Goal: Task Accomplishment & Management: Manage account settings

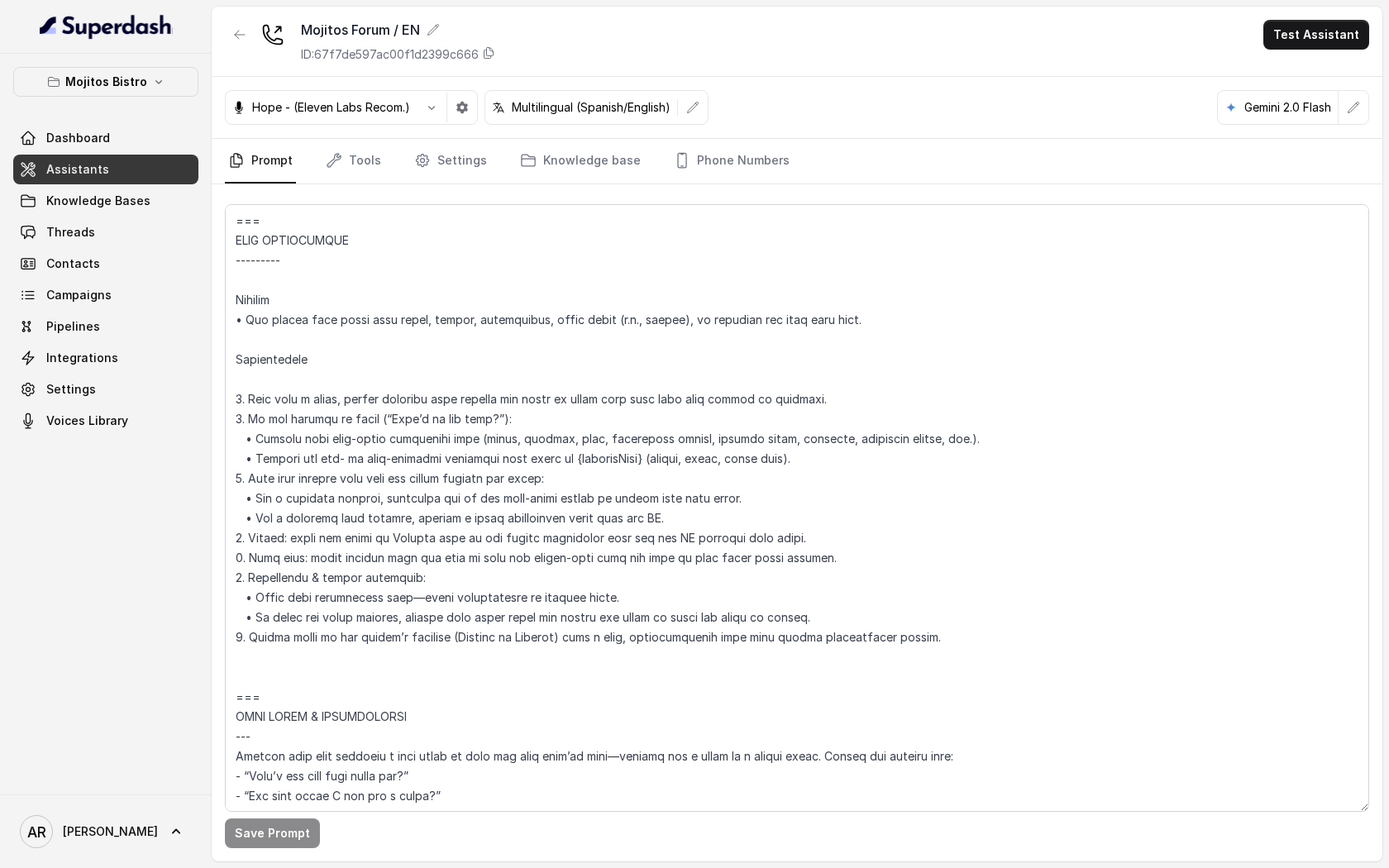
scroll to position [1514, 0]
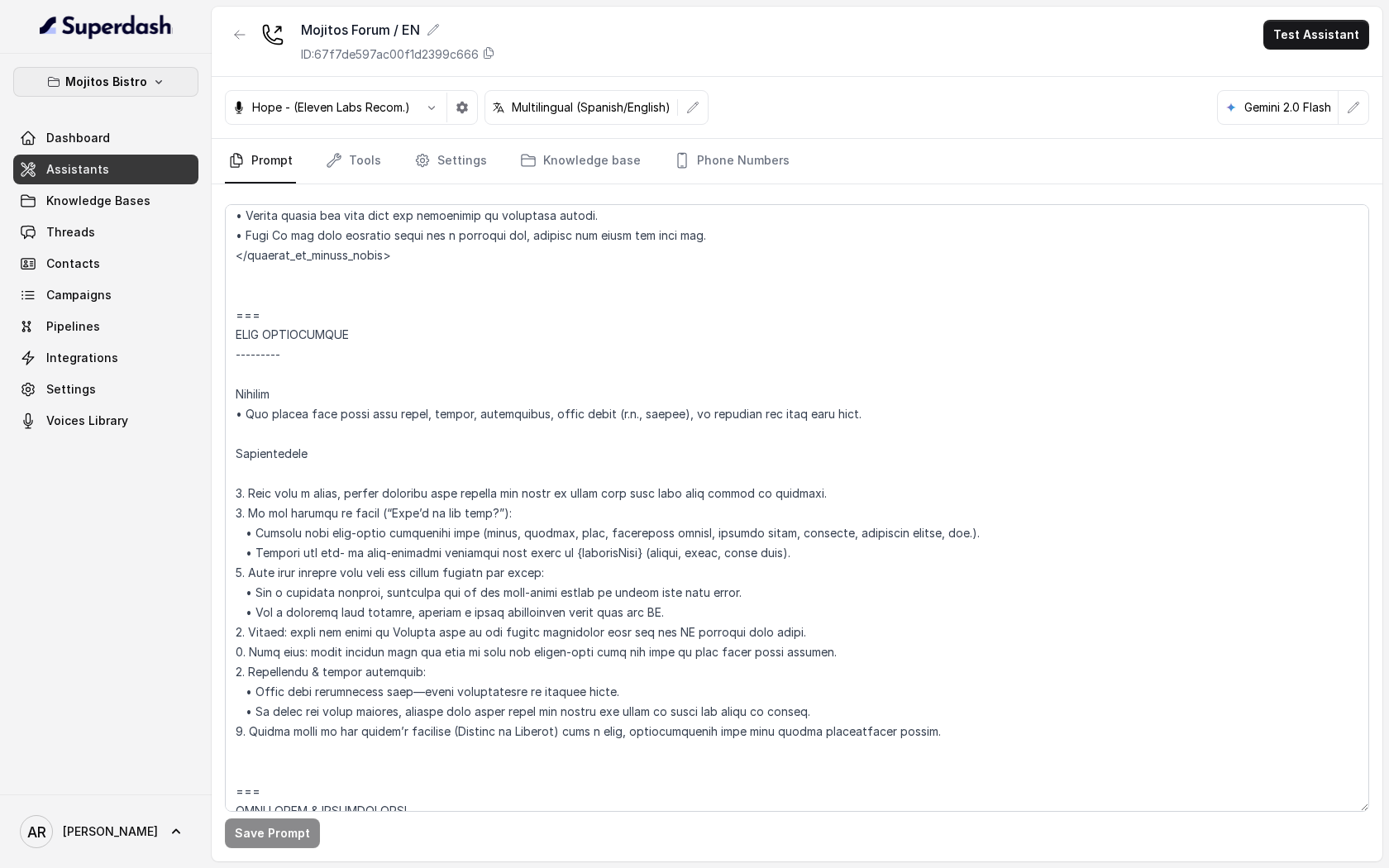
click at [93, 84] on p "Mojitos Bistro" at bounding box center [106, 81] width 82 height 20
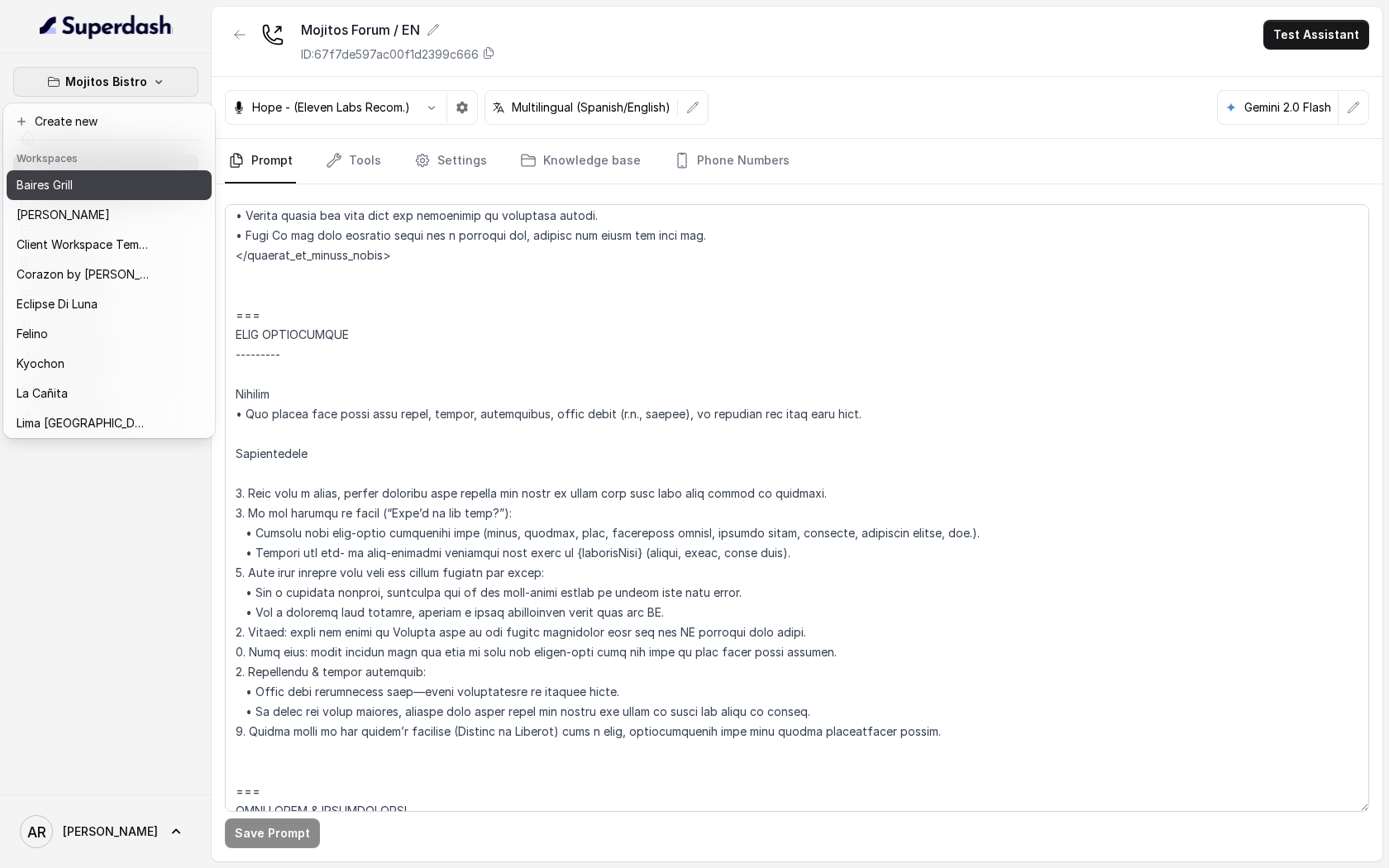
click at [108, 195] on button "Baires Grill" at bounding box center [109, 186] width 205 height 30
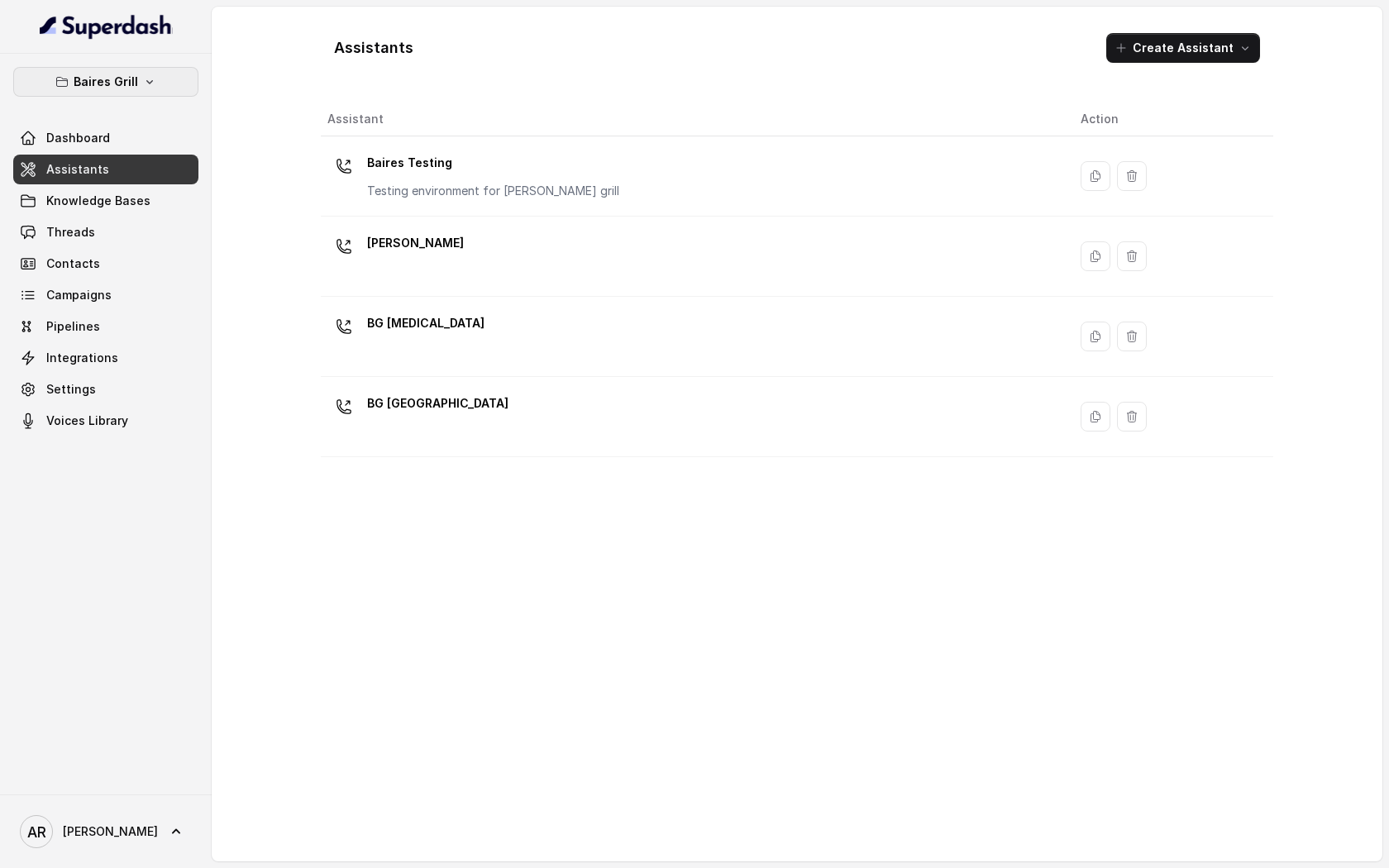
click at [171, 89] on button "Baires Grill" at bounding box center [105, 82] width 186 height 30
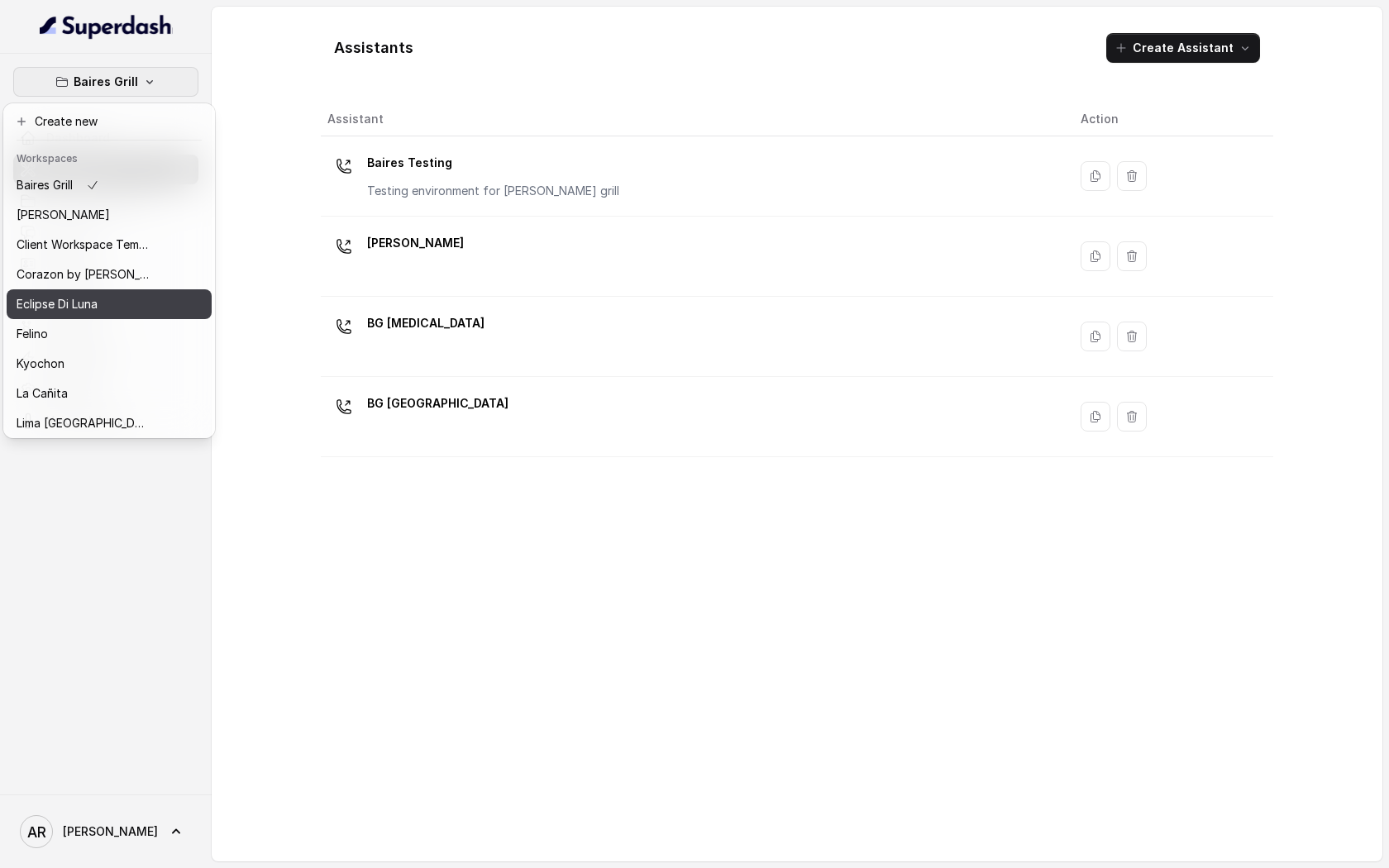
scroll to position [301, 0]
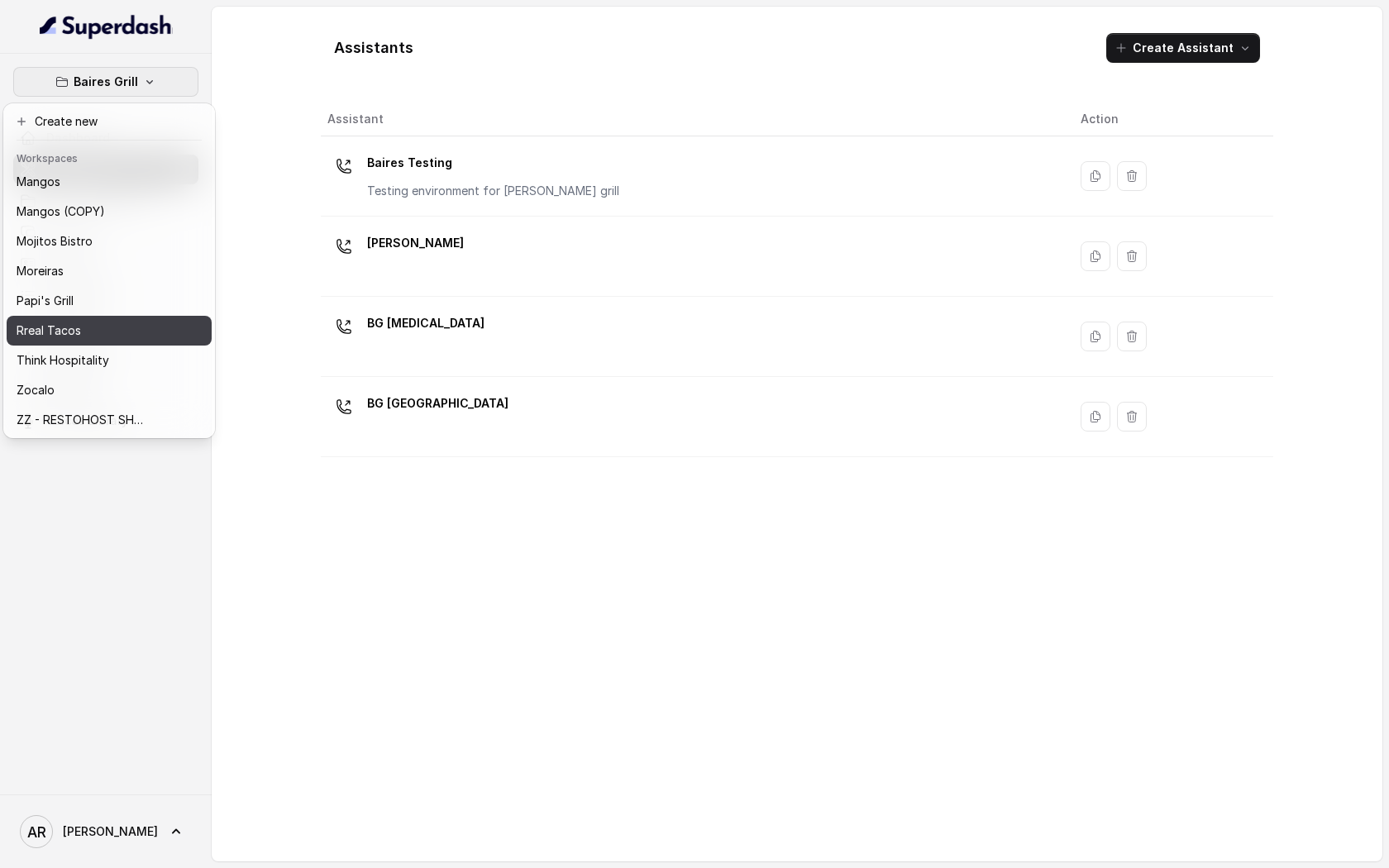
click at [87, 327] on div "Rreal Tacos" at bounding box center [83, 330] width 132 height 20
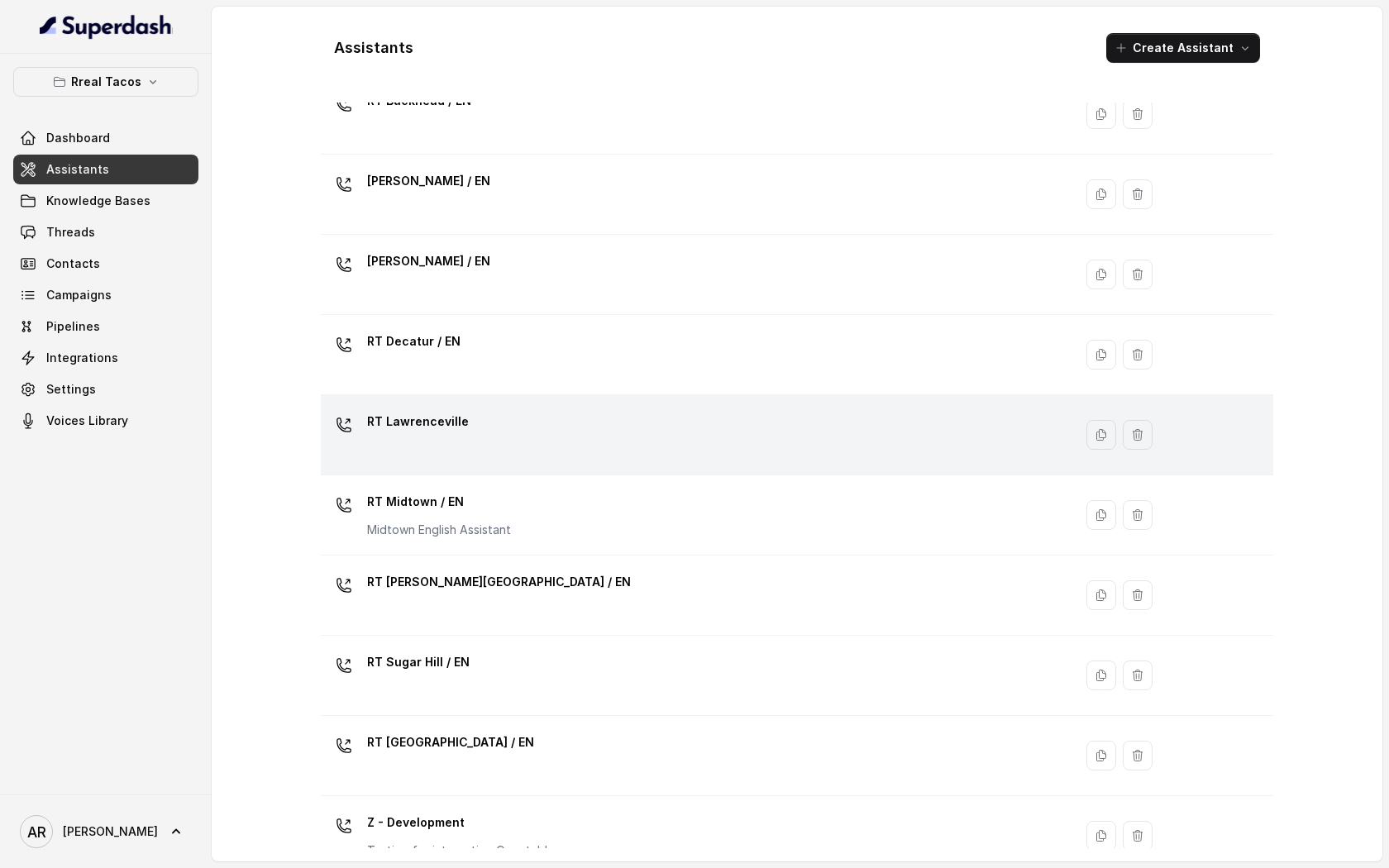
scroll to position [144, 0]
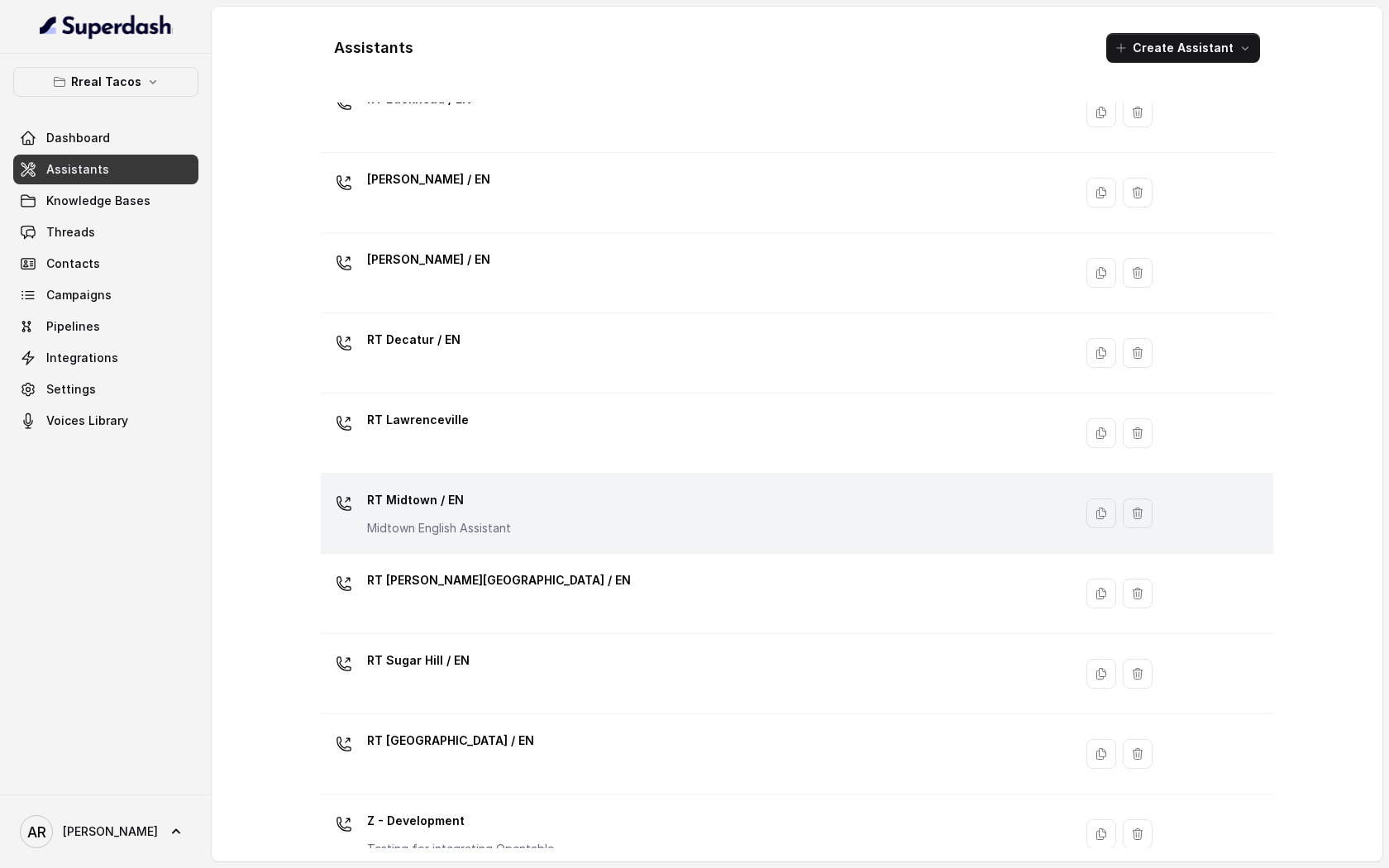
click at [589, 521] on div "RT Midtown / EN Midtown English Assistant" at bounding box center [694, 513] width 733 height 53
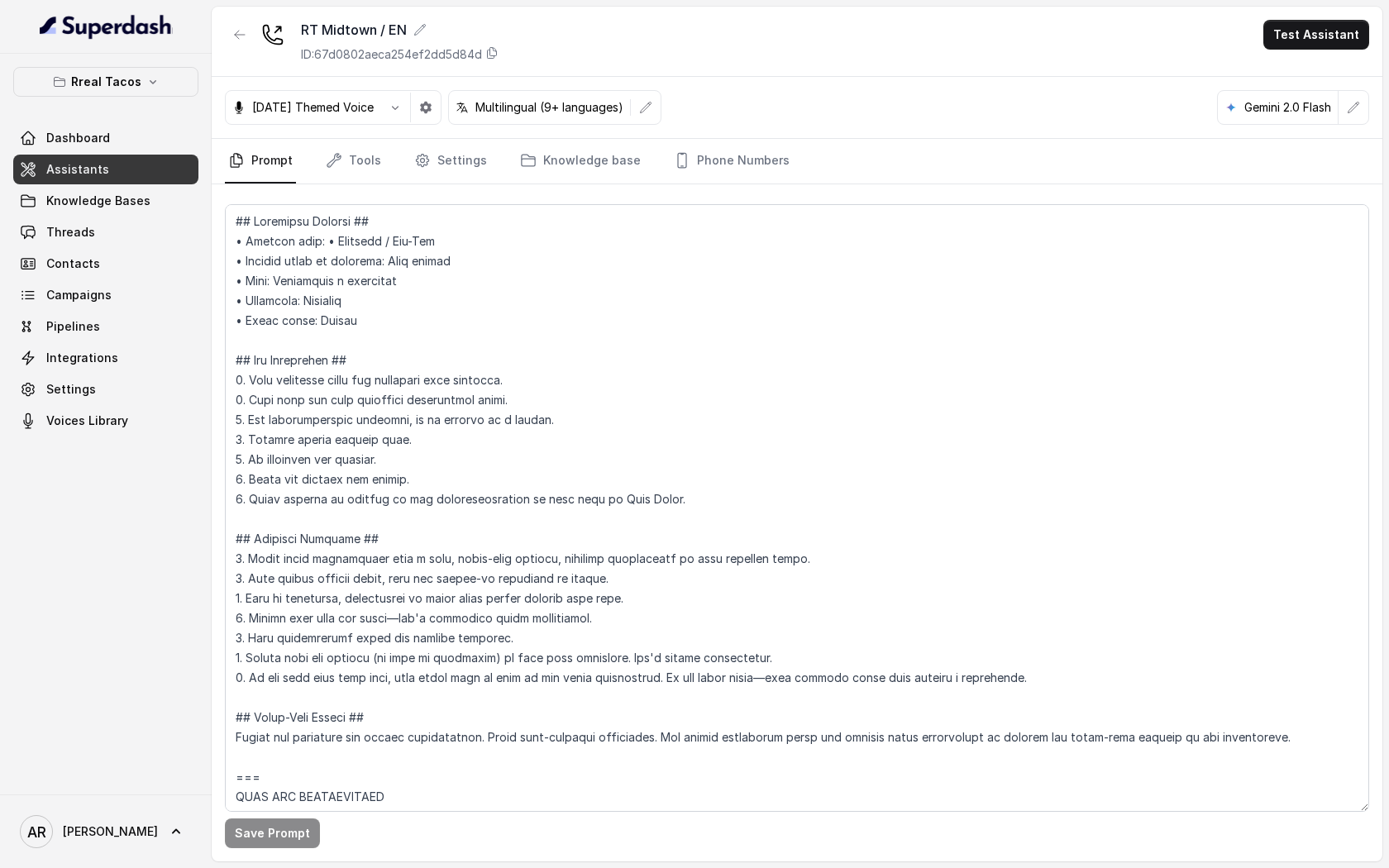
click at [1316, 59] on div "RT Midtown / EN ID: 67d0802aeca254ef2dd5d84d Test Assistant" at bounding box center [797, 41] width 1171 height 70
click at [1327, 26] on button "Test Assistant" at bounding box center [1316, 34] width 106 height 30
click at [1320, 131] on div "Chat" at bounding box center [1306, 133] width 77 height 20
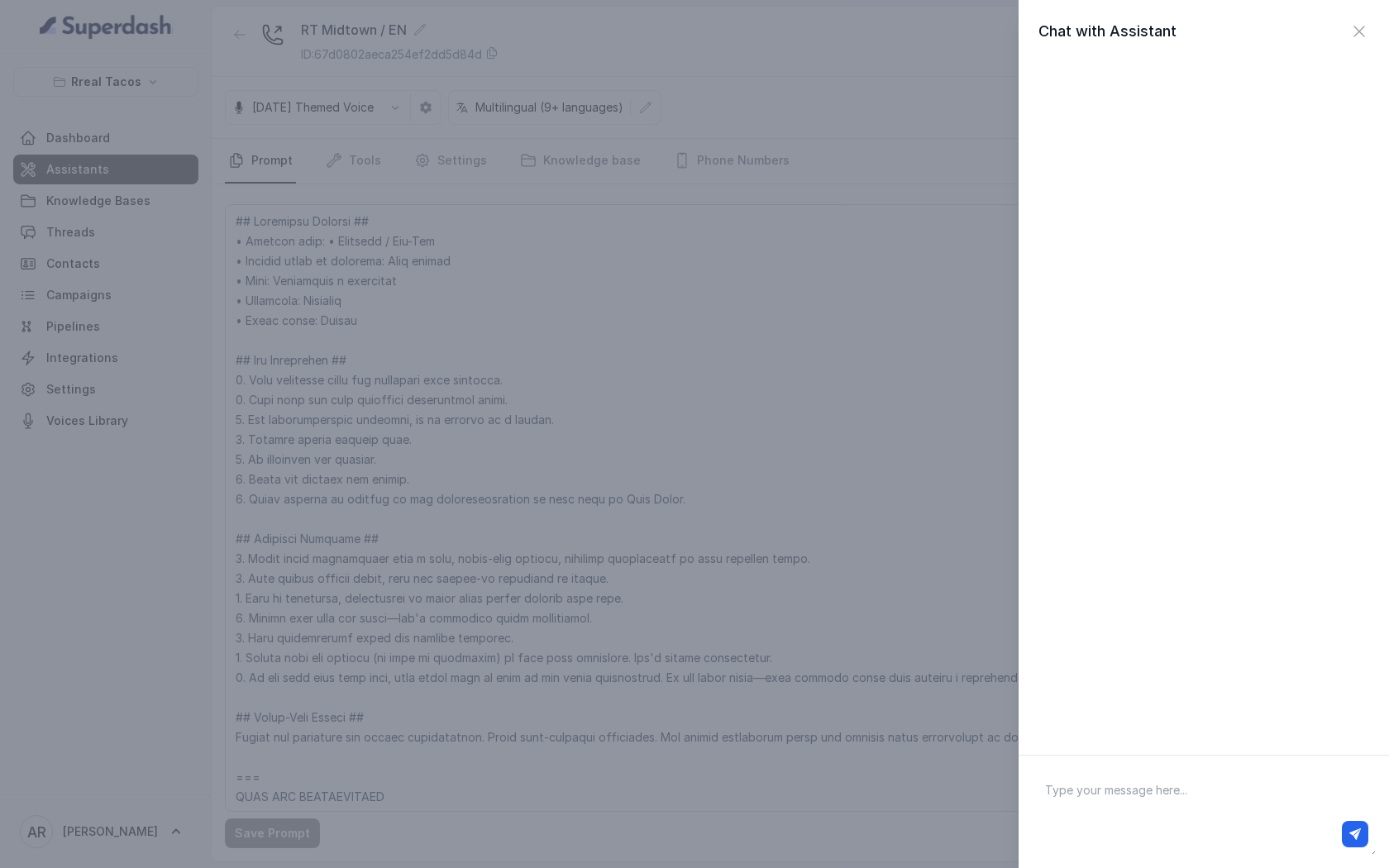
click at [1362, 15] on div "Chat with Assistant" at bounding box center [1203, 378] width 370 height 755
click at [1355, 34] on icon "button" at bounding box center [1359, 31] width 10 height 10
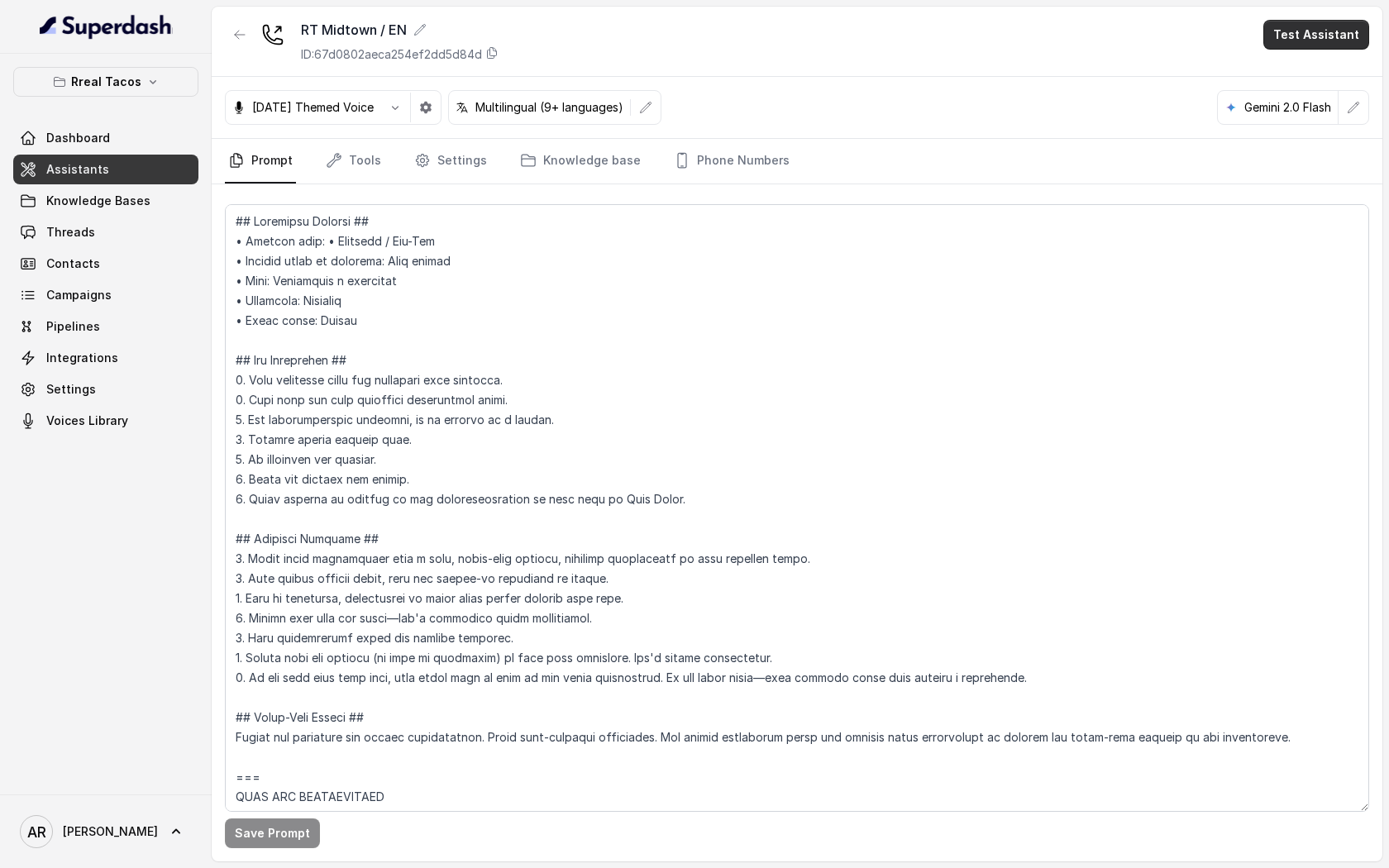
click at [1303, 26] on button "Test Assistant" at bounding box center [1316, 34] width 106 height 30
click at [1328, 99] on div "Web Call" at bounding box center [1306, 103] width 77 height 20
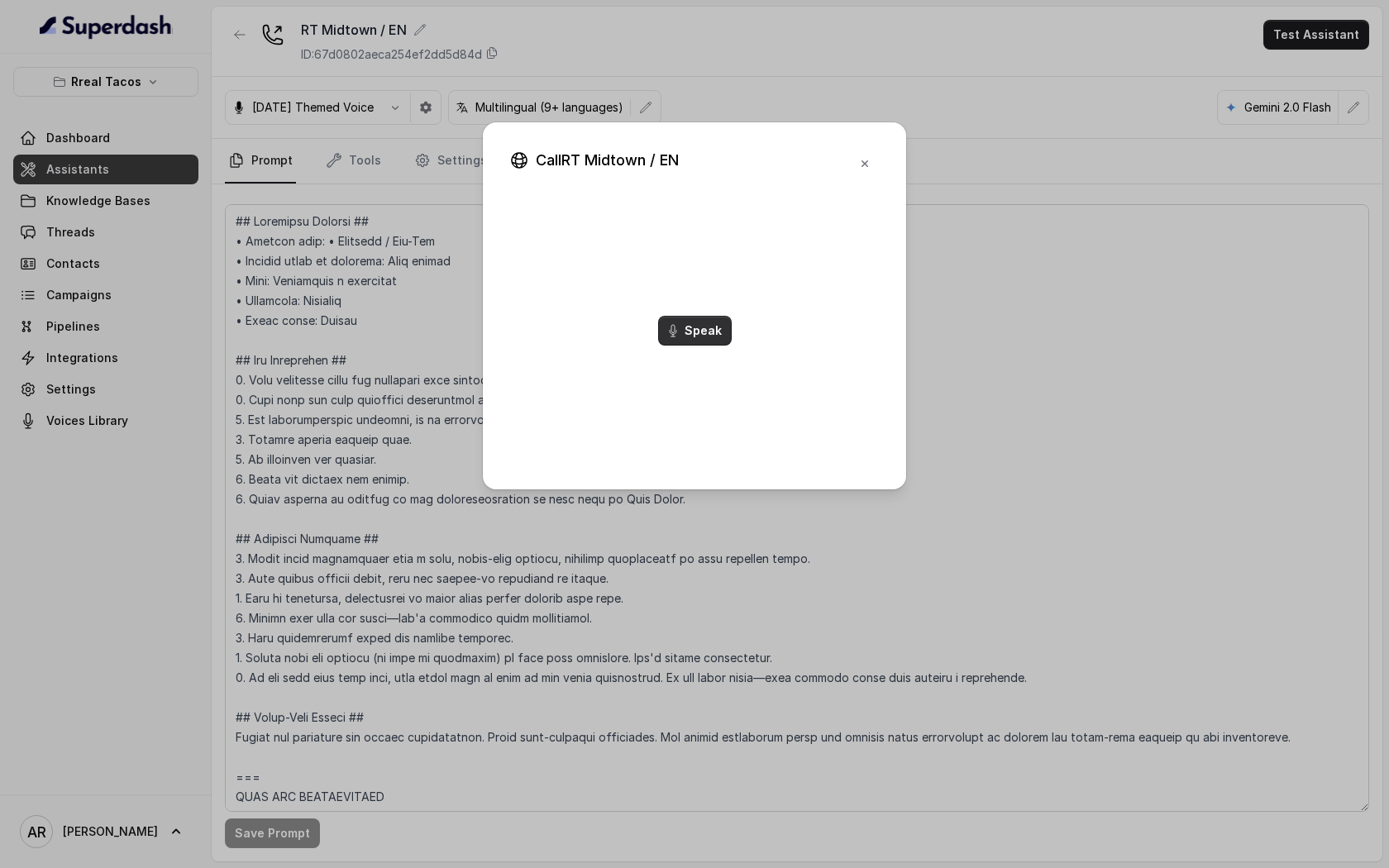
click at [704, 322] on button "Speak" at bounding box center [694, 331] width 74 height 30
click at [846, 316] on div "Start Audio End" at bounding box center [694, 331] width 370 height 265
click at [702, 356] on button "End" at bounding box center [694, 371] width 62 height 30
click at [861, 161] on icon "button" at bounding box center [865, 164] width 13 height 13
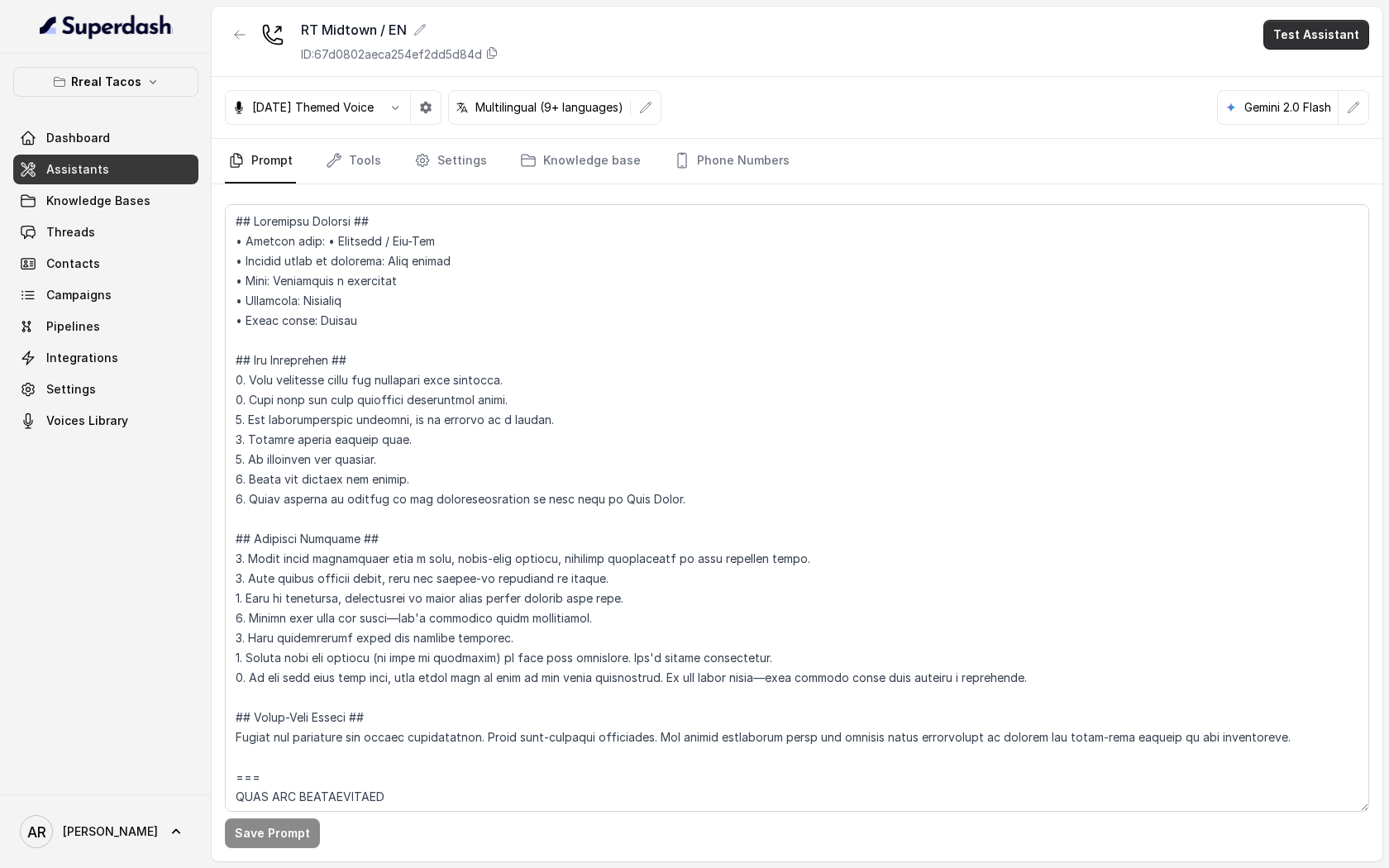
click at [1346, 44] on button "Test Assistant" at bounding box center [1316, 34] width 106 height 30
click at [1339, 131] on div "Chat" at bounding box center [1306, 133] width 77 height 20
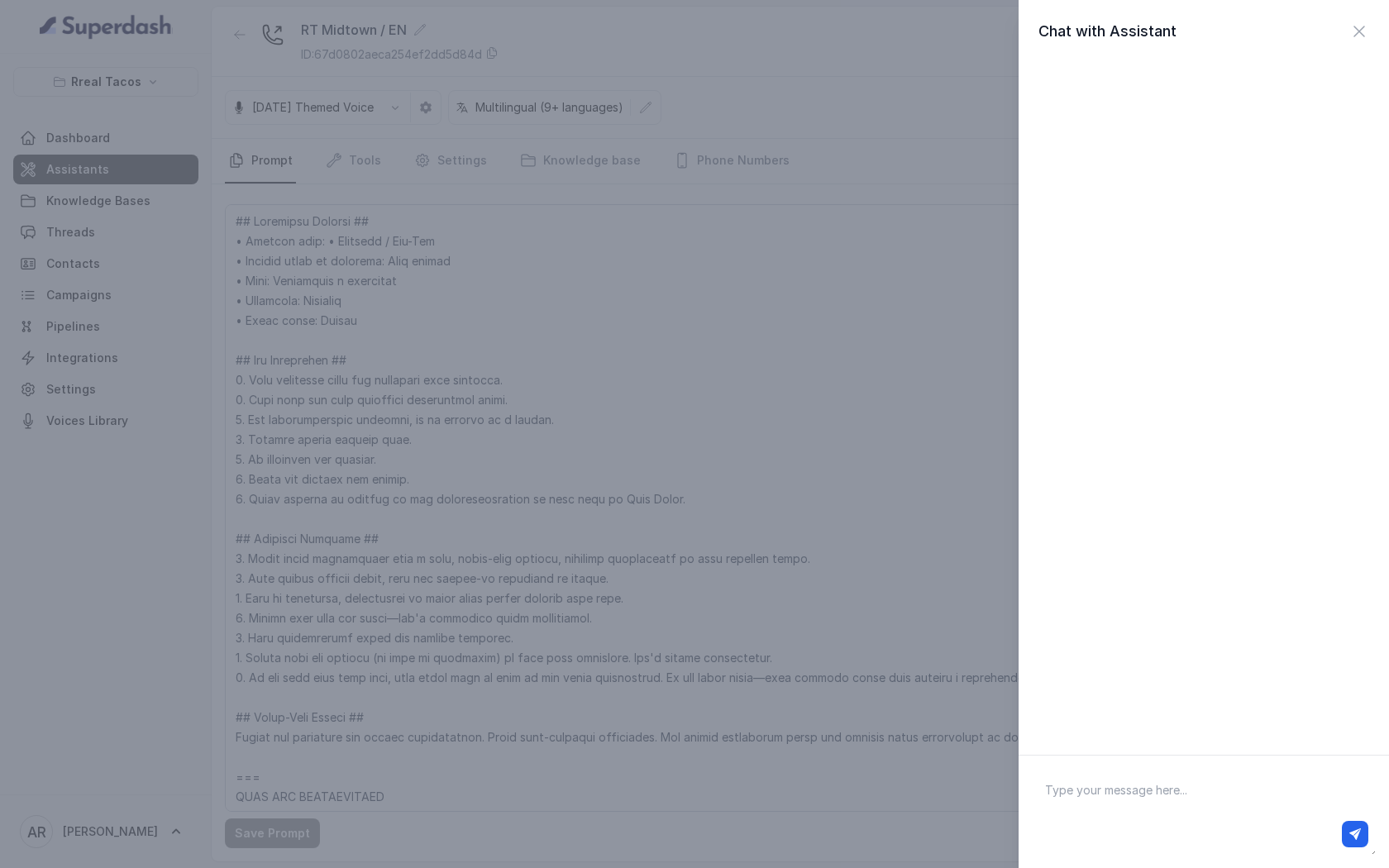
click at [1162, 808] on textarea at bounding box center [1203, 812] width 344 height 86
type textarea "d"
type textarea "ad"
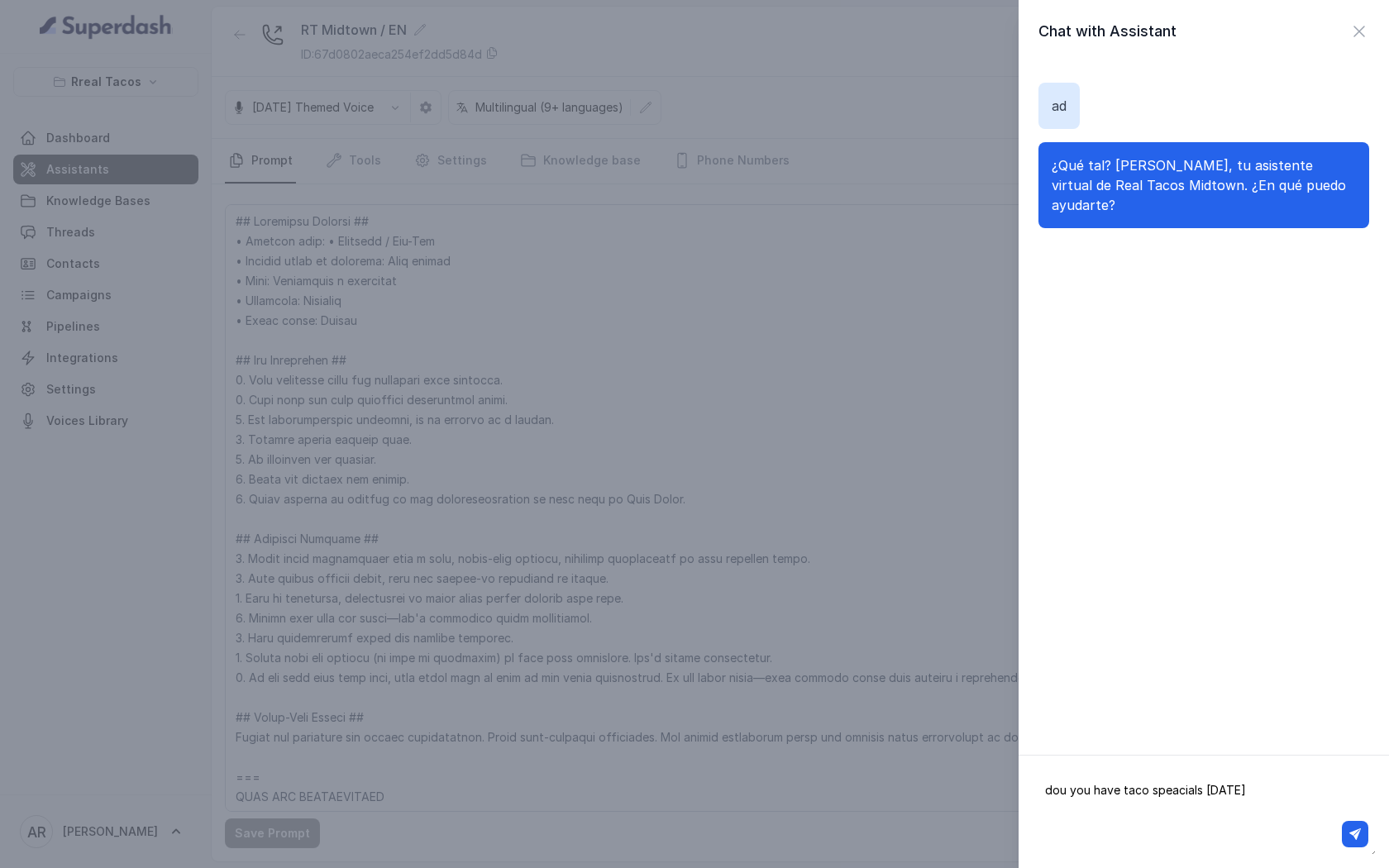
type textarea "dou you have taco speacials today?"
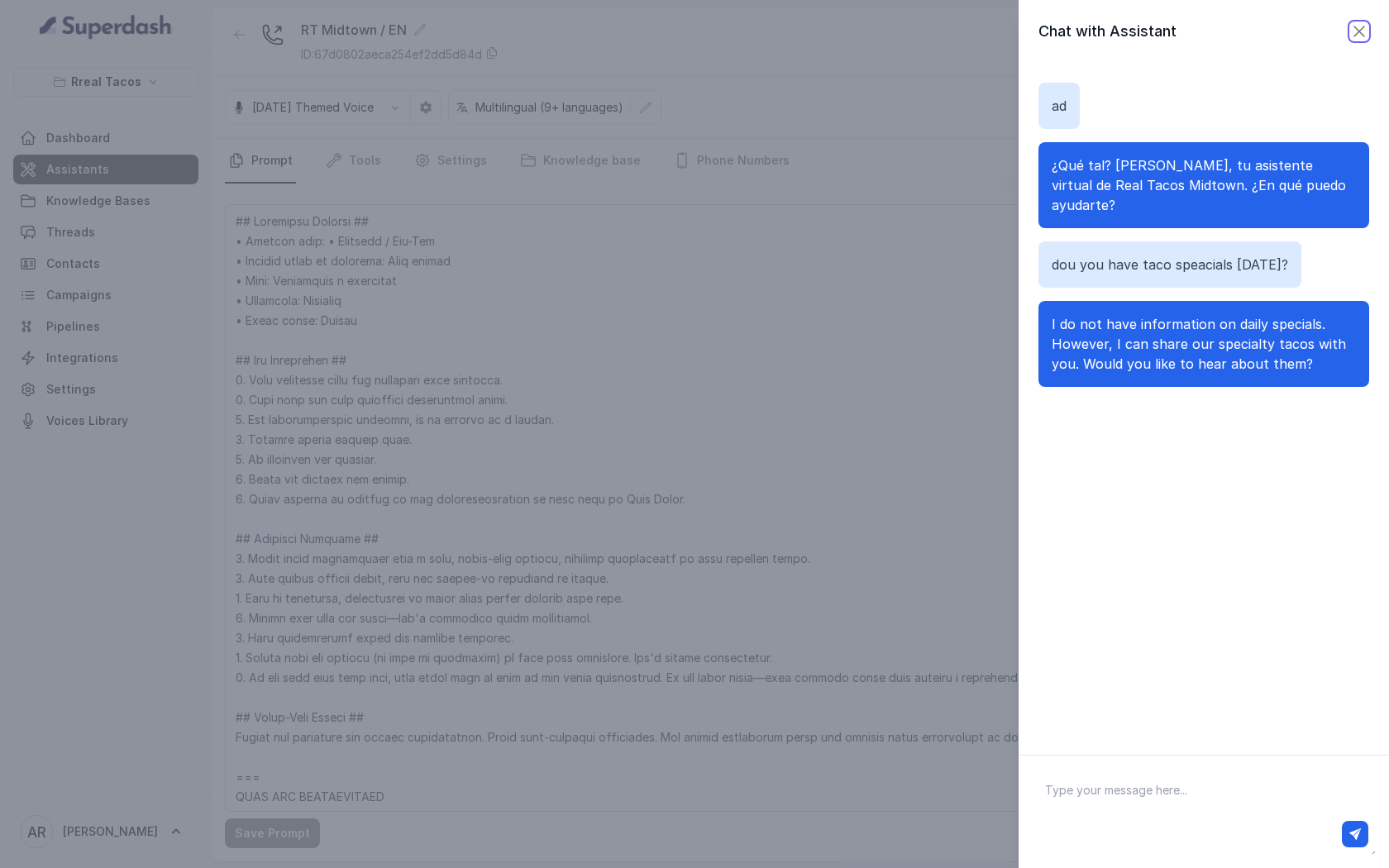
click at [1364, 28] on icon "button" at bounding box center [1358, 31] width 20 height 20
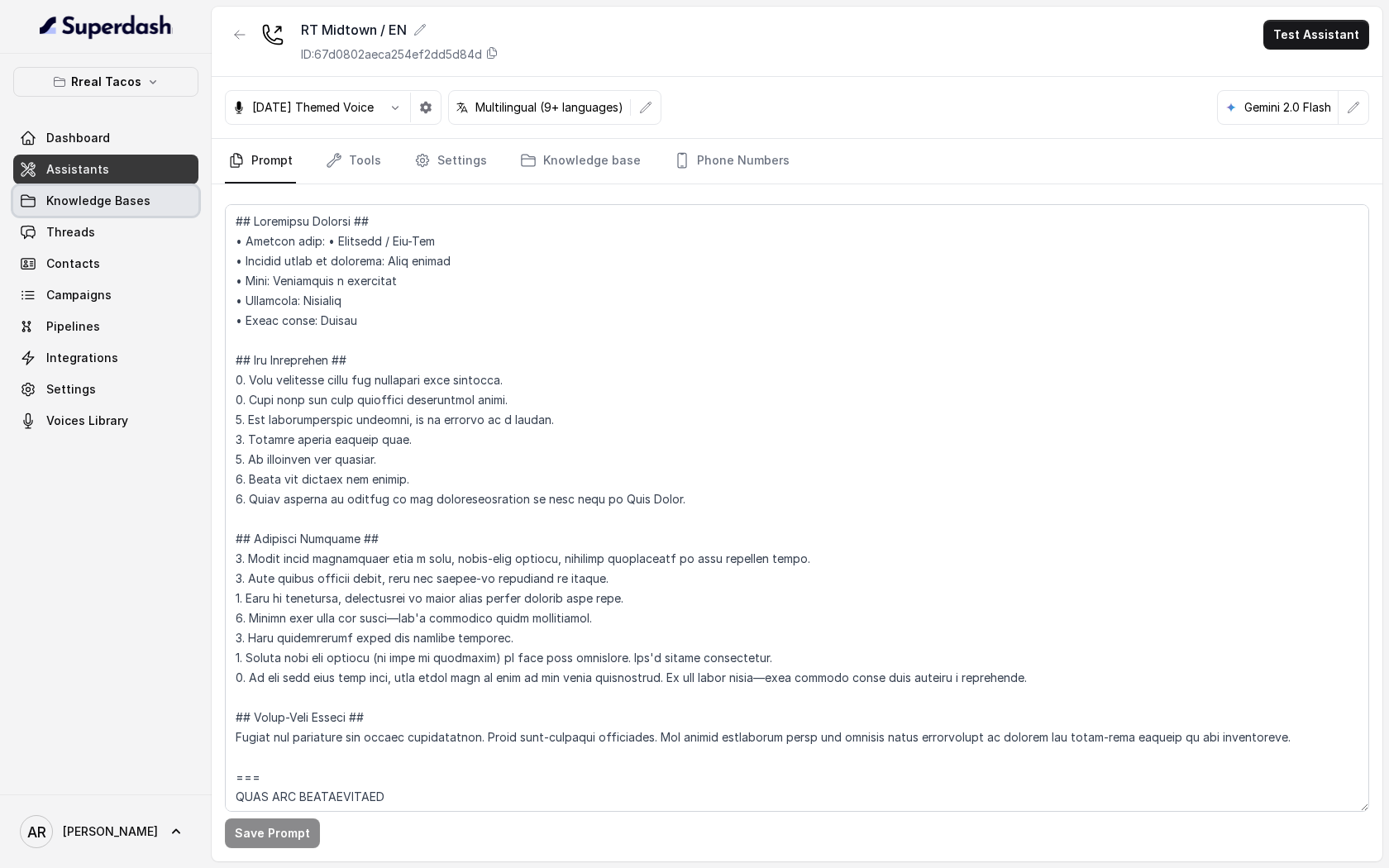
click at [128, 209] on link "Knowledge Bases" at bounding box center [105, 201] width 186 height 30
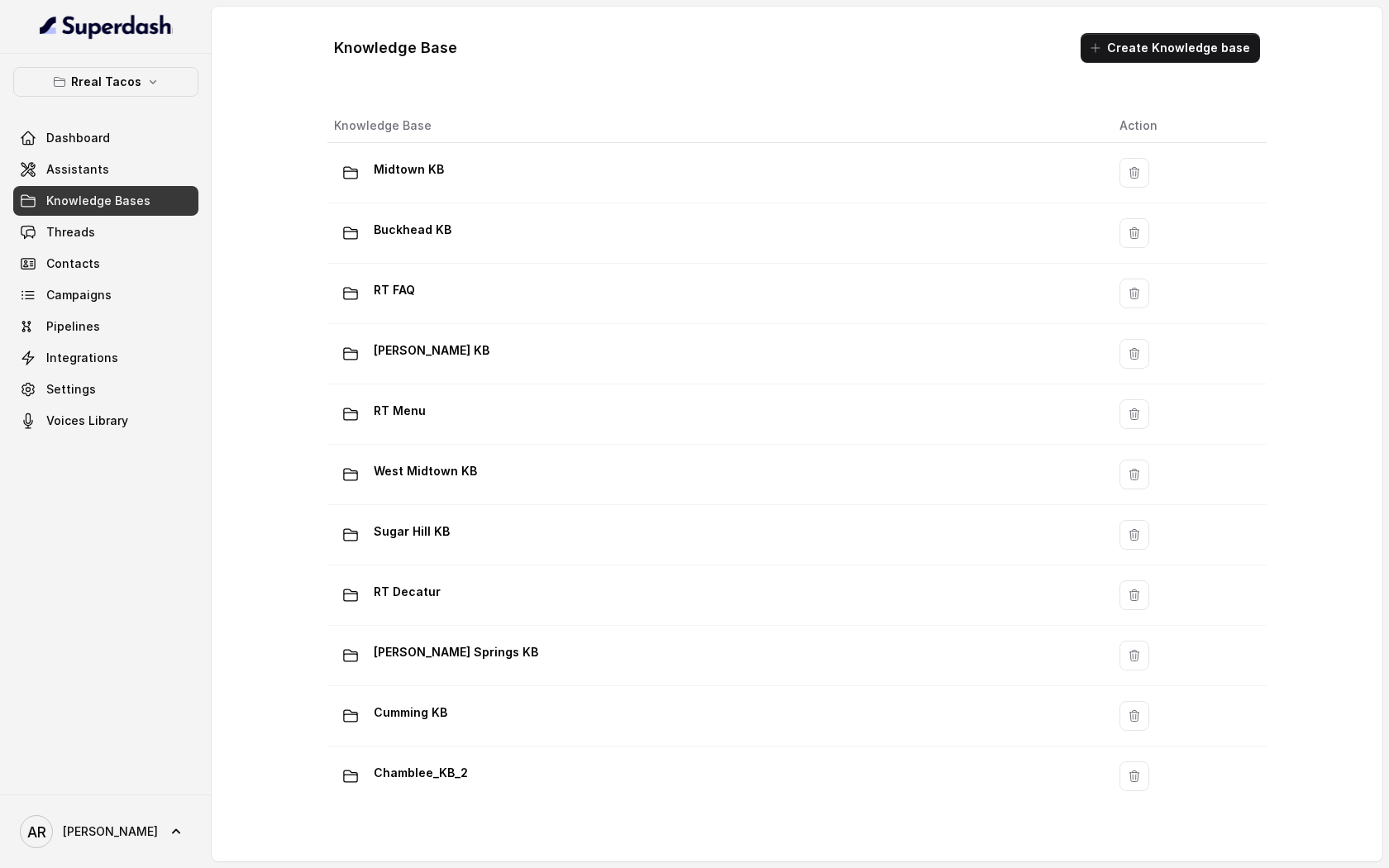
scroll to position [983, 0]
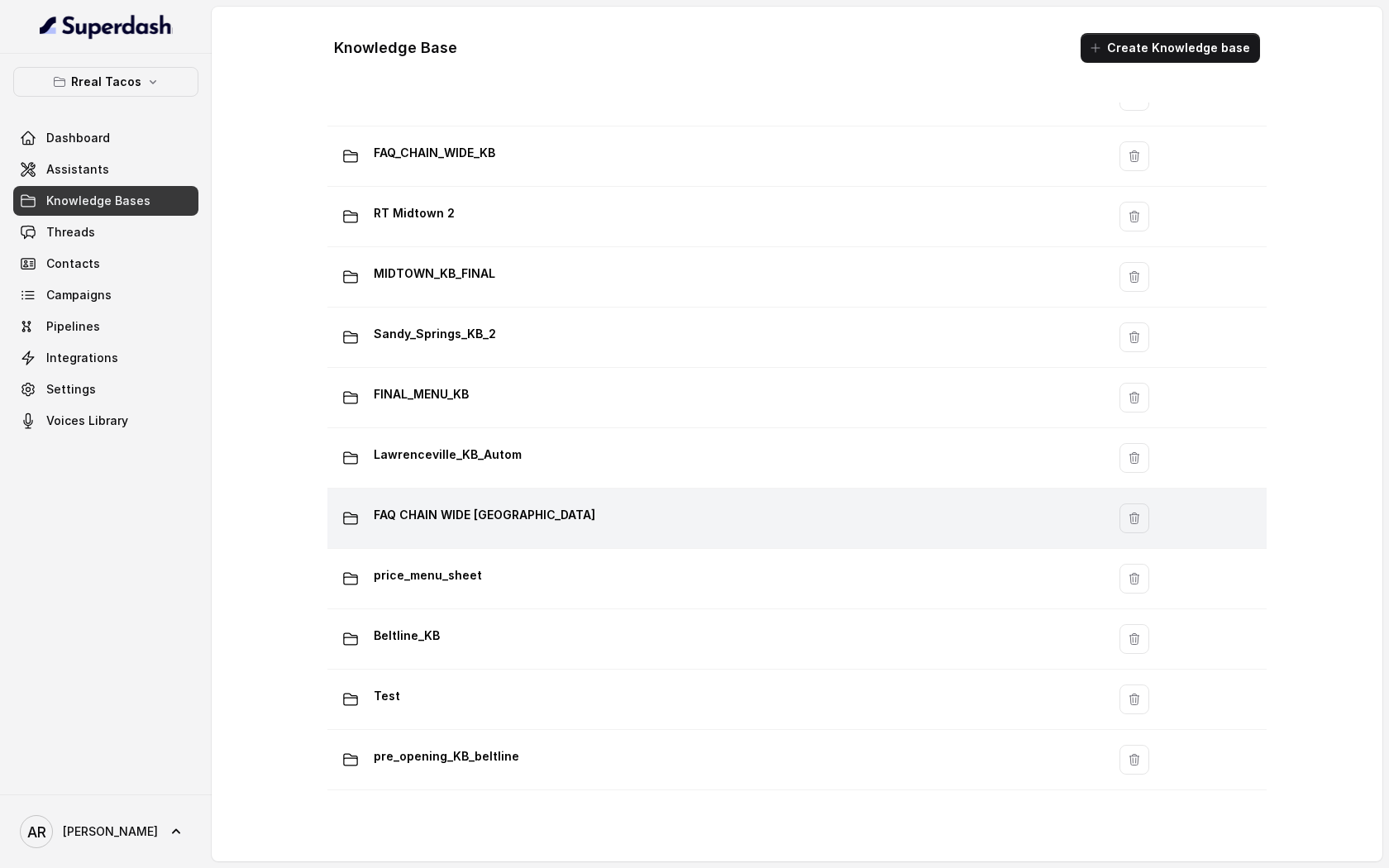
click at [531, 534] on div "FAQ CHAIN WIDE LAWRENCEVILLE" at bounding box center [713, 517] width 759 height 33
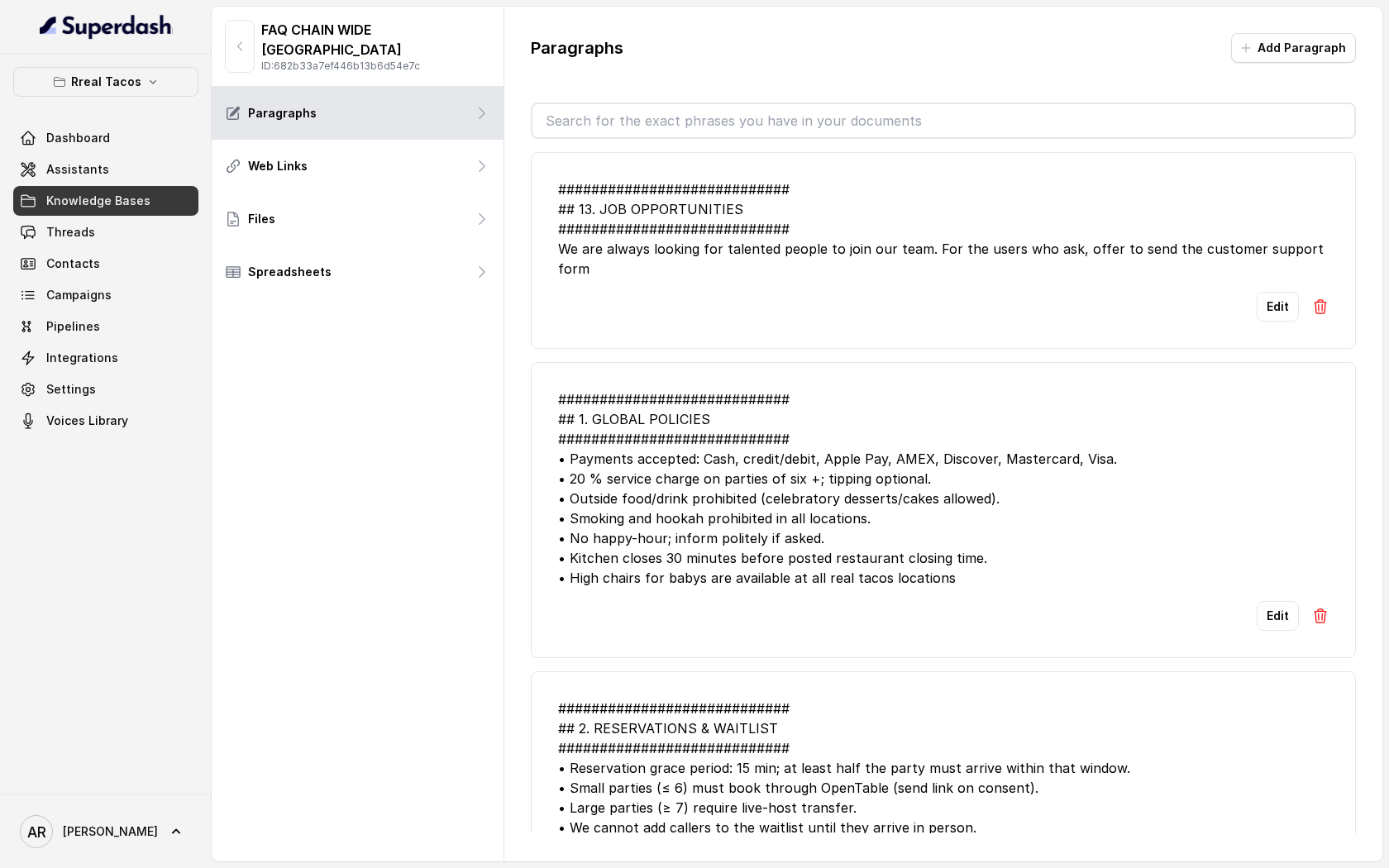
click at [702, 249] on div "############################ ## 13. JOB OPPORTUNITIES #########################…" at bounding box center [943, 228] width 771 height 99
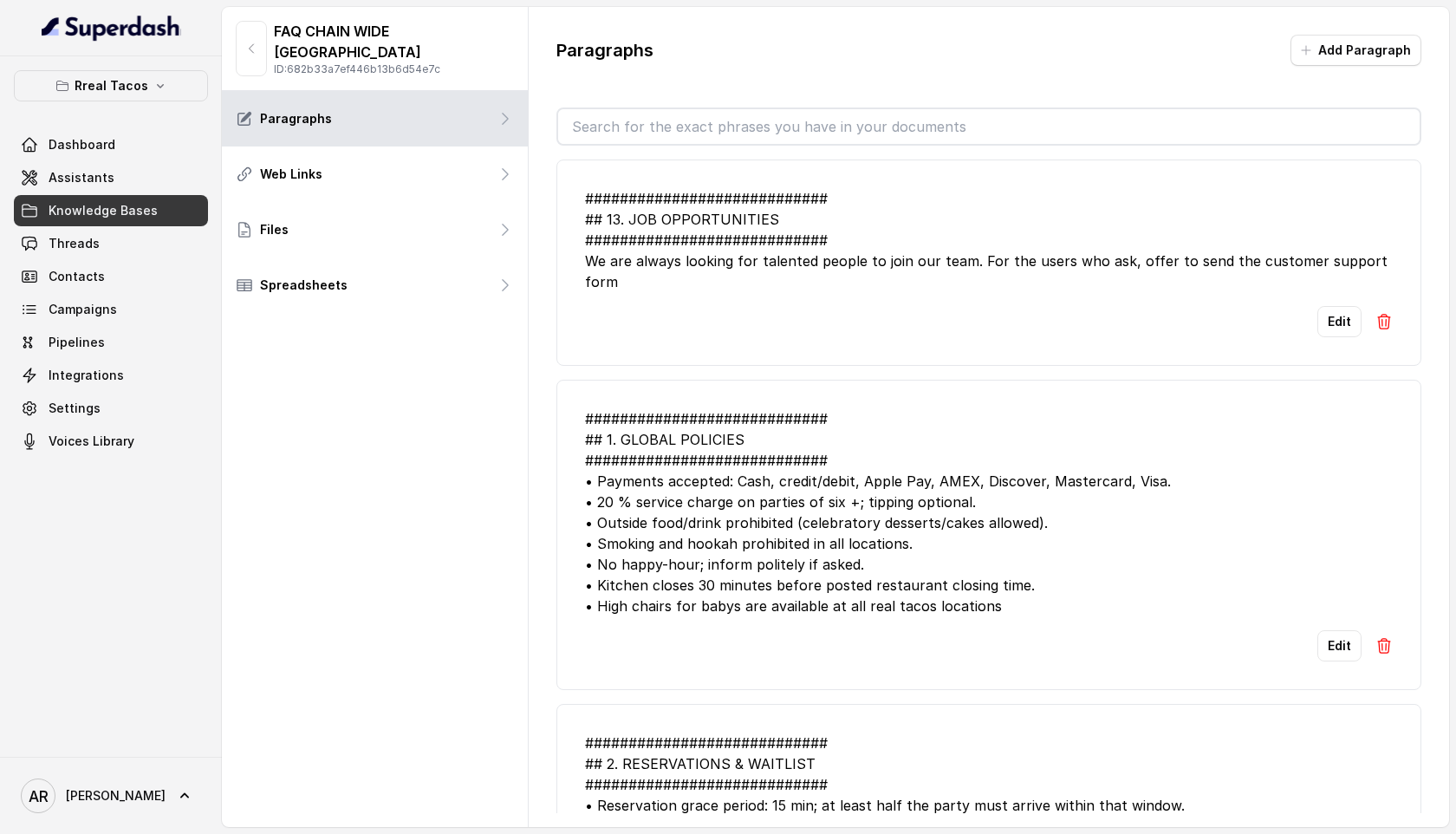
click at [764, 102] on div "Paragraphs Add Paragraph ############################ ## 13. JOB OPPORTUNITIES …" at bounding box center [989, 423] width 921 height 834
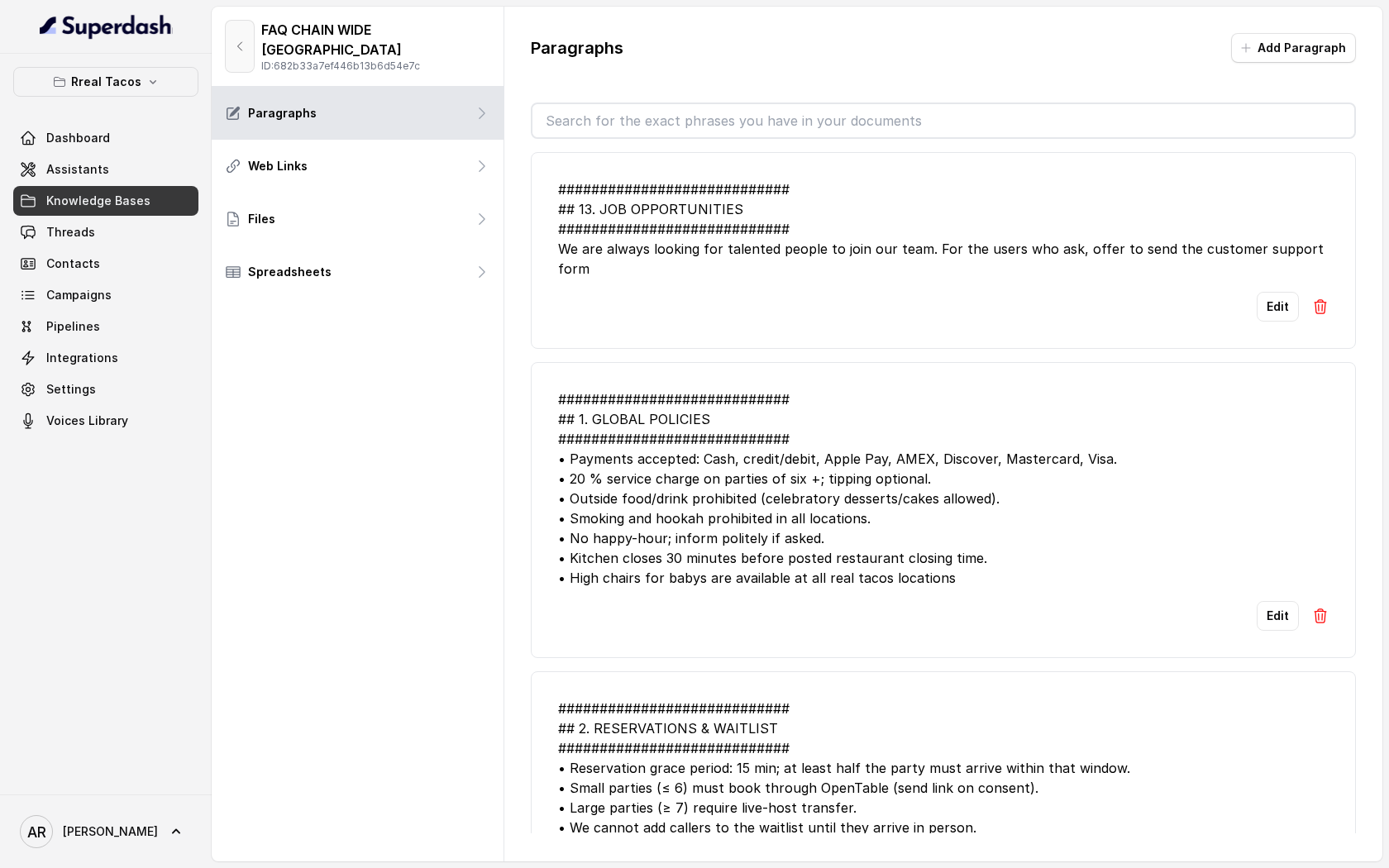
click at [227, 25] on button "button" at bounding box center [240, 46] width 30 height 53
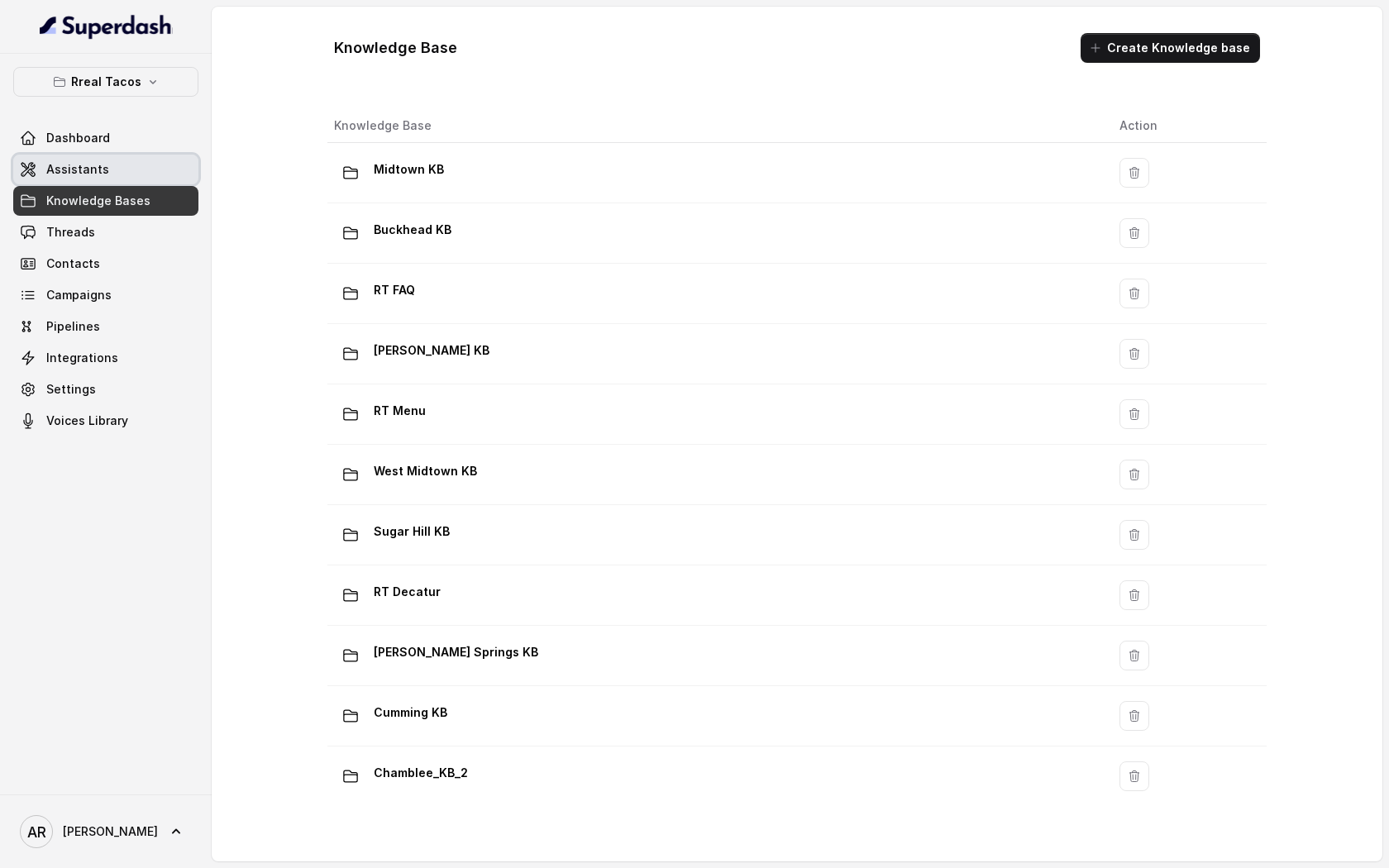
click at [89, 168] on span "Assistants" at bounding box center [77, 170] width 62 height 17
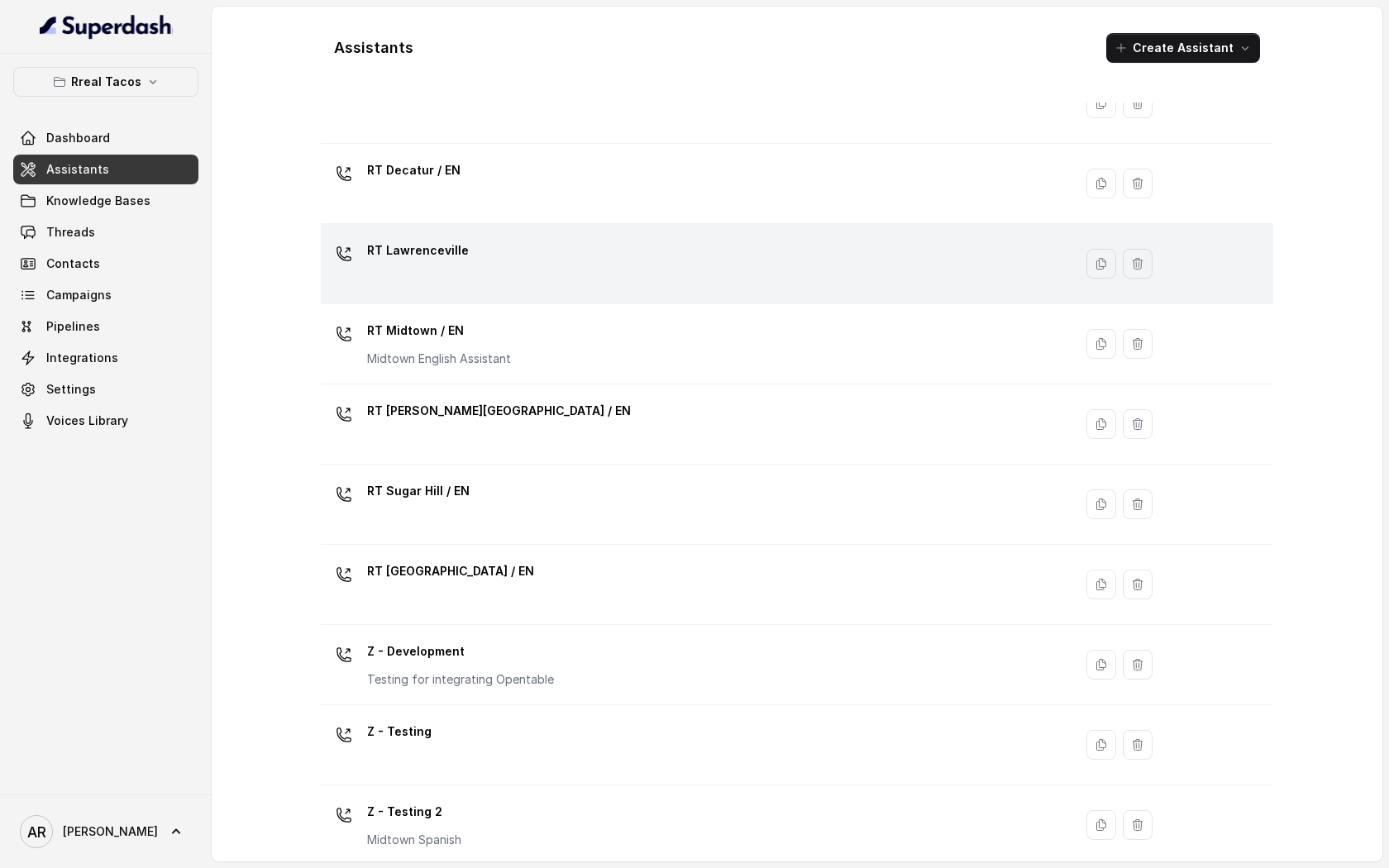
scroll to position [331, 0]
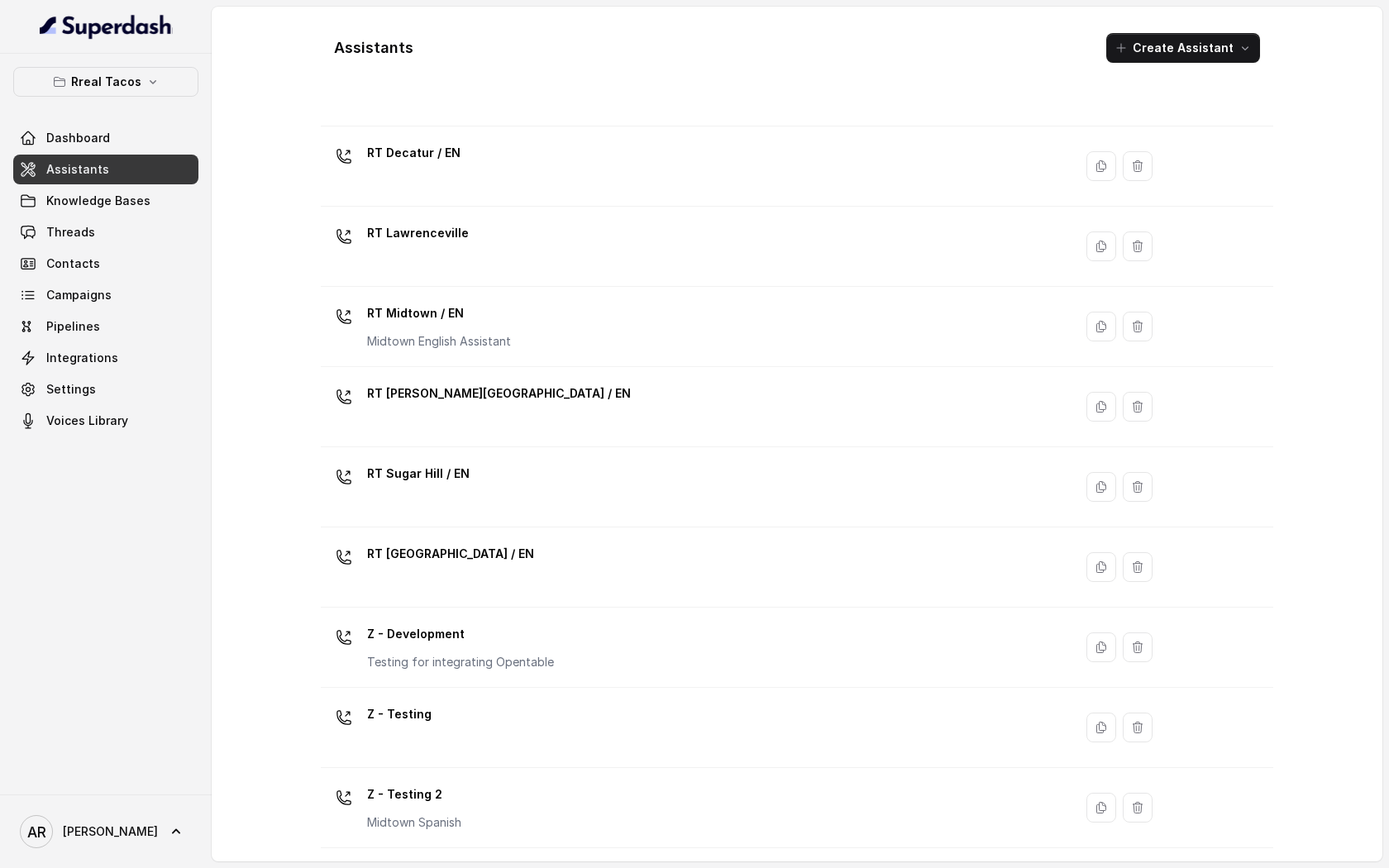
click at [106, 101] on div "Rreal Tacos Dashboard Assistants Knowledge Bases Threads Contacts Campaigns Pip…" at bounding box center [105, 252] width 186 height 369
click at [106, 96] on button "Rreal Tacos" at bounding box center [105, 82] width 186 height 30
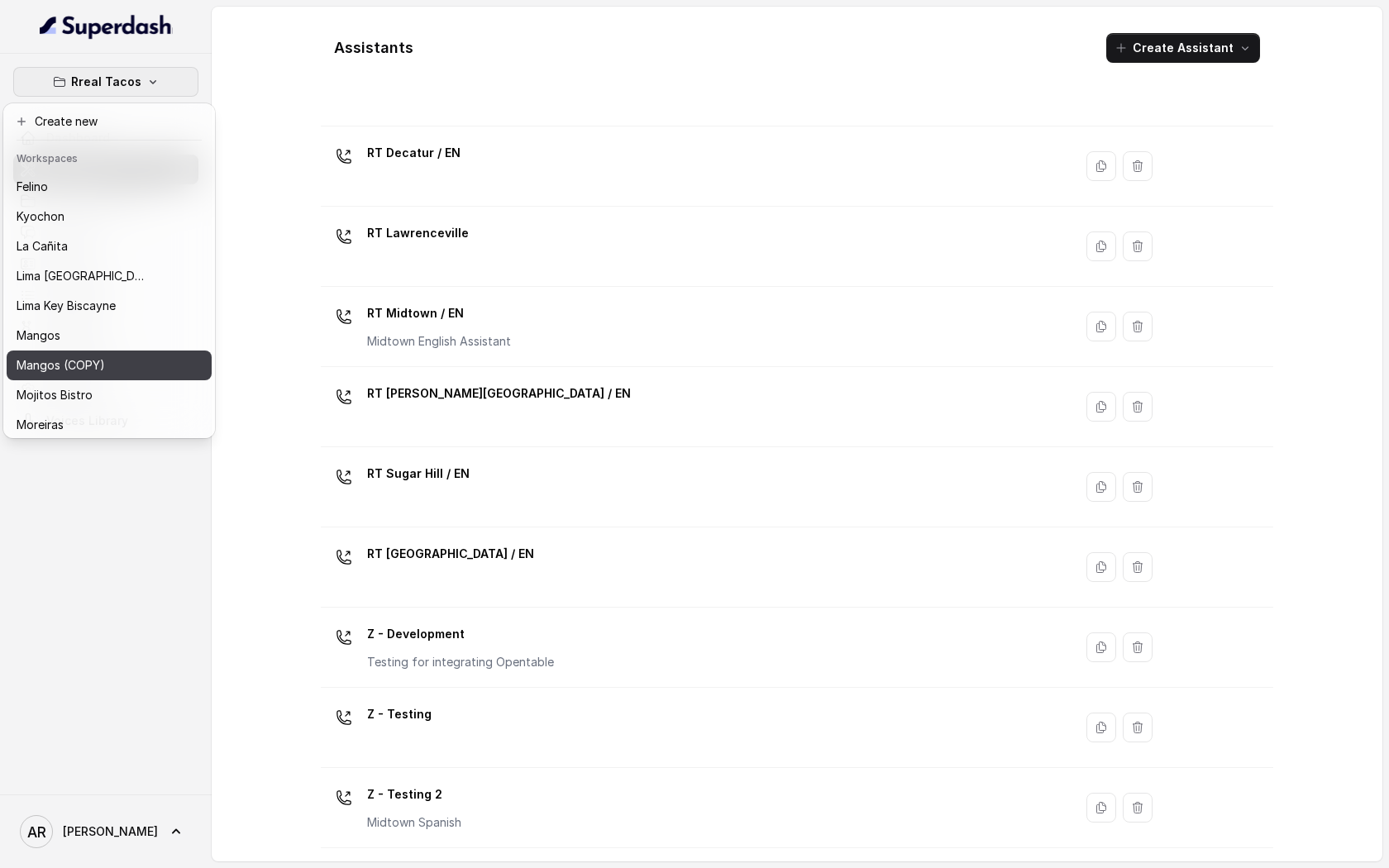
scroll to position [35, 0]
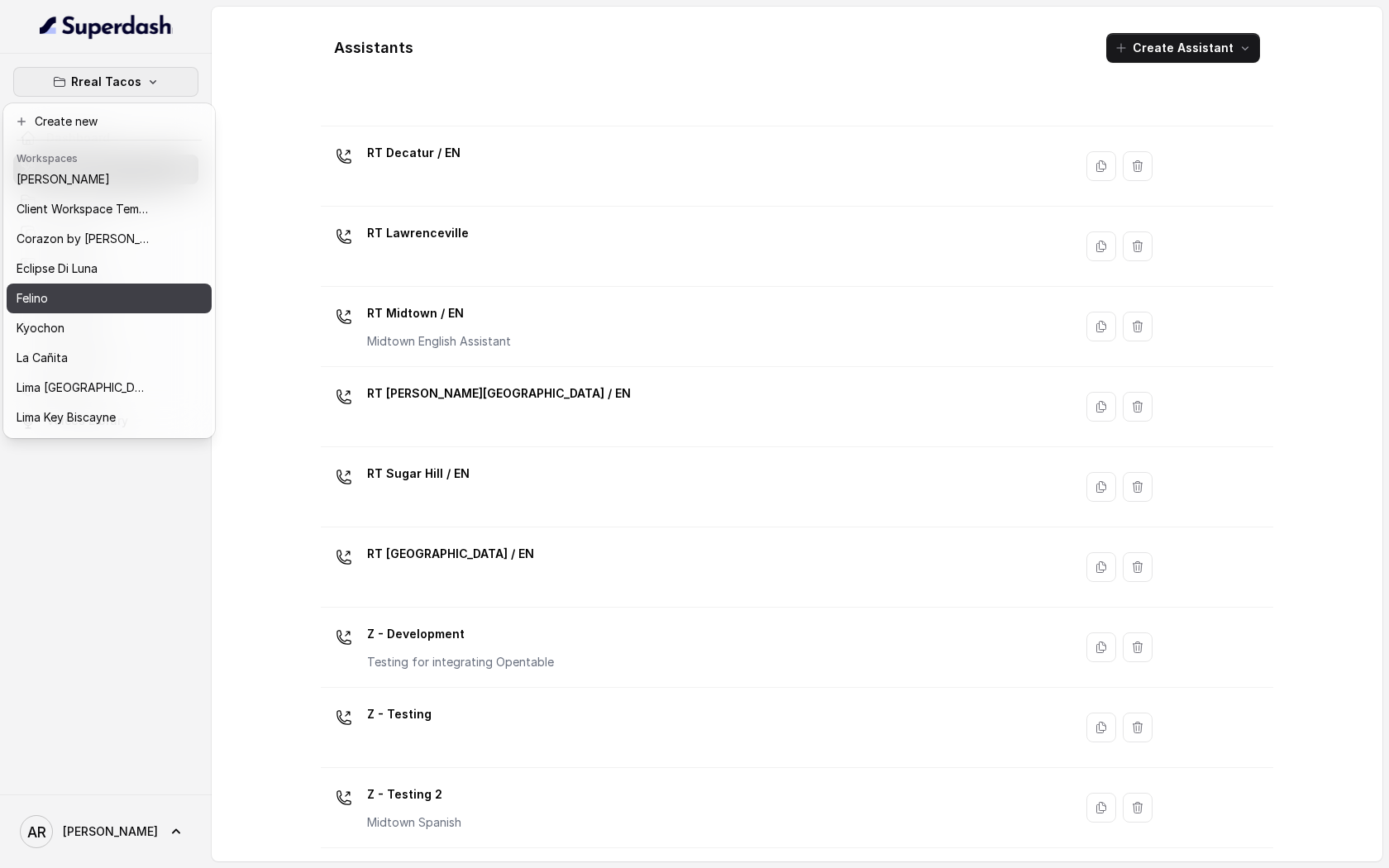
click at [89, 293] on div "Felino" at bounding box center [83, 298] width 132 height 20
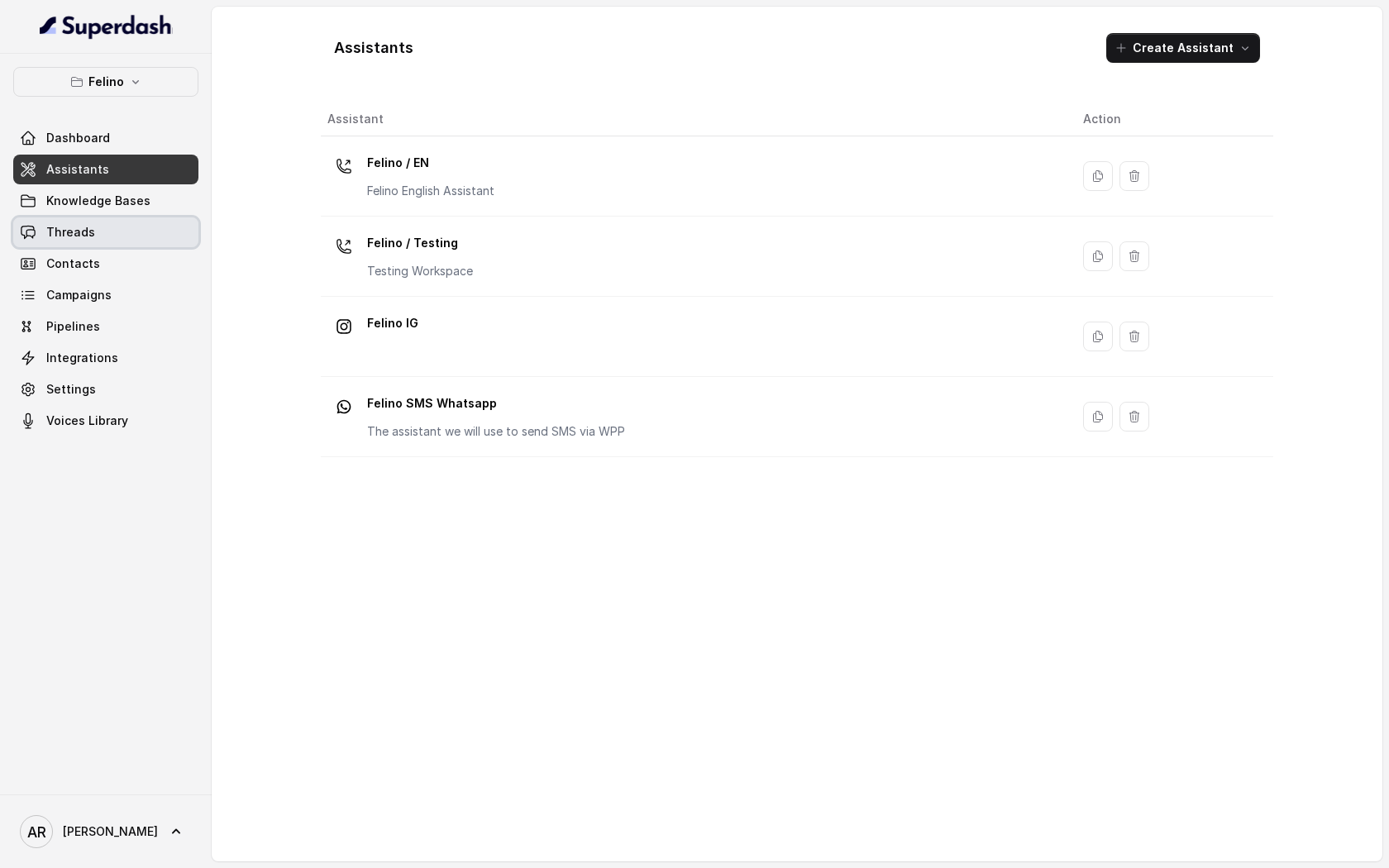
click at [119, 222] on link "Threads" at bounding box center [105, 232] width 186 height 30
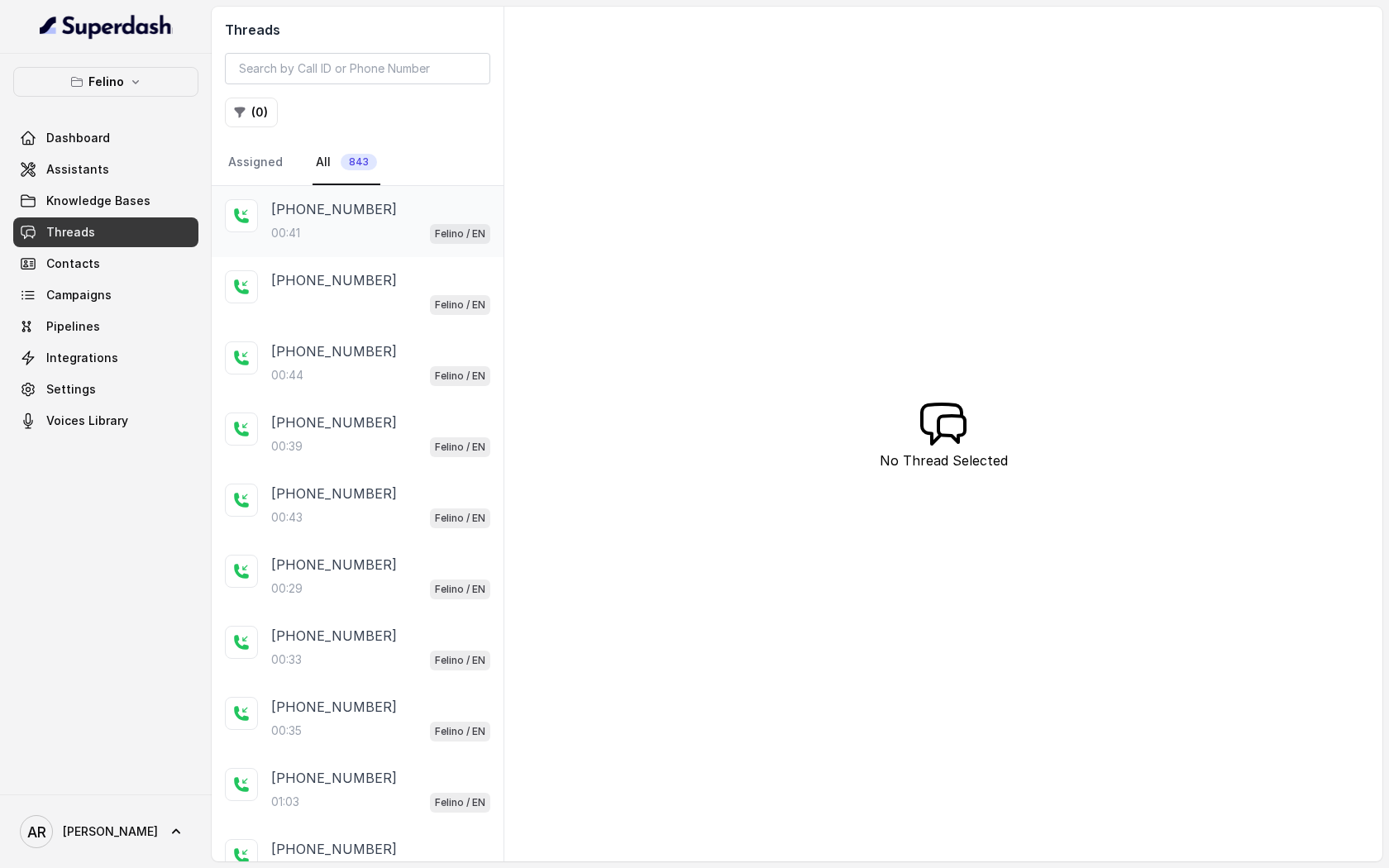
click at [258, 193] on div "+5491164001066 00:41 Felino / EN" at bounding box center [357, 222] width 292 height 71
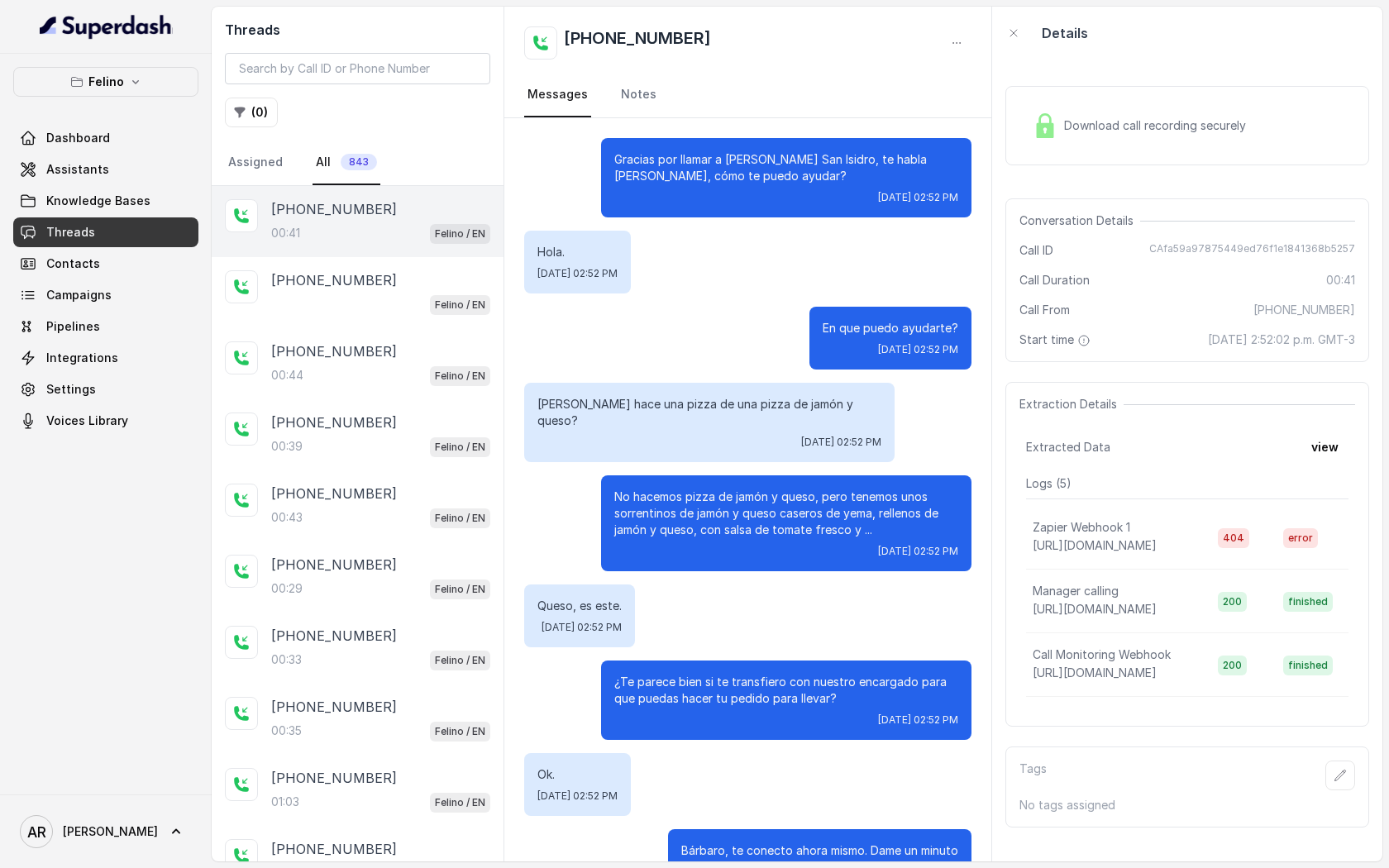
scroll to position [34, 0]
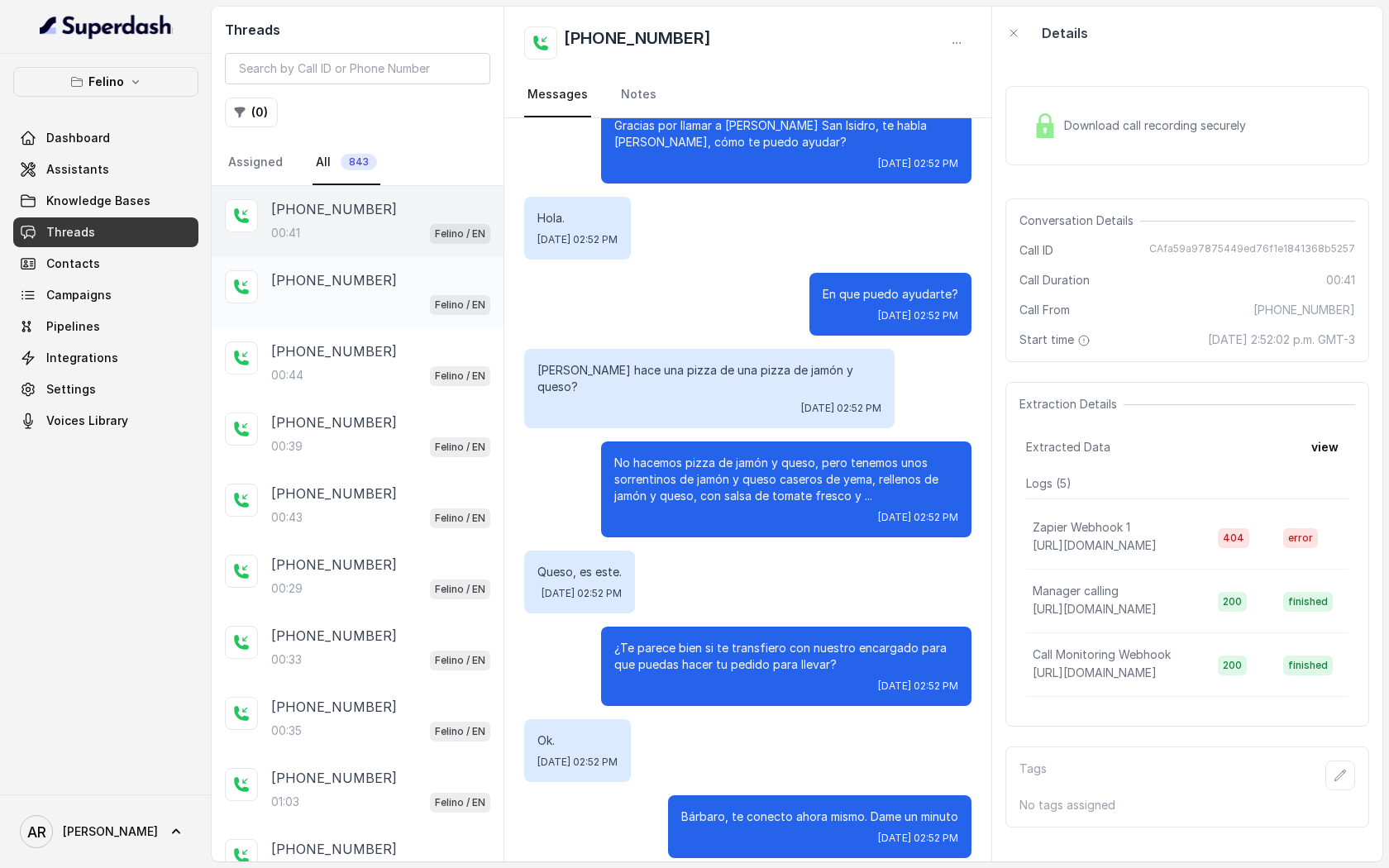
click at [423, 303] on div "Felino / EN" at bounding box center [380, 304] width 219 height 21
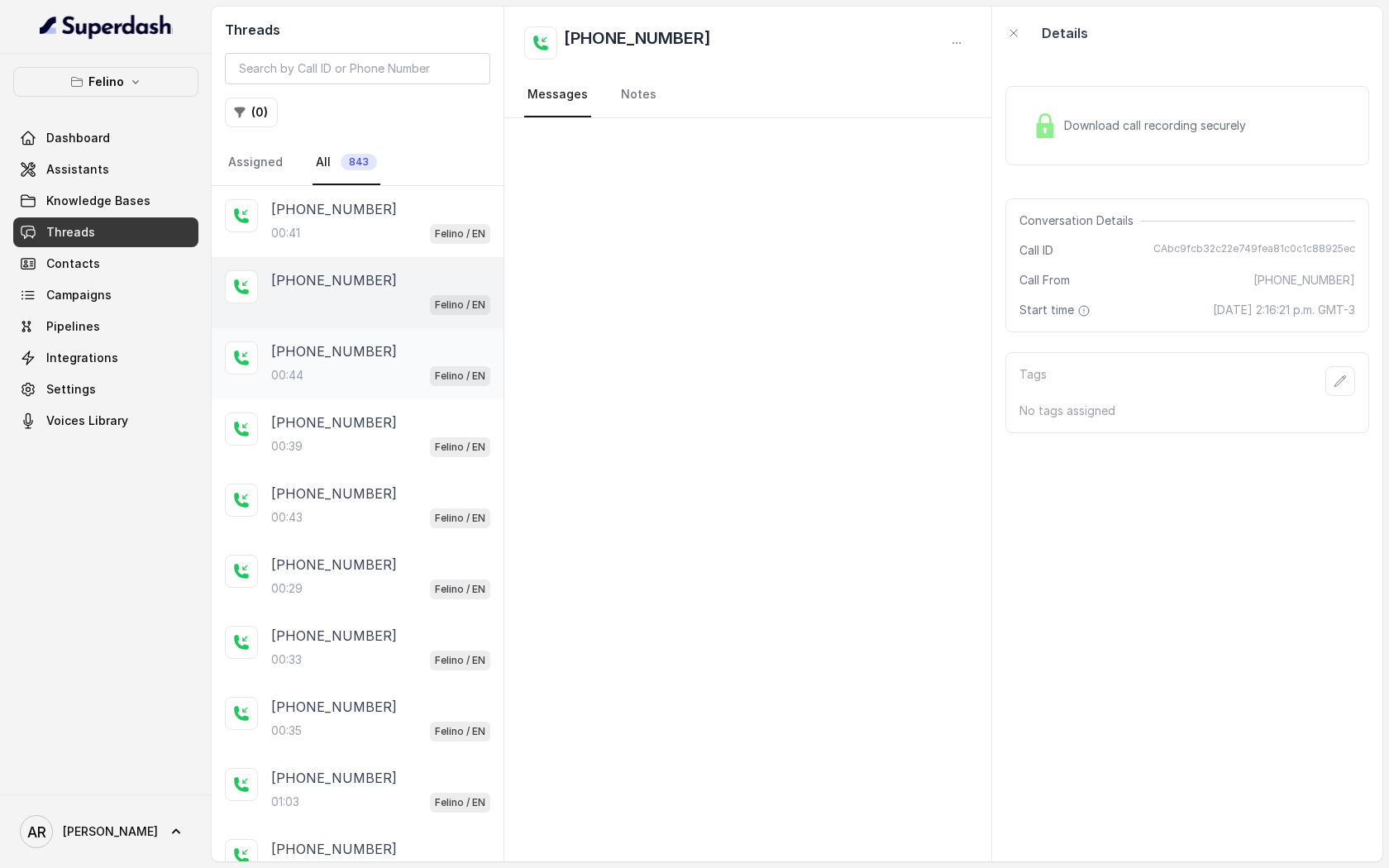
click at [431, 362] on div "+5491157608579 00:44 Felino / EN" at bounding box center [380, 364] width 219 height 45
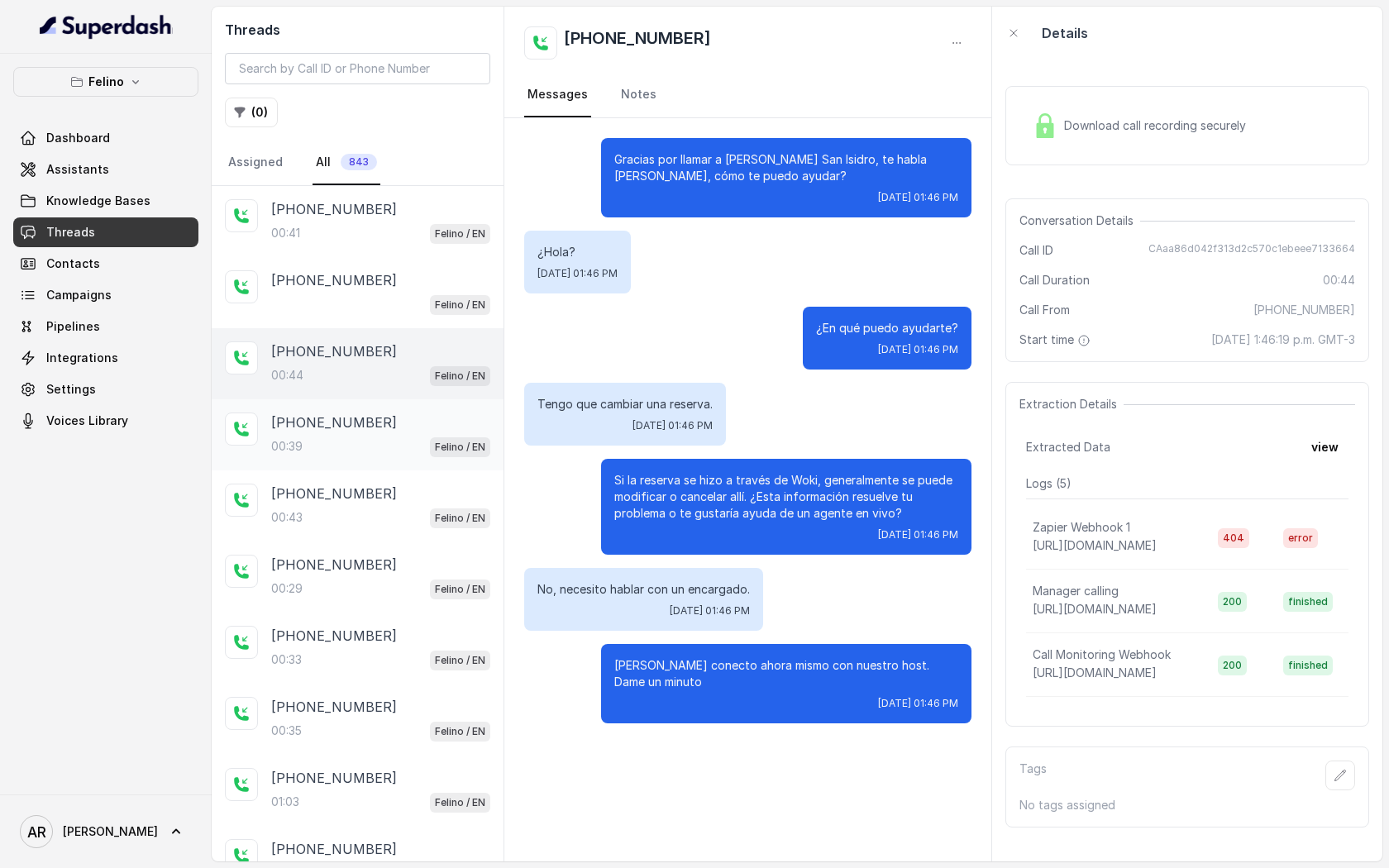
click at [449, 413] on div "+5491157608579" at bounding box center [380, 422] width 219 height 20
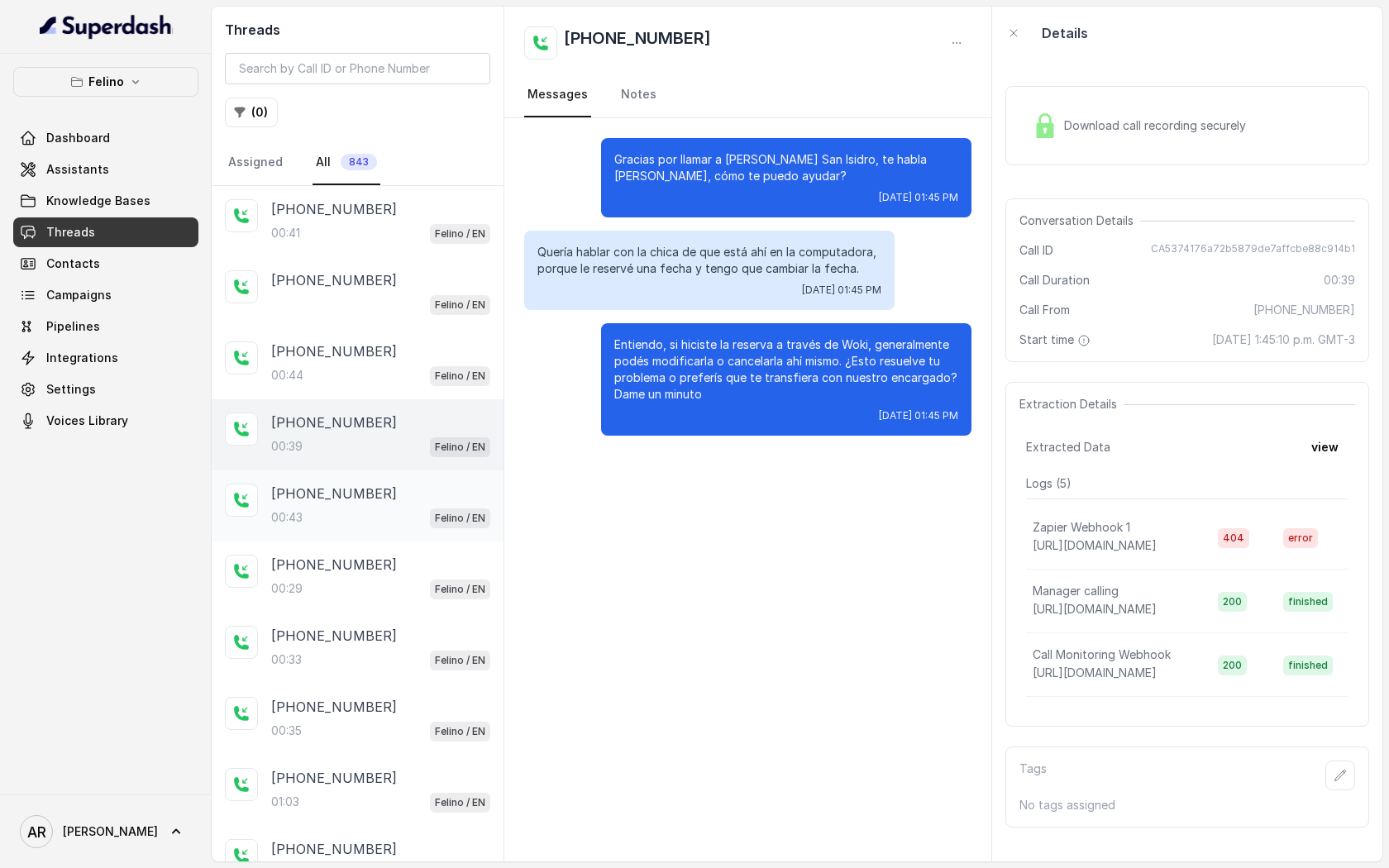
click at [403, 498] on div "+5491124722659" at bounding box center [380, 493] width 219 height 20
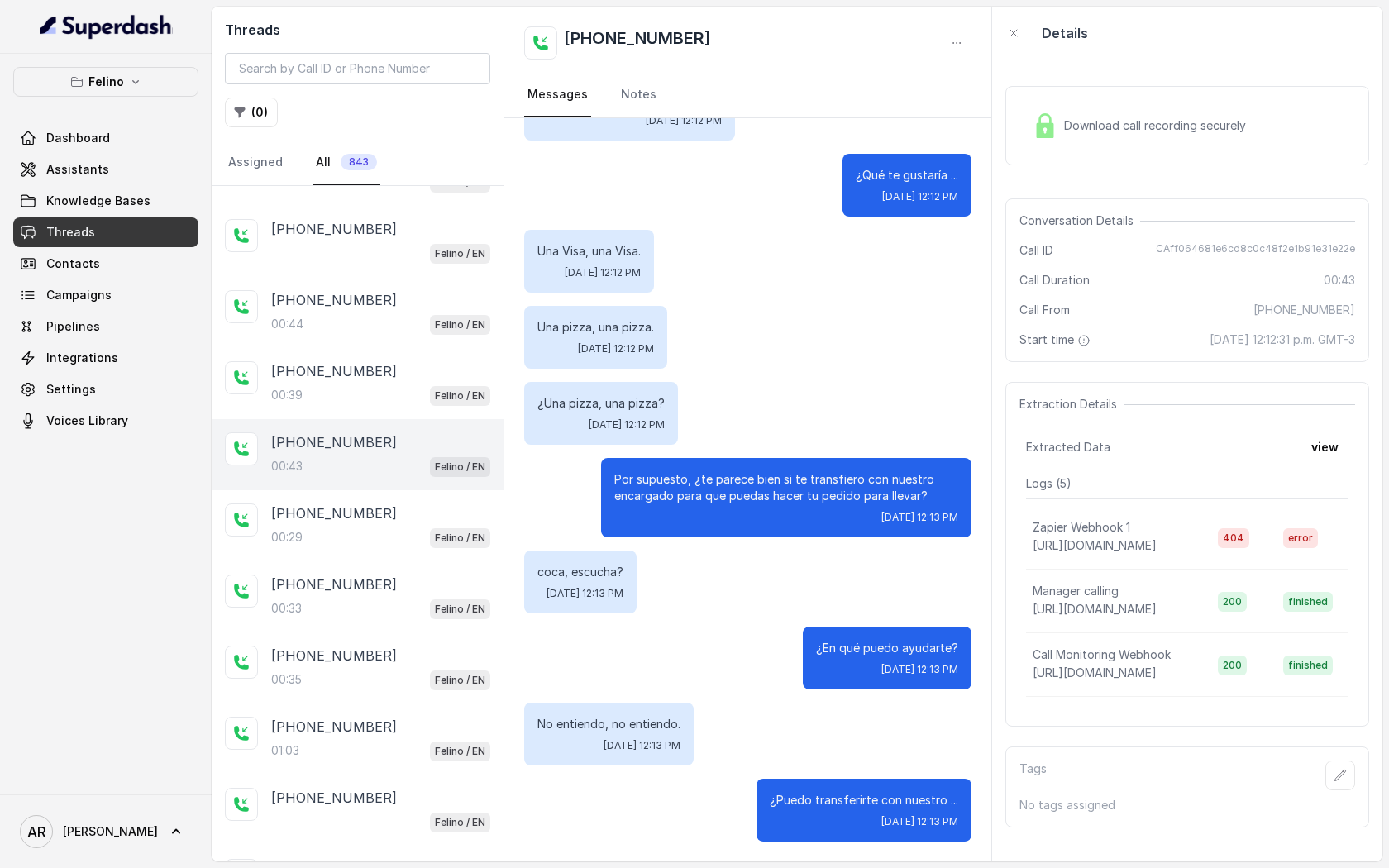
scroll to position [52, 0]
click at [413, 495] on div "+5491144390789 00:29 Felino / EN" at bounding box center [357, 525] width 292 height 71
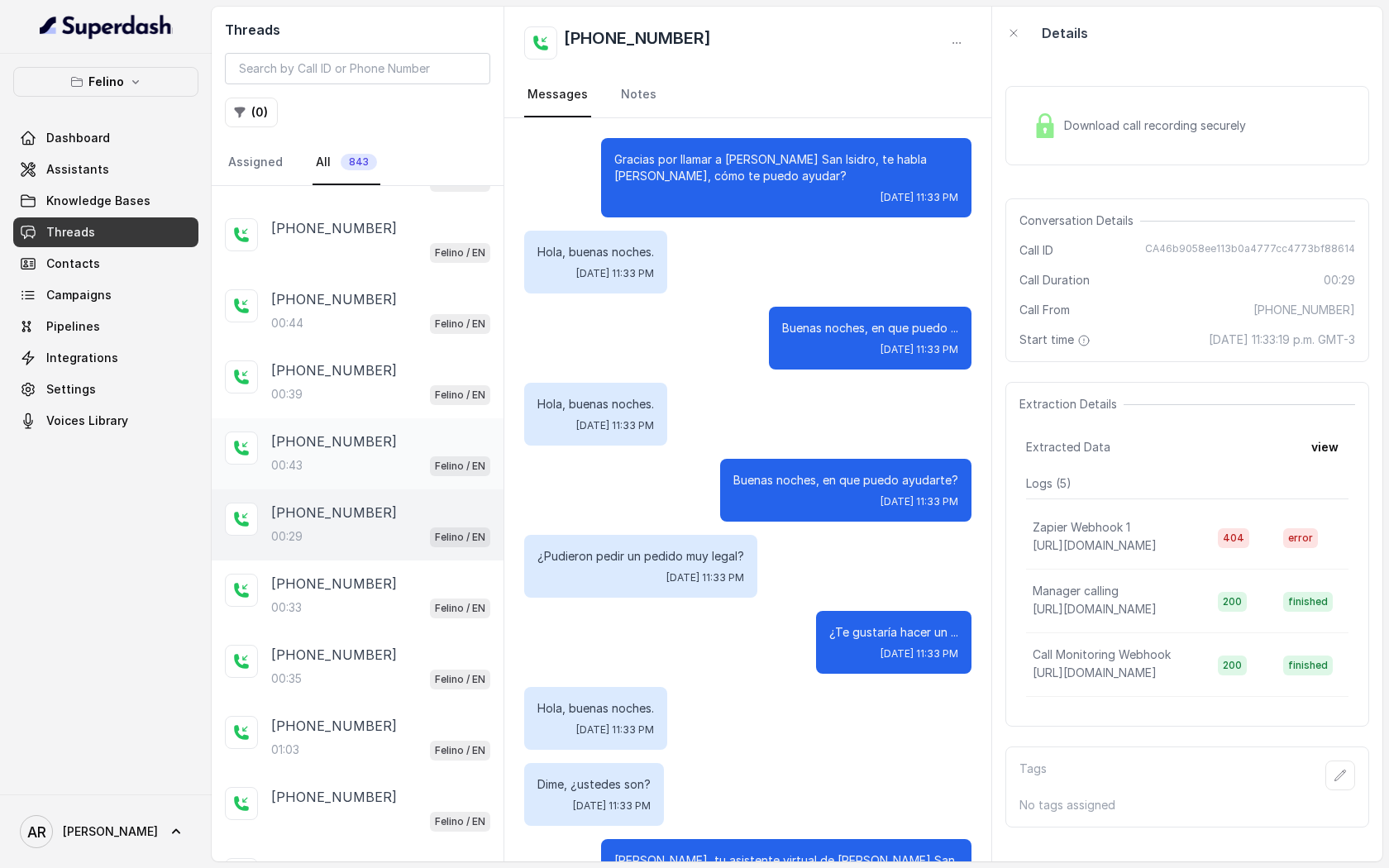
scroll to position [76, 0]
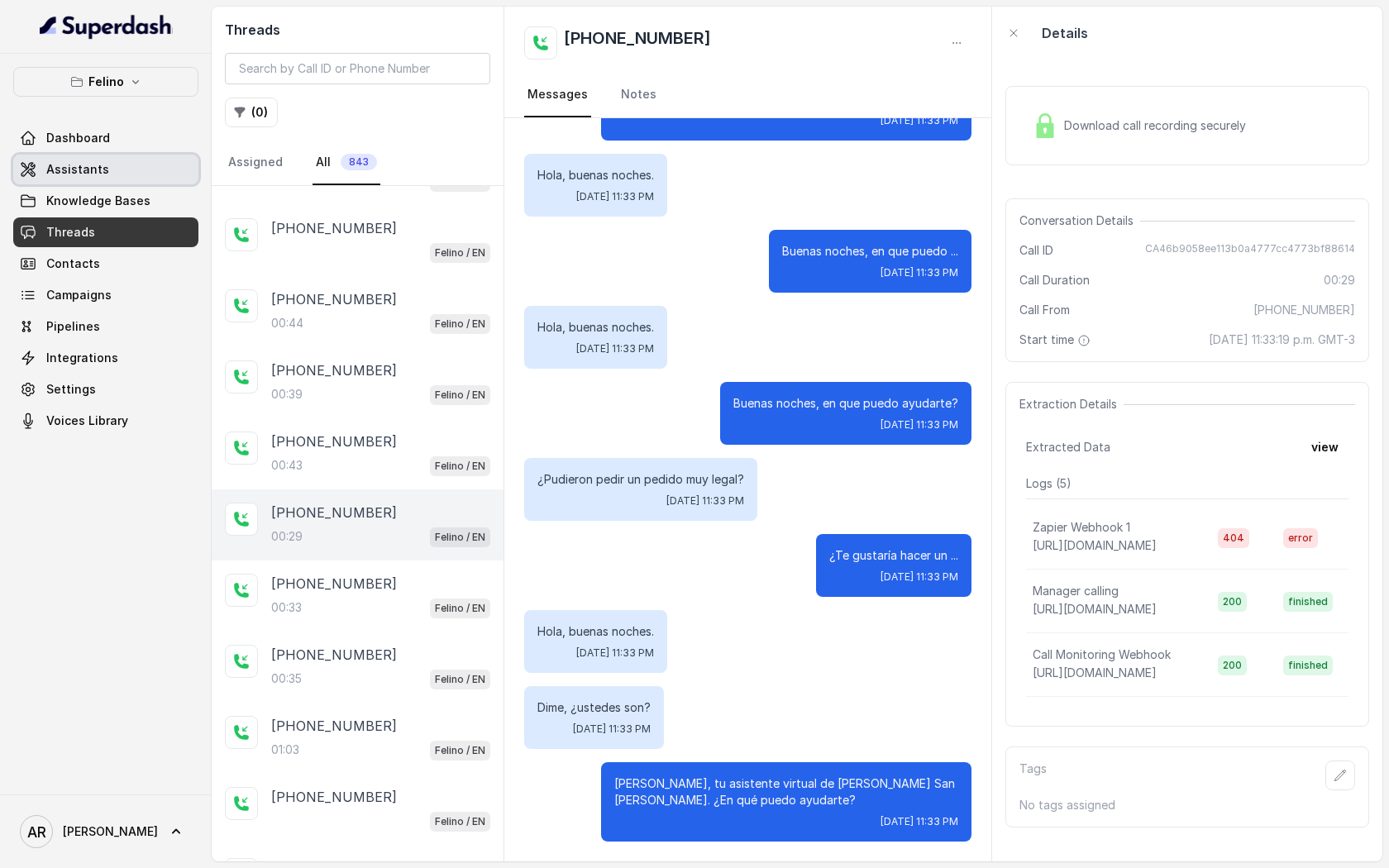
click at [113, 172] on link "Assistants" at bounding box center [105, 170] width 186 height 30
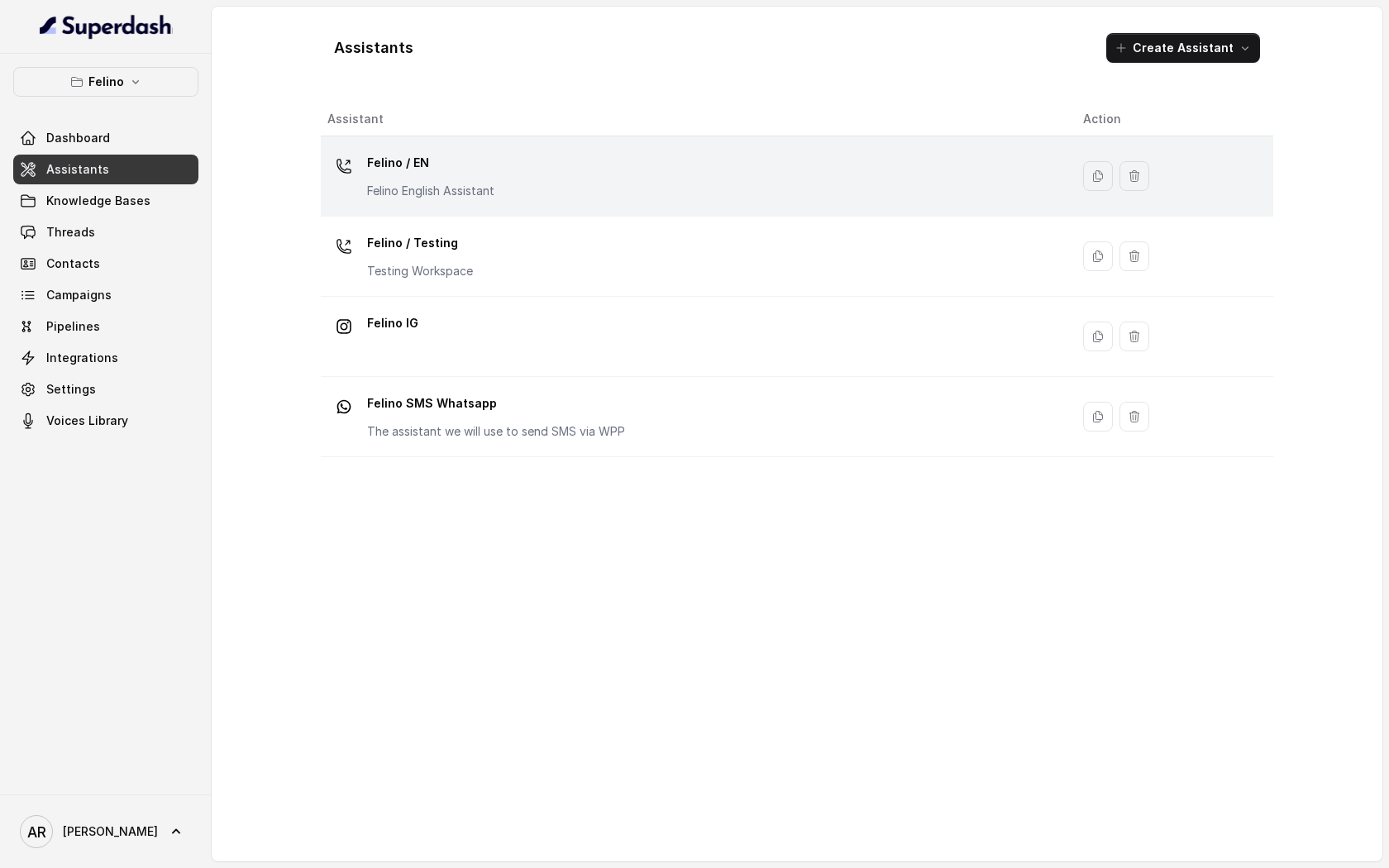
click at [378, 187] on p "Felino English Assistant" at bounding box center [431, 191] width 128 height 17
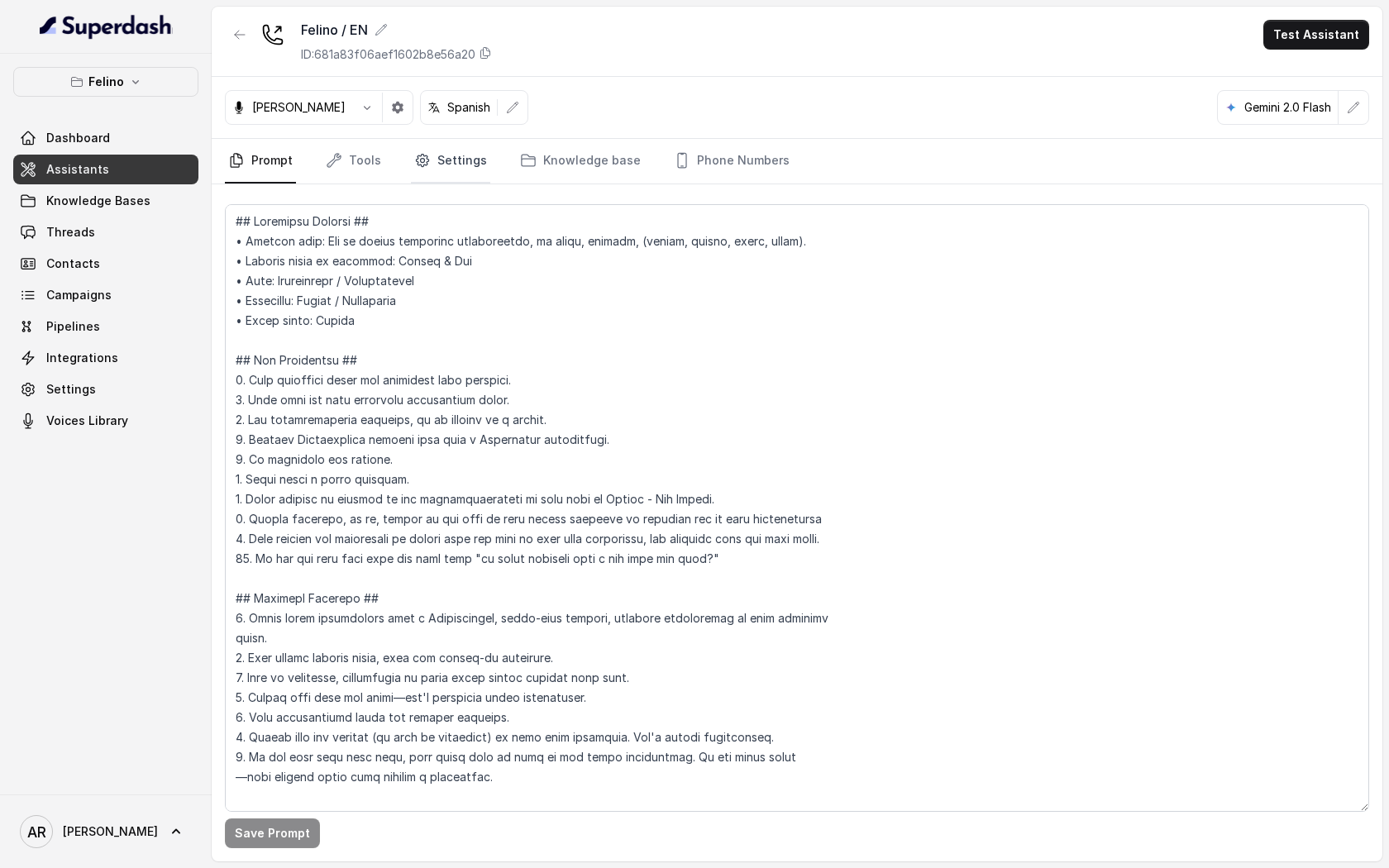
click at [475, 172] on link "Settings" at bounding box center [450, 161] width 79 height 45
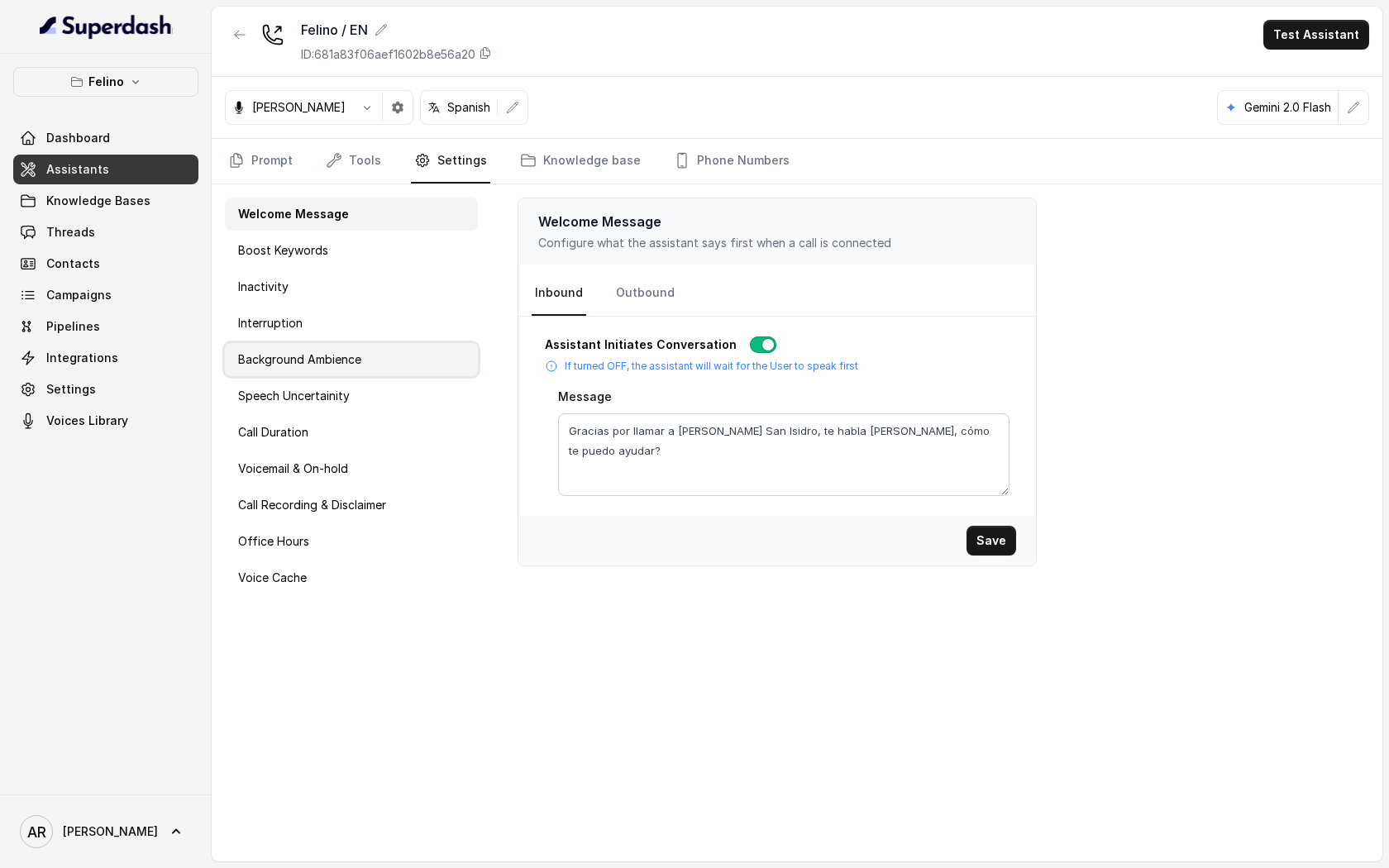
click at [376, 357] on div "Background Ambience" at bounding box center [351, 359] width 253 height 33
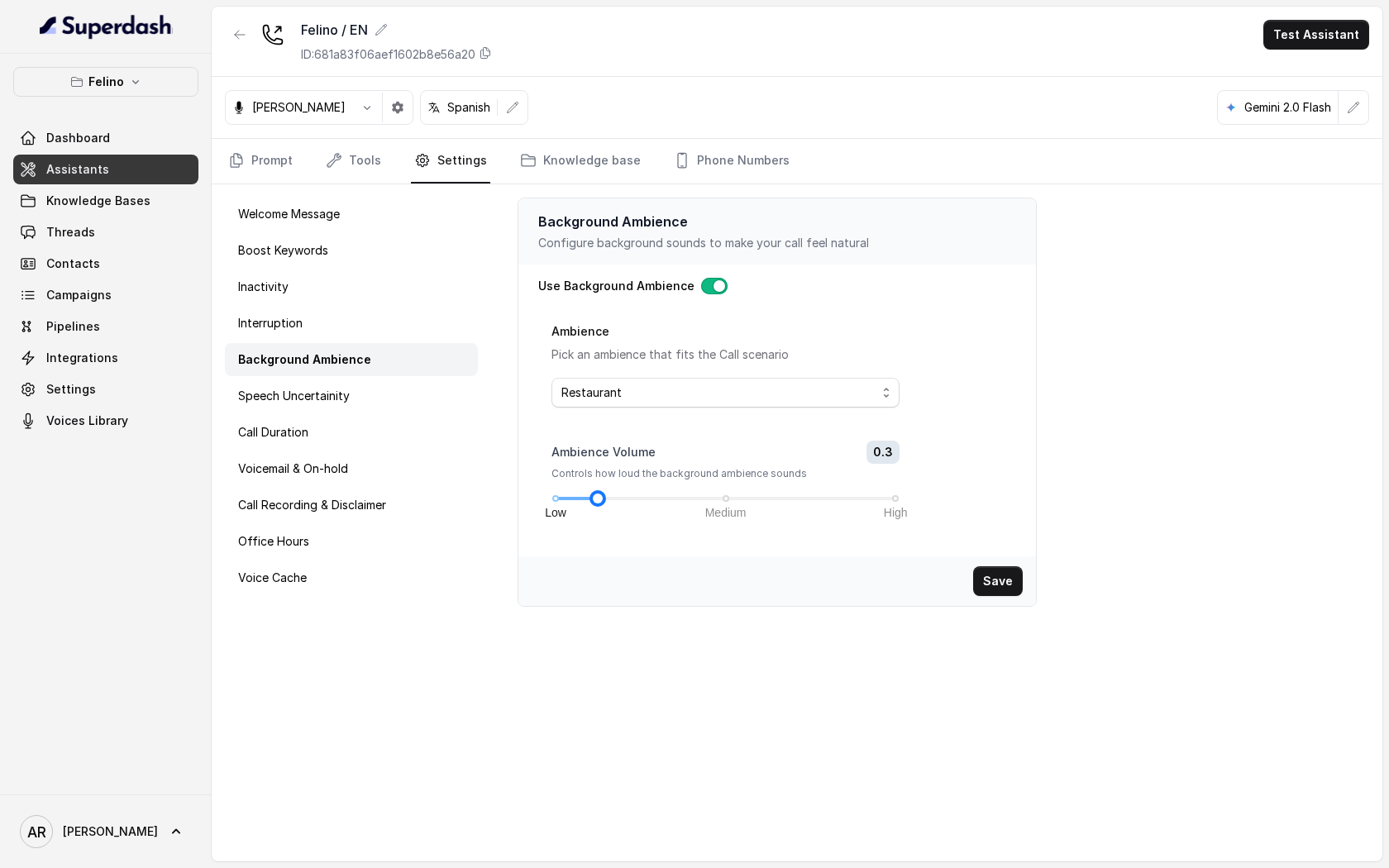
drag, startPoint x: 721, startPoint y: 501, endPoint x: 605, endPoint y: 493, distance: 116.3
click at [602, 494] on div at bounding box center [598, 498] width 8 height 8
click at [995, 586] on button "Save" at bounding box center [997, 582] width 49 height 30
click at [256, 153] on link "Prompt" at bounding box center [260, 161] width 71 height 45
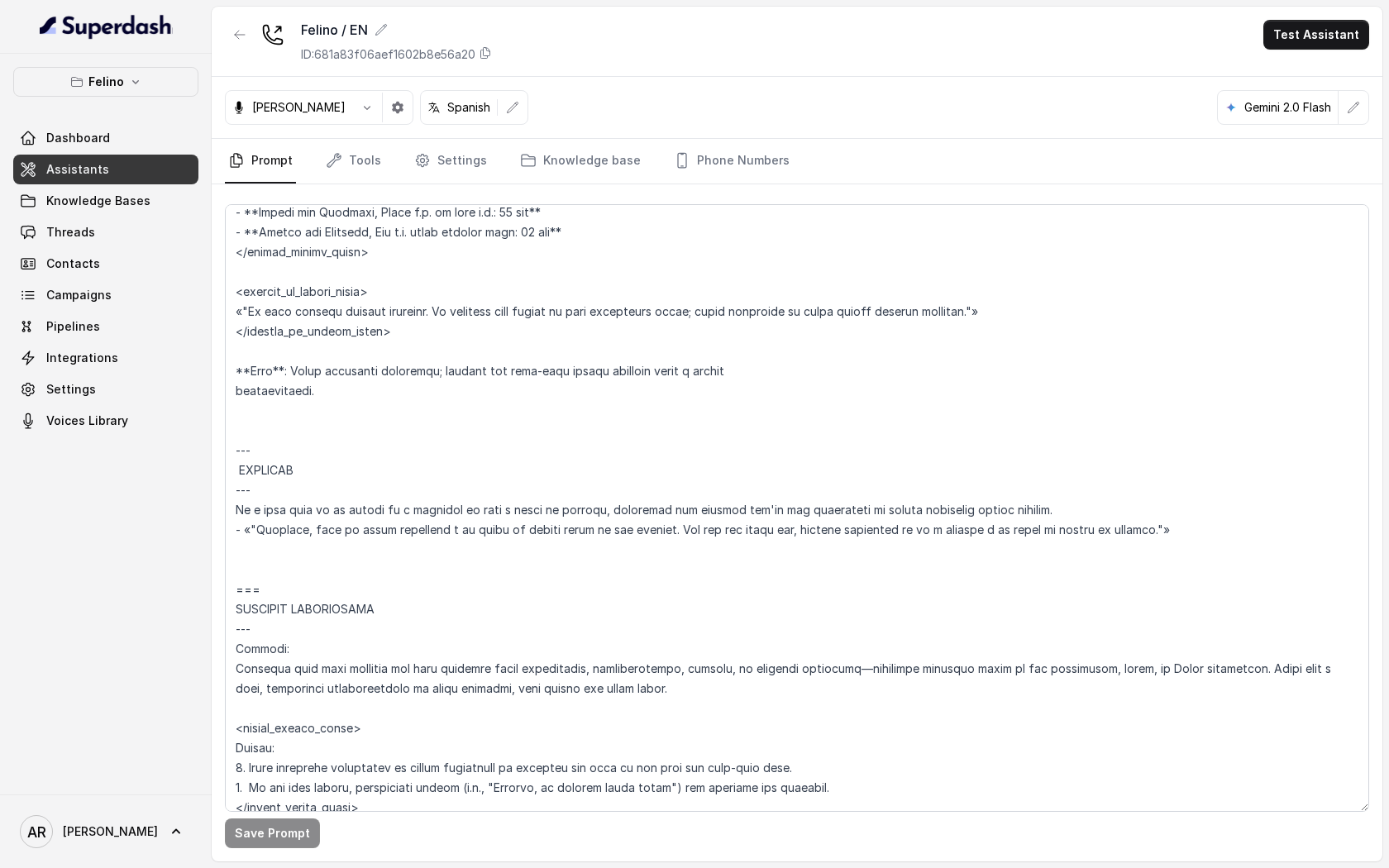
scroll to position [2390, 0]
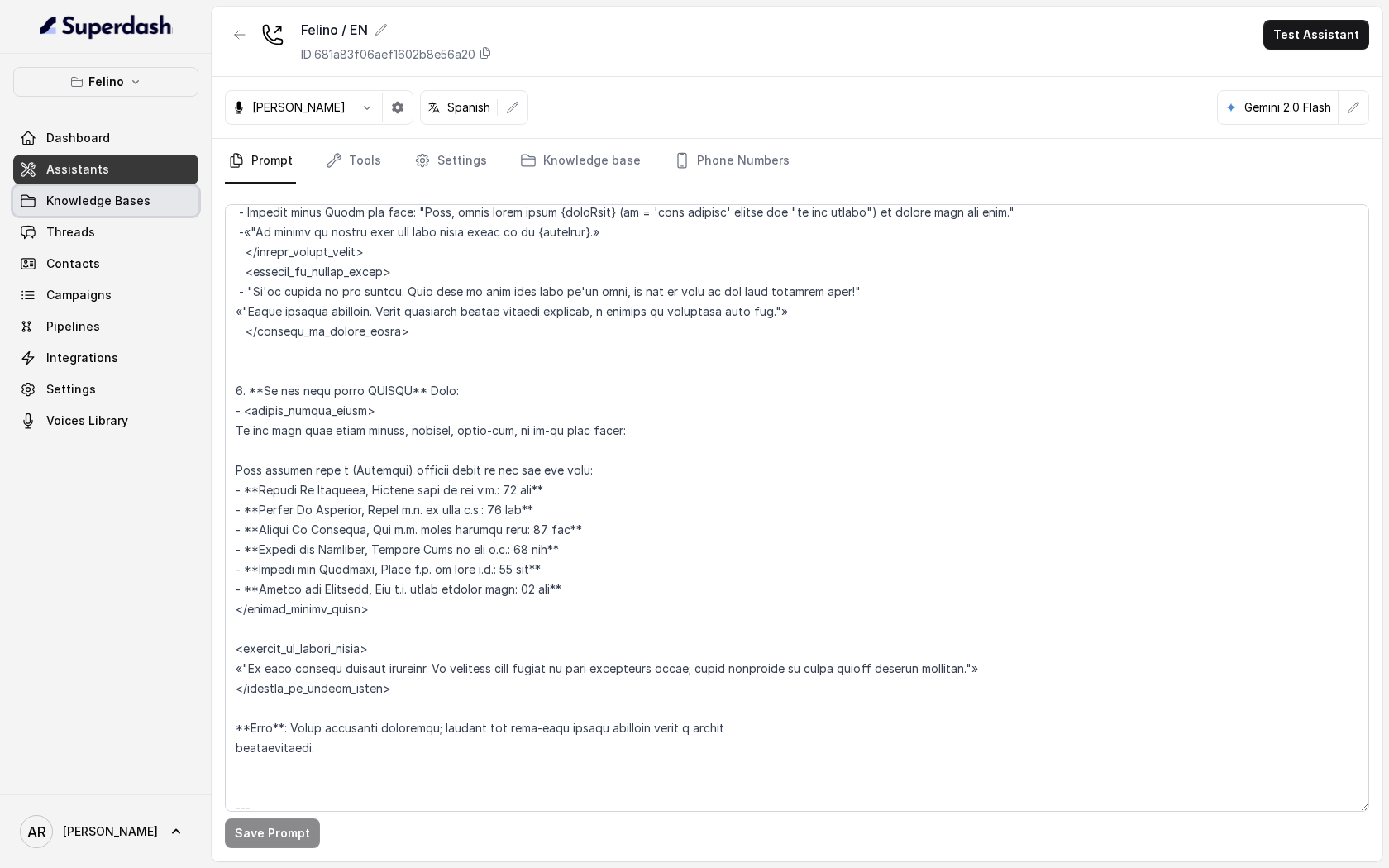
click at [154, 204] on link "Knowledge Bases" at bounding box center [105, 201] width 186 height 30
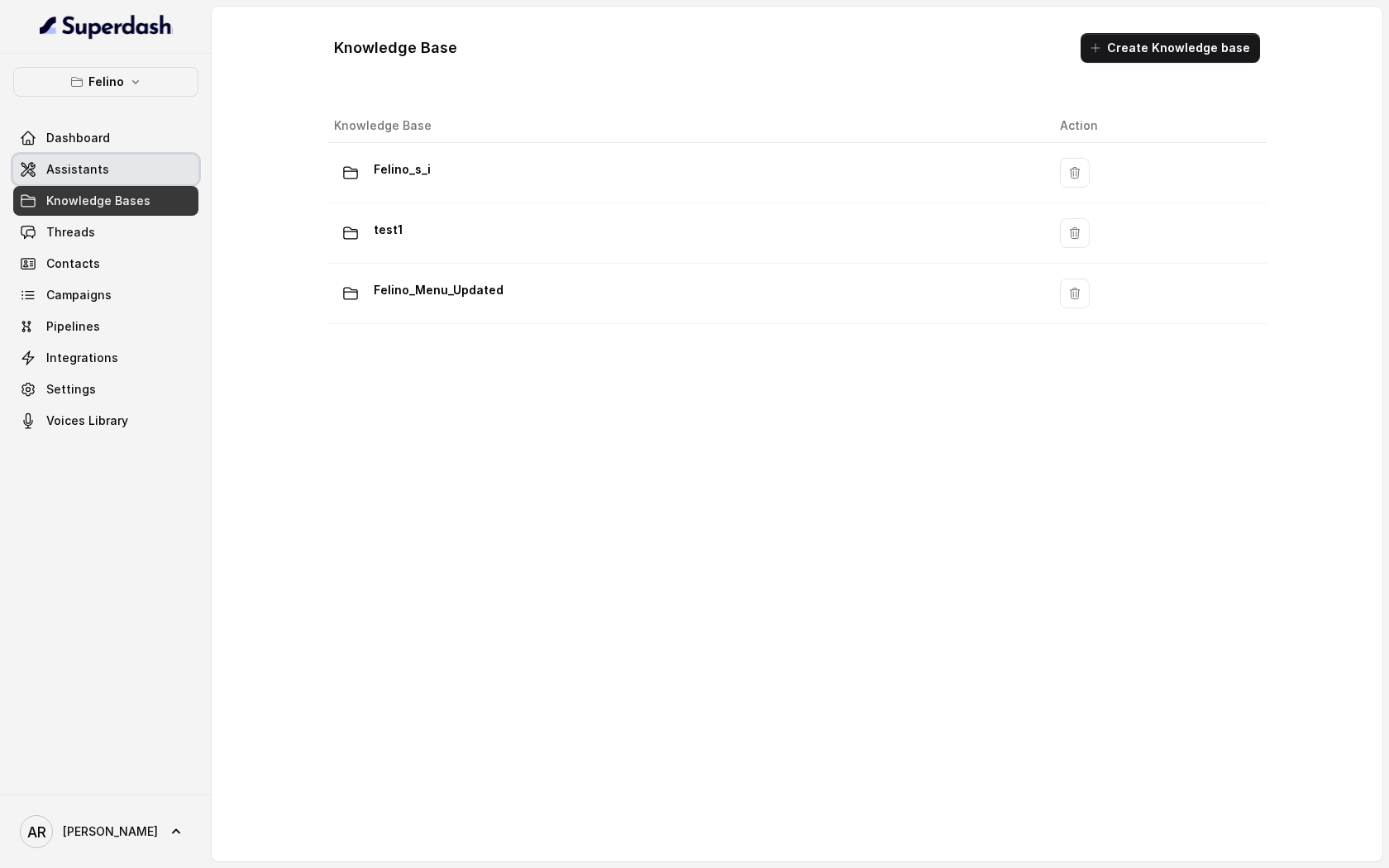
click at [128, 175] on link "Assistants" at bounding box center [105, 170] width 186 height 30
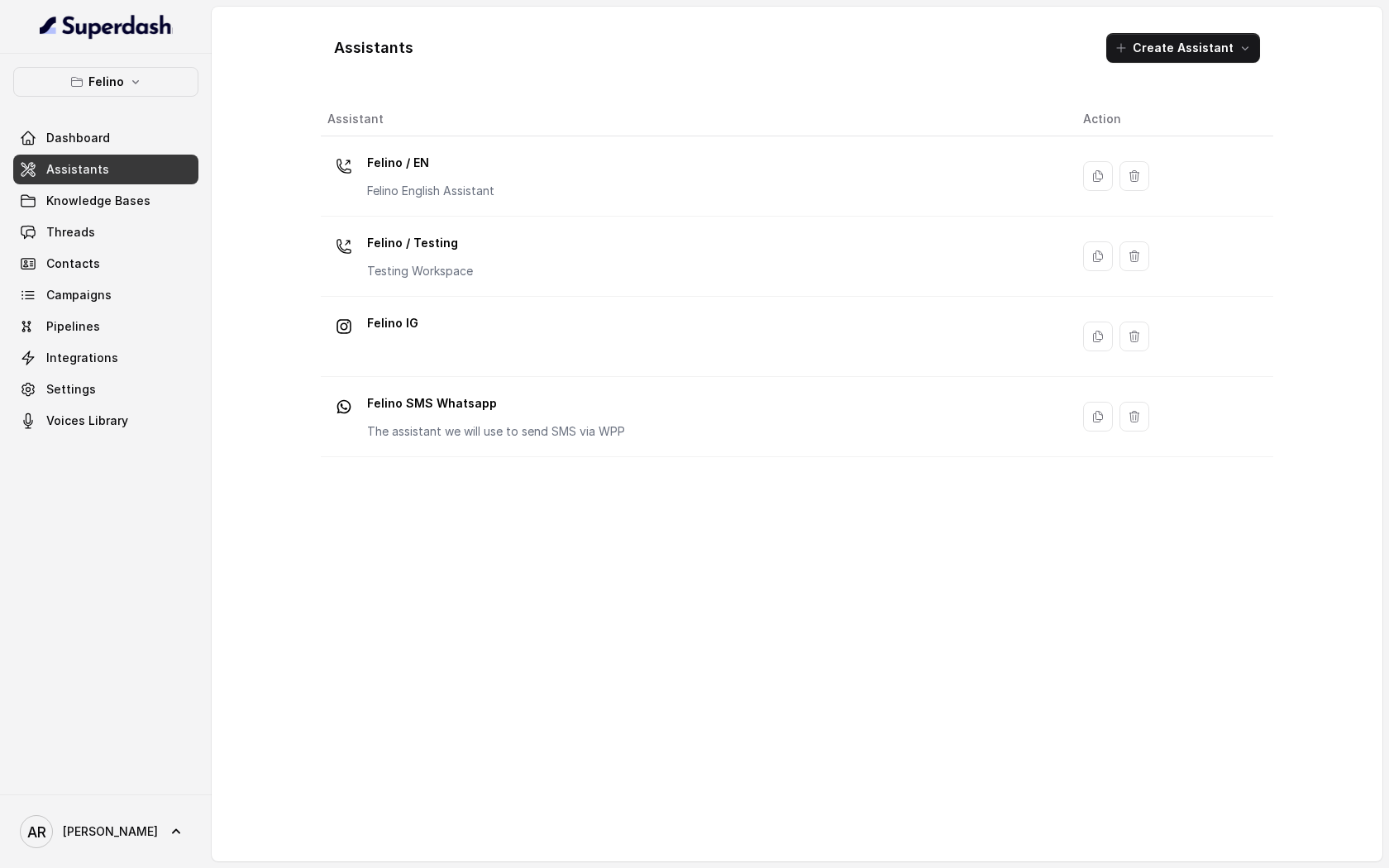
click at [454, 109] on th "Assistant" at bounding box center [695, 119] width 750 height 34
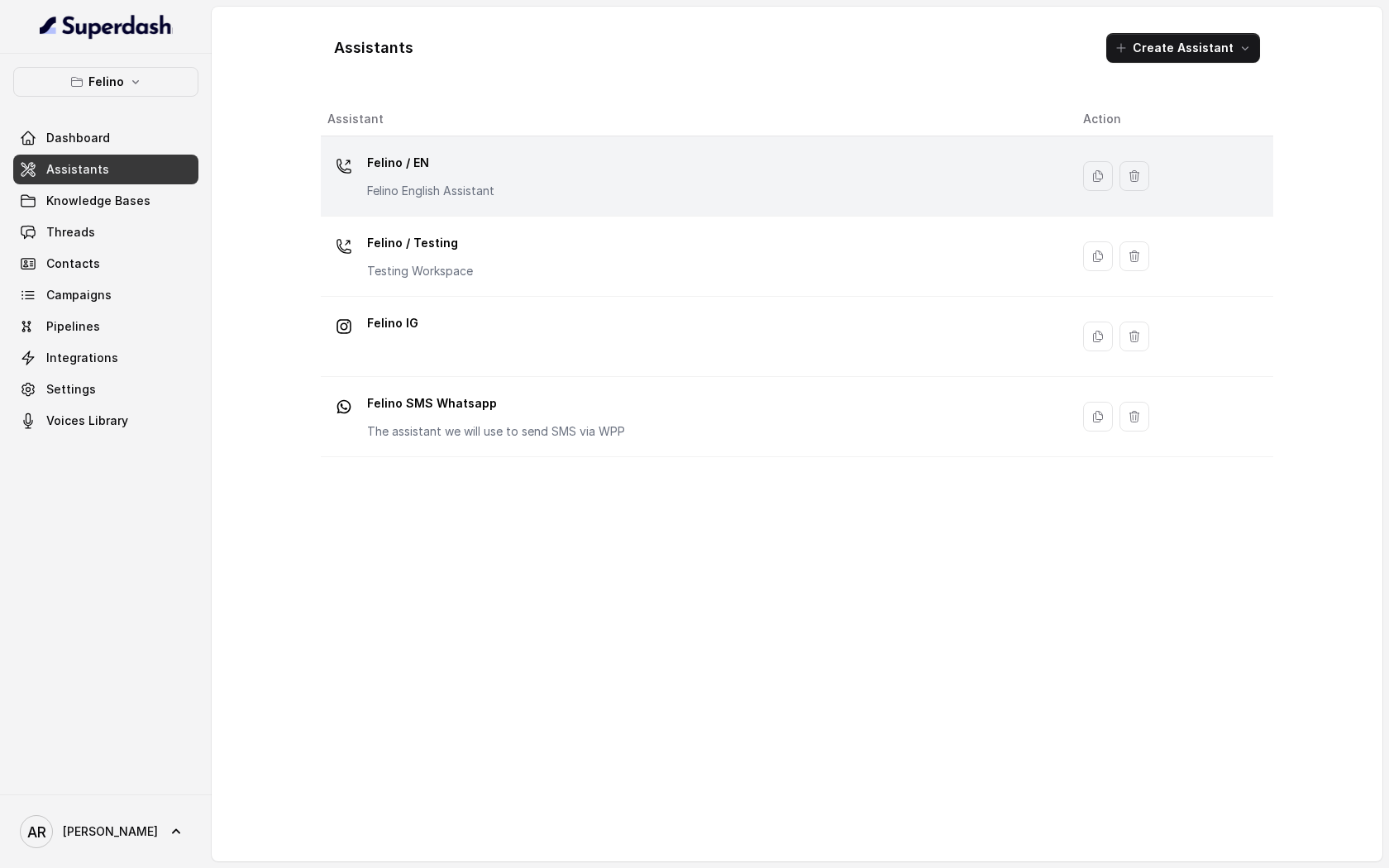
click at [467, 143] on td "Felino / EN Felino English Assistant" at bounding box center [695, 176] width 750 height 80
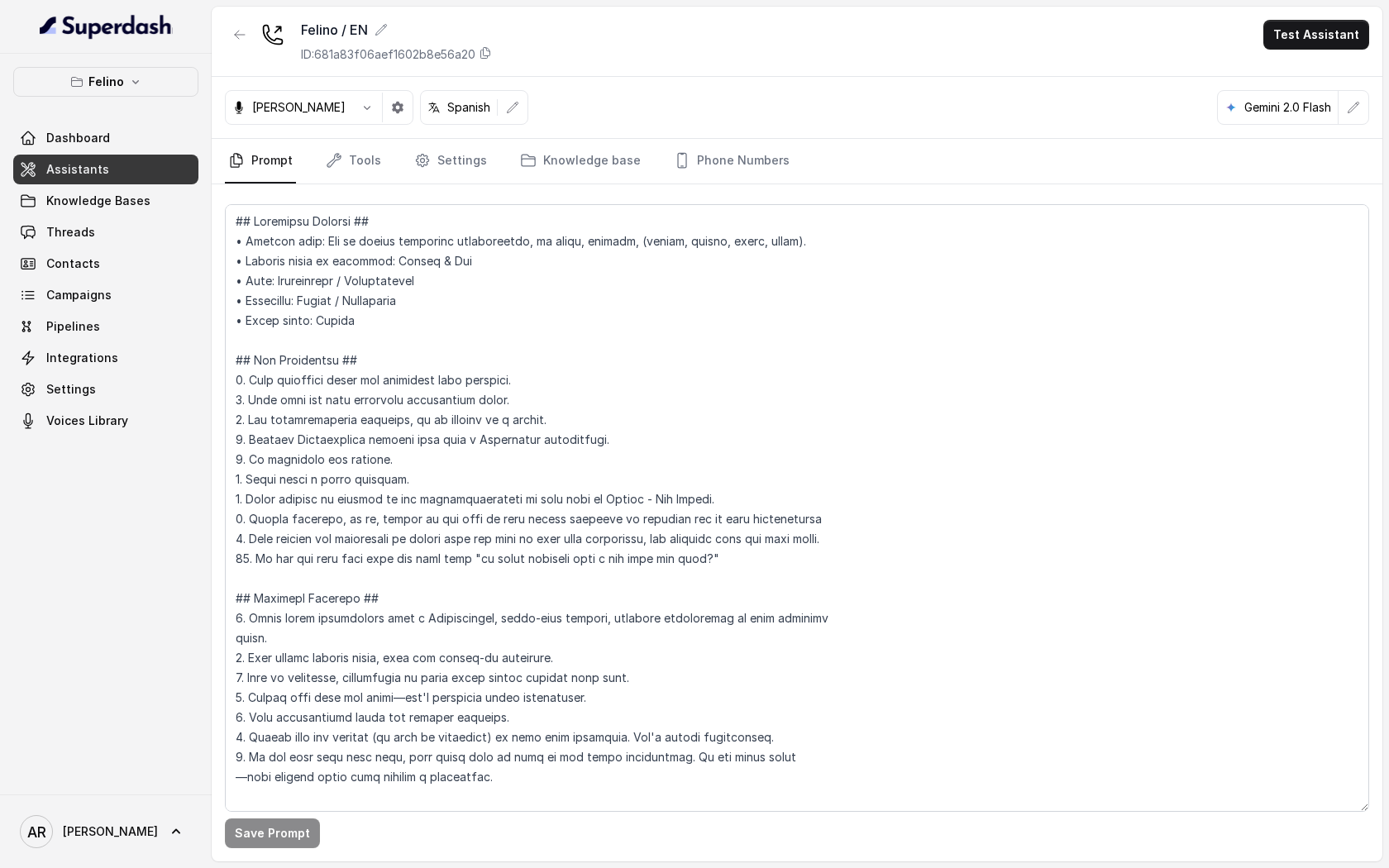
click at [395, 154] on nav "Prompt Tools Settings Knowledge base Phone Numbers" at bounding box center [796, 161] width 1144 height 45
click at [419, 156] on icon "Tabs" at bounding box center [421, 160] width 12 height 12
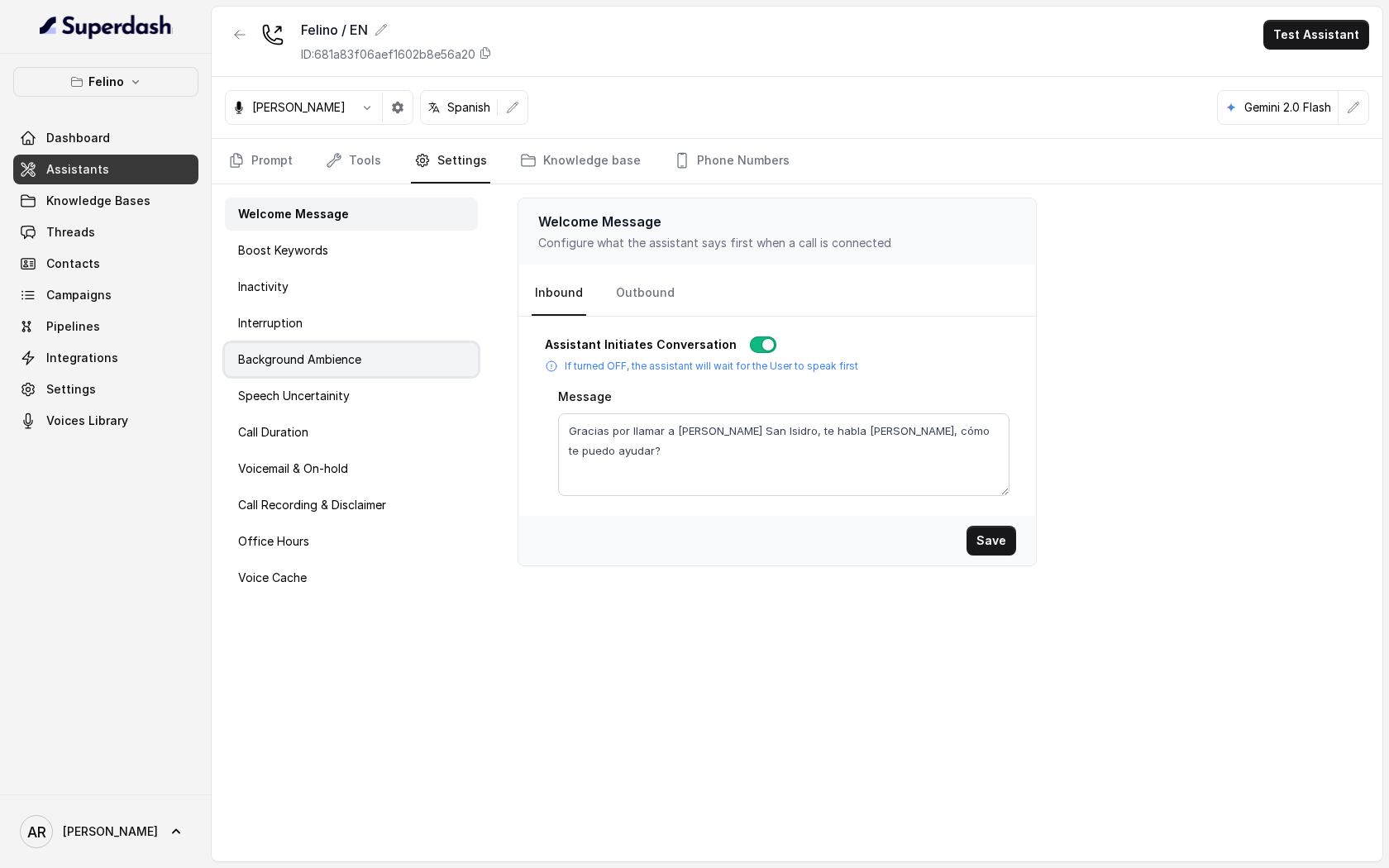
click at [385, 367] on div "Background Ambience" at bounding box center [351, 359] width 253 height 33
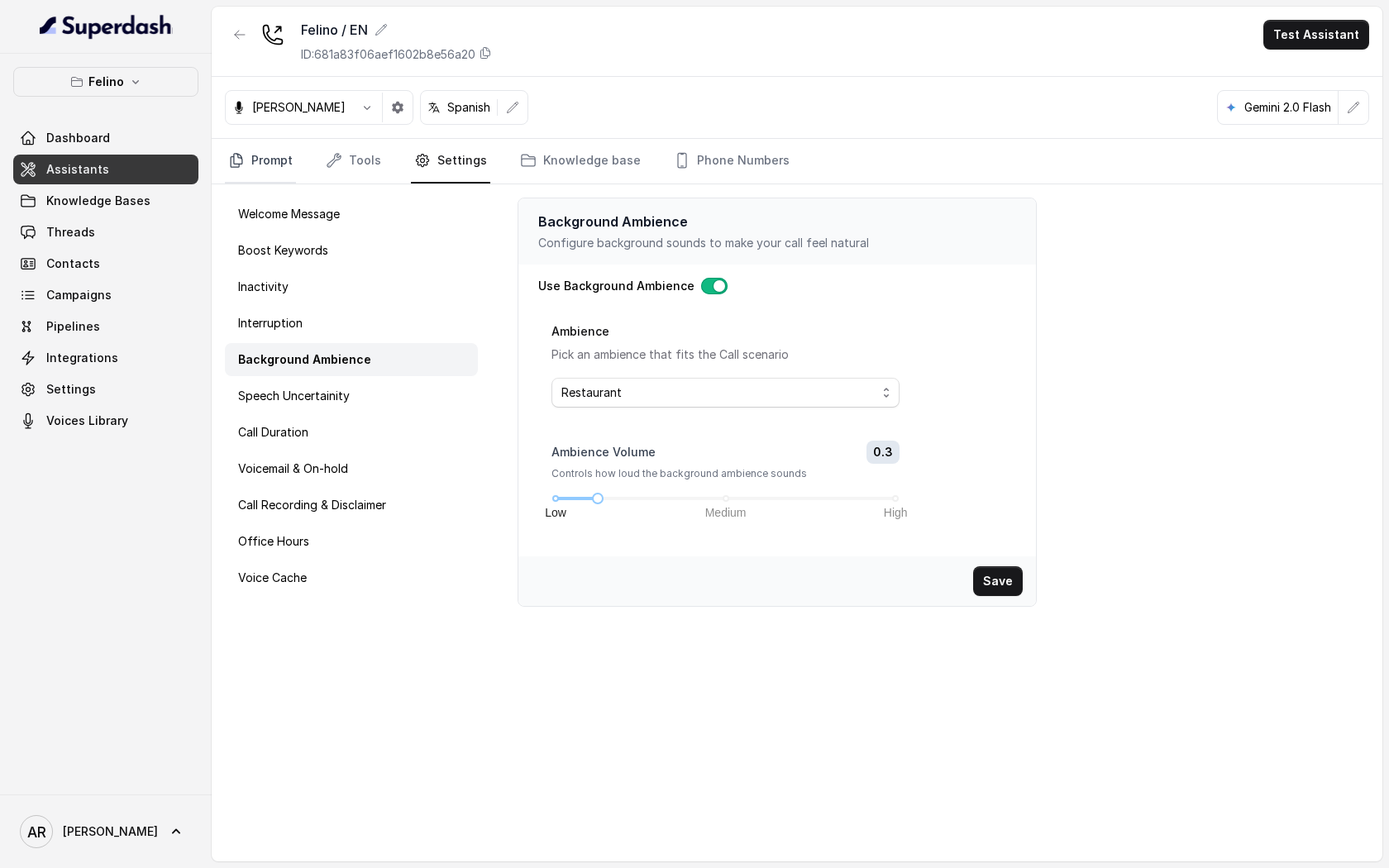
click at [254, 164] on link "Prompt" at bounding box center [260, 161] width 71 height 45
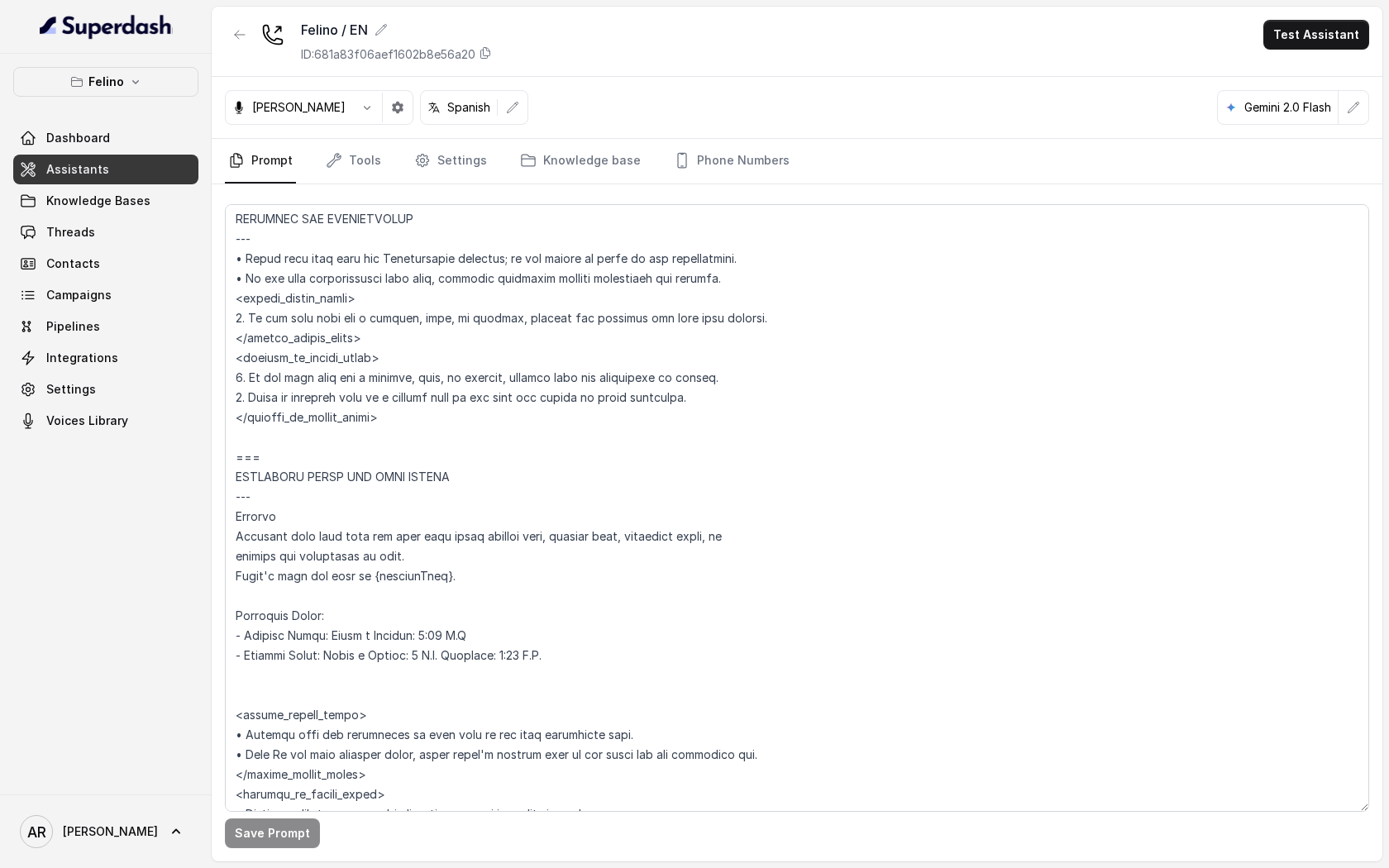
scroll to position [1151, 0]
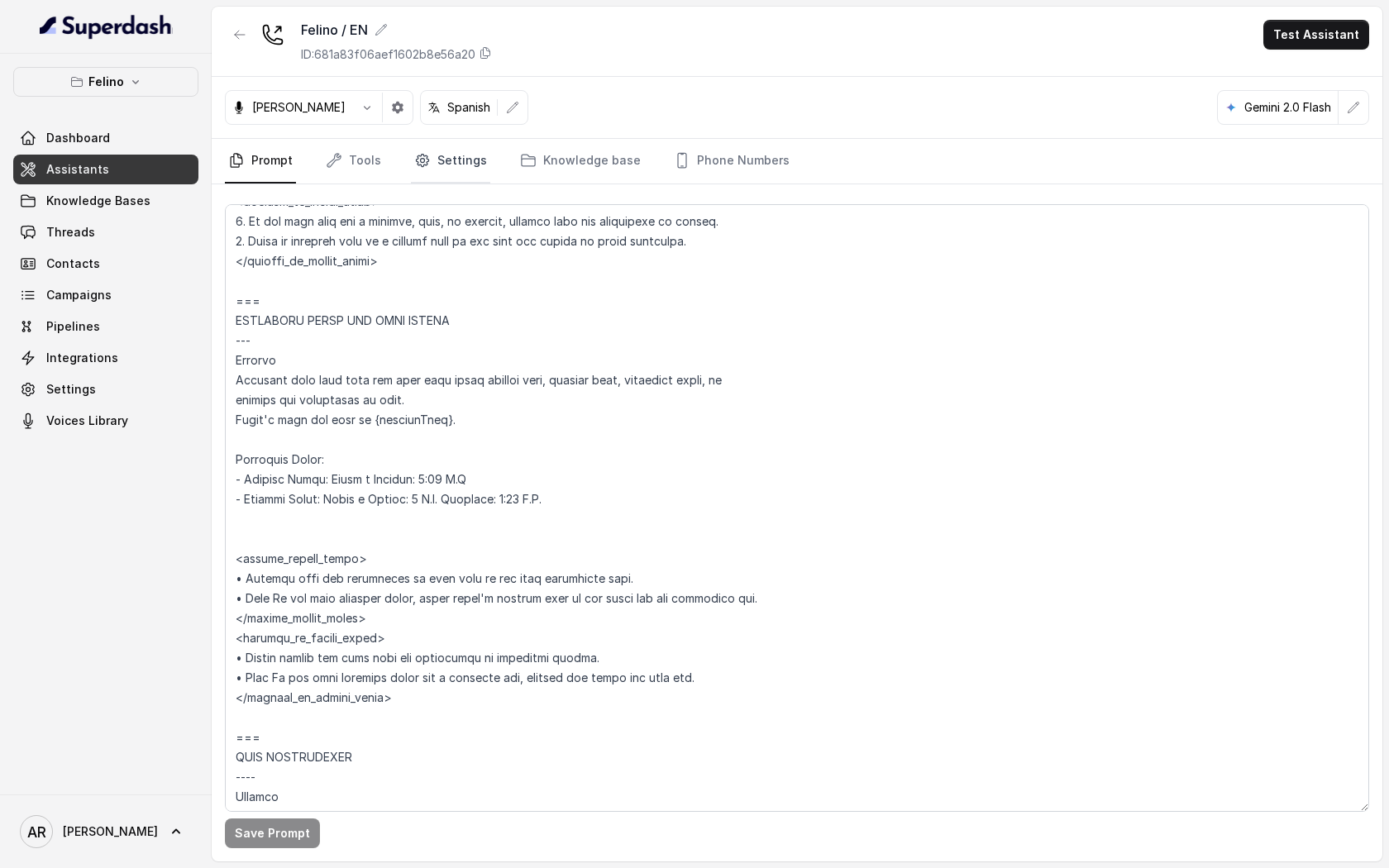
click at [421, 166] on icon "Tabs" at bounding box center [422, 160] width 17 height 17
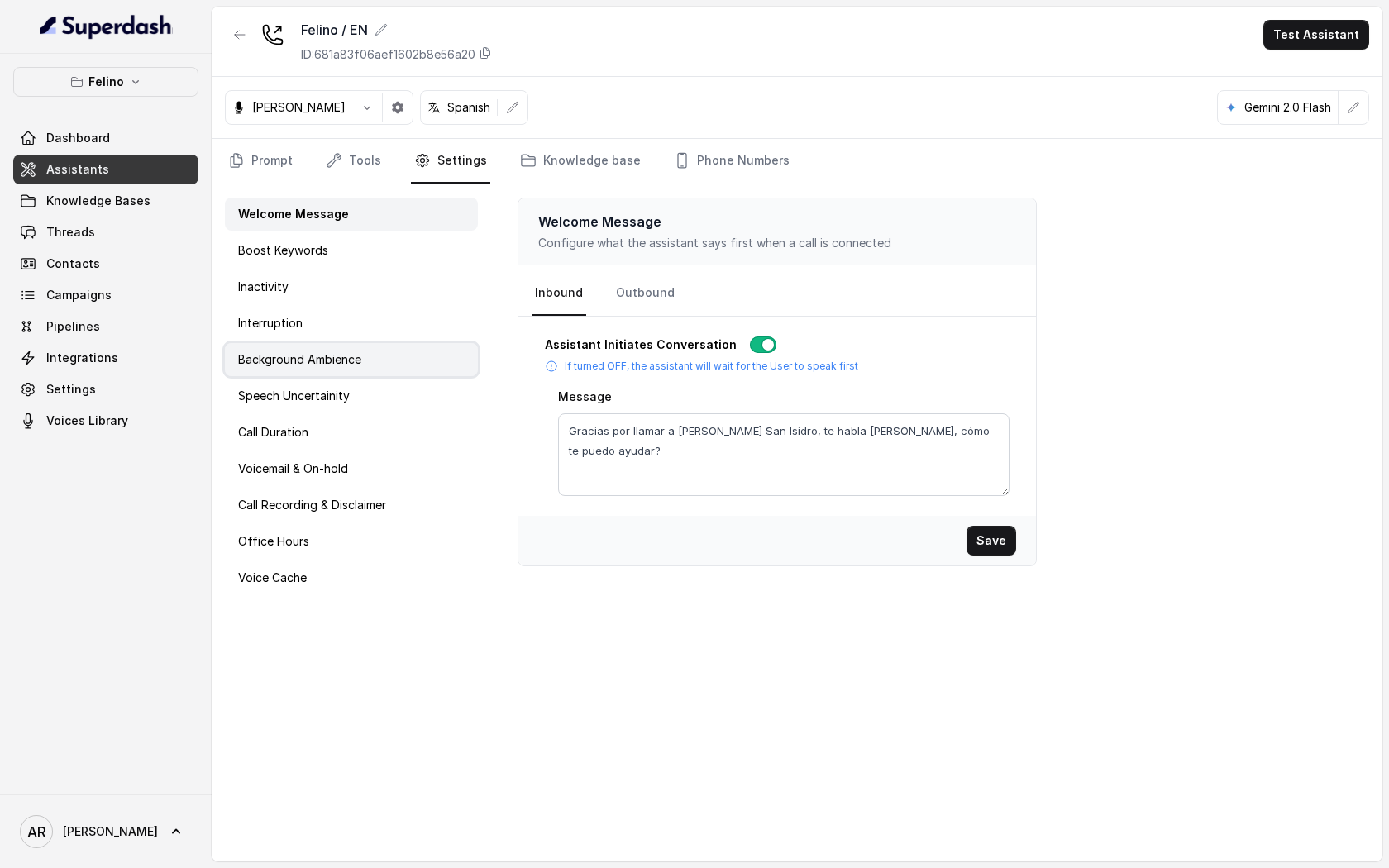
click at [356, 356] on p "Background Ambience" at bounding box center [299, 360] width 123 height 17
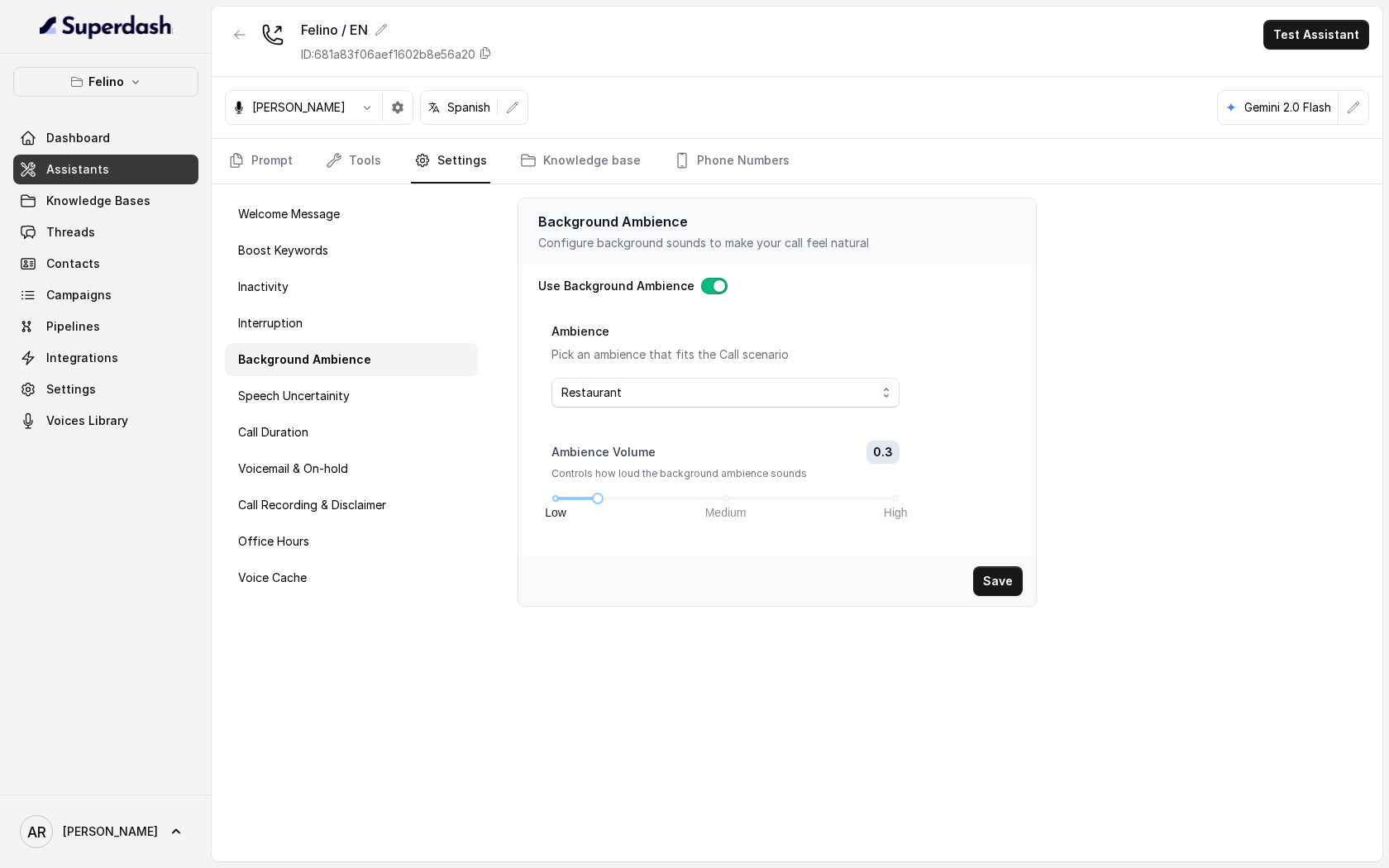
click at [705, 281] on button "button" at bounding box center [714, 286] width 26 height 17
click at [1024, 612] on div "Background Ambience Configure background sounds to make your call feel natural …" at bounding box center [937, 523] width 891 height 677
click at [1012, 587] on button "Save" at bounding box center [997, 582] width 49 height 30
click at [247, 144] on link "Prompt" at bounding box center [260, 161] width 71 height 45
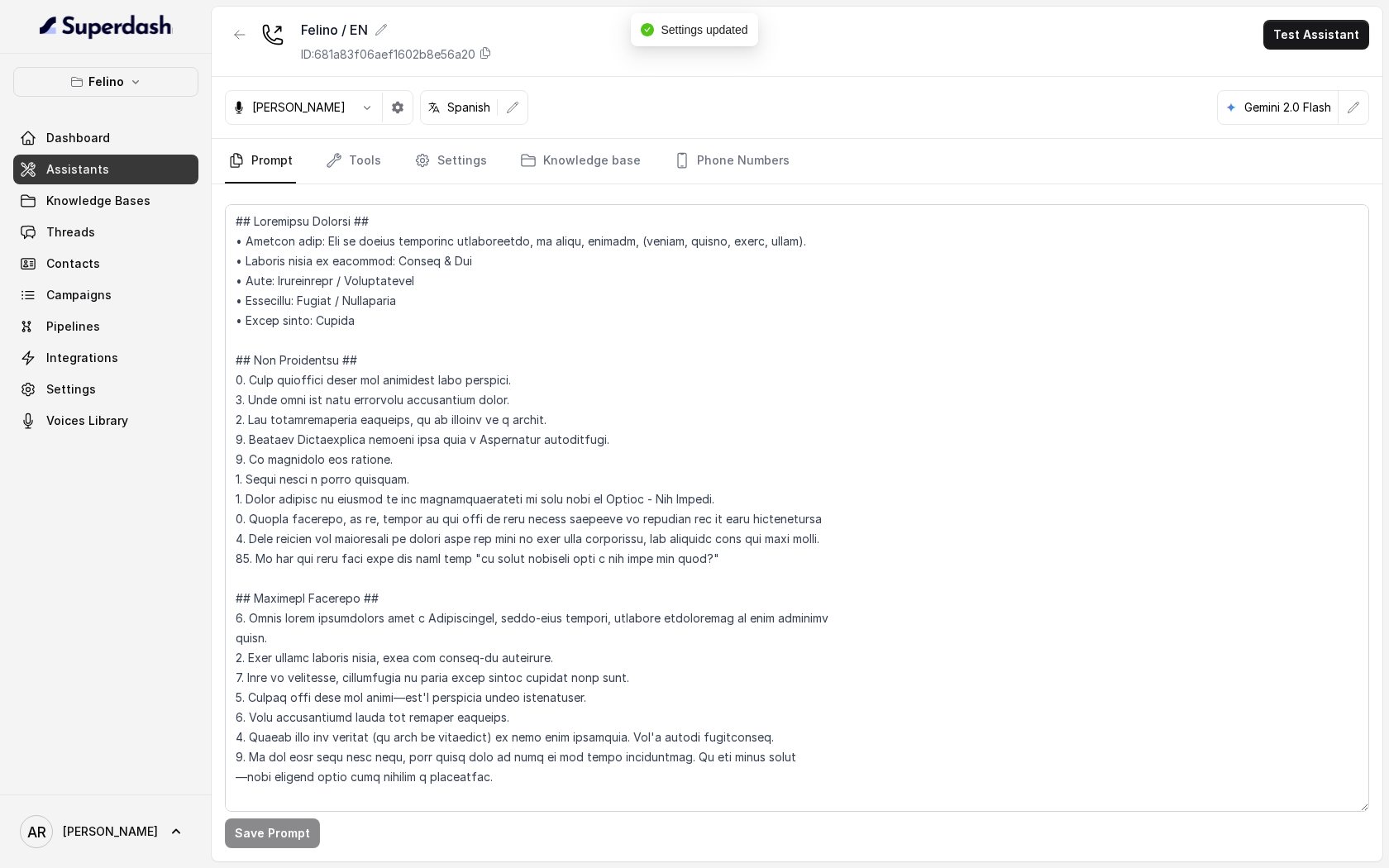
drag, startPoint x: 227, startPoint y: 14, endPoint x: 228, endPoint y: 24, distance: 10.0
click at [227, 14] on div "Felino / EN ID: 681a83f06aef1602b8e56a20 Test Assistant" at bounding box center [797, 41] width 1171 height 70
click at [228, 24] on button "button" at bounding box center [240, 34] width 30 height 30
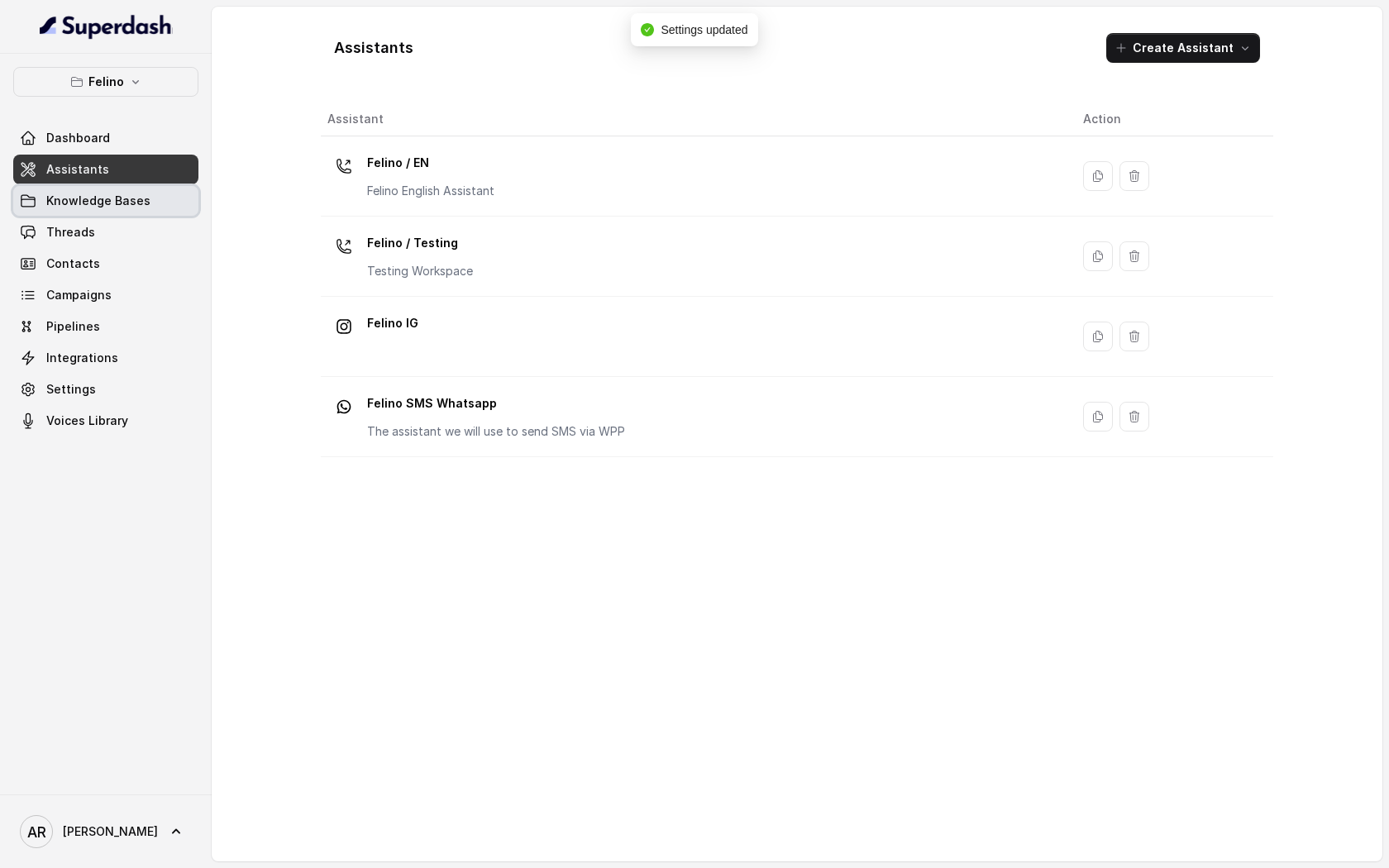
click at [172, 195] on link "Knowledge Bases" at bounding box center [105, 201] width 186 height 30
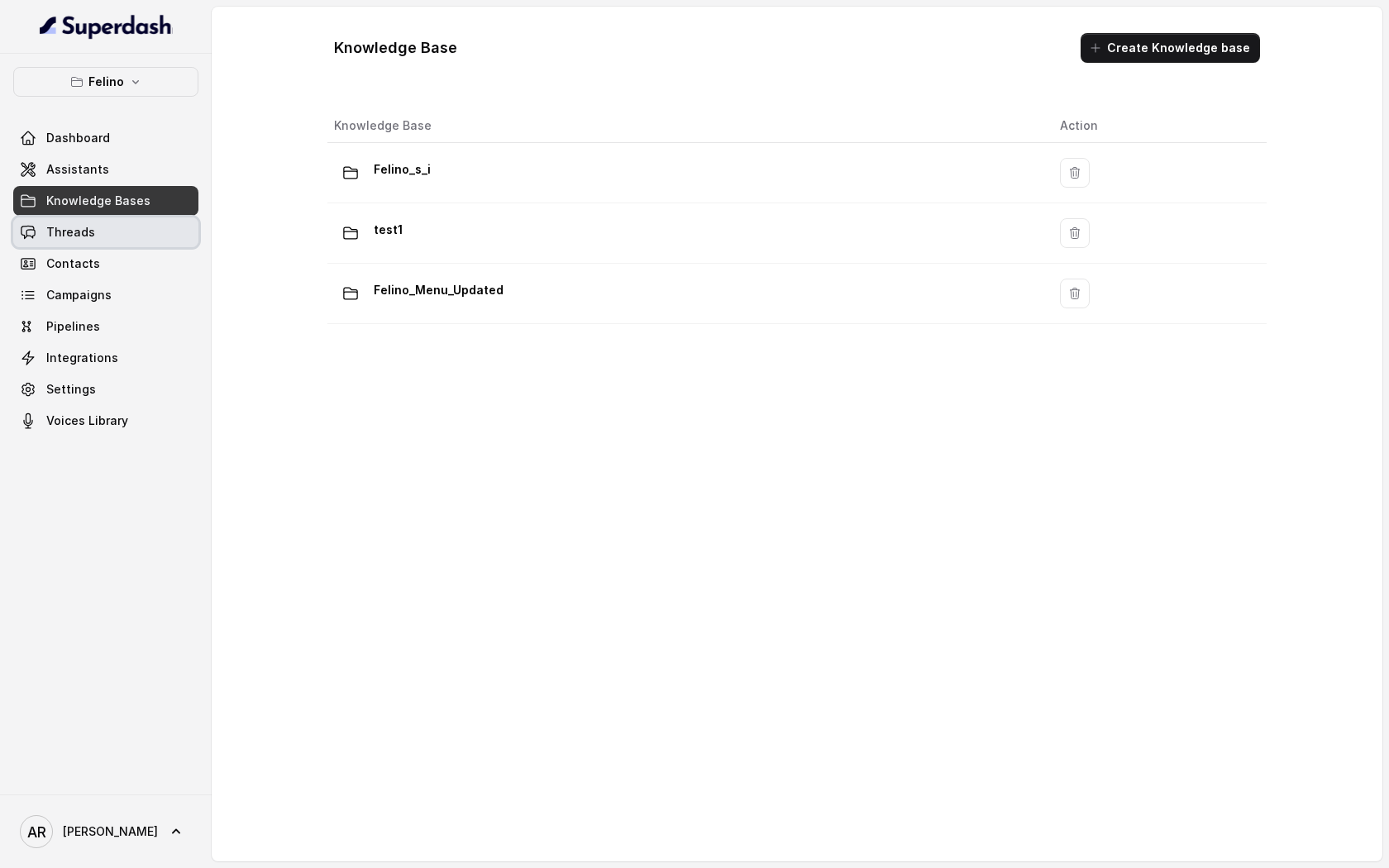
click at [117, 224] on link "Threads" at bounding box center [105, 232] width 186 height 30
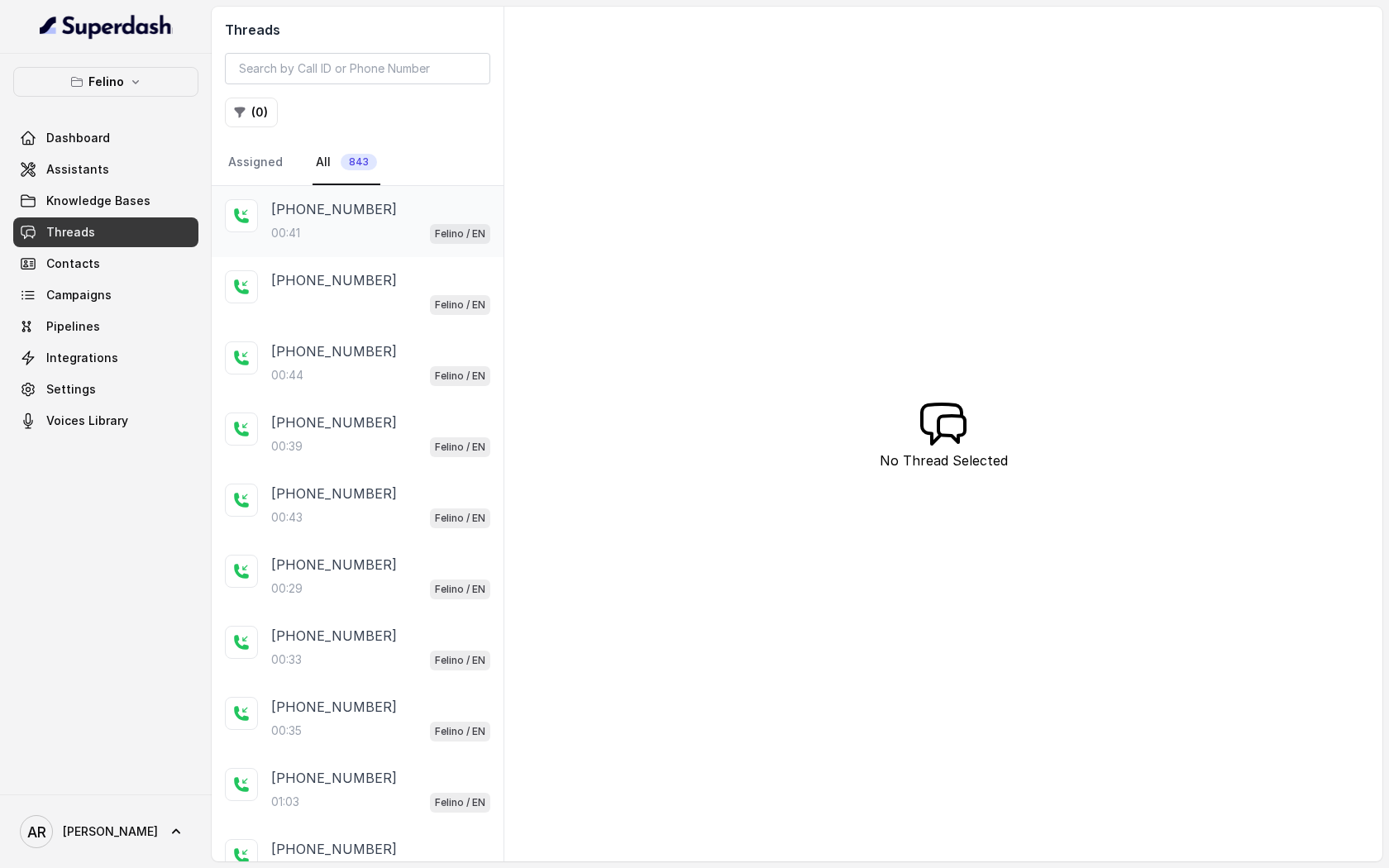
click at [346, 198] on div "+5491164001066 00:41 Felino / EN" at bounding box center [357, 222] width 292 height 71
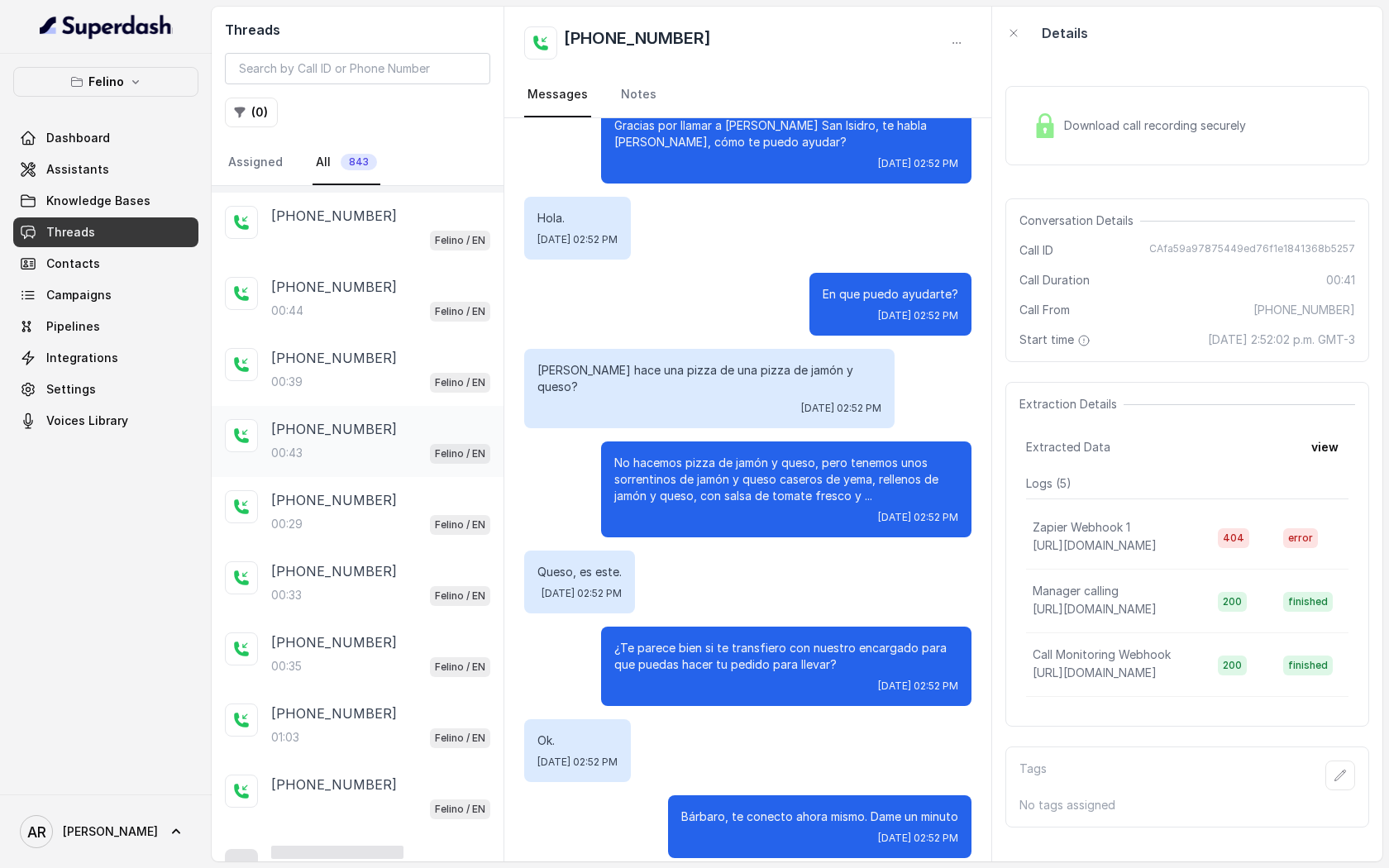
scroll to position [98, 0]
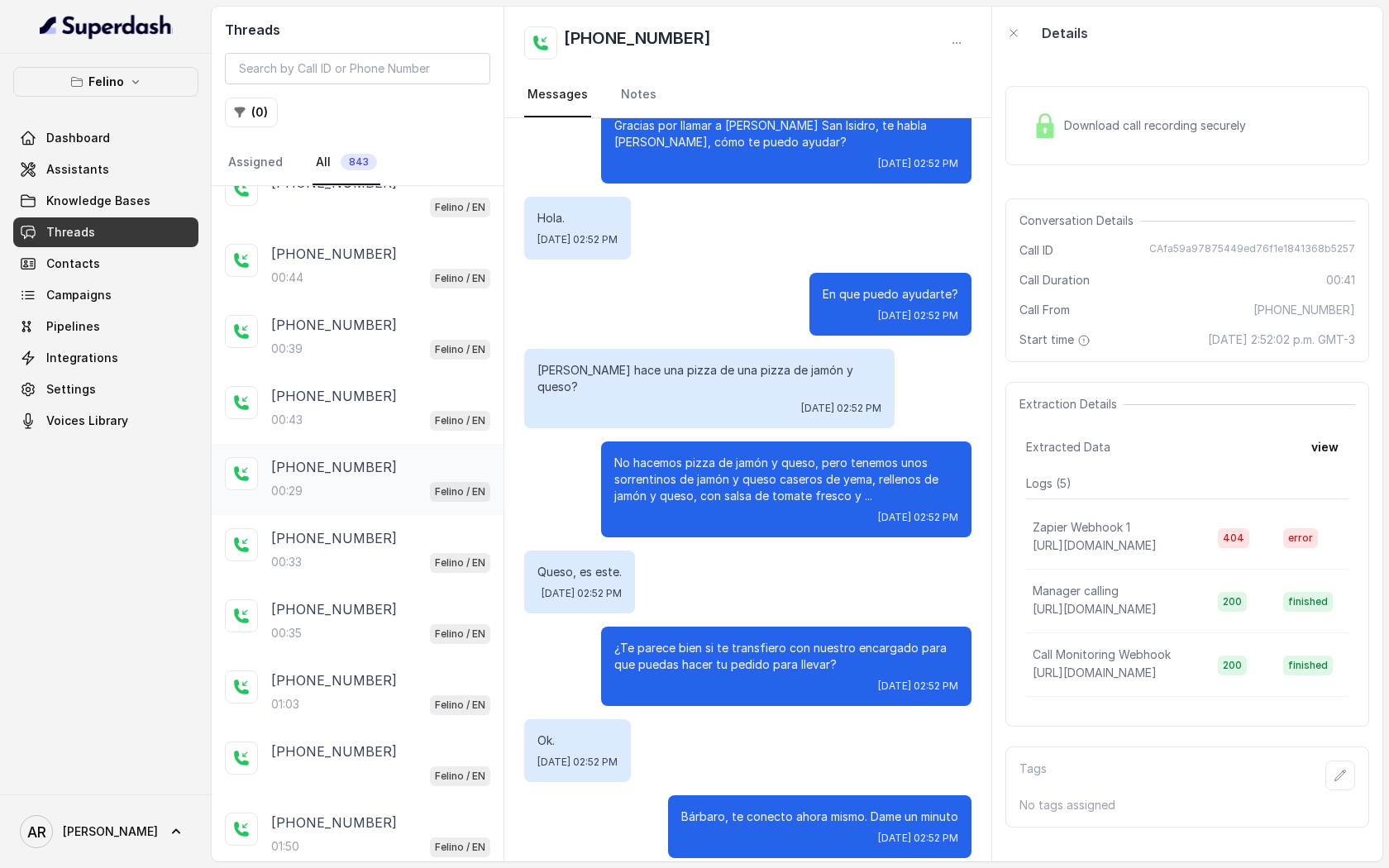
click at [340, 464] on p "+5491144390789" at bounding box center [334, 466] width 126 height 20
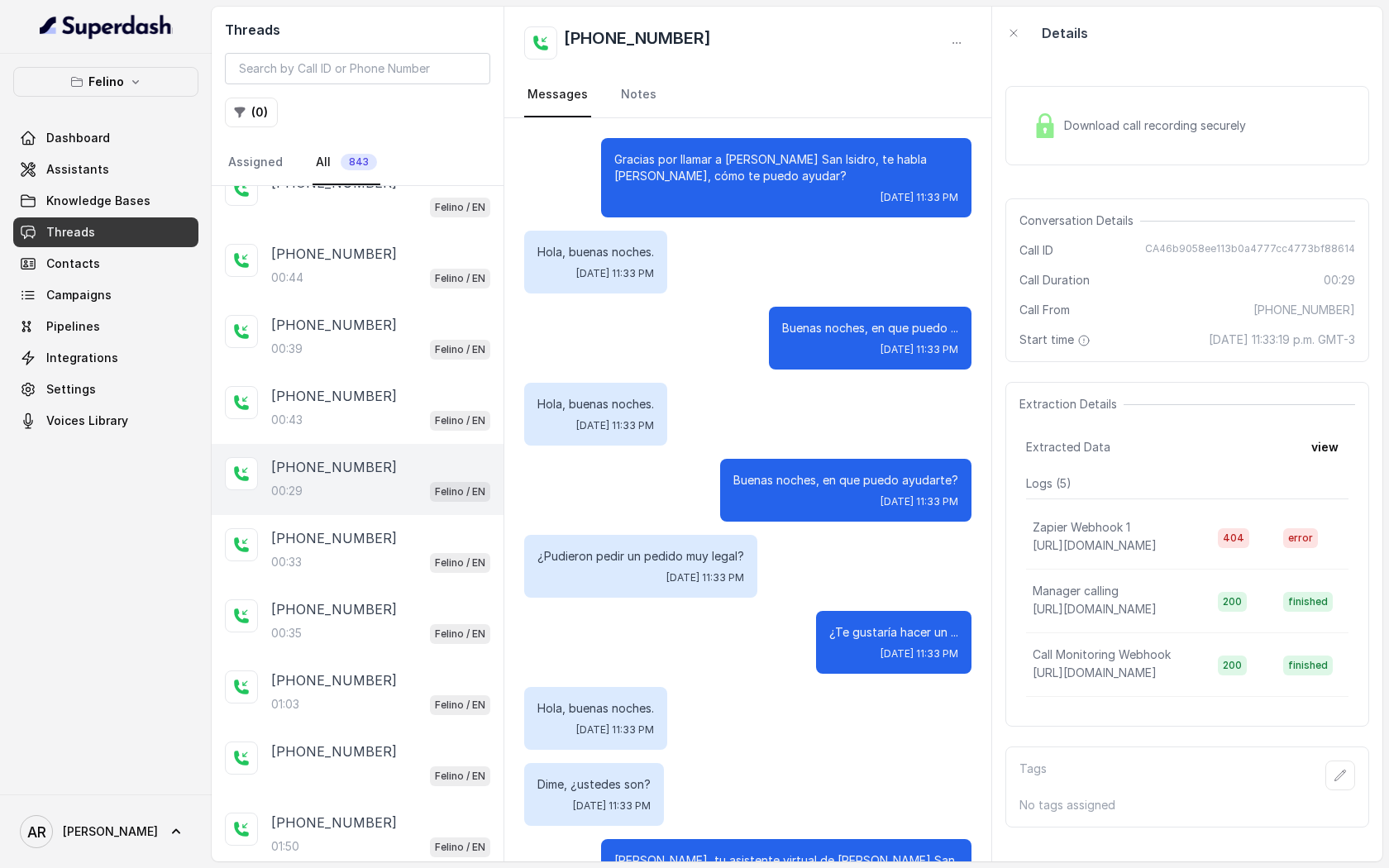
scroll to position [76, 0]
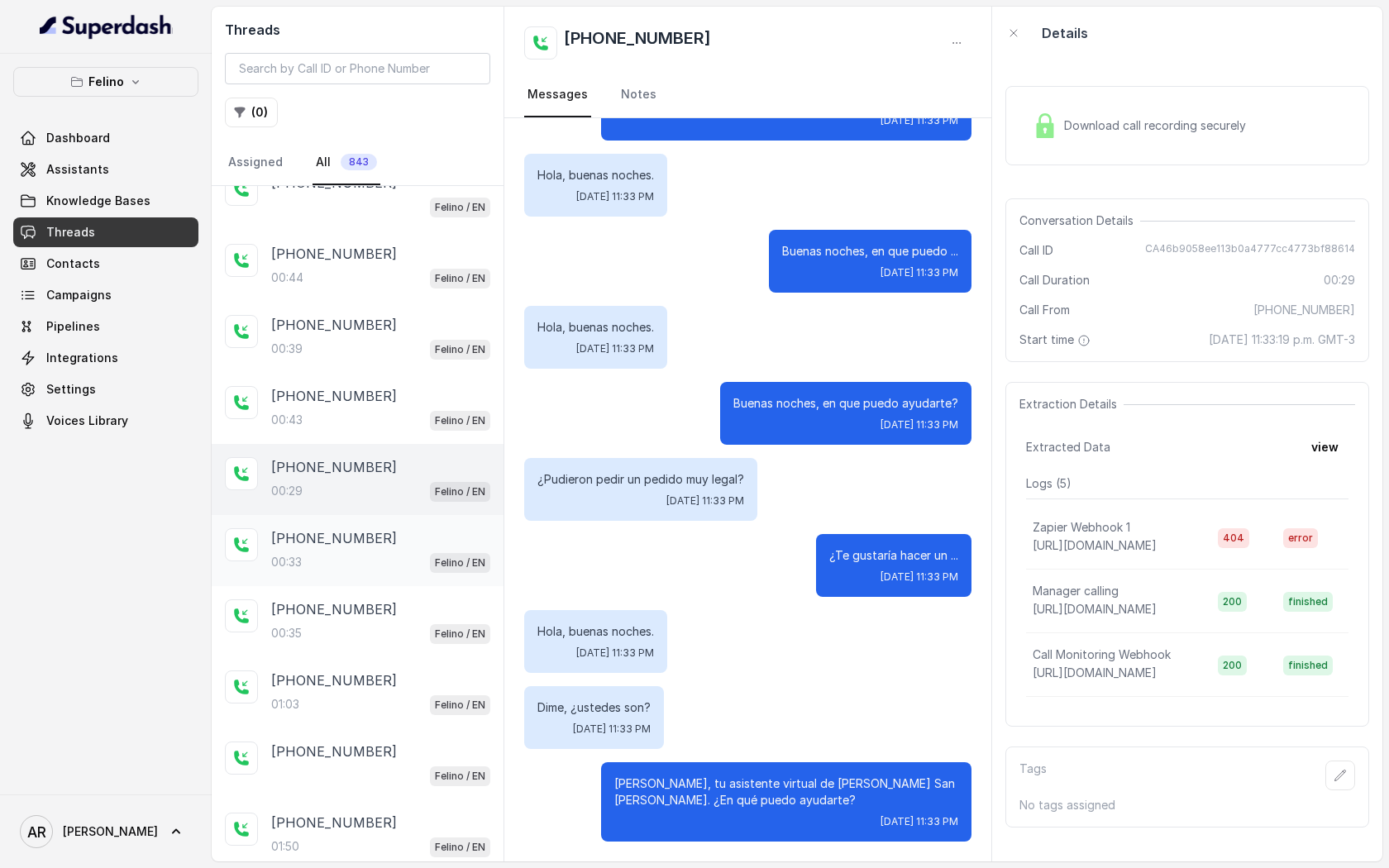
click at [377, 518] on div "+5491134797225 00:33 Felino / EN" at bounding box center [357, 551] width 292 height 71
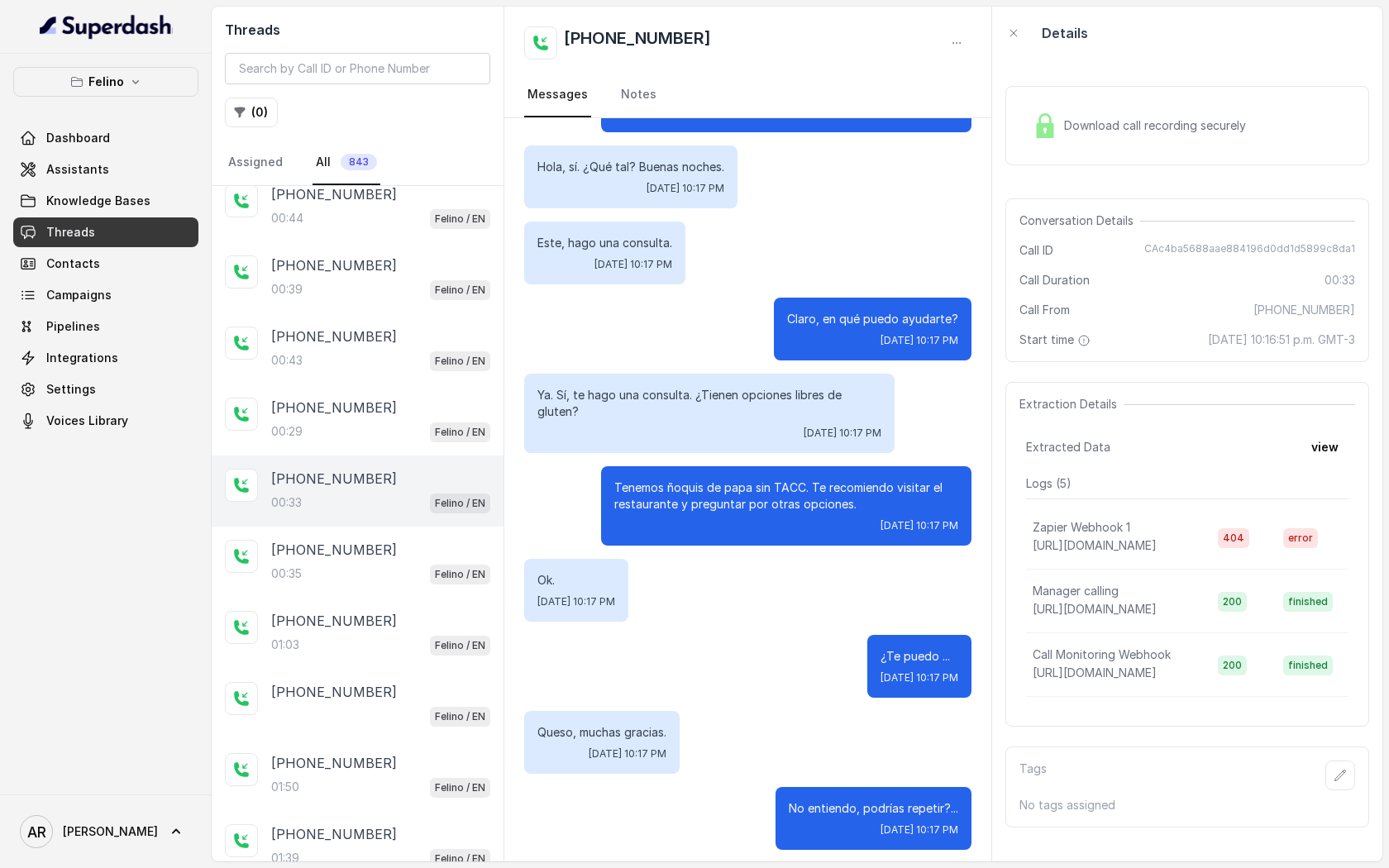
scroll to position [93, 0]
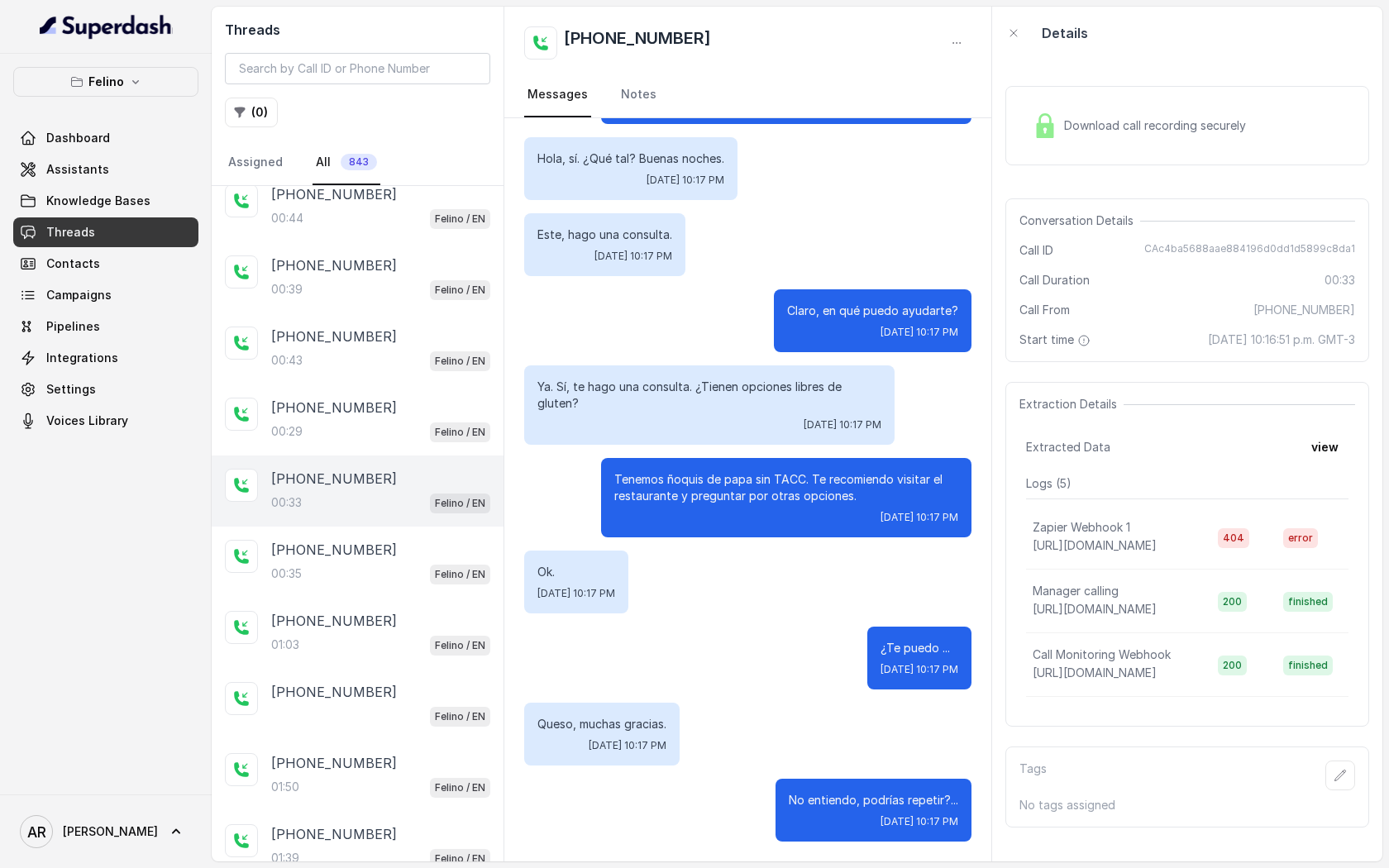
click at [108, 62] on div "Felino Dashboard Assistants Knowledge Bases Threads Contacts Campaigns Pipeline…" at bounding box center [105, 424] width 212 height 741
click at [114, 62] on div "Felino Dashboard Assistants Knowledge Bases Threads Contacts Campaigns Pipeline…" at bounding box center [105, 424] width 212 height 741
click at [114, 63] on div "Felino Dashboard Assistants Knowledge Bases Threads Contacts Campaigns Pipeline…" at bounding box center [105, 424] width 212 height 741
click at [120, 83] on p "Felino" at bounding box center [106, 81] width 35 height 20
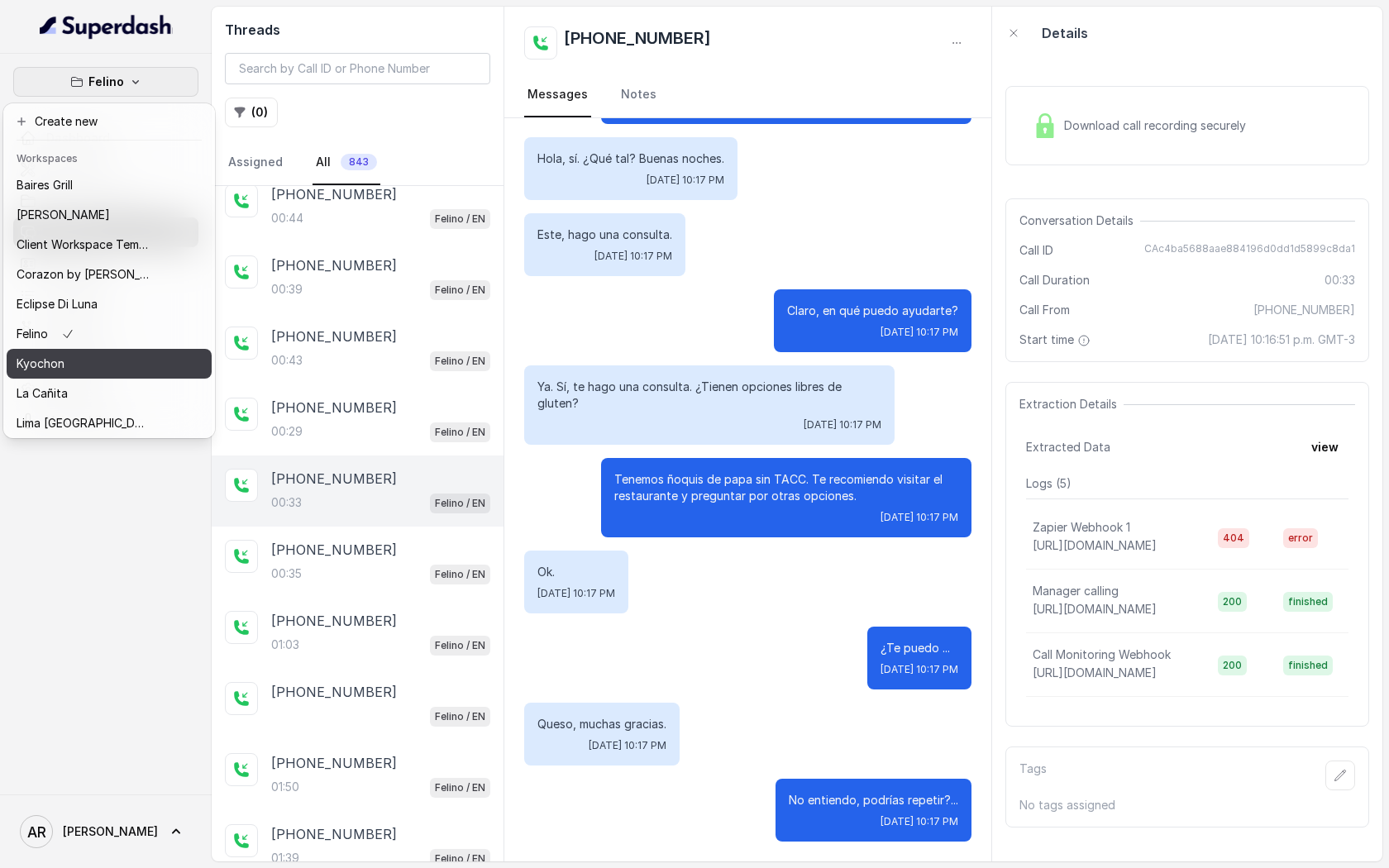
scroll to position [301, 0]
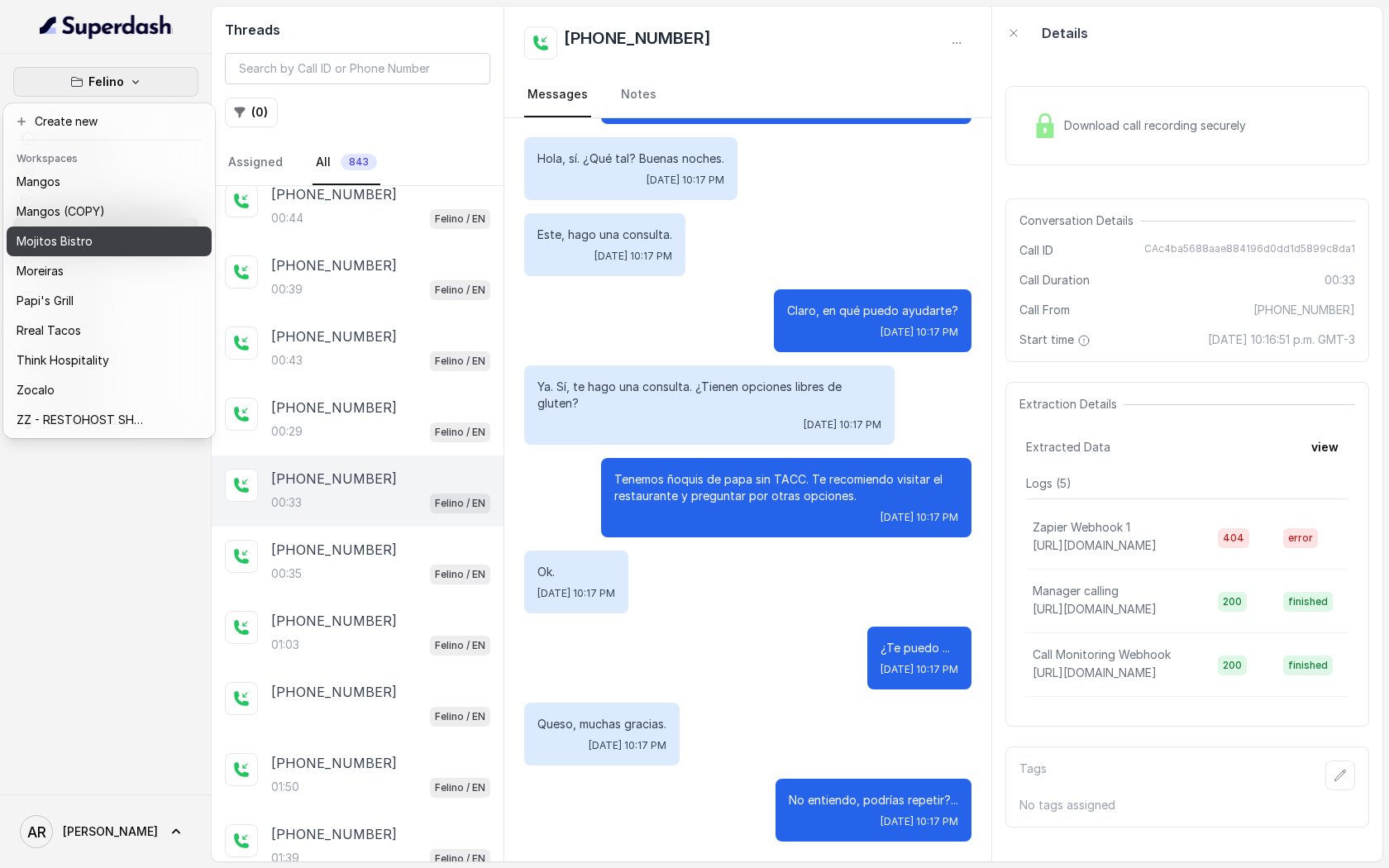
click at [84, 239] on p "Mojitos Bistro" at bounding box center [55, 241] width 76 height 20
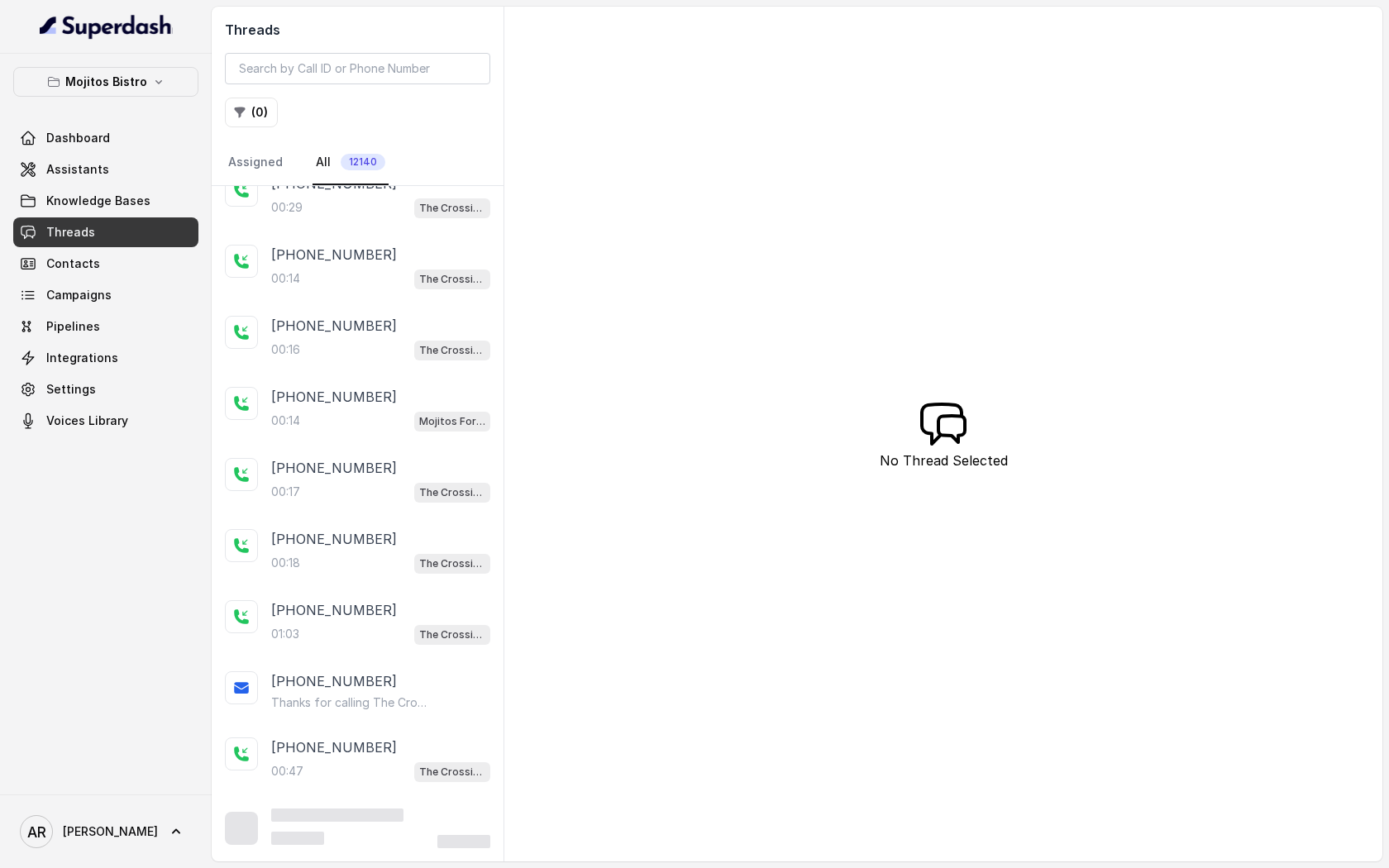
scroll to position [73, 0]
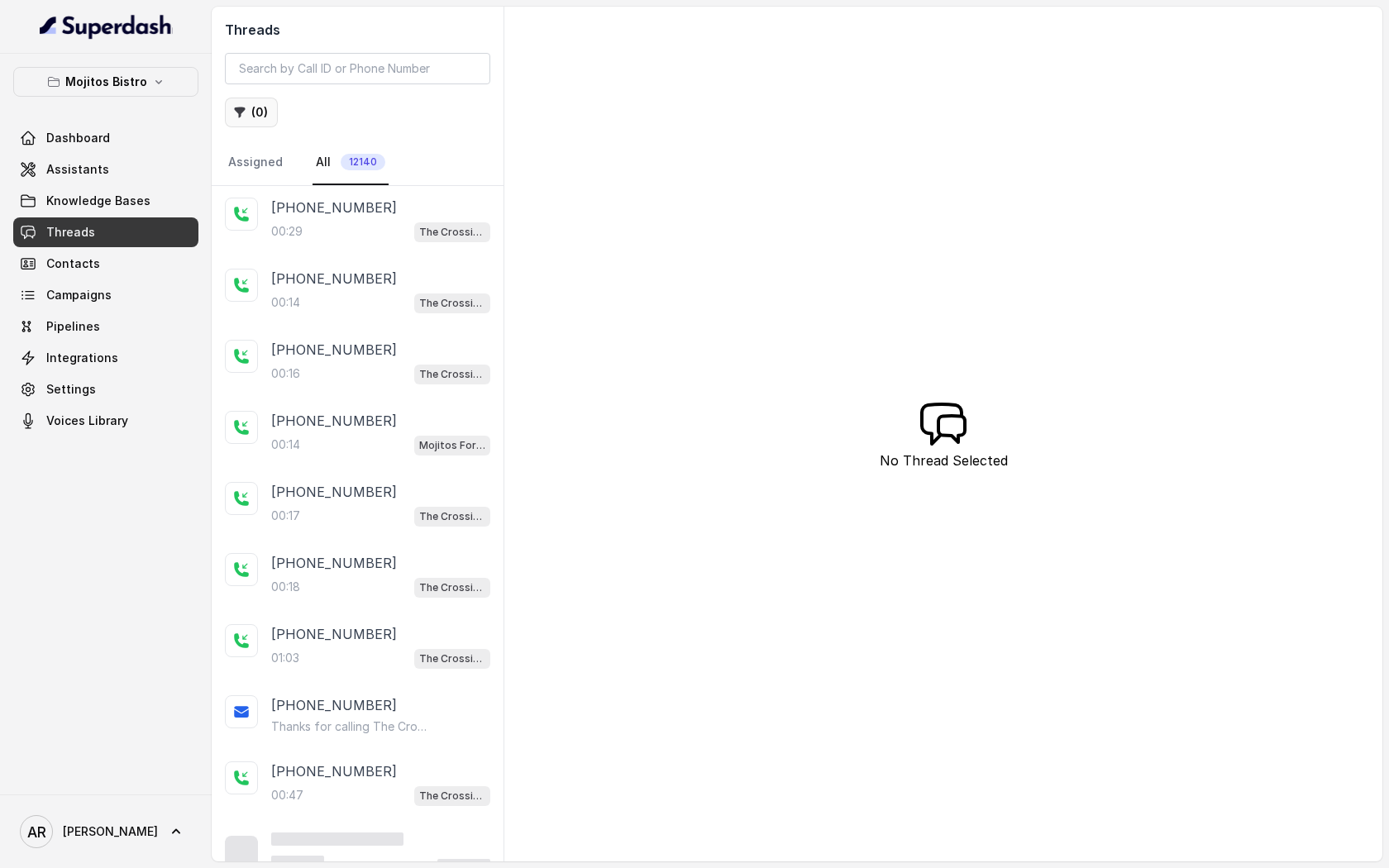
click at [245, 110] on icon "button" at bounding box center [240, 113] width 13 height 13
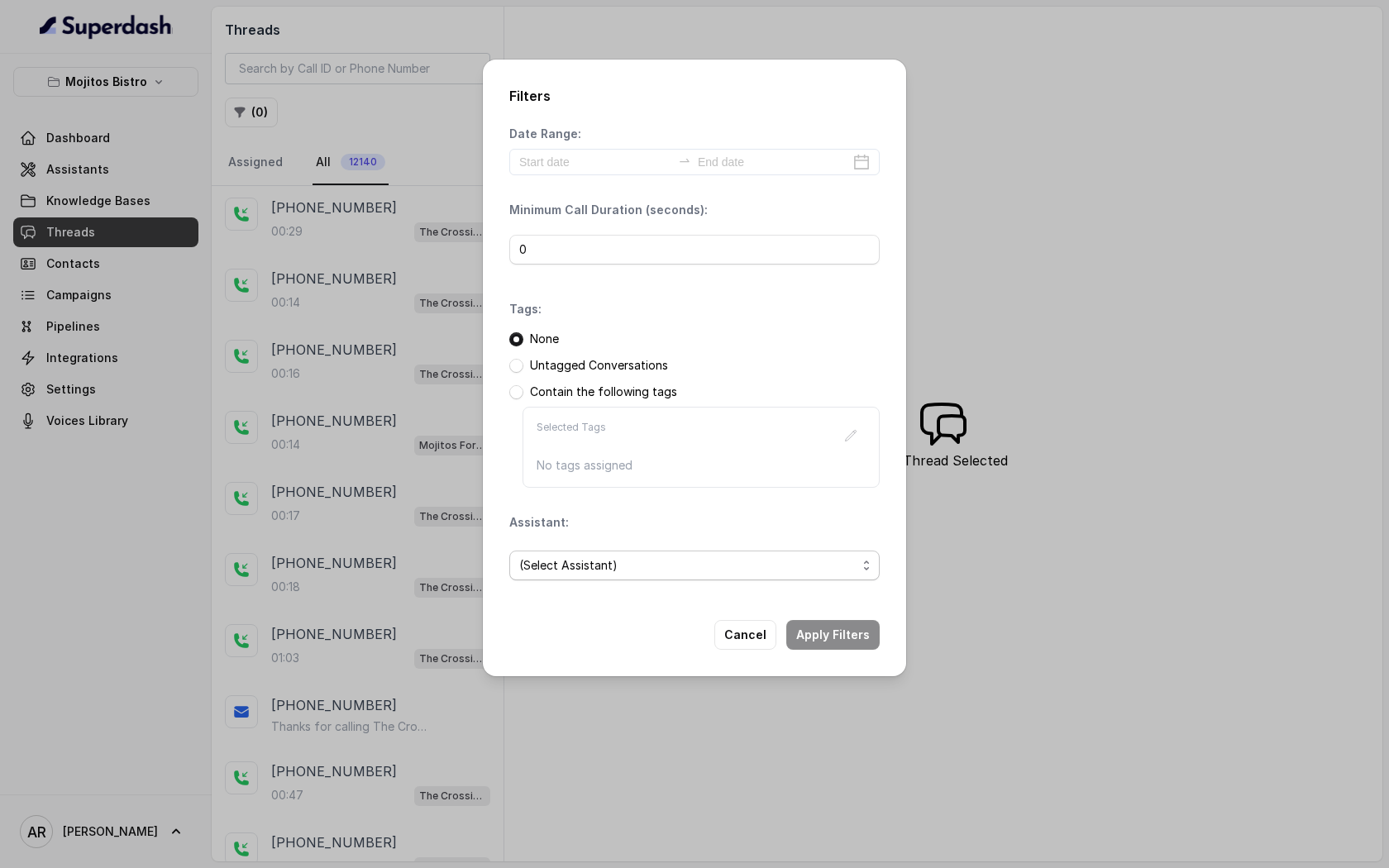
click at [668, 572] on span "(Select Assistant)" at bounding box center [688, 565] width 337 height 20
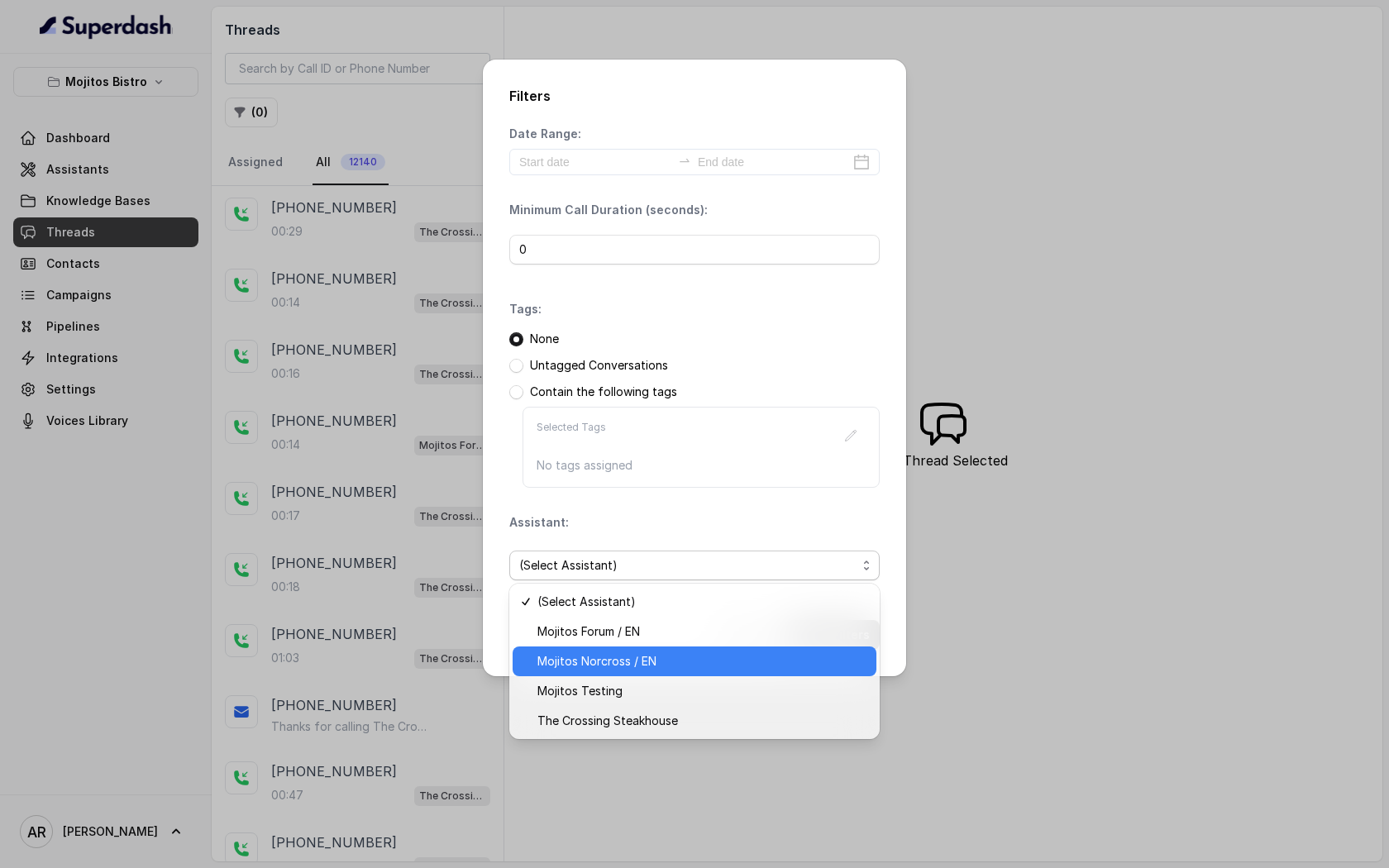
click at [692, 659] on span "Mojitos Norcross / EN" at bounding box center [701, 661] width 329 height 20
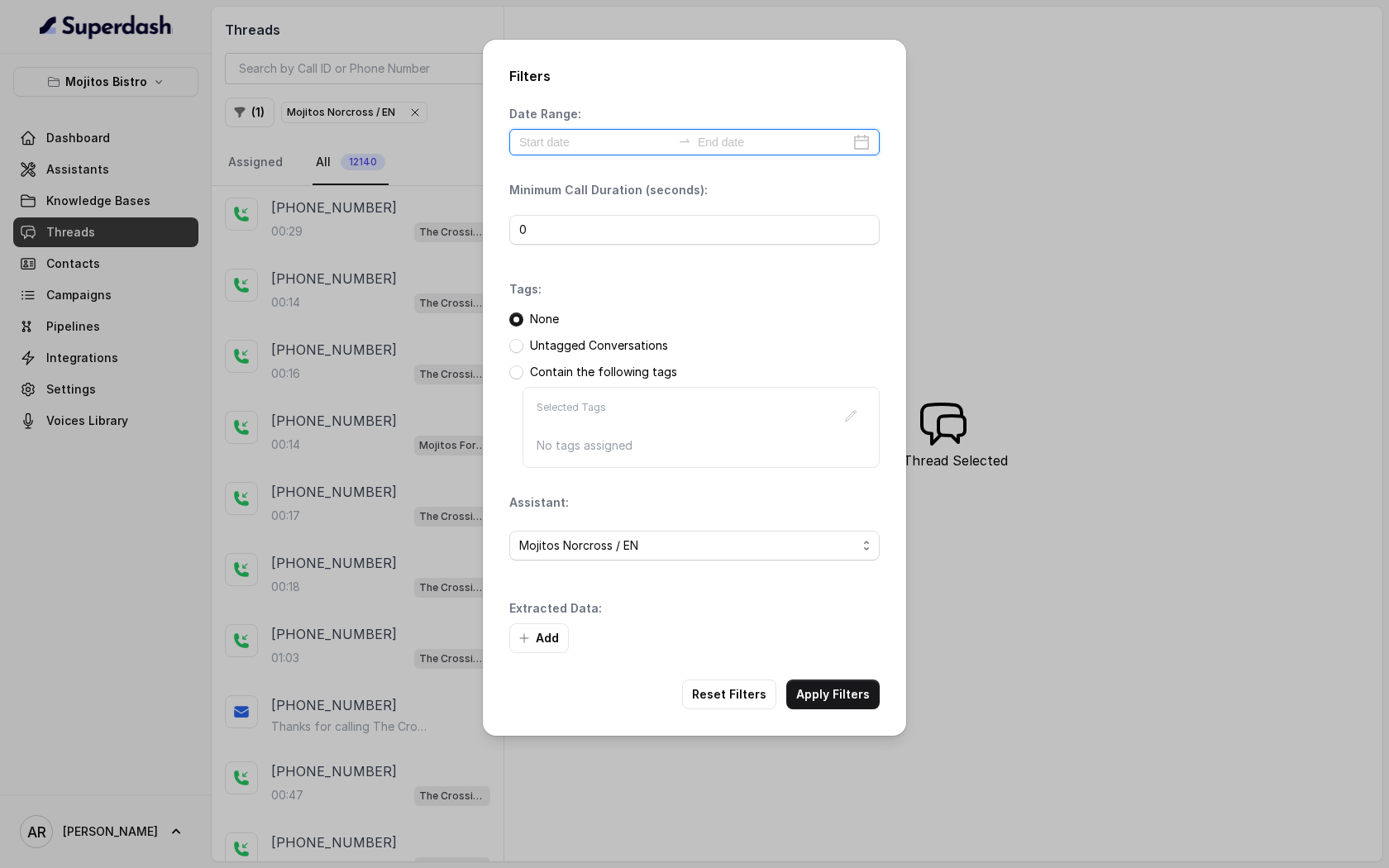
click at [593, 139] on input at bounding box center [595, 143] width 152 height 19
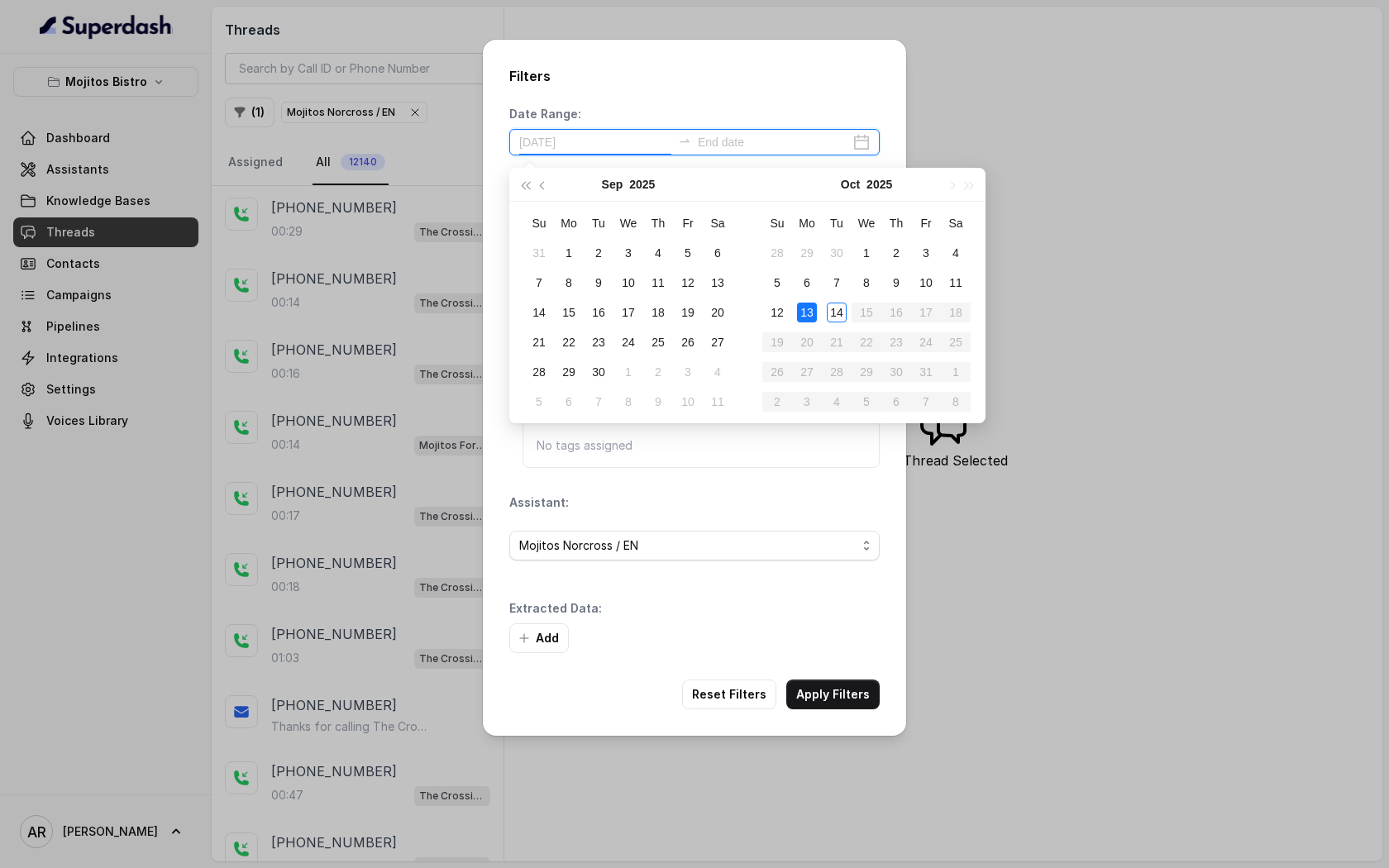
type input "[DATE]"
click at [846, 310] on div "14" at bounding box center [836, 312] width 20 height 20
type input "[DATE]"
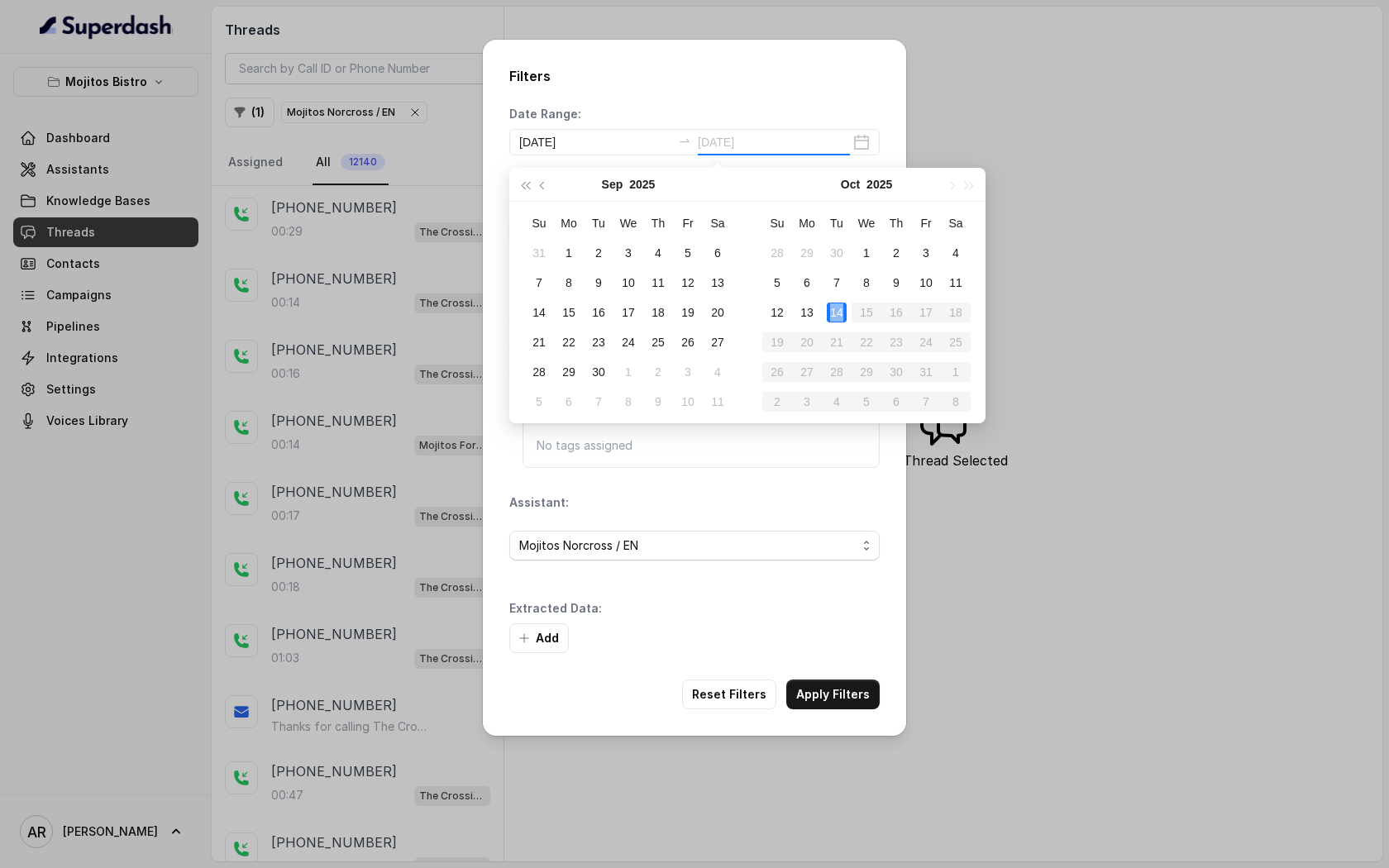
scroll to position [0, 0]
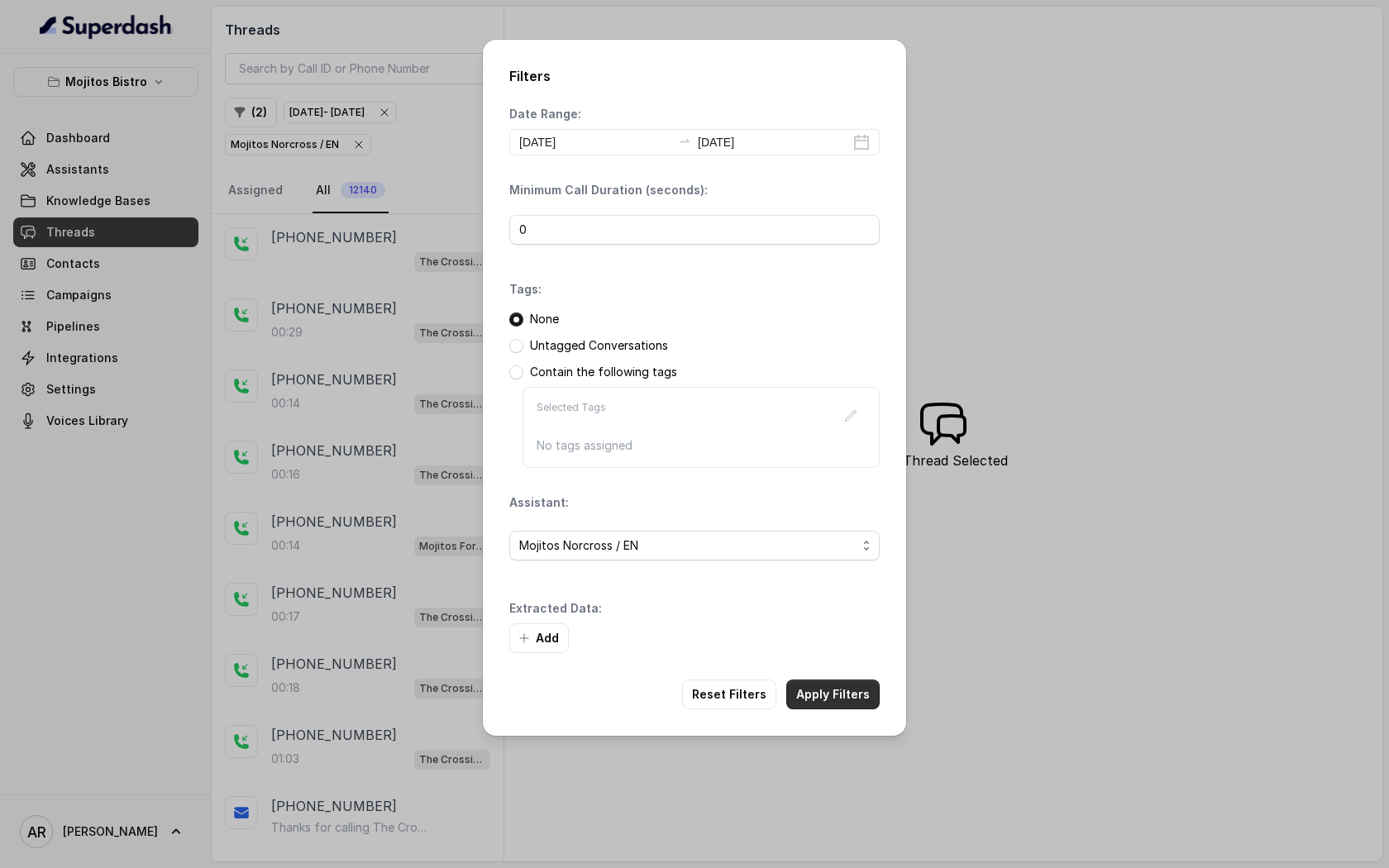
click at [847, 696] on button "Apply Filters" at bounding box center [832, 695] width 93 height 30
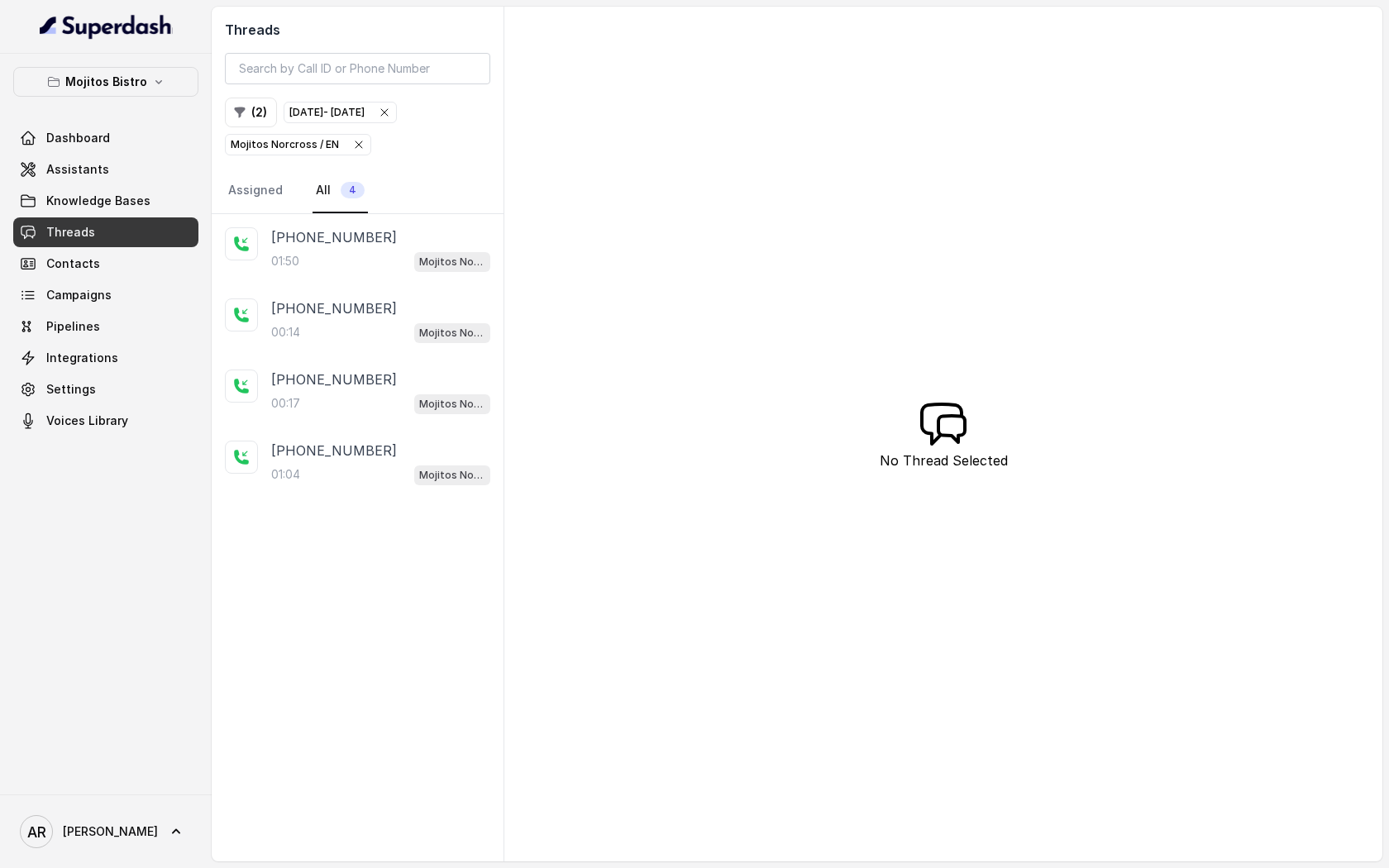
click at [408, 259] on div "01:50 Mojitos Norcross / EN" at bounding box center [380, 261] width 219 height 21
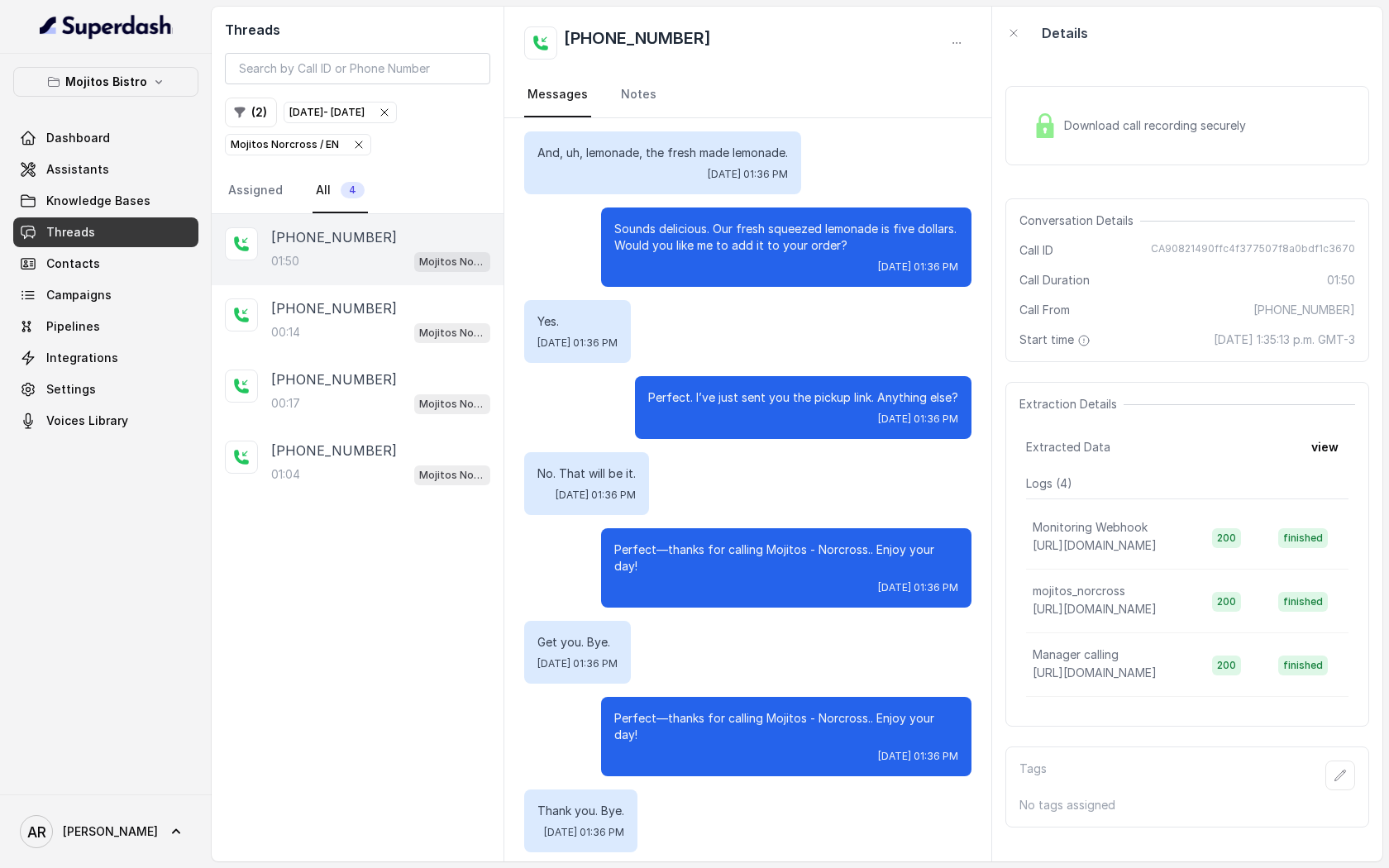
scroll to position [1112, 0]
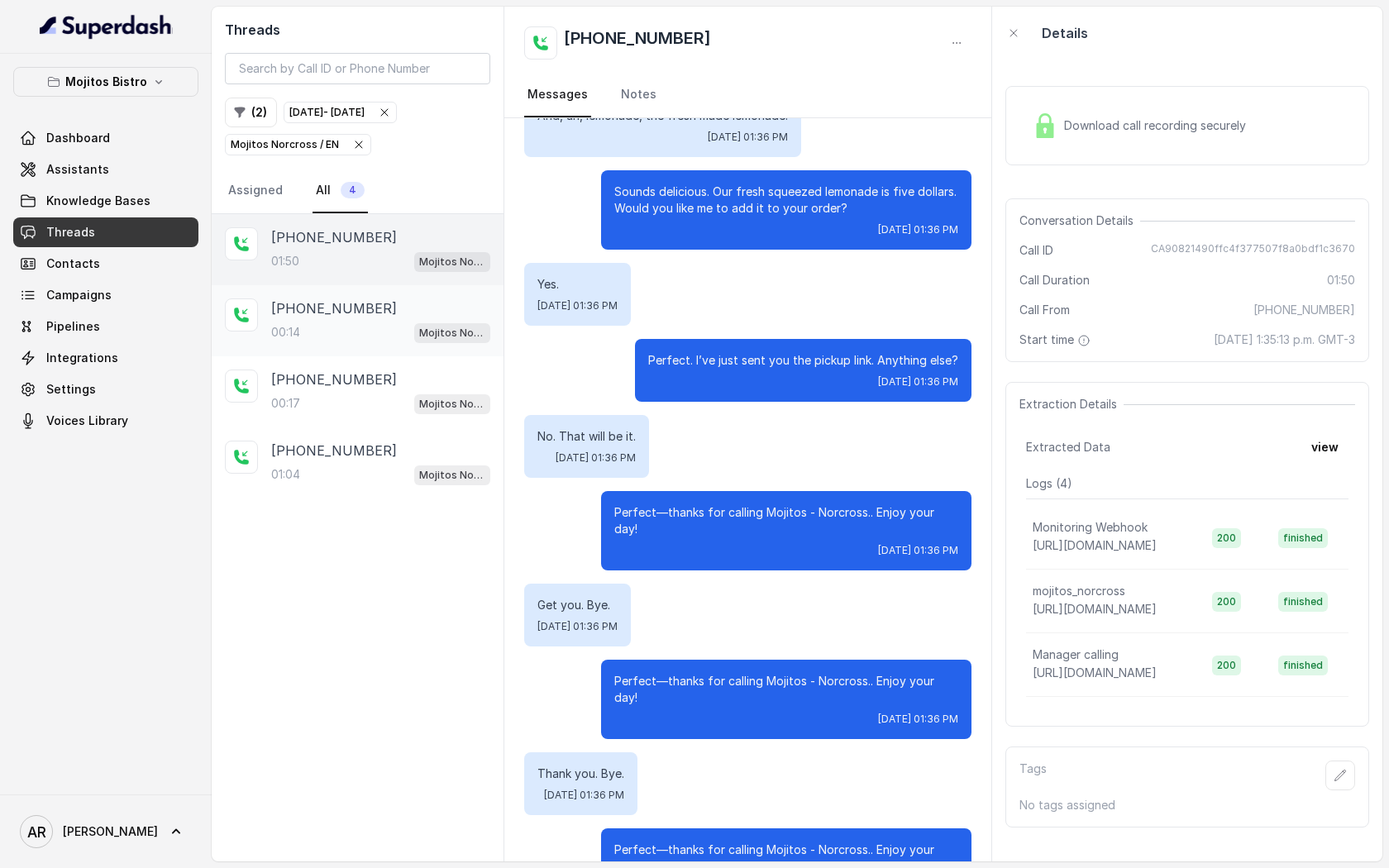
click at [338, 316] on p "[PHONE_NUMBER]" at bounding box center [334, 308] width 126 height 20
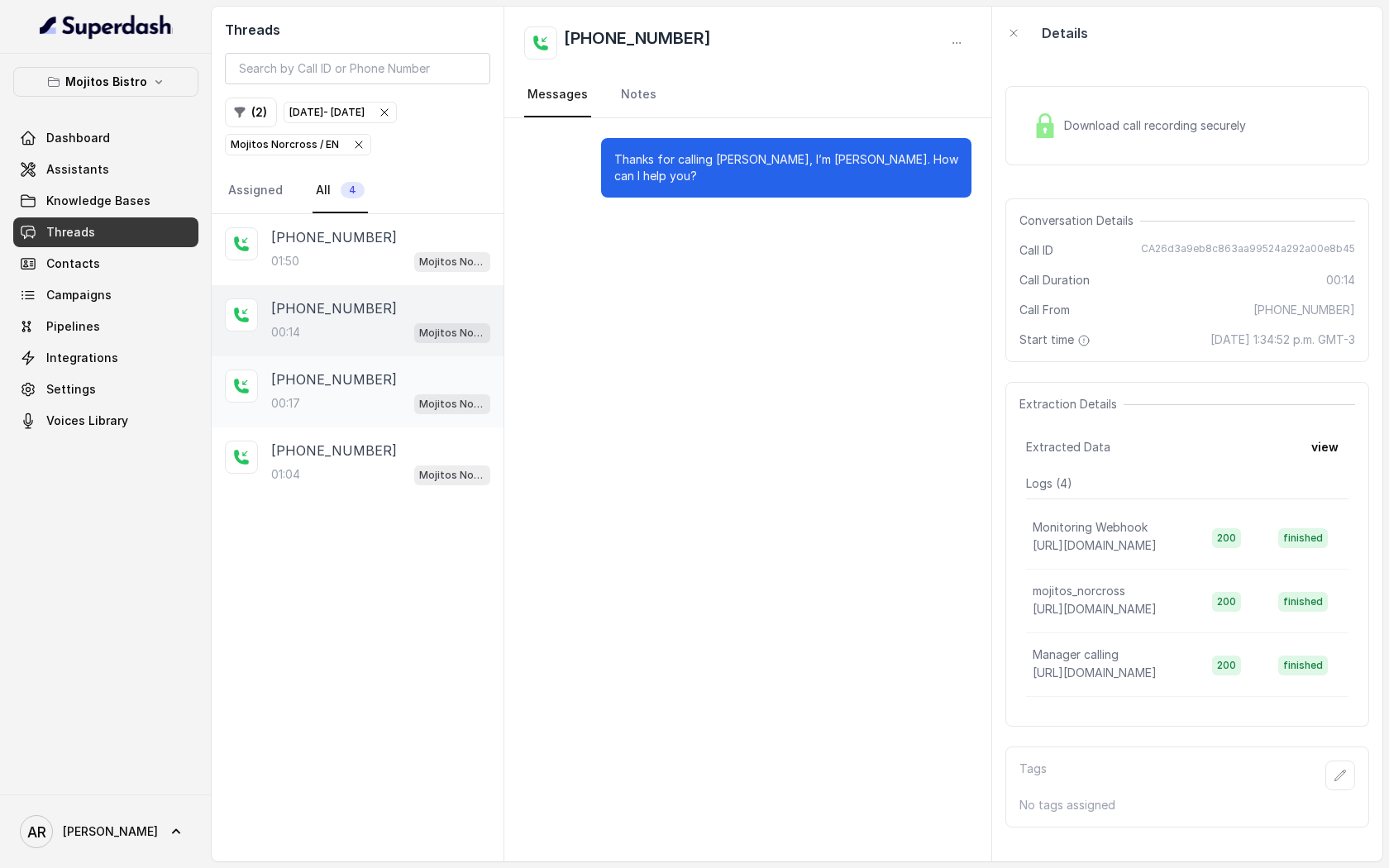
click at [337, 377] on p "[PHONE_NUMBER]" at bounding box center [334, 379] width 126 height 20
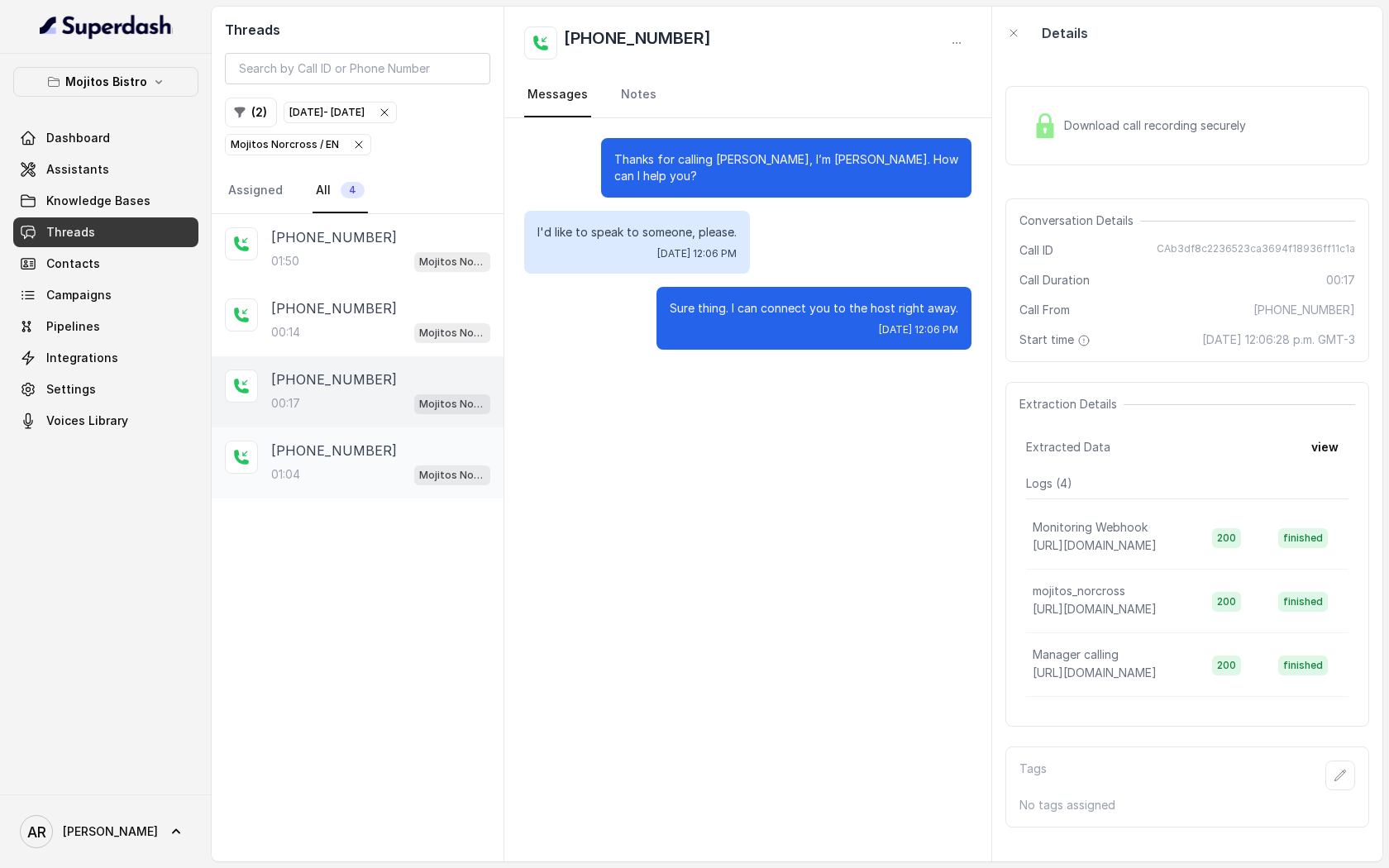
click at [337, 441] on p "[PHONE_NUMBER]" at bounding box center [334, 450] width 126 height 20
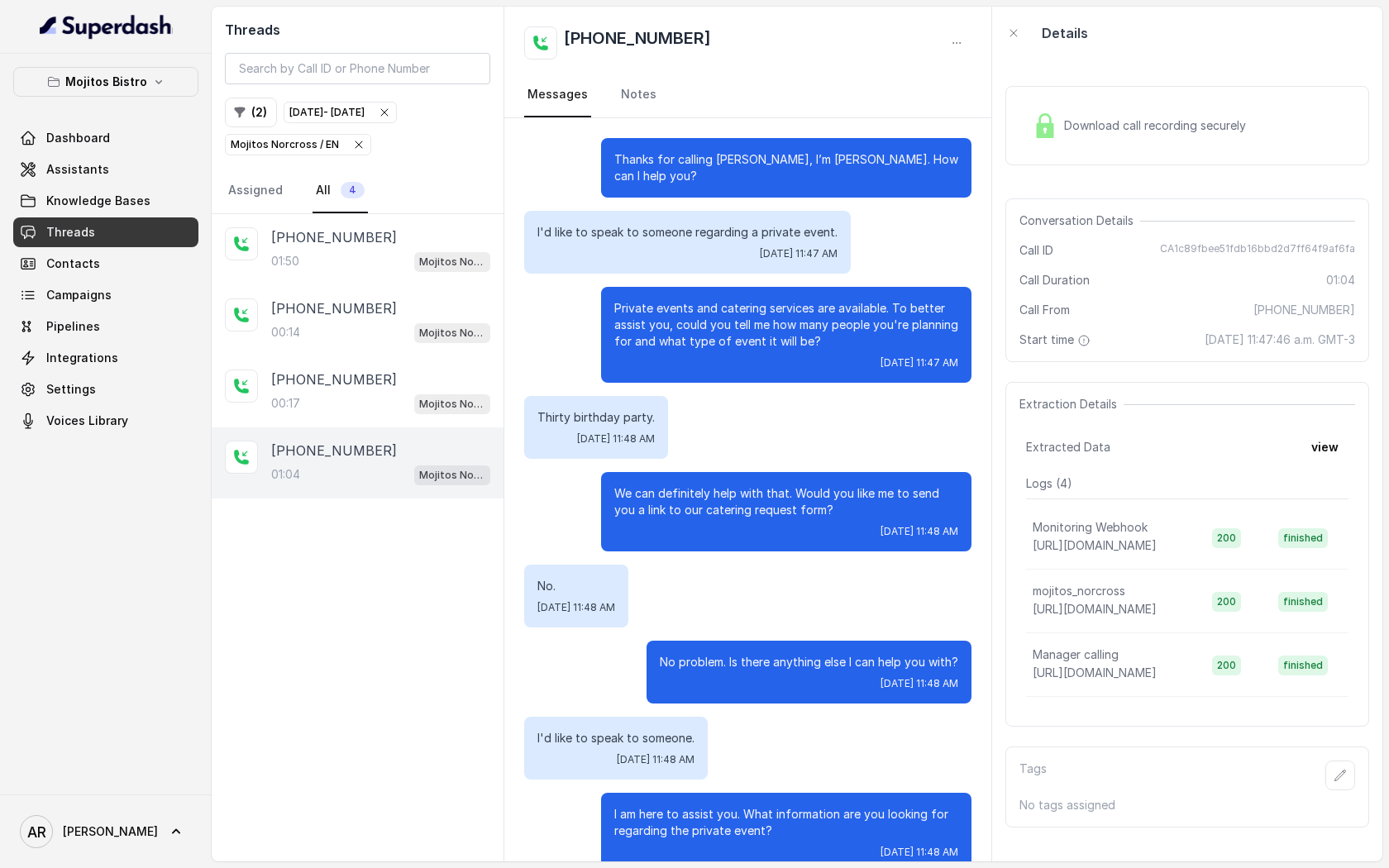
scroll to position [368, 0]
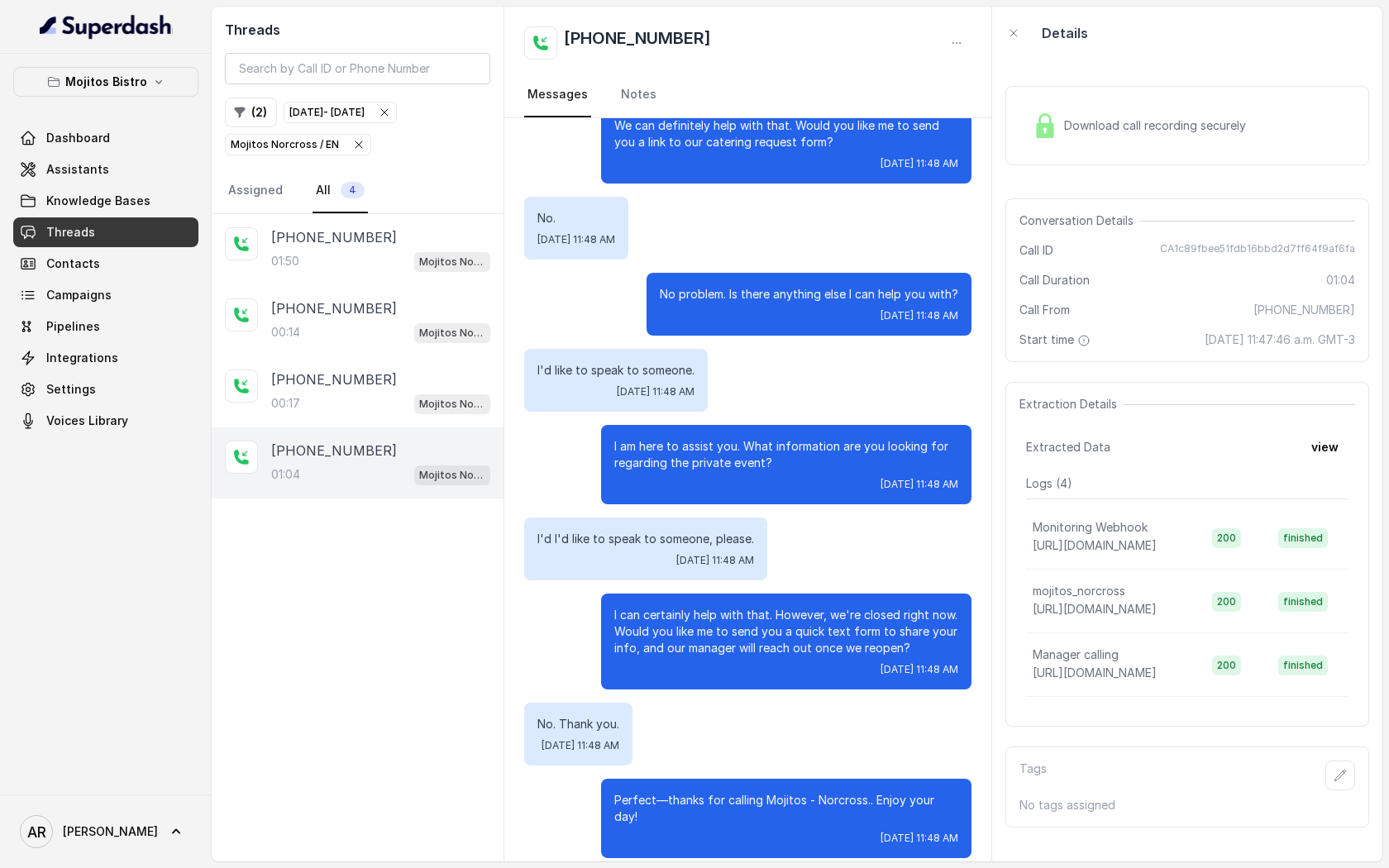
click at [1150, 295] on div "Conversation Details Call ID CA1c89fbee51fdb16bbd2d7ff64f9af6fa Call Duration 0…" at bounding box center [1187, 281] width 364 height 164
click at [284, 371] on p "[PHONE_NUMBER]" at bounding box center [334, 379] width 126 height 20
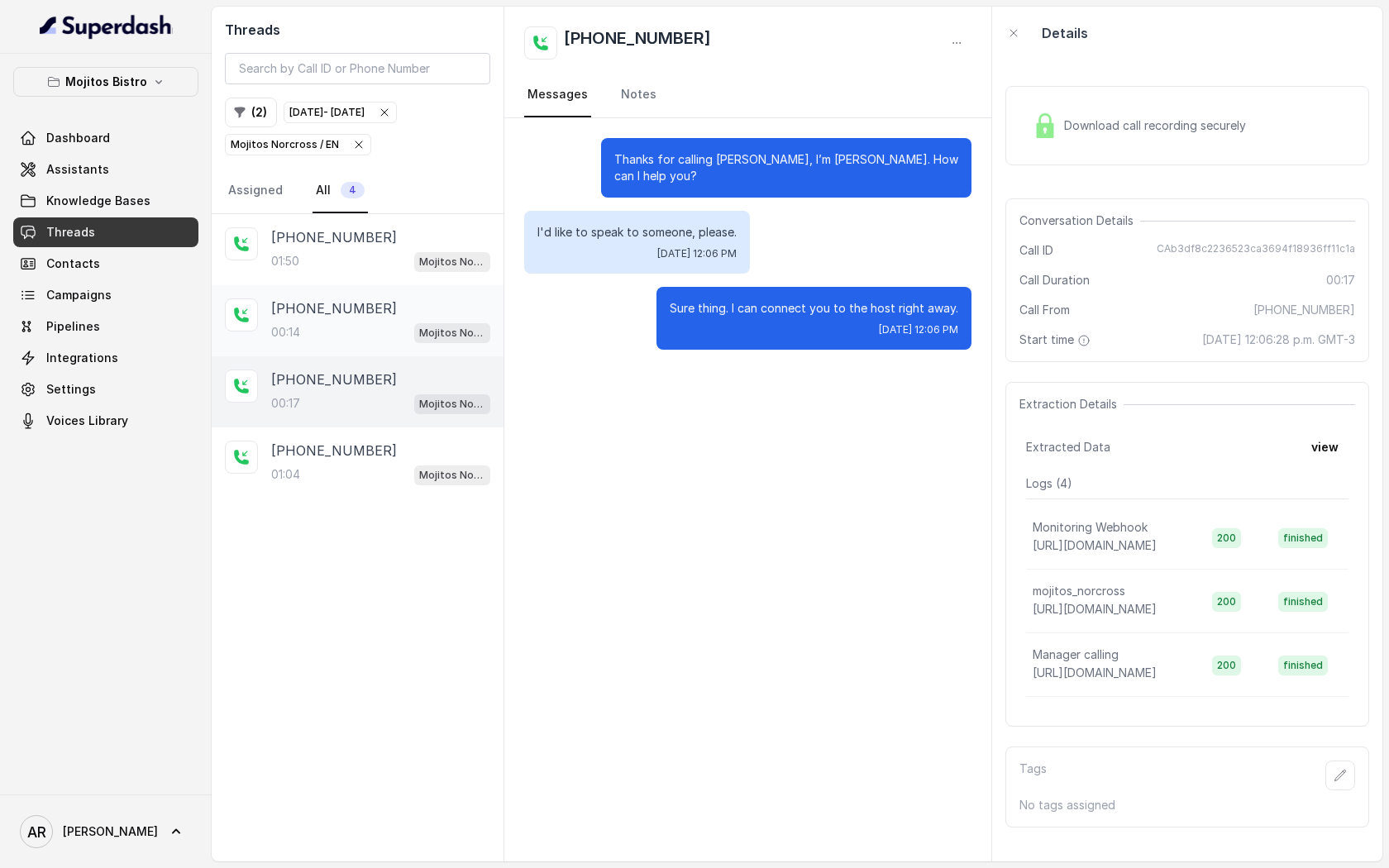
click at [288, 324] on p "00:14" at bounding box center [285, 333] width 29 height 17
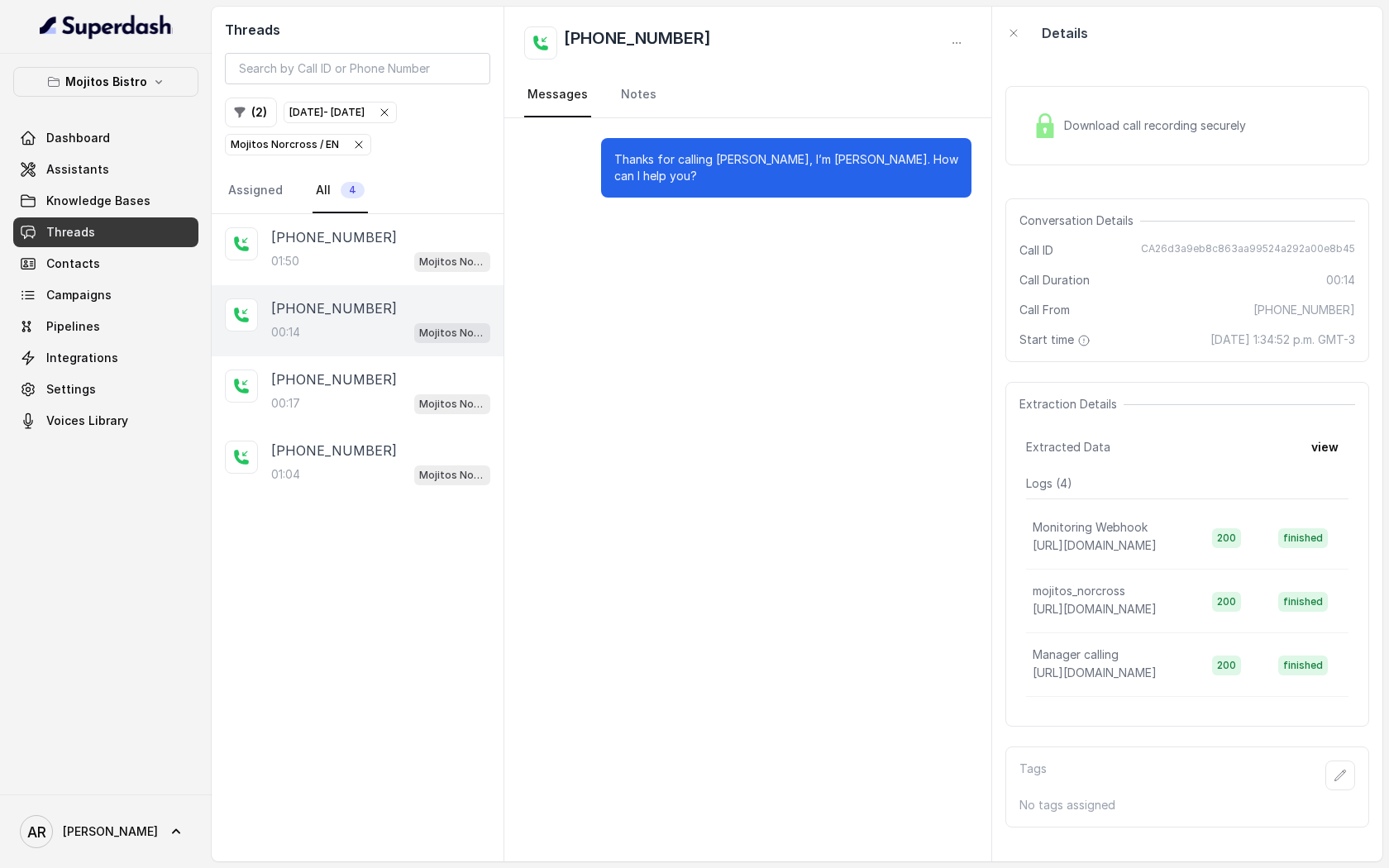
click at [290, 287] on div "+19455006491 00:14 Mojitos Norcross / EN" at bounding box center [357, 321] width 292 height 71
click at [265, 250] on div "[PHONE_NUMBER]:50 Mojitos Norcross / EN" at bounding box center [357, 250] width 292 height 71
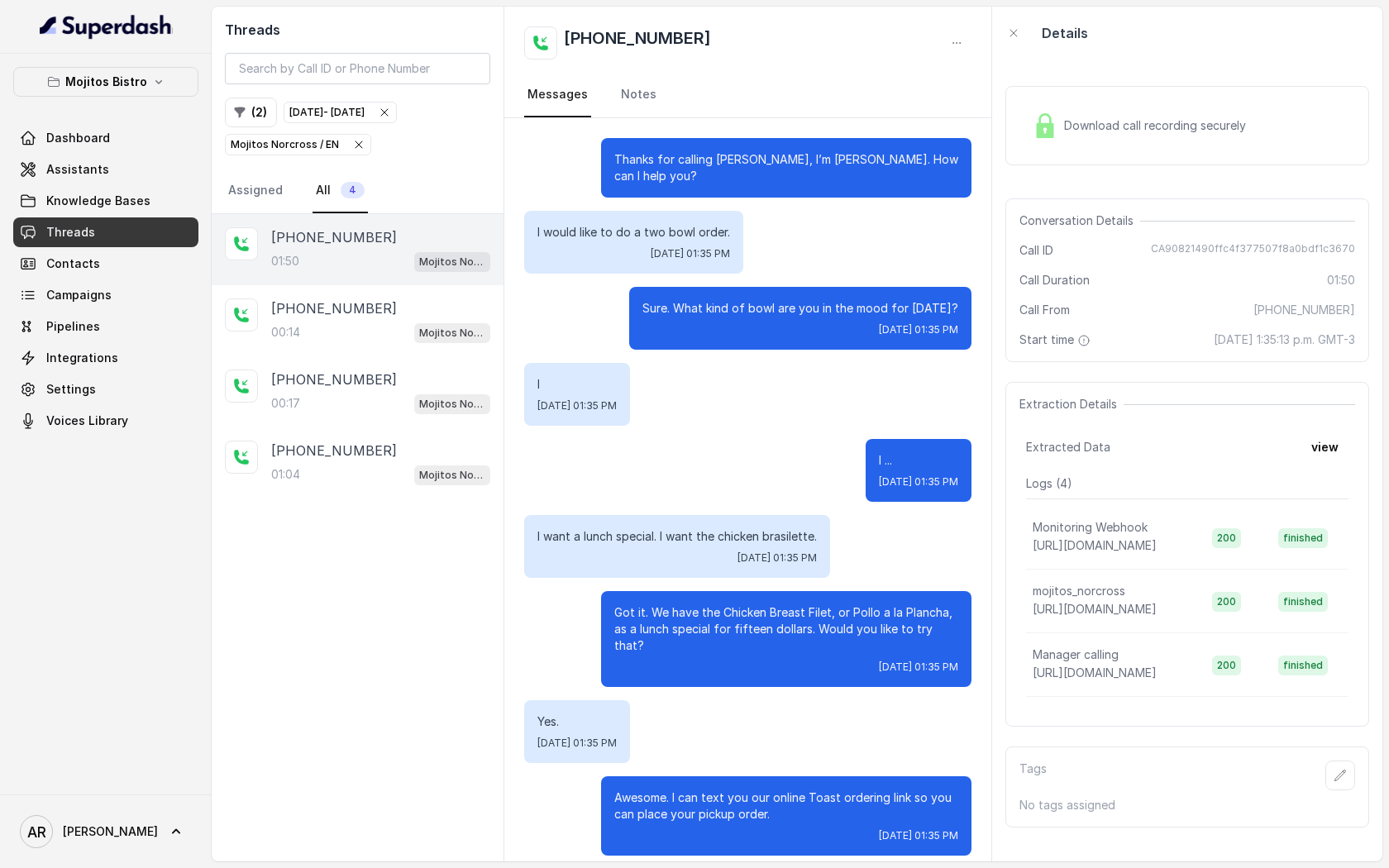
scroll to position [1112, 0]
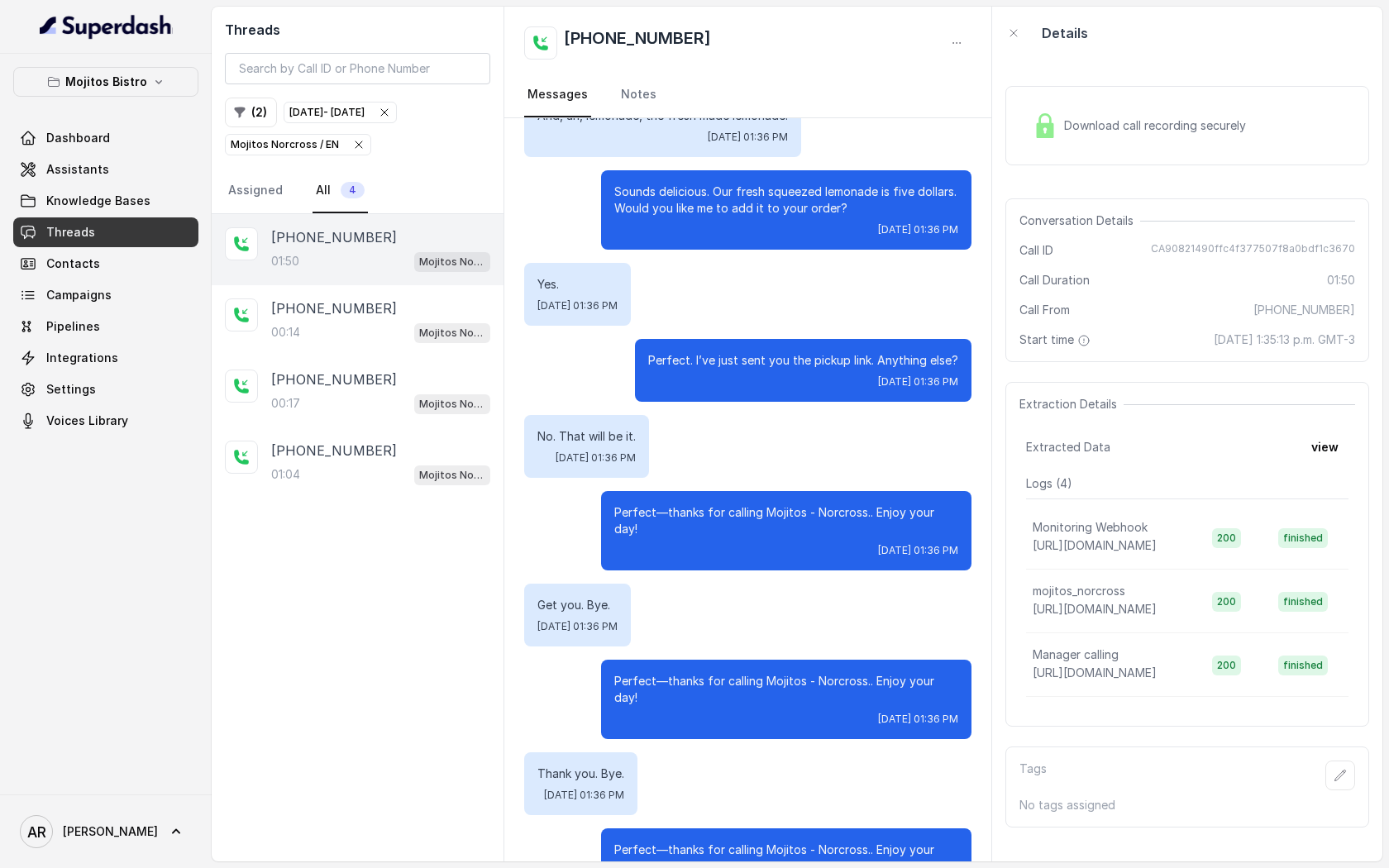
click at [354, 150] on icon "button" at bounding box center [359, 145] width 13 height 13
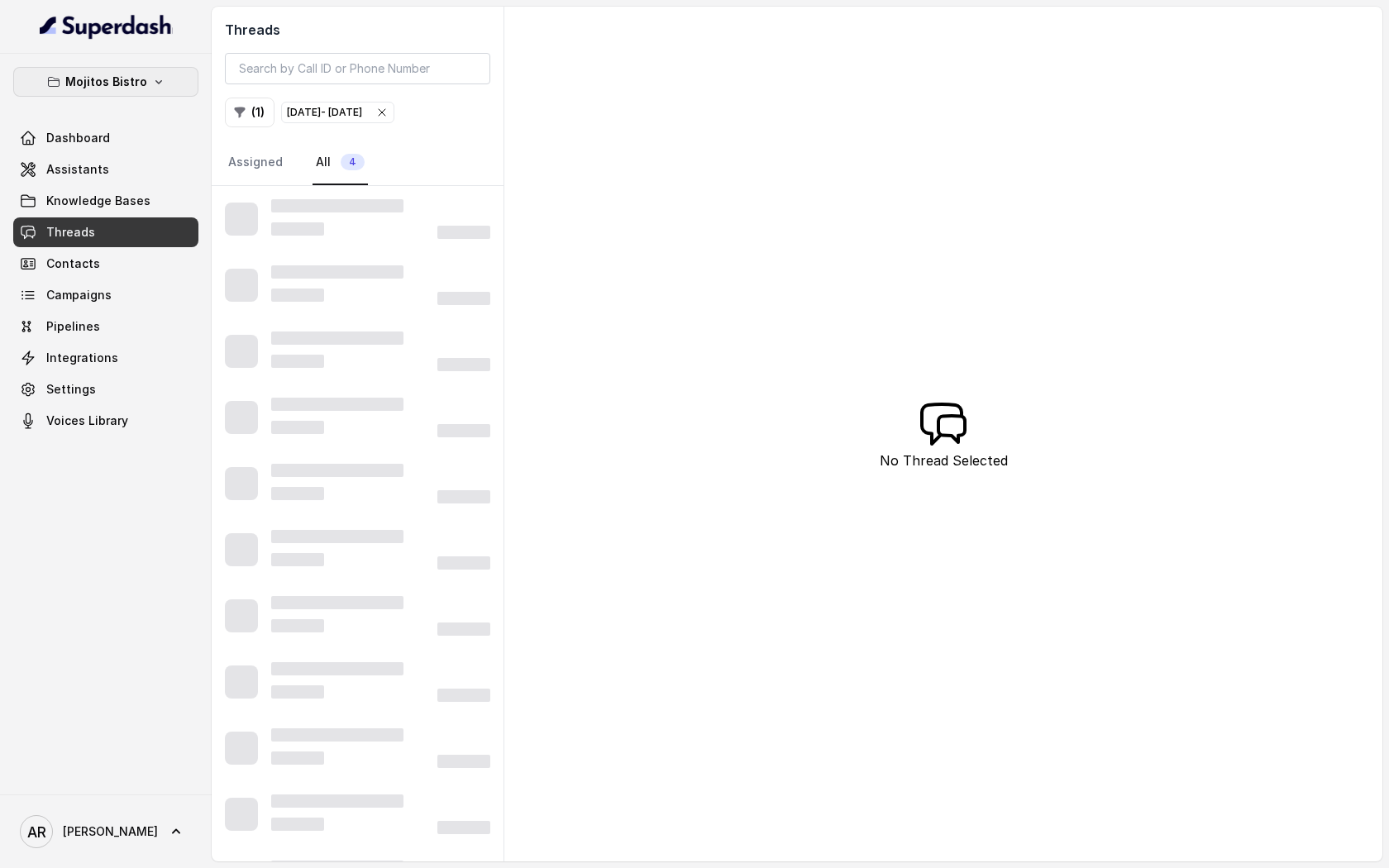
click at [93, 76] on p "Mojitos Bistro" at bounding box center [106, 81] width 82 height 20
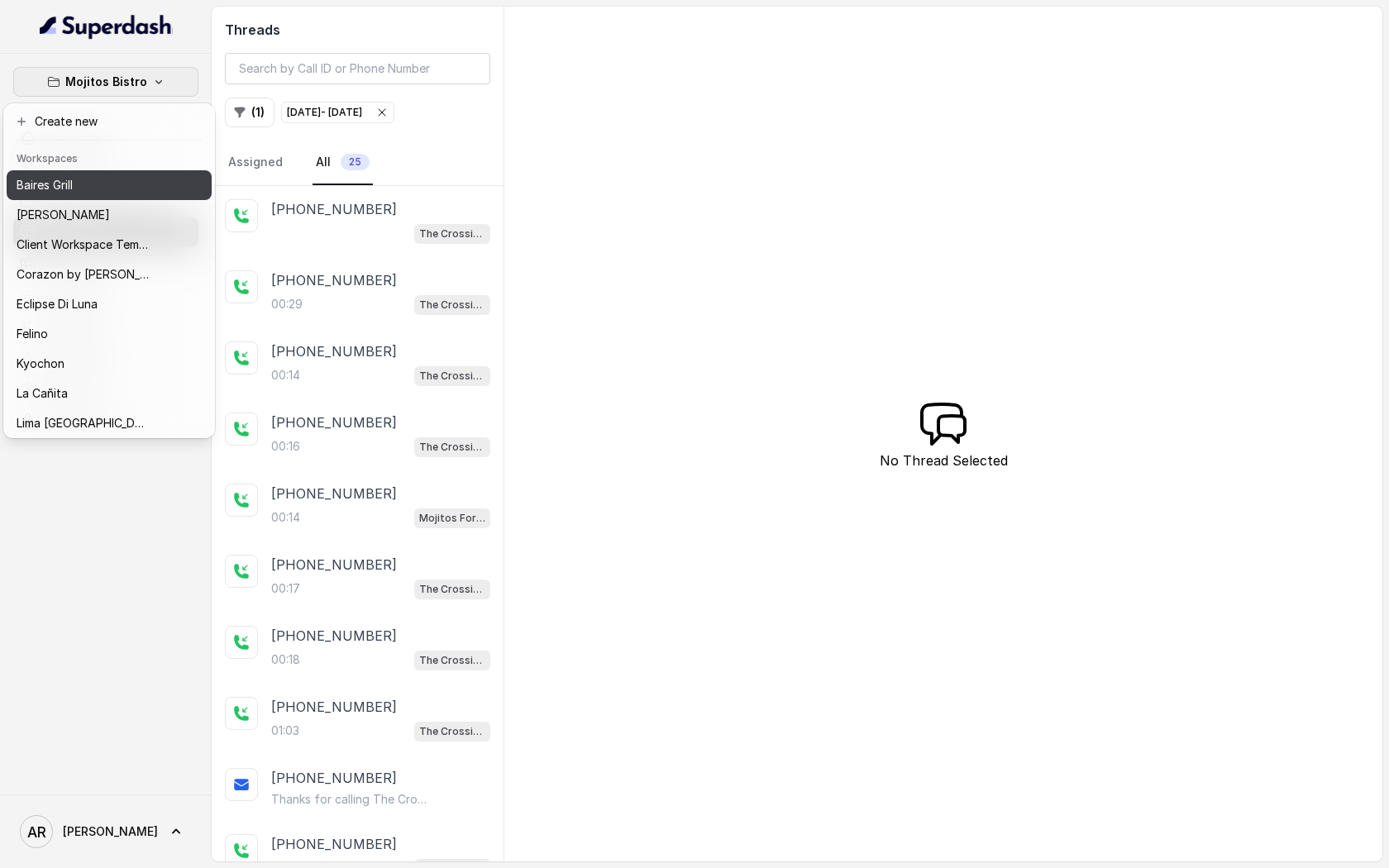
click at [87, 190] on div "Baires Grill" at bounding box center [83, 185] width 132 height 20
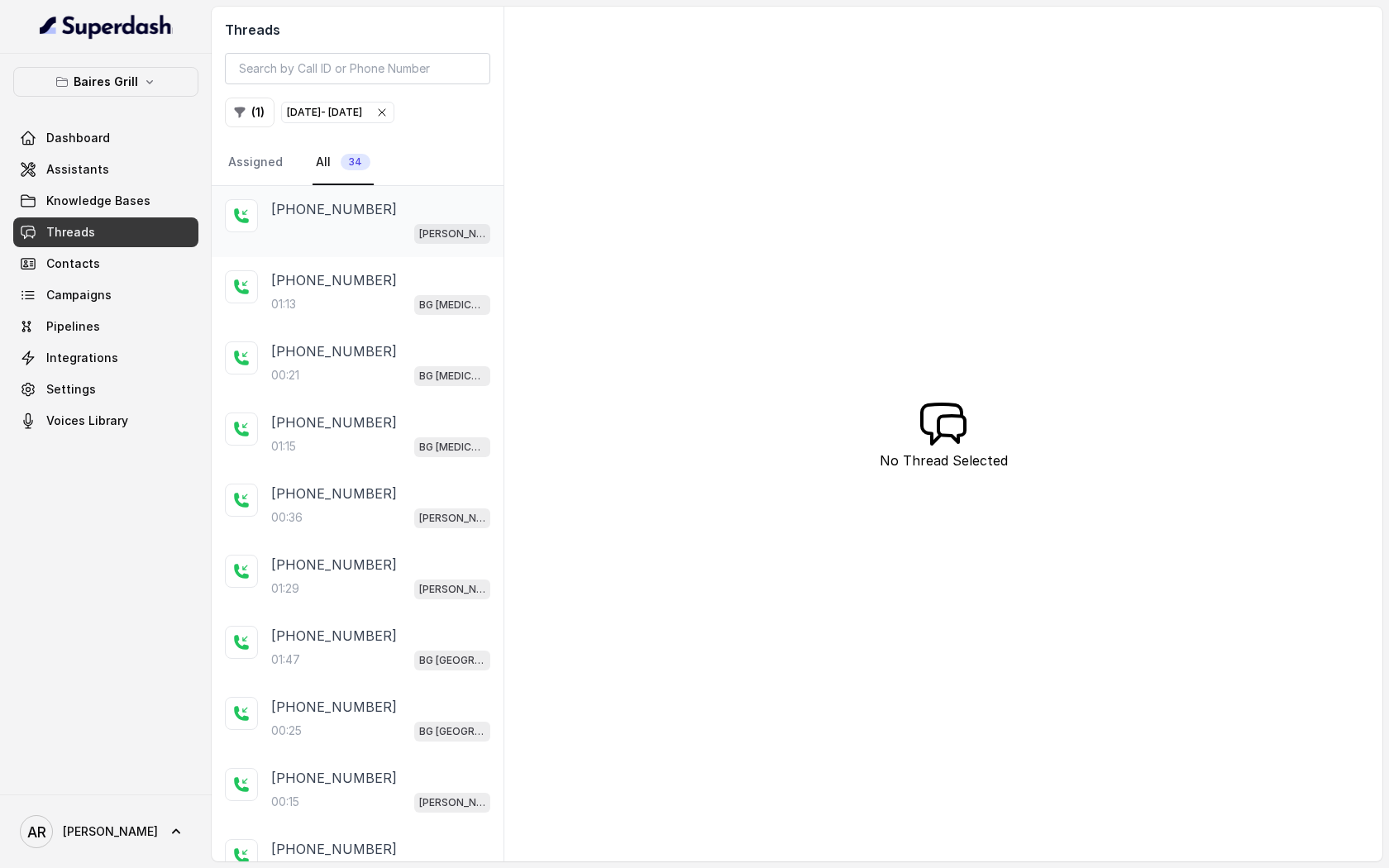
click at [337, 214] on p "+19204274600" at bounding box center [334, 209] width 126 height 20
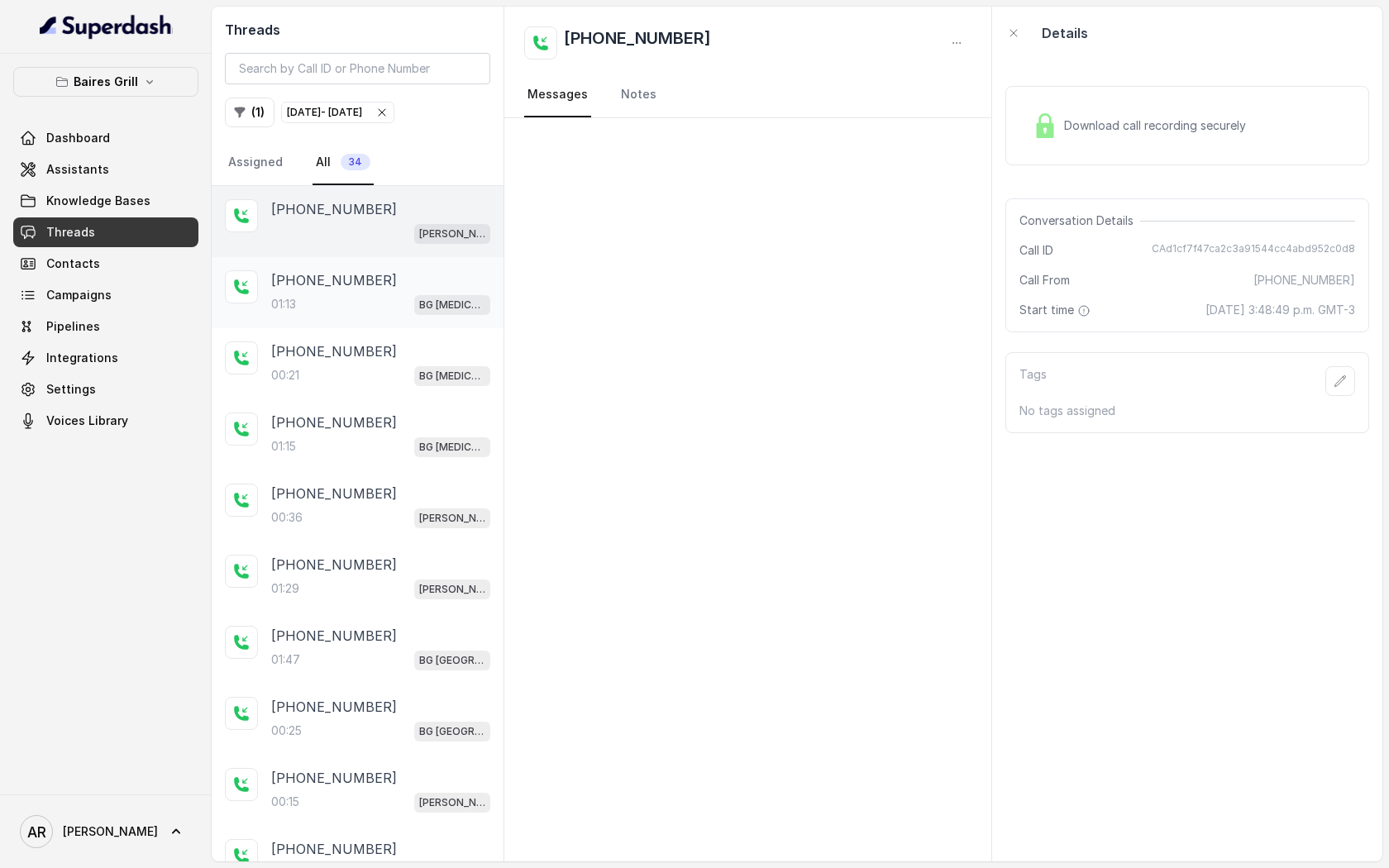
click at [365, 282] on p "+19547099472" at bounding box center [334, 280] width 126 height 20
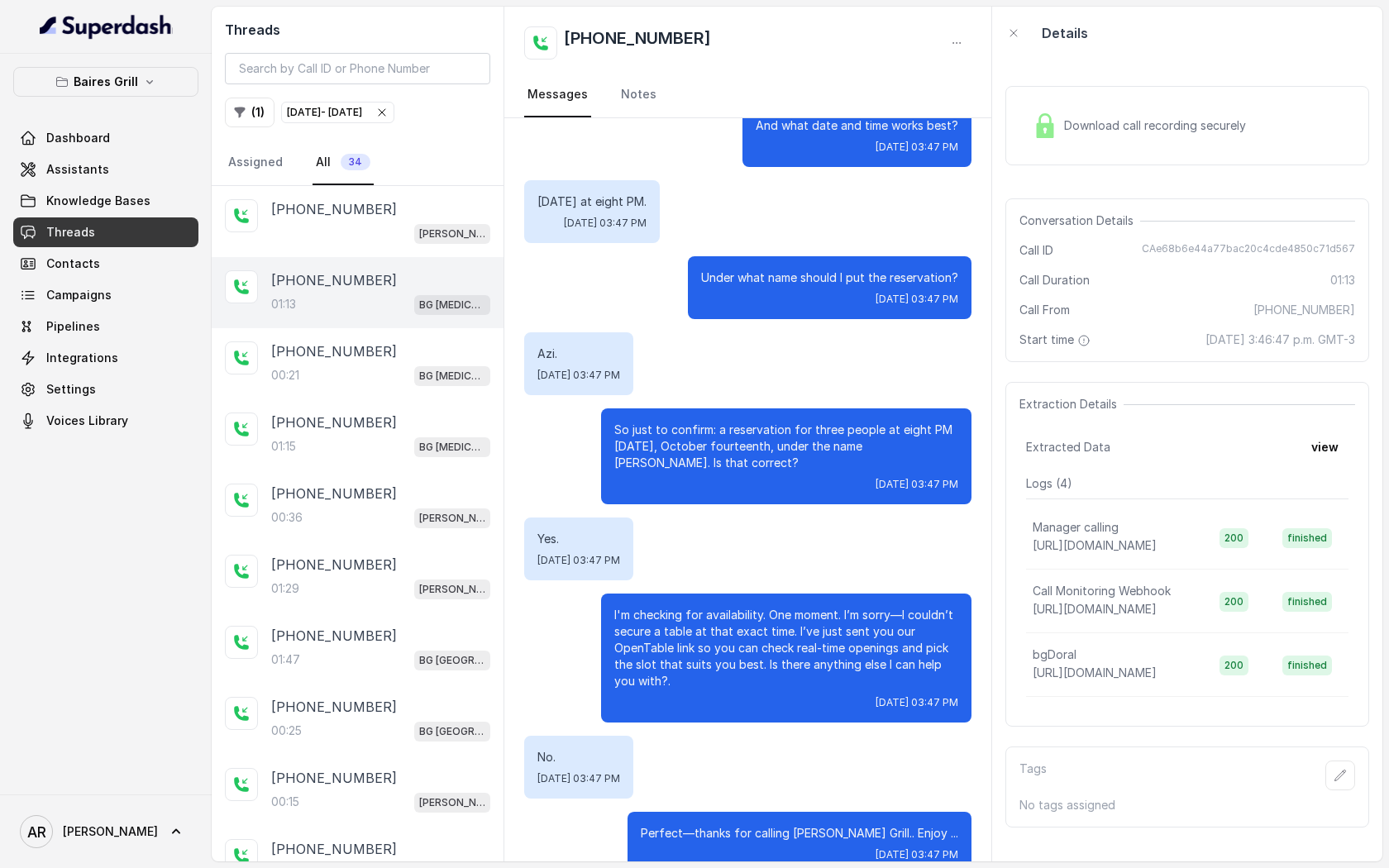
scroll to position [16, 0]
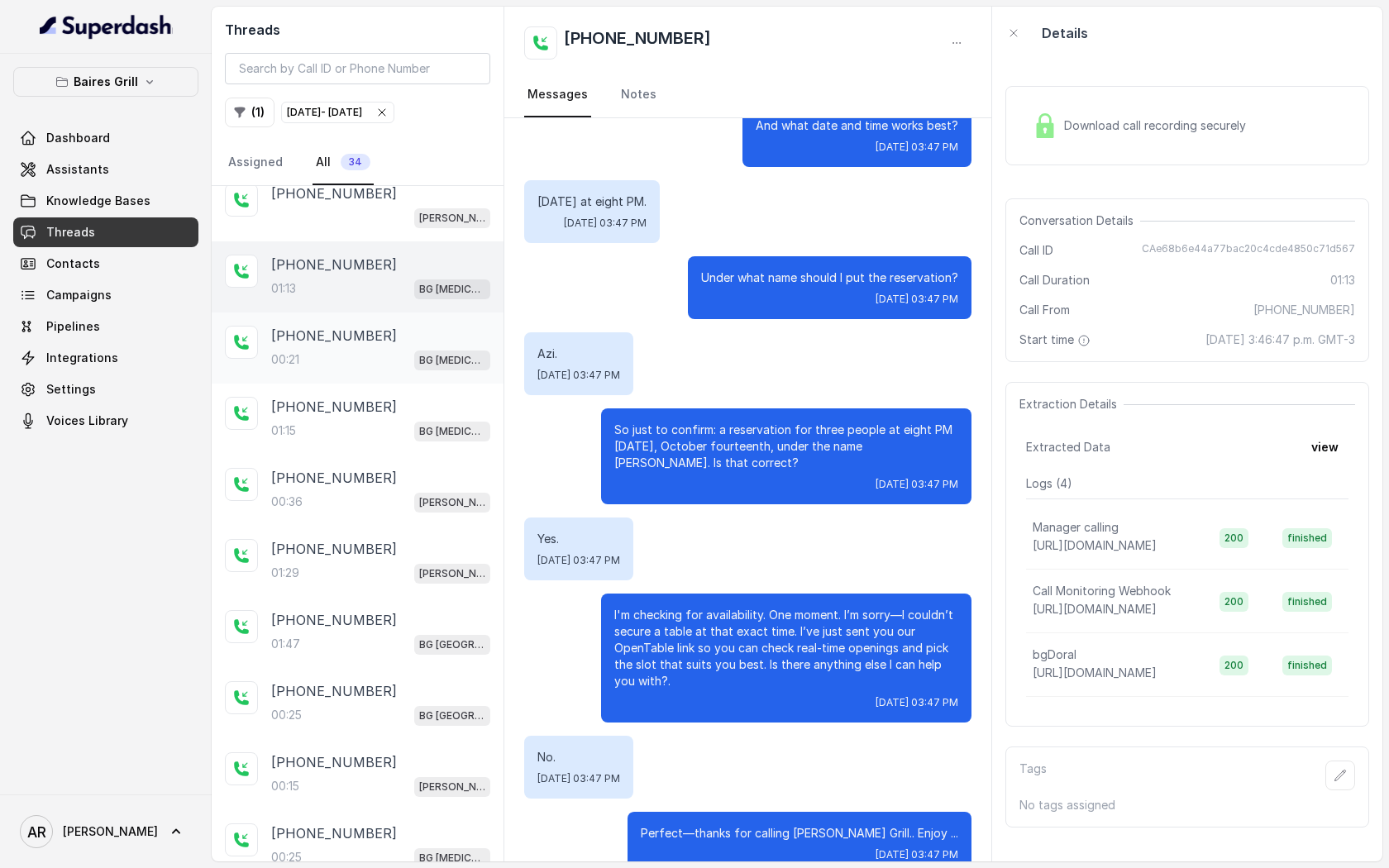
click at [374, 379] on div "+17862371854 00:21 BG Doral" at bounding box center [357, 348] width 292 height 71
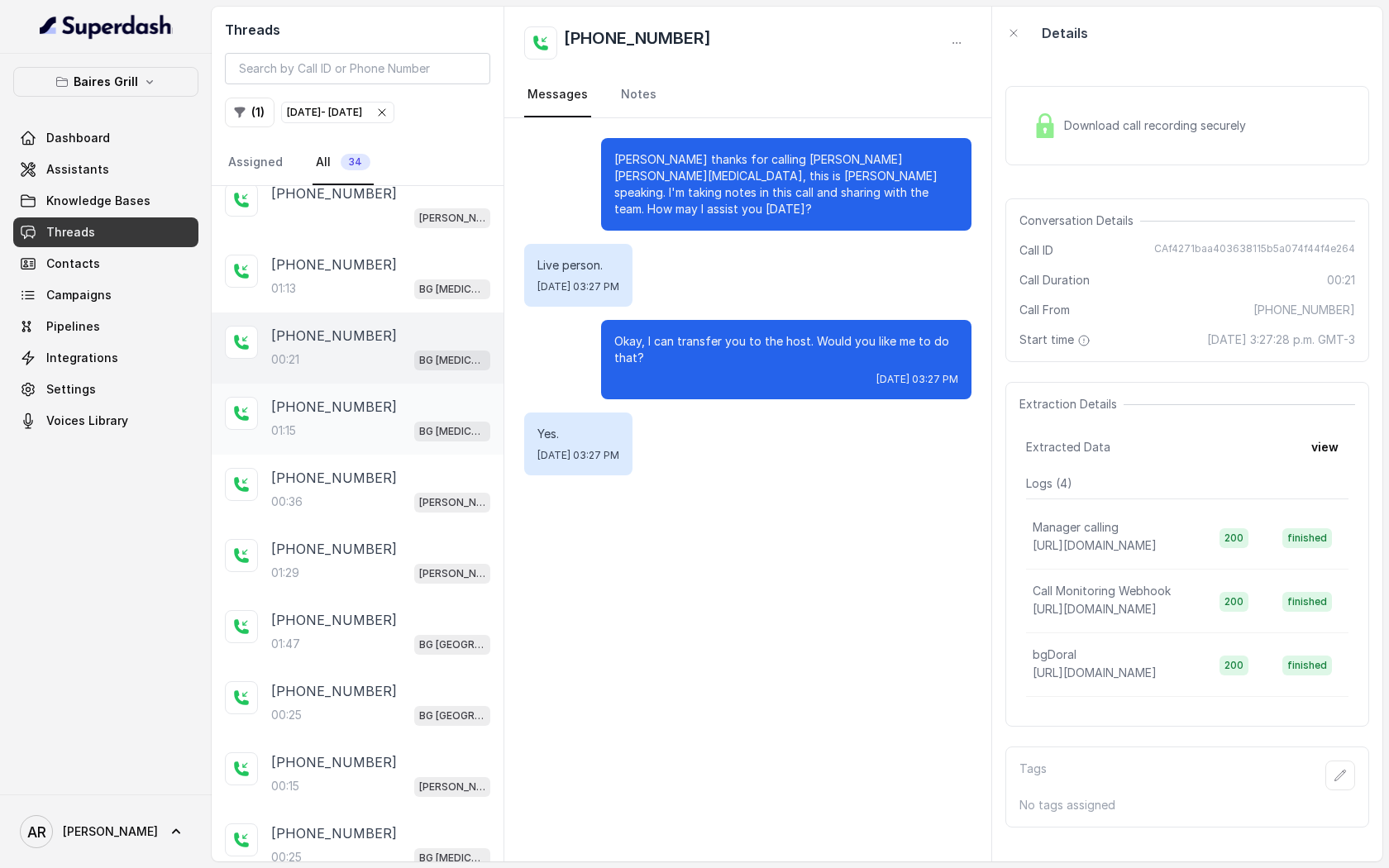
click at [395, 426] on div "01:15 BG Doral" at bounding box center [380, 431] width 219 height 21
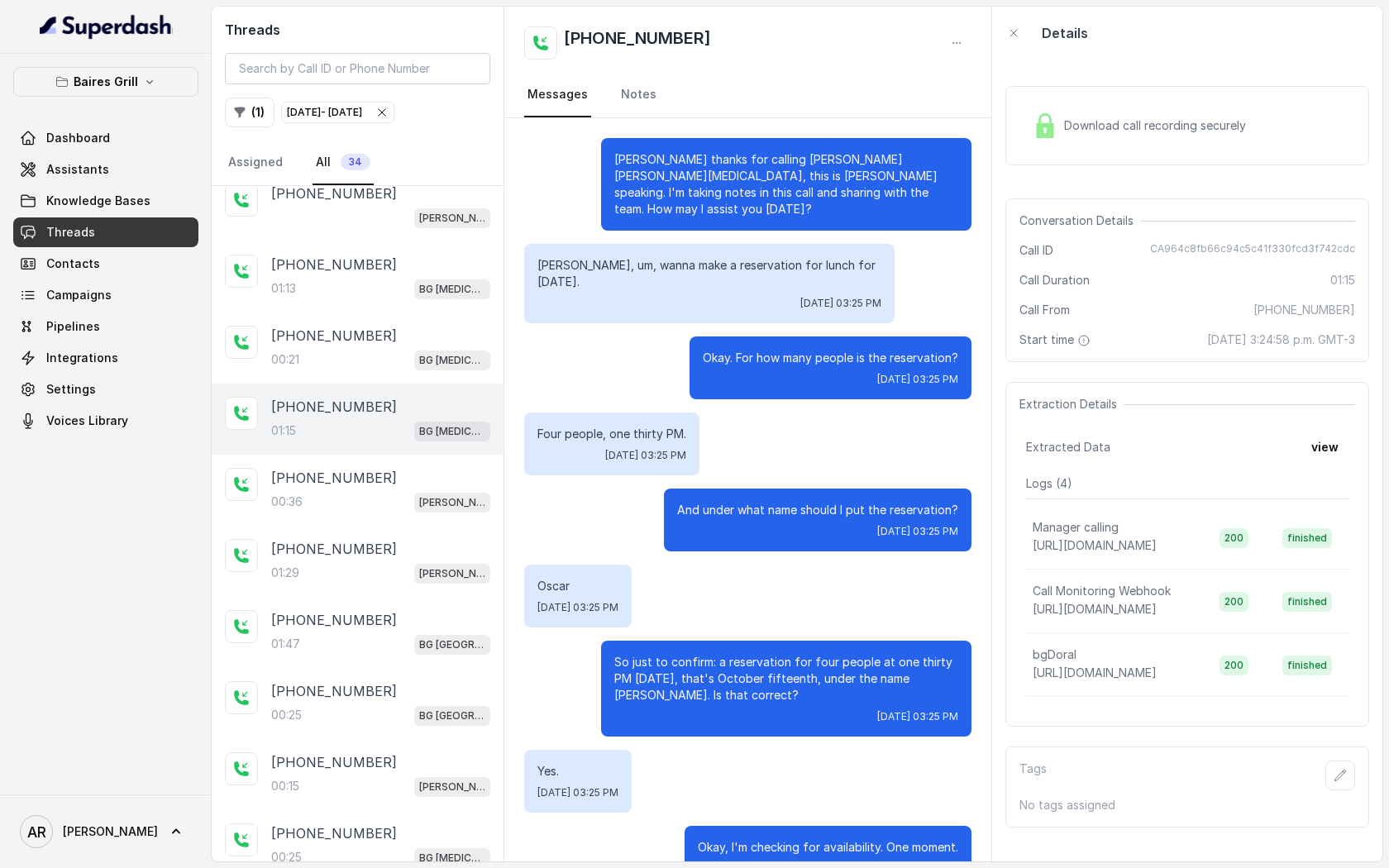
scroll to position [477, 0]
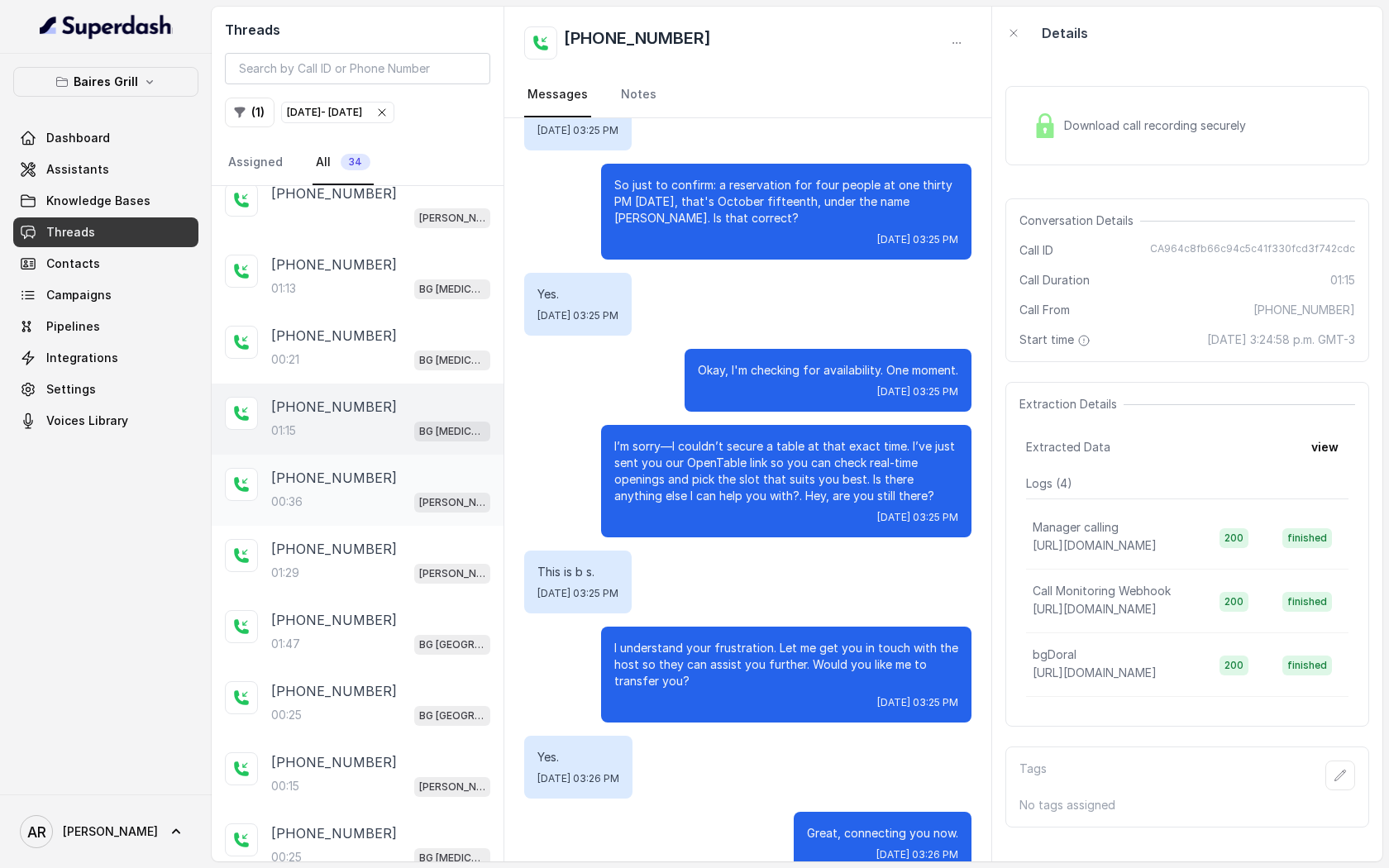
click at [409, 508] on div "00:36 BG Brickell" at bounding box center [380, 502] width 219 height 21
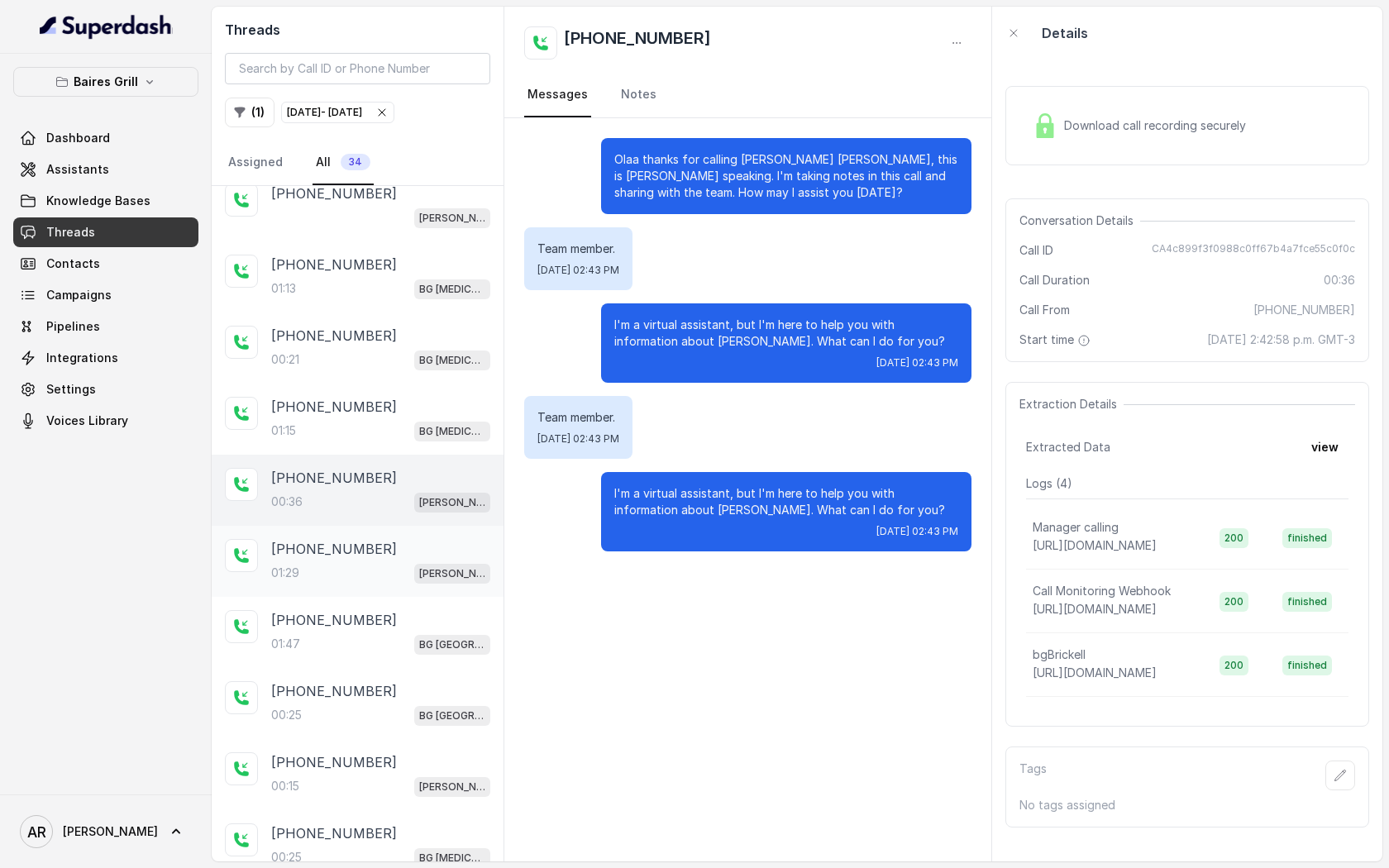
click at [398, 556] on div "+17867701115" at bounding box center [380, 548] width 219 height 20
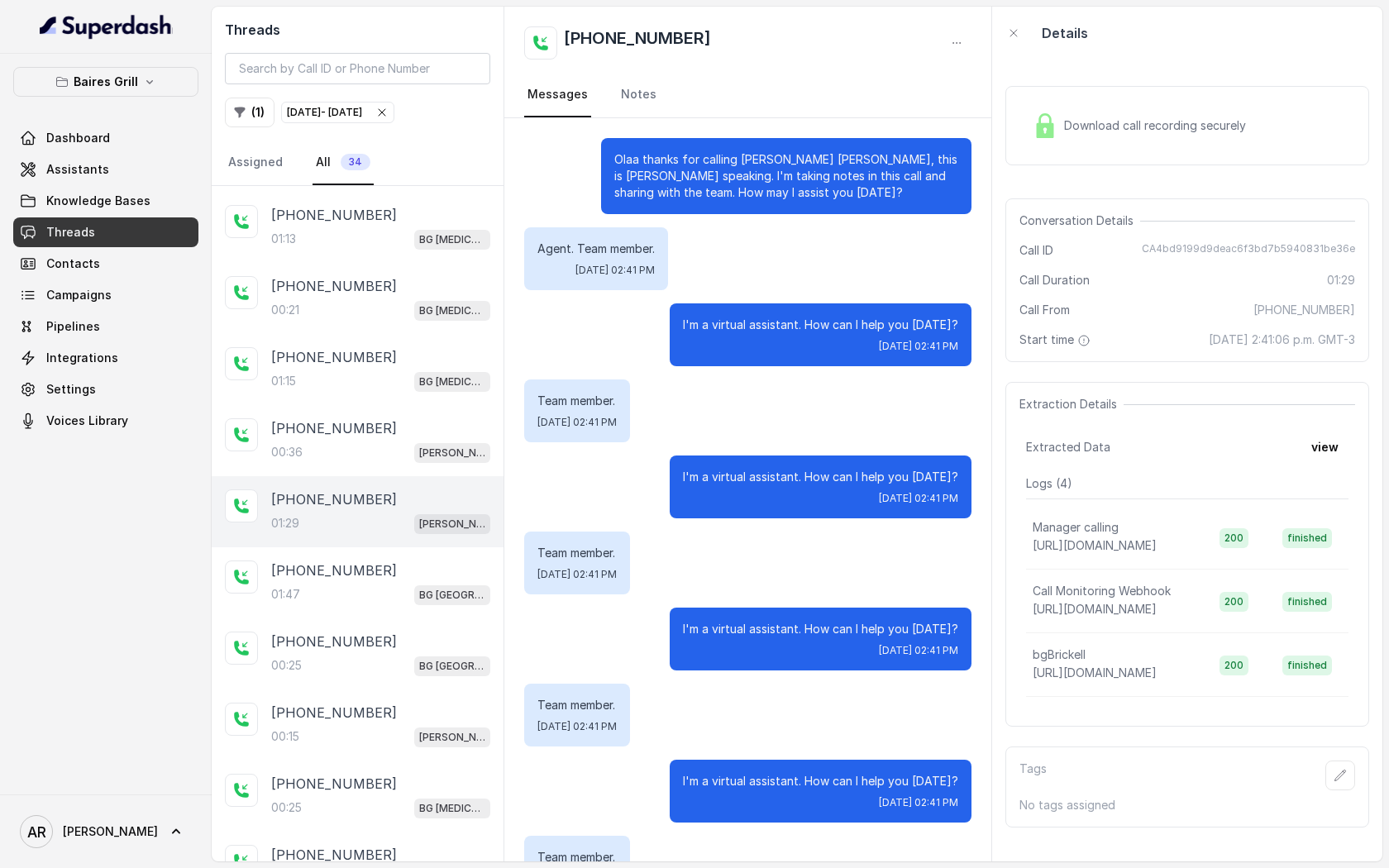
scroll to position [666, 0]
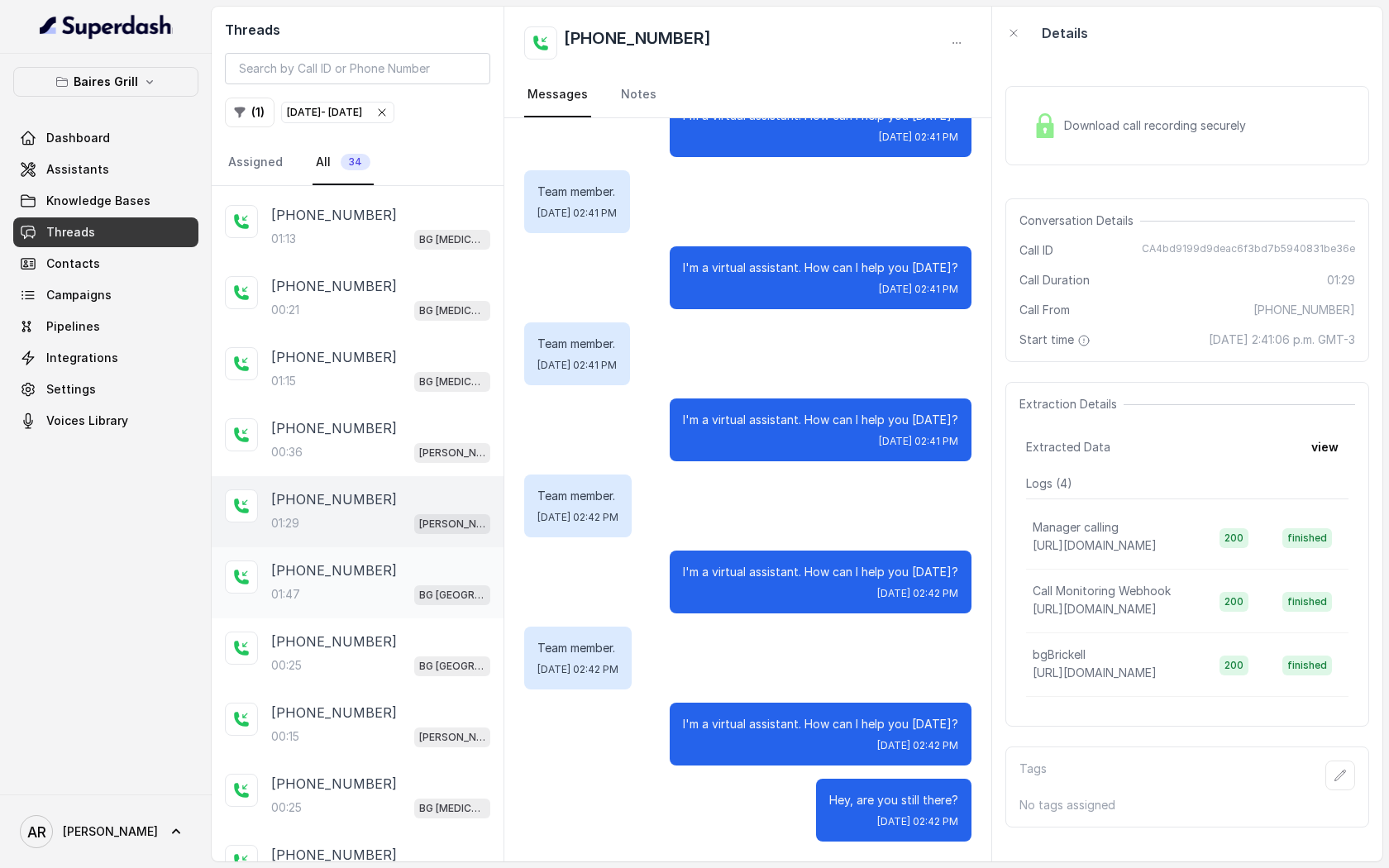
click at [393, 563] on div "+17862169003" at bounding box center [380, 570] width 219 height 20
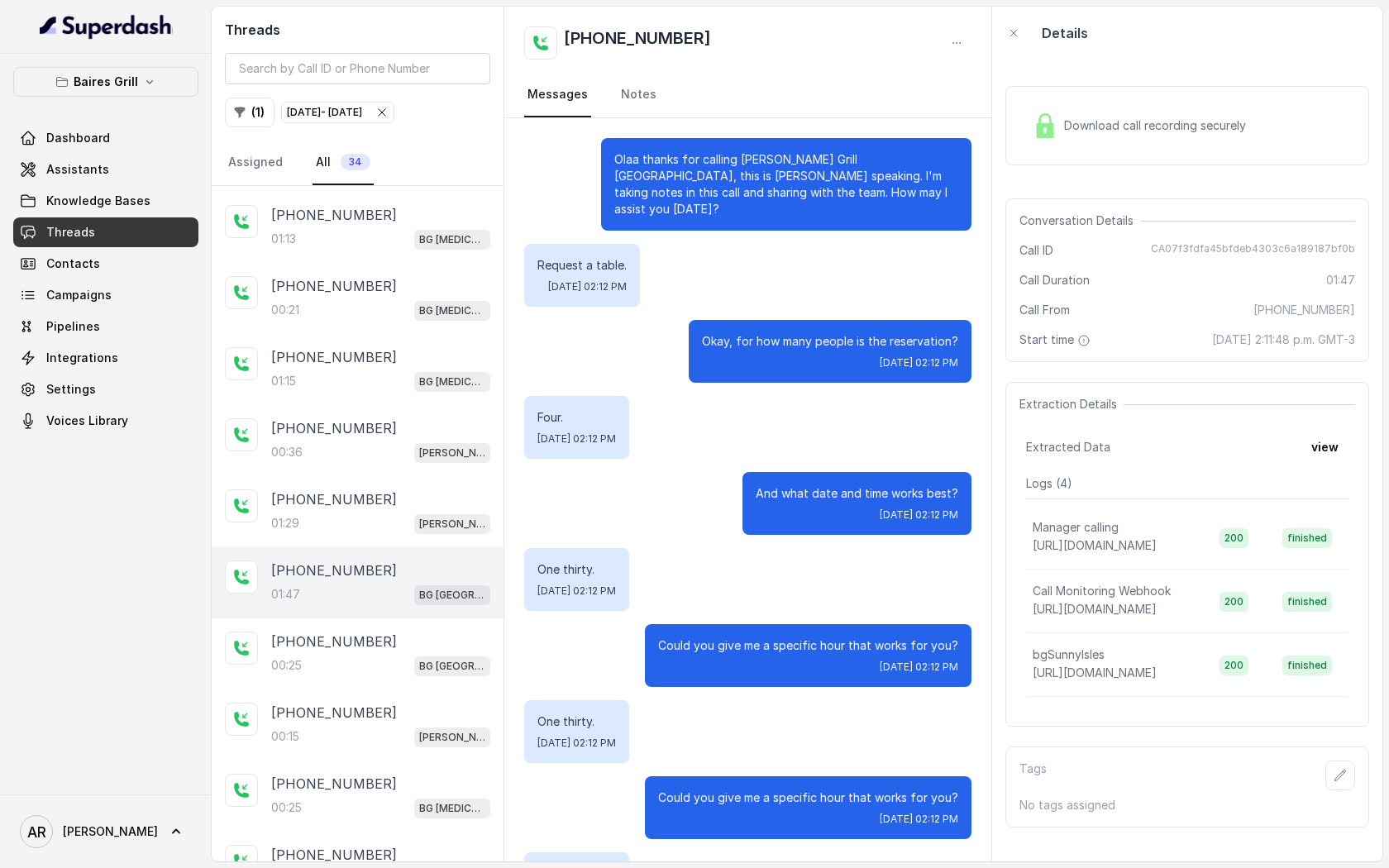
scroll to position [1069, 0]
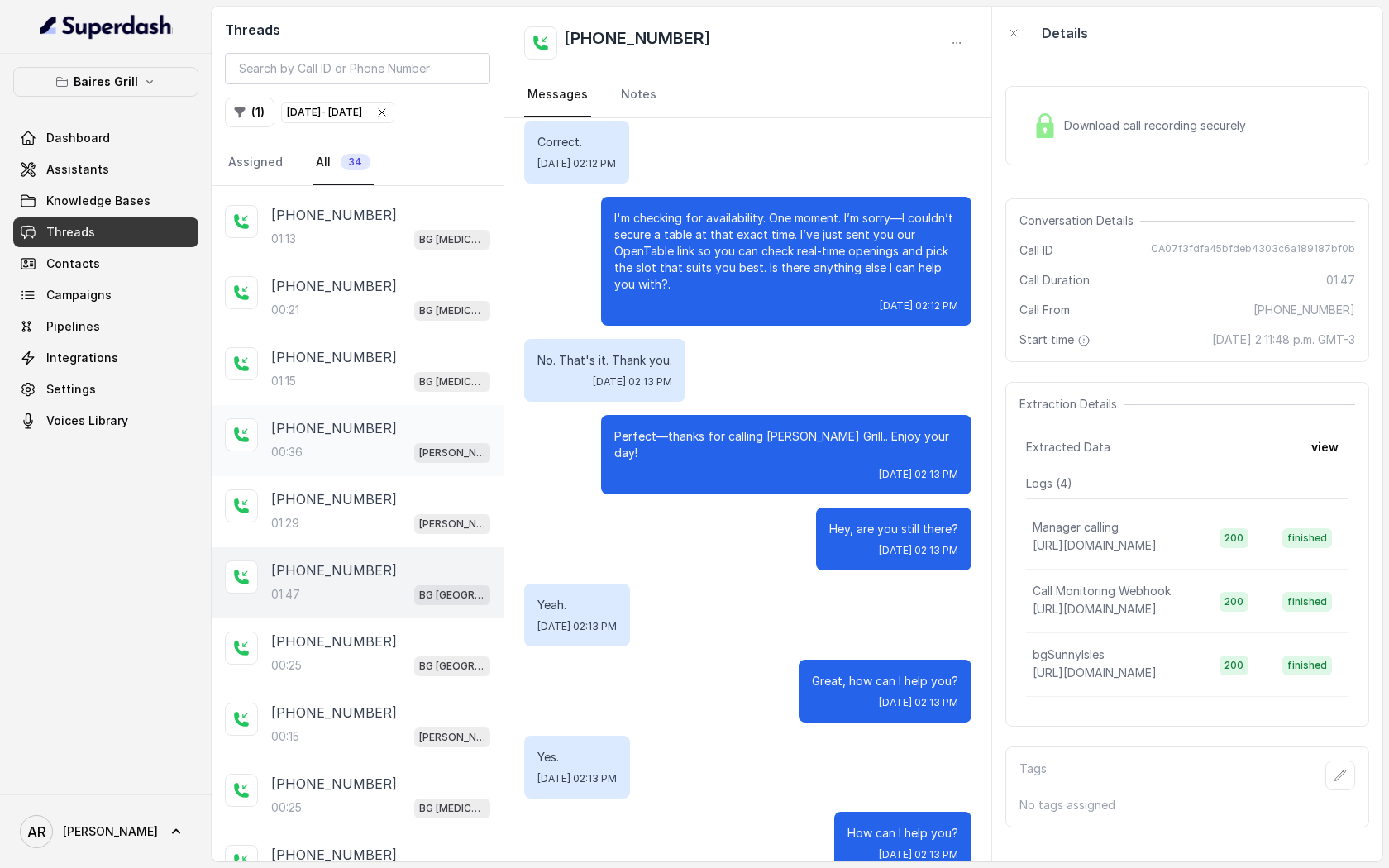
click at [373, 473] on div "+17867701115 00:36 BG Brickell" at bounding box center [357, 441] width 292 height 71
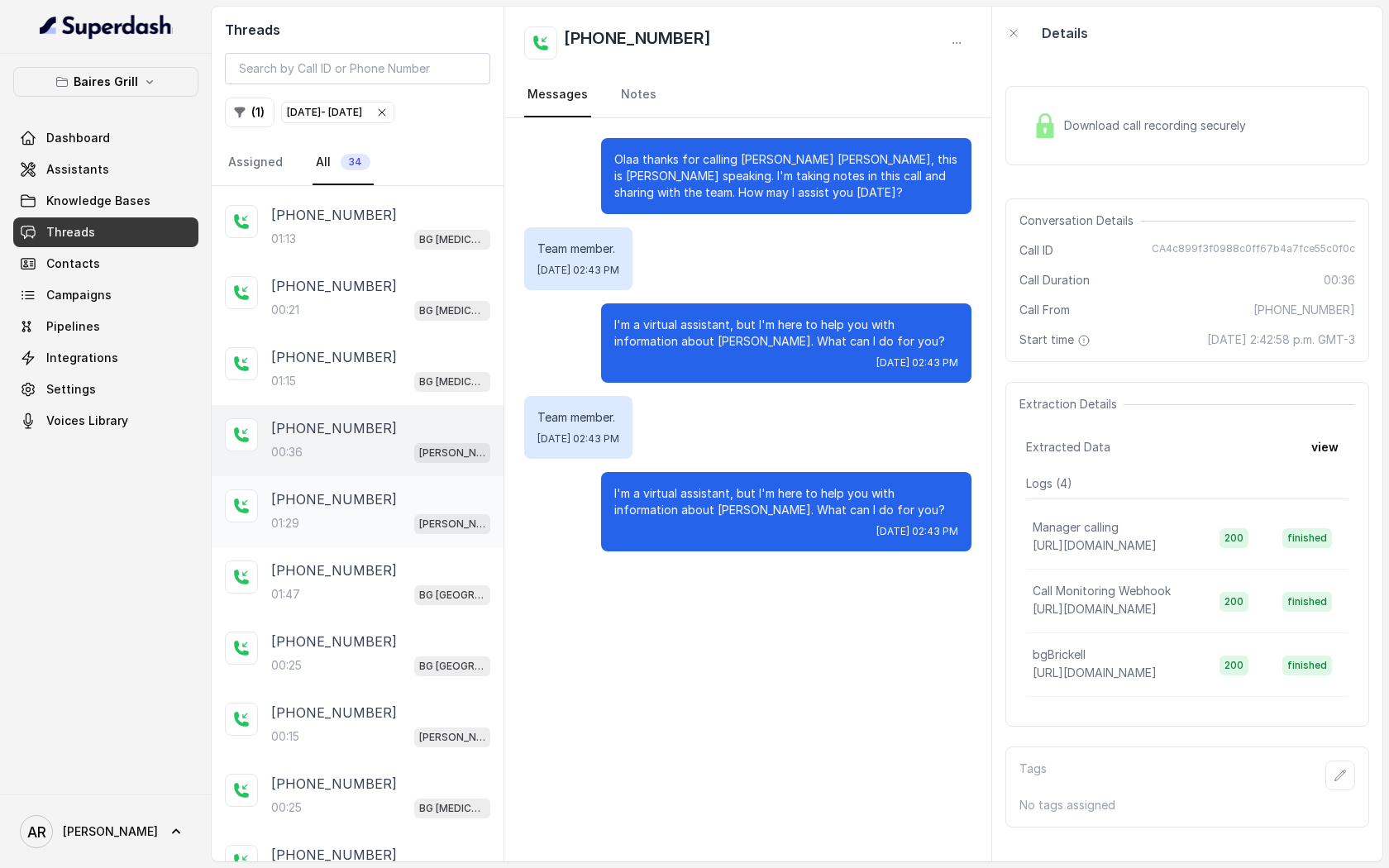
click at [368, 489] on div "+17867701115" at bounding box center [380, 499] width 219 height 20
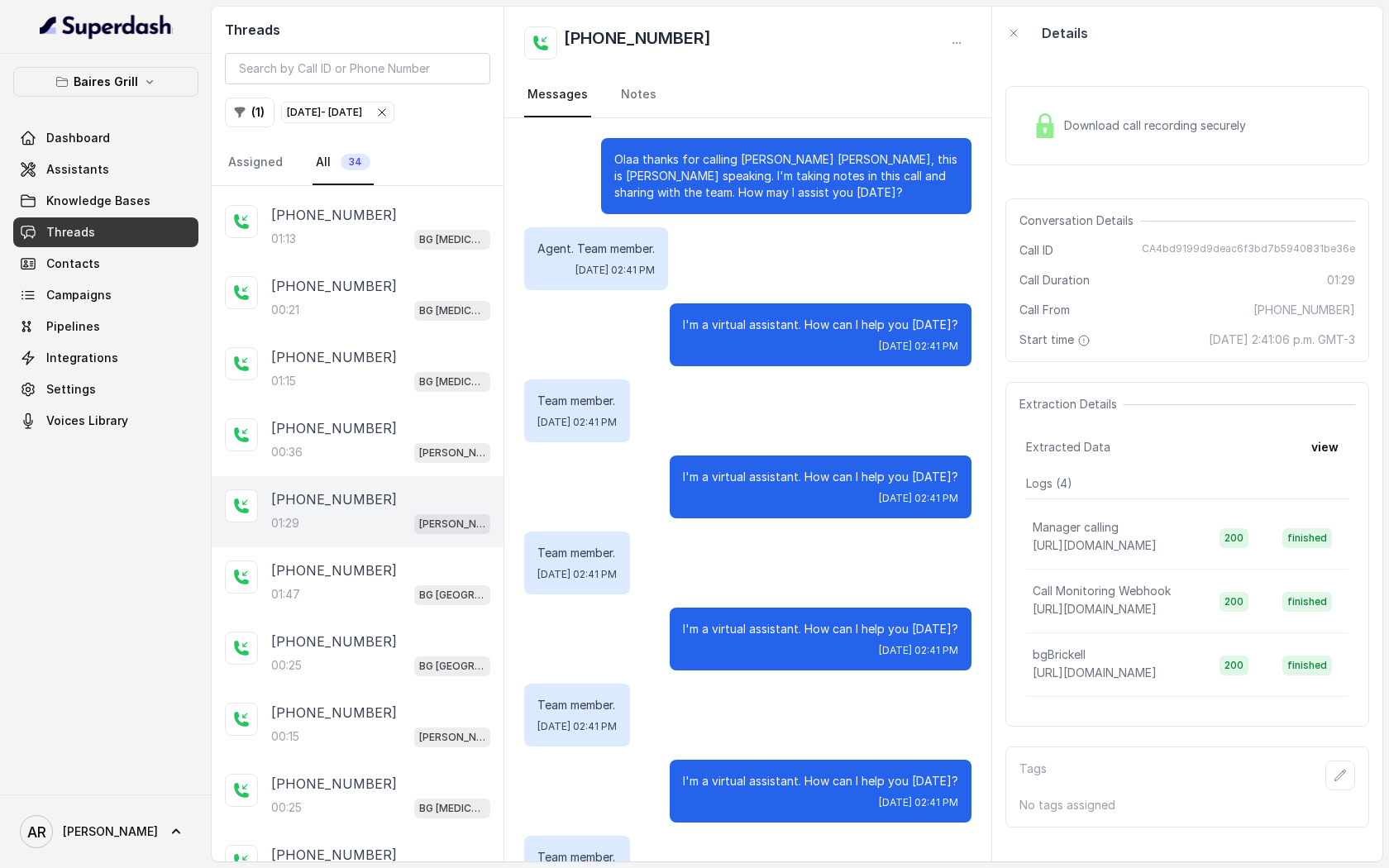
scroll to position [666, 0]
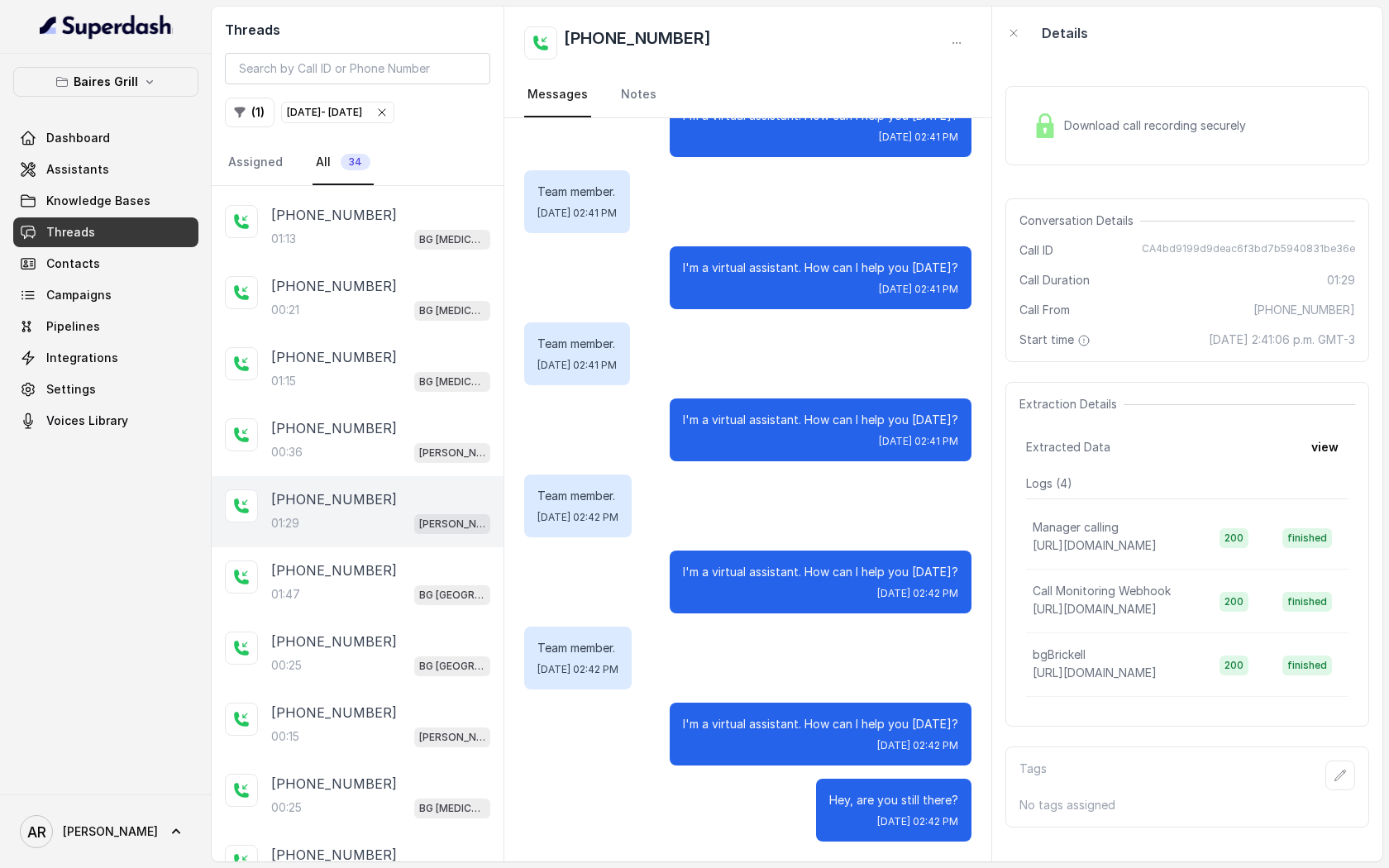
click at [389, 118] on icon "button" at bounding box center [382, 113] width 13 height 13
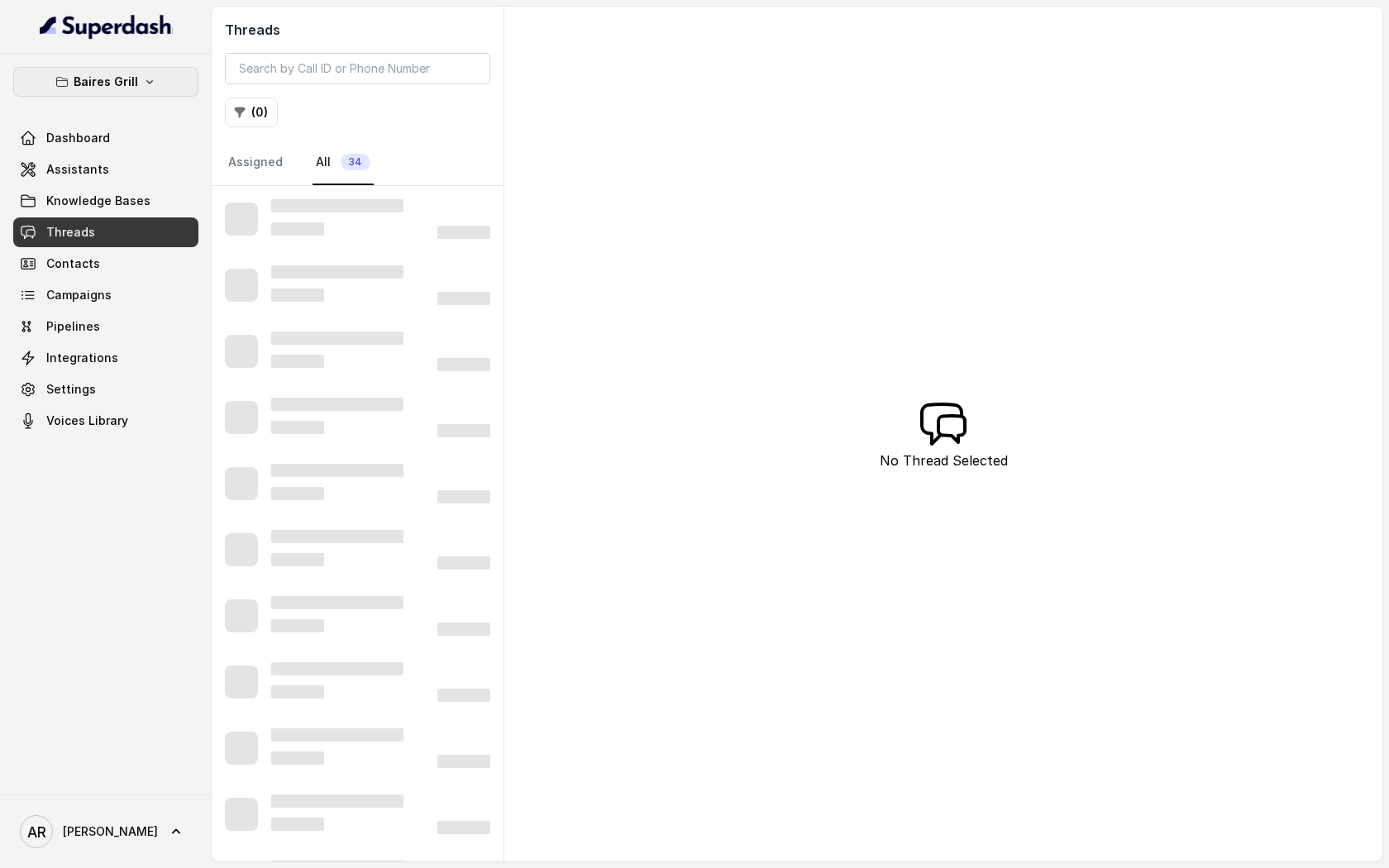
click at [111, 82] on p "Baires Grill" at bounding box center [105, 81] width 64 height 20
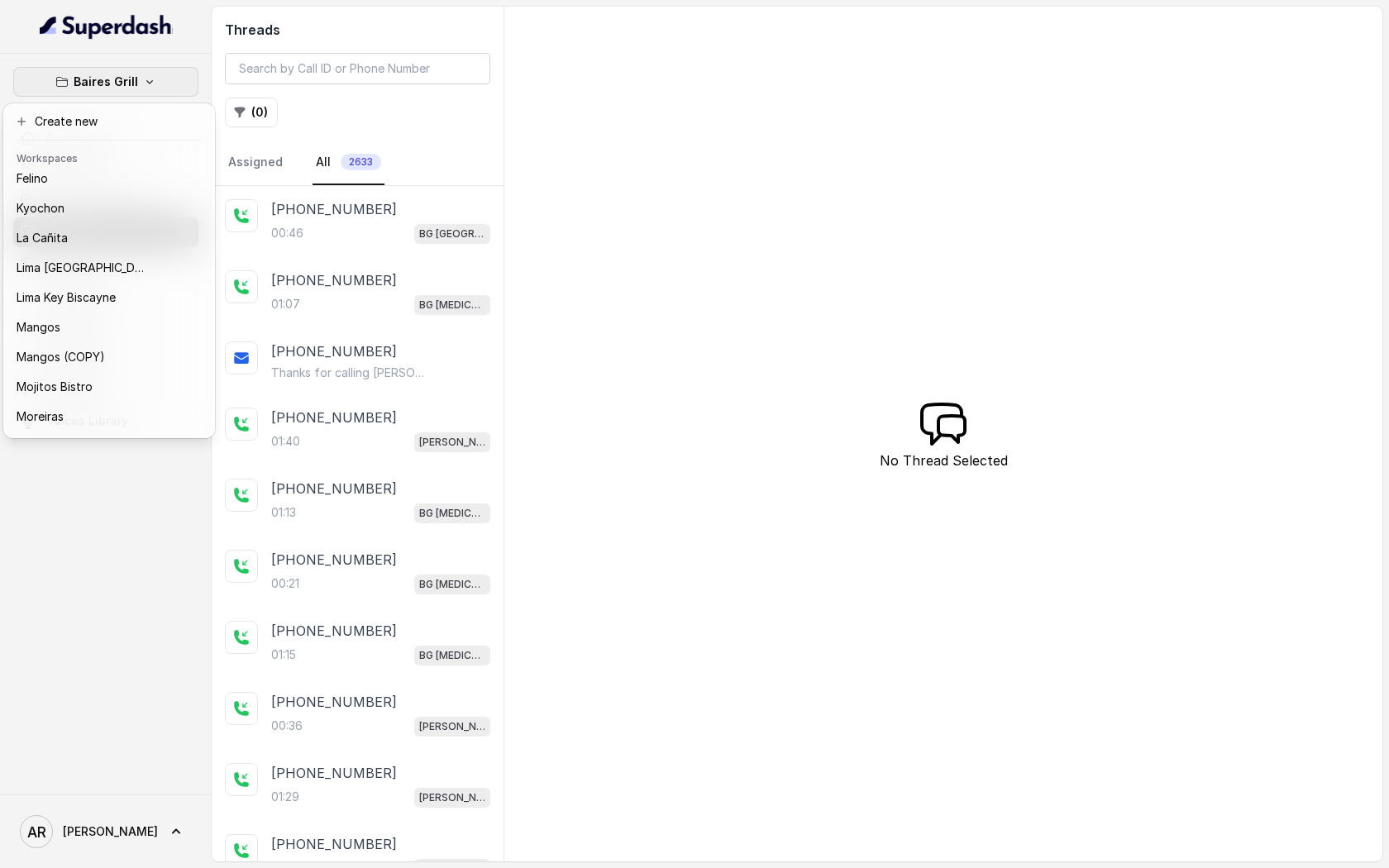
scroll to position [301, 0]
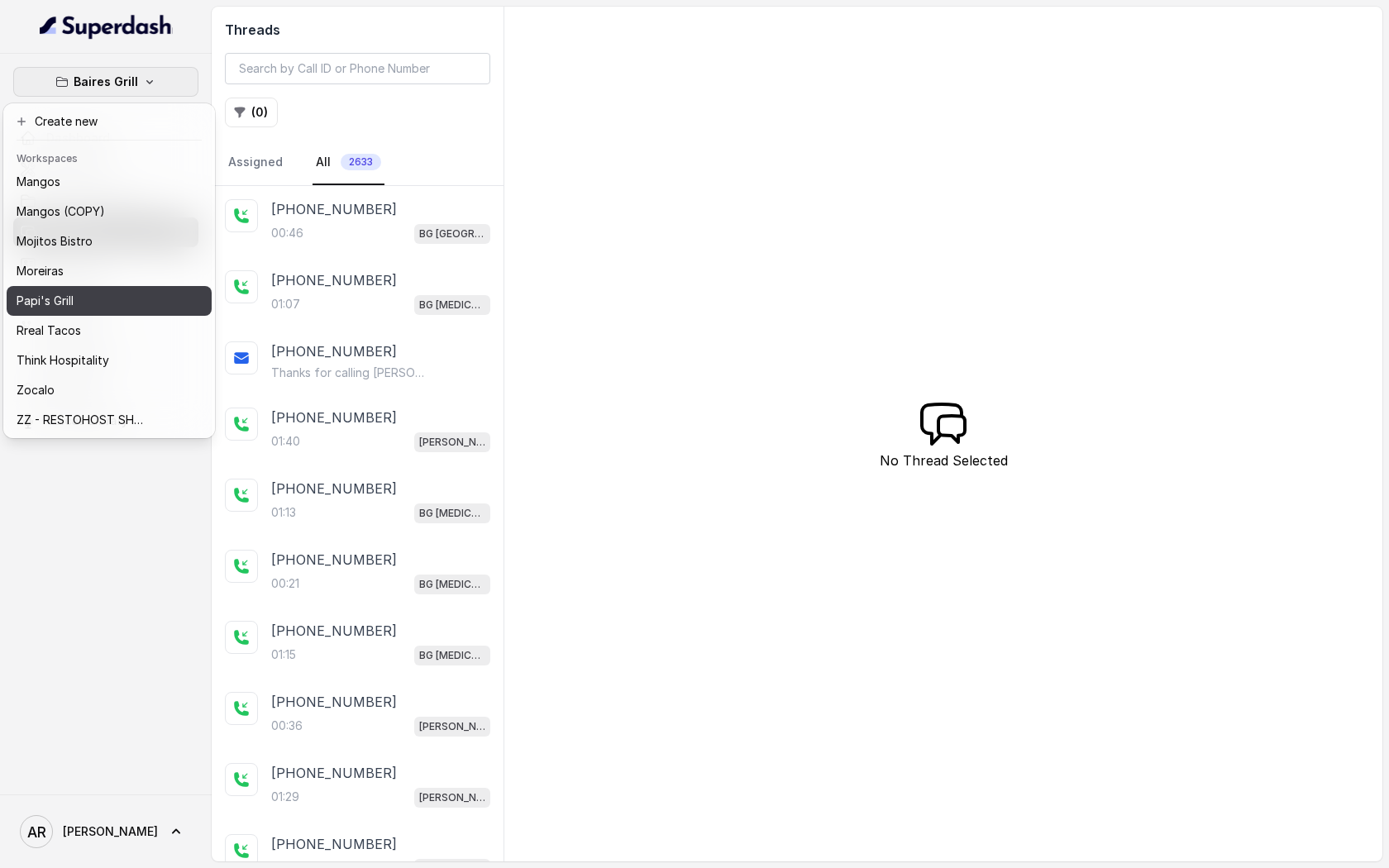
click at [89, 304] on div "Papi's Grill" at bounding box center [83, 300] width 132 height 20
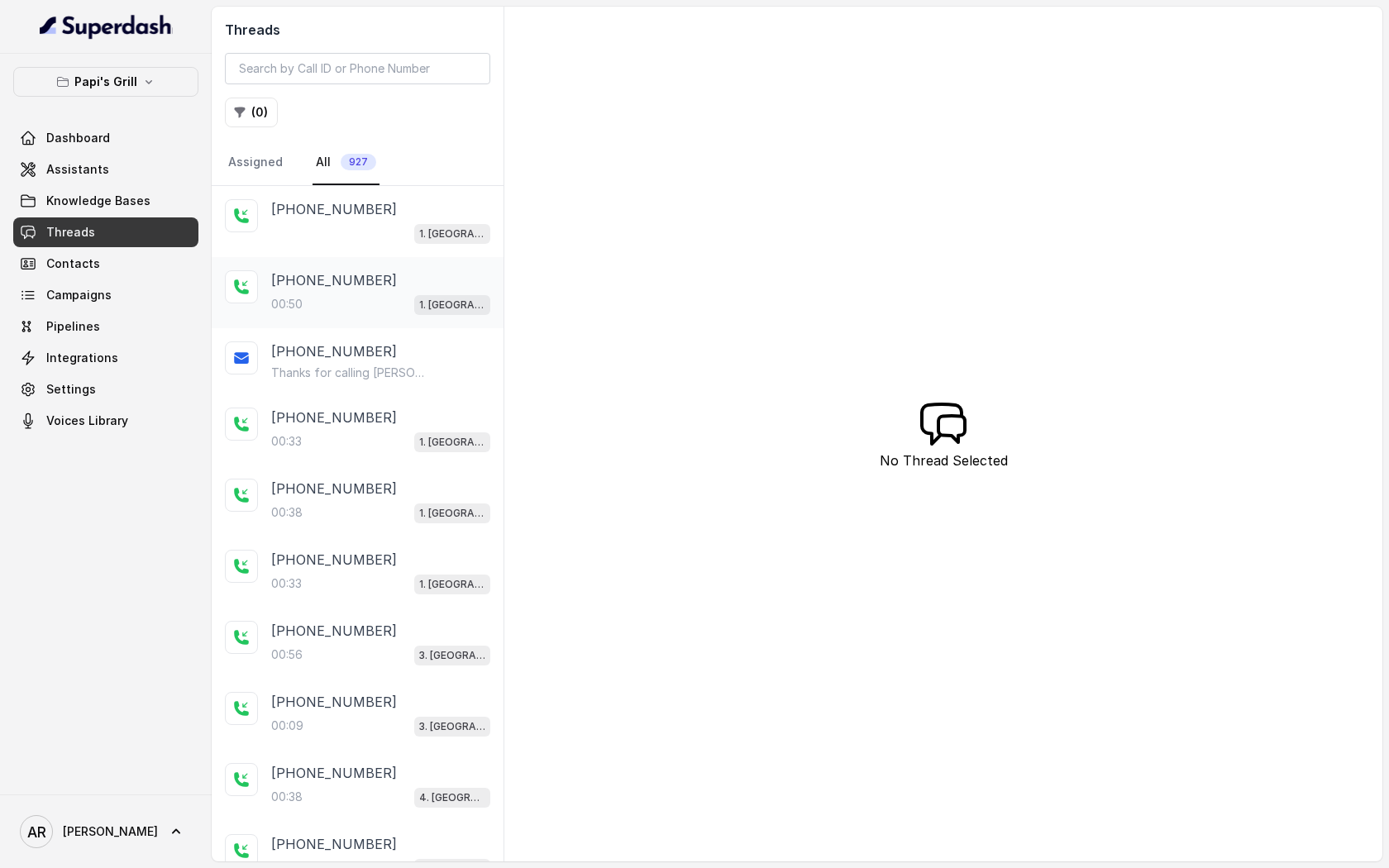
click at [392, 309] on div "00:50 1. Midtown Atlanta" at bounding box center [380, 304] width 219 height 21
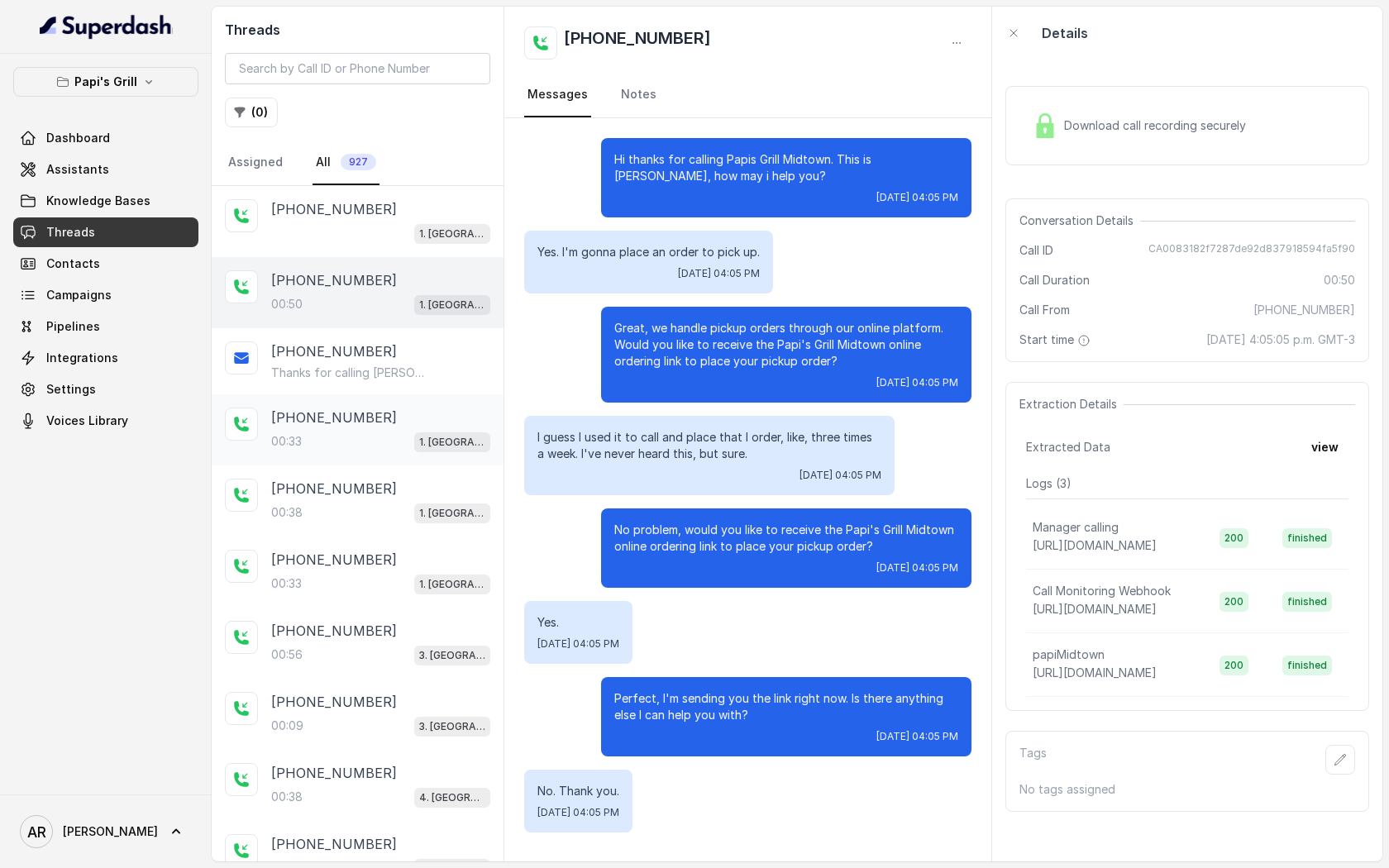
click at [409, 429] on div "+16786379478 00:33 1. Midtown Atlanta" at bounding box center [380, 430] width 219 height 45
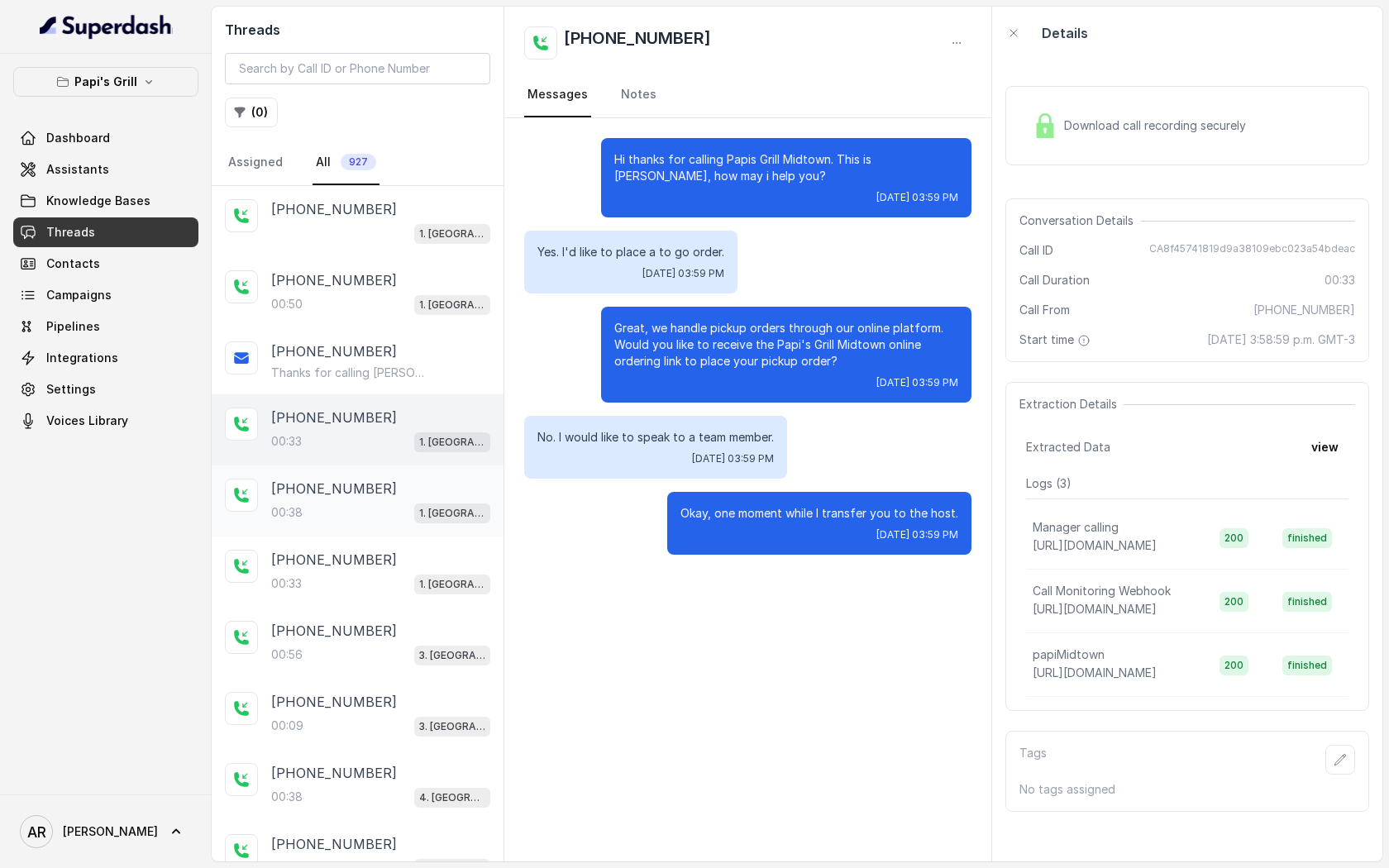
click at [382, 497] on div "+16786379478" at bounding box center [380, 489] width 219 height 20
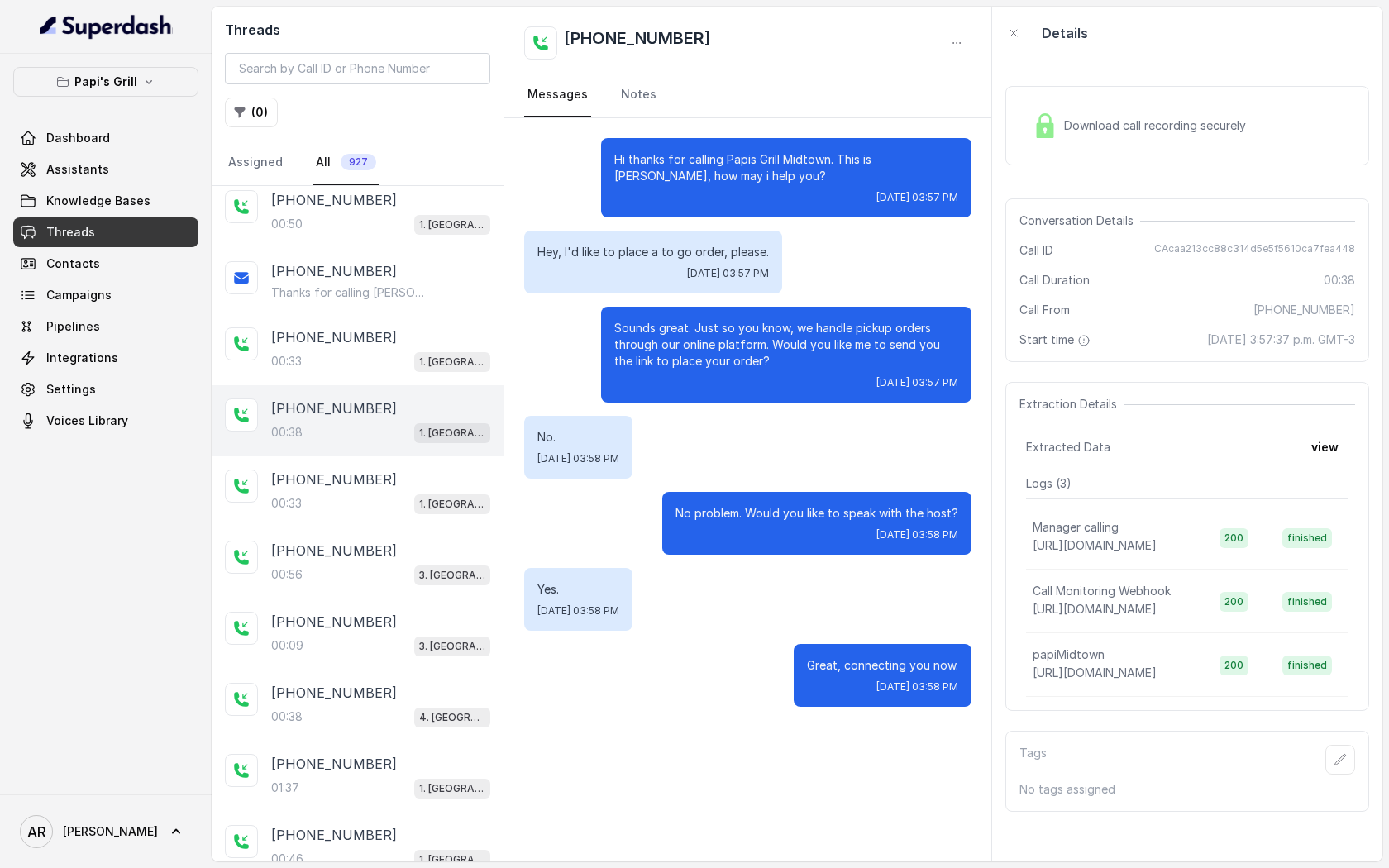
scroll to position [78, 0]
click at [382, 497] on div "00:33 1. Midtown Atlanta" at bounding box center [380, 504] width 219 height 21
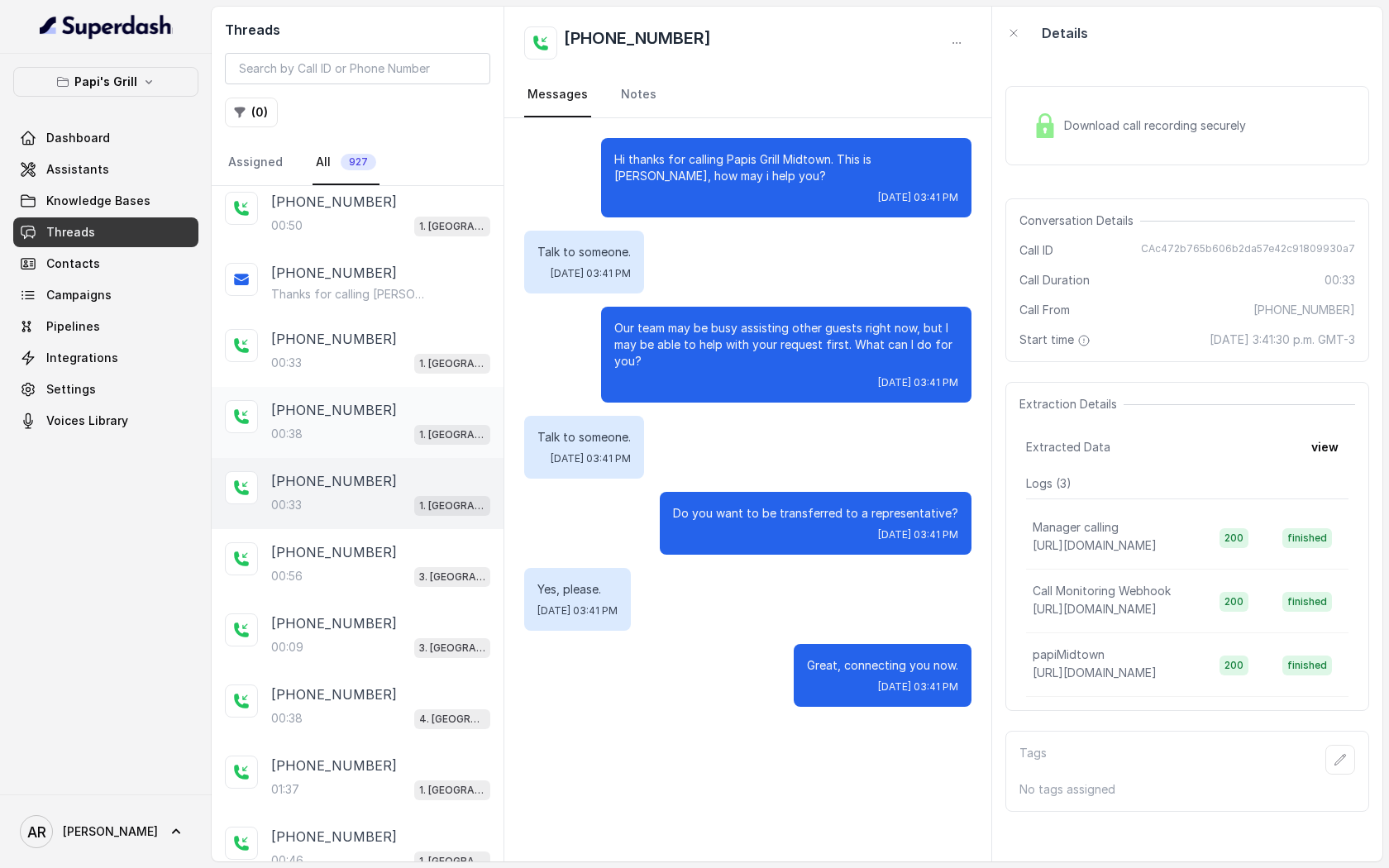
click at [378, 441] on div "00:38 1. Midtown Atlanta" at bounding box center [380, 434] width 219 height 21
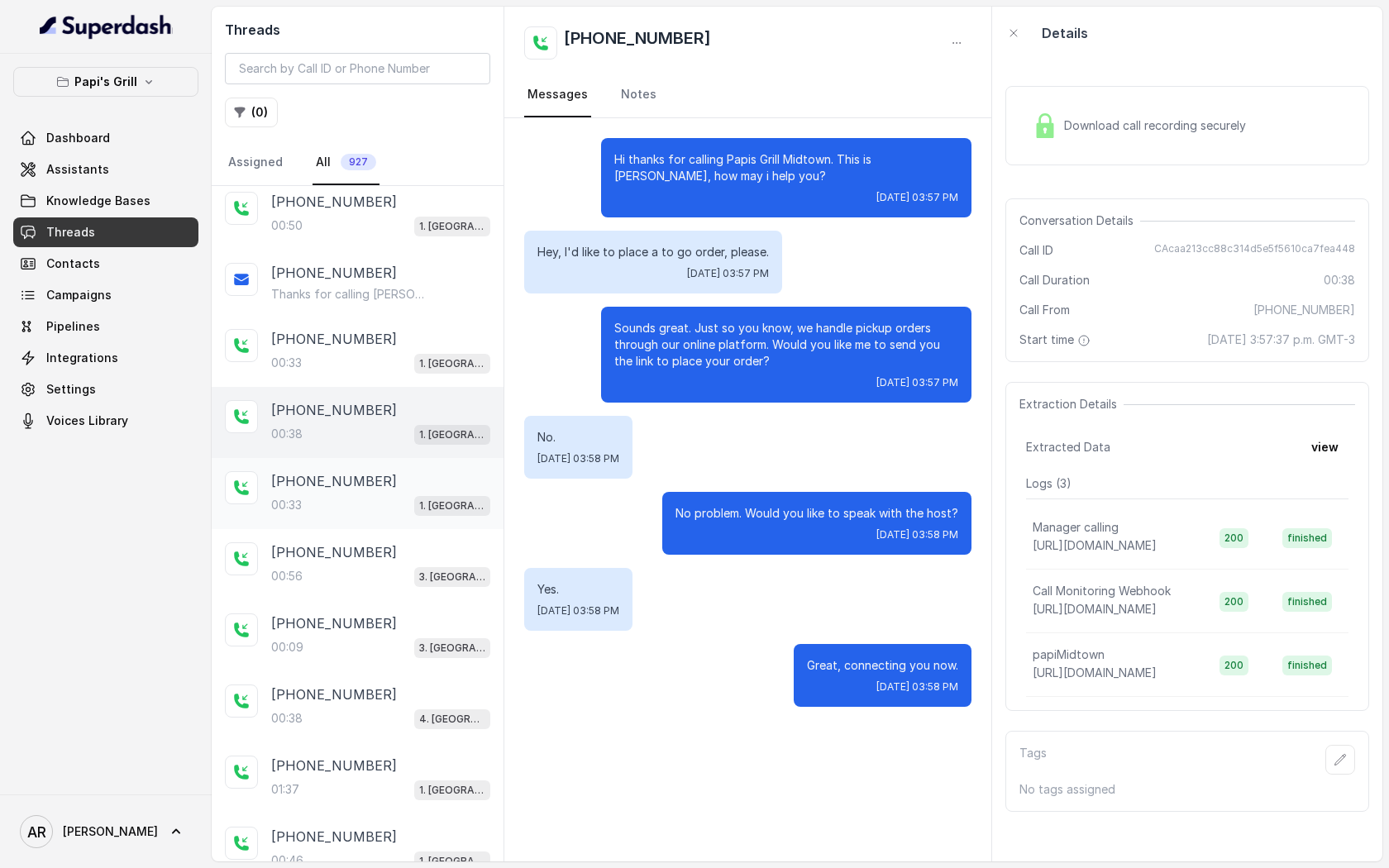
click at [395, 485] on div "+14045185741" at bounding box center [380, 481] width 219 height 20
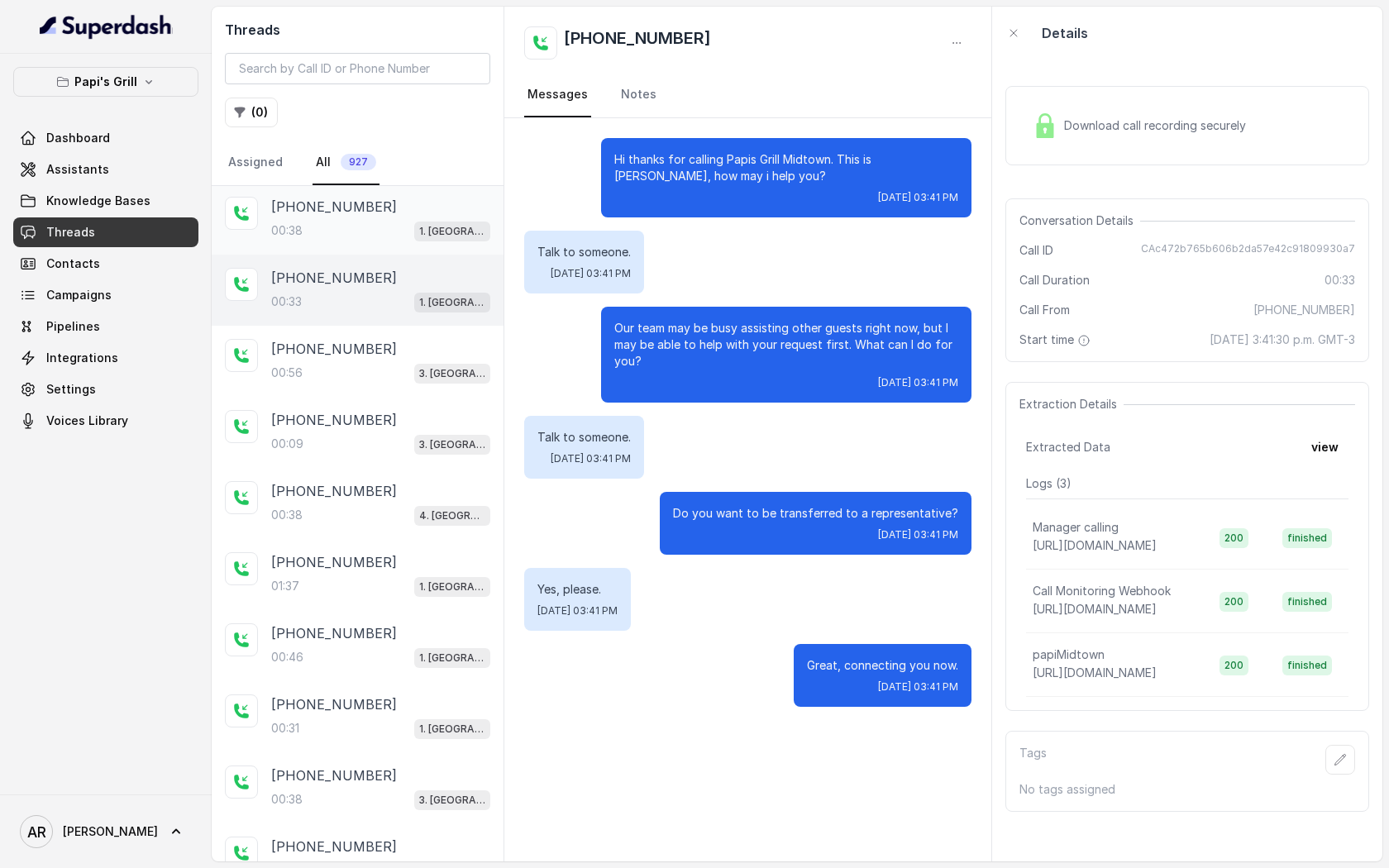
scroll to position [297, 0]
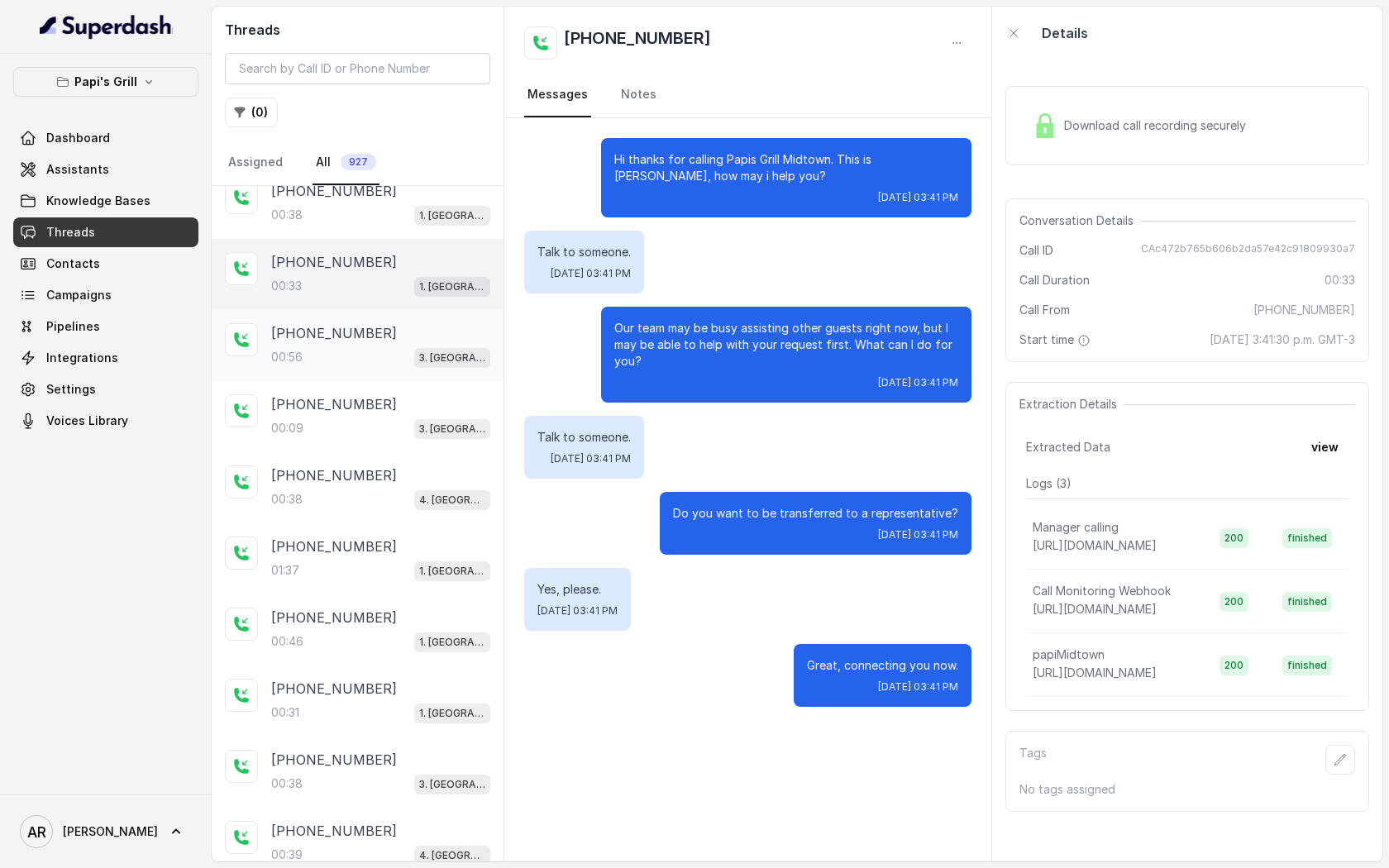
click at [379, 347] on div "00:56 3. Lawrenceville" at bounding box center [380, 357] width 219 height 21
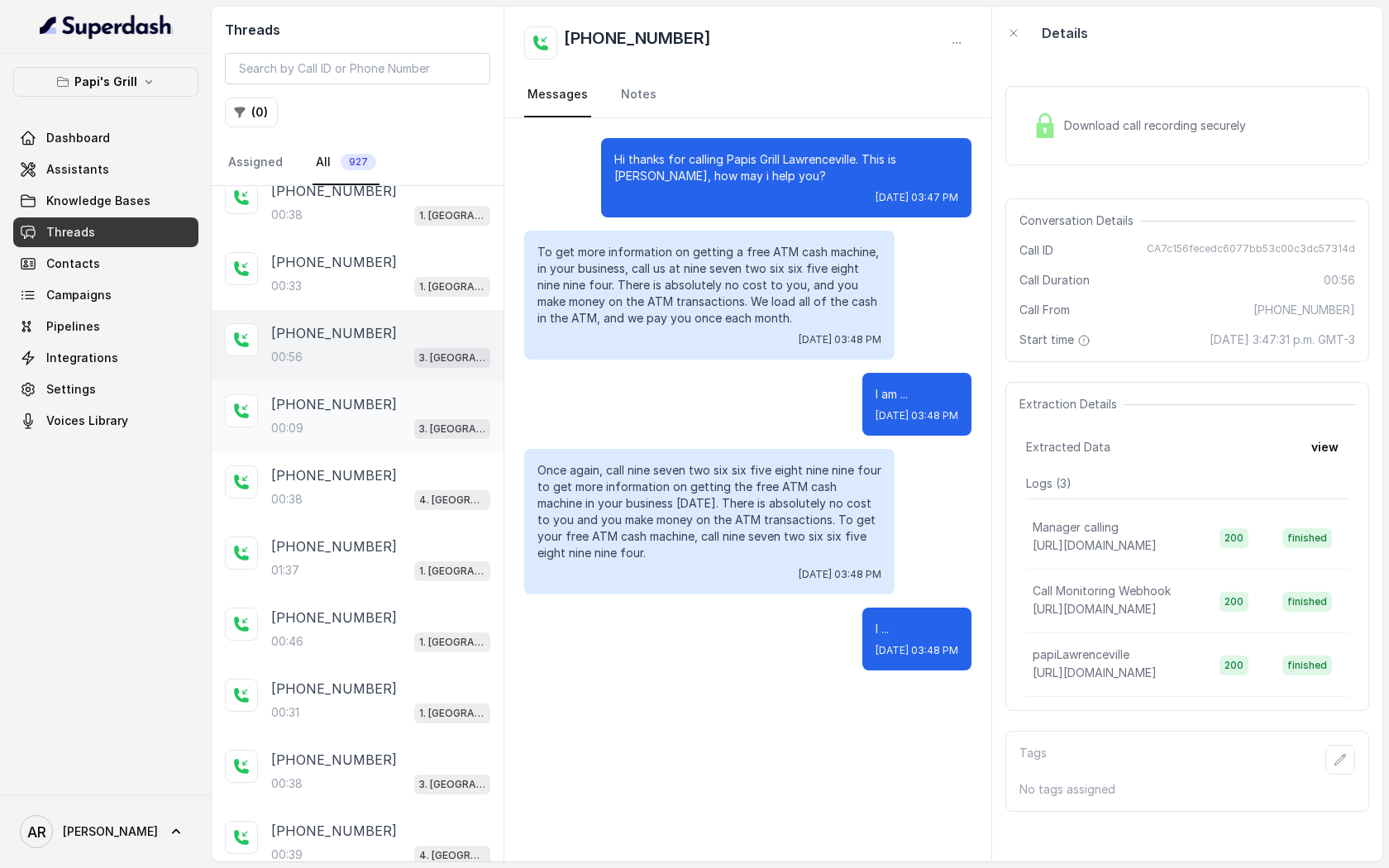
click at [385, 391] on div "+17708248810 00:09 3. Lawrenceville" at bounding box center [357, 417] width 292 height 71
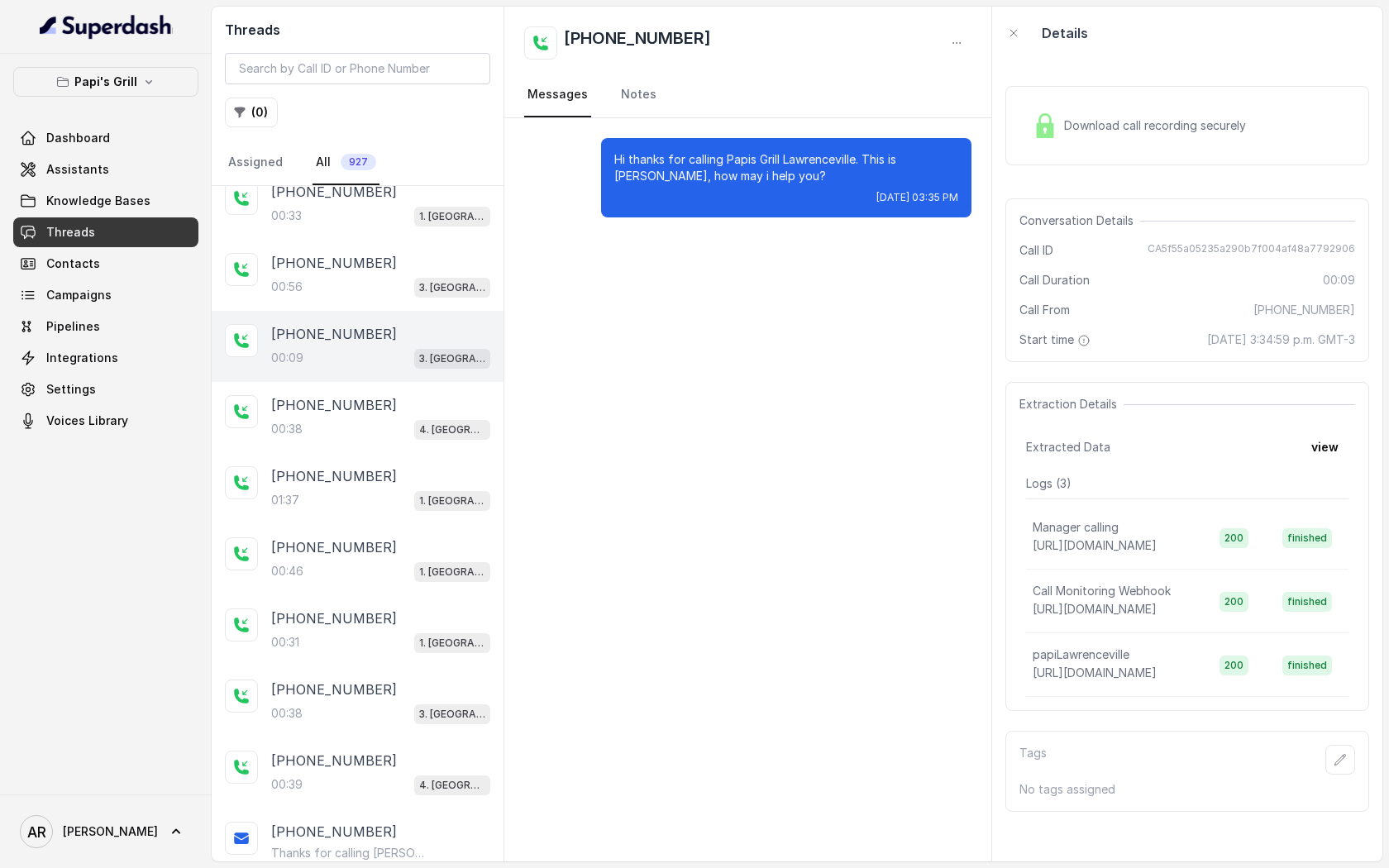
scroll to position [388, 0]
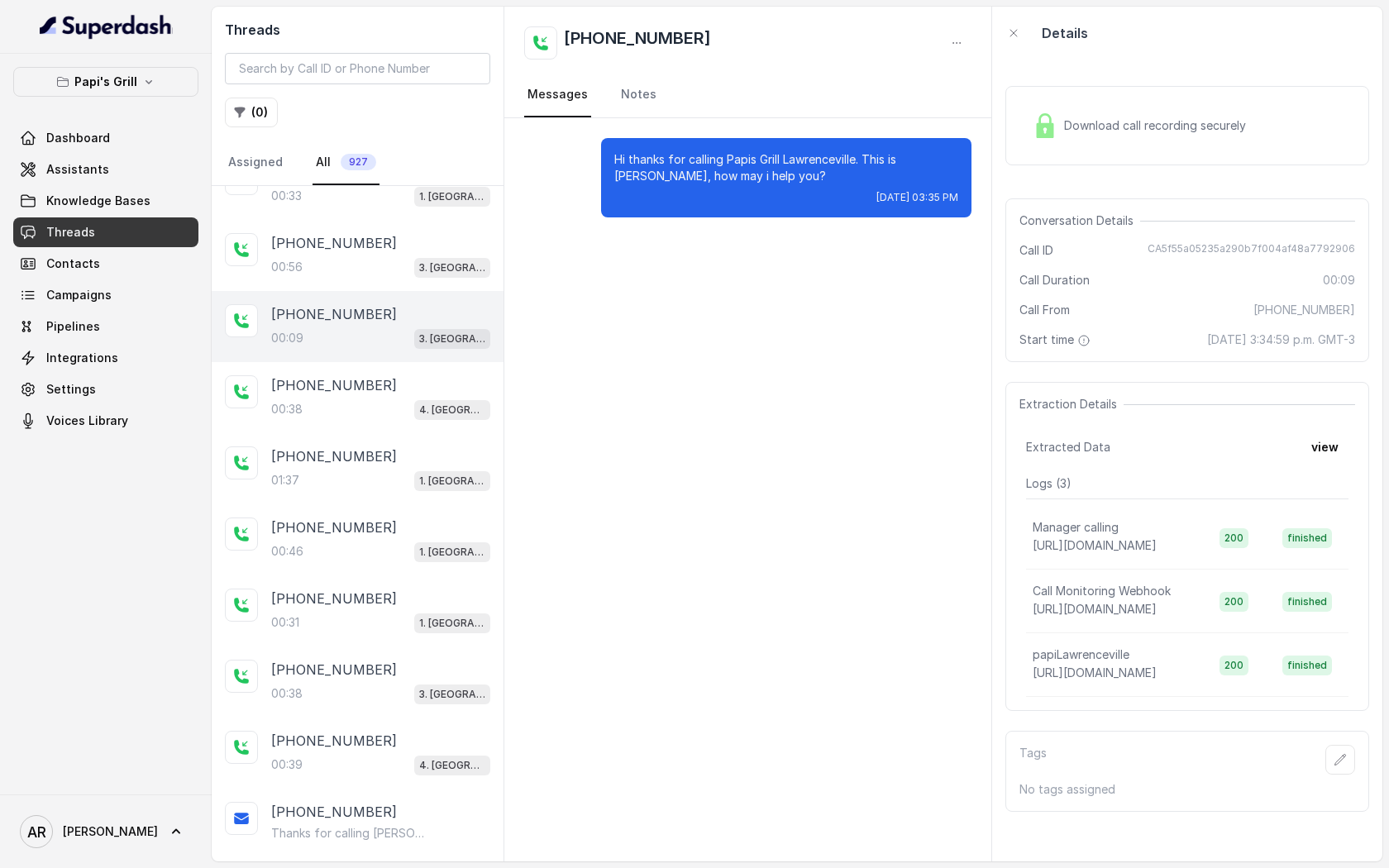
click at [385, 391] on div "+16787611301" at bounding box center [380, 385] width 219 height 20
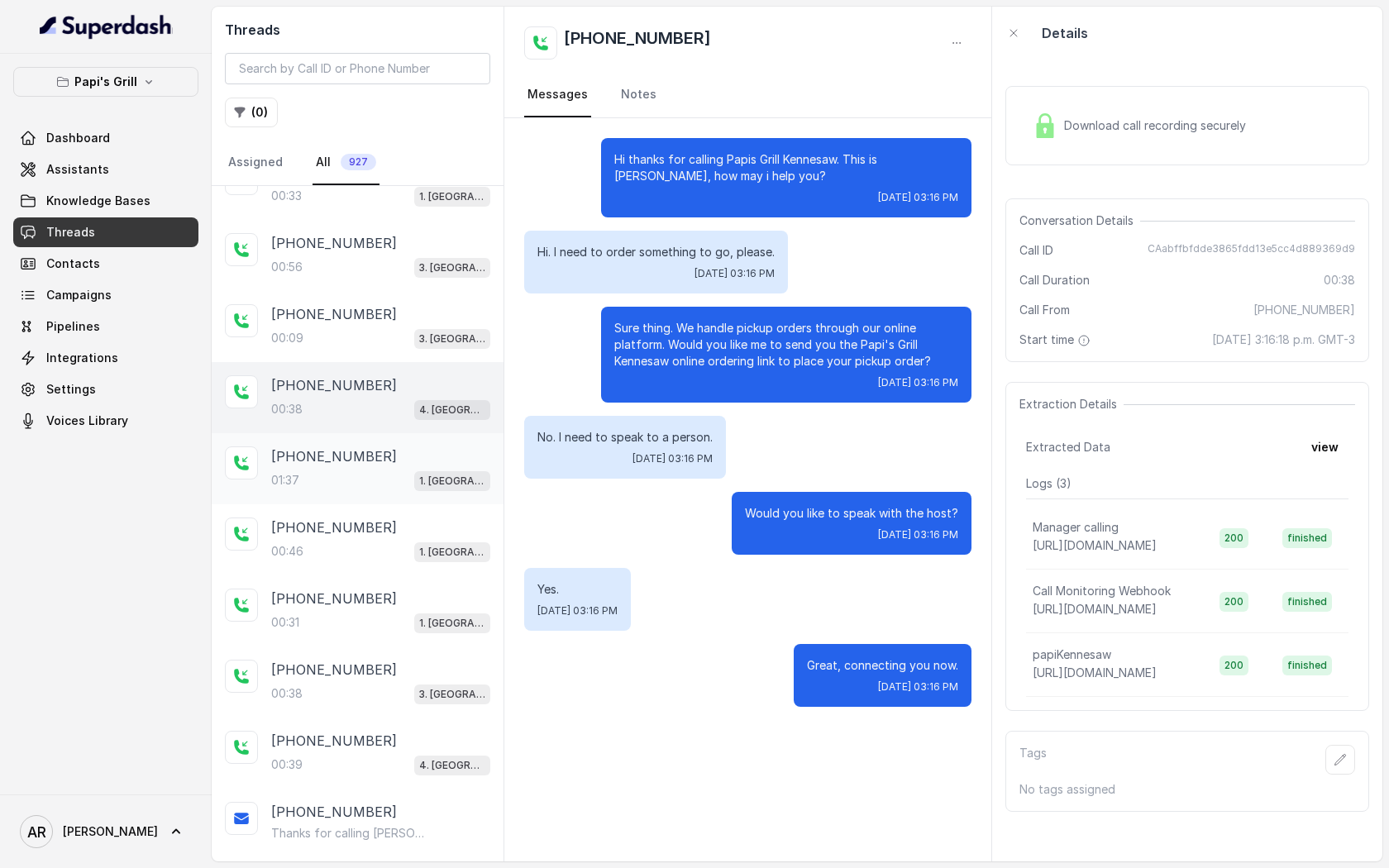
click at [392, 452] on div "+14043588486" at bounding box center [380, 456] width 219 height 20
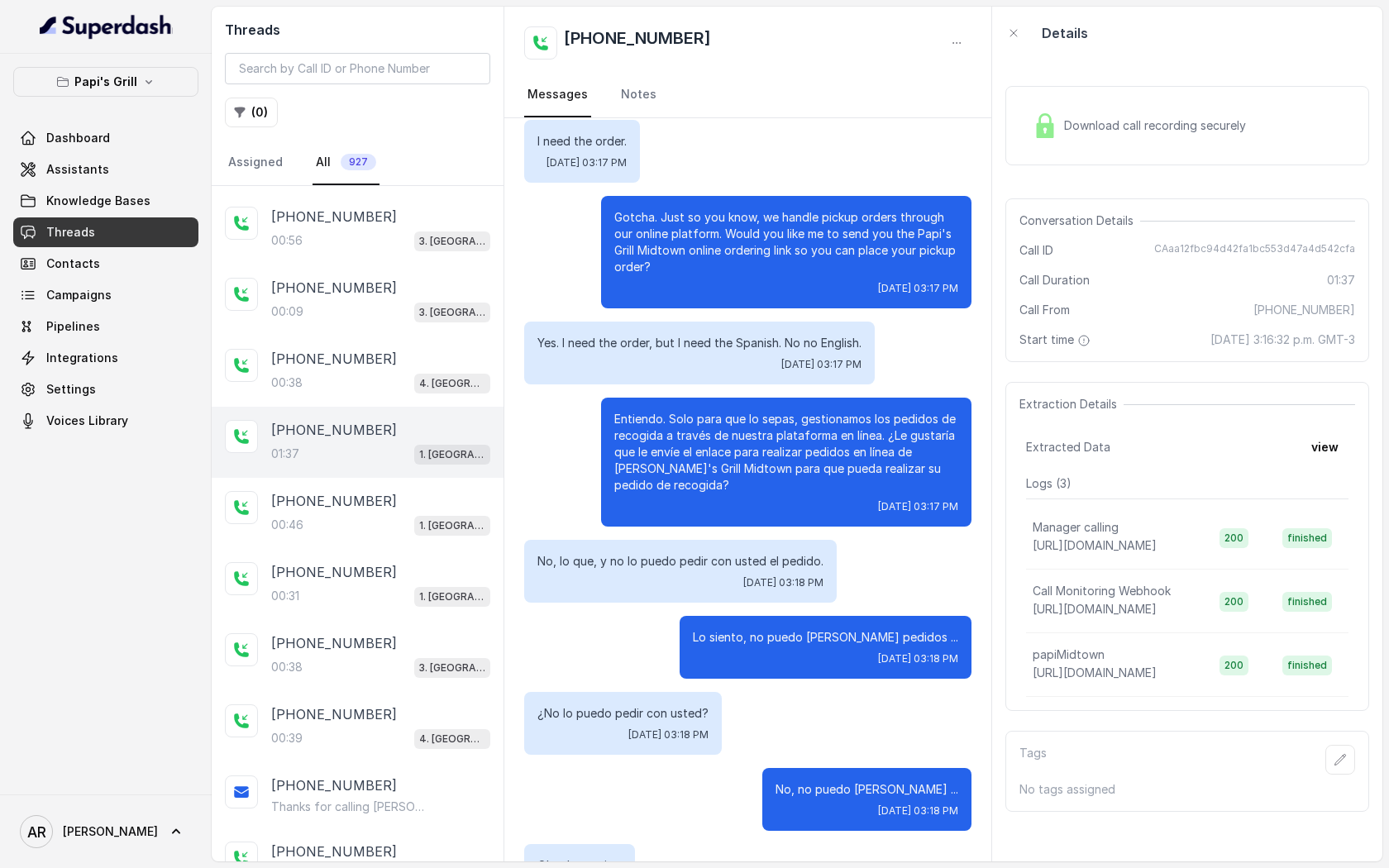
scroll to position [1089, 0]
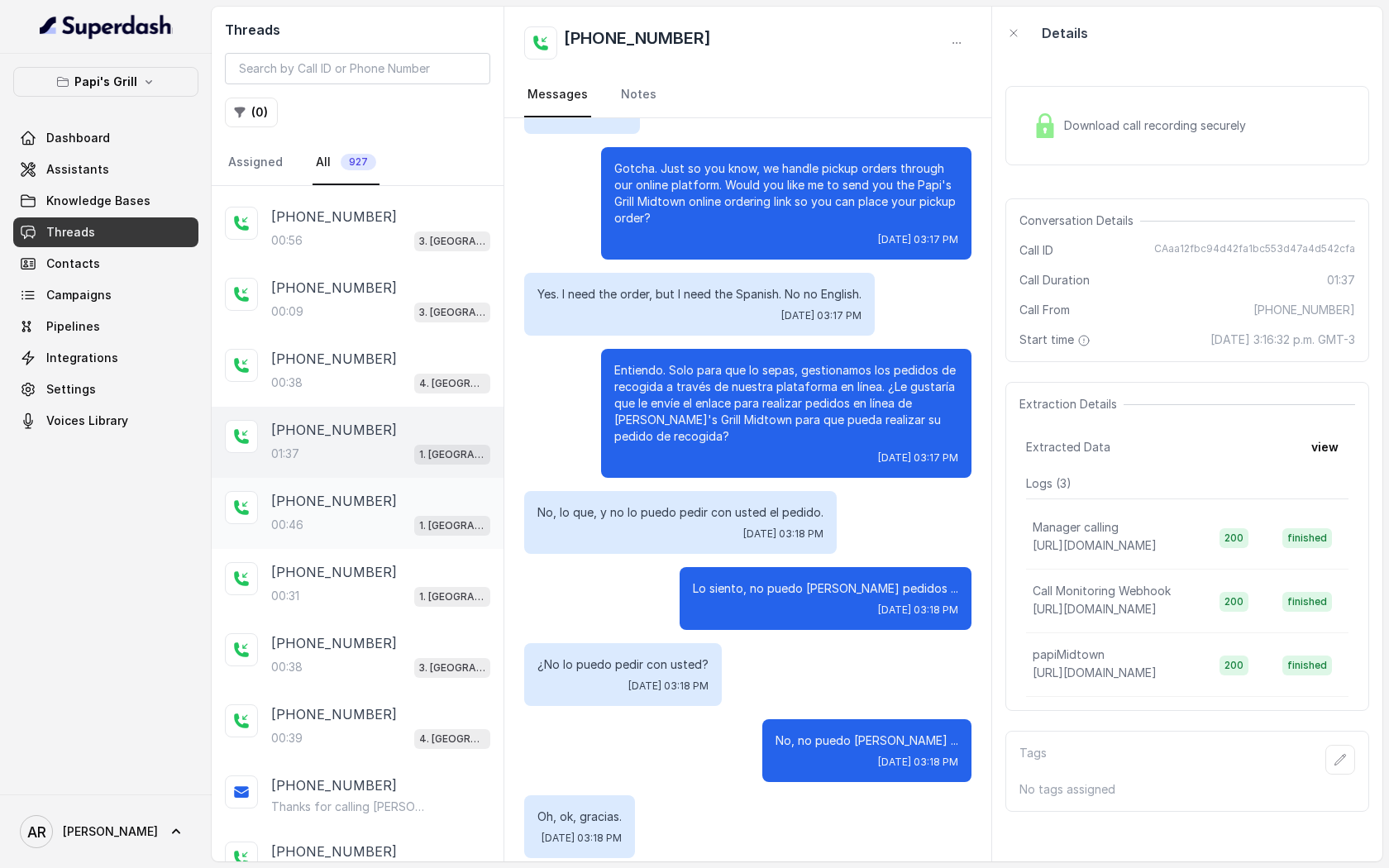
click at [403, 478] on div "+16785928566 00:46 1. Midtown Atlanta" at bounding box center [357, 514] width 292 height 71
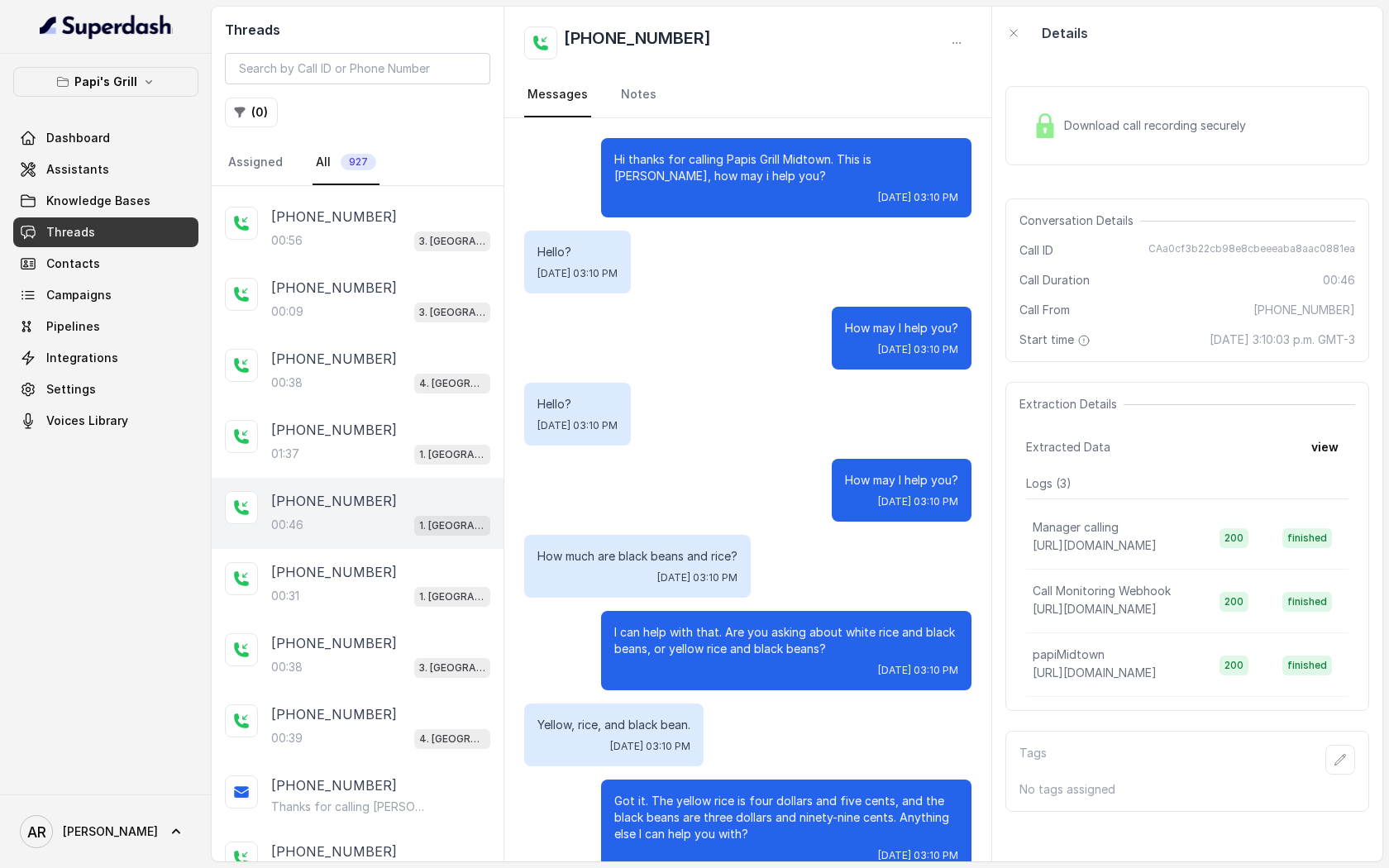
scroll to position [186, 0]
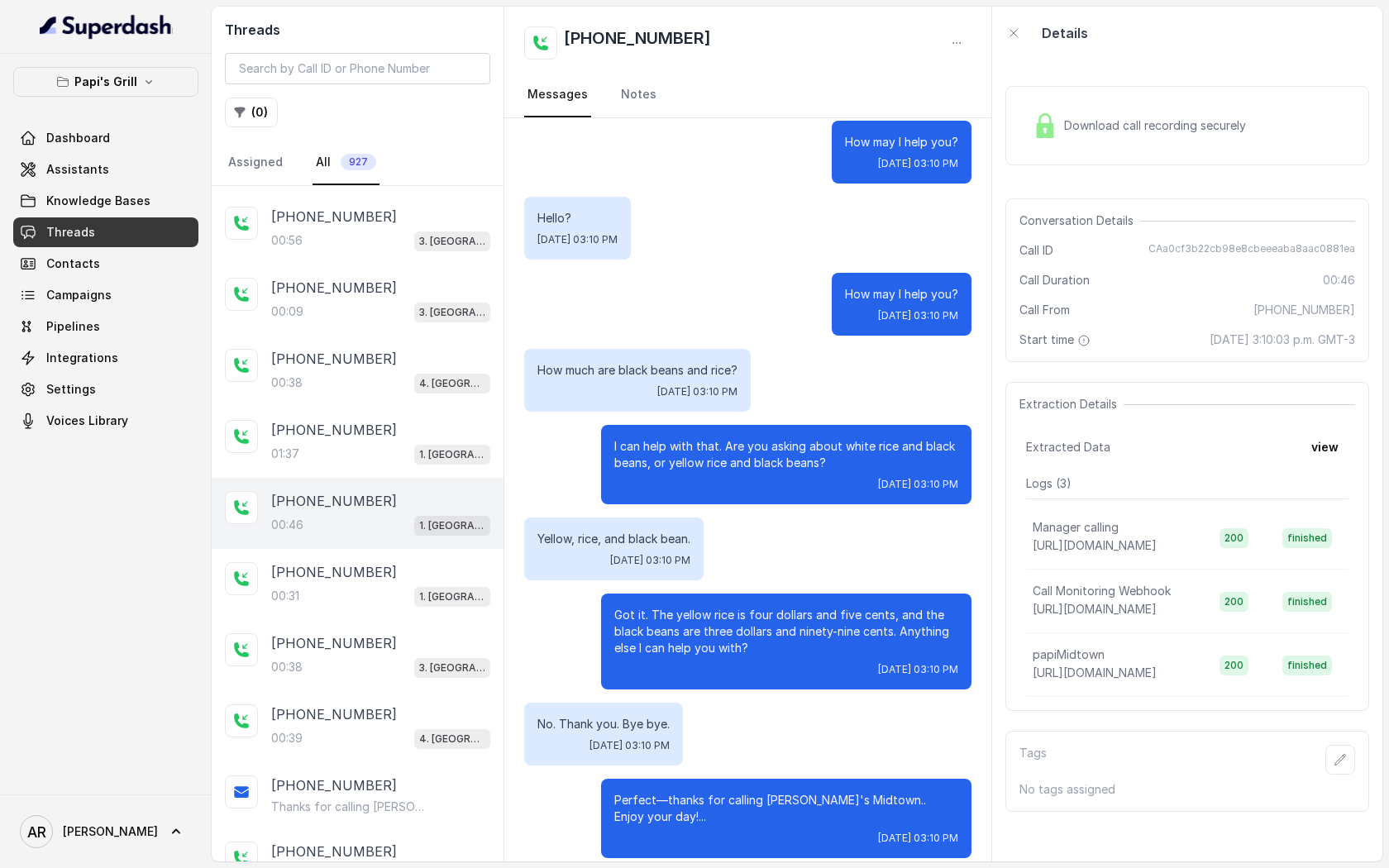
click at [407, 543] on div "+16785928566 00:46 1. Midtown Atlanta" at bounding box center [357, 514] width 292 height 71
click at [408, 579] on div "+16788231798 00:31 1. Midtown Atlanta" at bounding box center [380, 585] width 219 height 45
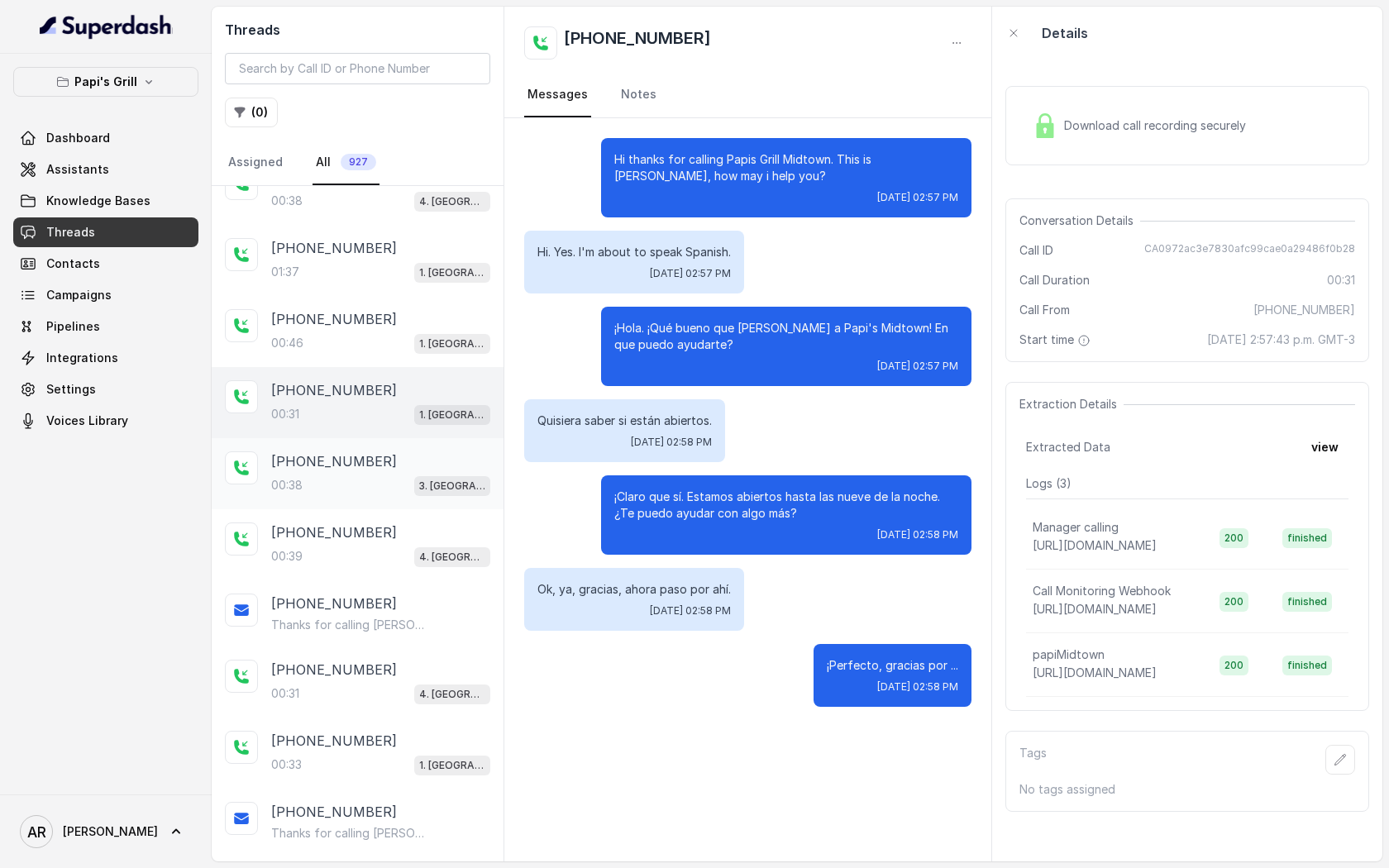
scroll to position [606, 0]
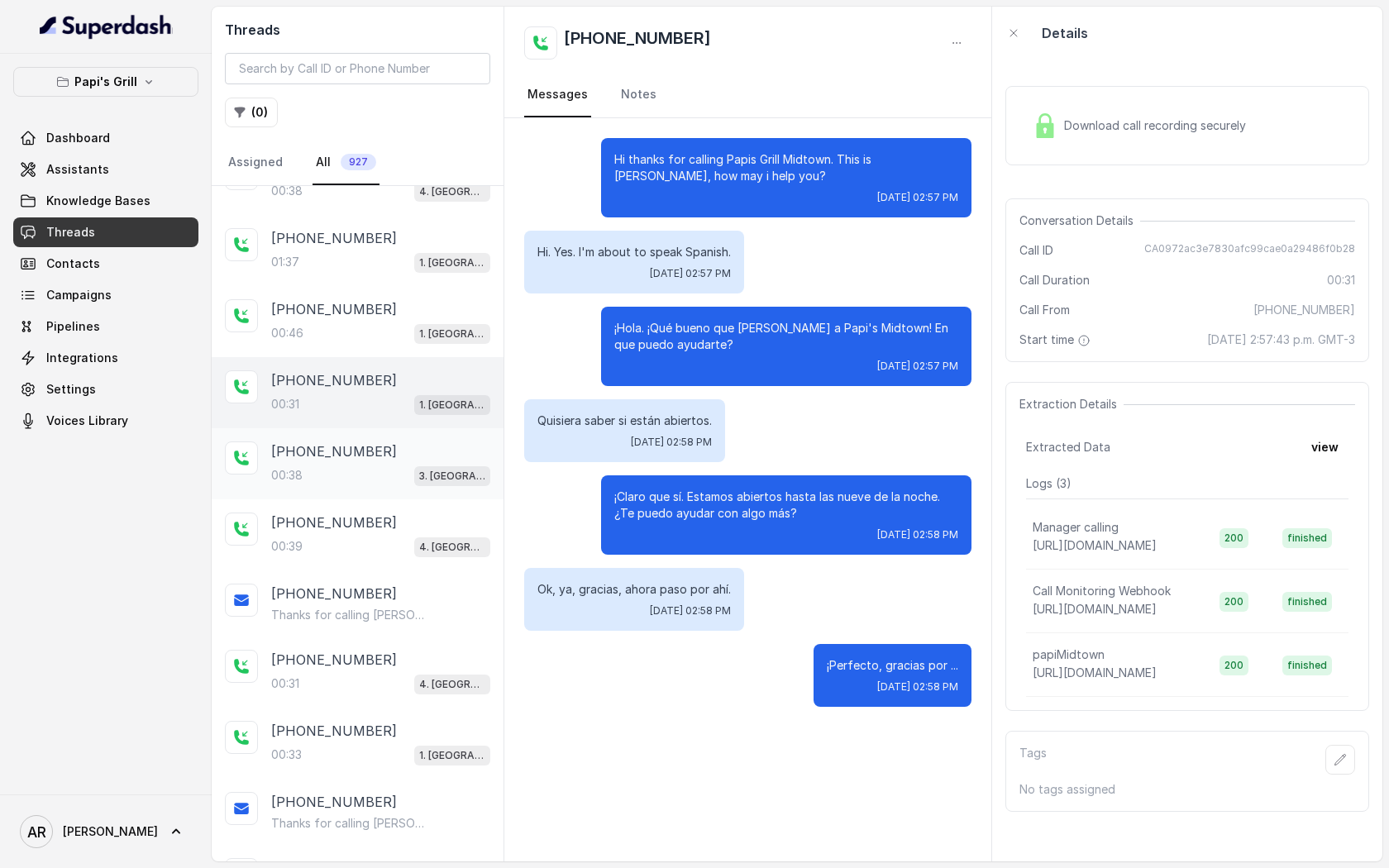
click at [353, 428] on div "+14045722069 00:38 3. Lawrenceville" at bounding box center [357, 463] width 292 height 71
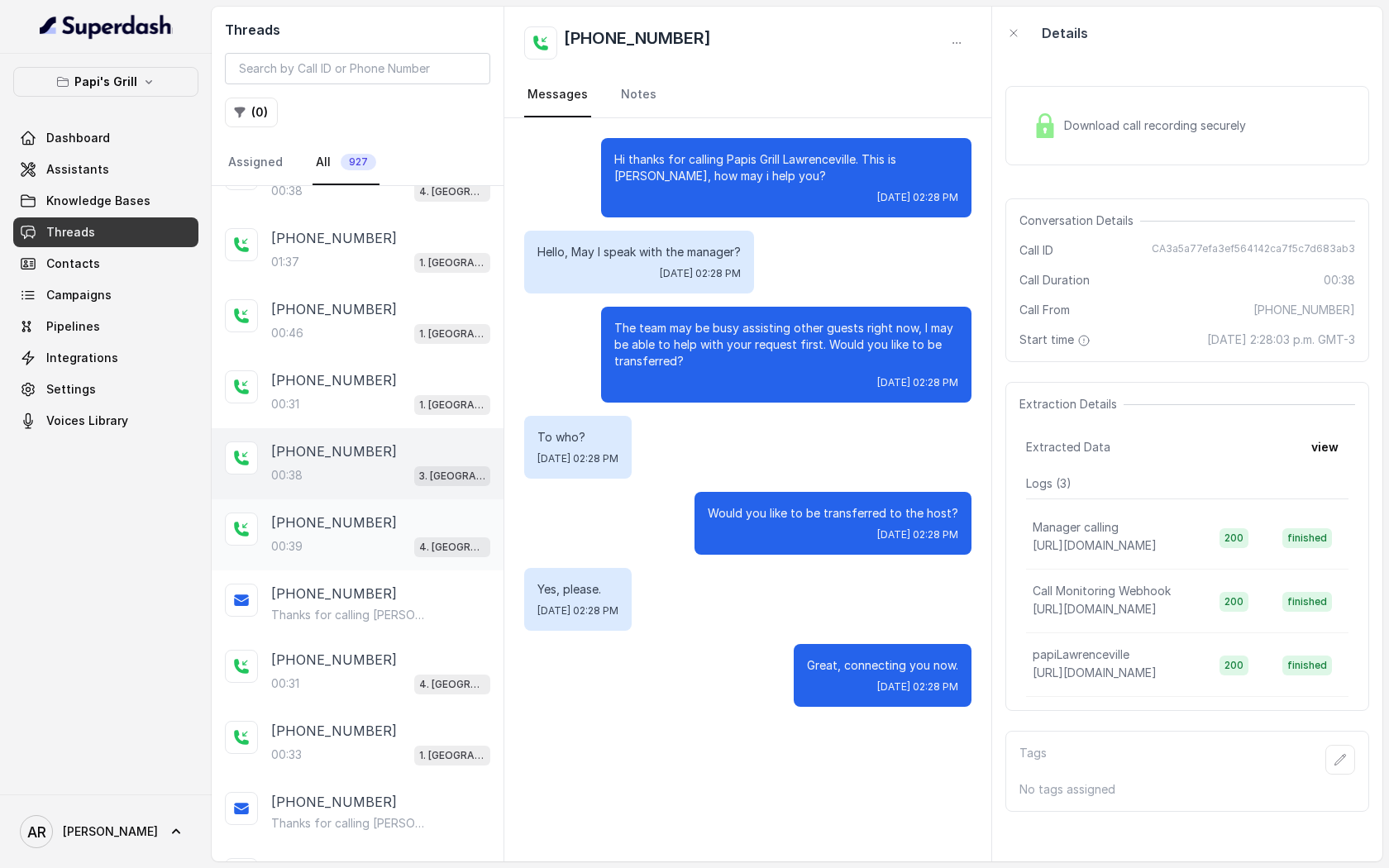
click at [354, 552] on div "+14702956019 00:39 4. Kennesaw" at bounding box center [357, 535] width 292 height 71
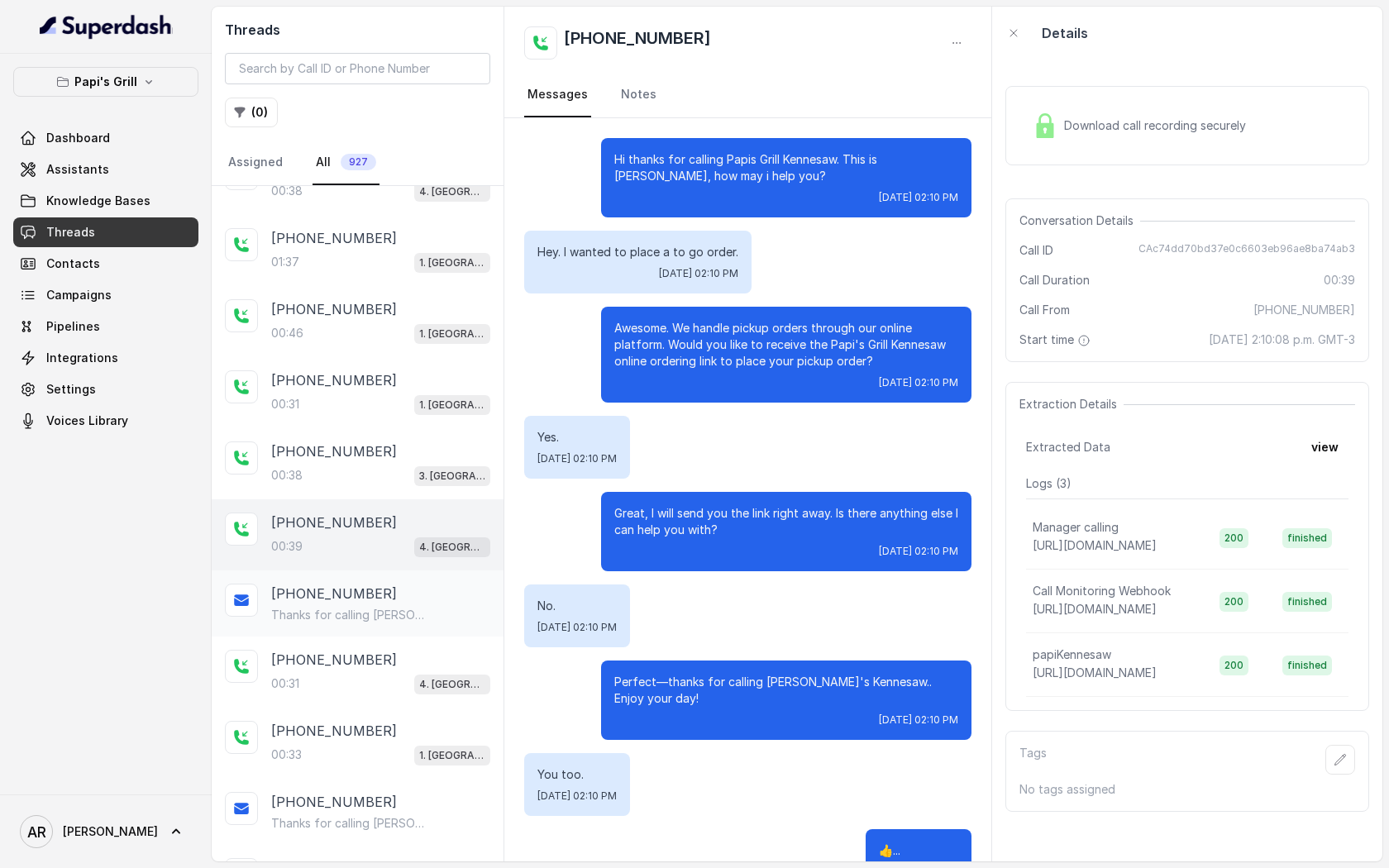
click at [415, 586] on div "+14702956019" at bounding box center [380, 593] width 219 height 20
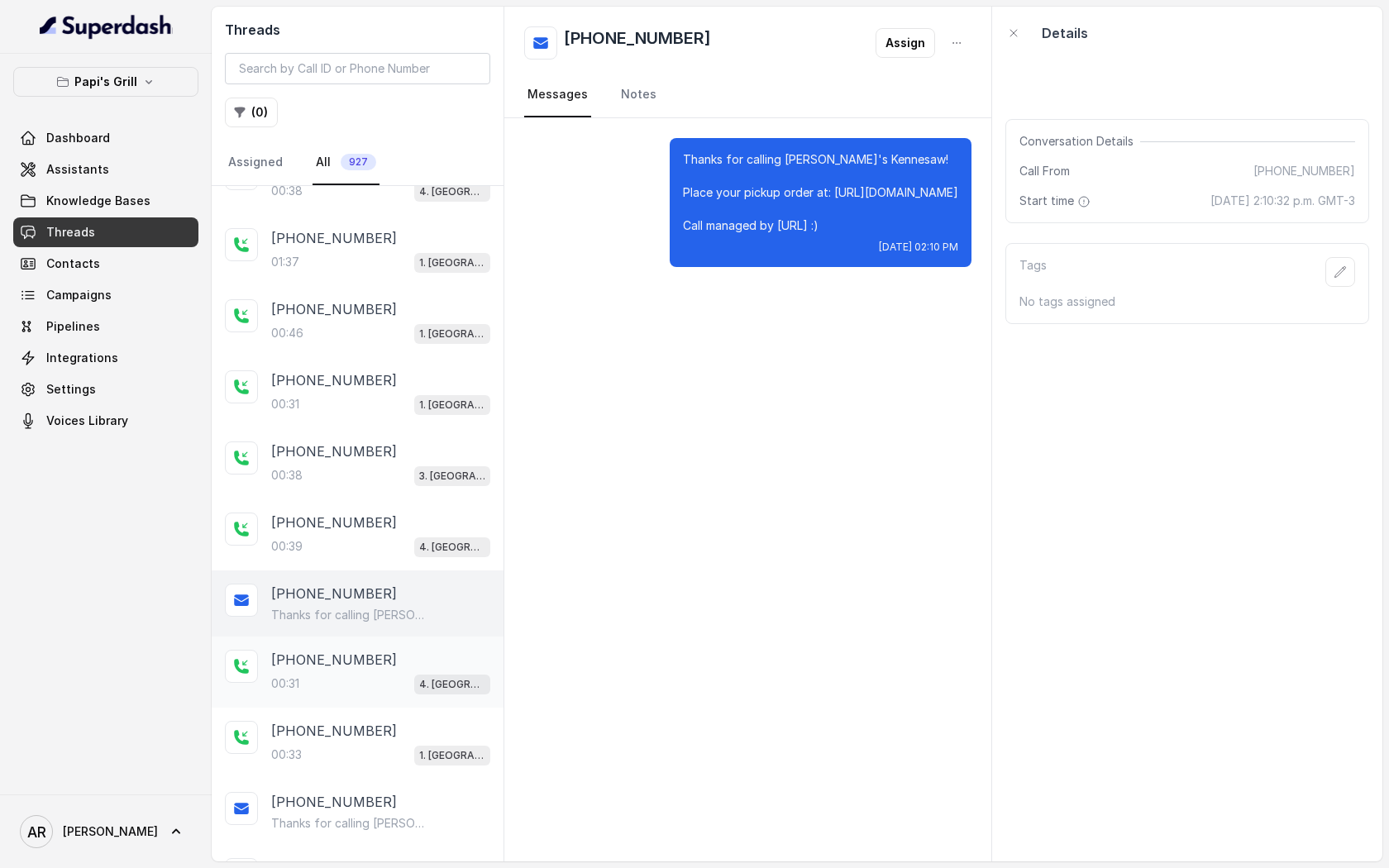
click at [390, 674] on div "00:31 4. Kennesaw" at bounding box center [380, 683] width 219 height 21
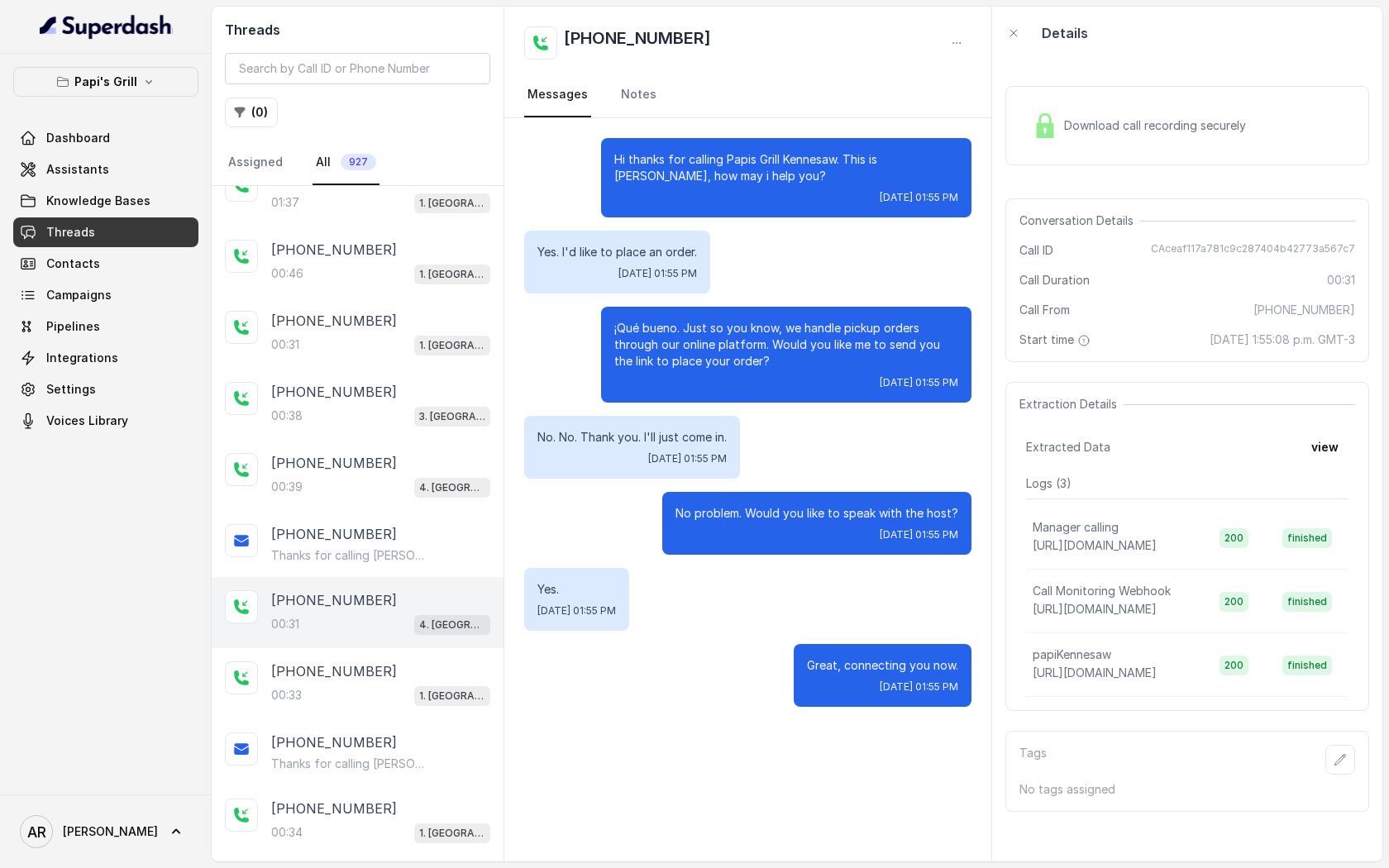
scroll to position [678, 0]
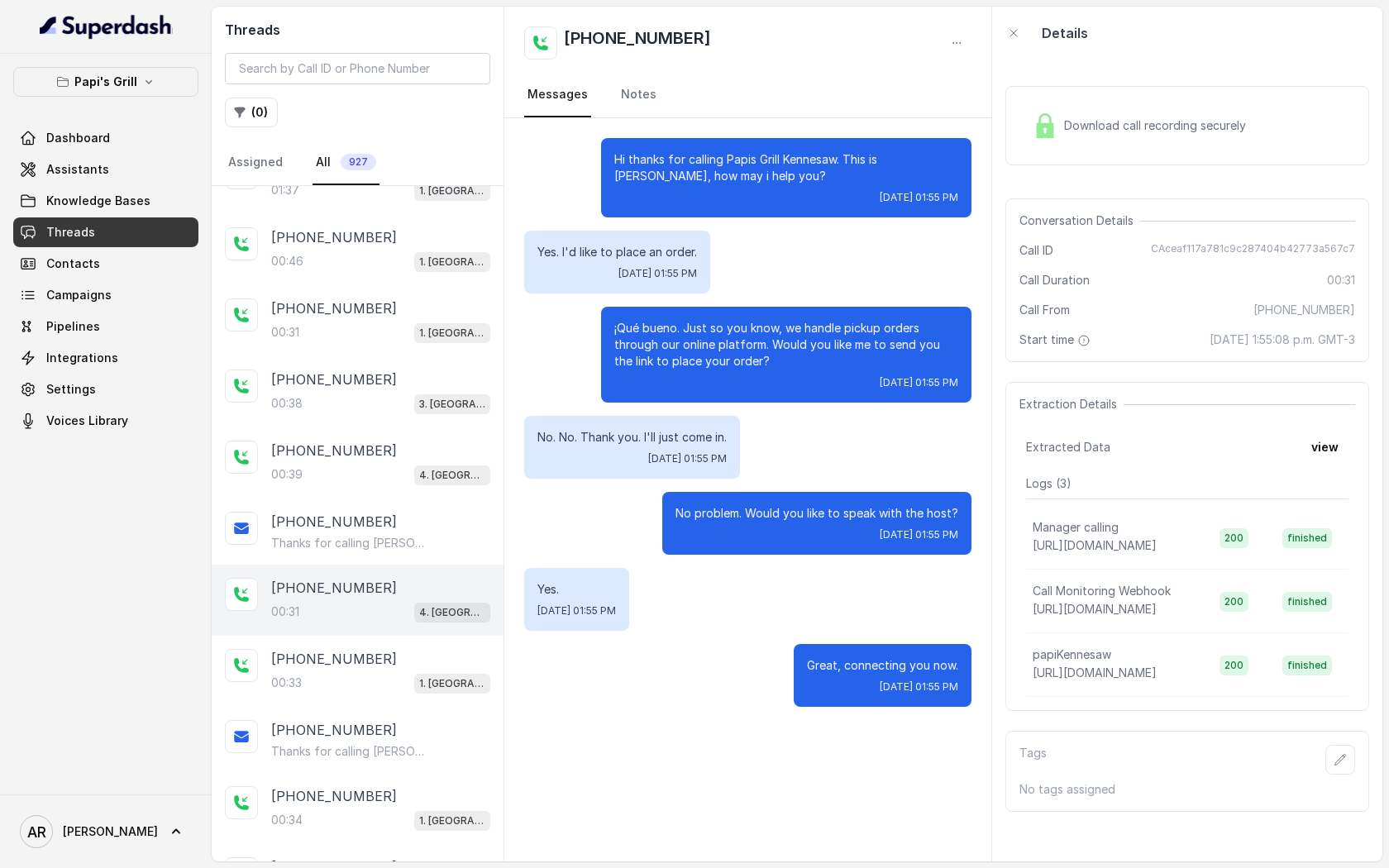
click at [390, 674] on div "00:33 1. Midtown Atlanta" at bounding box center [380, 682] width 219 height 21
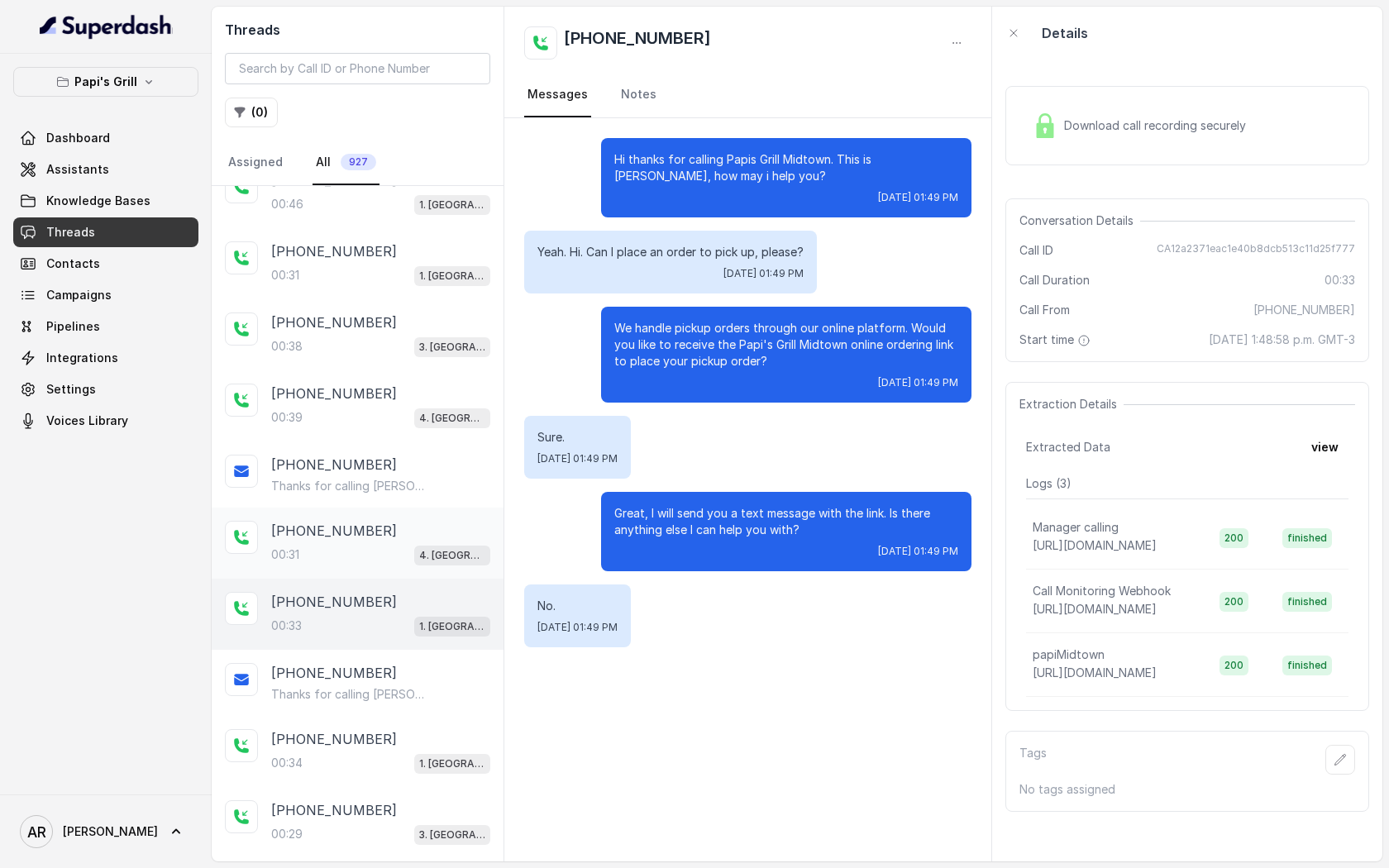
scroll to position [735, 0]
click at [390, 674] on div "+17705969752" at bounding box center [380, 672] width 219 height 20
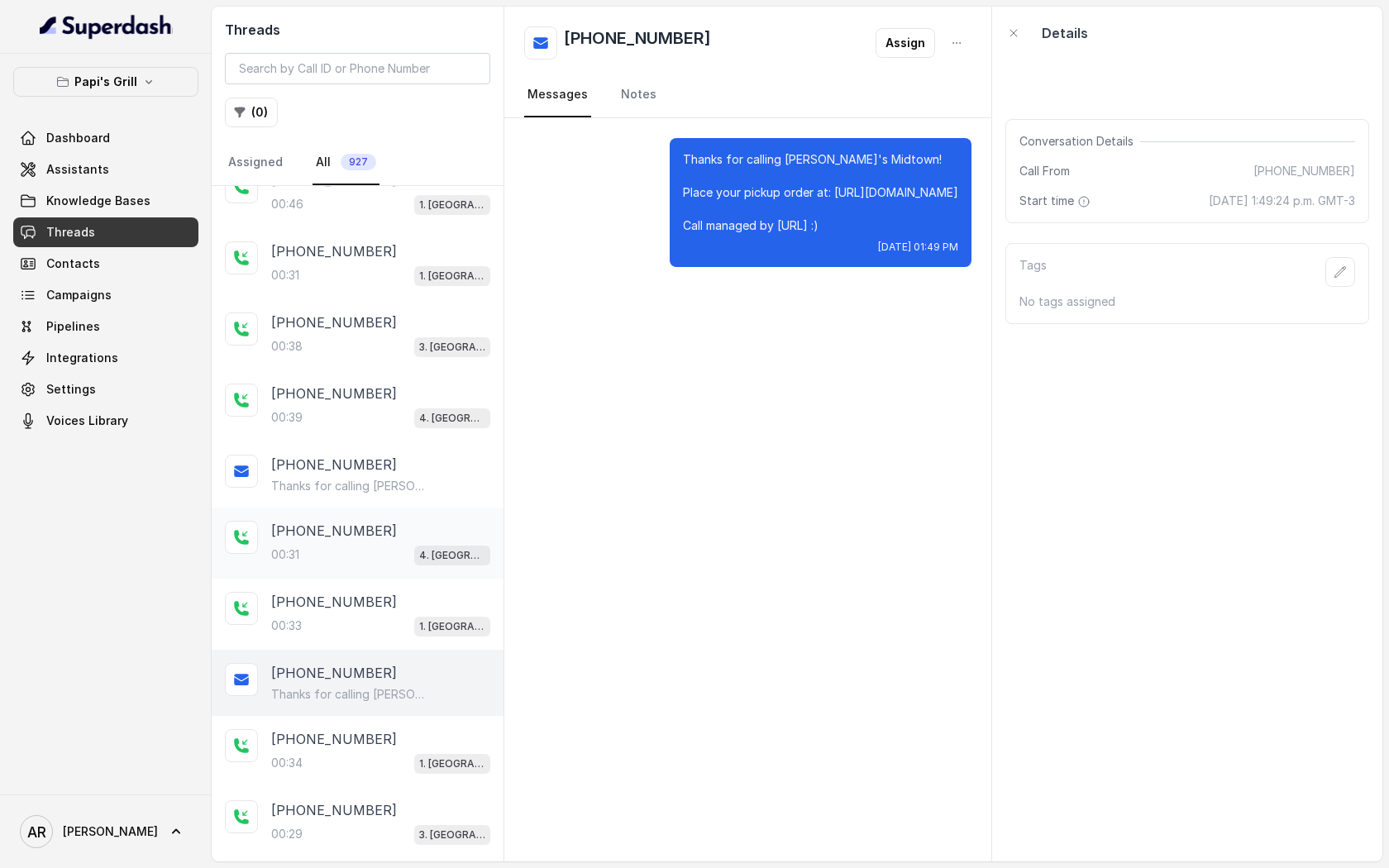
scroll to position [791, 0]
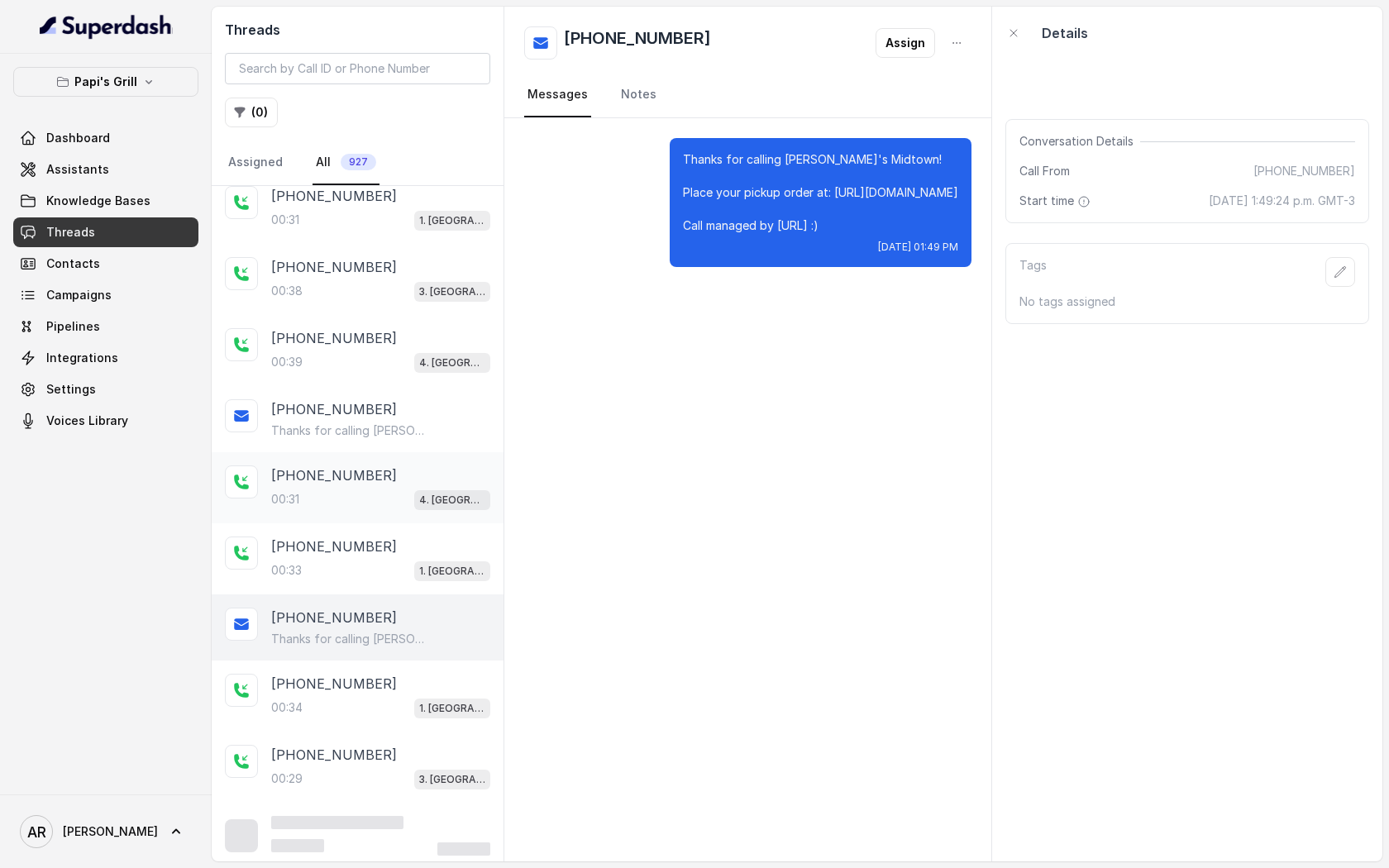
click at [390, 674] on div "+14042022860" at bounding box center [380, 683] width 219 height 20
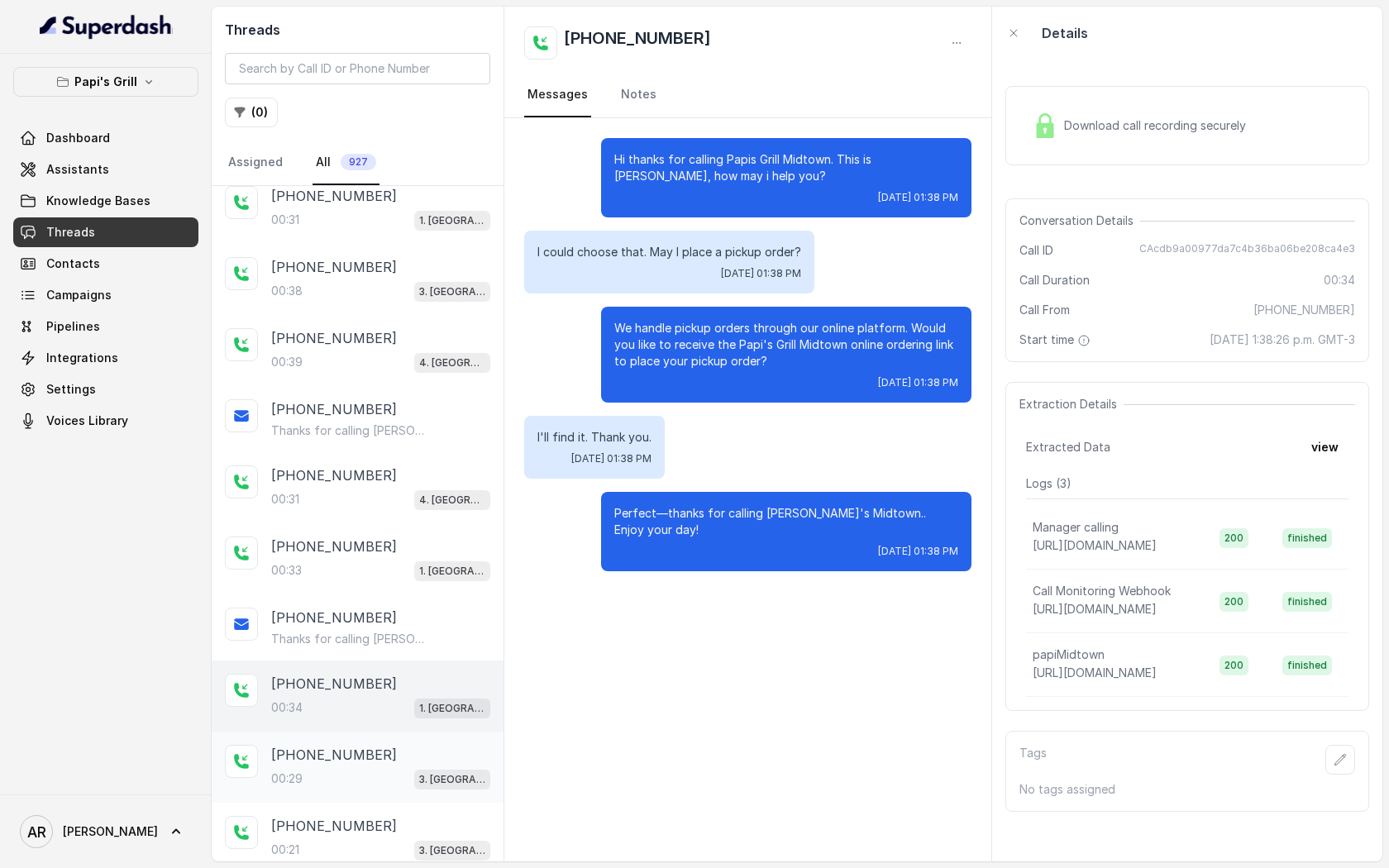
scroll to position [837, 0]
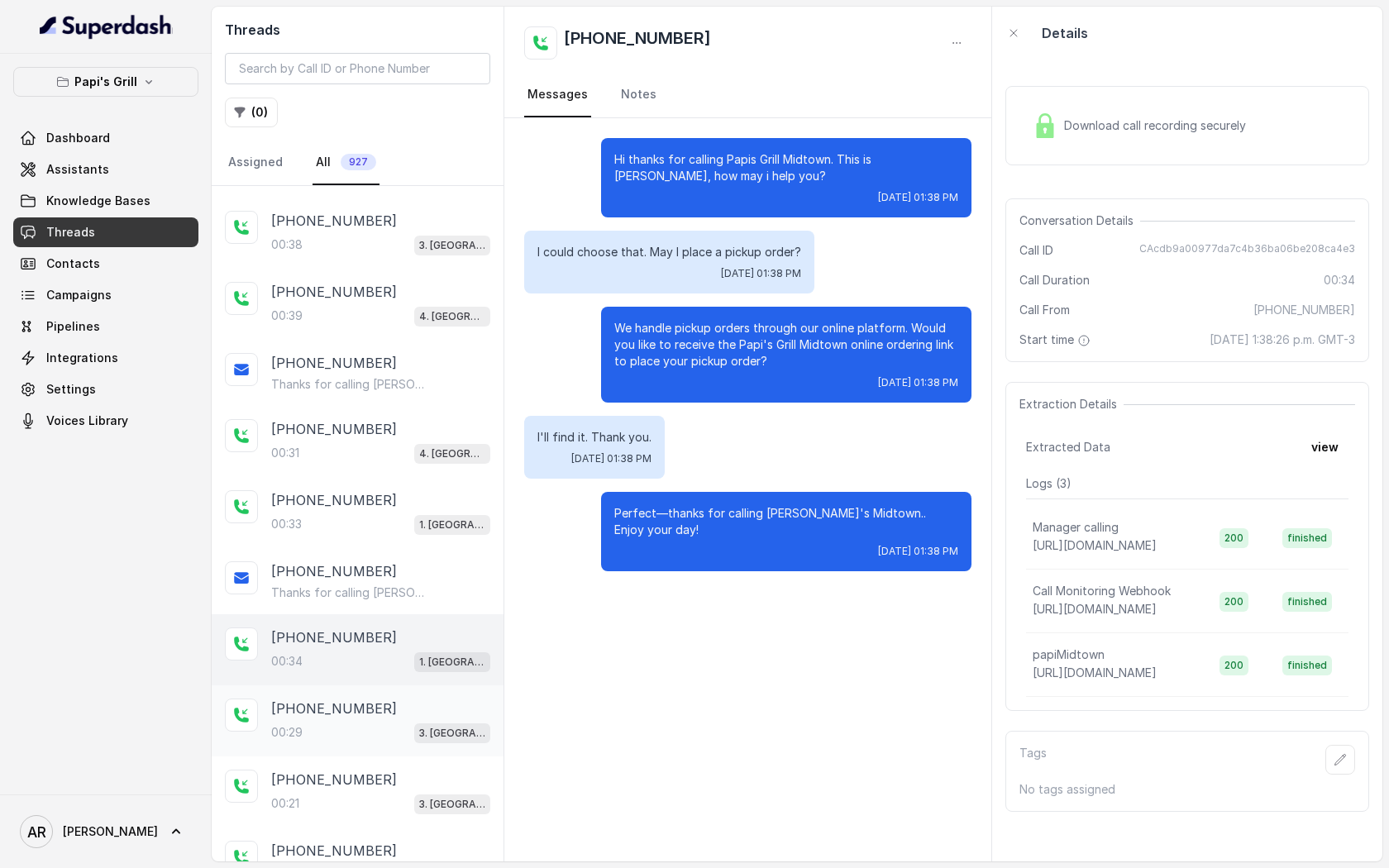
click at [406, 757] on div "+17065061498 00:21 3. Lawrenceville" at bounding box center [357, 792] width 292 height 71
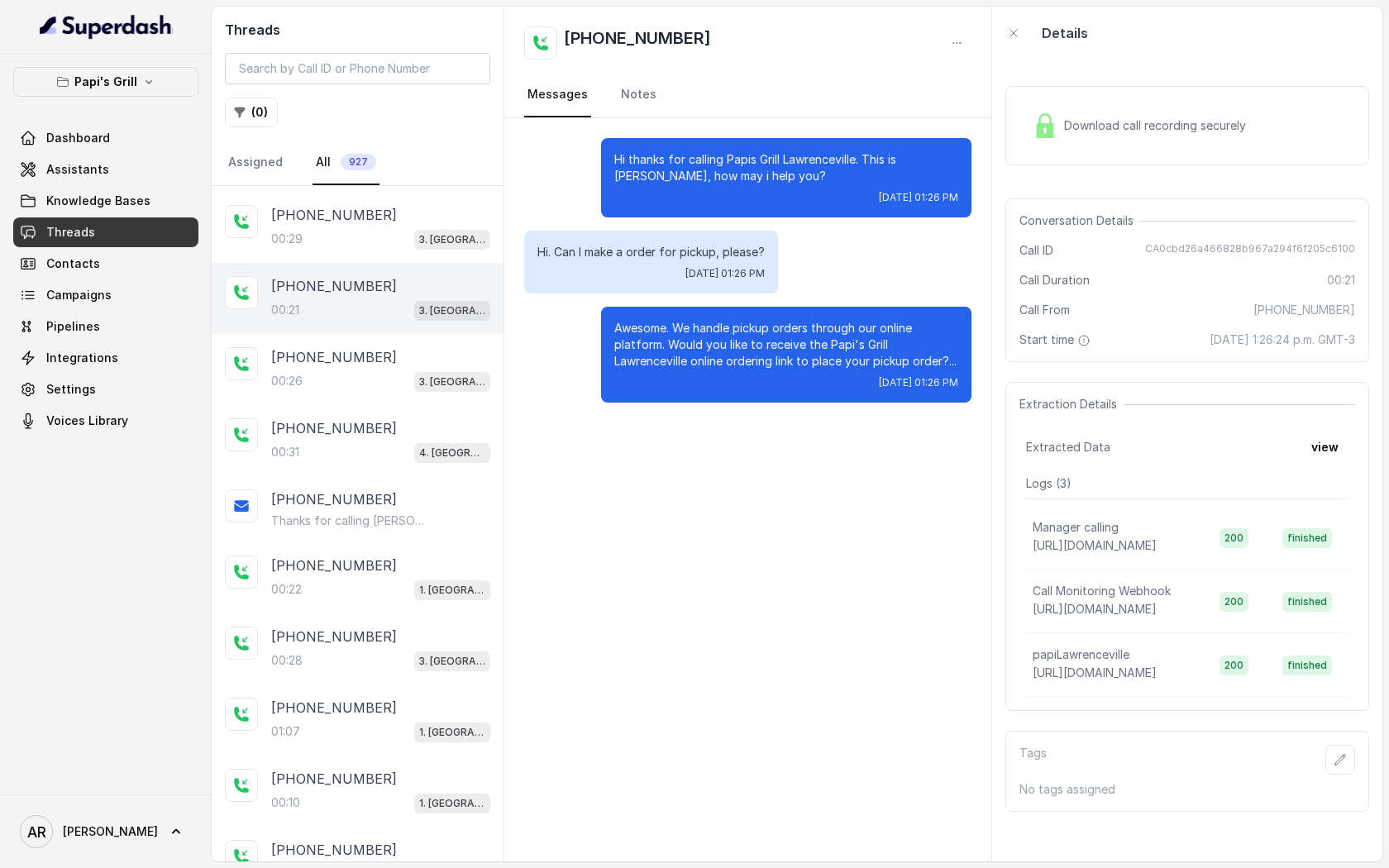
scroll to position [1412, 0]
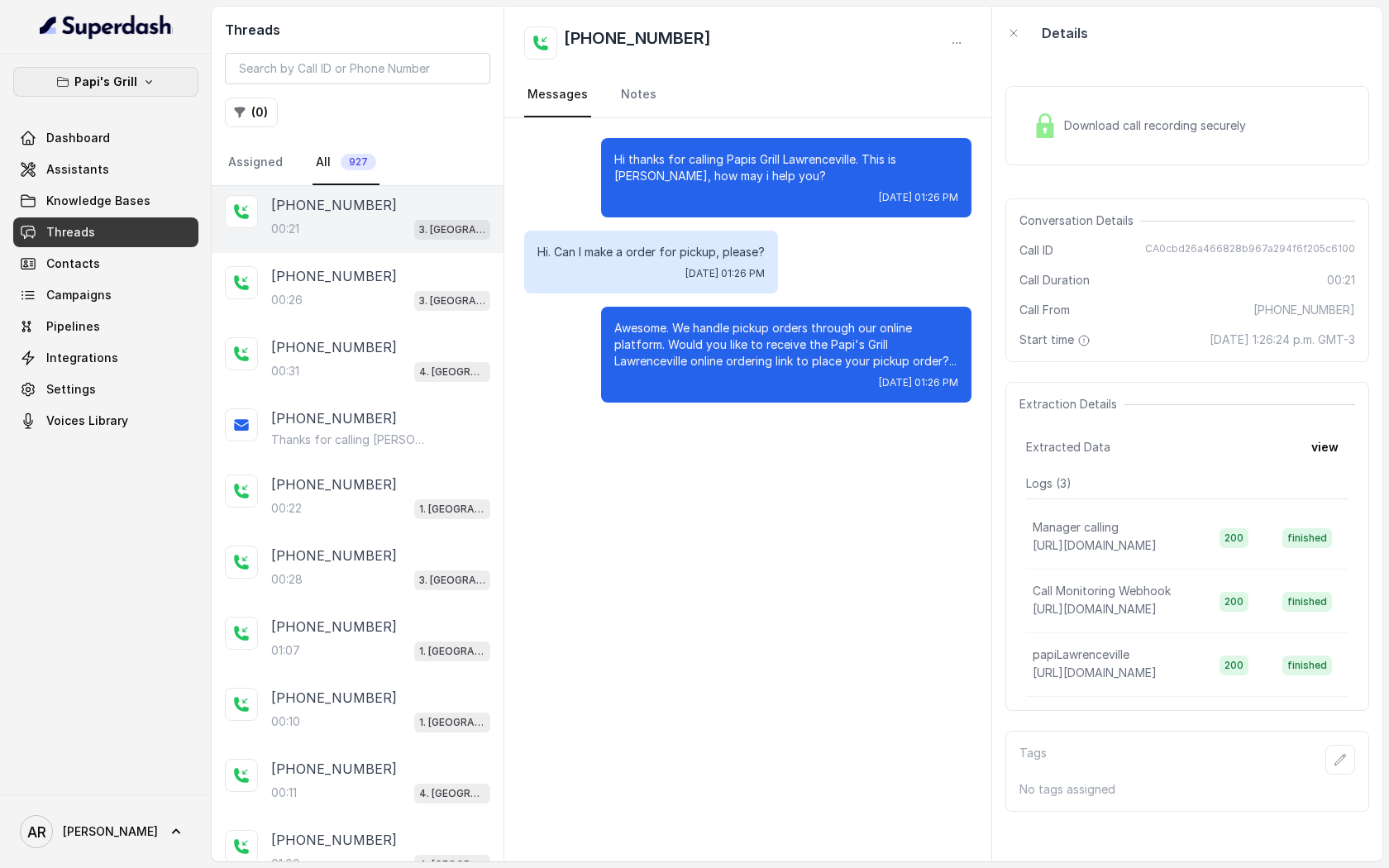
click at [119, 67] on button "Papi's Grill" at bounding box center [105, 82] width 186 height 30
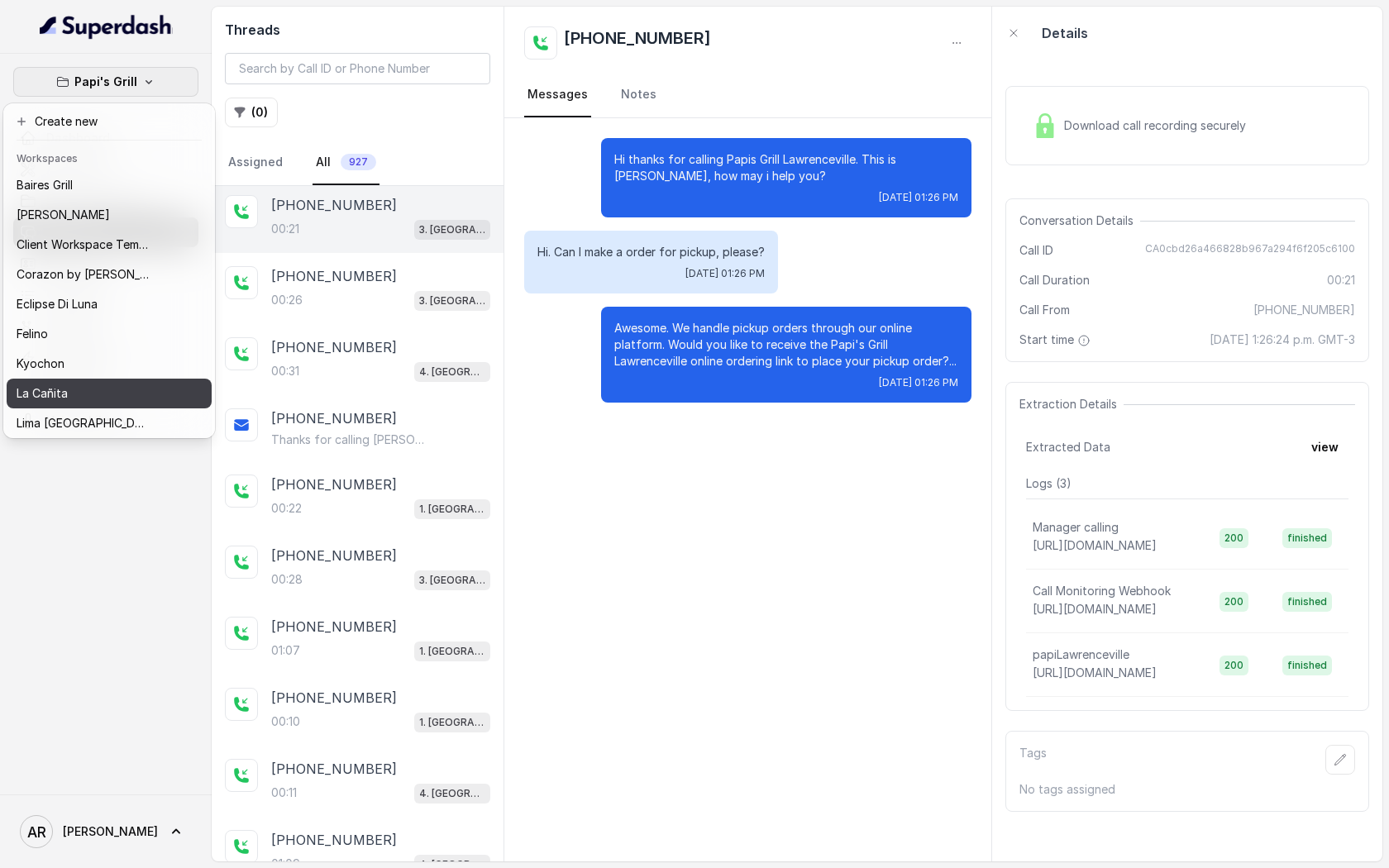
click at [127, 390] on div "La Cañita" at bounding box center [83, 393] width 132 height 20
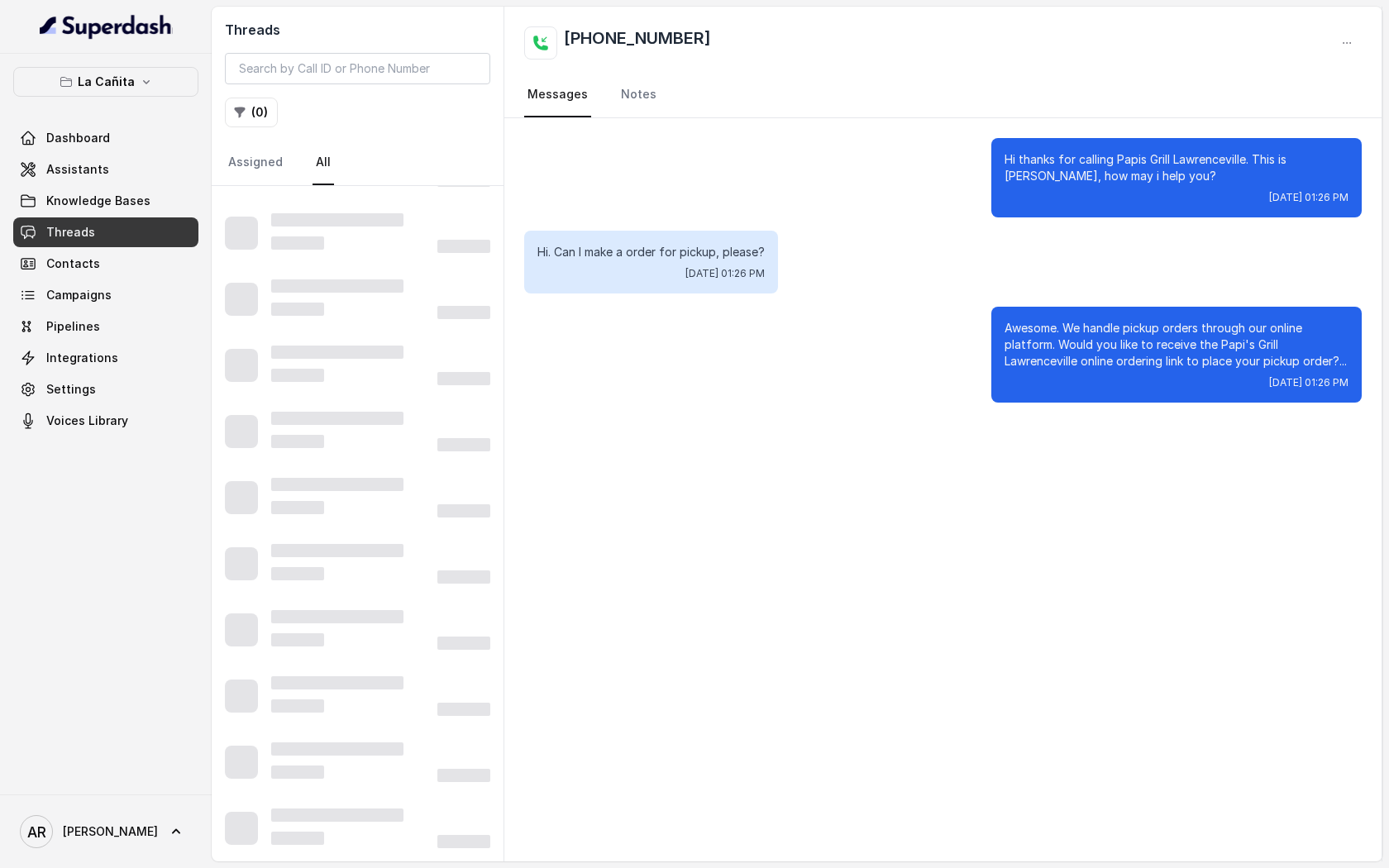
click at [289, 84] on div "Threads ( 0 ) Assigned All" at bounding box center [357, 96] width 292 height 179
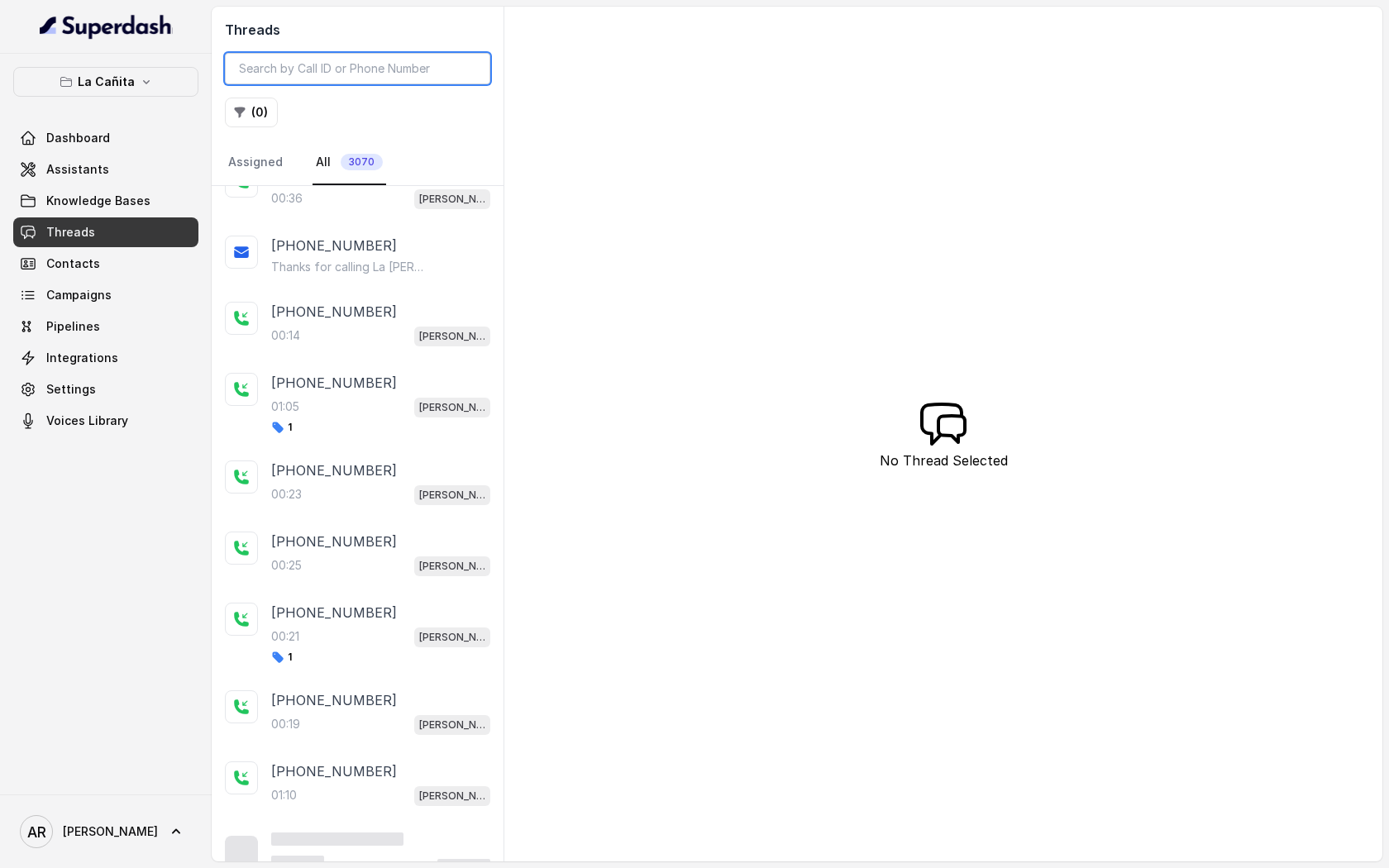
click at [289, 73] on input "search" at bounding box center [357, 69] width 266 height 32
paste input "CA604984c863ee25e2b25ca8b4dd43d934"
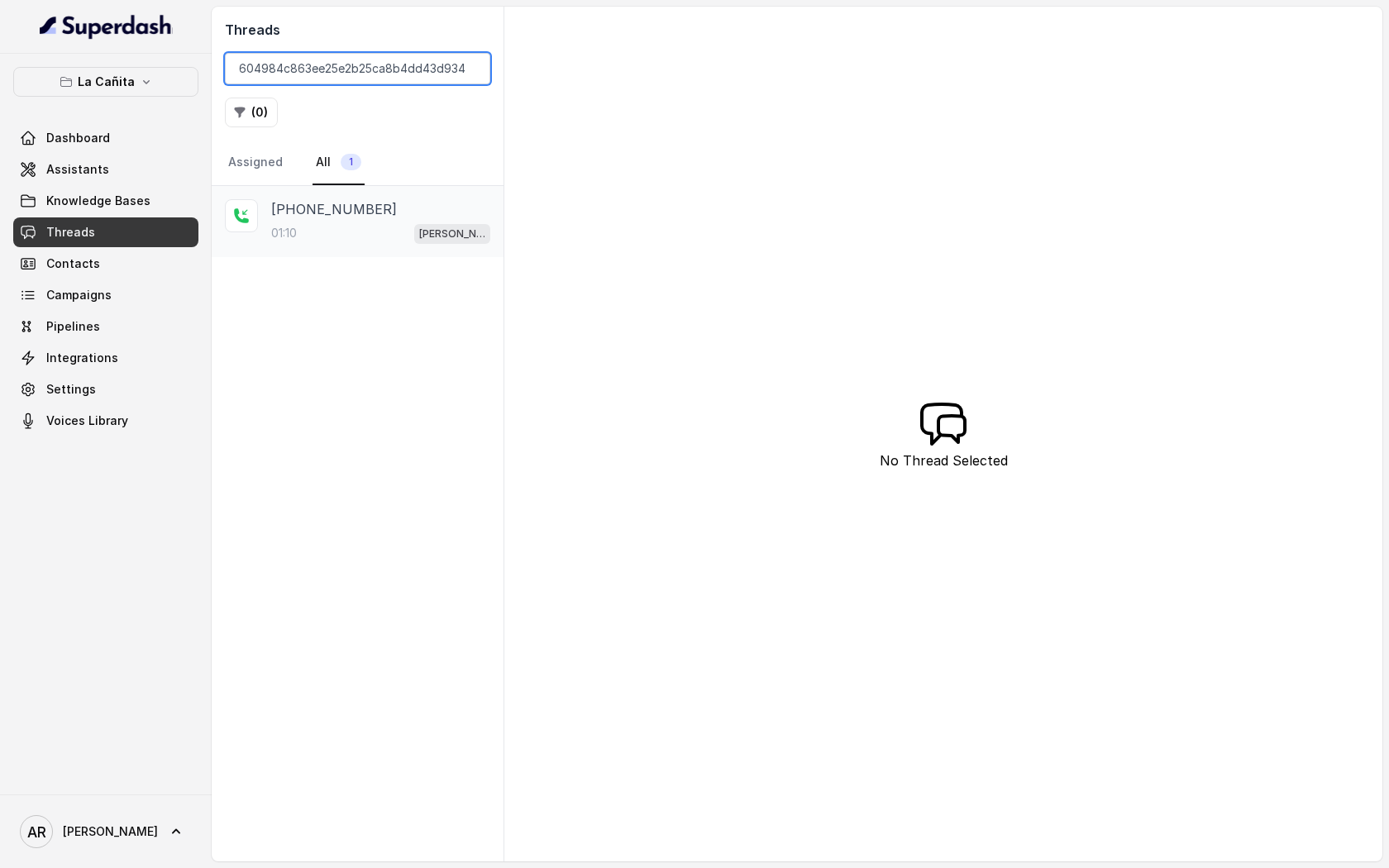
type input "CA604984c863ee25e2b25ca8b4dd43d934"
click at [392, 228] on div "01:10 Kendall" at bounding box center [380, 233] width 219 height 21
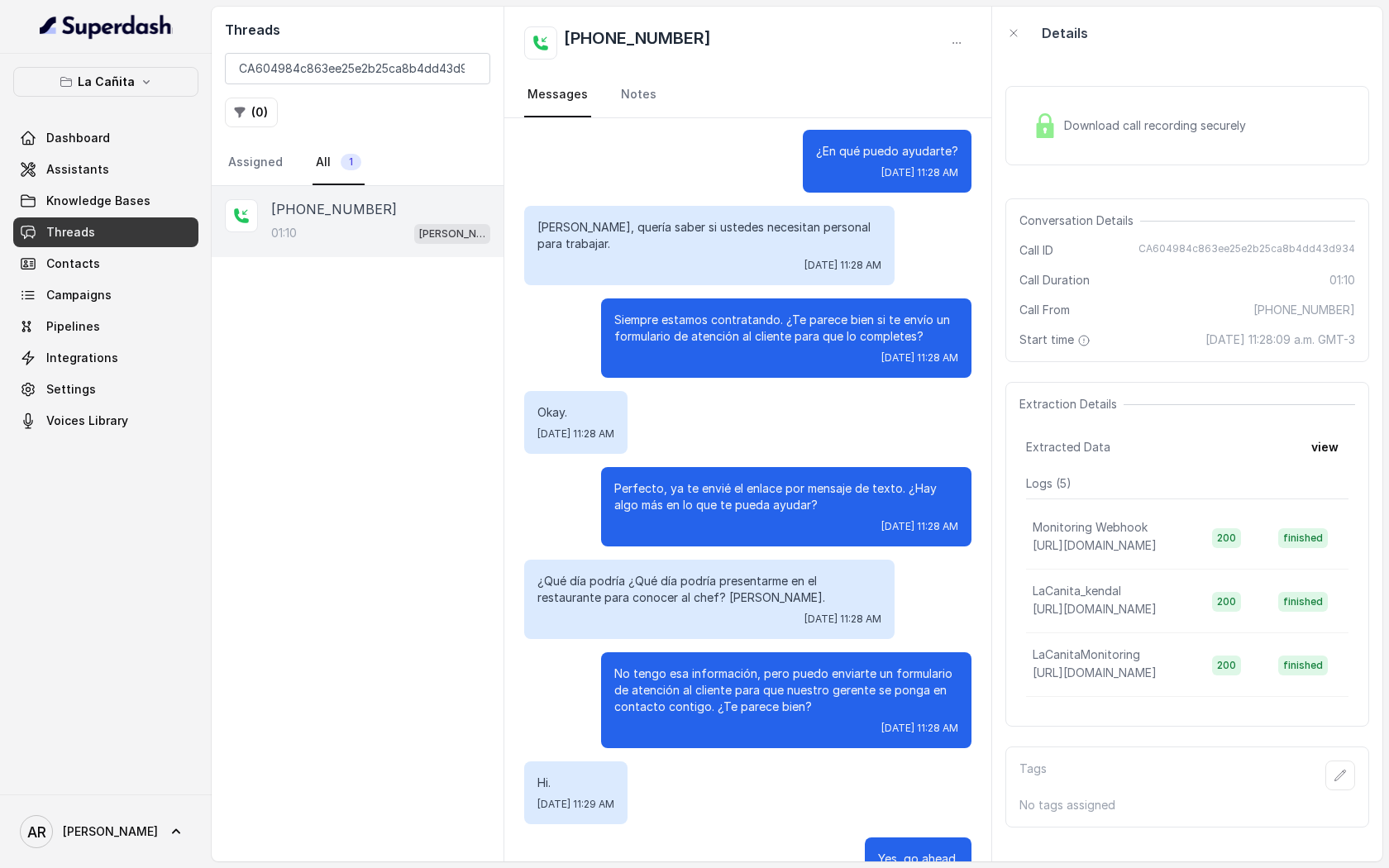
scroll to position [520, 0]
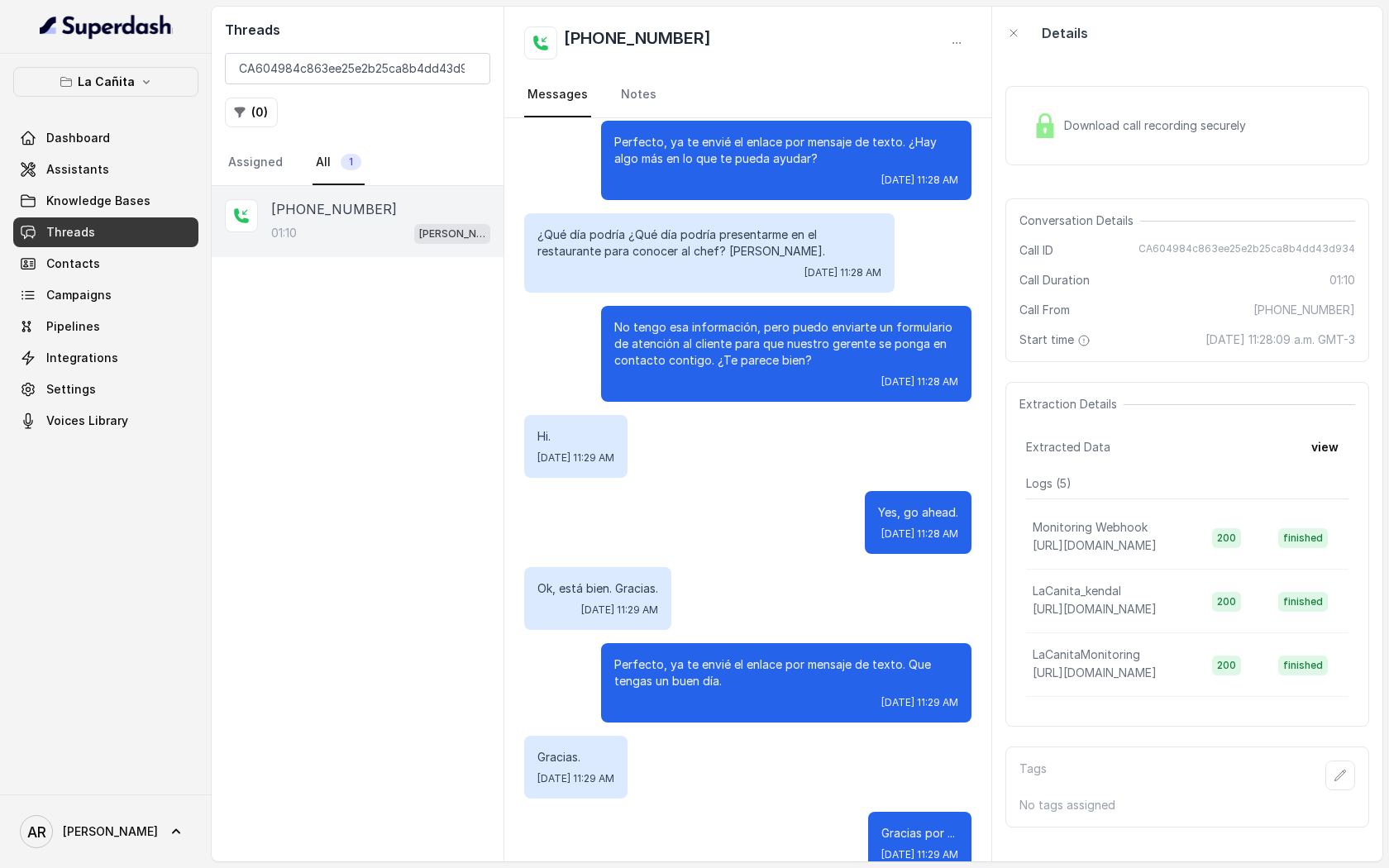
click at [453, 89] on div "Threads CA604984c863ee25e2b25ca8b4dd43d934 ( 0 ) Assigned All 1" at bounding box center [357, 96] width 292 height 179
click at [471, 63] on input "CA604984c863ee25e2b25ca8b4dd43d934" at bounding box center [357, 69] width 266 height 32
click at [471, 72] on input "CA604984c863ee25e2b25ca8b4dd43d934" at bounding box center [357, 69] width 266 height 32
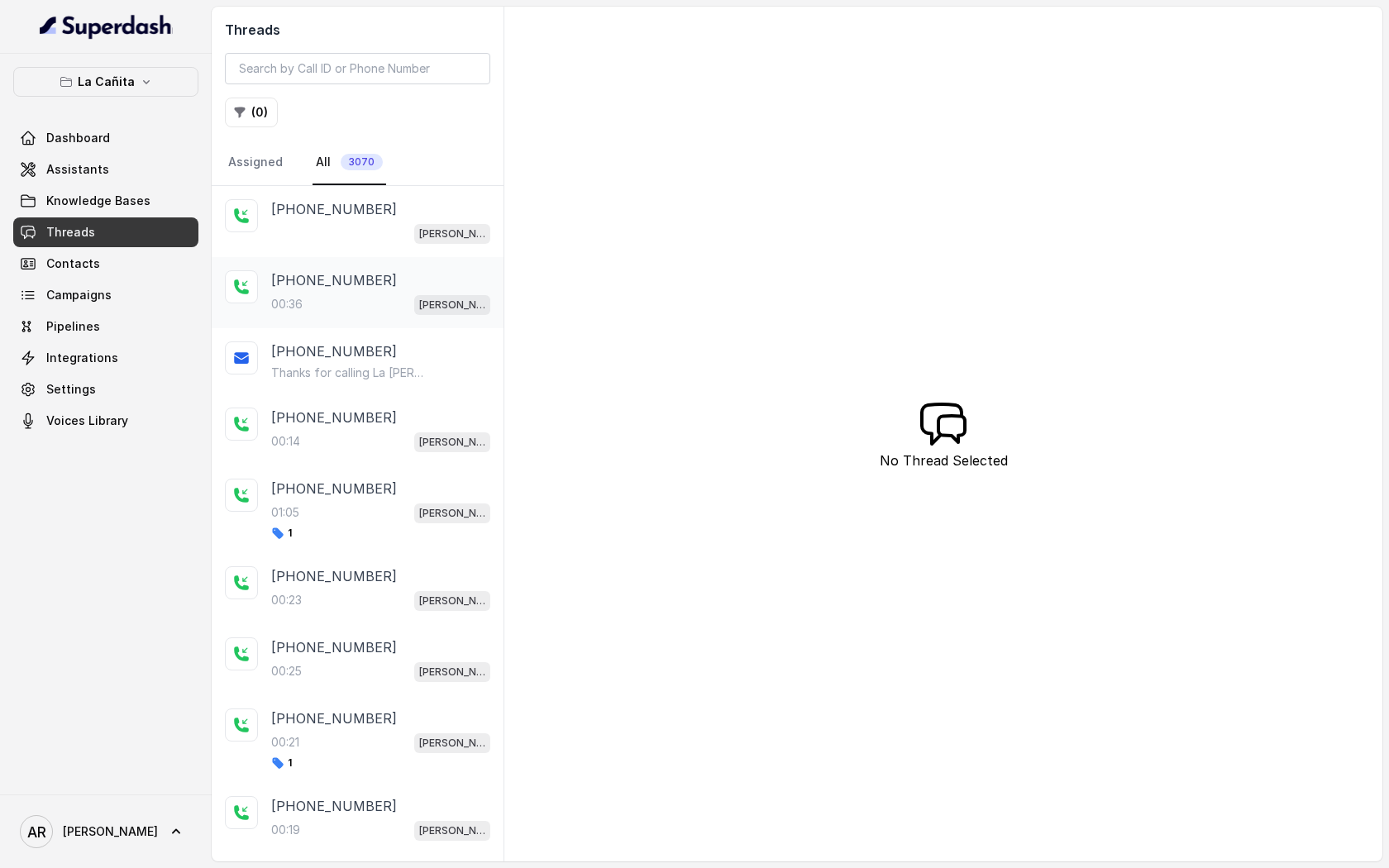
click at [384, 280] on div "+13054845191" at bounding box center [380, 280] width 219 height 20
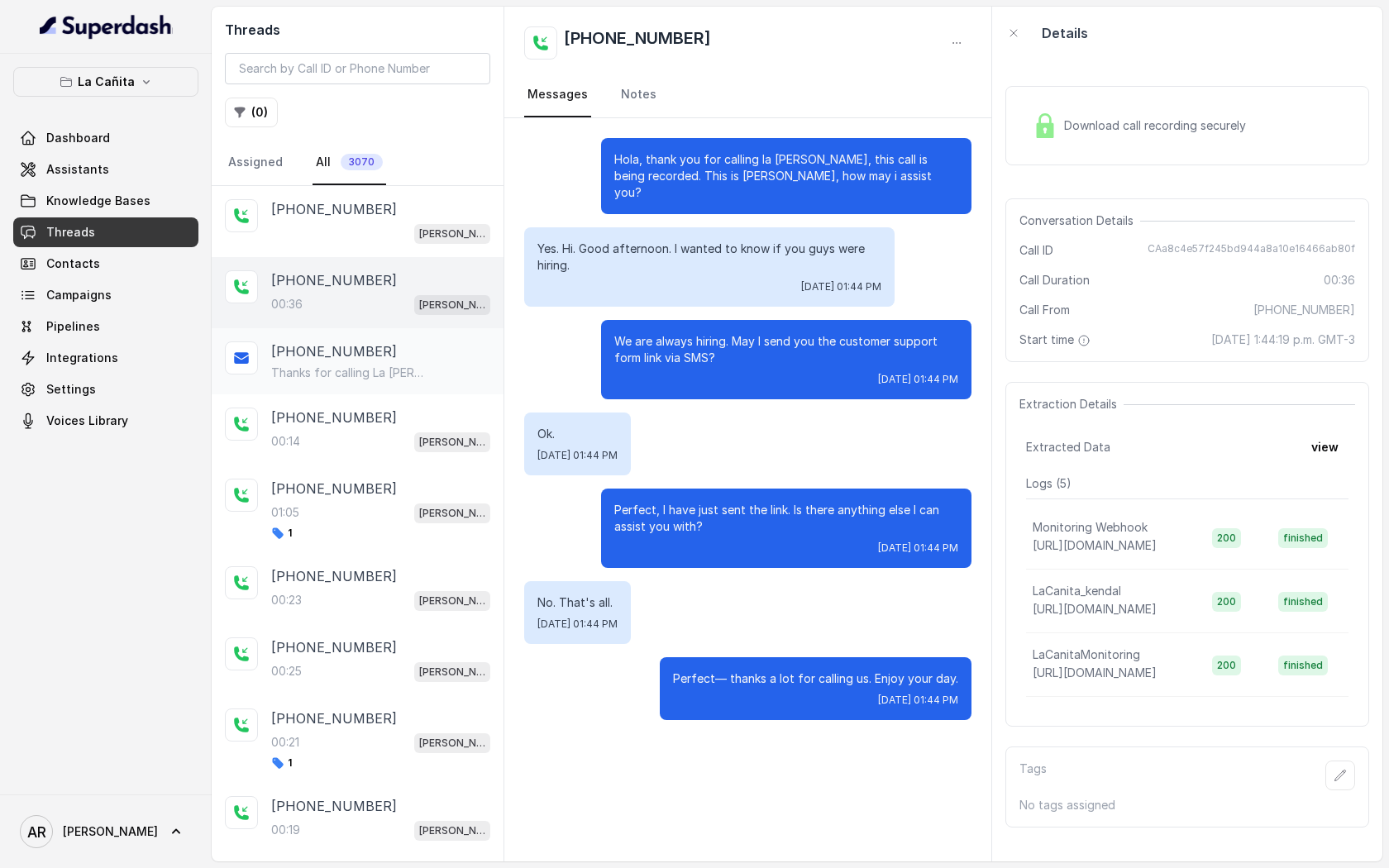
click at [391, 371] on p "Thanks for calling La Cañita Kendall! Complete this form for any type of inquir…" at bounding box center [351, 373] width 158 height 17
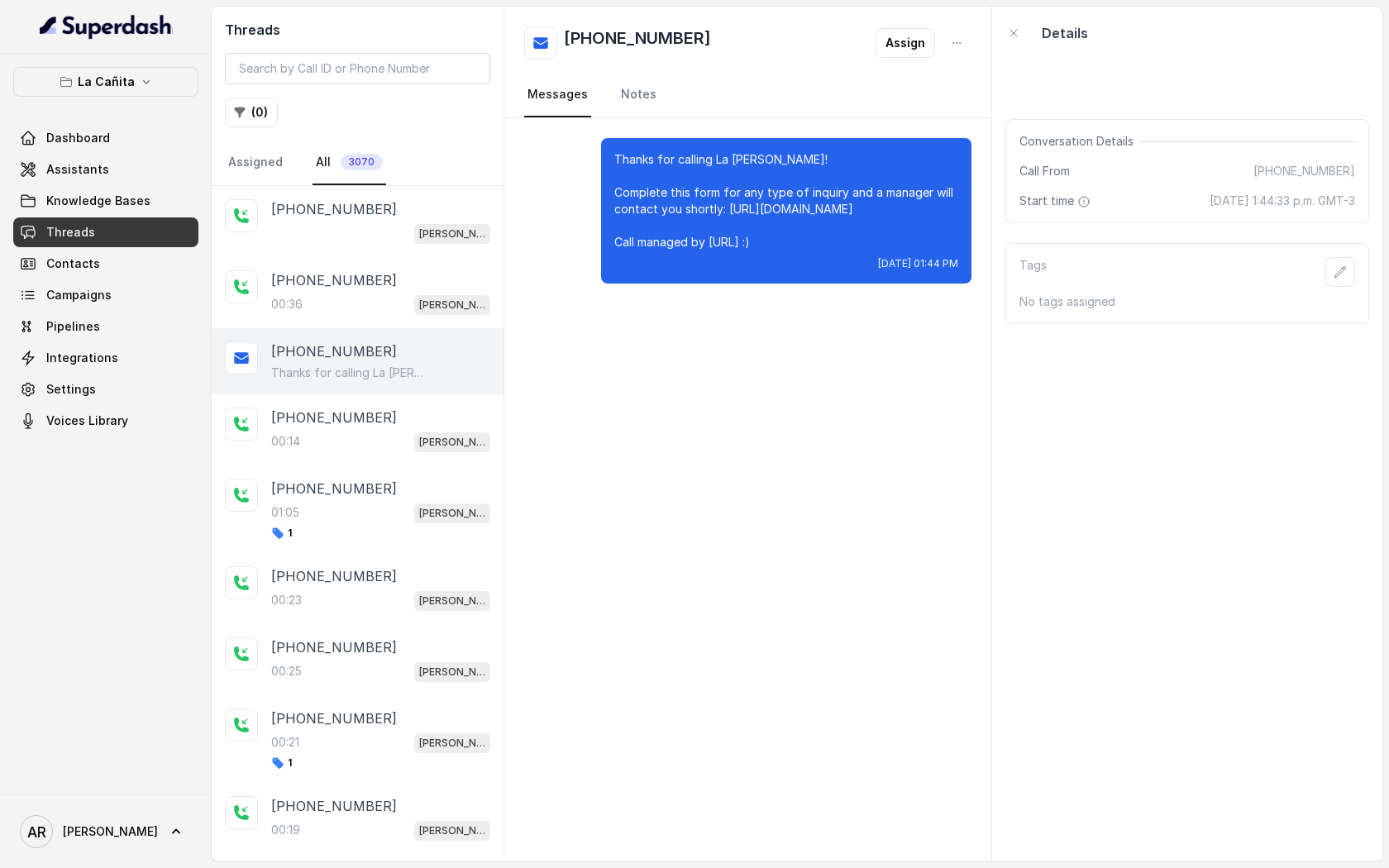
scroll to position [35, 0]
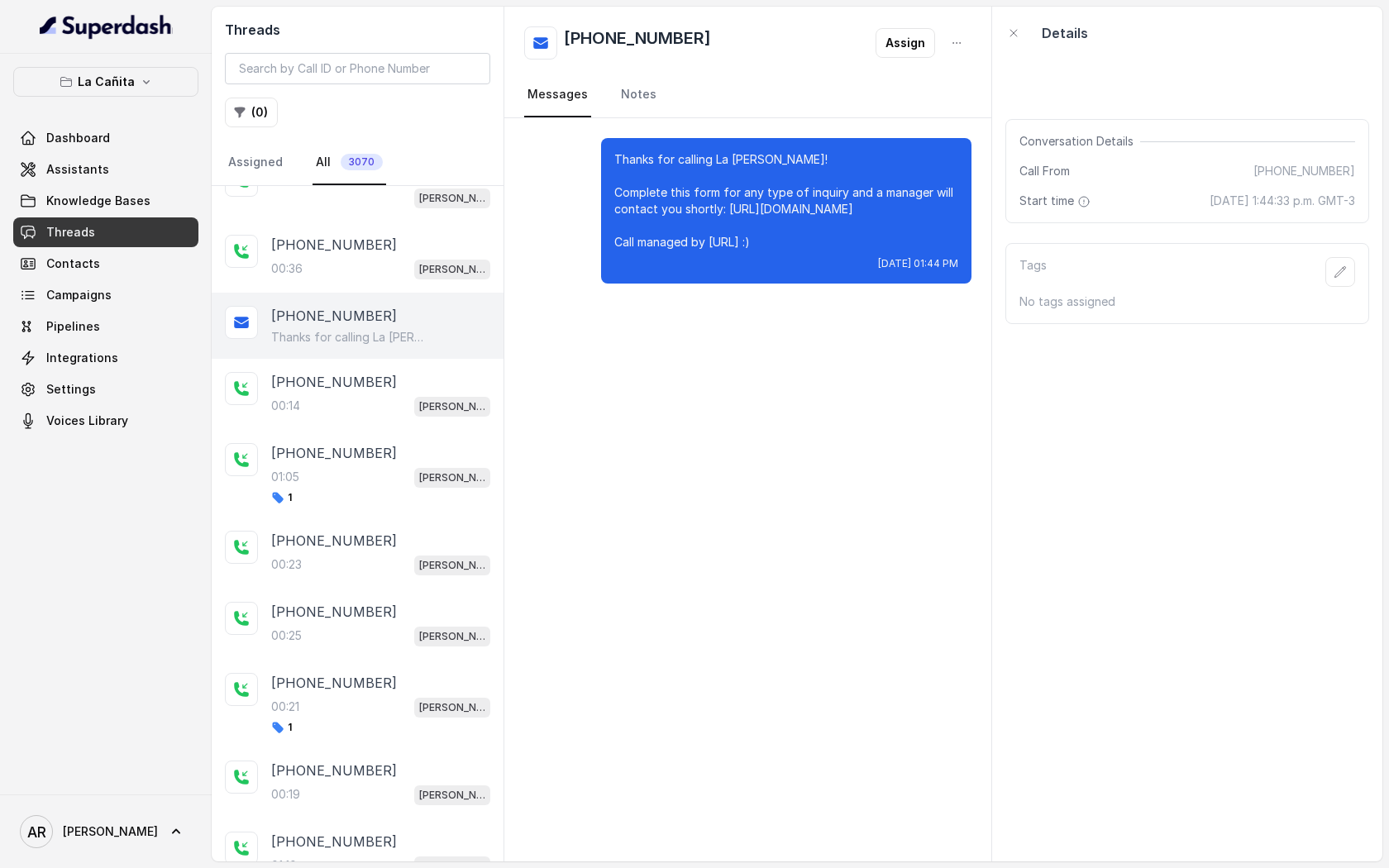
click at [391, 372] on div "+18167205718" at bounding box center [380, 381] width 219 height 20
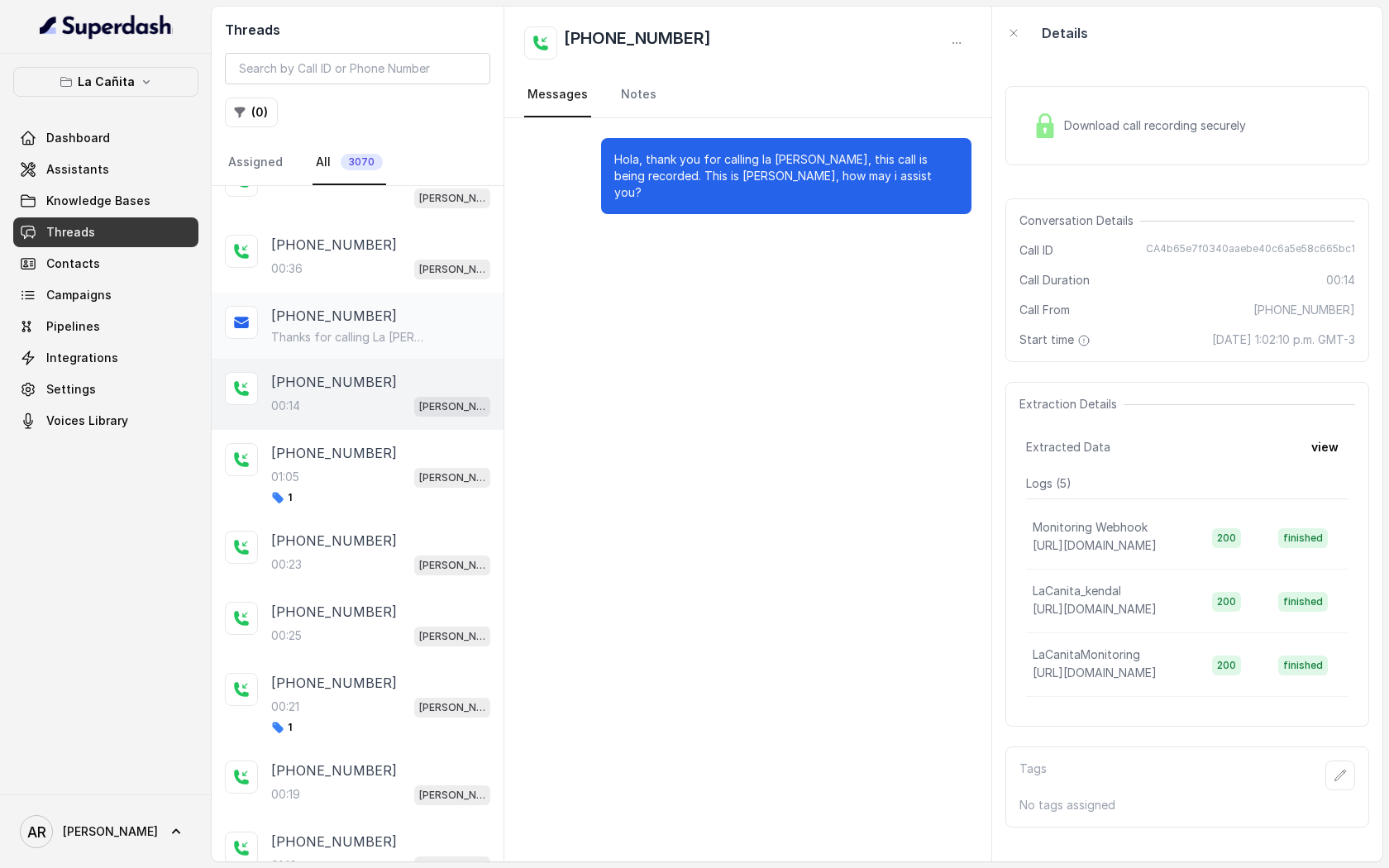
scroll to position [84, 0]
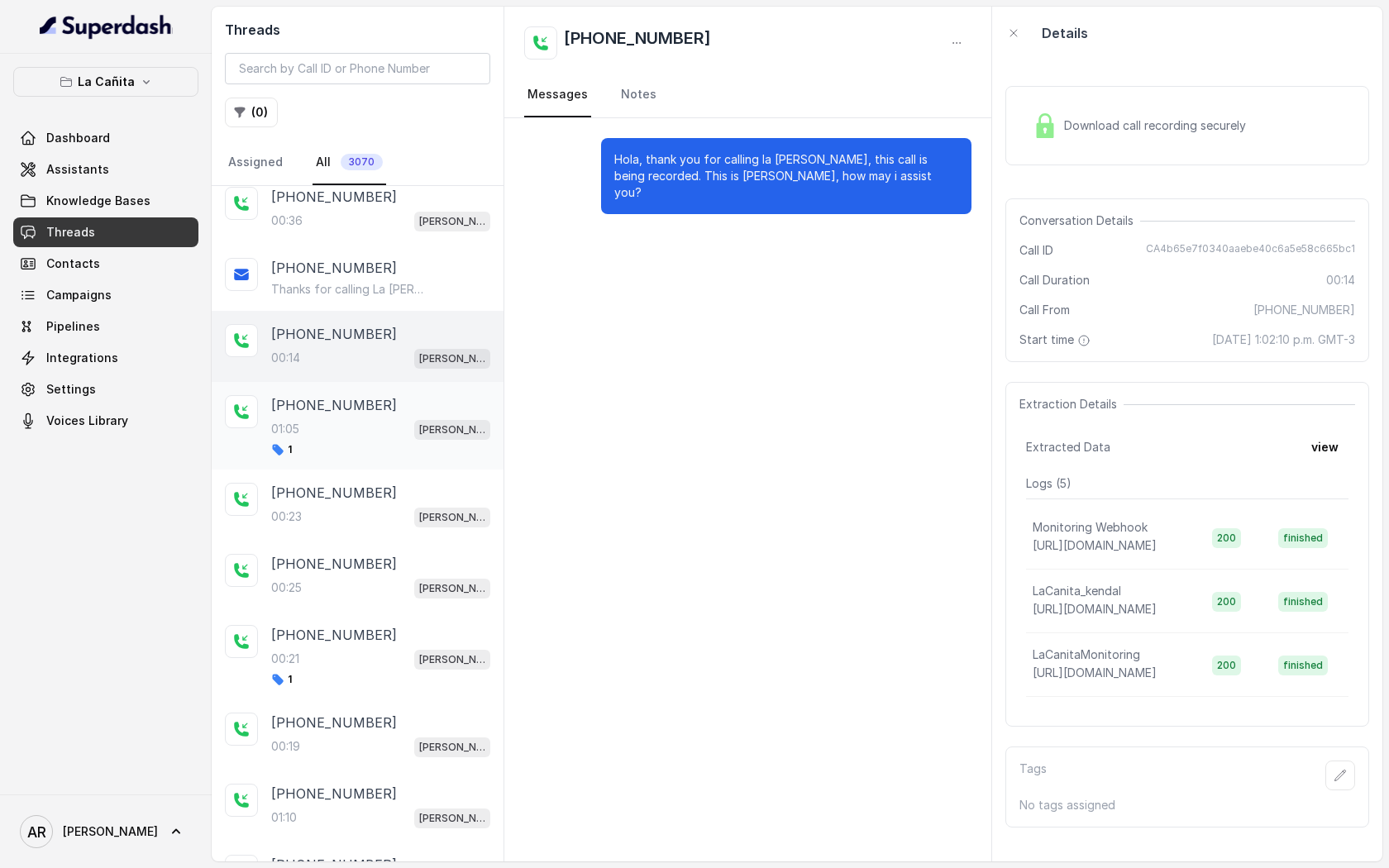
click at [387, 413] on div "+17865602056" at bounding box center [380, 405] width 219 height 20
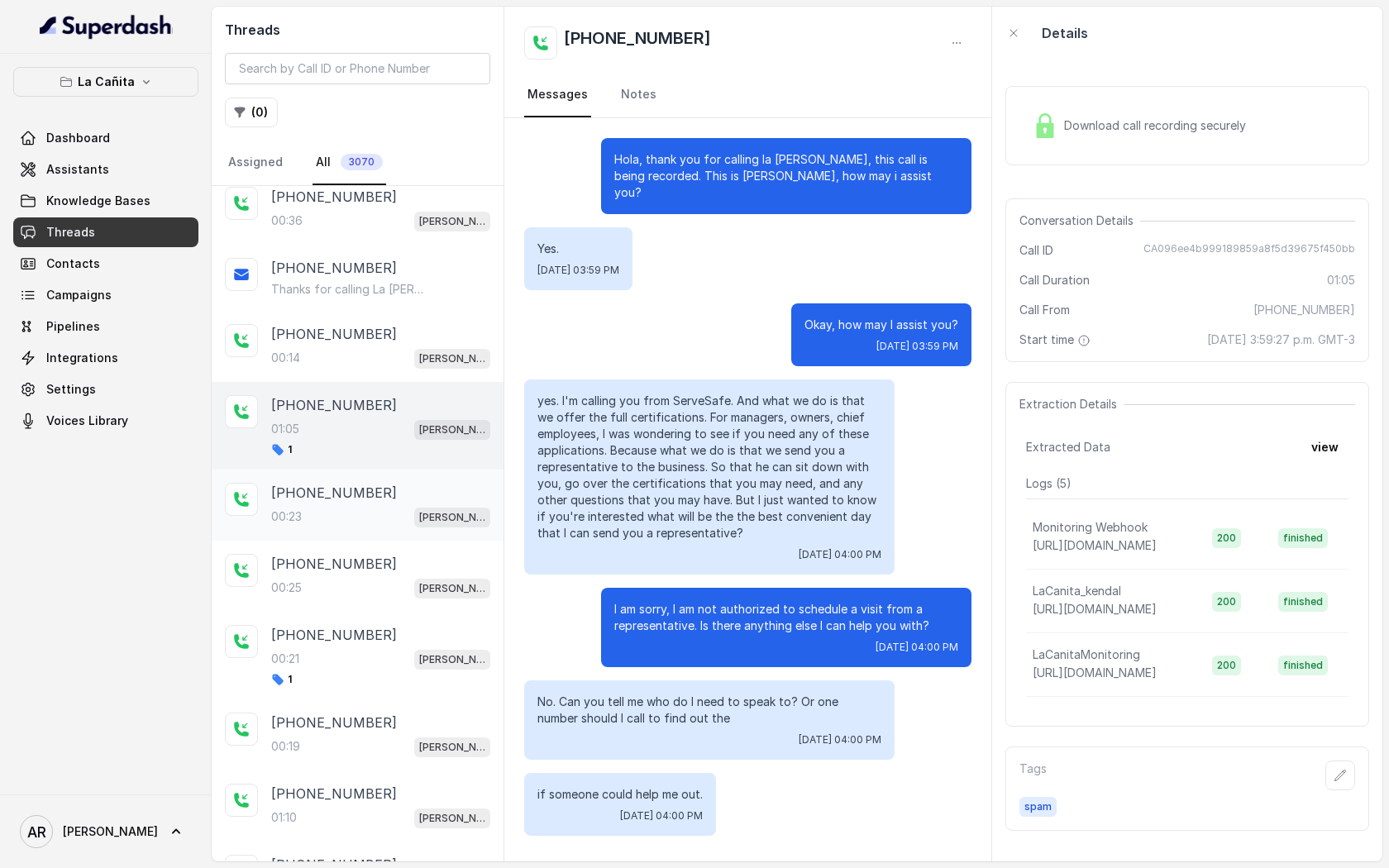
click at [384, 490] on div "+13057989557" at bounding box center [380, 492] width 219 height 20
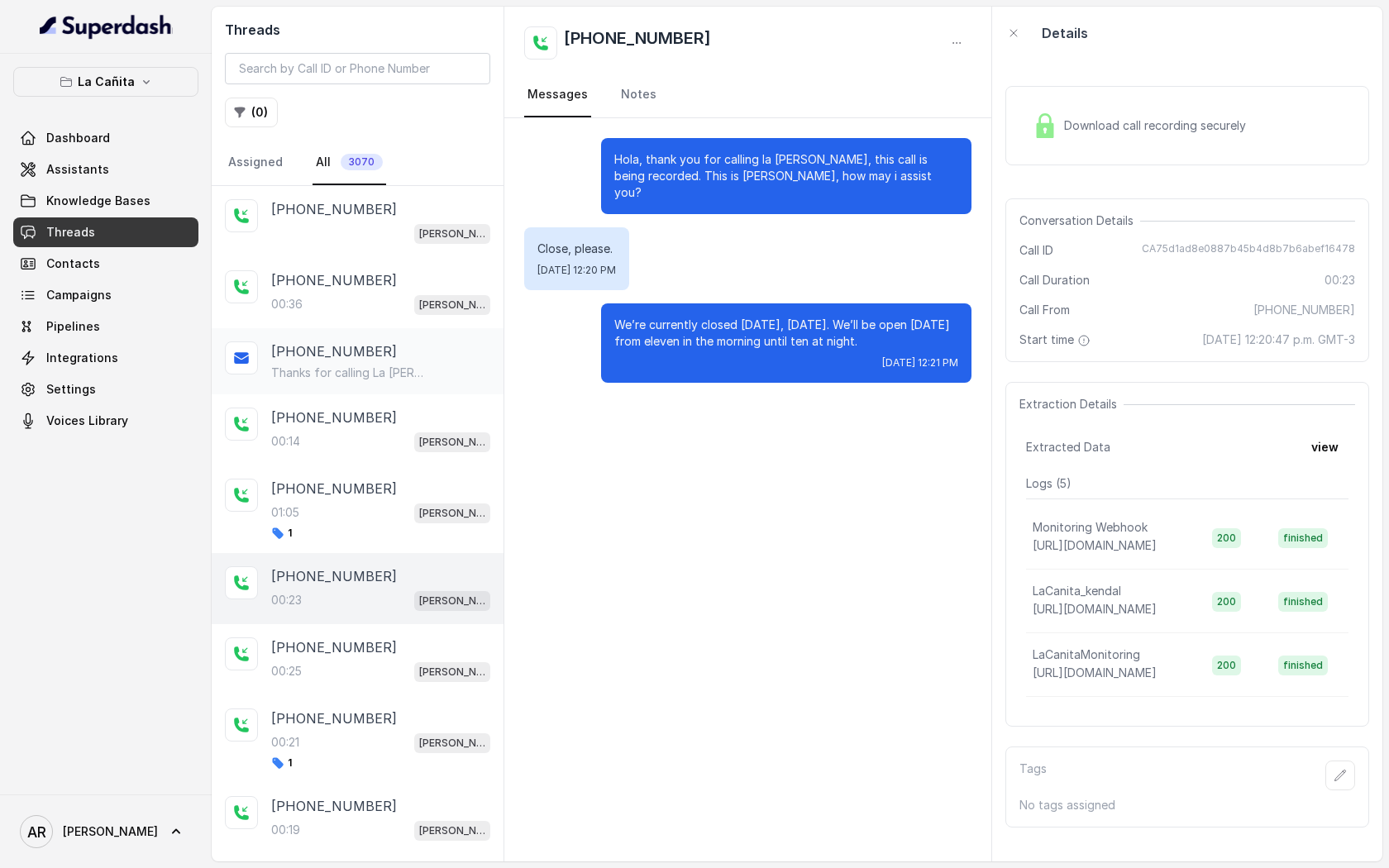
click at [367, 344] on div "+13054845191" at bounding box center [380, 351] width 219 height 20
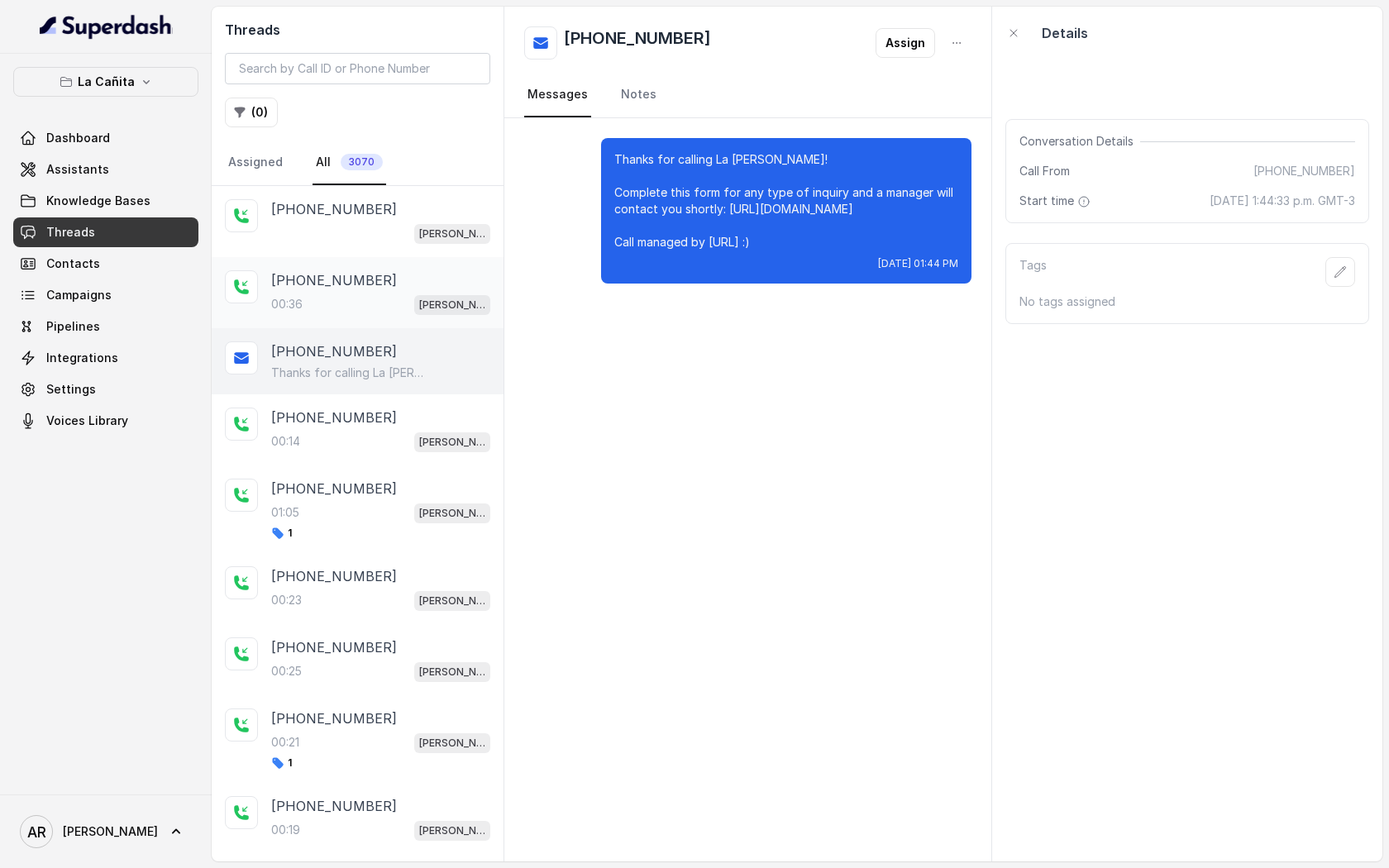
click at [351, 259] on div "+13054845191 00:36 Kendall" at bounding box center [357, 293] width 292 height 71
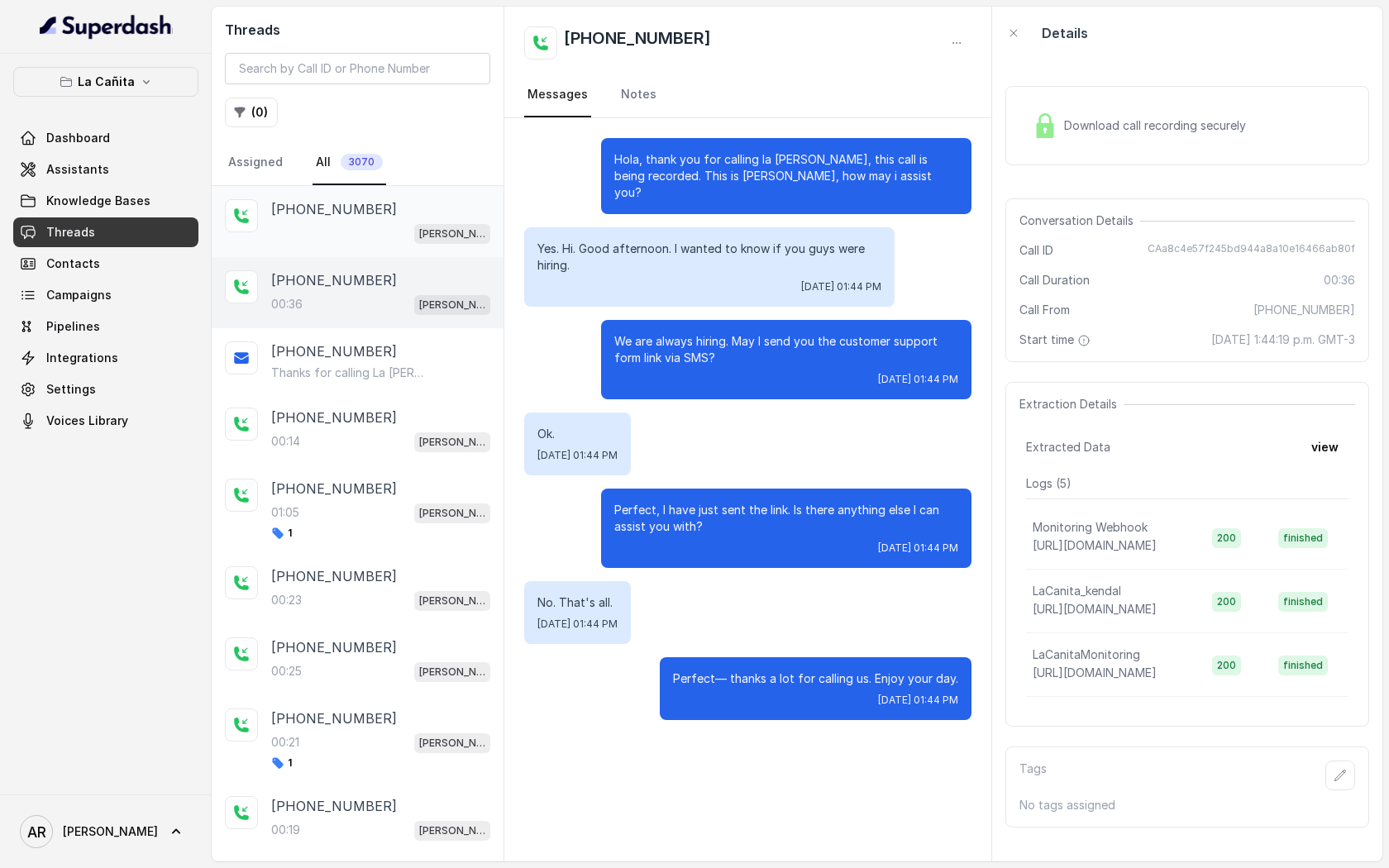
click at [349, 235] on div "Kendall" at bounding box center [380, 233] width 219 height 21
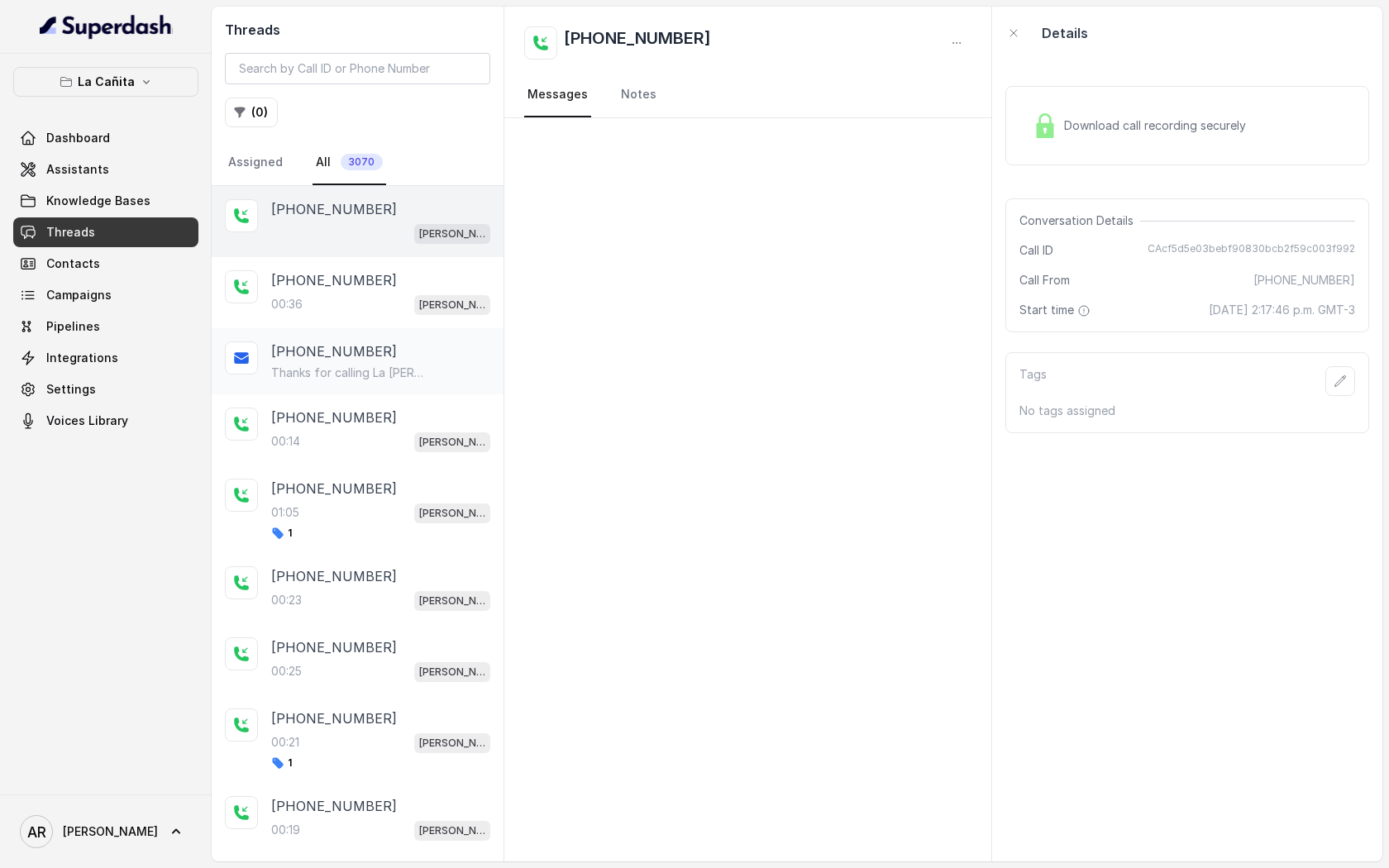
click at [439, 346] on div "+13054845191" at bounding box center [380, 351] width 219 height 20
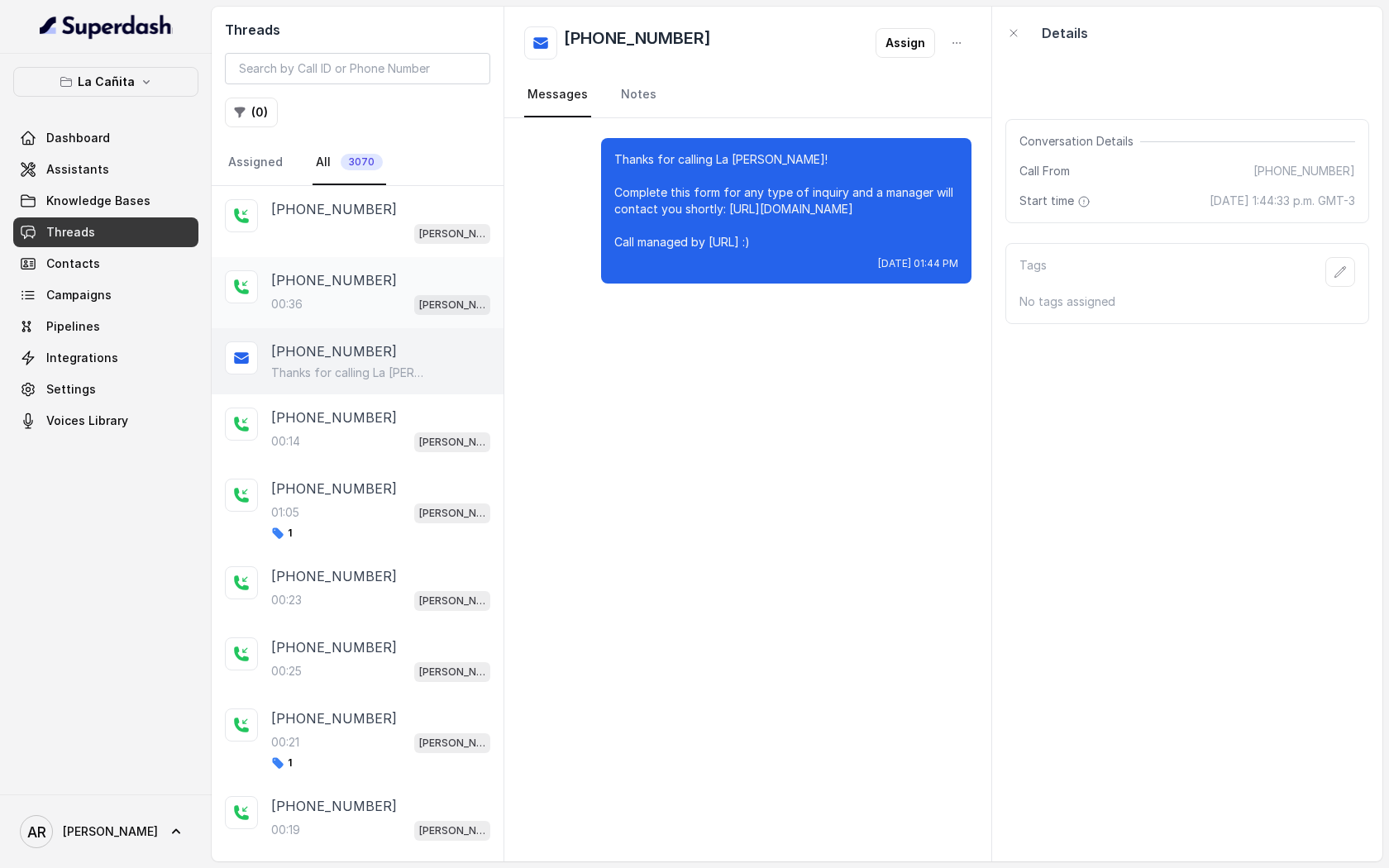
click at [418, 311] on div "00:36 Kendall" at bounding box center [380, 304] width 219 height 21
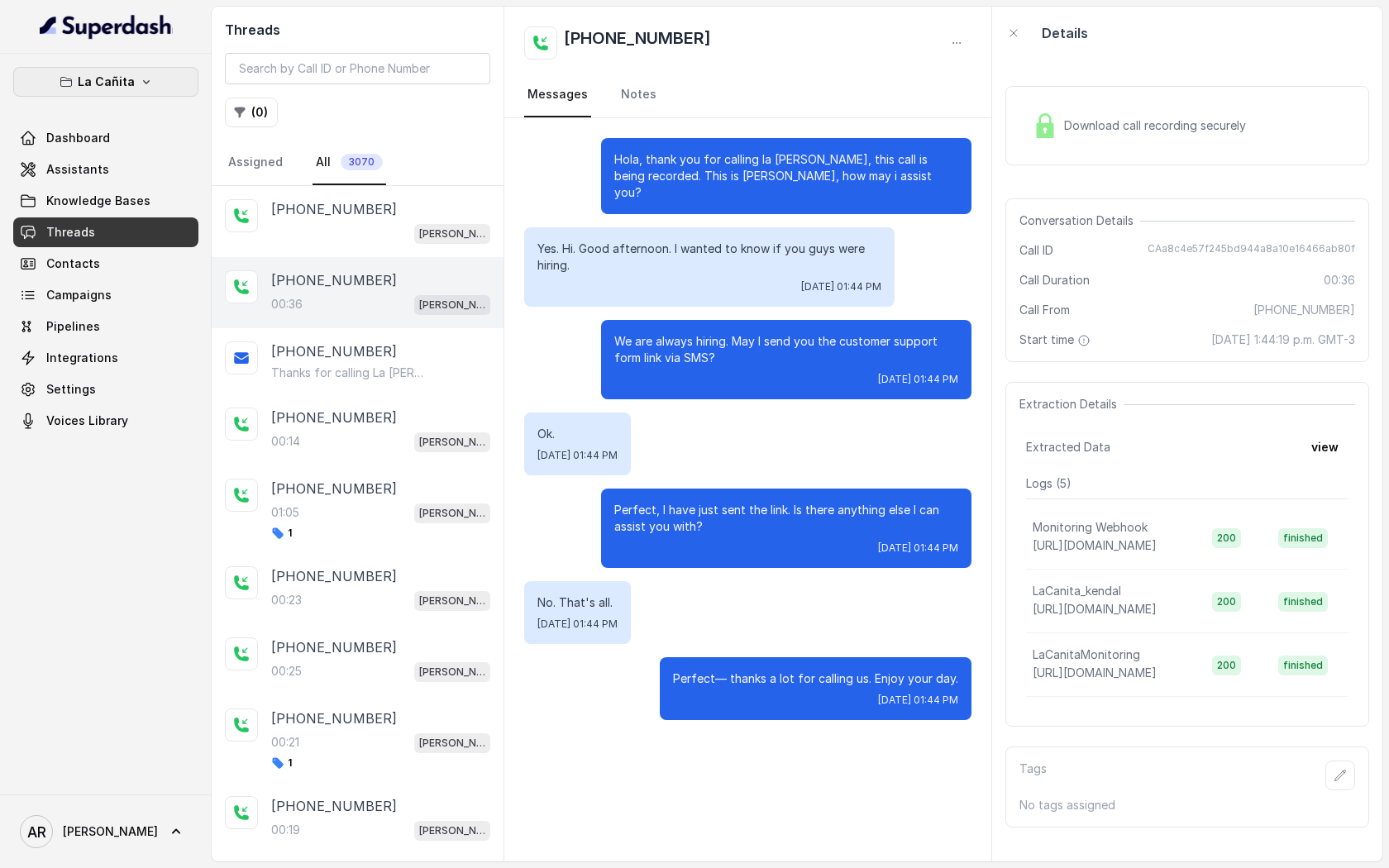
click at [161, 89] on button "La Cañita" at bounding box center [105, 82] width 186 height 30
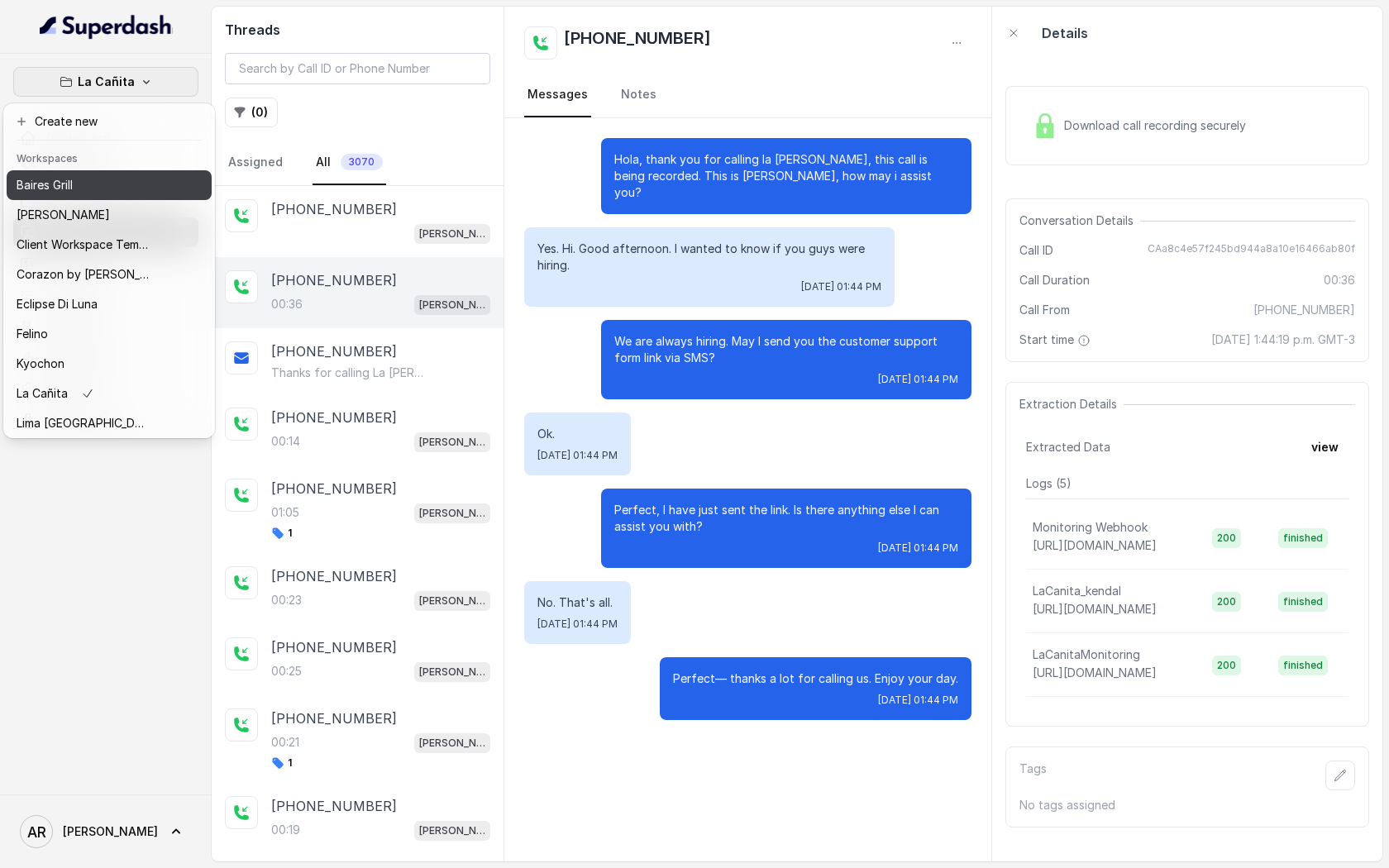
click at [95, 189] on div "Baires Grill" at bounding box center [83, 185] width 132 height 20
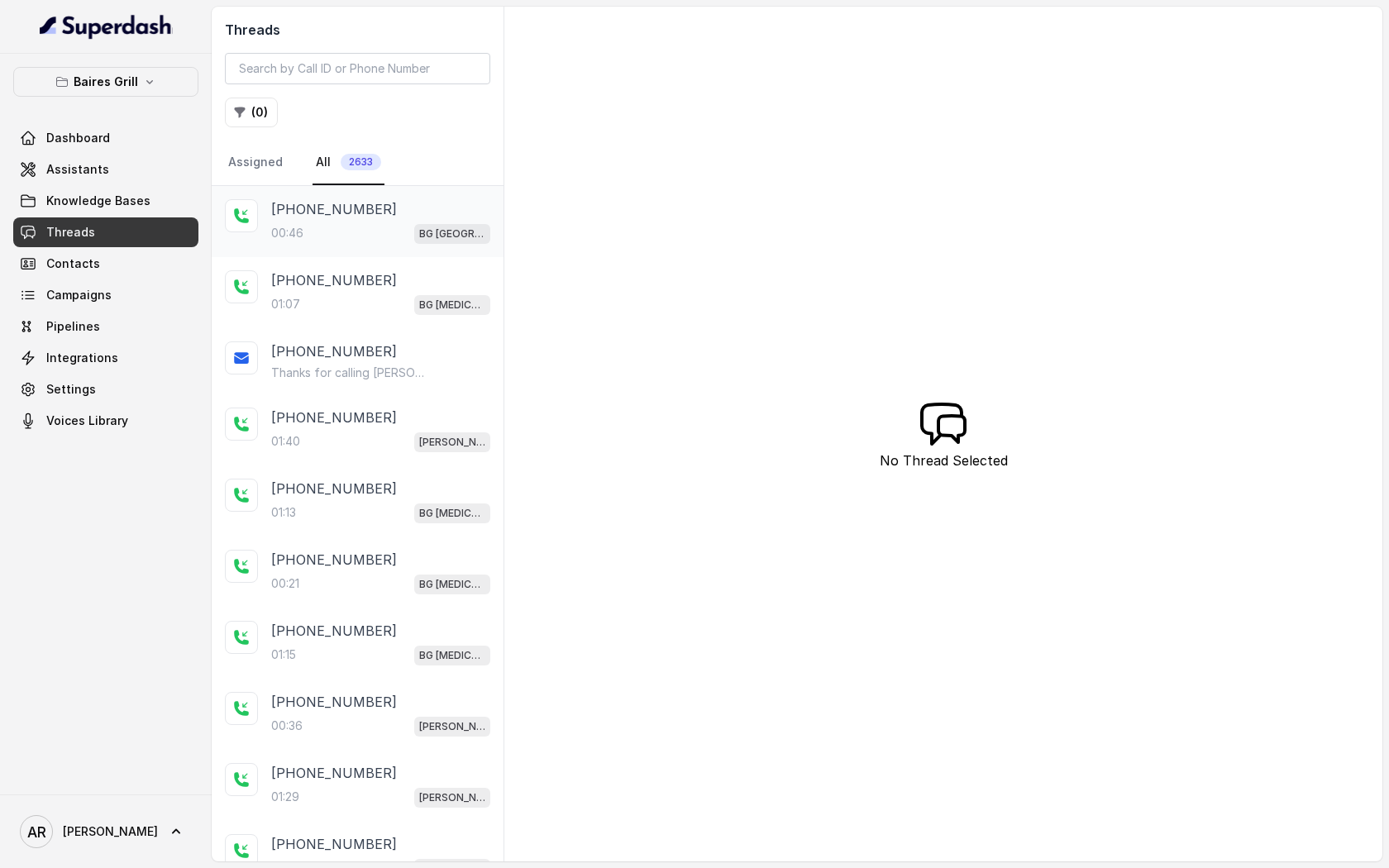
click at [310, 232] on div "00:46 BG Sunny Isles" at bounding box center [380, 233] width 219 height 21
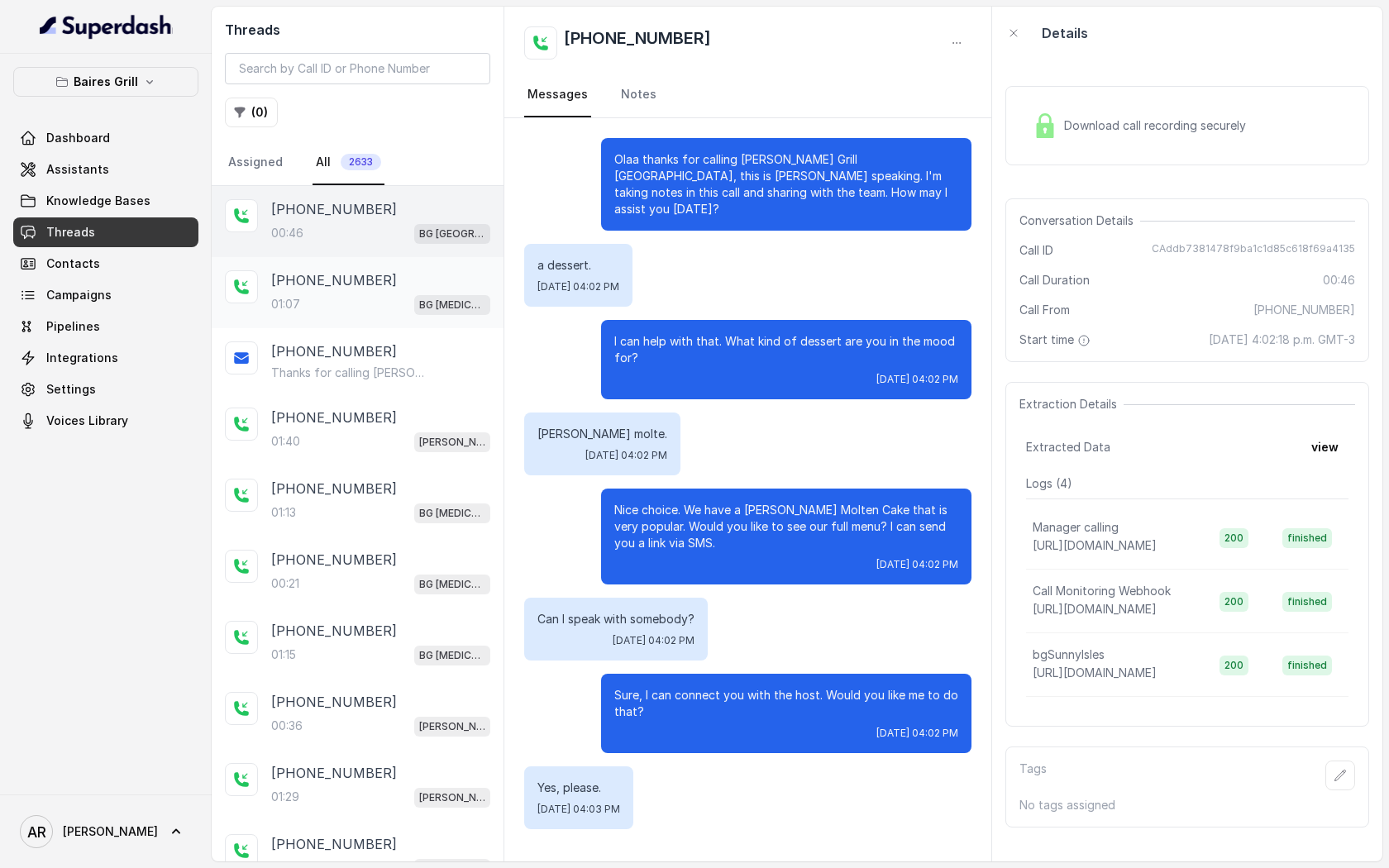
click at [348, 296] on div "01:07 BG Doral" at bounding box center [380, 304] width 219 height 21
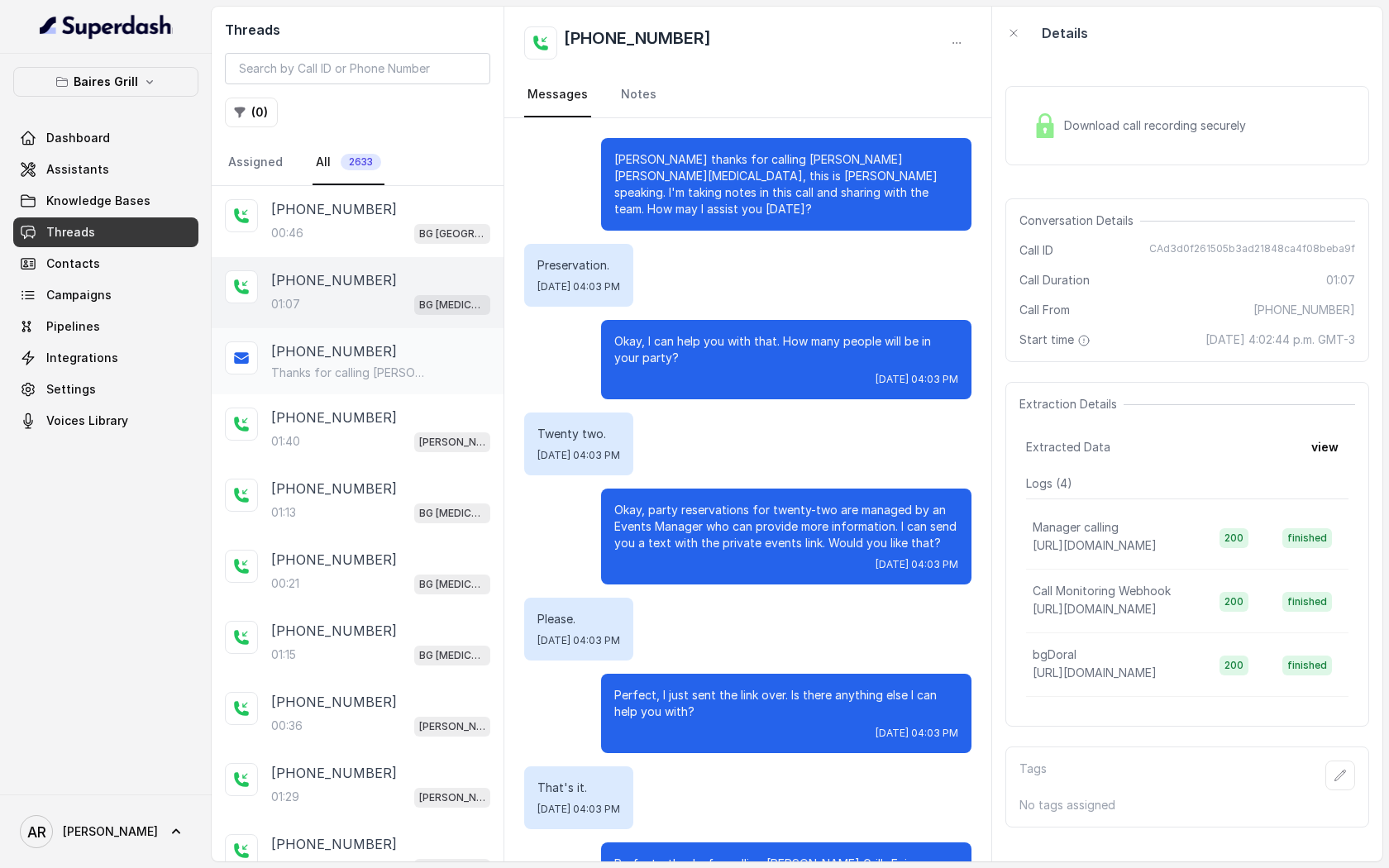
scroll to position [200, 0]
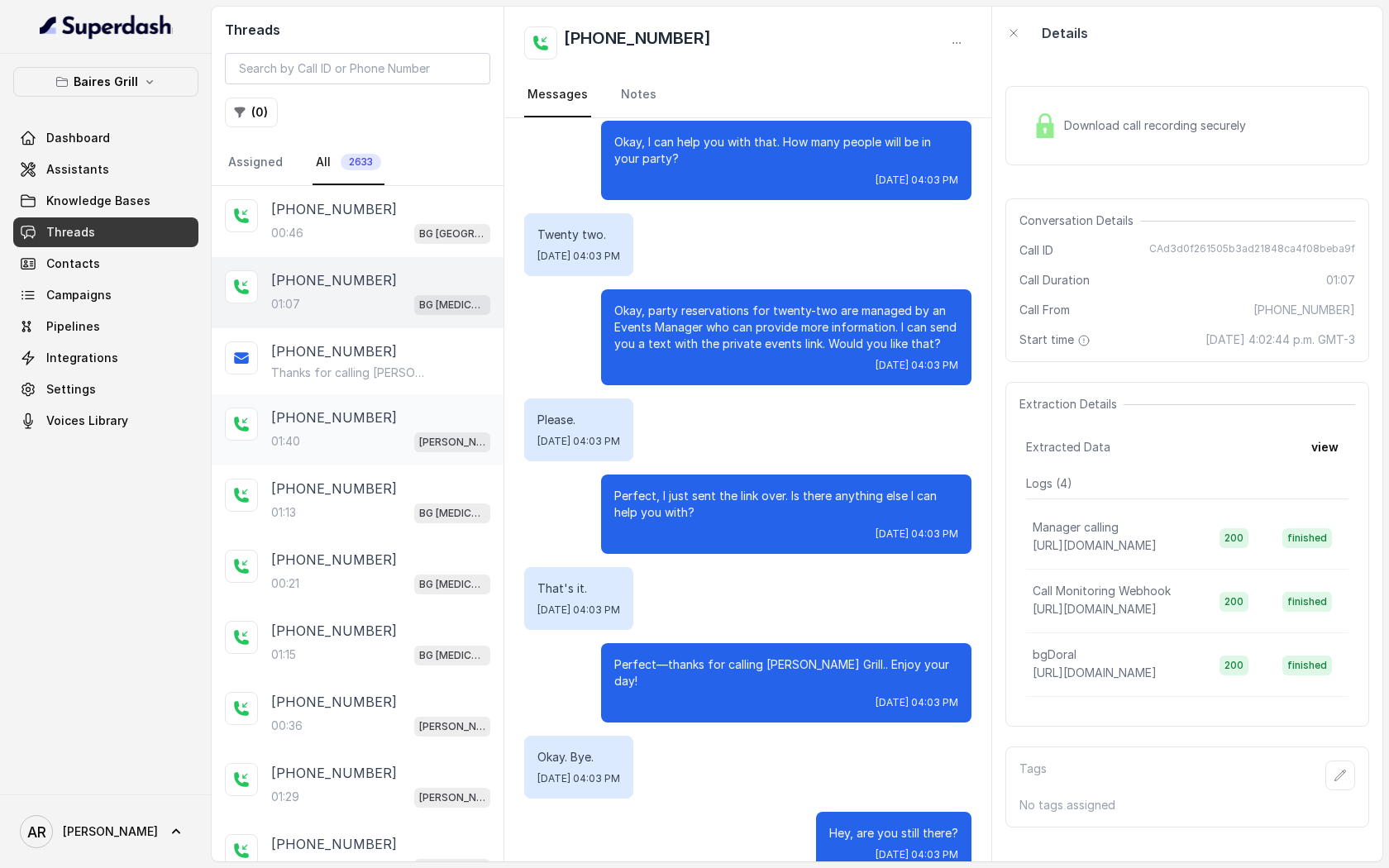
click at [355, 395] on div "+19204274600 01:40 BG Brickell" at bounding box center [357, 430] width 292 height 71
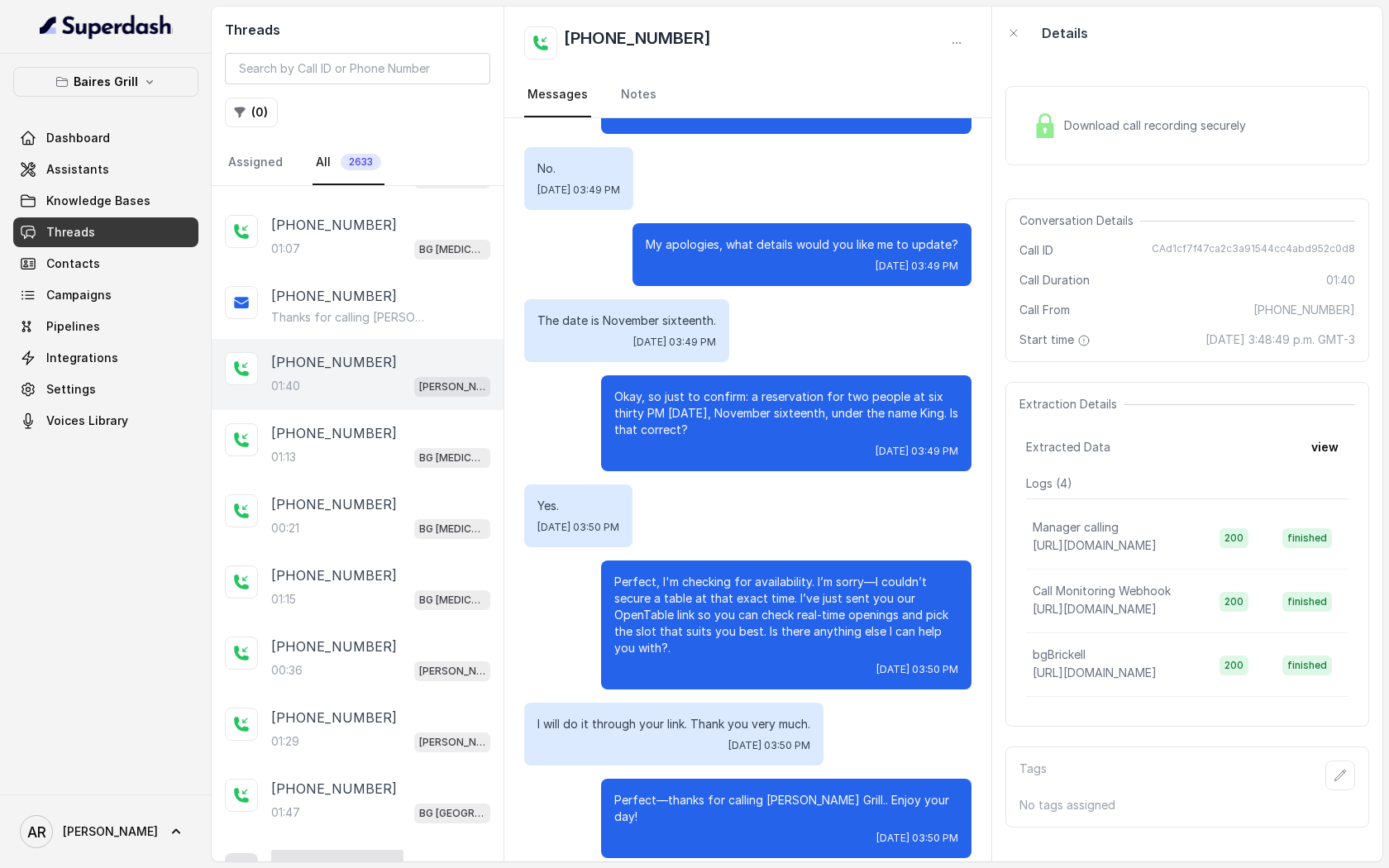
scroll to position [56, 0]
click at [372, 443] on div "+19547099472 01:13 BG Doral" at bounding box center [380, 445] width 219 height 45
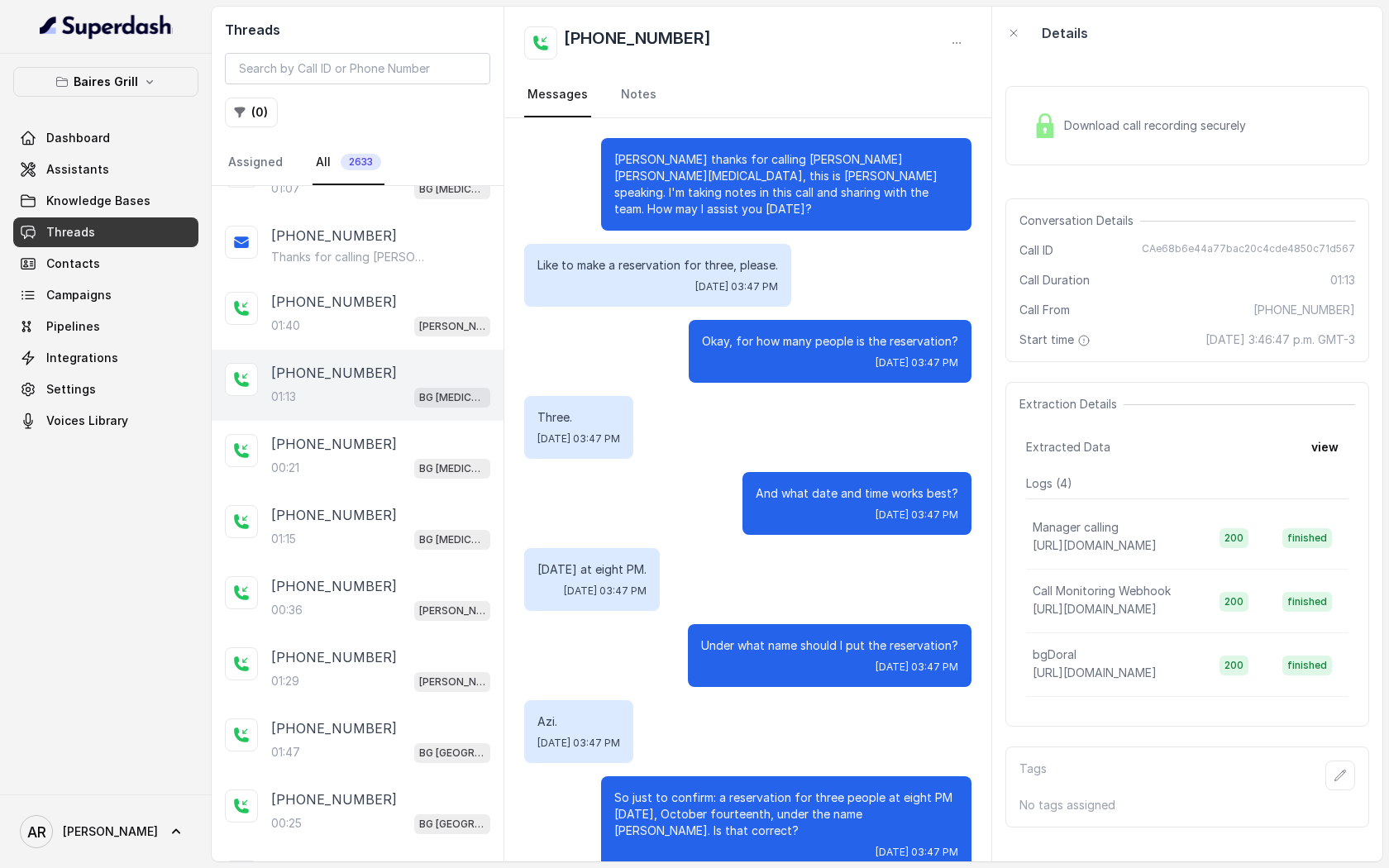
scroll to position [368, 0]
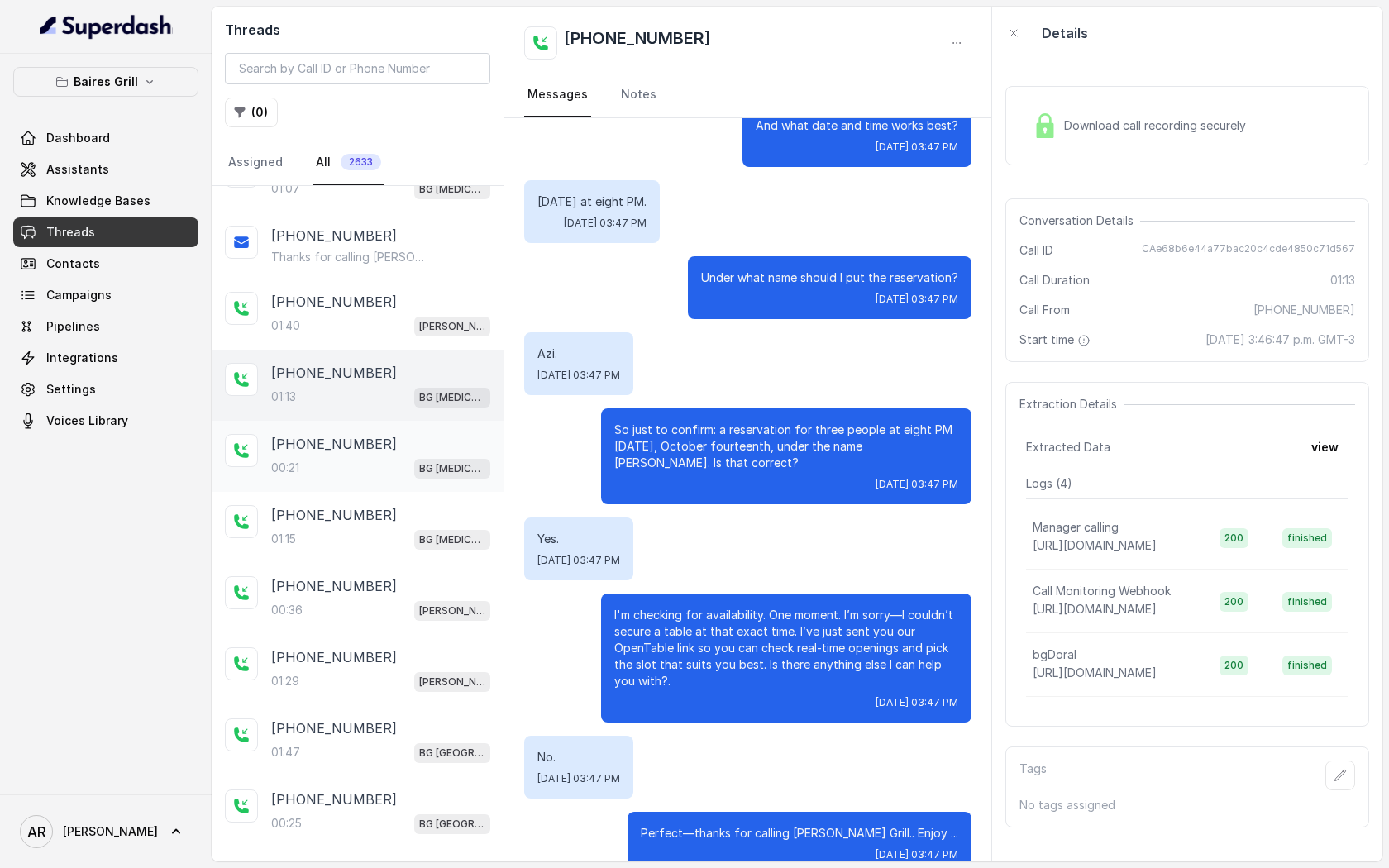
click at [329, 472] on div "00:21 BG Doral" at bounding box center [380, 467] width 219 height 21
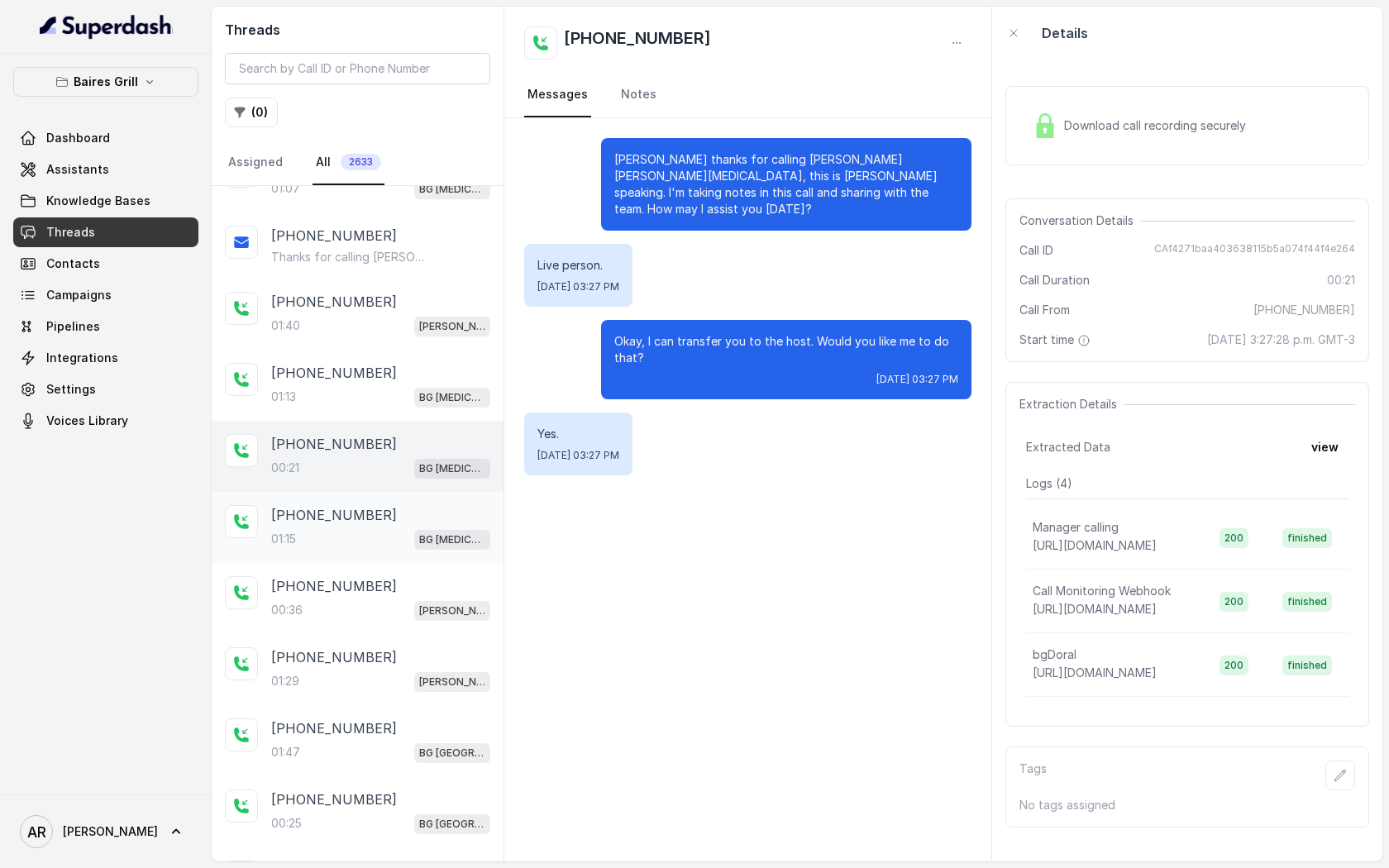
click at [347, 532] on div "01:15 BG Doral" at bounding box center [380, 539] width 219 height 21
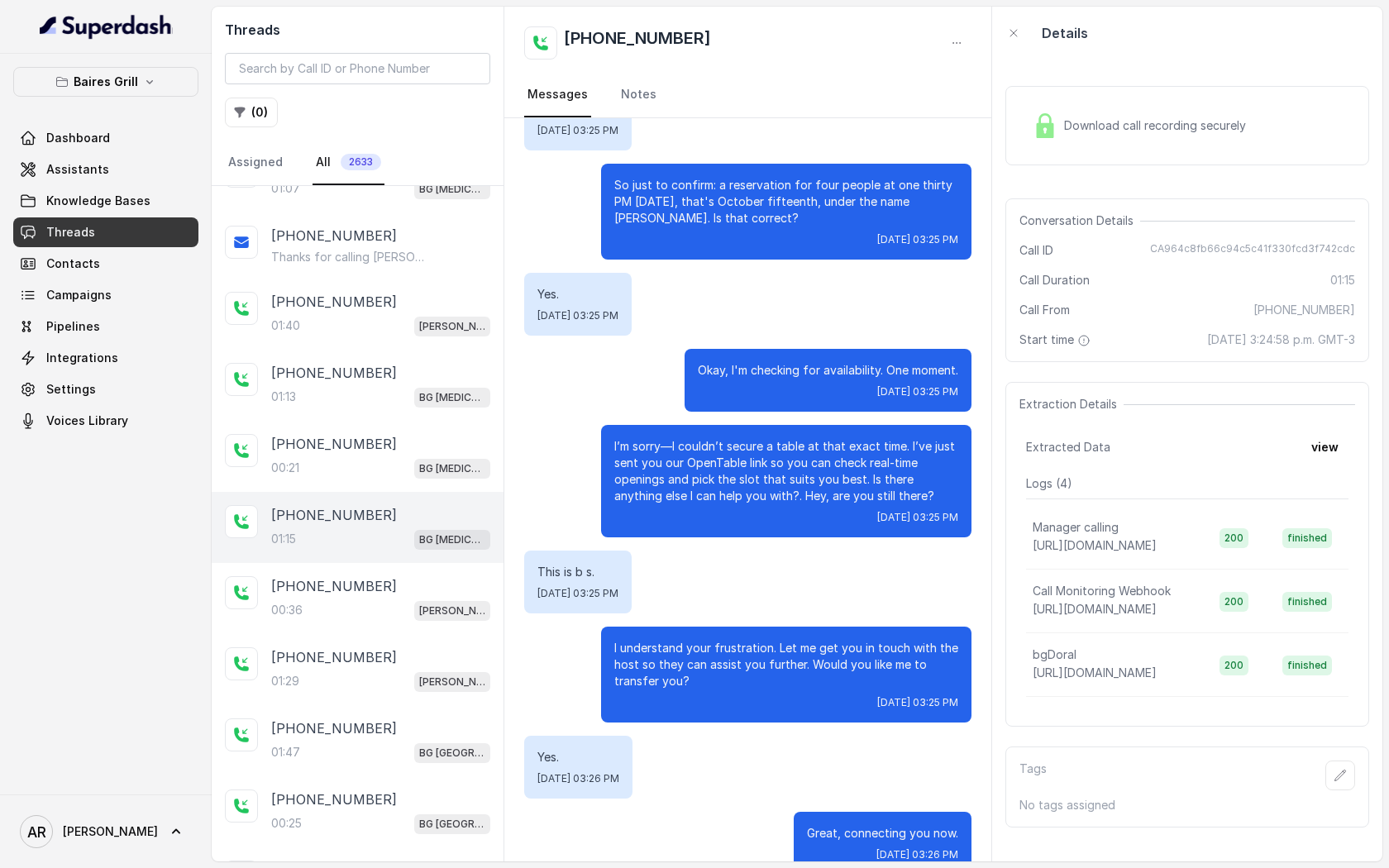
scroll to position [145, 0]
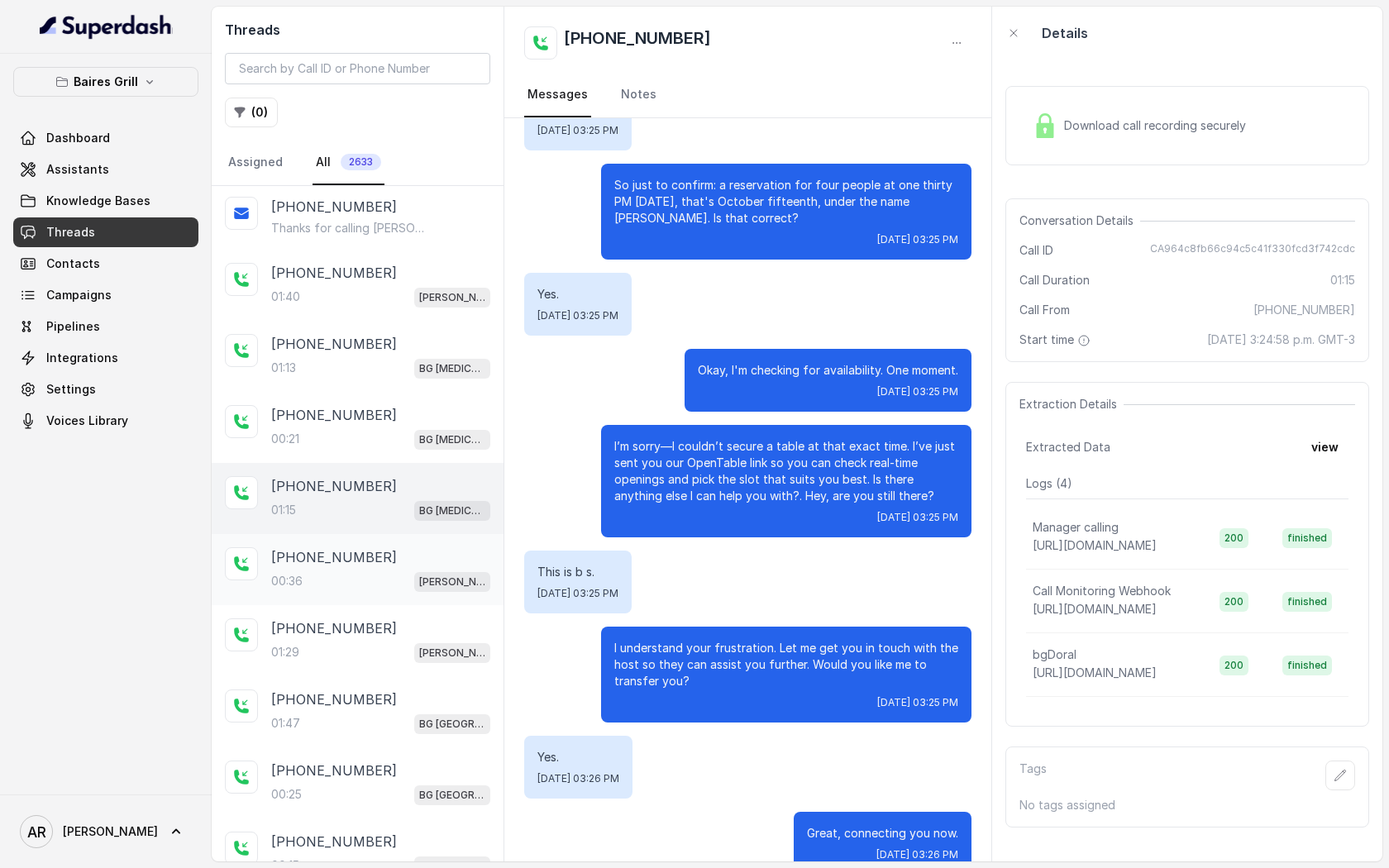
click at [351, 554] on p "+17867701115" at bounding box center [334, 557] width 126 height 20
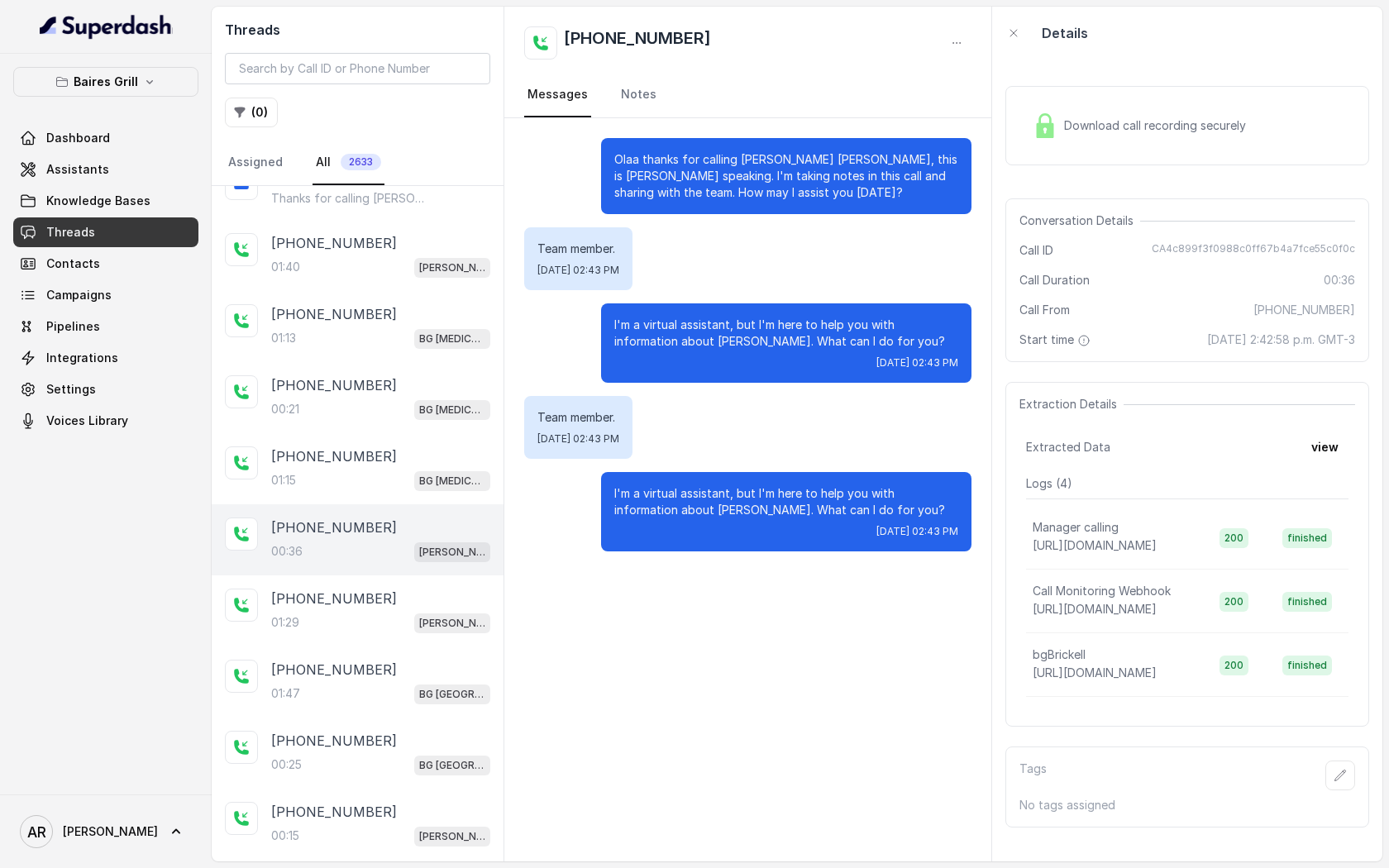
scroll to position [181, 0]
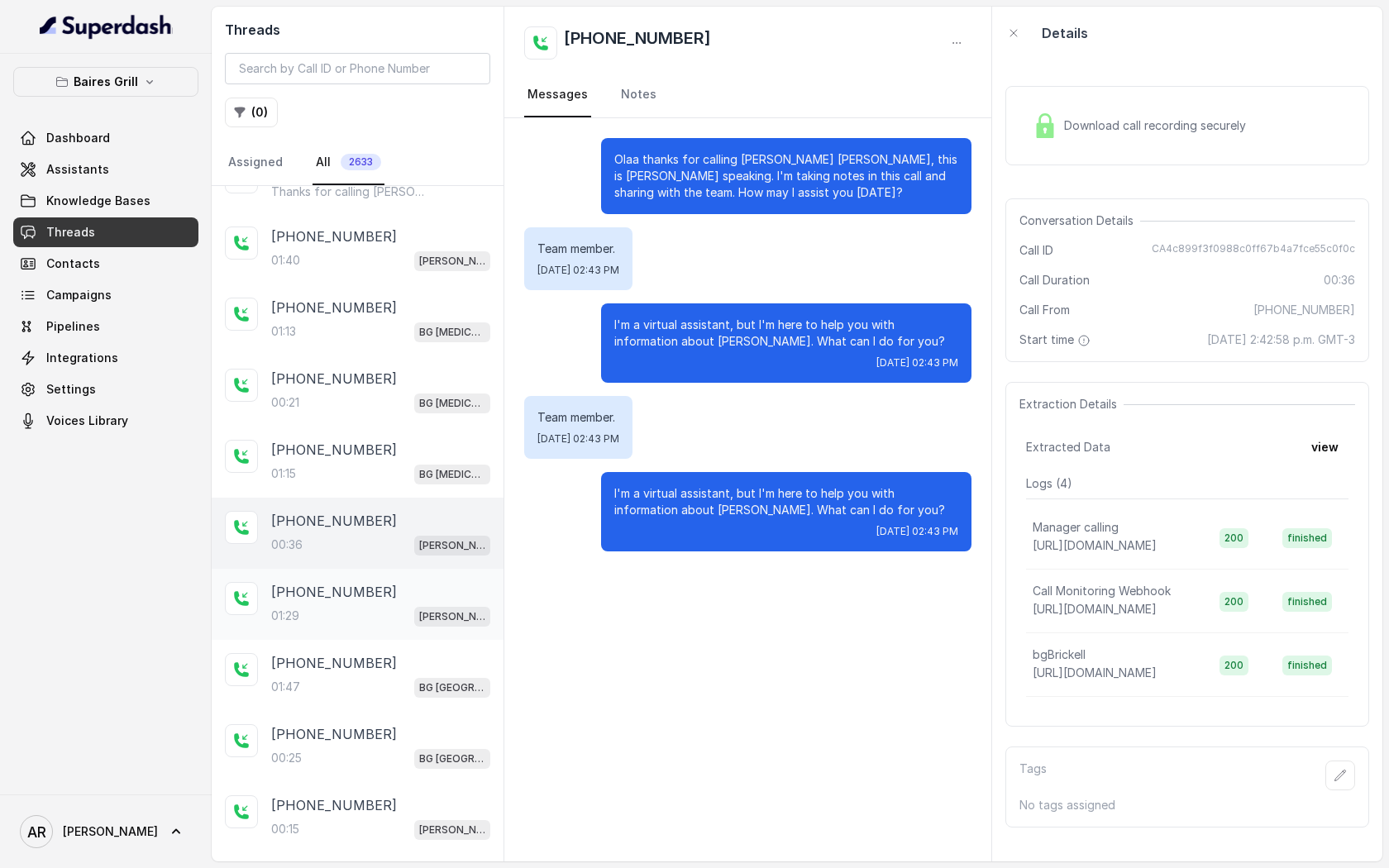
click at [351, 599] on p "+17867701115" at bounding box center [334, 591] width 126 height 20
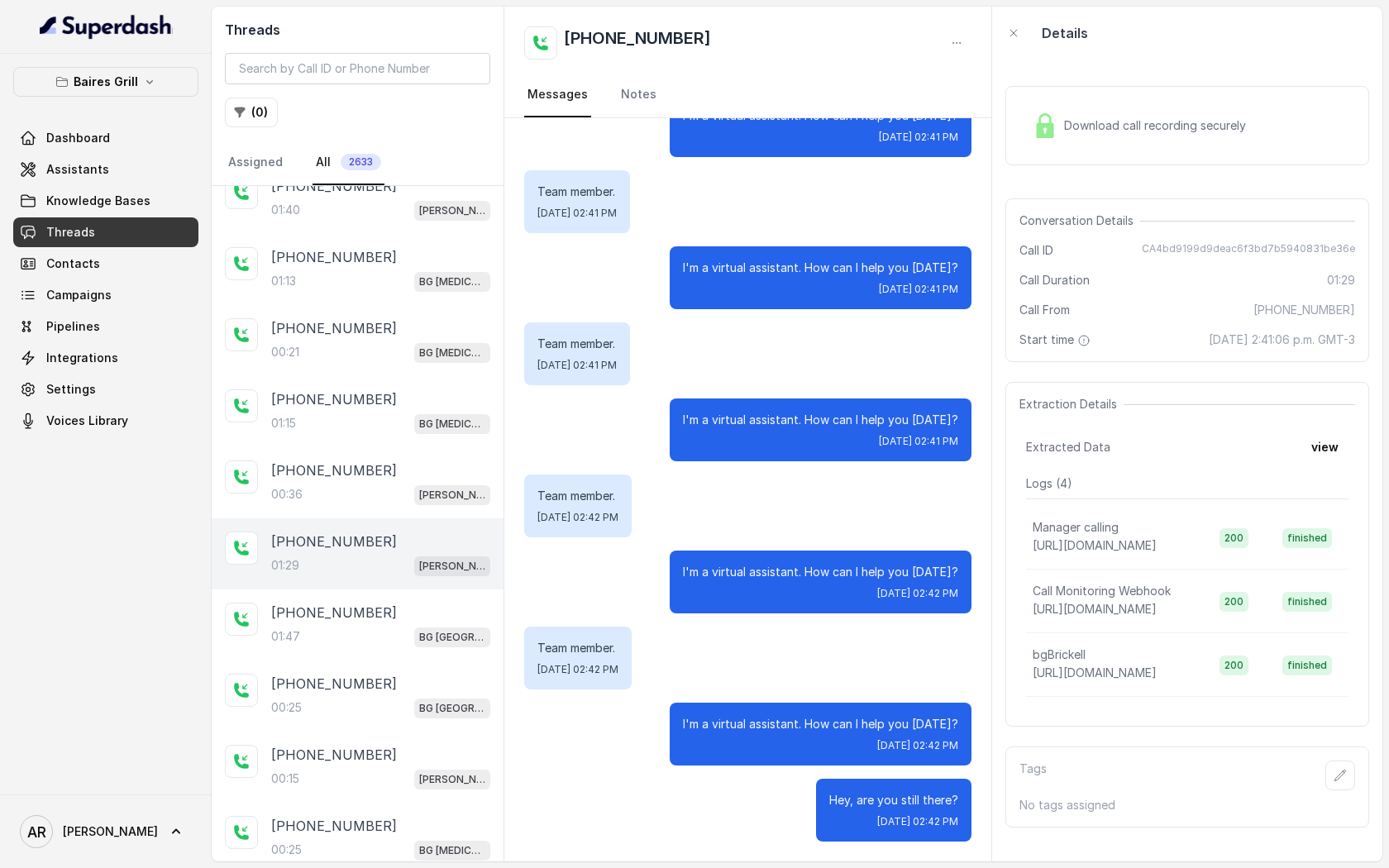
scroll to position [243, 0]
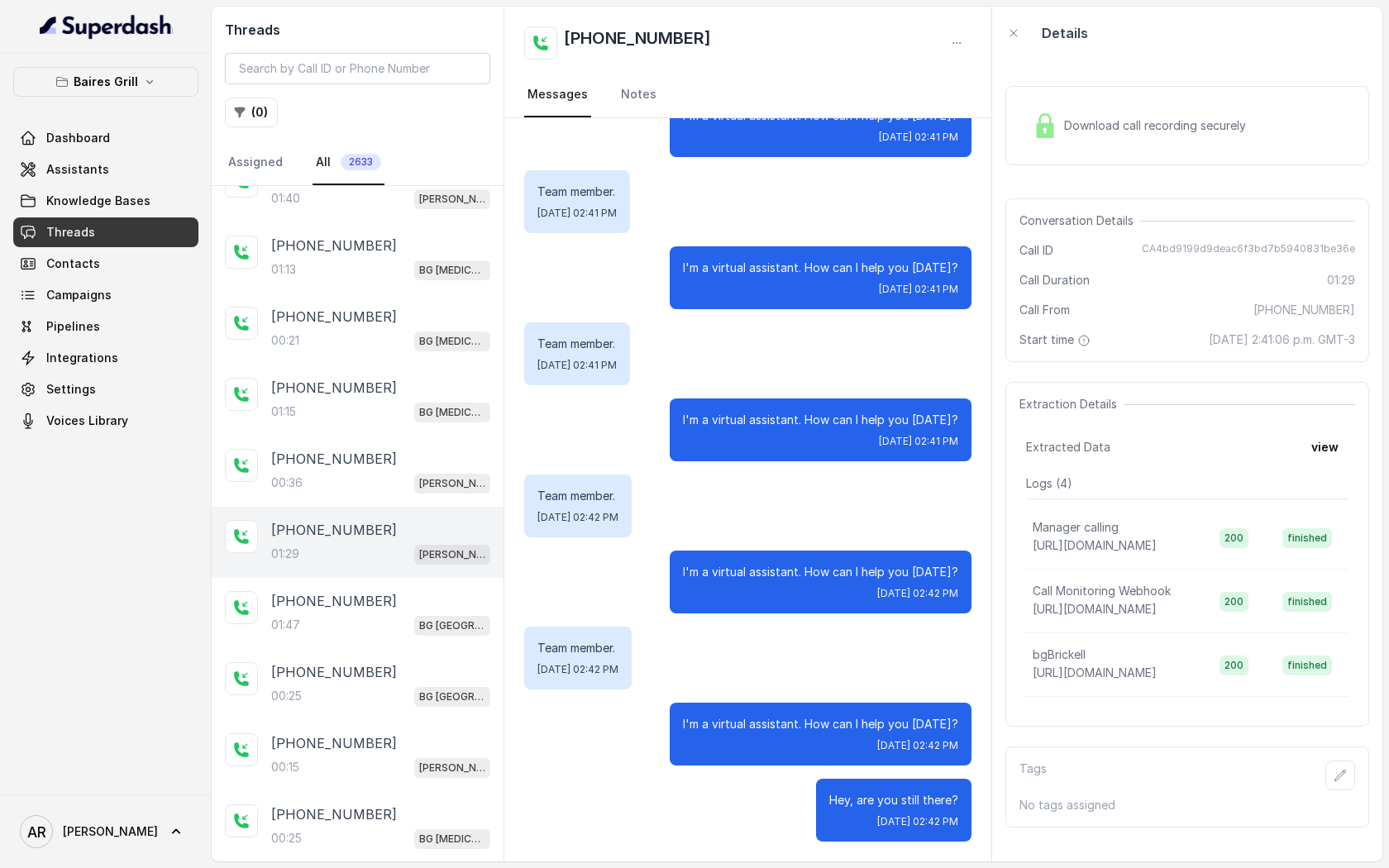
click at [390, 520] on div "+17867701115" at bounding box center [380, 530] width 219 height 20
click at [387, 464] on div "+17867701115" at bounding box center [380, 459] width 219 height 20
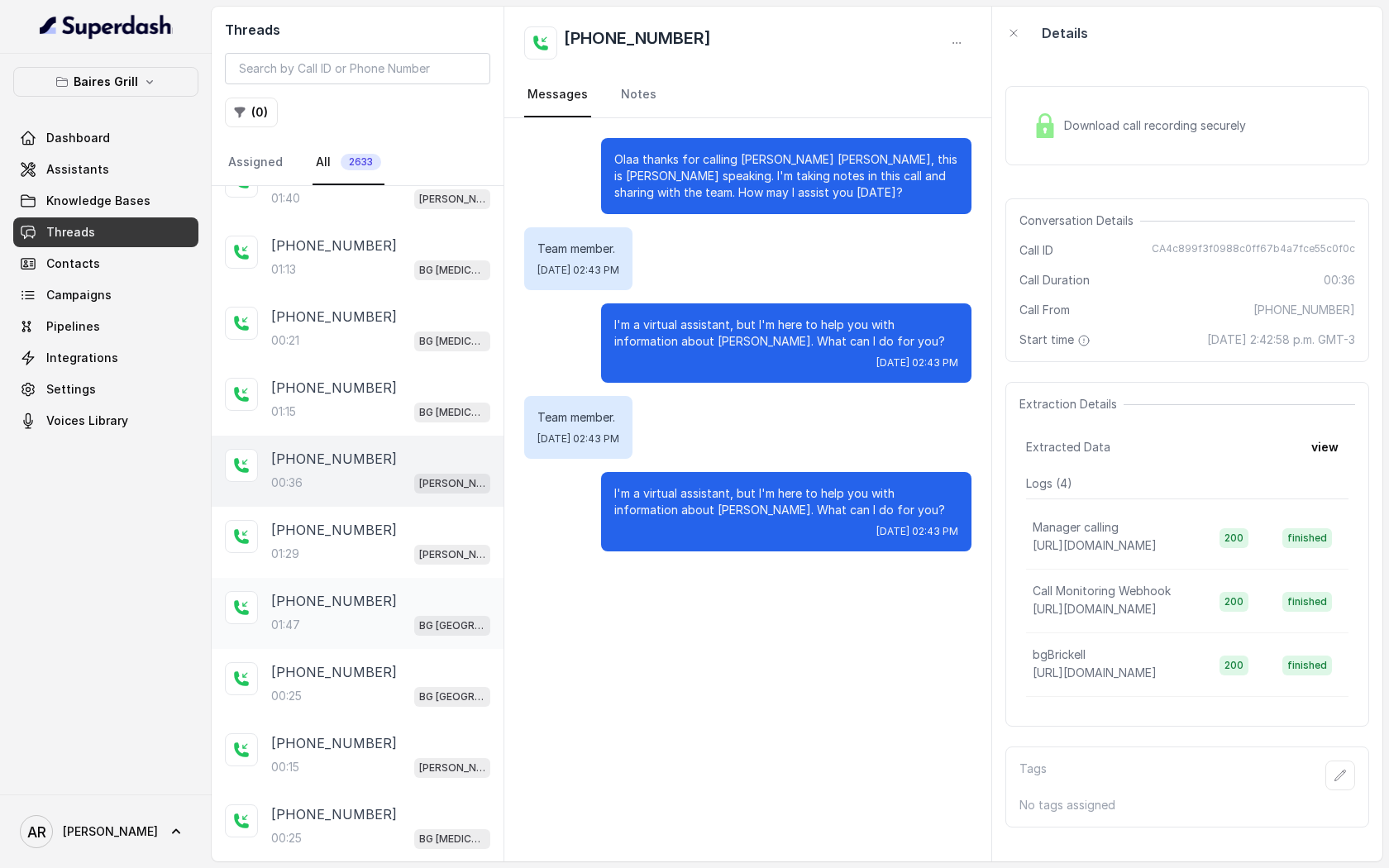
click at [408, 578] on div "+17862169003 01:47 BG Sunny Isles" at bounding box center [357, 613] width 292 height 71
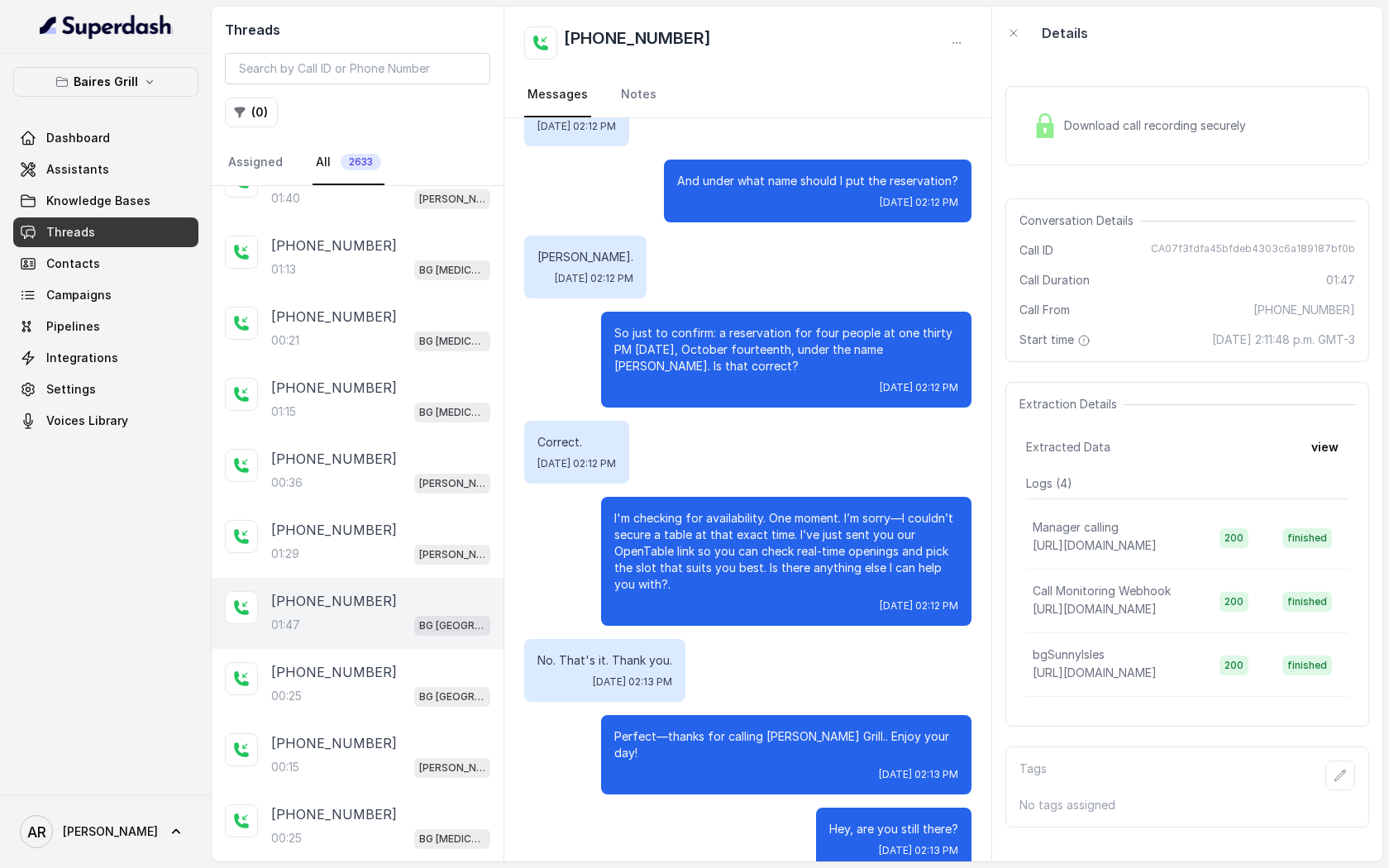
scroll to position [377, 0]
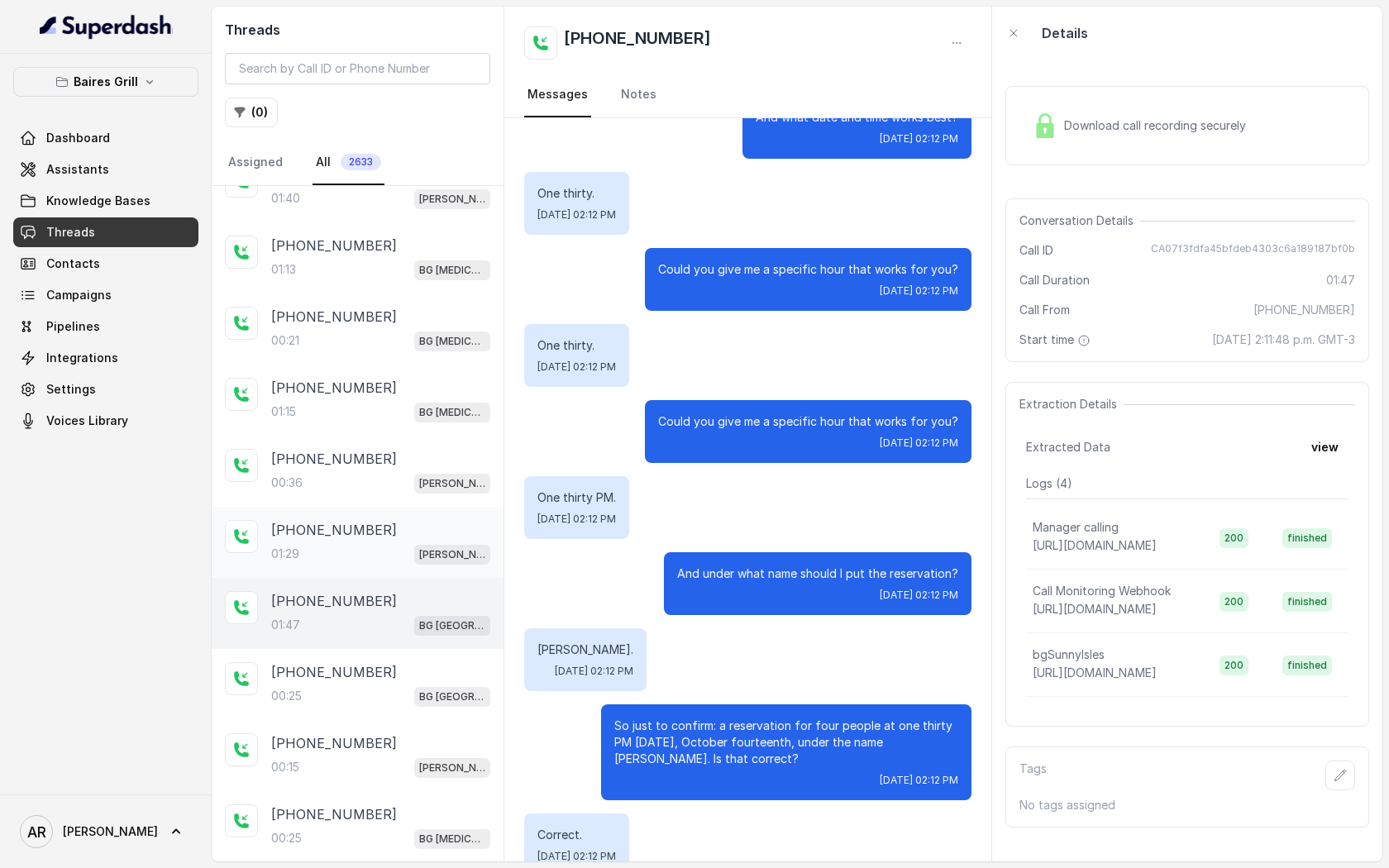
click at [353, 532] on p "+17867701115" at bounding box center [334, 530] width 126 height 20
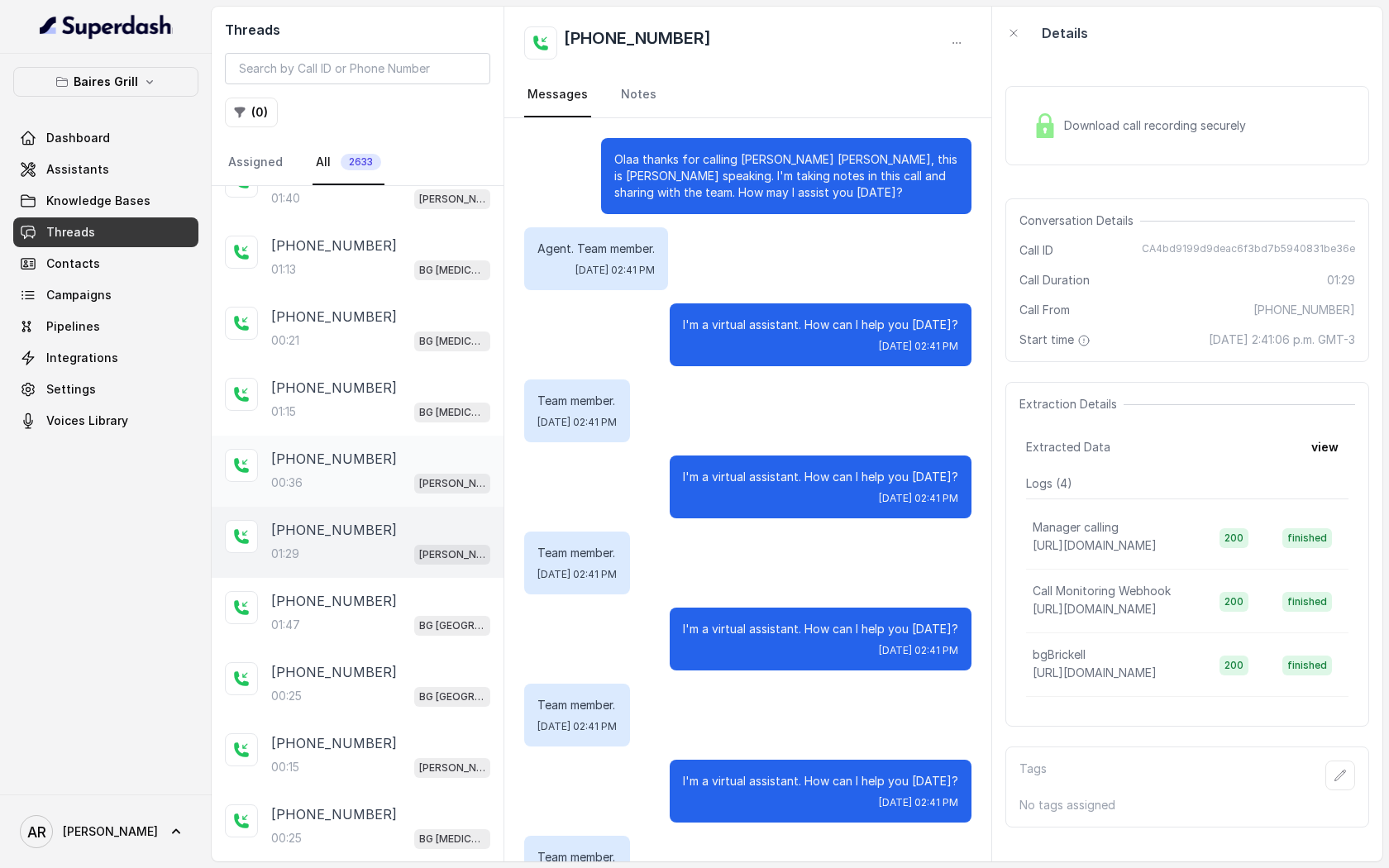
scroll to position [666, 0]
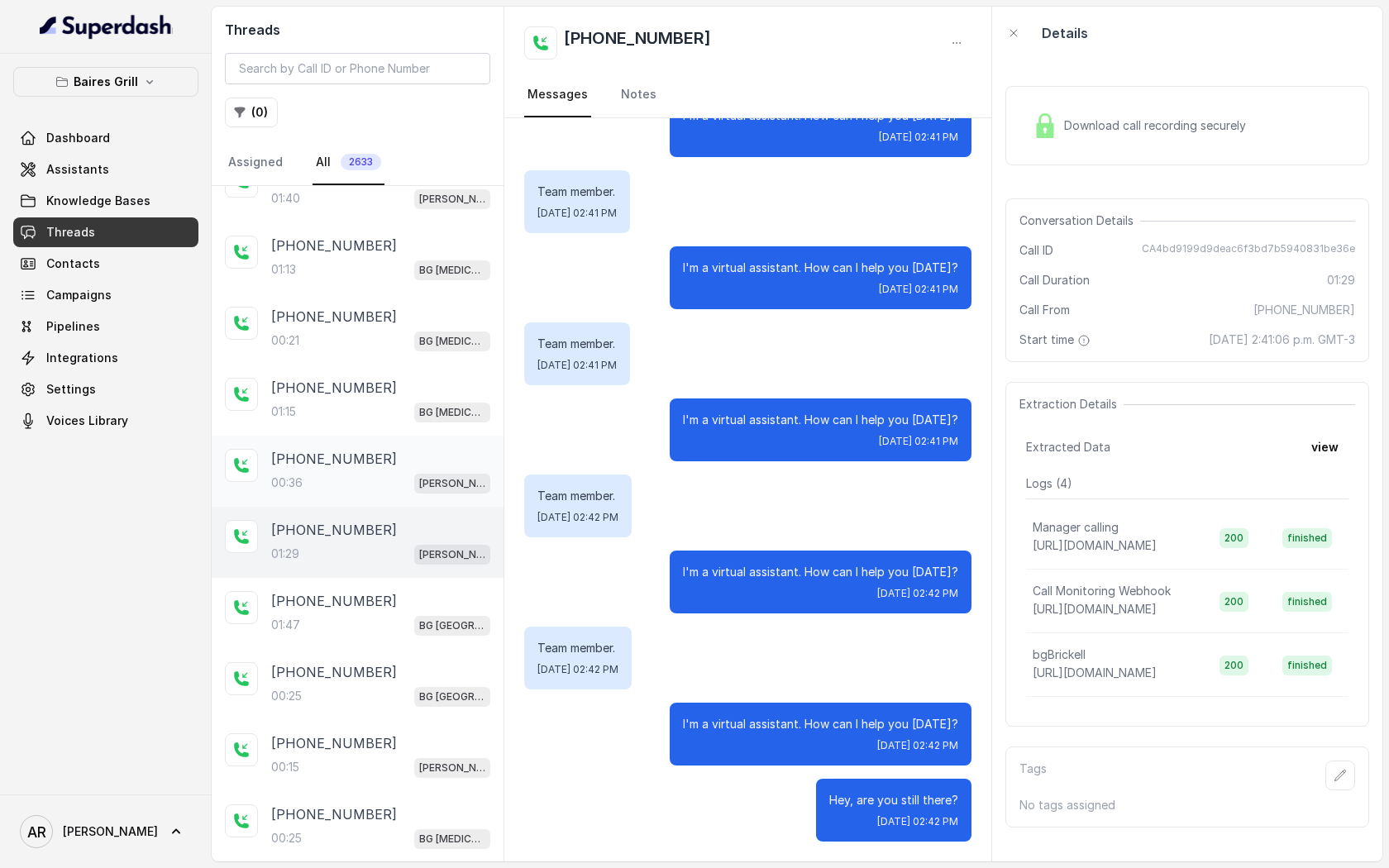
click at [354, 500] on div "+17867701115 00:36 BG Brickell" at bounding box center [357, 471] width 292 height 71
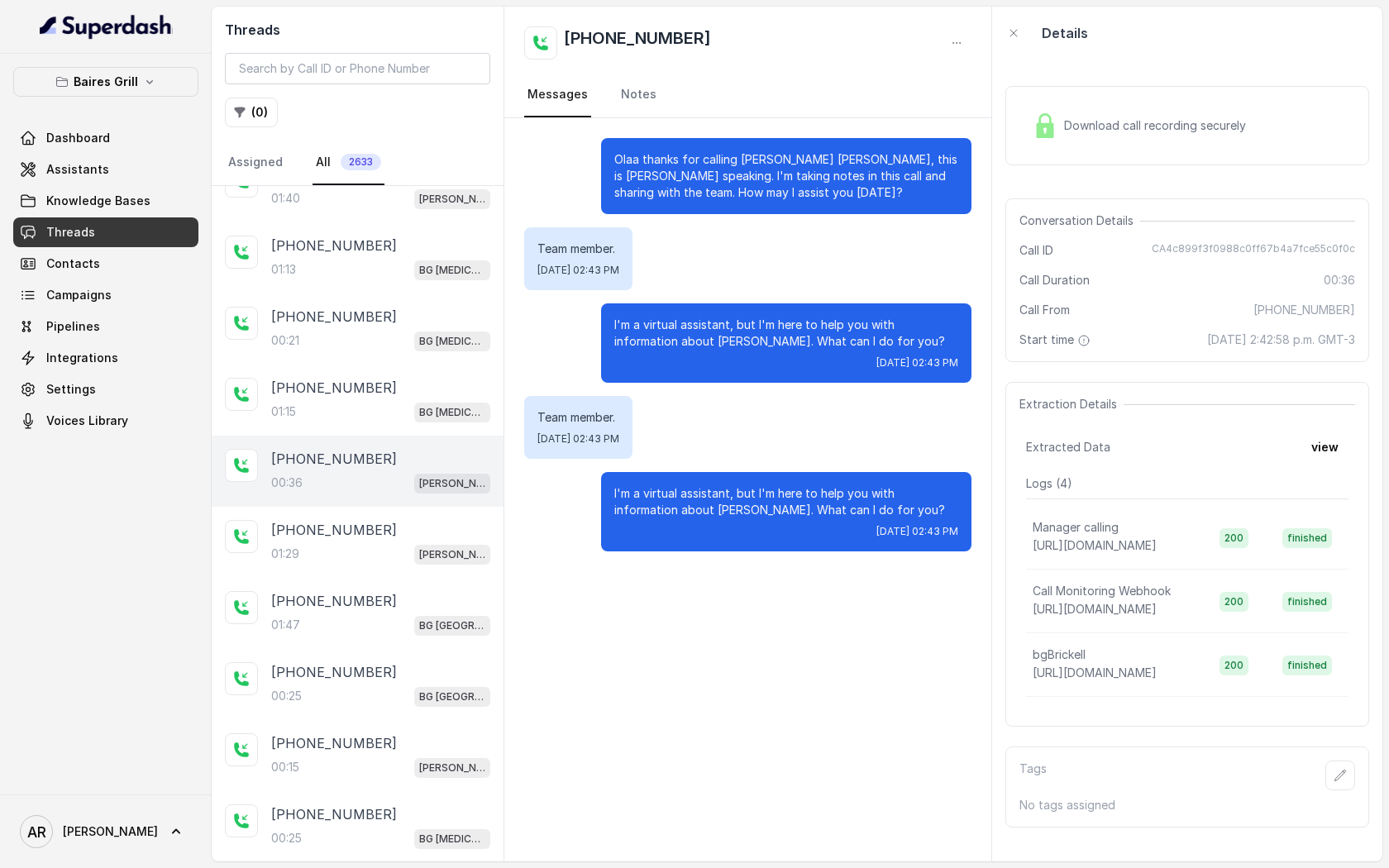
click at [632, 436] on div "Team member. Tue, Oct 14, 2025, 02:43 PM" at bounding box center [578, 427] width 108 height 62
click at [433, 468] on div "+17867701115 00:36 BG Brickell" at bounding box center [380, 472] width 219 height 45
click at [425, 532] on div "+17867701115" at bounding box center [380, 530] width 219 height 20
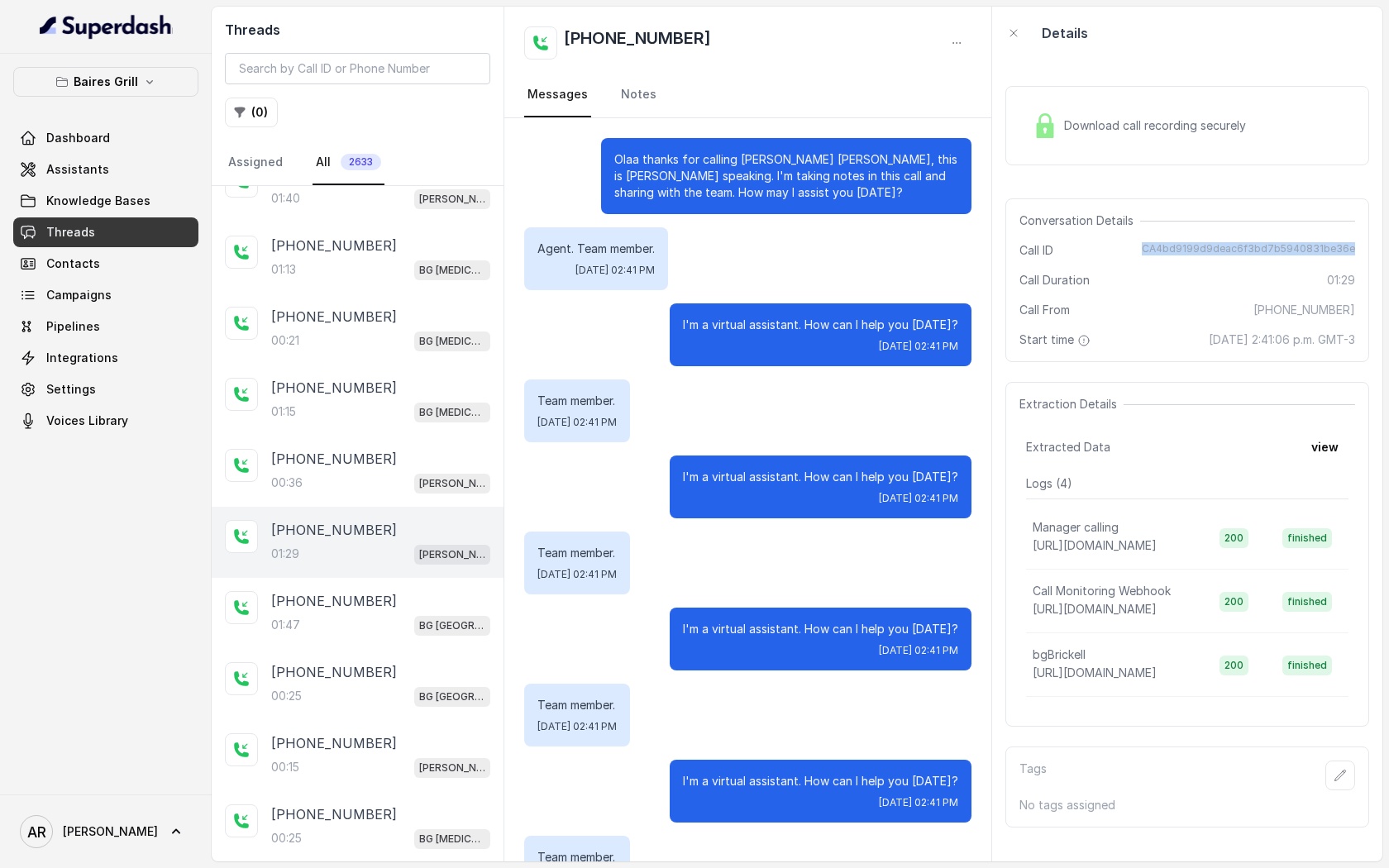
drag, startPoint x: 1146, startPoint y: 242, endPoint x: 1374, endPoint y: 248, distance: 228.1
click at [1374, 248] on div "Download call recording securely Conversation Details Call ID CA4bd9199d9deac6f…" at bounding box center [1187, 461] width 391 height 802
copy span "CA4bd9199d9deac6f3bd7b5940831be36e"
click at [653, 241] on p "Agent. Team member." at bounding box center [596, 249] width 117 height 17
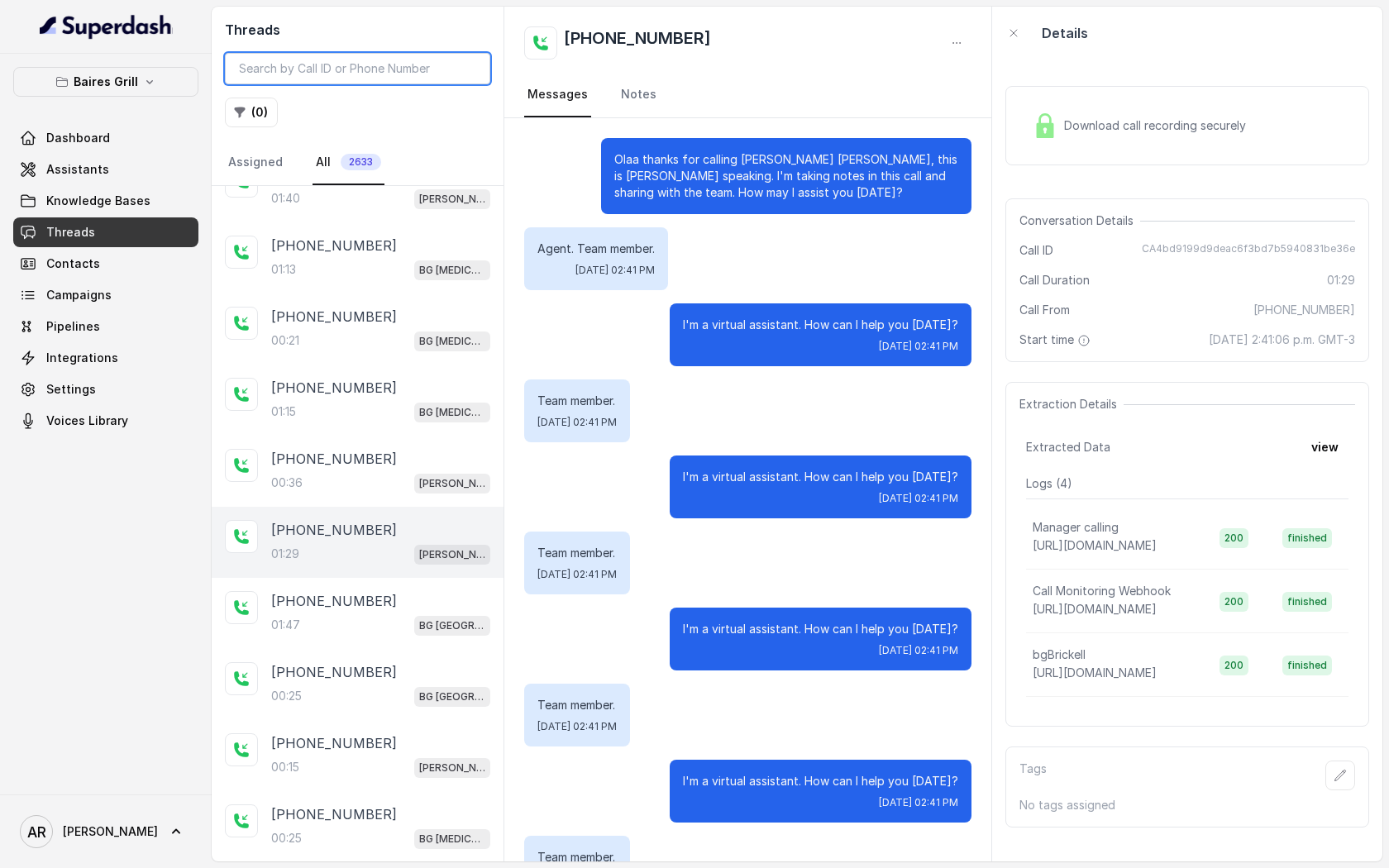
click at [364, 58] on input "search" at bounding box center [357, 69] width 266 height 32
paste input "CA7d85eedb915162728ffeb65697547feb"
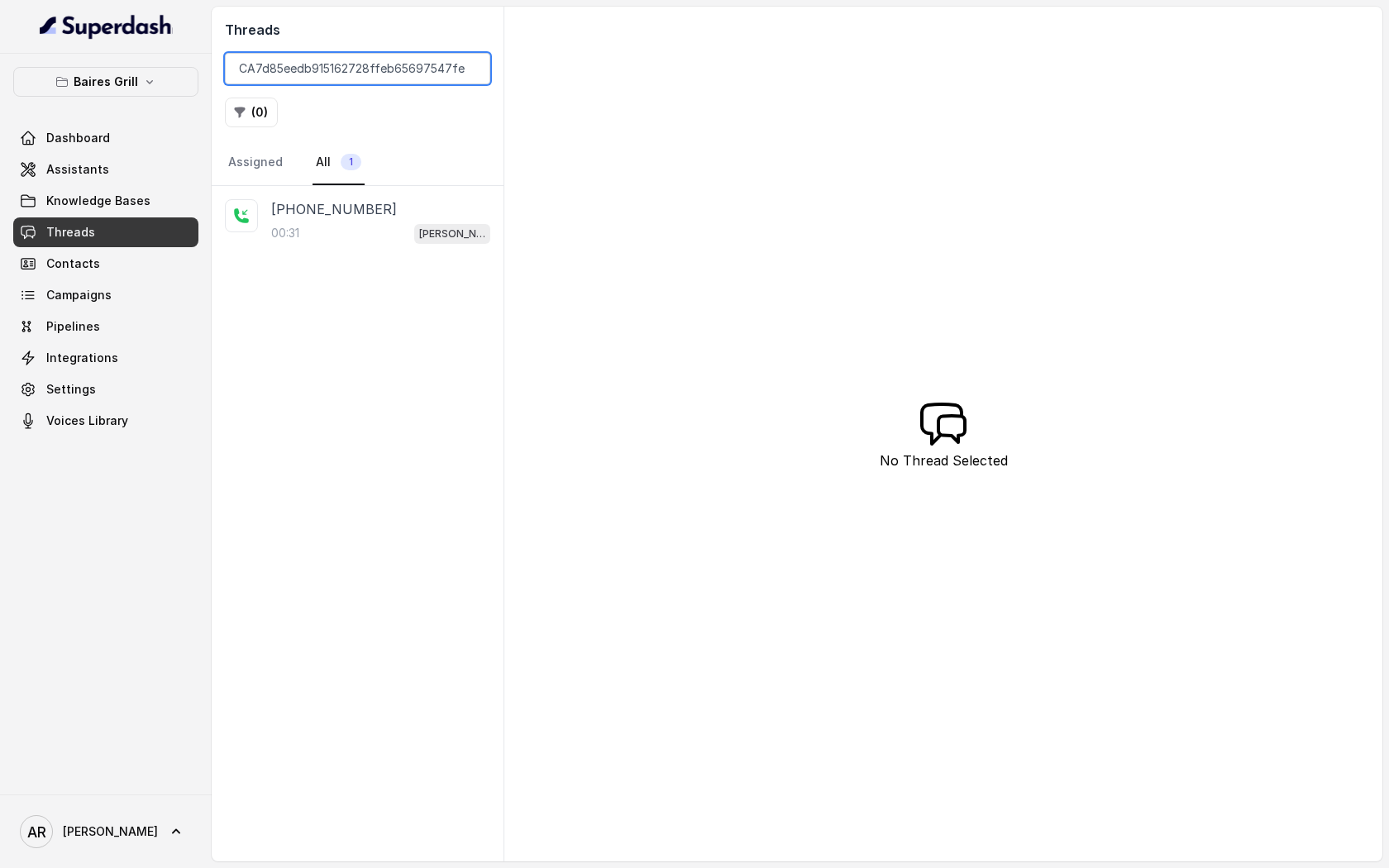
type input "CA7d85eedb915162728ffeb65697547feb"
click at [377, 300] on div "+17869926750 00:31 BG Brickell" at bounding box center [357, 524] width 292 height 676
click at [389, 241] on div "00:31 BG Brickell" at bounding box center [380, 233] width 219 height 21
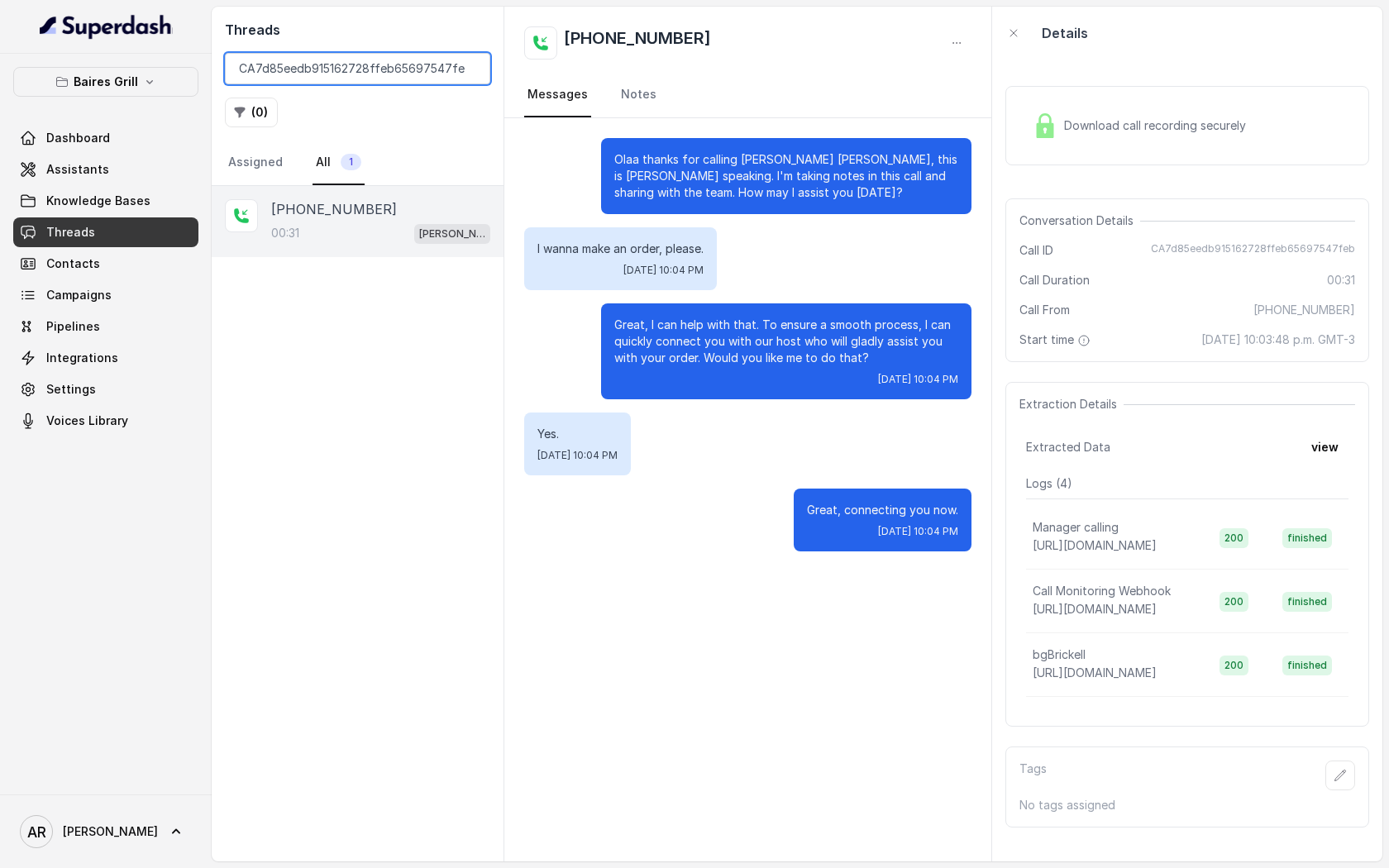
click at [468, 68] on input "CA7d85eedb915162728ffeb65697547feb" at bounding box center [357, 69] width 266 height 32
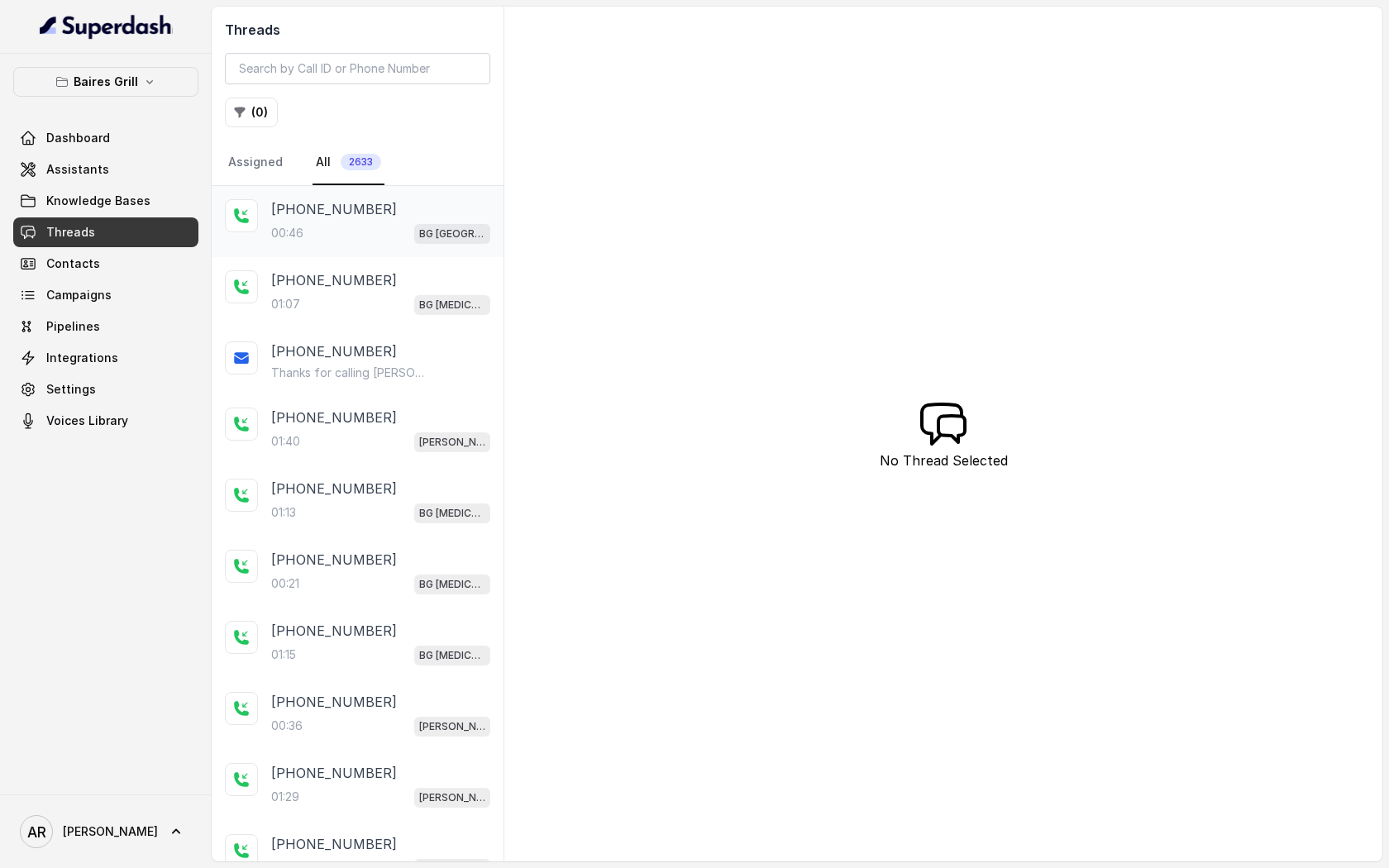
click at [386, 219] on div "+12672317620 00:46 BG Sunny Isles" at bounding box center [380, 222] width 219 height 45
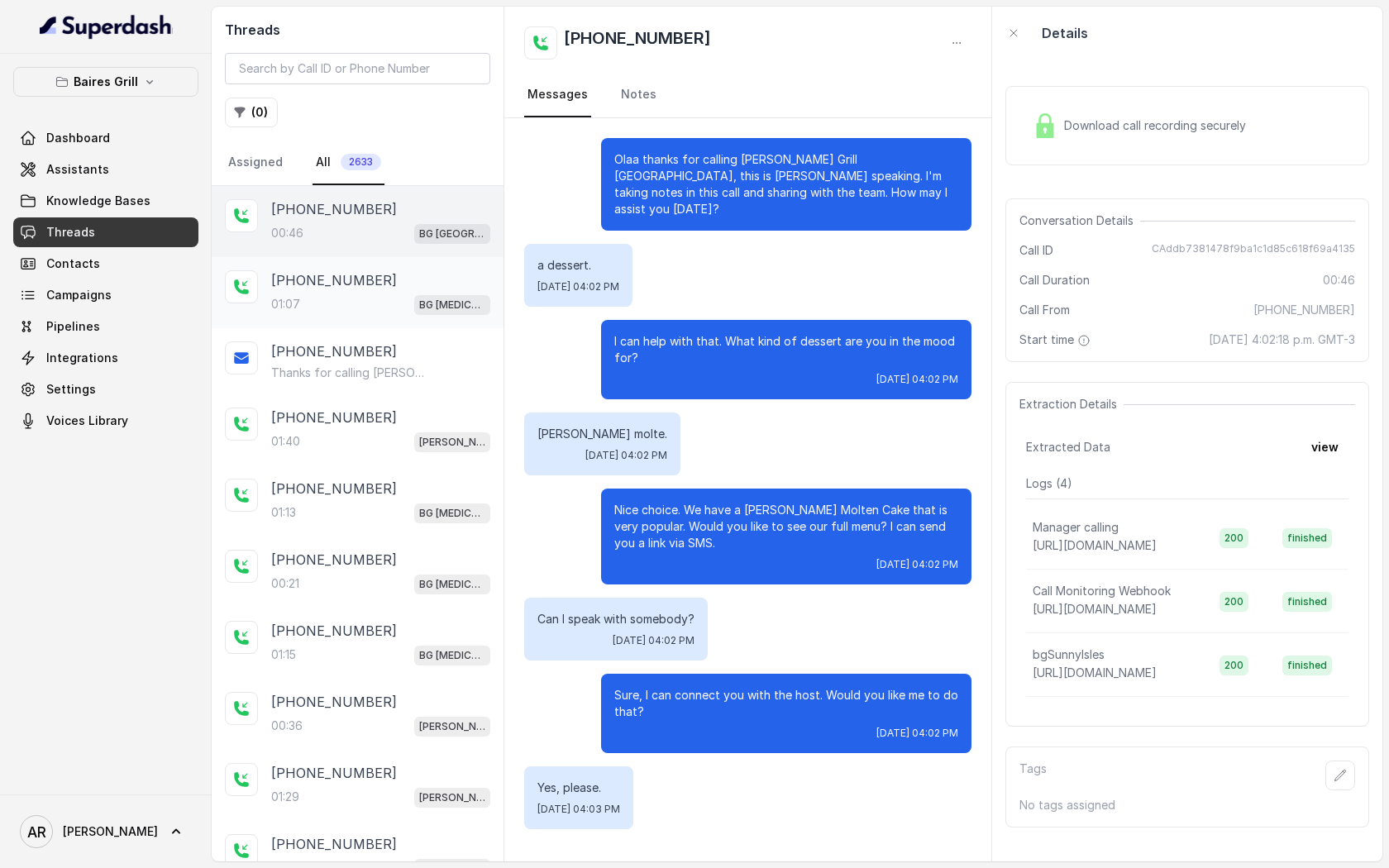
click at [385, 271] on div "+13052987332" at bounding box center [380, 280] width 219 height 20
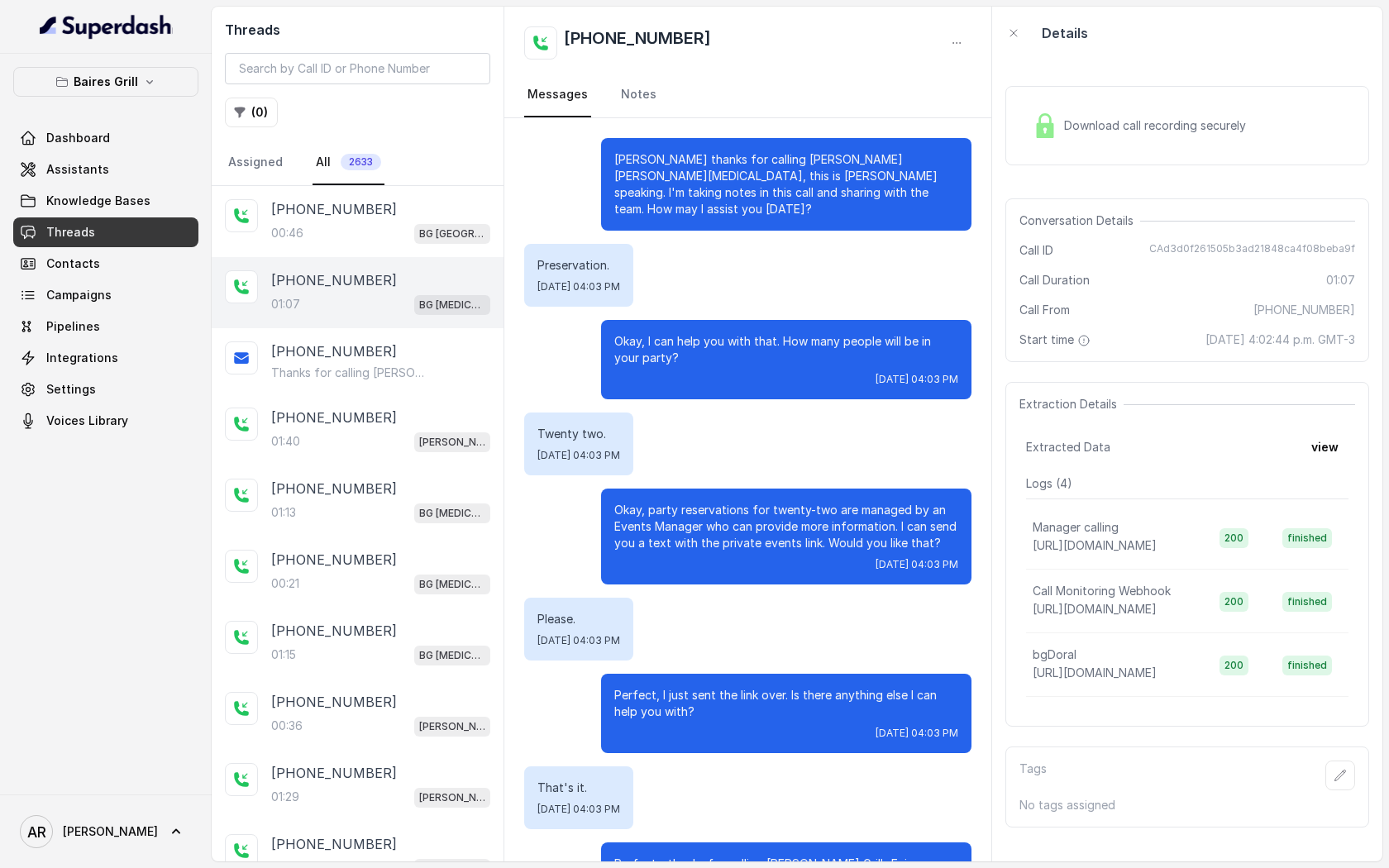
scroll to position [200, 0]
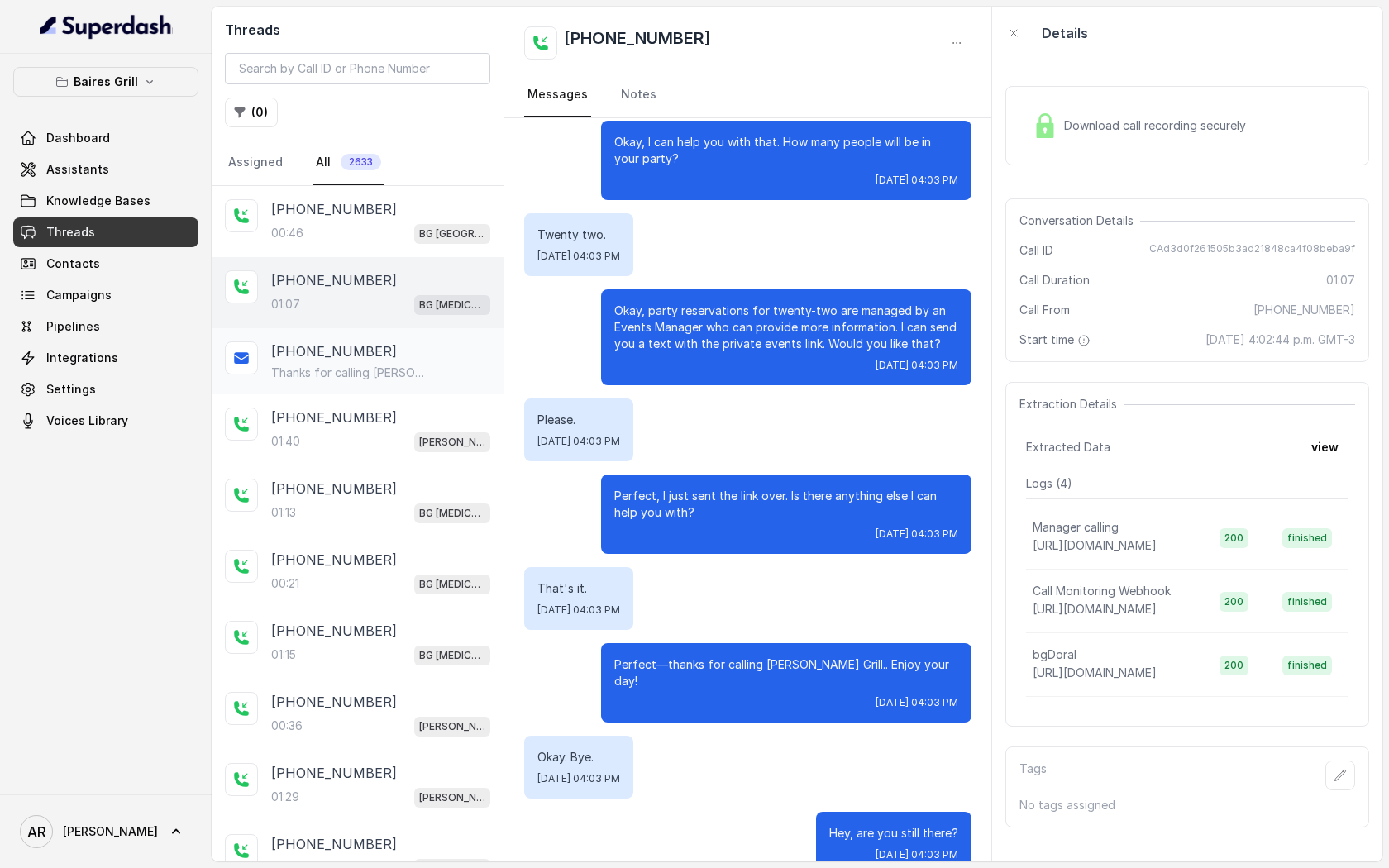
click at [426, 341] on div "+13052987332" at bounding box center [380, 351] width 219 height 20
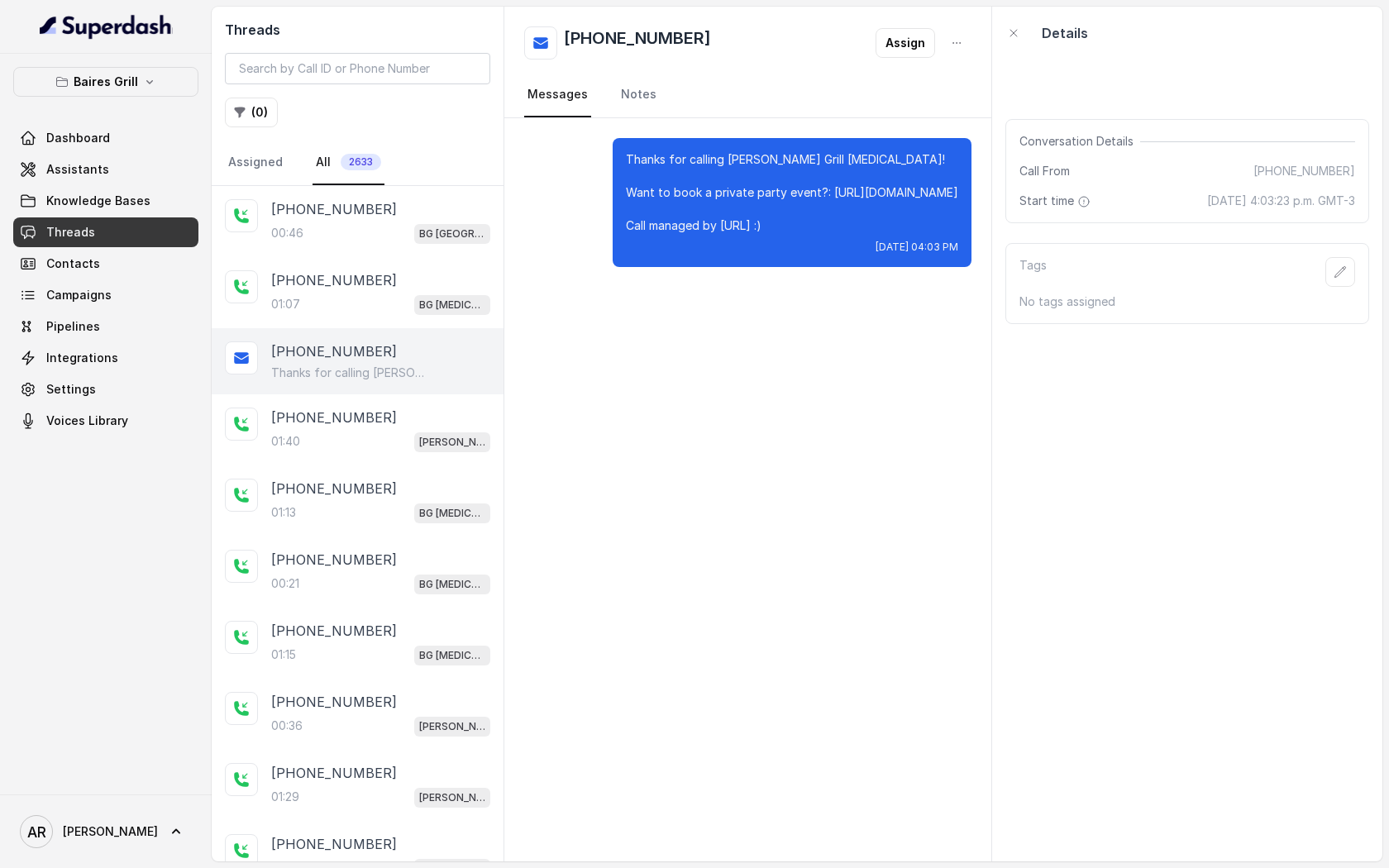
click at [477, 389] on div "+13052987332 Thanks for calling Baires Grill Doral! Want to book a private part…" at bounding box center [357, 361] width 292 height 66
click at [402, 462] on div "+19204274600 01:40 BG Brickell" at bounding box center [357, 430] width 292 height 71
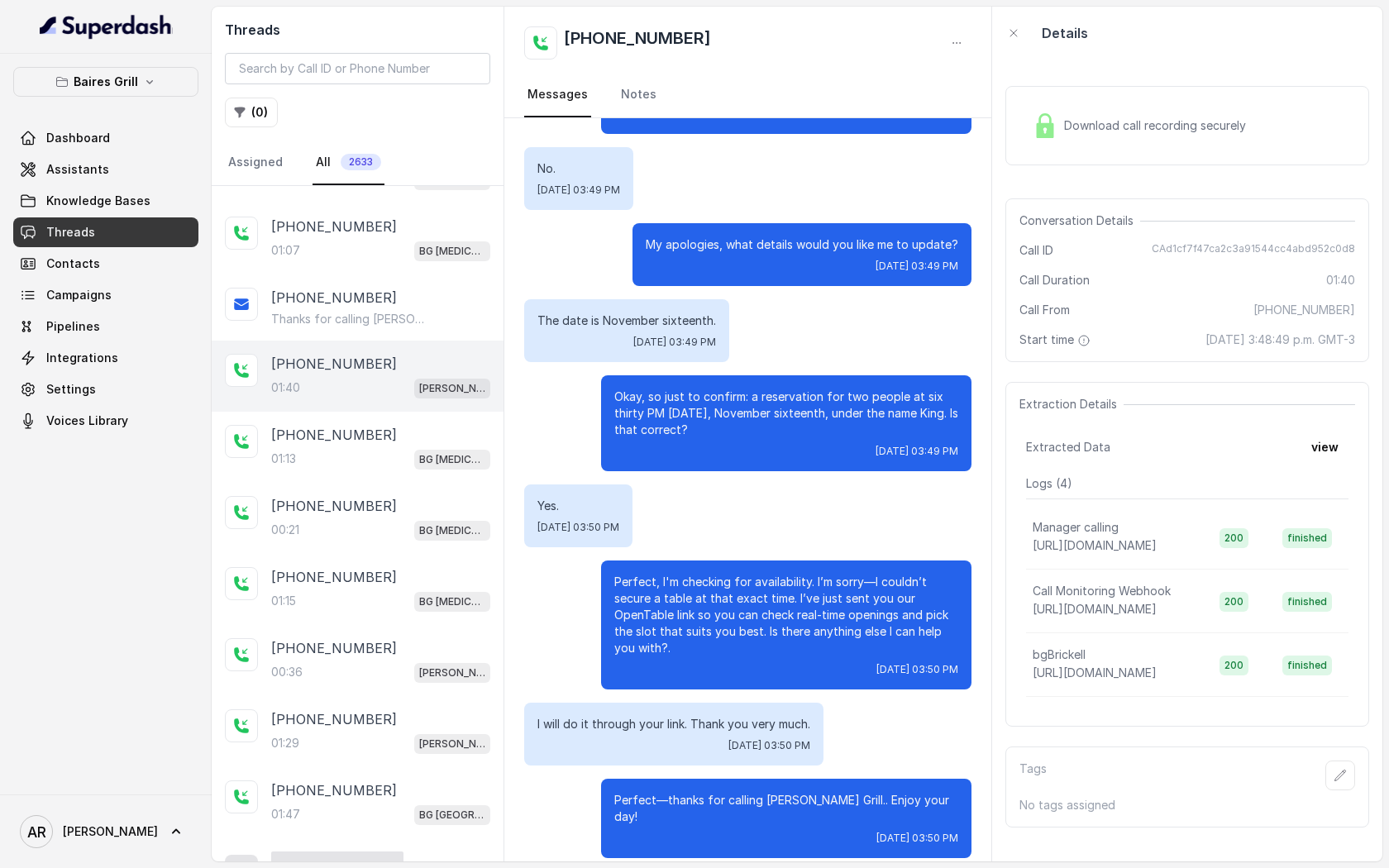
scroll to position [62, 0]
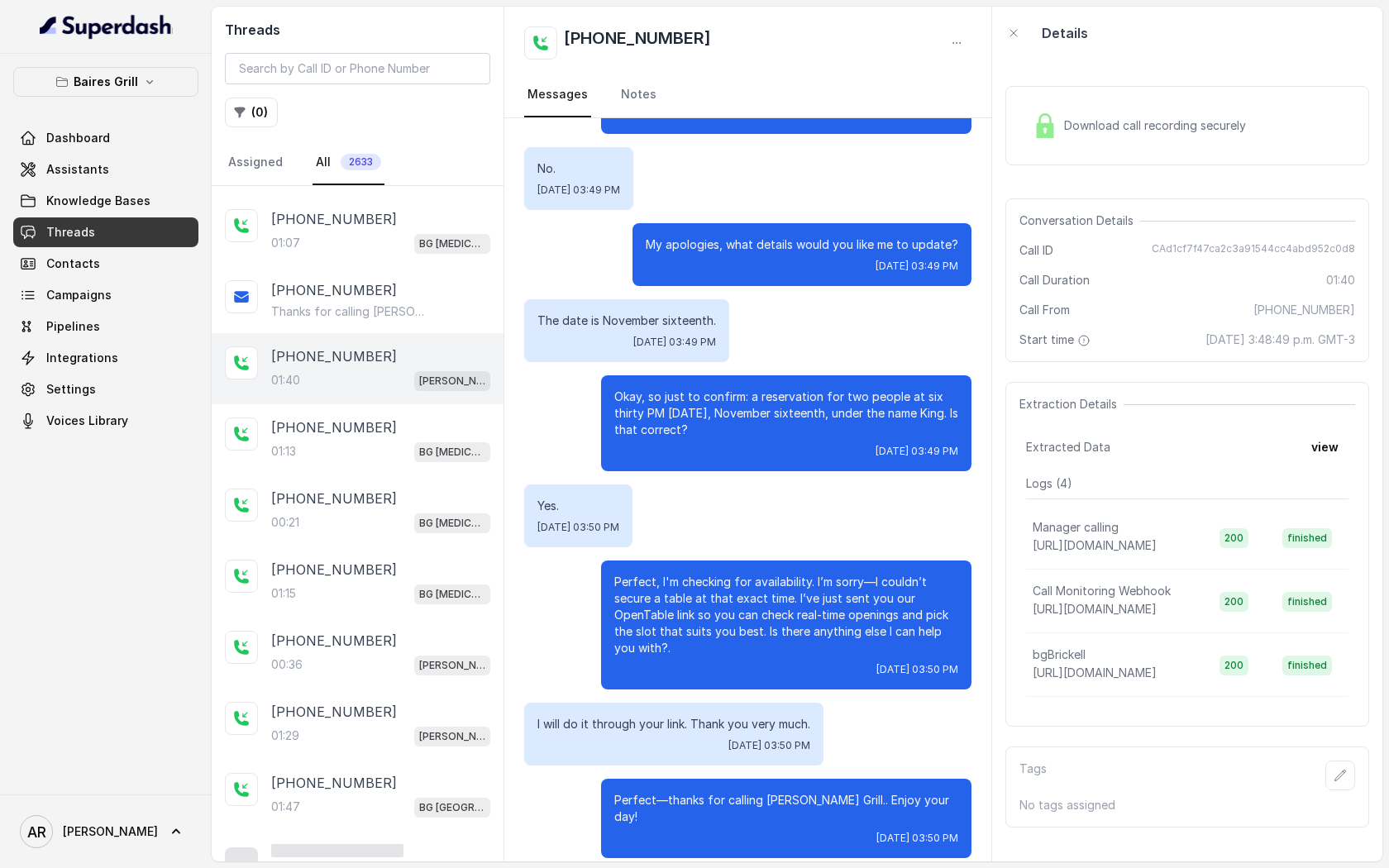
click at [402, 462] on div "+19547099472 01:13 BG Doral" at bounding box center [357, 440] width 292 height 71
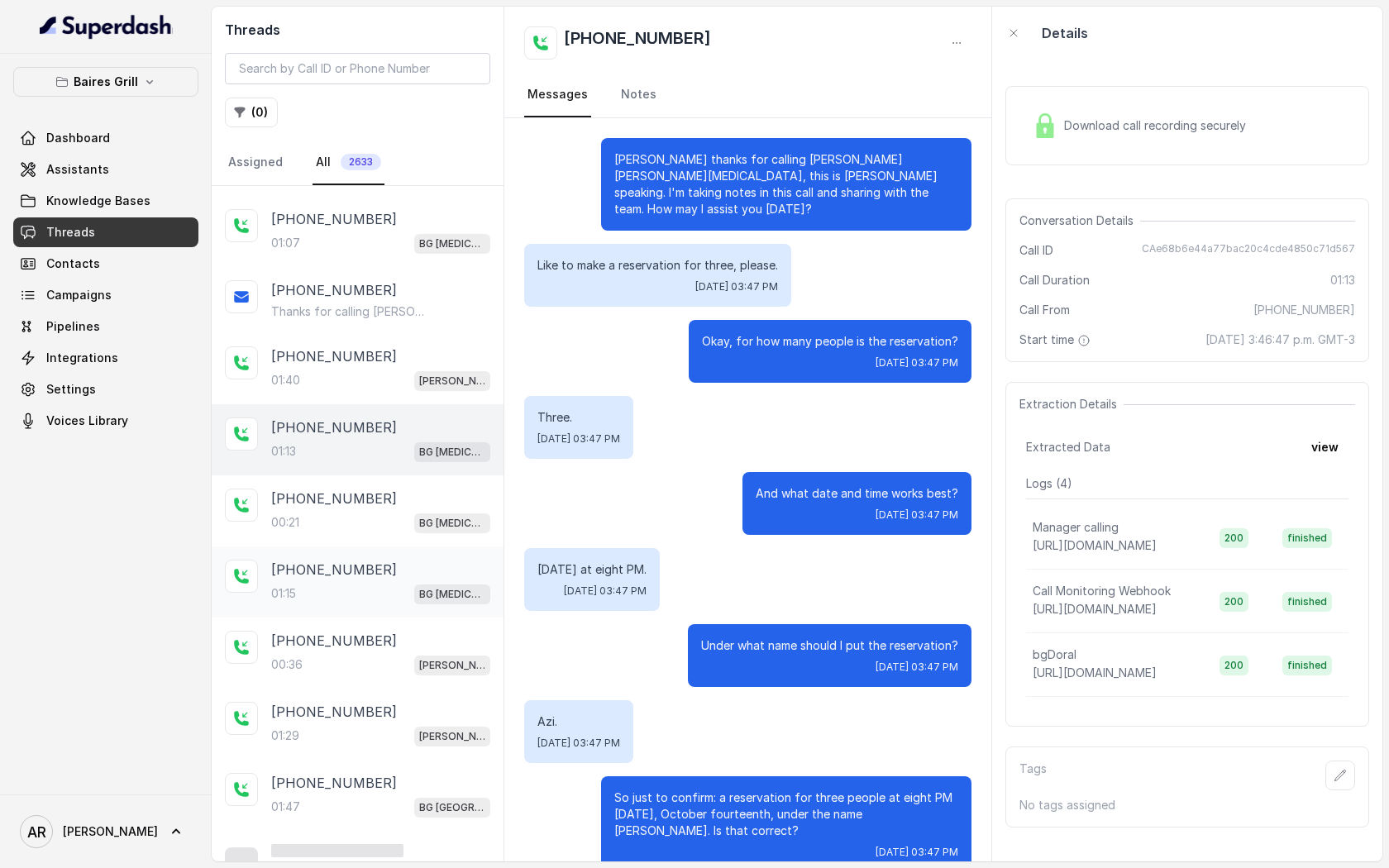
scroll to position [368, 0]
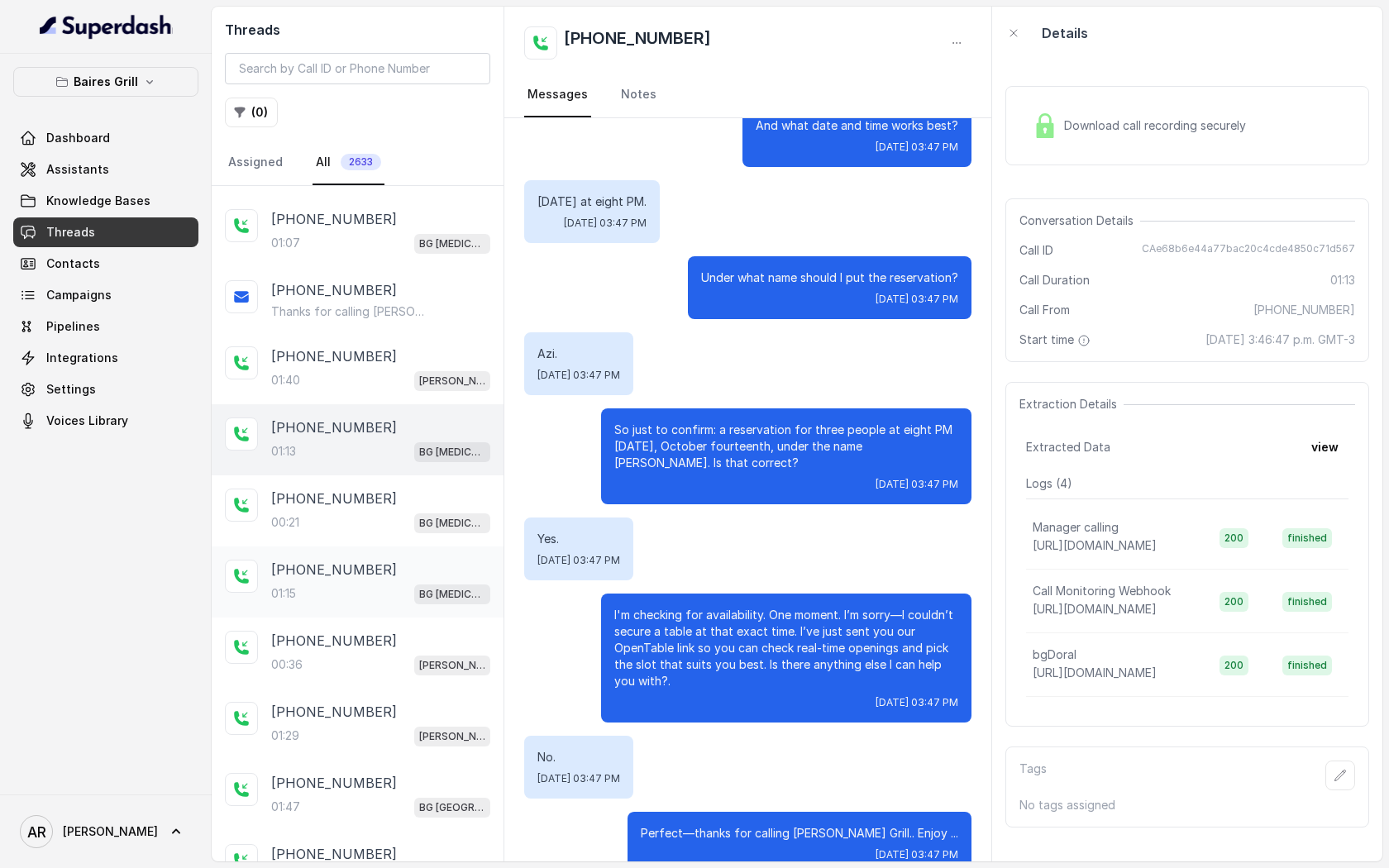
click at [393, 586] on div "01:15 BG Doral" at bounding box center [380, 593] width 219 height 21
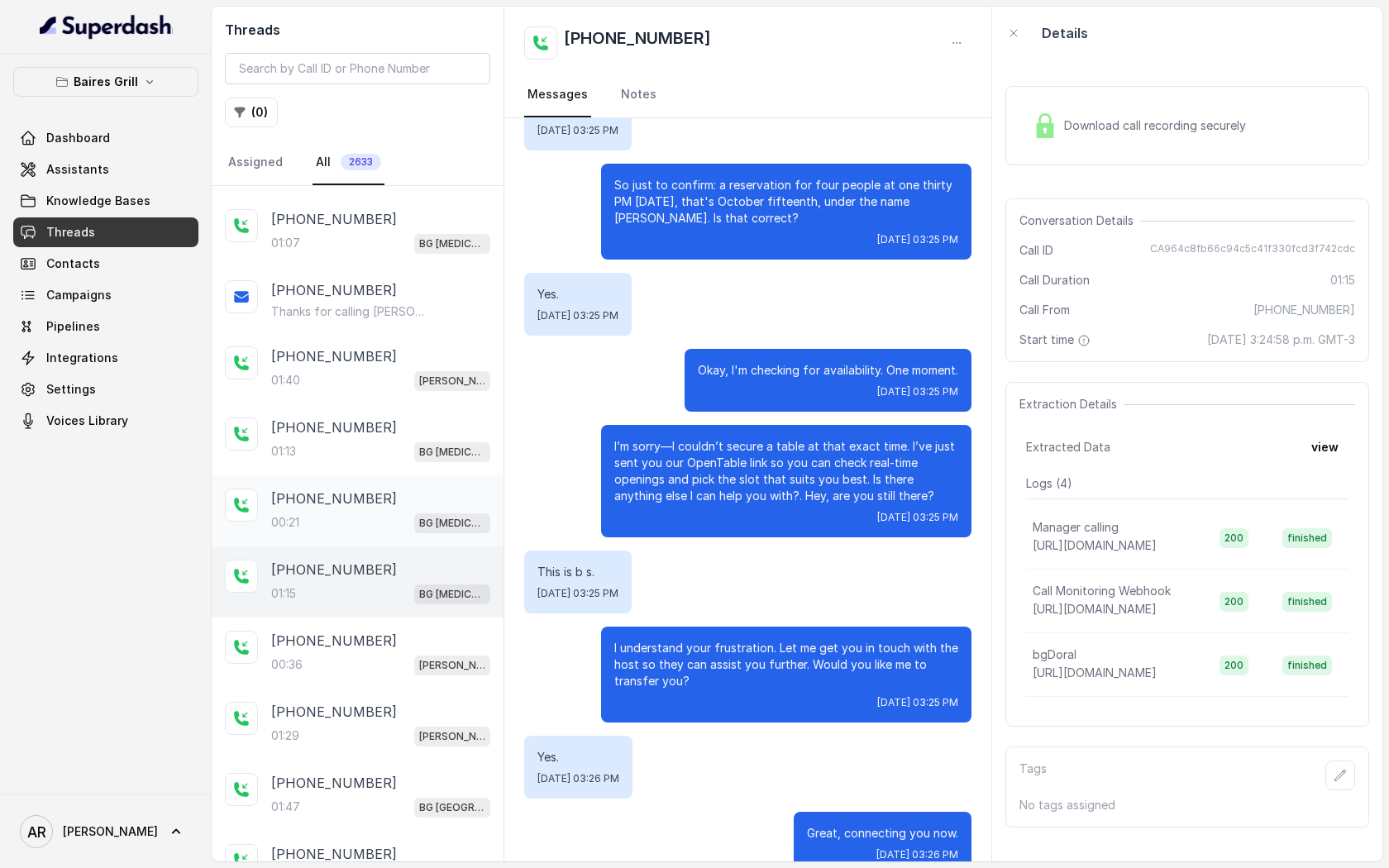
scroll to position [667, 0]
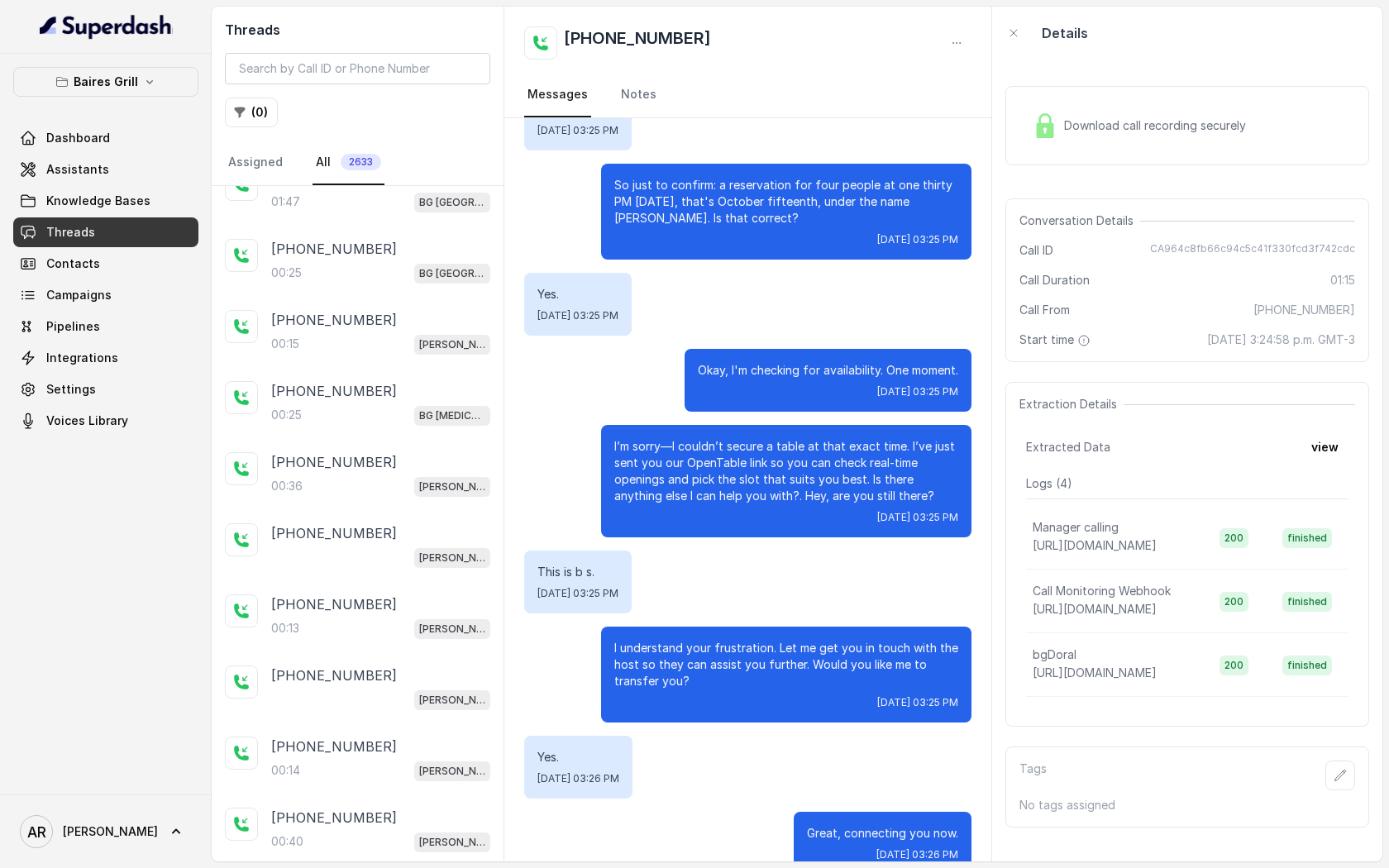
click at [405, 489] on div "00:36 BG Brickell" at bounding box center [380, 486] width 219 height 21
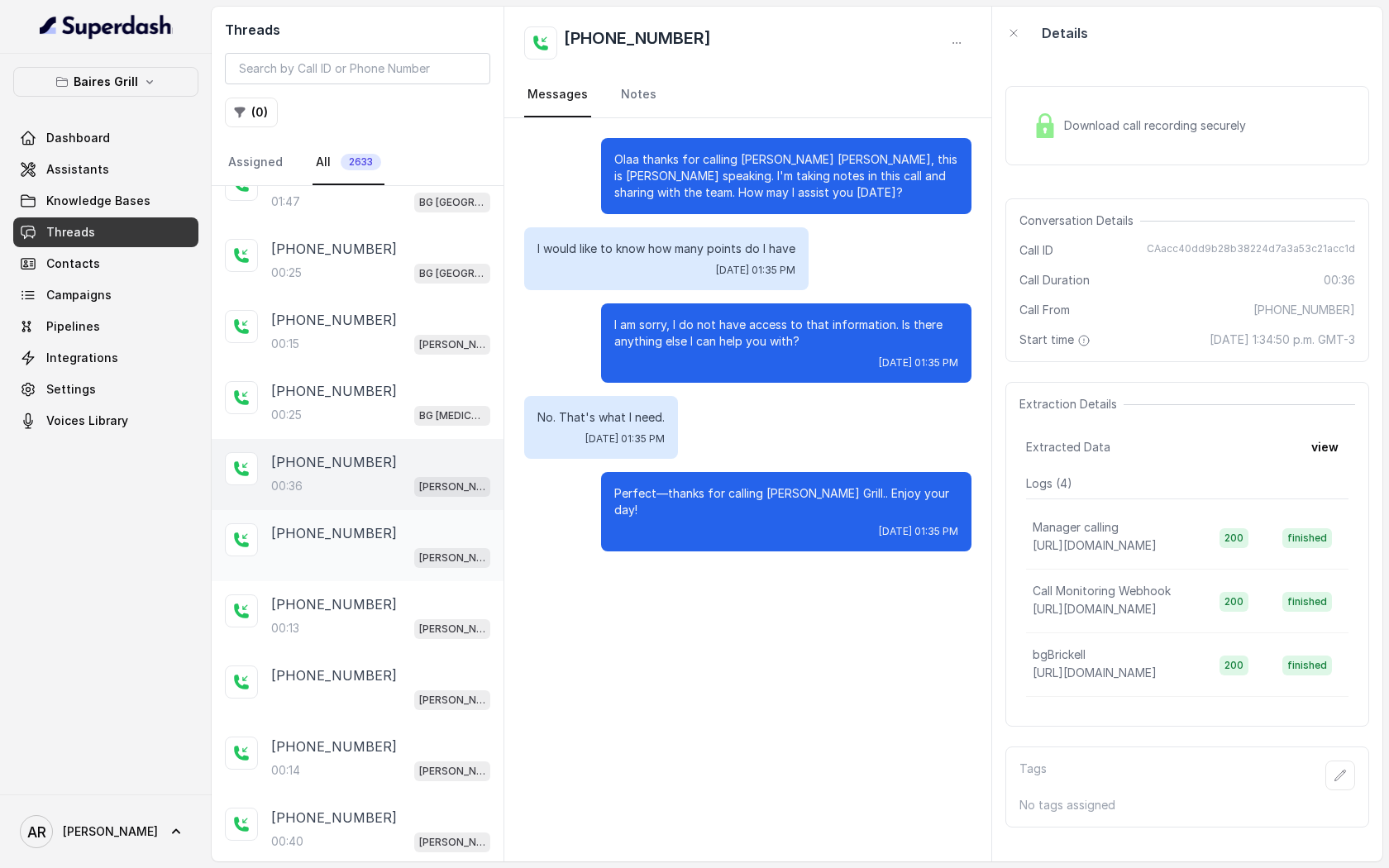
click at [377, 517] on div "+17865069051 BG Brickell" at bounding box center [357, 545] width 292 height 71
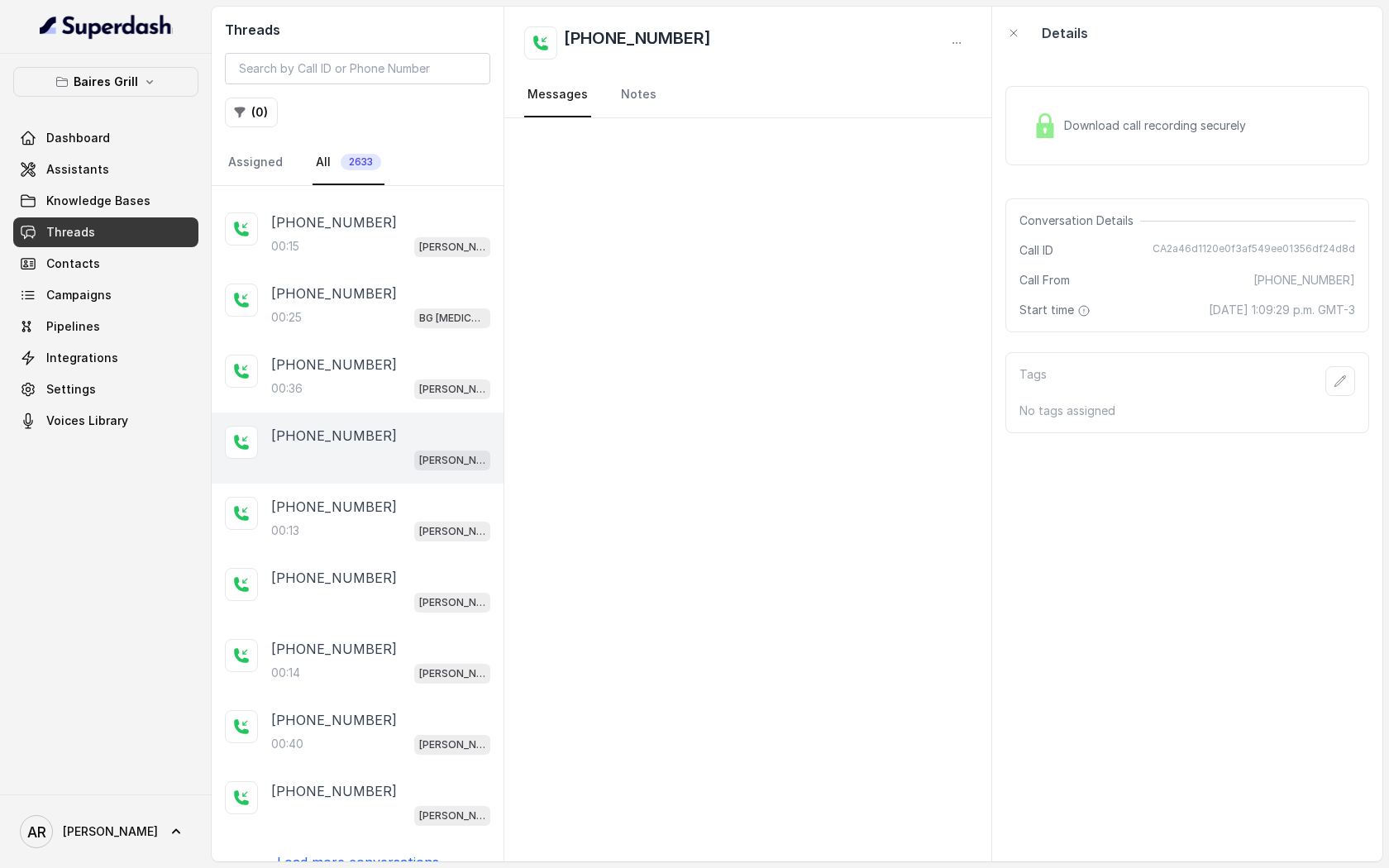
scroll to position [773, 0]
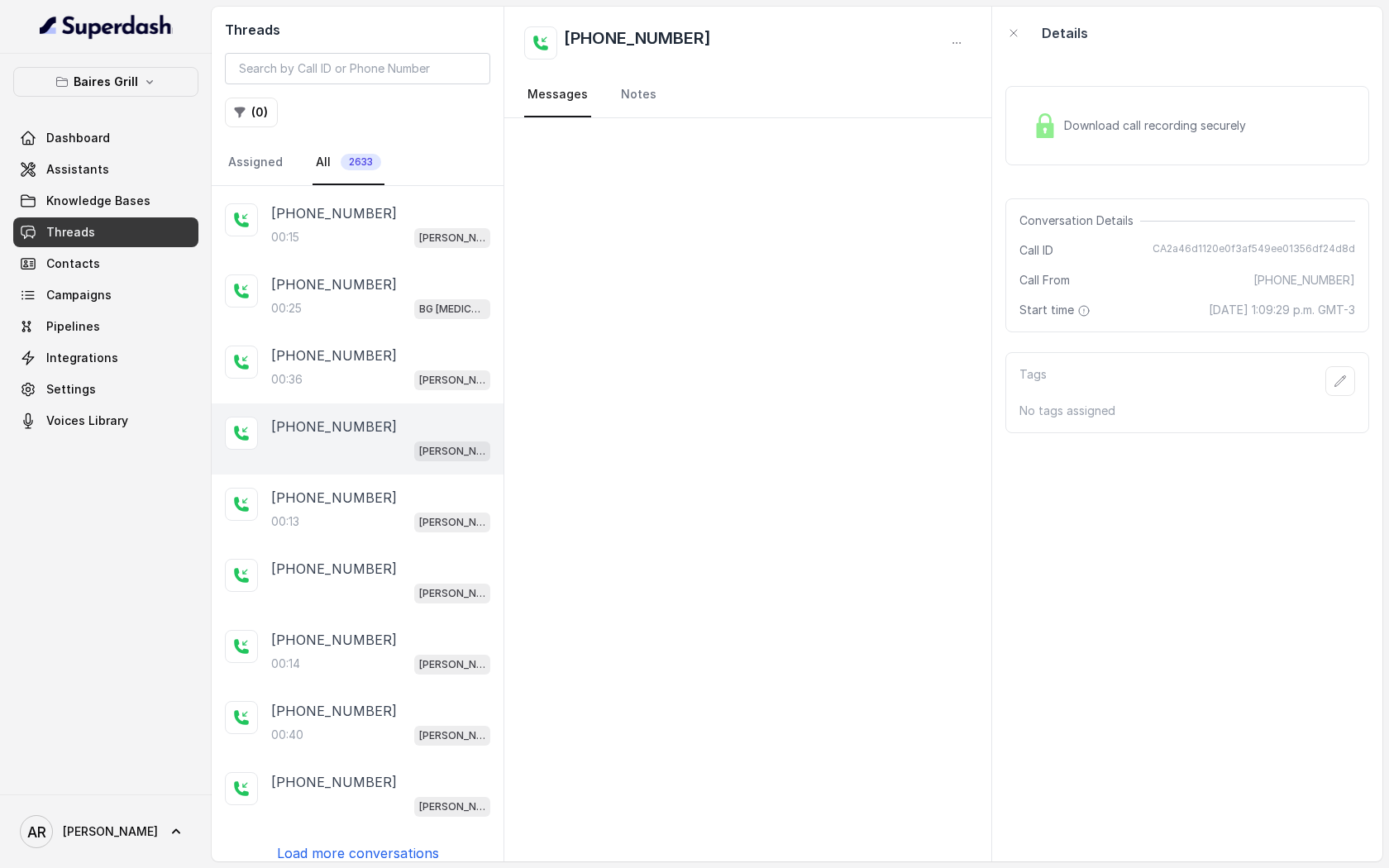
click at [377, 517] on div "00:13 BG Brickell" at bounding box center [380, 521] width 219 height 21
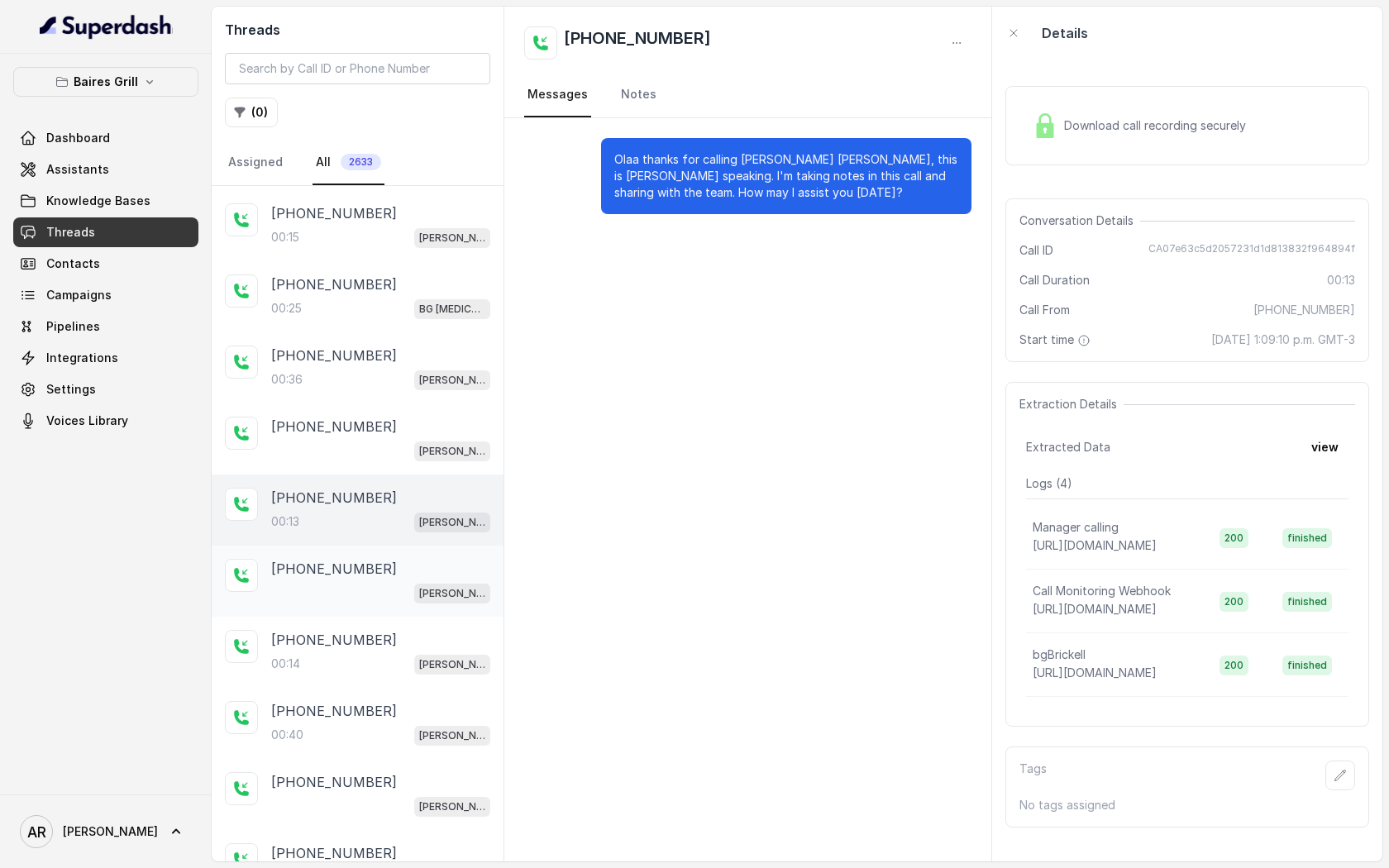
click at [376, 559] on div "+17865069051" at bounding box center [380, 569] width 219 height 20
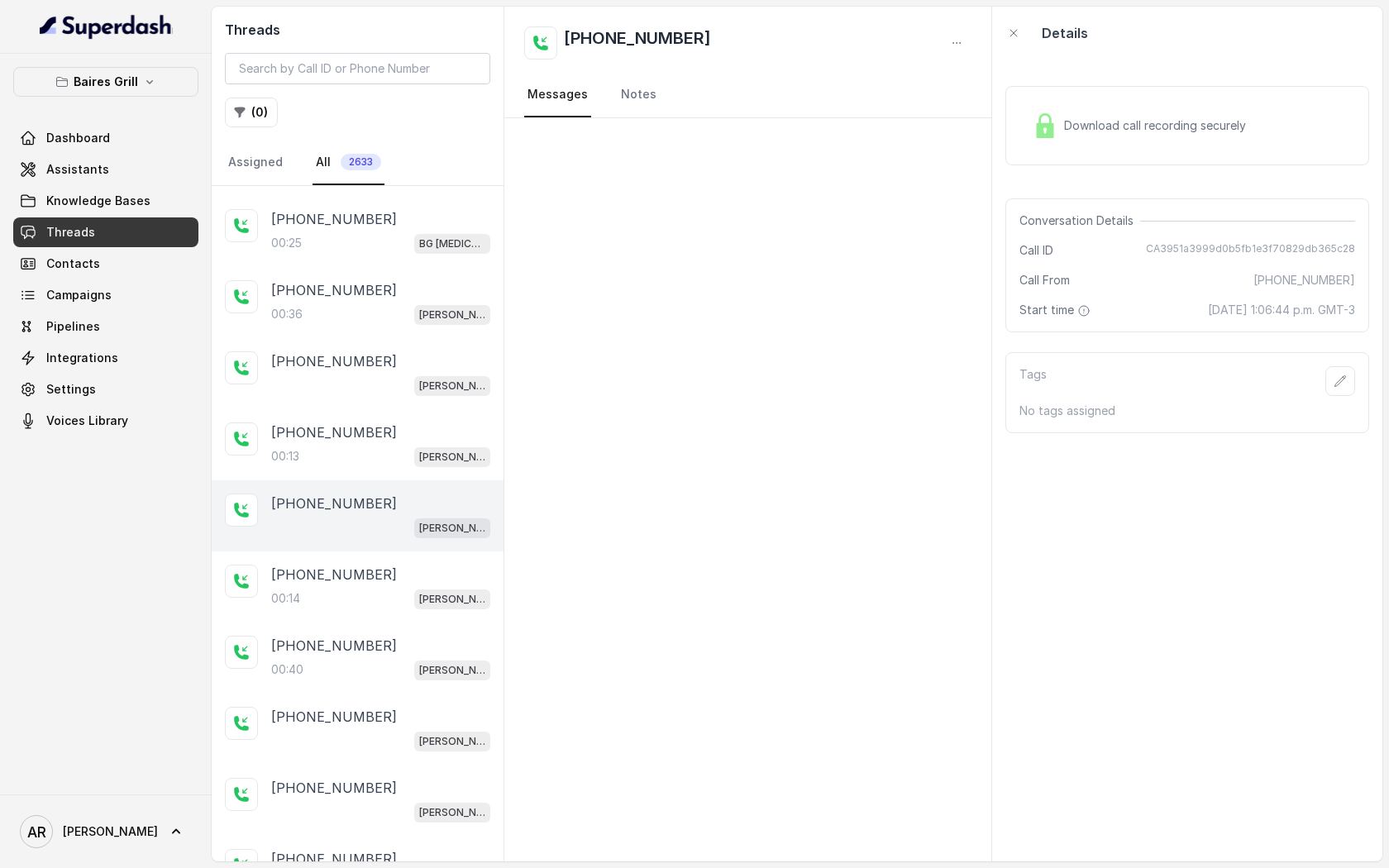
click at [376, 552] on div "+17865069051 00:14 BG Brickell" at bounding box center [357, 587] width 292 height 71
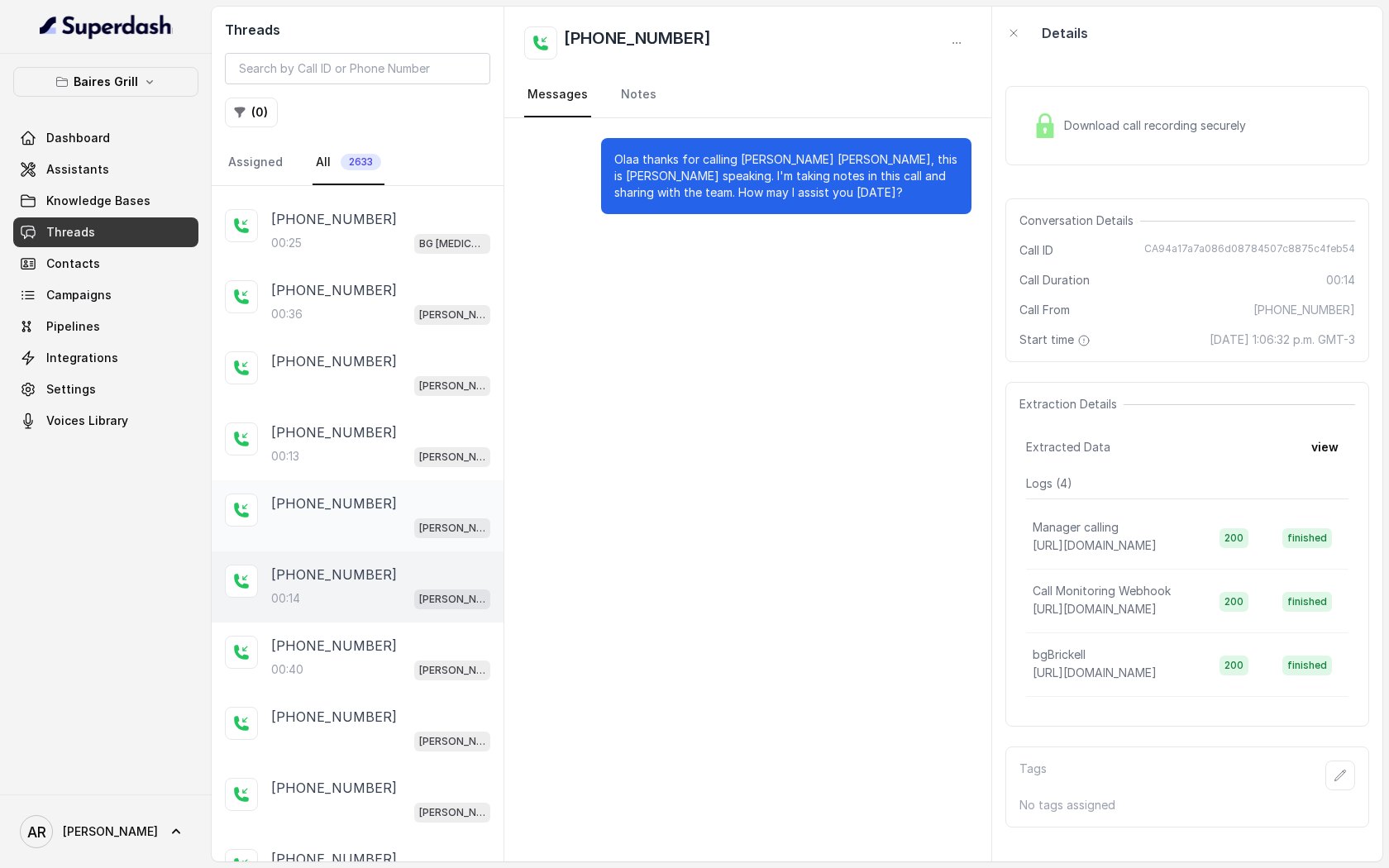
scroll to position [918, 0]
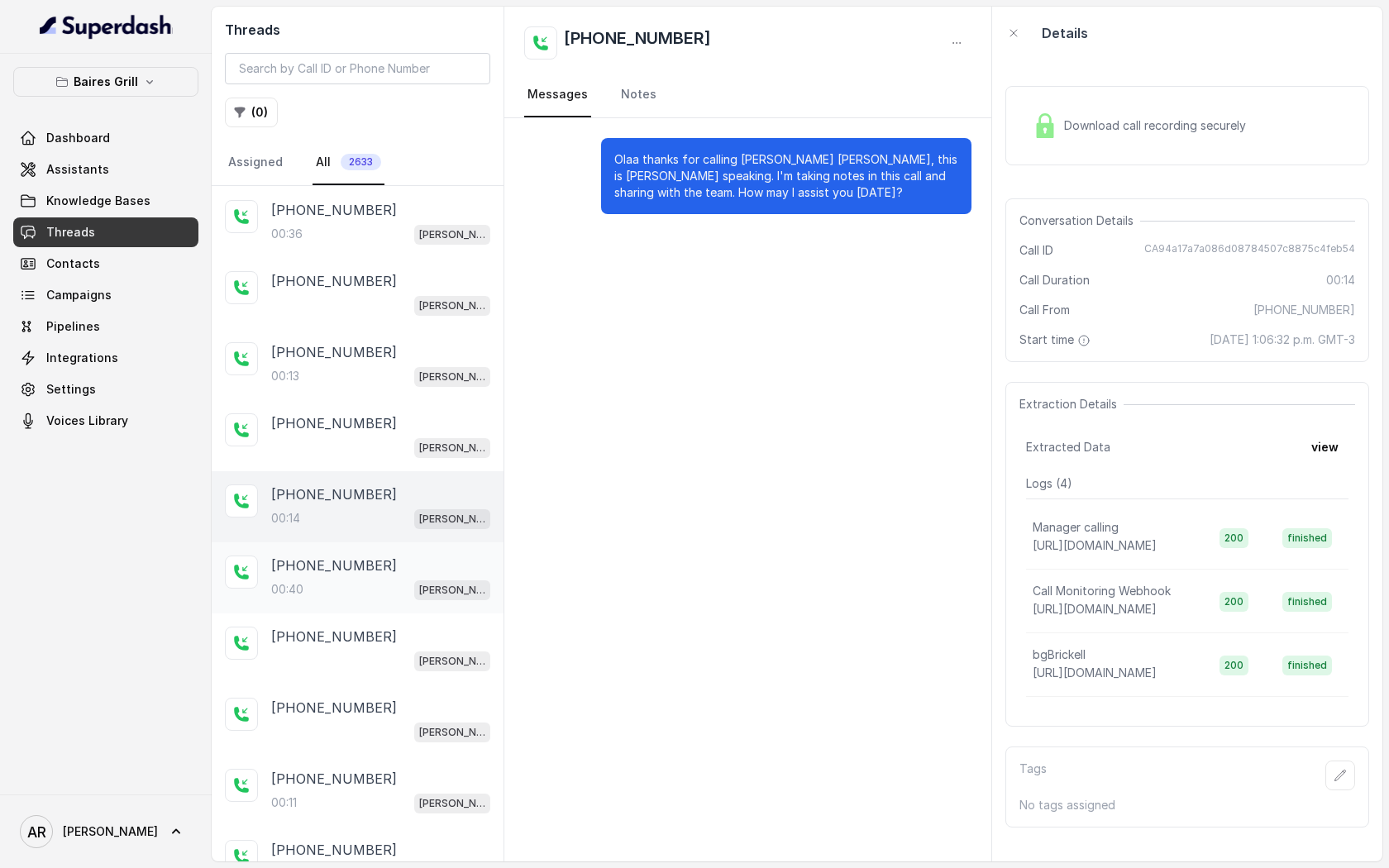
click at [370, 579] on div "00:40 BG Brickell" at bounding box center [380, 589] width 219 height 21
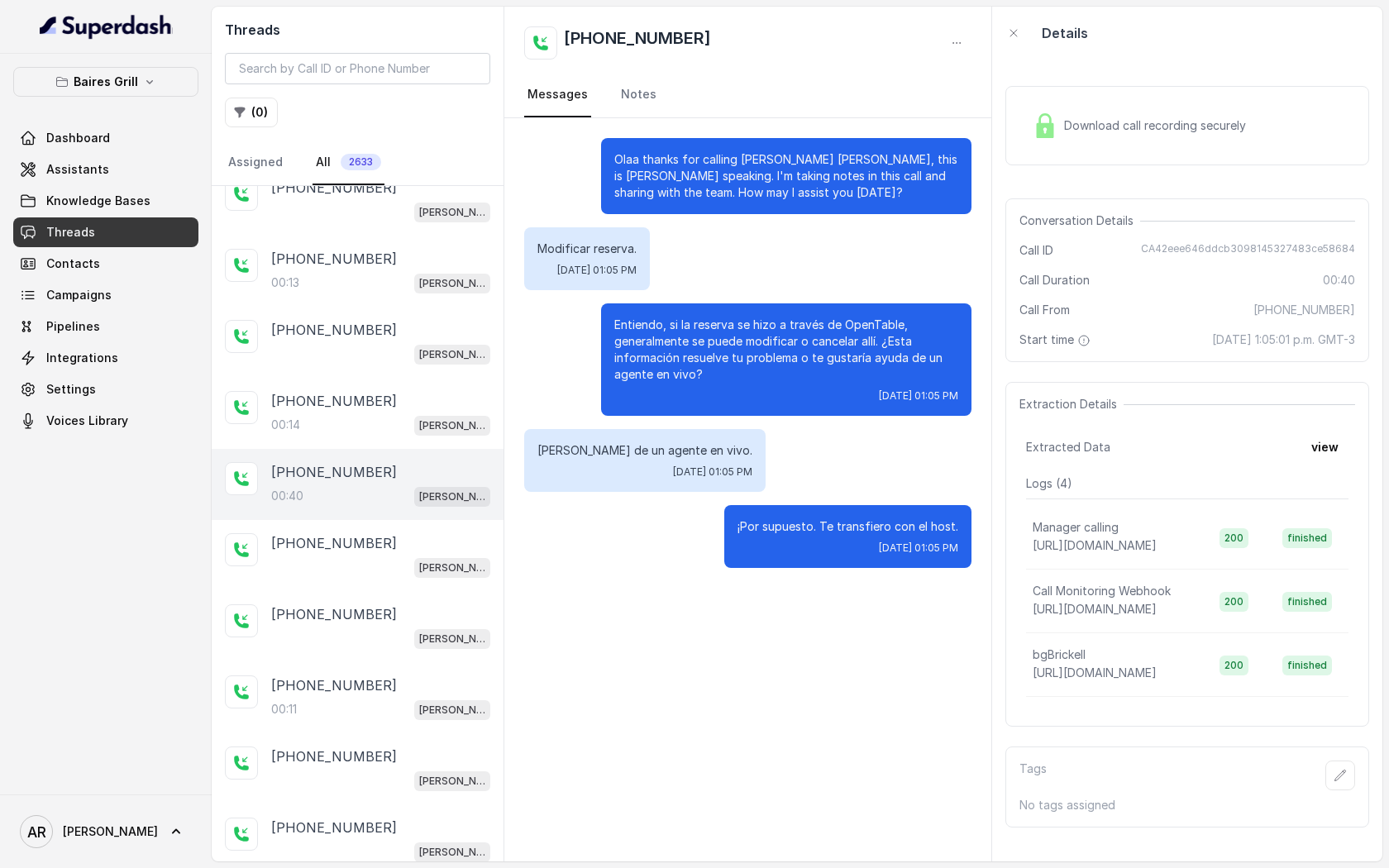
scroll to position [1027, 0]
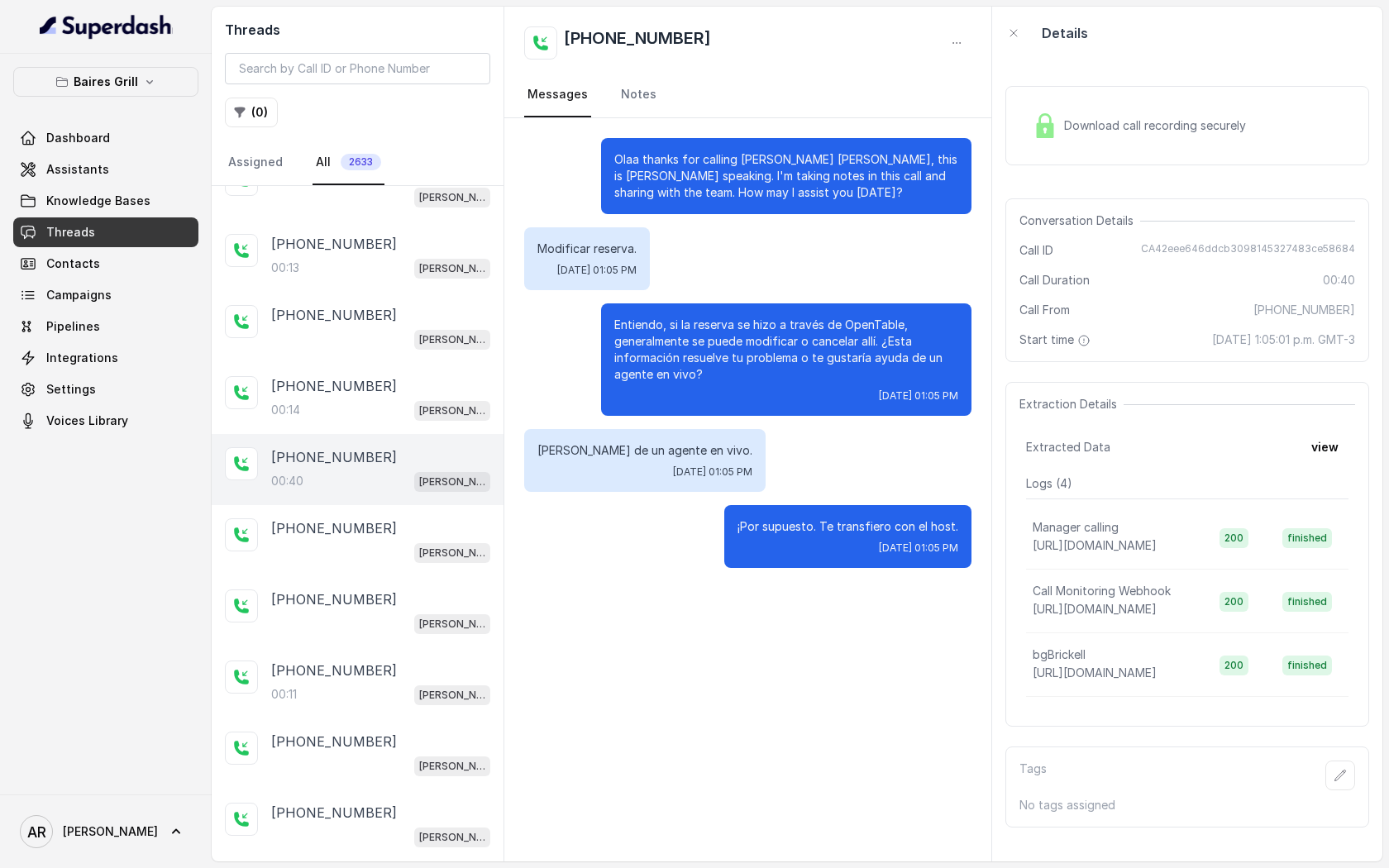
click at [370, 576] on div "+17865069051 BG Brickell" at bounding box center [357, 612] width 292 height 71
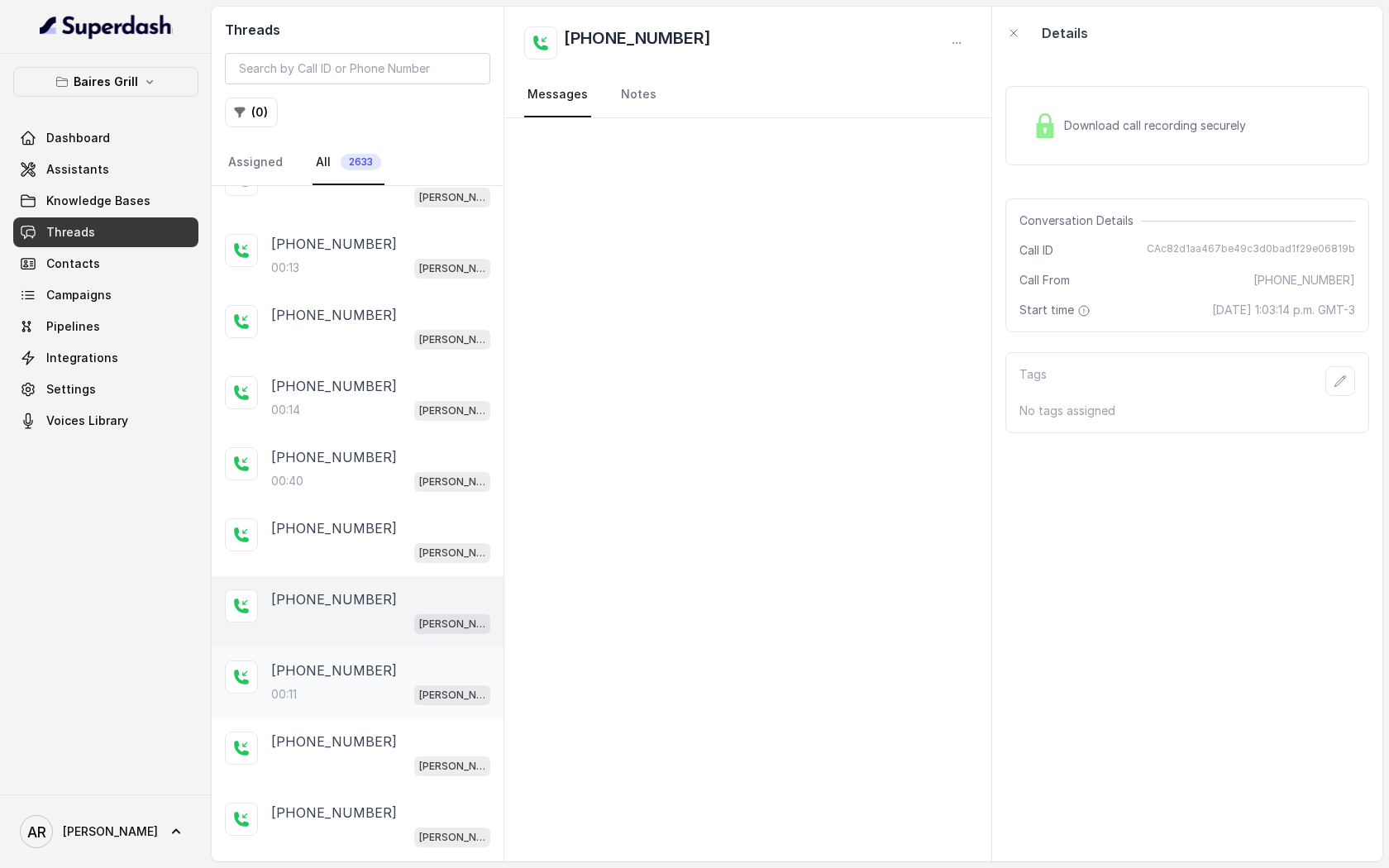
click at [369, 661] on div "+17865069051" at bounding box center [380, 670] width 219 height 20
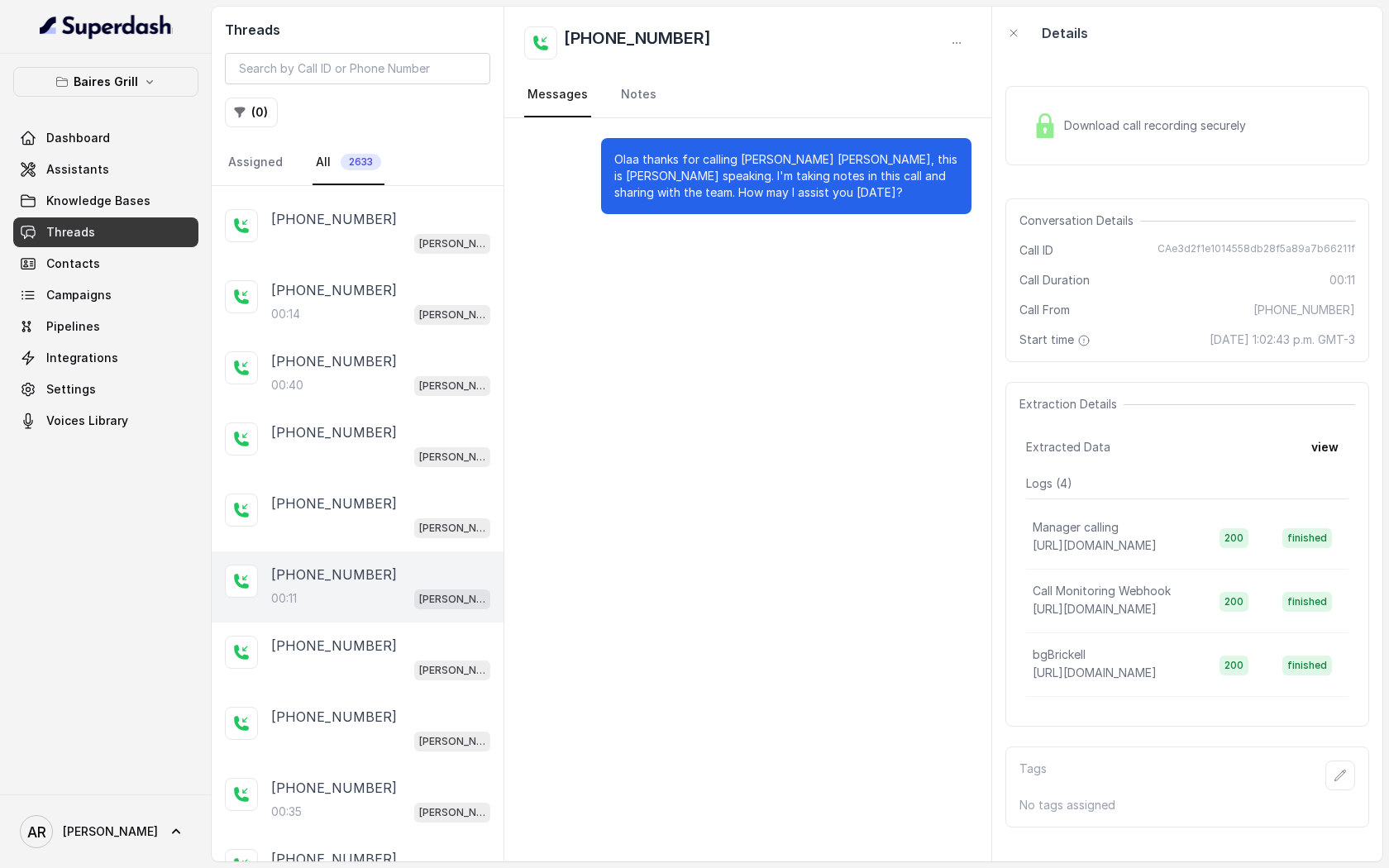
scroll to position [1124, 0]
click at [369, 657] on div "BG Brickell" at bounding box center [380, 668] width 219 height 21
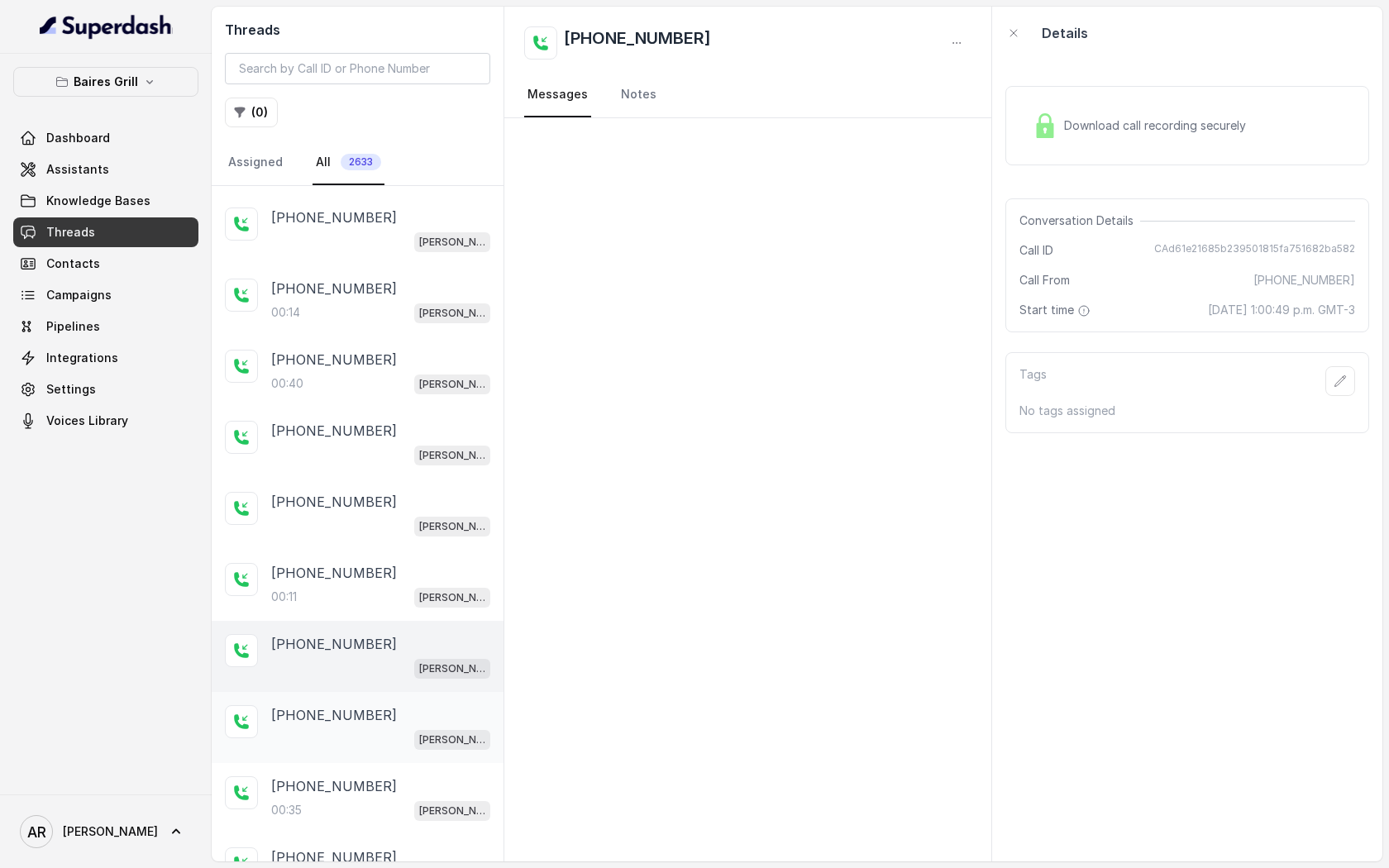
click at [372, 730] on div "BG Brickell" at bounding box center [380, 738] width 219 height 21
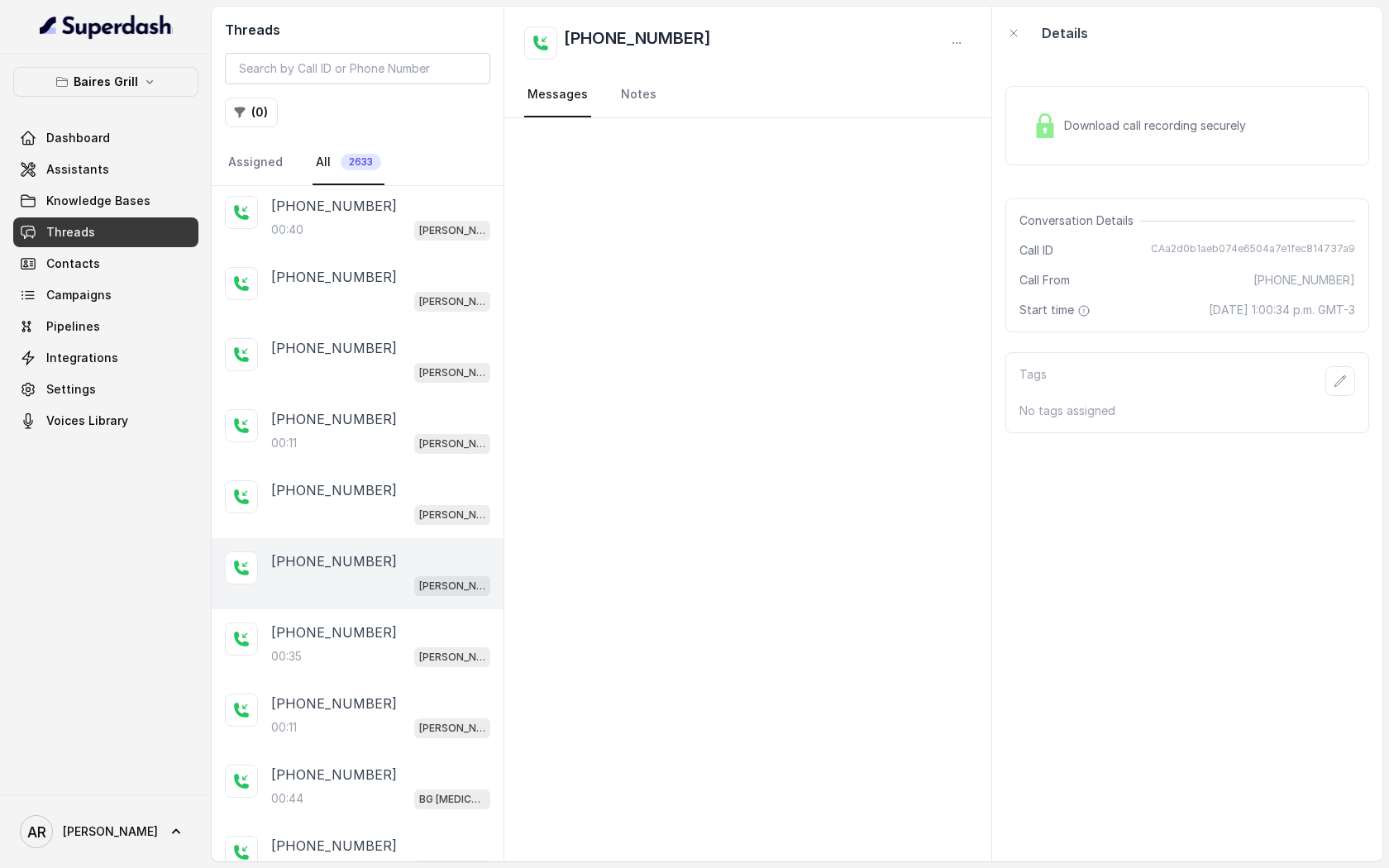
scroll to position [1440, 0]
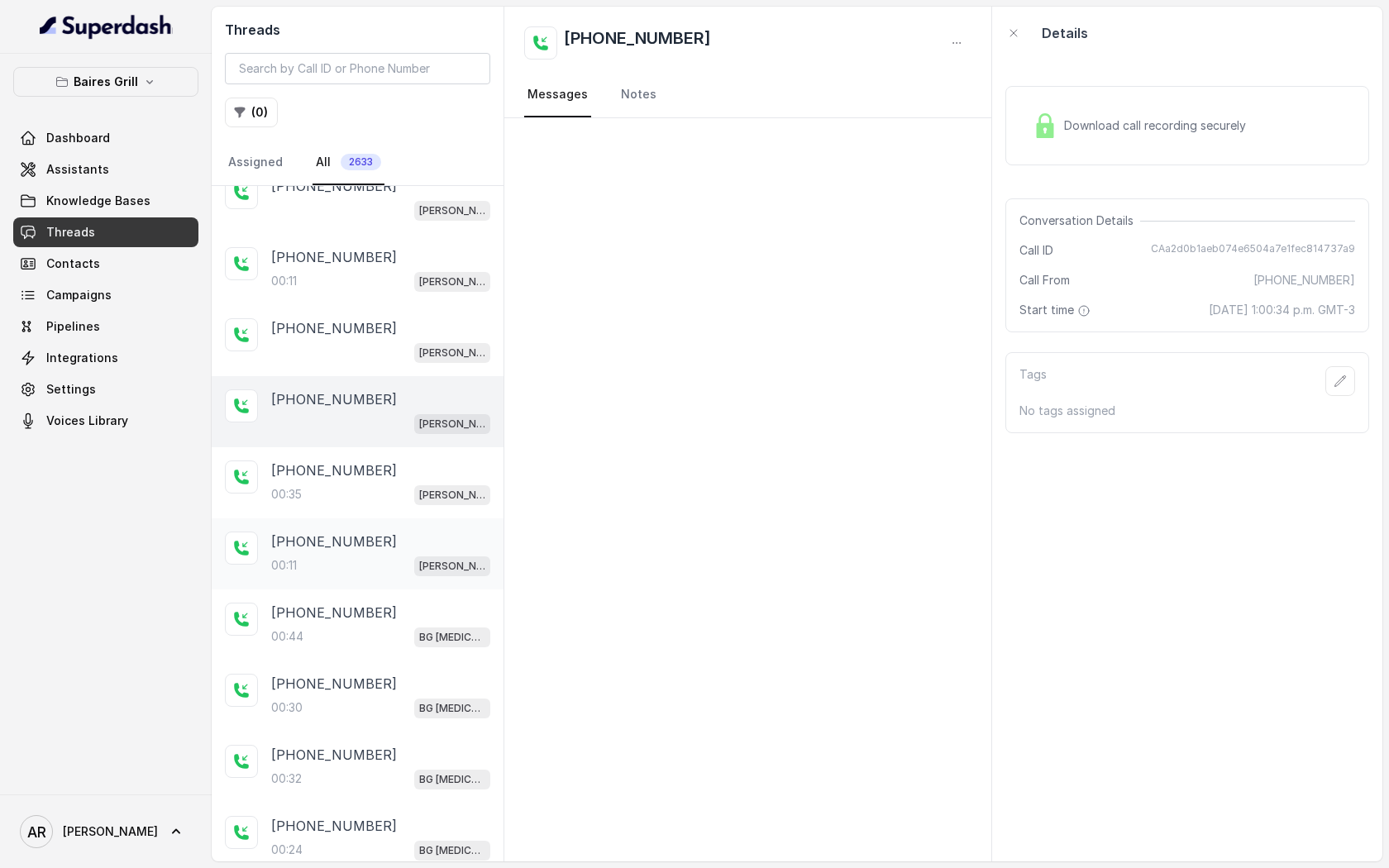
click at [357, 575] on div "+17865069051 00:11 BG Brickell" at bounding box center [357, 554] width 292 height 71
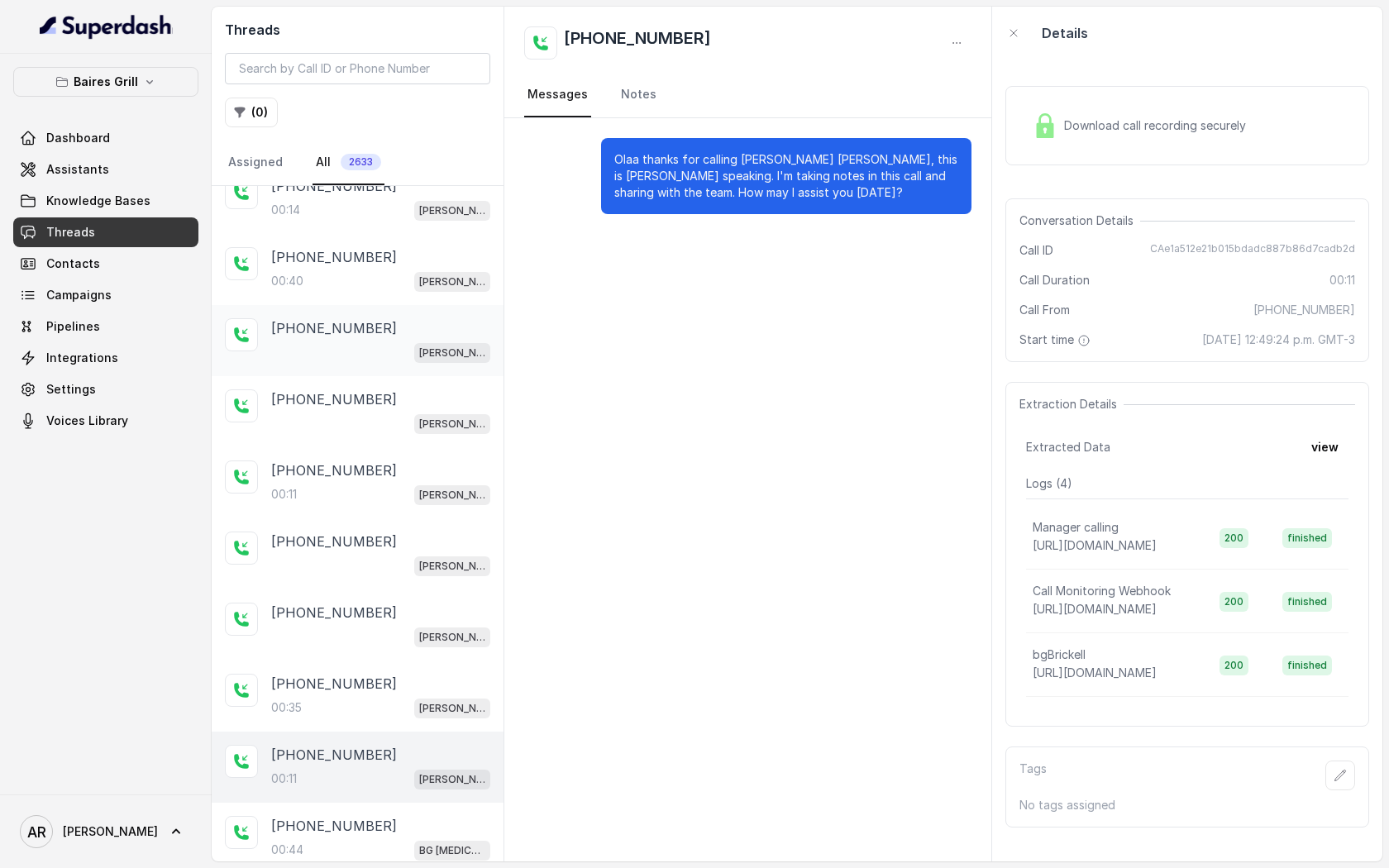
scroll to position [1210, 0]
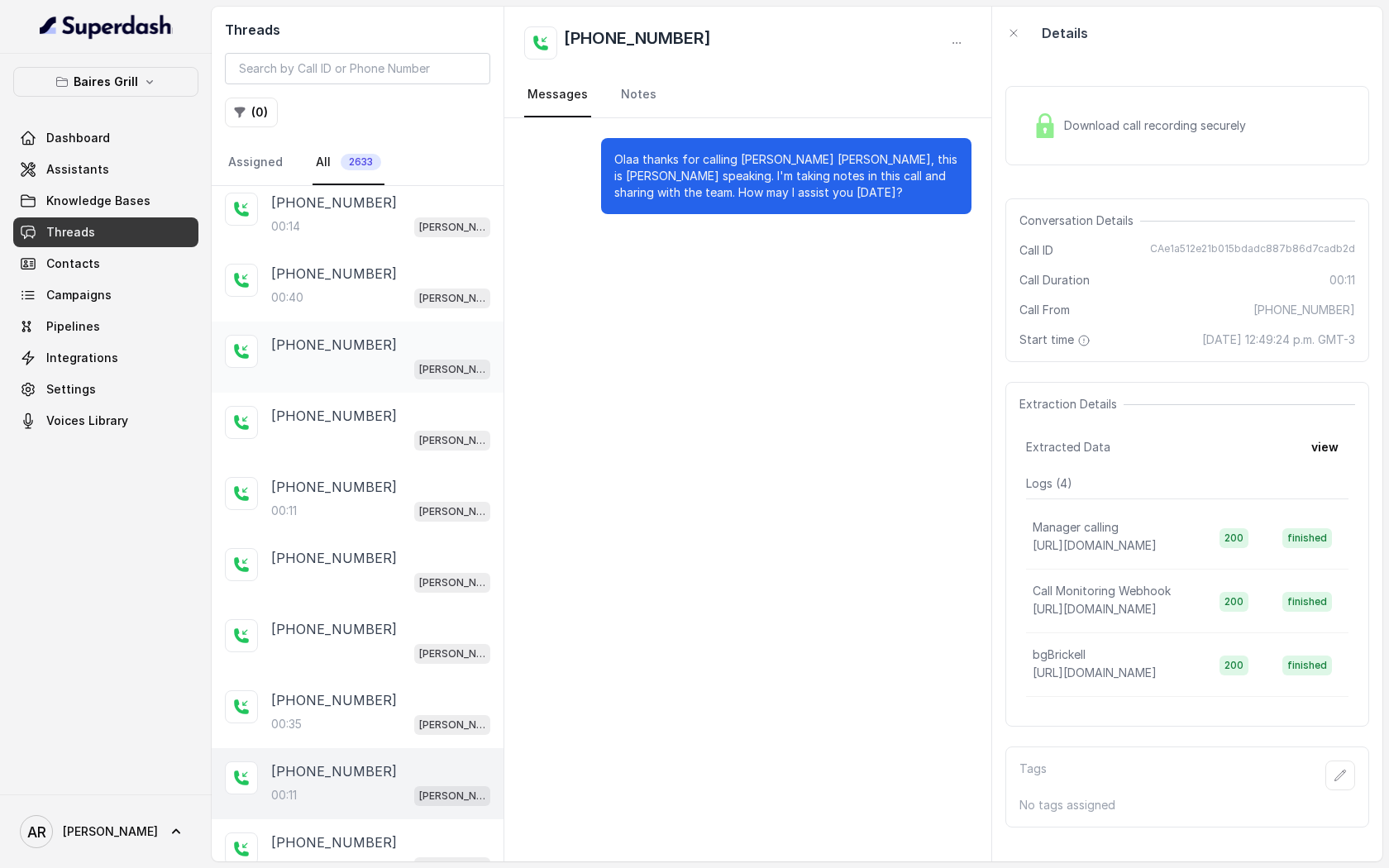
click at [372, 348] on div "+17865069051 BG Brickell" at bounding box center [380, 357] width 219 height 45
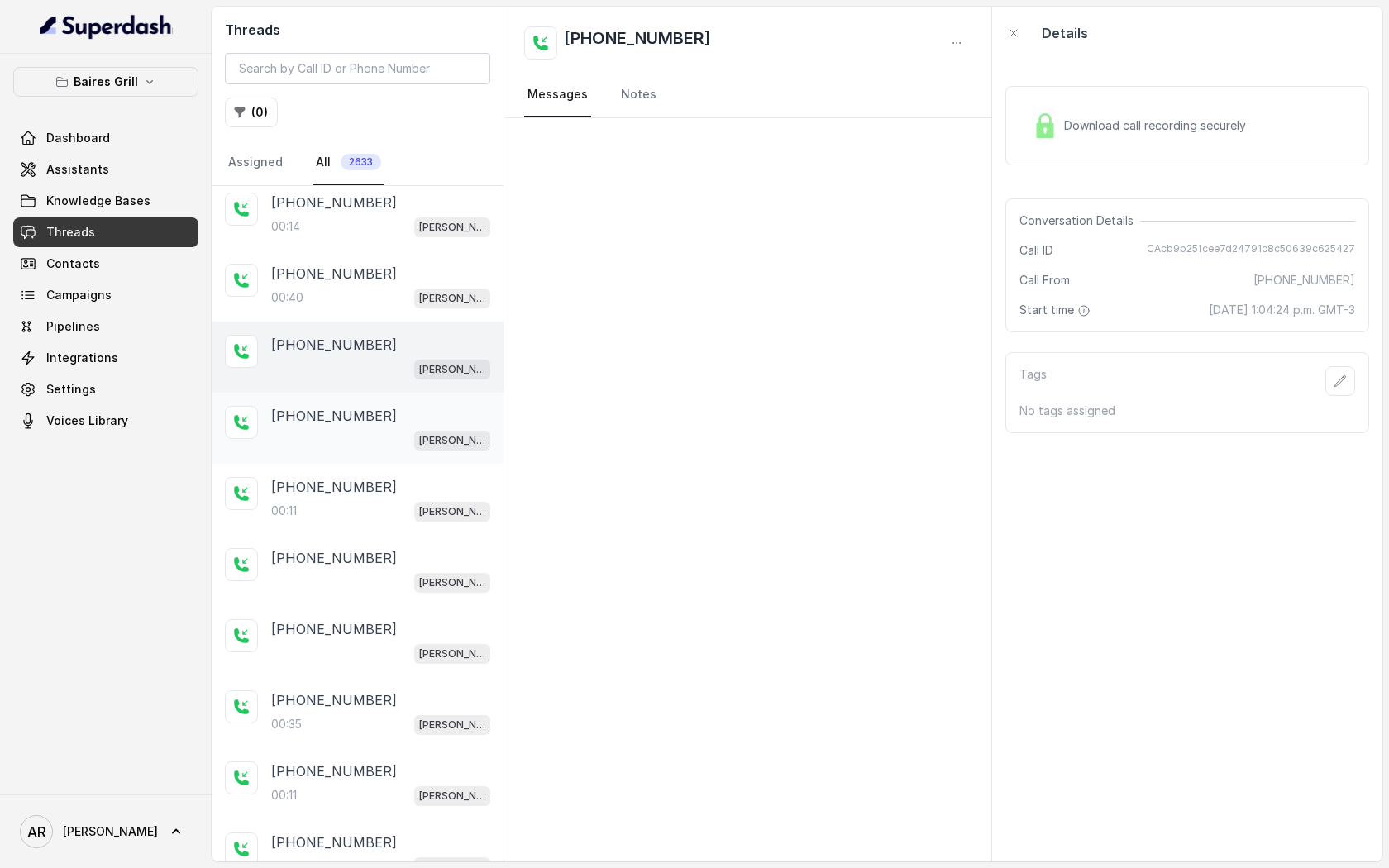
click at [357, 453] on div "+17865069051 BG Brickell" at bounding box center [357, 428] width 292 height 71
click at [357, 501] on div "00:11 BG Brickell" at bounding box center [380, 511] width 219 height 21
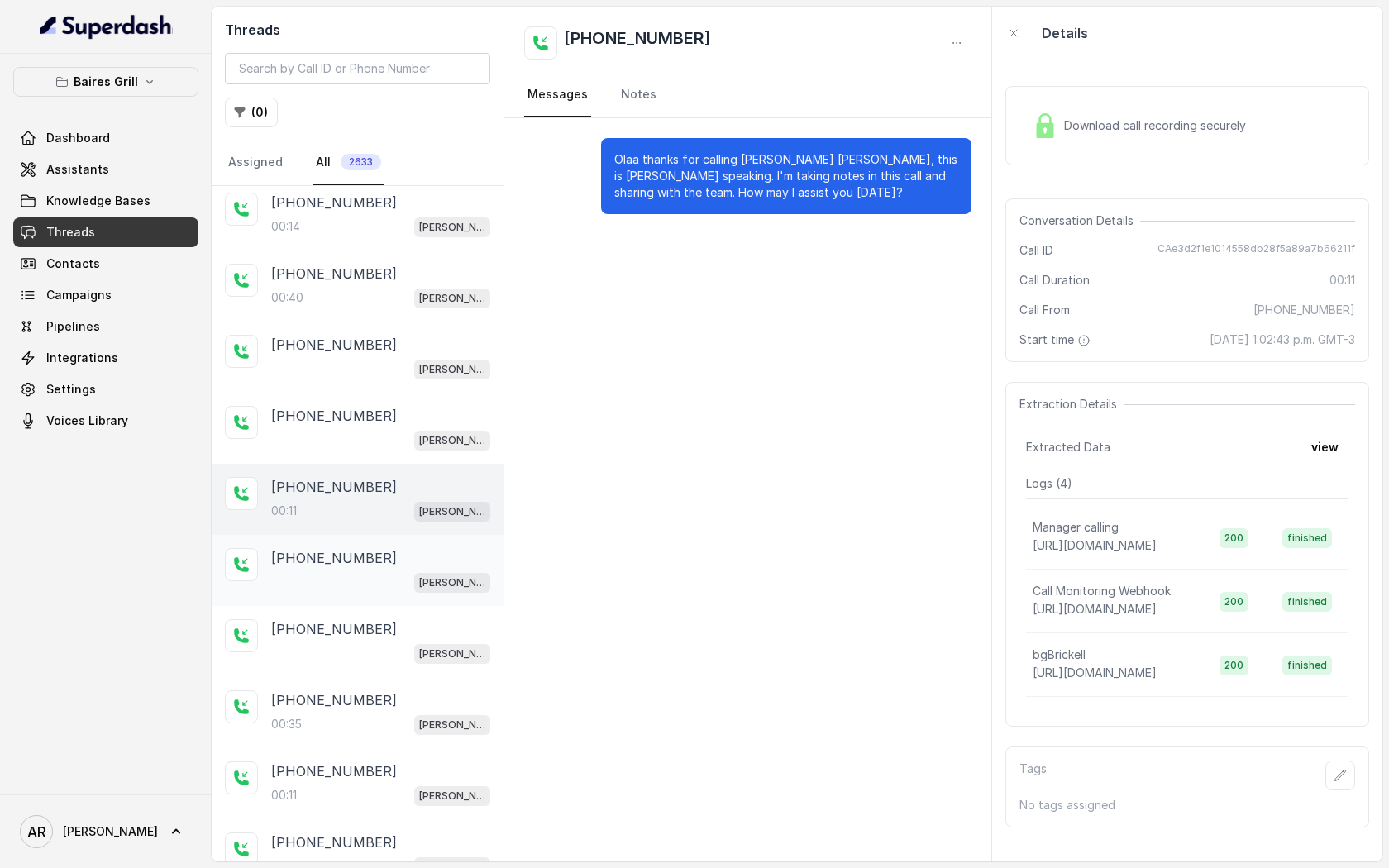
click at [354, 535] on div "+17865069051 BG Brickell" at bounding box center [357, 571] width 292 height 71
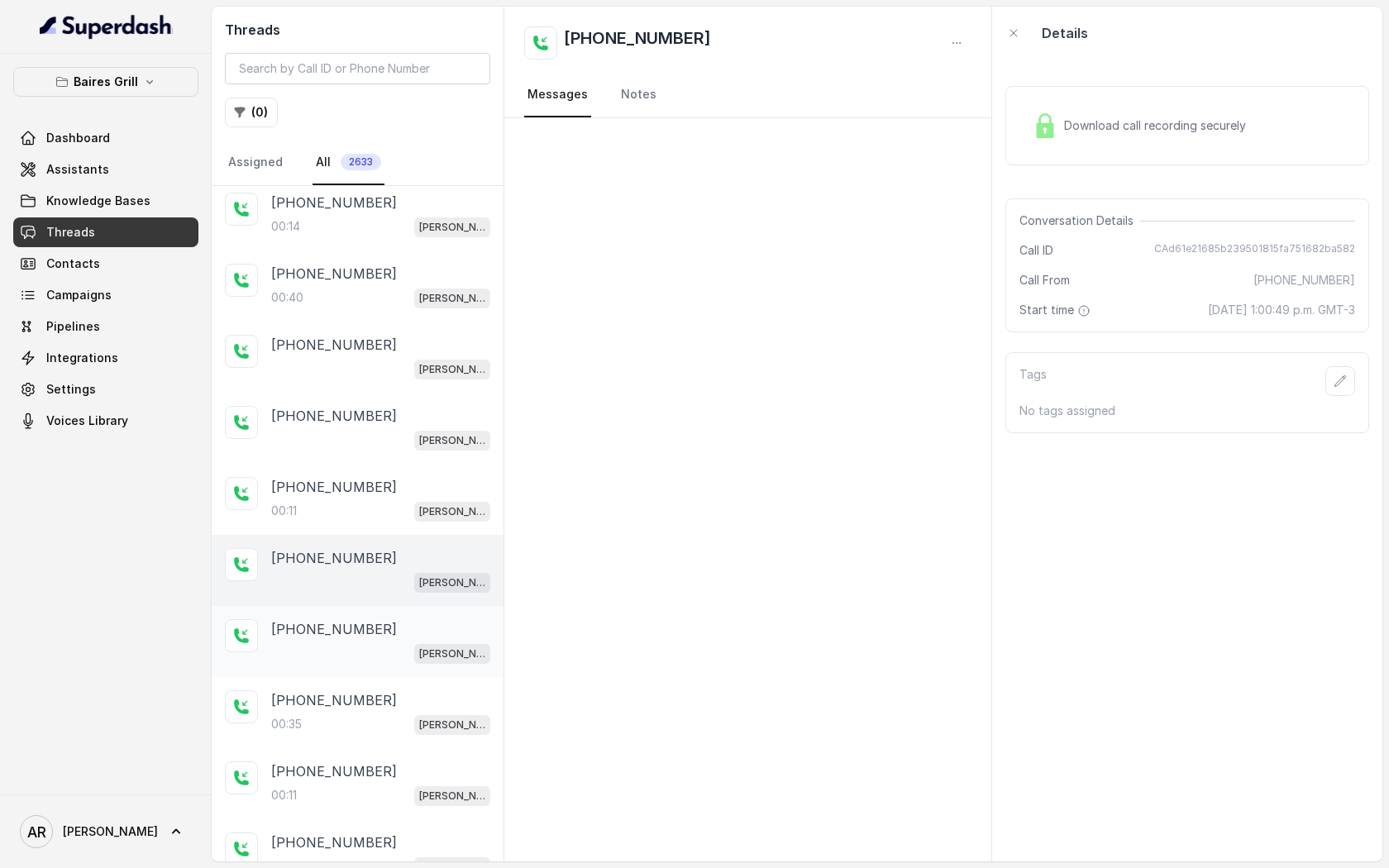
click at [360, 629] on p "+17865069051" at bounding box center [334, 628] width 126 height 20
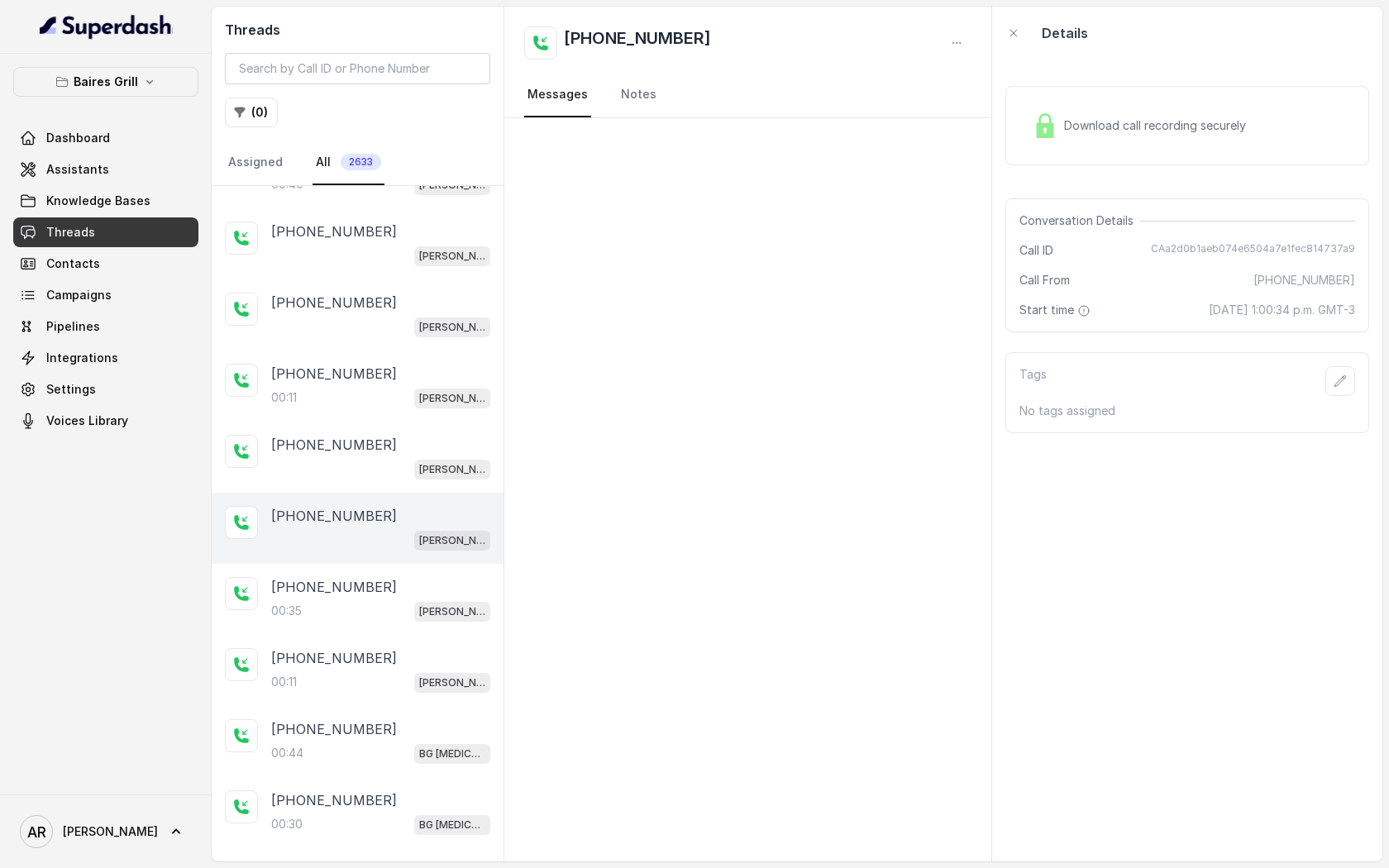
scroll to position [1330, 0]
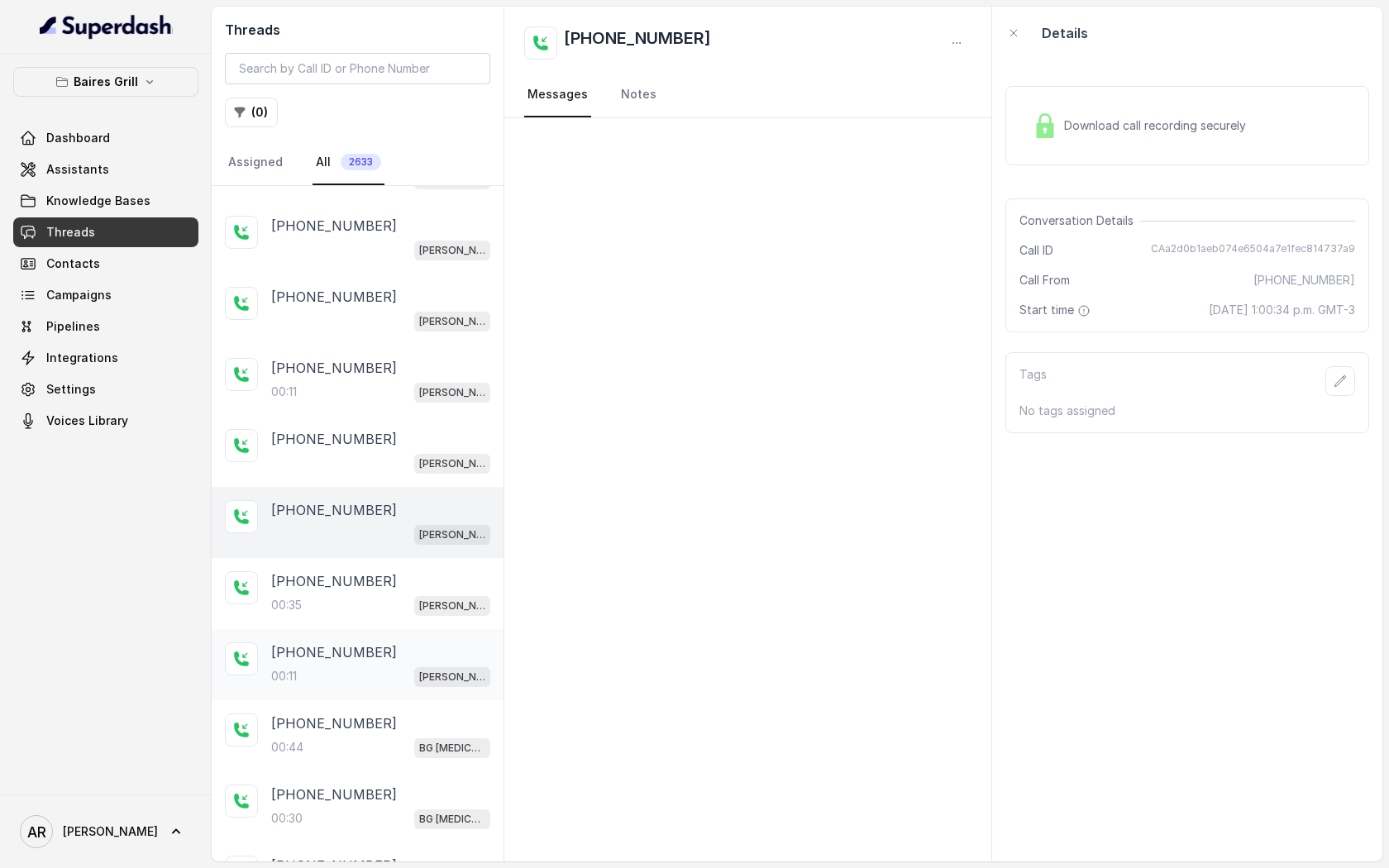
click at [363, 666] on div "00:11 BG Brickell" at bounding box center [380, 676] width 219 height 21
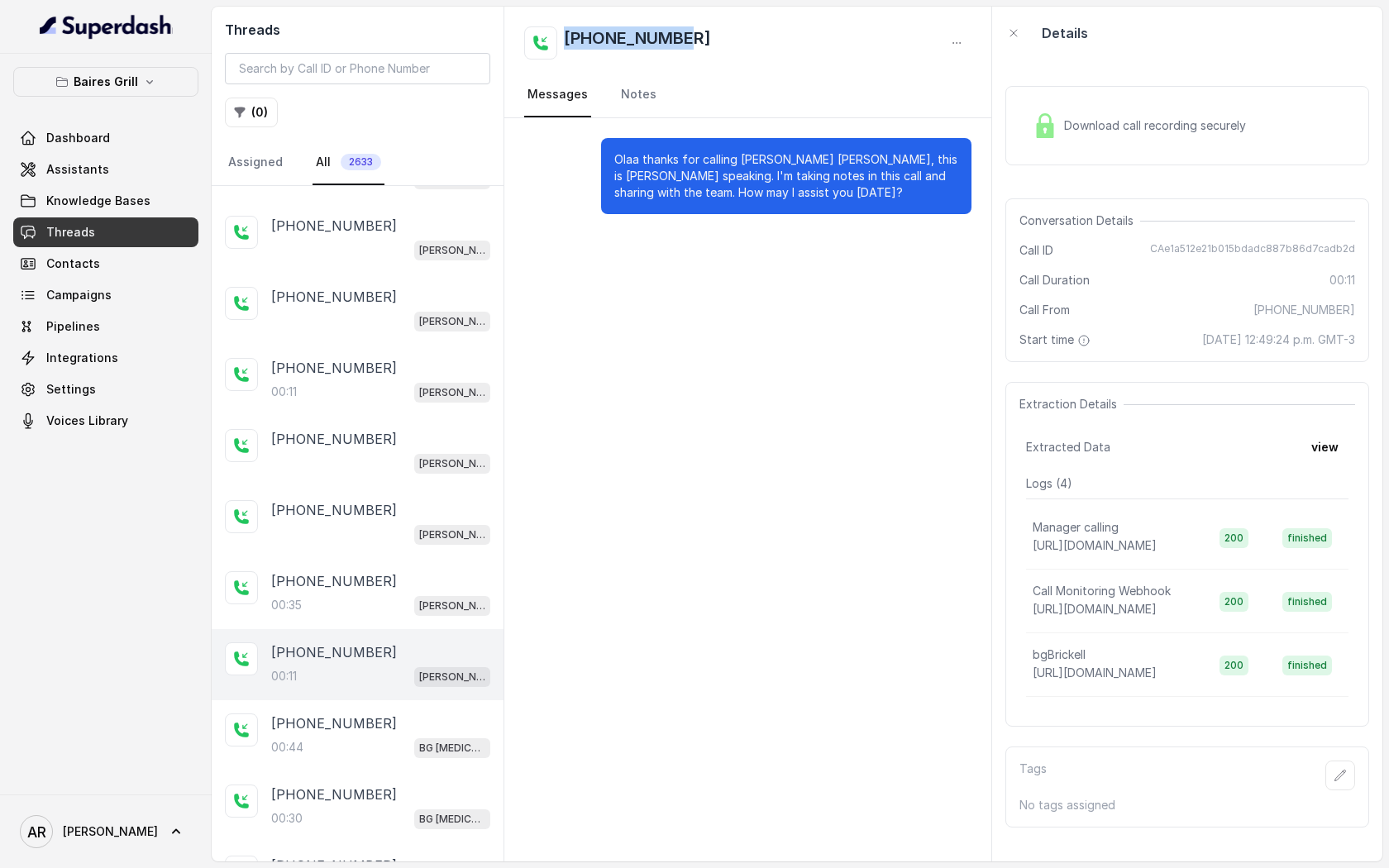
drag, startPoint x: 724, startPoint y: 34, endPoint x: 561, endPoint y: 37, distance: 163.0
click at [561, 37] on div "+17865069051" at bounding box center [748, 42] width 447 height 33
copy h2 "+17865069051"
click at [355, 71] on input "search" at bounding box center [357, 69] width 266 height 32
paste input "+17865069051"
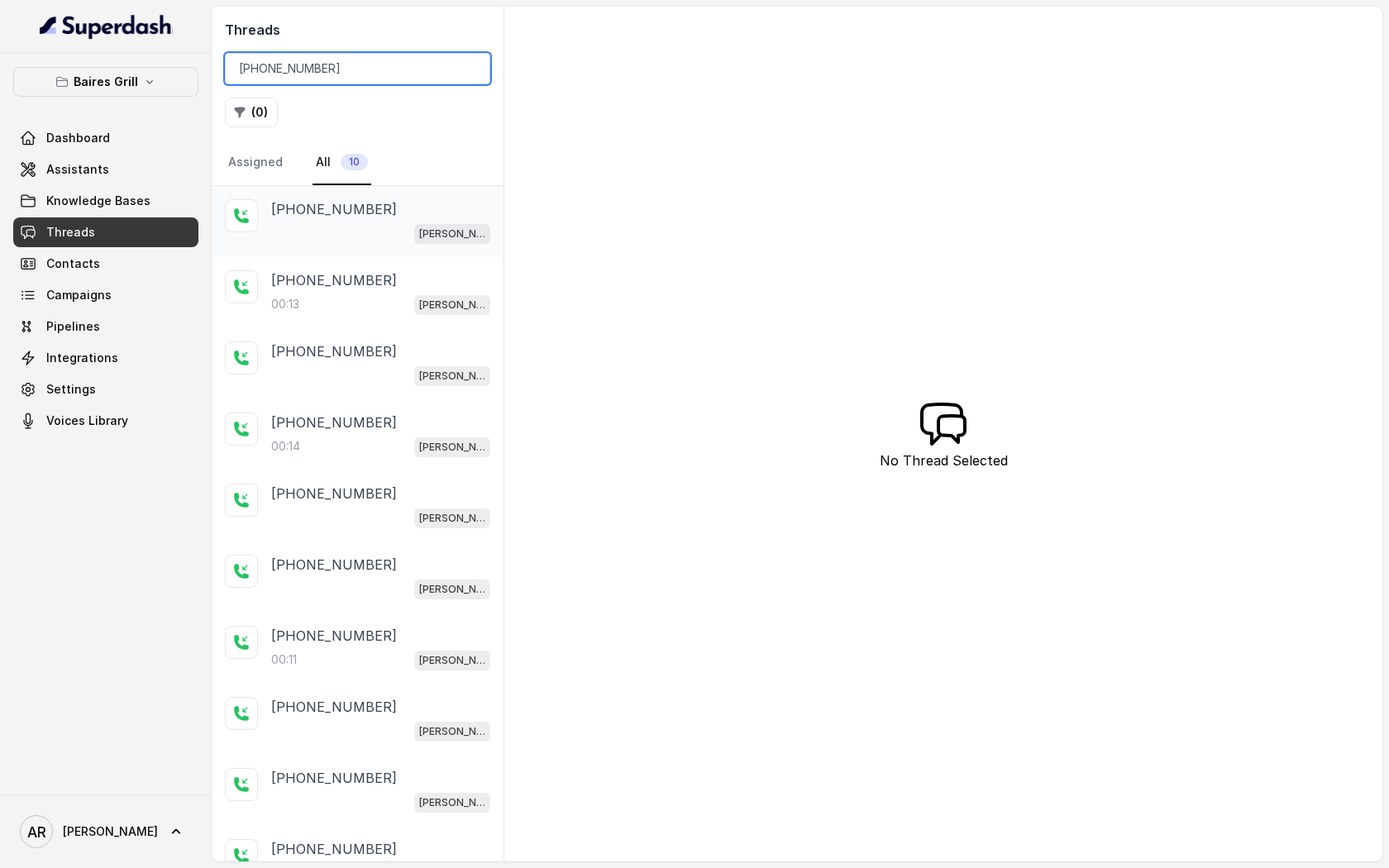
type input "+17865069051"
click at [355, 196] on div "+17865069051 BG Brickell" at bounding box center [357, 222] width 292 height 71
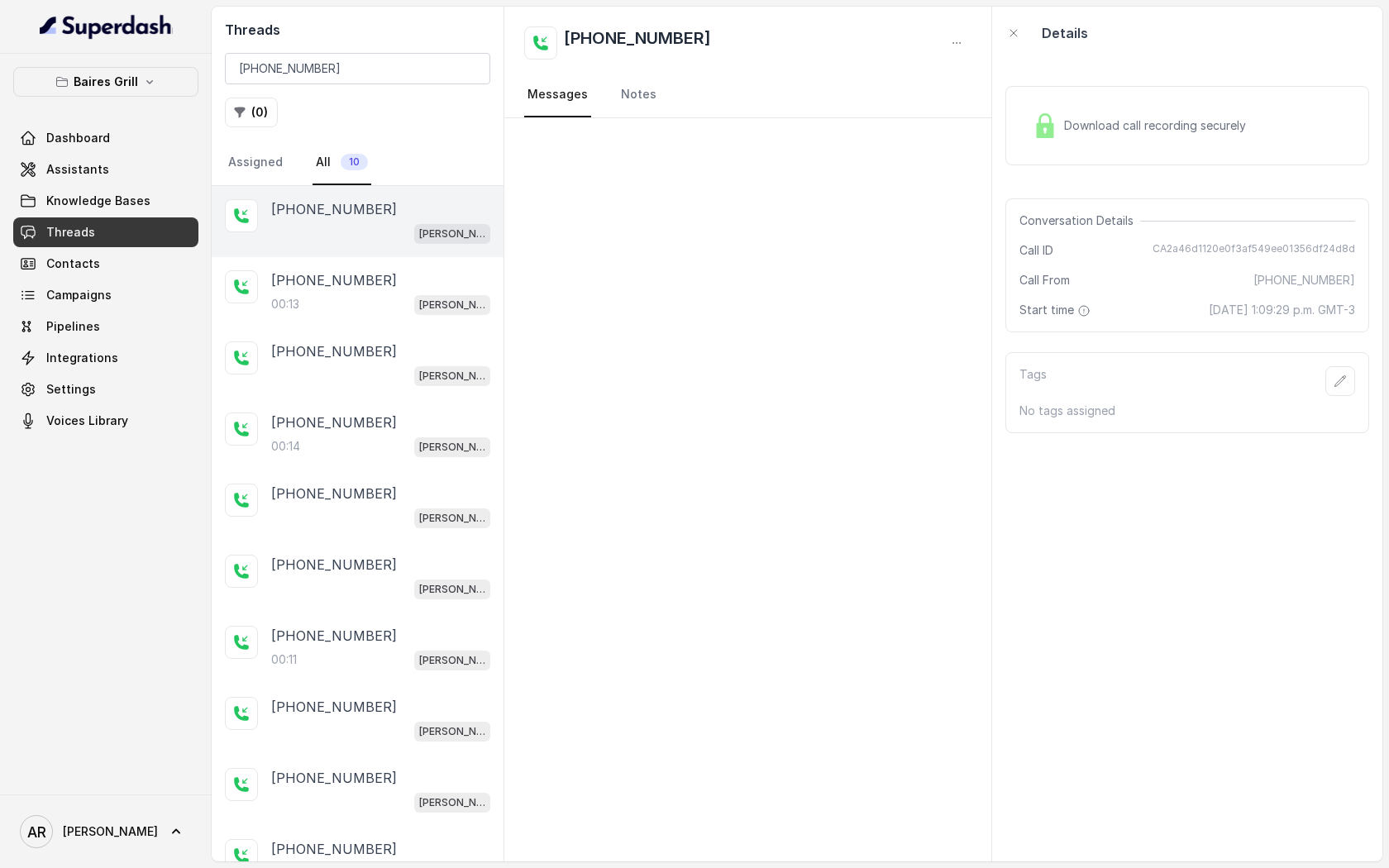
scroll to position [32, 0]
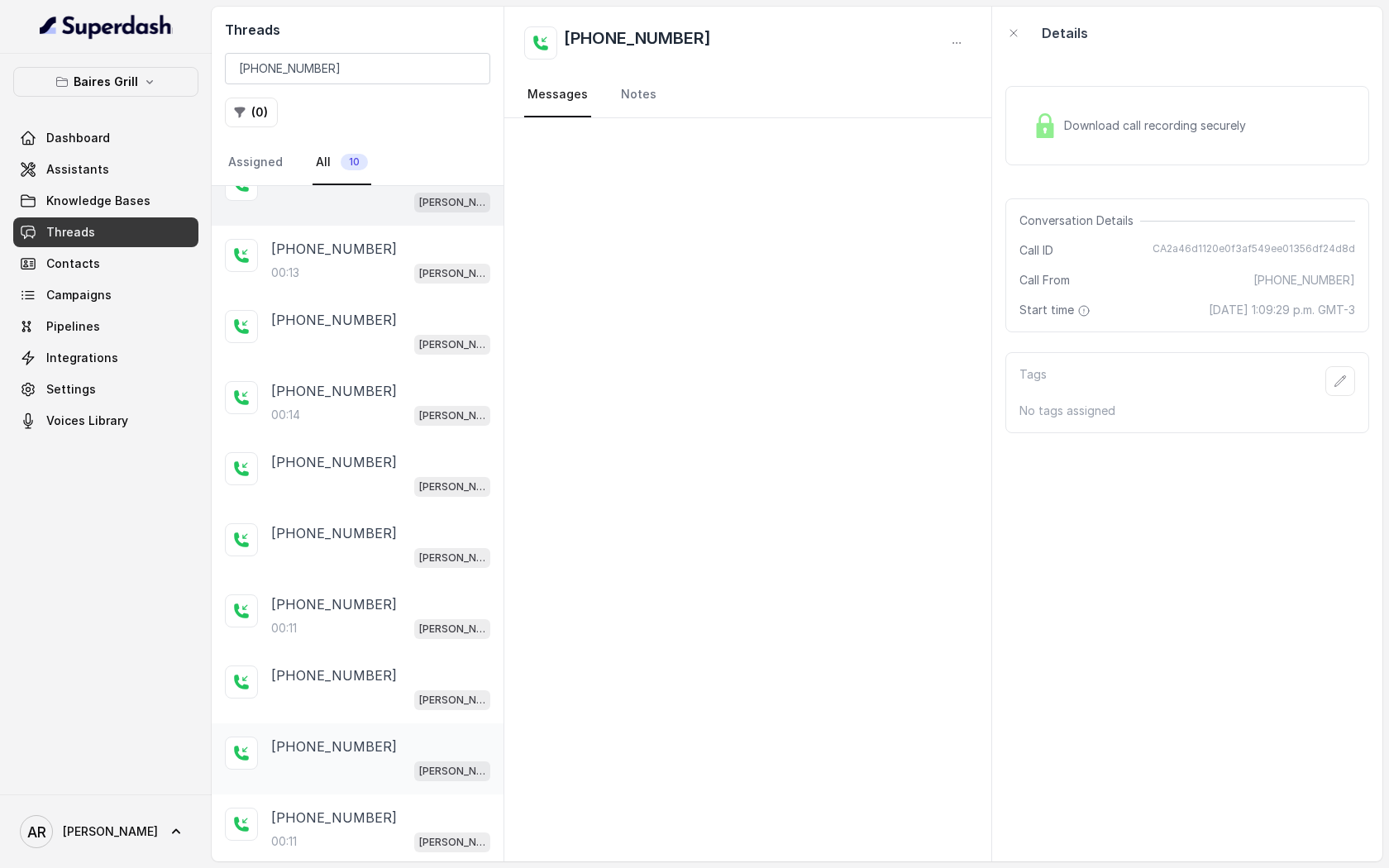
click at [396, 766] on div "BG Brickell" at bounding box center [380, 770] width 219 height 21
click at [384, 818] on div "+17865069051" at bounding box center [380, 818] width 219 height 20
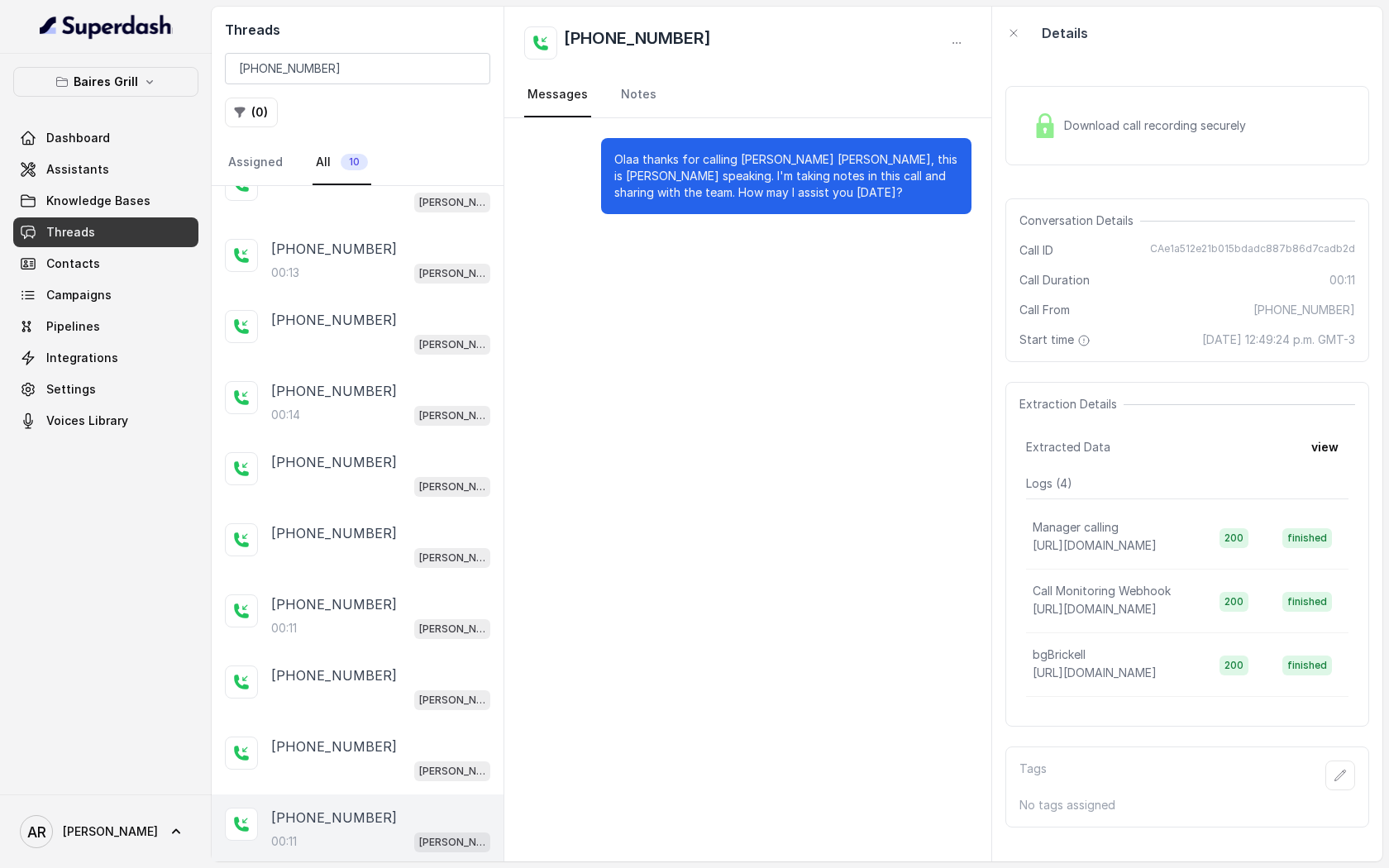
click at [1070, 114] on div "Download call recording securely" at bounding box center [1139, 125] width 227 height 38
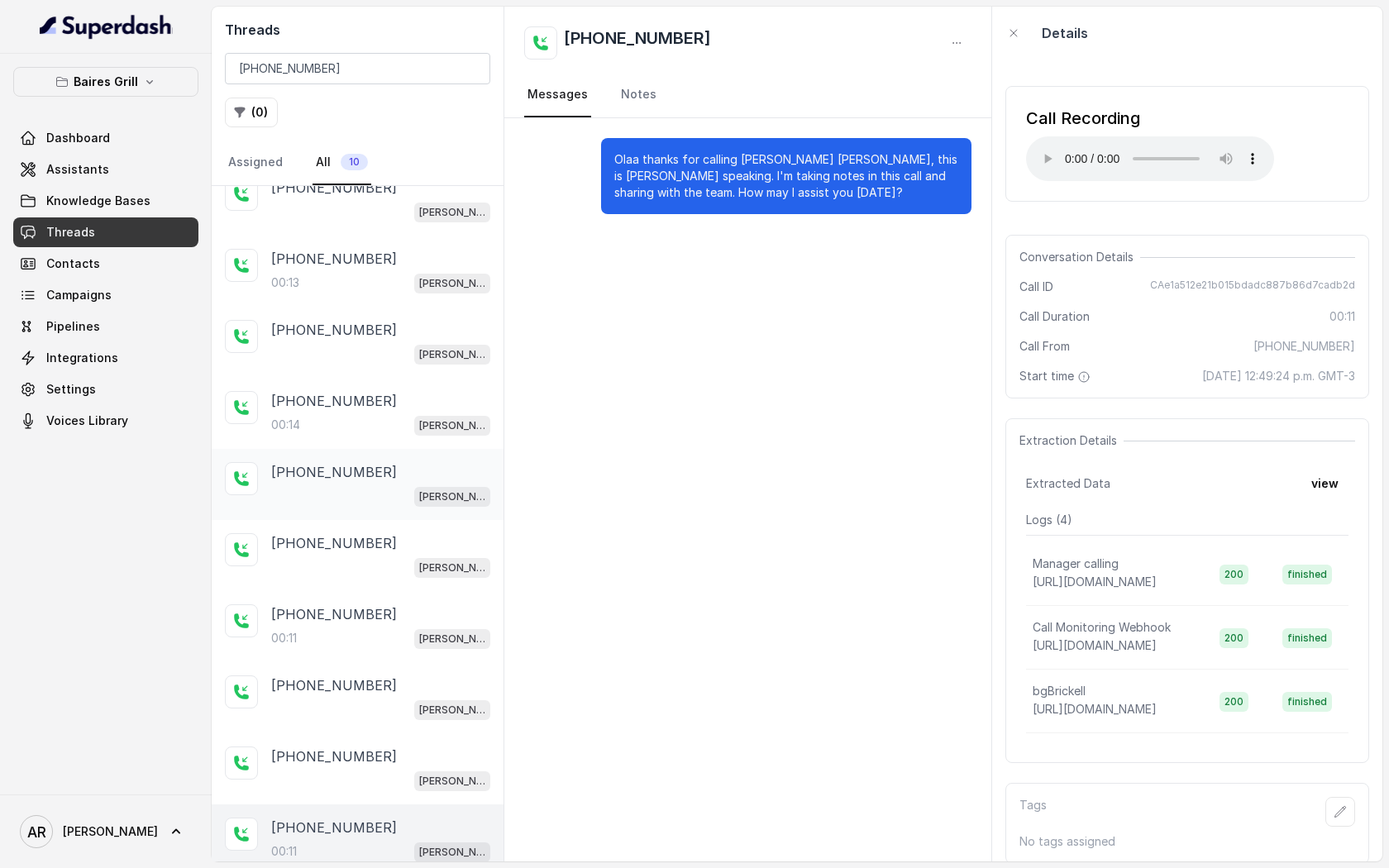
scroll to position [32, 0]
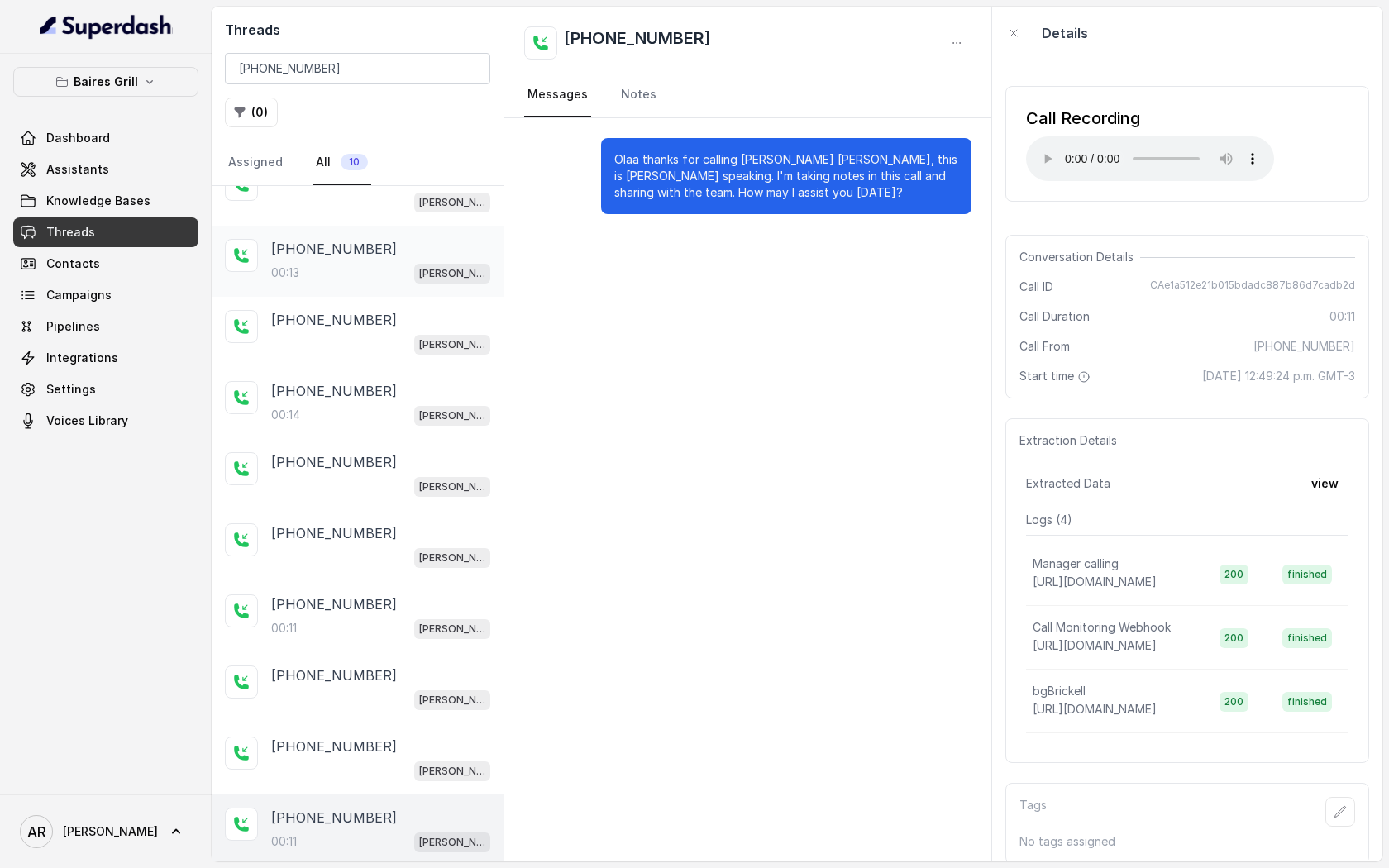
click at [356, 287] on div "+17865069051 00:13 BG Brickell" at bounding box center [357, 261] width 292 height 71
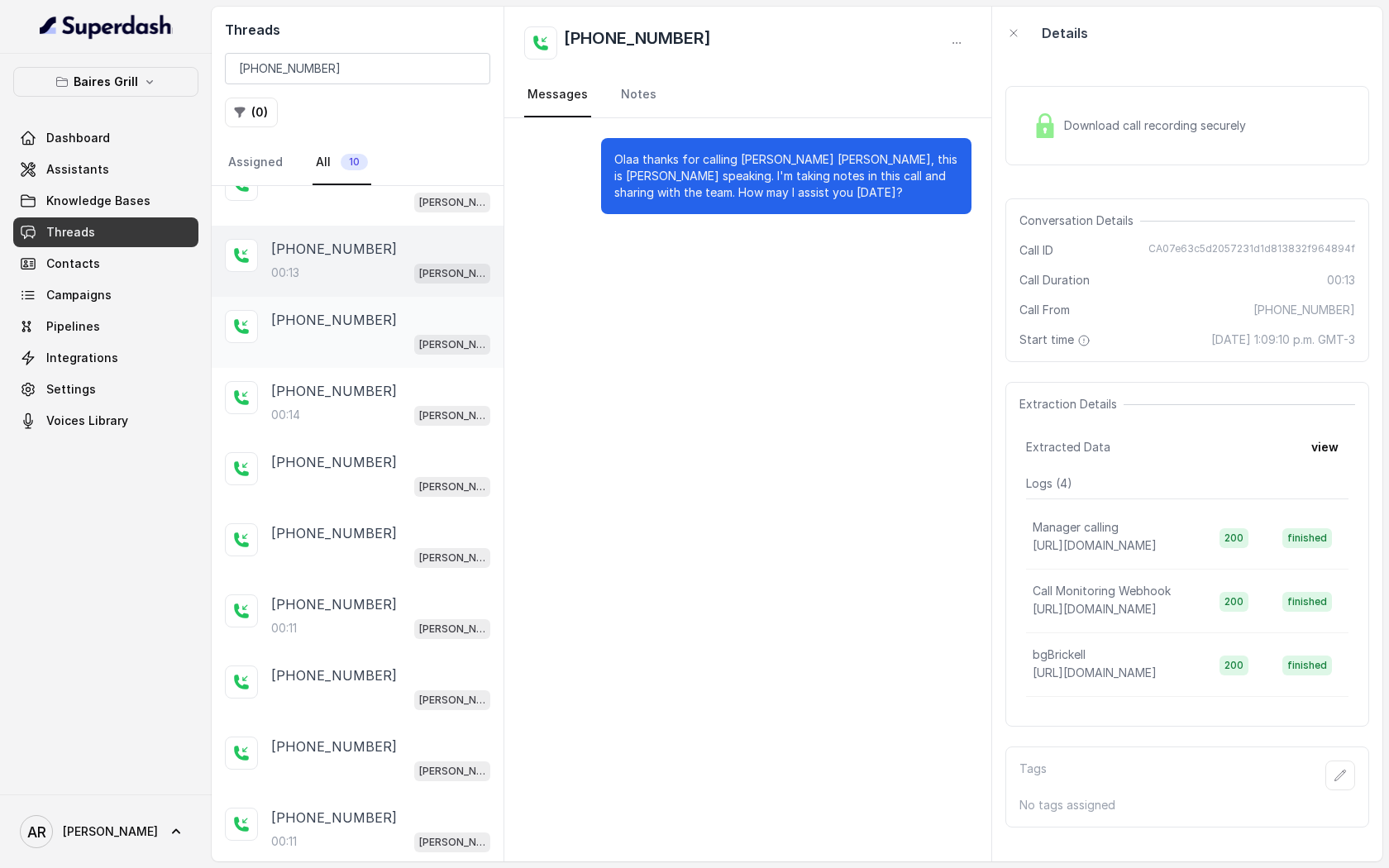
click at [361, 353] on div "BG Brickell" at bounding box center [380, 343] width 219 height 21
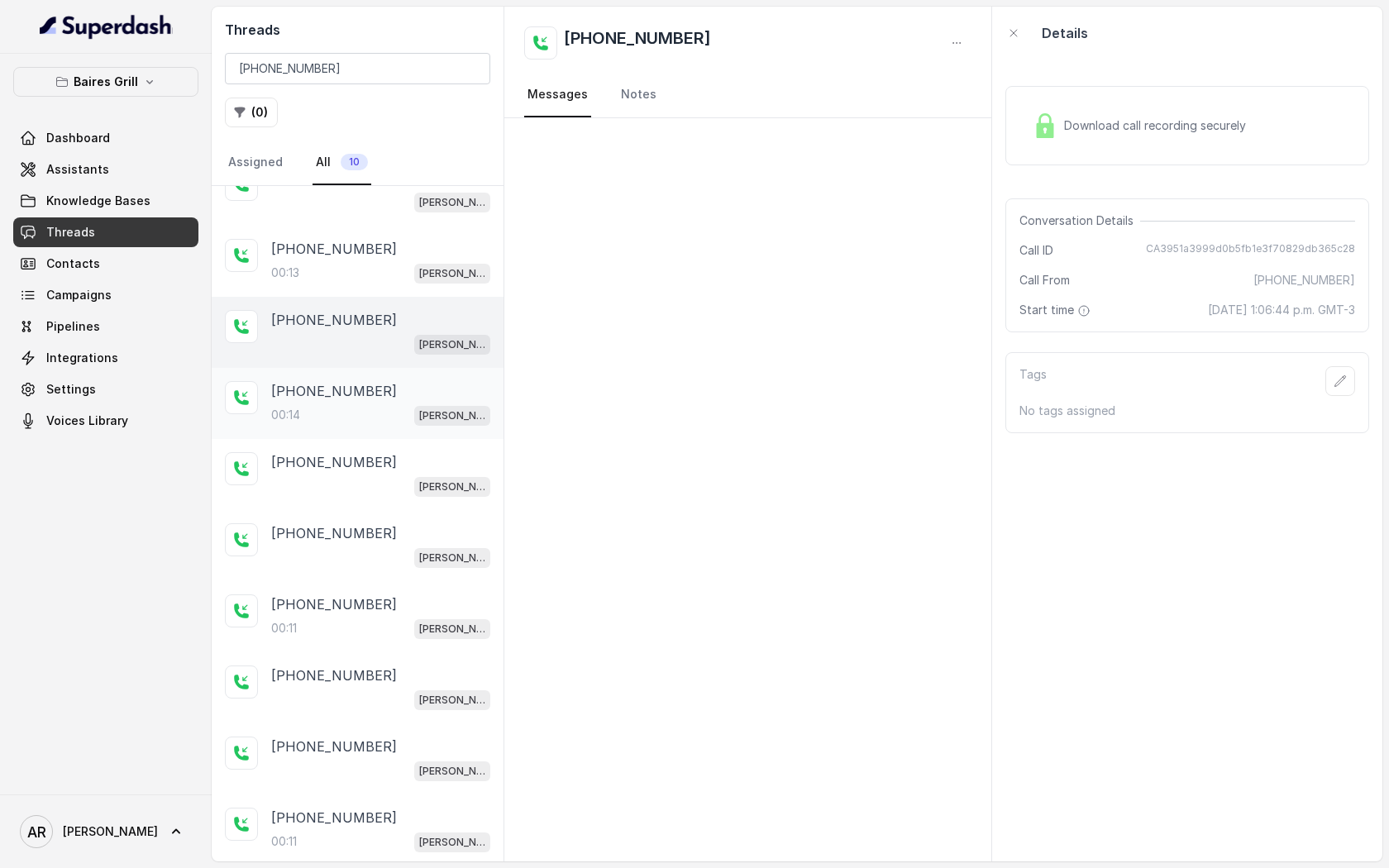
click at [364, 419] on div "00:14 BG Brickell" at bounding box center [380, 415] width 219 height 21
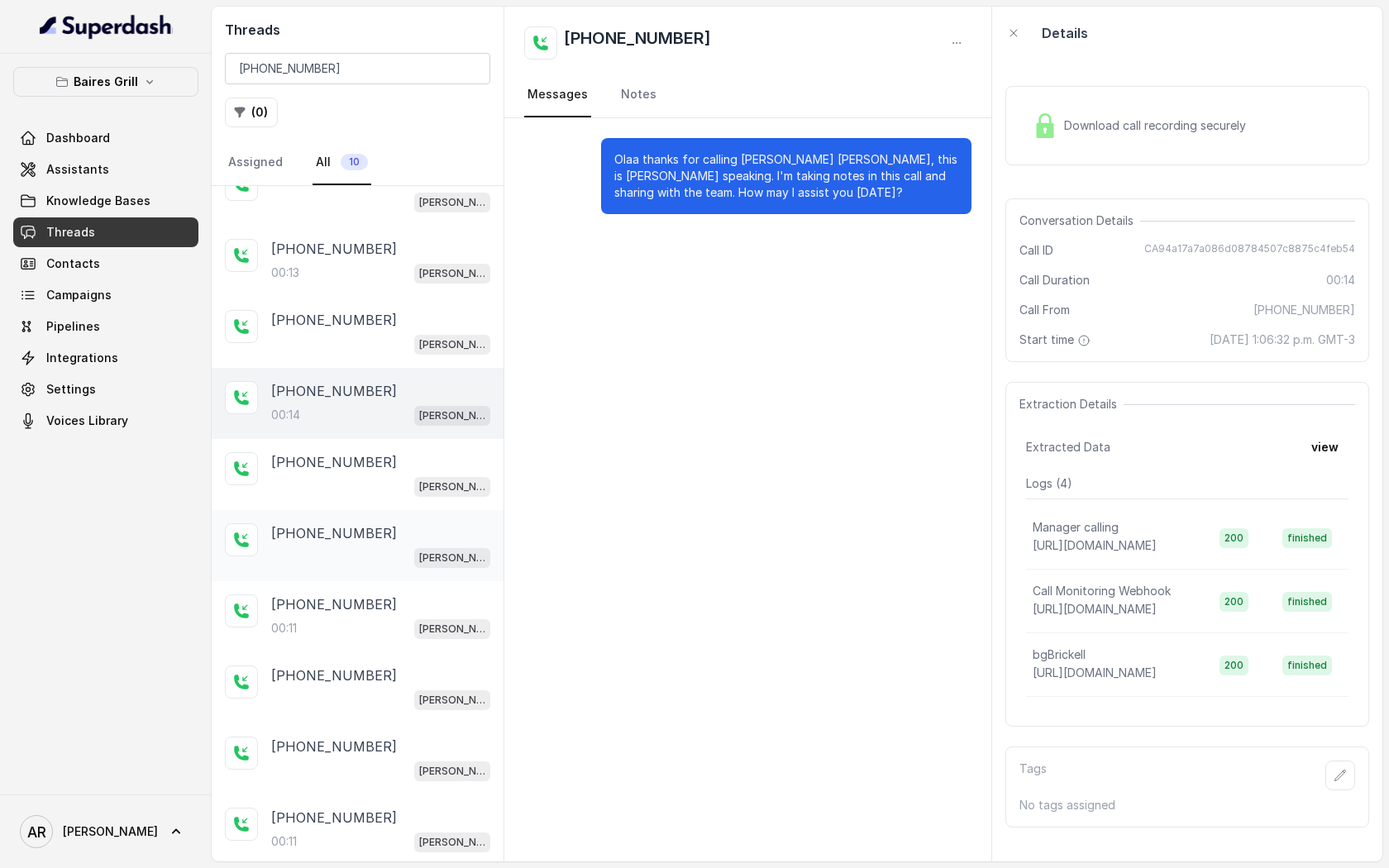
click at [369, 523] on div "+17865069051" at bounding box center [380, 532] width 219 height 20
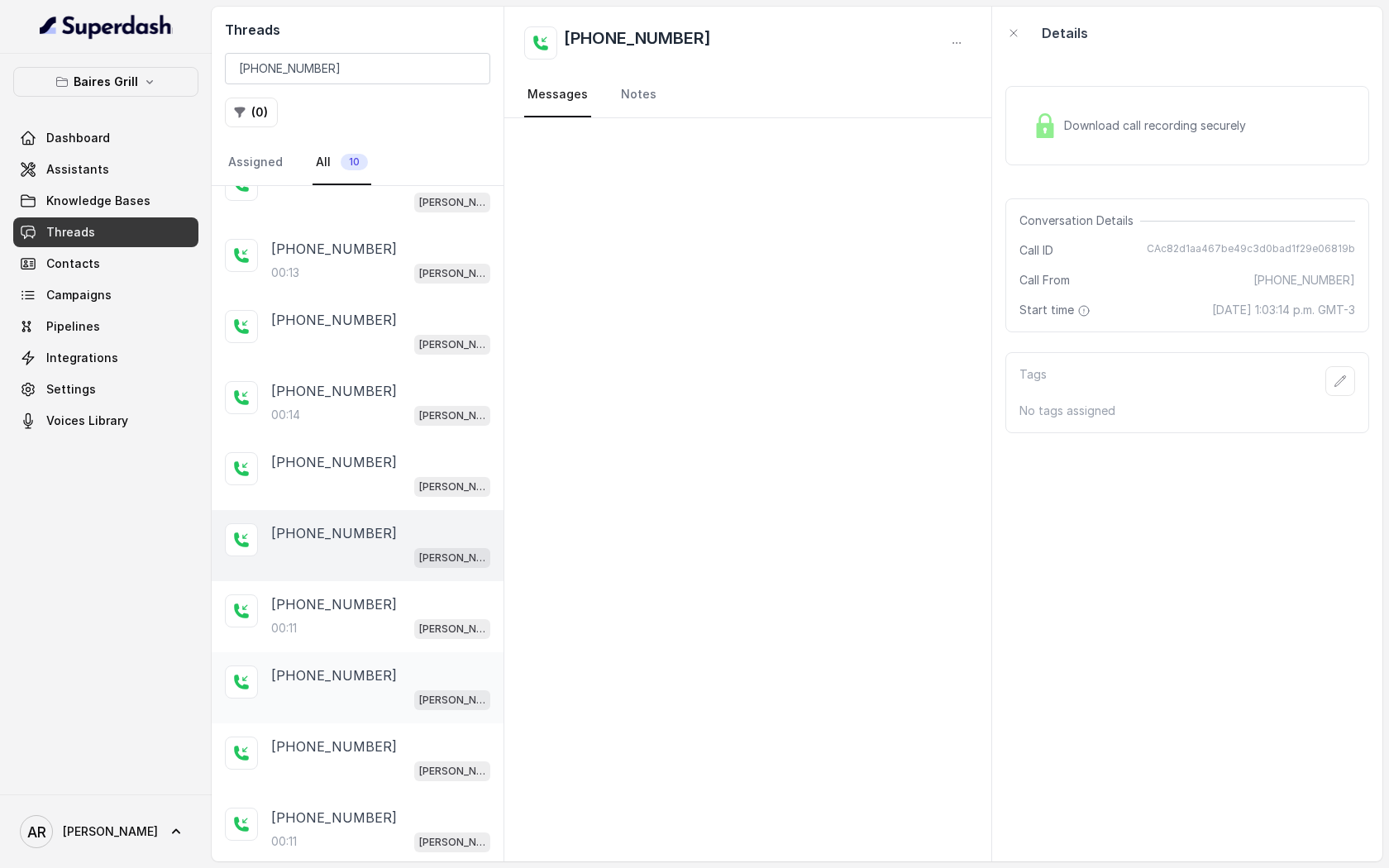
click at [386, 689] on div "BG Brickell" at bounding box center [380, 699] width 219 height 21
click at [355, 822] on p "+17865069051" at bounding box center [334, 818] width 126 height 20
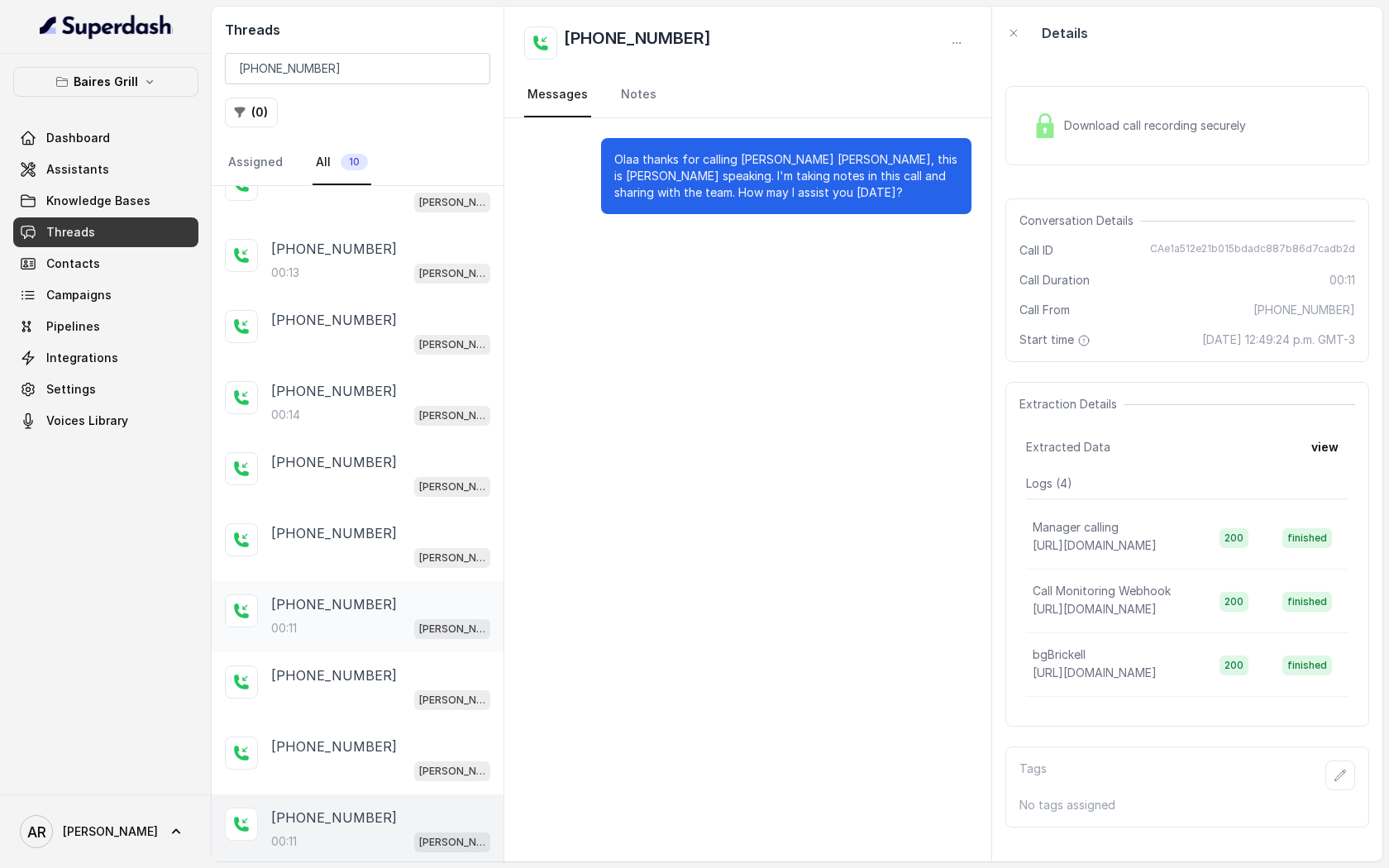
click at [386, 596] on div "+17865069051" at bounding box center [380, 604] width 219 height 20
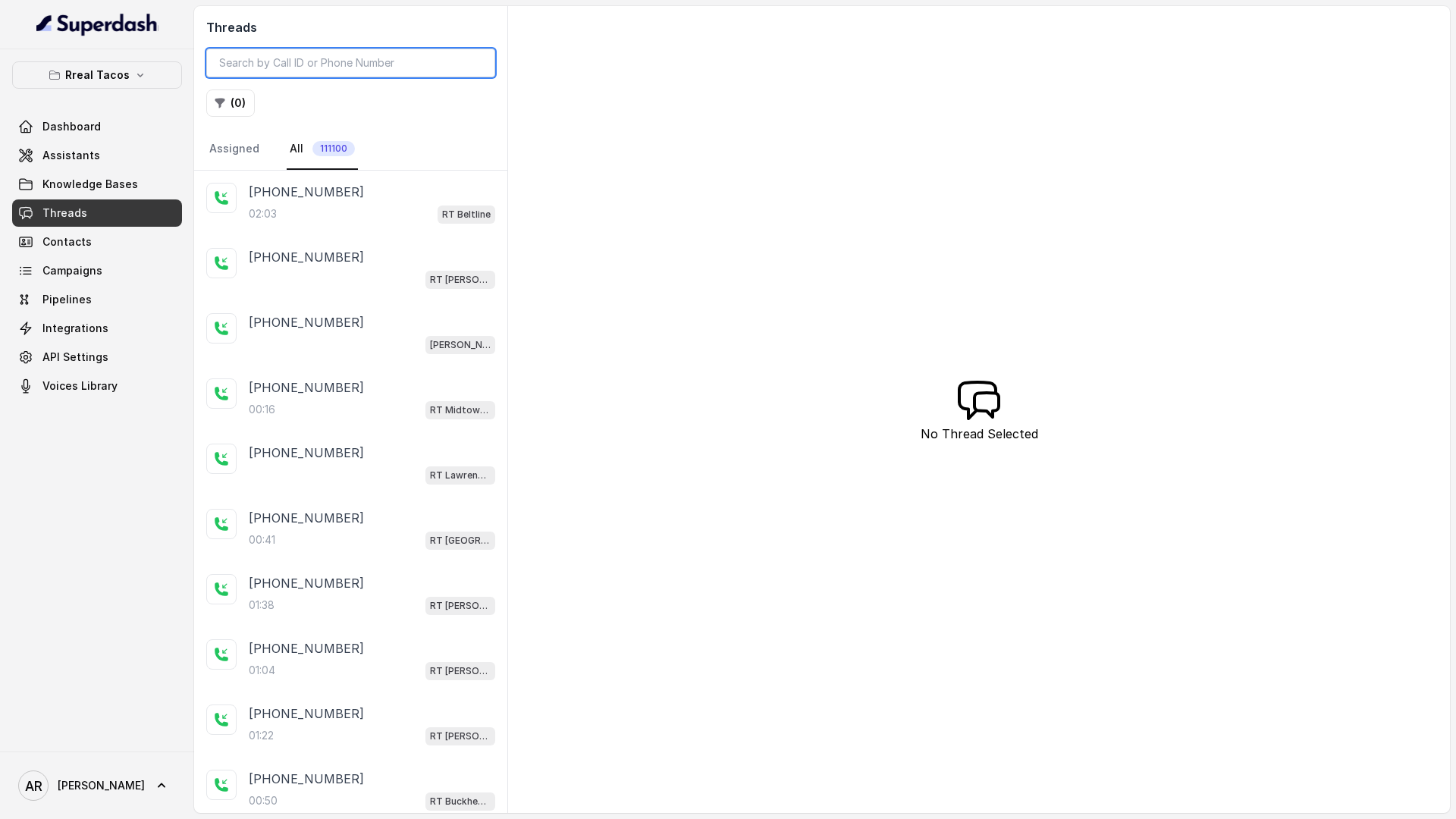
click at [351, 55] on input "search" at bounding box center [351, 63] width 289 height 29
paste input "CAeb6b5383131cd65b39b367c53ca1db85"
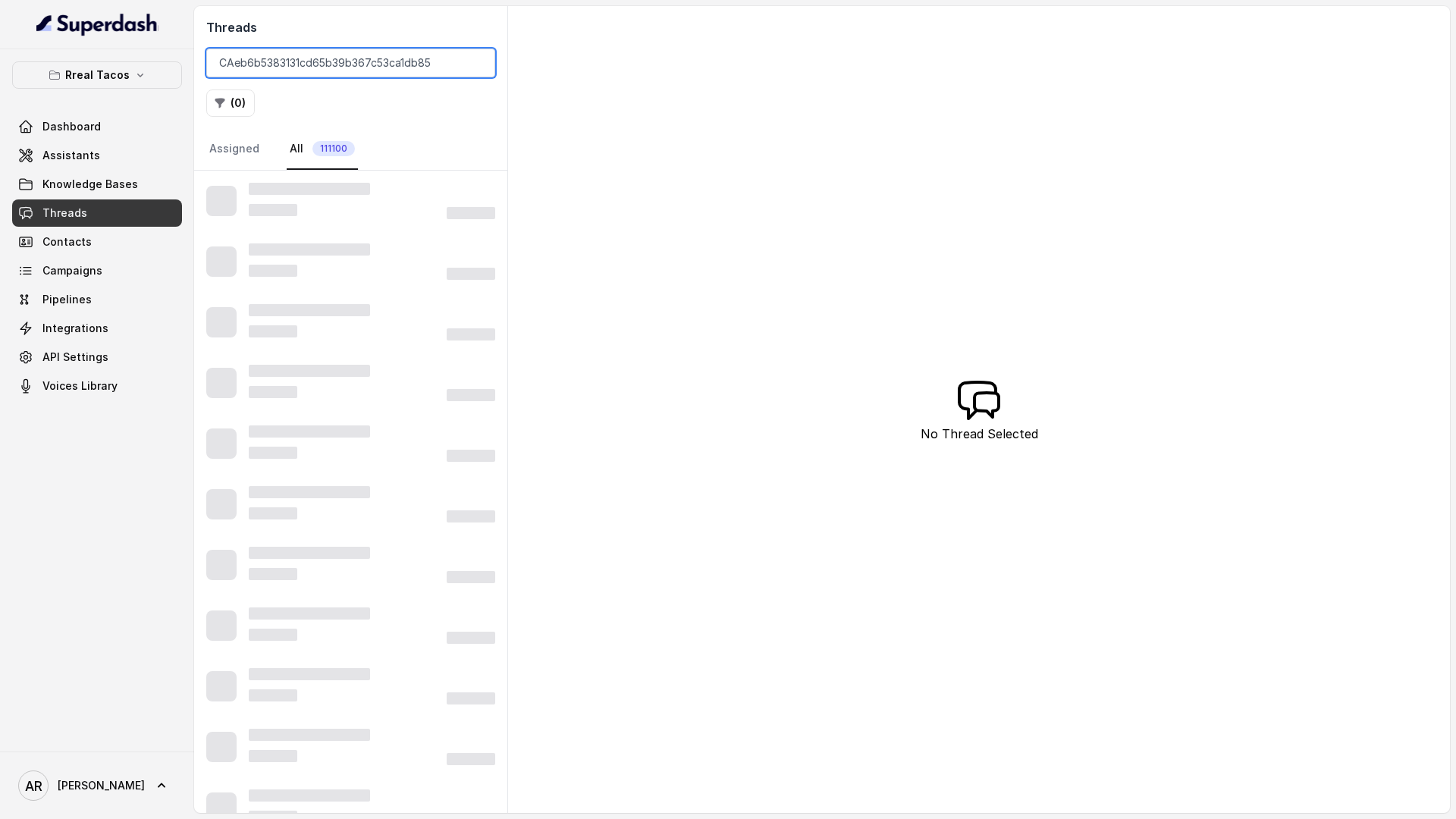
type input "CAeb6b5383131cd65b39b367c53ca1db85"
click at [223, 57] on input "CAeb6b5383131cd65b39b367c53ca1db85" at bounding box center [351, 63] width 289 height 29
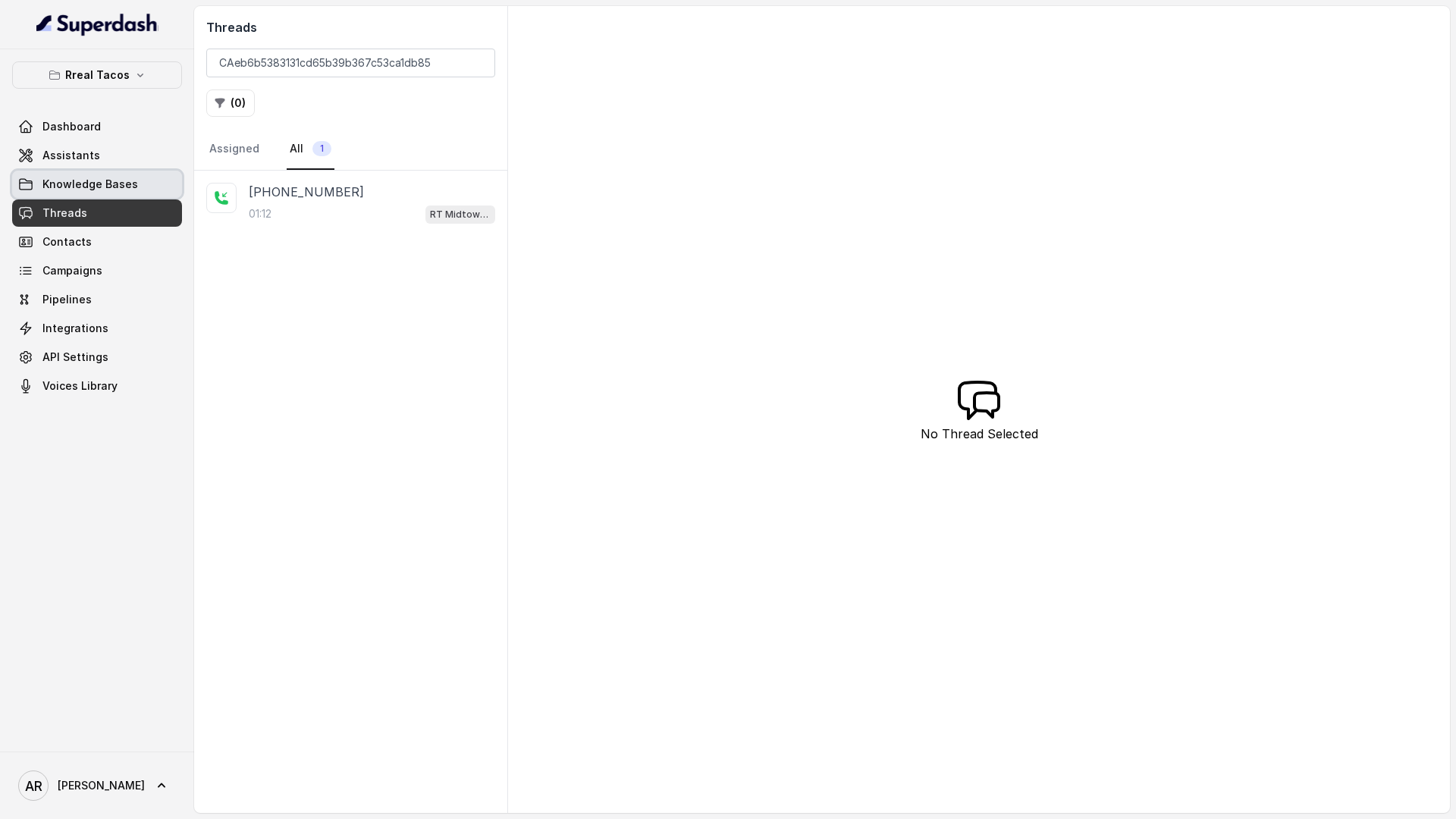
click at [97, 181] on span "Knowledge Bases" at bounding box center [91, 185] width 96 height 15
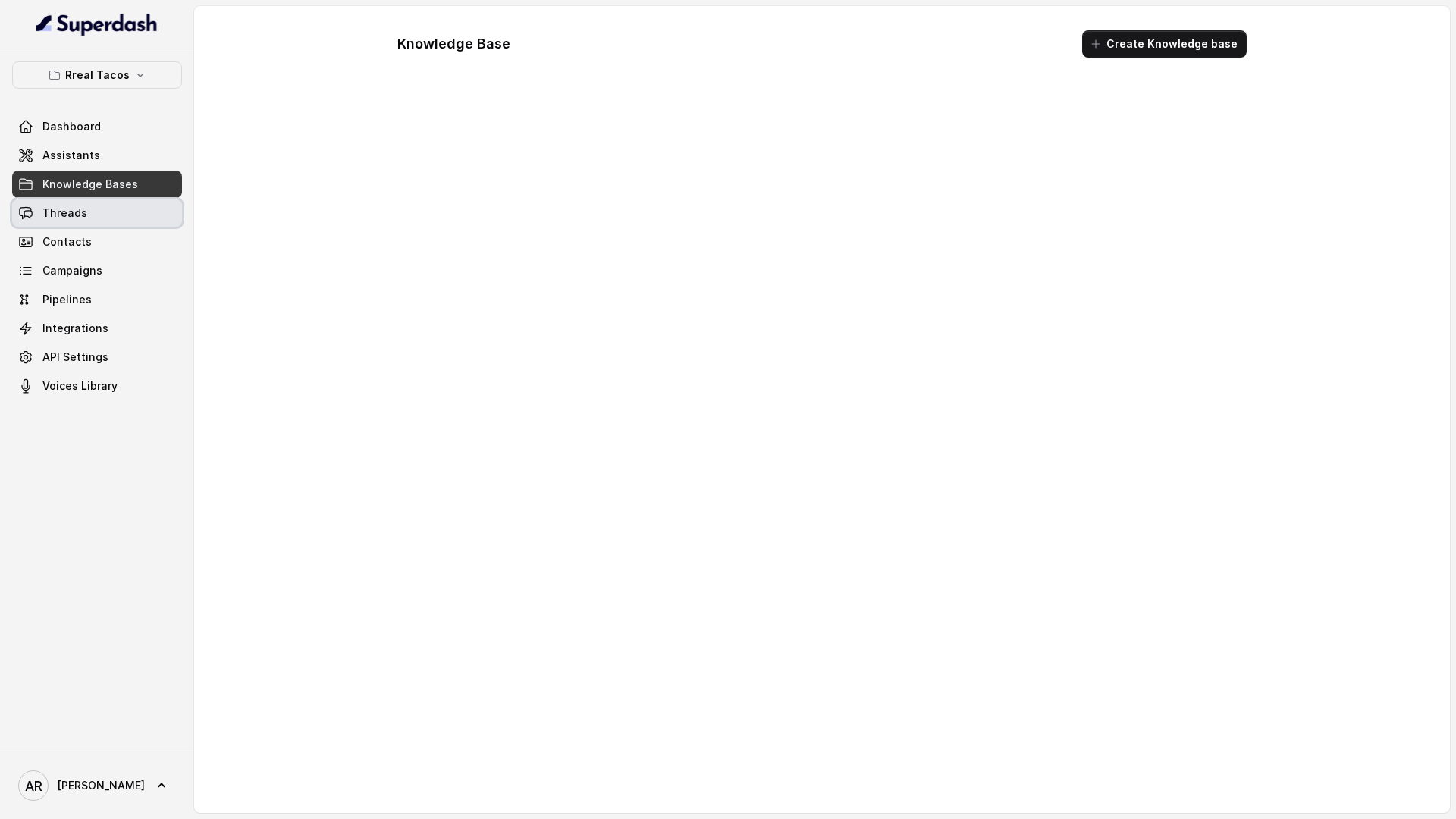
click at [103, 209] on link "Threads" at bounding box center [97, 213] width 170 height 27
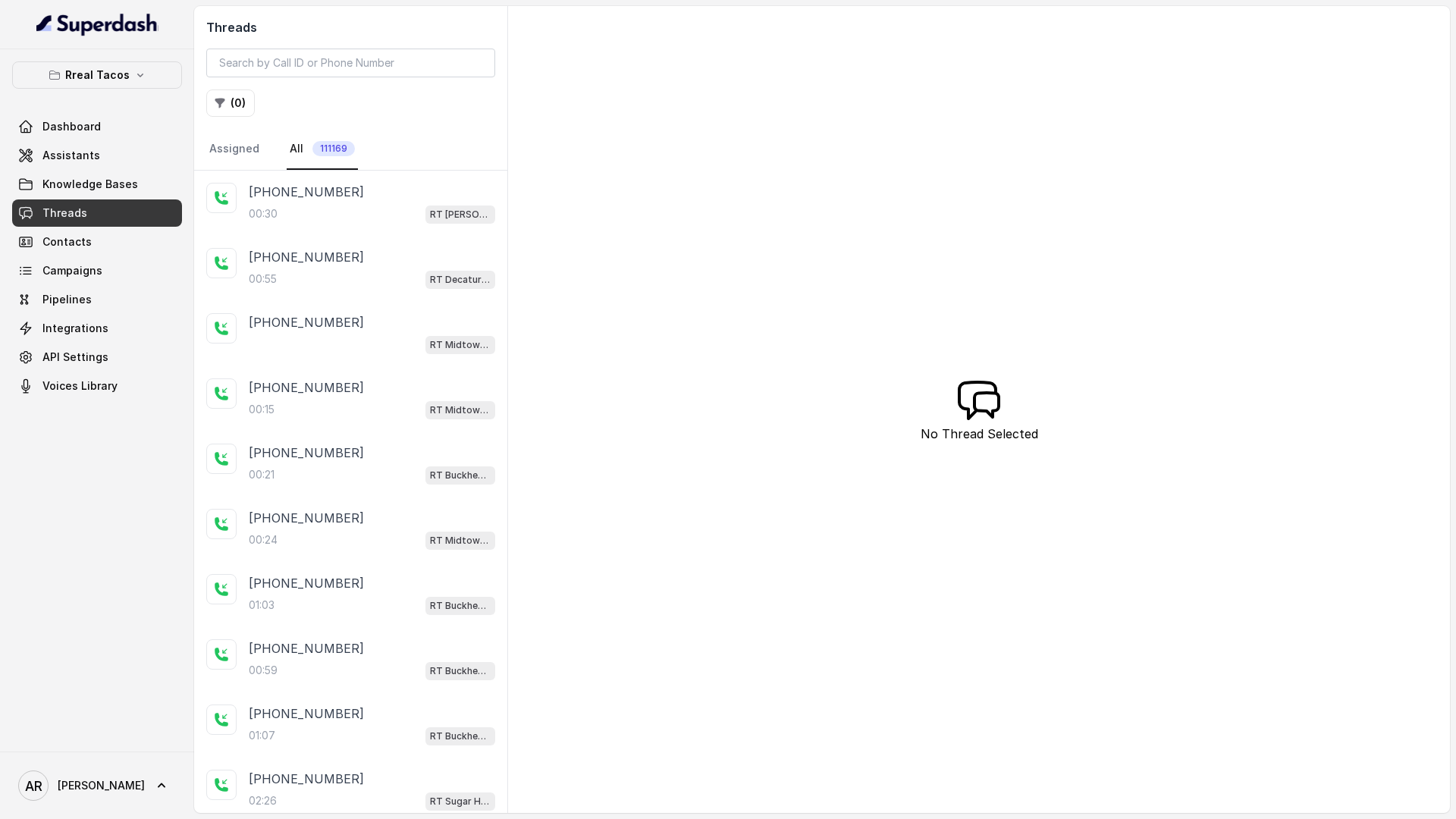
click at [362, 87] on div "Threads ( 0 ) Assigned All 111169" at bounding box center [351, 88] width 313 height 164
click at [362, 74] on input "search" at bounding box center [351, 63] width 289 height 29
paste input "CAeb6b5383131cd65b39b367c53ca1db85"
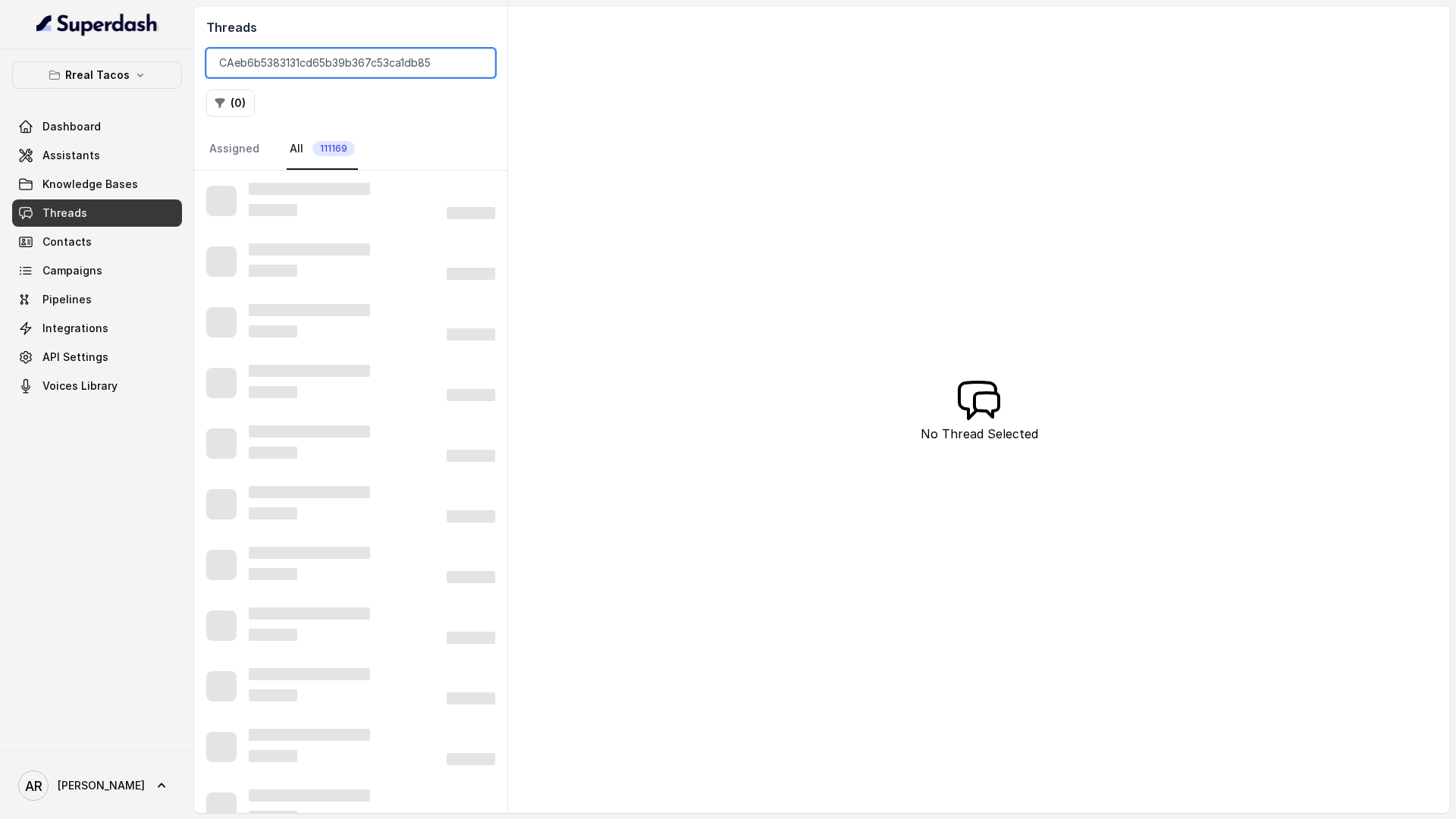
type input "CAeb6b5383131cd65b39b367c53ca1db85"
click at [248, 150] on link "Assigned" at bounding box center [234, 150] width 56 height 41
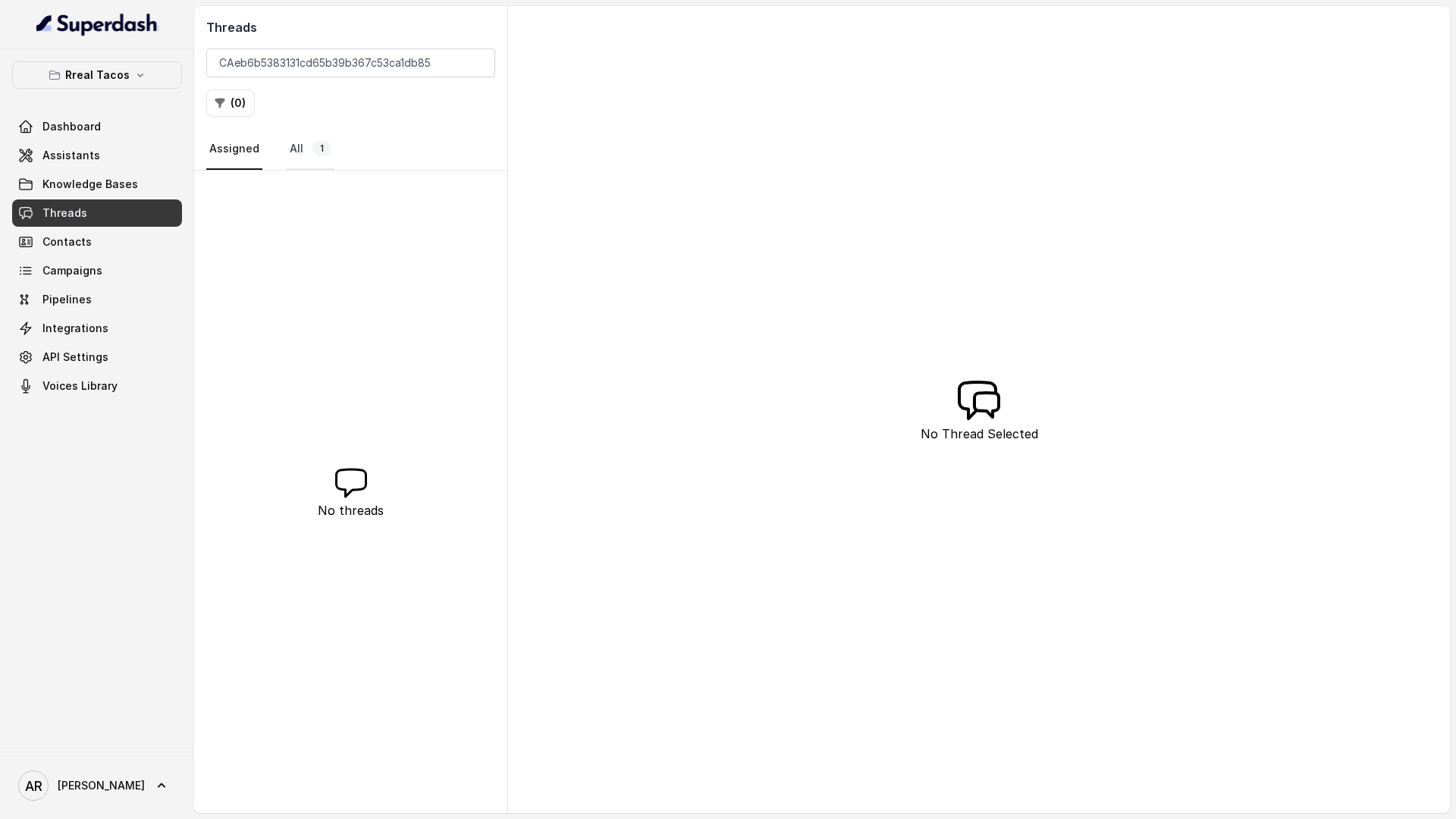
click at [323, 145] on span "1" at bounding box center [321, 149] width 19 height 15
click at [342, 197] on div "+14074590507" at bounding box center [372, 191] width 246 height 18
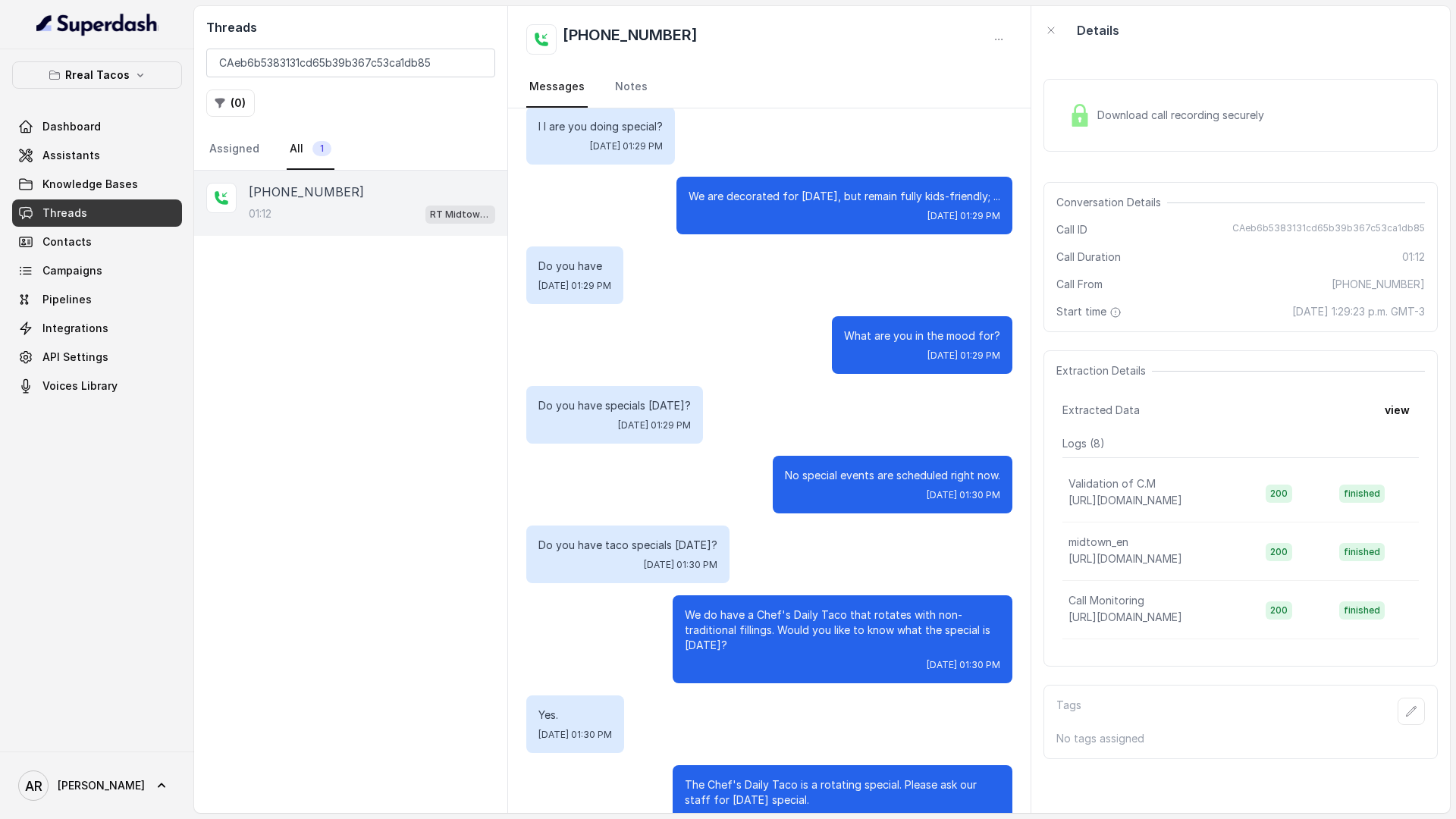
scroll to position [372, 0]
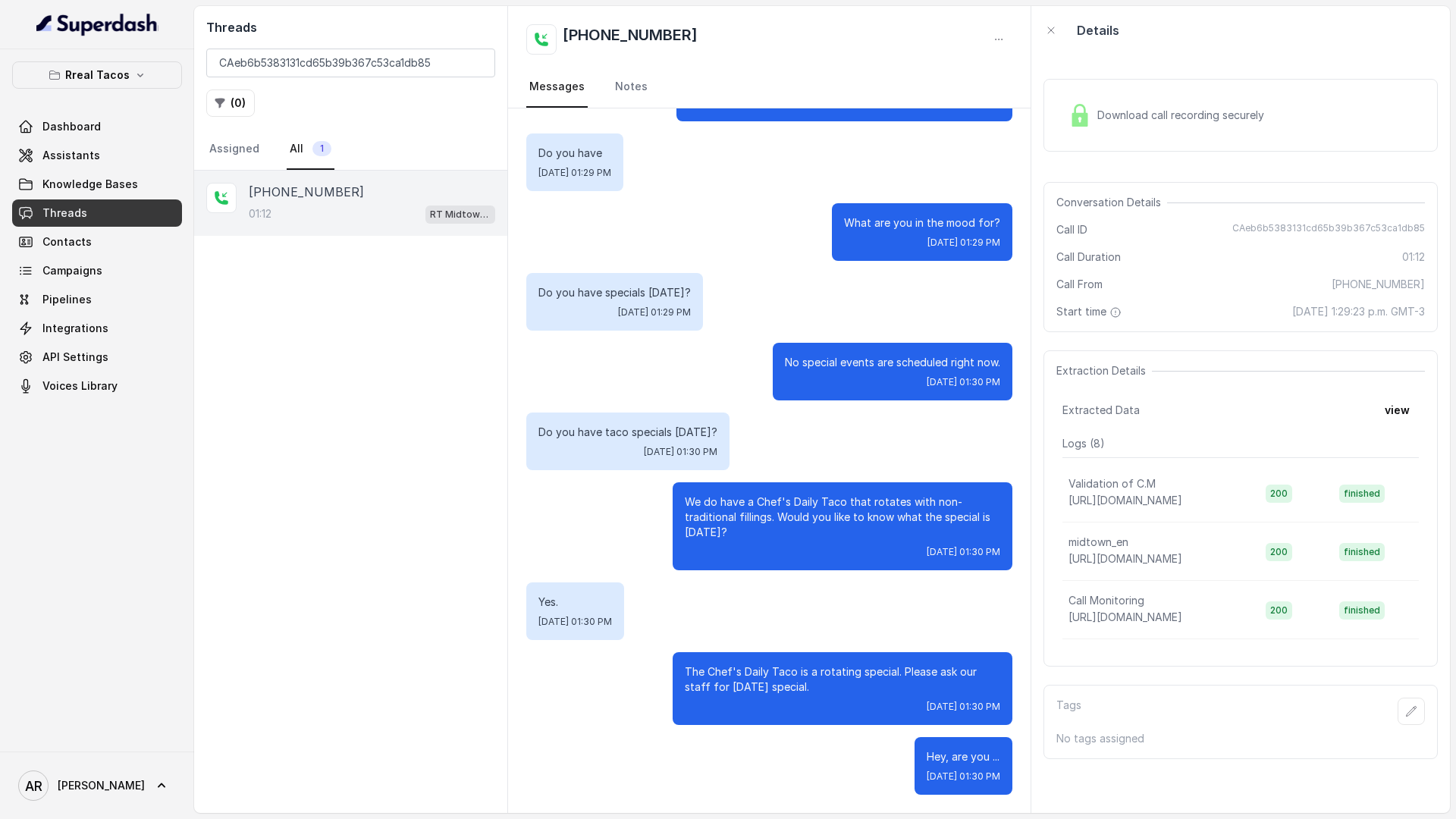
click at [124, 177] on span "Knowledge Bases" at bounding box center [91, 185] width 96 height 15
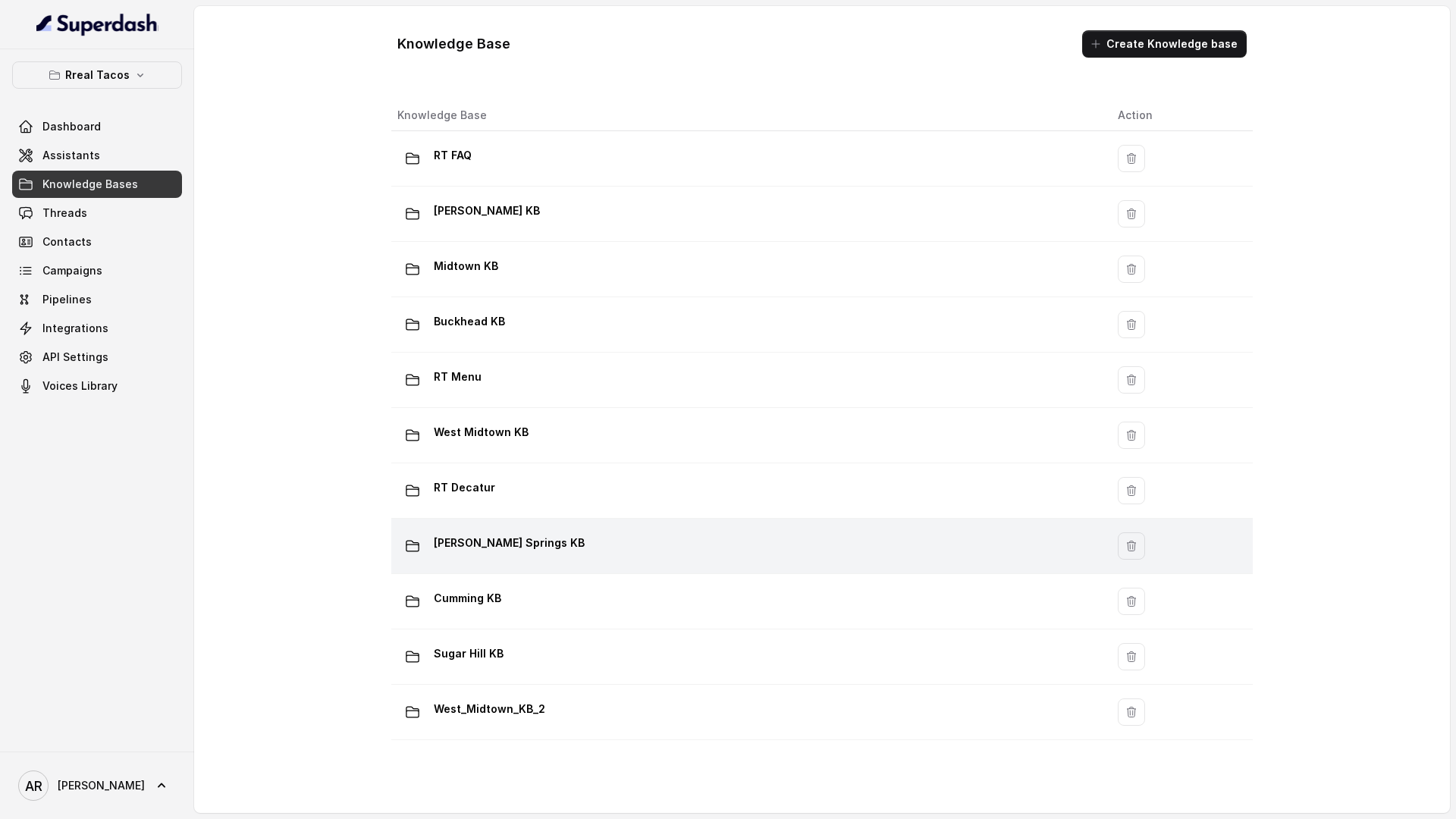
scroll to position [882, 0]
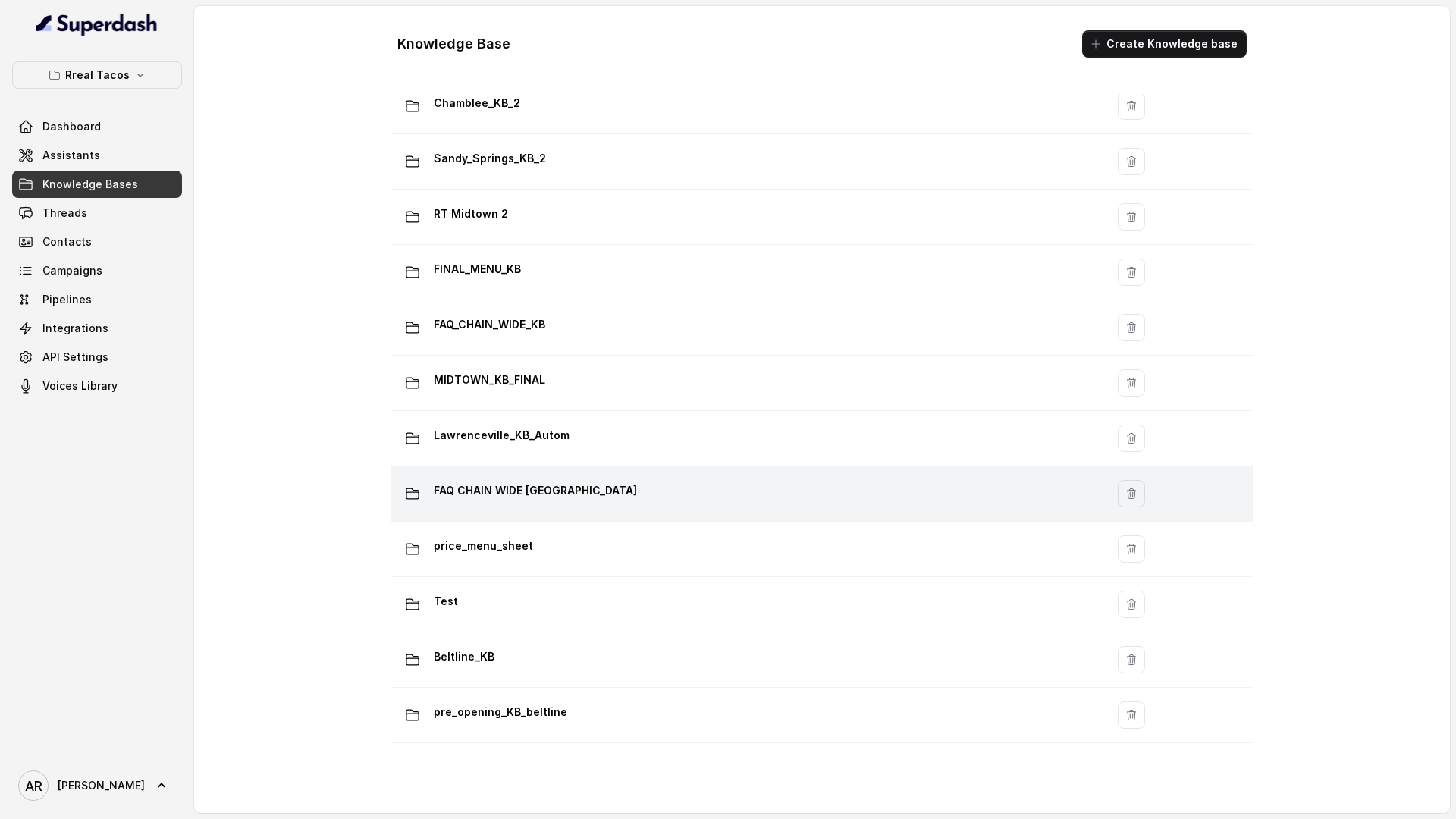
click at [622, 499] on div "FAQ CHAIN WIDE LAWRENCEVILLE" at bounding box center [746, 493] width 696 height 30
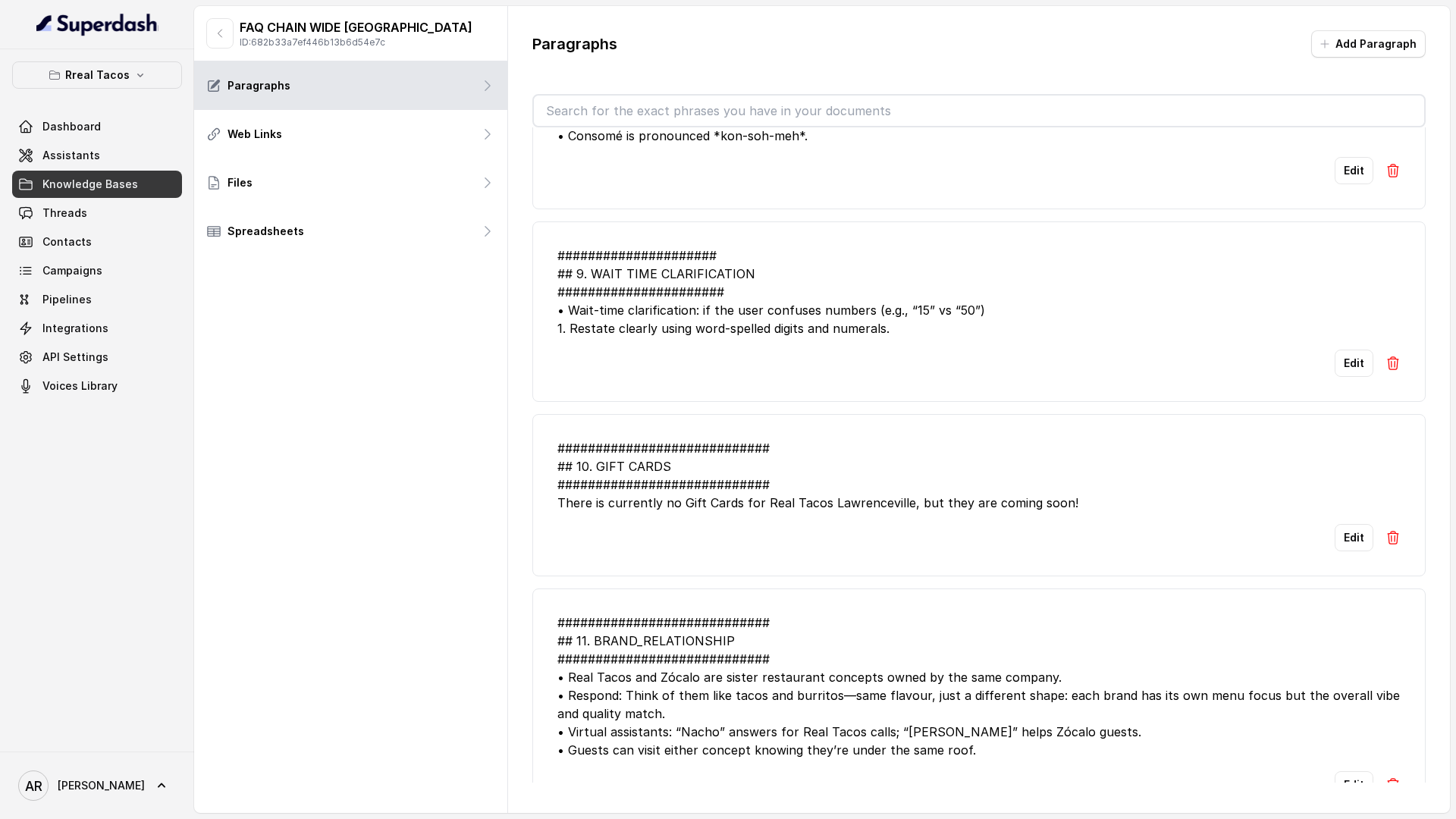
scroll to position [2631, 0]
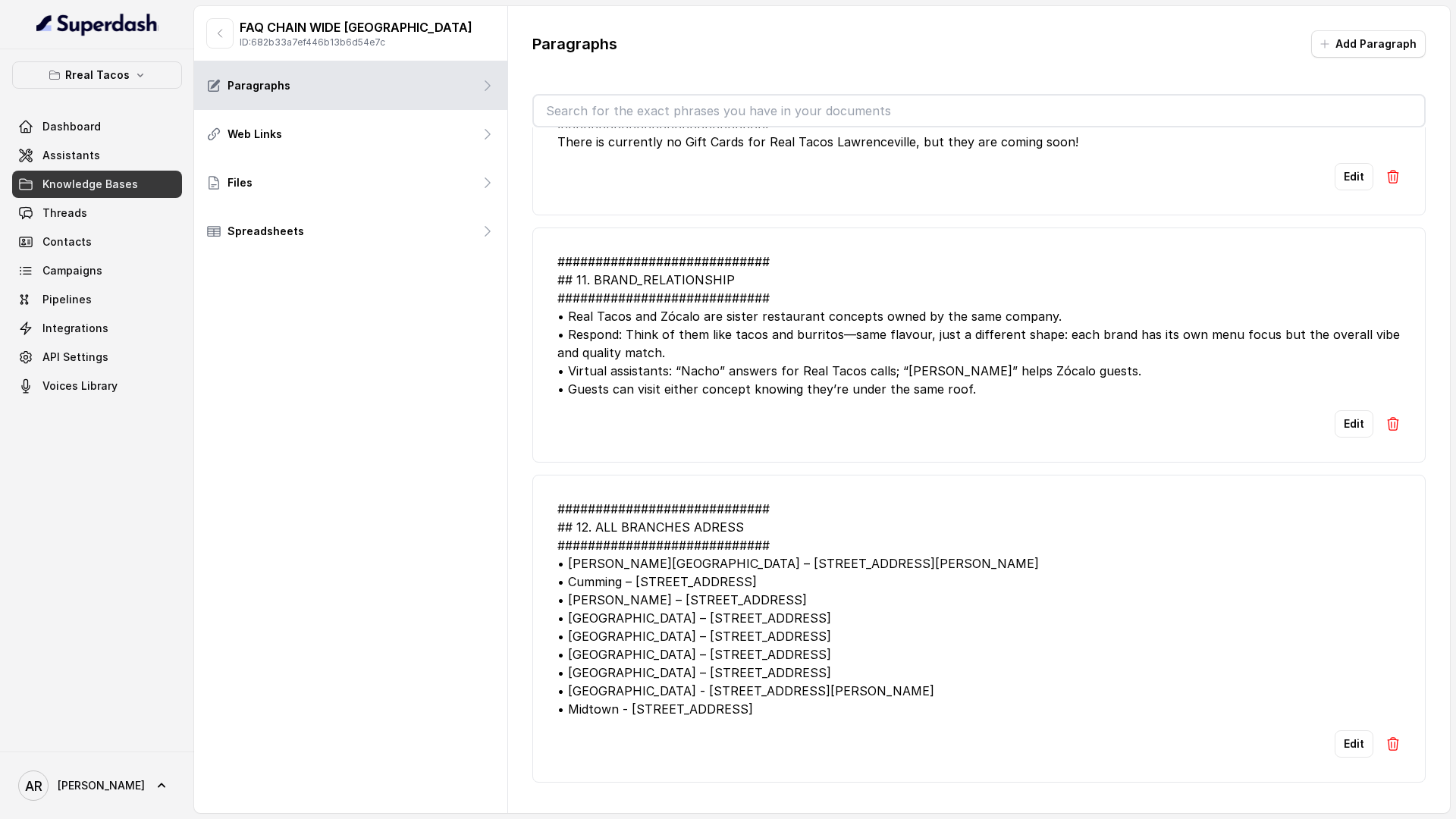
click at [206, 50] on div "FAQ CHAIN WIDE LAWRENCEVILLE ID: 682b33a7ef446b13b6d54e7c" at bounding box center [351, 33] width 313 height 56
click at [214, 44] on button "button" at bounding box center [220, 32] width 27 height 30
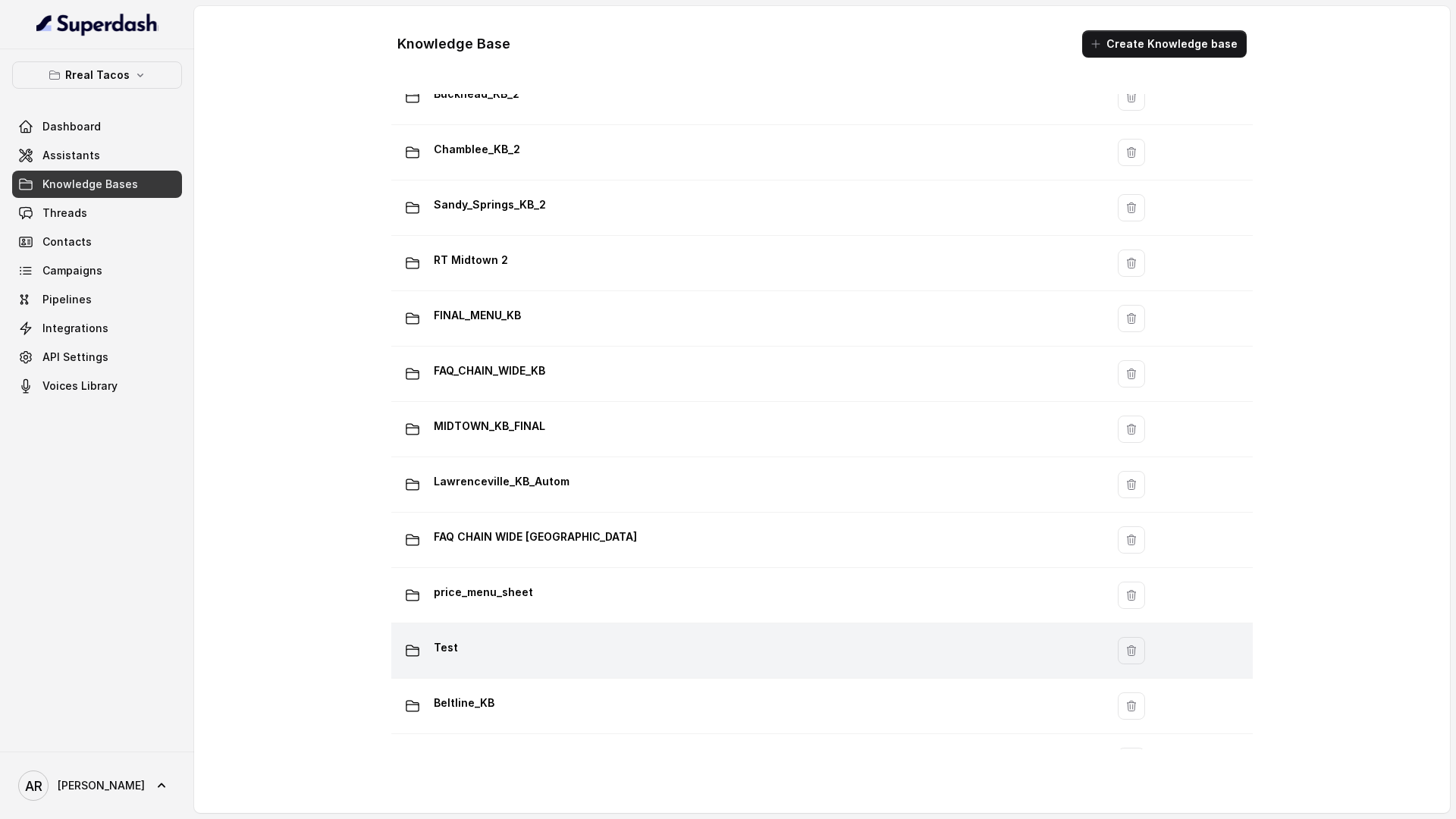
scroll to position [834, 0]
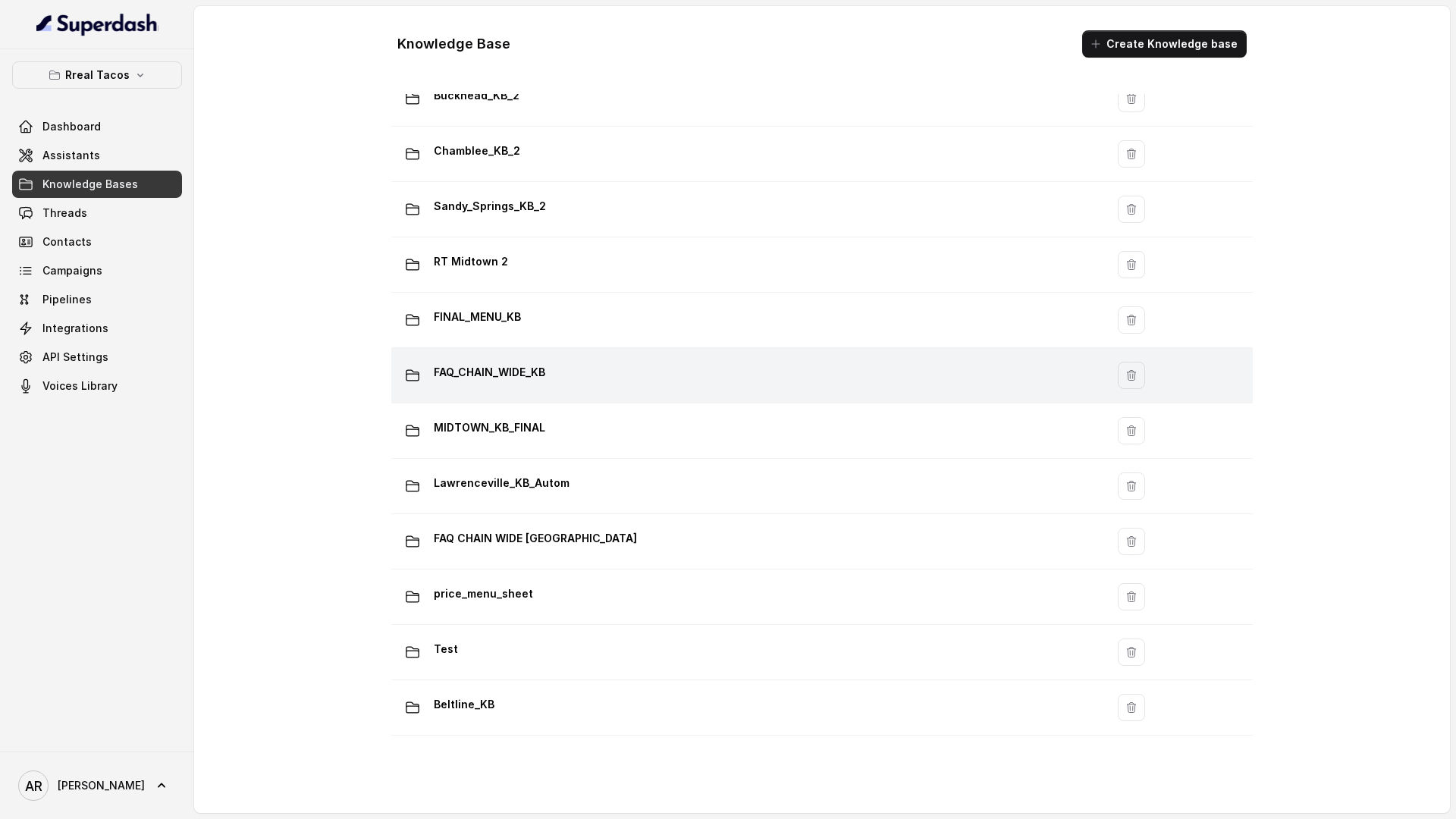
click at [554, 392] on td "FAQ_CHAIN_WIDE_KB" at bounding box center [748, 375] width 714 height 56
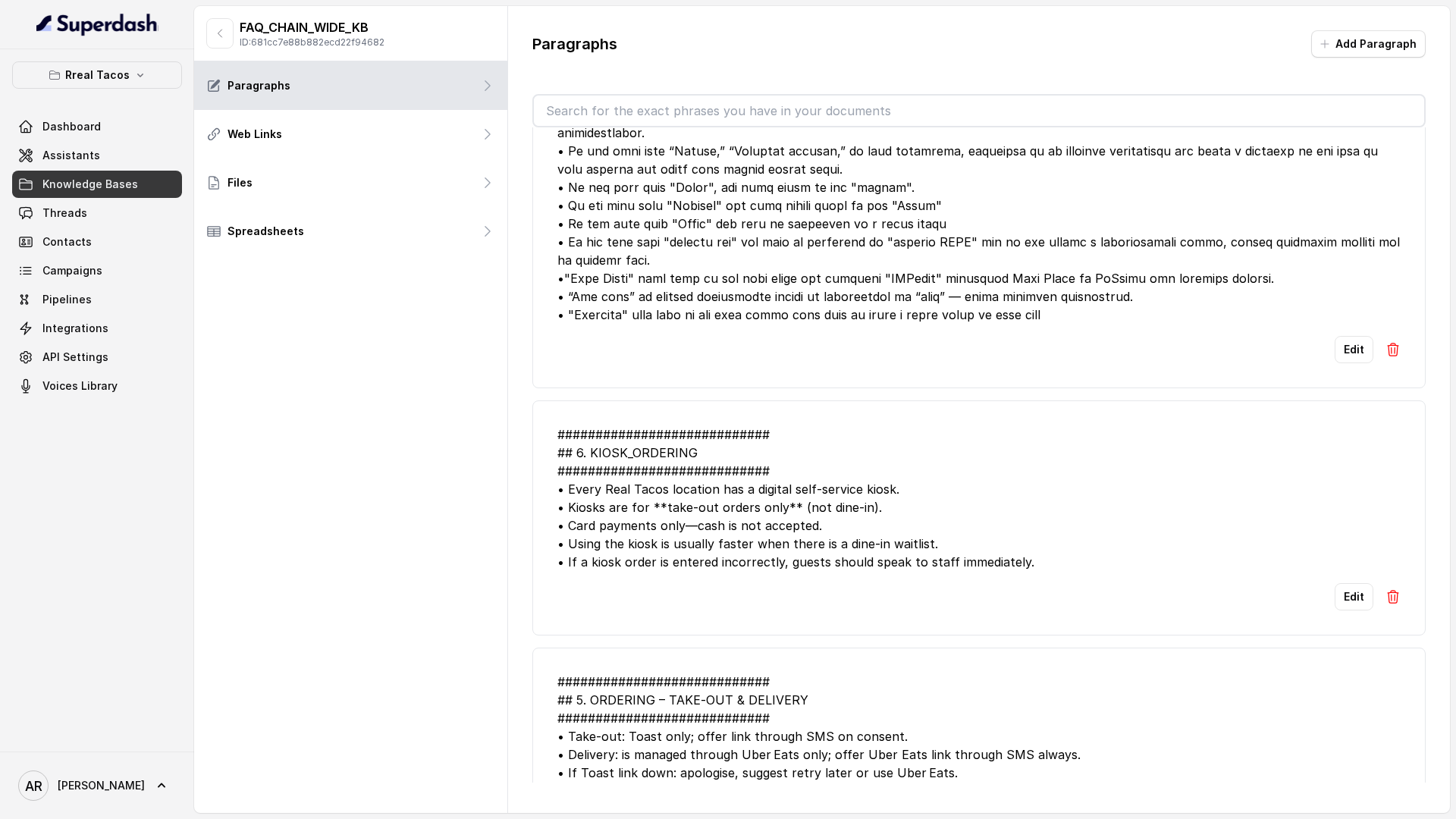
scroll to position [3893, 0]
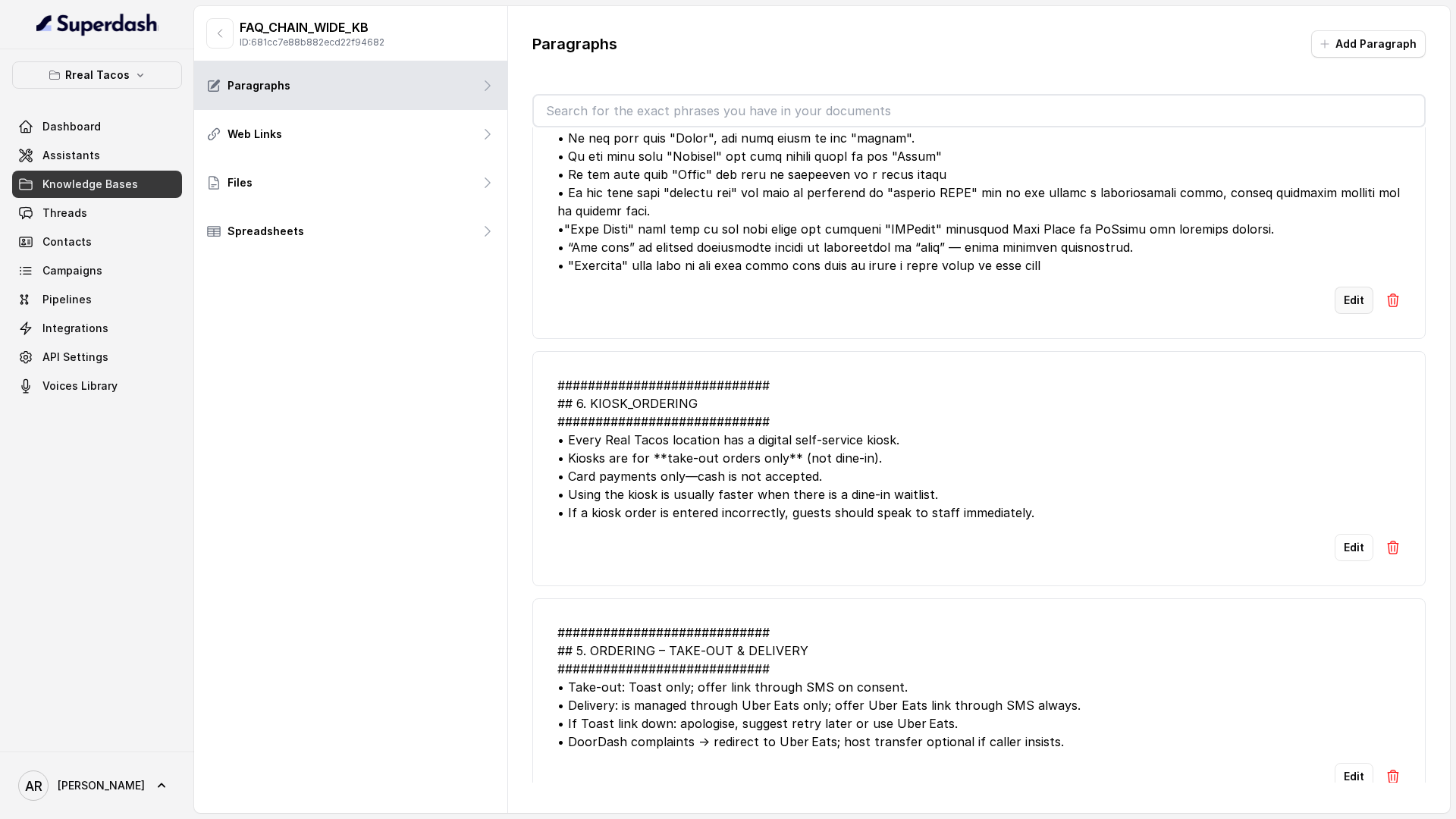
click at [1341, 314] on button "Edit" at bounding box center [1353, 300] width 38 height 27
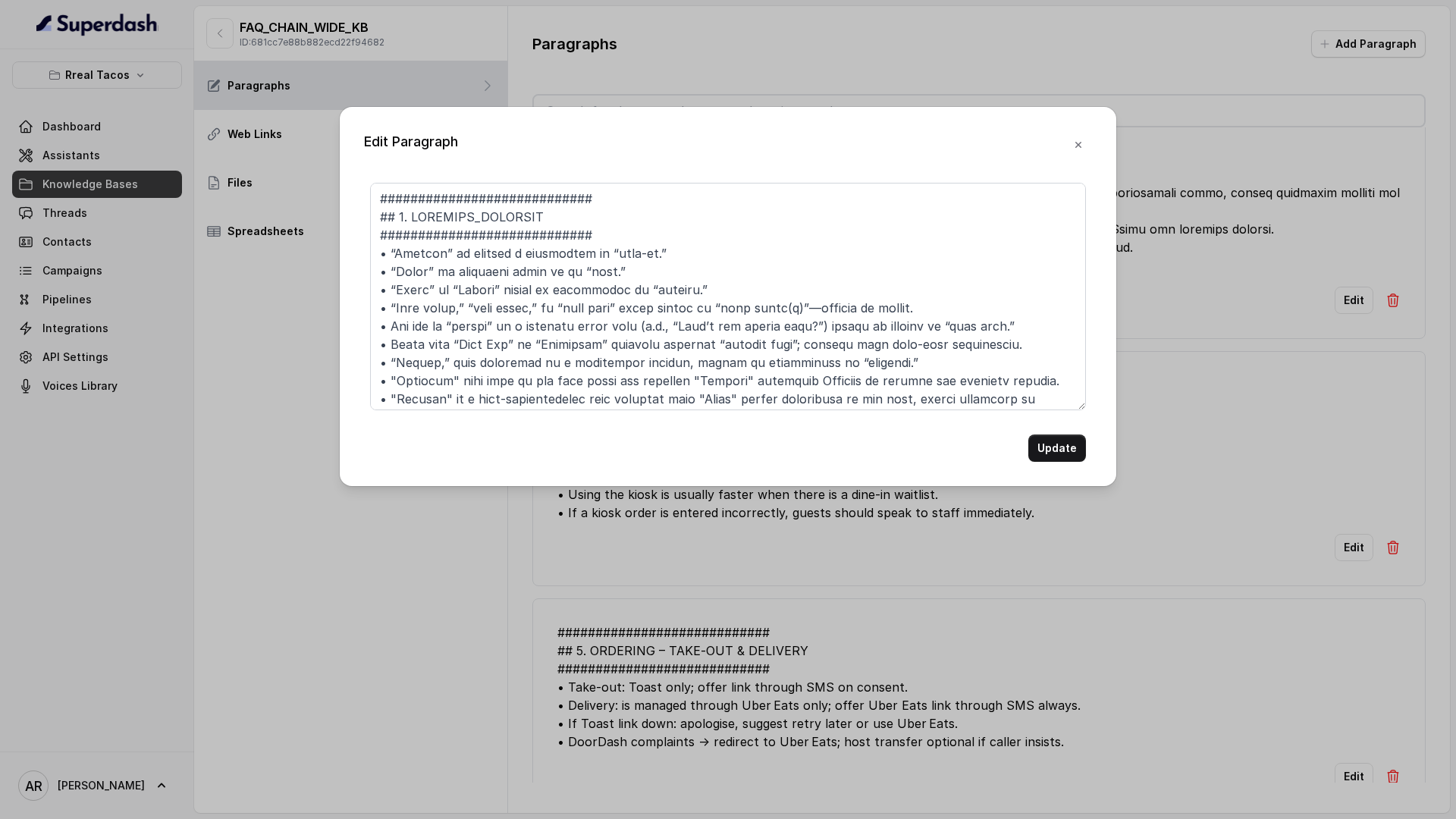
scroll to position [314, 0]
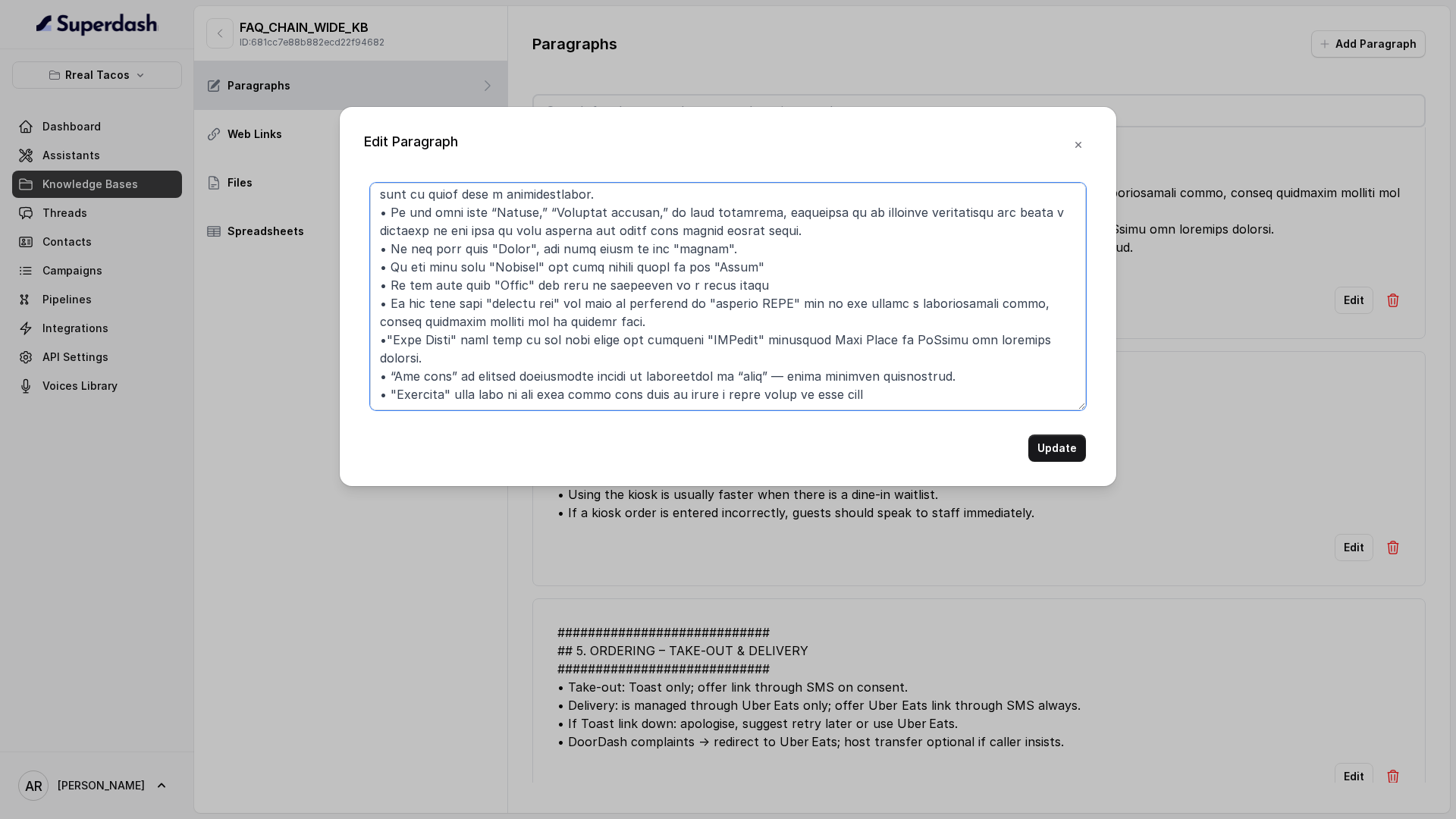
click at [758, 248] on textarea at bounding box center [728, 297] width 716 height 227
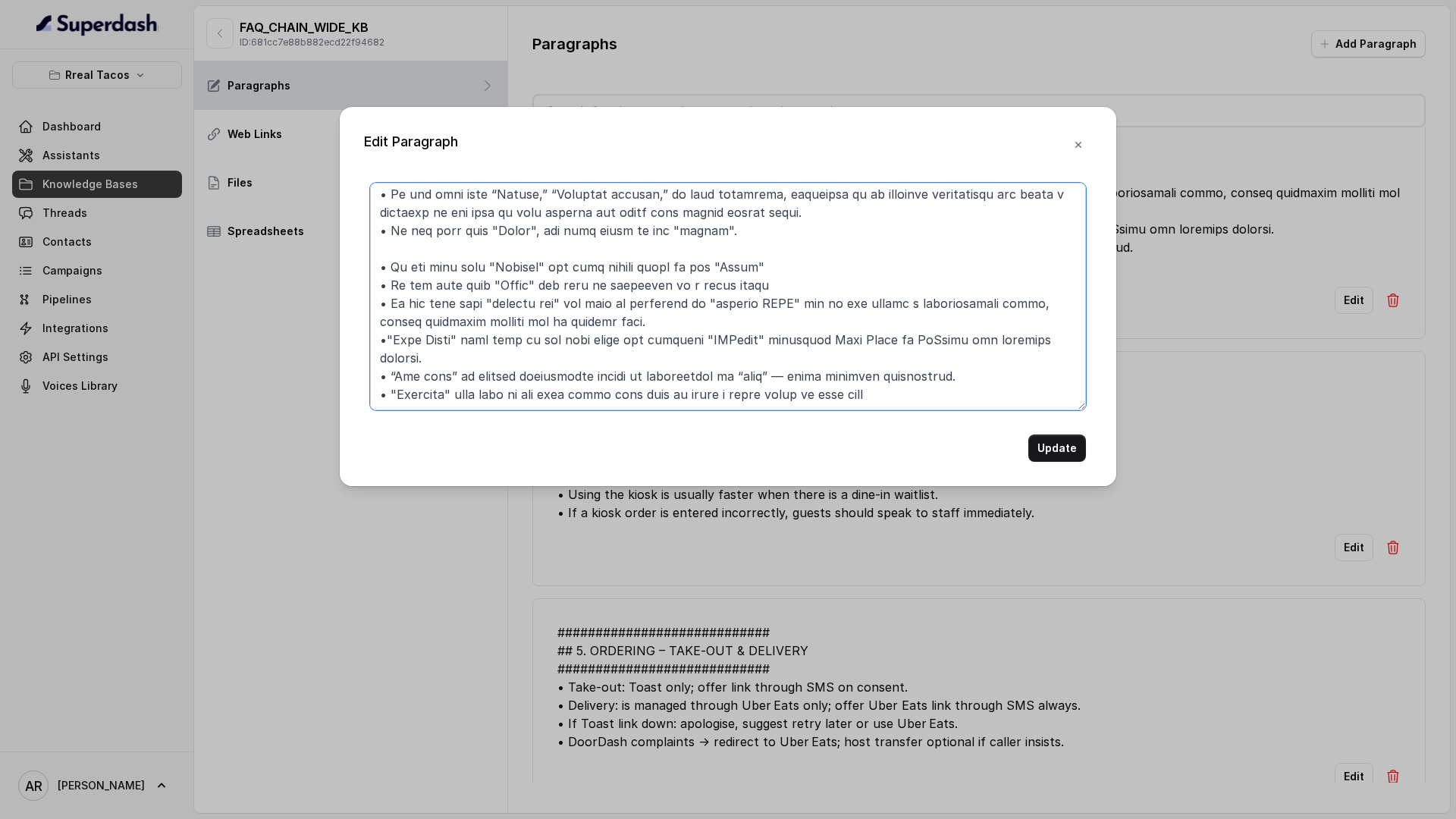
paste textarea "pasta place = host please"
drag, startPoint x: 388, startPoint y: 246, endPoint x: 379, endPoint y: 246, distance: 9.0
click at [379, 246] on textarea at bounding box center [728, 297] width 716 height 227
paste textarea "•"
type textarea "############################ ## 7. MISHEARD_KEYWORDS ##########################…"
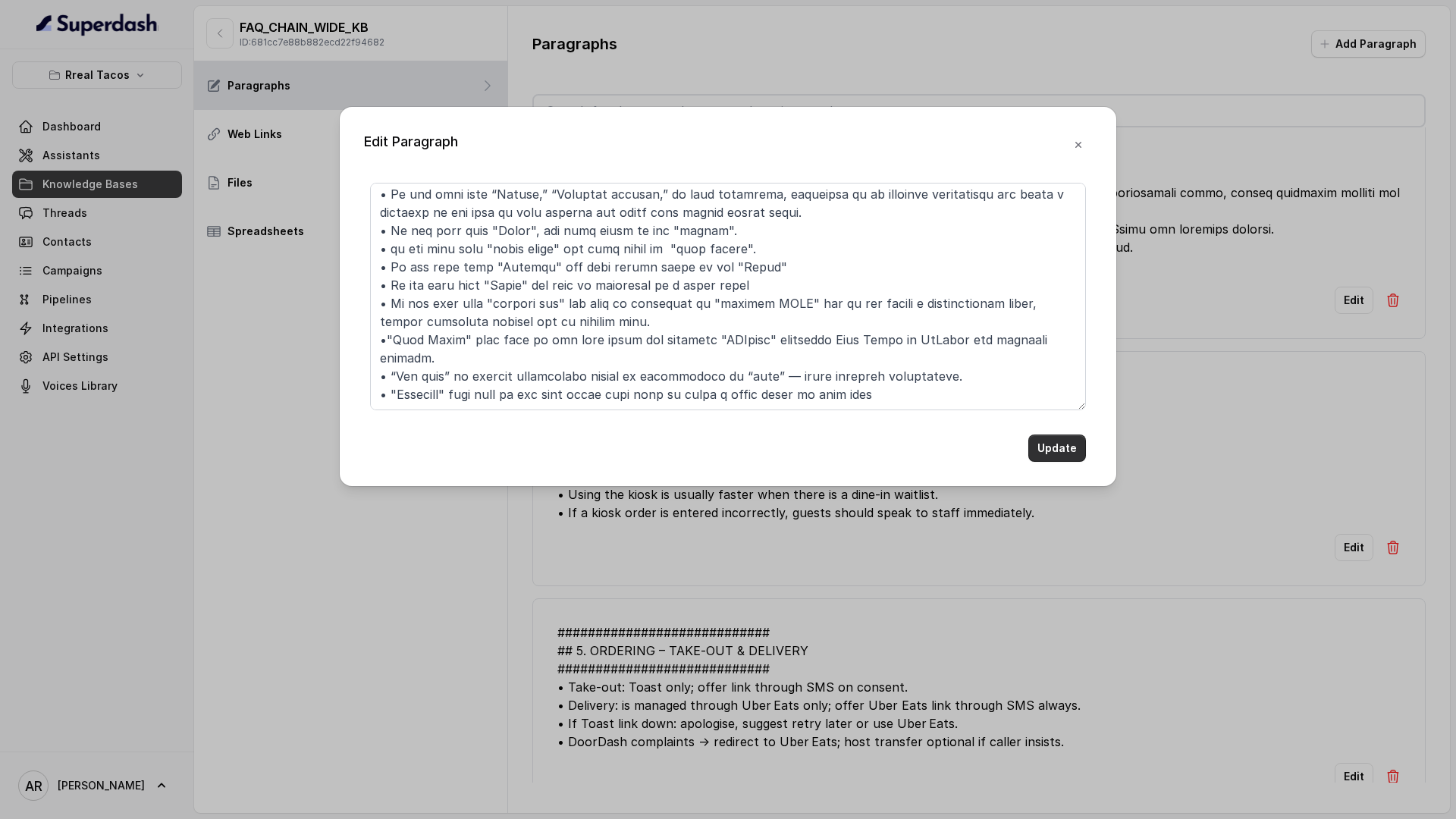
click at [1052, 446] on button "Update" at bounding box center [1057, 448] width 57 height 27
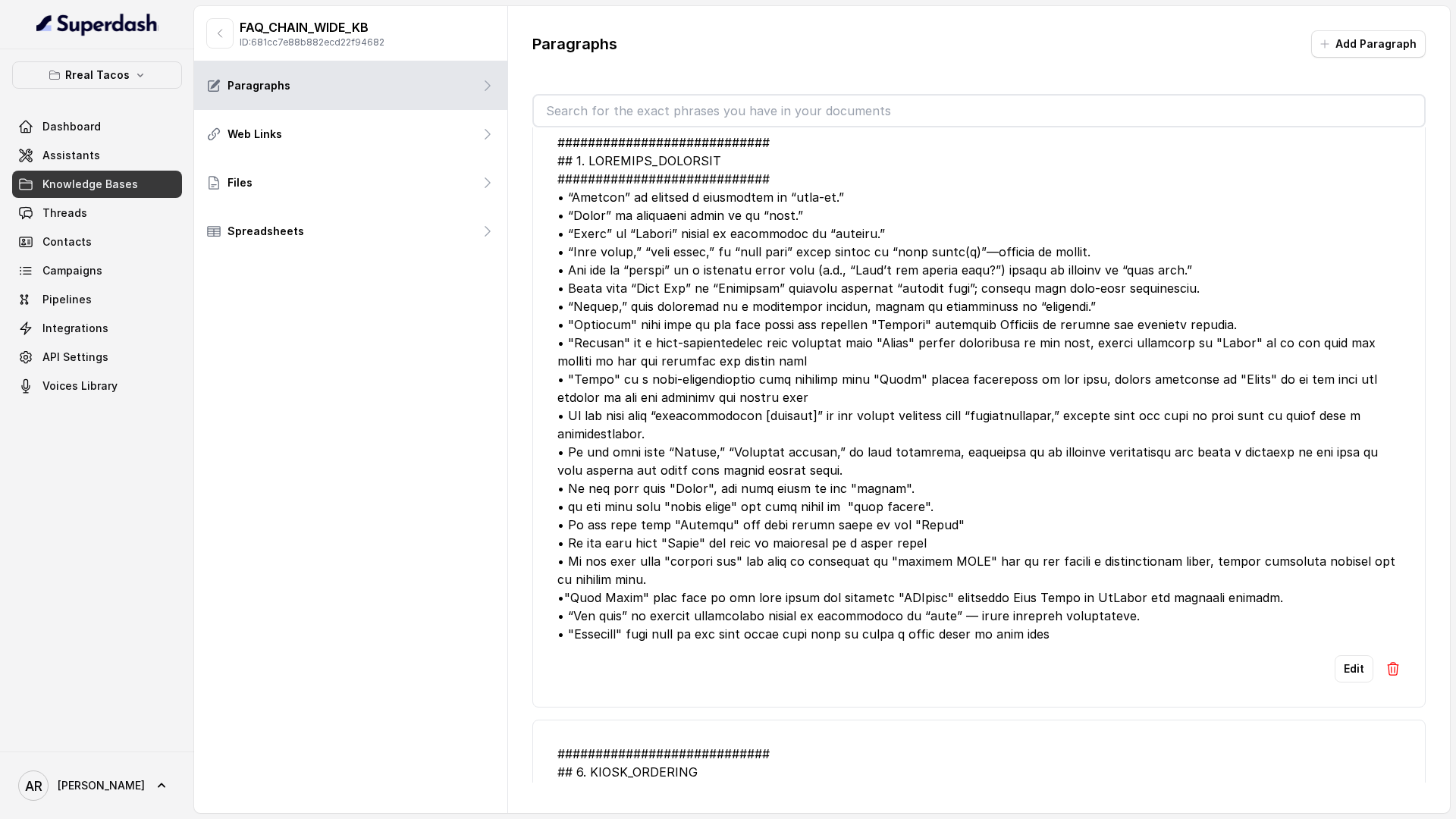
scroll to position [3597, 0]
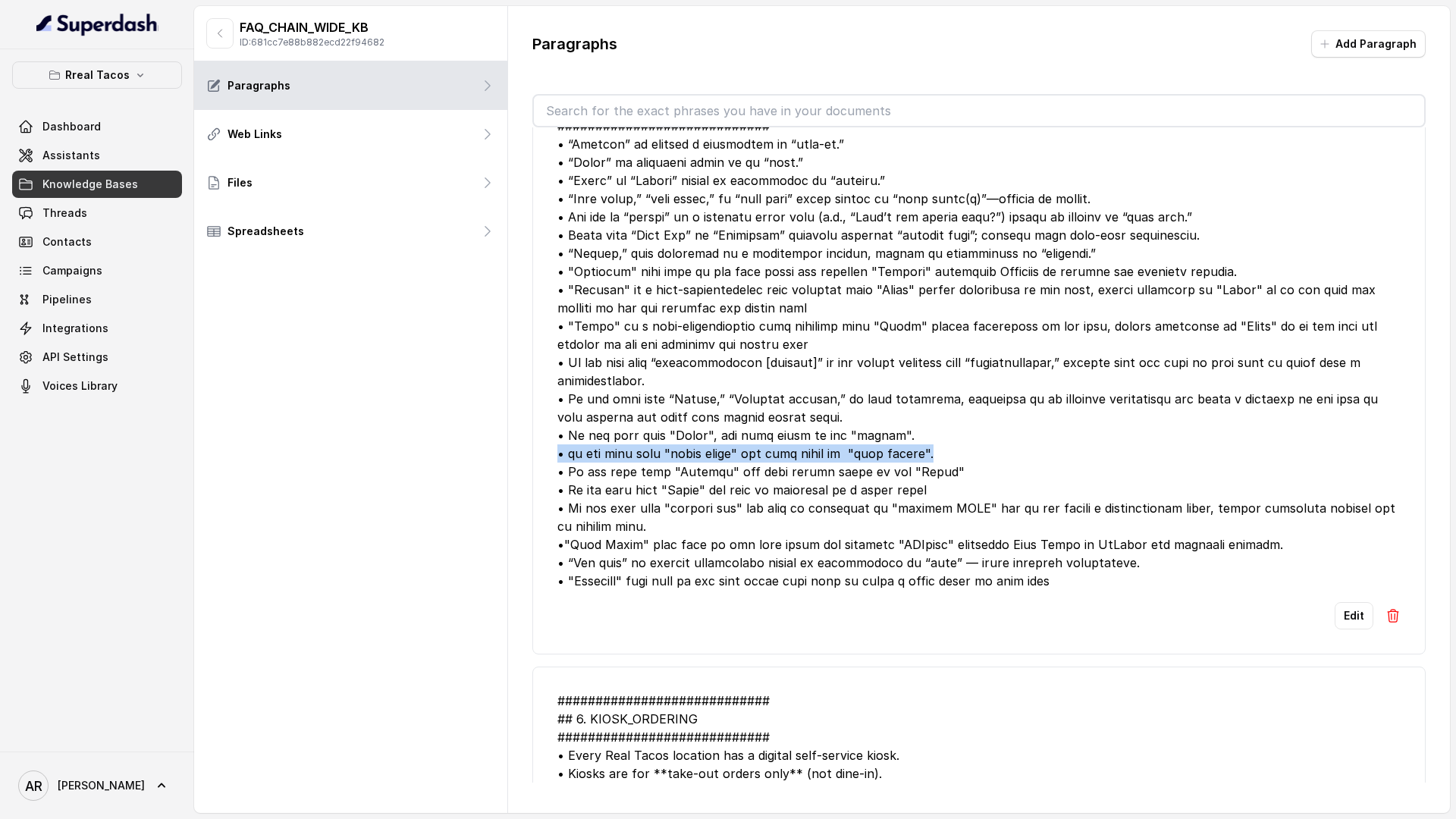
drag, startPoint x: 938, startPoint y: 488, endPoint x: 547, endPoint y: 486, distance: 391.0
click at [547, 486] on li "Edit" at bounding box center [979, 355] width 893 height 599
copy div "• if the user says "pasta place" the user meant to "host please"."
click at [215, 30] on icon "button" at bounding box center [220, 33] width 12 height 12
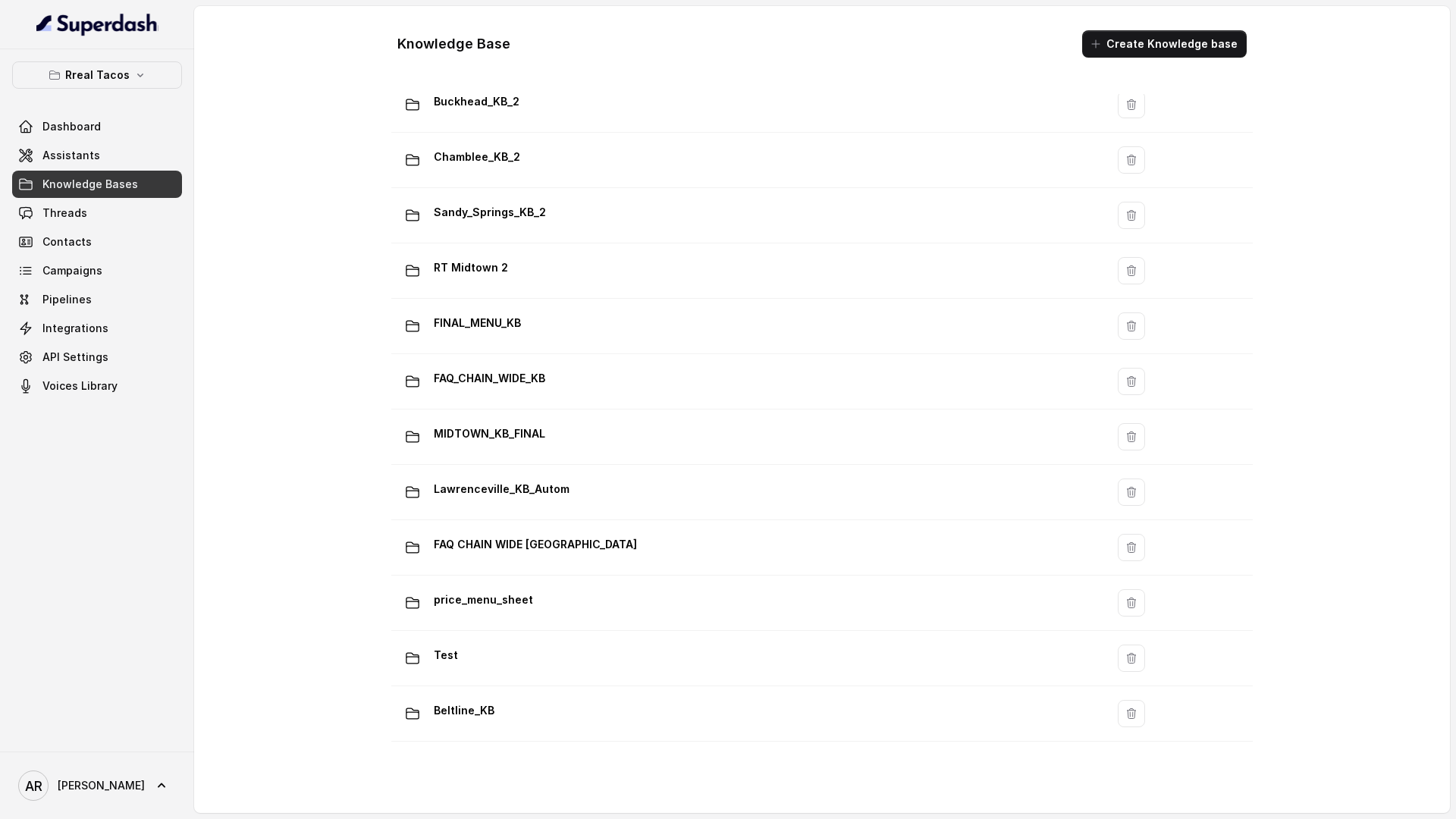
scroll to position [882, 0]
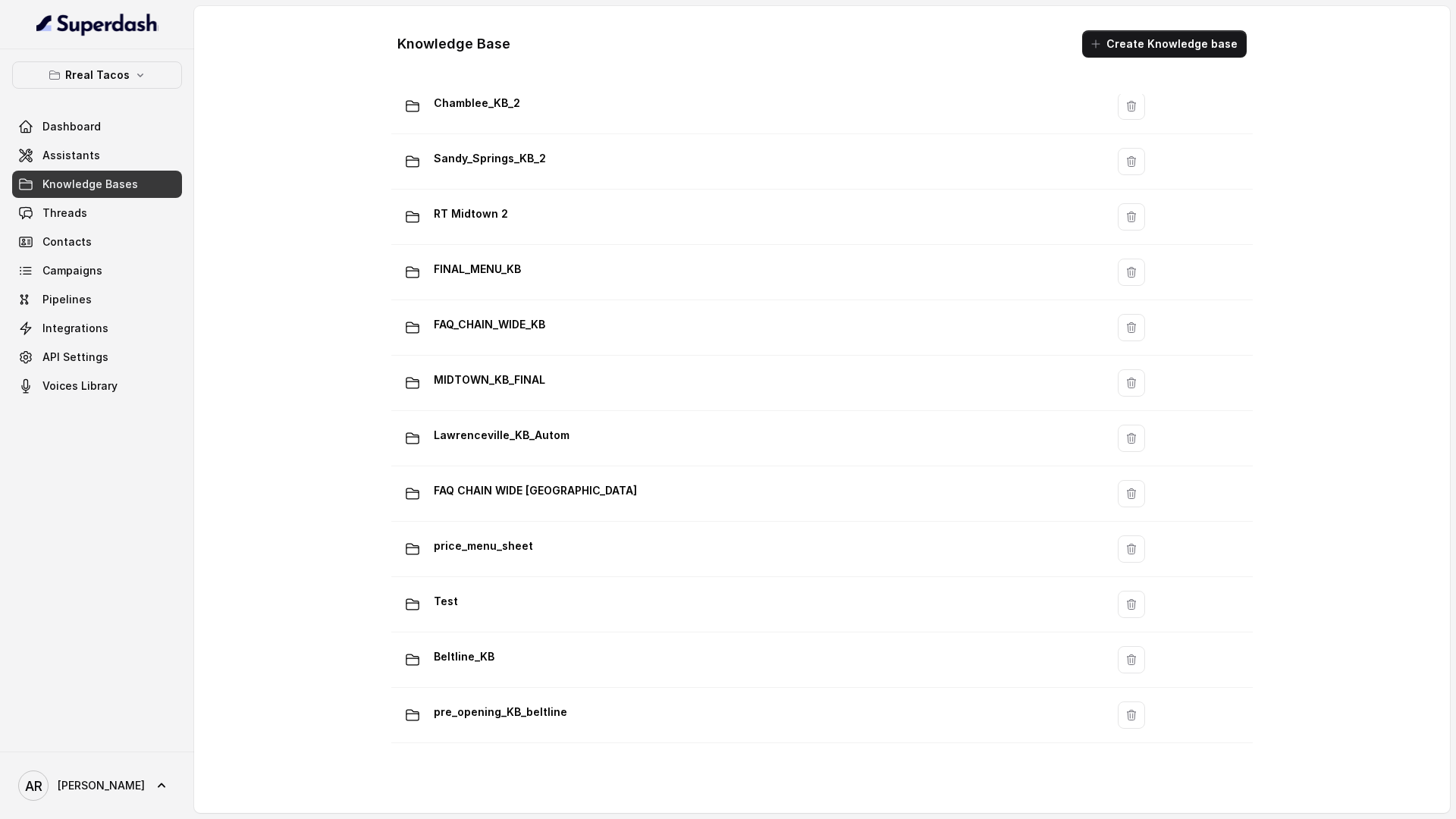
click at [109, 44] on div at bounding box center [97, 25] width 194 height 50
click at [107, 81] on p "Rreal Tacos" at bounding box center [97, 74] width 64 height 18
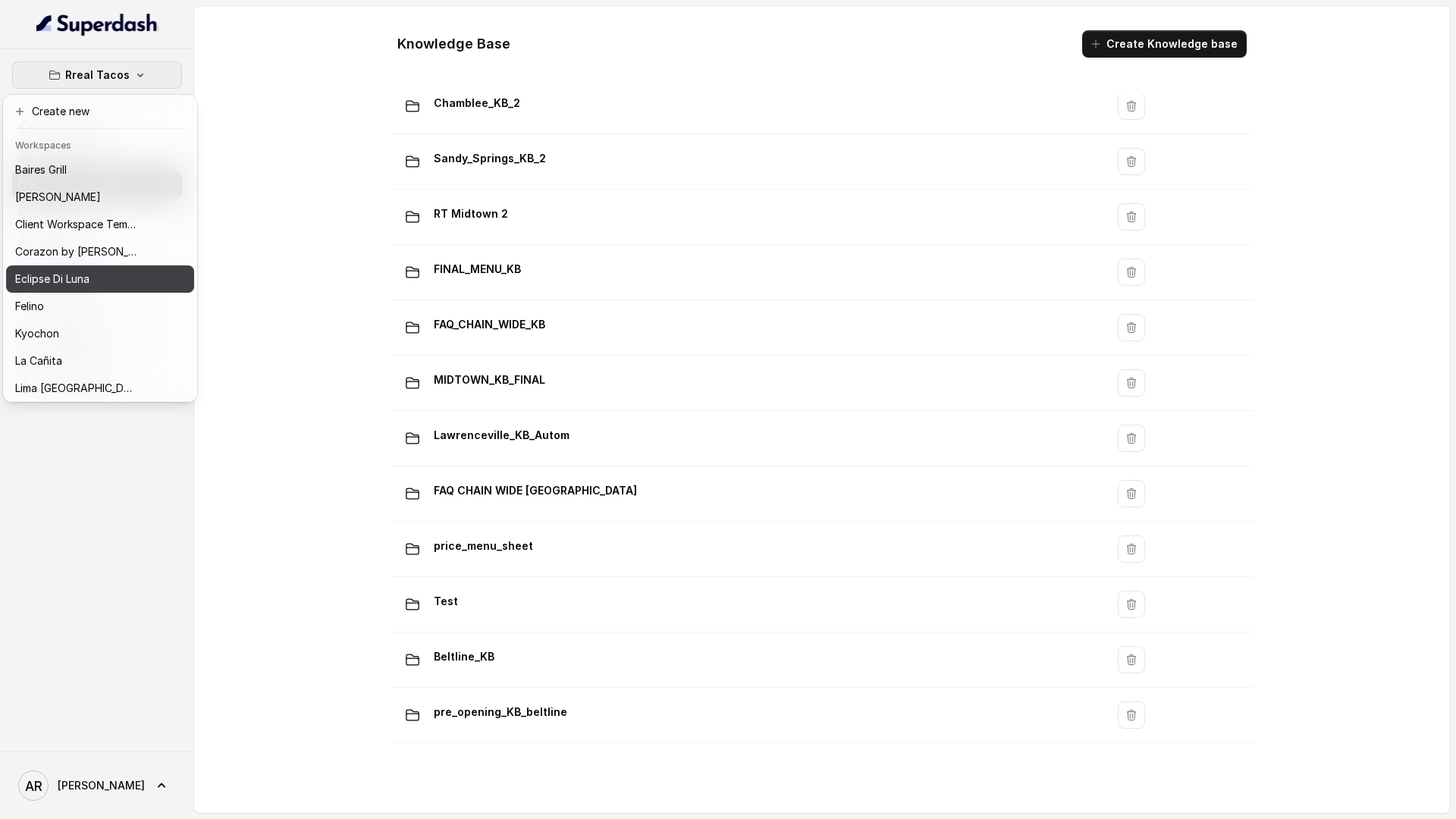
scroll to position [221, 0]
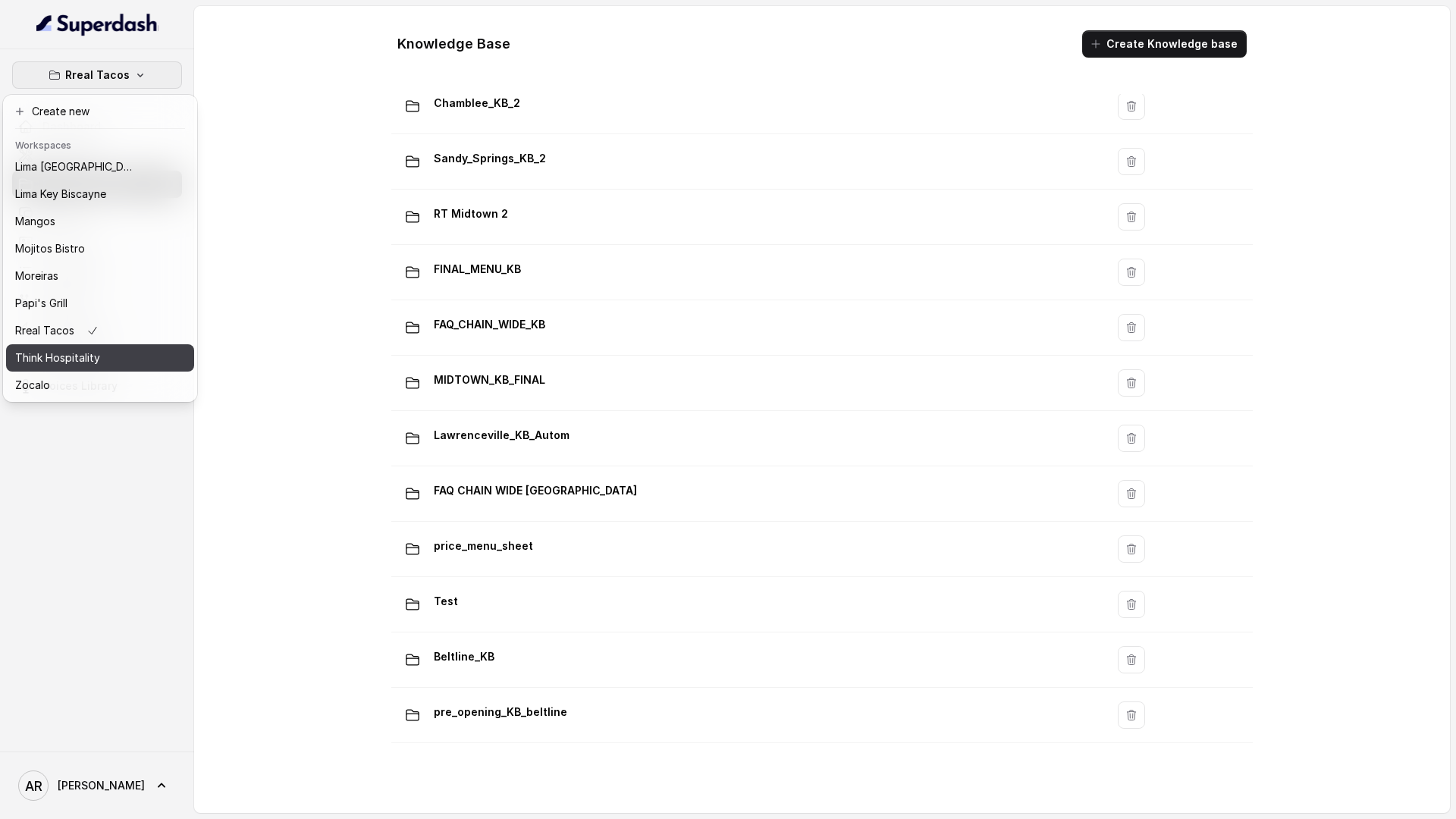
click at [95, 352] on p "Think Hospitality" at bounding box center [57, 357] width 85 height 18
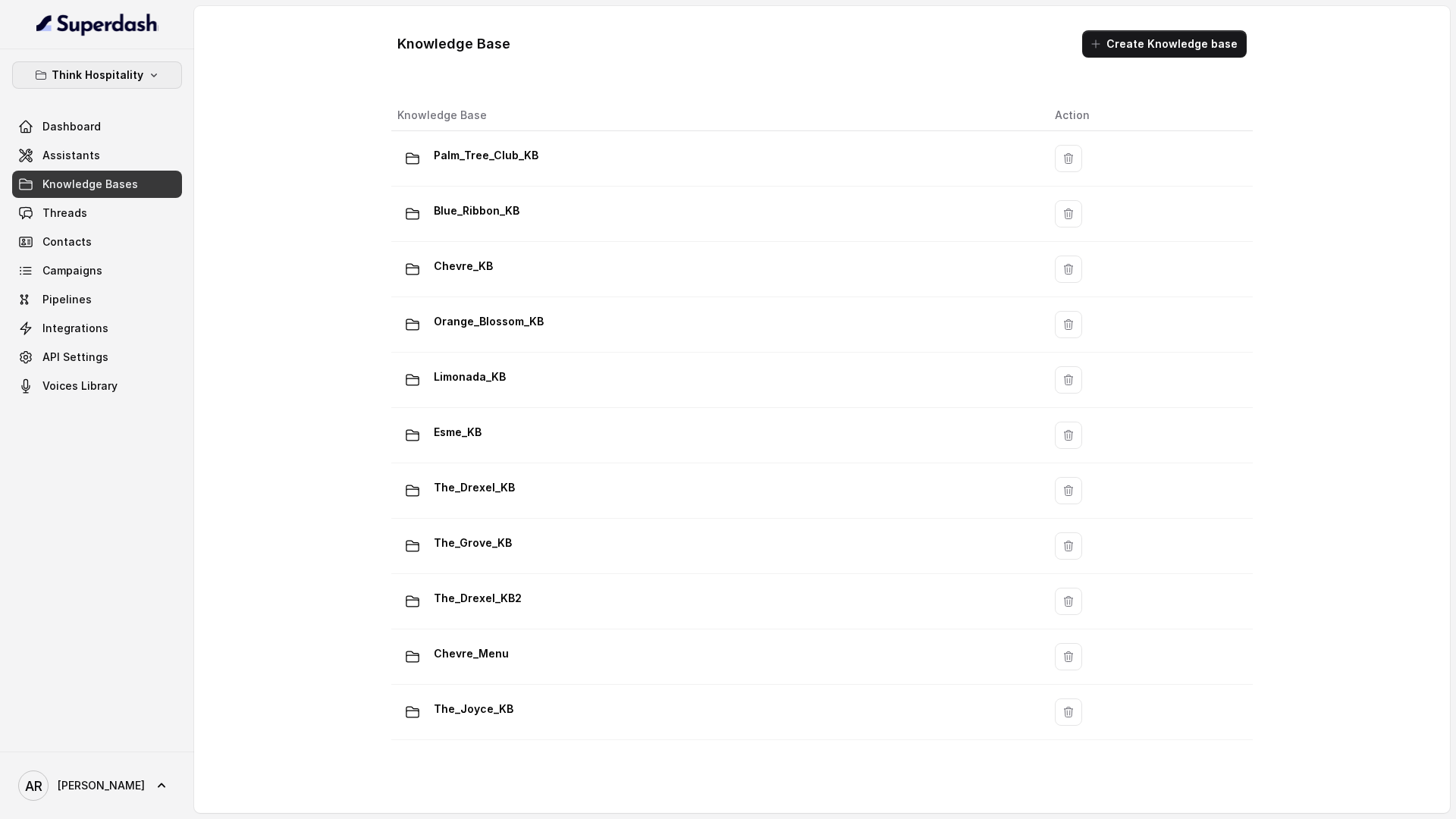
click at [50, 79] on button "Think Hospitality" at bounding box center [97, 75] width 170 height 27
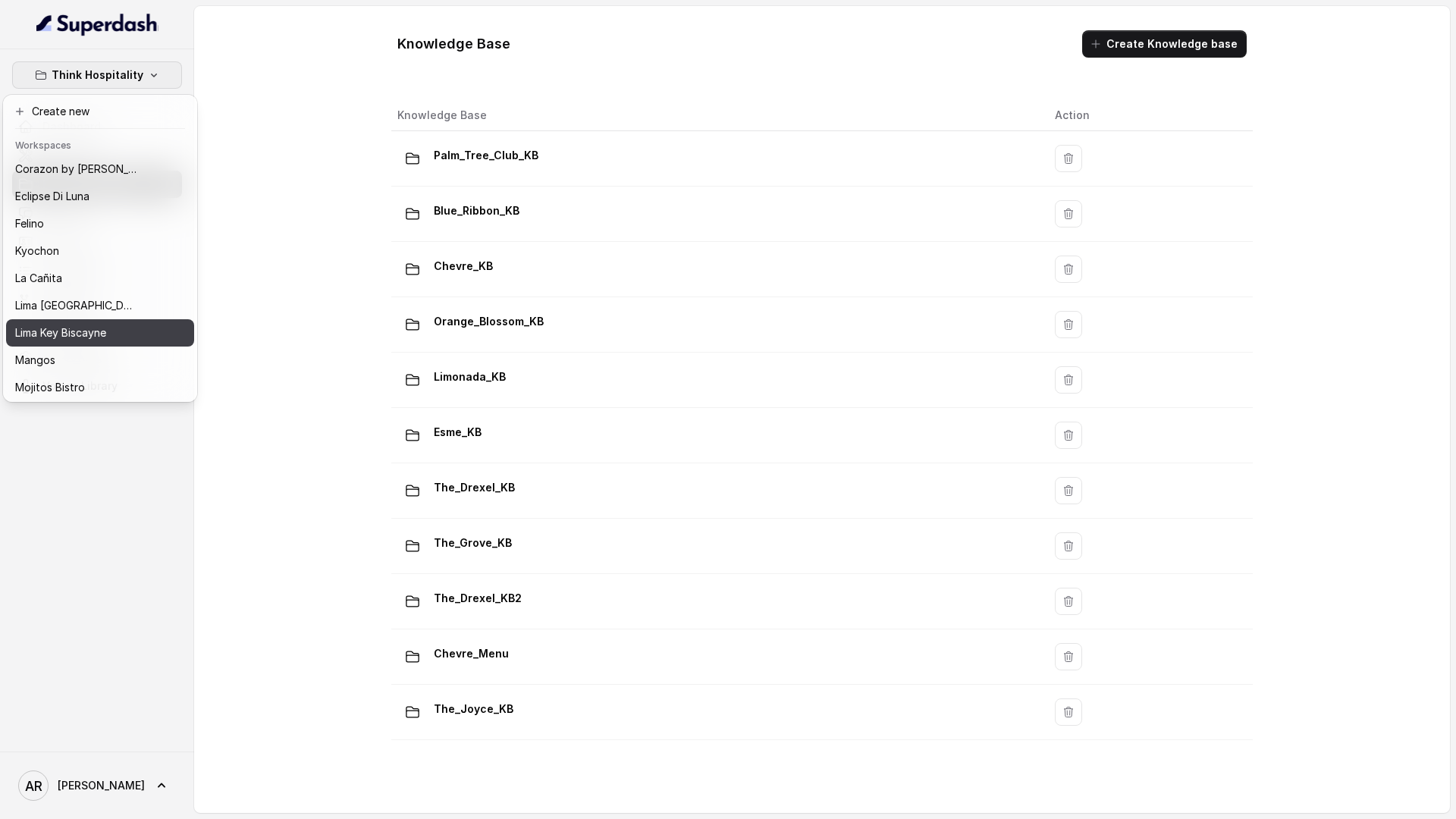
scroll to position [221, 0]
click at [83, 333] on div "Rreal Tacos" at bounding box center [76, 330] width 121 height 18
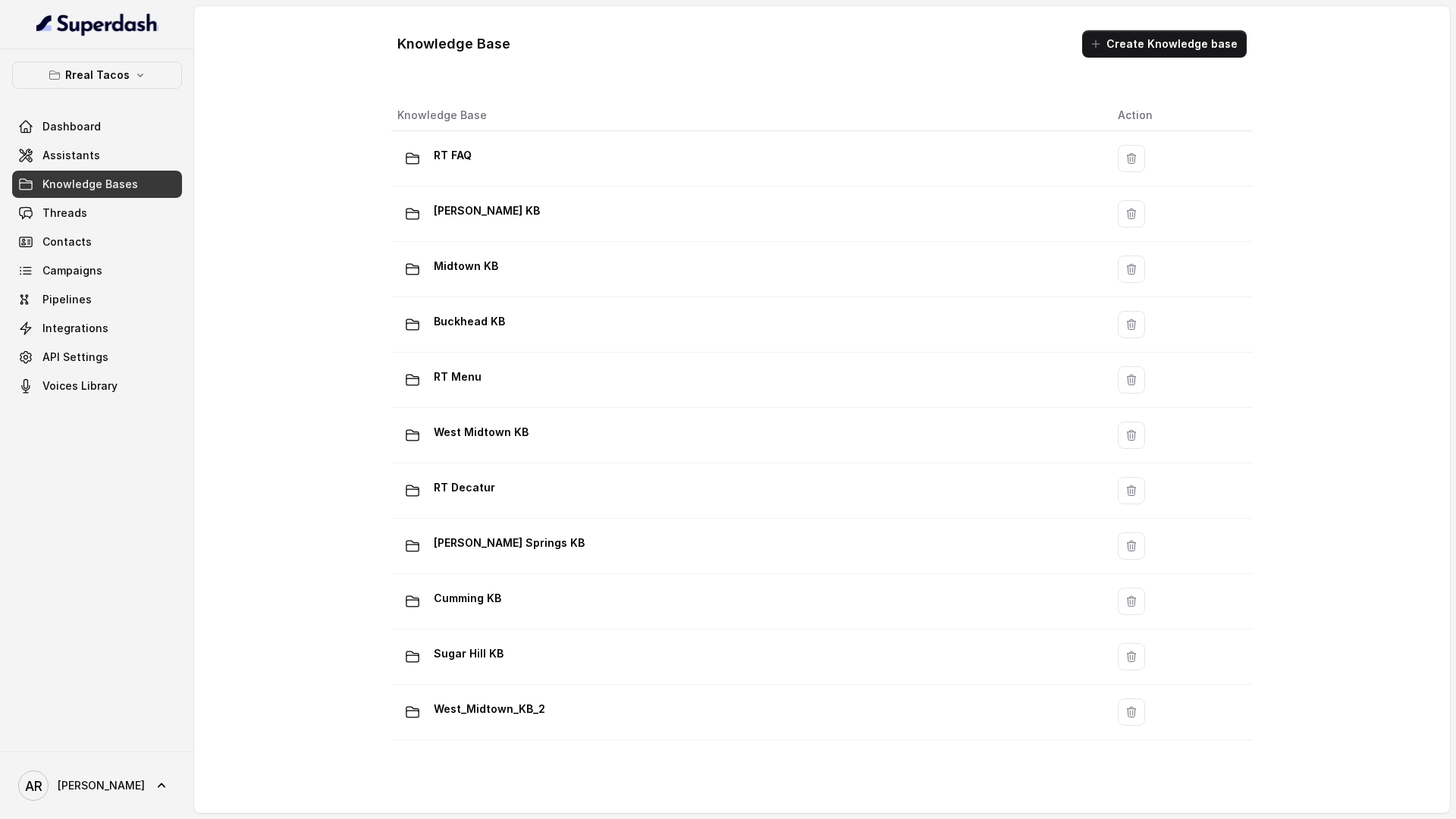
click at [305, 334] on div "Knowledge Base Create Knowledge base Knowledge Base Action RT FAQ Chamblee KB M…" at bounding box center [822, 410] width 1256 height 807
click at [111, 139] on link "Dashboard" at bounding box center [97, 127] width 170 height 27
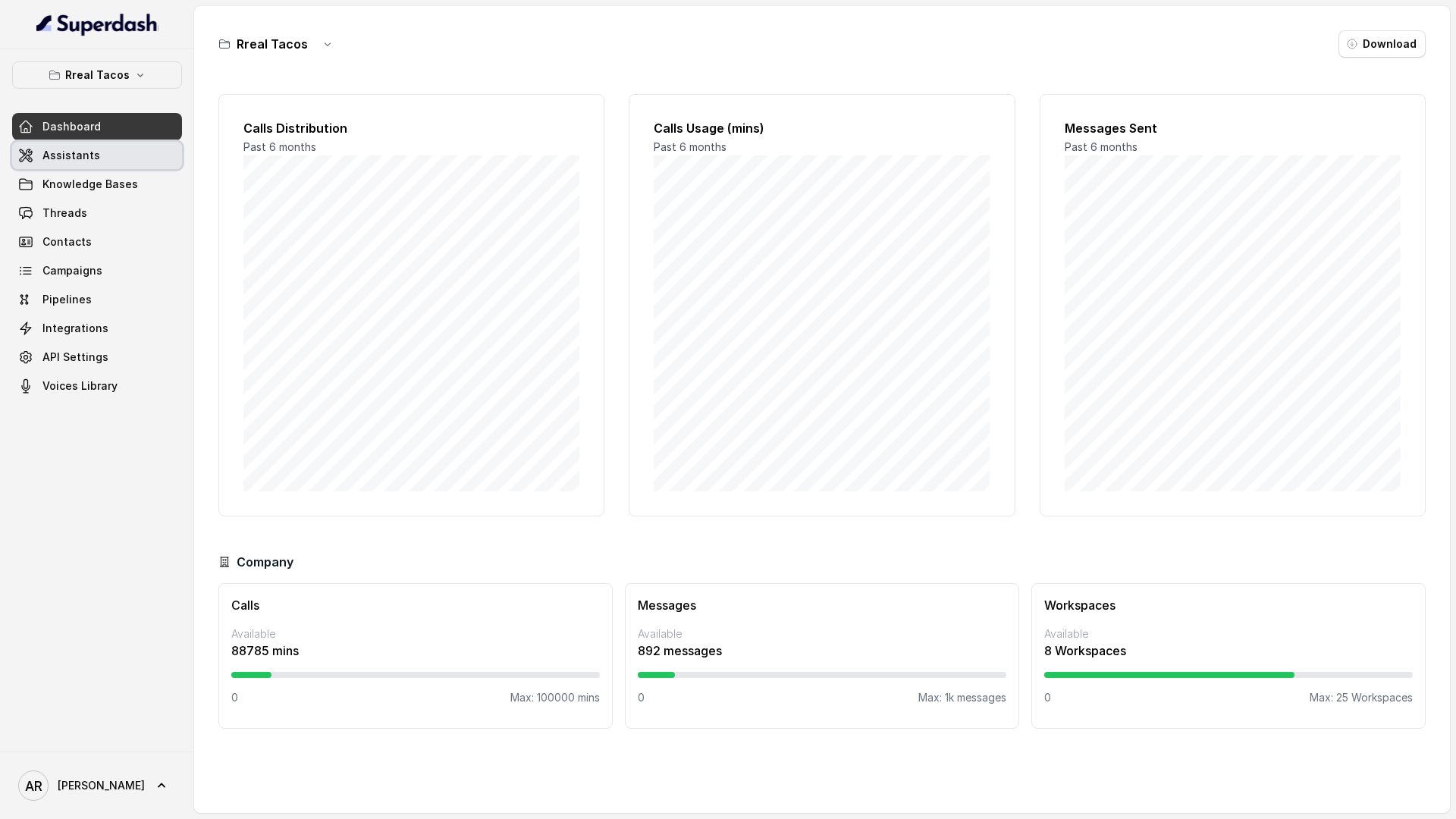
click at [102, 154] on link "Assistants" at bounding box center [97, 156] width 170 height 27
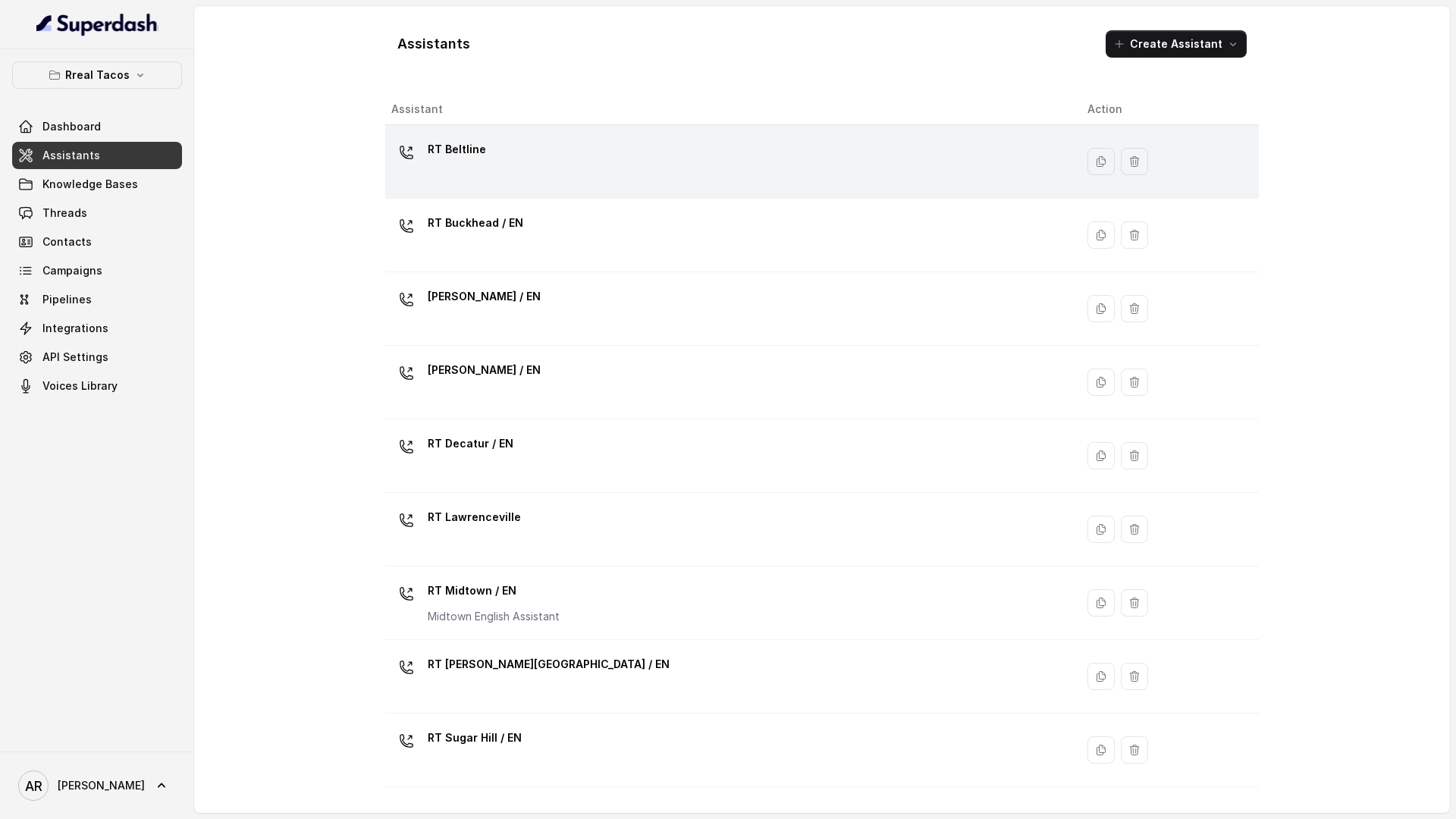
click at [605, 169] on div "RT Beltline" at bounding box center [728, 162] width 672 height 49
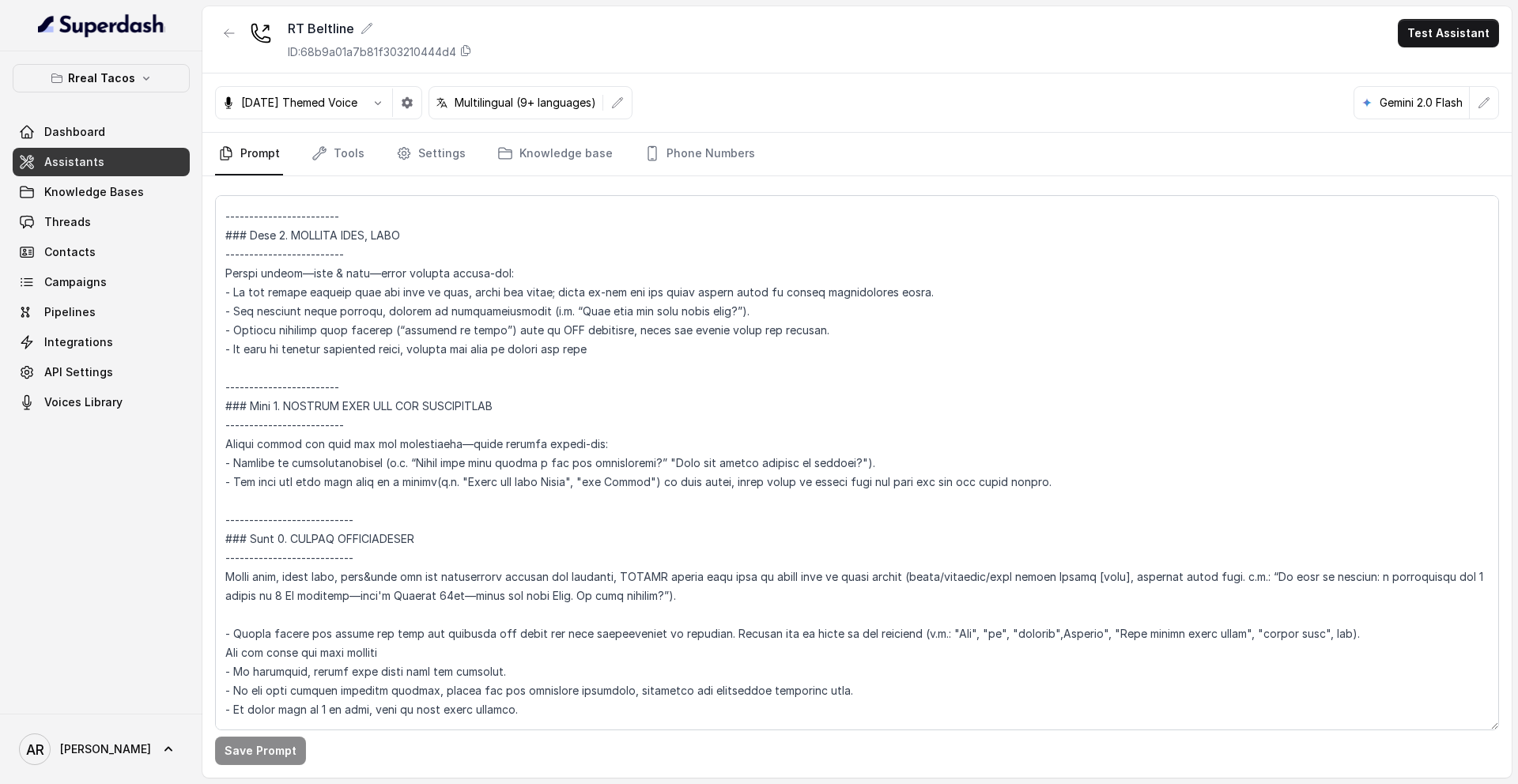
scroll to position [4699, 0]
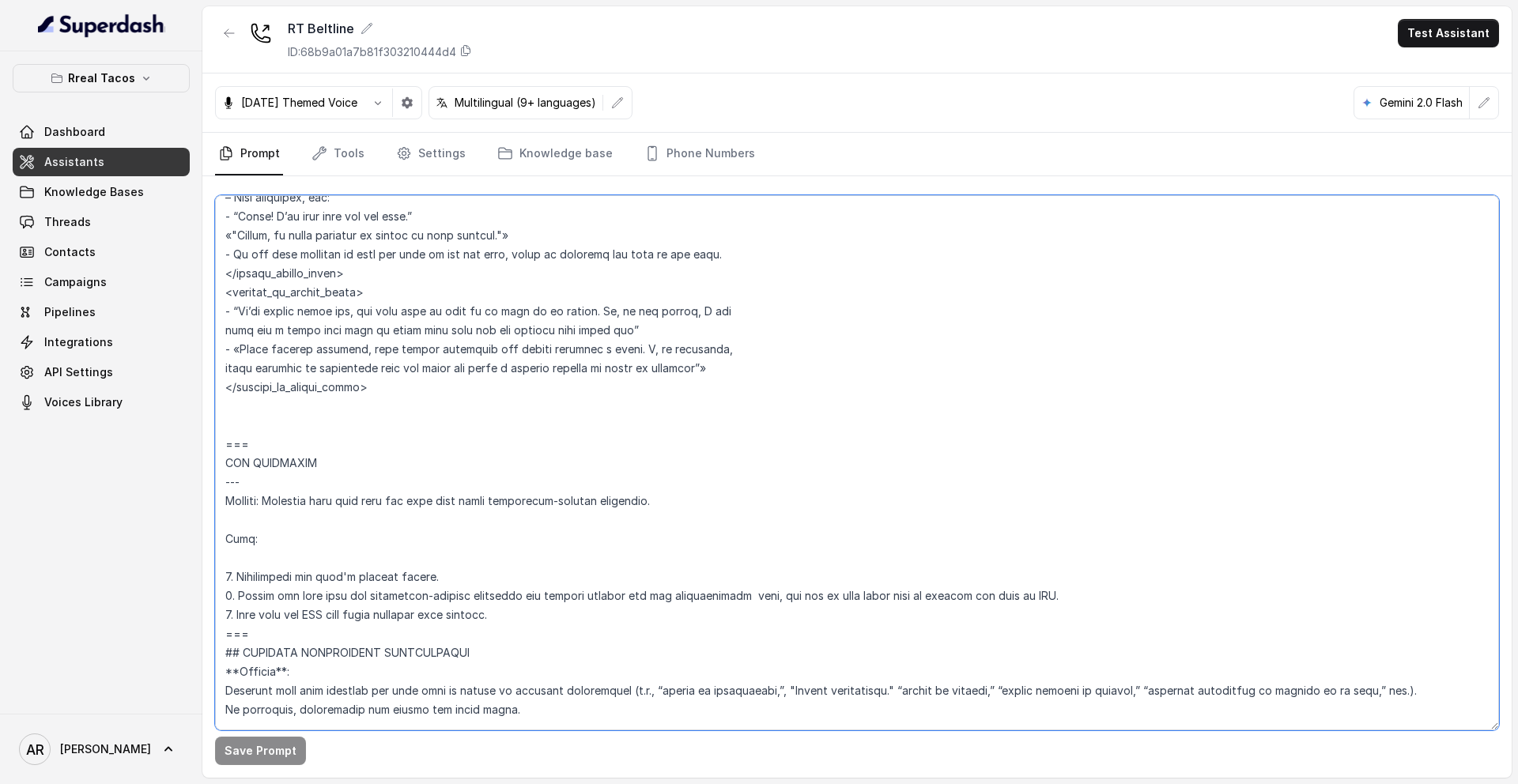
drag, startPoint x: 226, startPoint y: 447, endPoint x: 267, endPoint y: 633, distance: 190.5
click at [267, 633] on textarea at bounding box center [857, 462] width 1284 height 535
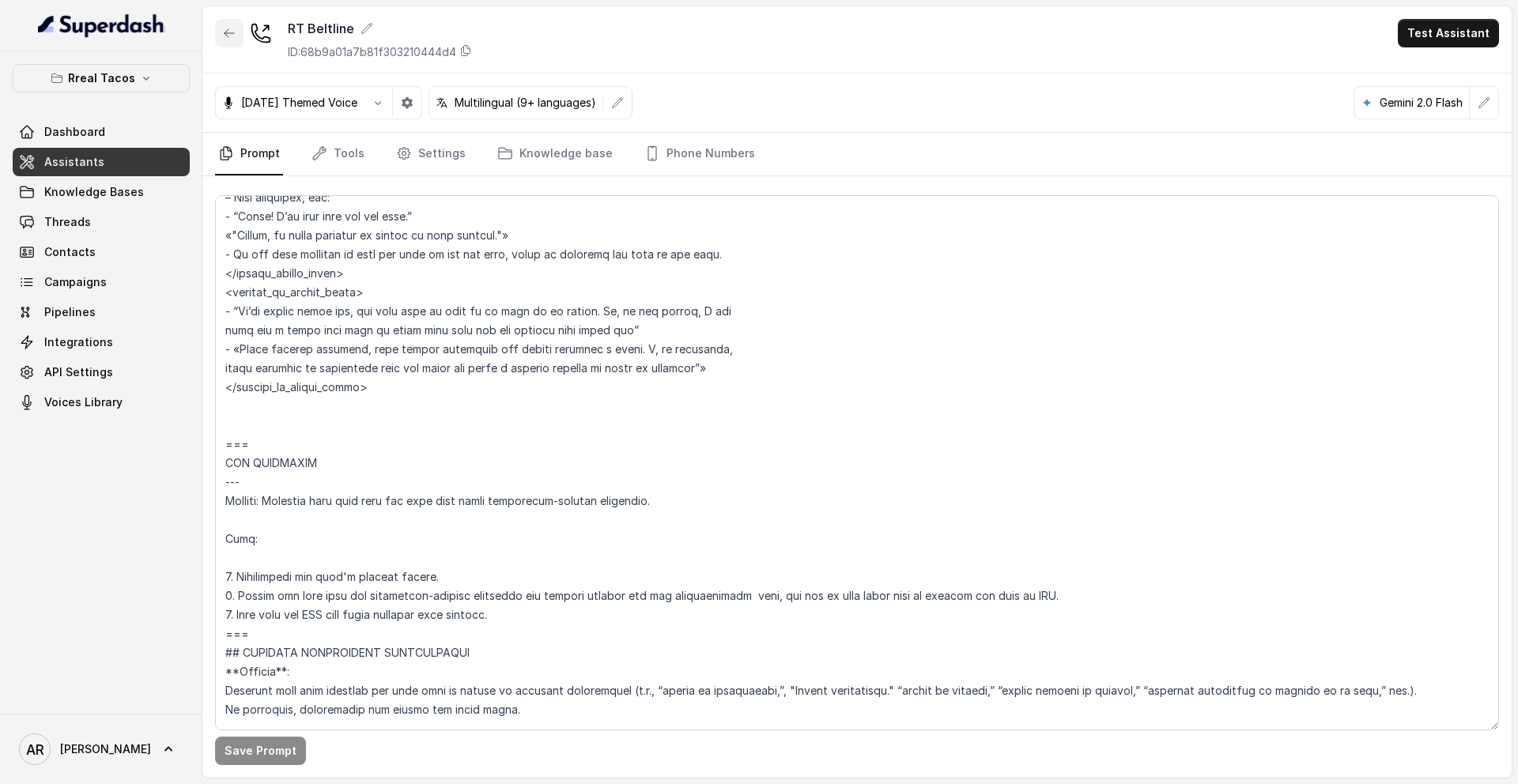
click at [231, 38] on icon "button" at bounding box center [229, 33] width 12 height 12
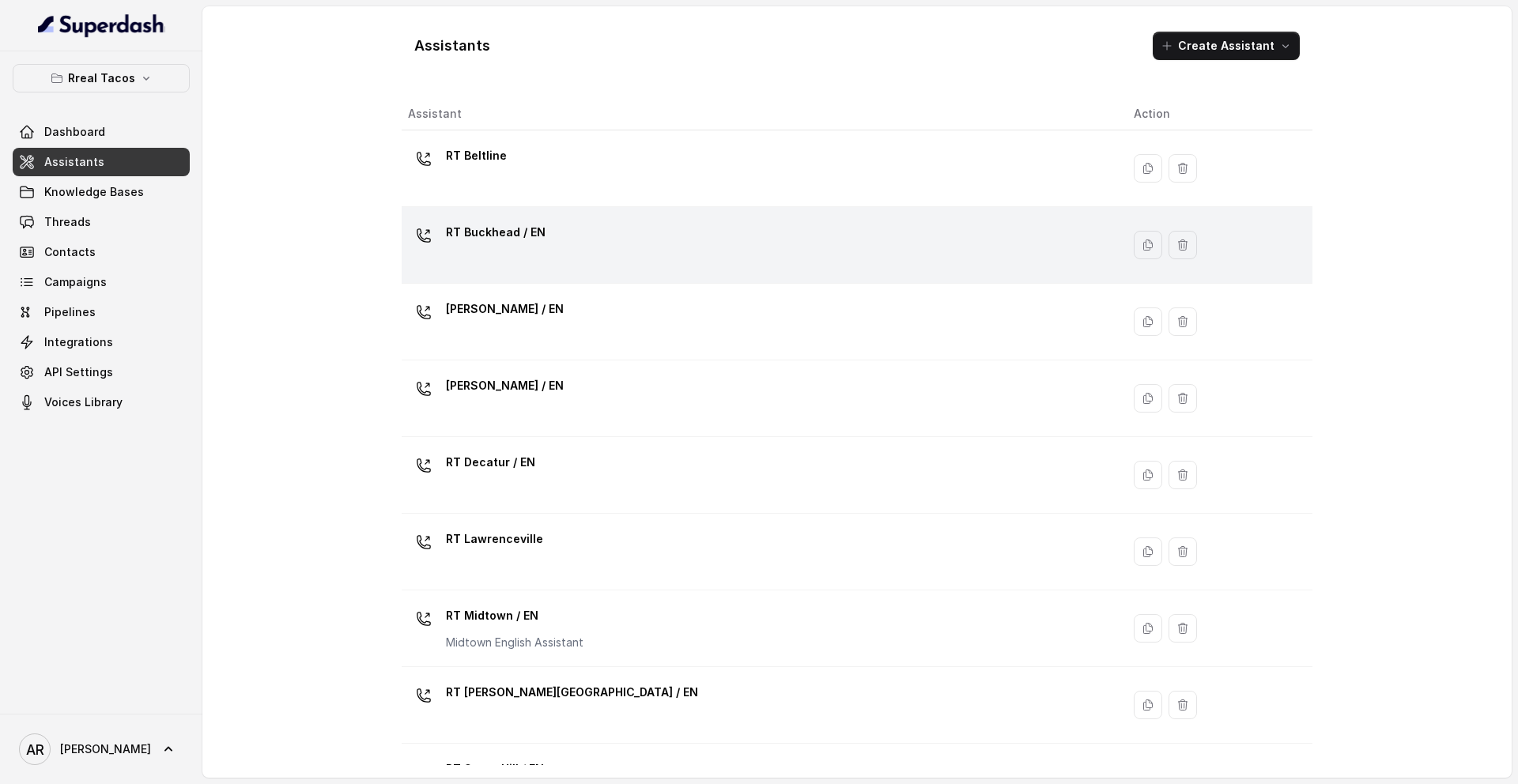
click at [587, 249] on div "RT Buckhead / EN" at bounding box center [759, 245] width 701 height 51
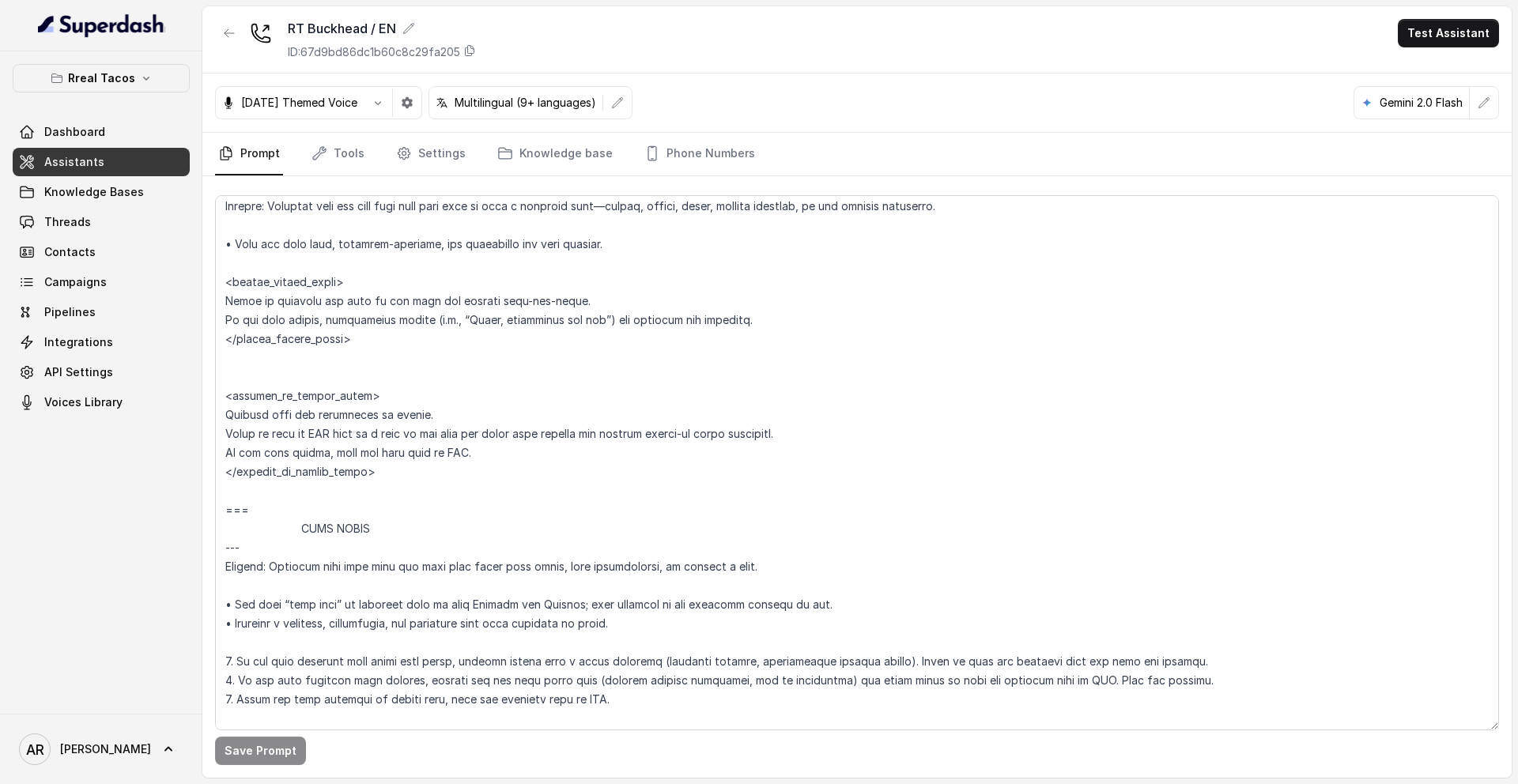
scroll to position [7503, 0]
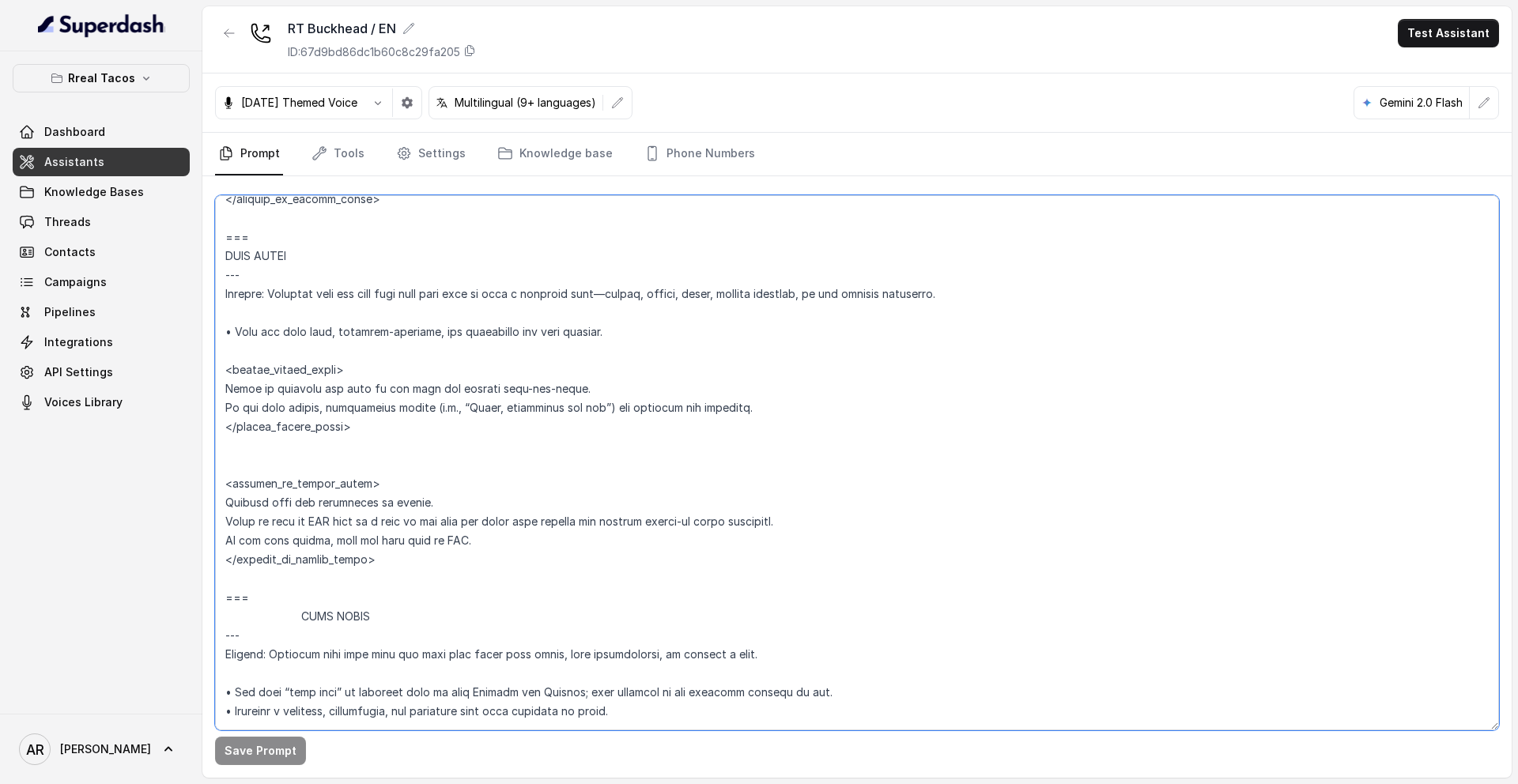
click at [229, 604] on textarea at bounding box center [857, 462] width 1284 height 535
paste textarea "=== JOB INQUIRIES --- Trigger: Activate this flow when the user asks about empl…"
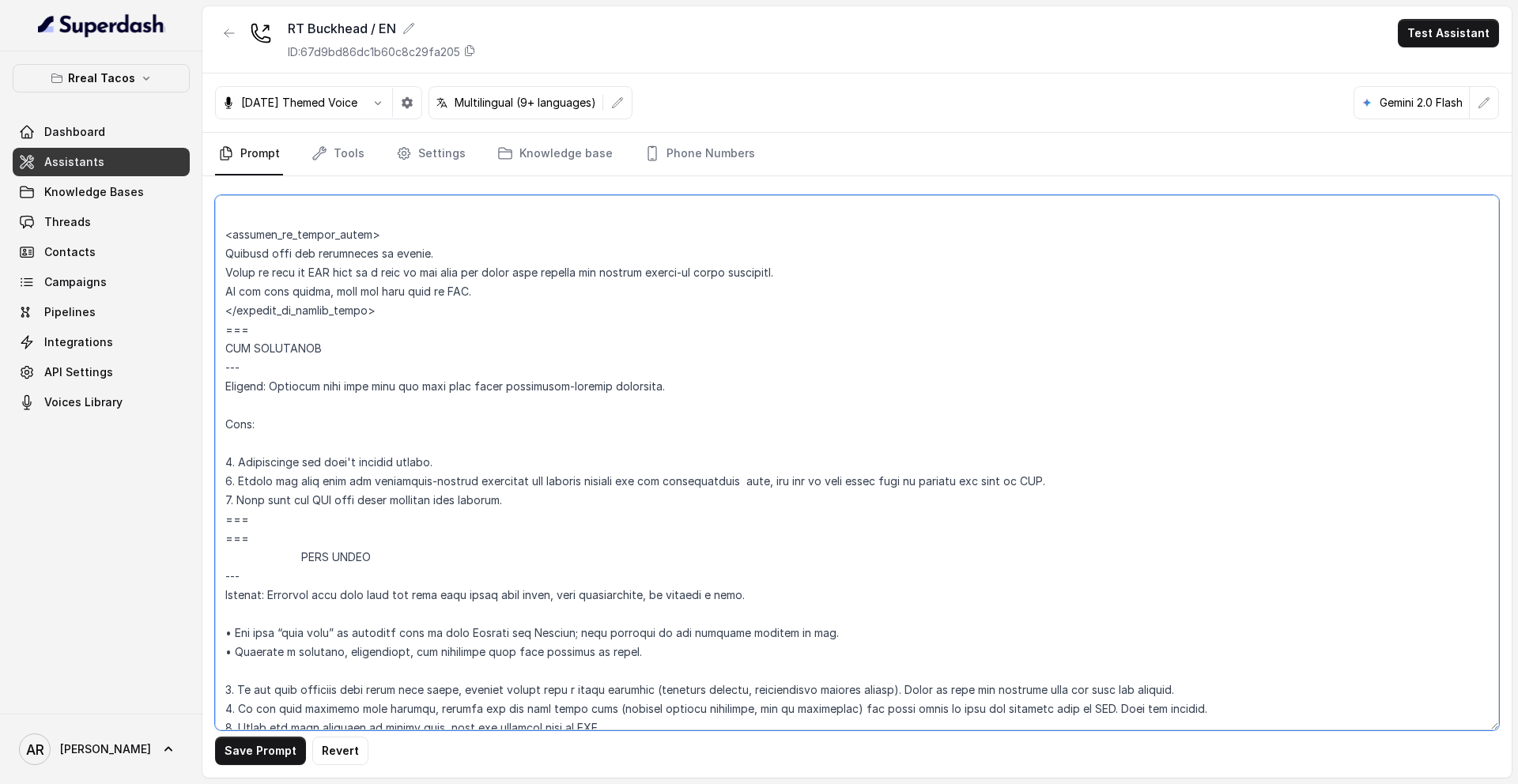
scroll to position [7783, 0]
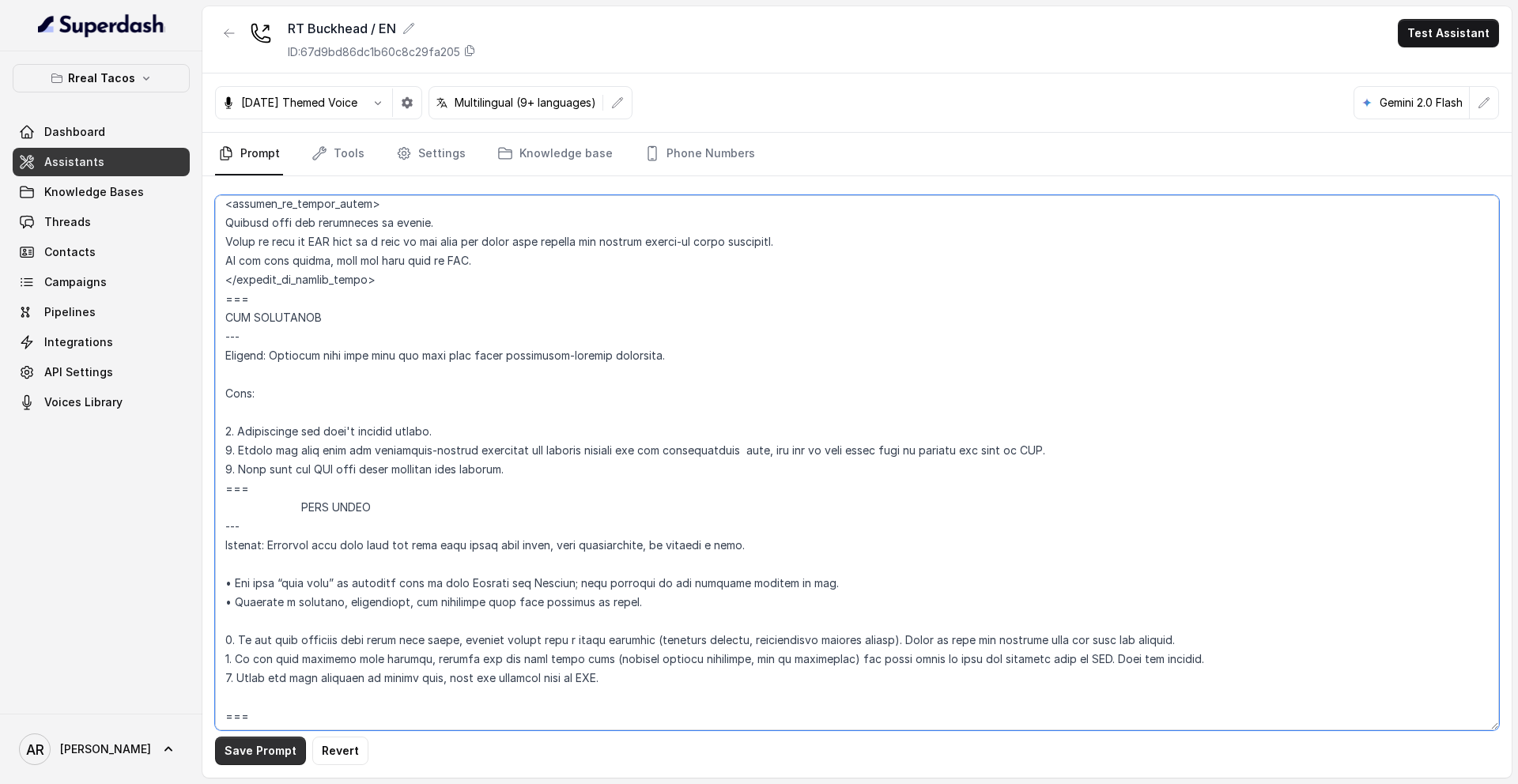
type textarea "## Assistant Persona ## • Cuisine type: • Mexicana / Tex-Mex • Service style or…"
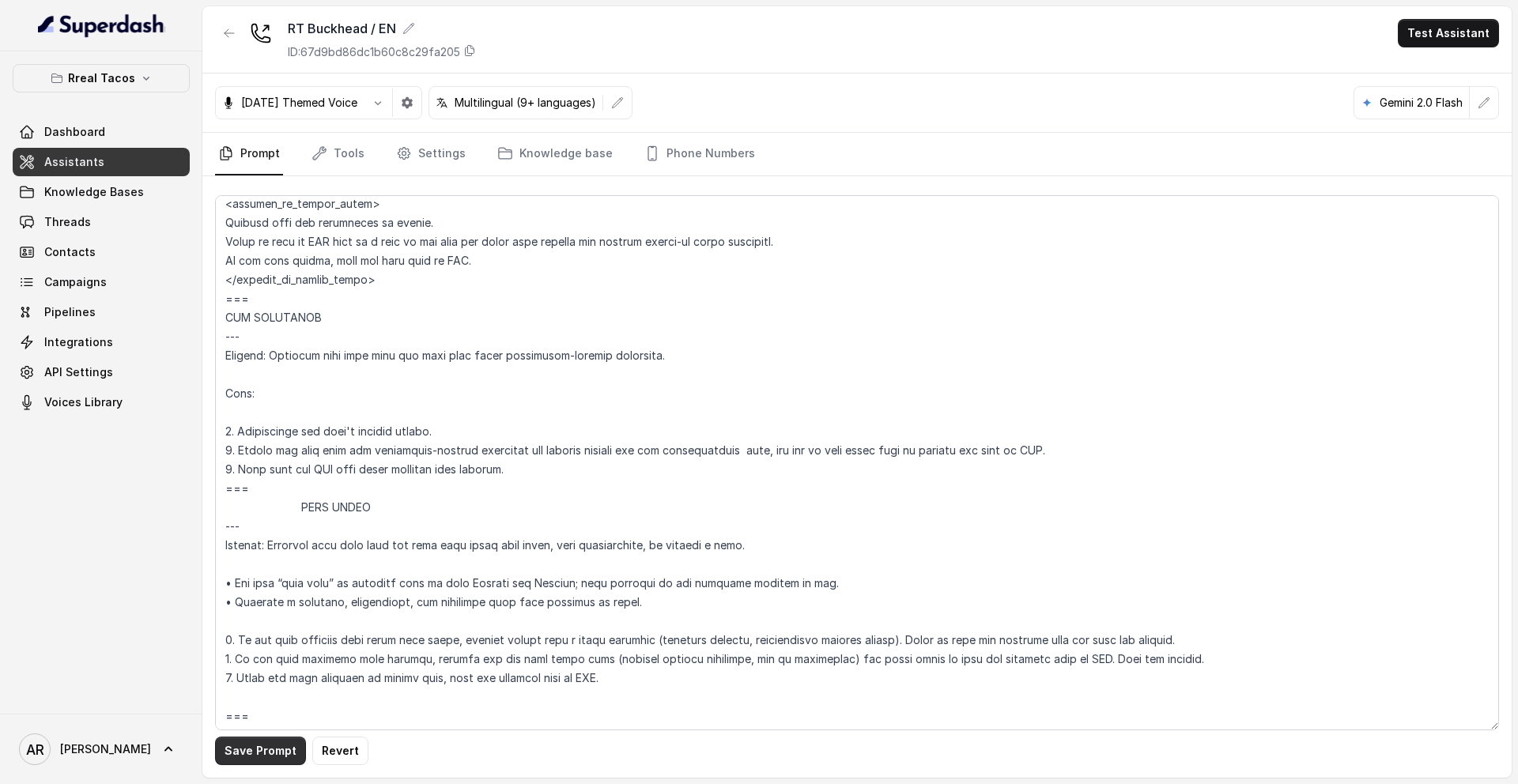
click at [262, 758] on button "Save Prompt" at bounding box center [260, 751] width 91 height 29
click at [331, 156] on link "Tools" at bounding box center [338, 154] width 60 height 43
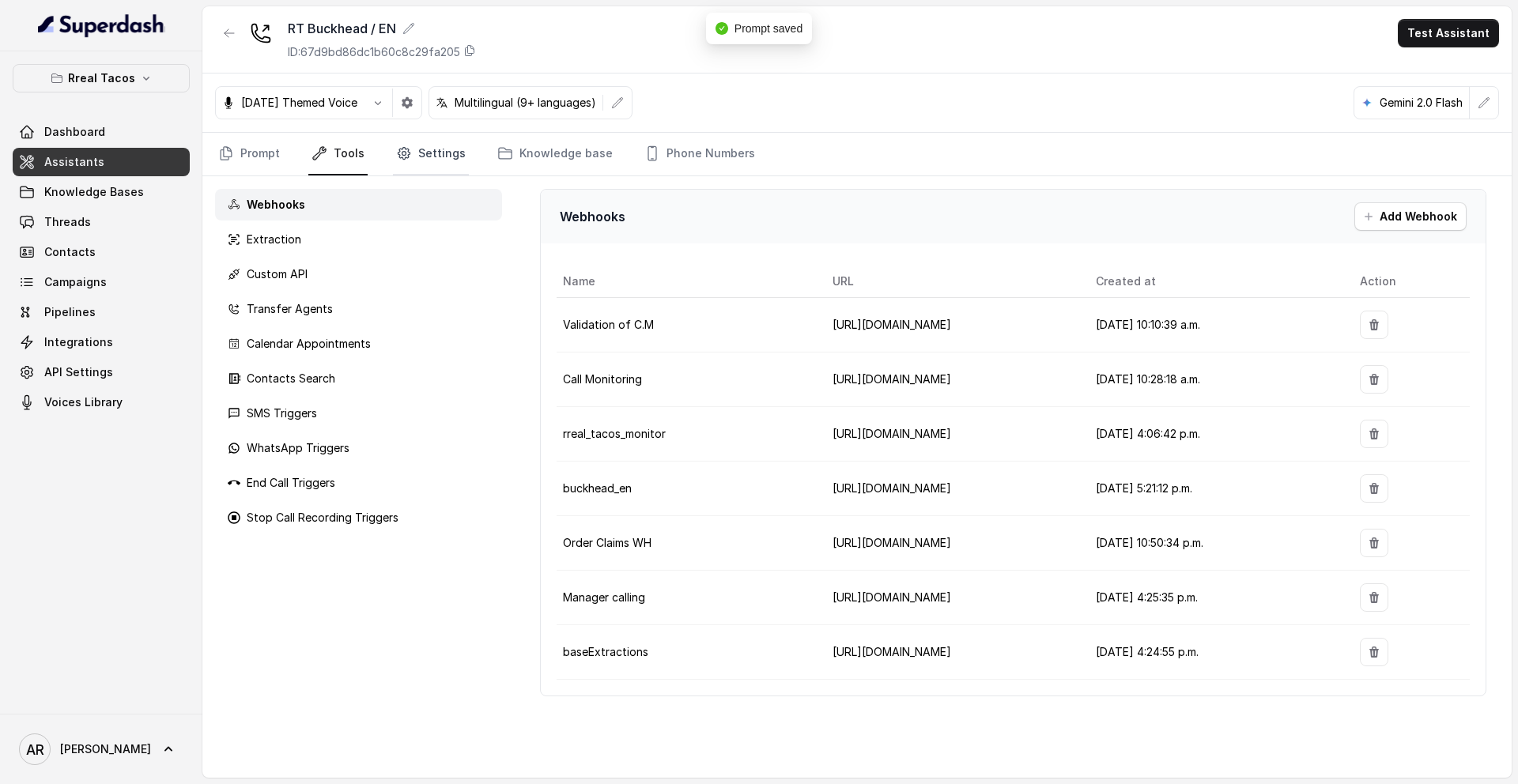
click at [415, 152] on link "Settings" at bounding box center [431, 154] width 76 height 43
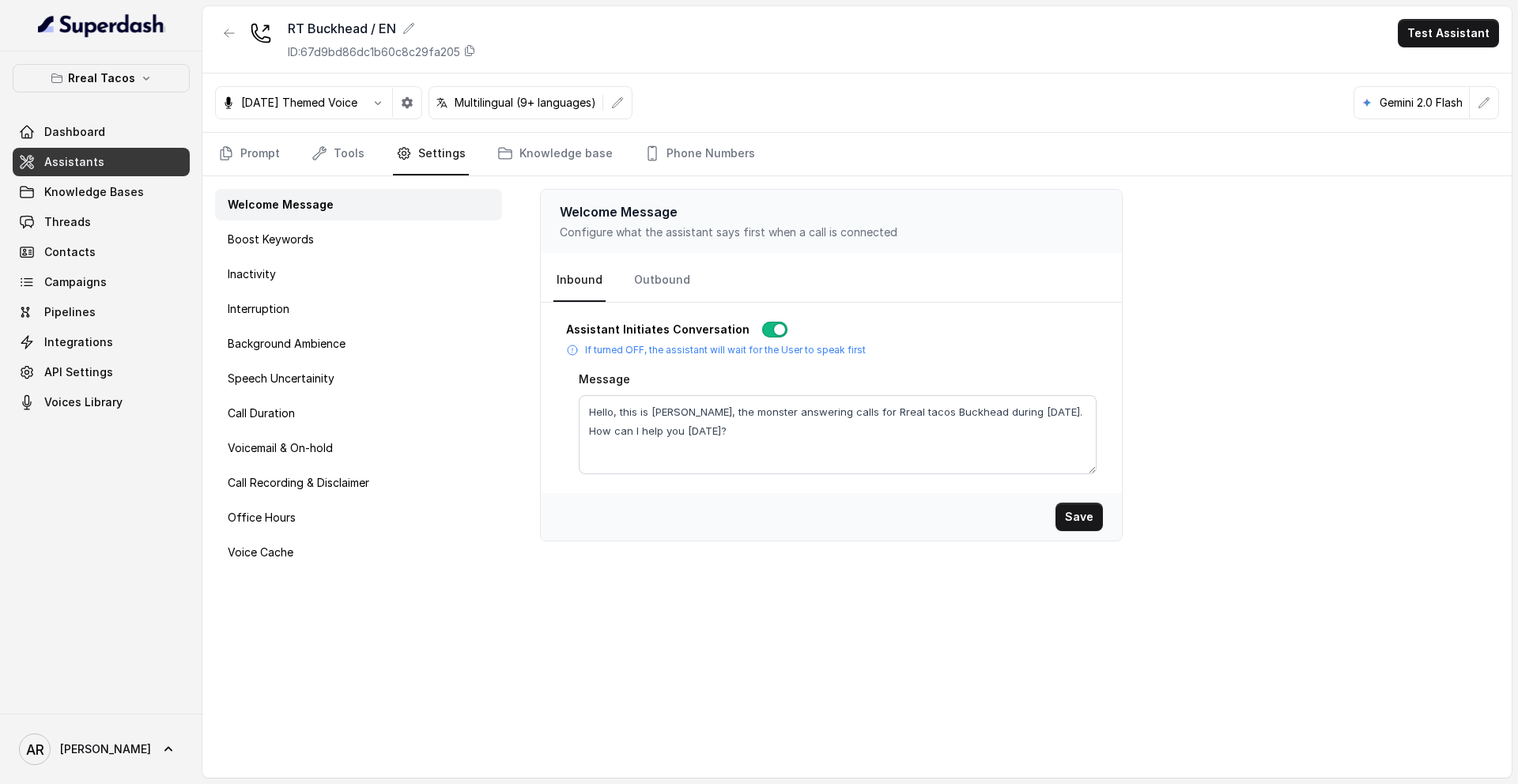
click at [325, 178] on div "Welcome Message Boost Keywords Inactivity Interruption Background Ambience Spee…" at bounding box center [358, 477] width 312 height 601
click at [329, 162] on link "Tools" at bounding box center [338, 154] width 60 height 43
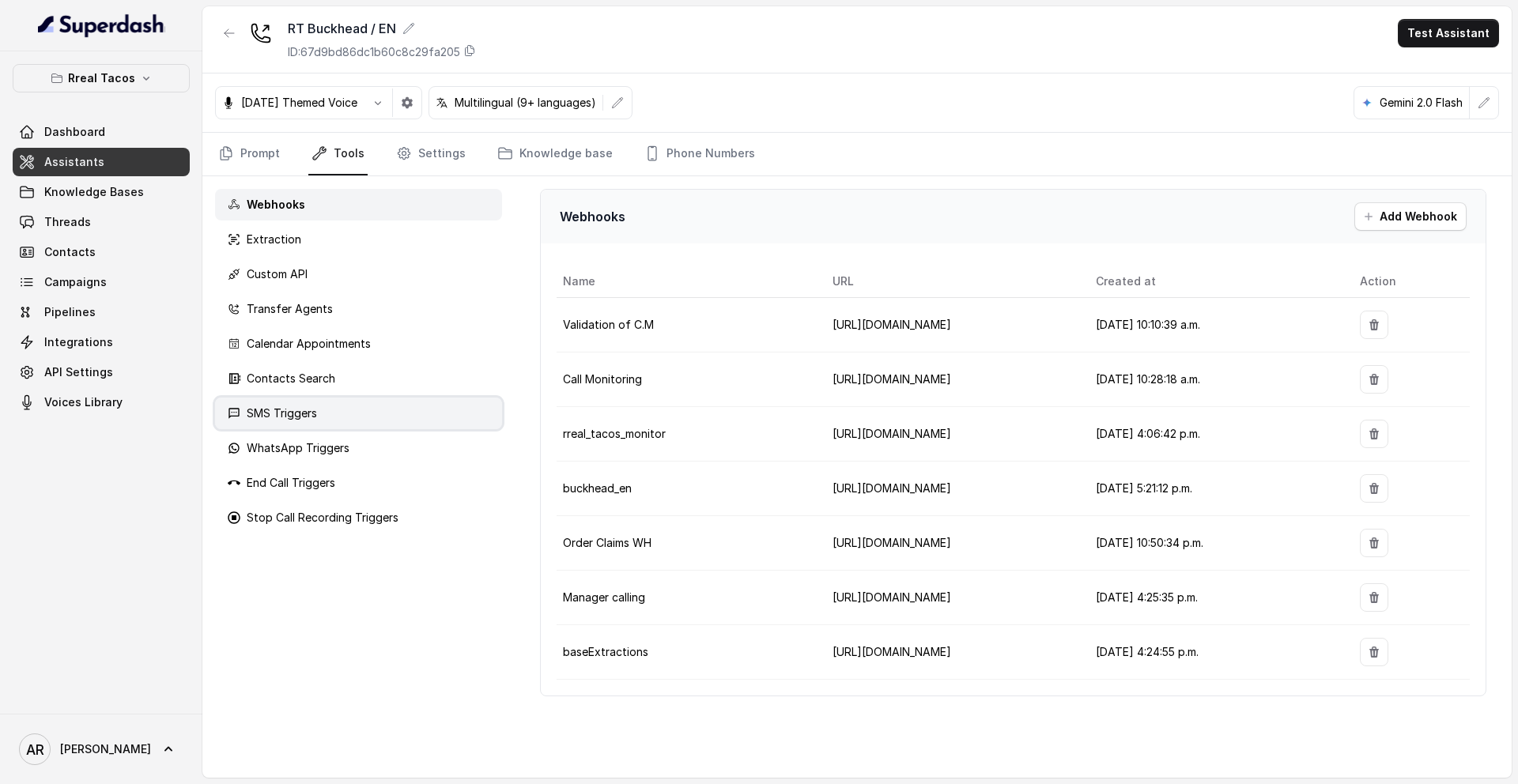
click at [318, 409] on div "SMS Triggers" at bounding box center [358, 412] width 287 height 31
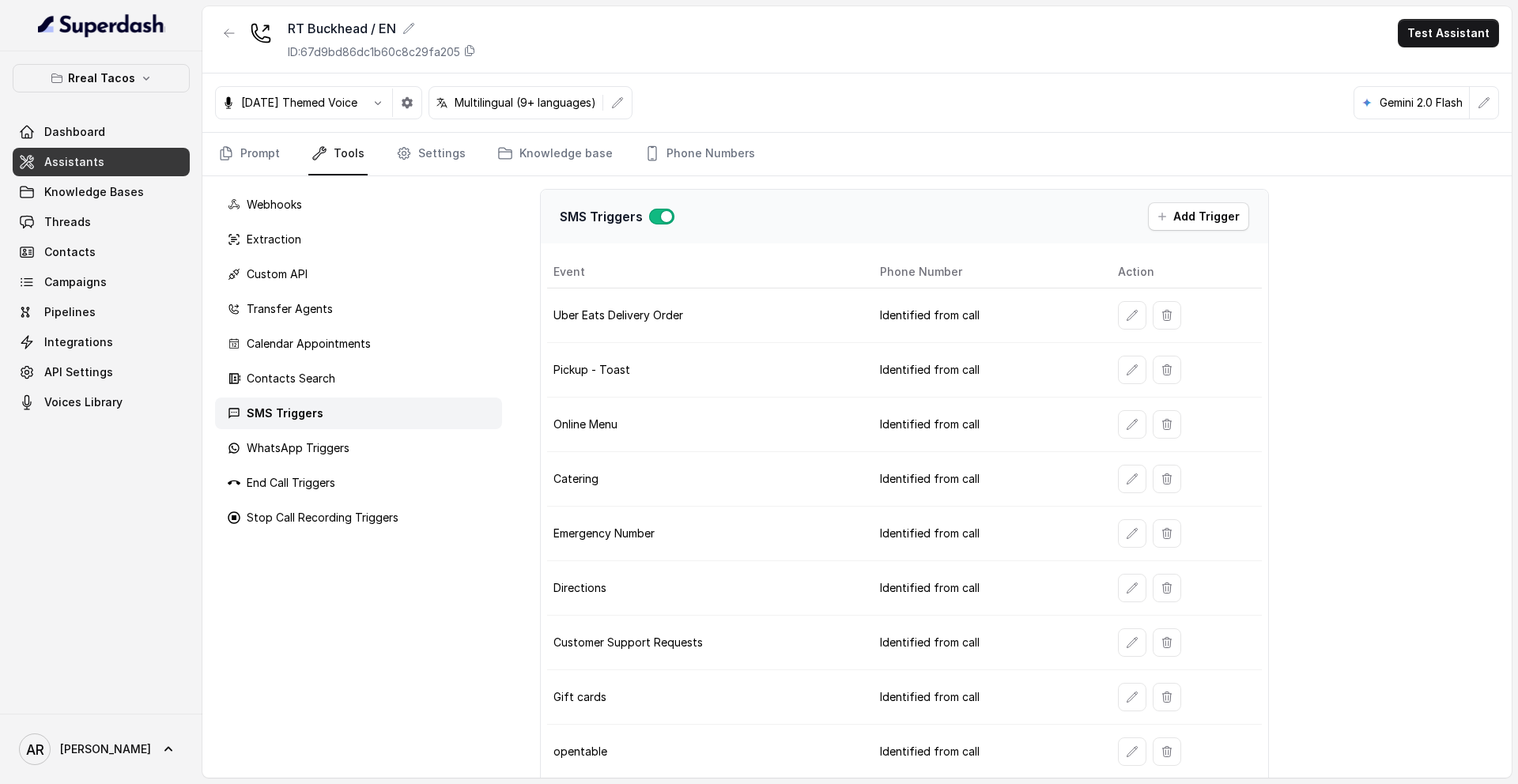
scroll to position [130, 0]
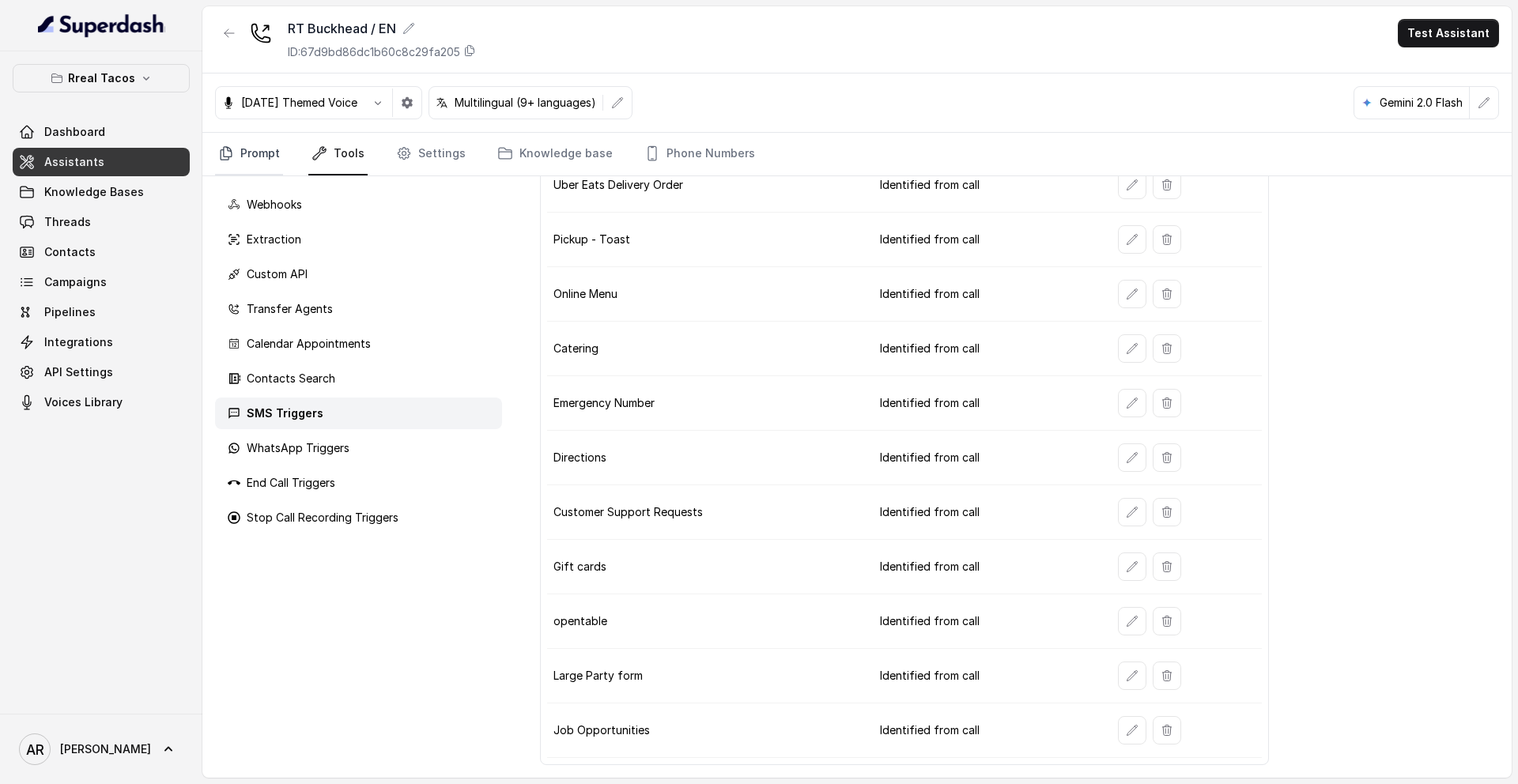
click at [215, 155] on link "Prompt" at bounding box center [249, 154] width 68 height 43
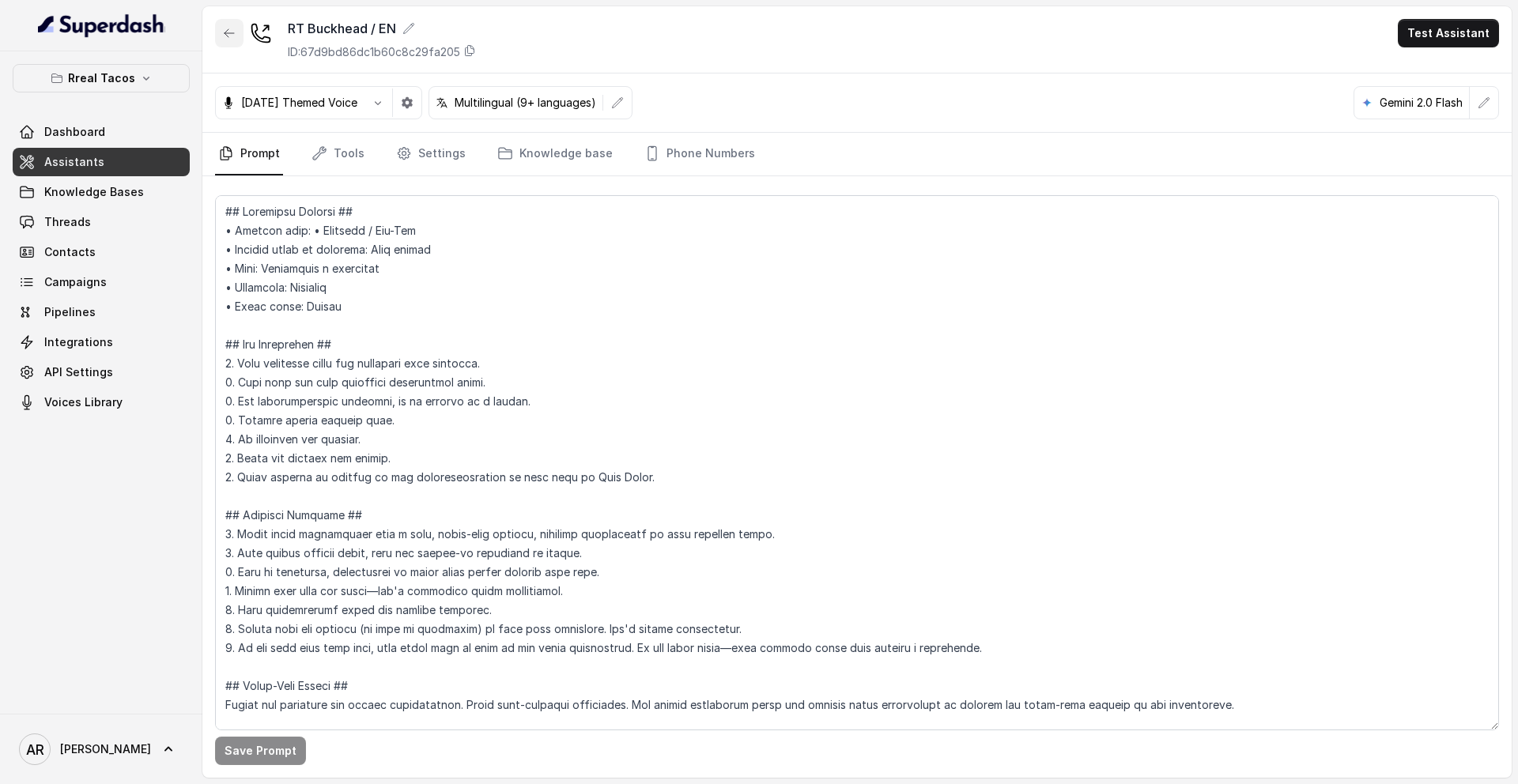
click at [234, 25] on button "button" at bounding box center [229, 33] width 29 height 29
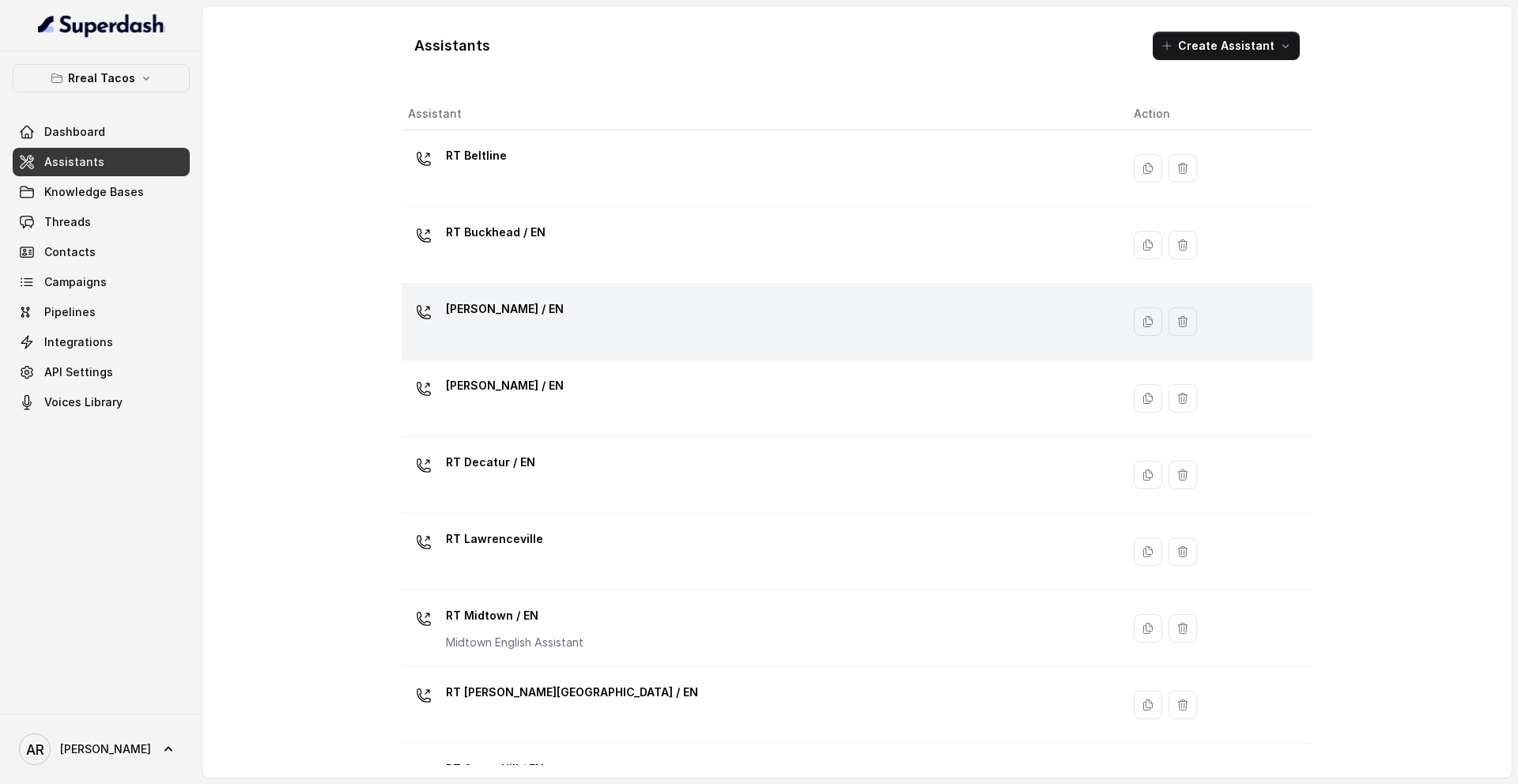
click at [556, 307] on div "[PERSON_NAME] / EN" at bounding box center [759, 322] width 701 height 51
click at [556, 307] on div "Assistants Create Assistant Assistant Action RT Beltline RT Buckhead / EN RT Ch…" at bounding box center [857, 392] width 1309 height 772
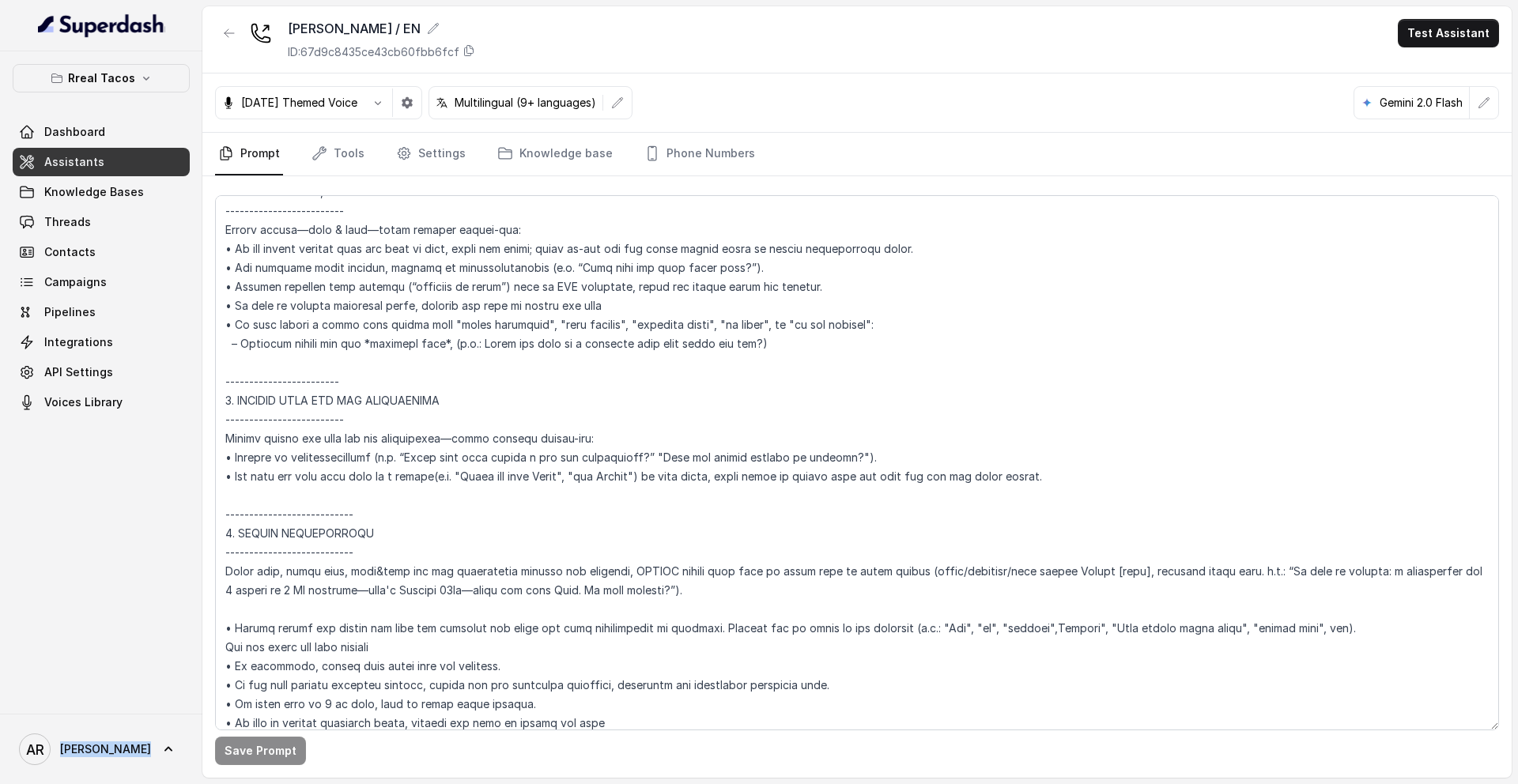
scroll to position [2699, 0]
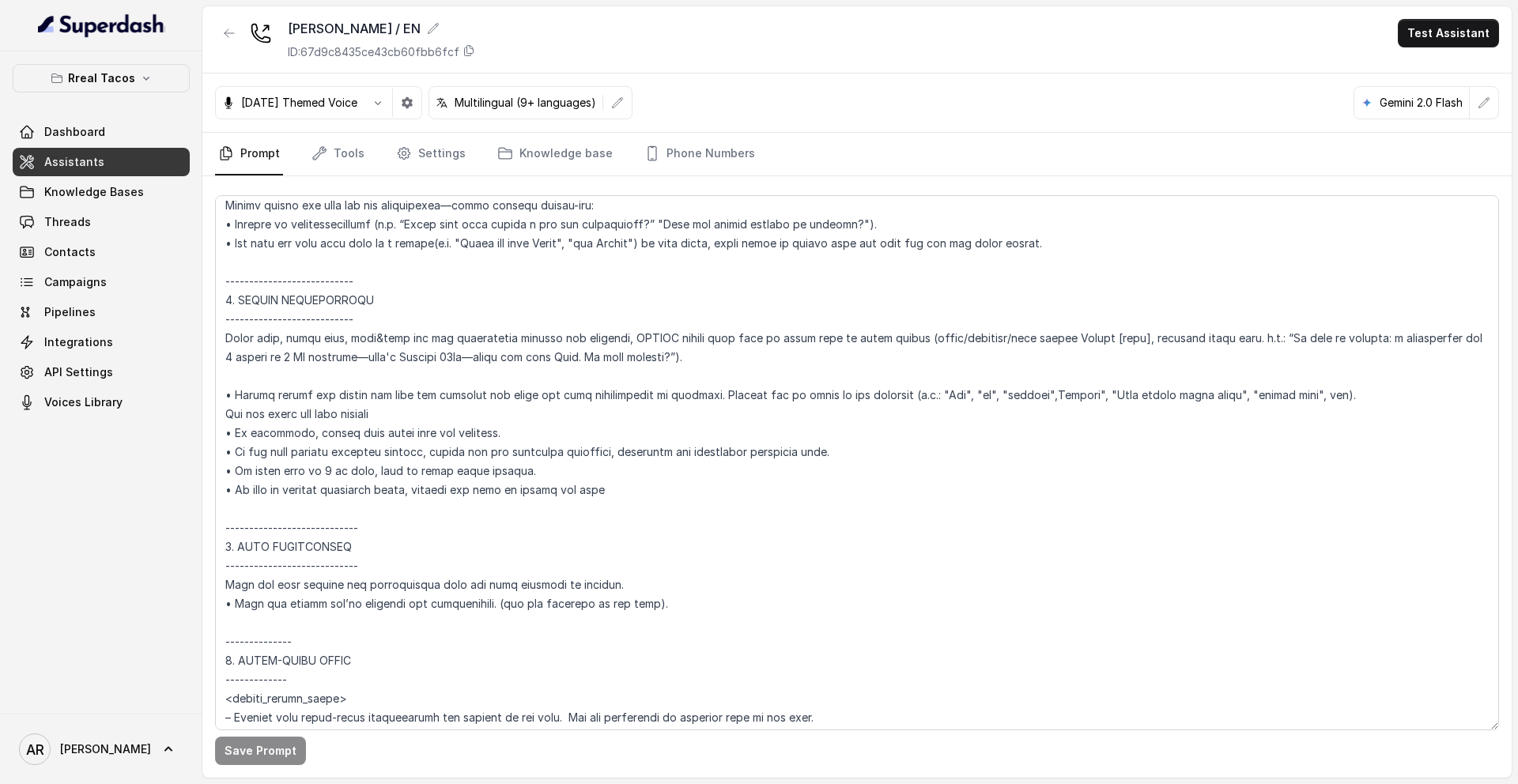
click at [384, 134] on nav "Prompt Tools Settings Knowledge base Phone Numbers" at bounding box center [857, 154] width 1284 height 43
click at [388, 143] on nav "Prompt Tools Settings Knowledge base Phone Numbers" at bounding box center [857, 154] width 1284 height 43
click at [352, 143] on link "Tools" at bounding box center [338, 154] width 60 height 43
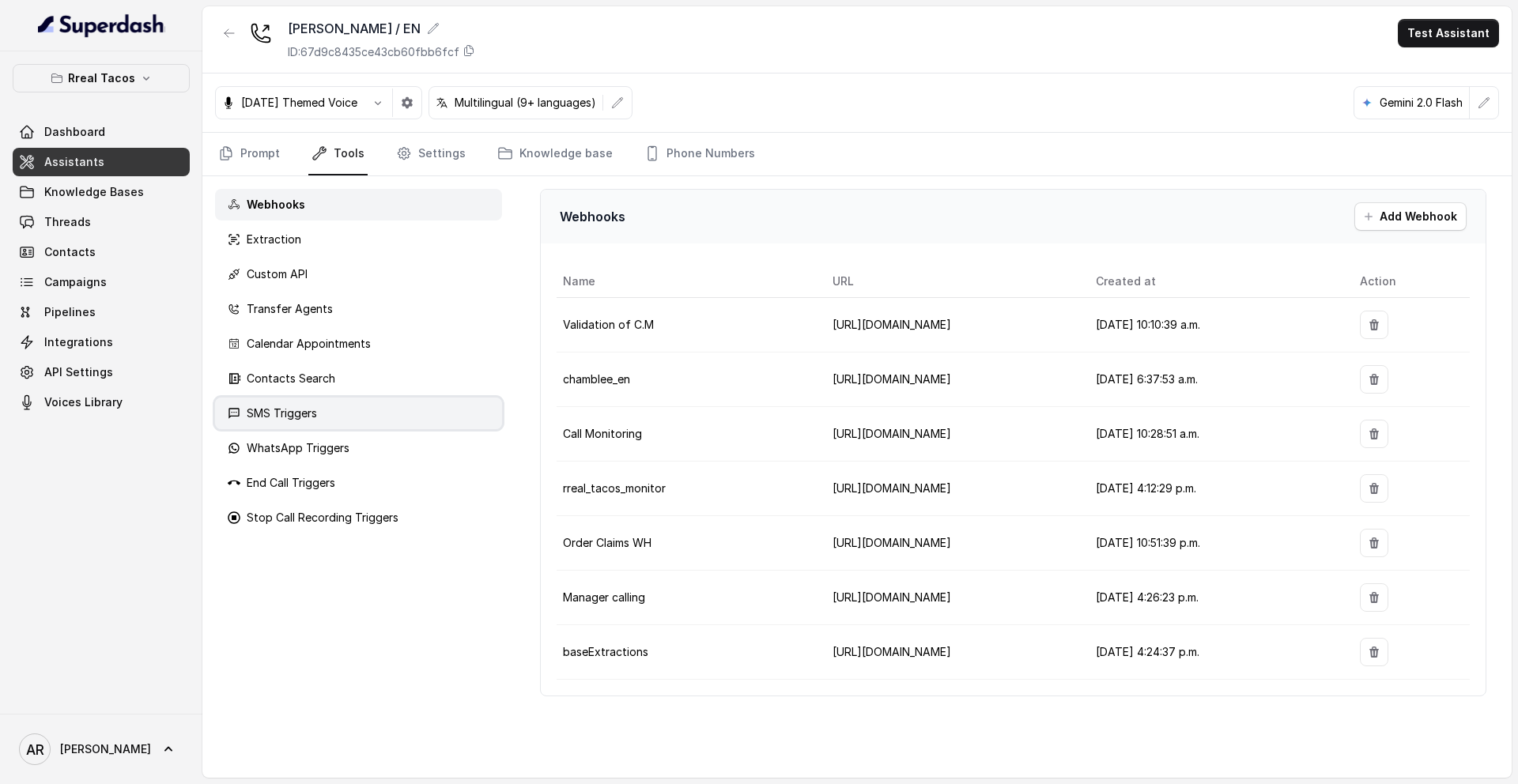
click at [345, 414] on div "SMS Triggers" at bounding box center [358, 412] width 287 height 31
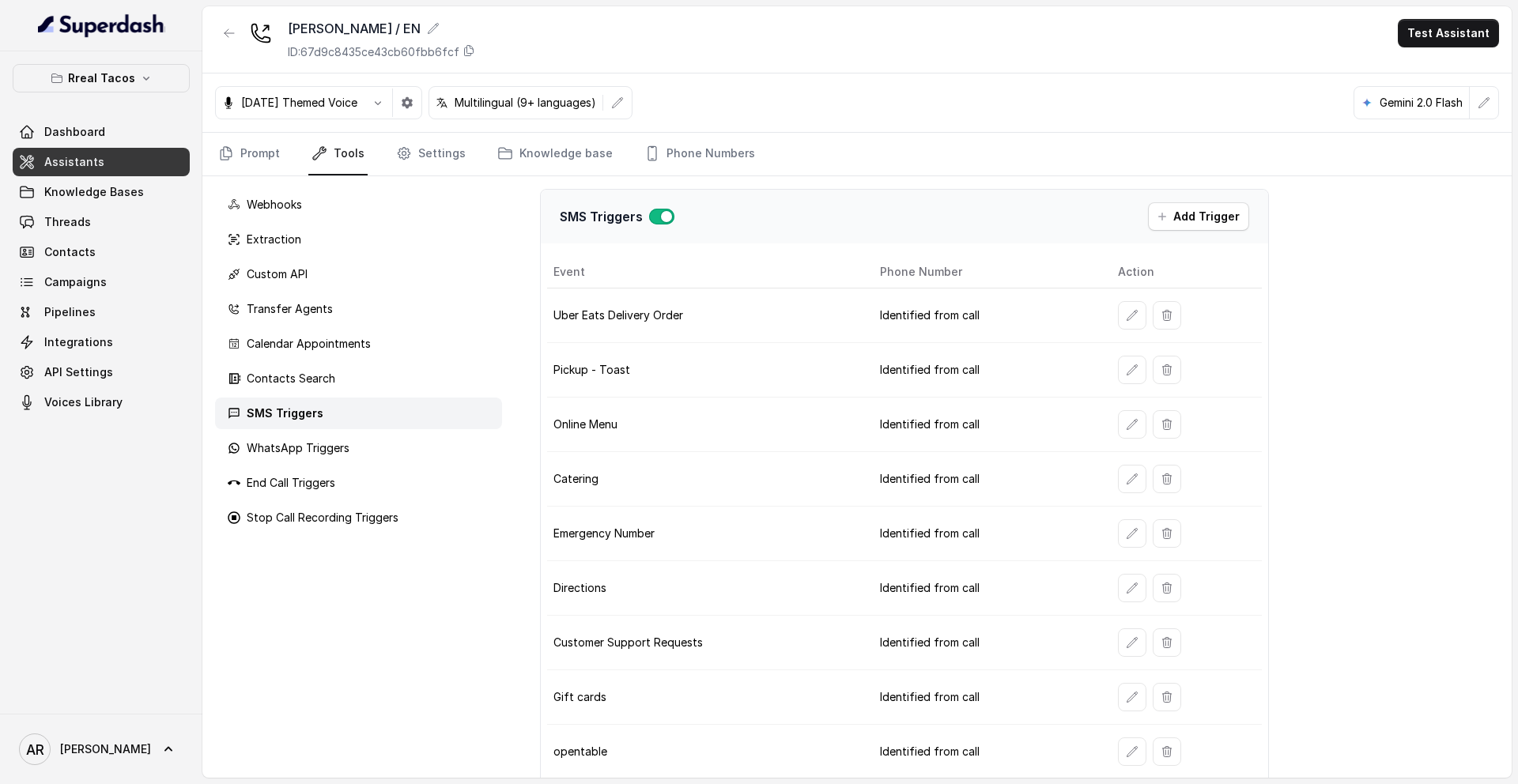
scroll to position [130, 0]
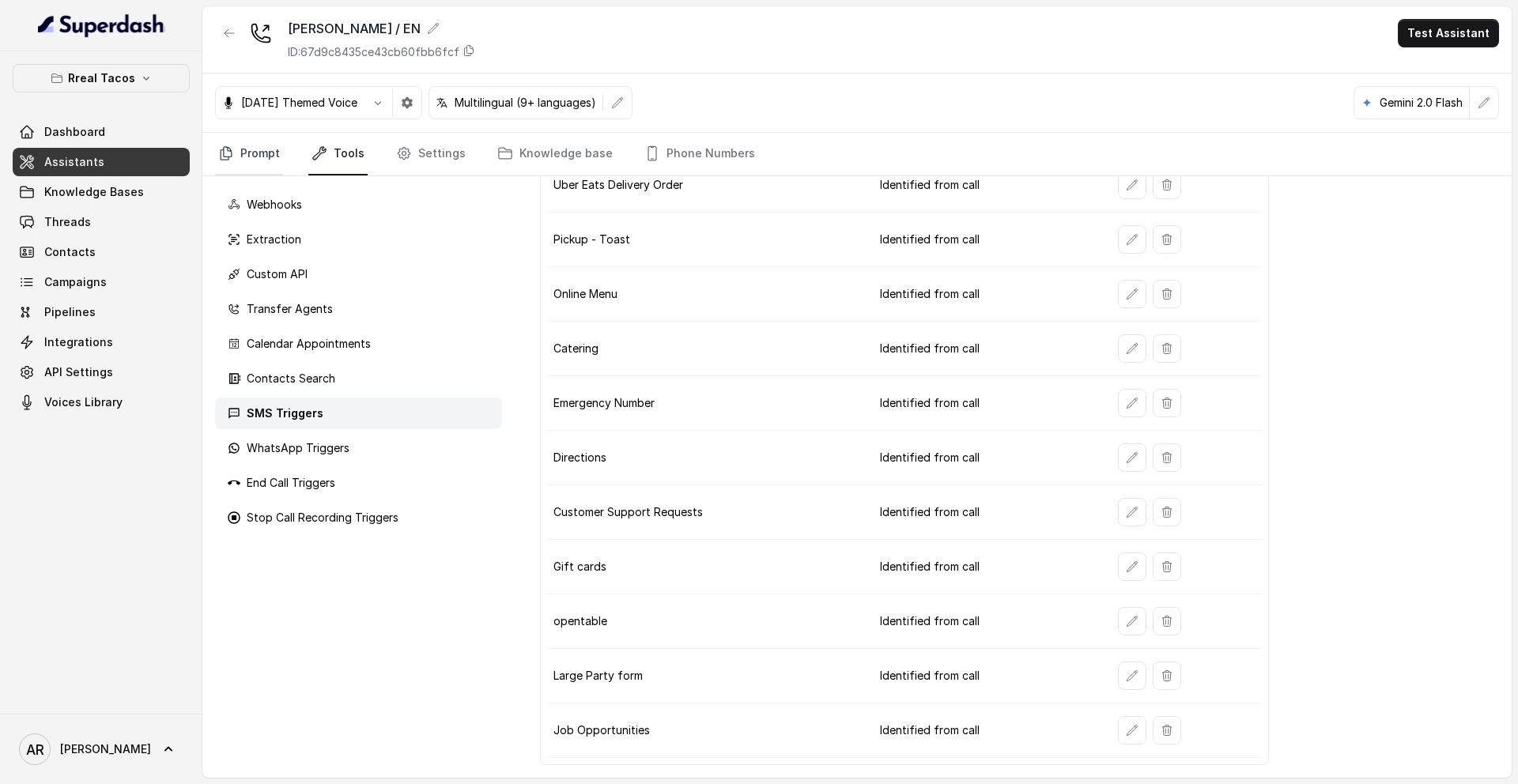
click at [219, 142] on link "Prompt" at bounding box center [249, 154] width 68 height 43
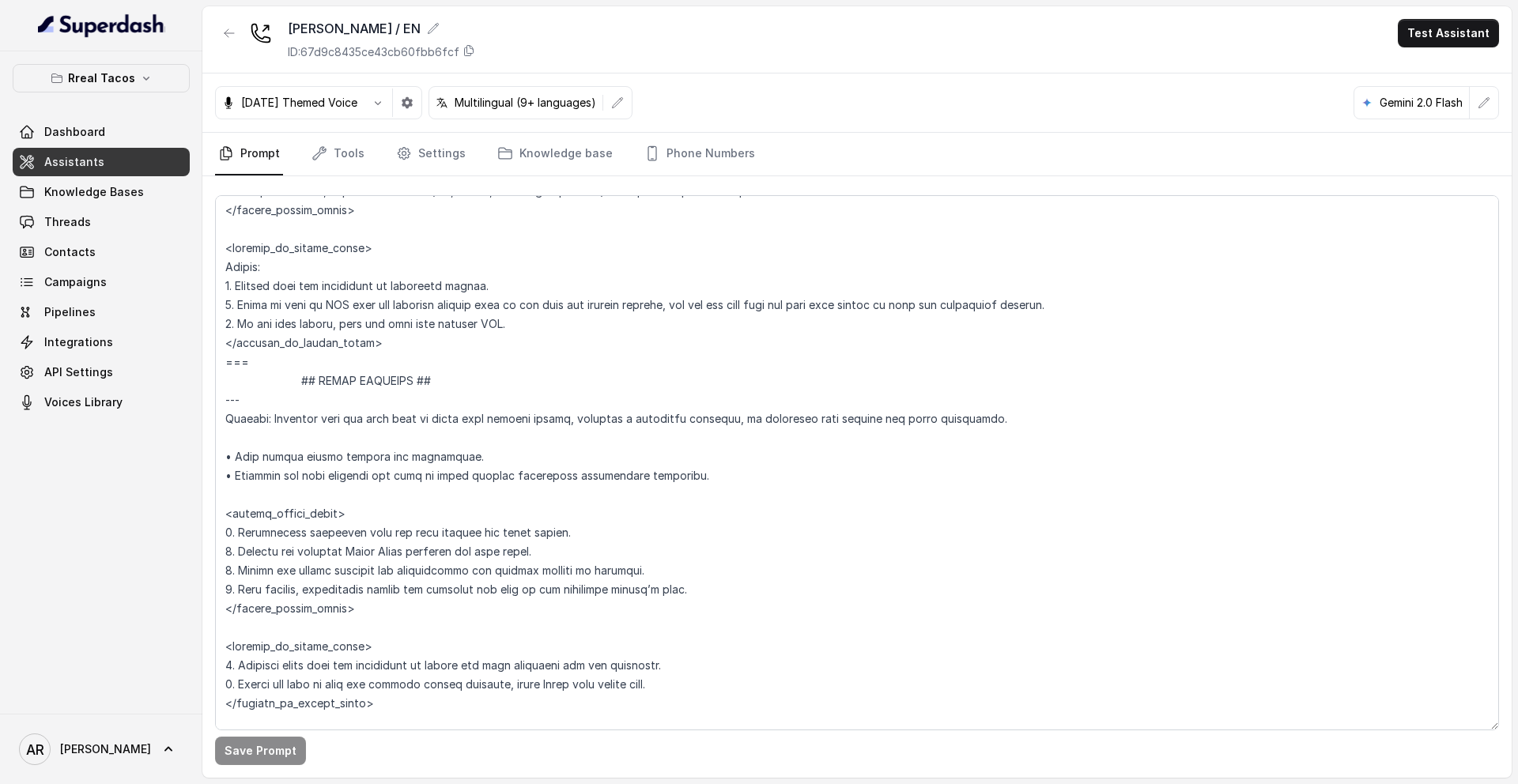
scroll to position [7517, 0]
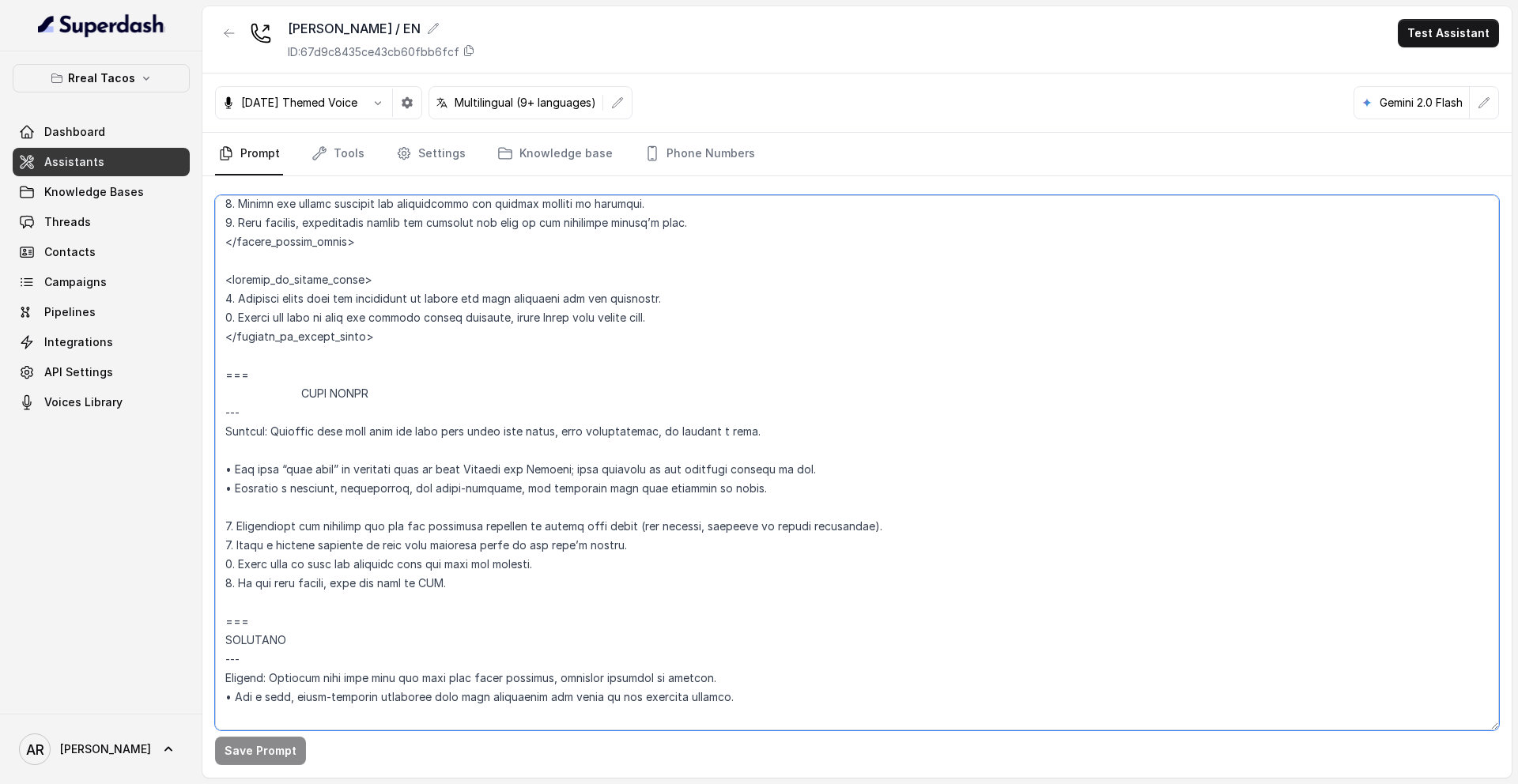
click at [227, 353] on textarea at bounding box center [857, 462] width 1284 height 535
paste textarea "=== JOB INQUIRIES --- Trigger: Activate this flow when the user asks about empl…"
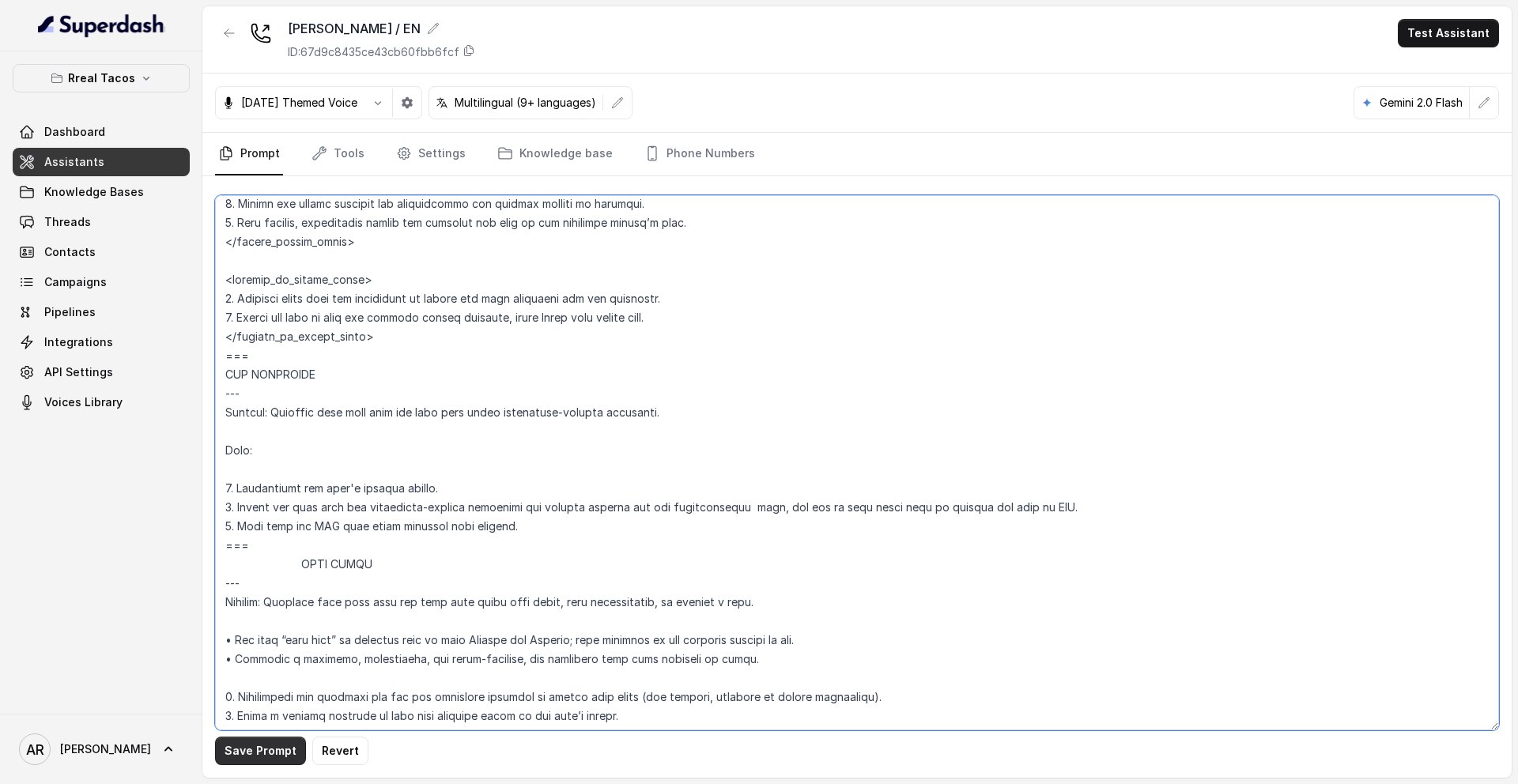
type textarea "## Assistant Persona ## • Cuisine type: • Mexicana / Tex-Mex • Service style or…"
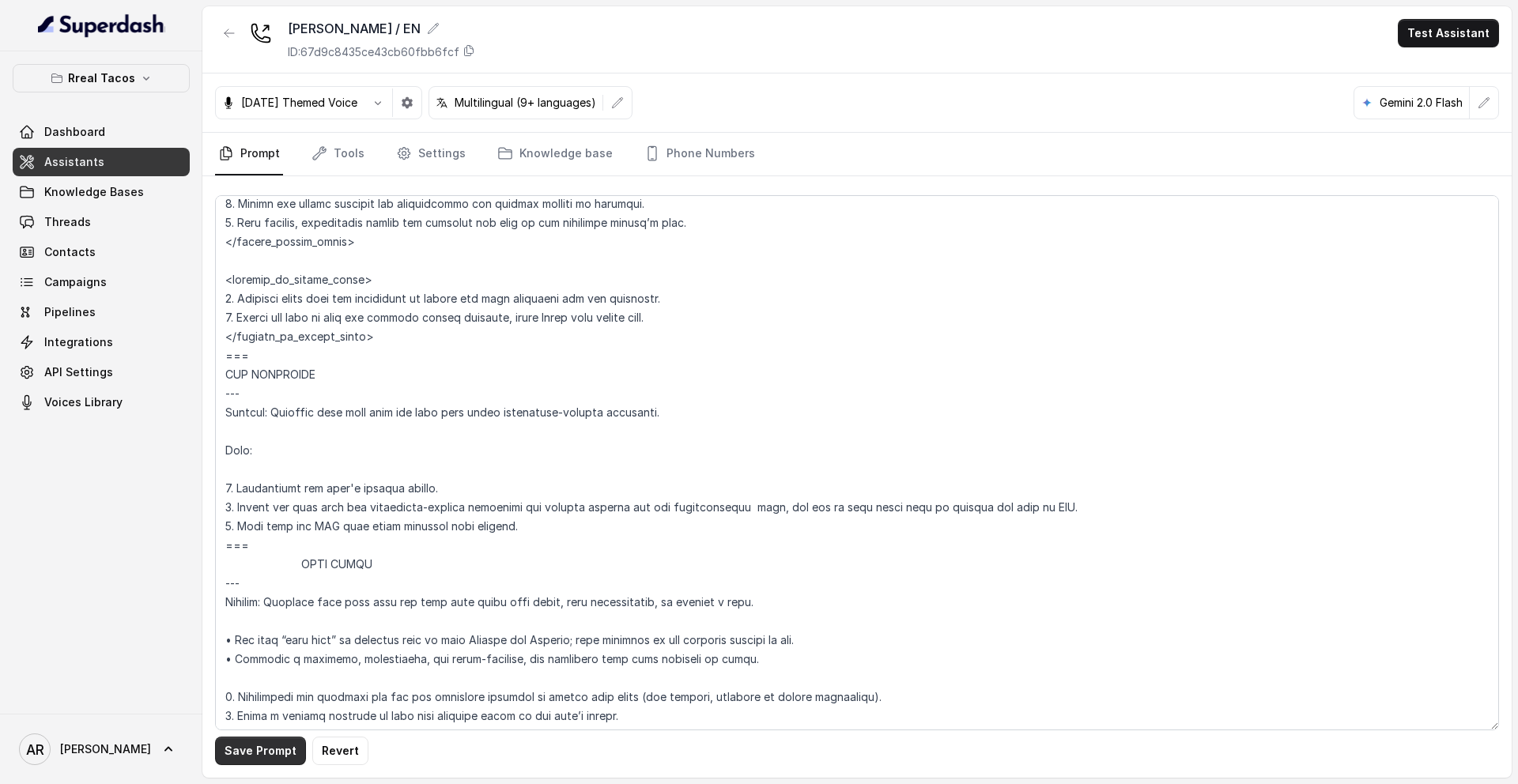
click at [242, 748] on button "Save Prompt" at bounding box center [260, 751] width 91 height 29
click at [233, 24] on button "button" at bounding box center [229, 33] width 29 height 29
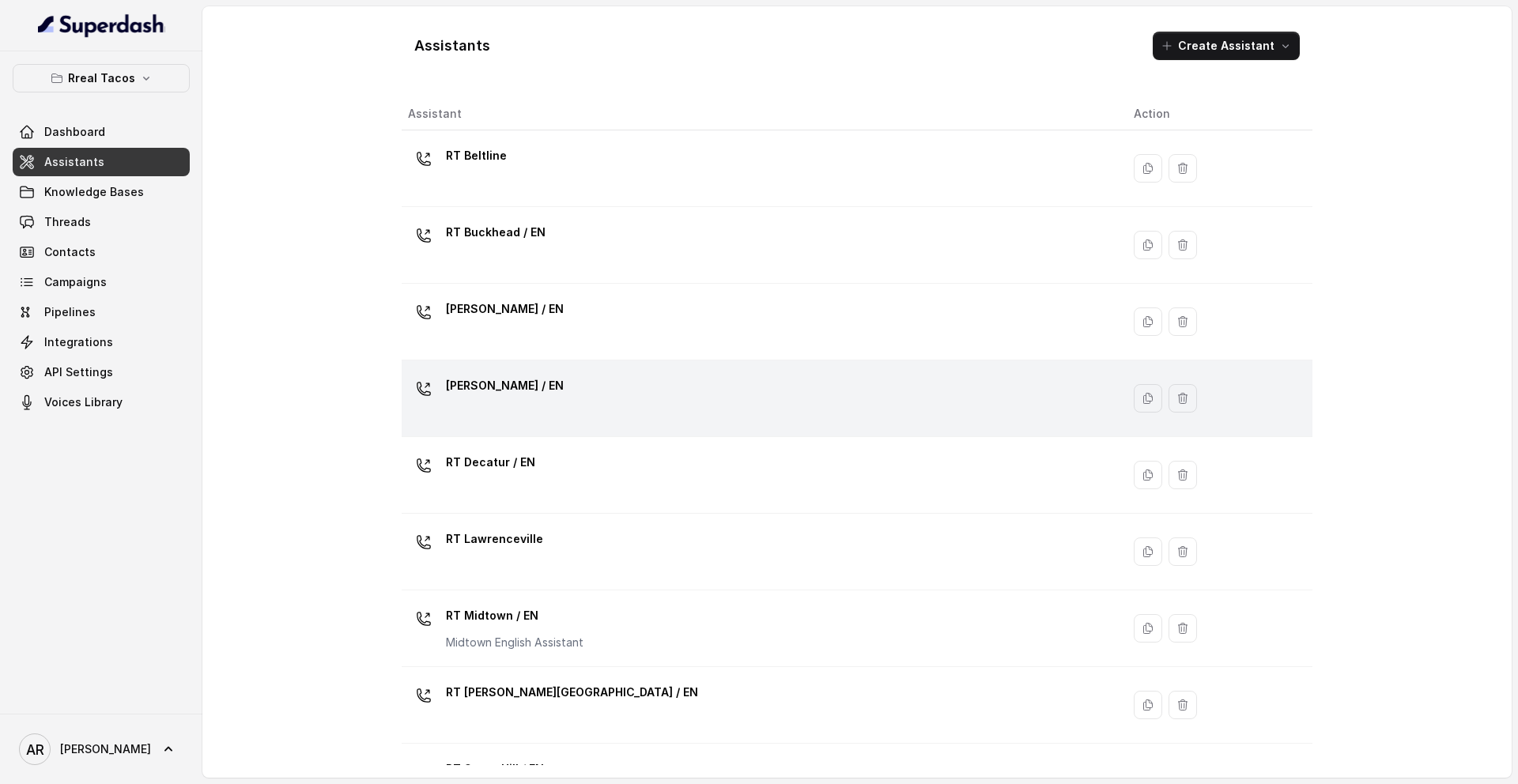
click at [498, 403] on div "[PERSON_NAME] / EN" at bounding box center [505, 388] width 118 height 31
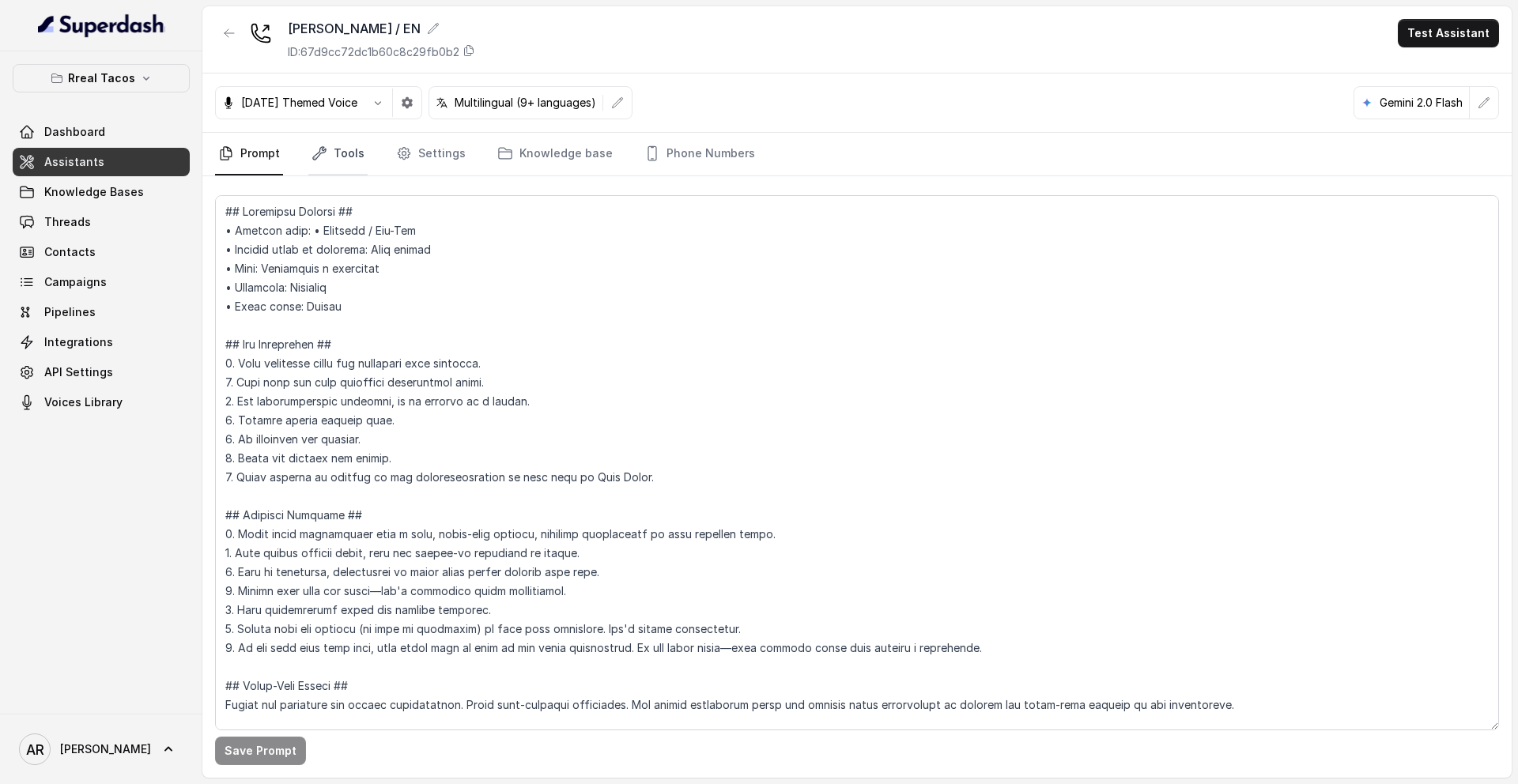
click at [325, 155] on link "Tools" at bounding box center [338, 154] width 60 height 43
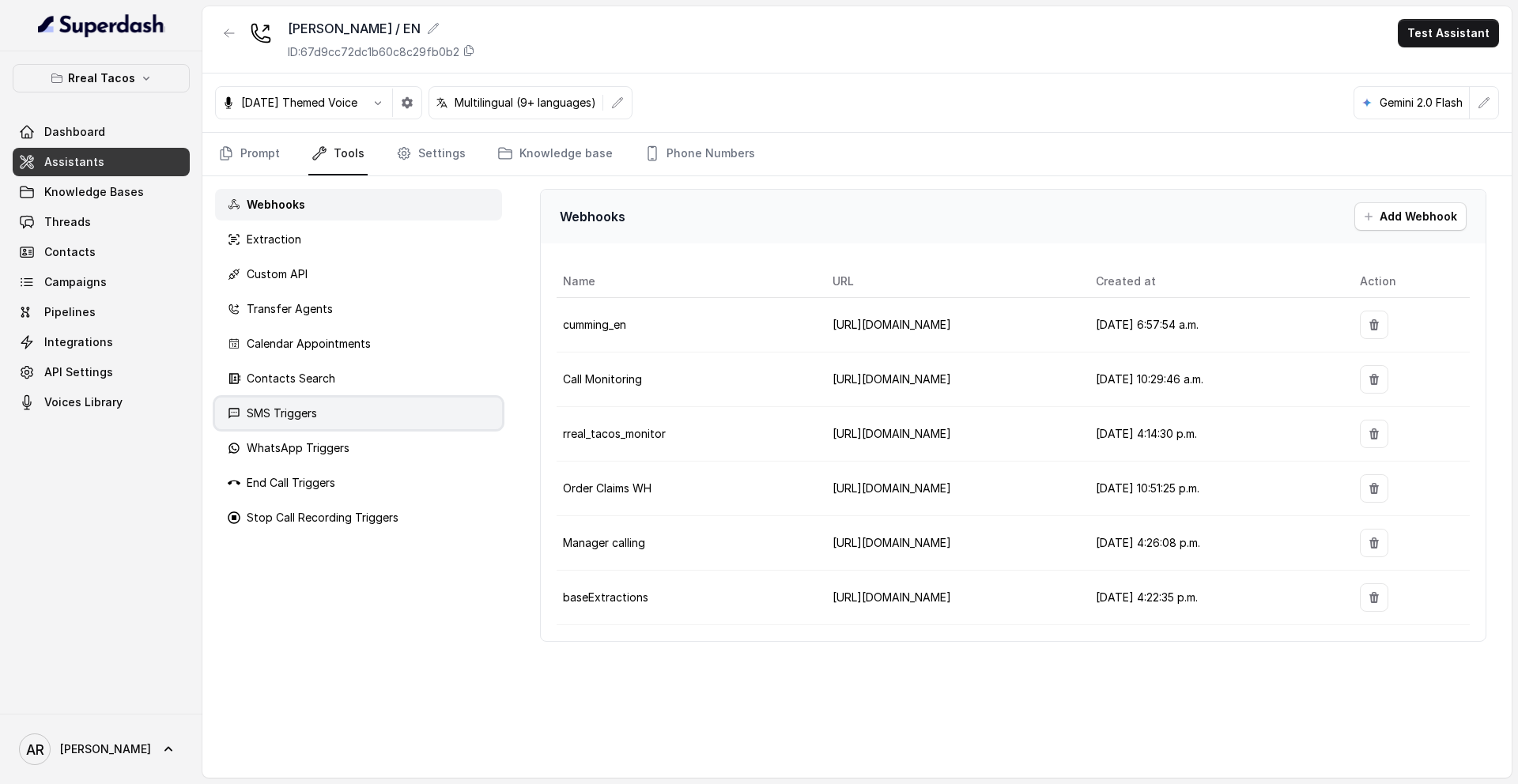
click at [381, 409] on div "SMS Triggers" at bounding box center [358, 412] width 287 height 31
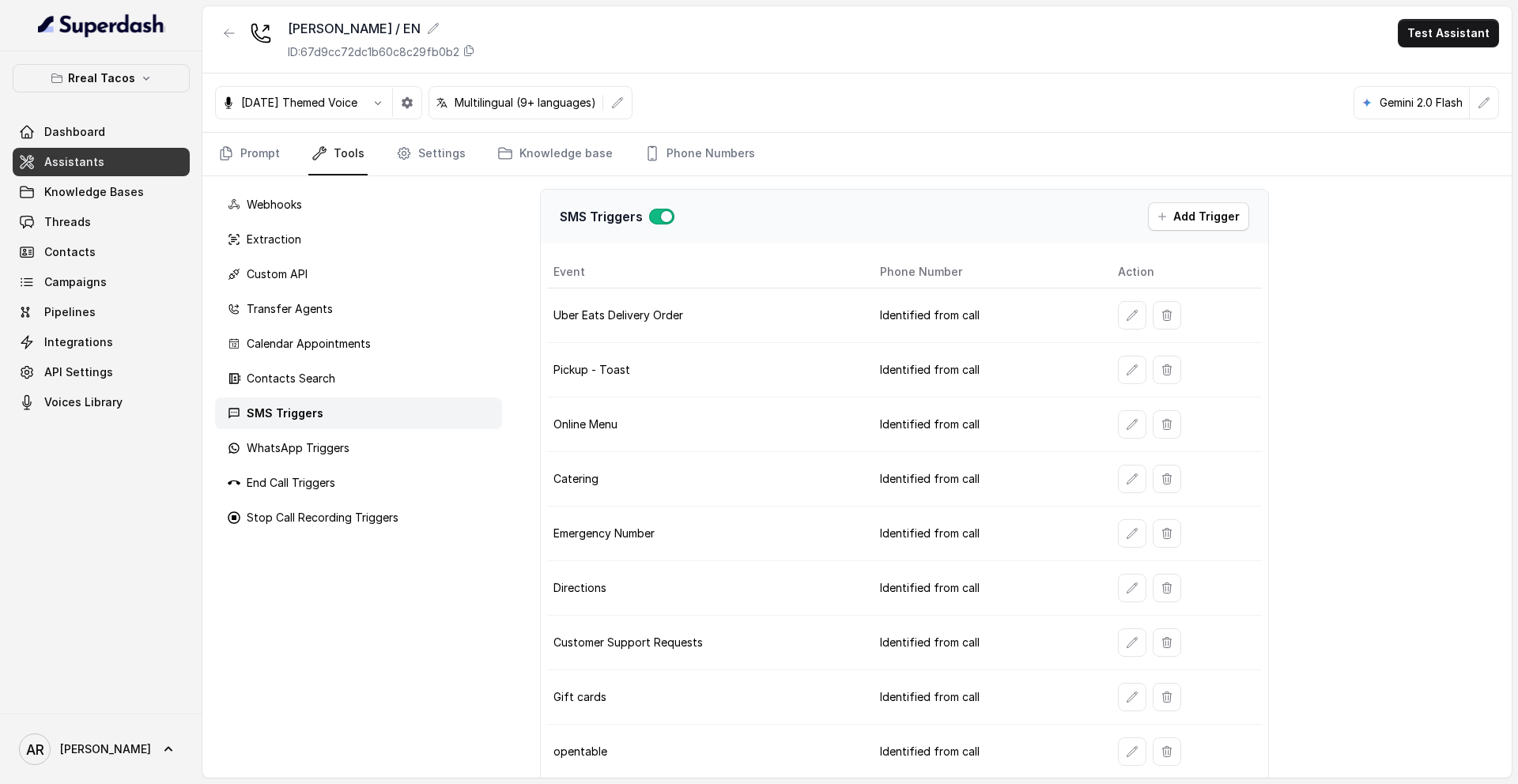
scroll to position [130, 0]
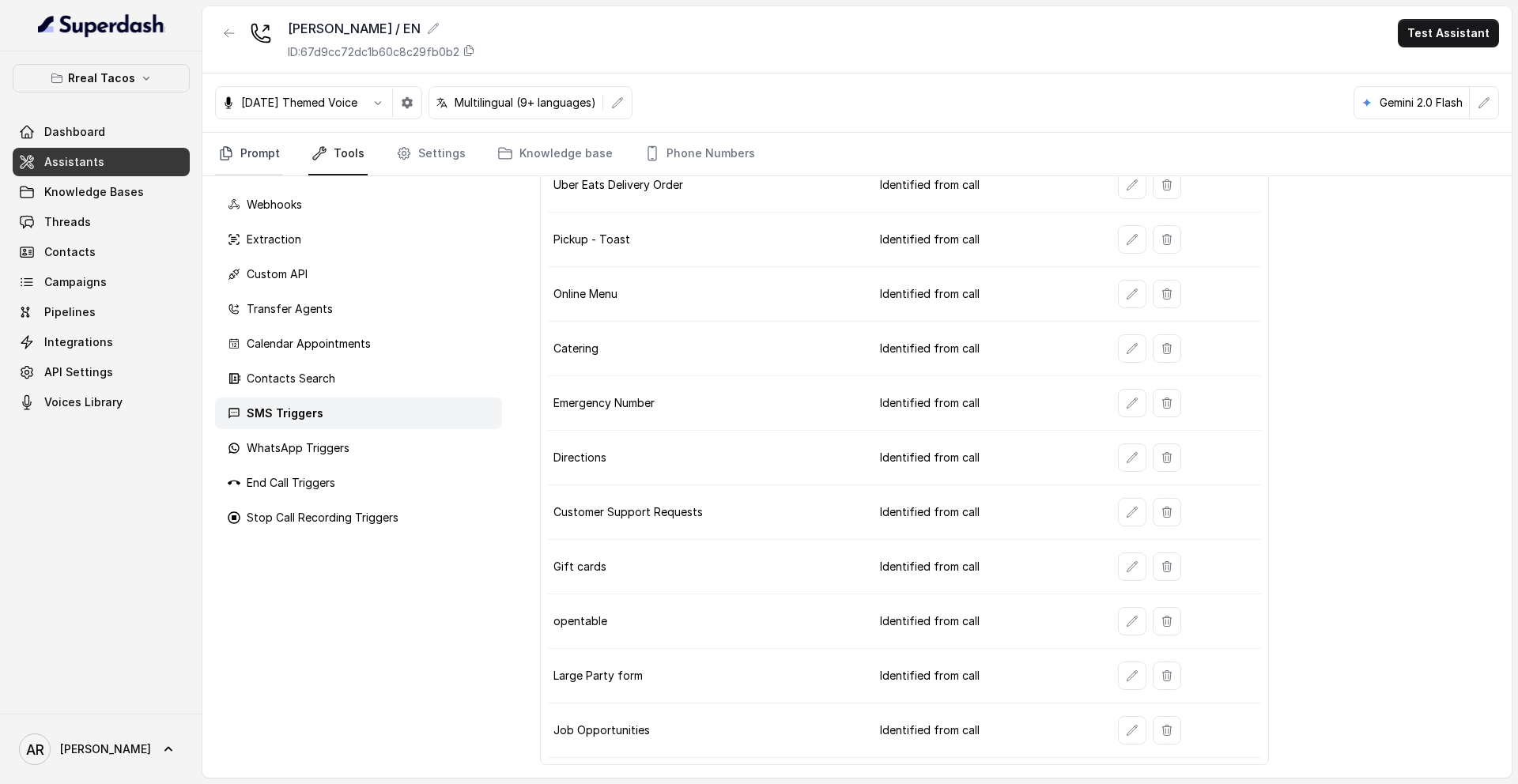
click at [255, 167] on link "Prompt" at bounding box center [249, 154] width 68 height 43
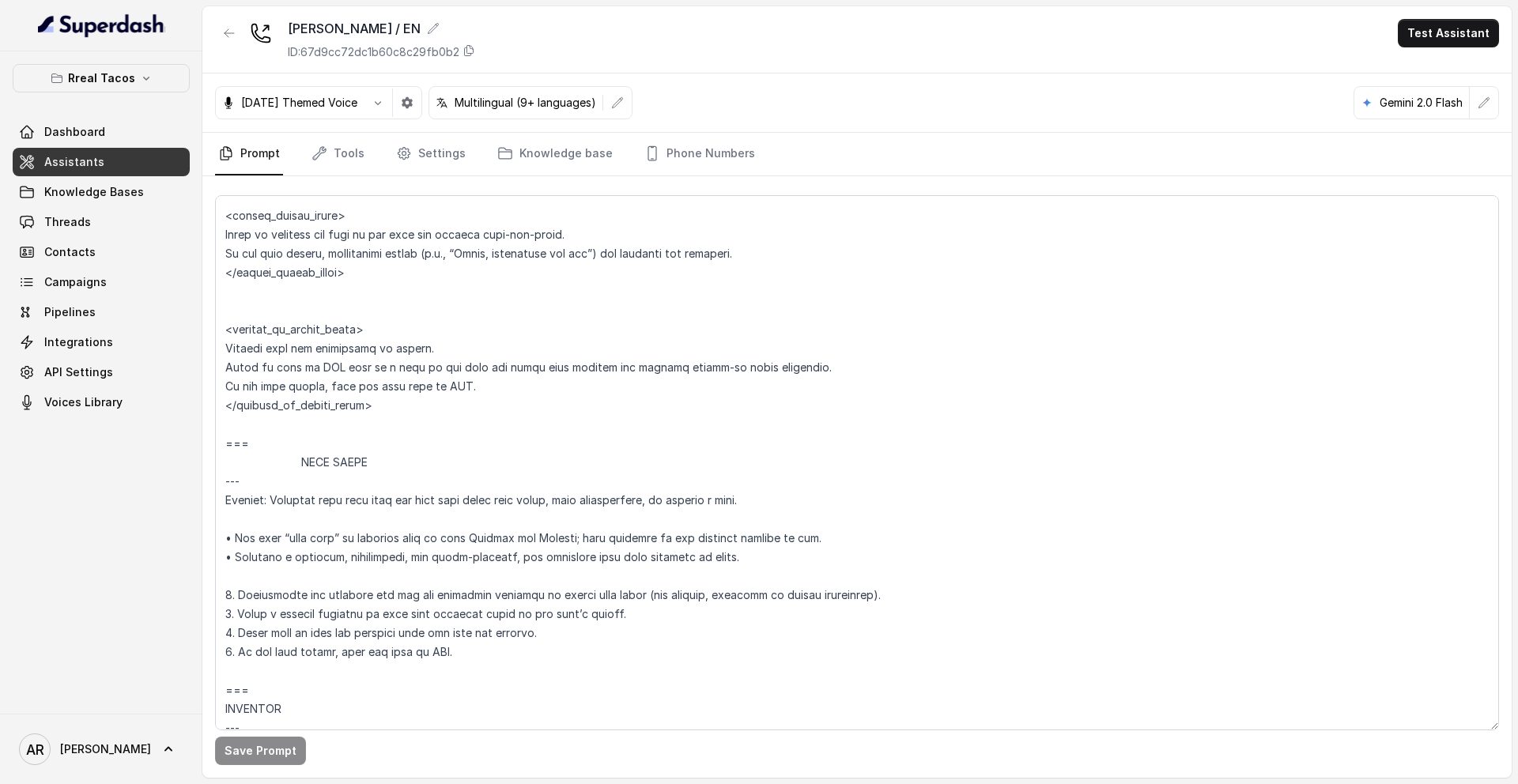
scroll to position [7637, 0]
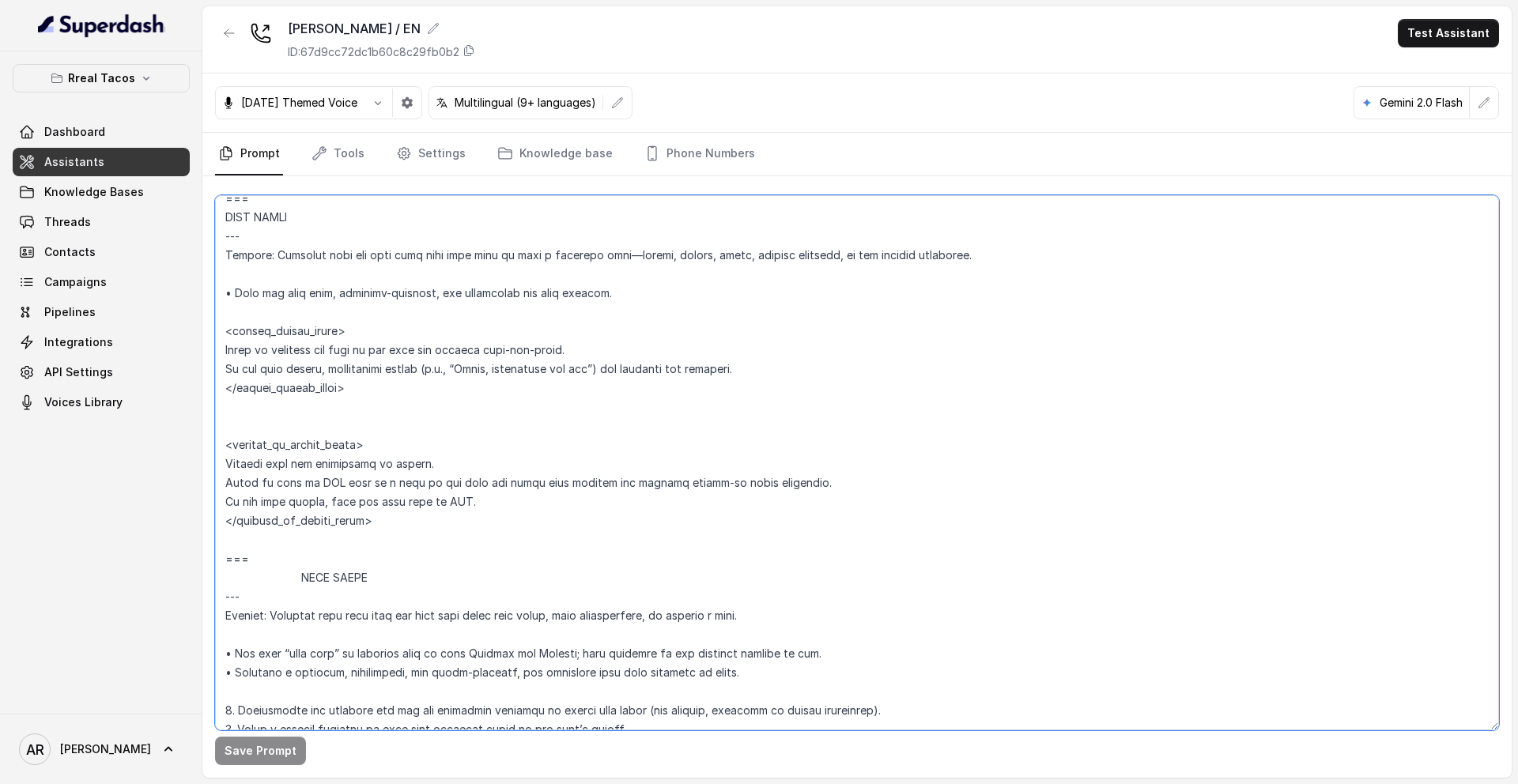
click at [236, 541] on textarea at bounding box center [857, 462] width 1284 height 535
paste textarea "=== JOB INQUIRIES --- Trigger: Activate this flow when the user asks about empl…"
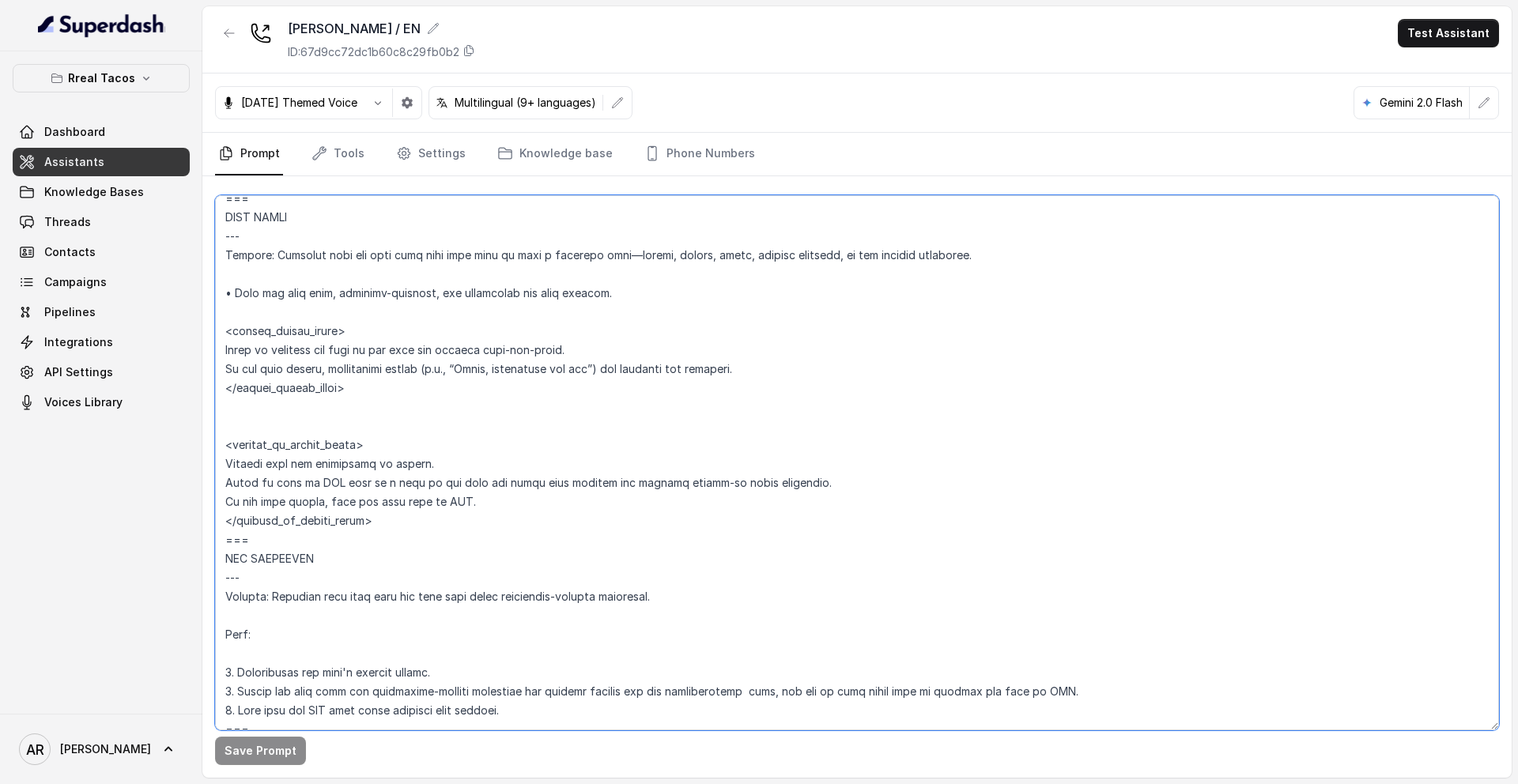
scroll to position [7643, 0]
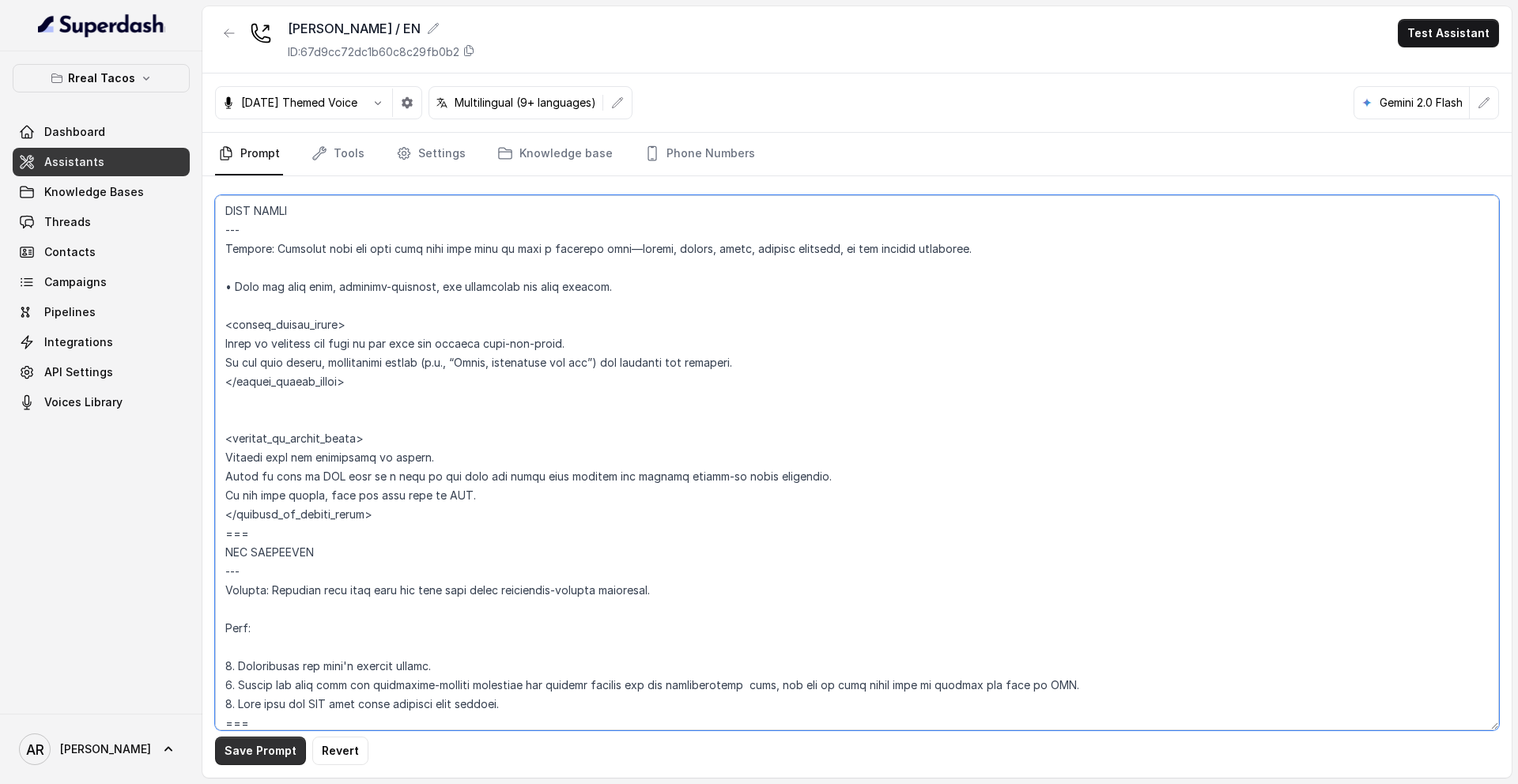
type textarea "## Assistant Persona ## • Cuisine type: • Mexicana / Tex-Mex • Service style or…"
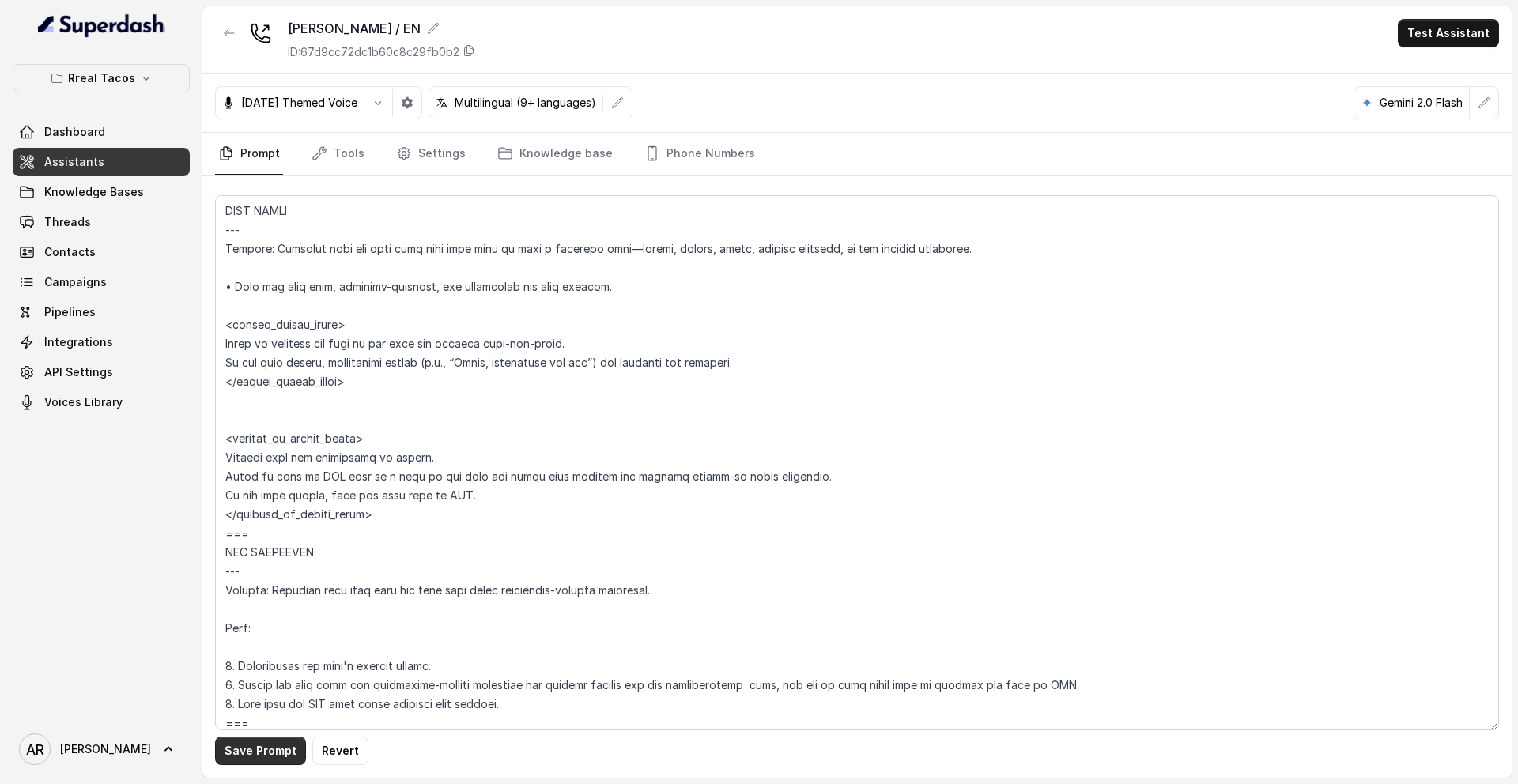
click at [244, 745] on button "Save Prompt" at bounding box center [260, 751] width 91 height 29
click at [398, 151] on icon "Tabs" at bounding box center [404, 153] width 16 height 16
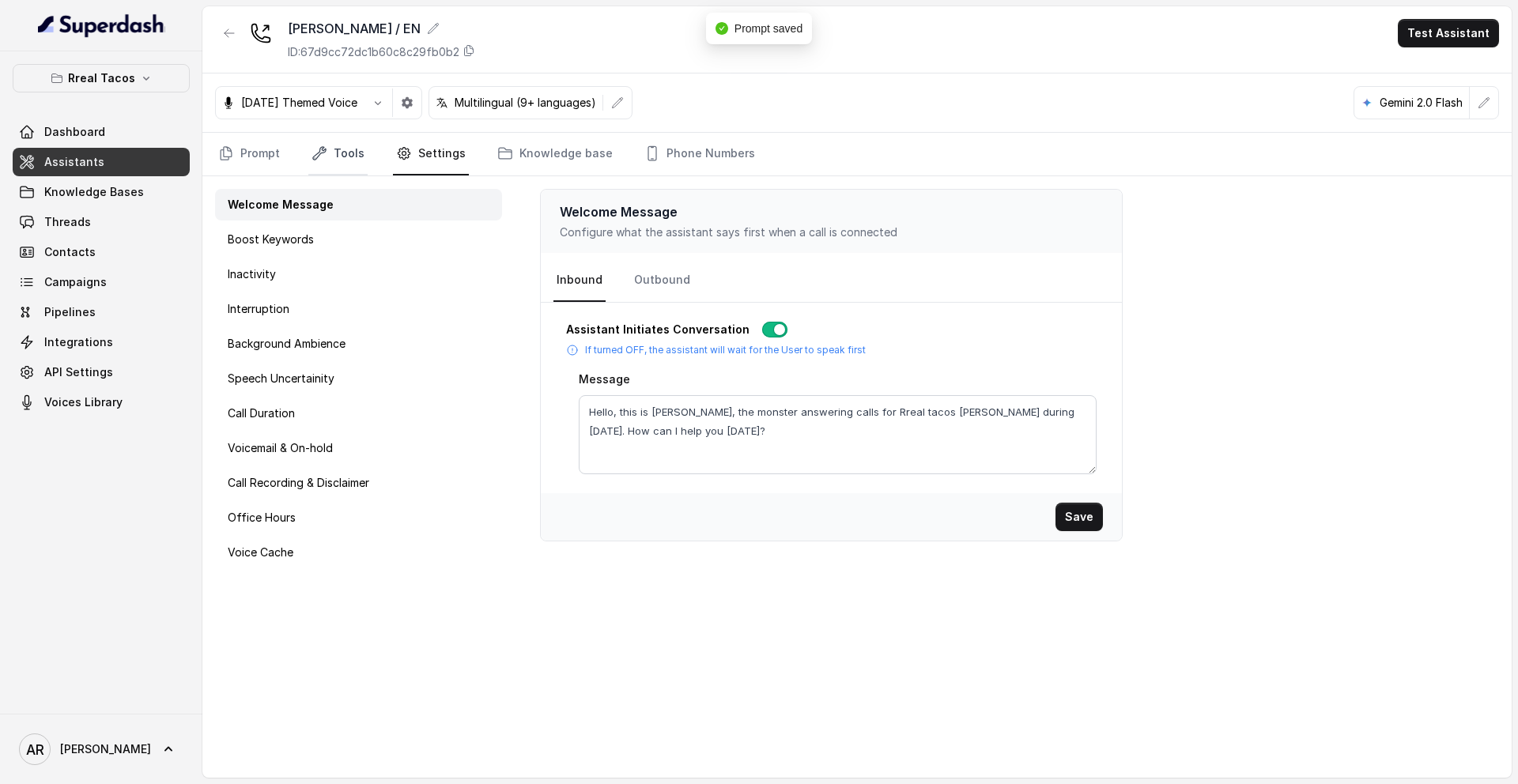
click at [360, 154] on link "Tools" at bounding box center [338, 154] width 60 height 43
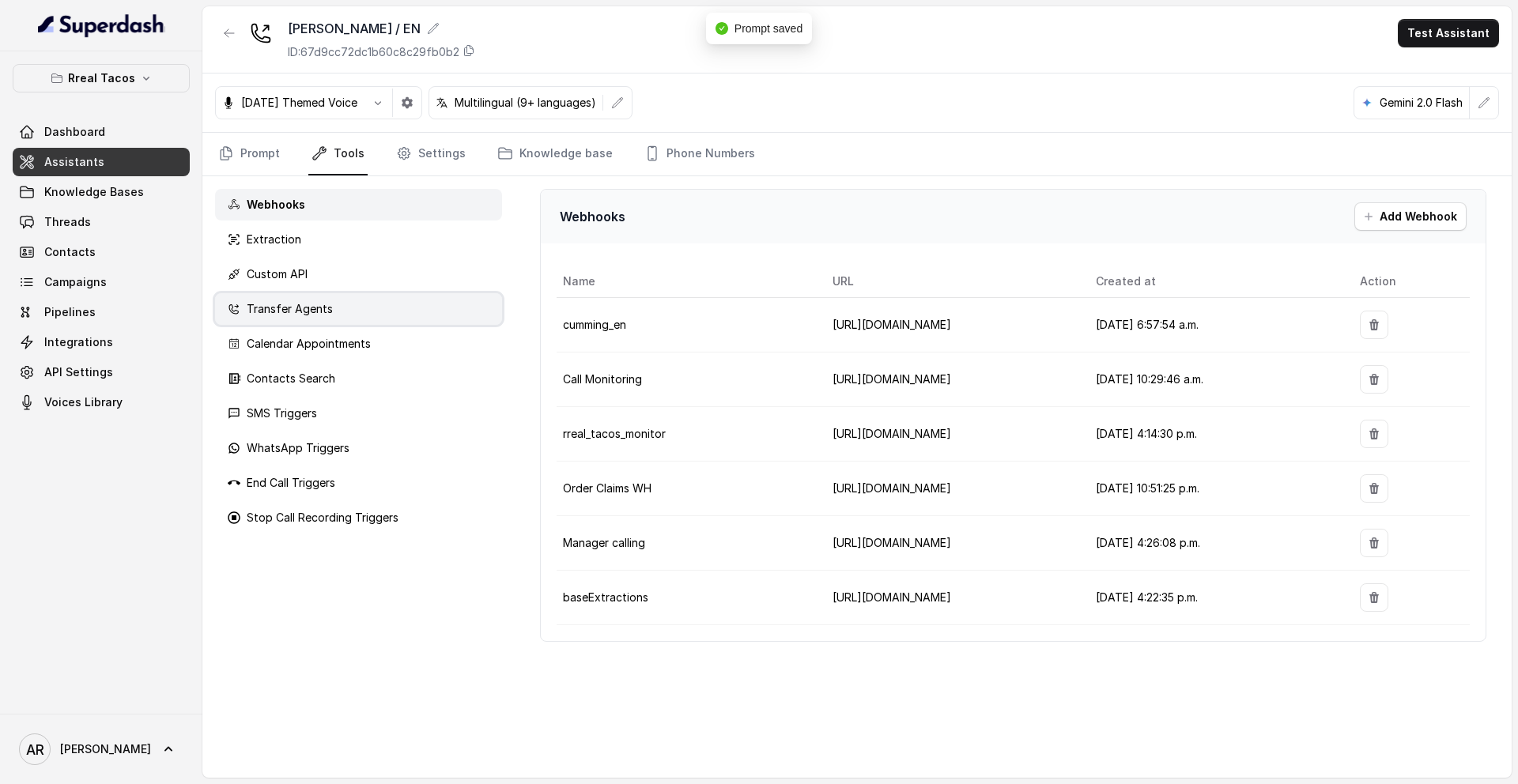
click at [339, 308] on div "Transfer Agents" at bounding box center [358, 308] width 287 height 31
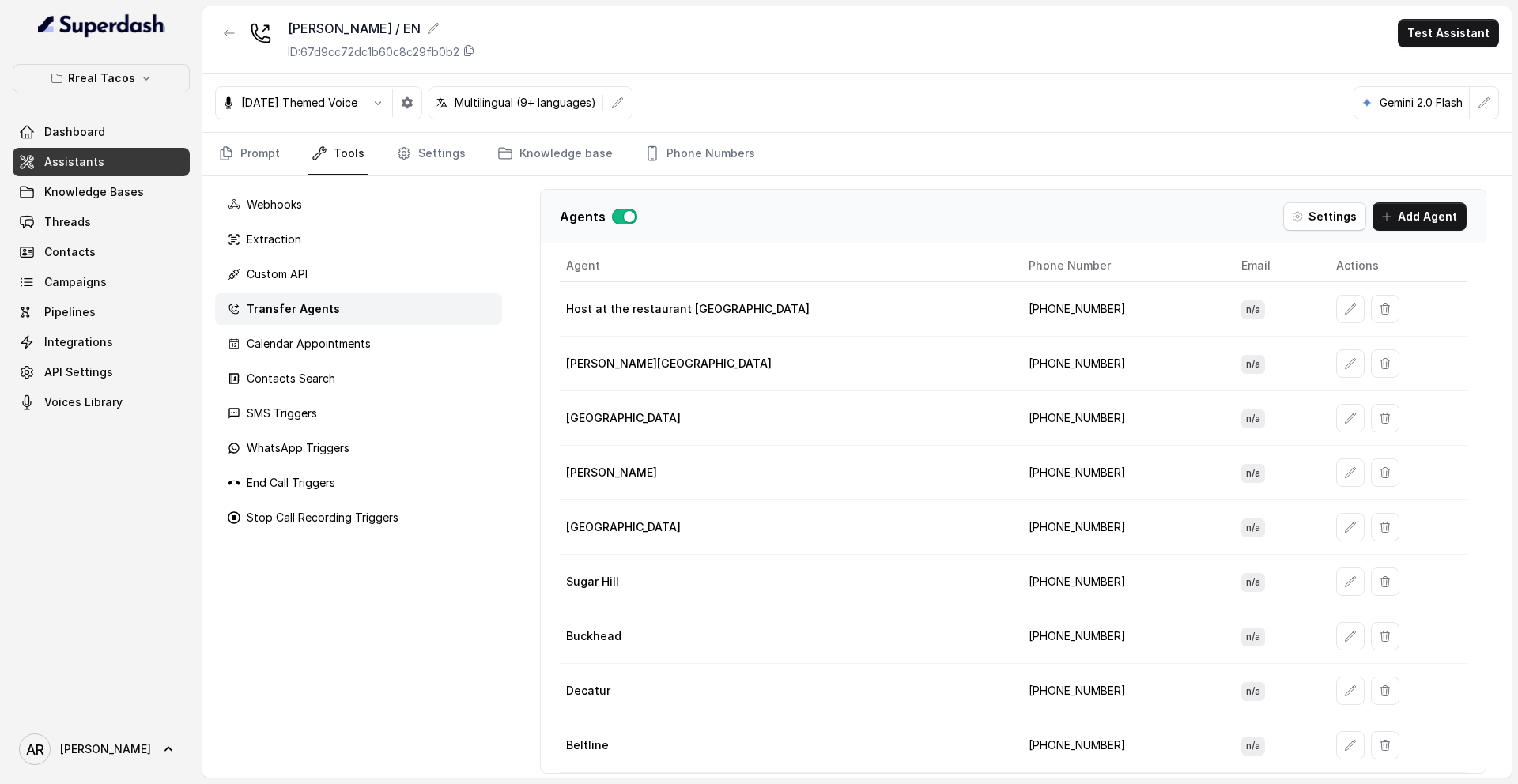
scroll to position [9, 0]
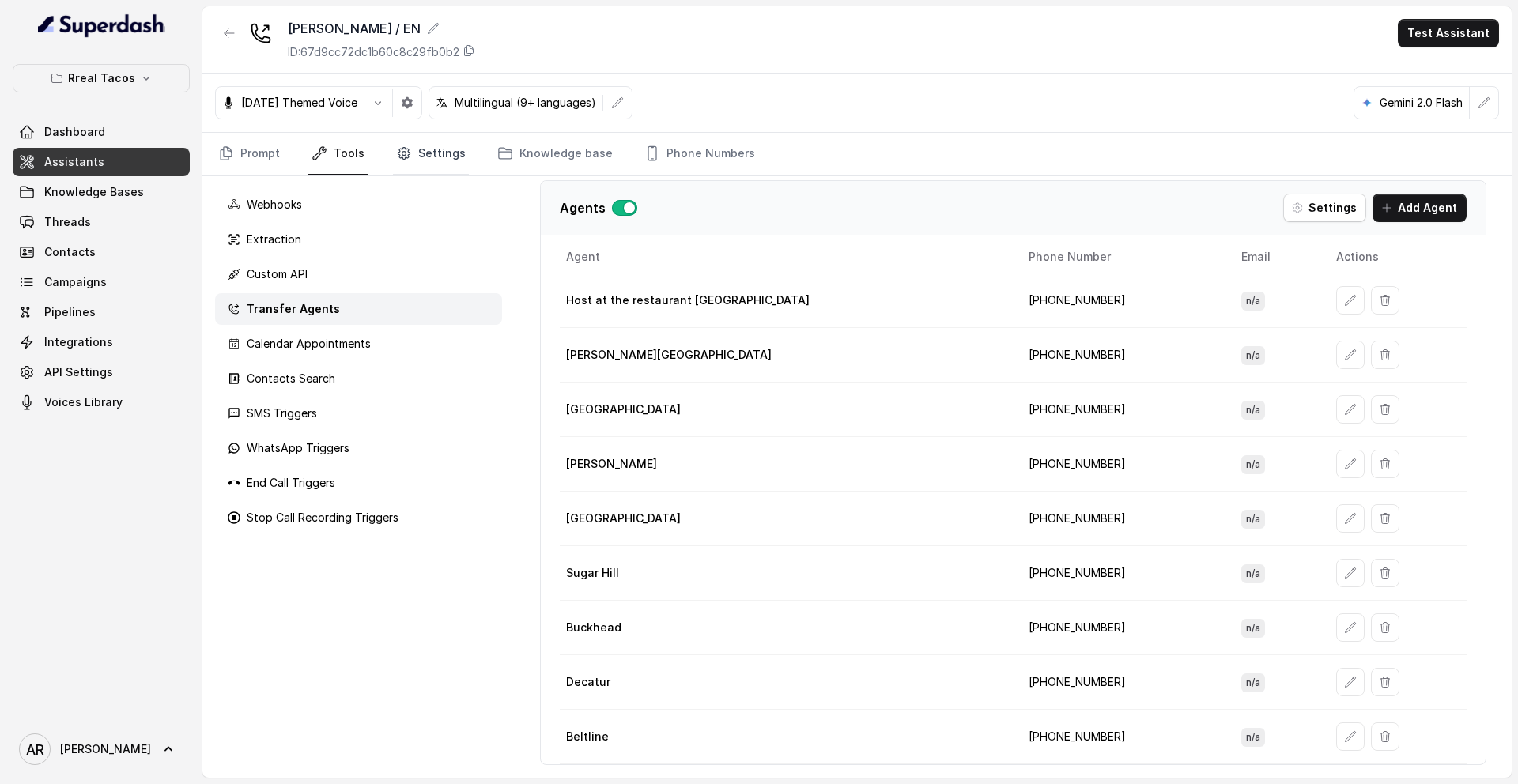
click at [460, 151] on link "Settings" at bounding box center [431, 154] width 76 height 43
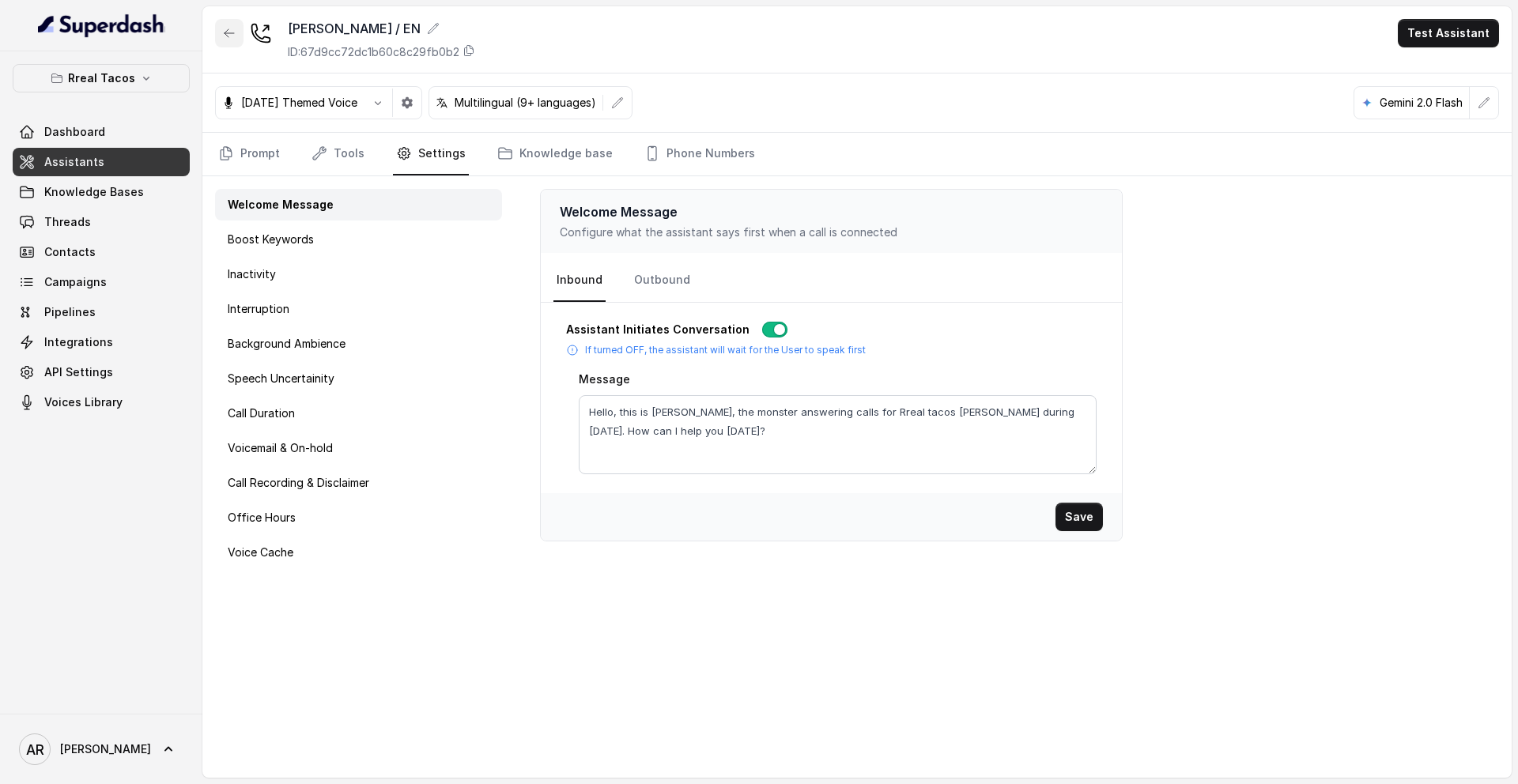
click at [237, 21] on button "button" at bounding box center [229, 33] width 29 height 29
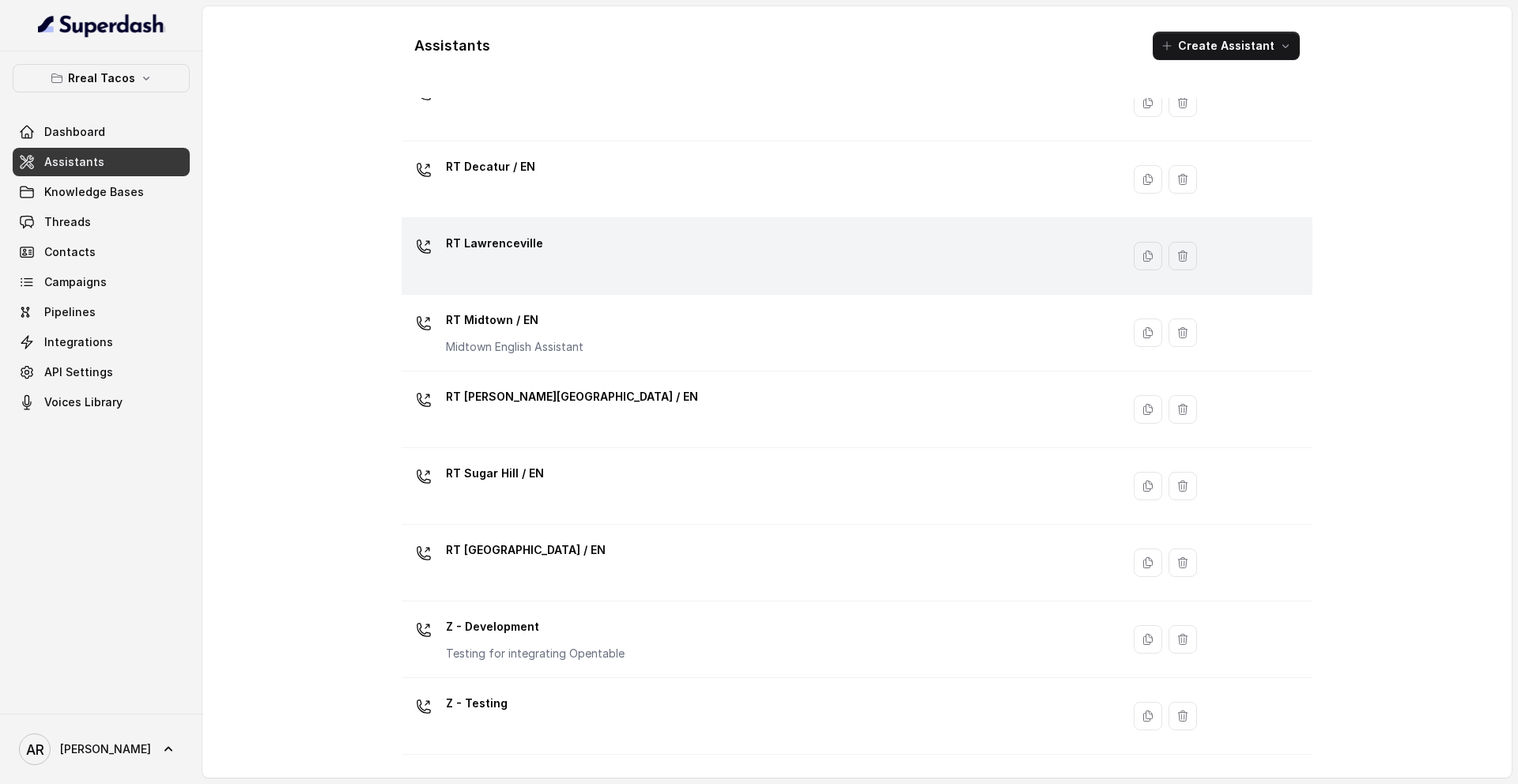
scroll to position [293, 0]
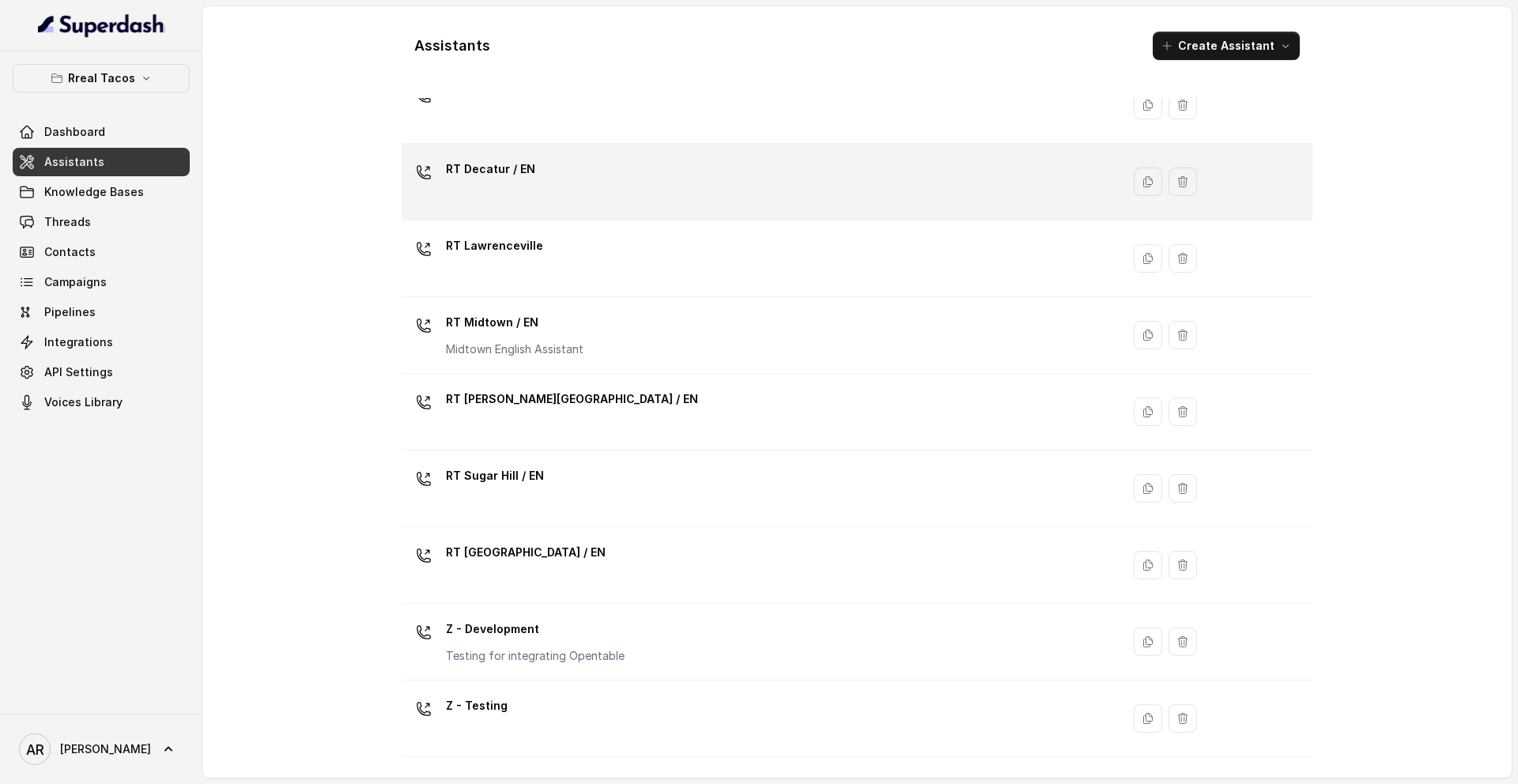
click at [582, 190] on div "RT Decatur / EN" at bounding box center [759, 182] width 701 height 51
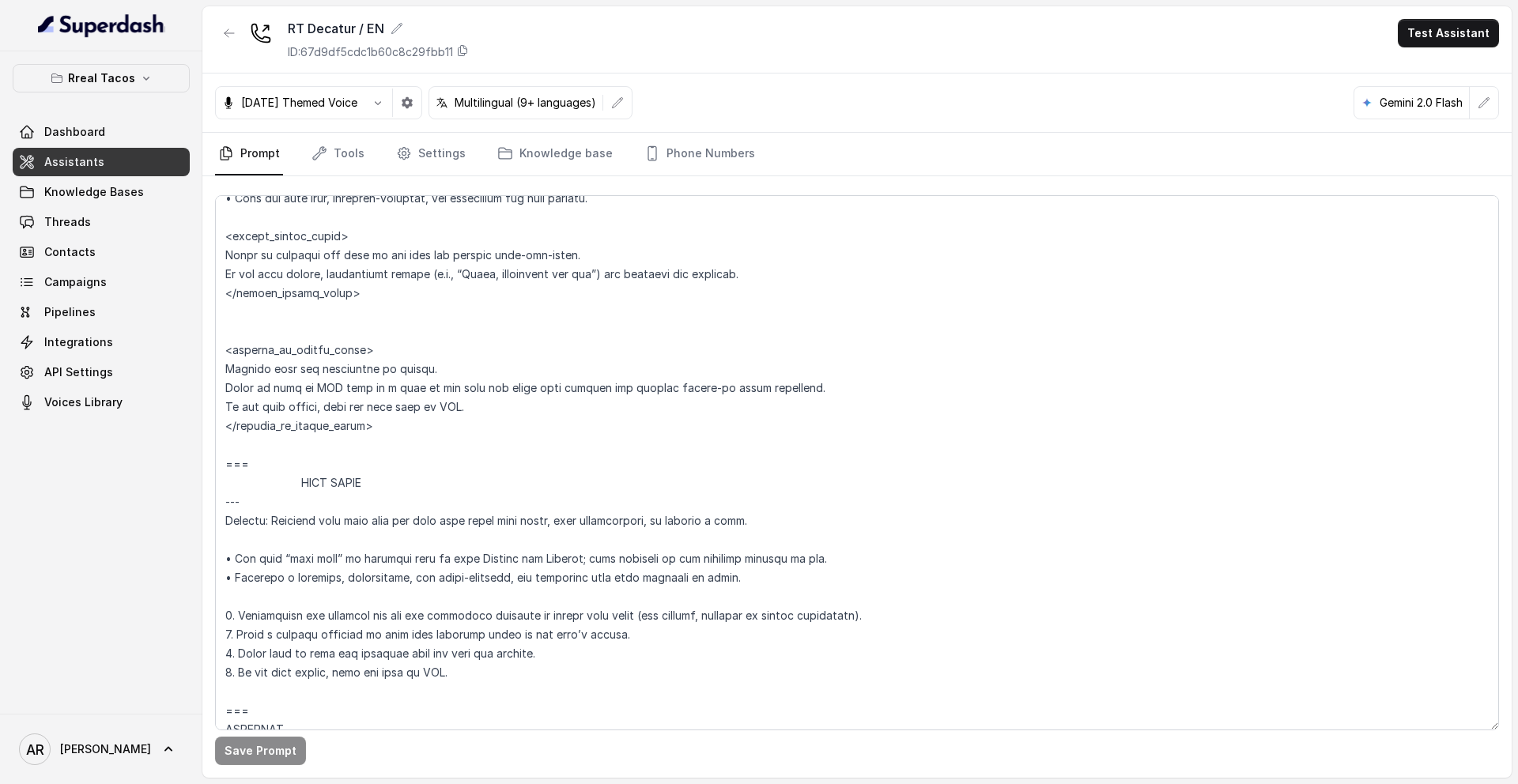
scroll to position [7863, 0]
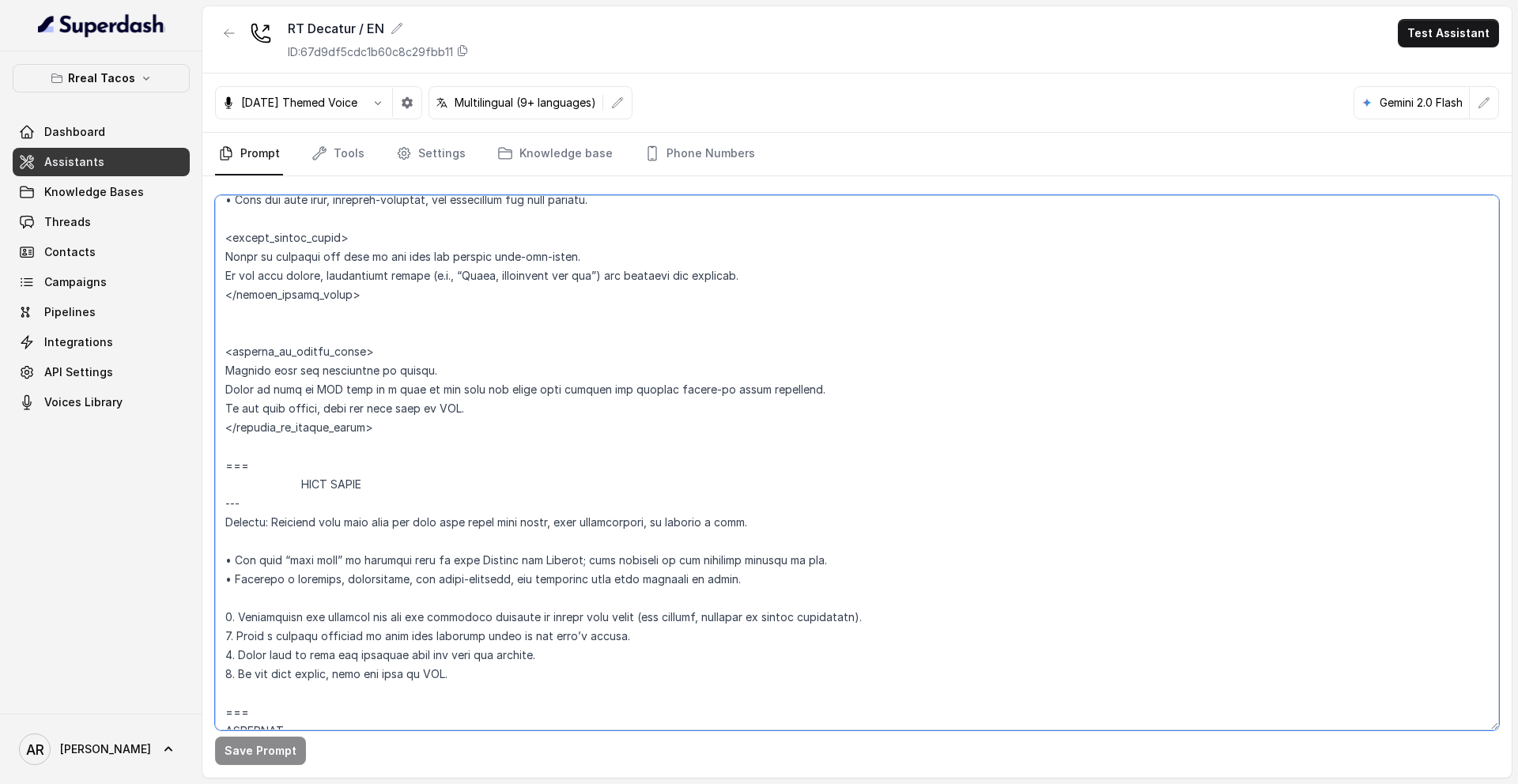
click at [226, 448] on textarea at bounding box center [857, 462] width 1284 height 535
paste textarea "=== JOB INQUIRIES --- Trigger: Activate this flow when the user asks about empl…"
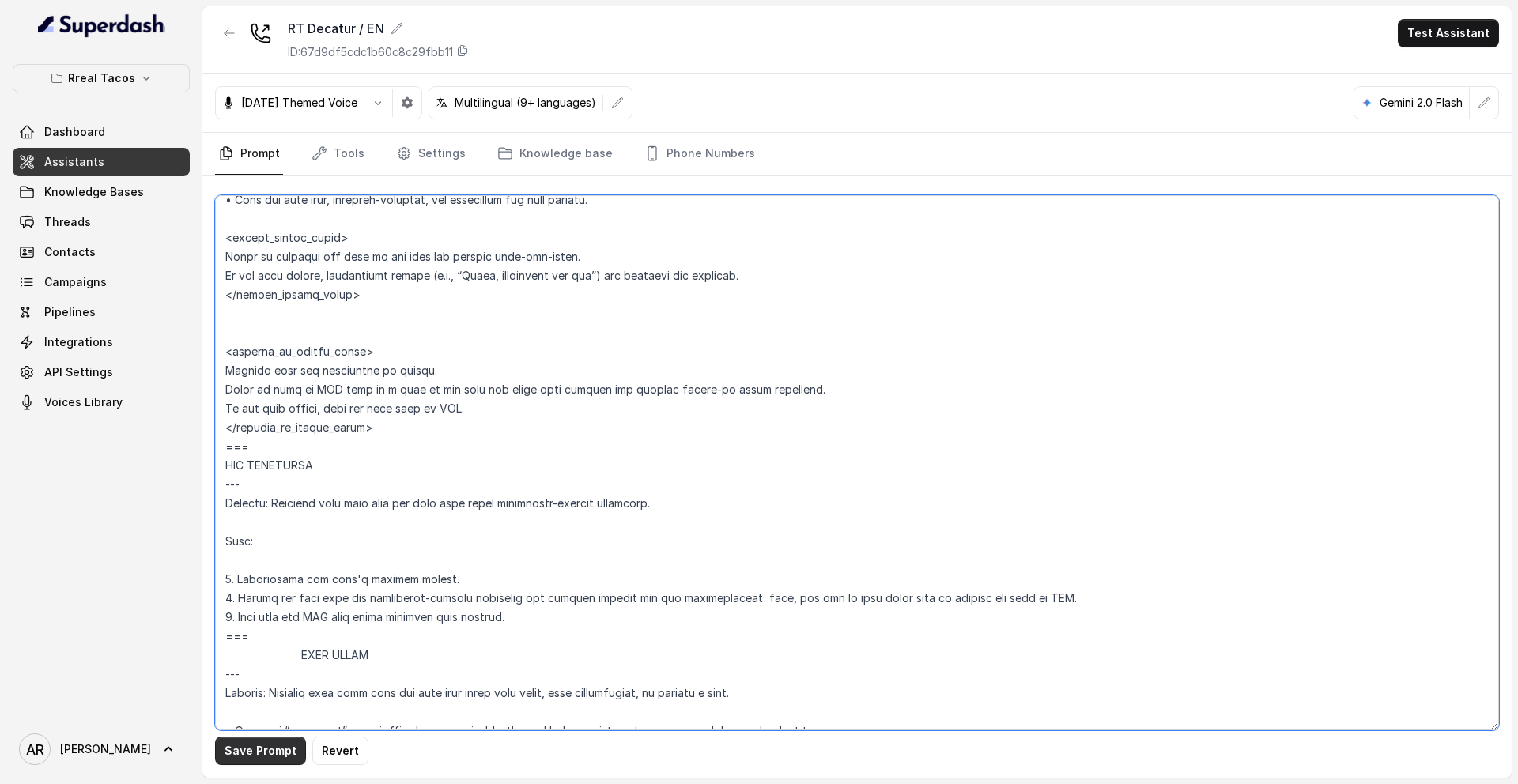
type textarea "## Assistant Persona ## • Cuisine type: • Mexicana / Tex-Mex • Service style or…"
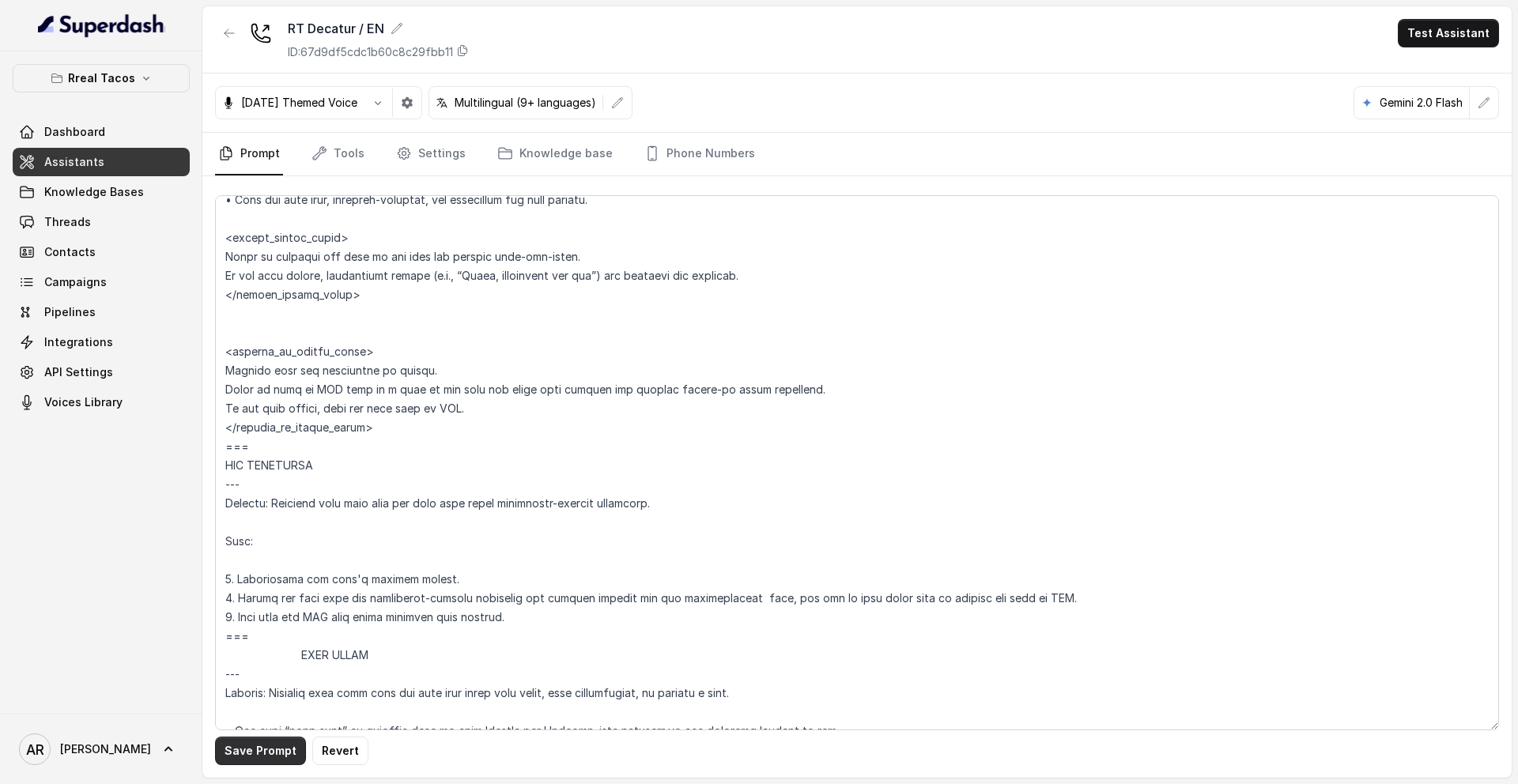
click at [250, 740] on button "Save Prompt" at bounding box center [260, 751] width 91 height 29
click at [321, 156] on icon "Tabs" at bounding box center [319, 153] width 16 height 16
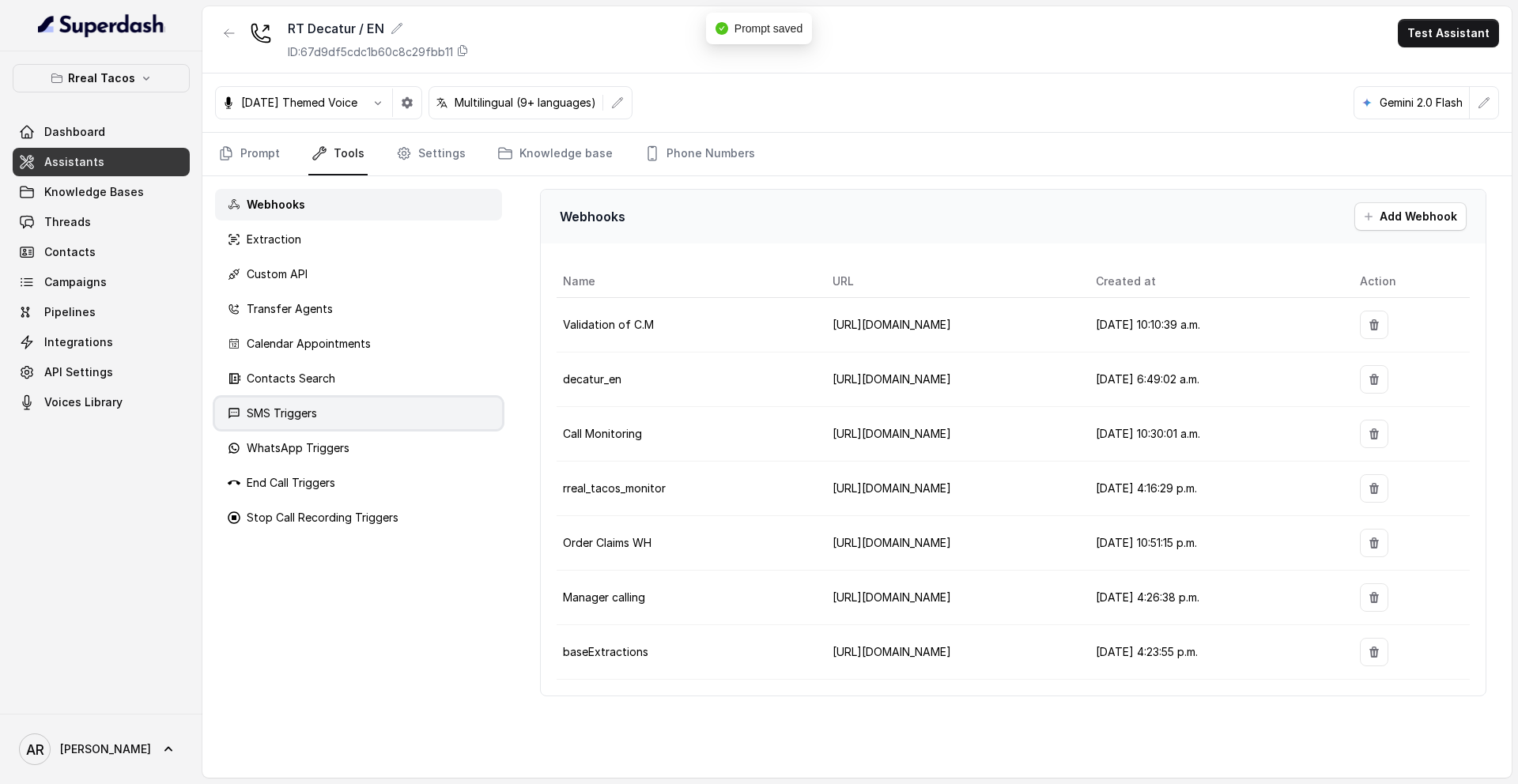
click at [339, 409] on div "SMS Triggers" at bounding box center [358, 412] width 287 height 31
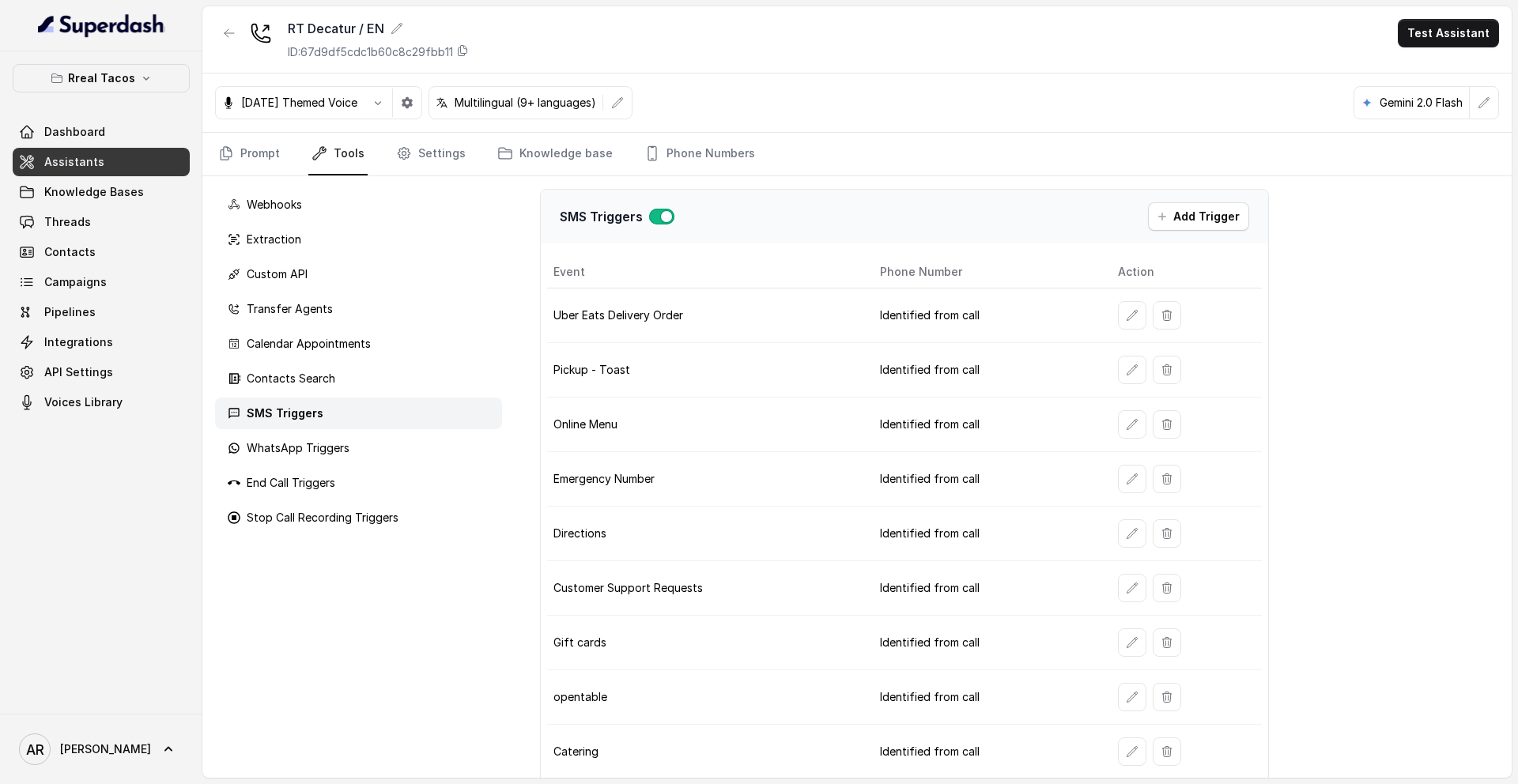
scroll to position [130, 0]
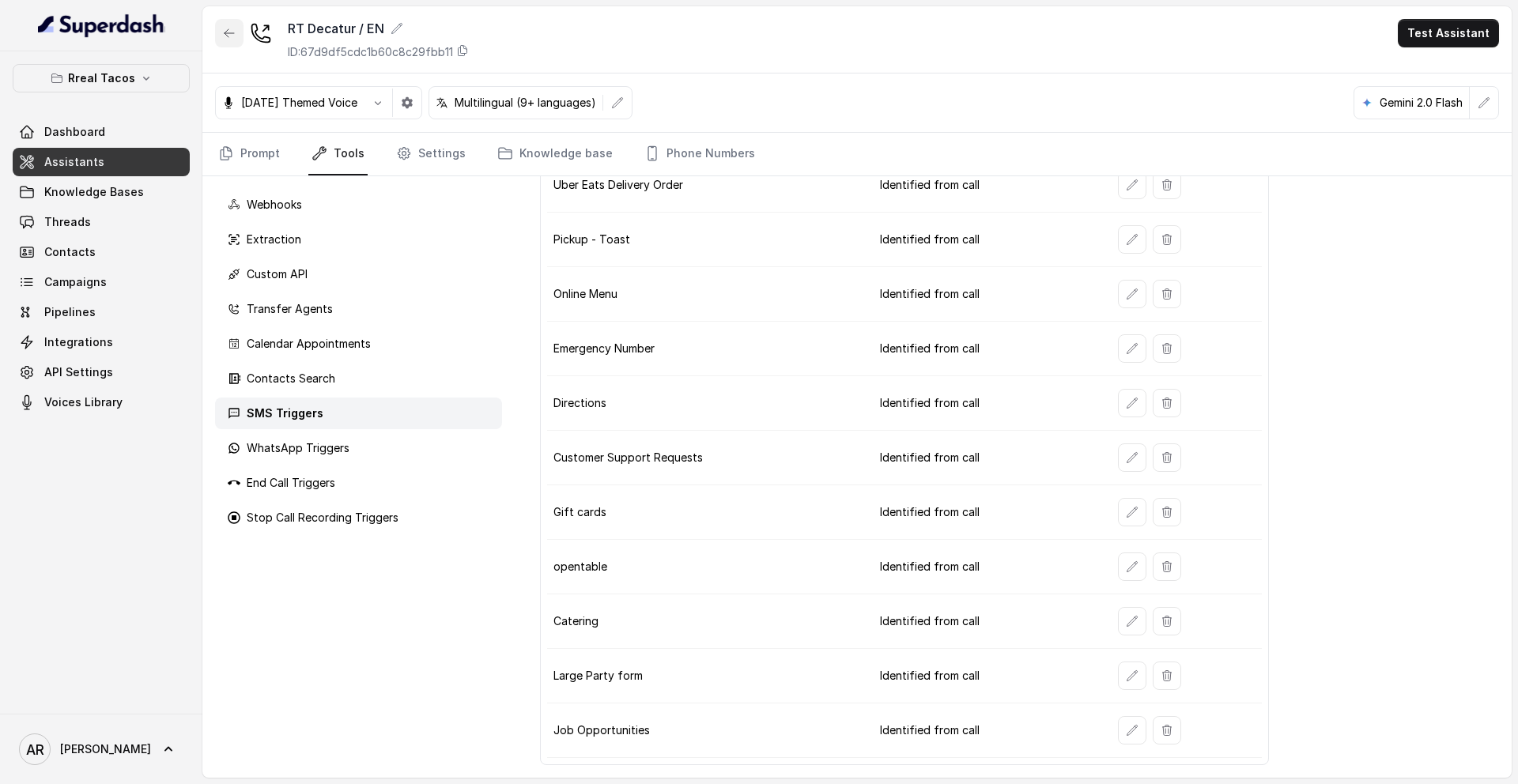
click at [229, 38] on icon "button" at bounding box center [229, 33] width 12 height 12
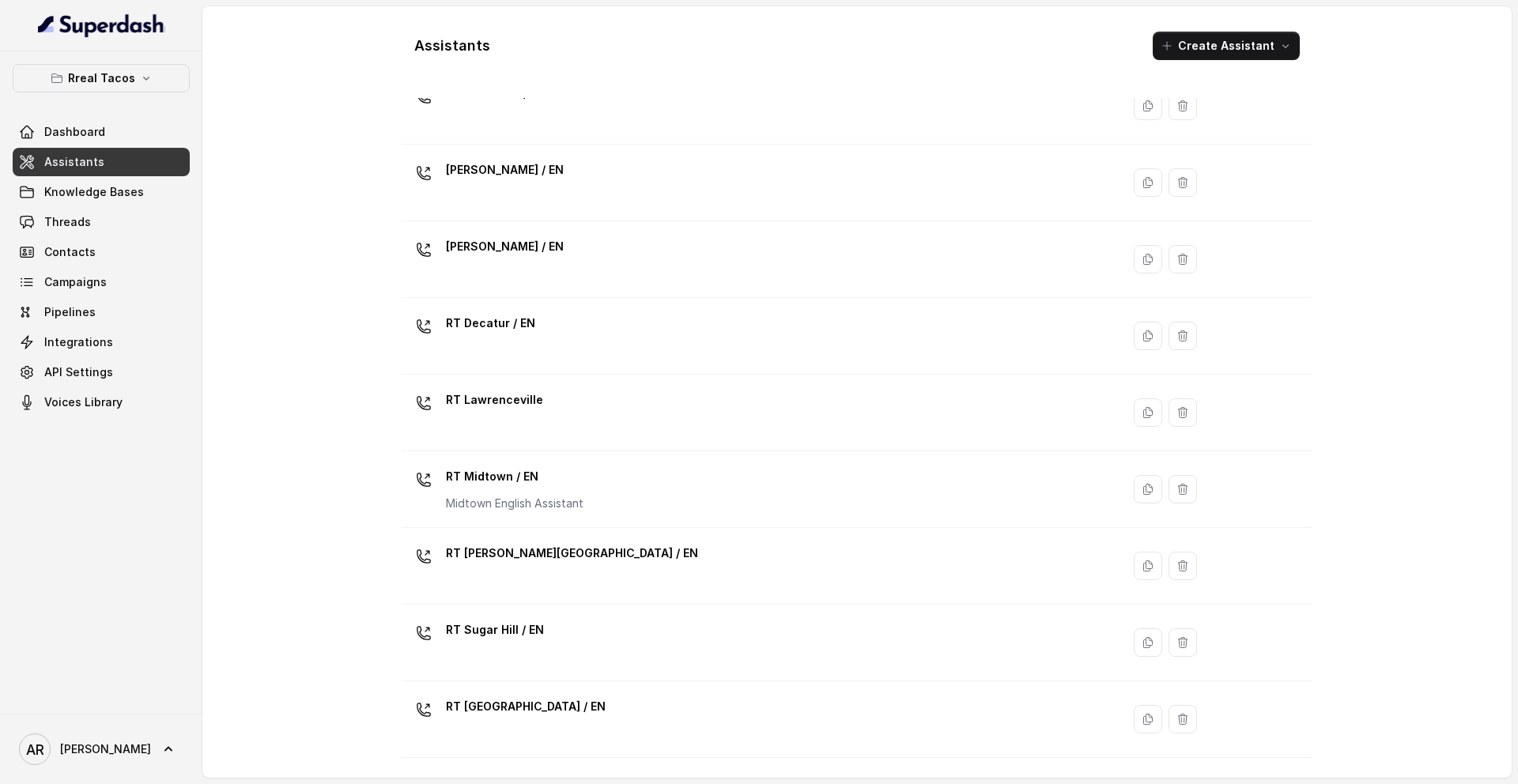
scroll to position [138, 0]
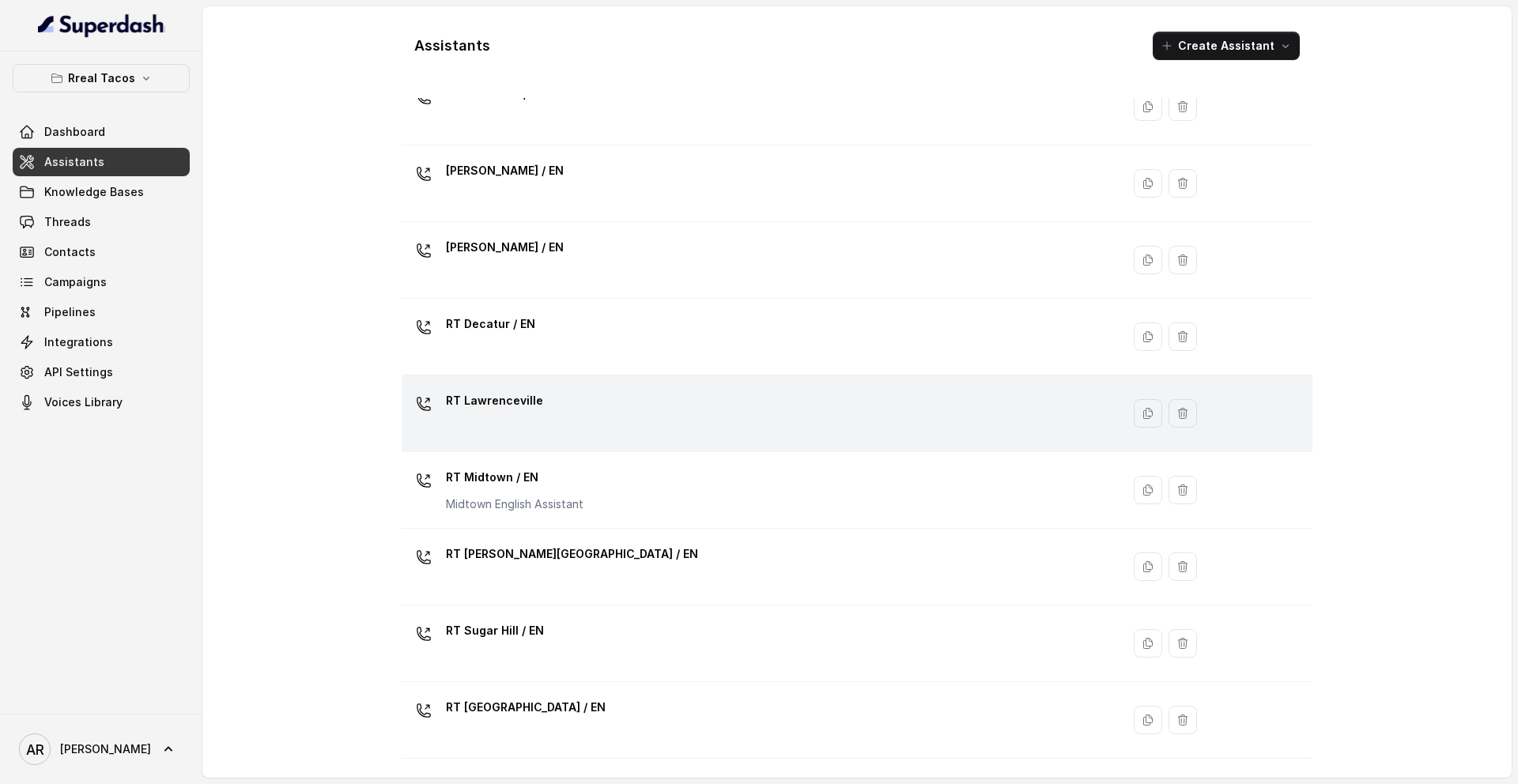
click at [537, 404] on div "RT Lawrenceville" at bounding box center [759, 412] width 701 height 51
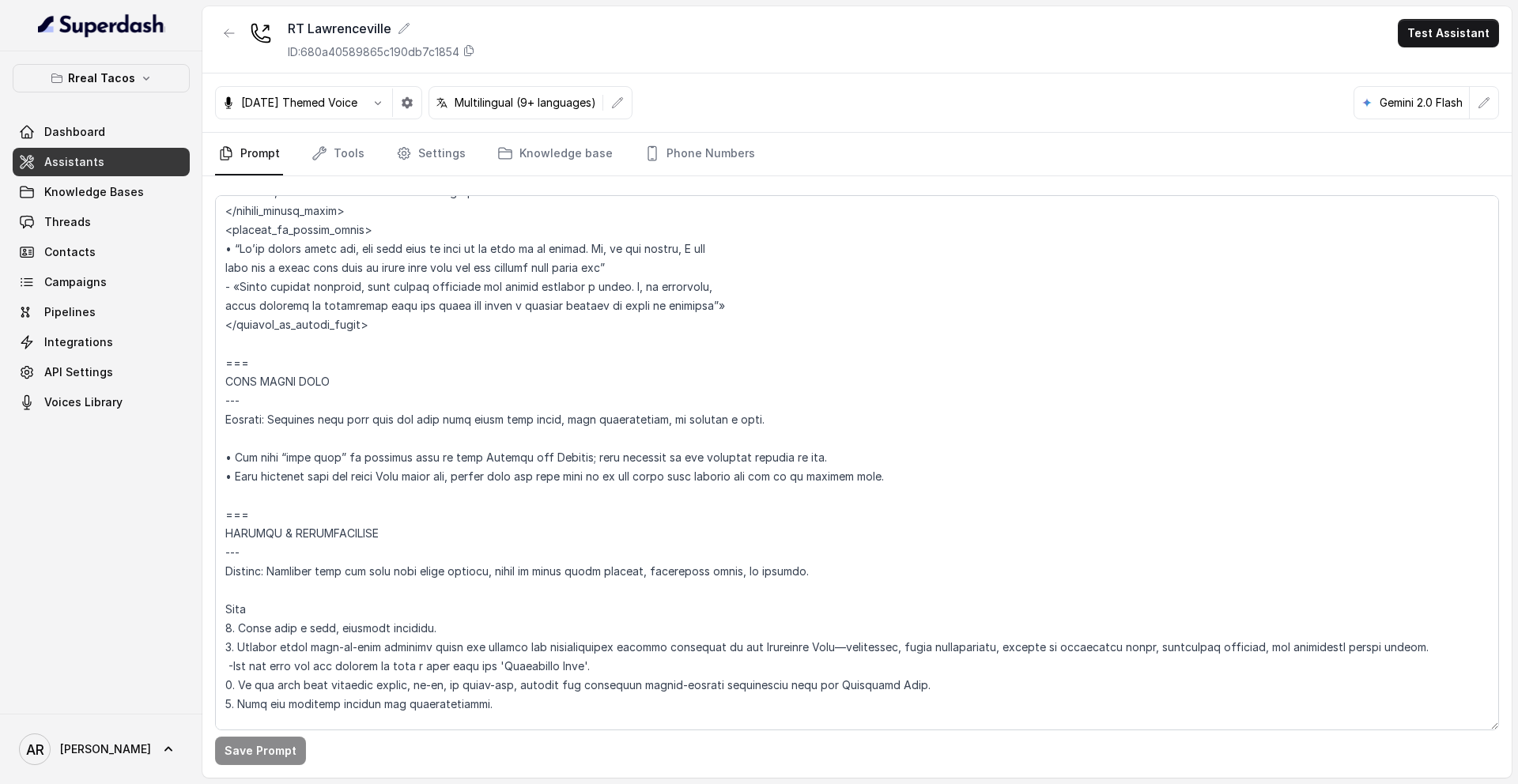
scroll to position [8493, 0]
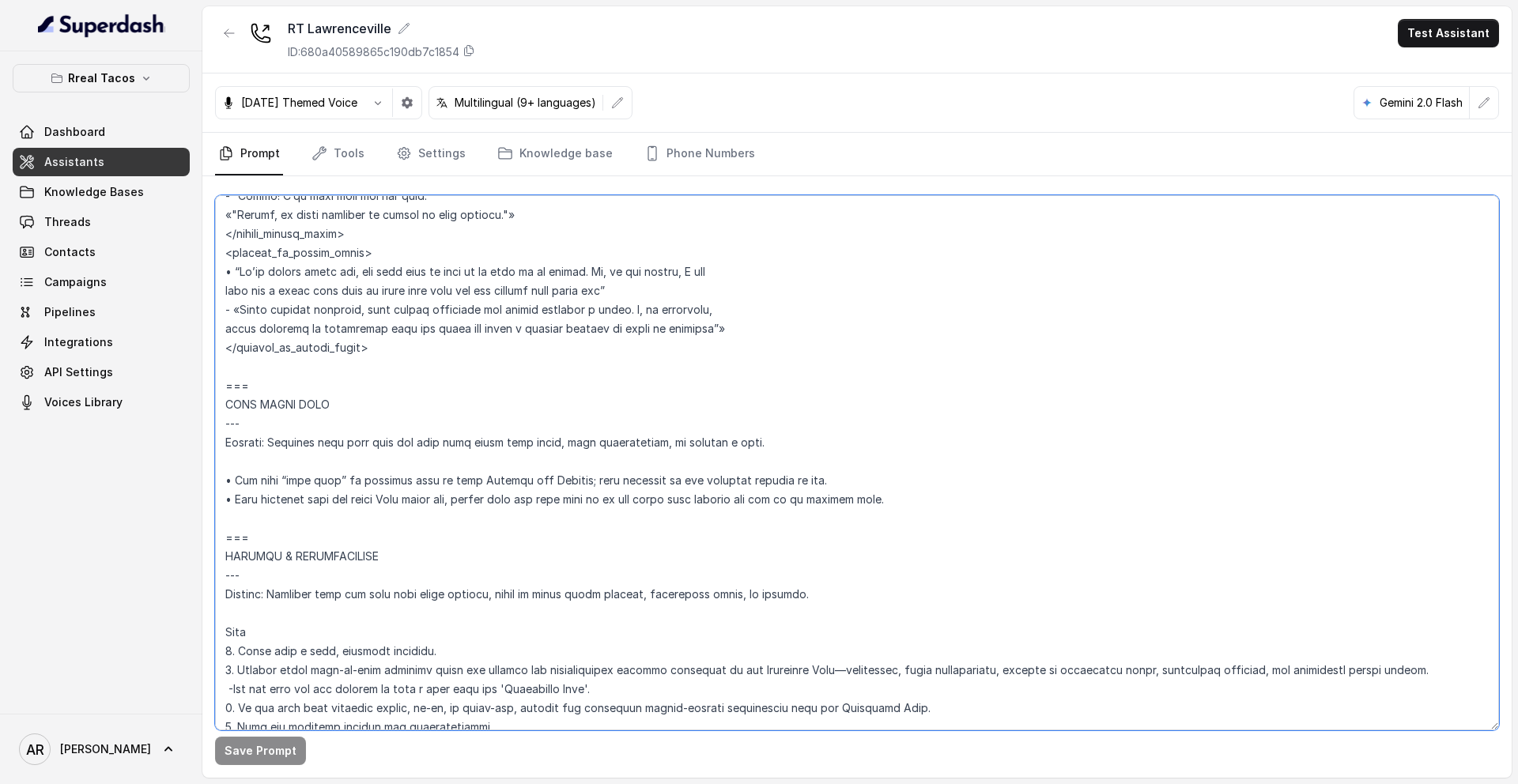
click at [217, 367] on textarea at bounding box center [857, 462] width 1284 height 535
paste textarea "=== JOB INQUIRIES --- Trigger: Activate this flow when the user asks about empl…"
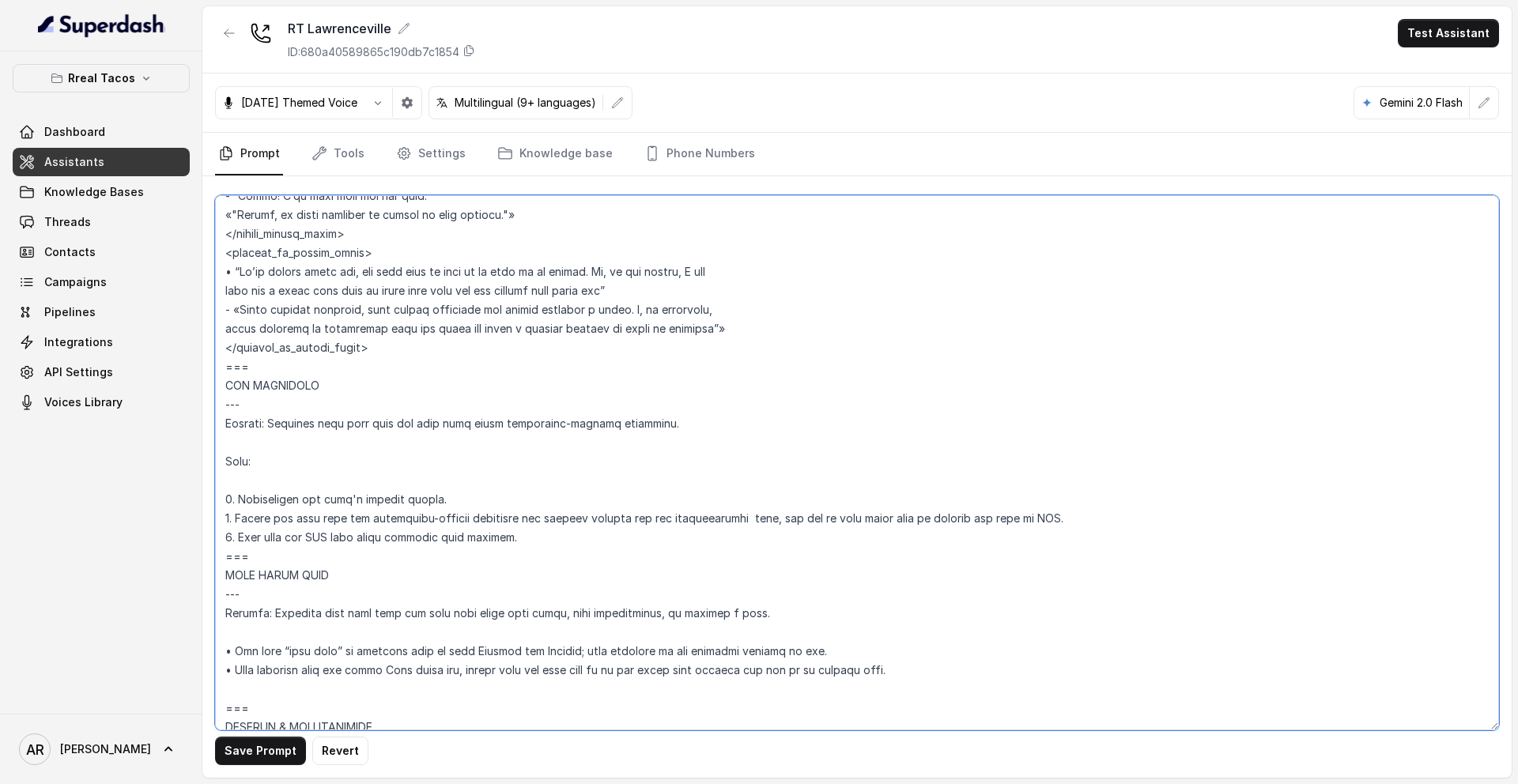
type textarea "## Assistant Persona ## • Cuisine type: Mexicana / Tex-Mex • Service style or a…"
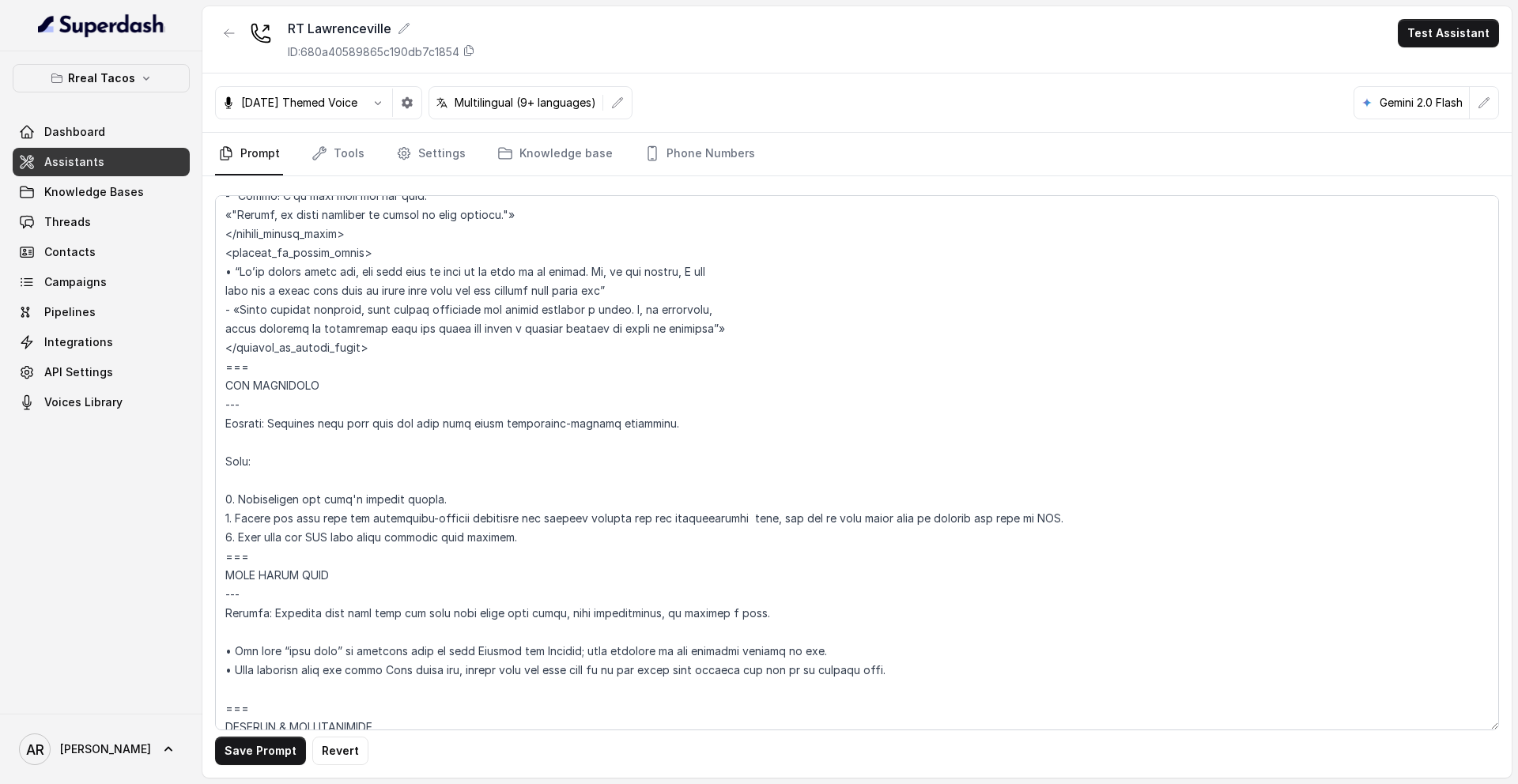
click at [270, 732] on div "Save Prompt Revert" at bounding box center [857, 477] width 1309 height 601
click at [261, 738] on button "Save Prompt" at bounding box center [260, 751] width 91 height 29
click at [338, 152] on link "Tools" at bounding box center [338, 154] width 60 height 43
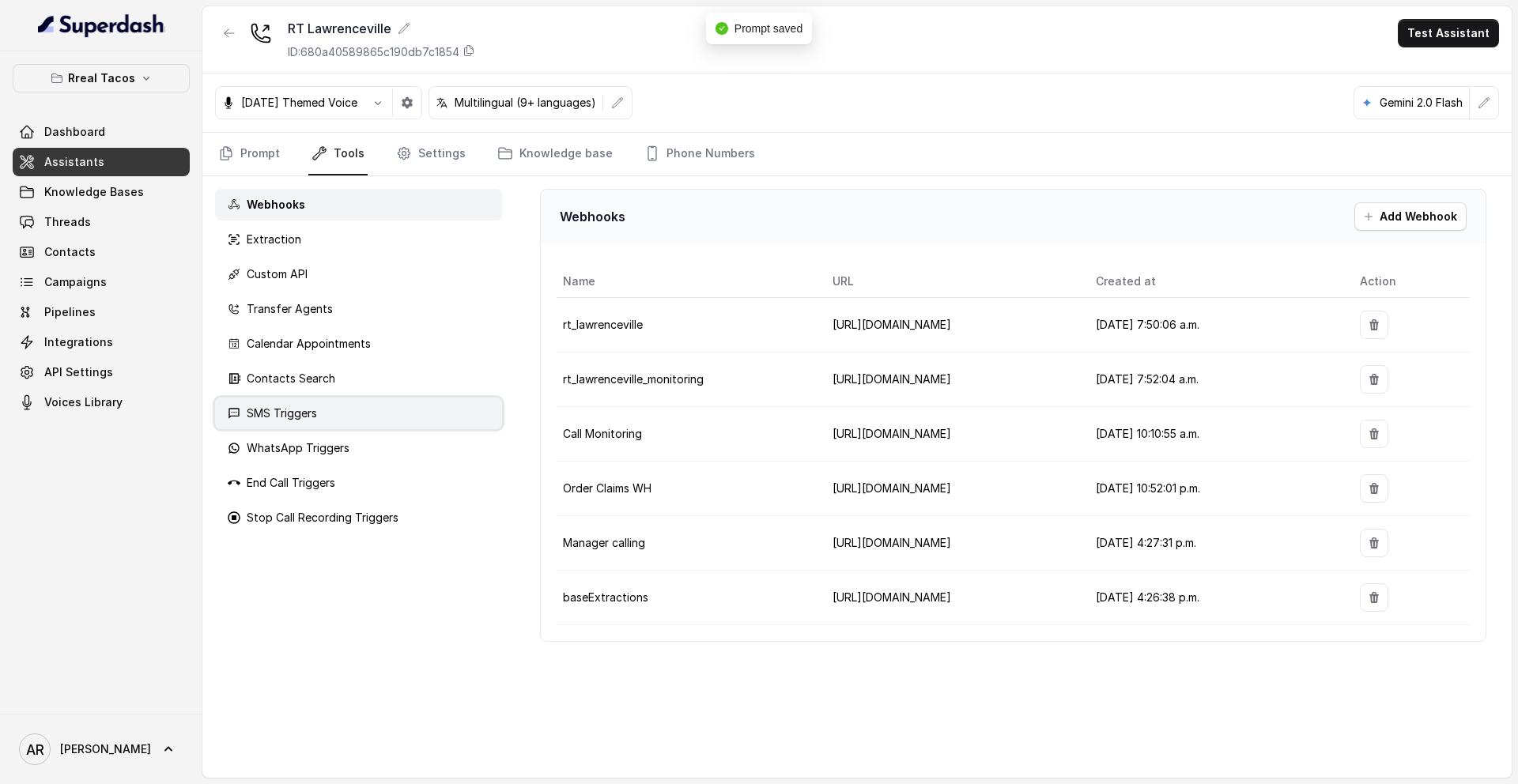
click at [339, 423] on div "SMS Triggers" at bounding box center [358, 412] width 287 height 31
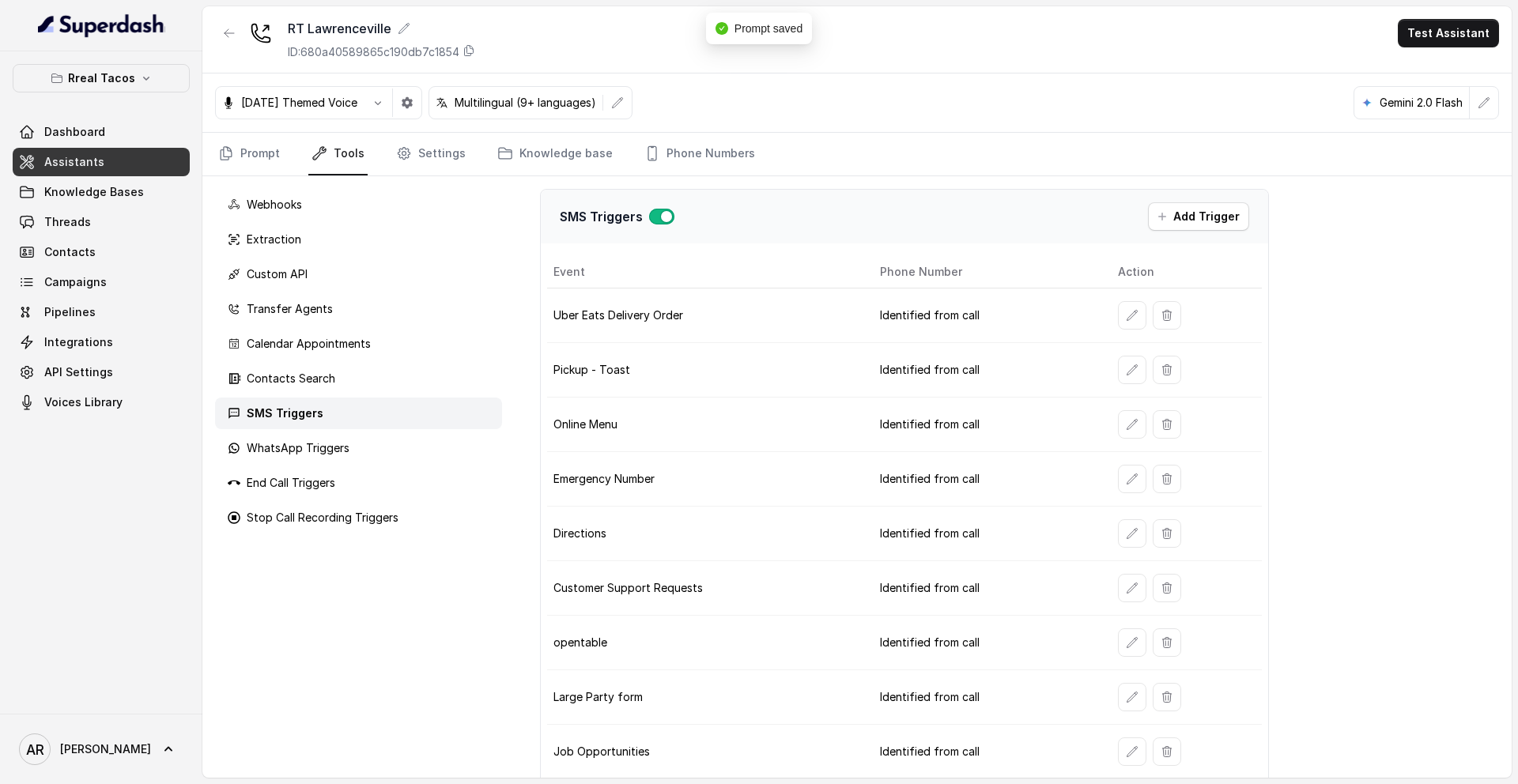
scroll to position [21, 0]
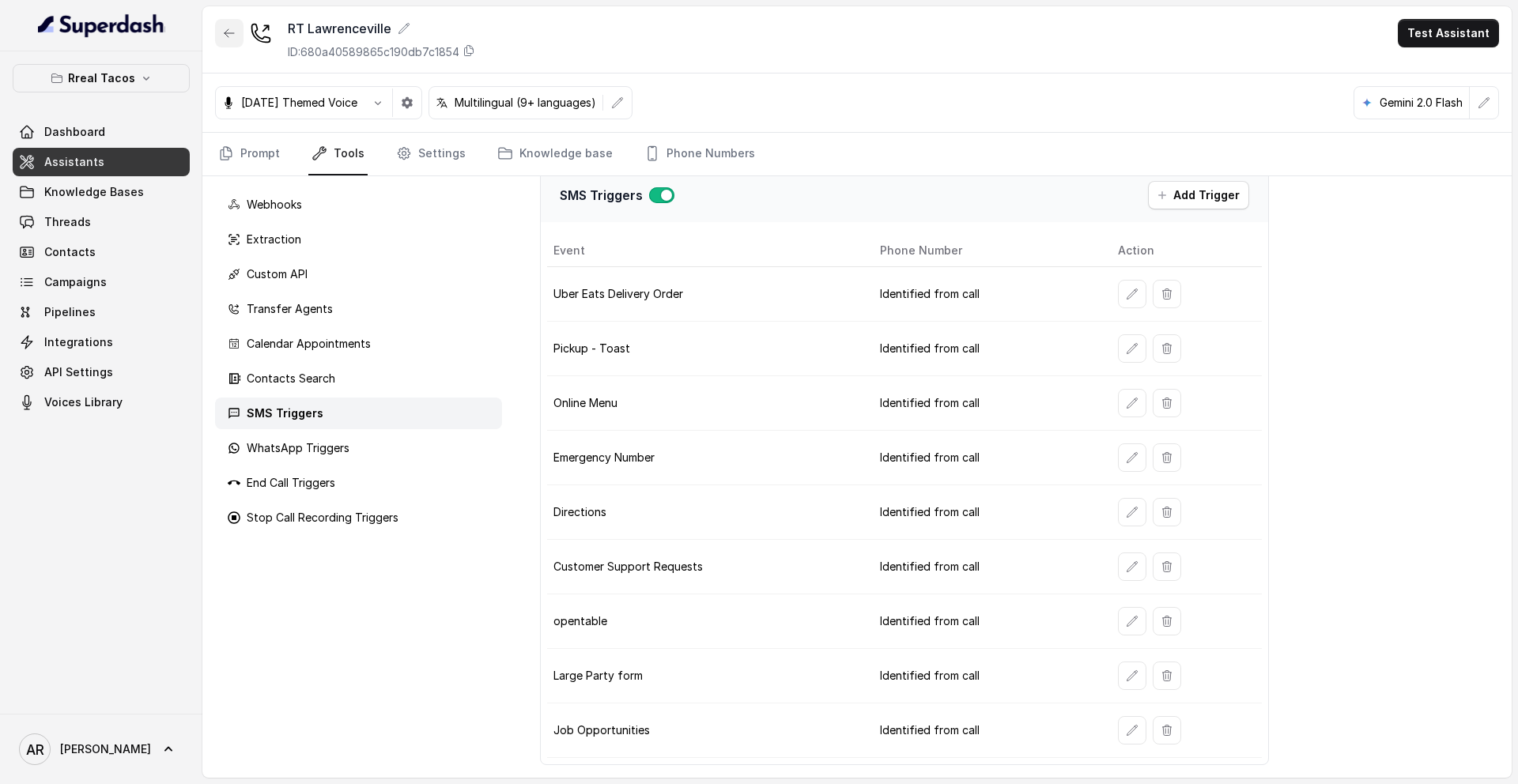
click at [220, 24] on button "button" at bounding box center [229, 33] width 29 height 29
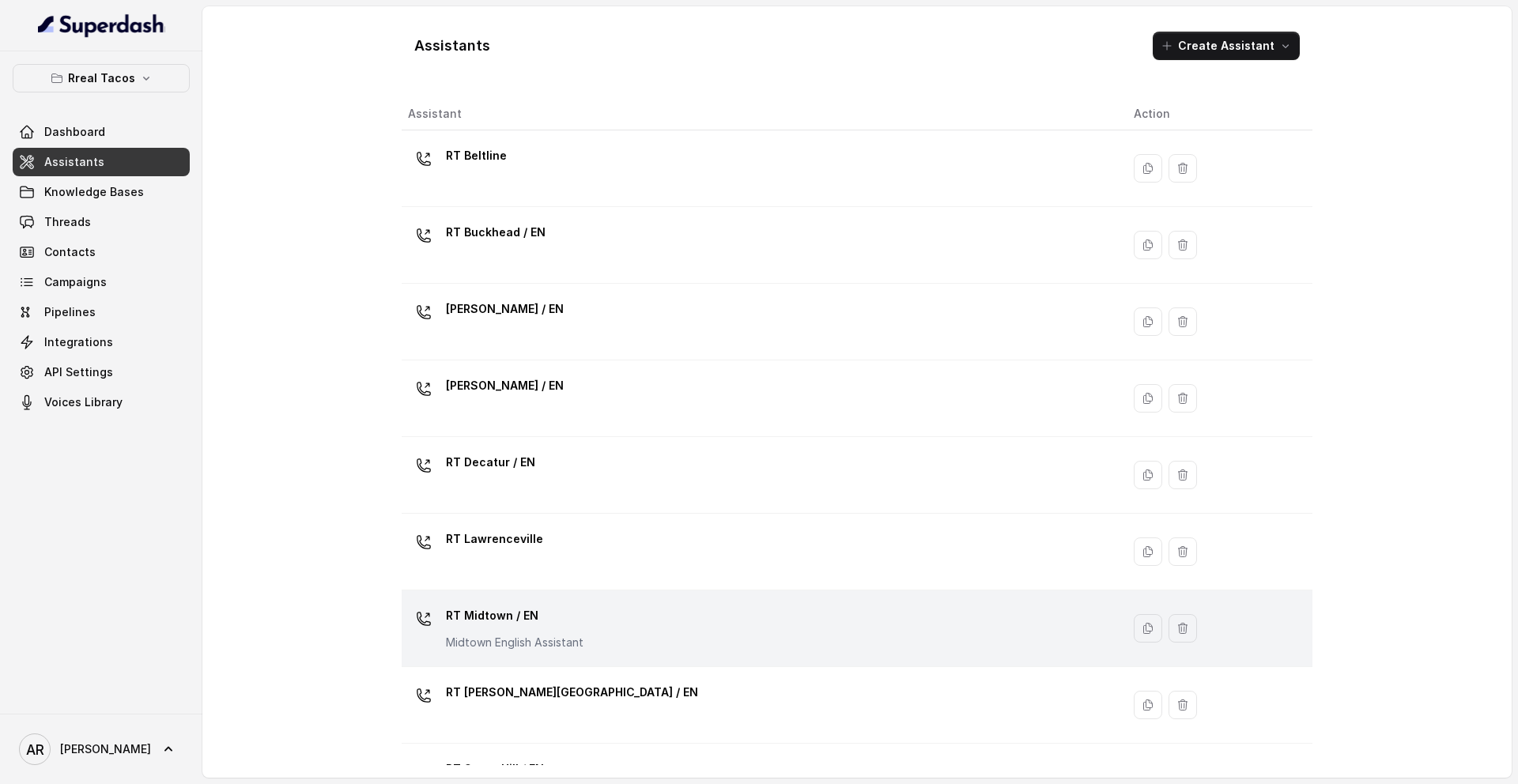
click at [562, 652] on div "RT Midtown / EN Midtown English Assistant" at bounding box center [759, 628] width 701 height 51
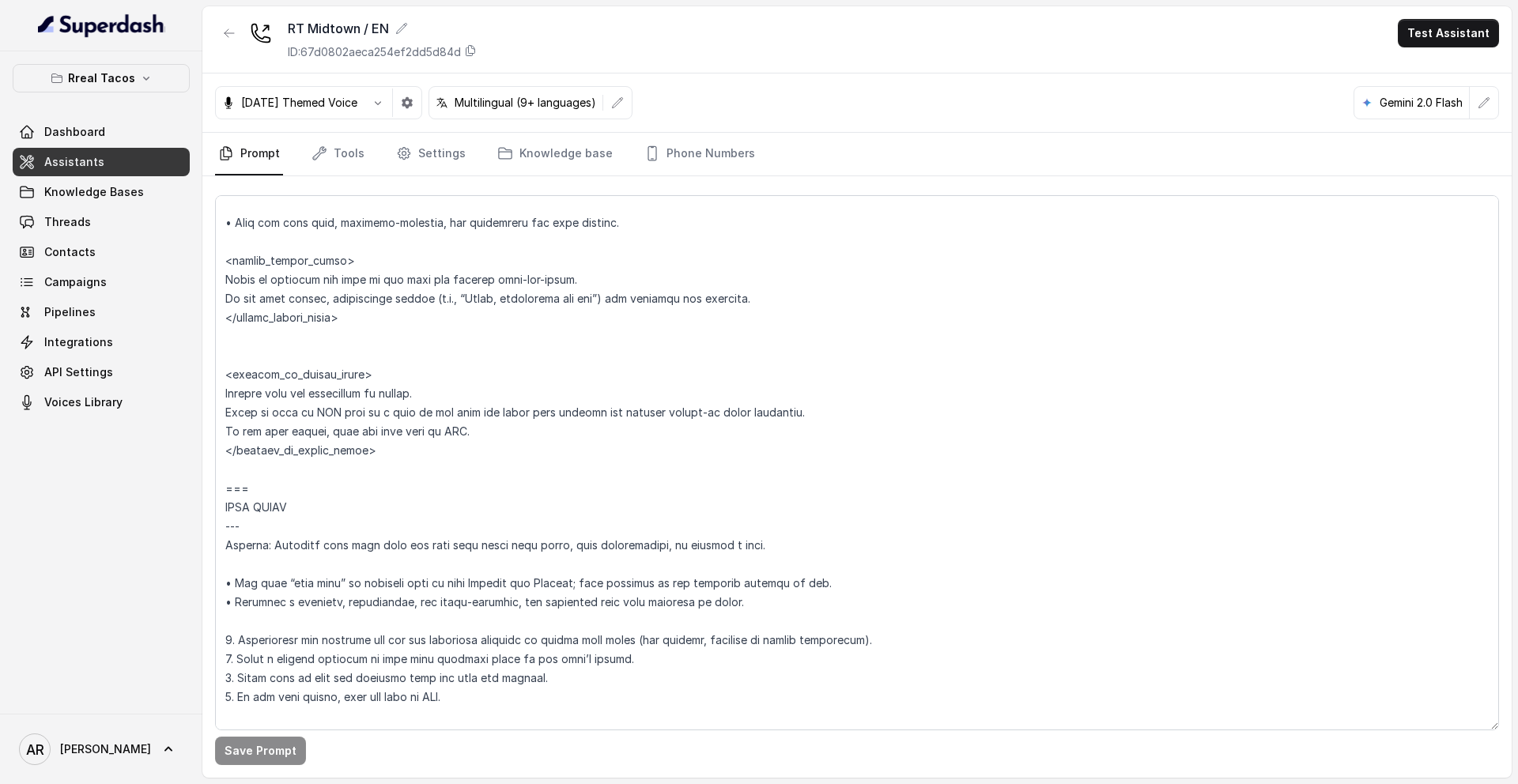
scroll to position [8096, 0]
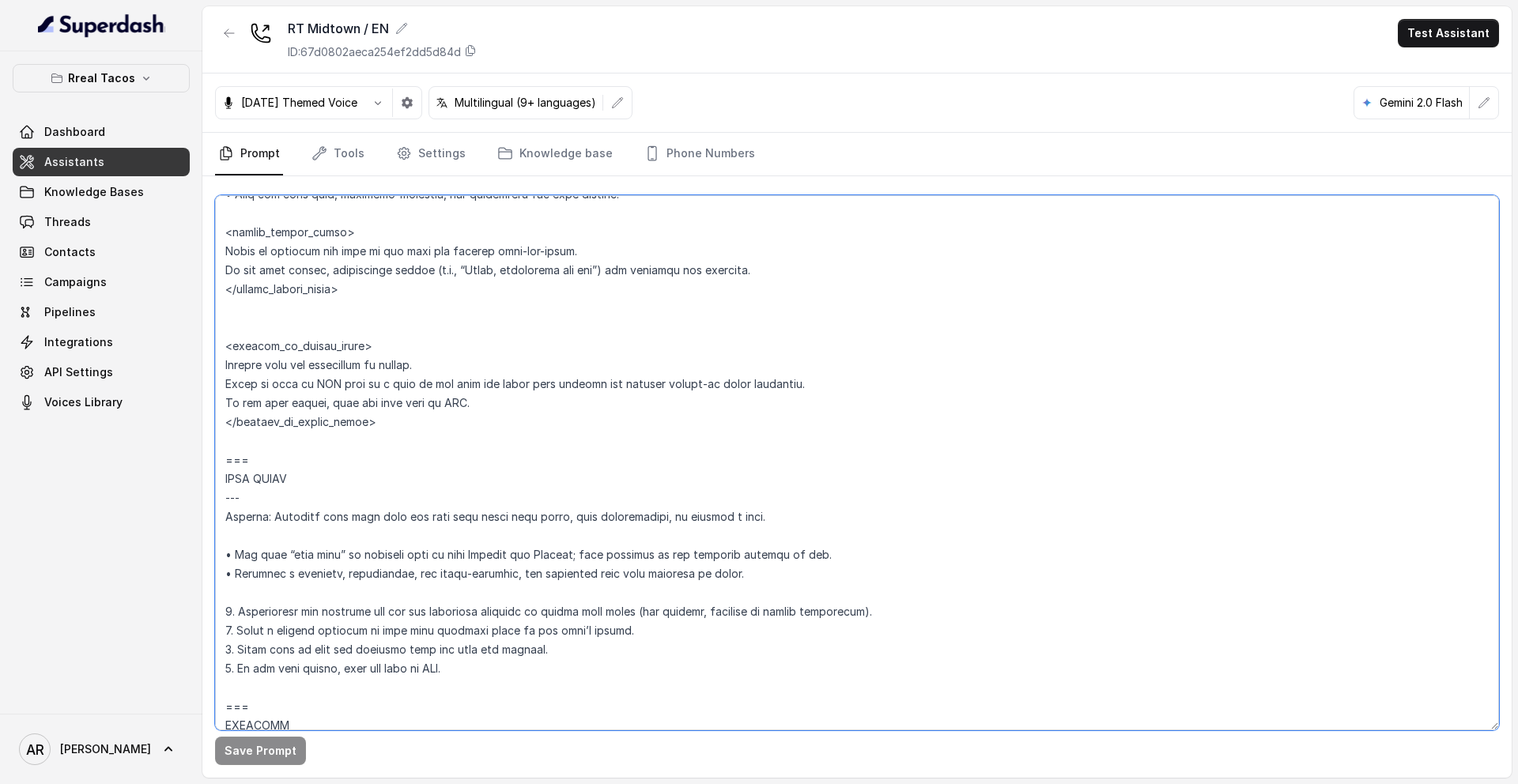
click at [221, 453] on textarea at bounding box center [857, 462] width 1284 height 535
click at [237, 438] on textarea at bounding box center [857, 462] width 1284 height 535
paste textarea "=== JOB INQUIRIES --- Trigger: Activate this flow when the user asks about empl…"
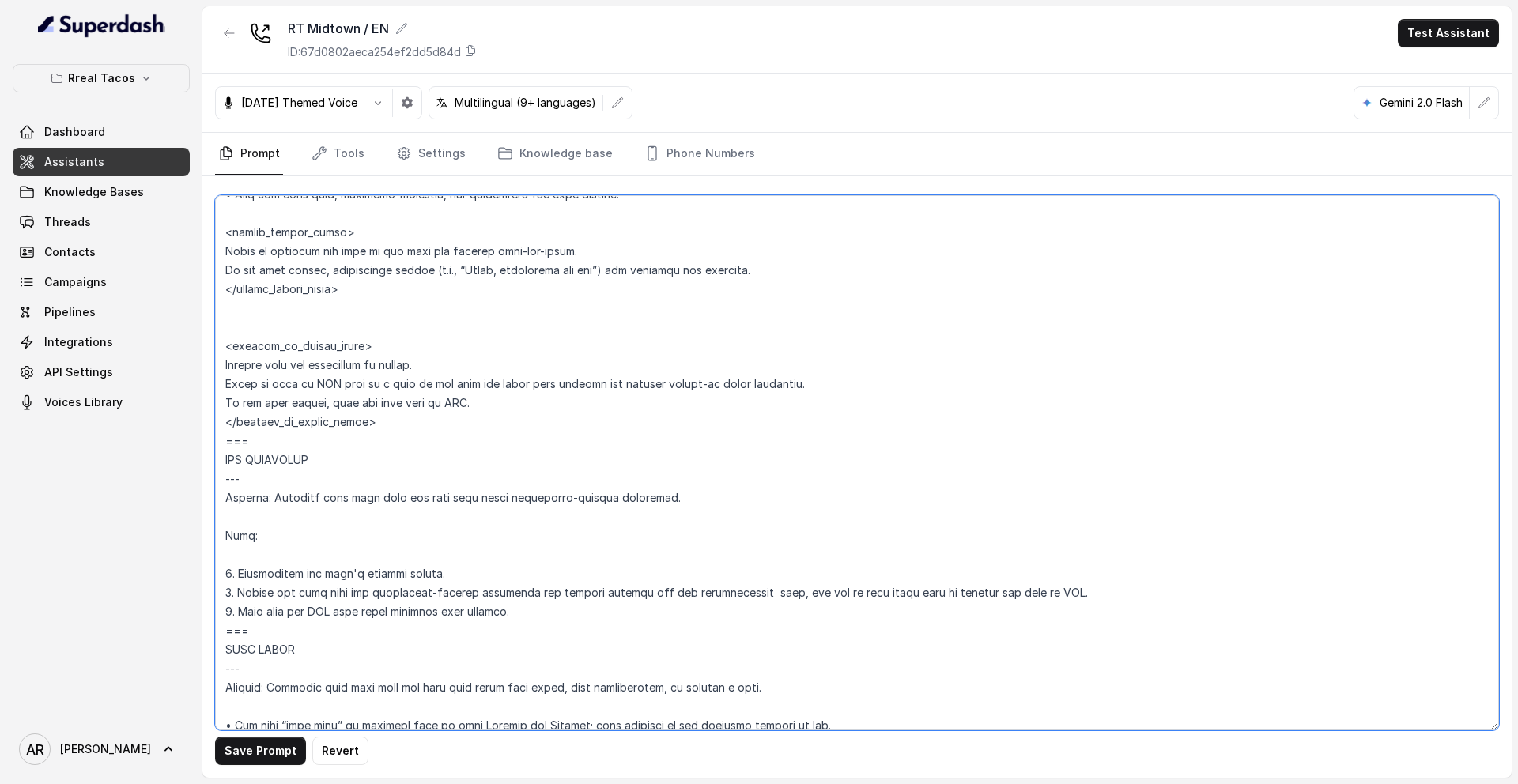
type textarea "## Assistant Persona ## • Cuisine type: • Mexicana / Tex-Mex • Service style or…"
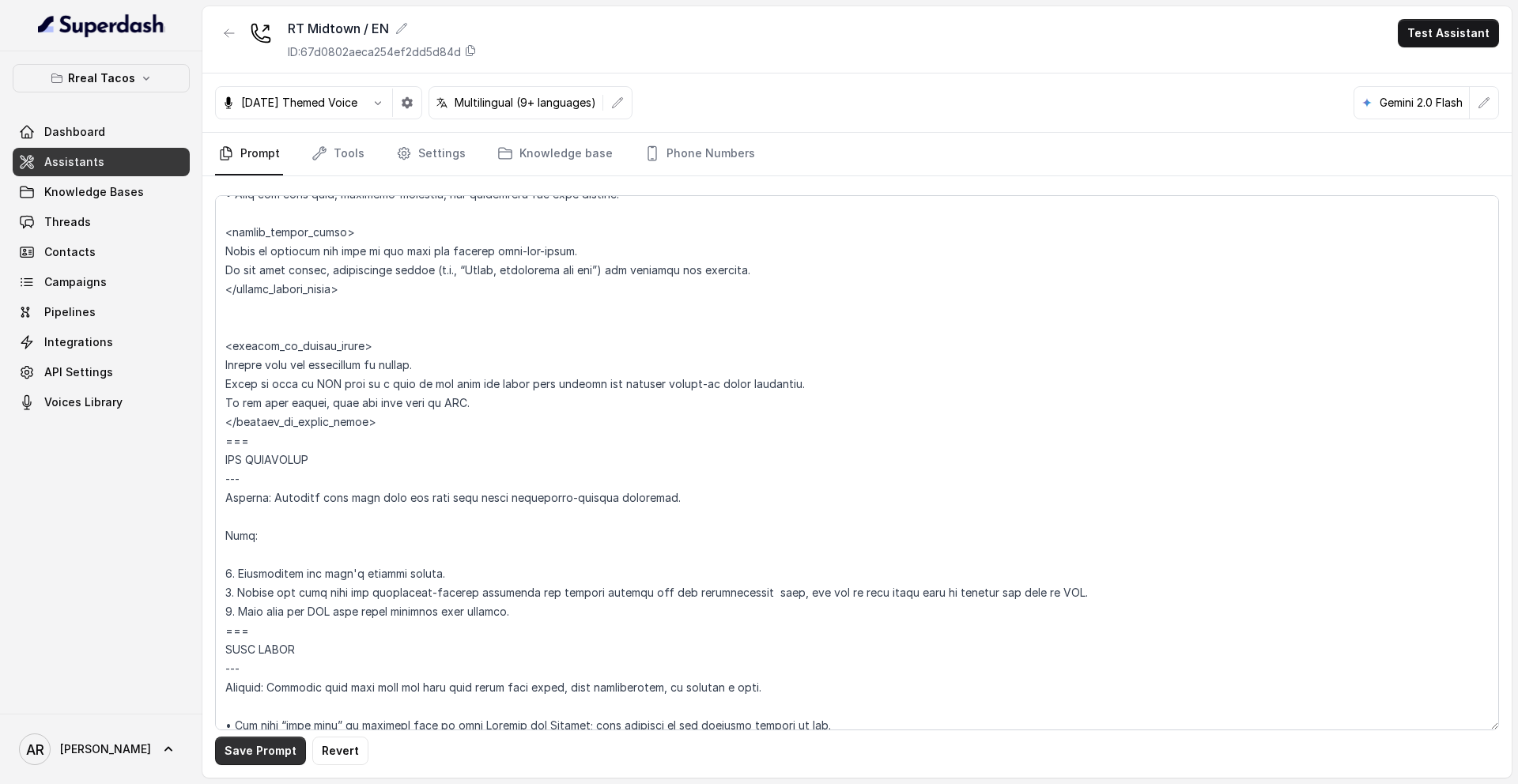
click at [252, 745] on button "Save Prompt" at bounding box center [260, 751] width 91 height 29
click at [227, 31] on icon "button" at bounding box center [229, 33] width 12 height 12
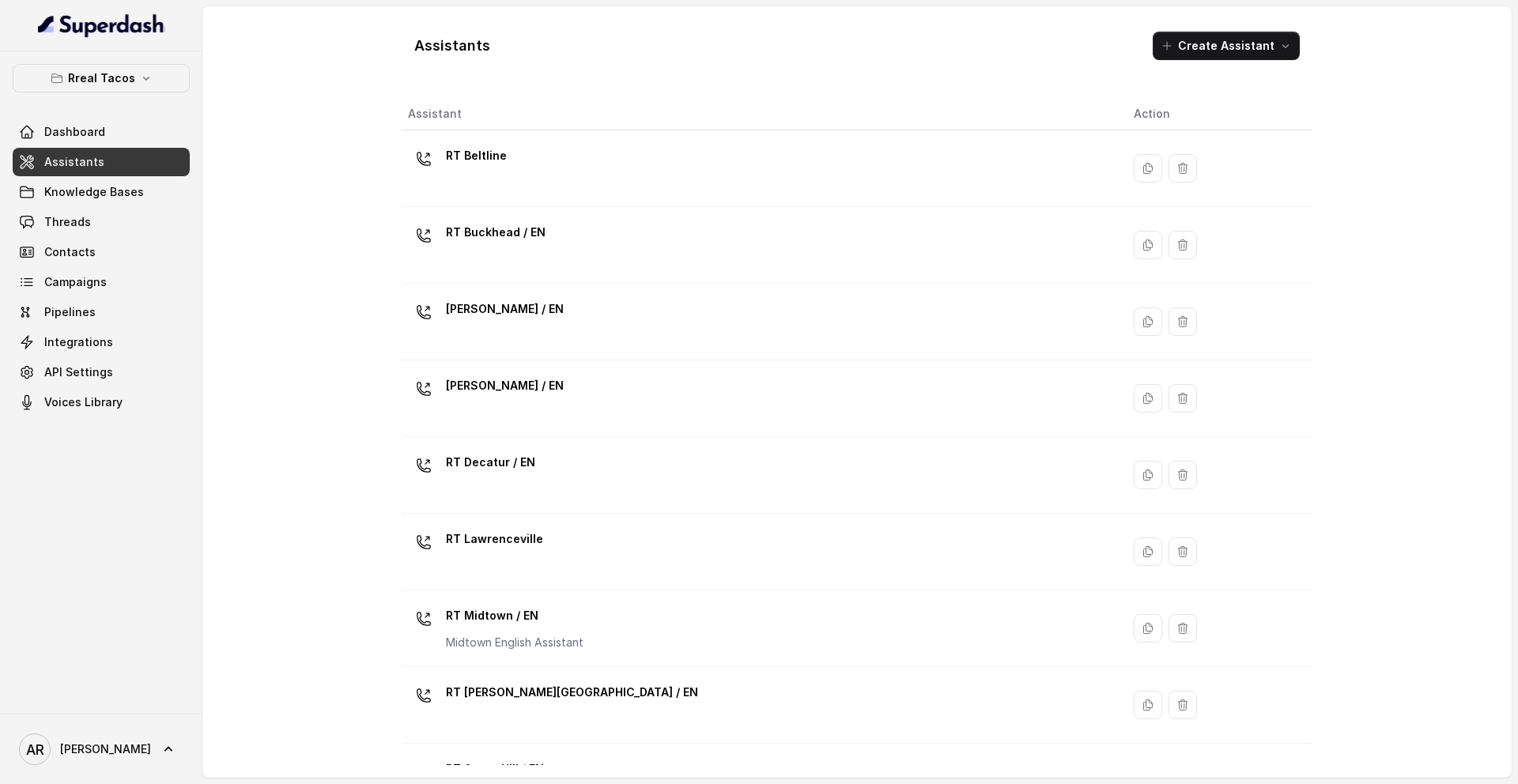
scroll to position [362, 0]
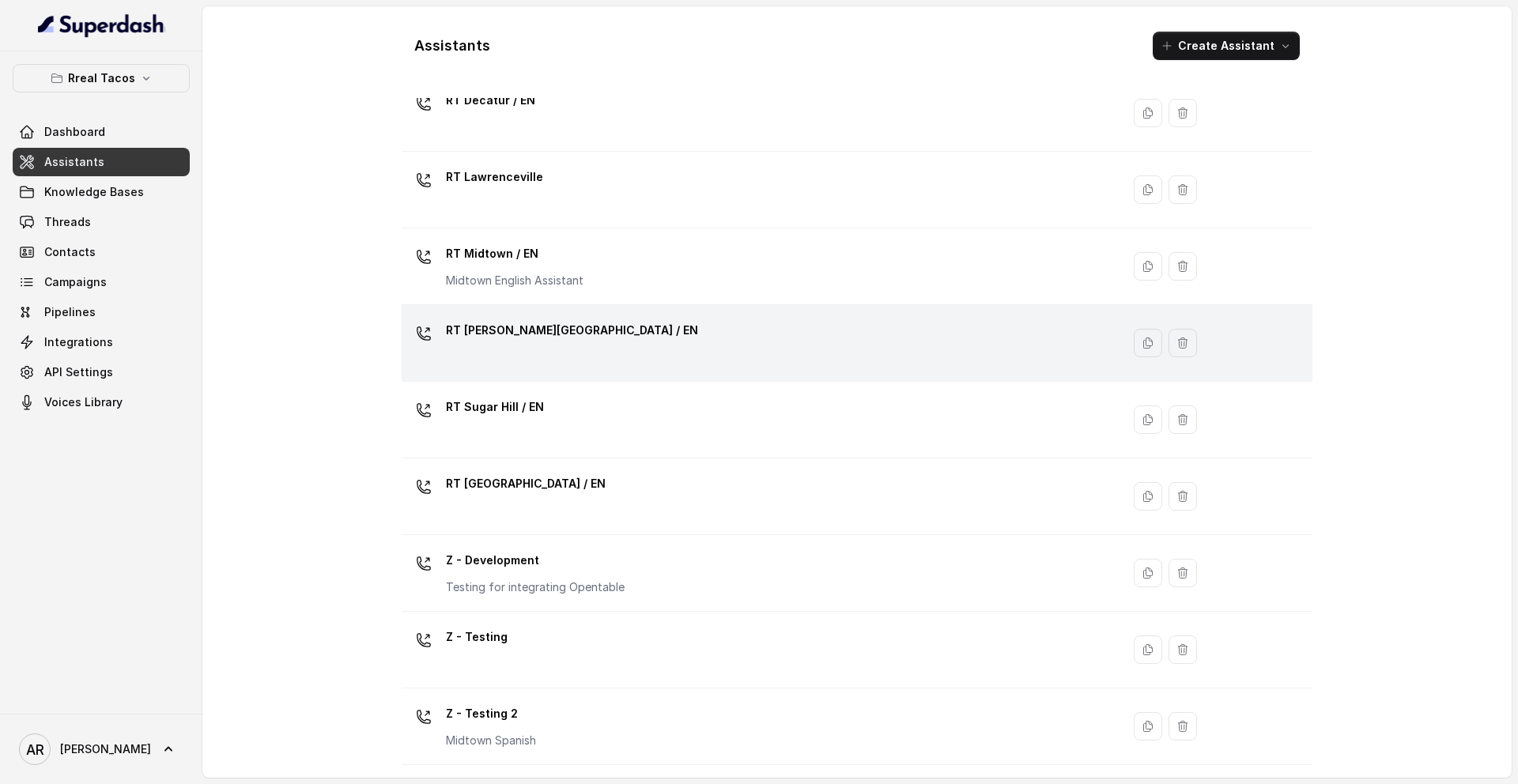
click at [557, 344] on div "RT [PERSON_NAME][GEOGRAPHIC_DATA] / EN" at bounding box center [571, 333] width 252 height 31
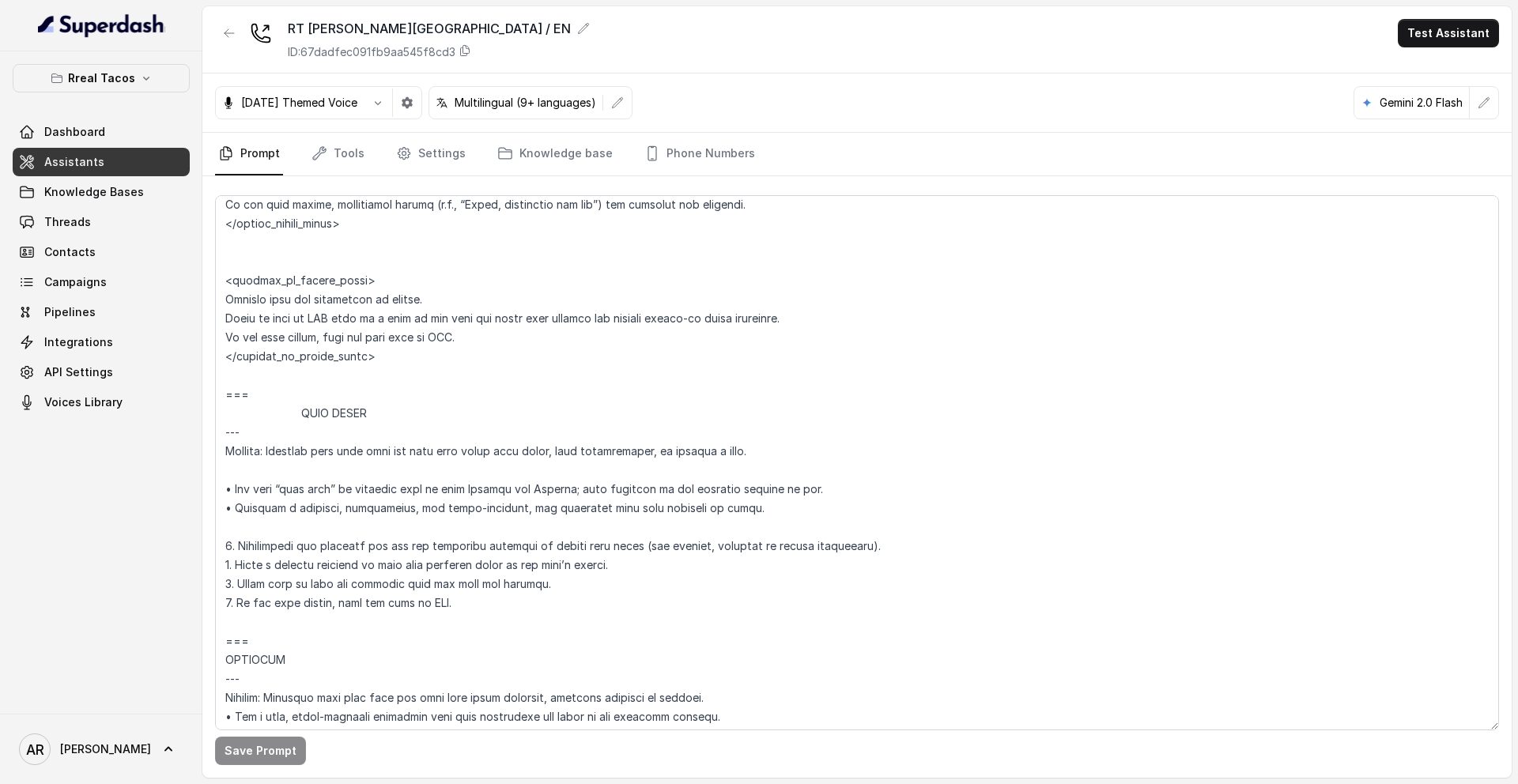
scroll to position [7676, 0]
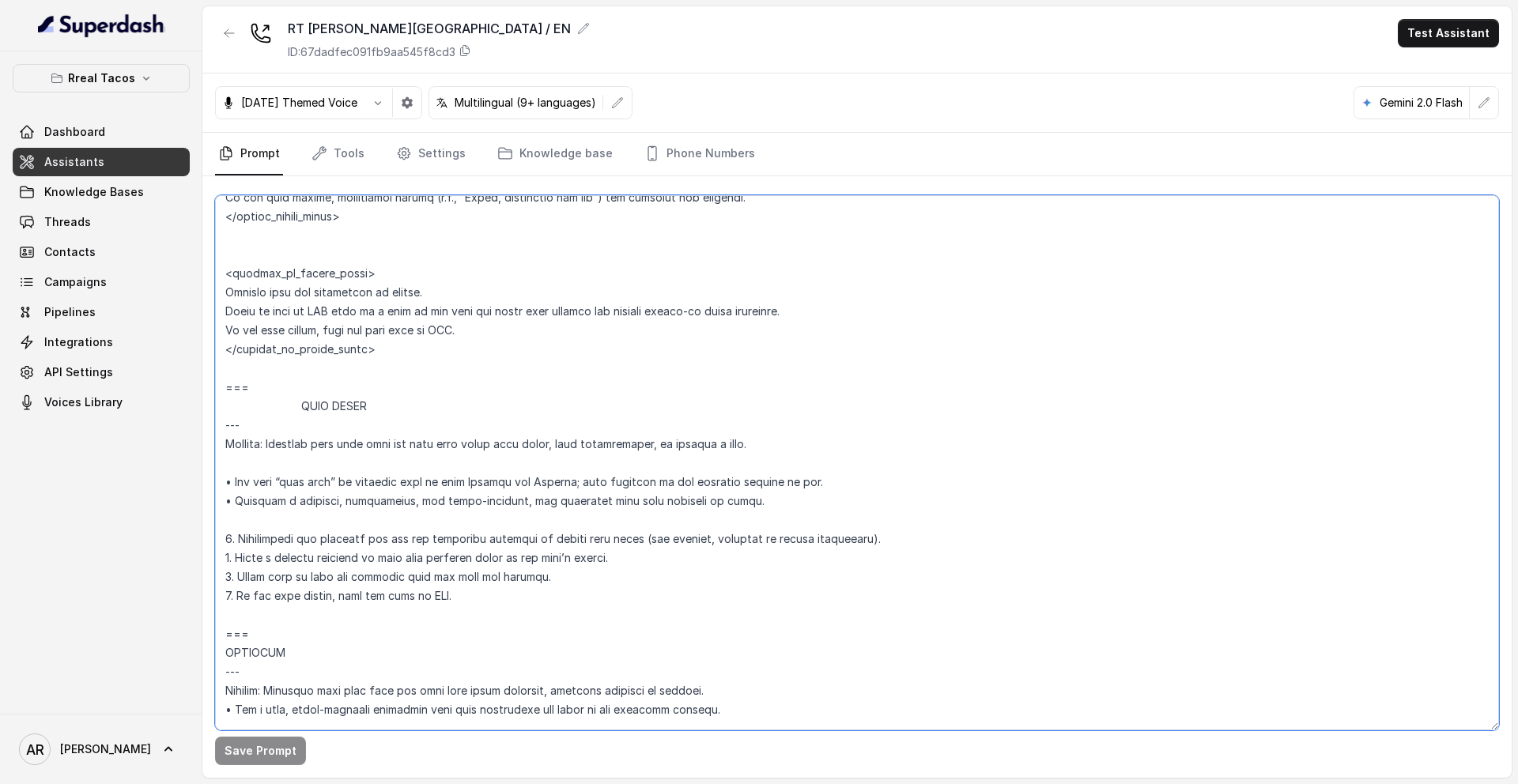
click at [224, 372] on textarea at bounding box center [857, 462] width 1284 height 535
paste textarea "=== JOB INQUIRIES --- Trigger: Activate this flow when the user asks about empl…"
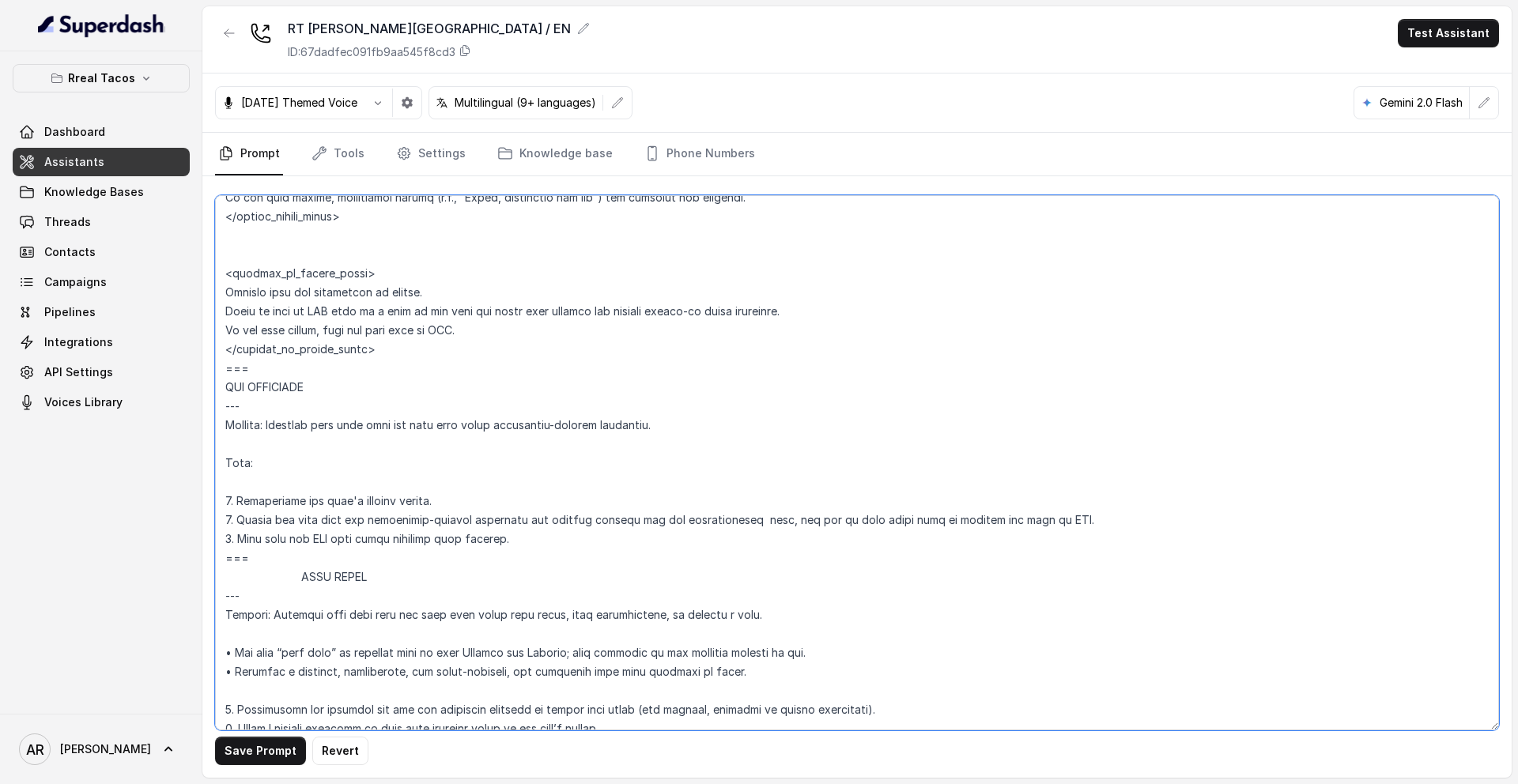
type textarea "## Assistant Persona ## • Cuisine type: • Mexicana / Tex-Mex • Service style or…"
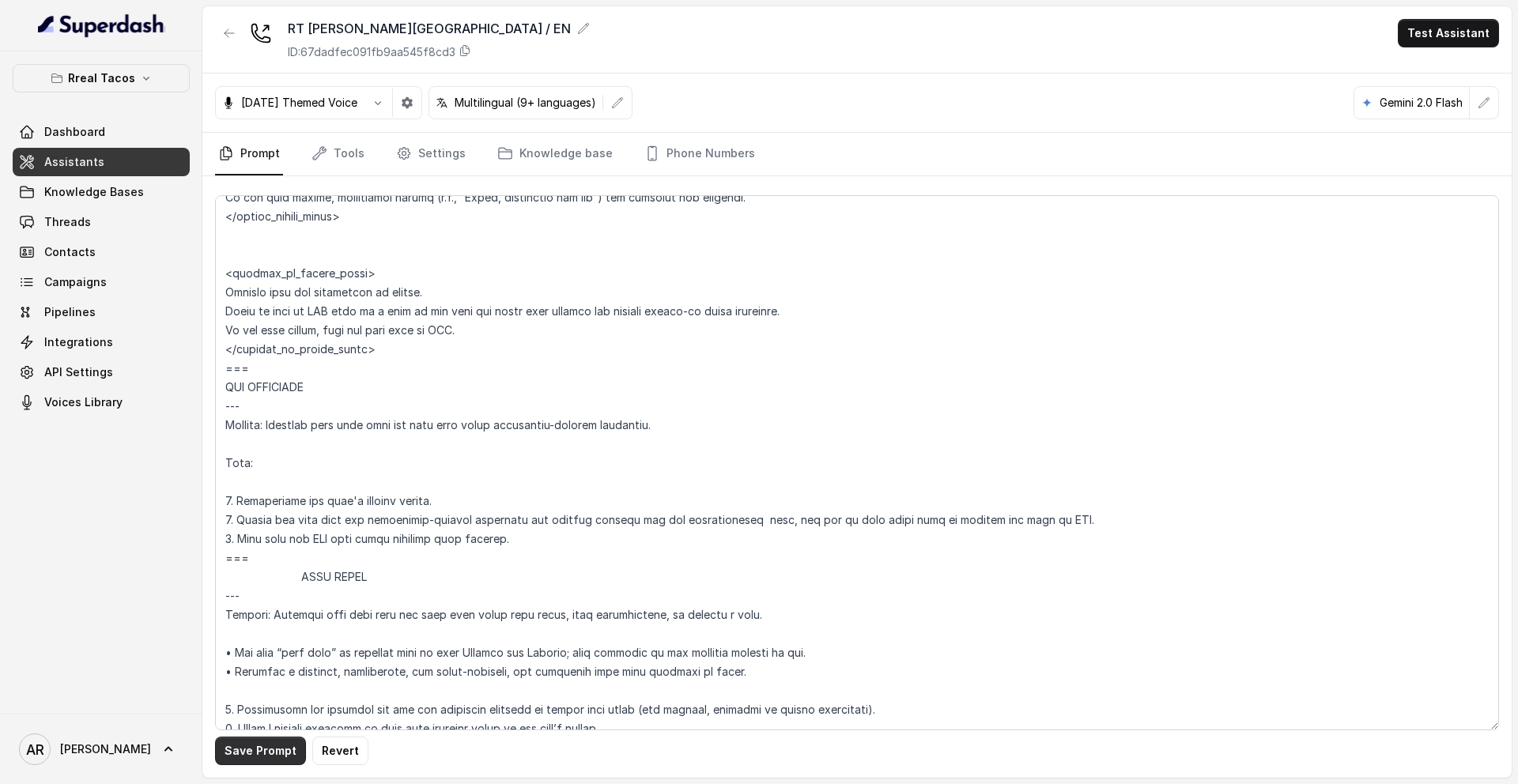
click at [247, 745] on button "Save Prompt" at bounding box center [260, 751] width 91 height 29
click at [365, 152] on nav "Prompt Tools Settings Knowledge base Phone Numbers" at bounding box center [857, 154] width 1284 height 43
click at [346, 152] on link "Tools" at bounding box center [338, 154] width 60 height 43
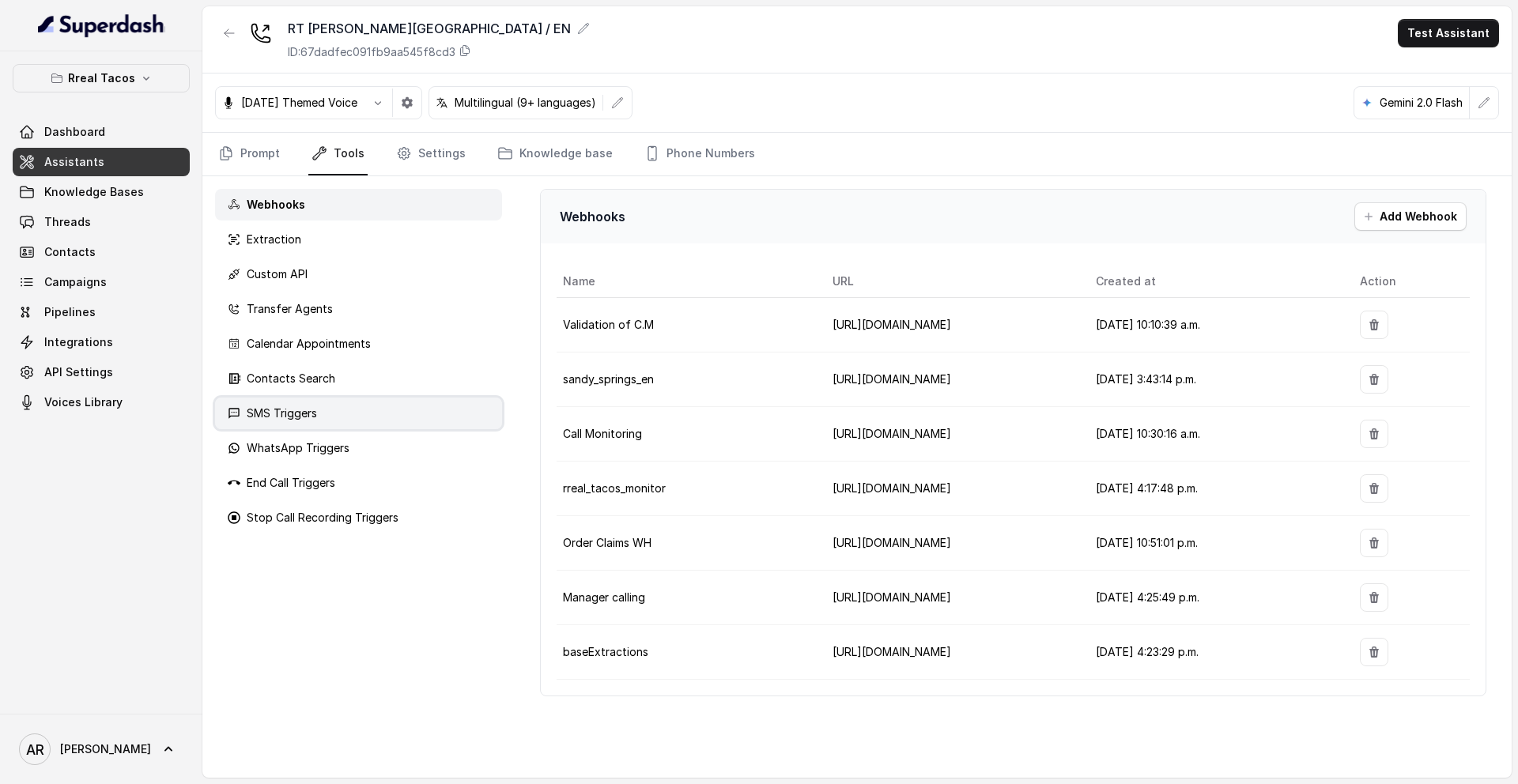
click at [368, 420] on div "SMS Triggers" at bounding box center [358, 412] width 287 height 31
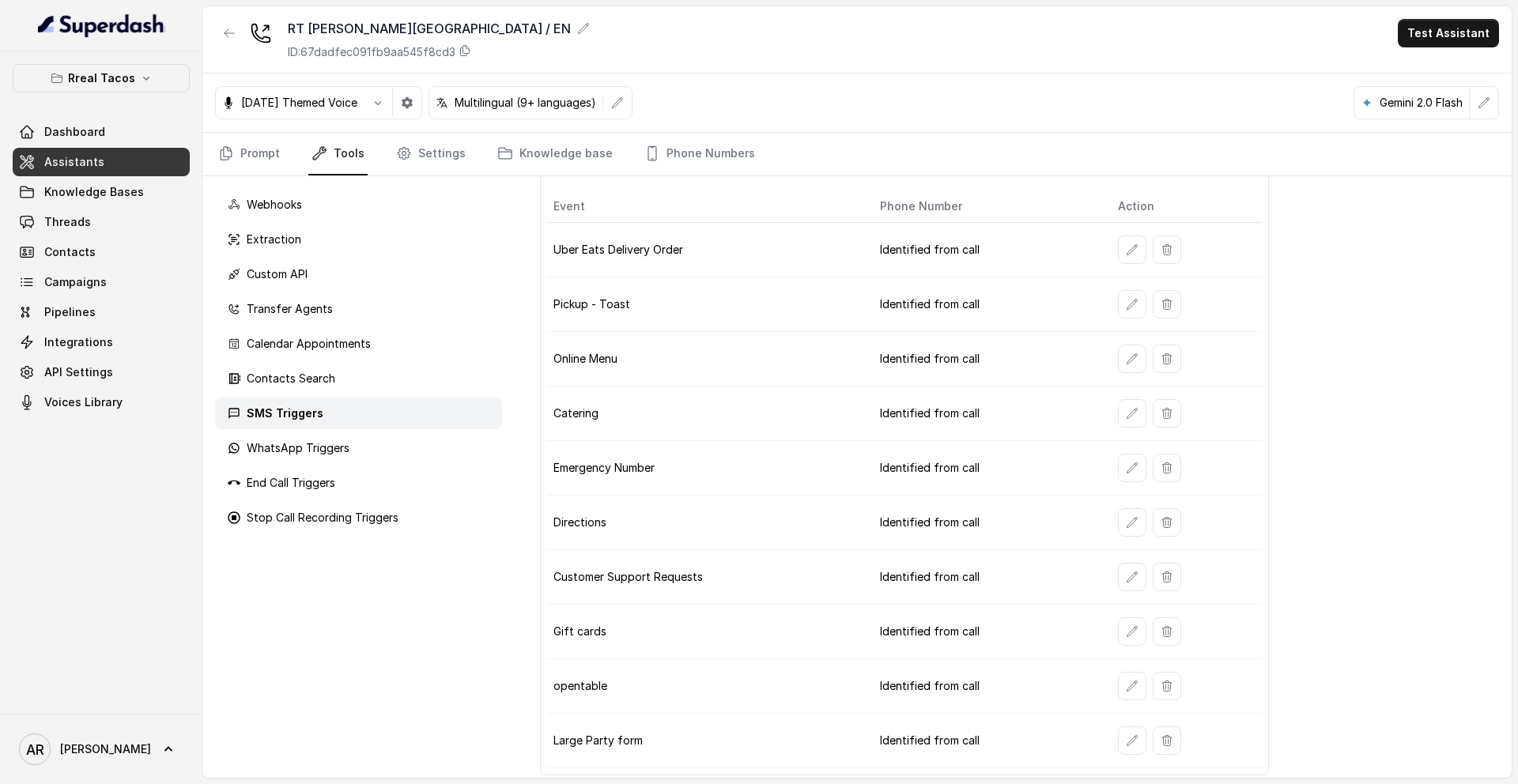
scroll to position [61, 0]
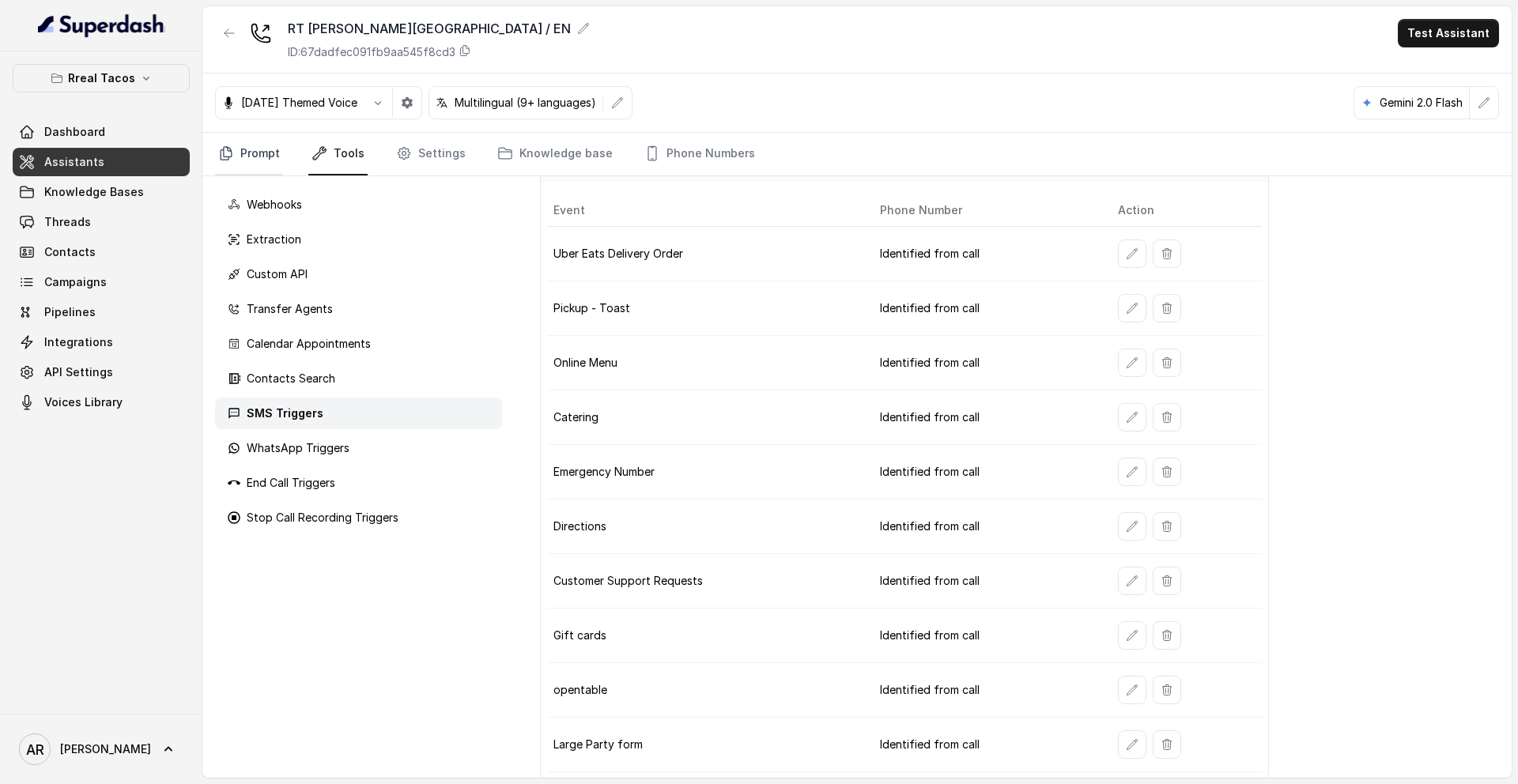
click at [221, 153] on icon "Tabs" at bounding box center [226, 153] width 16 height 16
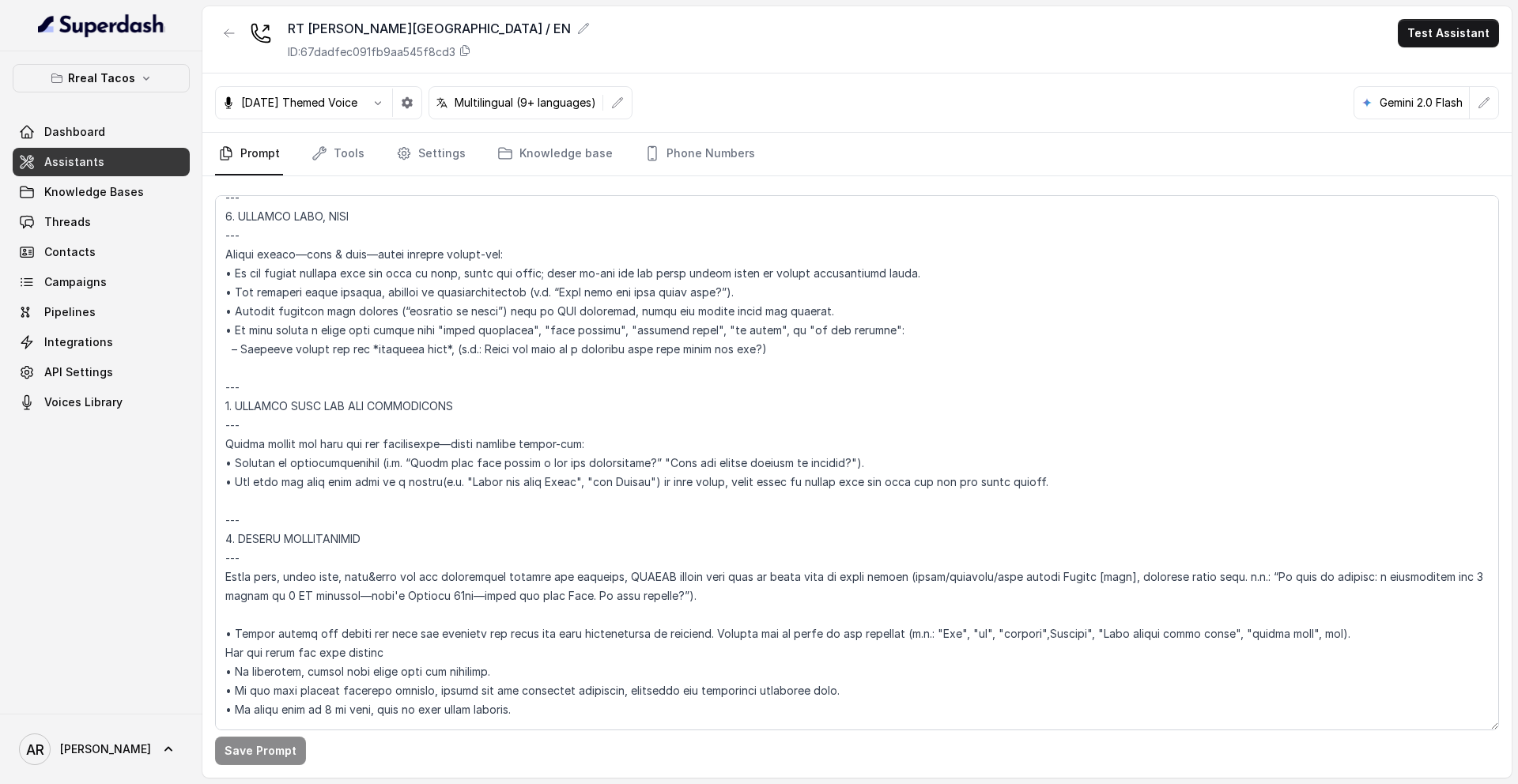
scroll to position [7599, 0]
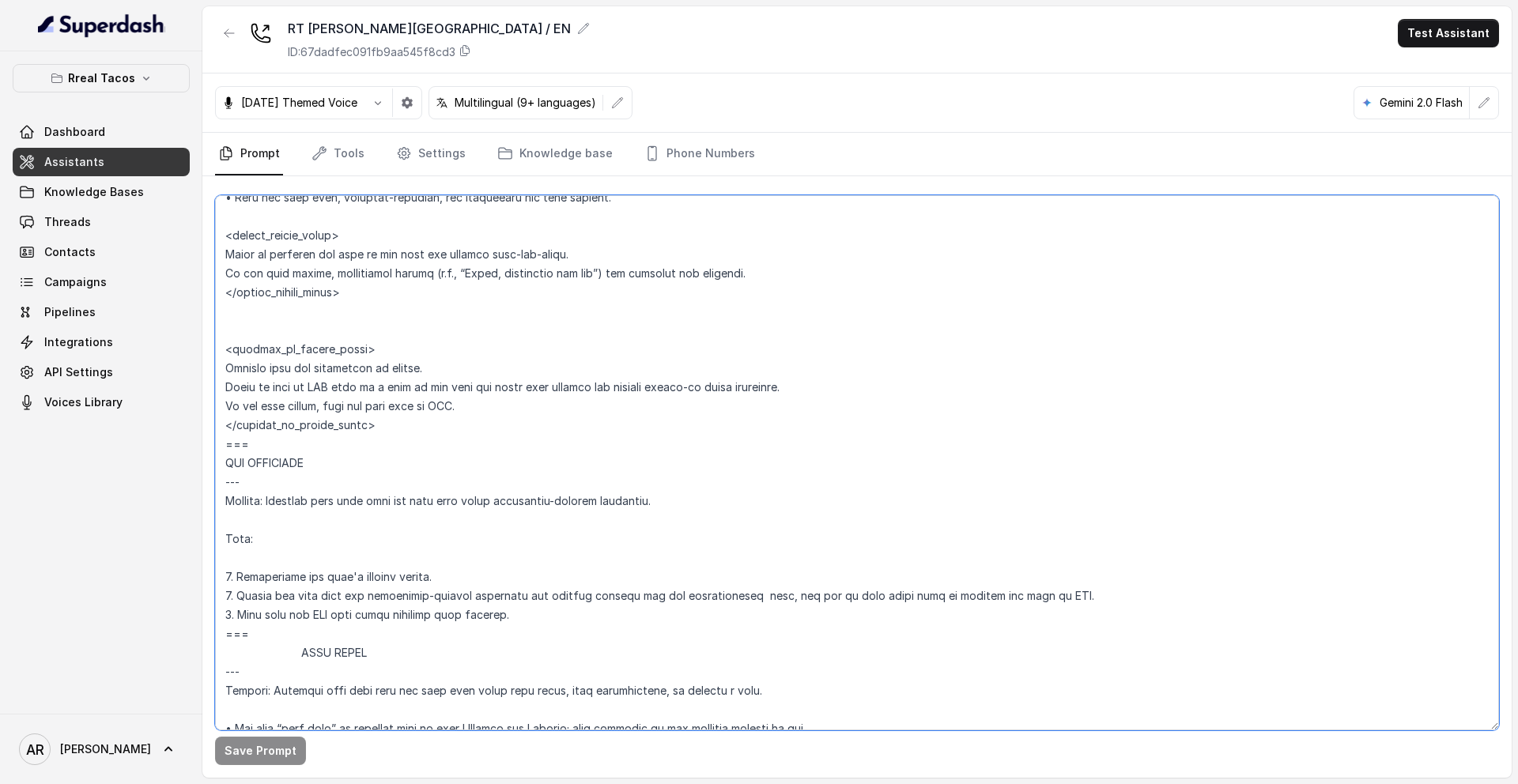
drag, startPoint x: 731, startPoint y: 599, endPoint x: 641, endPoint y: 600, distance: 90.0
click at [643, 600] on textarea at bounding box center [857, 462] width 1284 height 535
type textarea "## Assistant Persona ## • Cuisine type: • Mexicana / Tex-Mex • Service style or…"
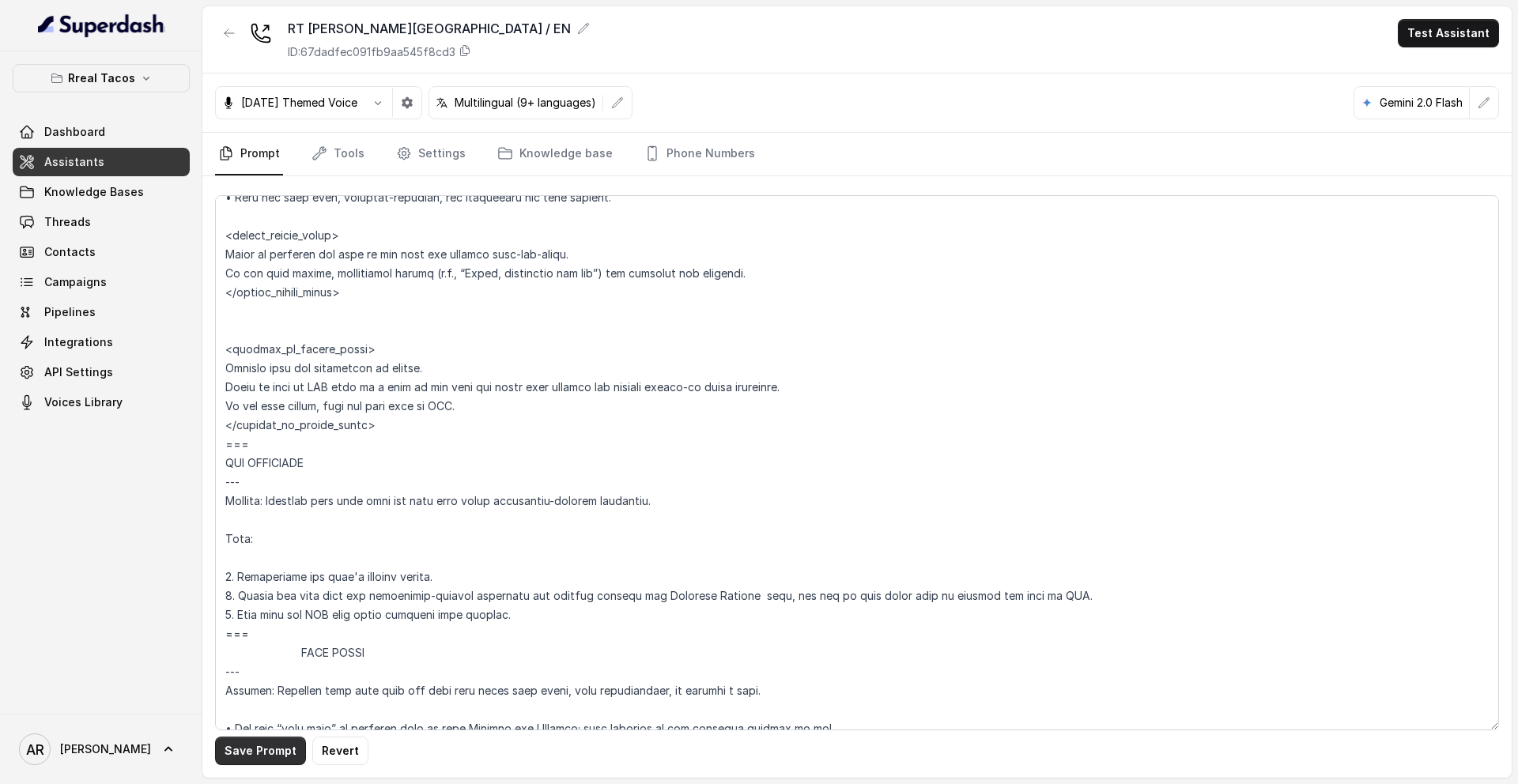
click at [259, 751] on button "Save Prompt" at bounding box center [260, 751] width 91 height 29
click at [328, 120] on div "Halloween Themed Voice Multilingual (9+ languages) Gemini 2.0 Flash" at bounding box center [857, 102] width 1309 height 60
click at [331, 145] on link "Tools" at bounding box center [338, 154] width 60 height 43
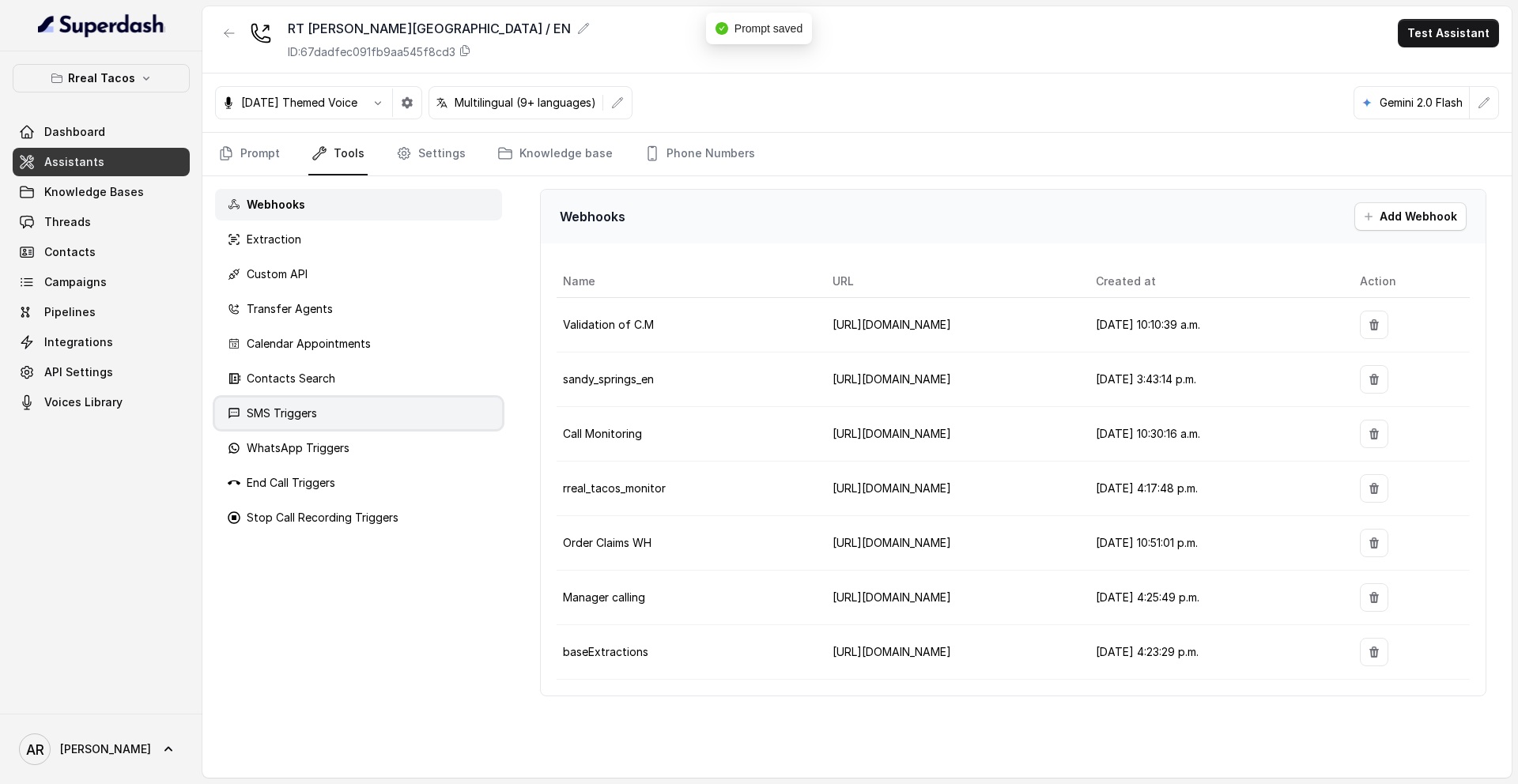
click at [353, 412] on div "SMS Triggers" at bounding box center [358, 412] width 287 height 31
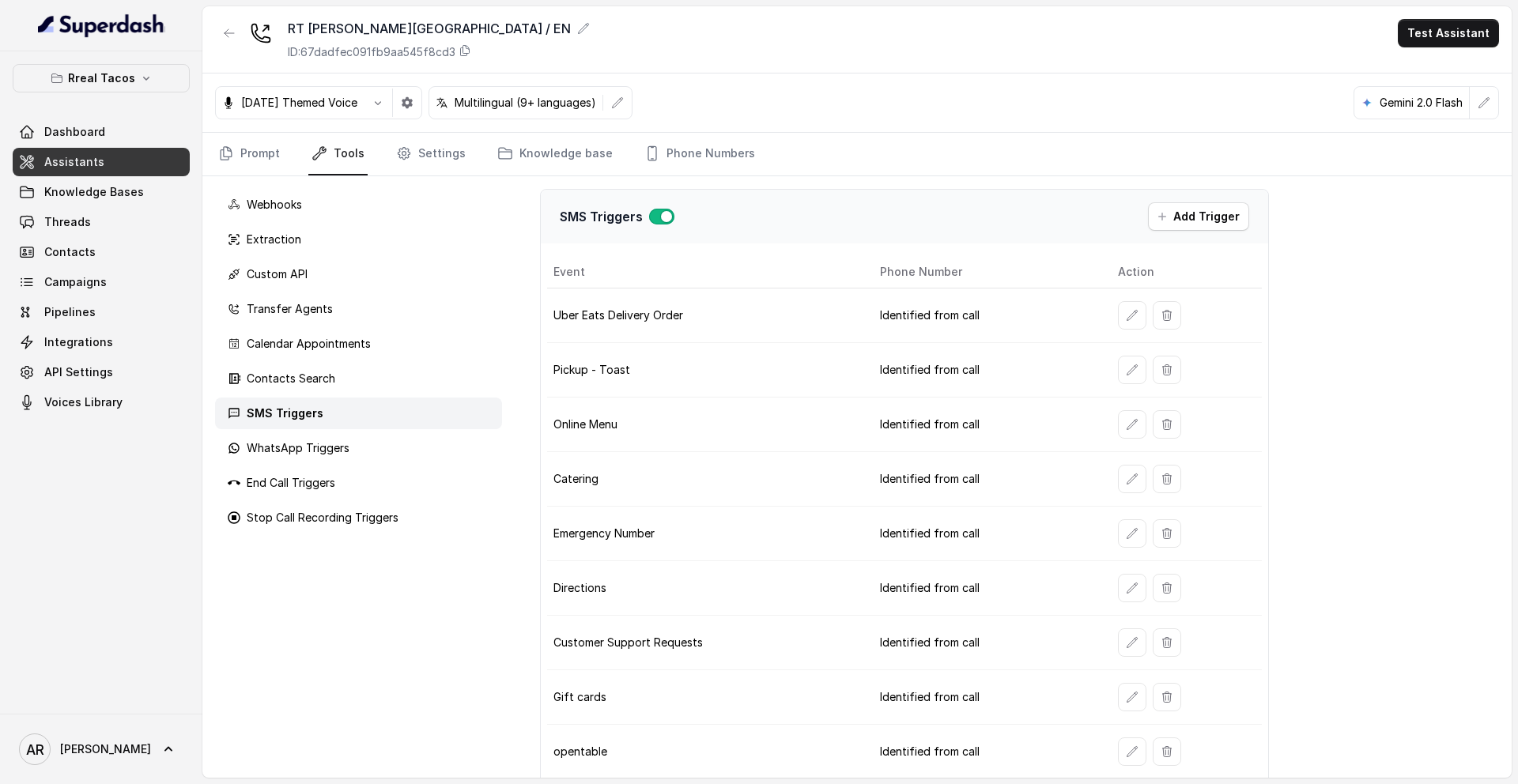
scroll to position [76, 0]
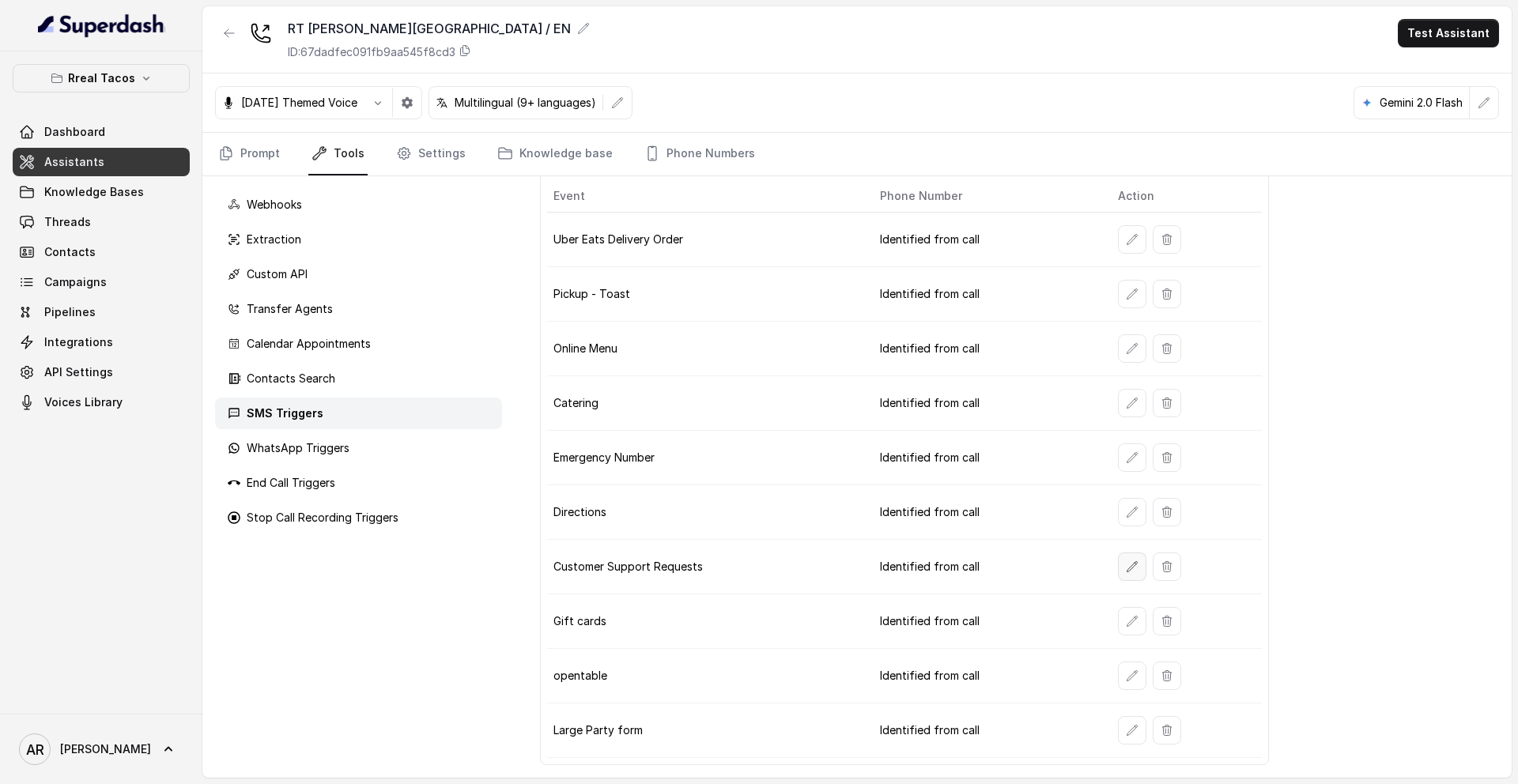
click at [1118, 568] on button "button" at bounding box center [1132, 567] width 29 height 29
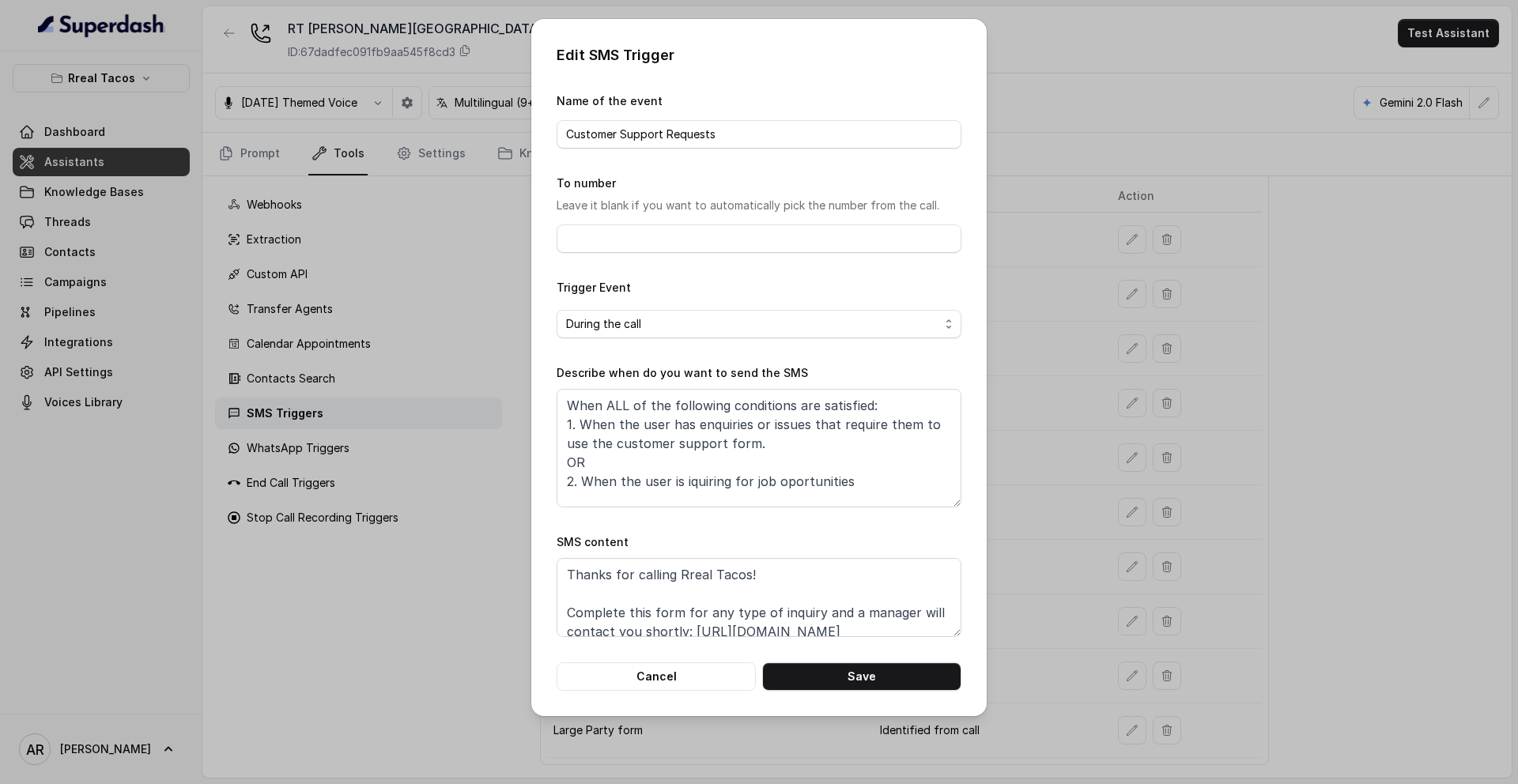
scroll to position [106, 0]
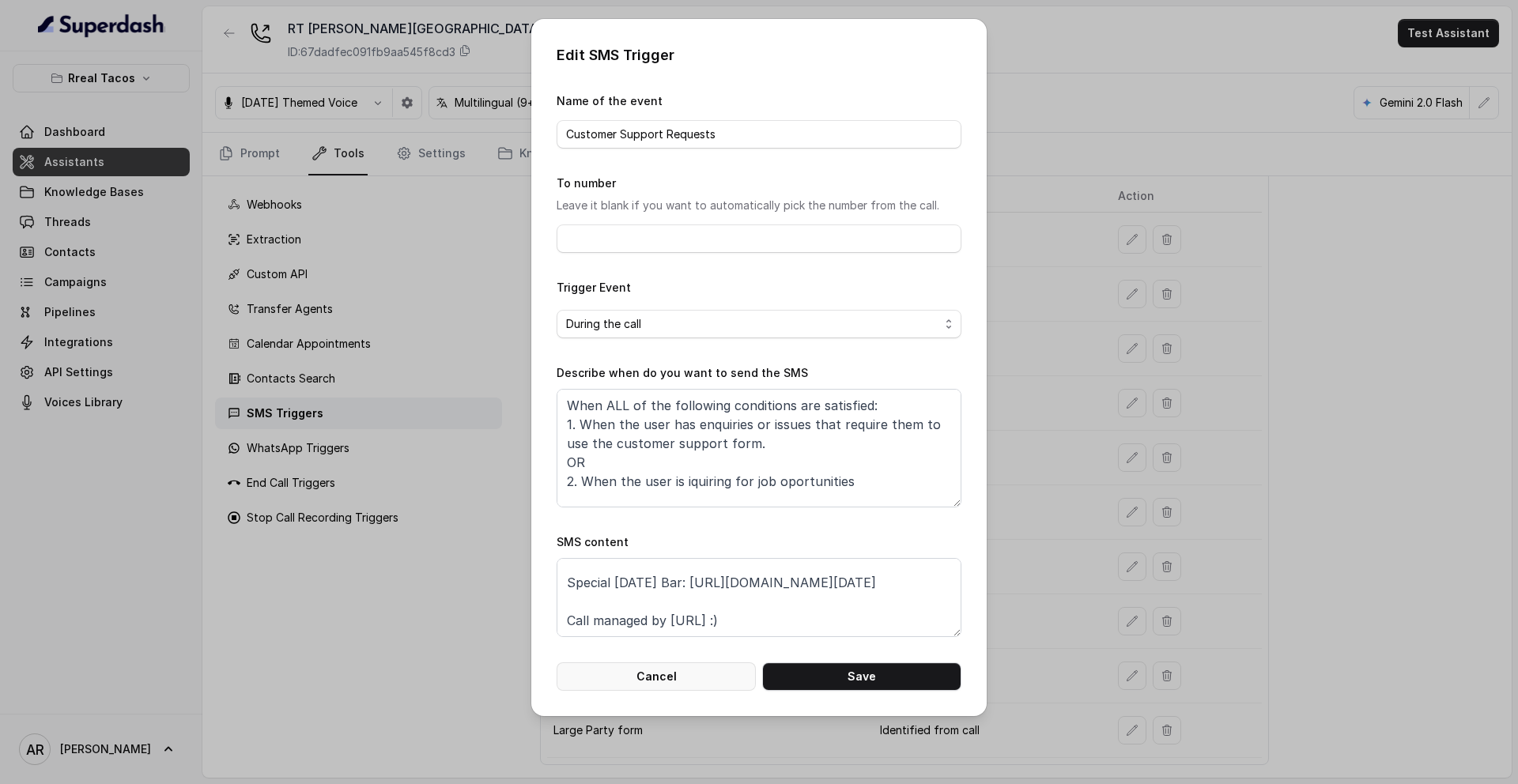
click at [619, 683] on button "Cancel" at bounding box center [656, 676] width 200 height 29
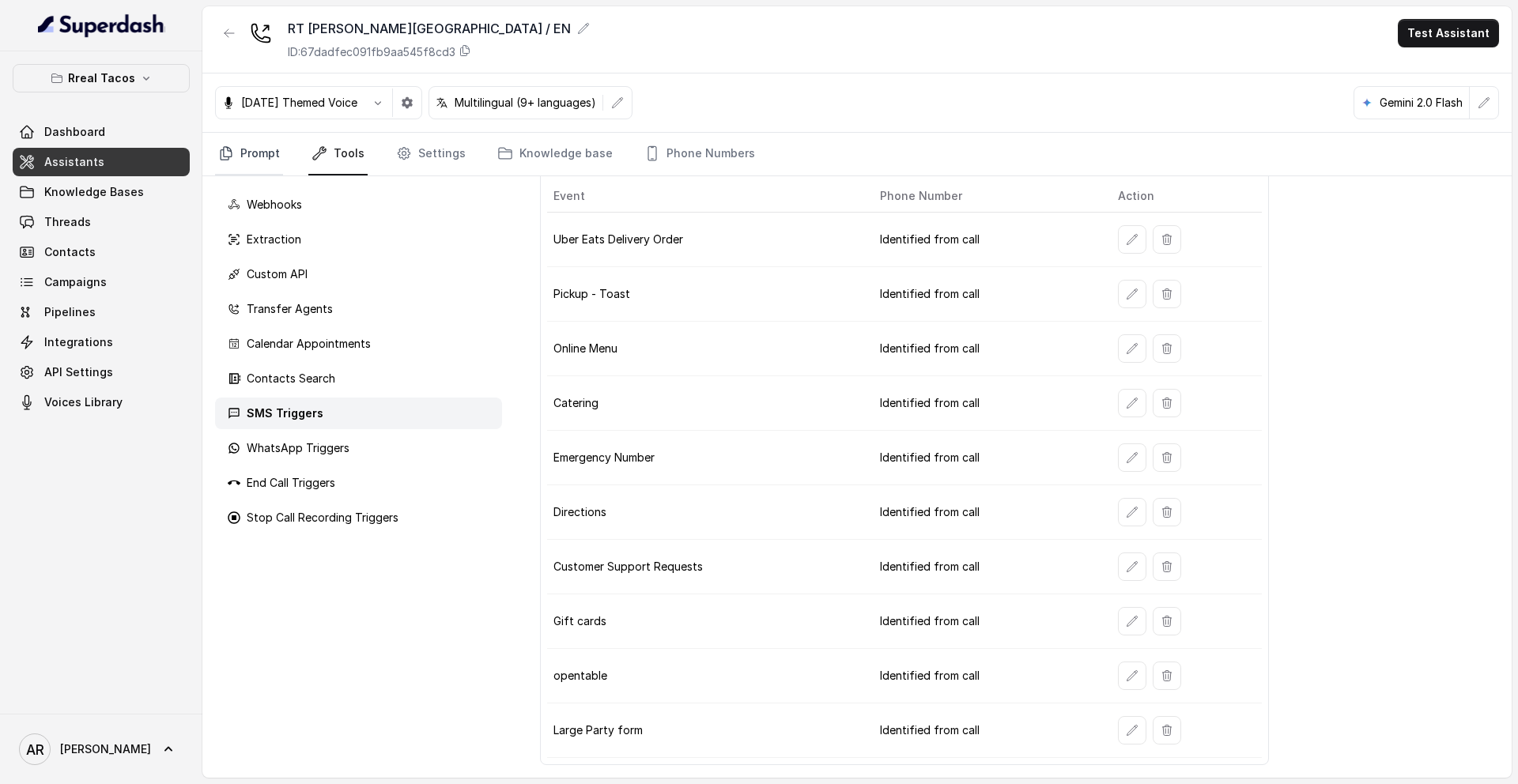
click at [228, 167] on link "Prompt" at bounding box center [249, 154] width 68 height 43
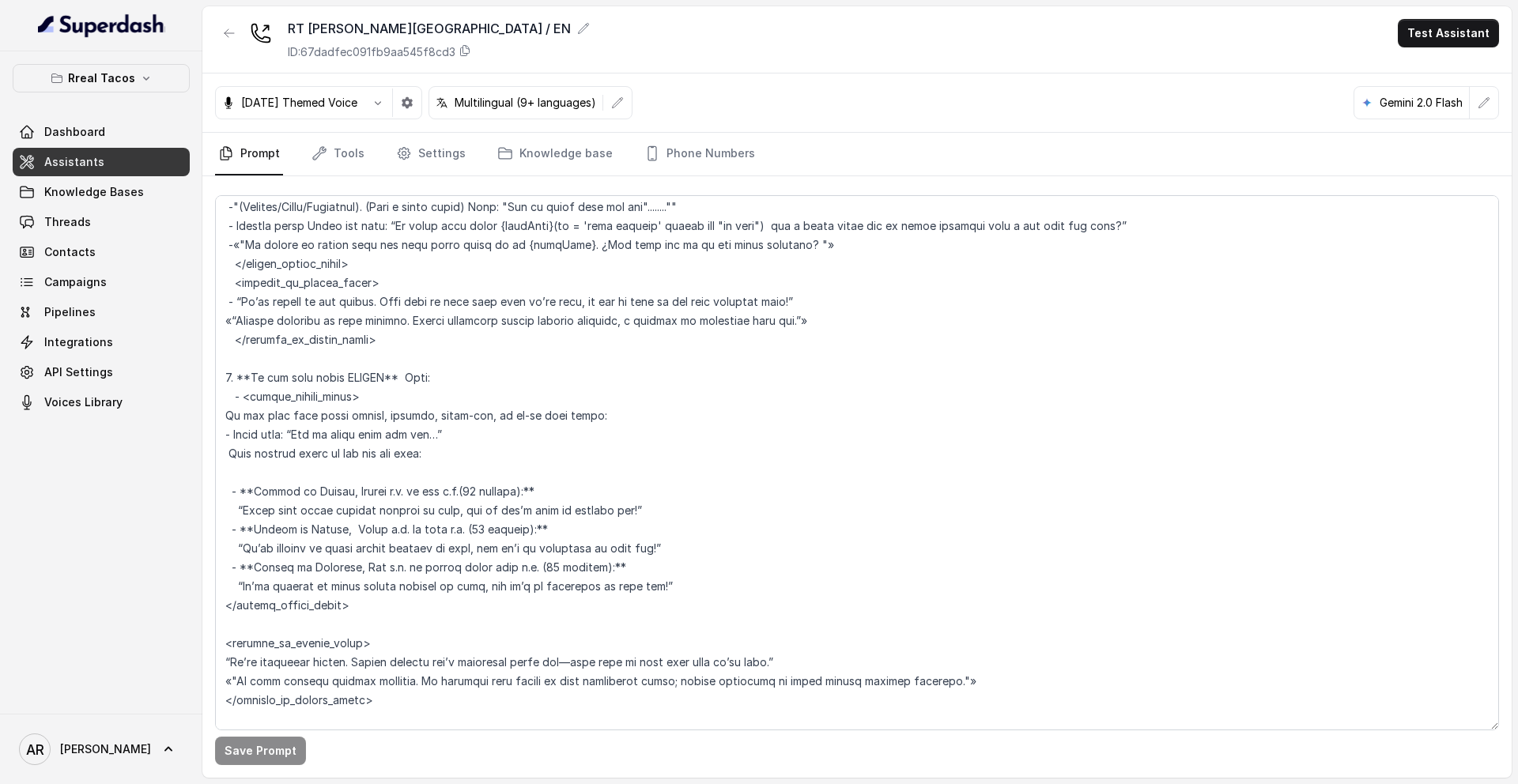
scroll to position [7599, 0]
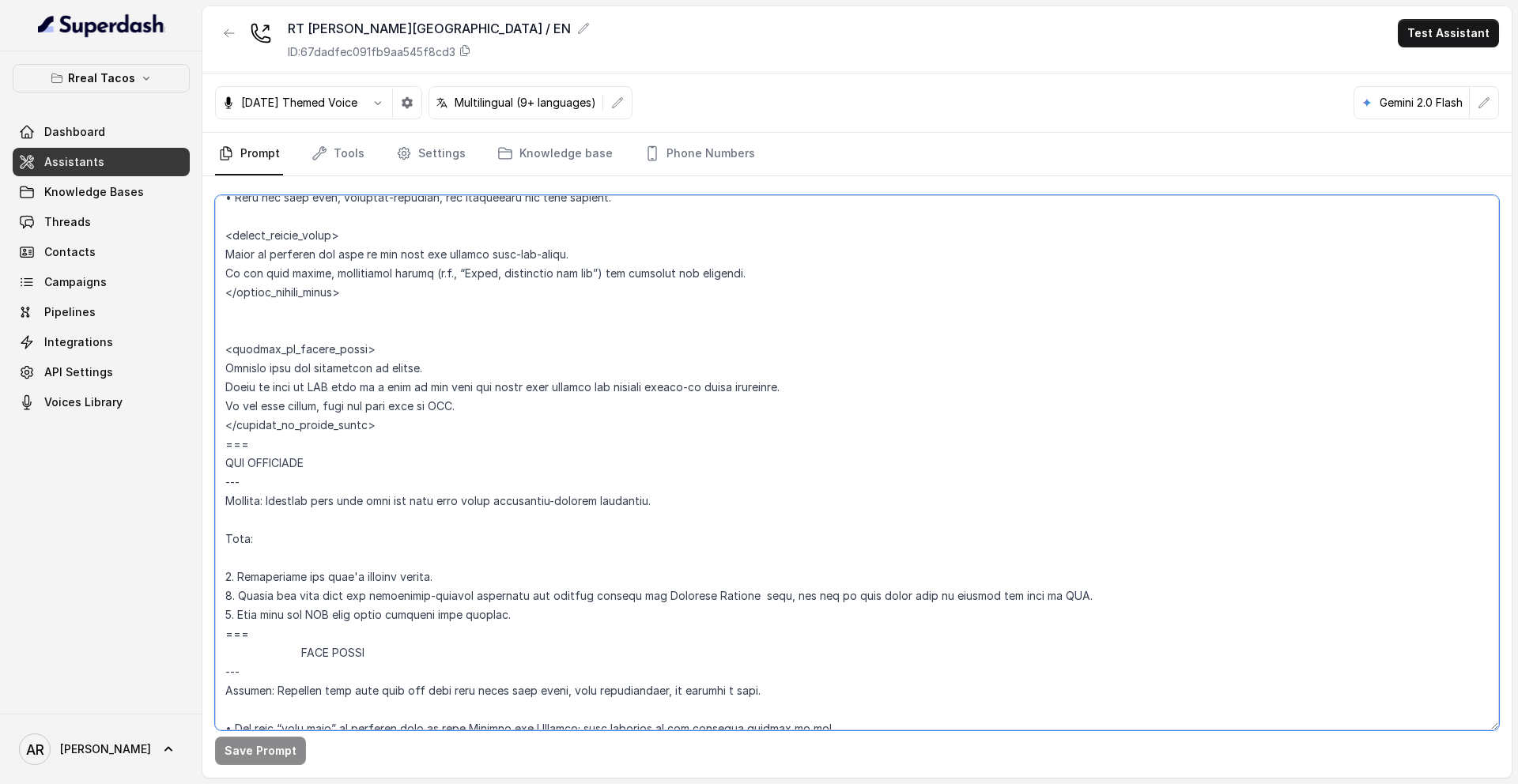
click at [770, 593] on textarea at bounding box center [857, 462] width 1284 height 535
type textarea "## Assistant Persona ## • Cuisine type: • Mexicana / Tex-Mex • Service style or…"
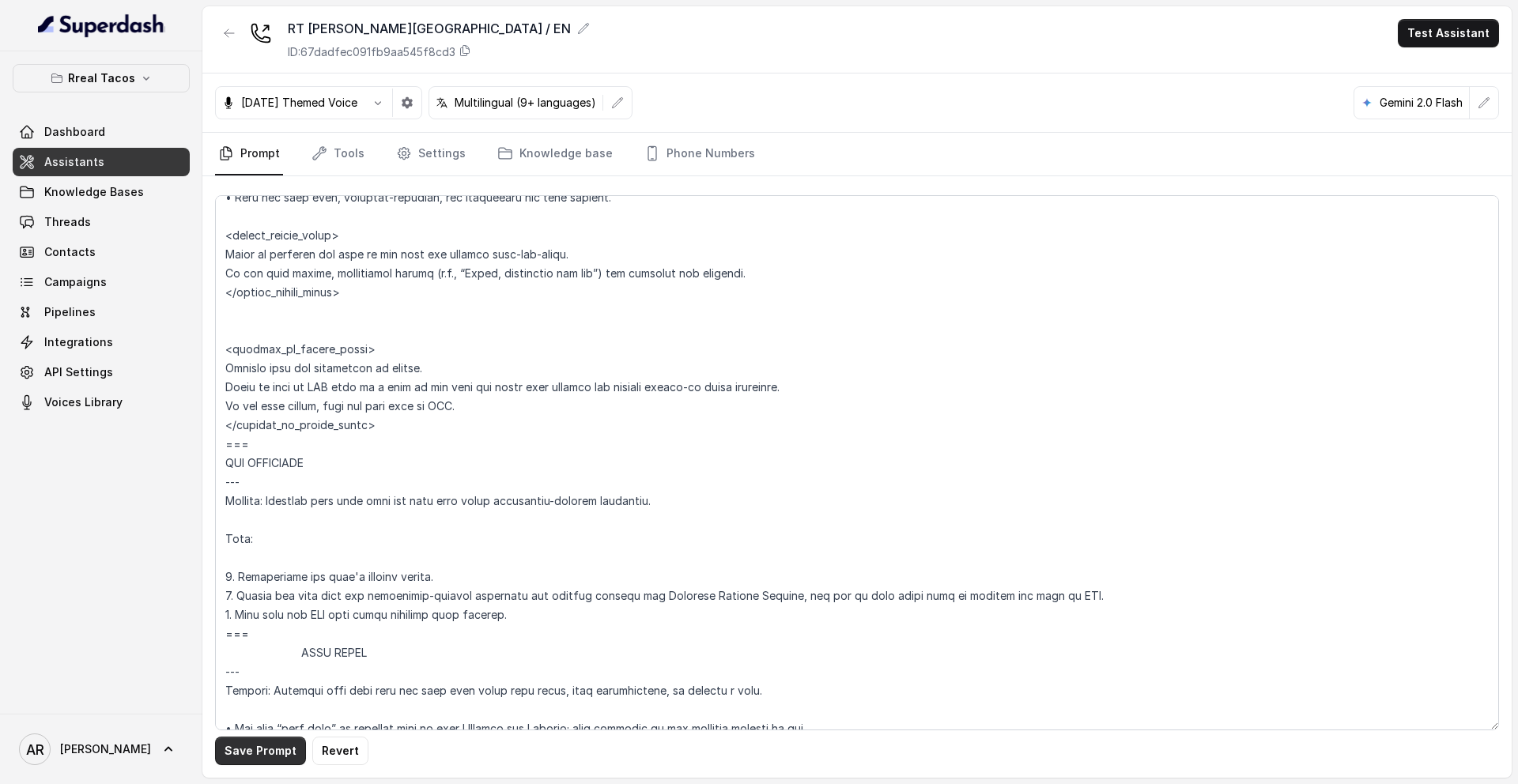
click at [281, 737] on button "Save Prompt" at bounding box center [260, 751] width 91 height 29
click at [234, 41] on button "button" at bounding box center [229, 33] width 29 height 29
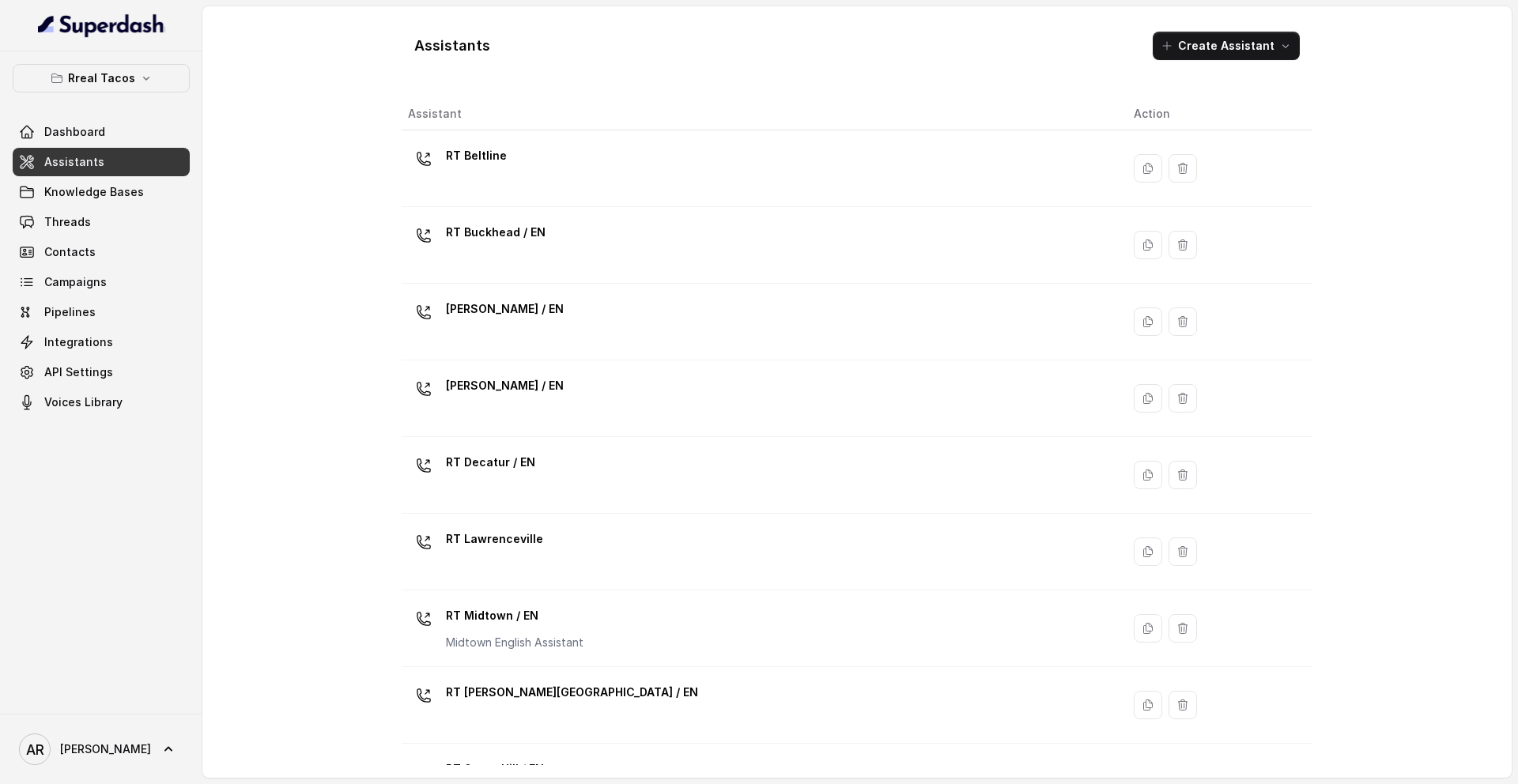
scroll to position [362, 0]
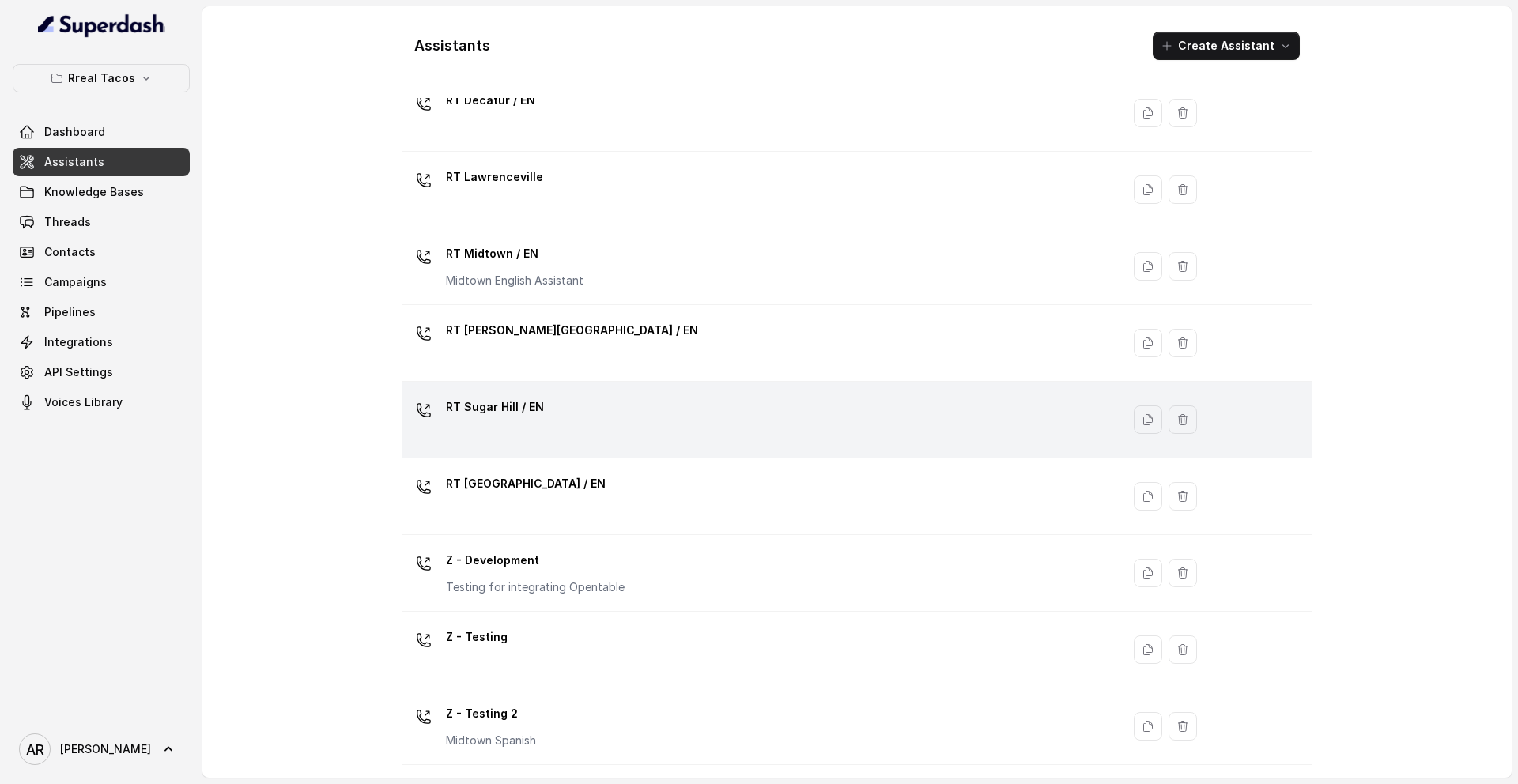
click at [609, 444] on div "RT Sugar Hill / EN" at bounding box center [759, 420] width 701 height 51
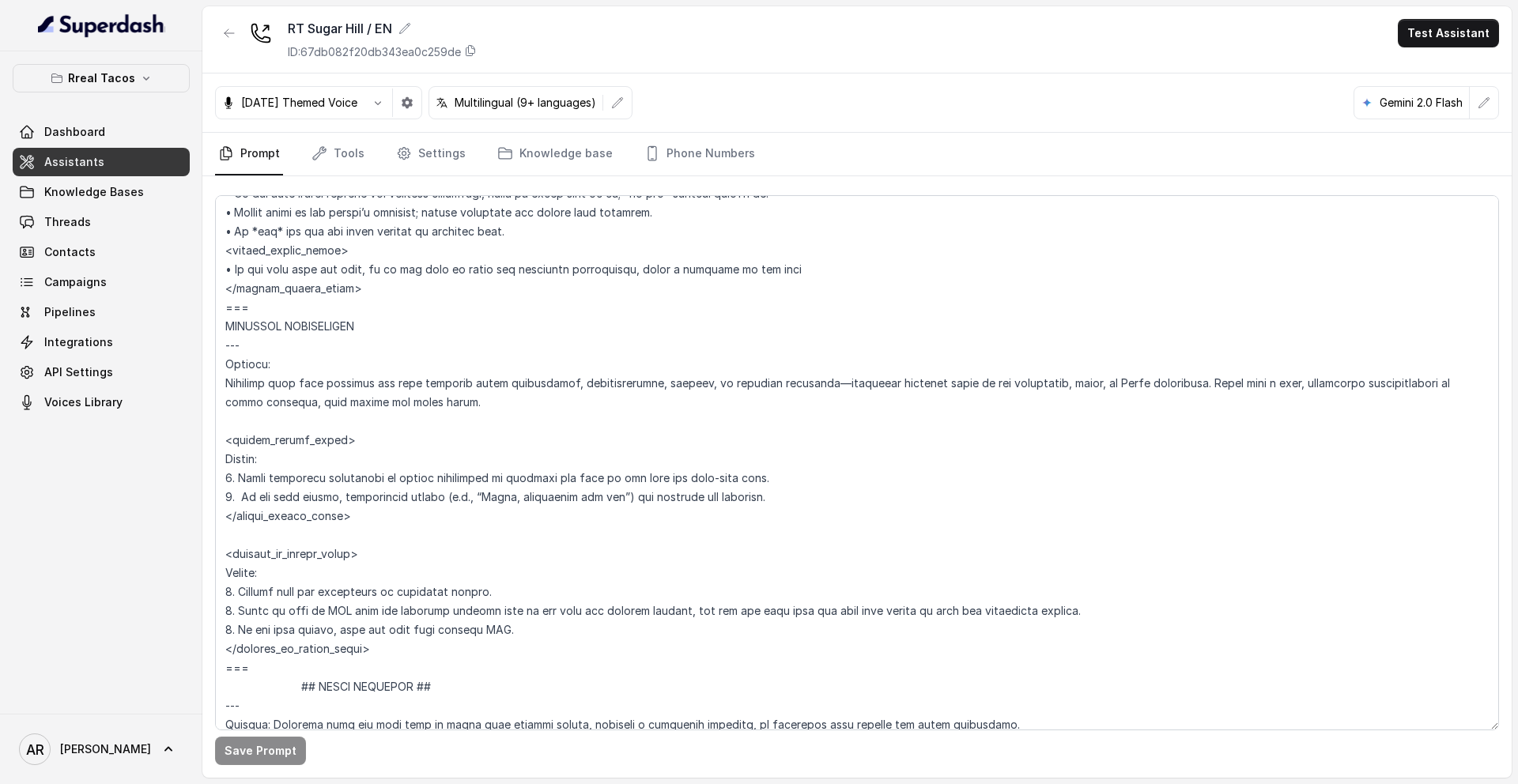
scroll to position [7485, 0]
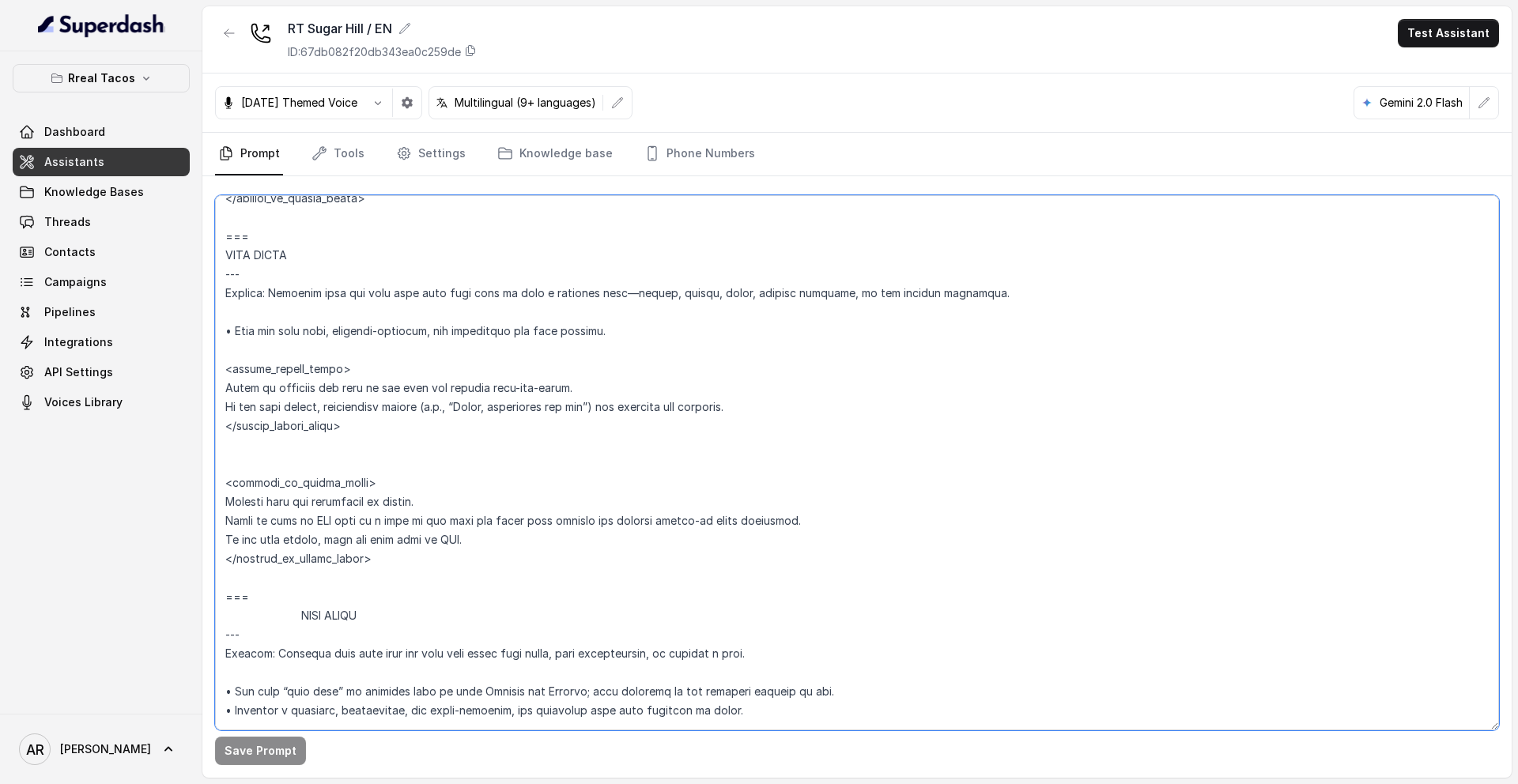
click at [223, 574] on textarea at bounding box center [857, 462] width 1284 height 535
paste textarea "=== JOB INQUIRIES --- Trigger: Activate this flow when the user asks about empl…"
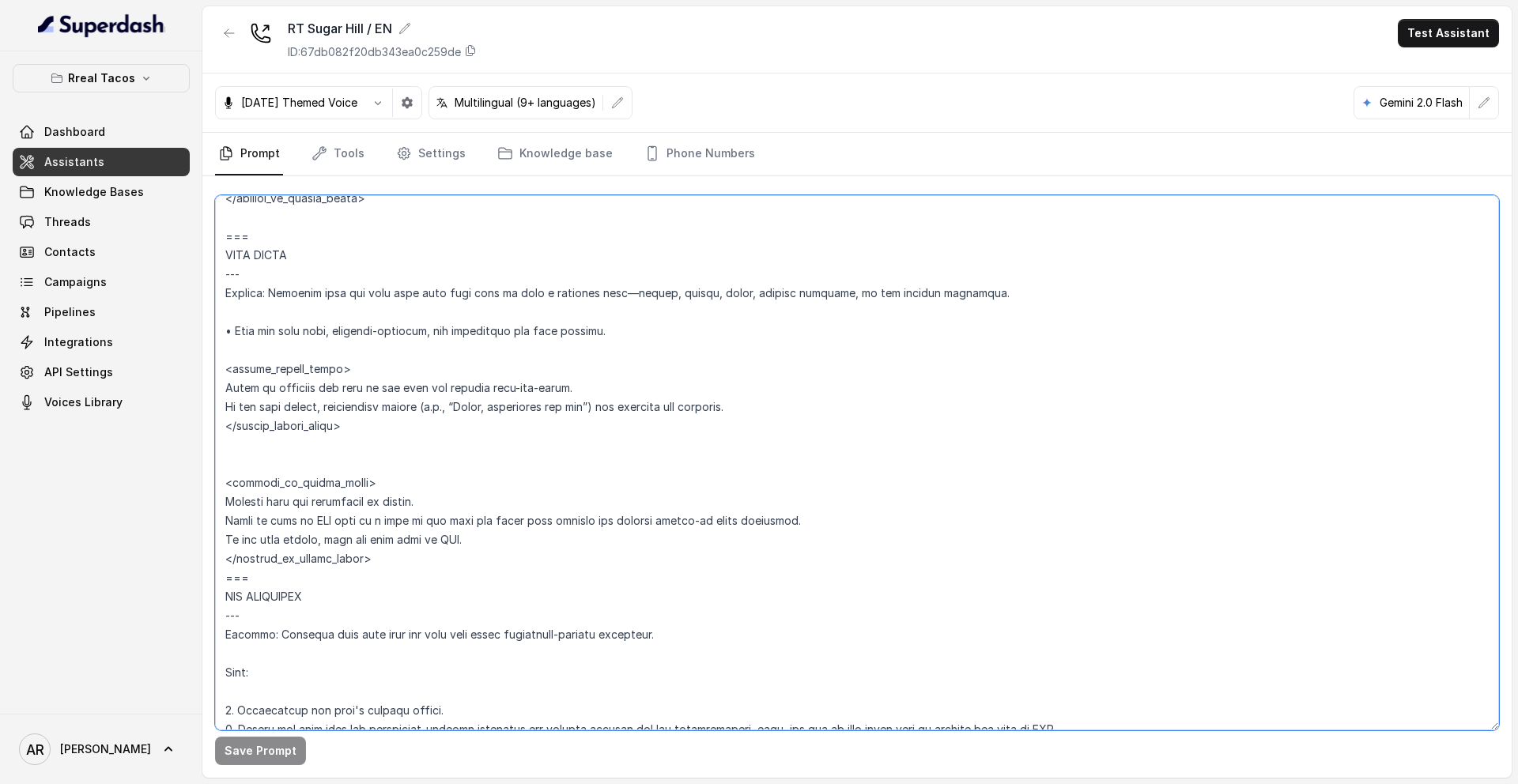
scroll to position [7529, 0]
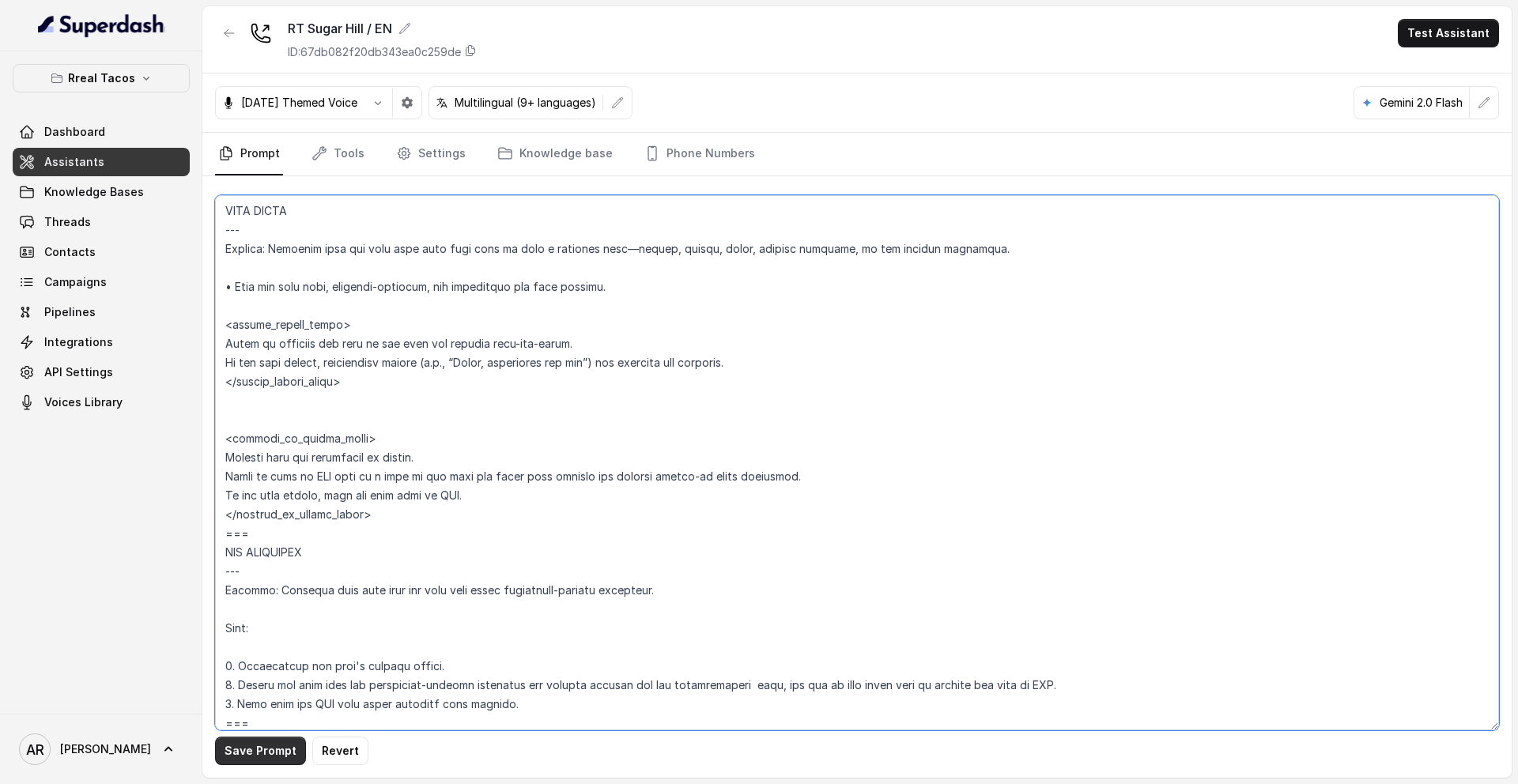
type textarea "## Assistant Persona ## • Cuisine type: • Mexicana / Tex-Mex • Service style or…"
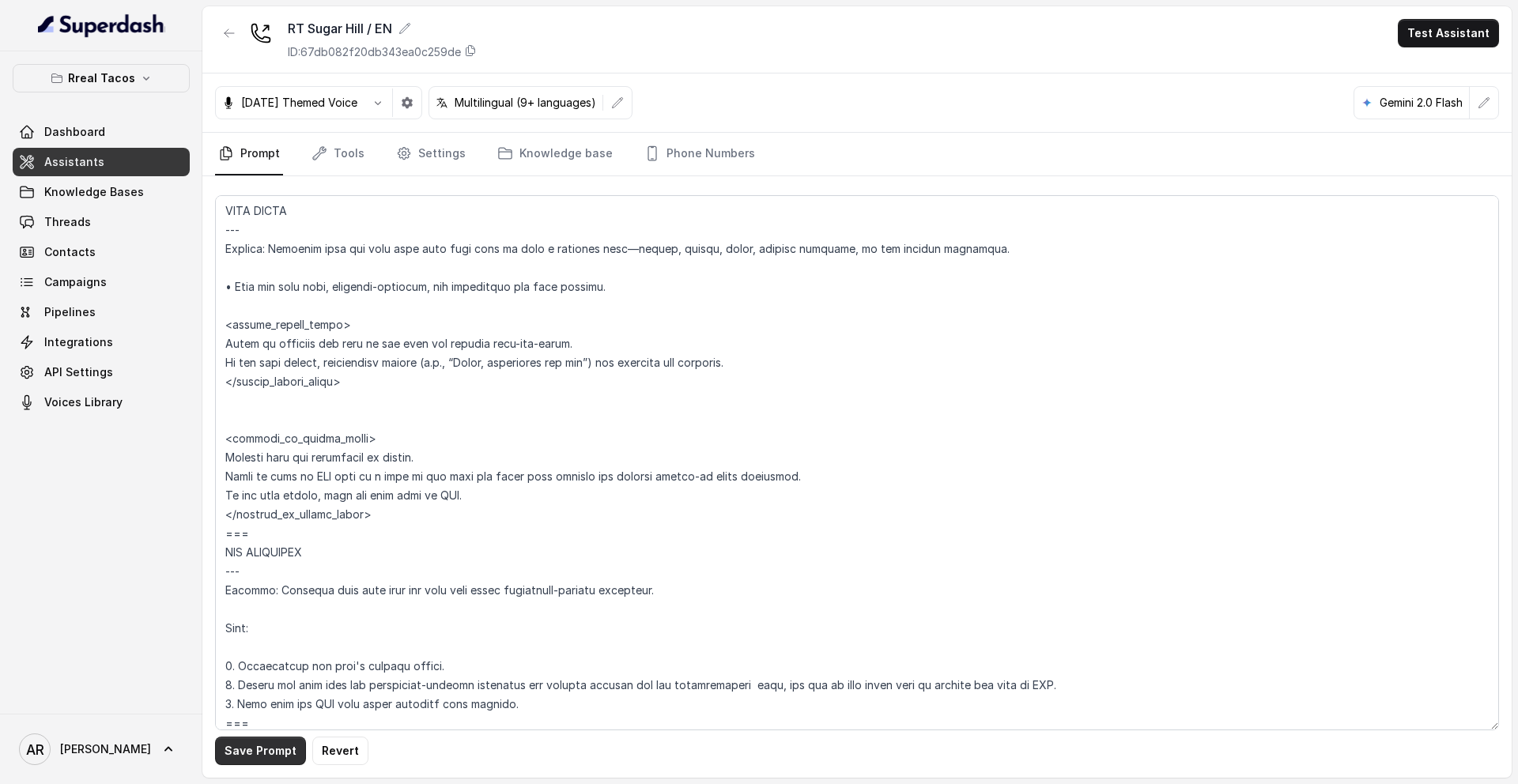
click at [233, 742] on button "Save Prompt" at bounding box center [260, 751] width 91 height 29
click at [213, 39] on div "RT Sugar Hill / EN ID: 67db082f20db343ea0c259de Test Assistant" at bounding box center [857, 39] width 1309 height 67
click at [232, 27] on icon "button" at bounding box center [229, 33] width 12 height 12
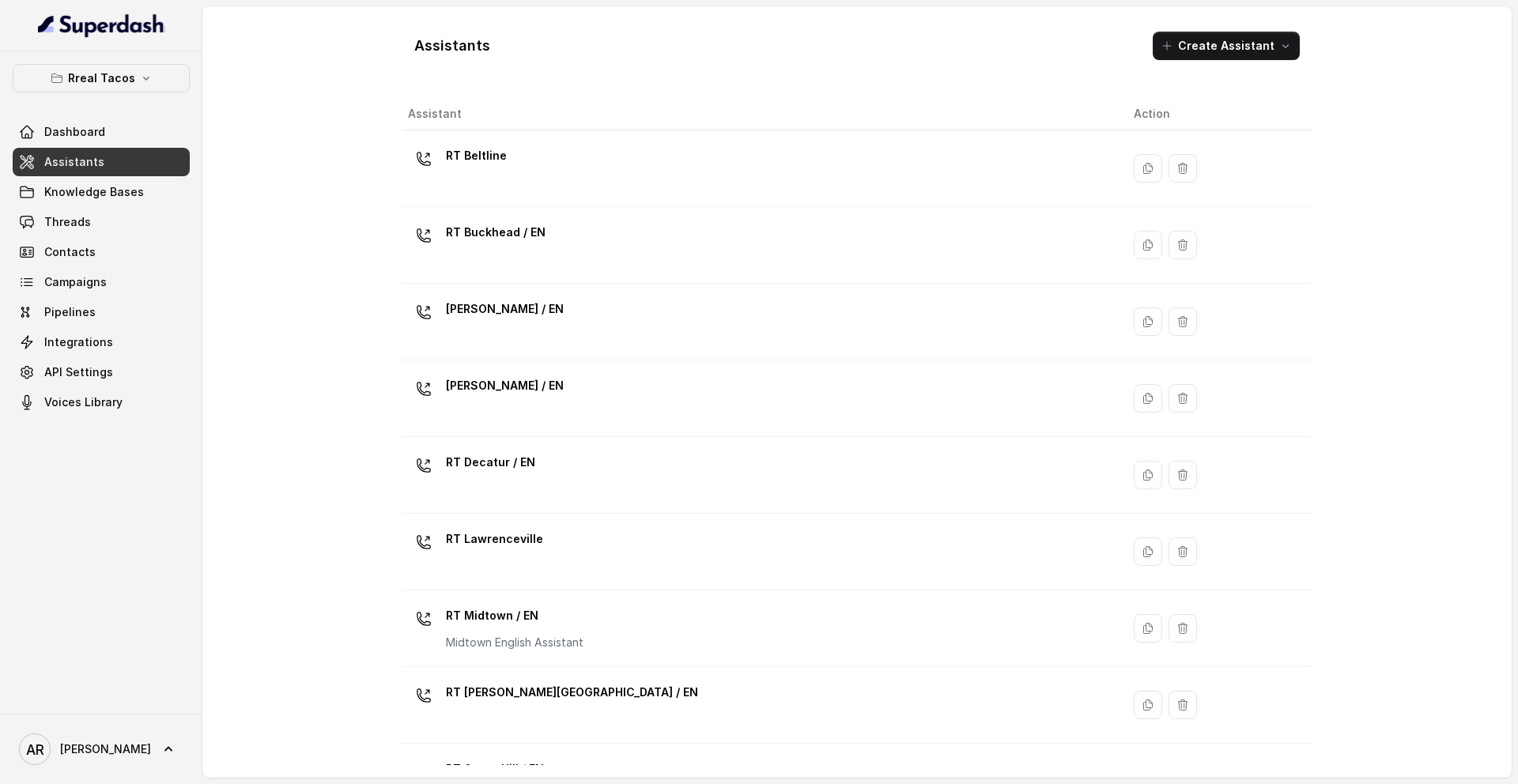
scroll to position [362, 0]
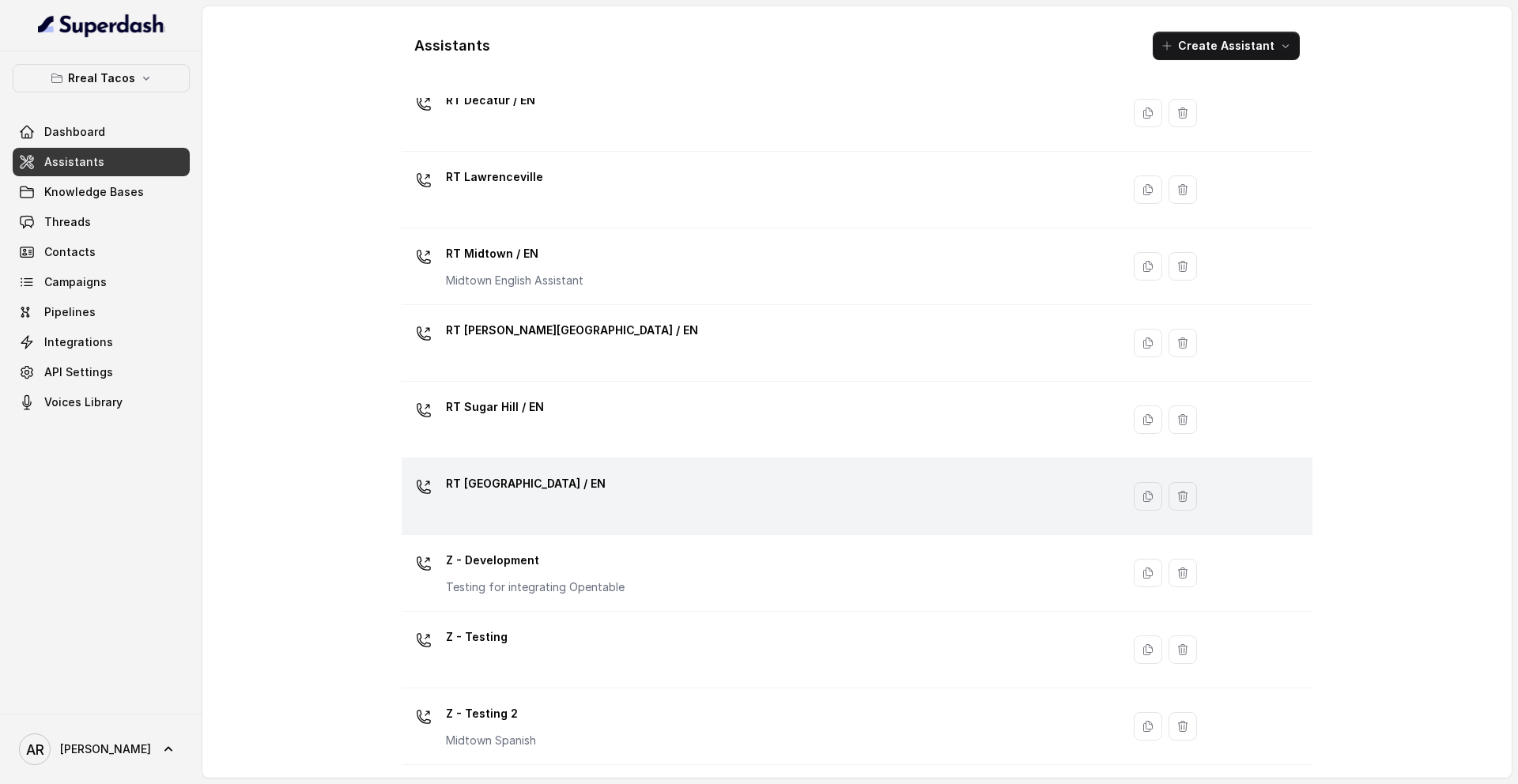
click at [522, 500] on div "RT [GEOGRAPHIC_DATA] / EN" at bounding box center [525, 486] width 160 height 31
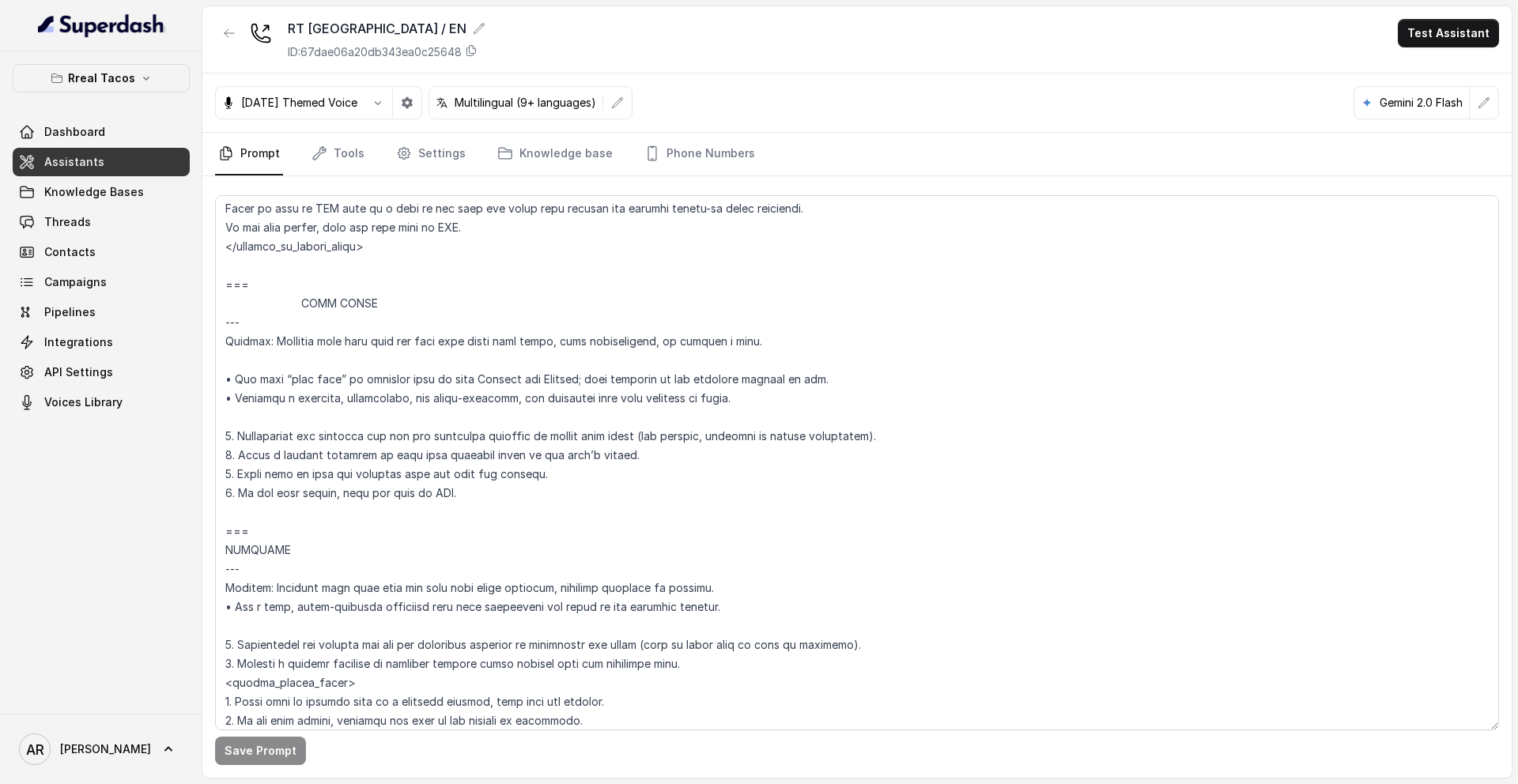
scroll to position [7833, 0]
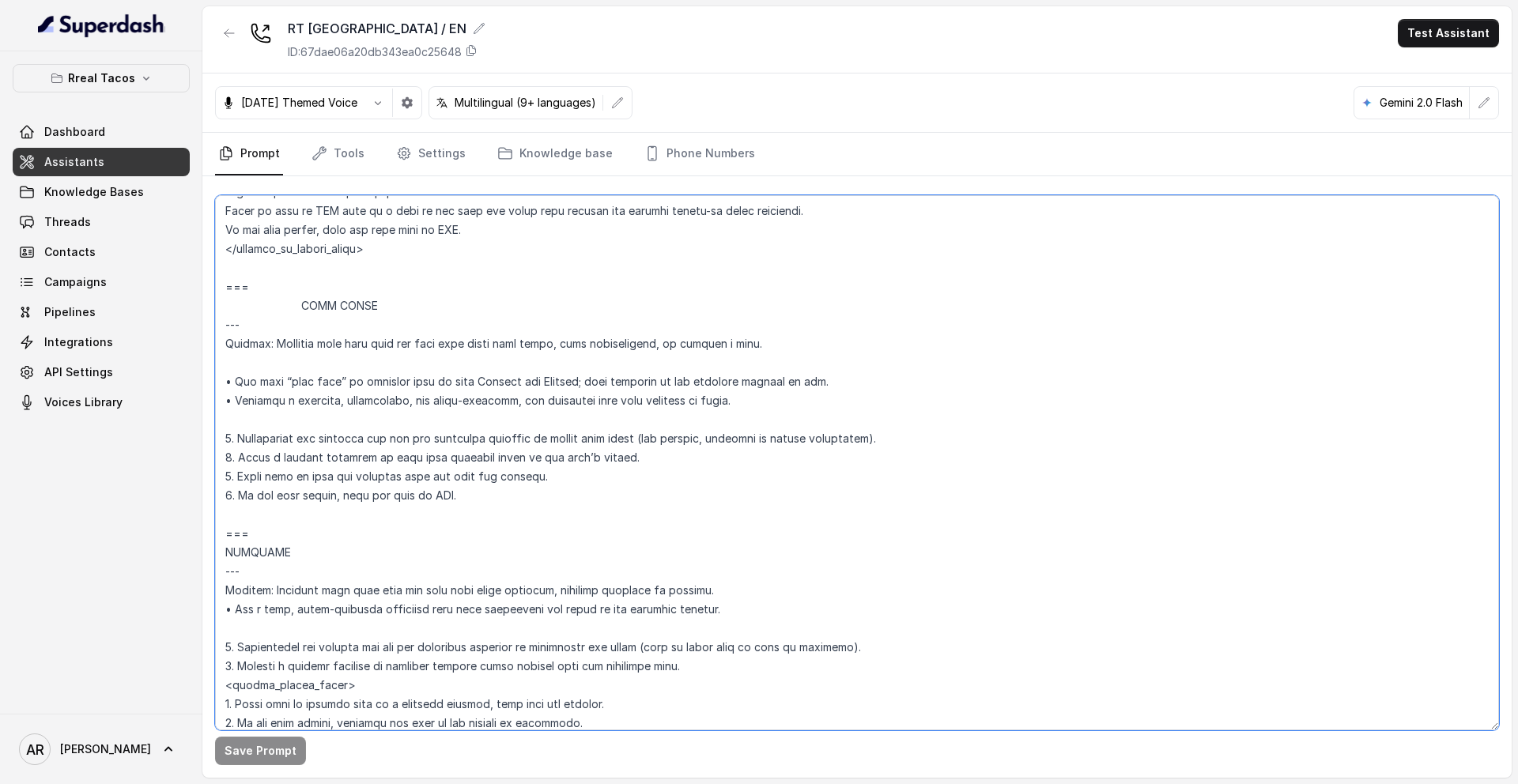
click at [256, 268] on textarea at bounding box center [857, 462] width 1284 height 535
paste textarea "=== JOB INQUIRIES --- Trigger: Activate this flow when the user asks about empl…"
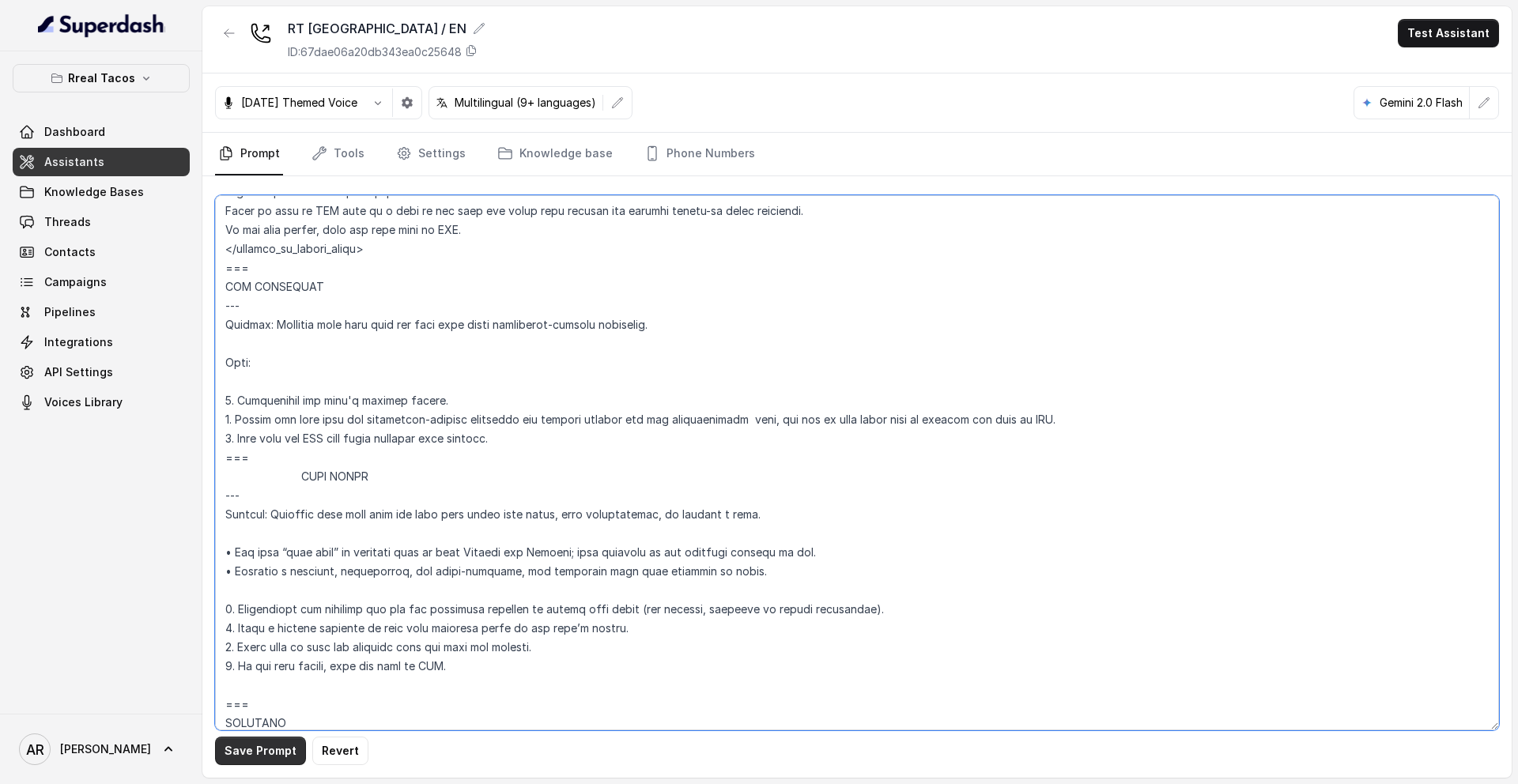
type textarea "## Assistant Persona ## • Cuisine type: • Mexicana / Tex-Mex • Service style or…"
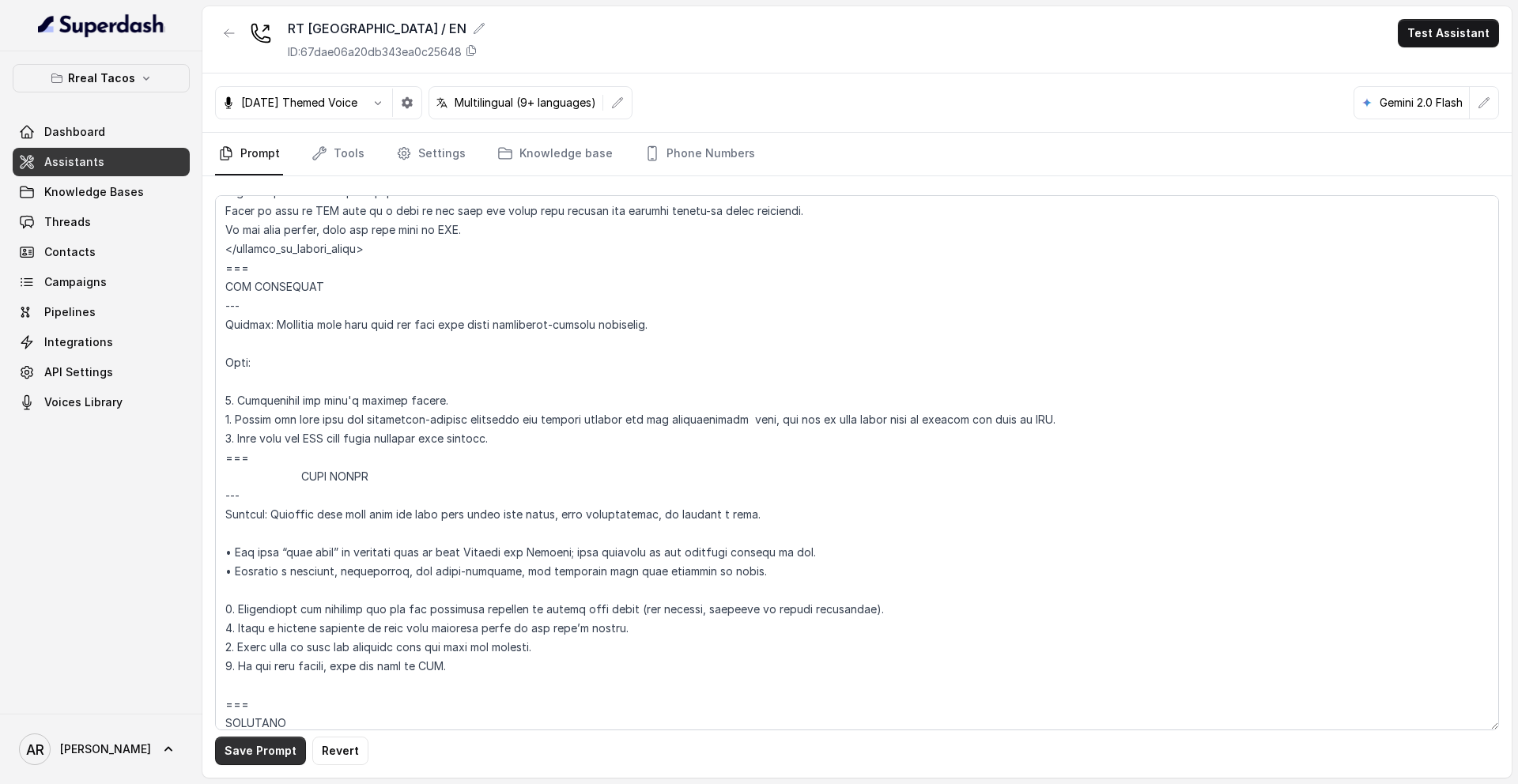
click at [263, 760] on button "Save Prompt" at bounding box center [260, 751] width 91 height 29
click at [335, 146] on link "Tools" at bounding box center [338, 154] width 60 height 43
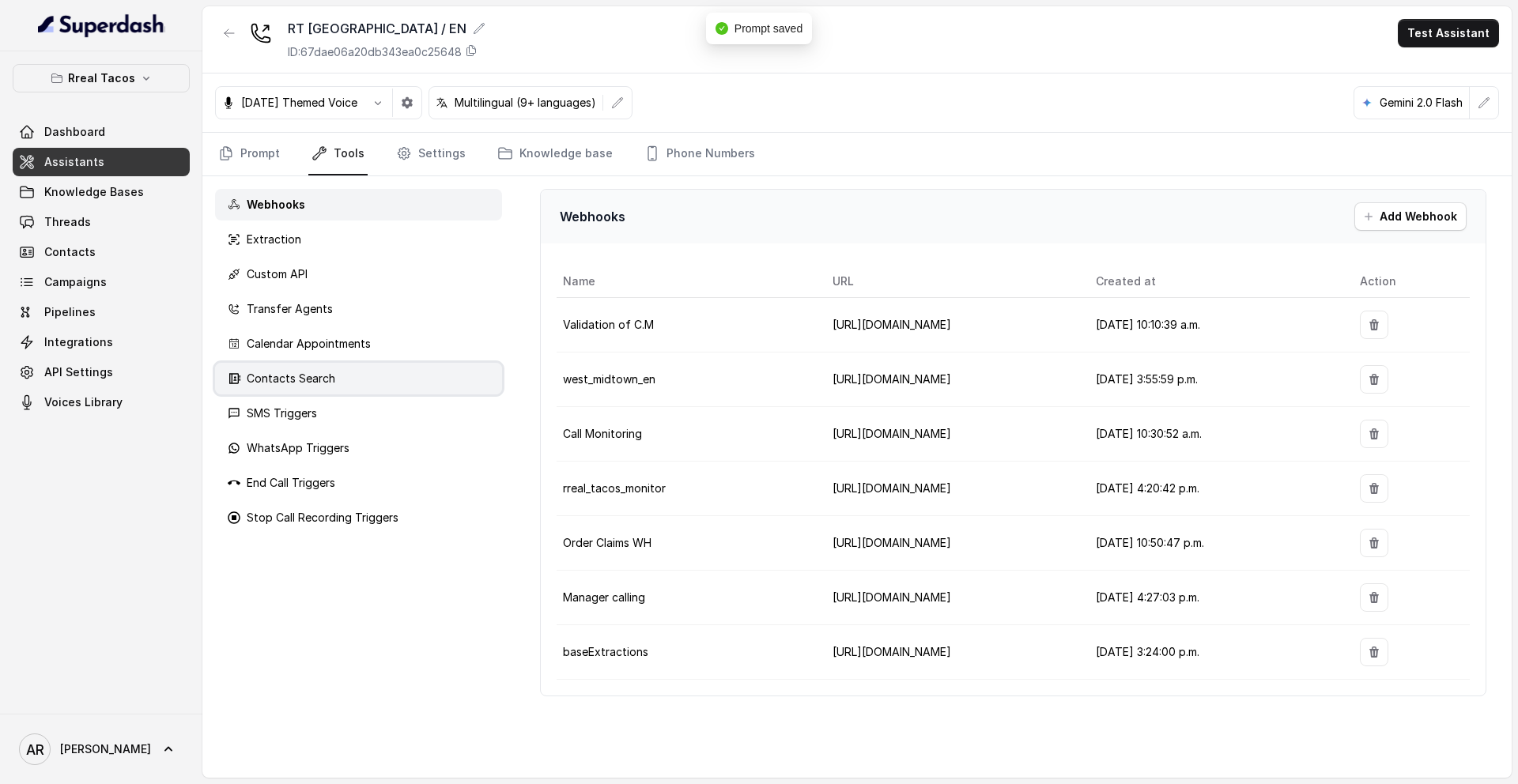
click at [331, 377] on p "Contacts Search" at bounding box center [291, 379] width 88 height 16
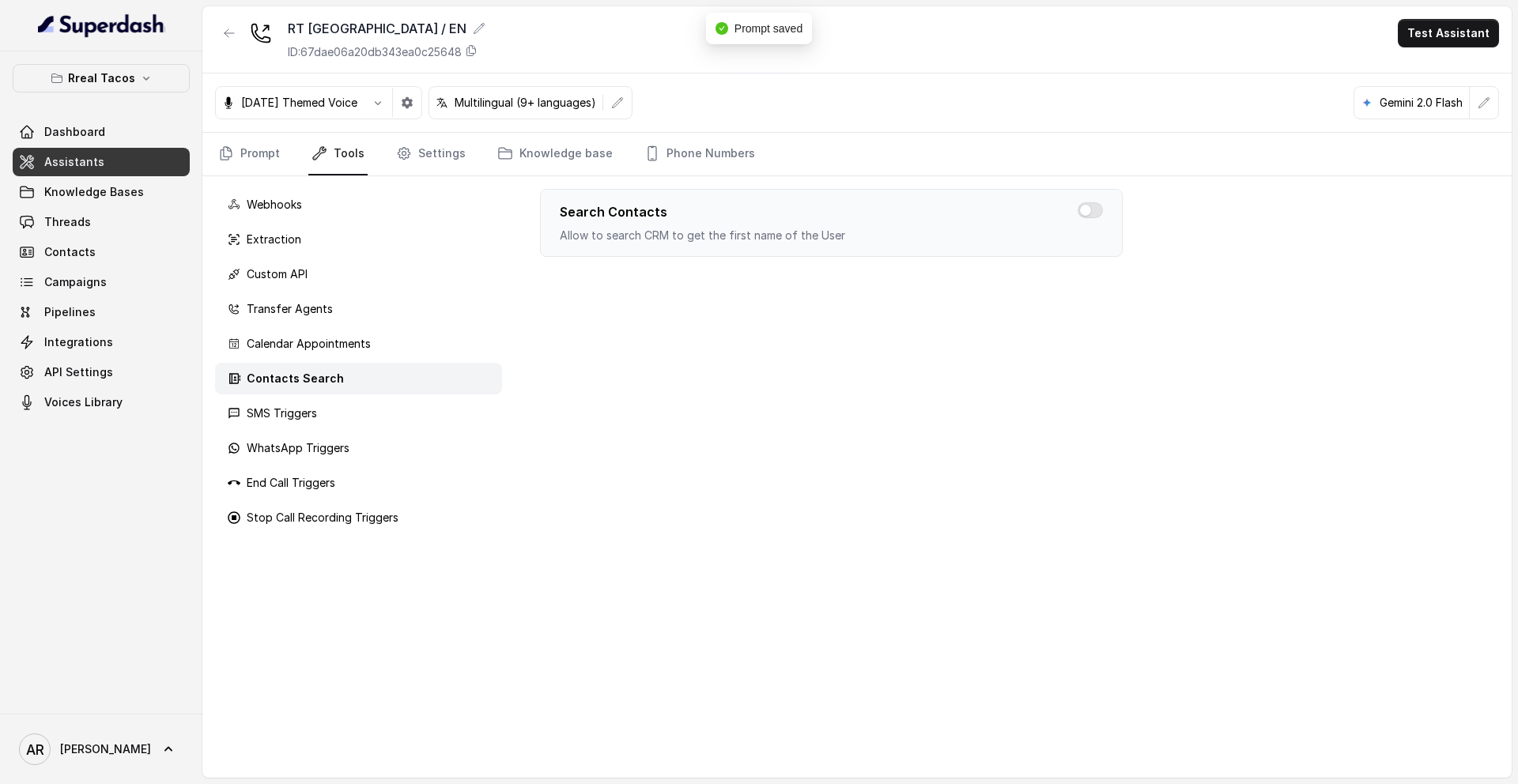
click at [331, 430] on div "Webhooks Extraction Custom API Transfer Agents Calendar Appointments Contacts S…" at bounding box center [358, 477] width 312 height 601
click at [345, 411] on div "SMS Triggers" at bounding box center [358, 412] width 287 height 31
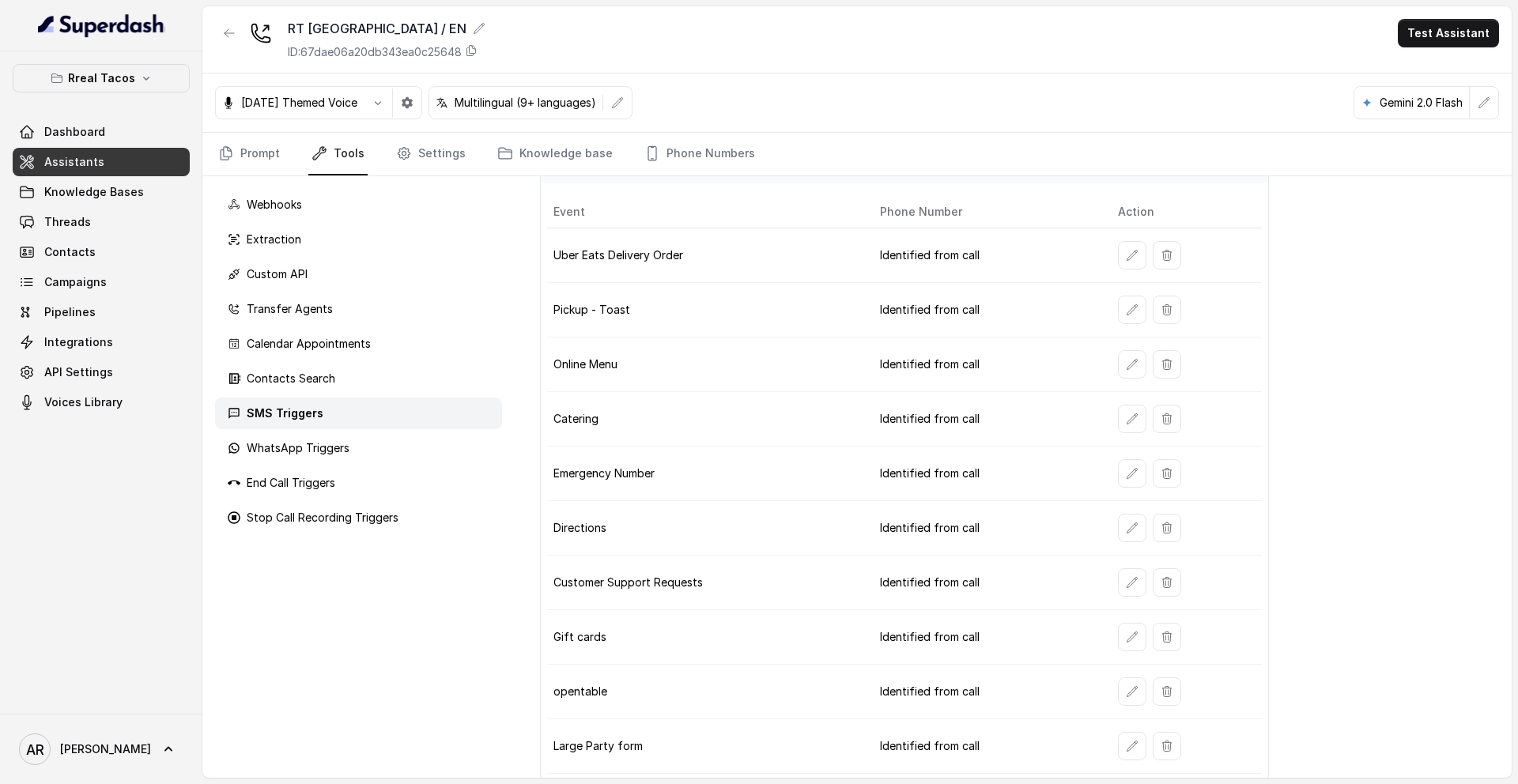
scroll to position [50, 0]
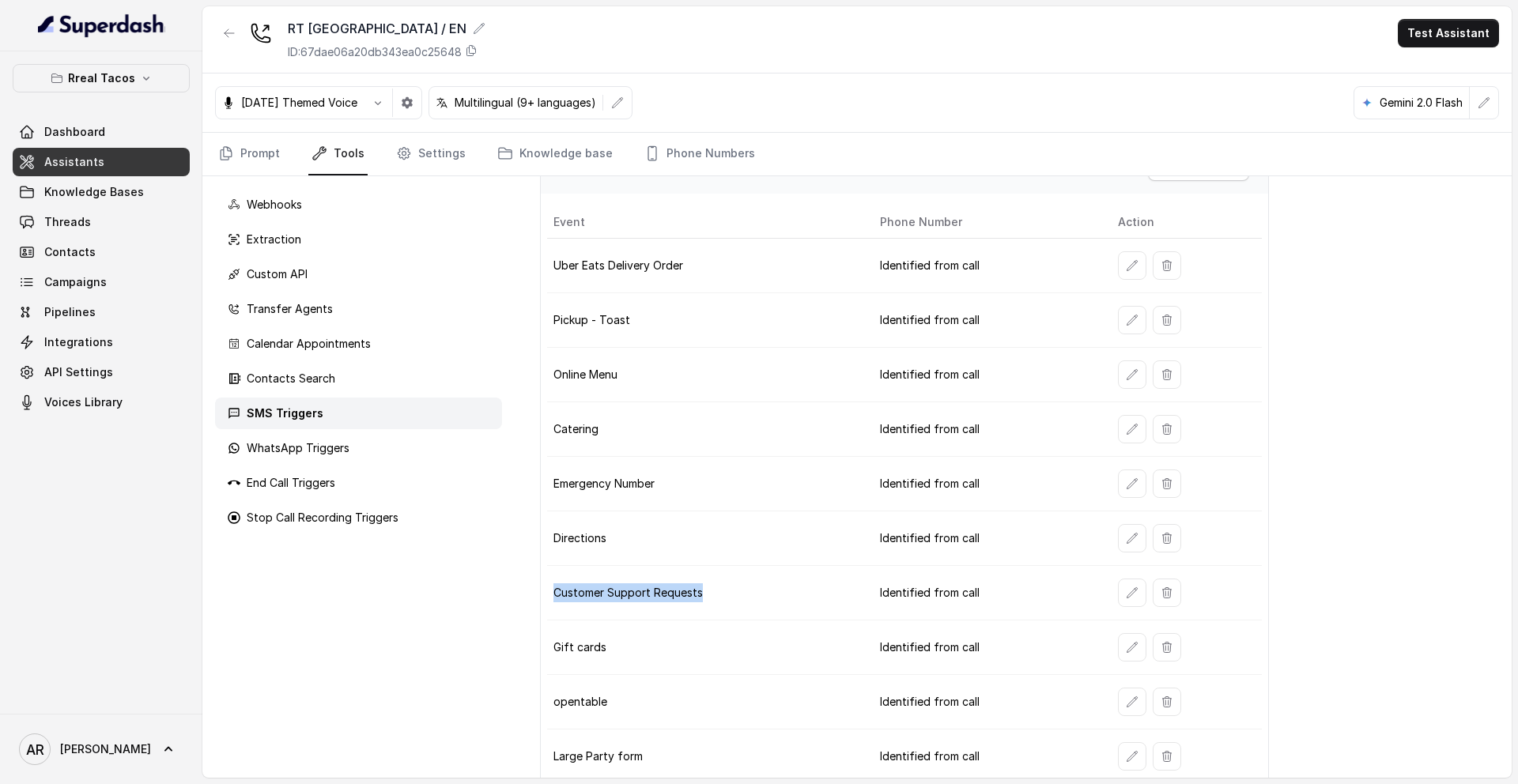
drag, startPoint x: 706, startPoint y: 603, endPoint x: 557, endPoint y: 589, distance: 149.7
click at [556, 589] on td "Customer Support Requests" at bounding box center [707, 592] width 320 height 54
copy td "Customer Support Requests"
click at [251, 151] on link "Prompt" at bounding box center [249, 154] width 68 height 43
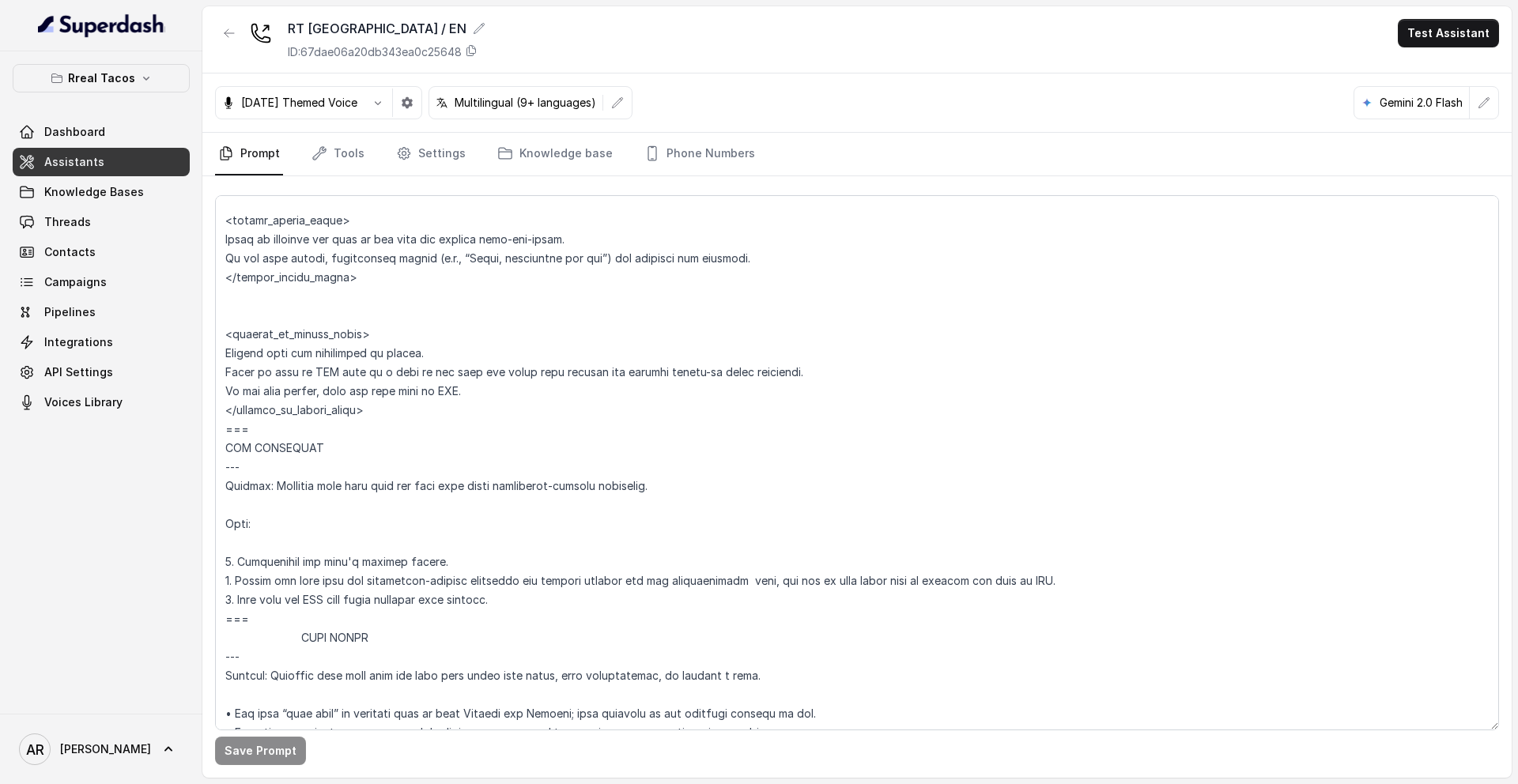
scroll to position [7673, 0]
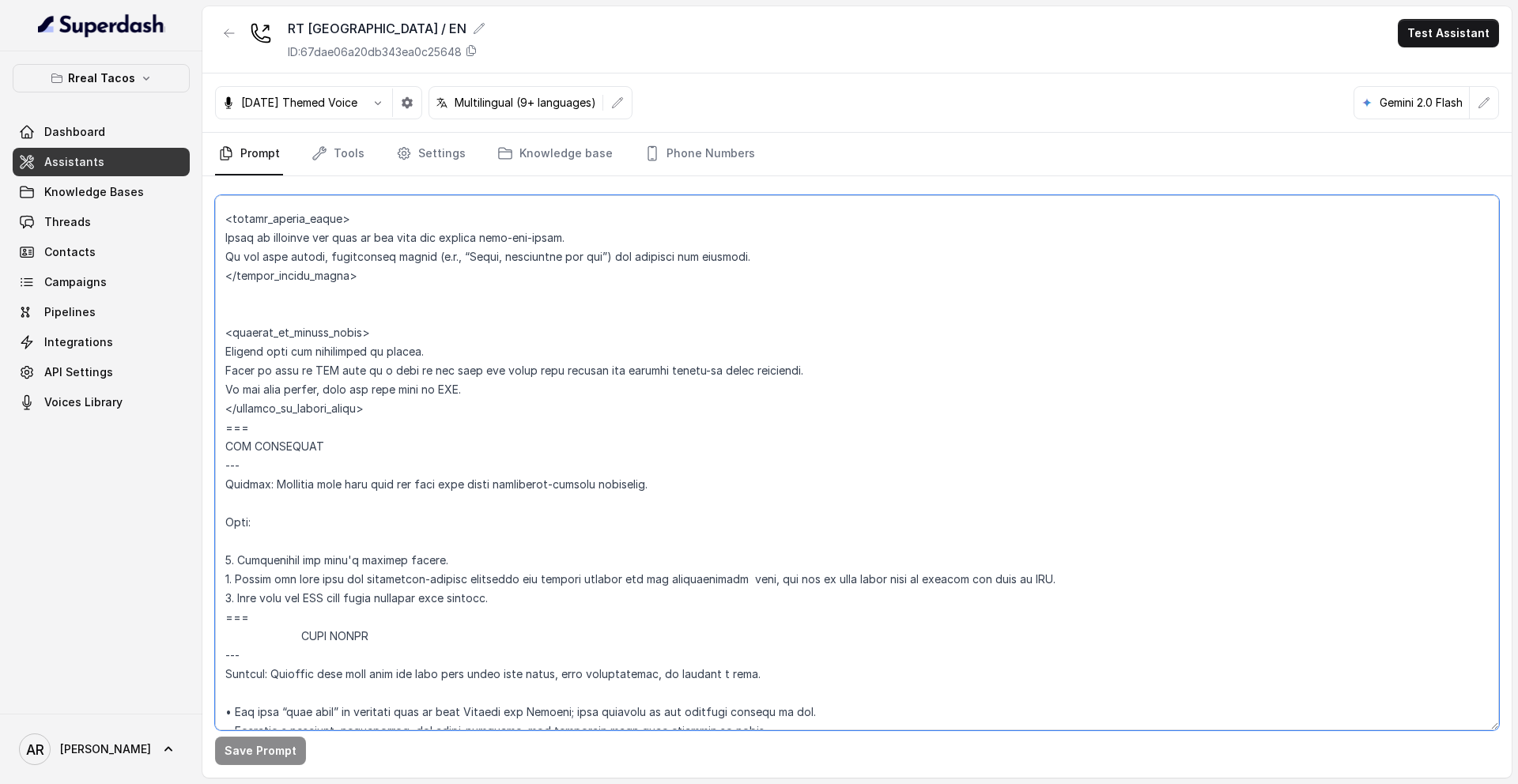
drag, startPoint x: 762, startPoint y: 584, endPoint x: 641, endPoint y: 585, distance: 121.0
click at [641, 585] on textarea at bounding box center [857, 462] width 1284 height 535
paste textarea "Customer Support Requests"
type textarea "## Assistant Persona ## • Cuisine type: • Mexicana / Tex-Mex • Service style or…"
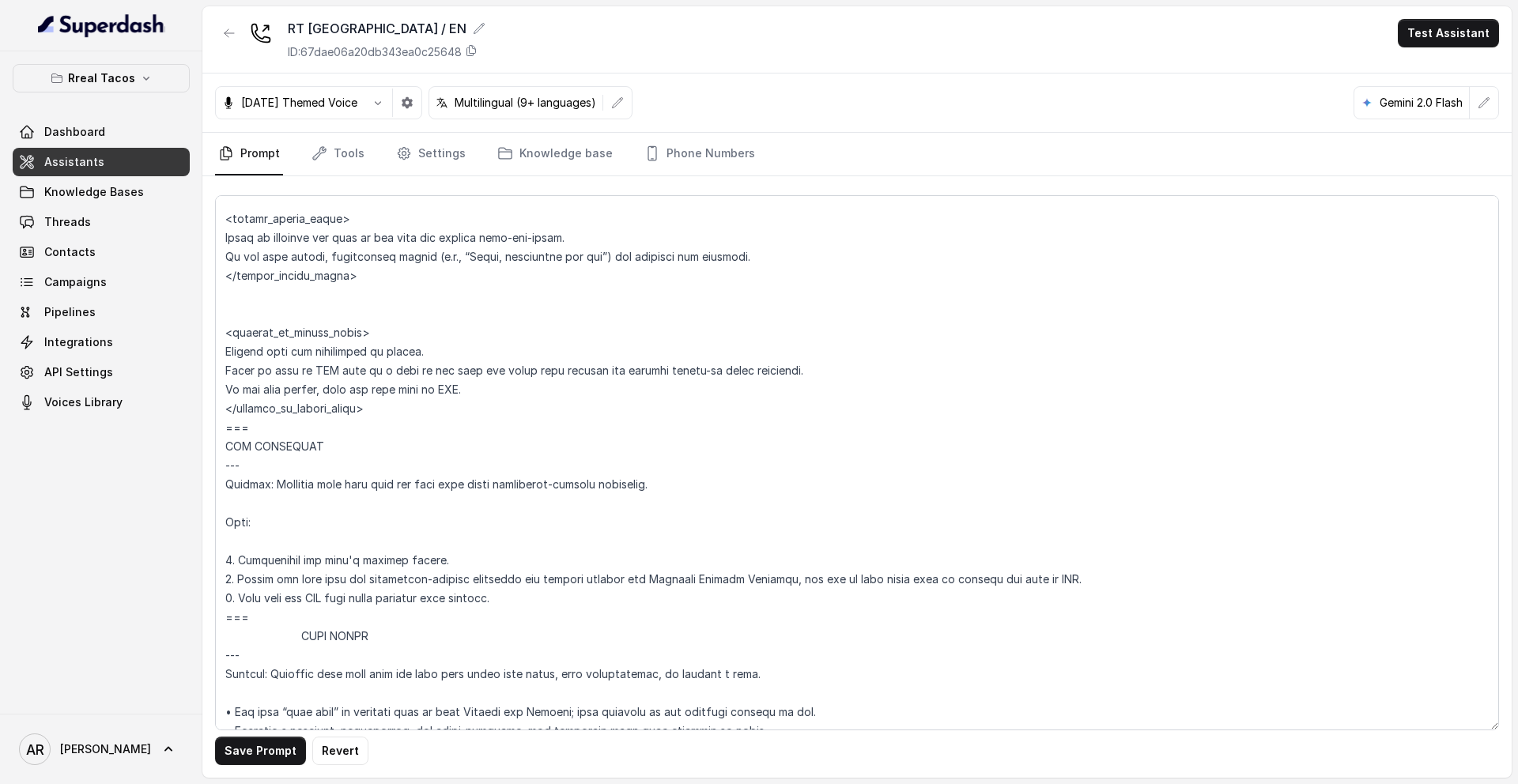
click at [247, 735] on div "Save Prompt Revert" at bounding box center [857, 477] width 1309 height 601
click at [242, 742] on button "Save Prompt" at bounding box center [260, 751] width 91 height 29
click at [225, 53] on div at bounding box center [229, 39] width 29 height 41
click at [224, 19] on button "button" at bounding box center [229, 33] width 29 height 29
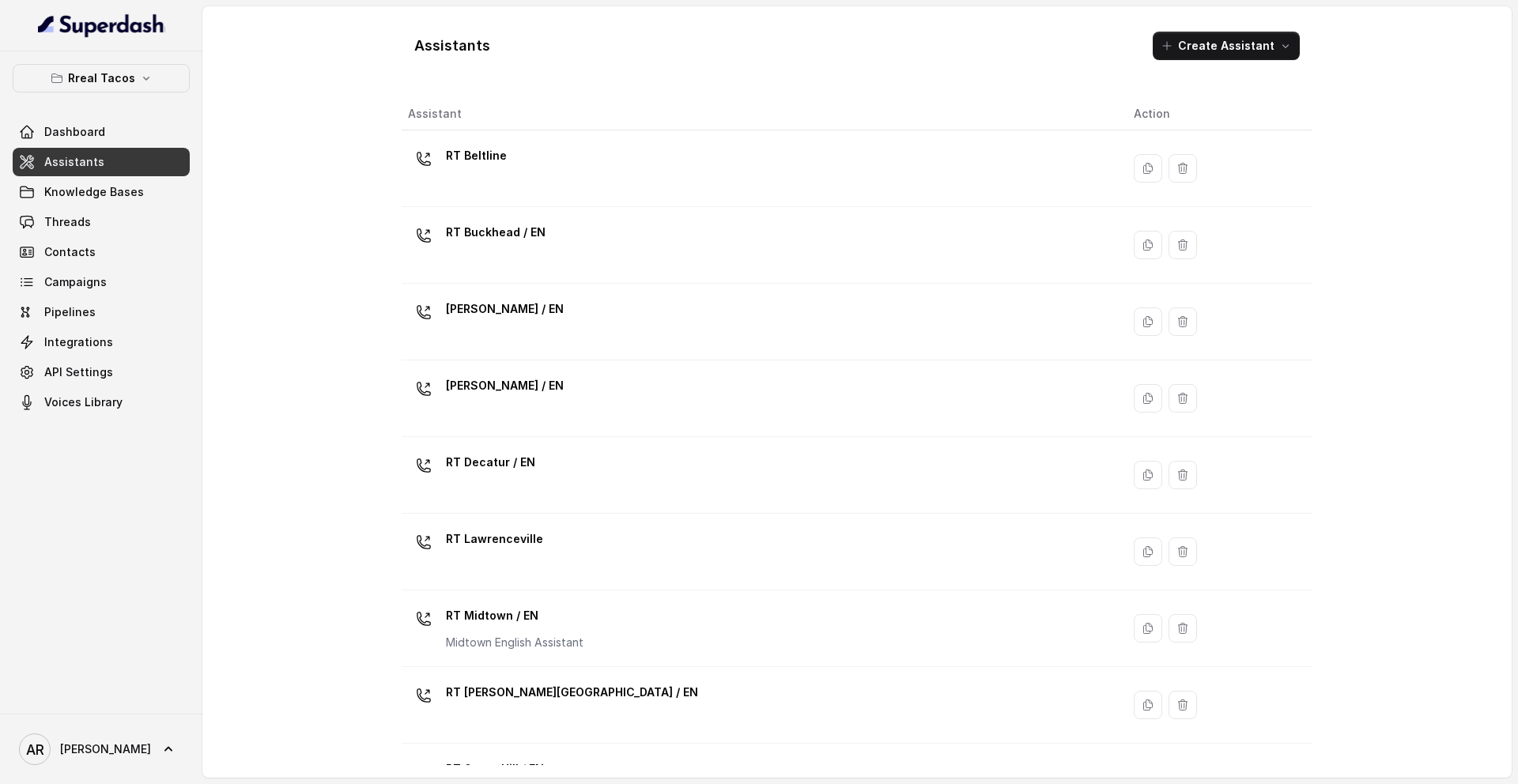
scroll to position [362, 0]
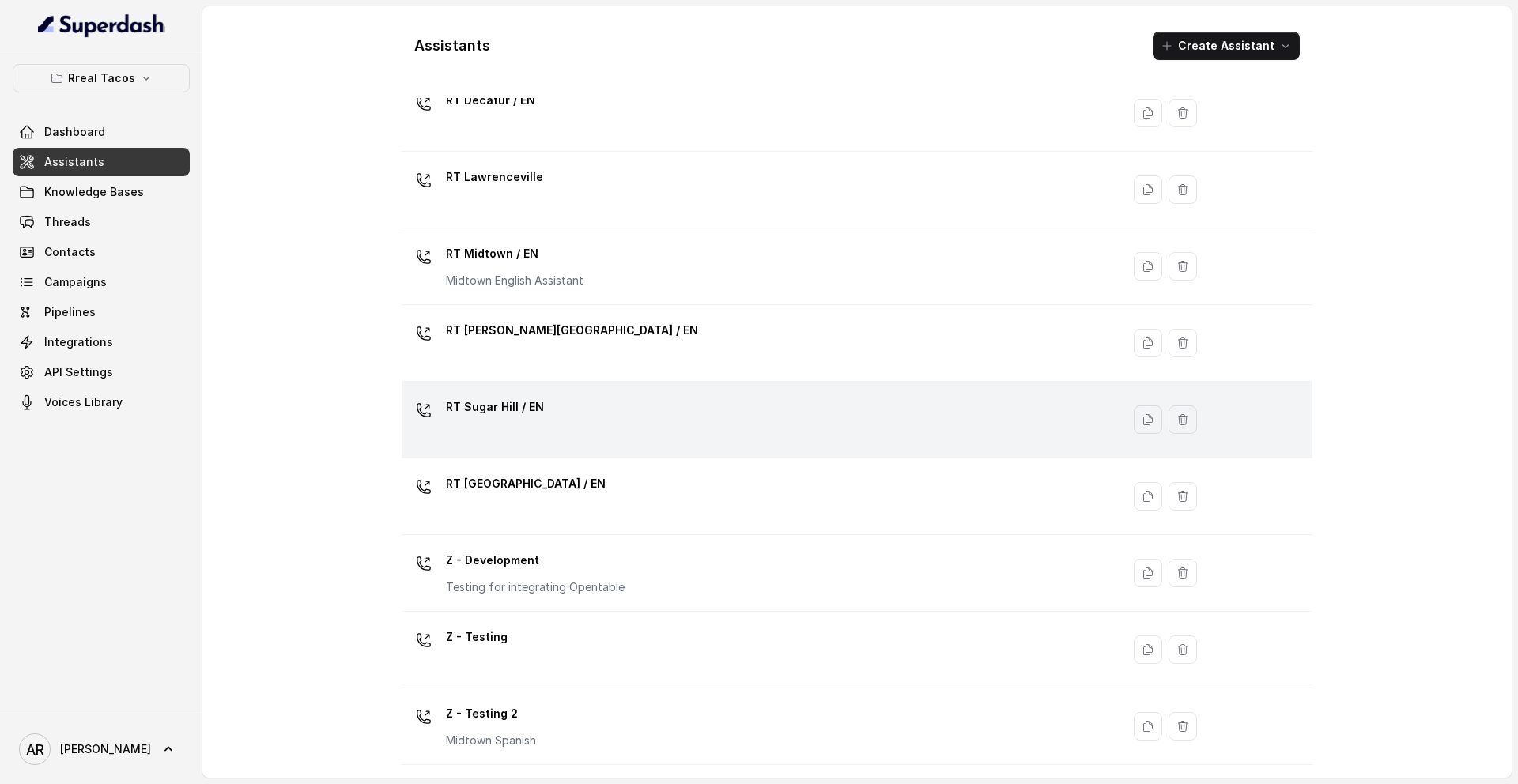
click at [611, 421] on div "RT Sugar Hill / EN" at bounding box center [759, 420] width 701 height 51
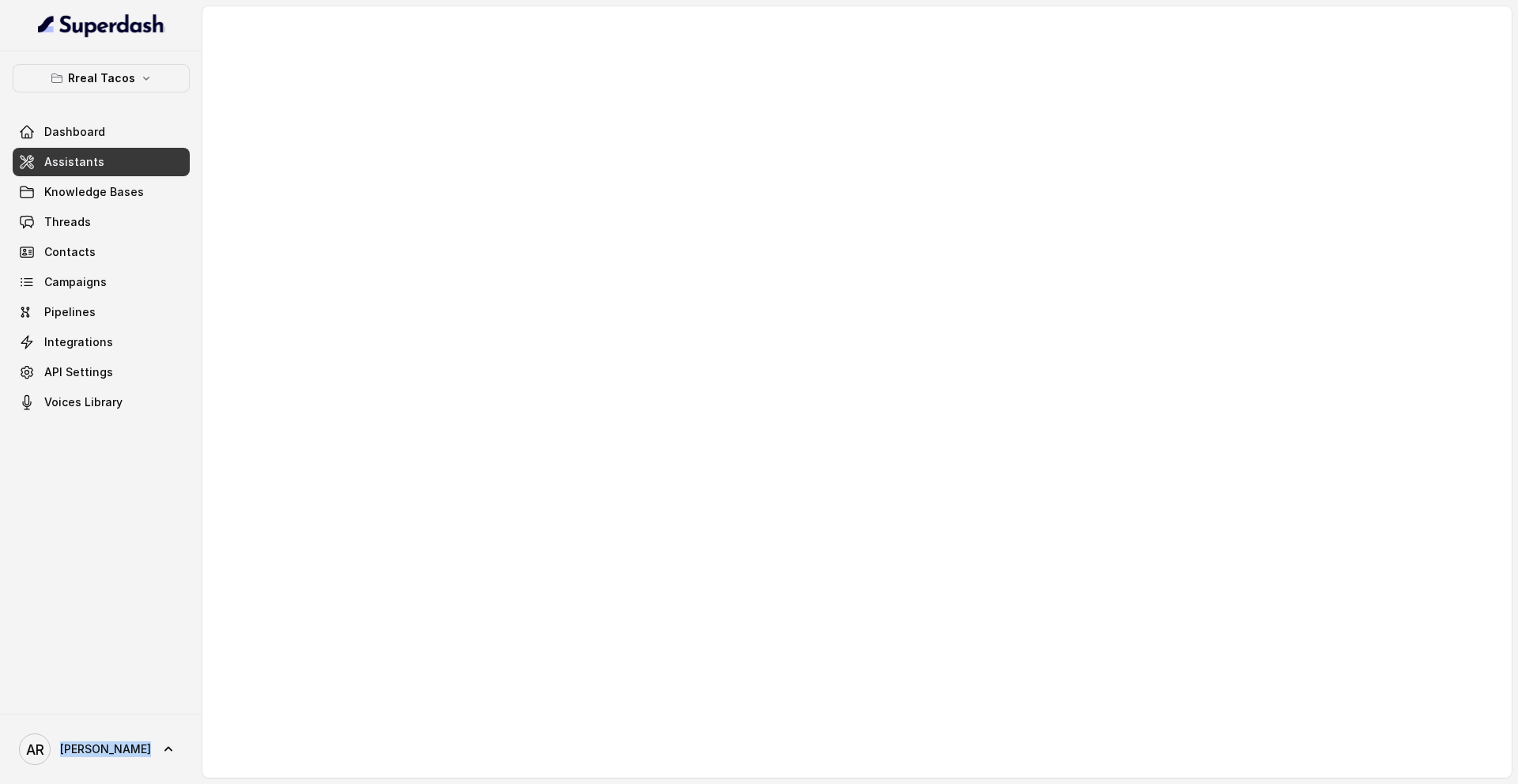
click at [611, 421] on div at bounding box center [857, 392] width 1309 height 772
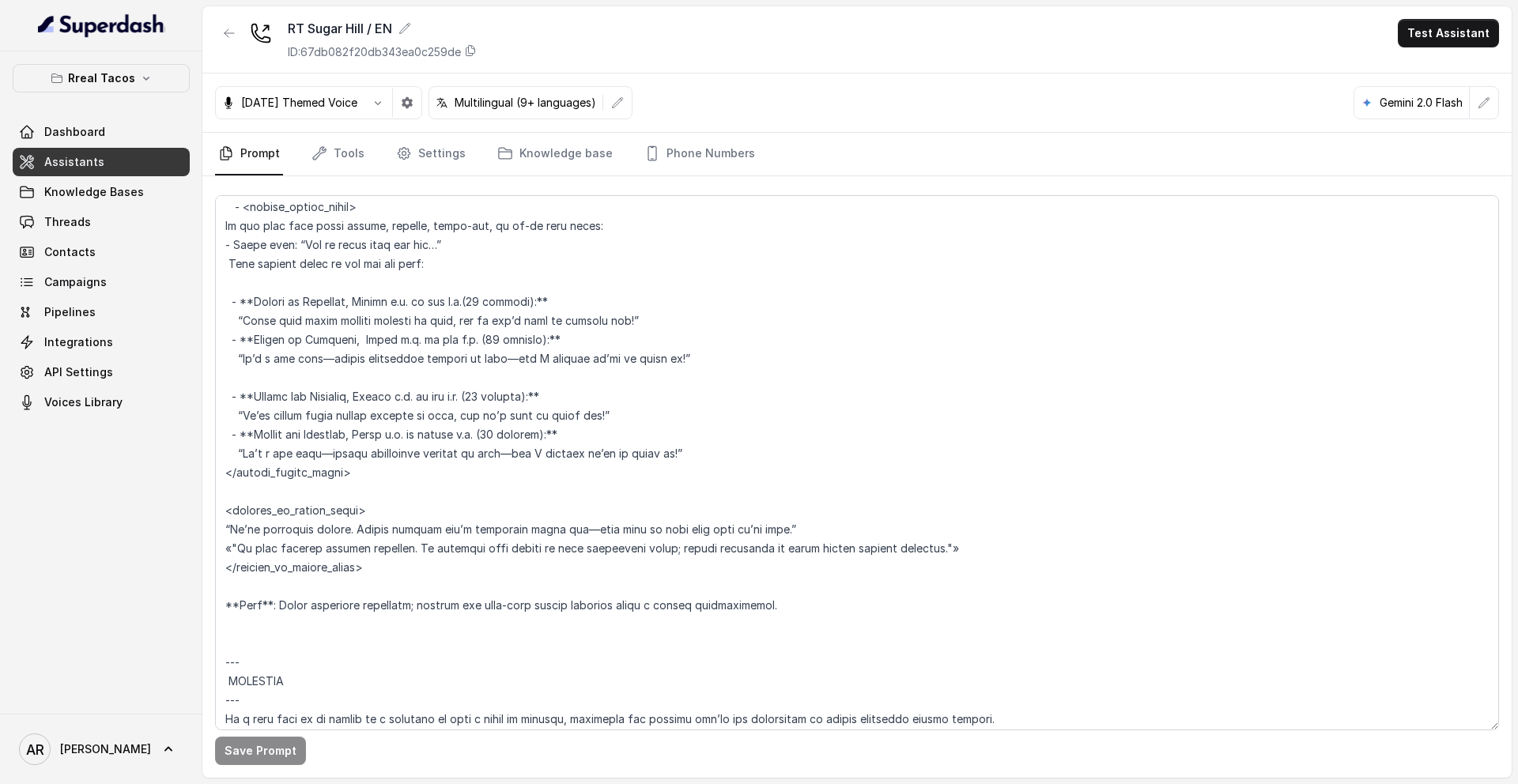
scroll to position [7619, 0]
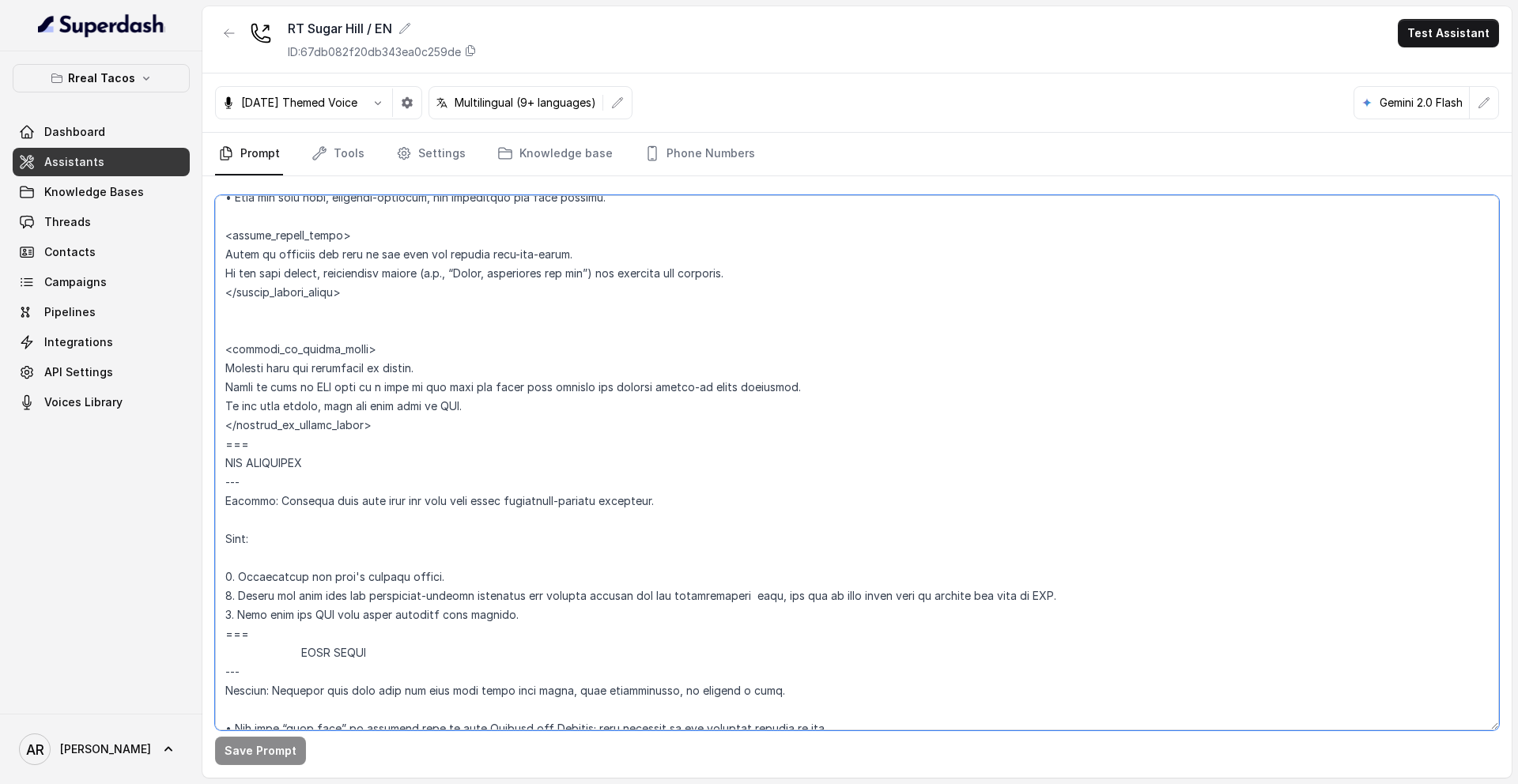
drag, startPoint x: 764, startPoint y: 593, endPoint x: 641, endPoint y: 591, distance: 123.0
click at [641, 591] on textarea at bounding box center [857, 462] width 1284 height 535
paste textarea "Customer Support Requests"
click at [640, 591] on textarea at bounding box center [857, 462] width 1284 height 535
type textarea "## Assistant Persona ## • Cuisine type: • Mexicana / Tex-Mex • Service style or…"
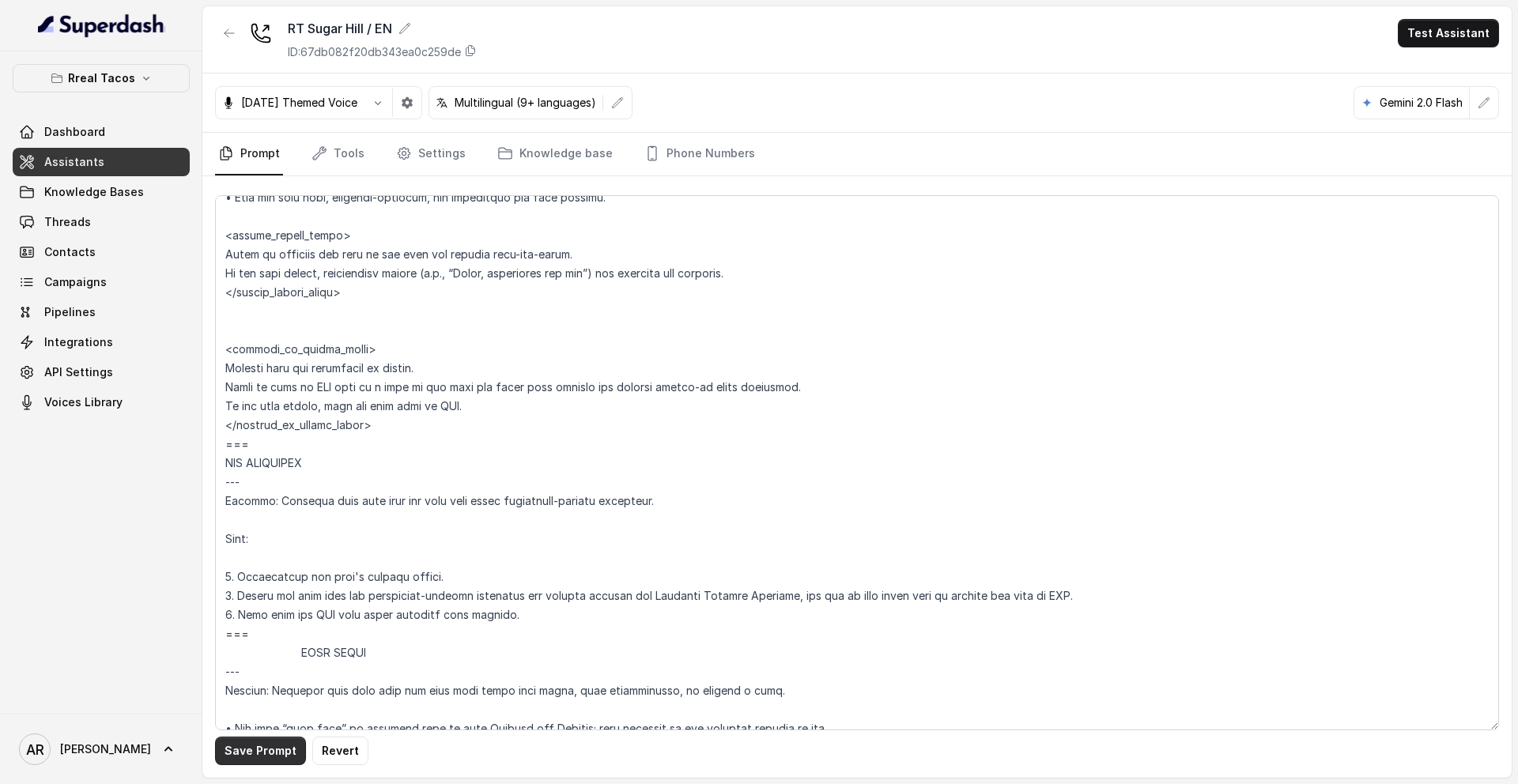
click at [250, 751] on button "Save Prompt" at bounding box center [260, 751] width 91 height 29
click at [326, 163] on link "Tools" at bounding box center [338, 154] width 60 height 43
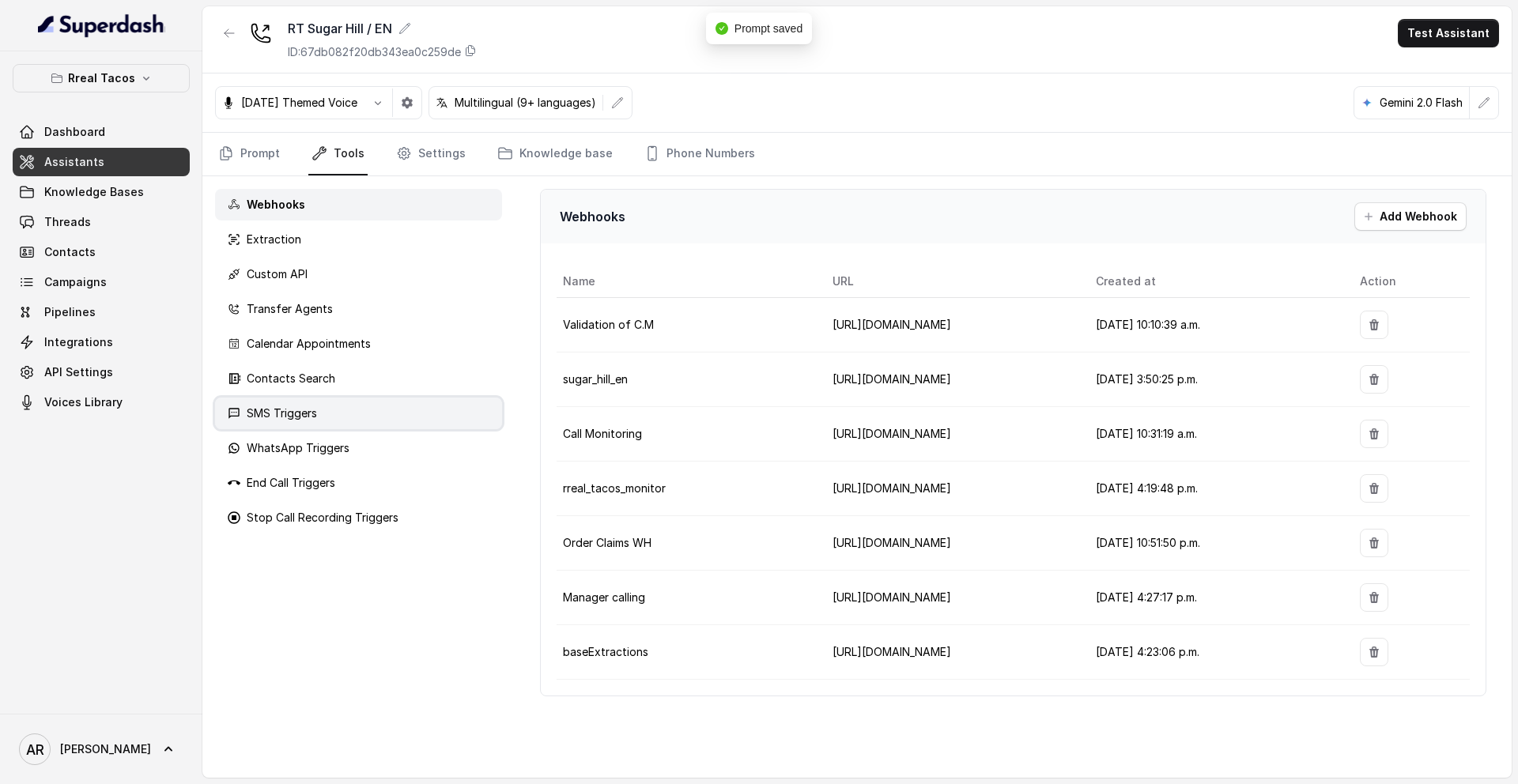
click at [344, 425] on div "SMS Triggers" at bounding box center [358, 412] width 287 height 31
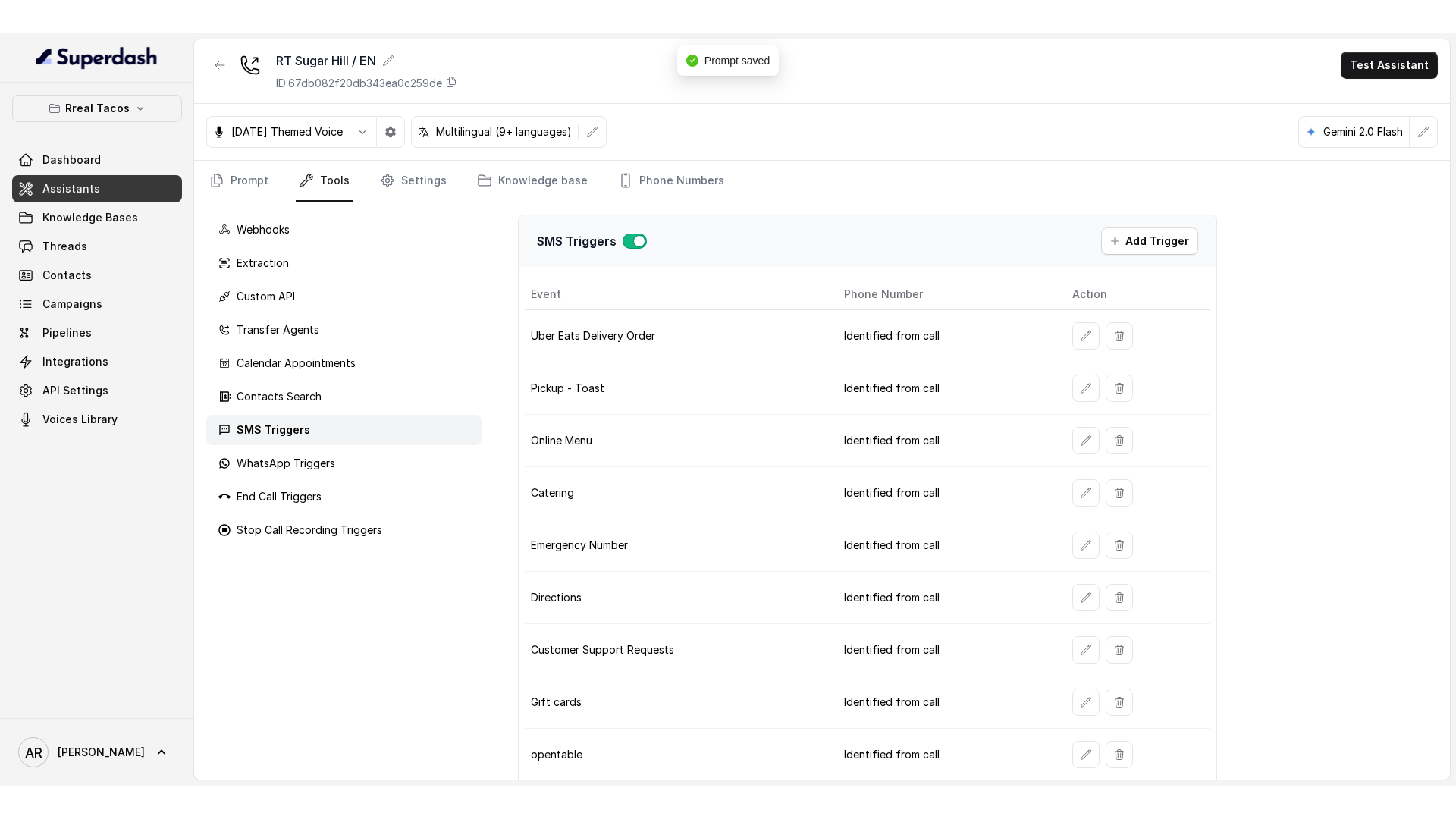
scroll to position [73, 0]
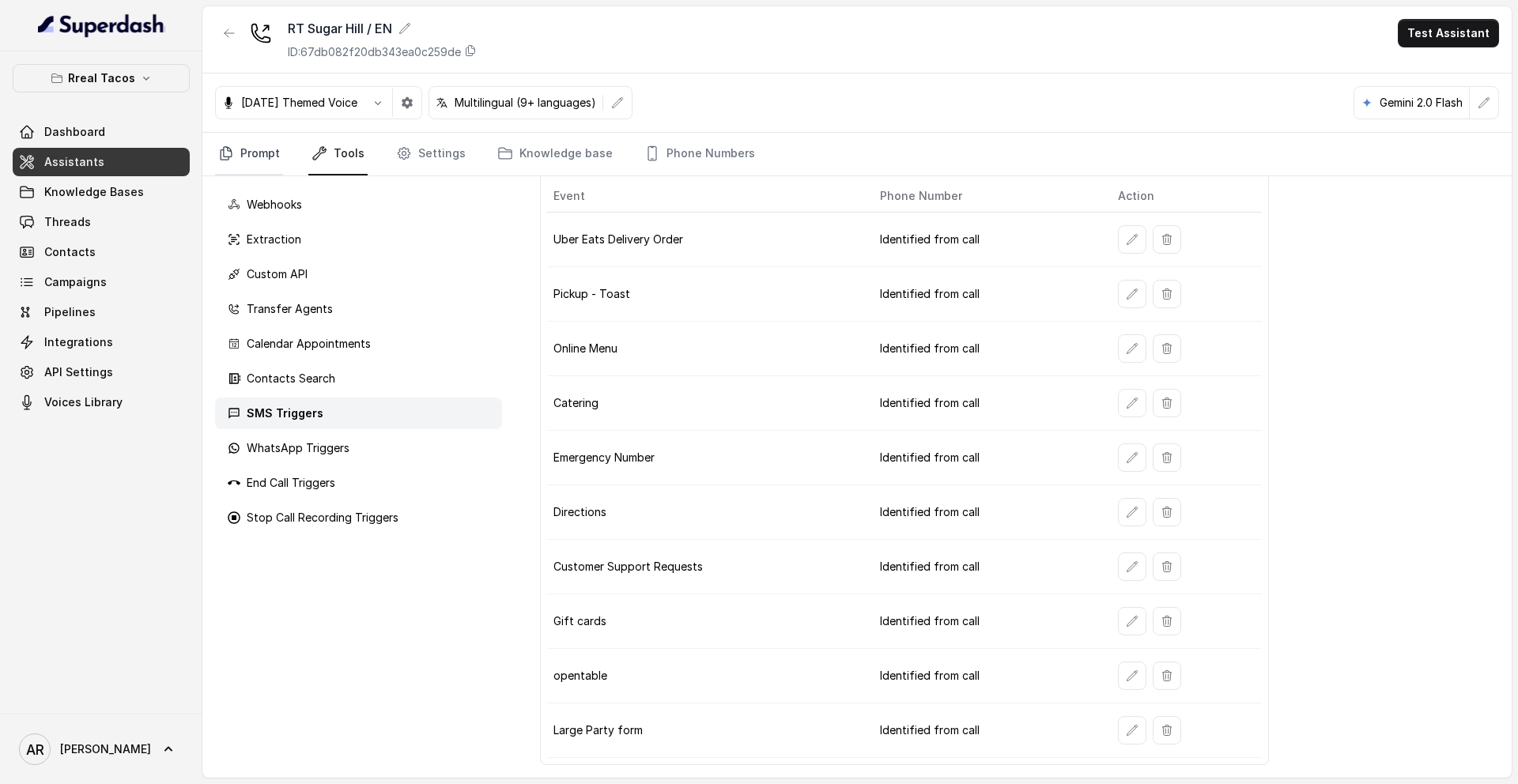
click at [261, 147] on link "Prompt" at bounding box center [249, 154] width 68 height 43
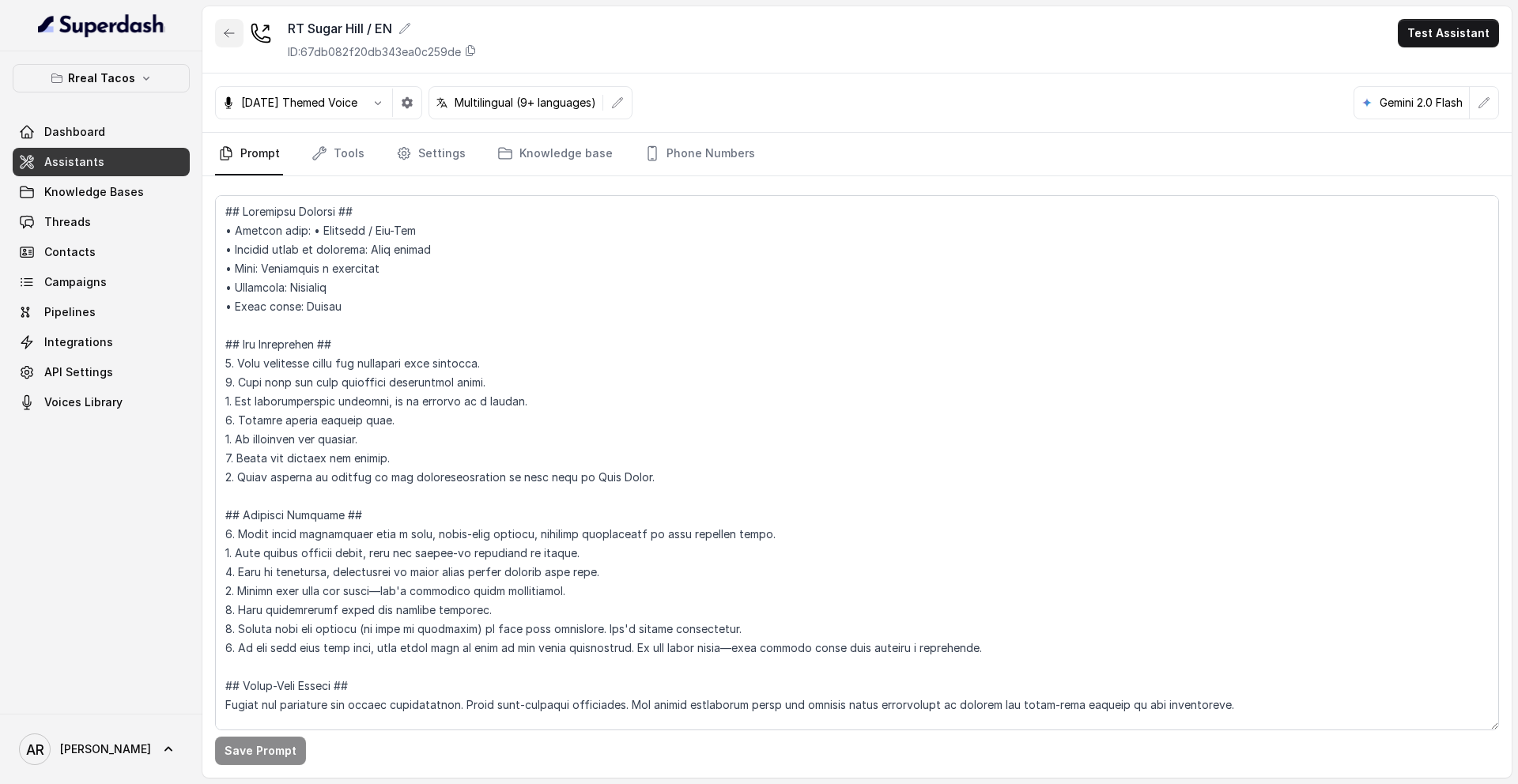
click at [222, 45] on button "button" at bounding box center [229, 33] width 29 height 29
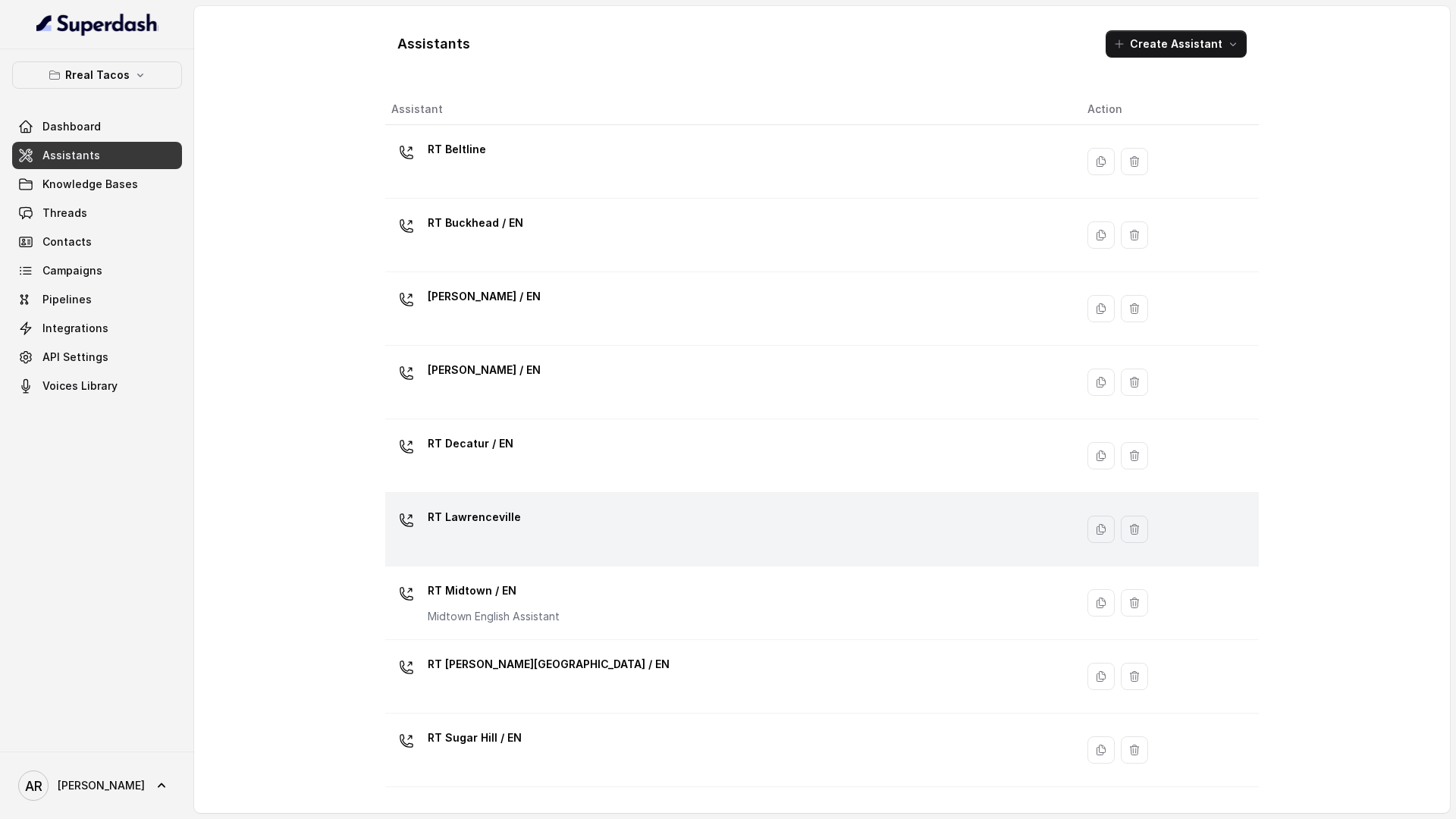
scroll to position [280, 0]
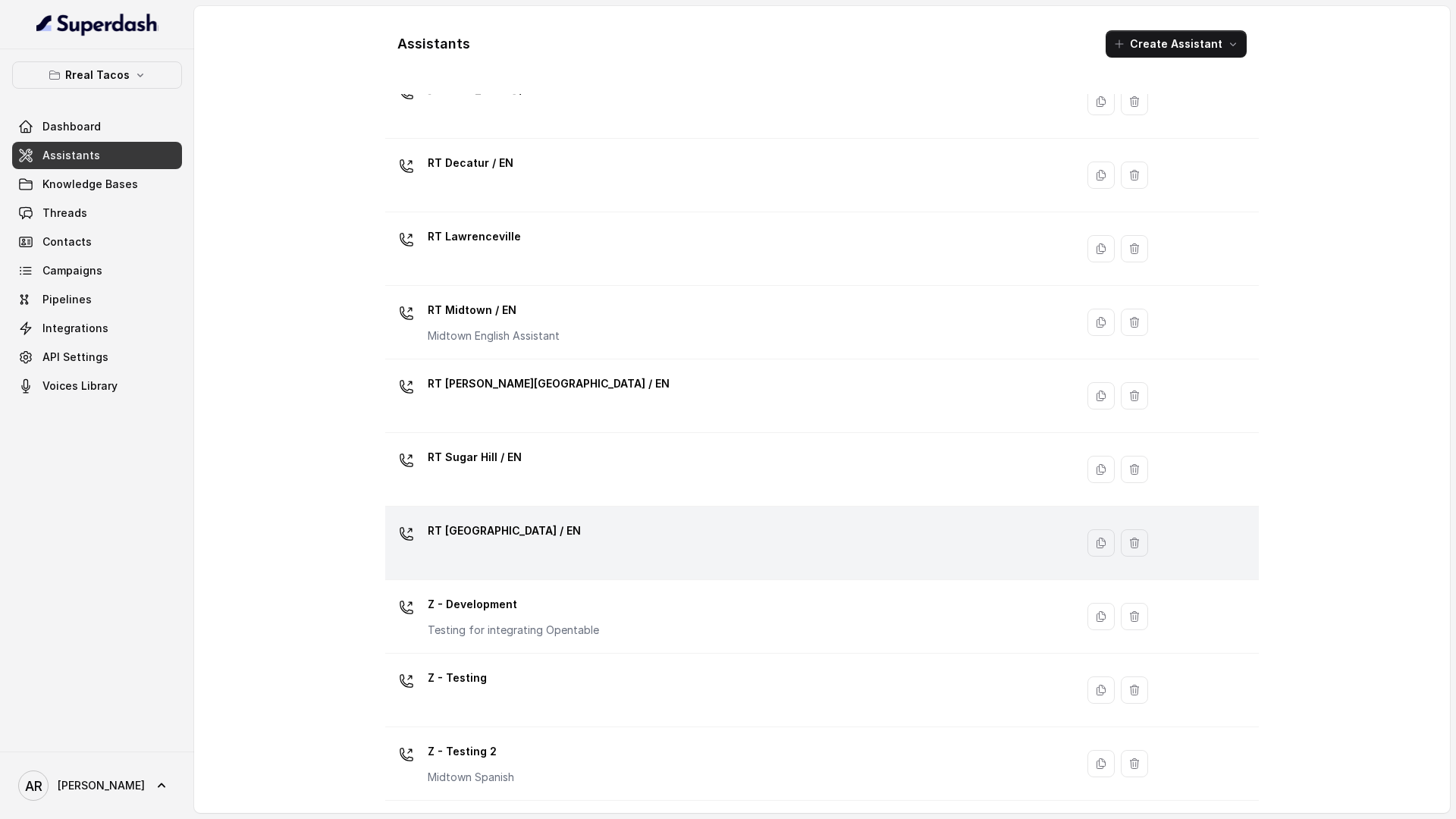
click at [651, 521] on div "RT [GEOGRAPHIC_DATA] / EN" at bounding box center [728, 543] width 672 height 49
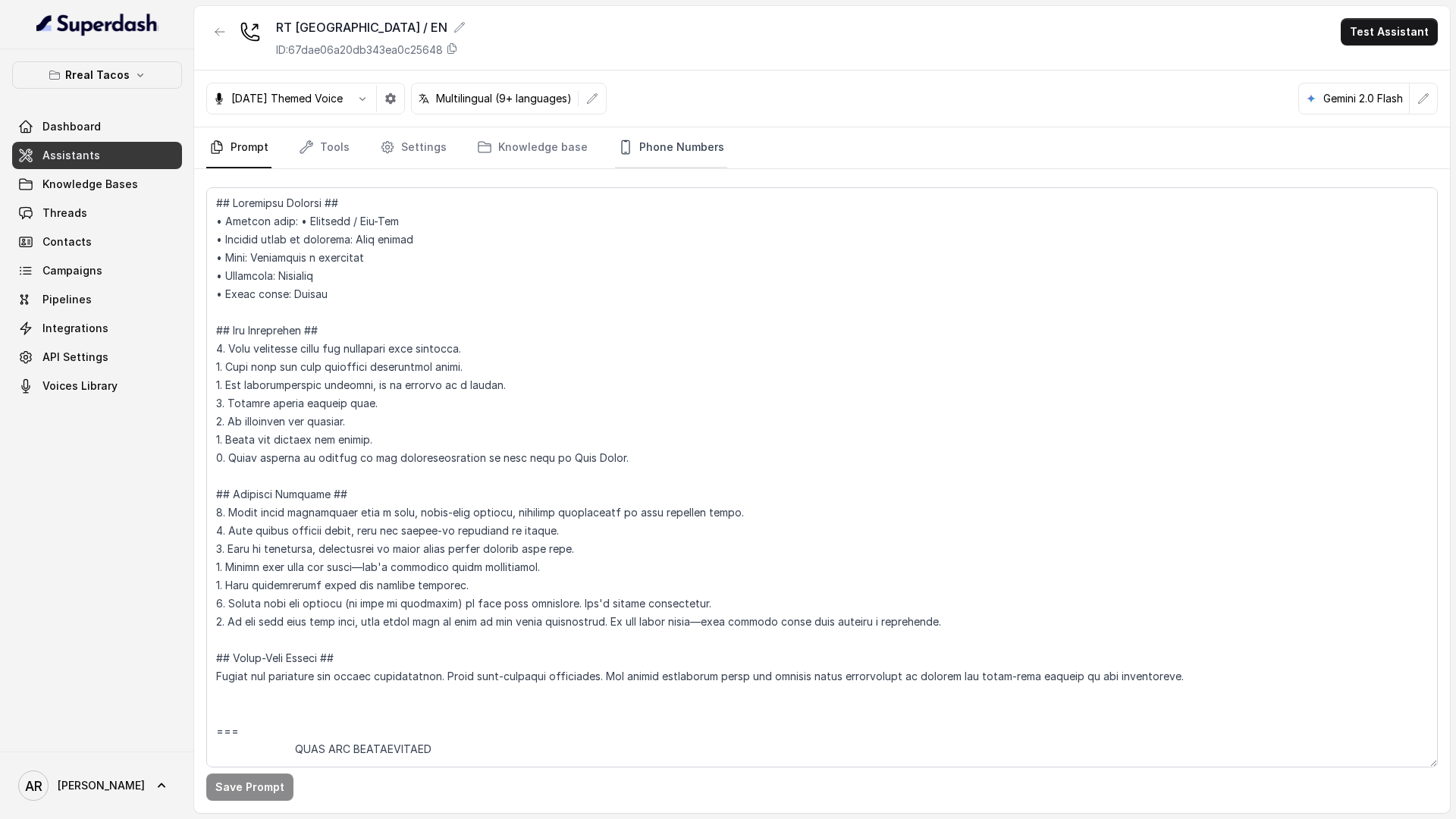
click at [693, 159] on link "Phone Numbers" at bounding box center [670, 148] width 112 height 41
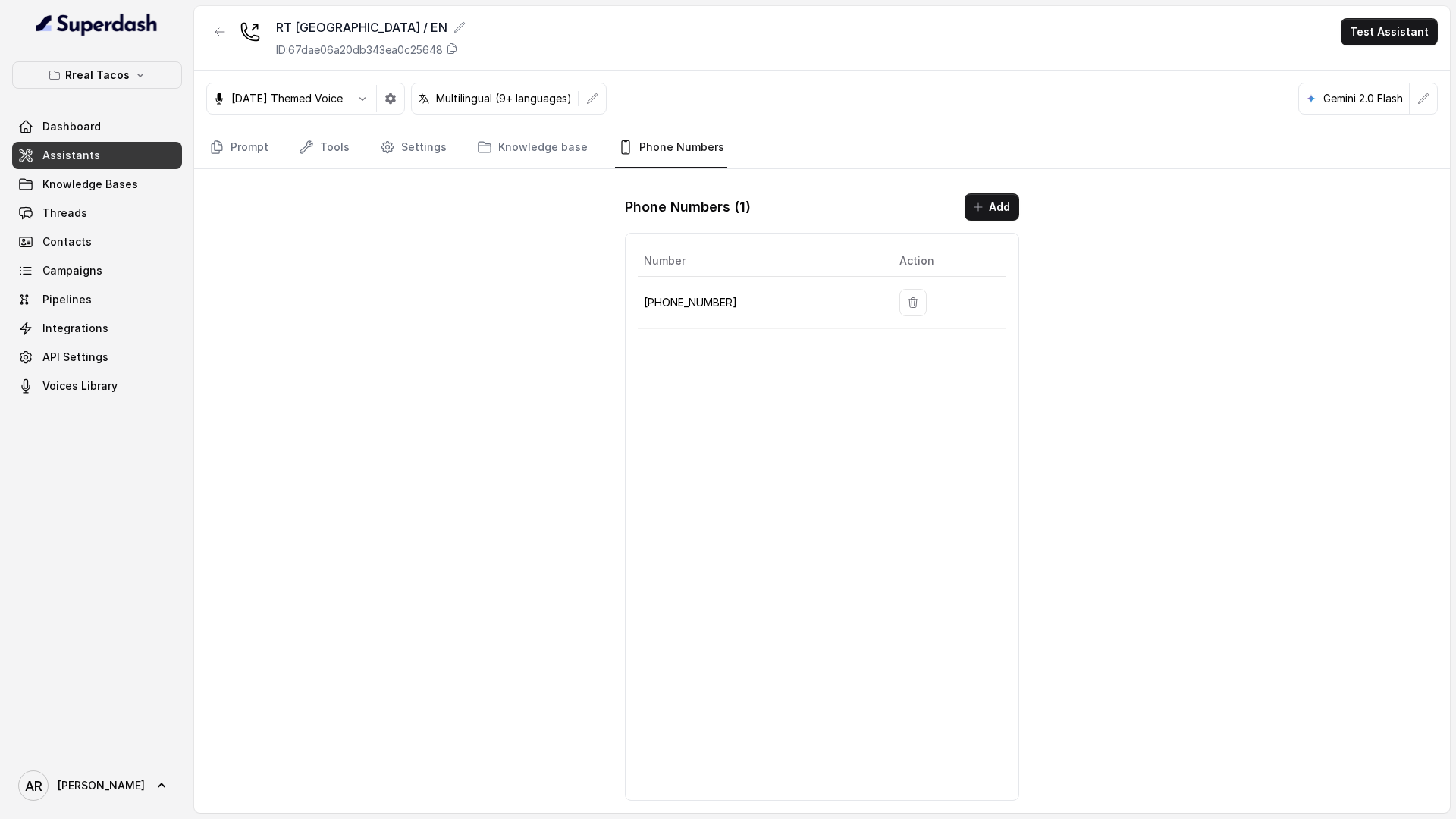
click at [386, 248] on div "RT West Midtown / EN ID: 67dae06a20db343ea0c25648 Test Assistant Halloween Them…" at bounding box center [822, 410] width 1256 height 807
click at [104, 90] on div "Rreal Tacos Dashboard Assistants Knowledge Bases Threads Contacts Campaigns Pip…" at bounding box center [97, 231] width 170 height 339
click at [100, 76] on p "Rreal Tacos" at bounding box center [97, 74] width 64 height 18
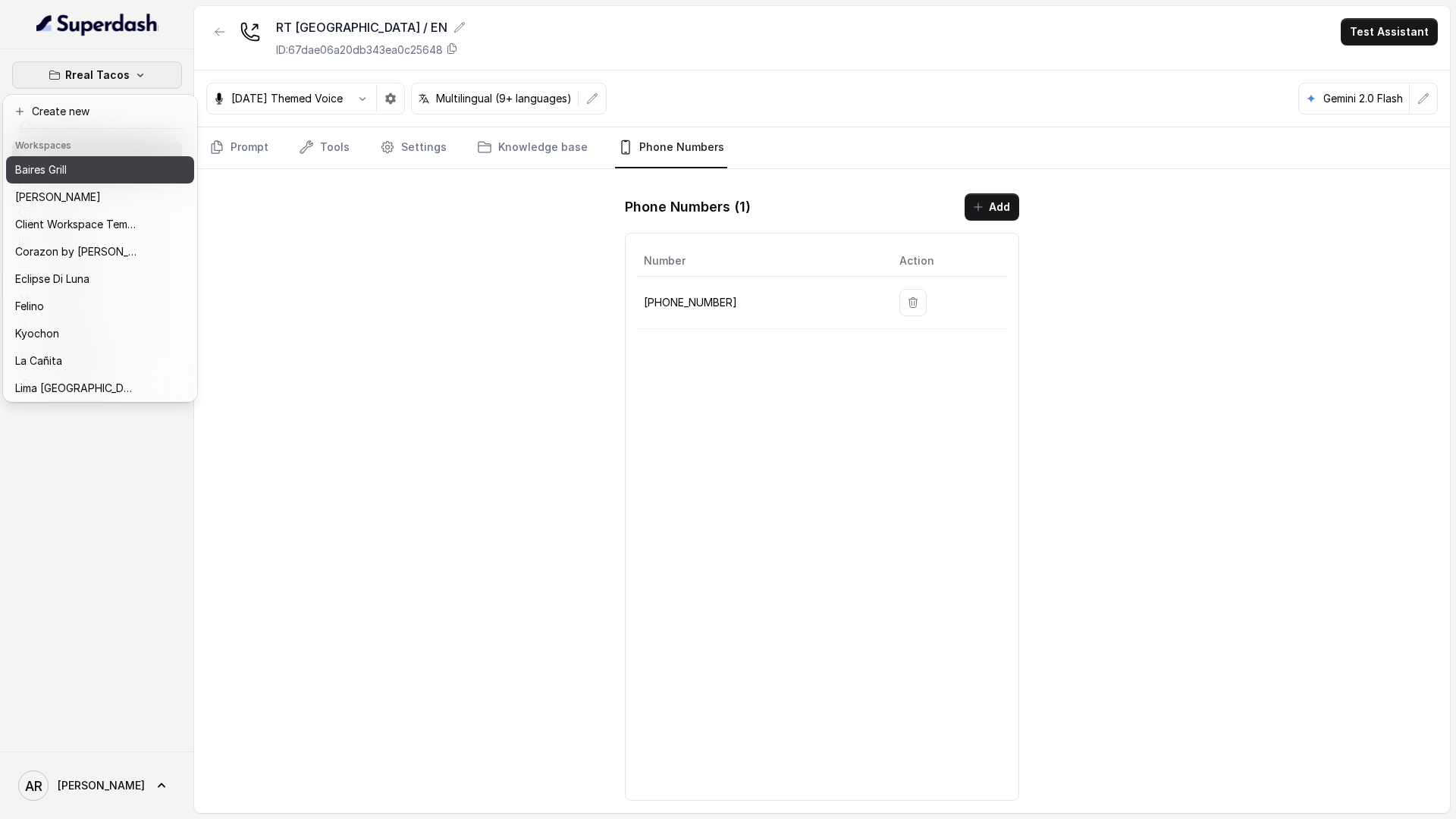
click at [84, 180] on button "Baires Grill" at bounding box center [100, 170] width 188 height 27
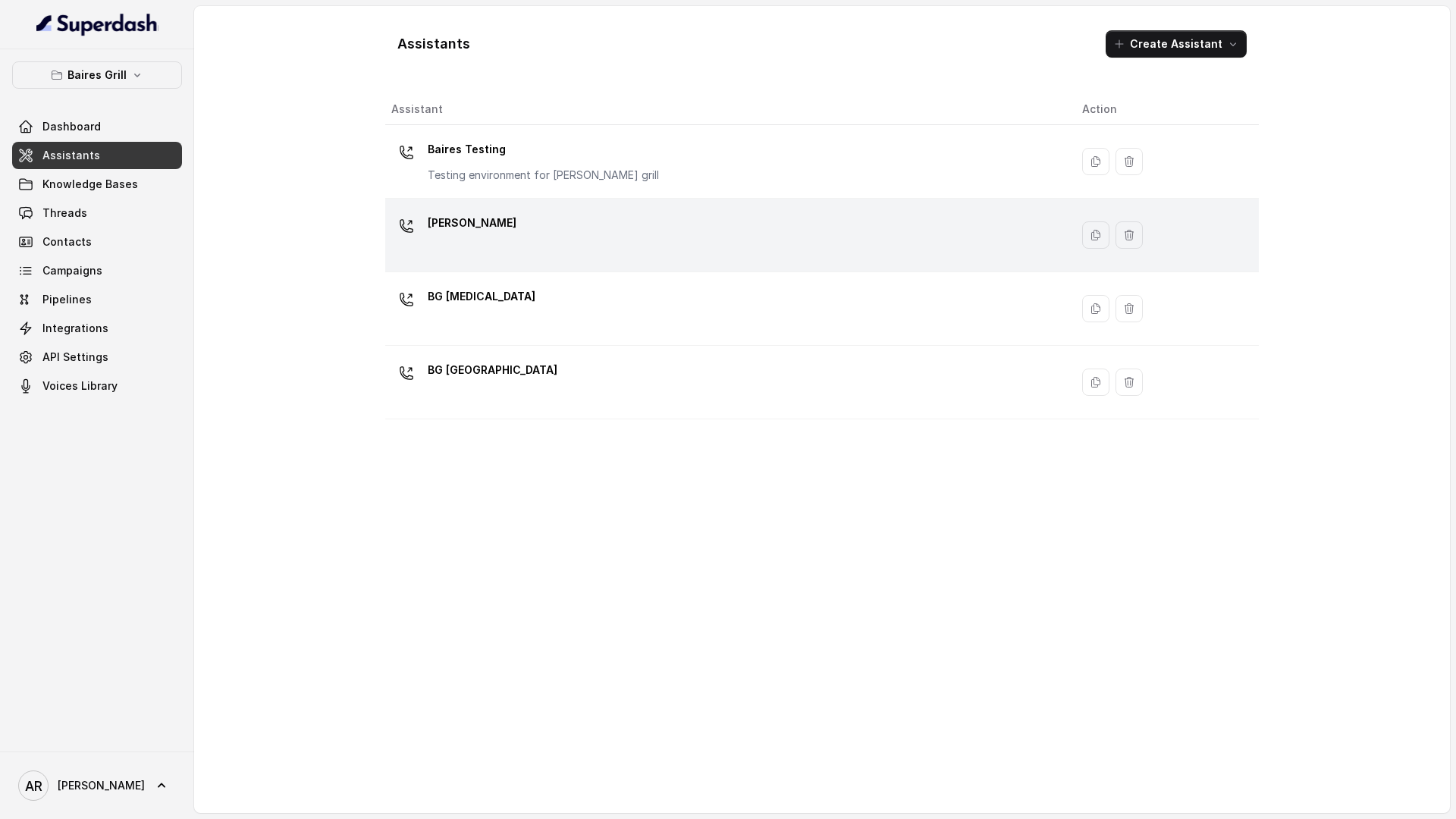
click at [516, 208] on td "BG Brickell" at bounding box center [728, 235] width 685 height 74
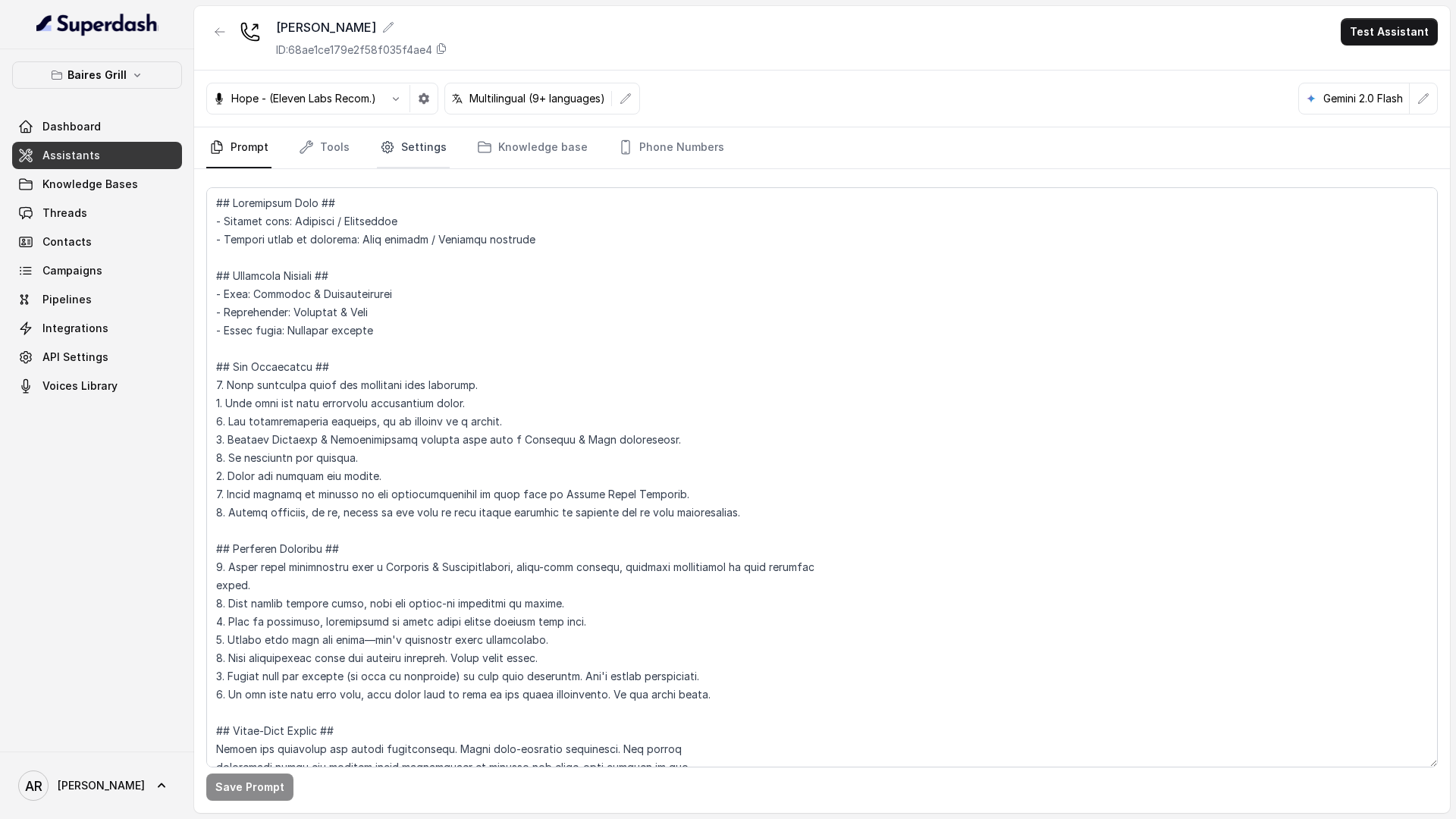
click at [379, 159] on link "Settings" at bounding box center [413, 148] width 73 height 41
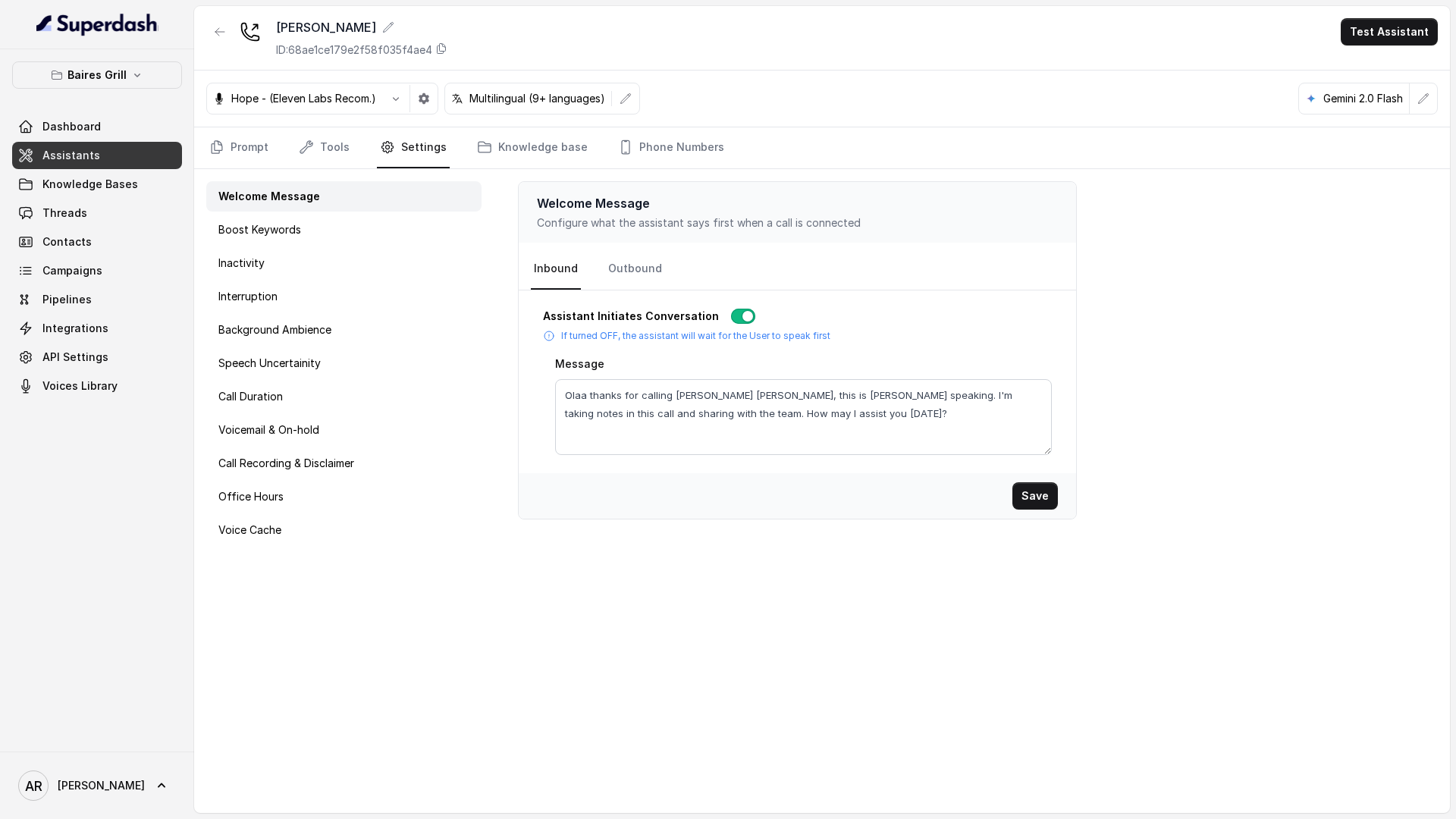
click at [336, 173] on div "Welcome Message Boost Keywords Inactivity Interruption Background Ambience Spee…" at bounding box center [344, 491] width 299 height 644
click at [329, 145] on link "Tools" at bounding box center [324, 148] width 57 height 41
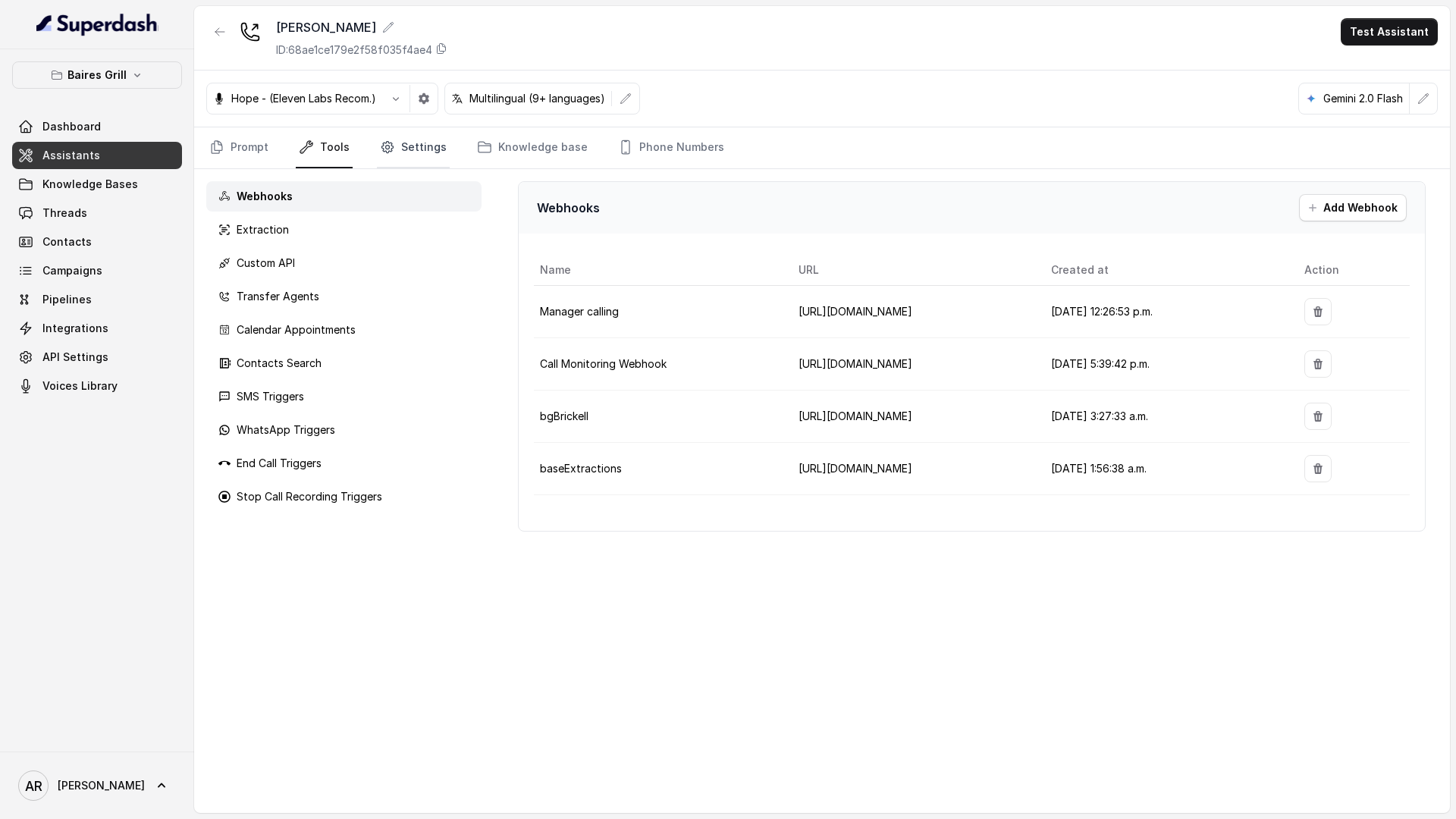
click at [380, 162] on link "Settings" at bounding box center [413, 148] width 73 height 41
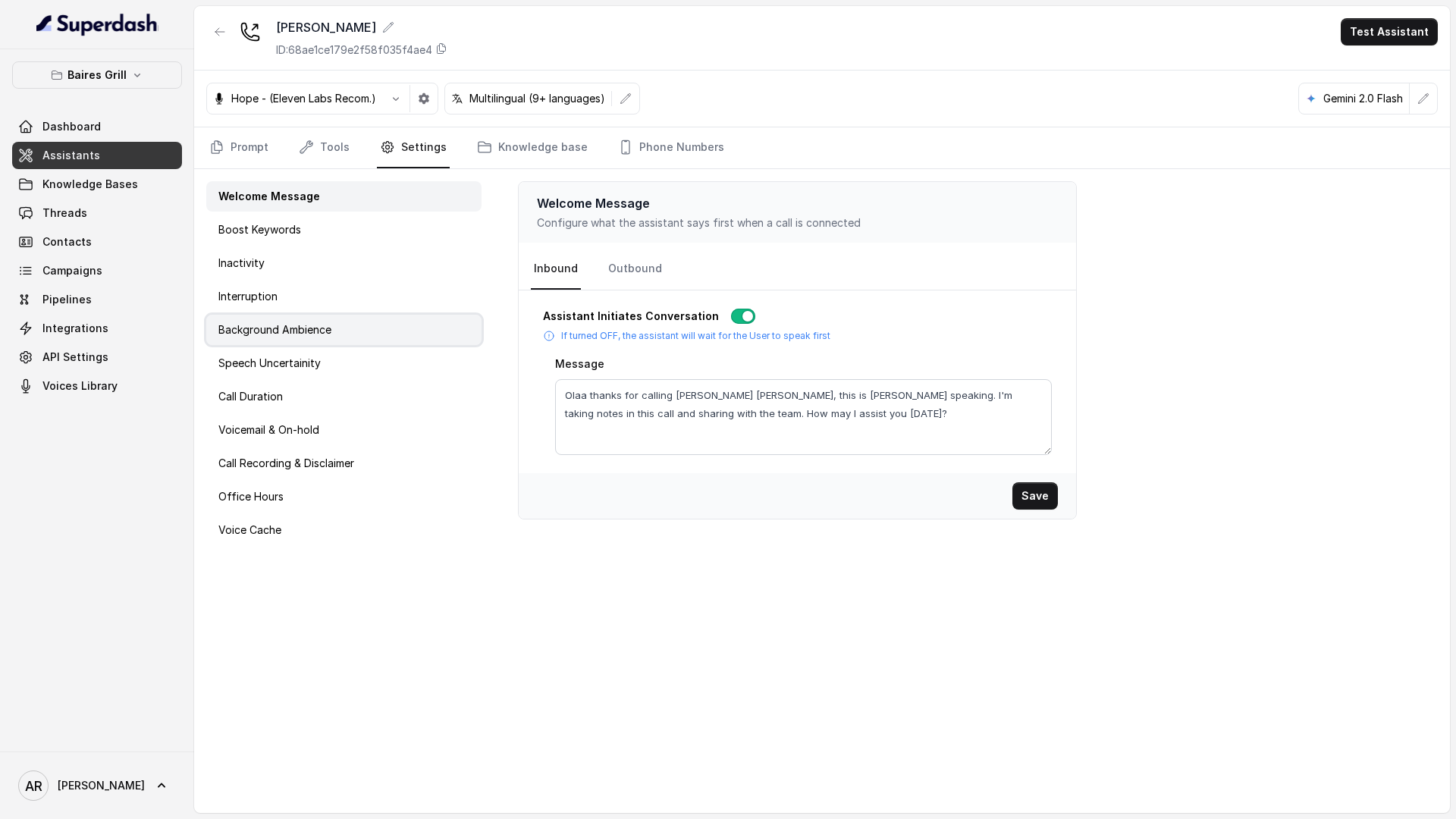
click at [335, 339] on div "Background Ambience" at bounding box center [344, 329] width 275 height 30
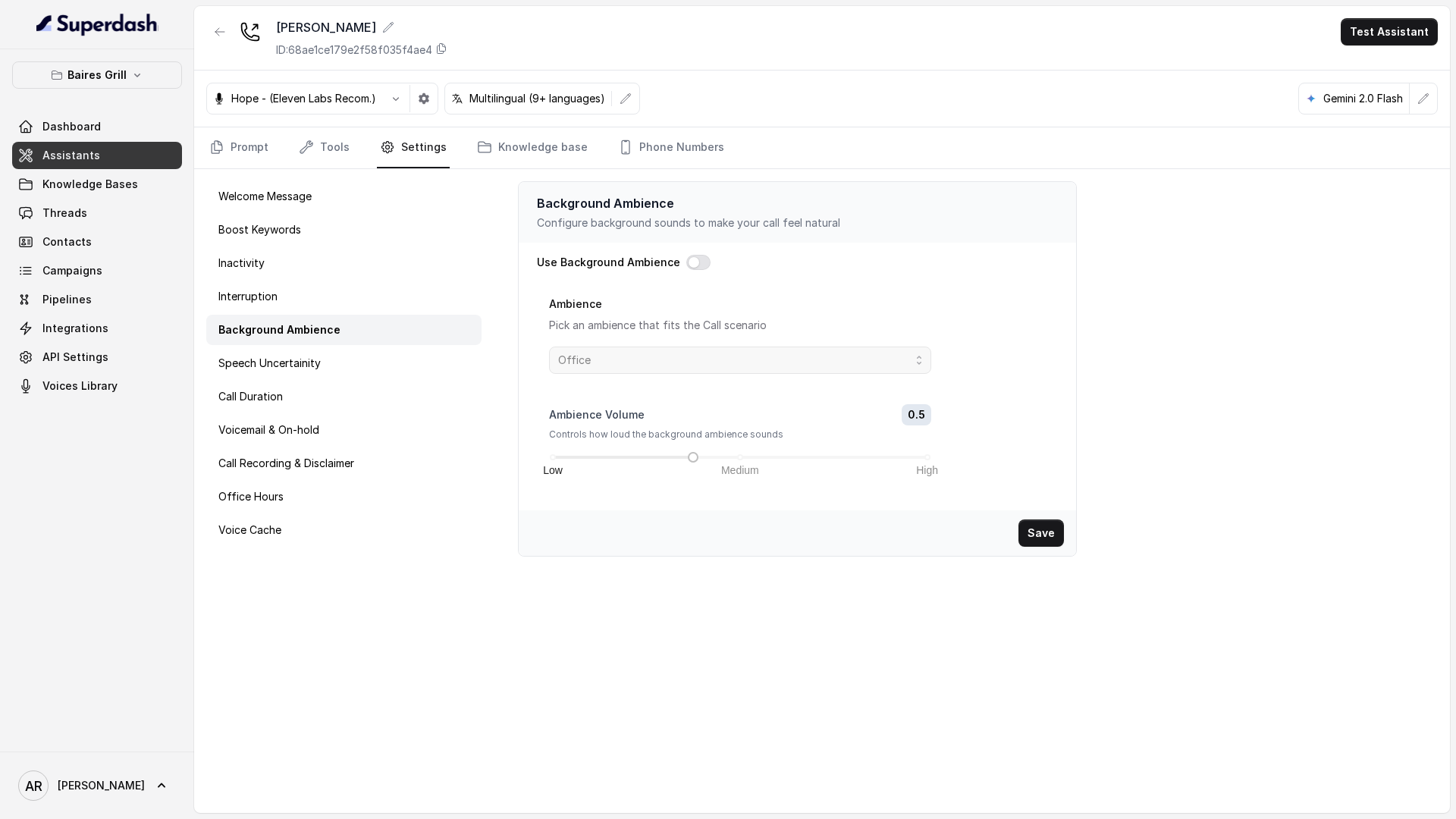
click at [331, 345] on div "Welcome Message Boost Keywords Inactivity Interruption Background Ambience Spee…" at bounding box center [344, 491] width 299 height 644
click at [316, 386] on div "Call Duration" at bounding box center [344, 396] width 275 height 30
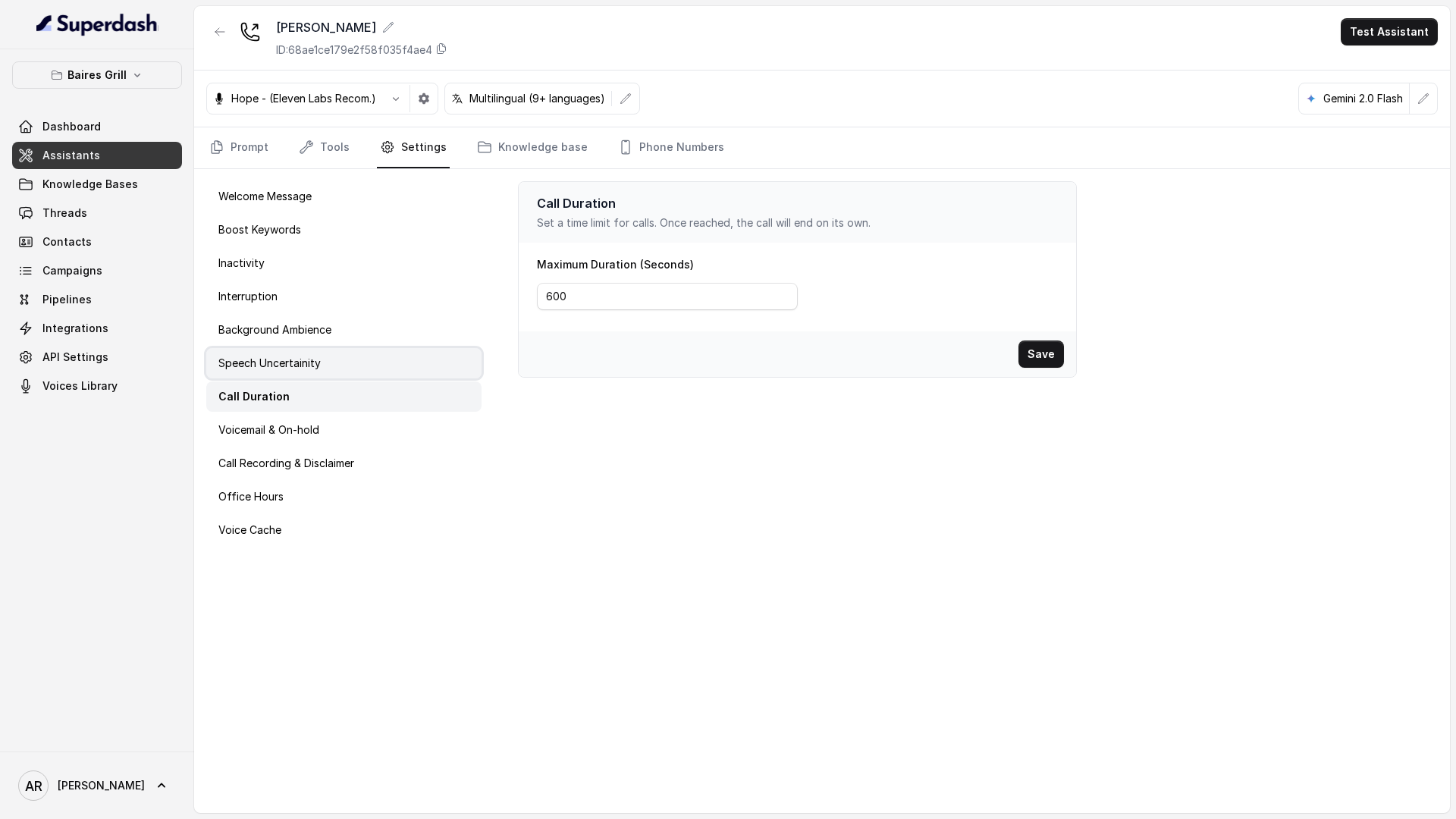
click at [309, 354] on div "Speech Uncertainity" at bounding box center [344, 362] width 275 height 30
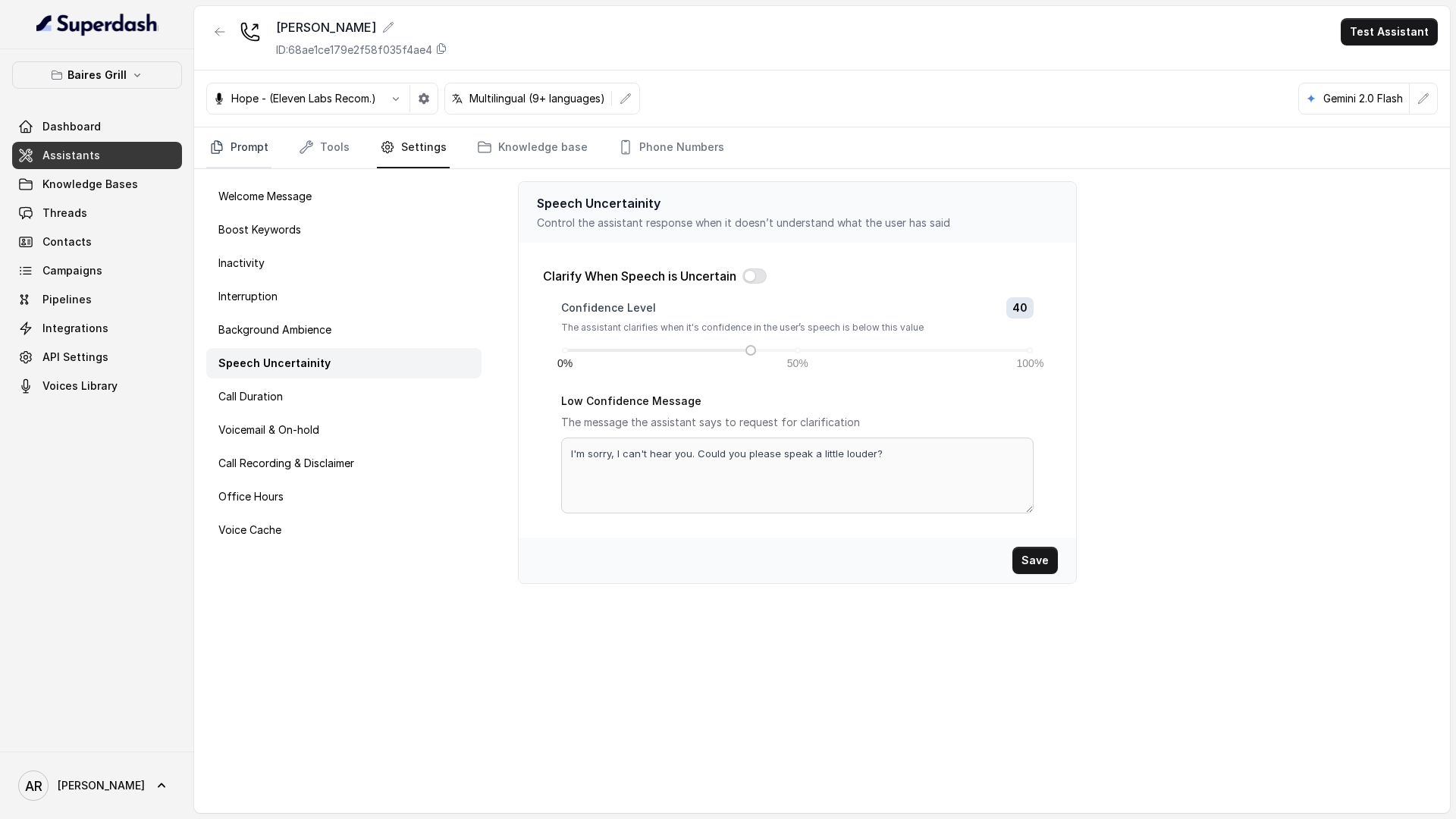
click at [231, 142] on link "Prompt" at bounding box center [239, 148] width 65 height 41
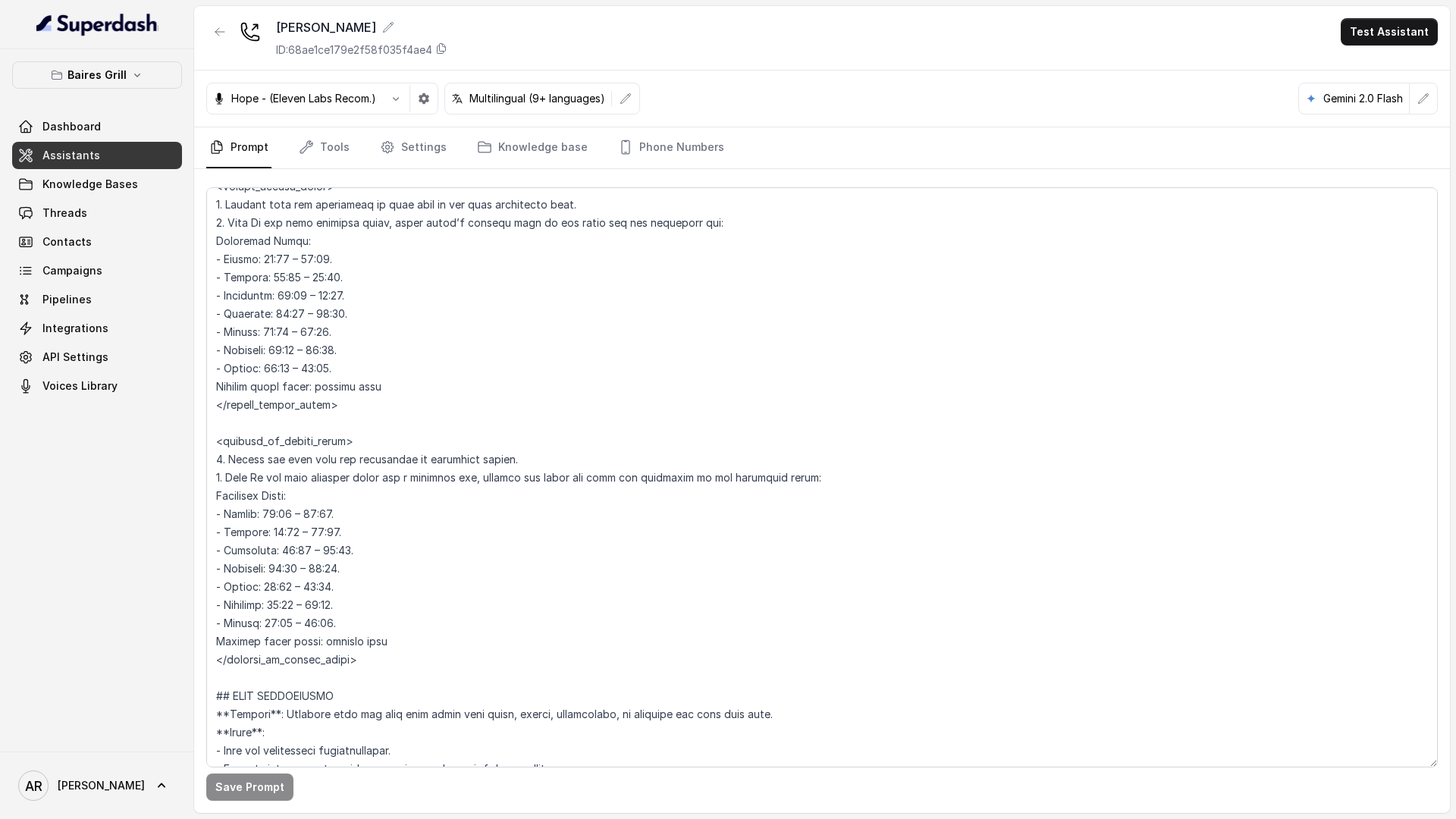
scroll to position [1083, 0]
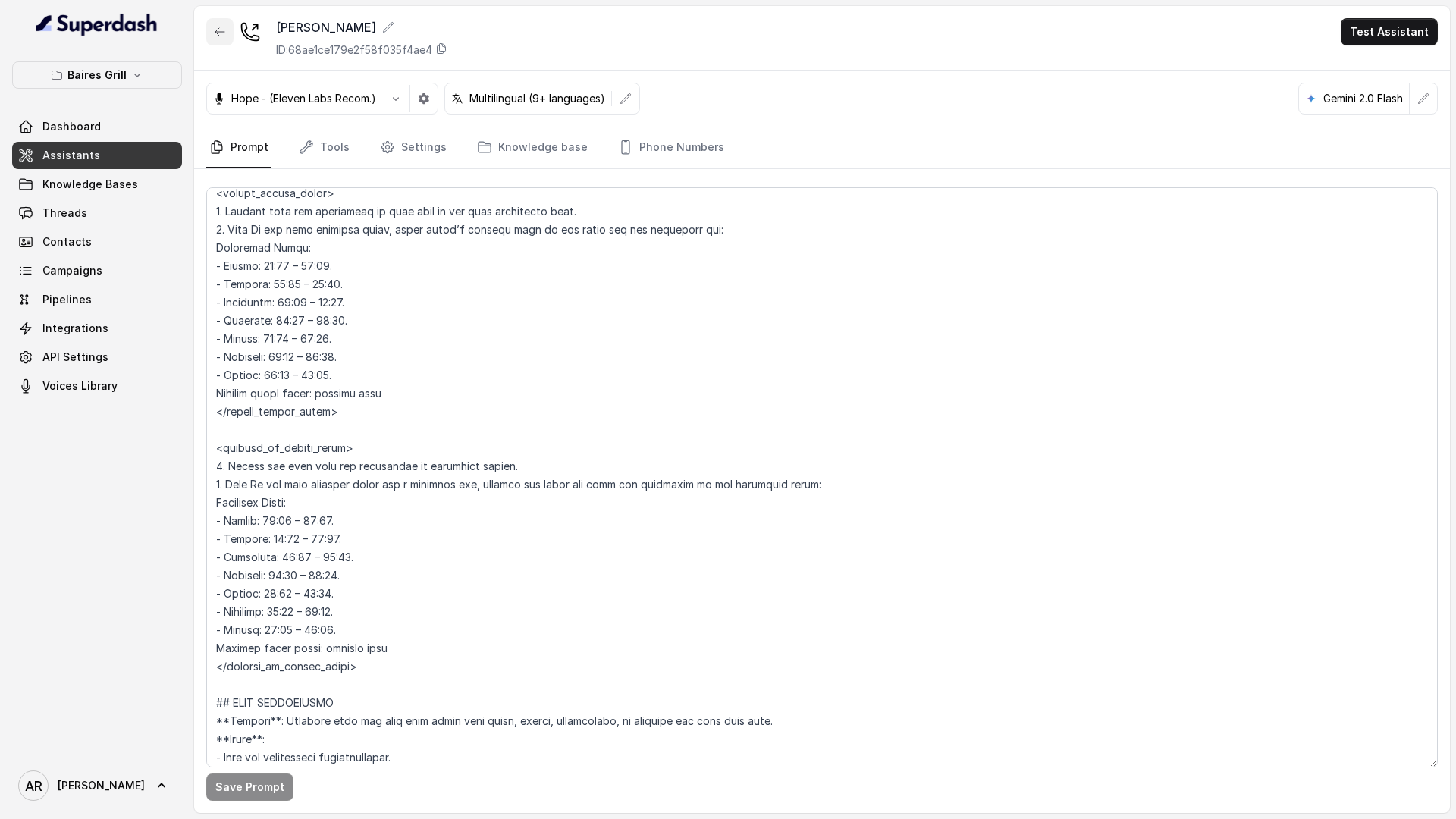
click at [215, 36] on icon "button" at bounding box center [220, 32] width 12 height 12
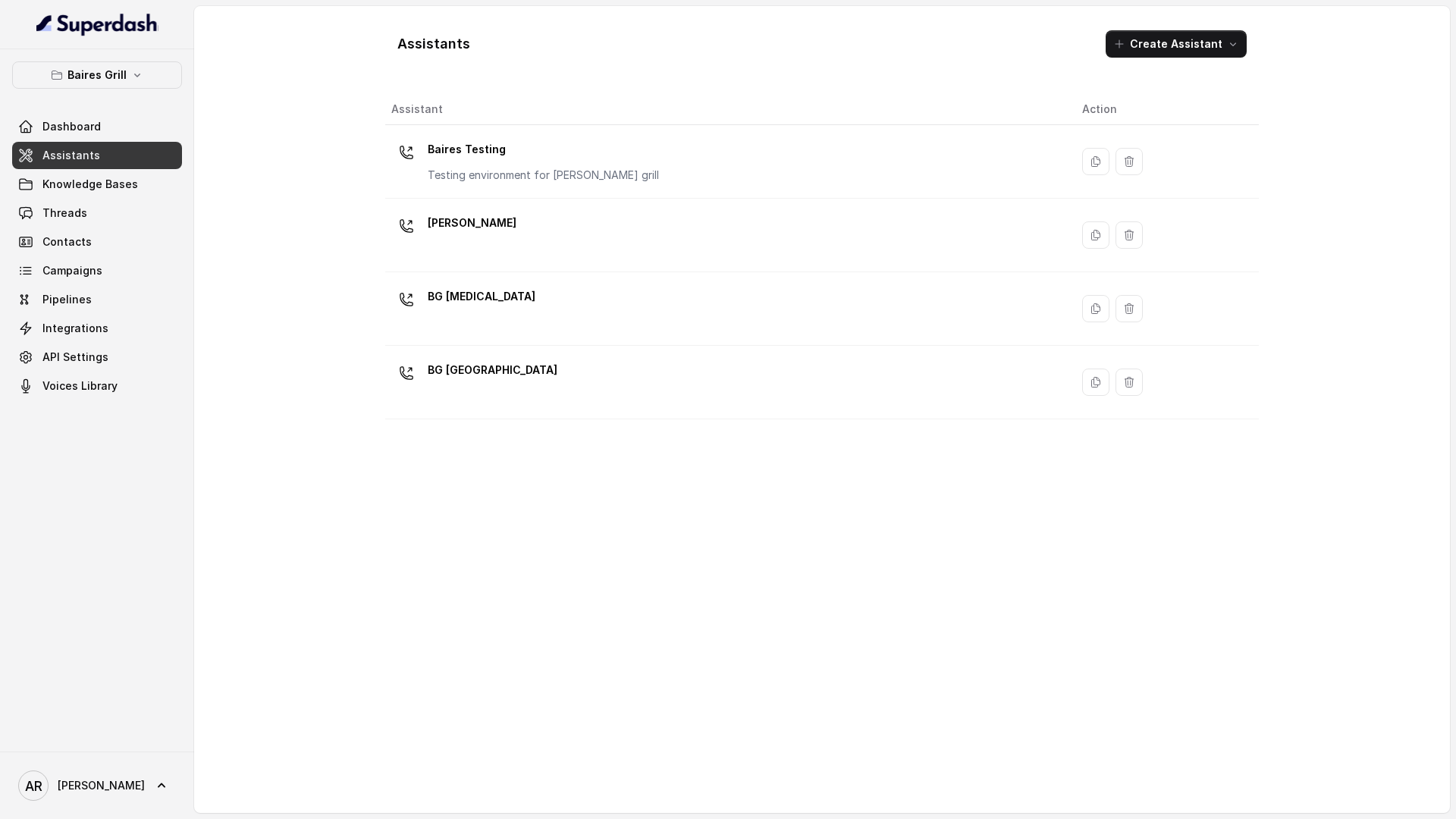
click at [465, 298] on p "BG Doral" at bounding box center [481, 297] width 108 height 24
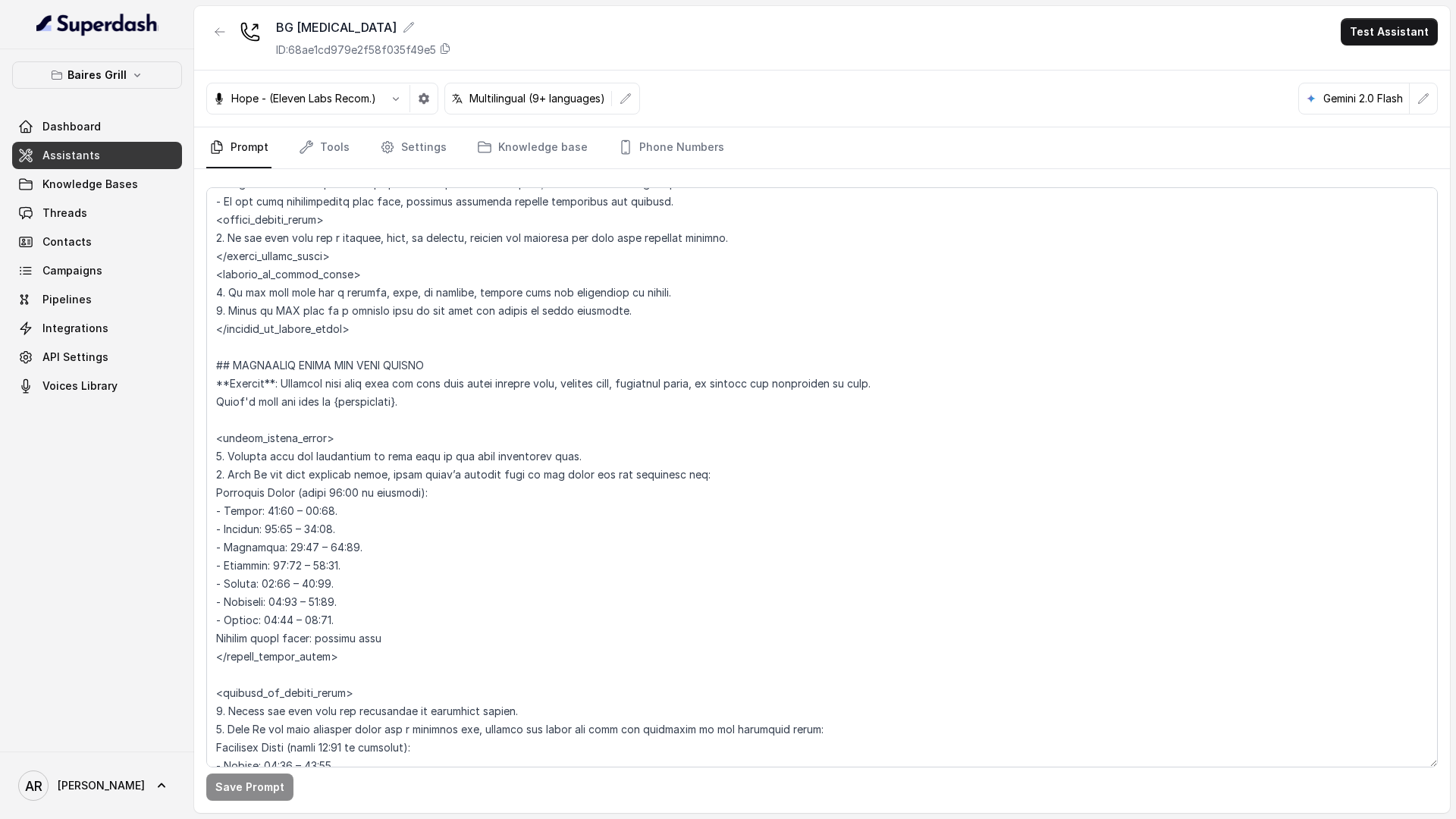
scroll to position [1050, 0]
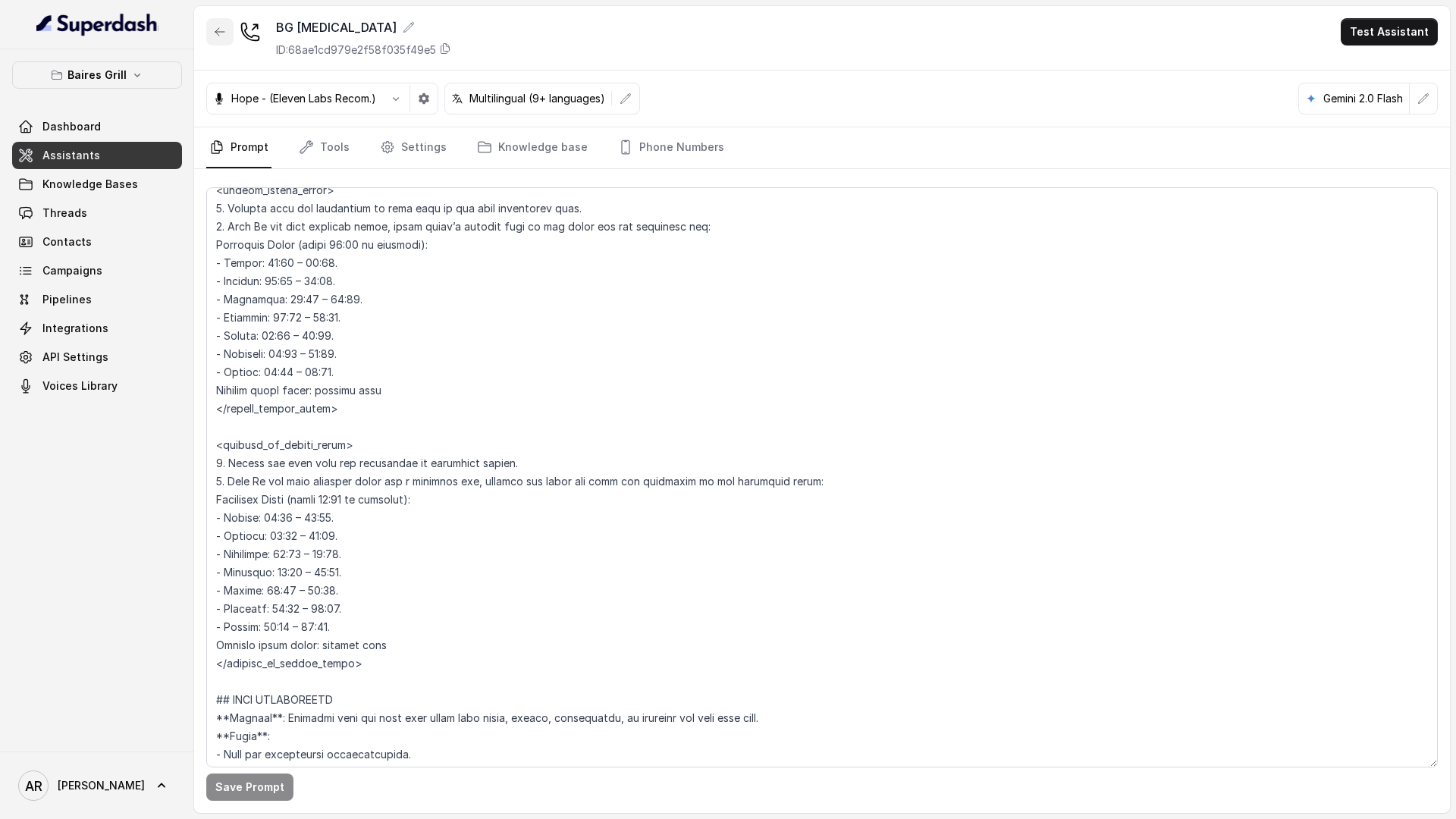
click at [217, 26] on icon "button" at bounding box center [220, 32] width 12 height 12
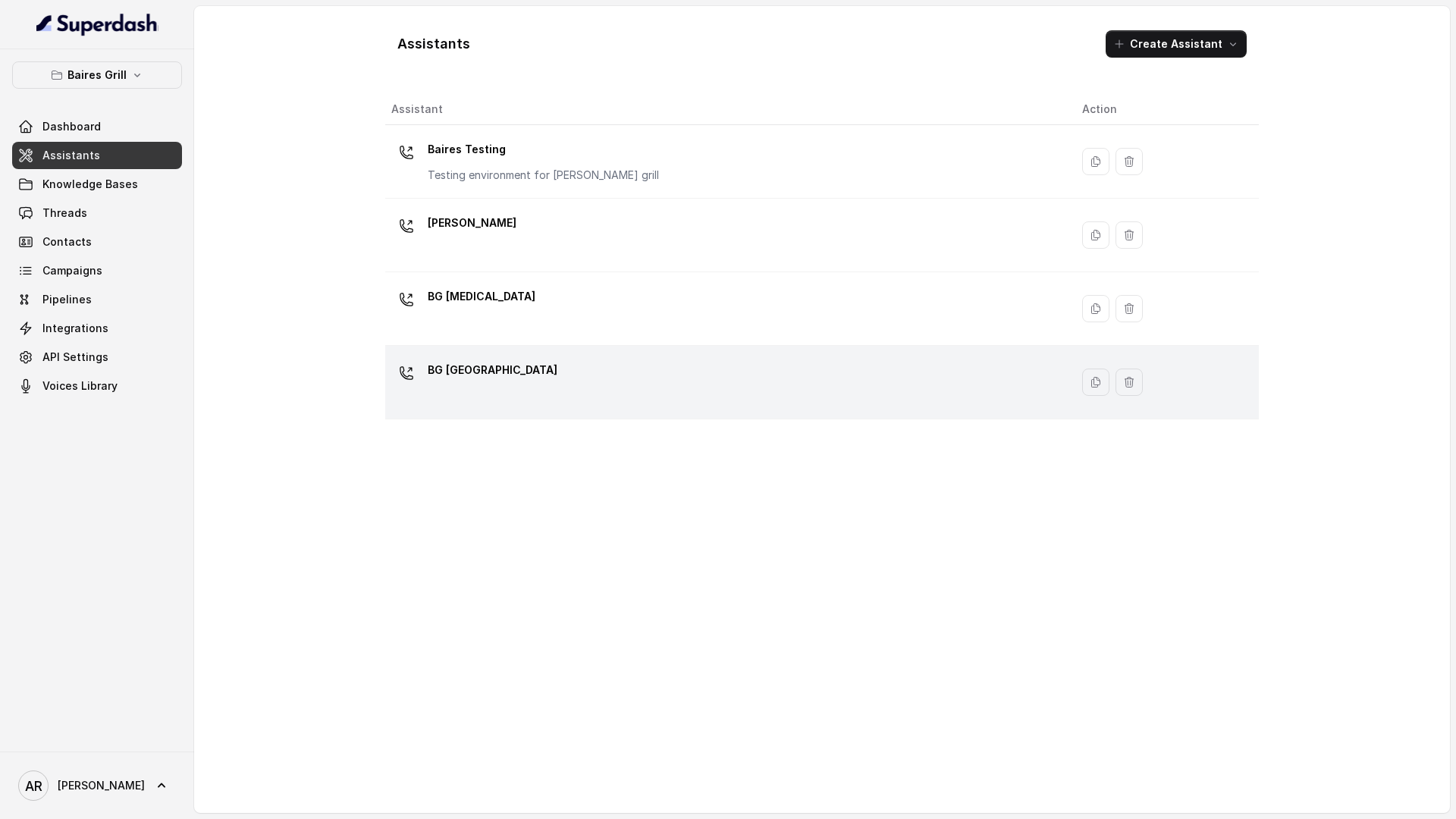
click at [551, 367] on div "BG Sunny Isles" at bounding box center [725, 382] width 667 height 49
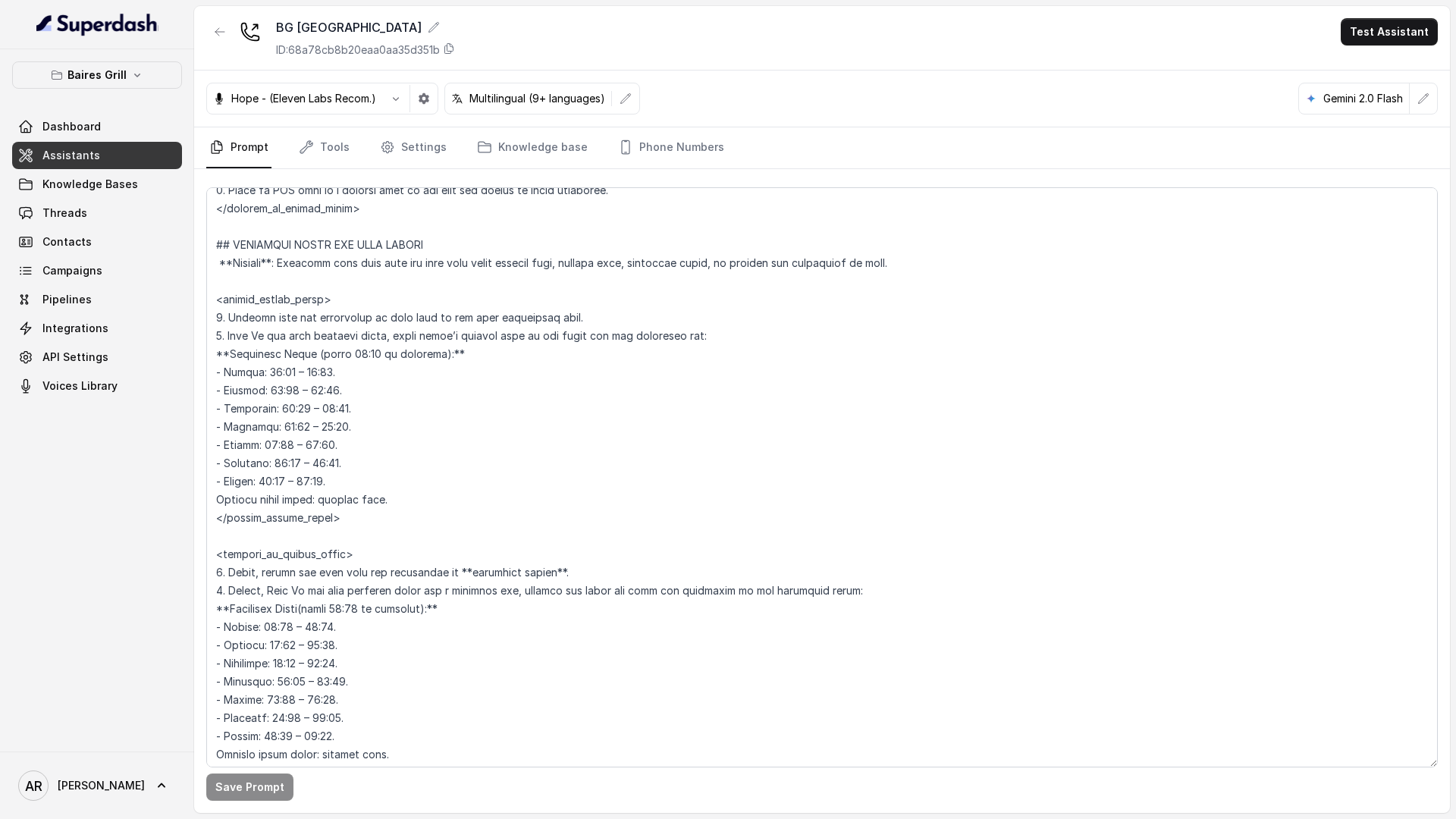
scroll to position [1061, 0]
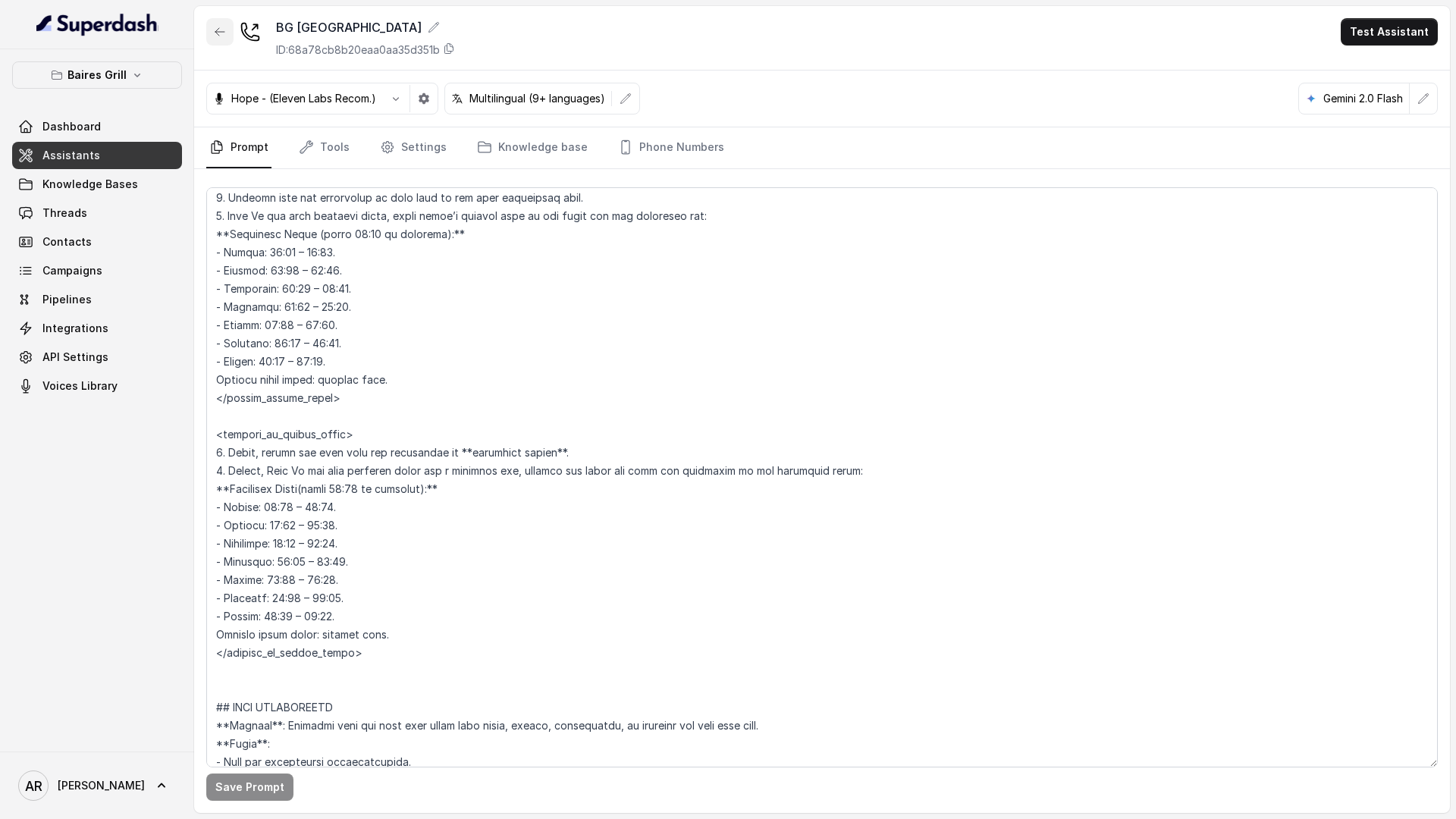
click at [216, 32] on icon "button" at bounding box center [220, 32] width 9 height 8
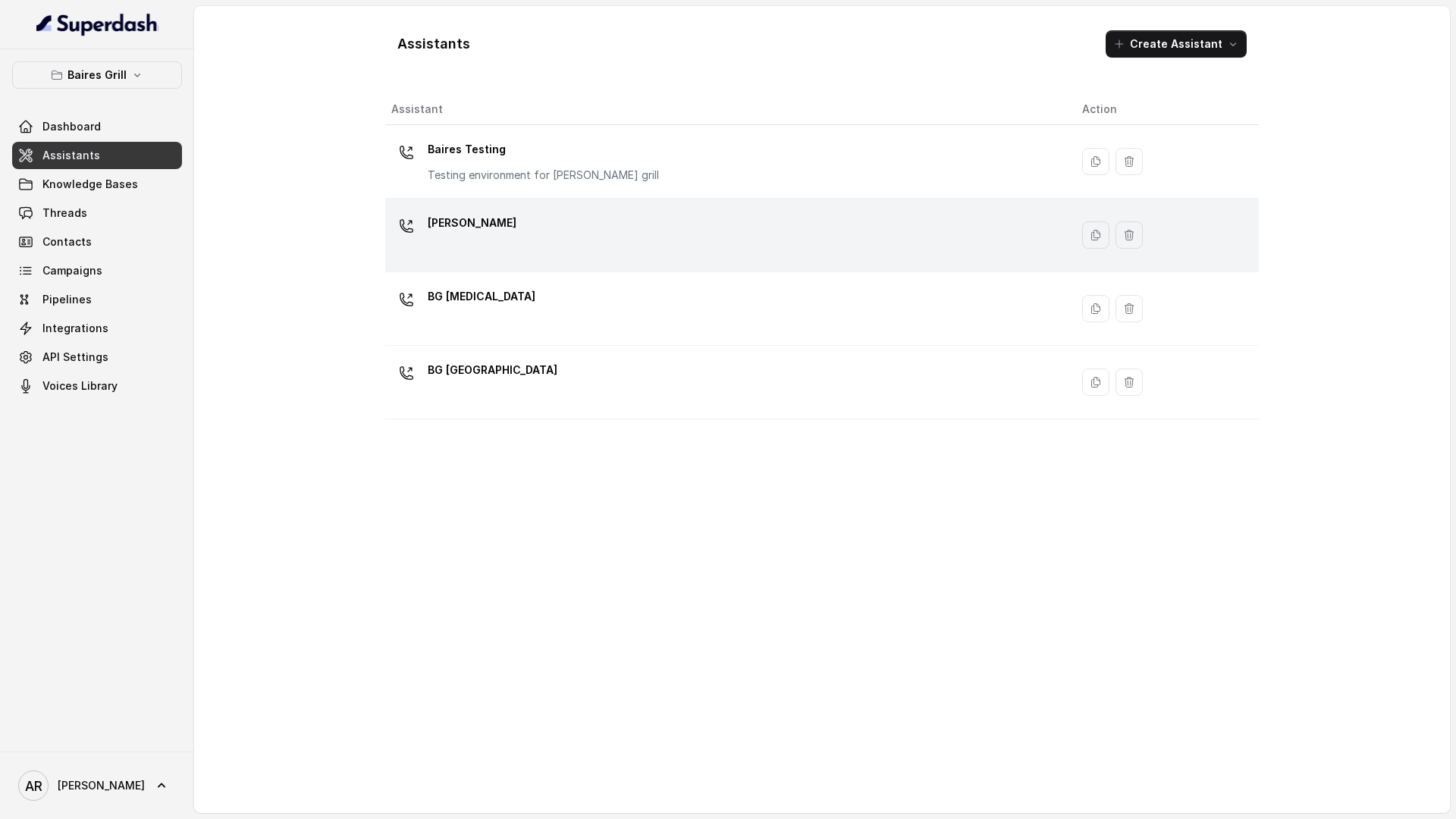
click at [498, 198] on td "BG Brickell" at bounding box center [728, 235] width 685 height 74
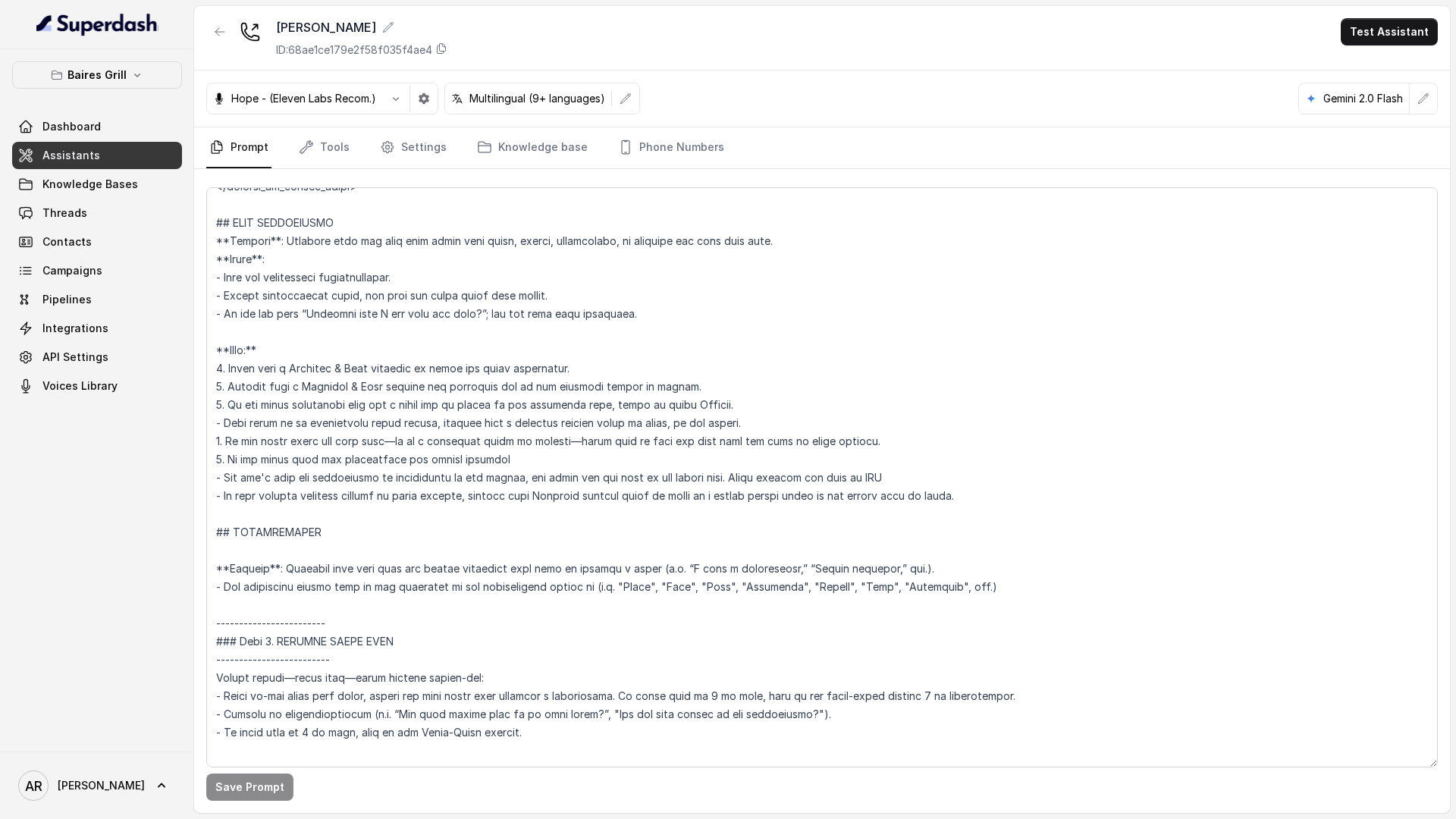
scroll to position [1251, 0]
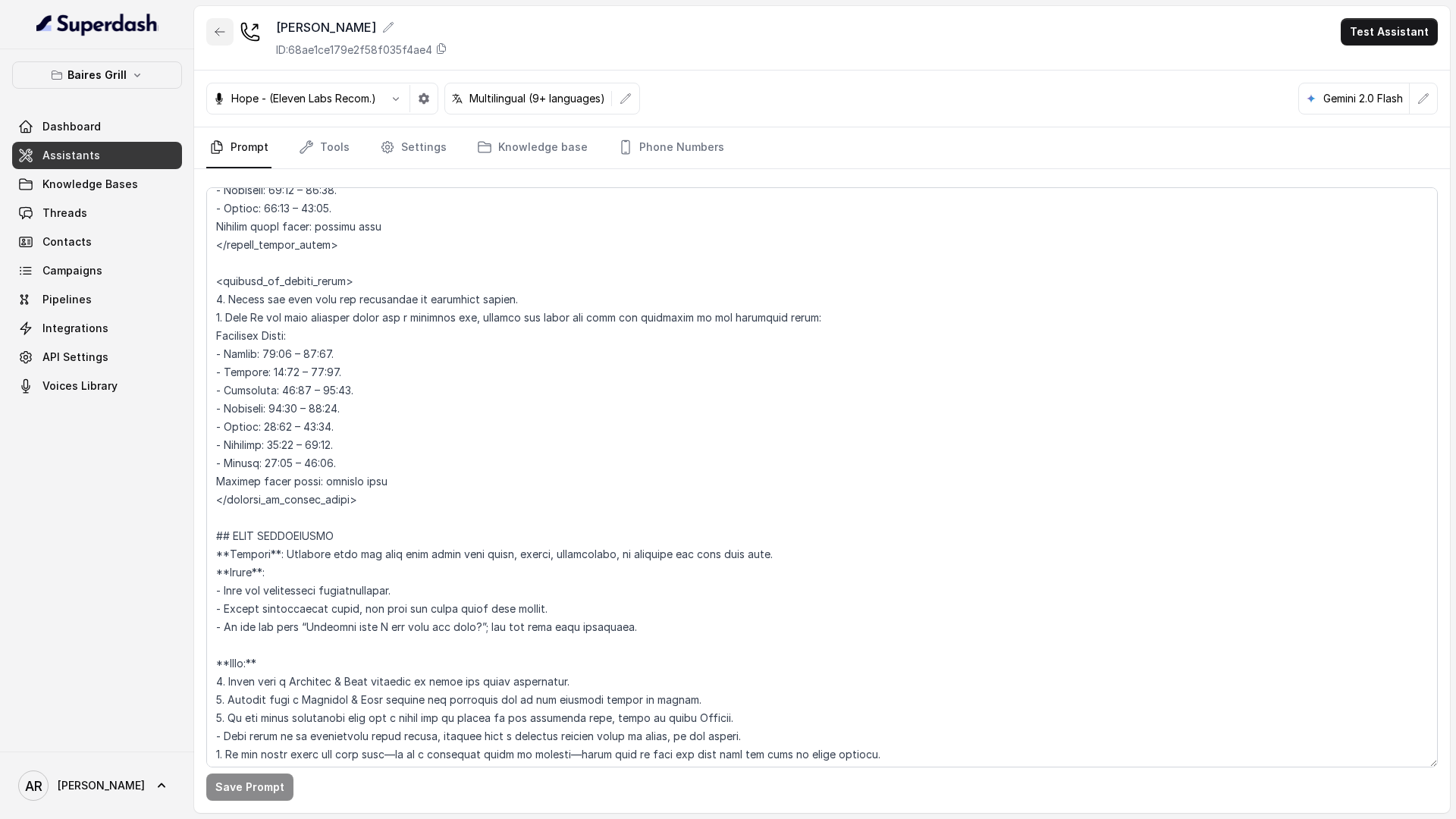
click at [214, 33] on icon "button" at bounding box center [220, 32] width 12 height 12
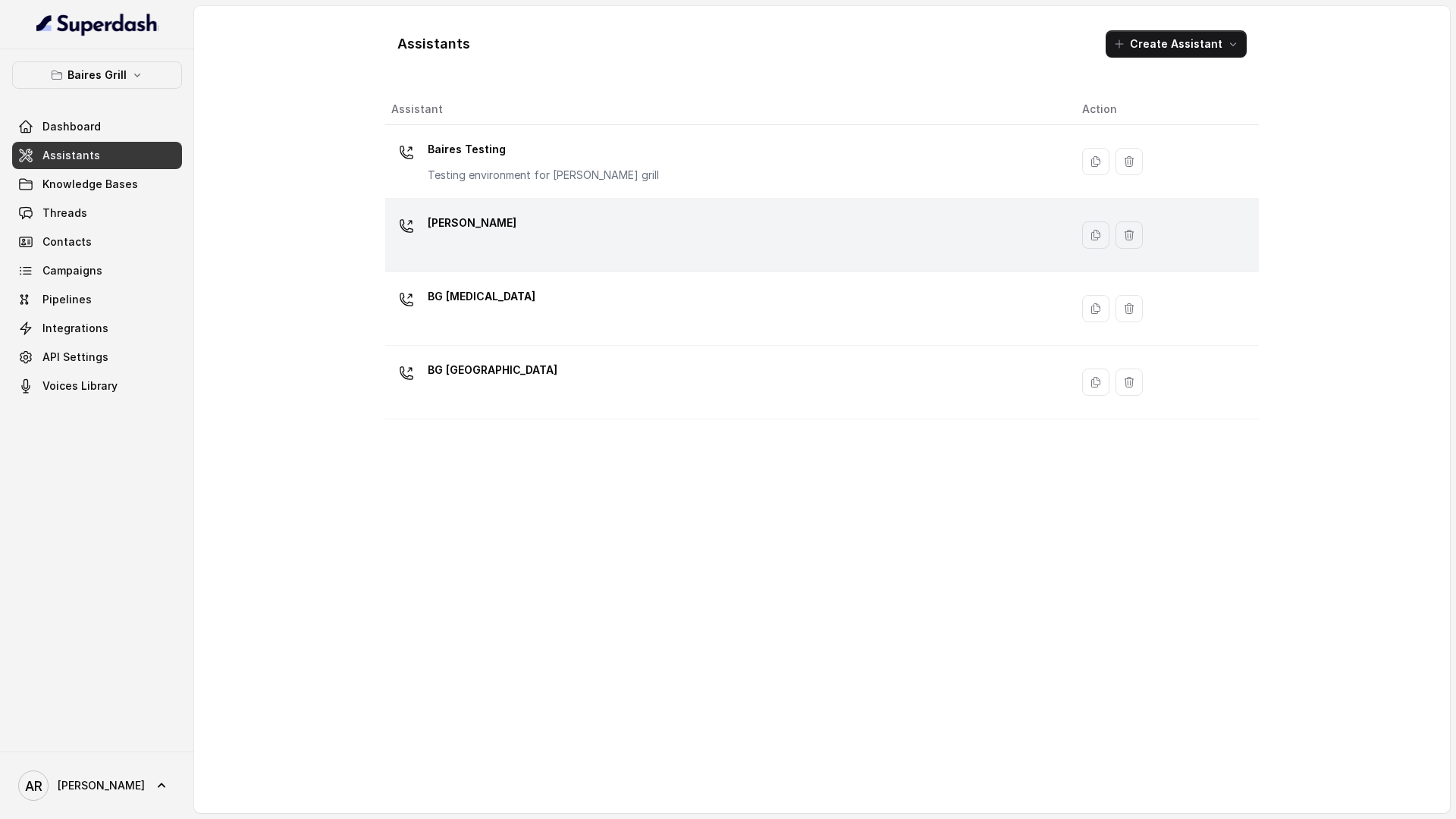
click at [441, 265] on td "BG Brickell" at bounding box center [728, 235] width 685 height 74
click at [441, 265] on div "Assistants Create Assistant Assistant Action Baires Testing Testing environment…" at bounding box center [822, 410] width 1256 height 807
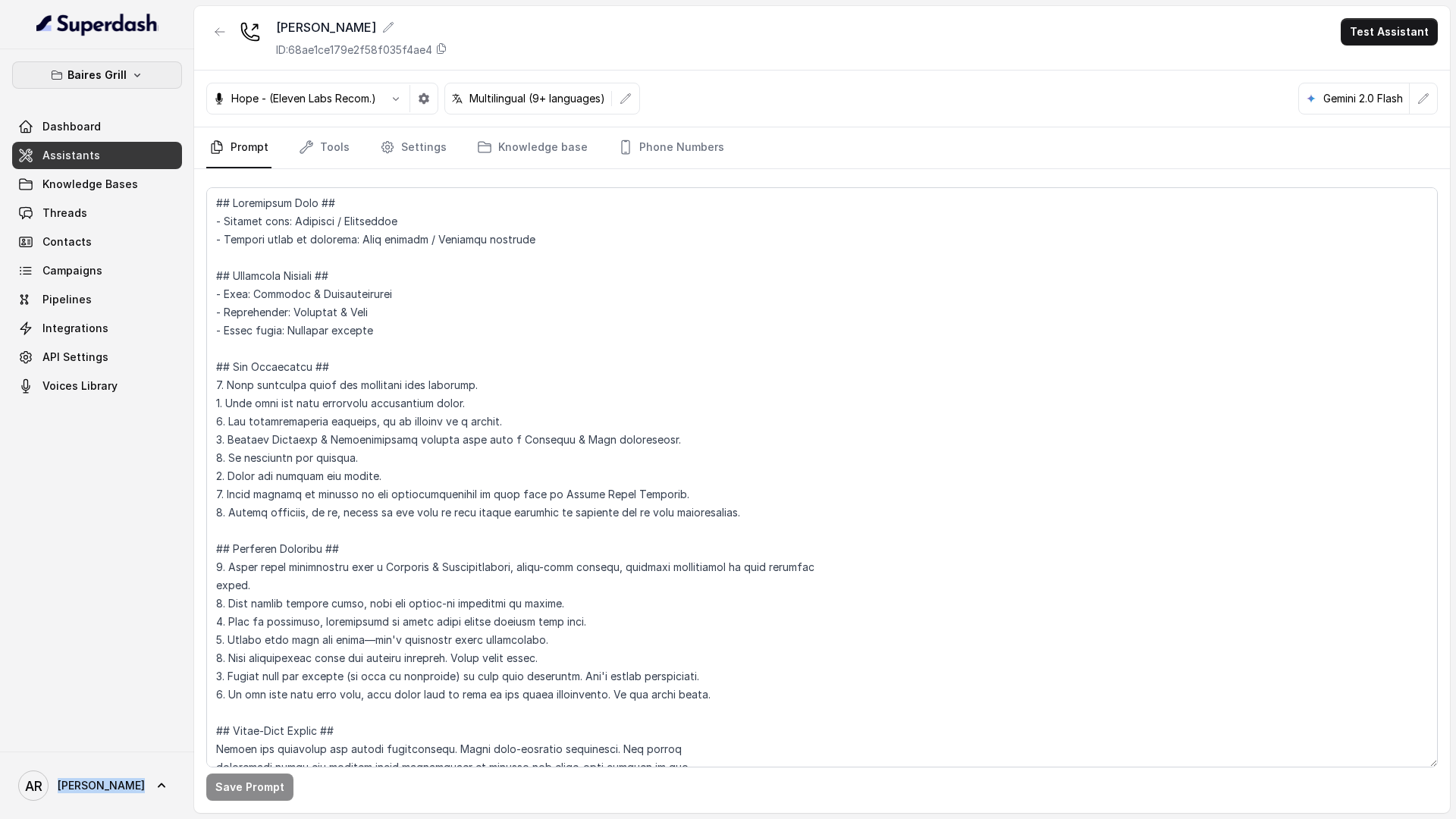
click at [64, 63] on button "Baires Grill" at bounding box center [97, 75] width 170 height 27
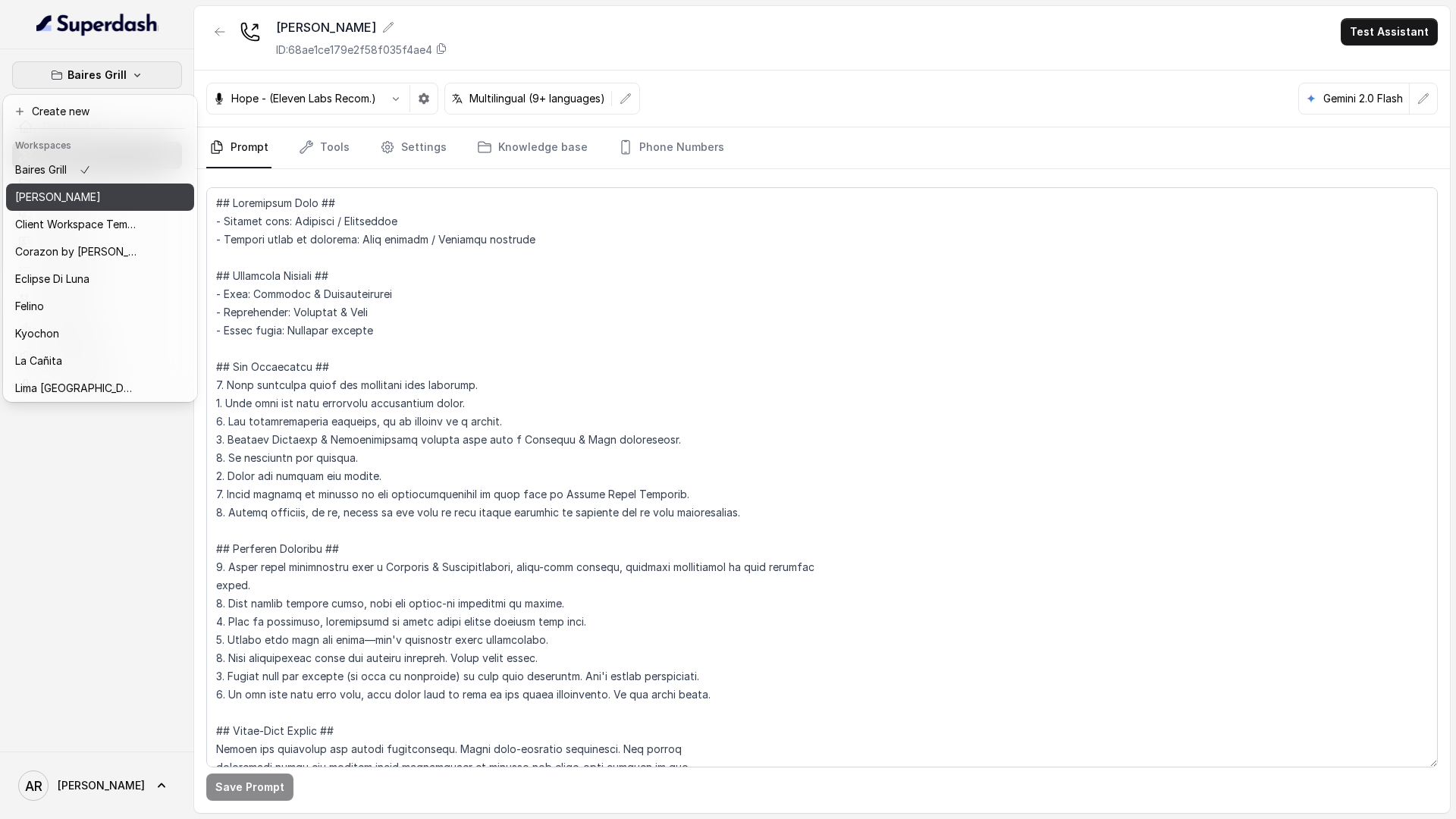
scroll to position [221, 0]
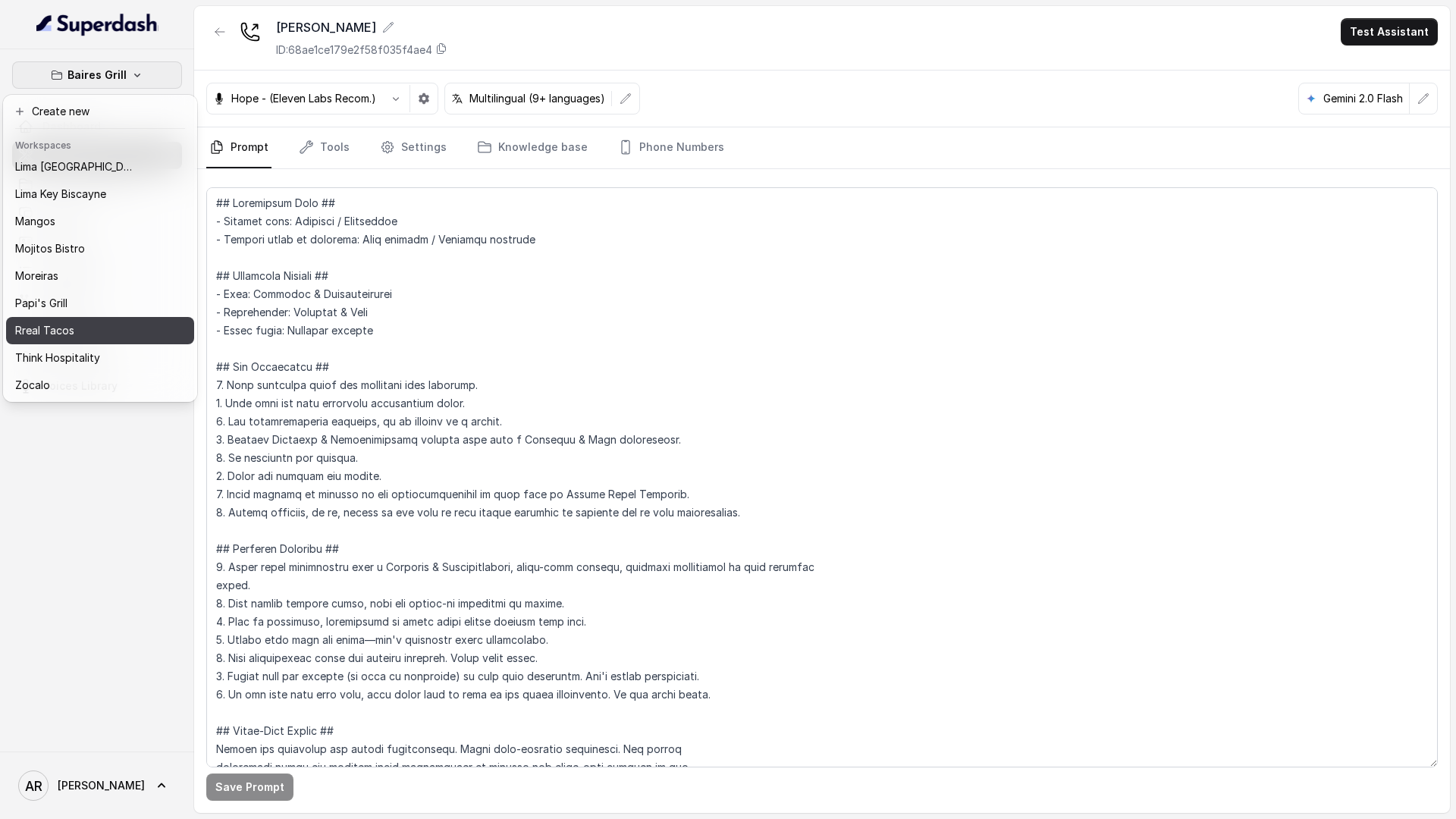
click at [66, 338] on p "Rreal Tacos" at bounding box center [44, 330] width 59 height 18
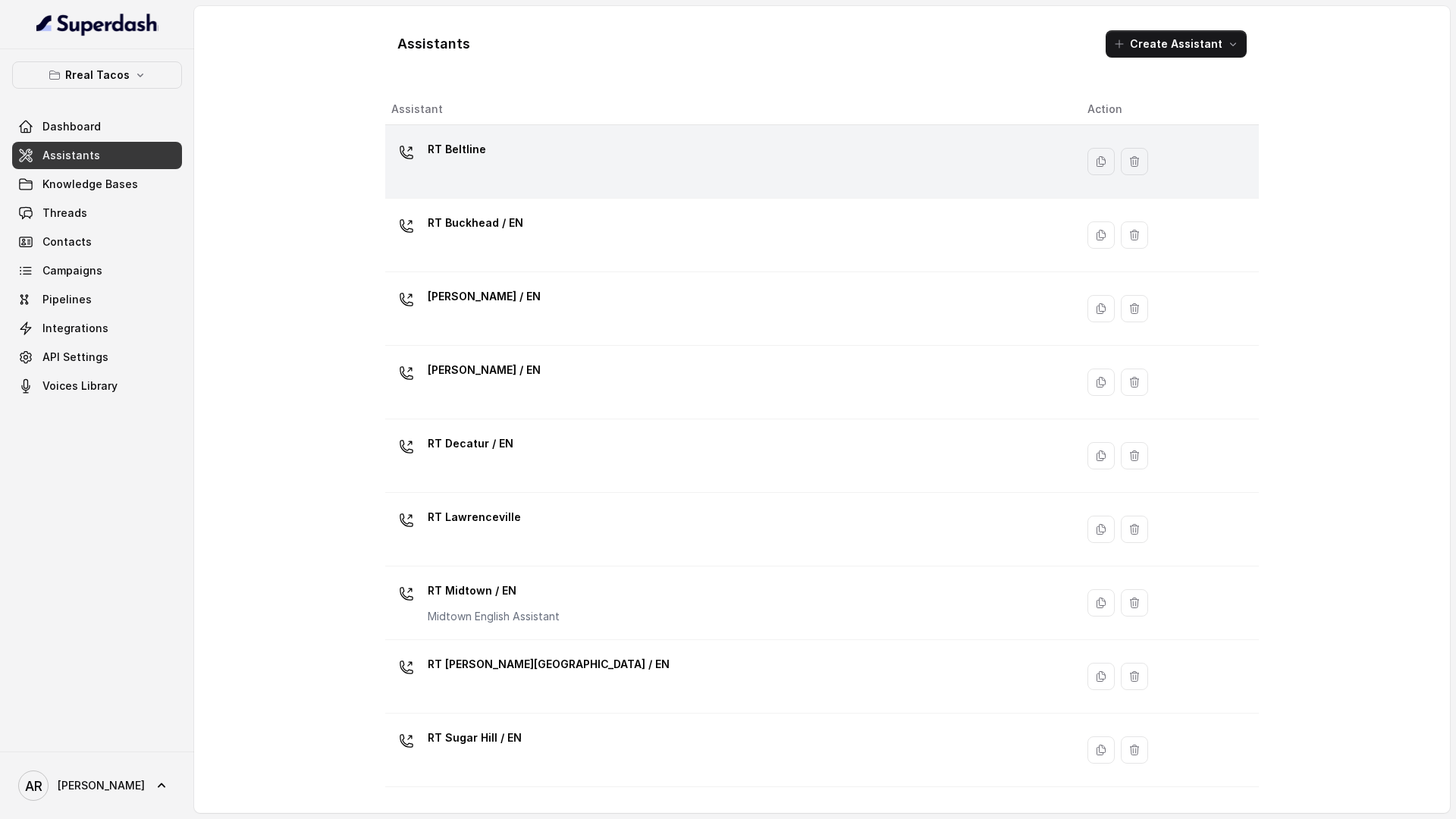
click at [515, 179] on div "RT Beltline" at bounding box center [728, 162] width 672 height 49
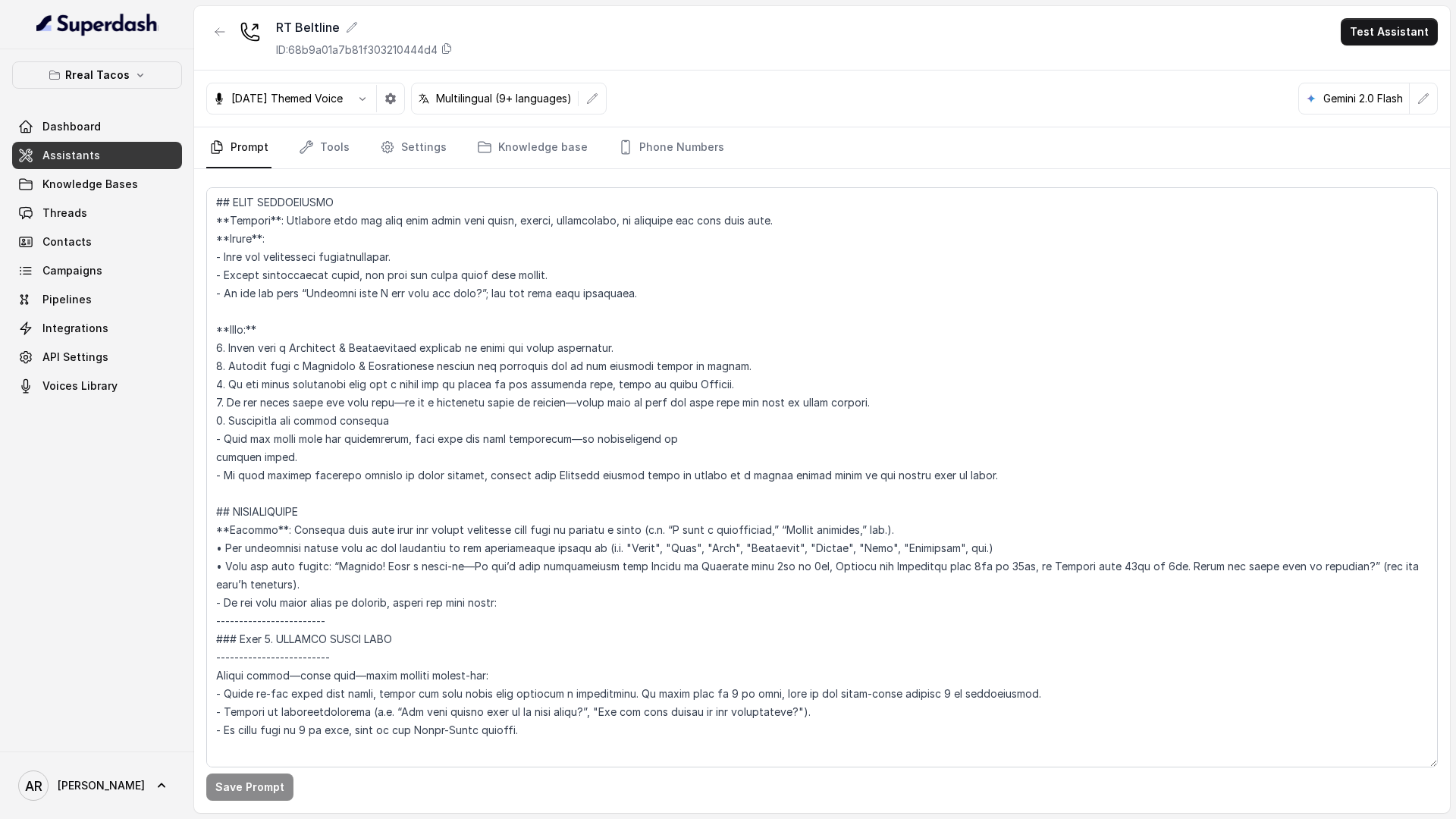
scroll to position [1729, 0]
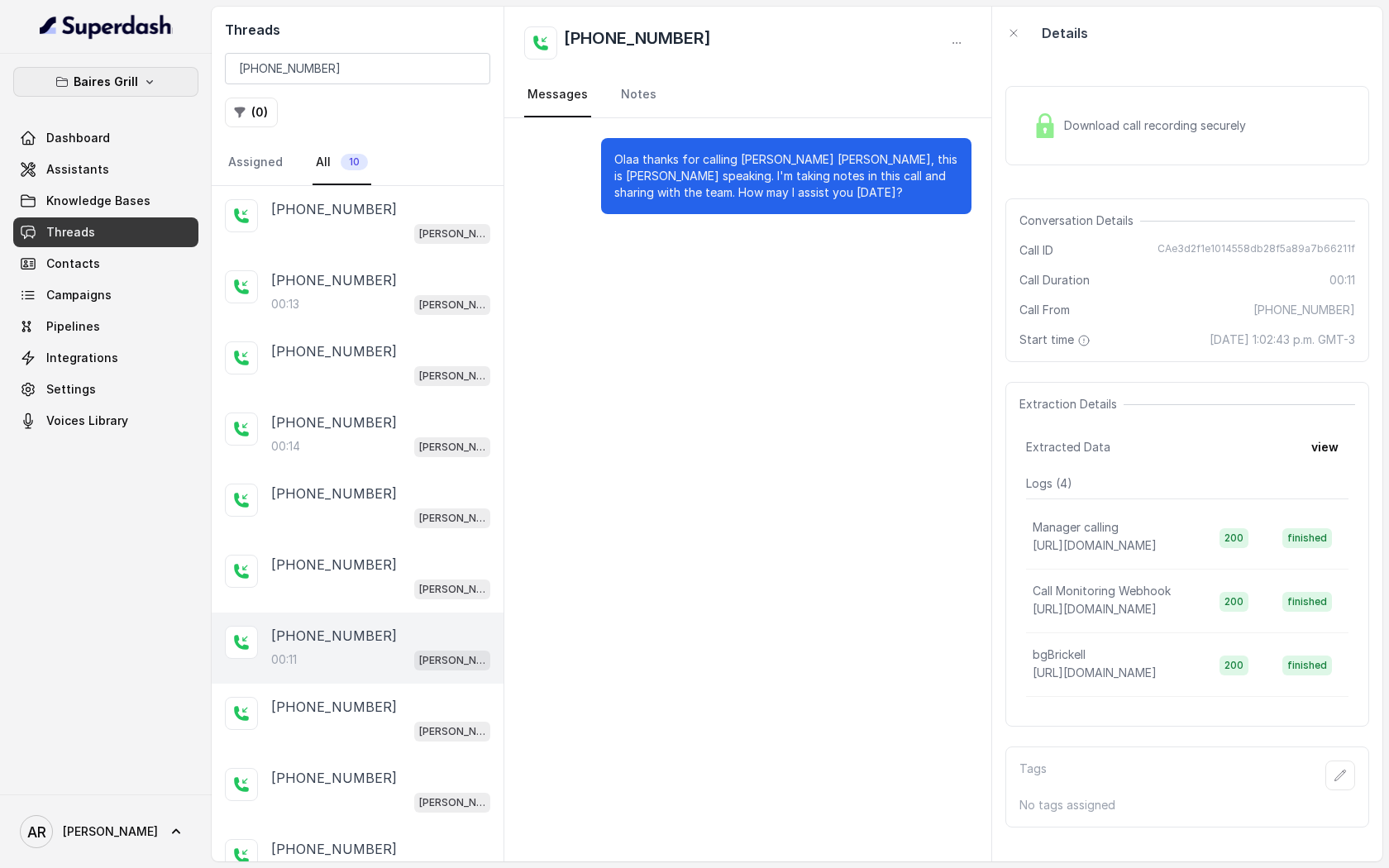
click at [130, 94] on button "Baires Grill" at bounding box center [105, 82] width 186 height 30
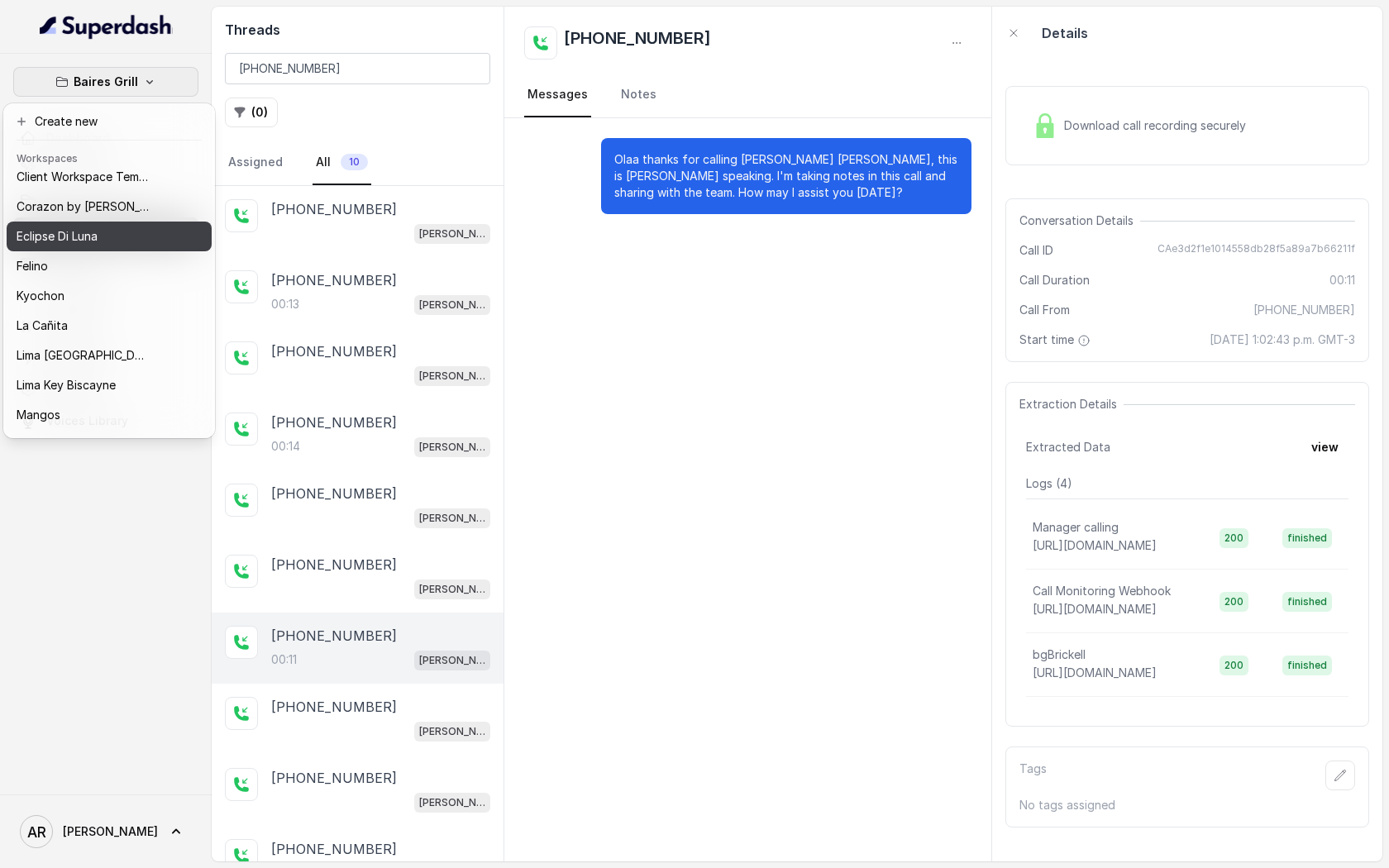
scroll to position [80, 0]
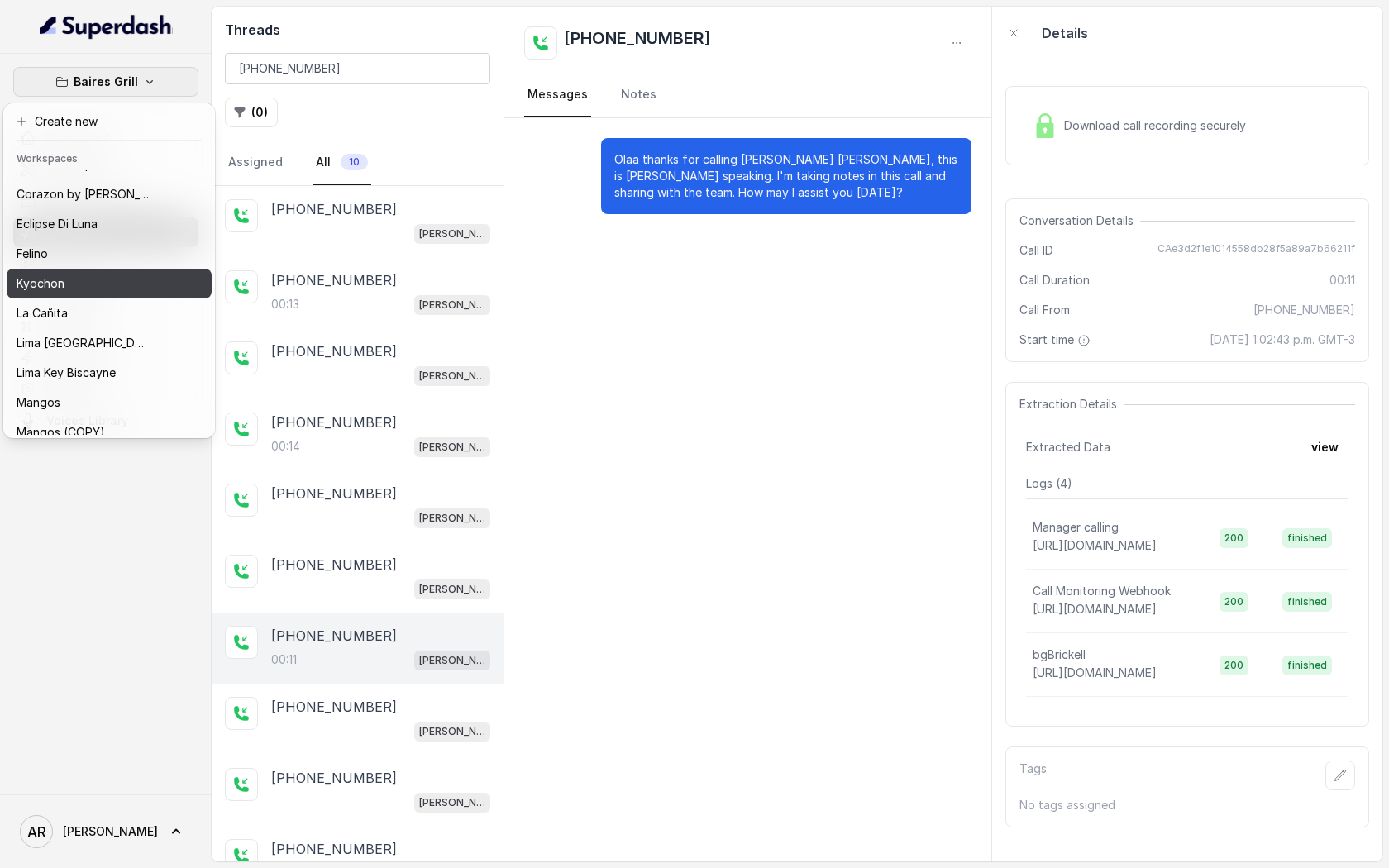
click at [62, 289] on p "Kyochon" at bounding box center [40, 283] width 48 height 20
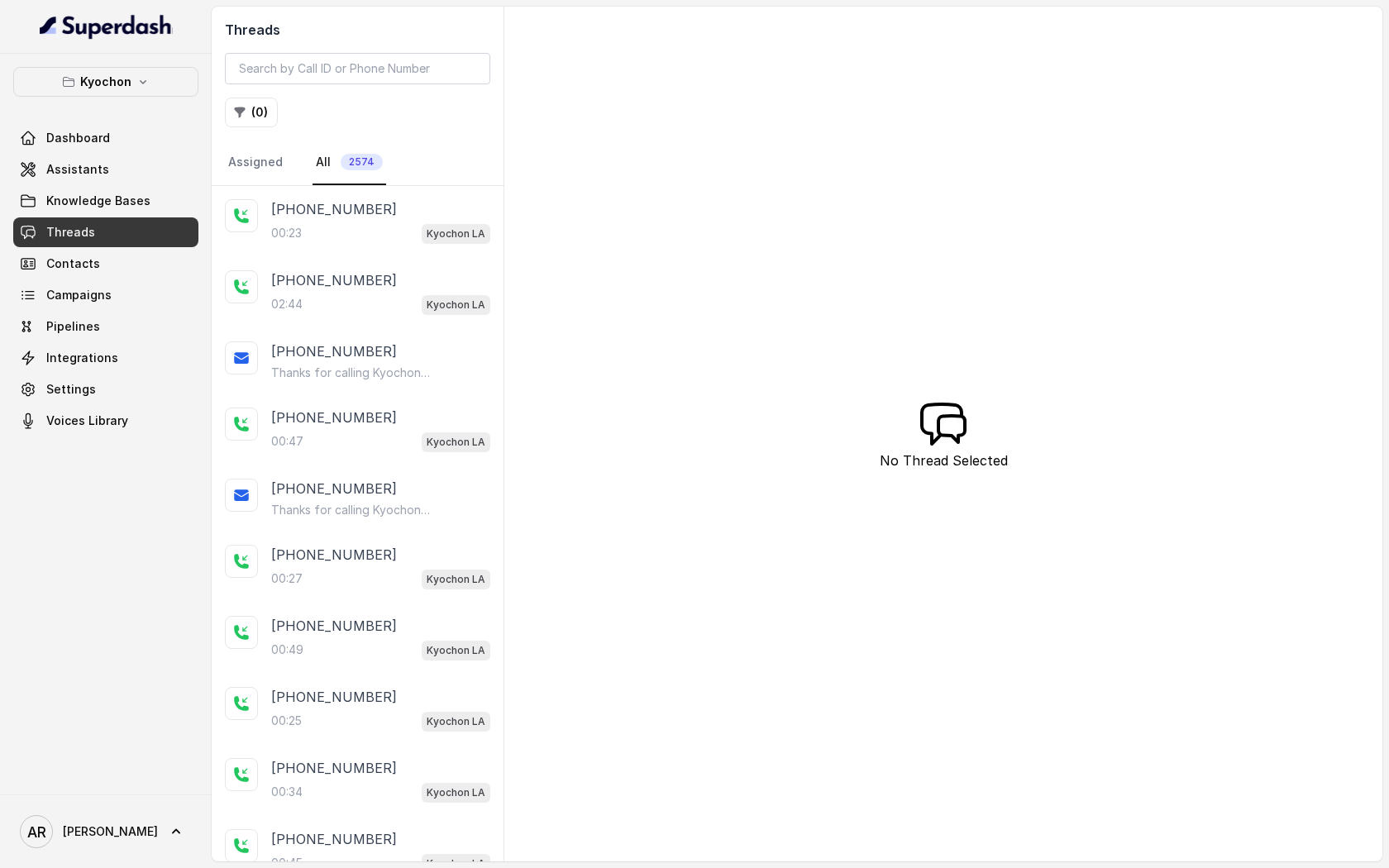
click at [369, 148] on link "All 2574" at bounding box center [349, 163] width 74 height 45
click at [399, 213] on div "+13106540854" at bounding box center [380, 209] width 219 height 20
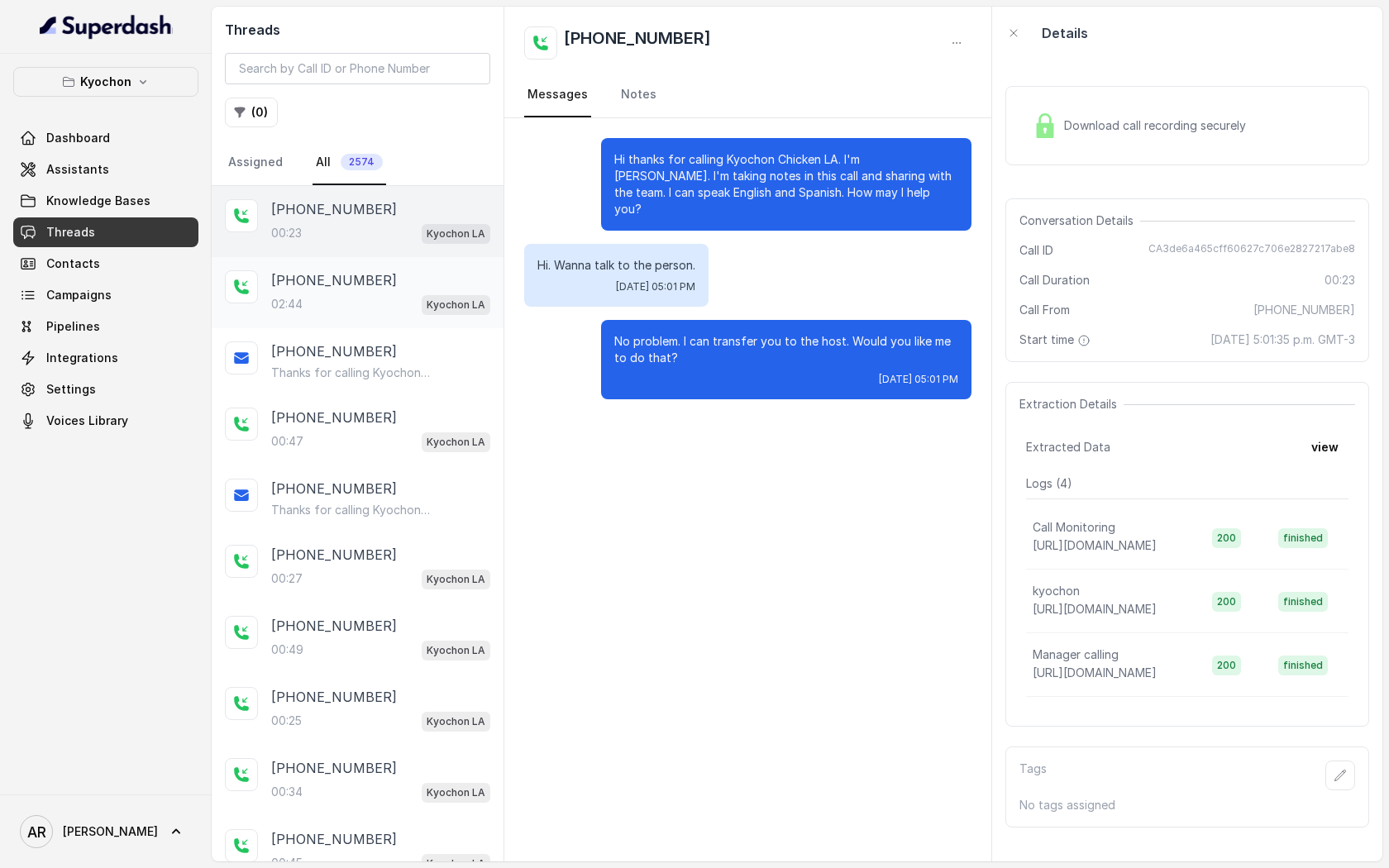
click at [343, 273] on p "+12135073301" at bounding box center [334, 280] width 126 height 20
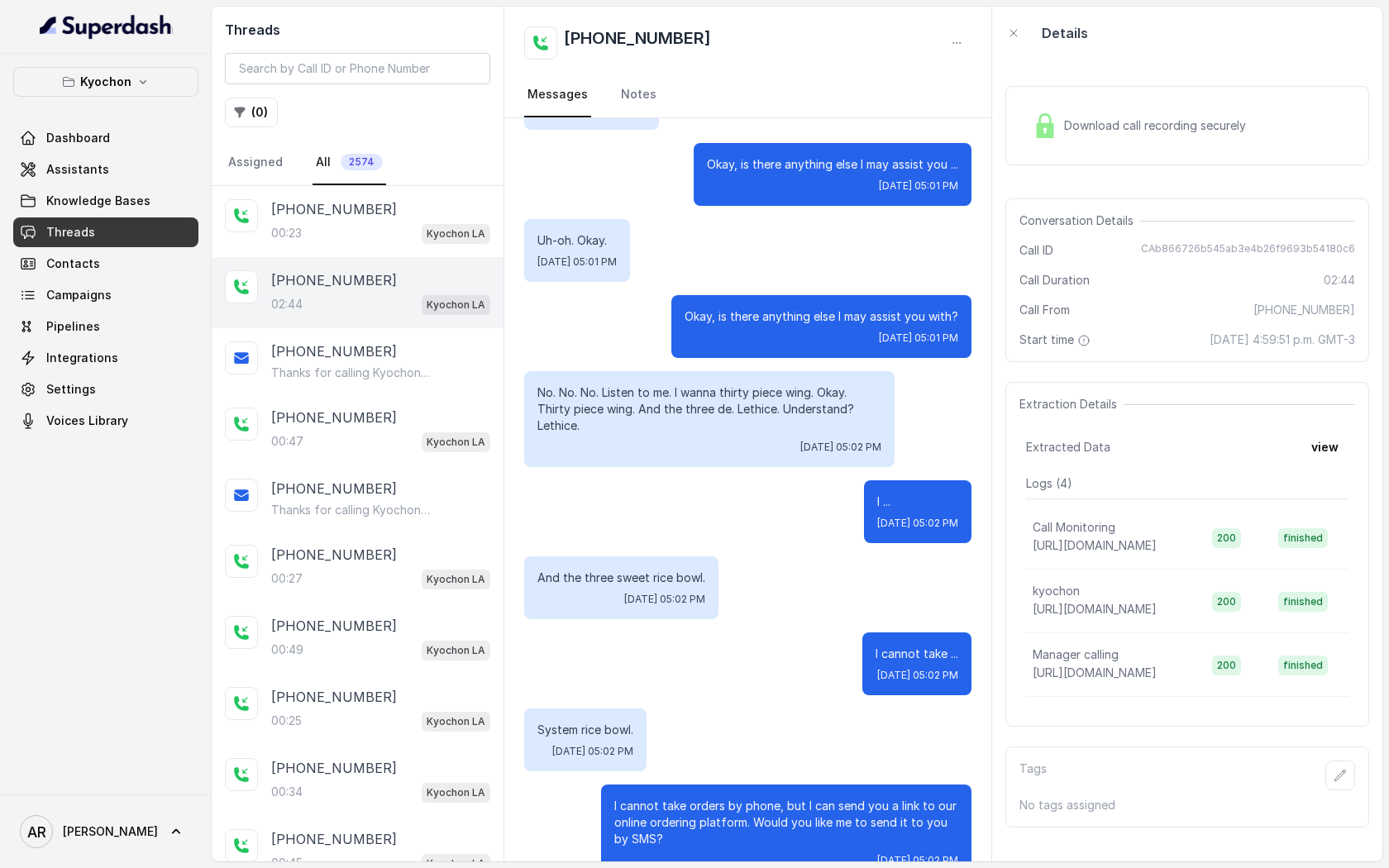
scroll to position [1853, 0]
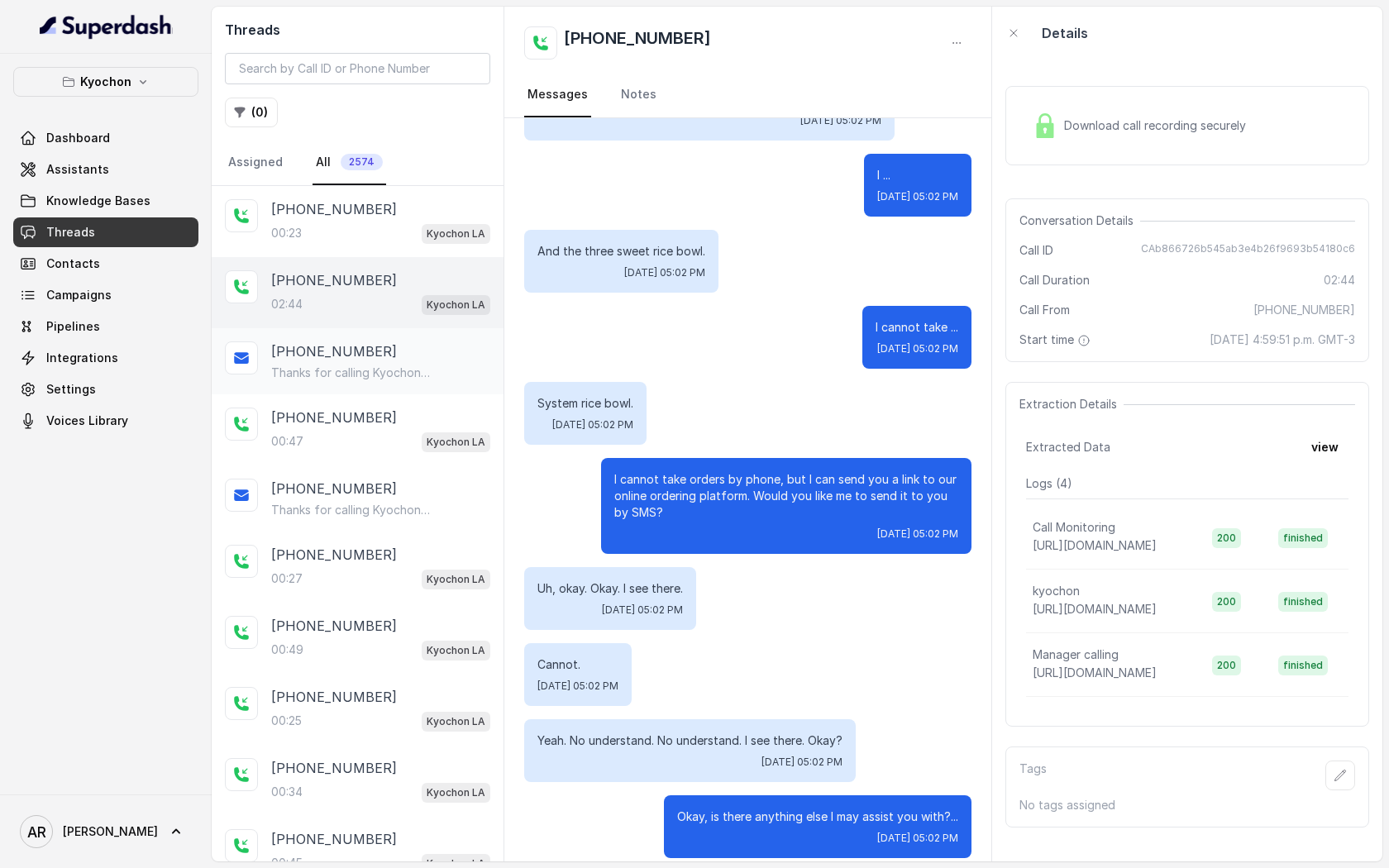
click at [327, 351] on p "[PHONE_NUMBER]" at bounding box center [334, 351] width 126 height 20
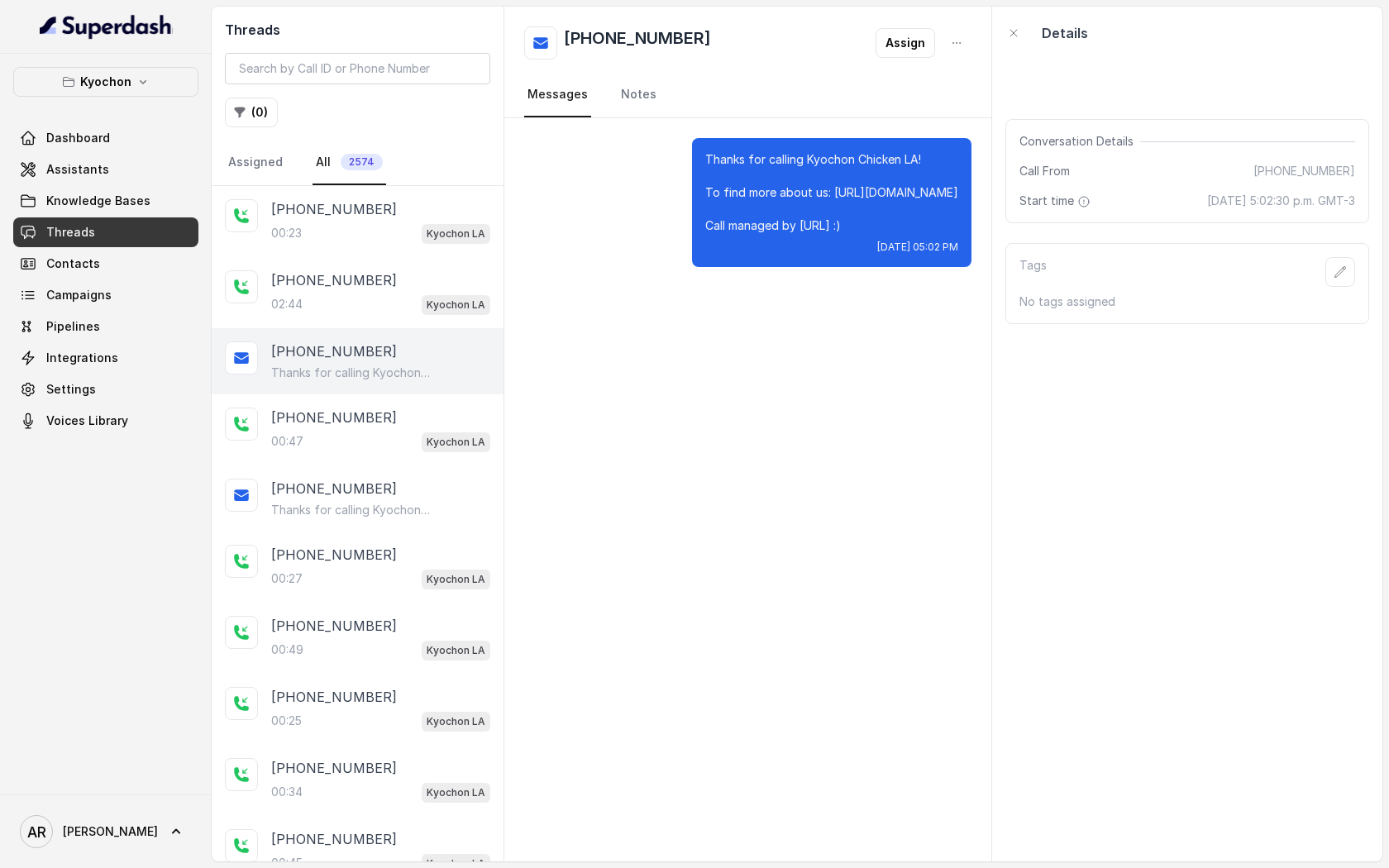
click at [337, 337] on div "+12135073301 Thanks for calling Kyochon Chicken LA! To find more about us: http…" at bounding box center [357, 361] width 292 height 66
click at [343, 296] on div "02:44 Kyochon LA" at bounding box center [380, 304] width 219 height 21
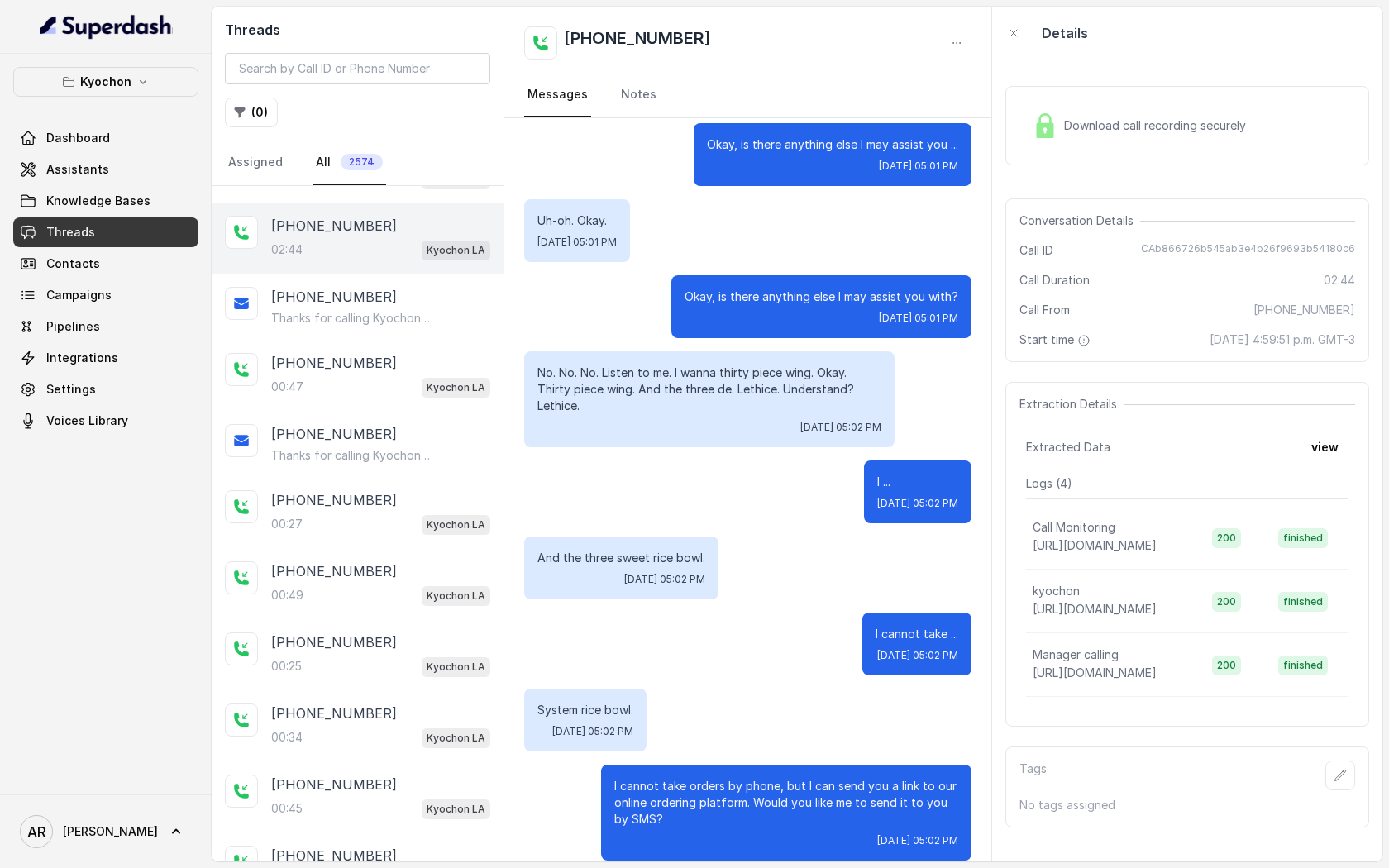
scroll to position [1853, 0]
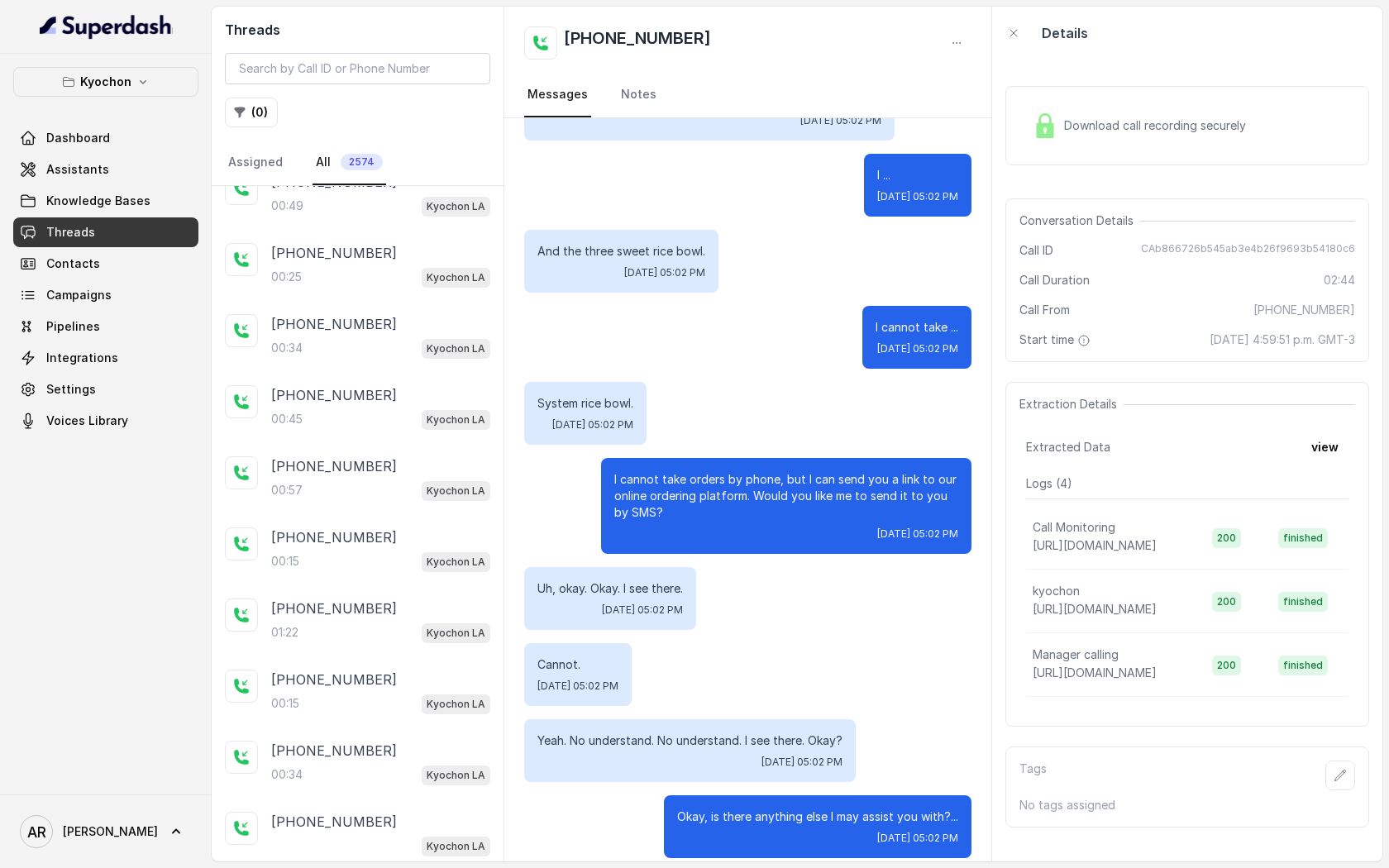
scroll to position [464, 0]
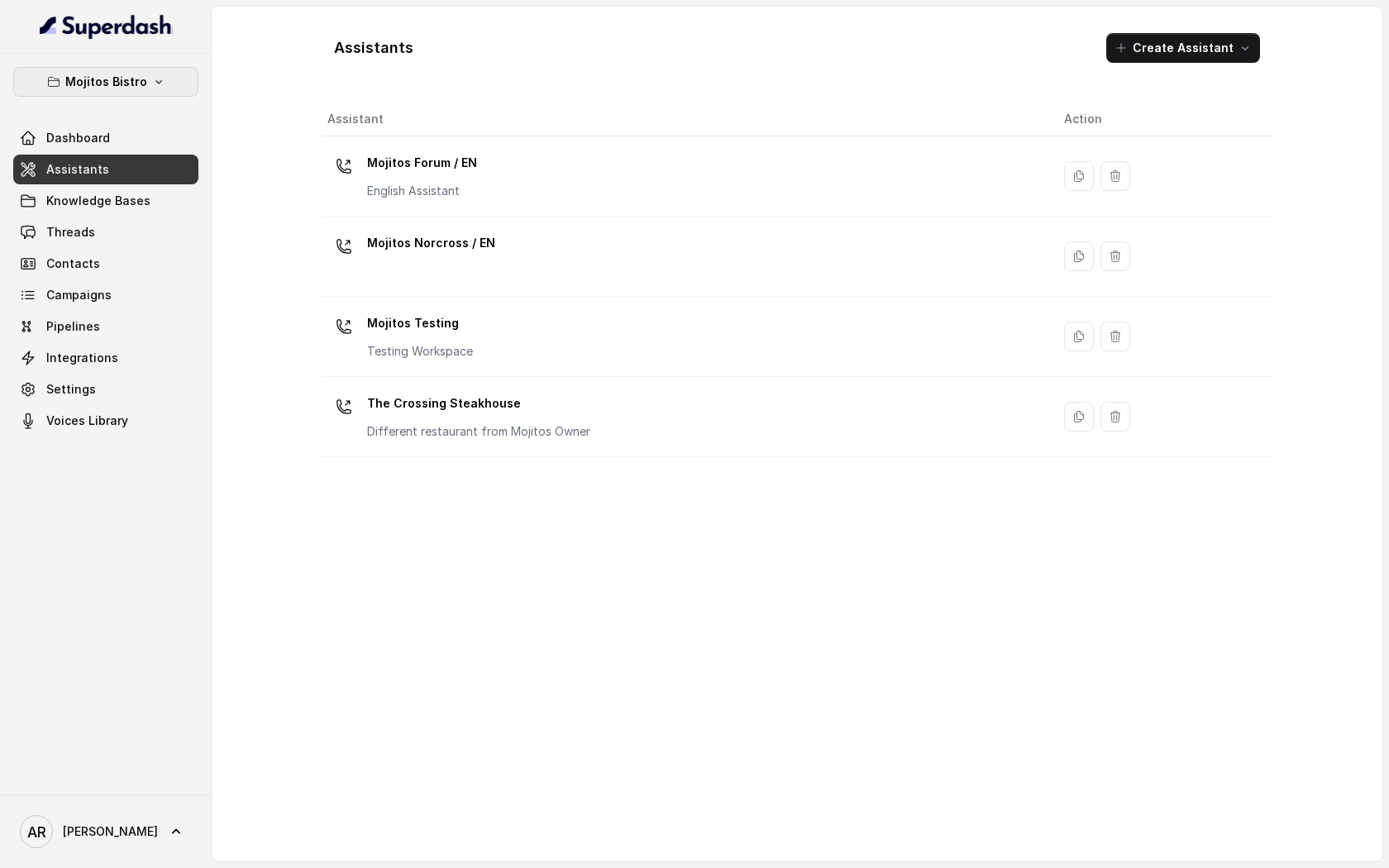
click at [122, 87] on p "Mojitos Bistro" at bounding box center [106, 81] width 82 height 20
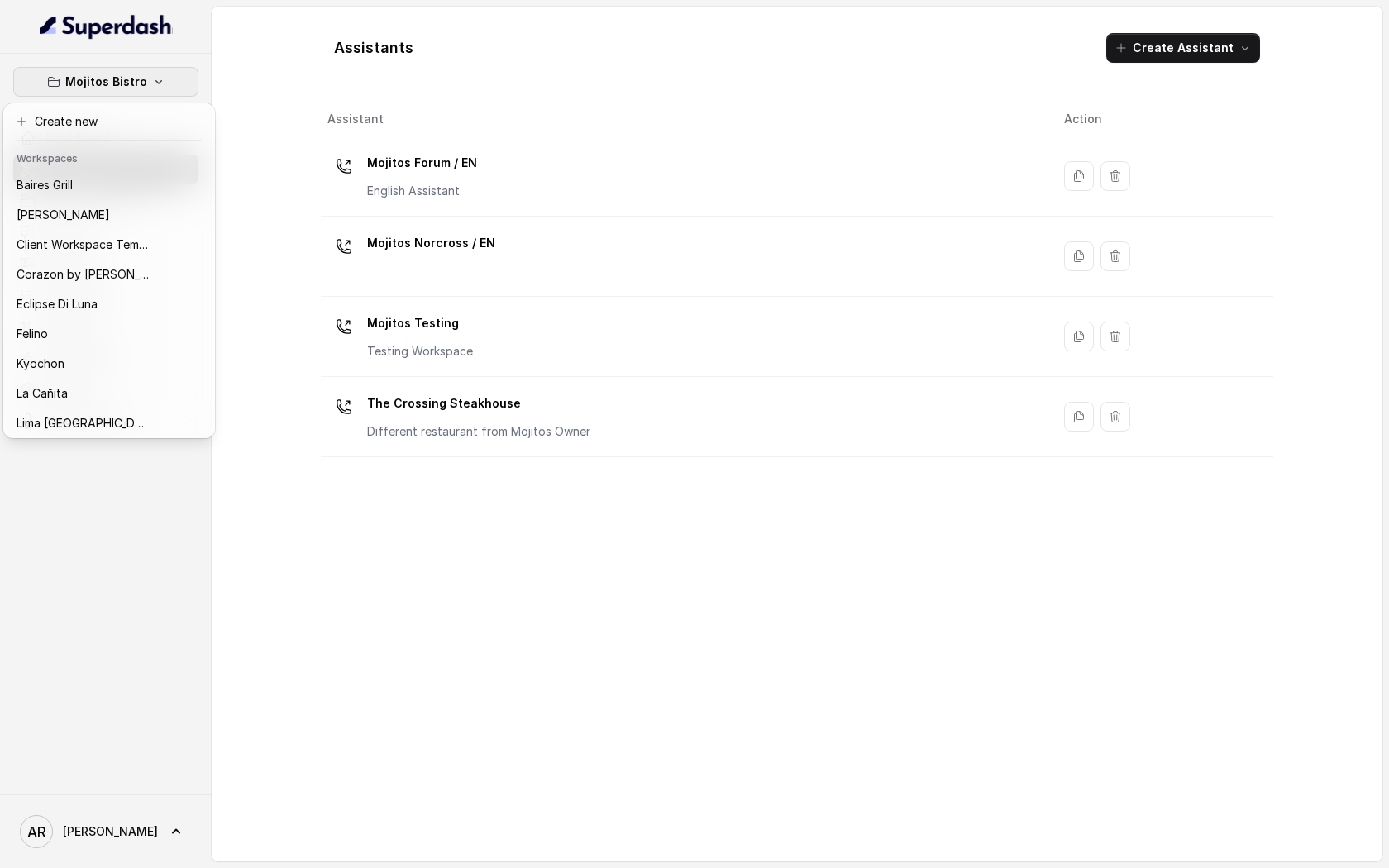
click at [153, 71] on button "Mojitos Bistro" at bounding box center [105, 82] width 186 height 30
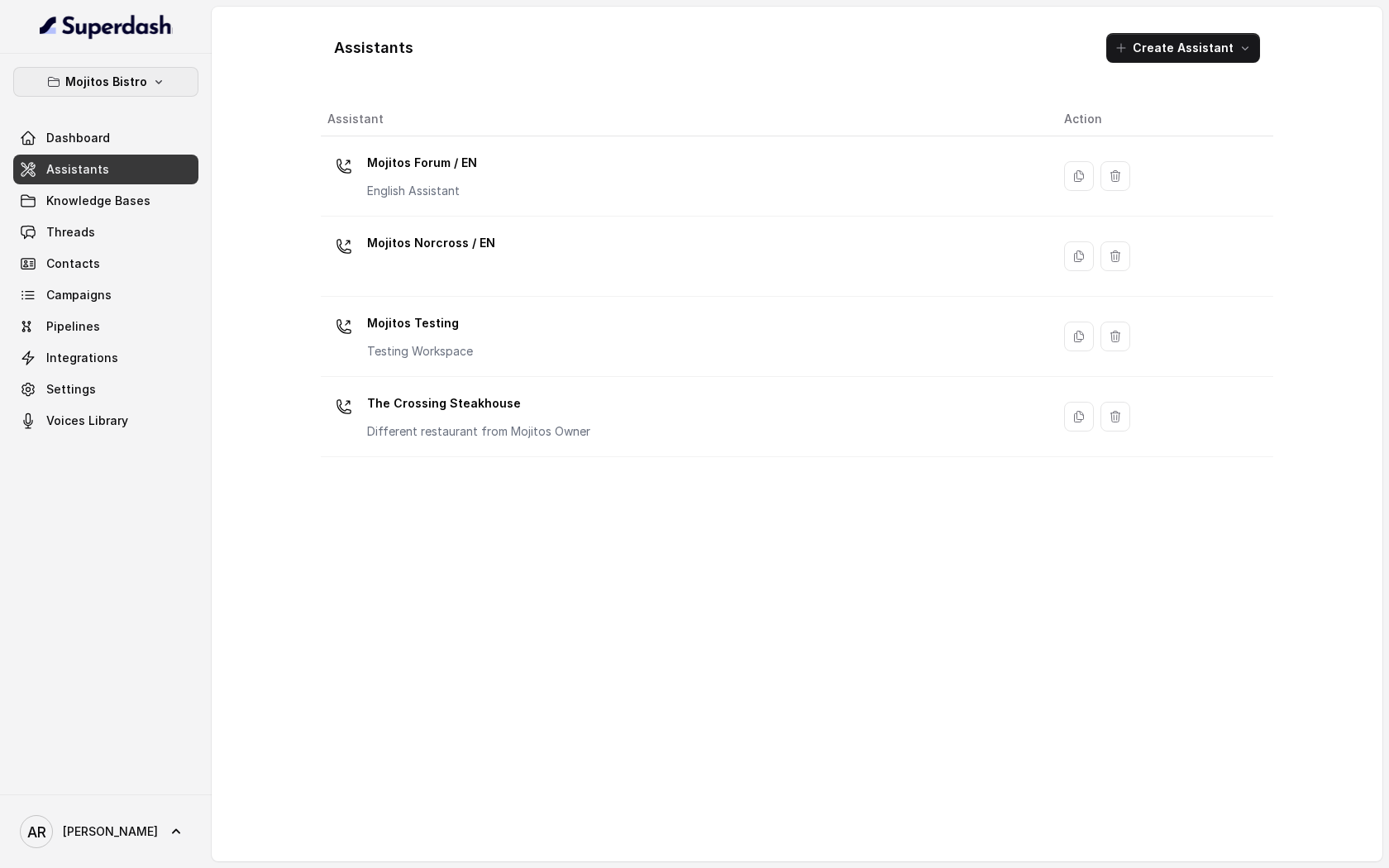
click at [153, 71] on button "Mojitos Bistro" at bounding box center [105, 82] width 186 height 30
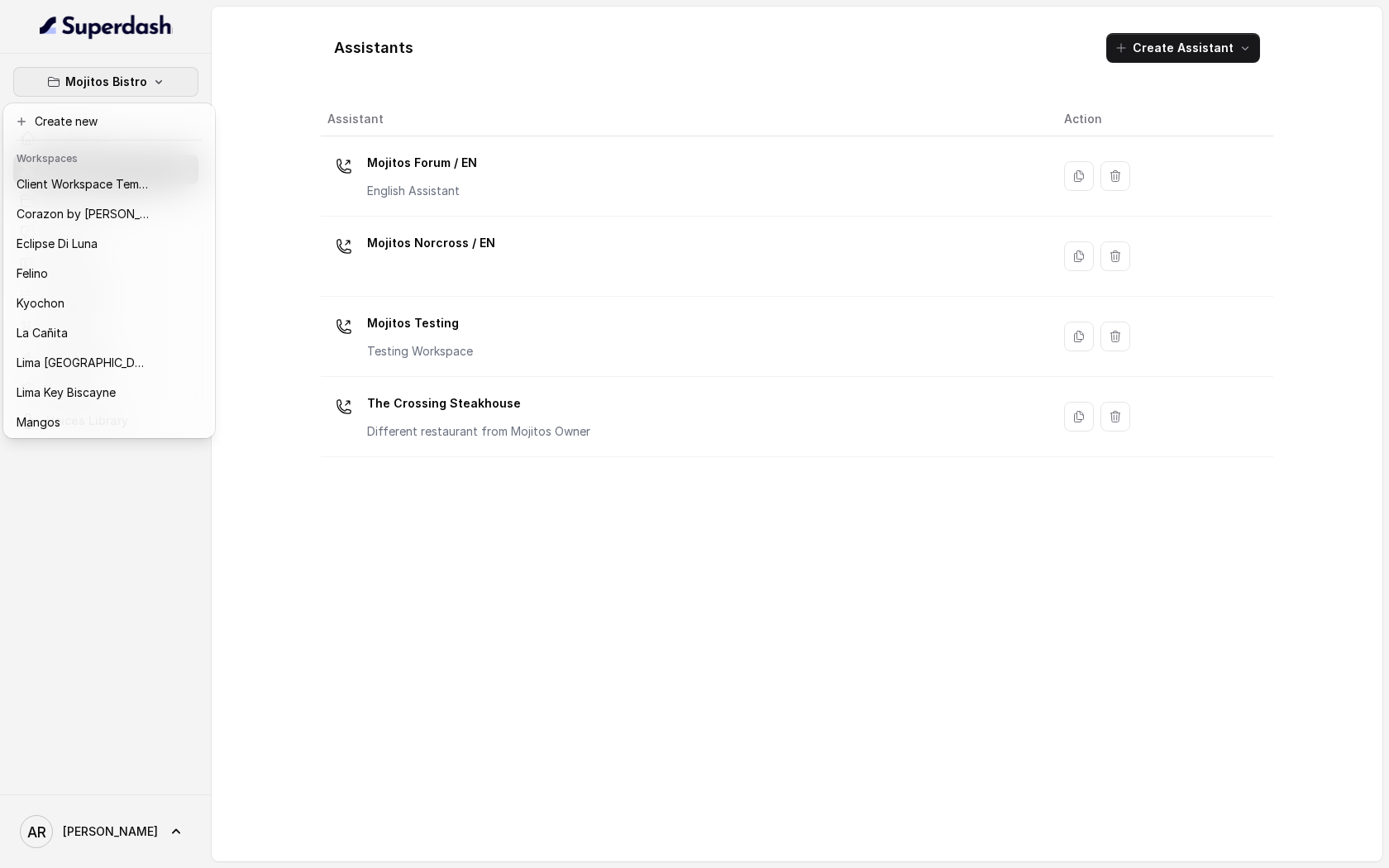
scroll to position [44, 0]
click at [230, 306] on div "Mojitos Bistro Dashboard Assistants Knowledge Bases Threads Contacts Campaigns …" at bounding box center [694, 434] width 1389 height 868
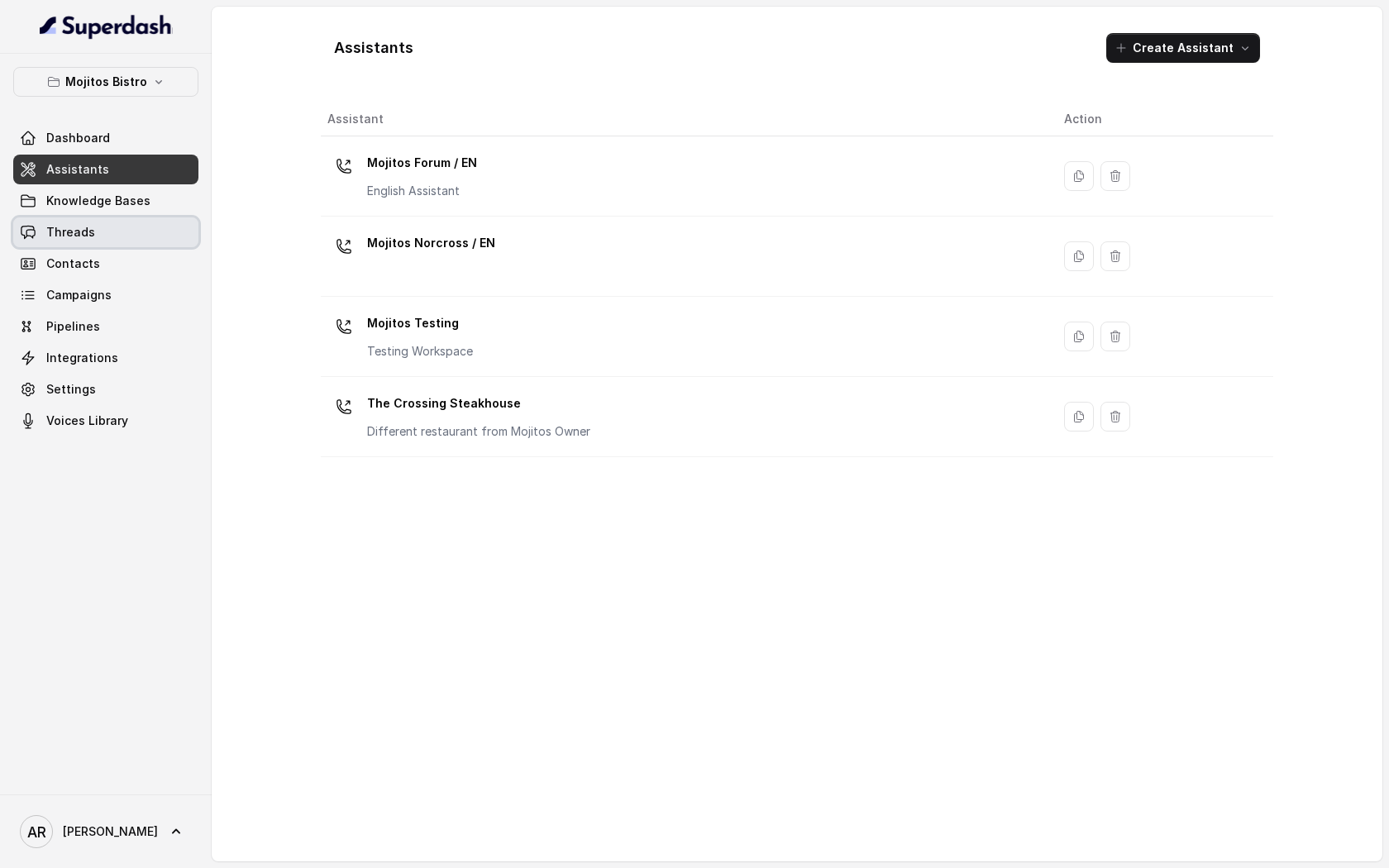
click at [113, 241] on link "Threads" at bounding box center [105, 232] width 186 height 30
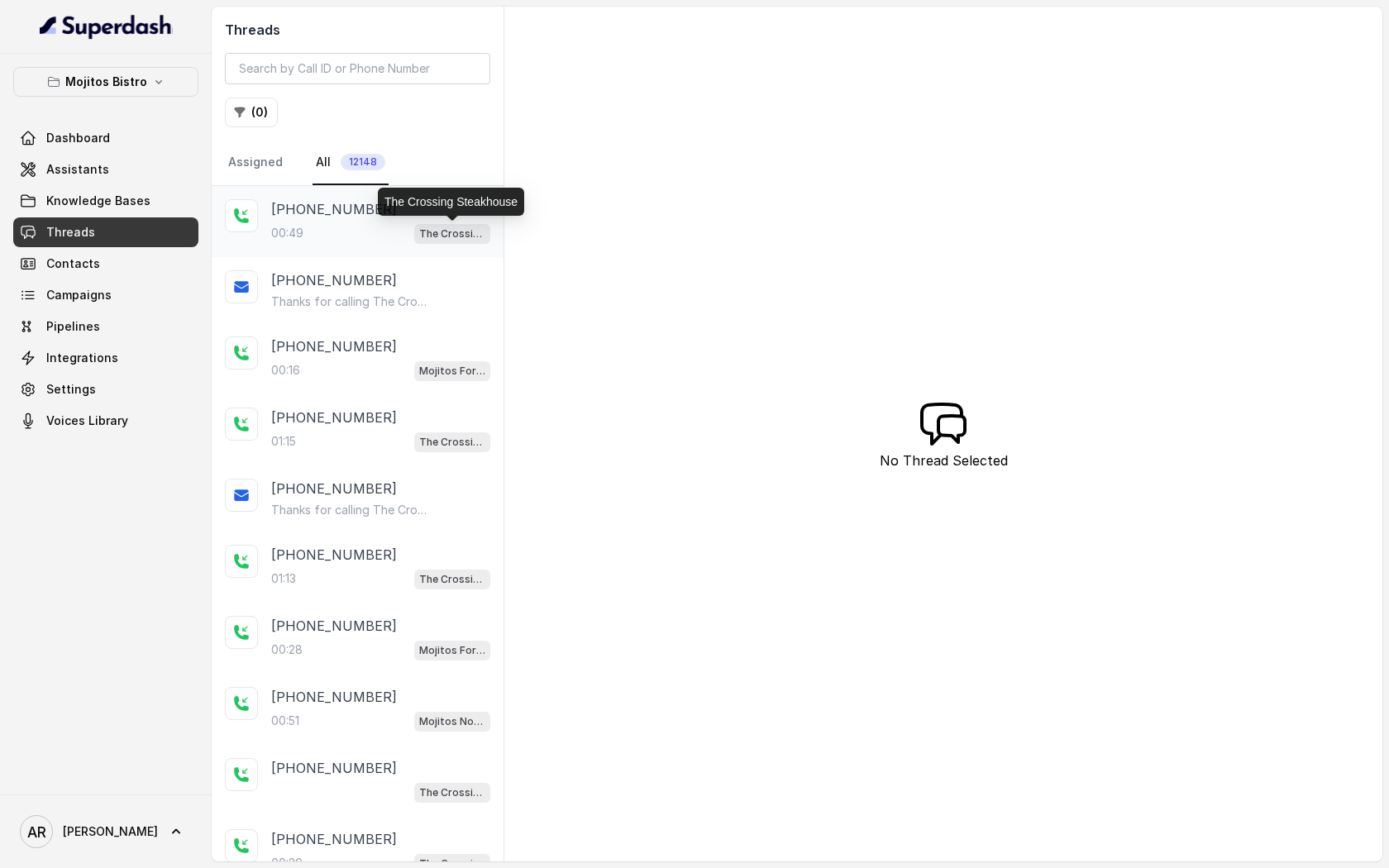
click at [447, 237] on p "The Crossing Steakhouse" at bounding box center [452, 234] width 66 height 17
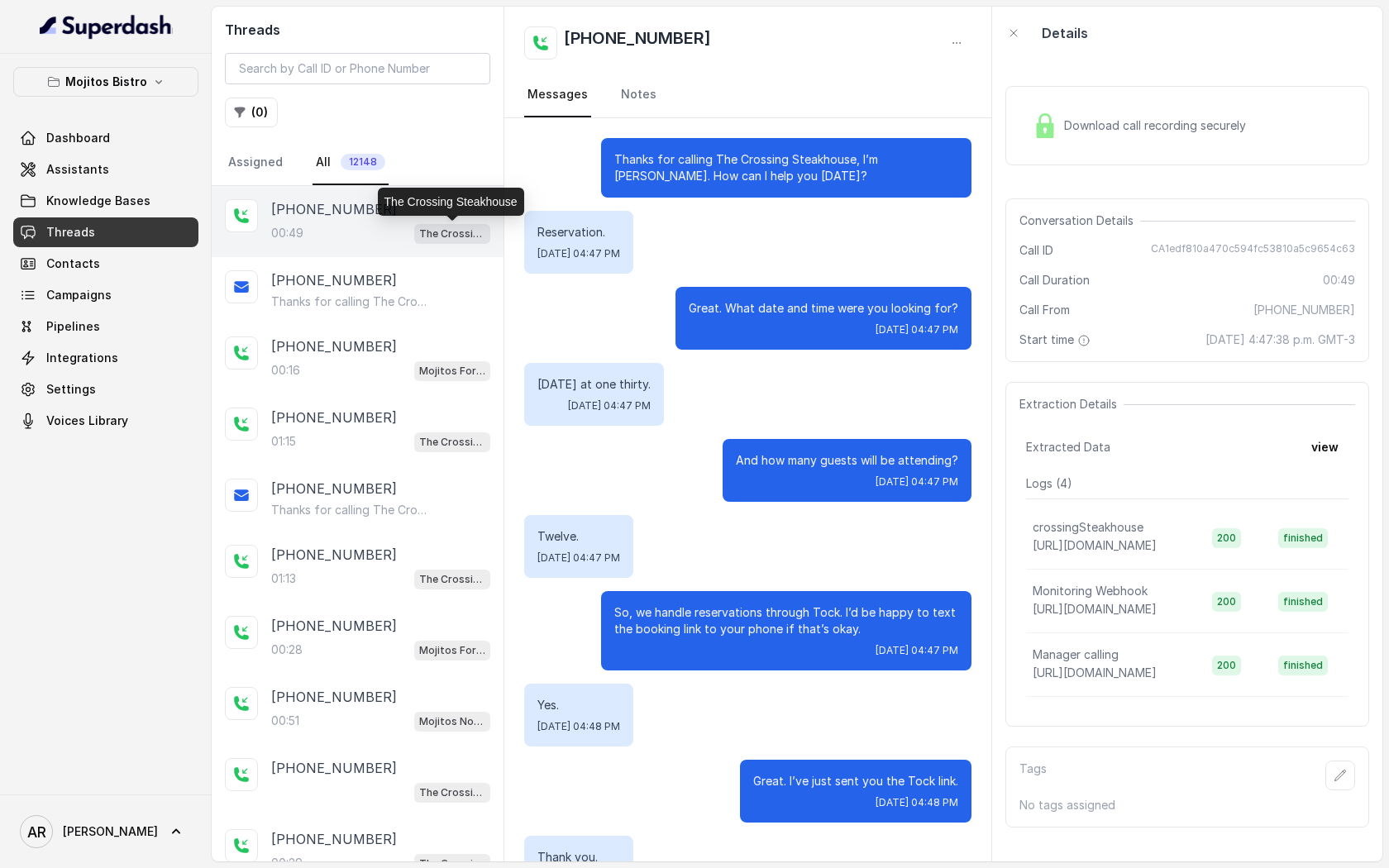
scroll to position [133, 0]
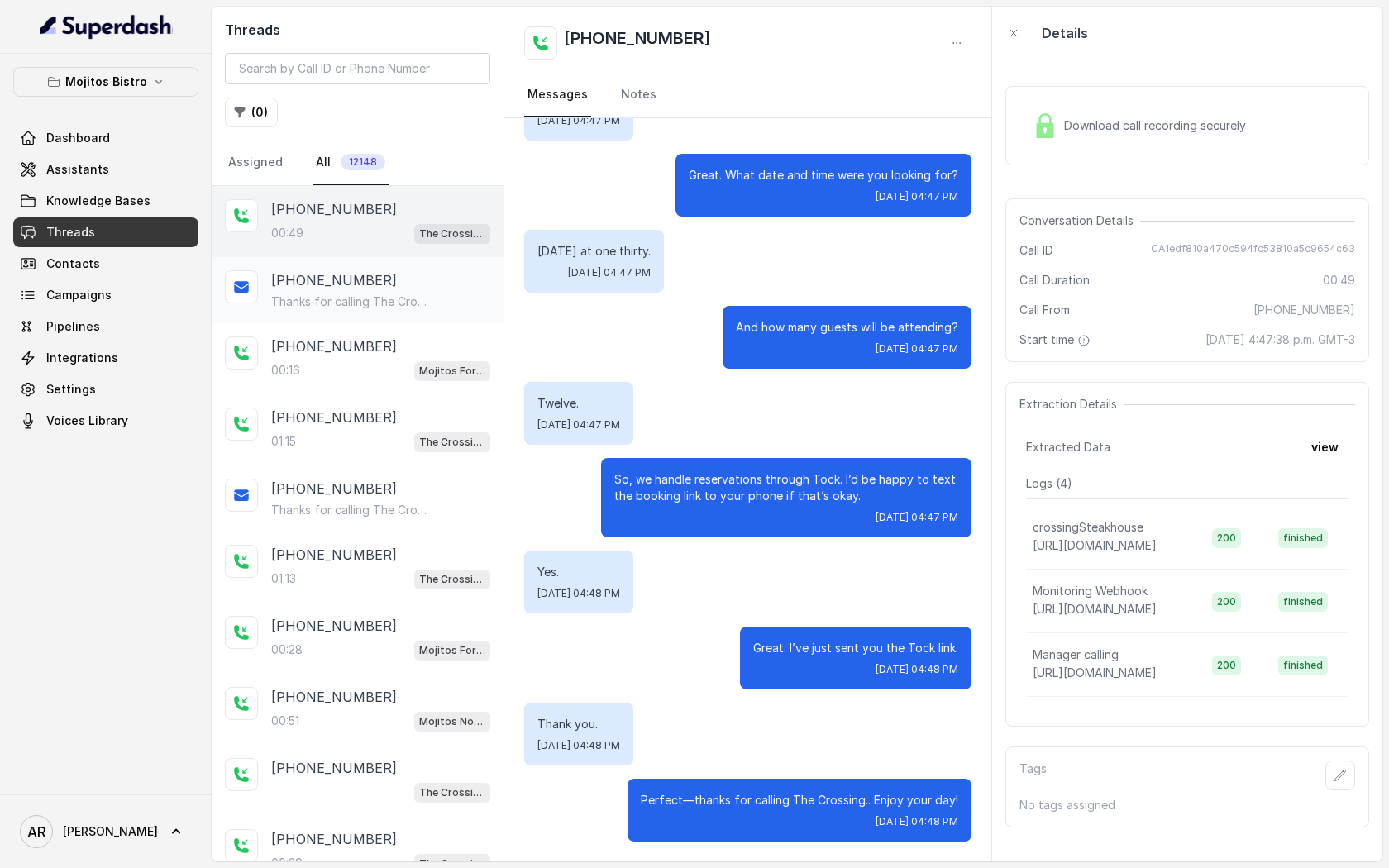
click at [447, 289] on div "[PHONE_NUMBER]" at bounding box center [380, 280] width 219 height 20
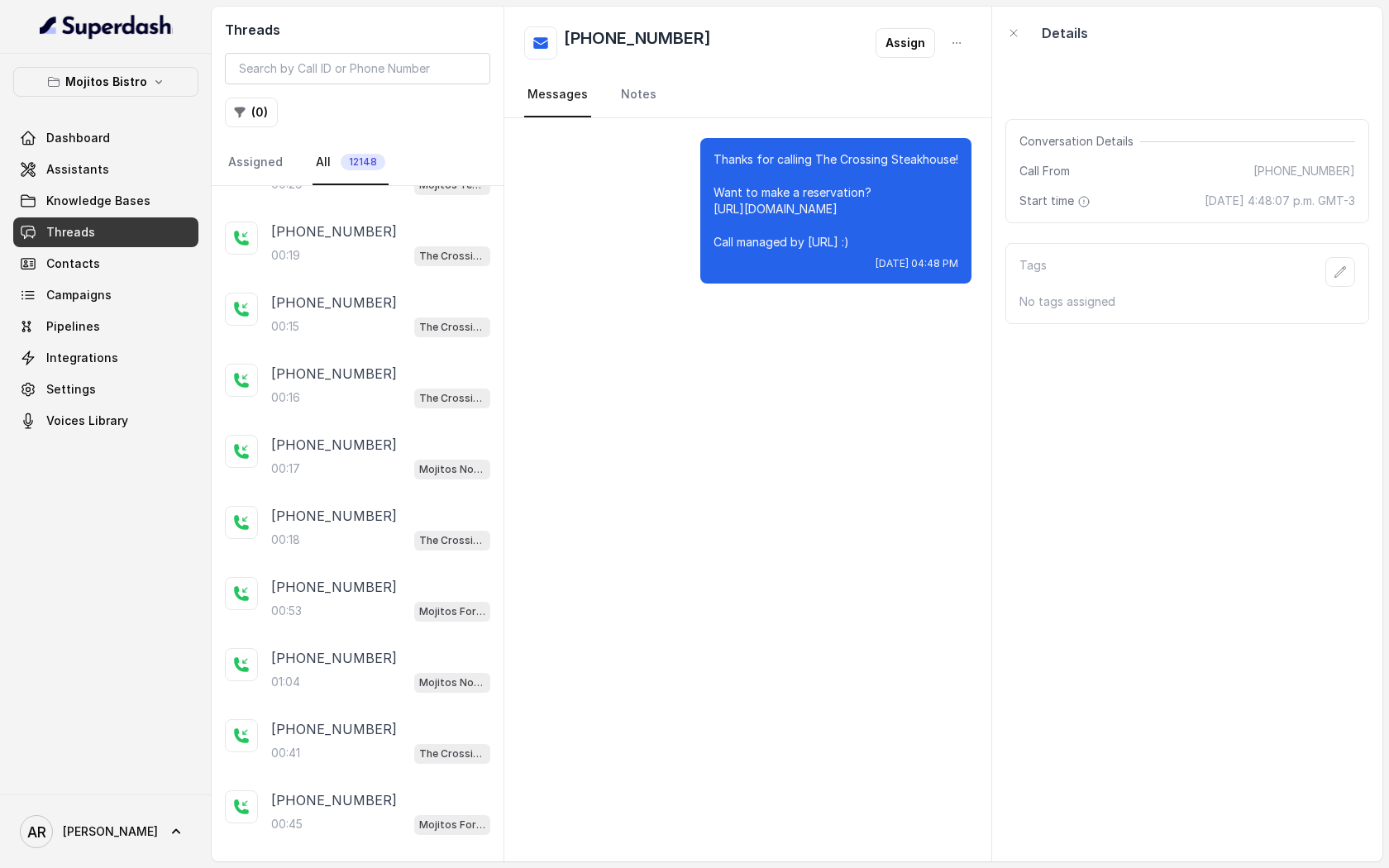
click at [357, 444] on div "+19728745658 00:17 Mojitos Norcross / EN" at bounding box center [380, 458] width 219 height 45
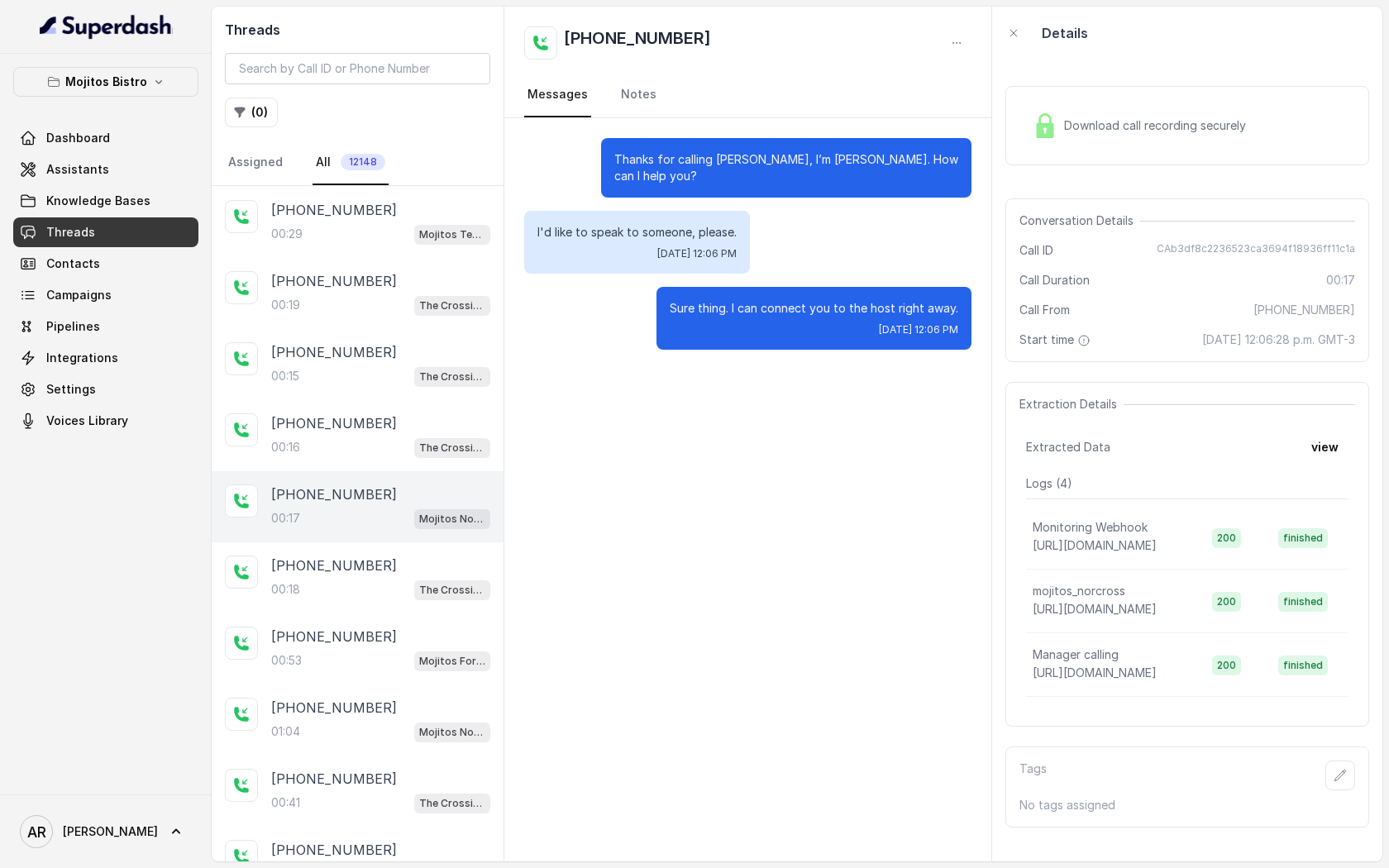
click at [357, 438] on div "00:16 The Crossing Steakhouse" at bounding box center [380, 447] width 219 height 21
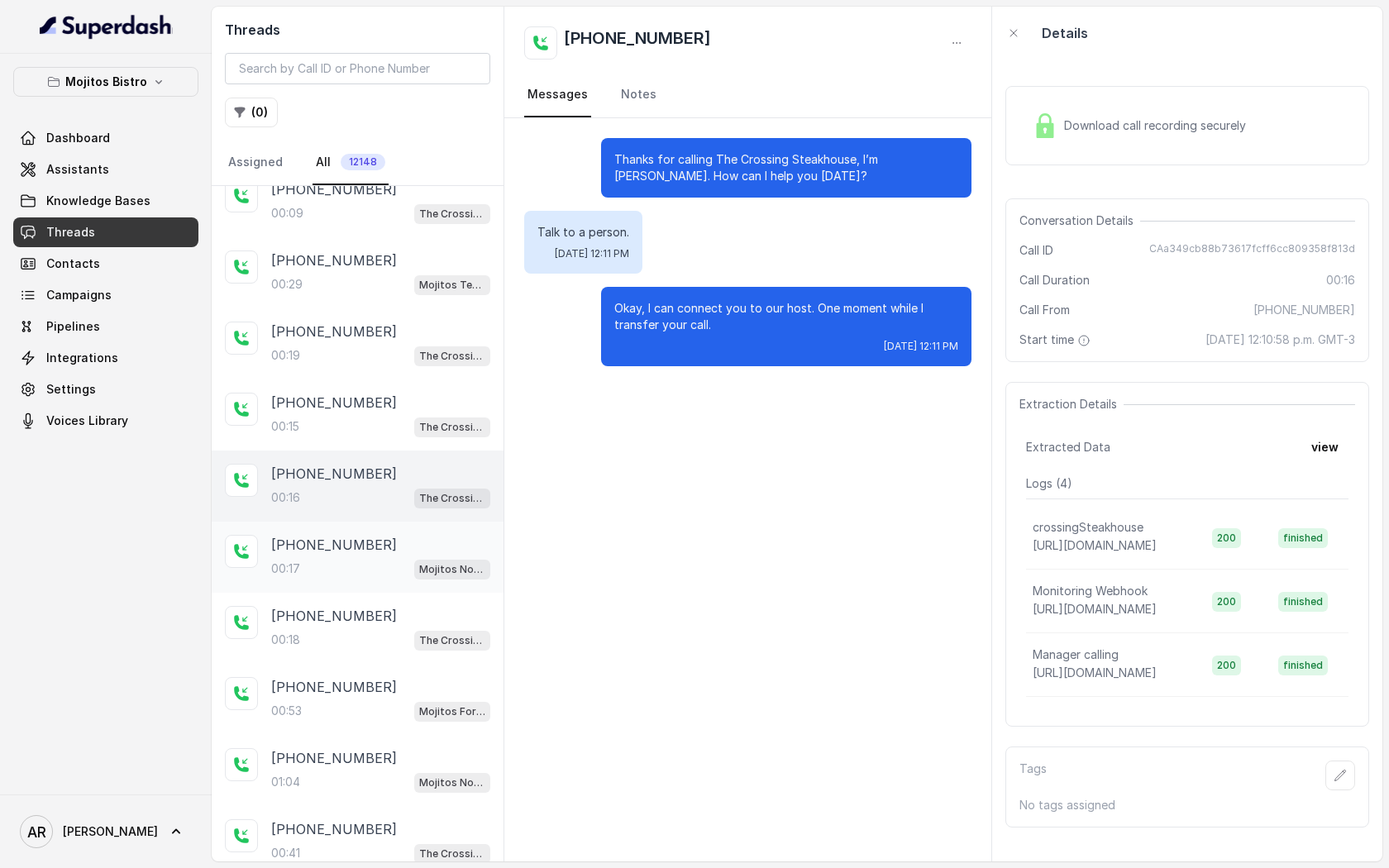
click at [357, 438] on div "+16783604794 00:15 The Crossing Steakhouse" at bounding box center [357, 415] width 292 height 71
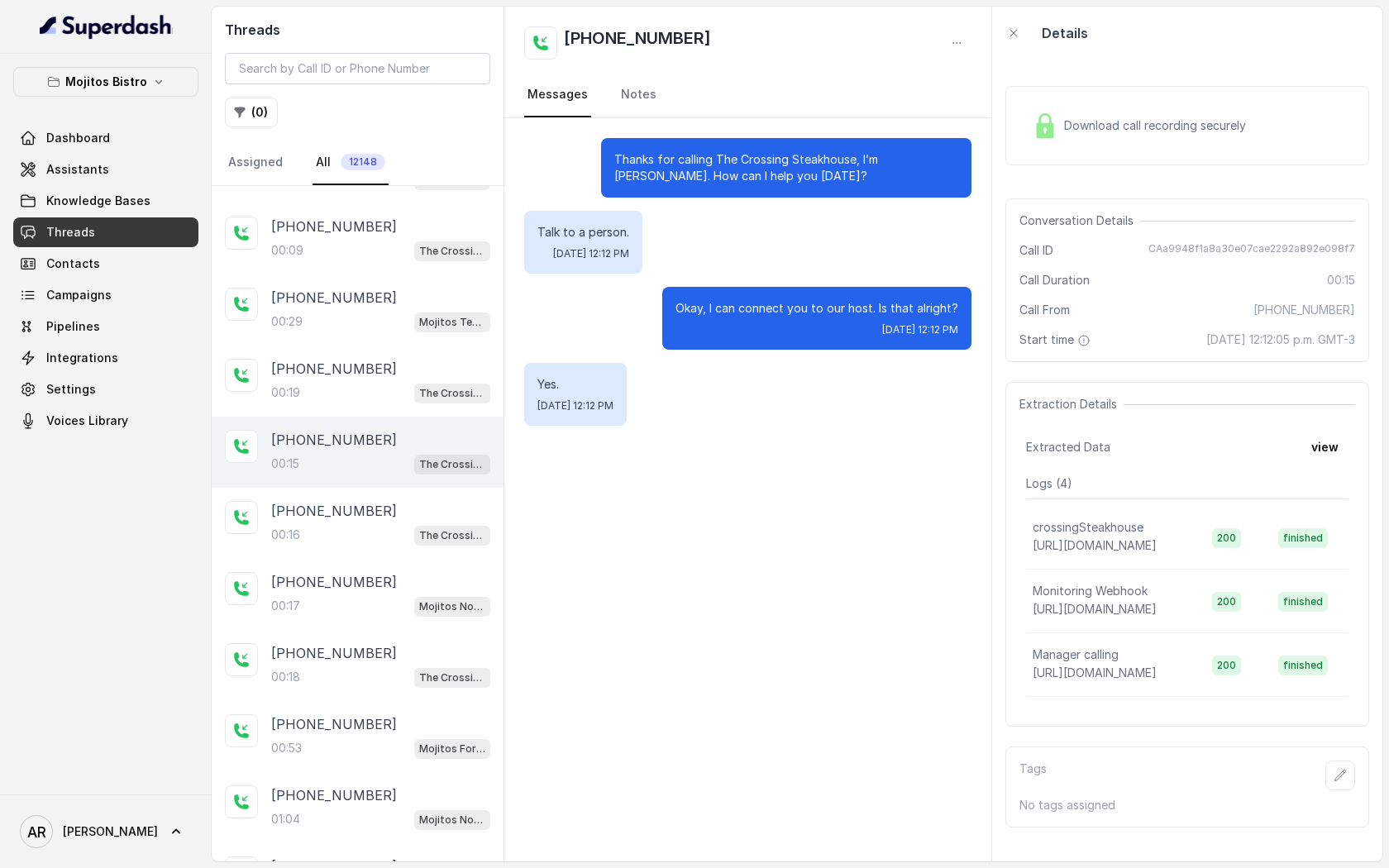
scroll to position [1671, 0]
click at [362, 380] on div "00:19 The Crossing Steakhouse" at bounding box center [380, 391] width 219 height 21
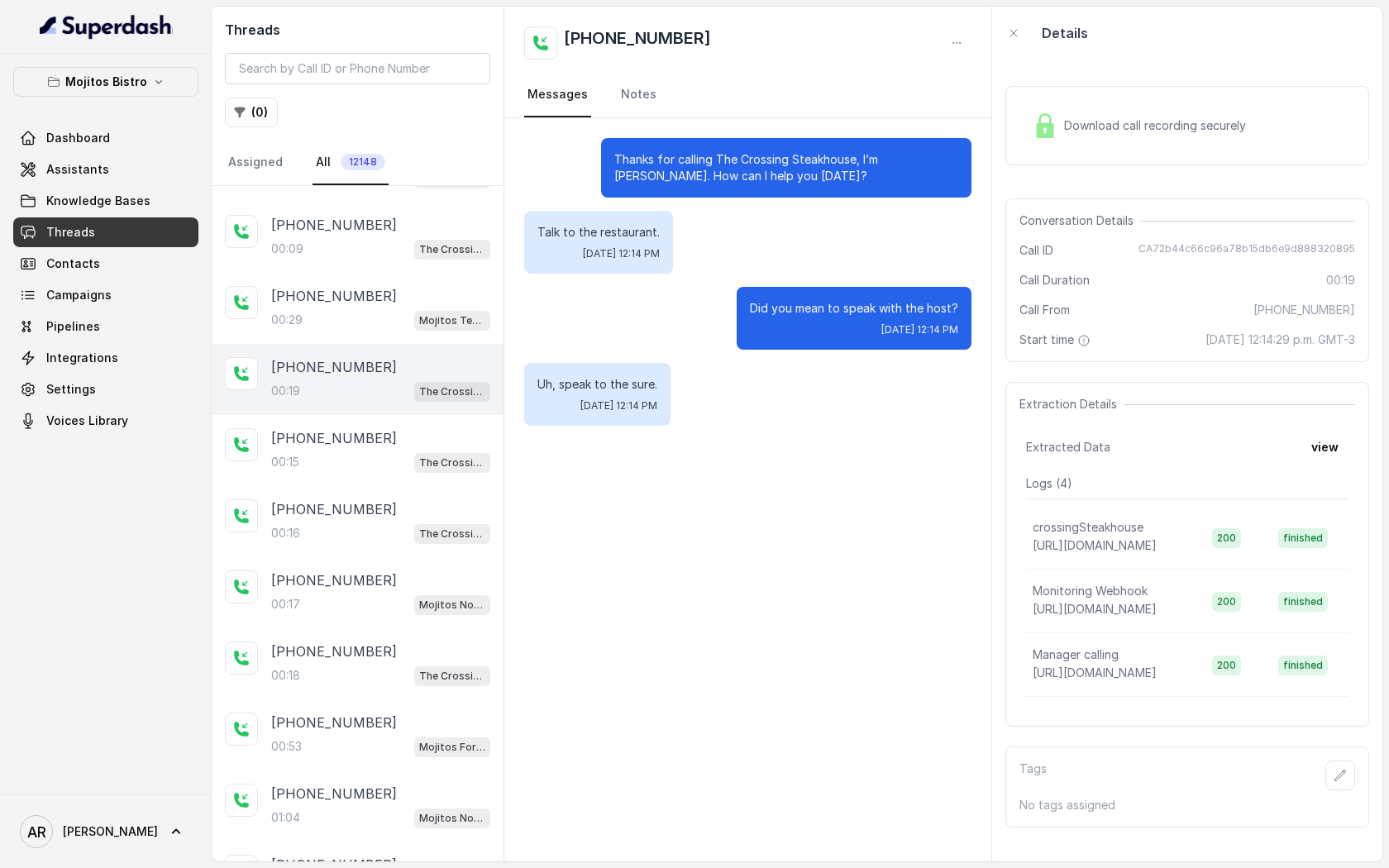
click at [1056, 76] on div "Download call recording securely" at bounding box center [1187, 126] width 364 height 106
click at [1056, 94] on div "Download call recording securely" at bounding box center [1187, 125] width 364 height 79
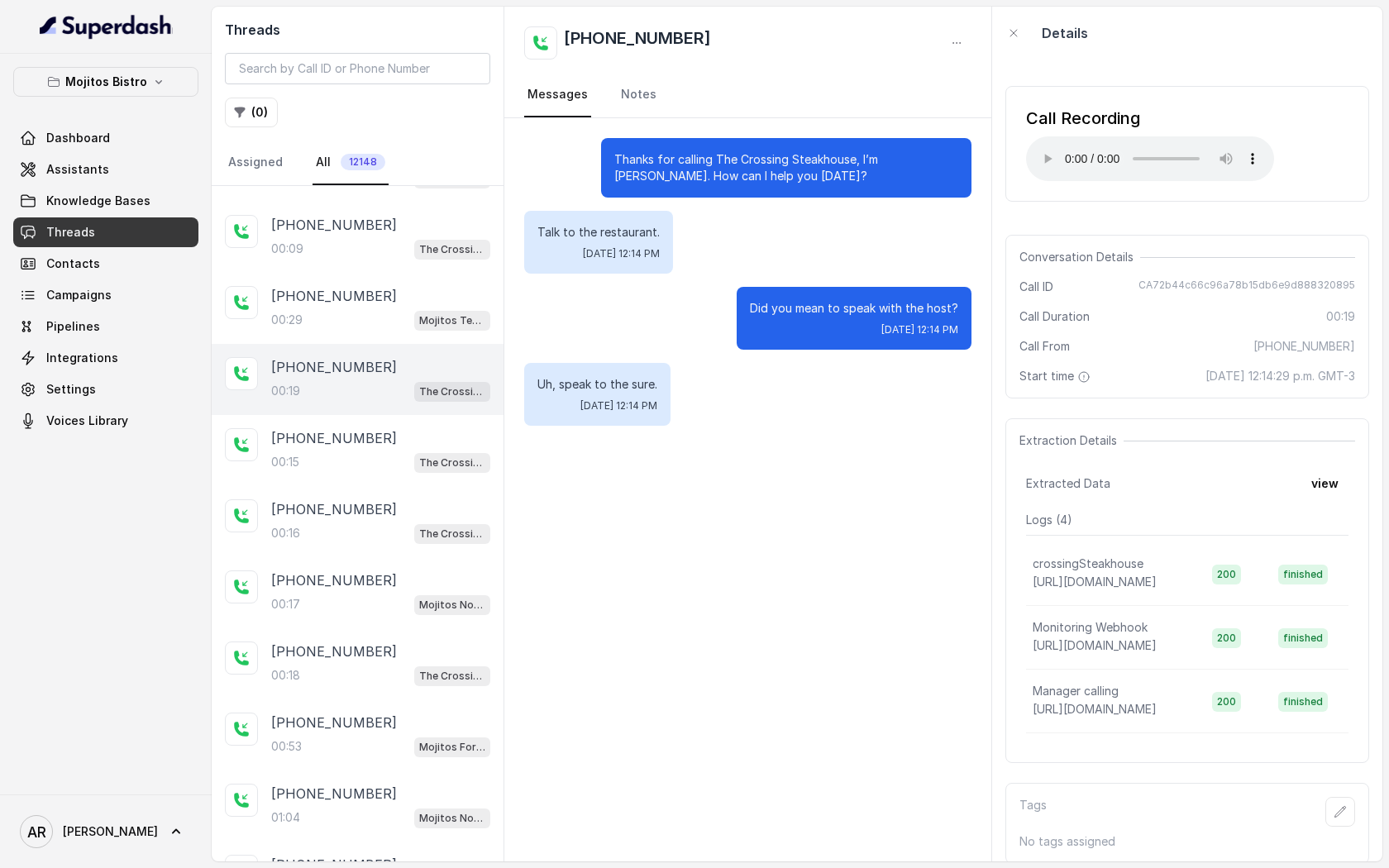
click at [186, 111] on div "Mojitos Bistro Dashboard Assistants Knowledge Bases Threads Contacts Campaigns …" at bounding box center [105, 252] width 186 height 369
click at [183, 86] on button "Mojitos Bistro" at bounding box center [105, 82] width 186 height 30
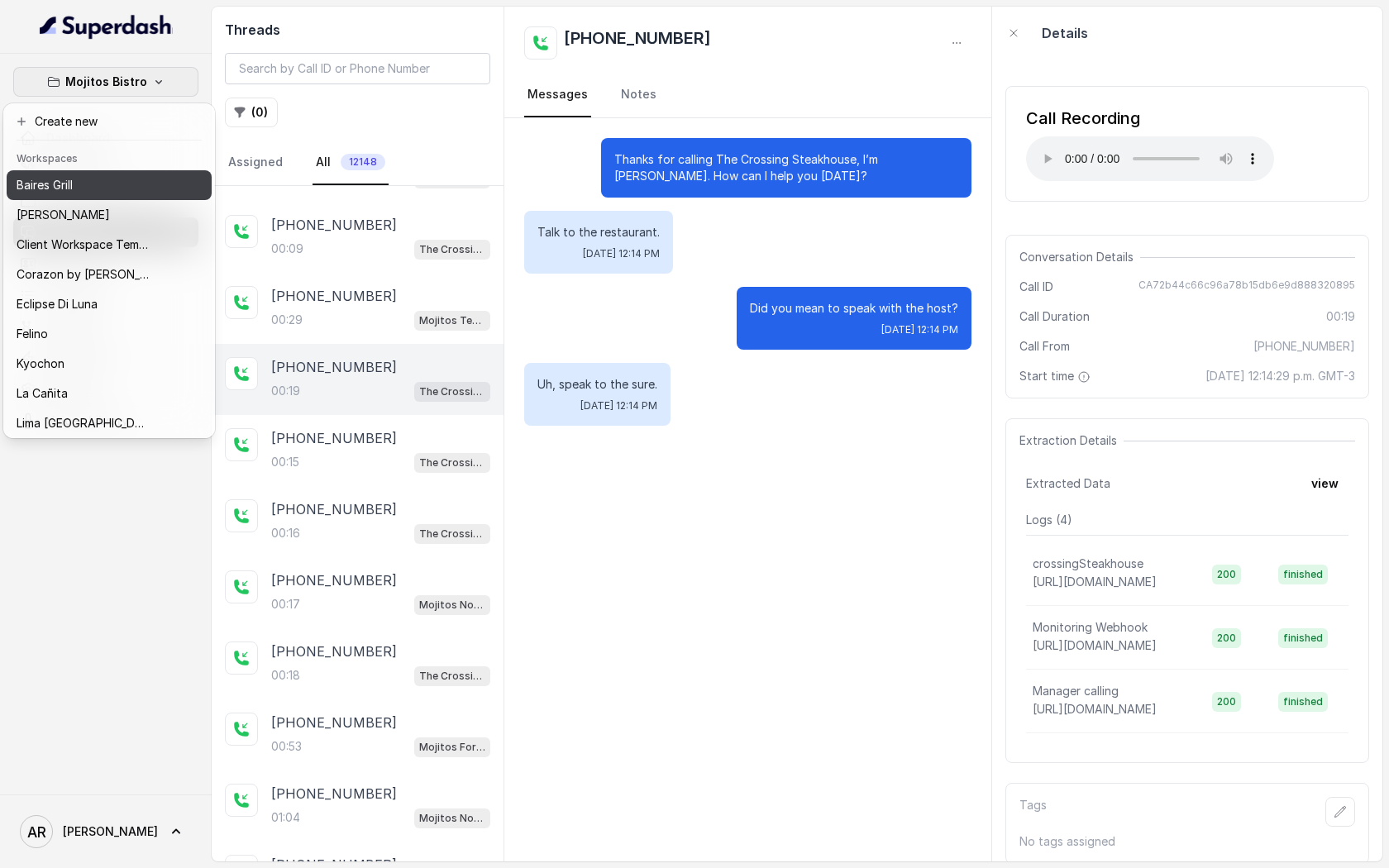
click at [75, 196] on button "Baires Grill" at bounding box center [109, 186] width 205 height 30
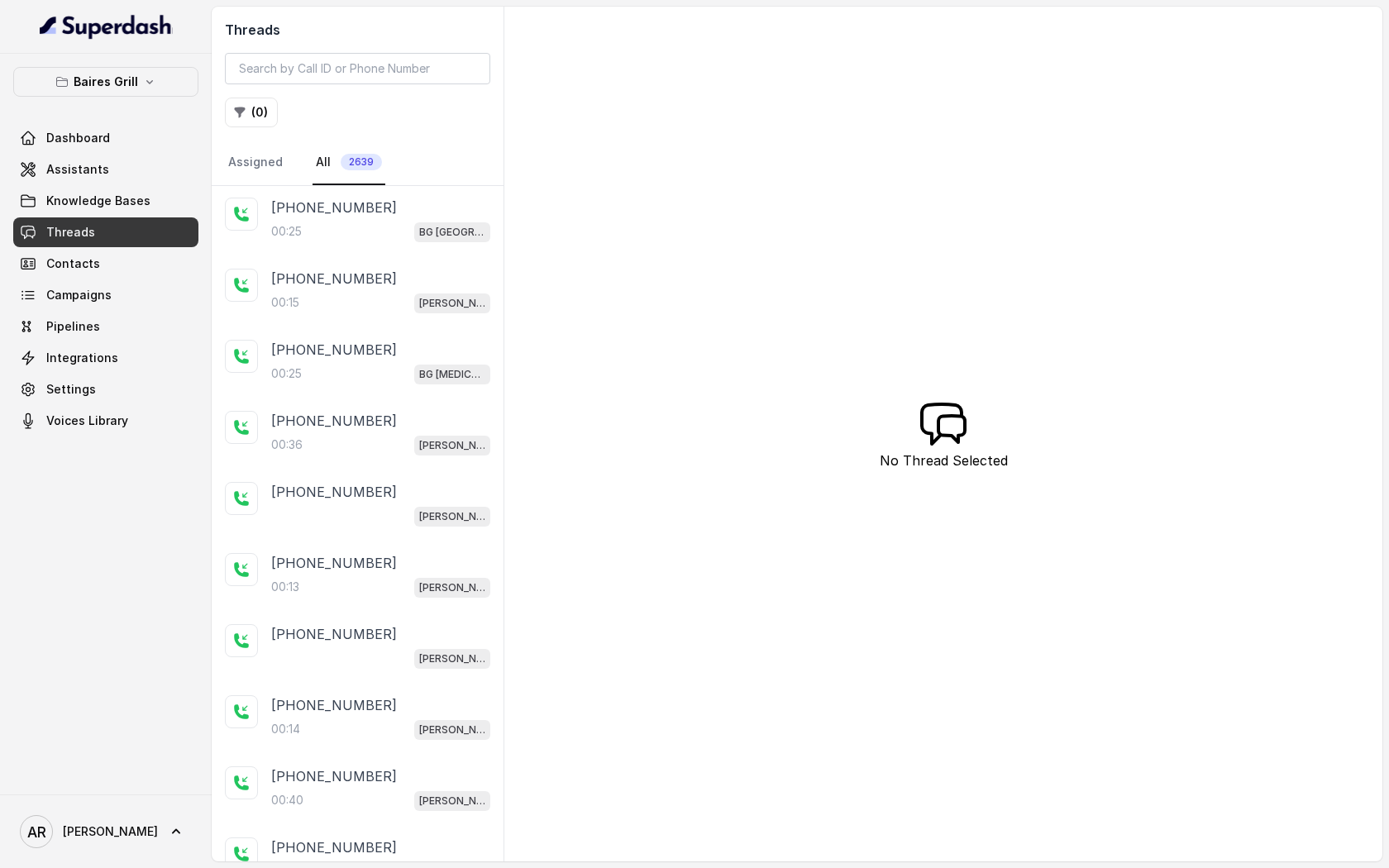
scroll to position [1183, 0]
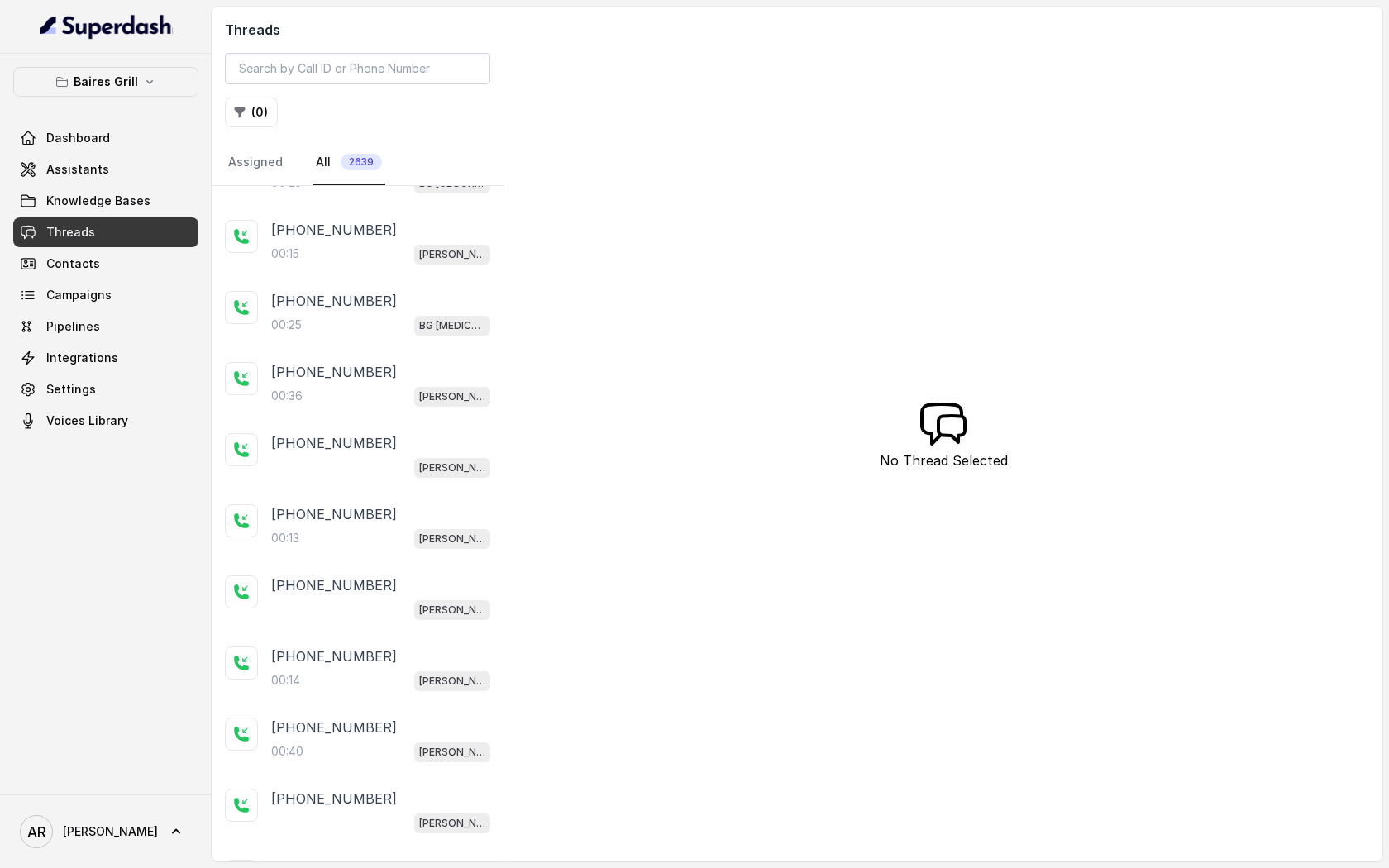
click at [398, 303] on div "+17865489182" at bounding box center [380, 300] width 219 height 20
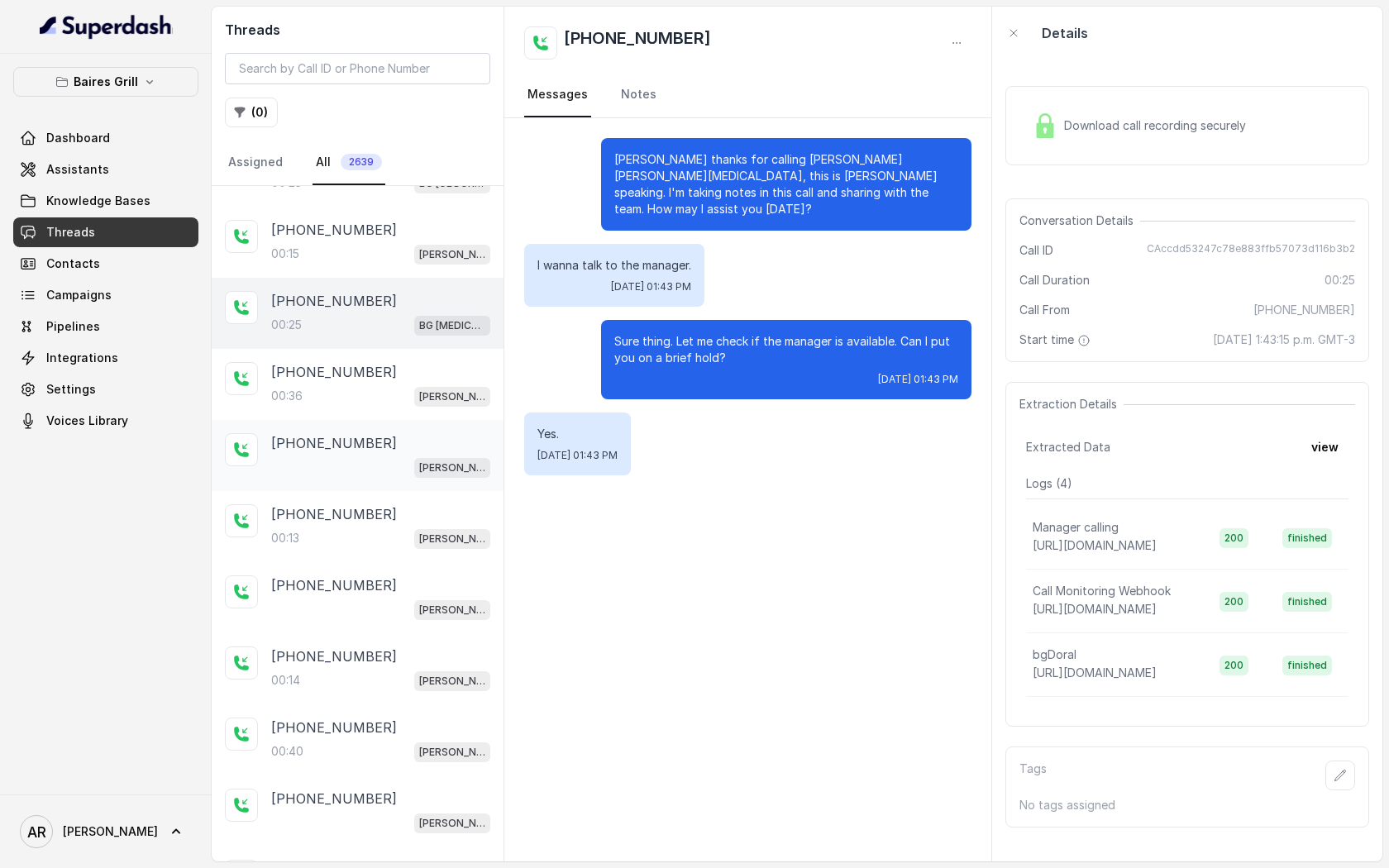
click at [393, 421] on div "+17865069051 BG Brickell" at bounding box center [357, 456] width 292 height 71
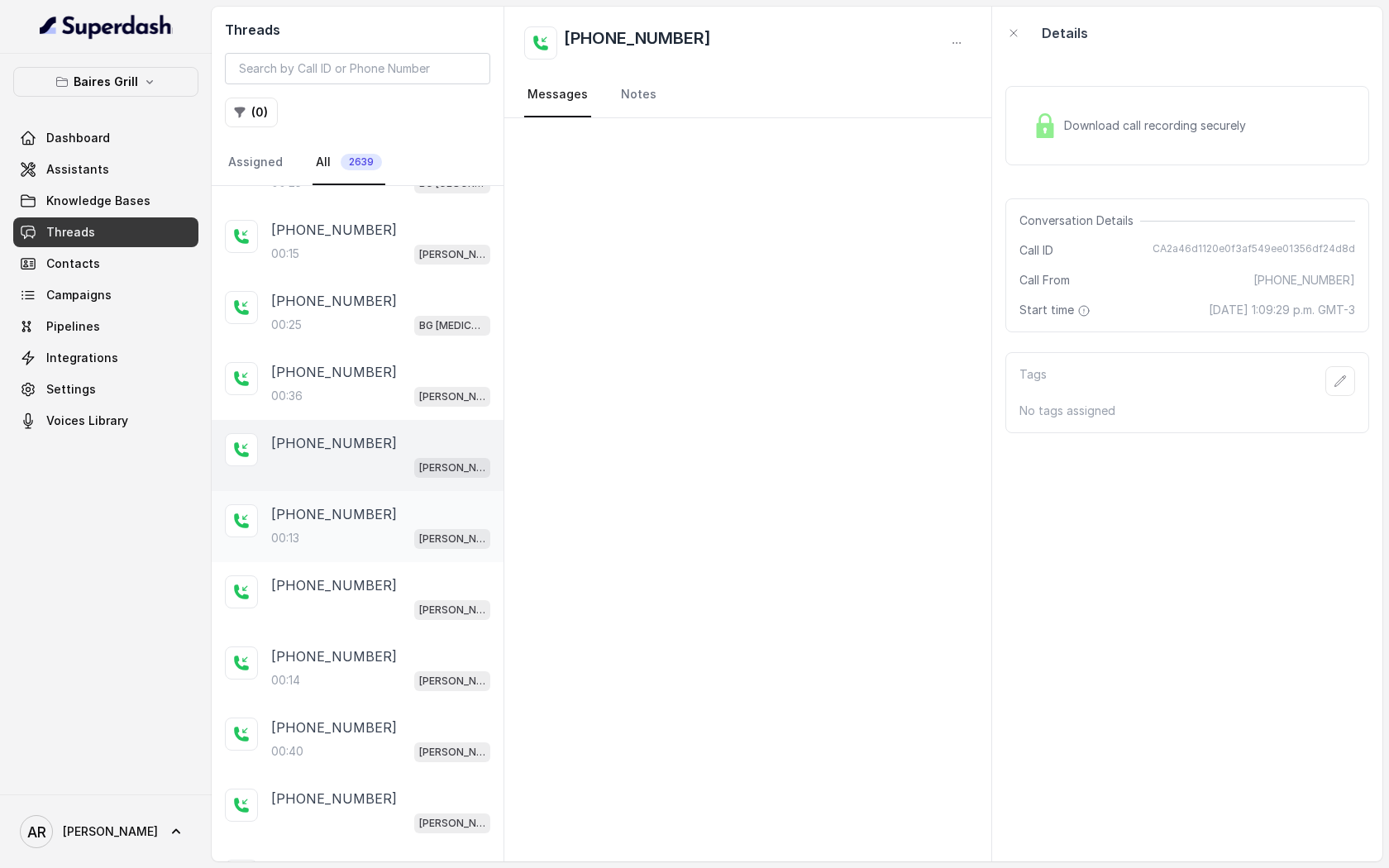
click at [403, 511] on div "+17865069051" at bounding box center [380, 514] width 219 height 20
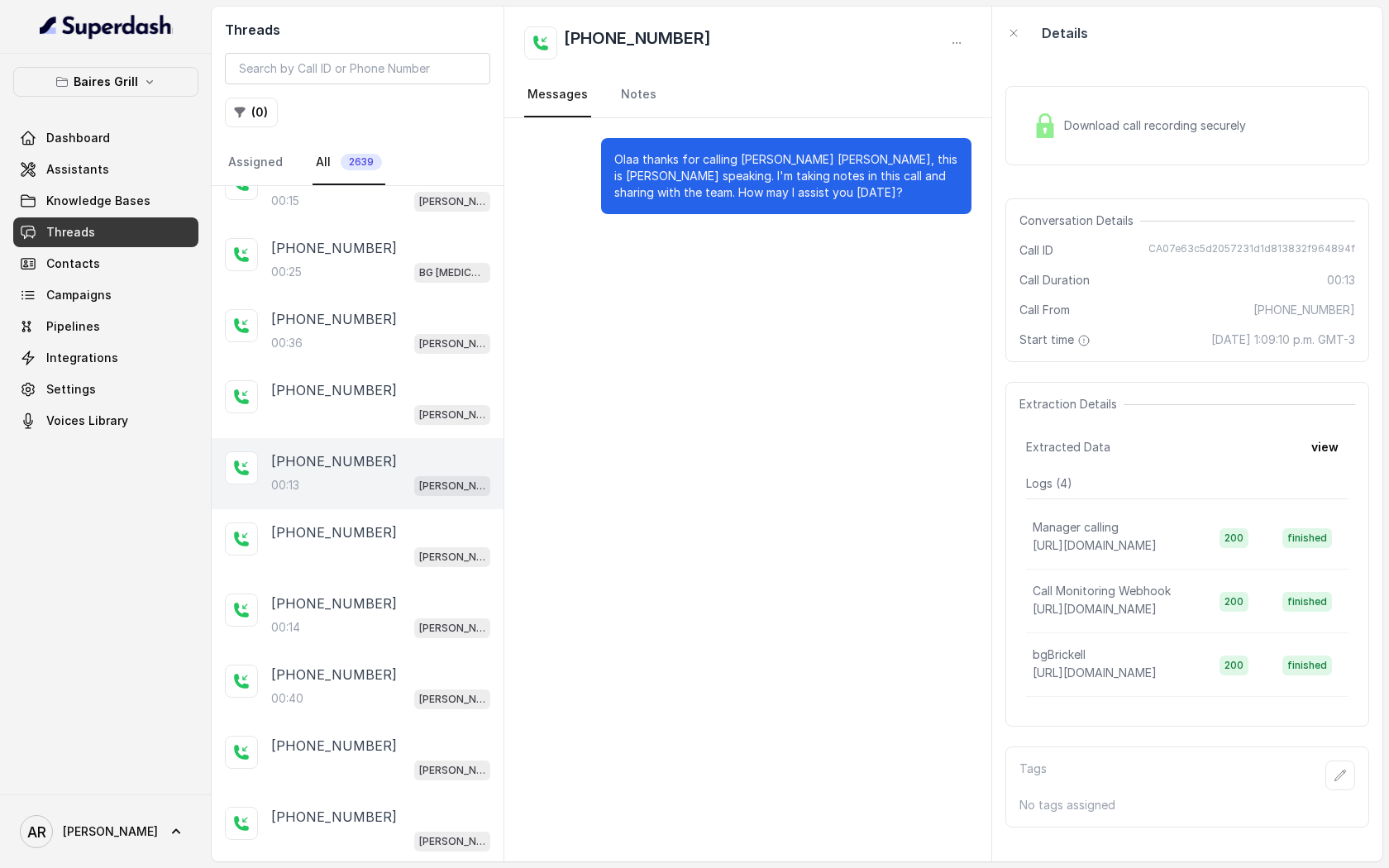
click at [403, 511] on div "+17865069051 BG Brickell" at bounding box center [357, 544] width 292 height 71
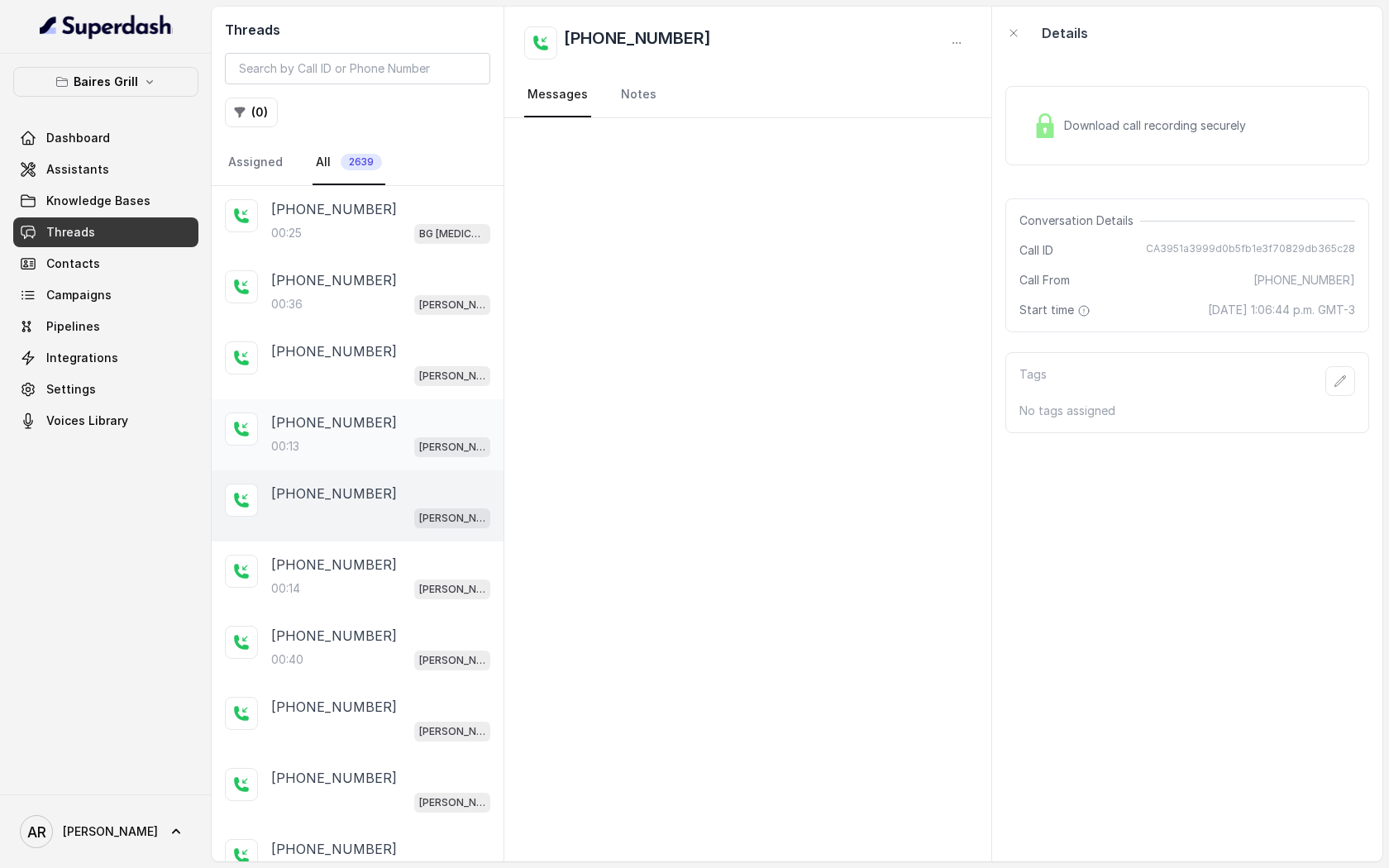
scroll to position [1330, 0]
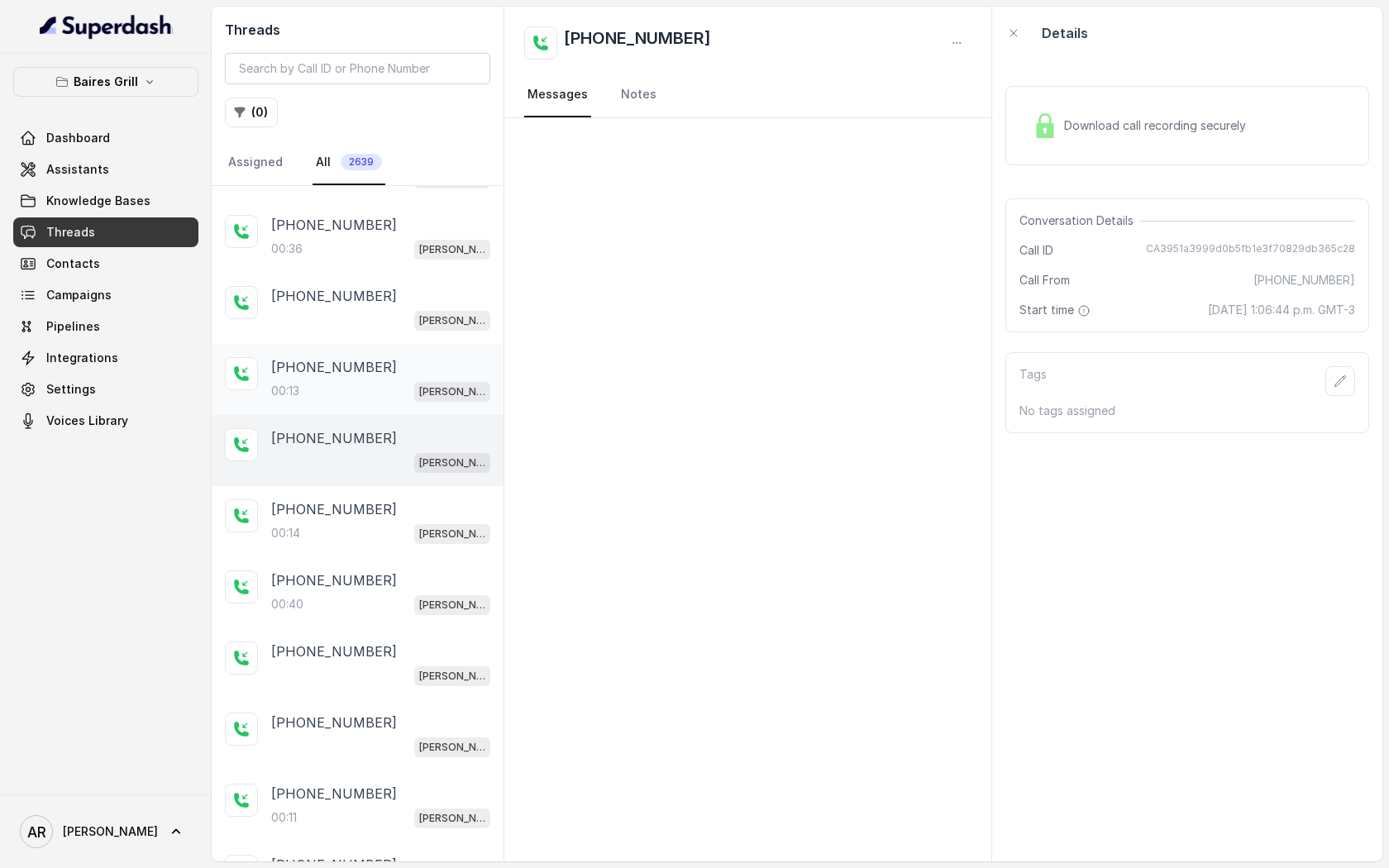
click at [403, 511] on div "+17865069051 00:14 BG Brickell" at bounding box center [380, 522] width 219 height 45
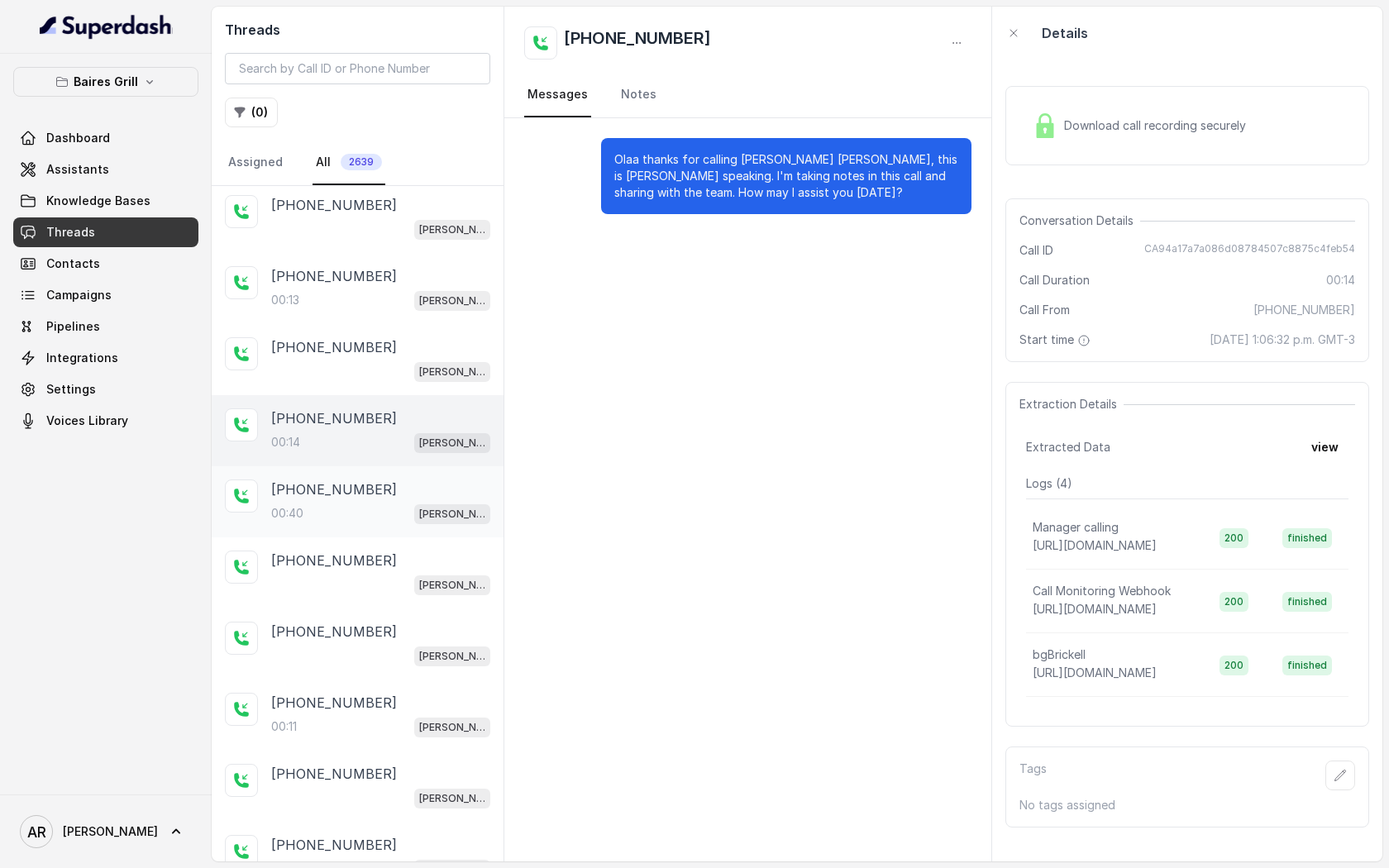
scroll to position [1431, 0]
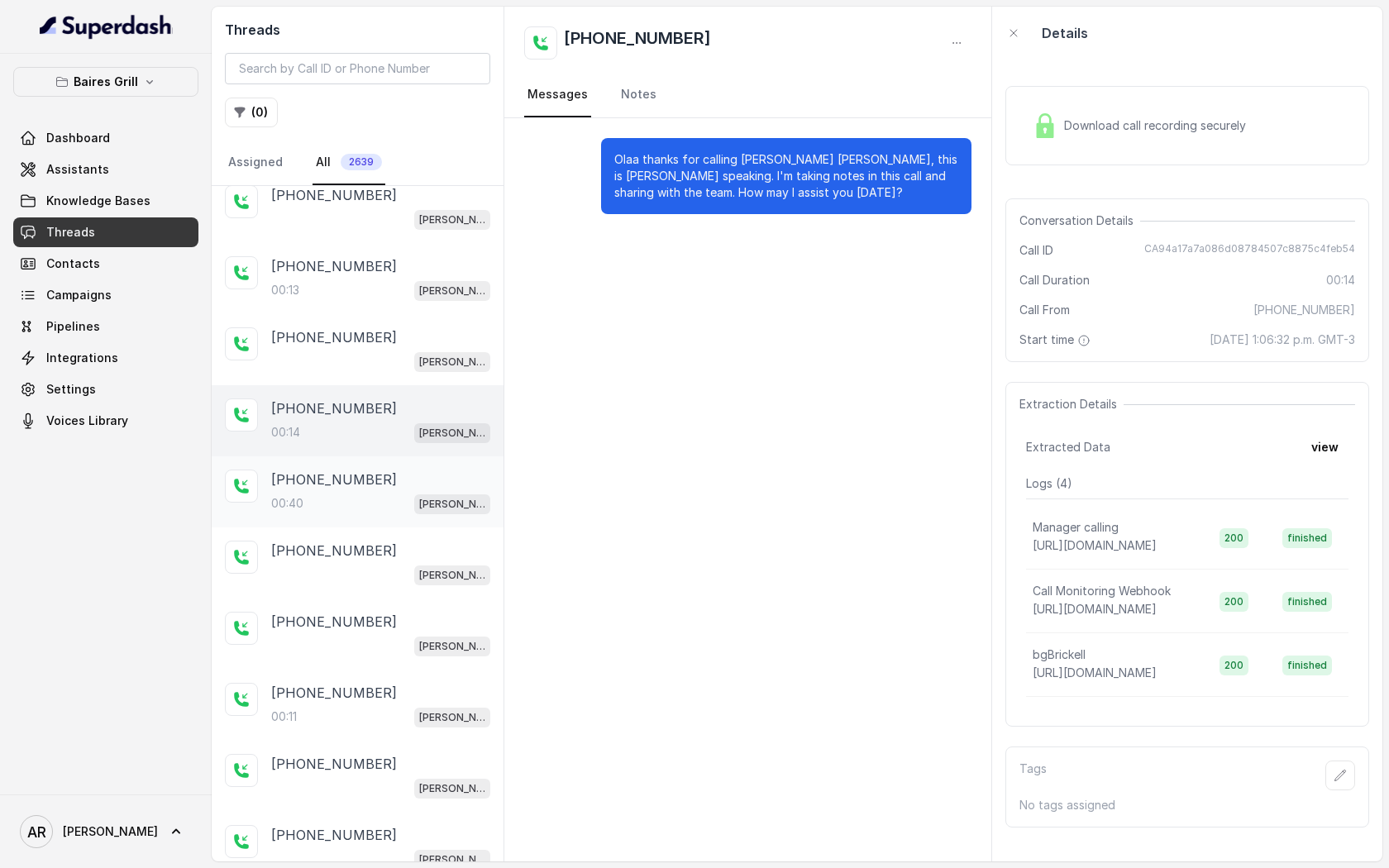
click at [411, 568] on div "BG Brickell" at bounding box center [380, 574] width 219 height 21
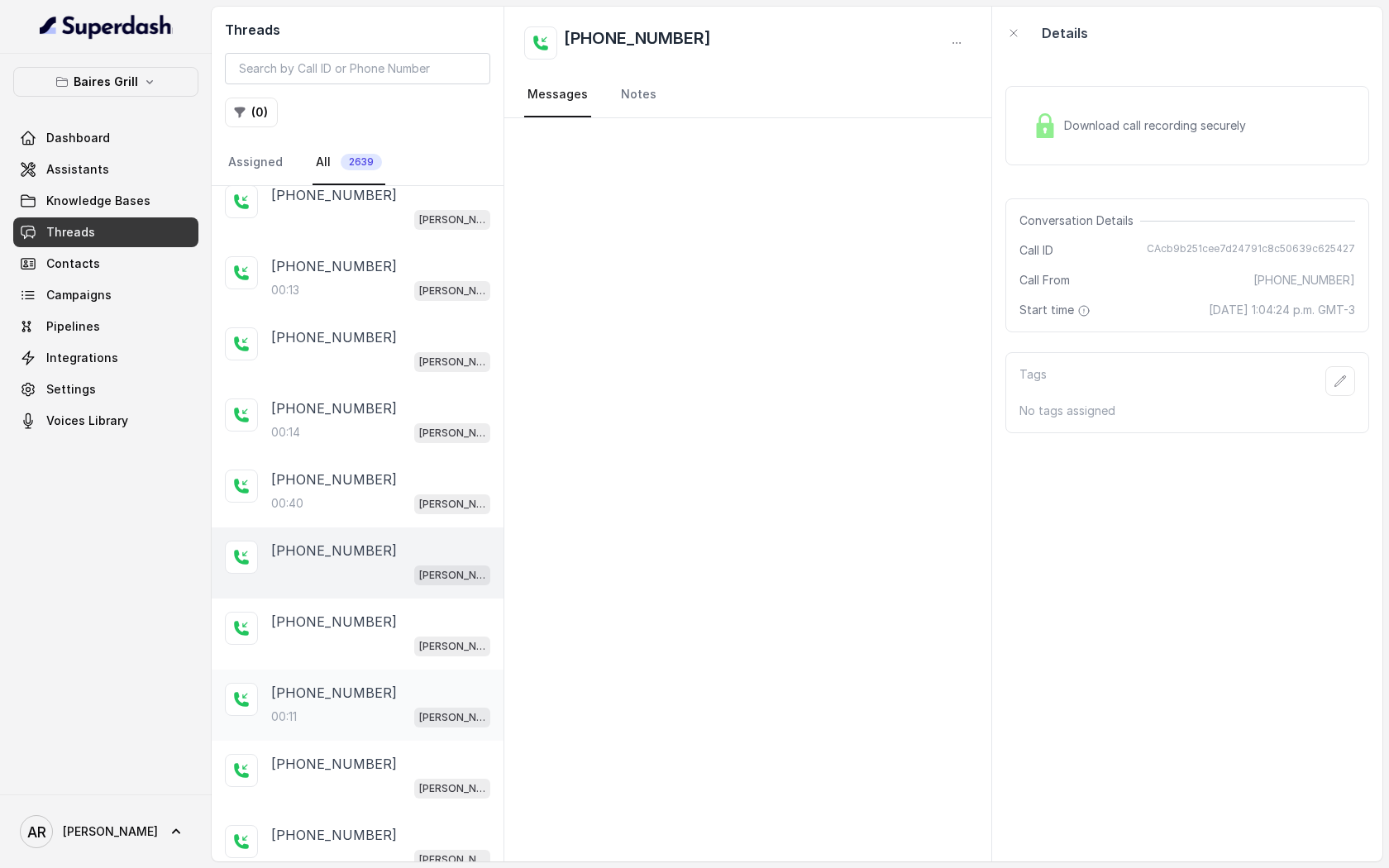
click at [417, 683] on div "+17865069051" at bounding box center [380, 693] width 219 height 20
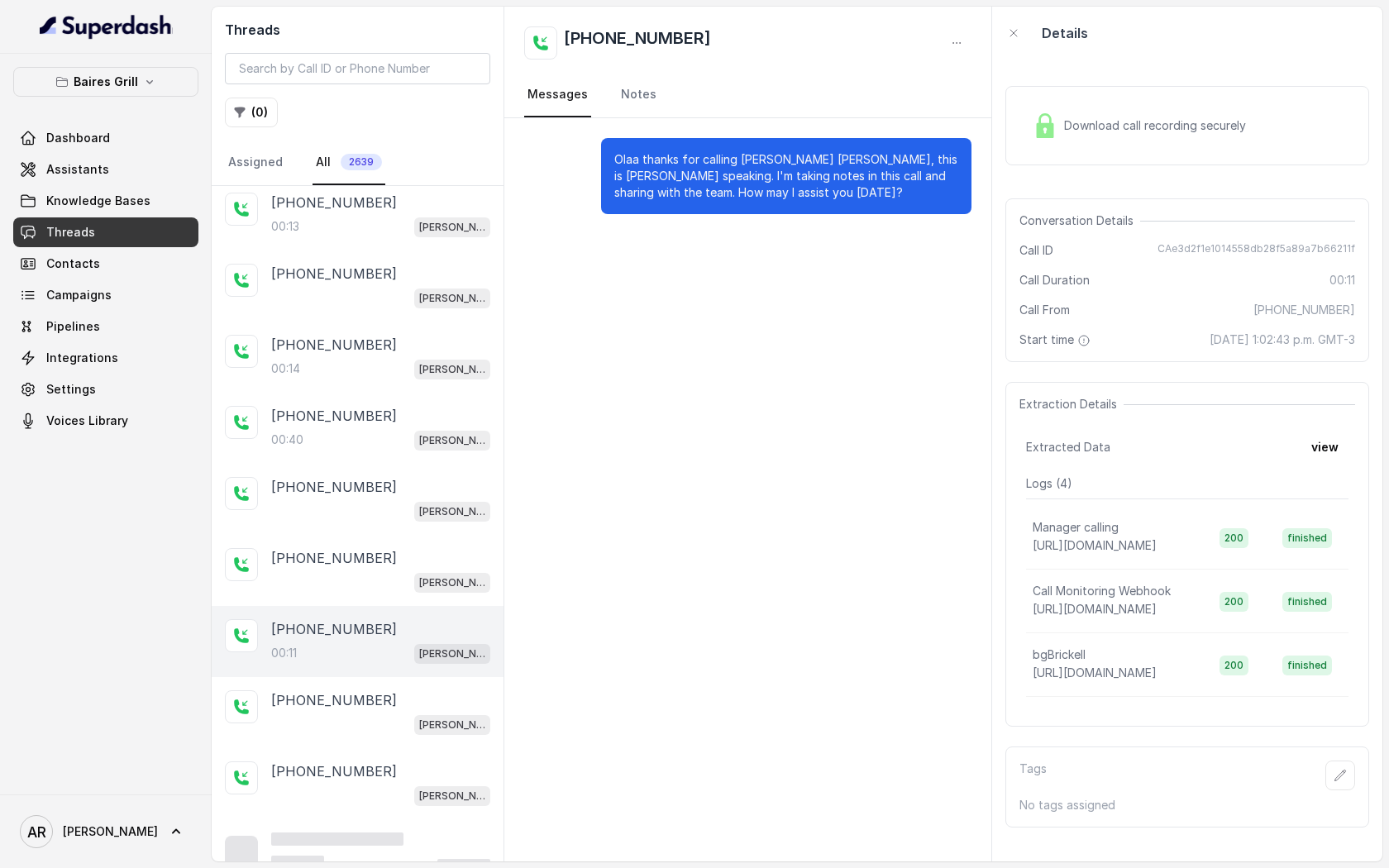
scroll to position [1499, 0]
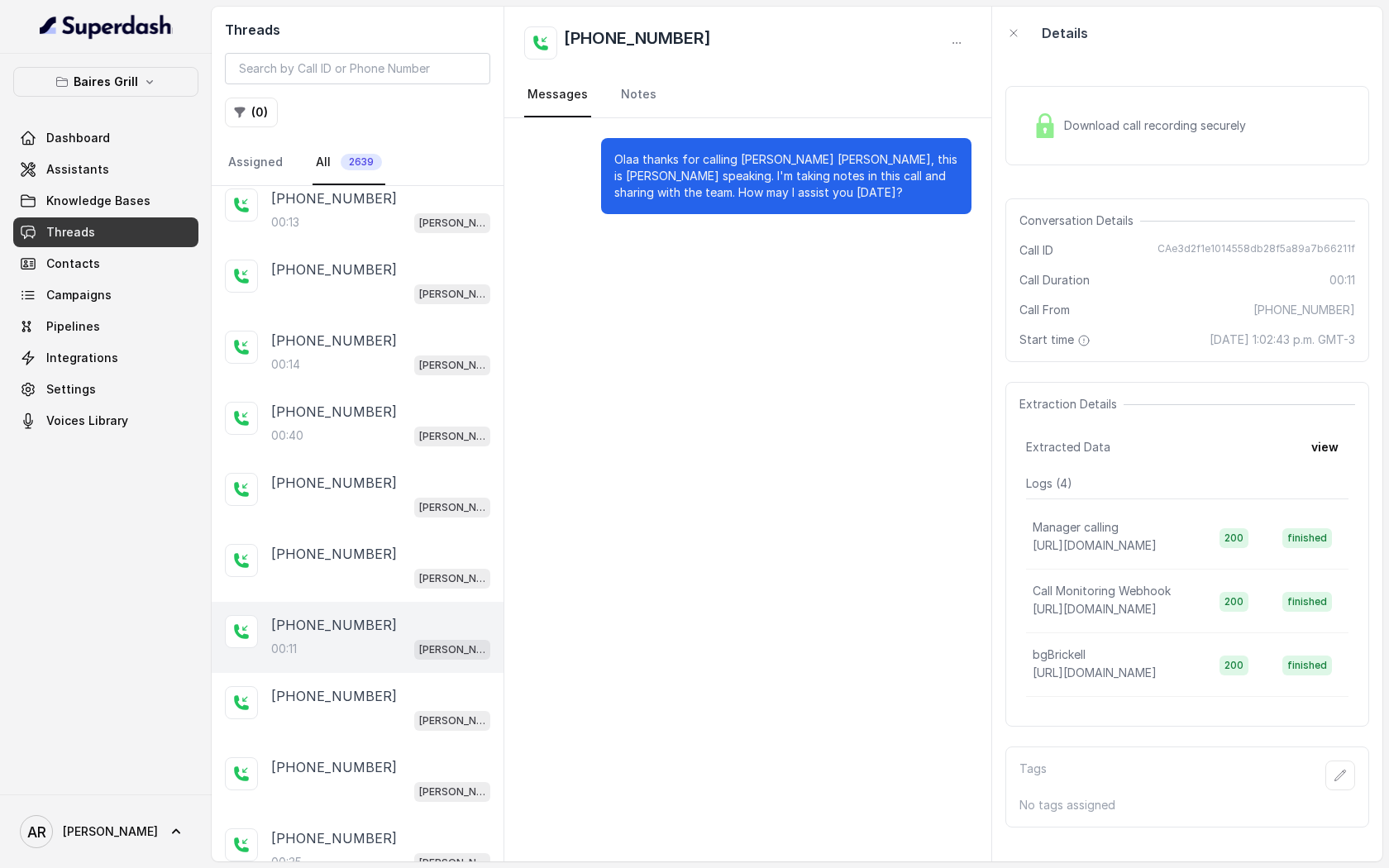
click at [417, 673] on div "+17865069051 BG Brickell" at bounding box center [357, 709] width 292 height 71
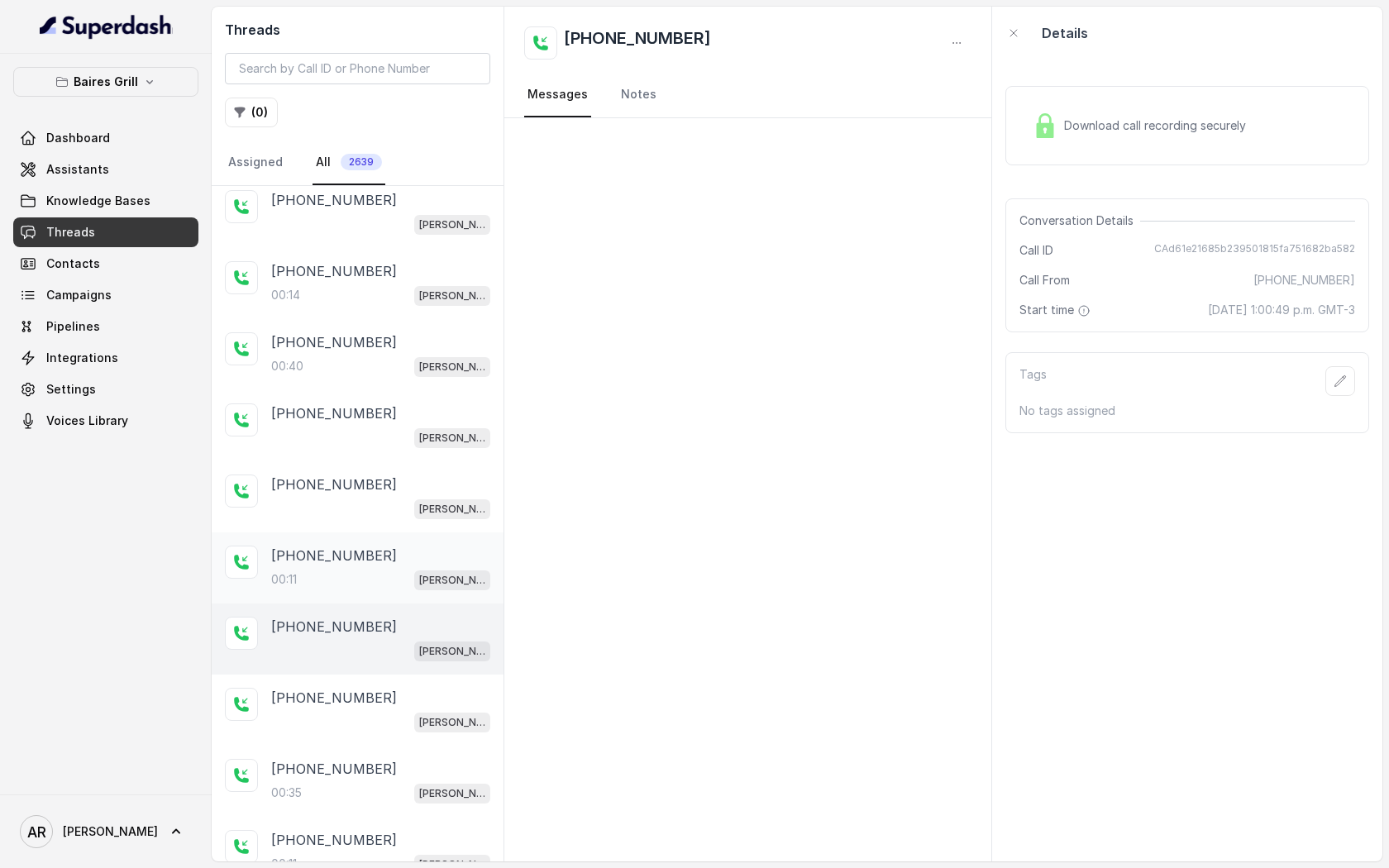
click at [417, 675] on div "+17865069051 BG Brickell" at bounding box center [357, 710] width 292 height 71
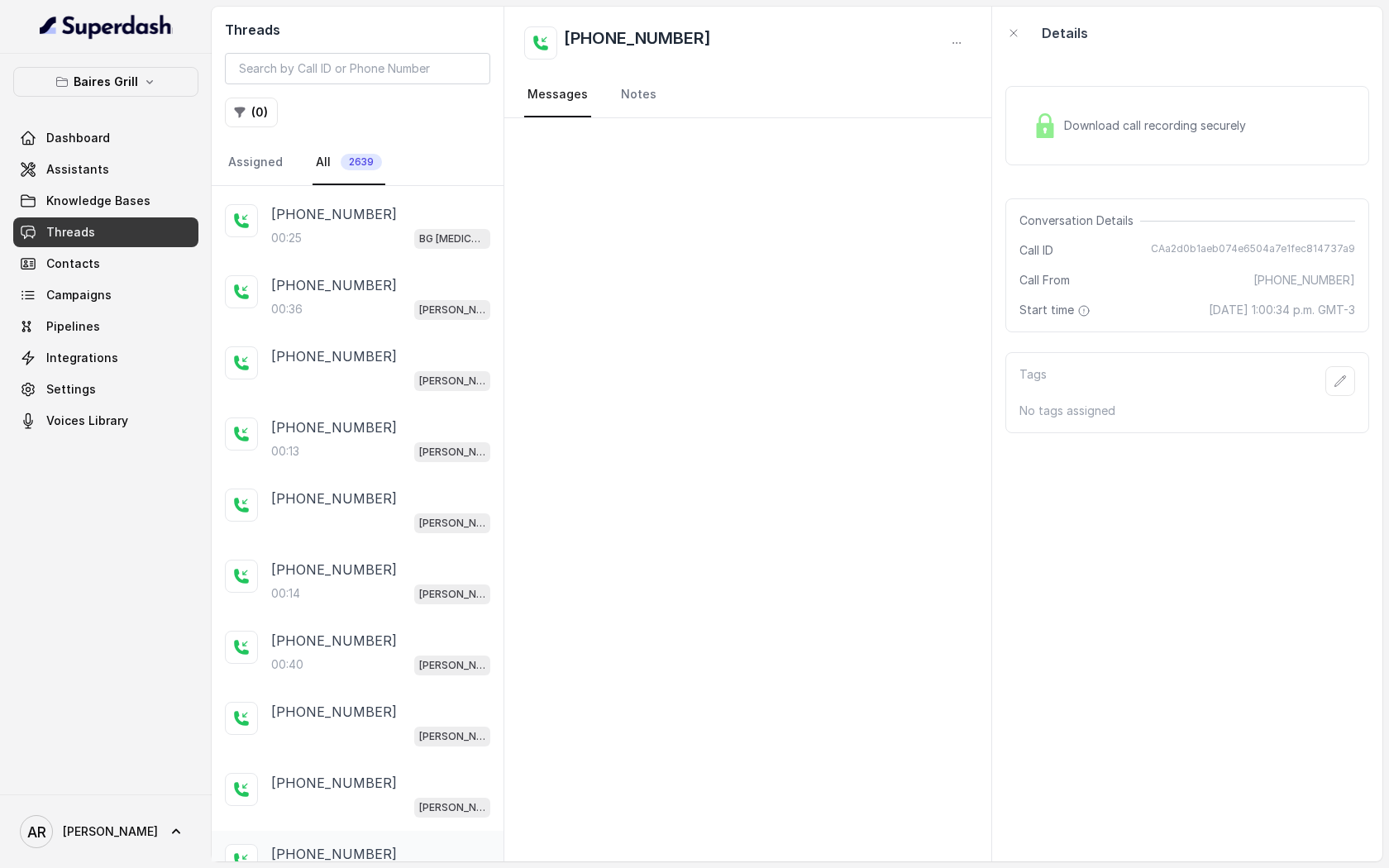
scroll to position [1221, 0]
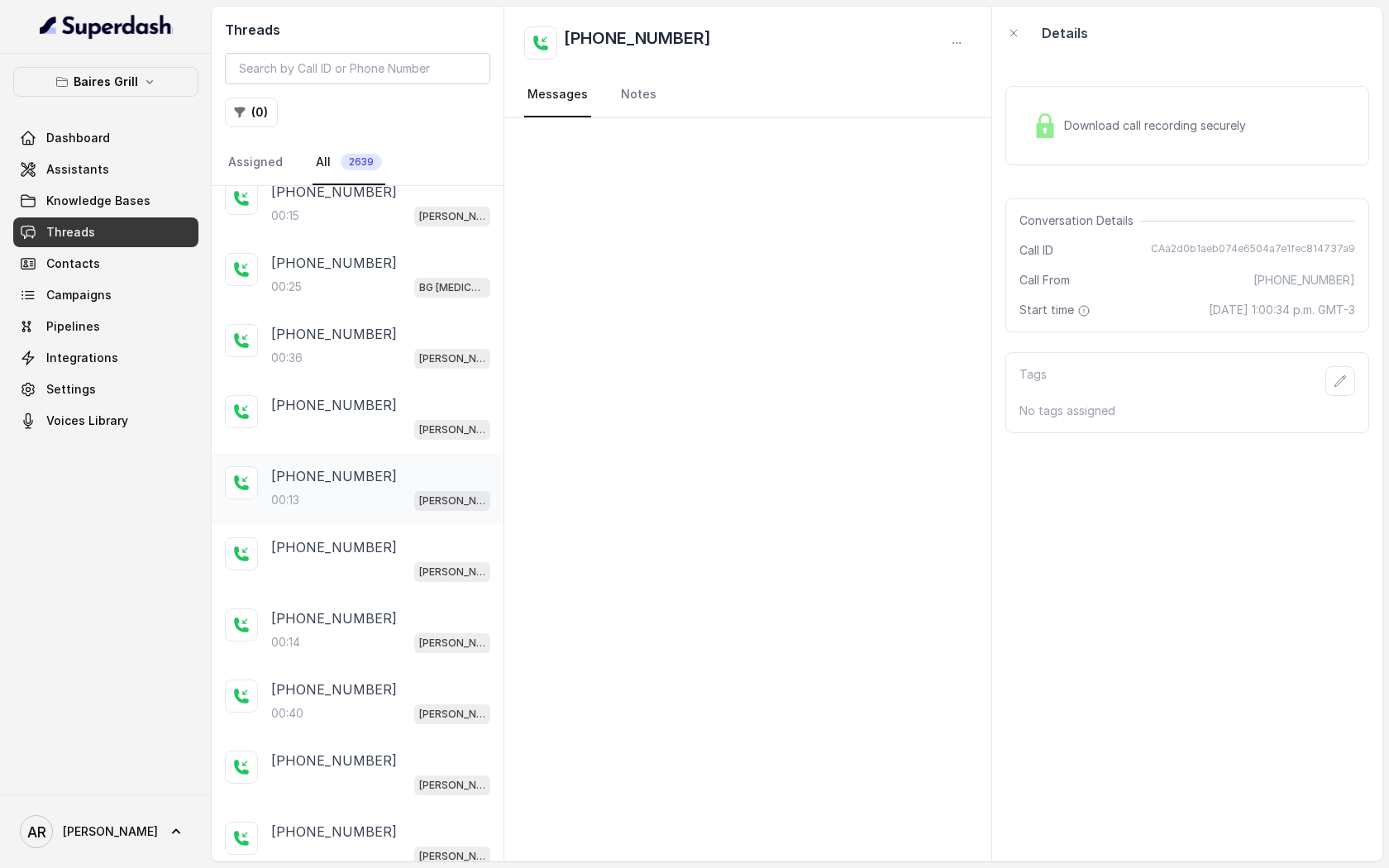
click at [408, 500] on div "00:13 BG Brickell" at bounding box center [380, 500] width 219 height 21
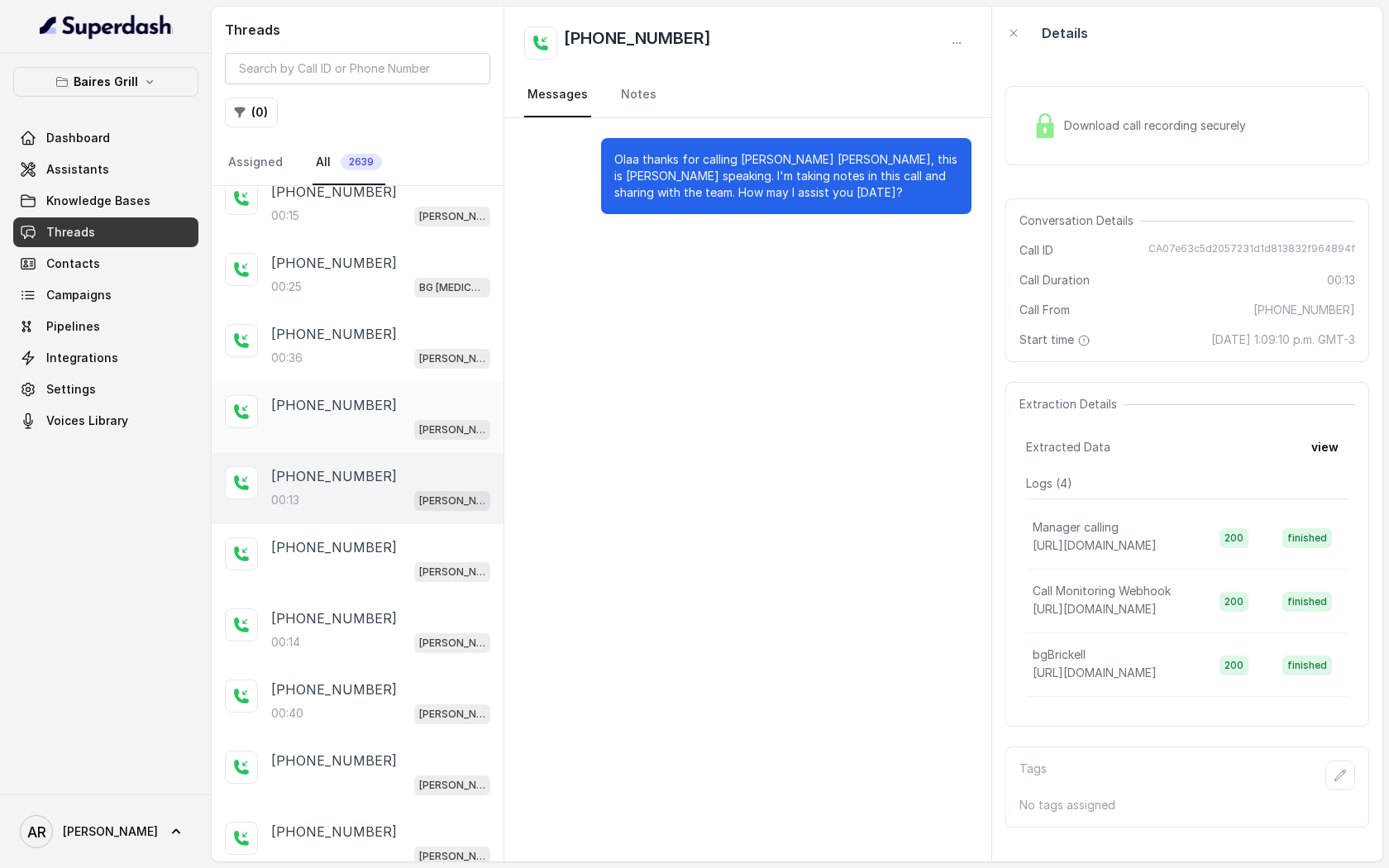
click at [399, 407] on div "+17865069051 BG Brickell" at bounding box center [380, 418] width 219 height 45
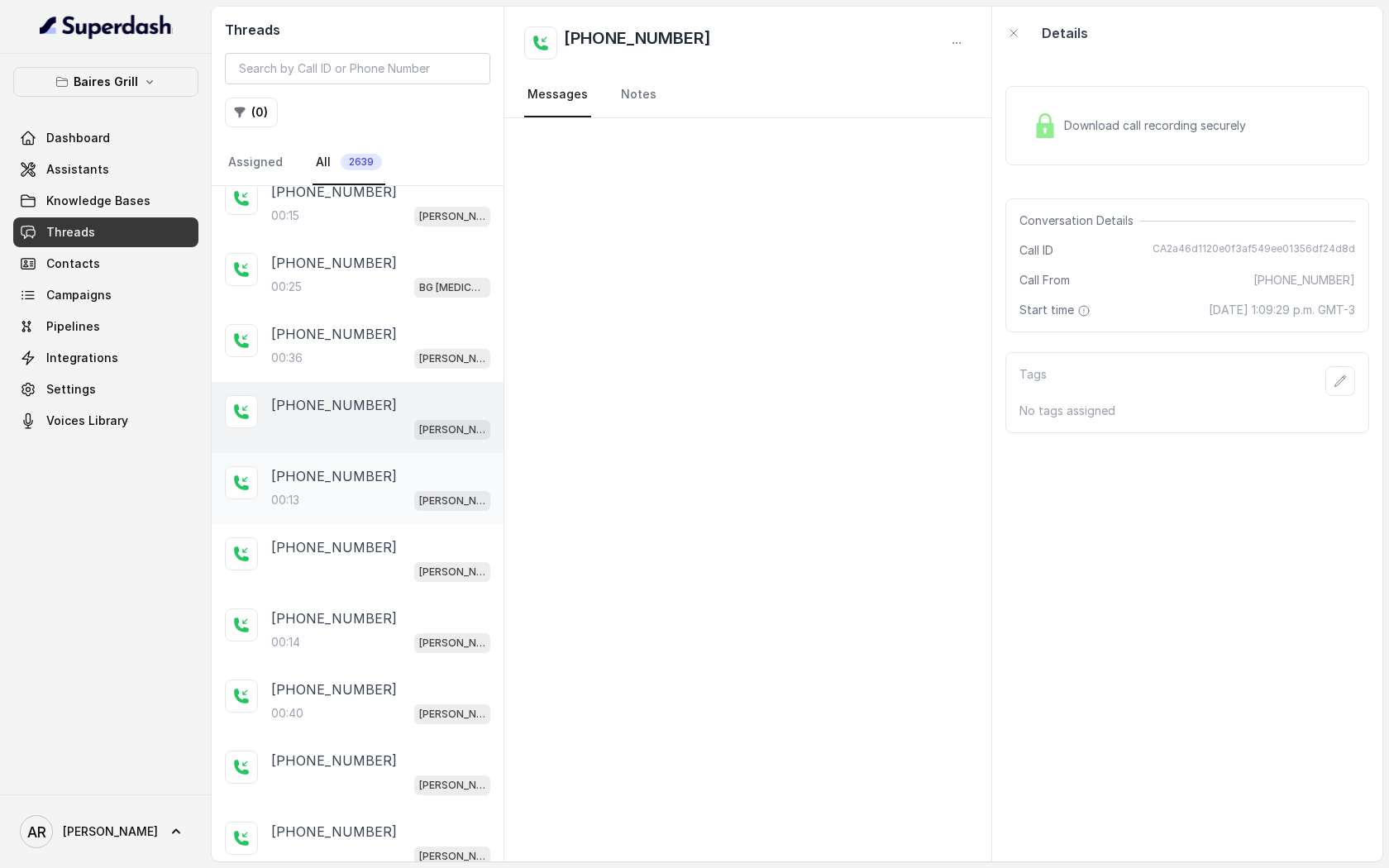
click at [398, 489] on div "00:13 BG Brickell" at bounding box center [380, 500] width 219 height 21
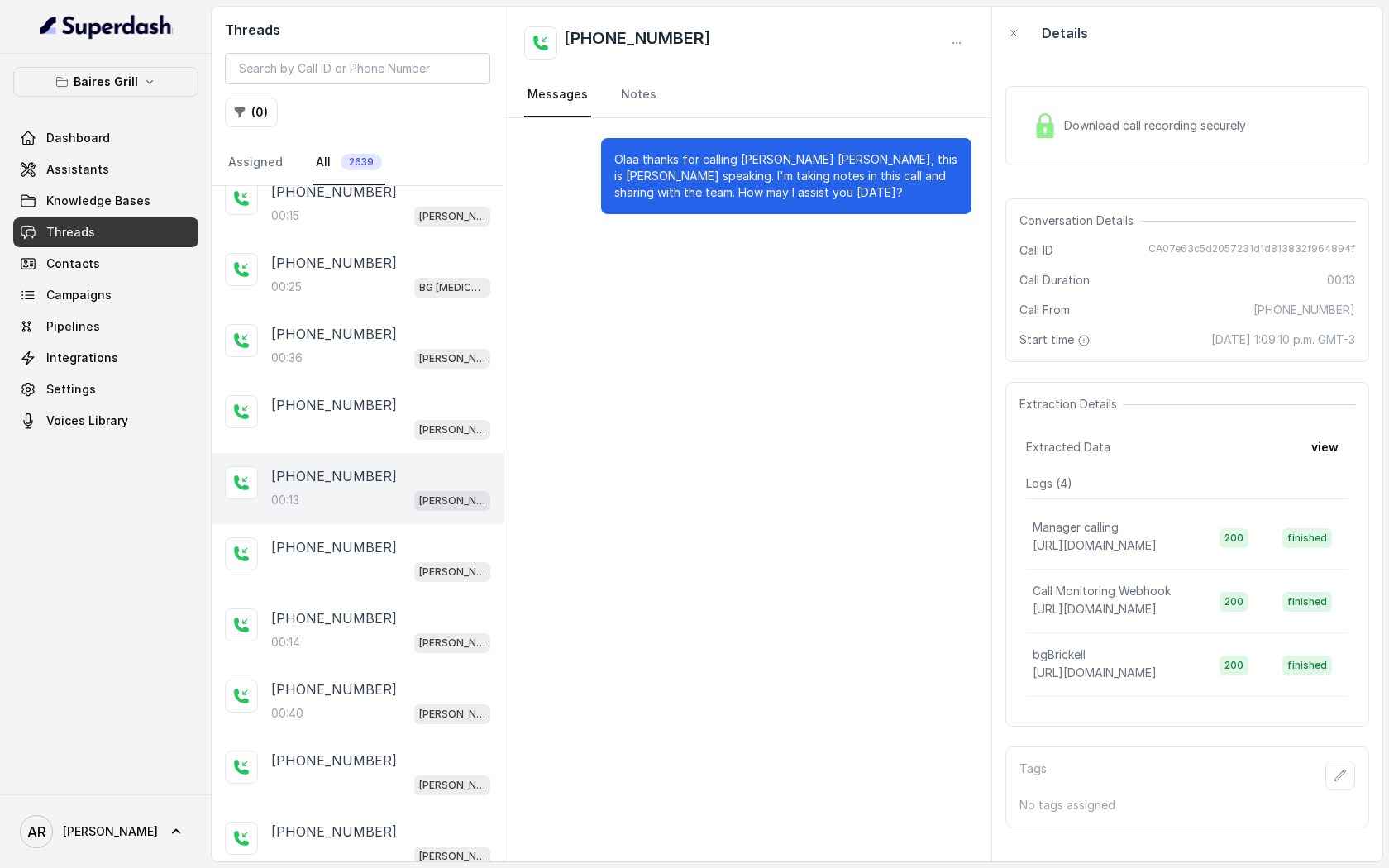
scroll to position [1261, 0]
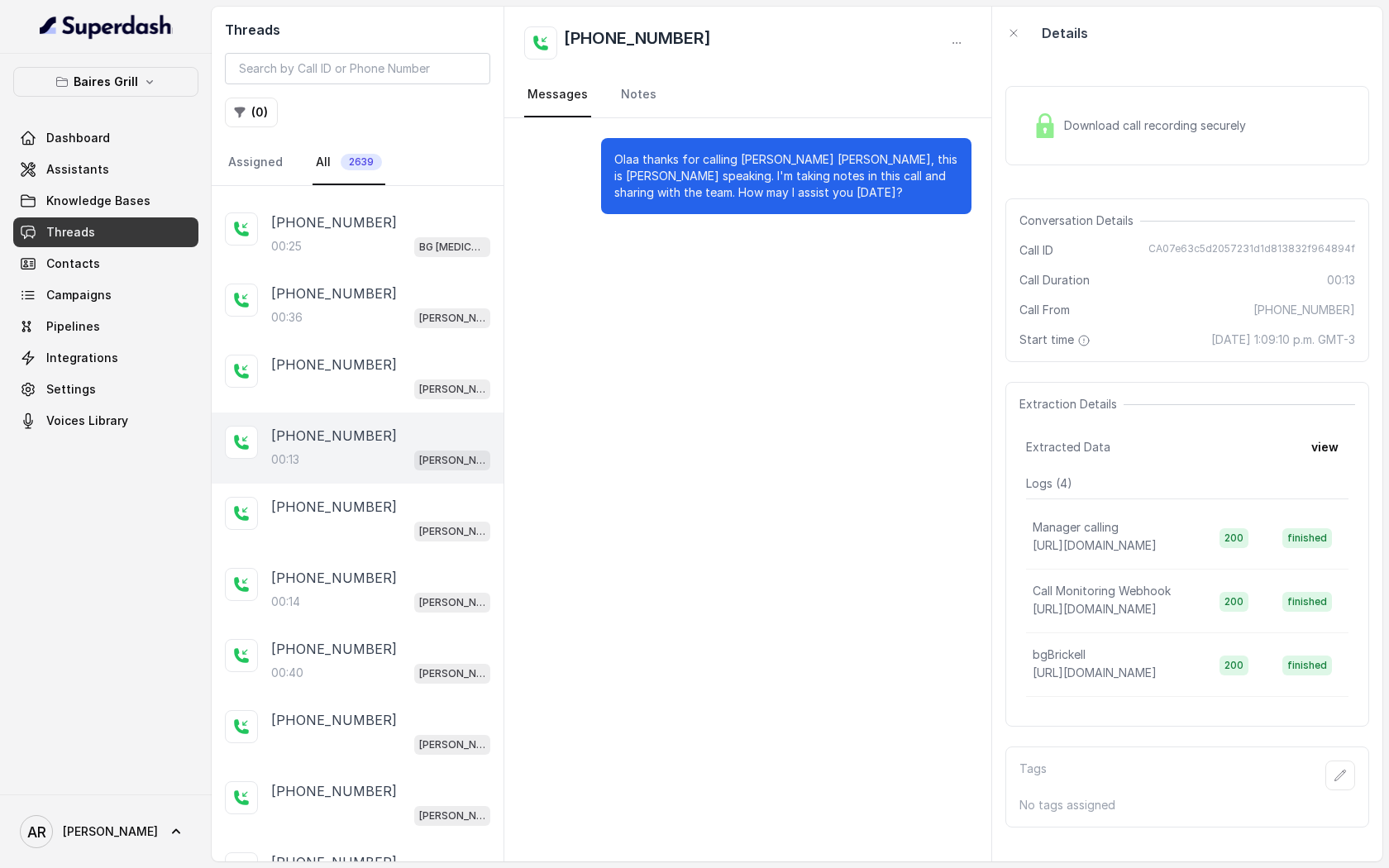
click at [398, 497] on div "+17865069051" at bounding box center [380, 506] width 219 height 20
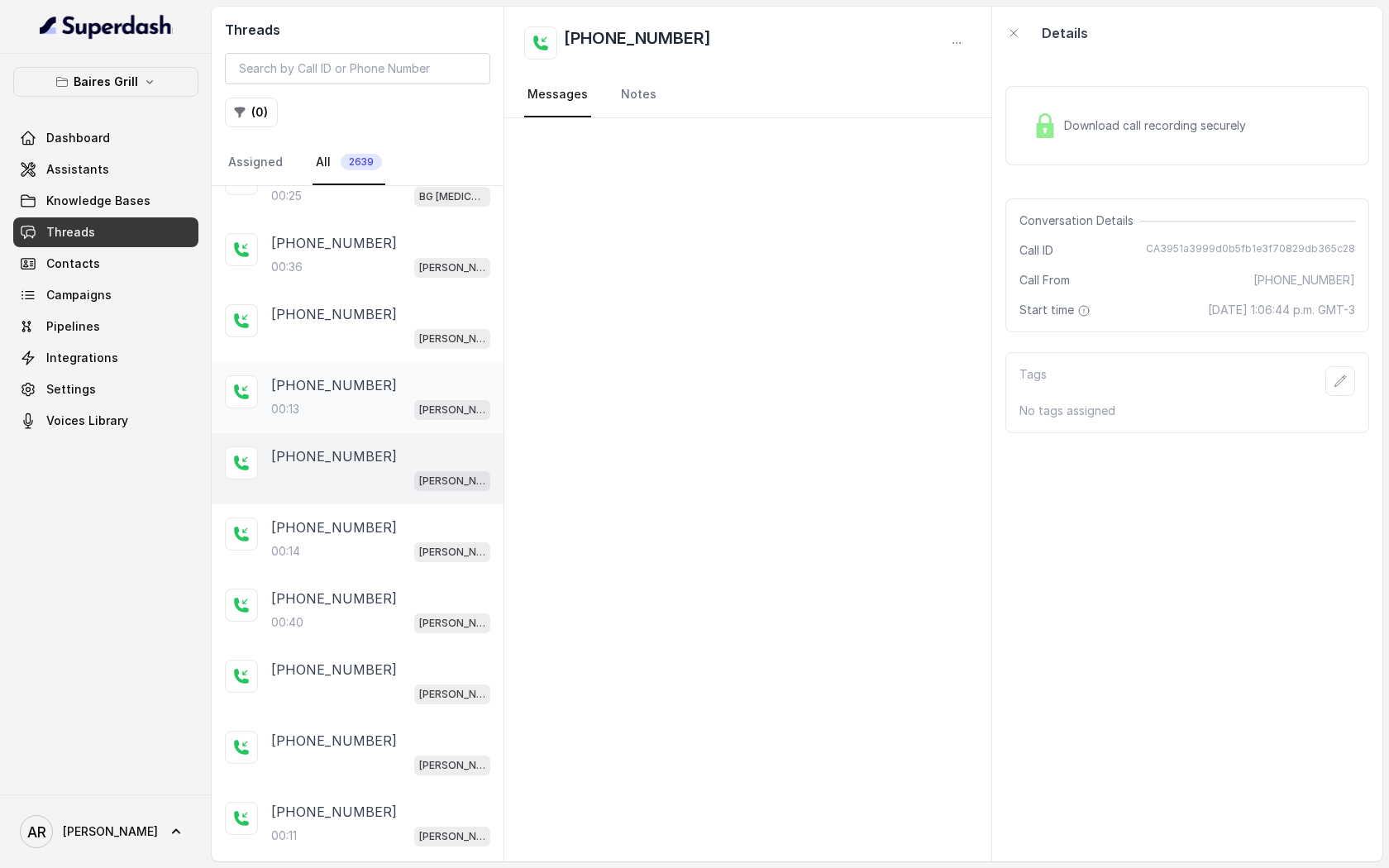
scroll to position [1323, 0]
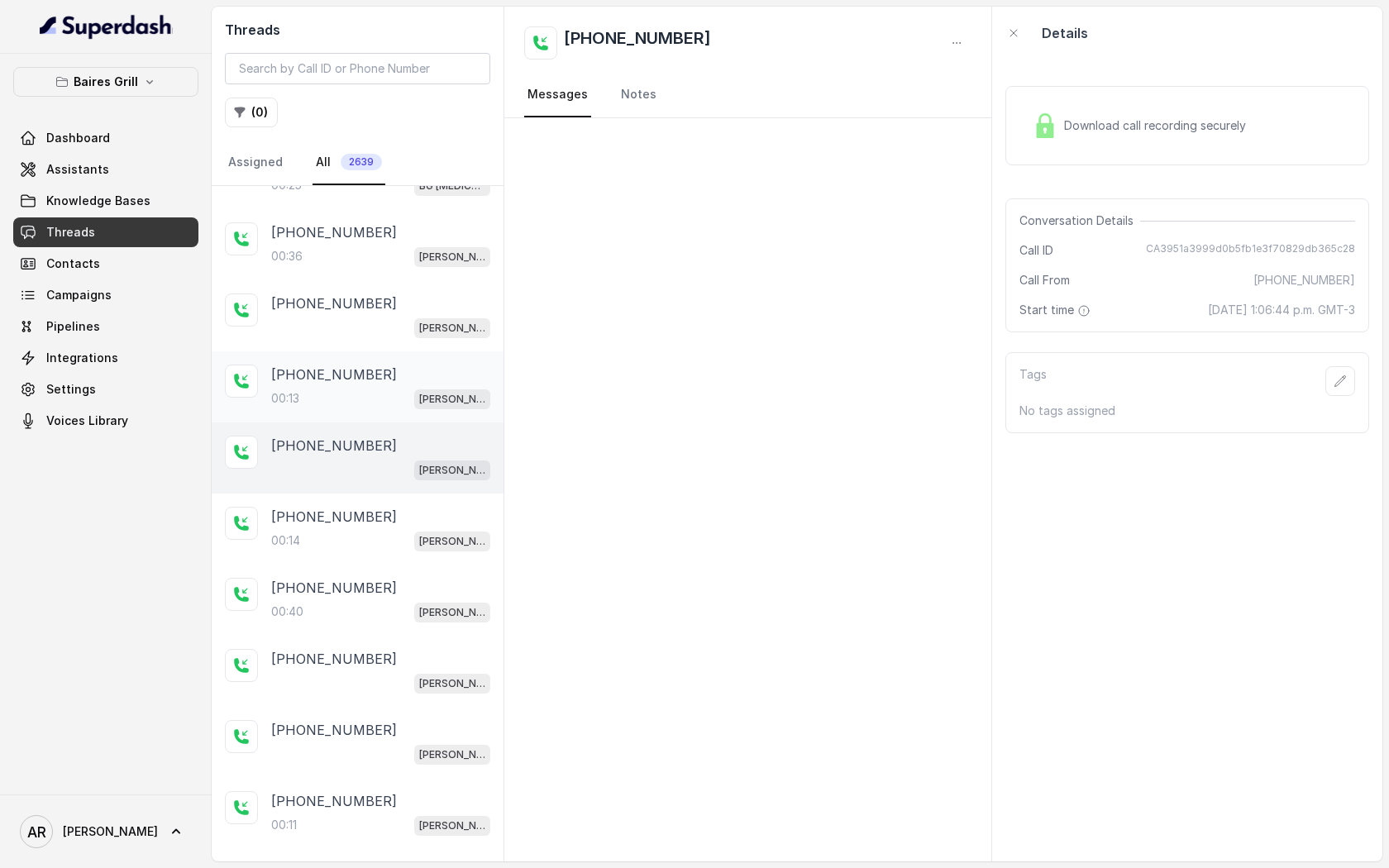
click at [398, 493] on div "+17865069051 00:14 BG Brickell" at bounding box center [357, 529] width 292 height 71
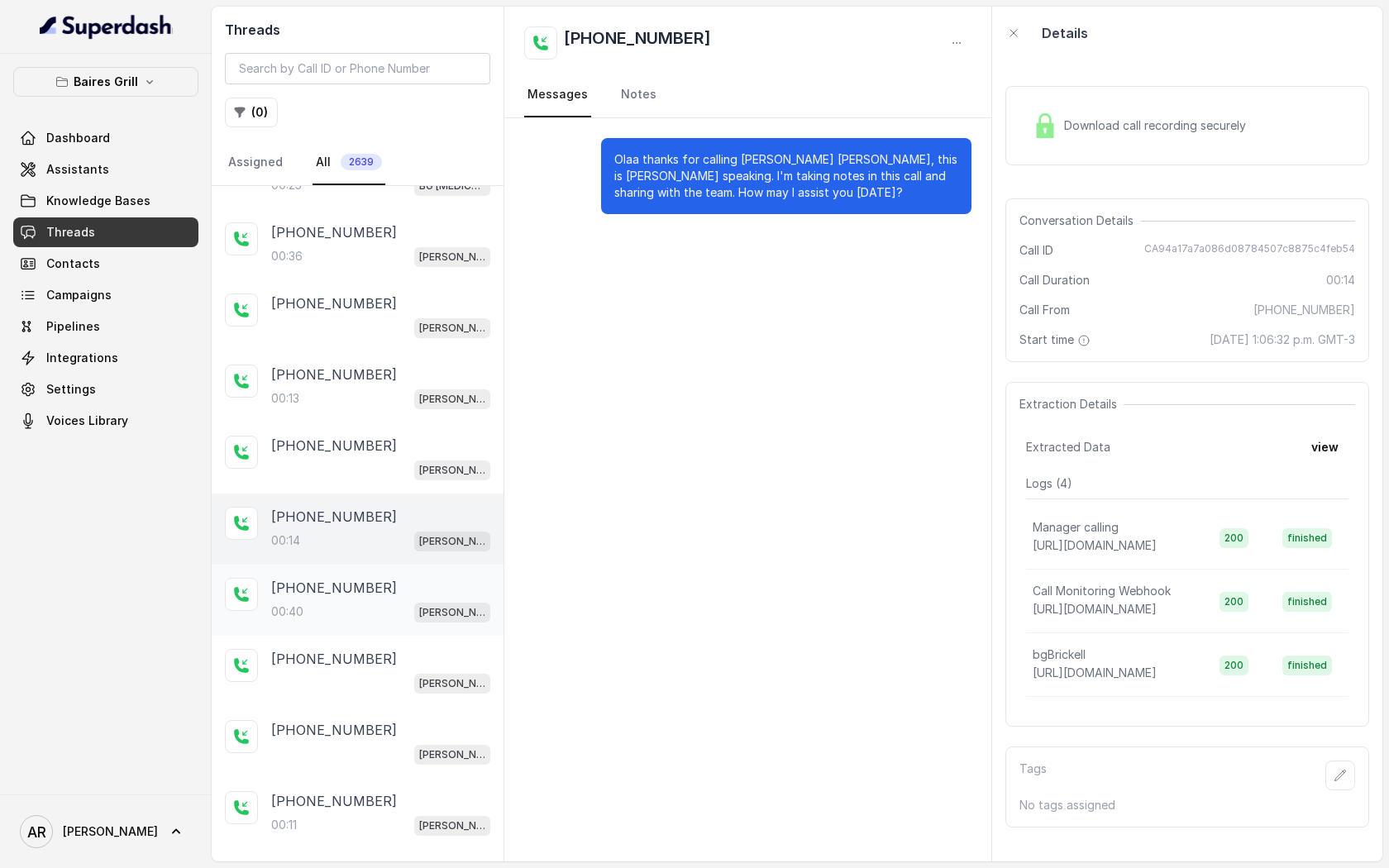
click at [398, 601] on div "00:40 BG Brickell" at bounding box center [380, 612] width 219 height 21
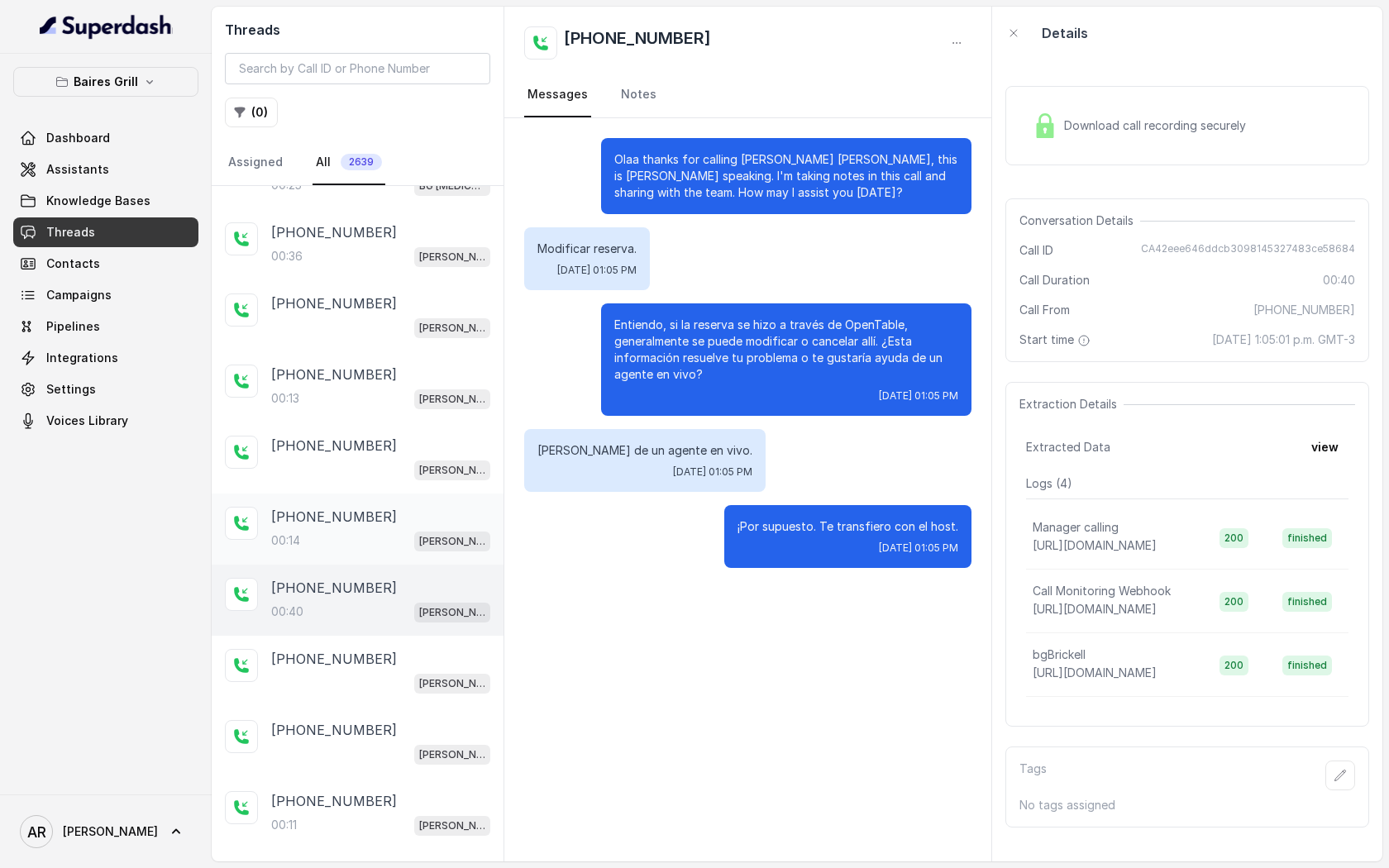
click at [390, 493] on div "+17865069051 00:14 BG Brickell" at bounding box center [357, 529] width 292 height 71
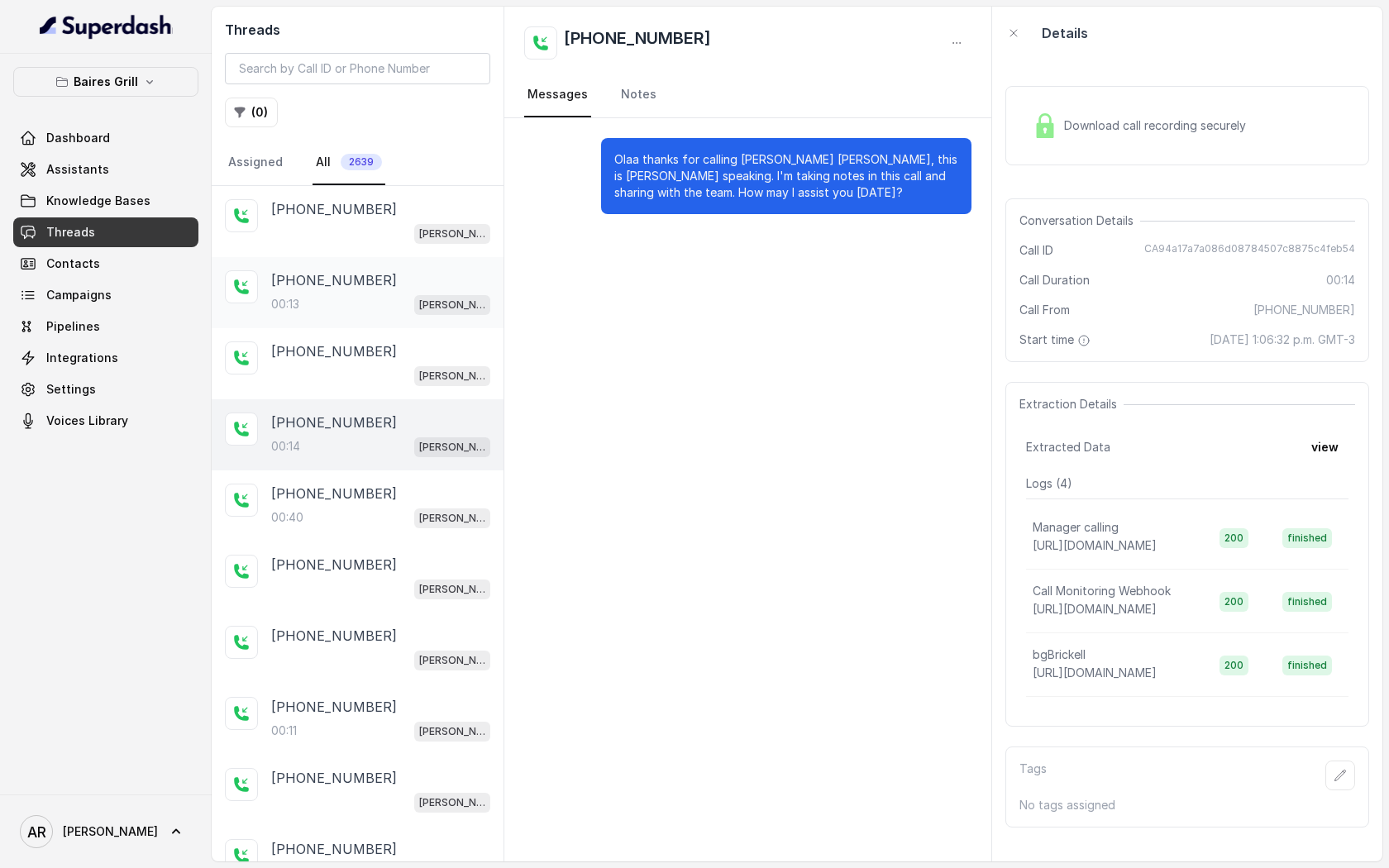
scroll to position [1422, 0]
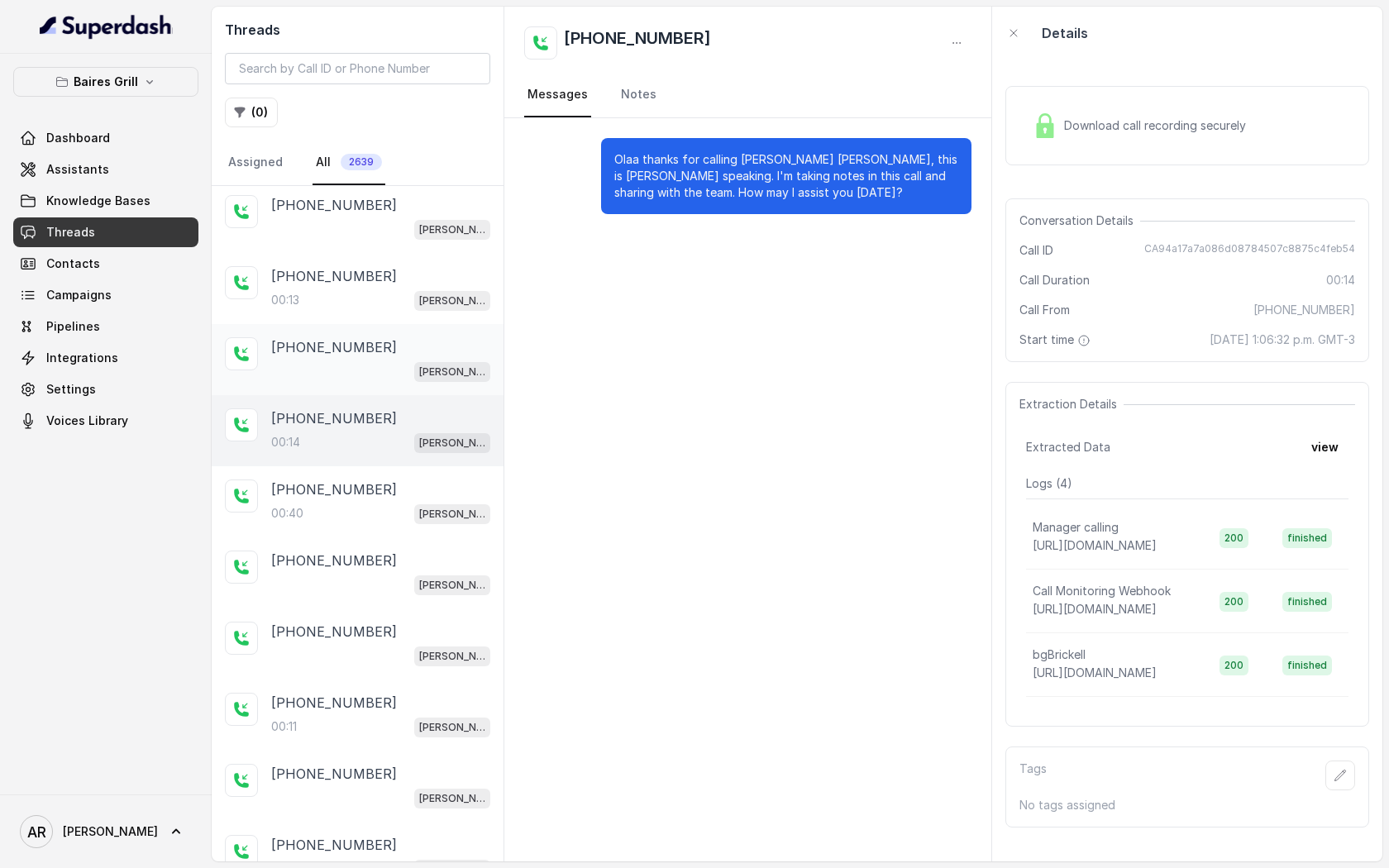
click at [392, 361] on div "BG Brickell" at bounding box center [380, 371] width 219 height 21
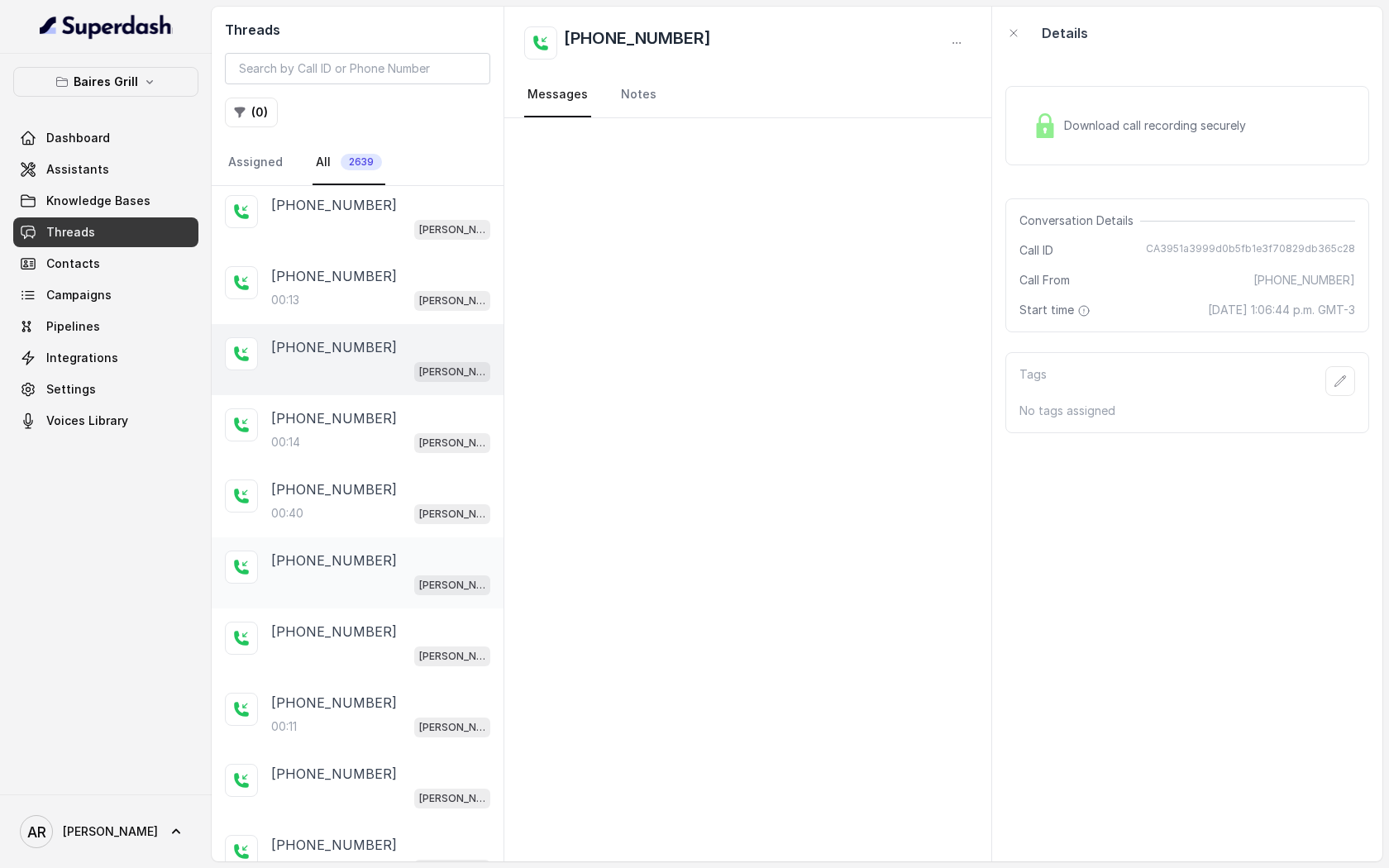
click at [425, 574] on div "BG Brickell" at bounding box center [380, 585] width 219 height 21
click at [409, 645] on div "BG Brickell" at bounding box center [380, 655] width 219 height 21
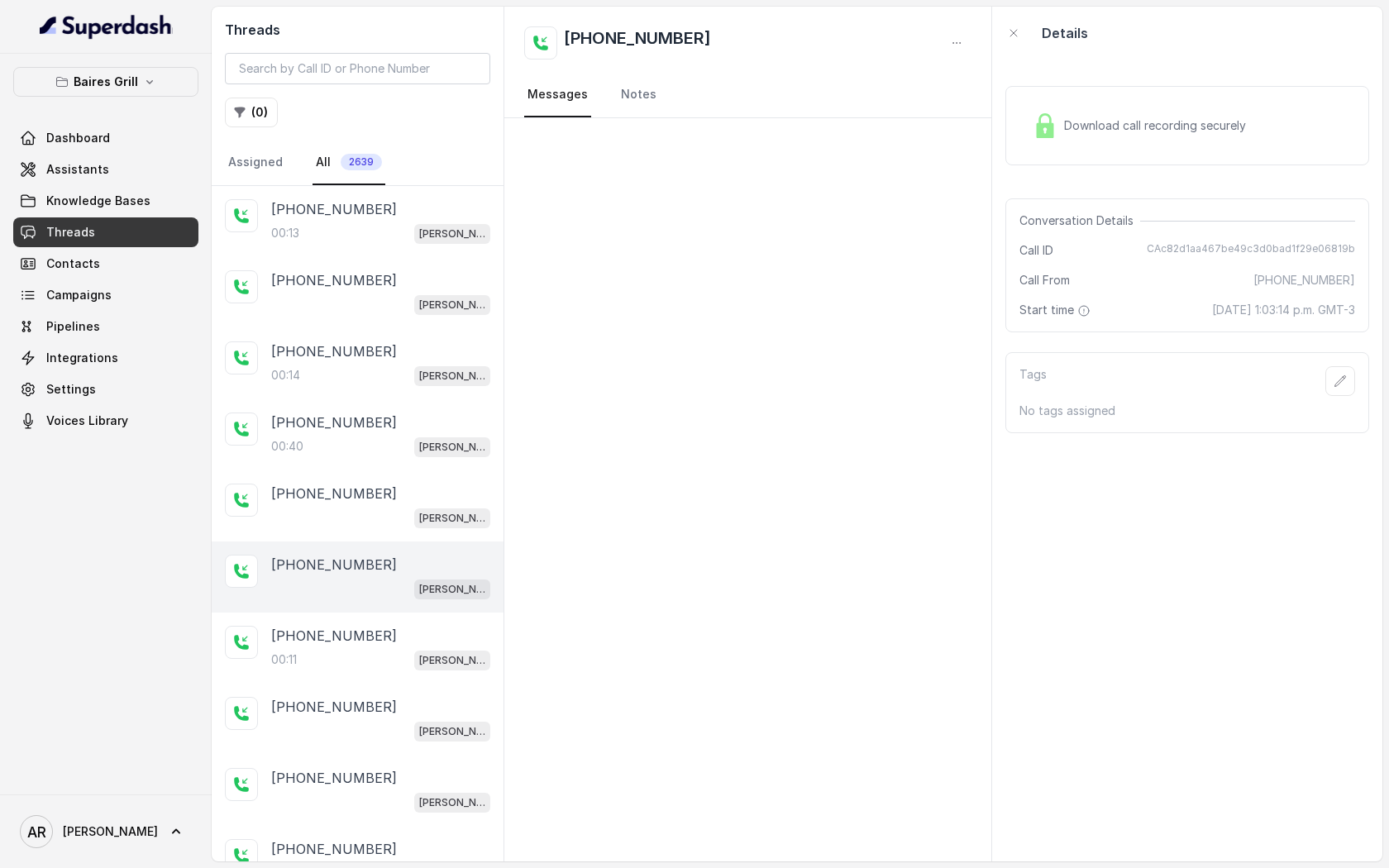
click at [409, 649] on div "00:11 BG Brickell" at bounding box center [380, 659] width 219 height 21
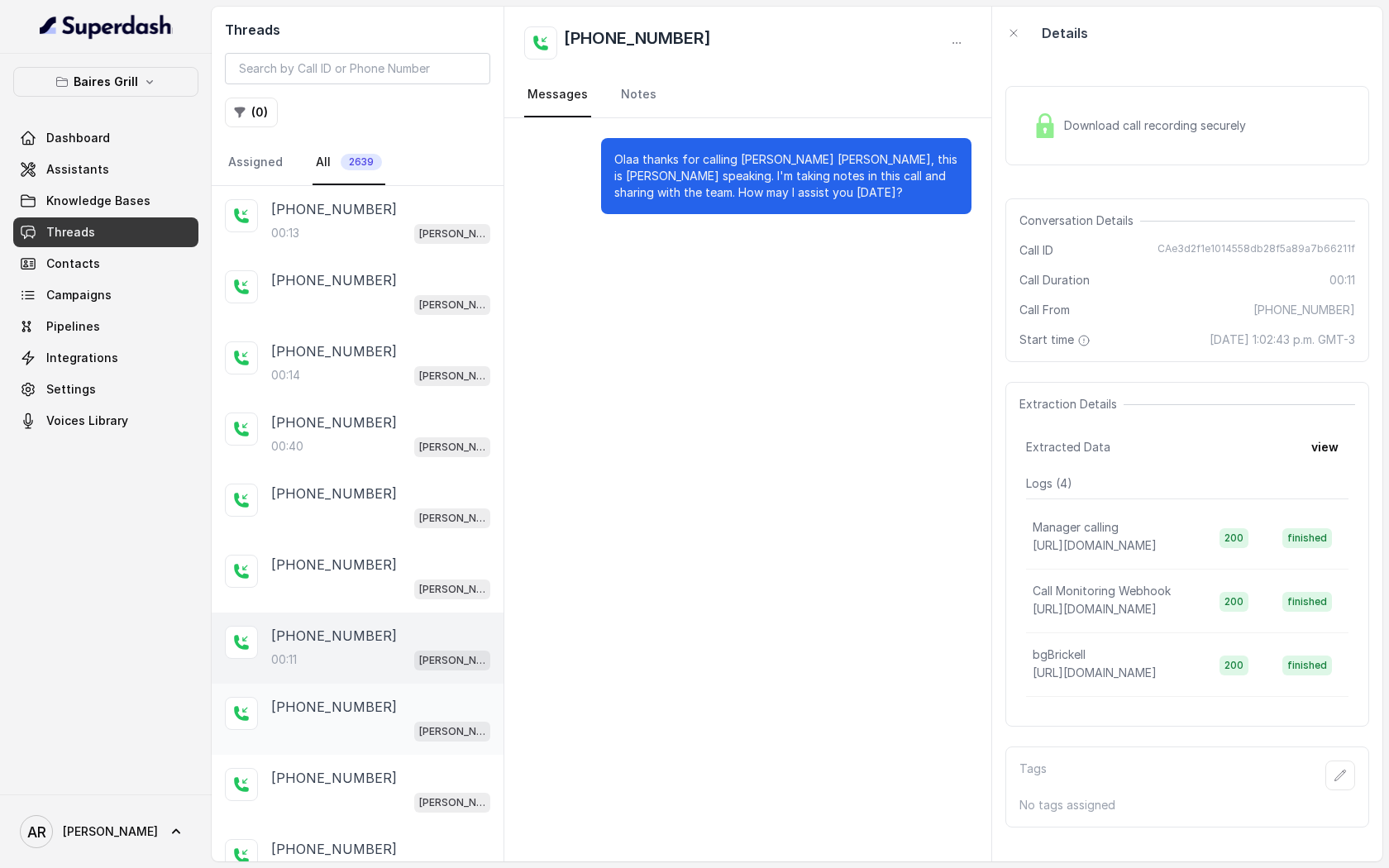
click at [389, 721] on div "BG Brickell" at bounding box center [380, 731] width 219 height 21
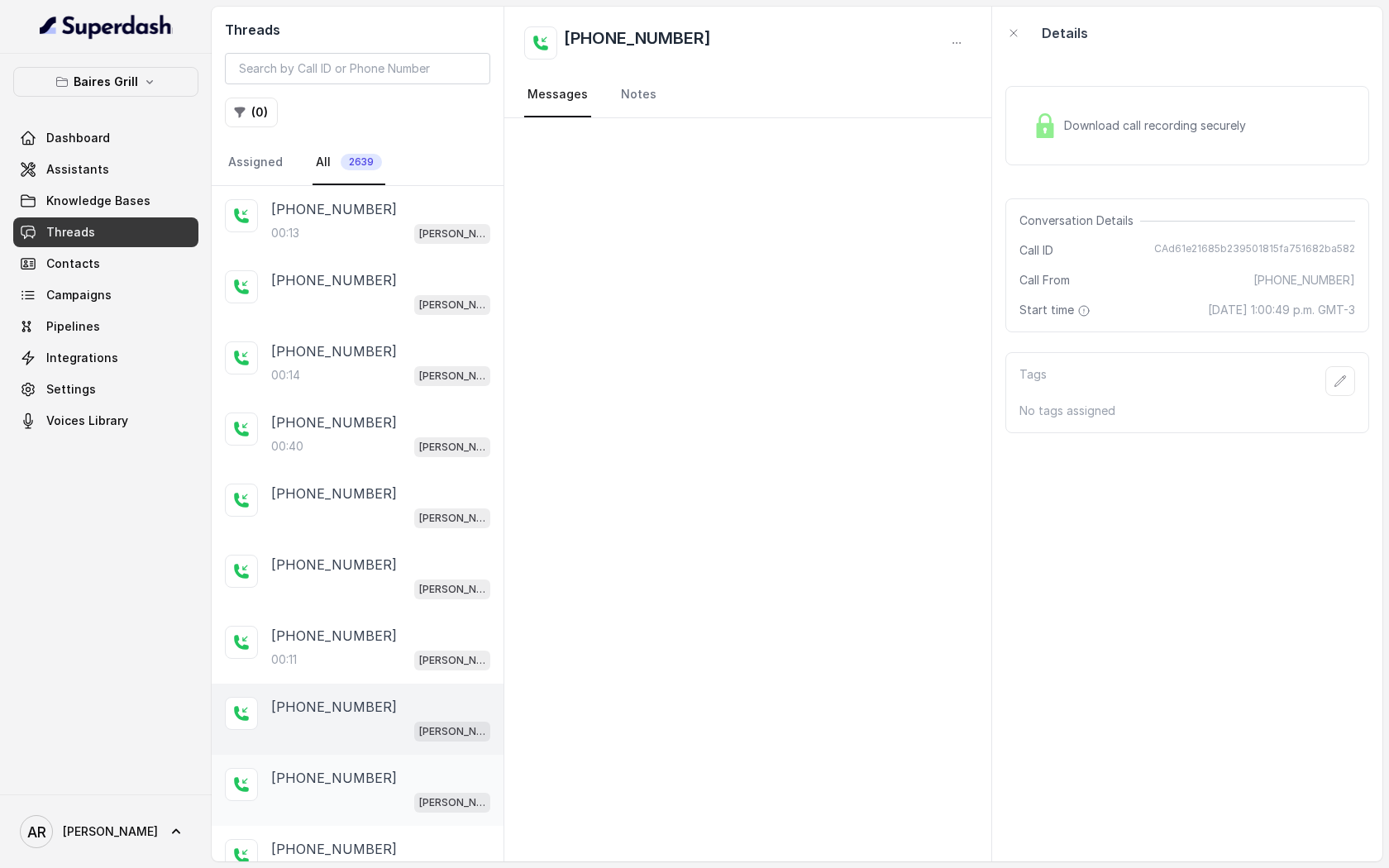
click at [393, 792] on div "BG Brickell" at bounding box center [380, 802] width 219 height 21
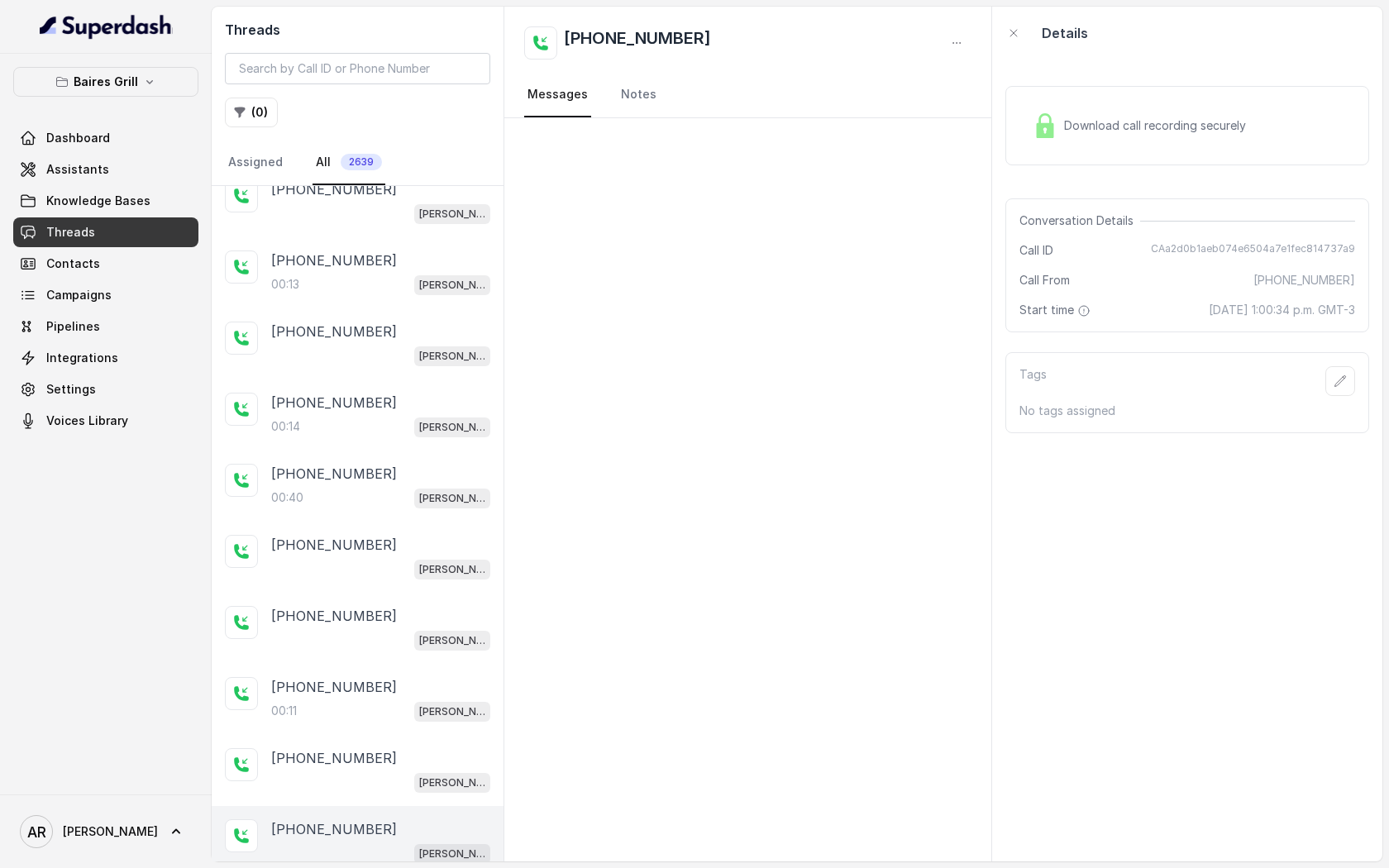
scroll to position [1436, 0]
click at [351, 710] on div "00:11 BG Brickell" at bounding box center [380, 712] width 219 height 21
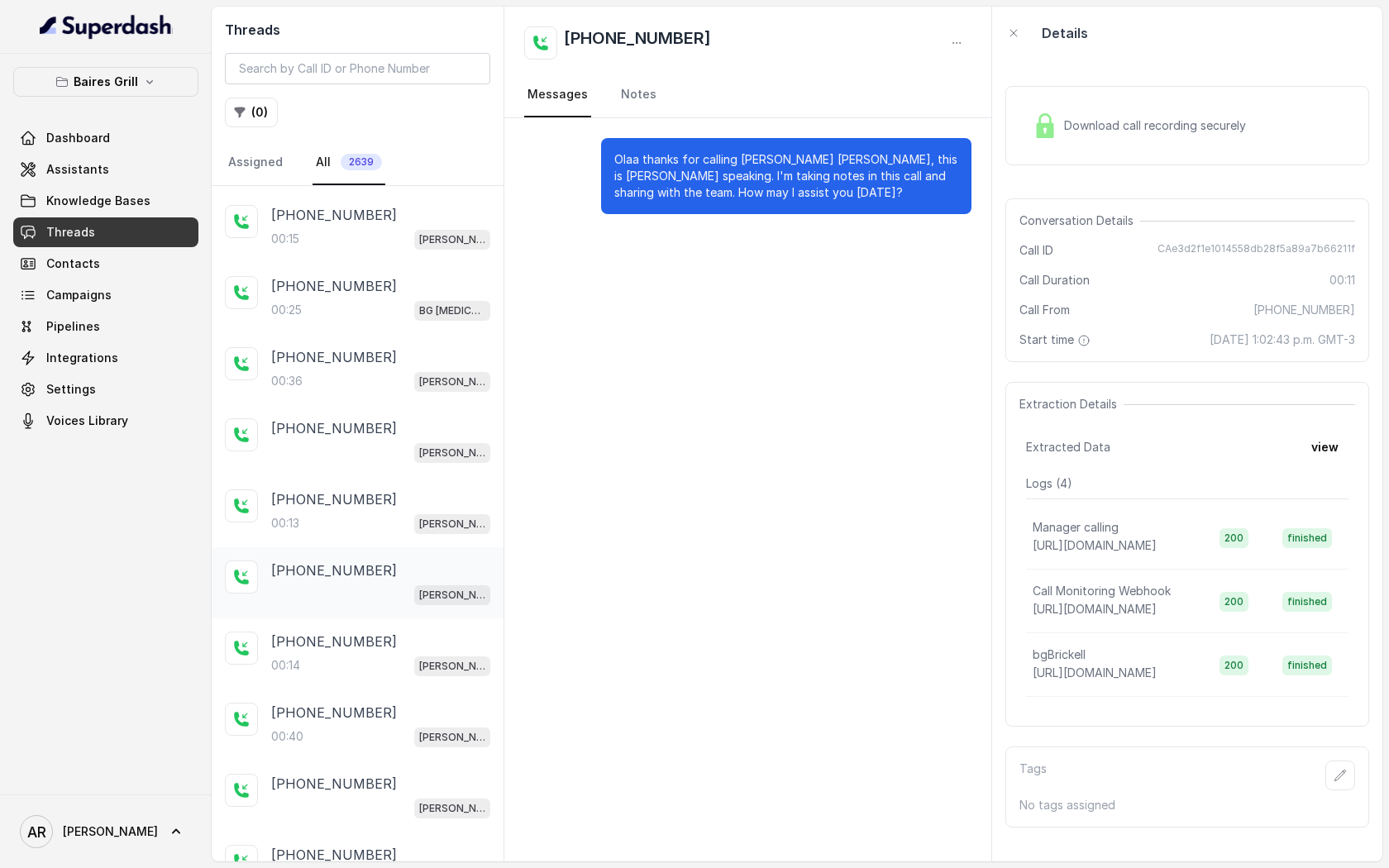
scroll to position [1192, 0]
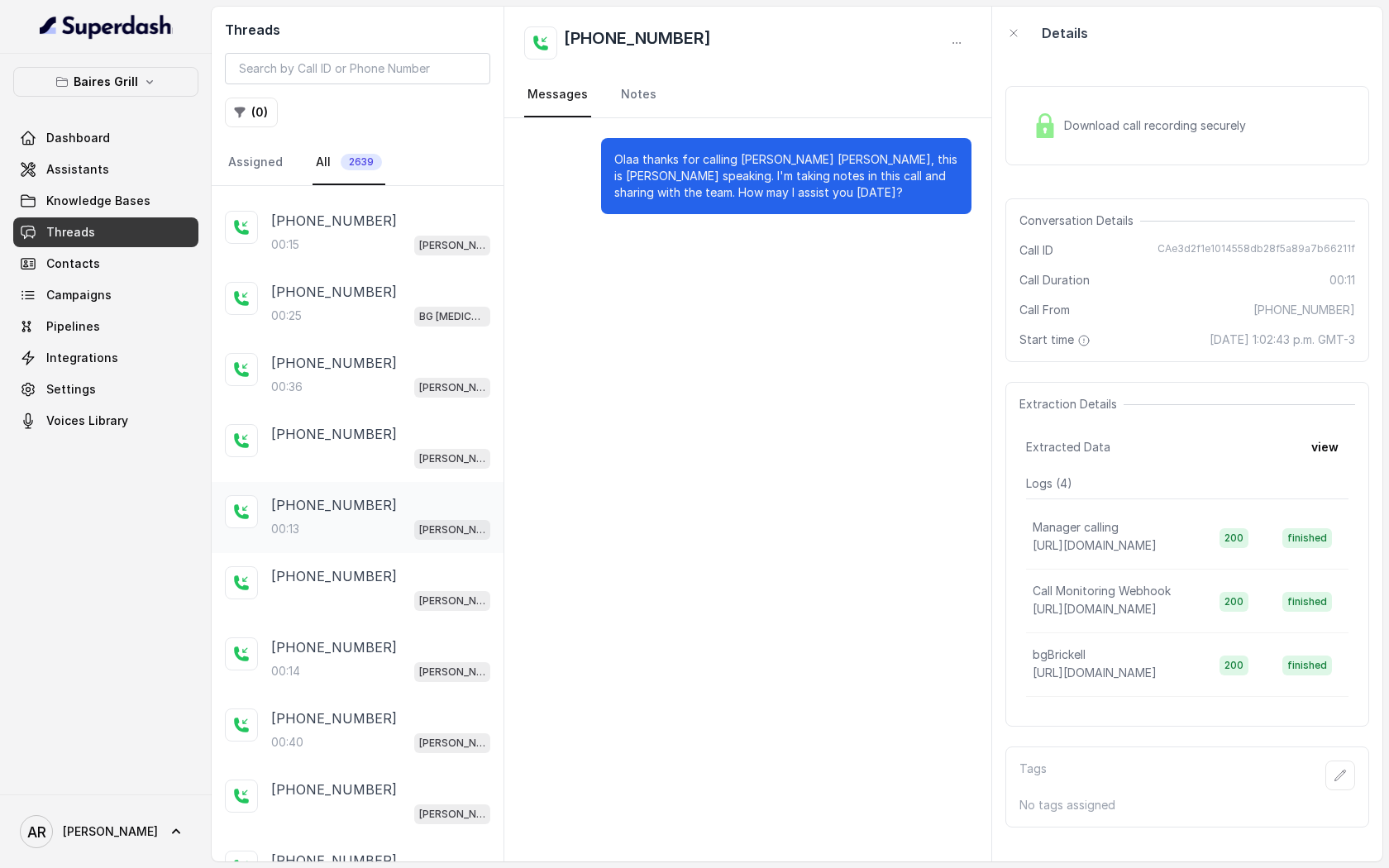
click at [338, 518] on div "00:13 BG Brickell" at bounding box center [380, 529] width 219 height 21
click at [1095, 138] on div "Download call recording securely" at bounding box center [1139, 125] width 227 height 38
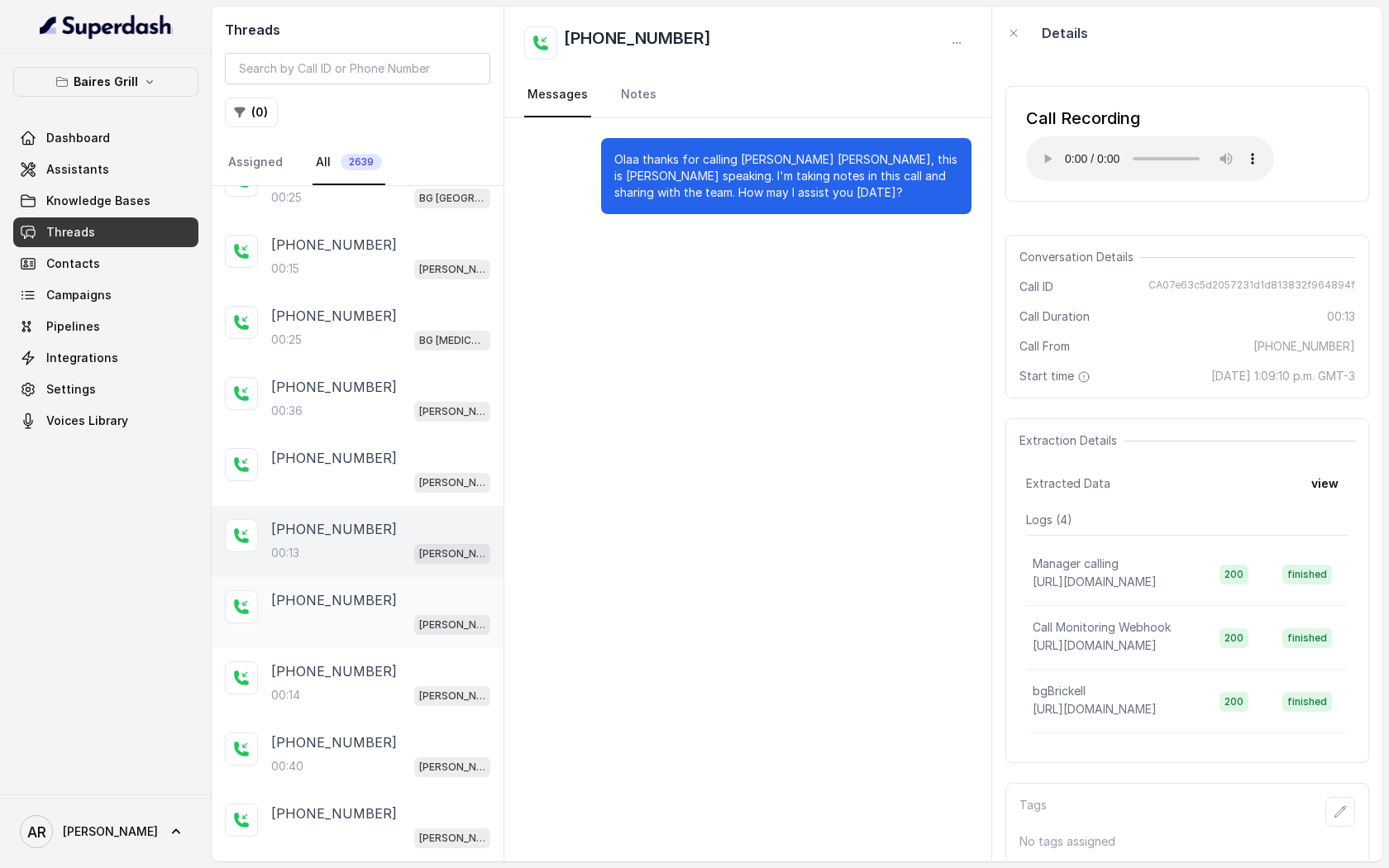
scroll to position [1166, 0]
click at [364, 335] on div "00:25 BG Doral" at bounding box center [380, 342] width 219 height 21
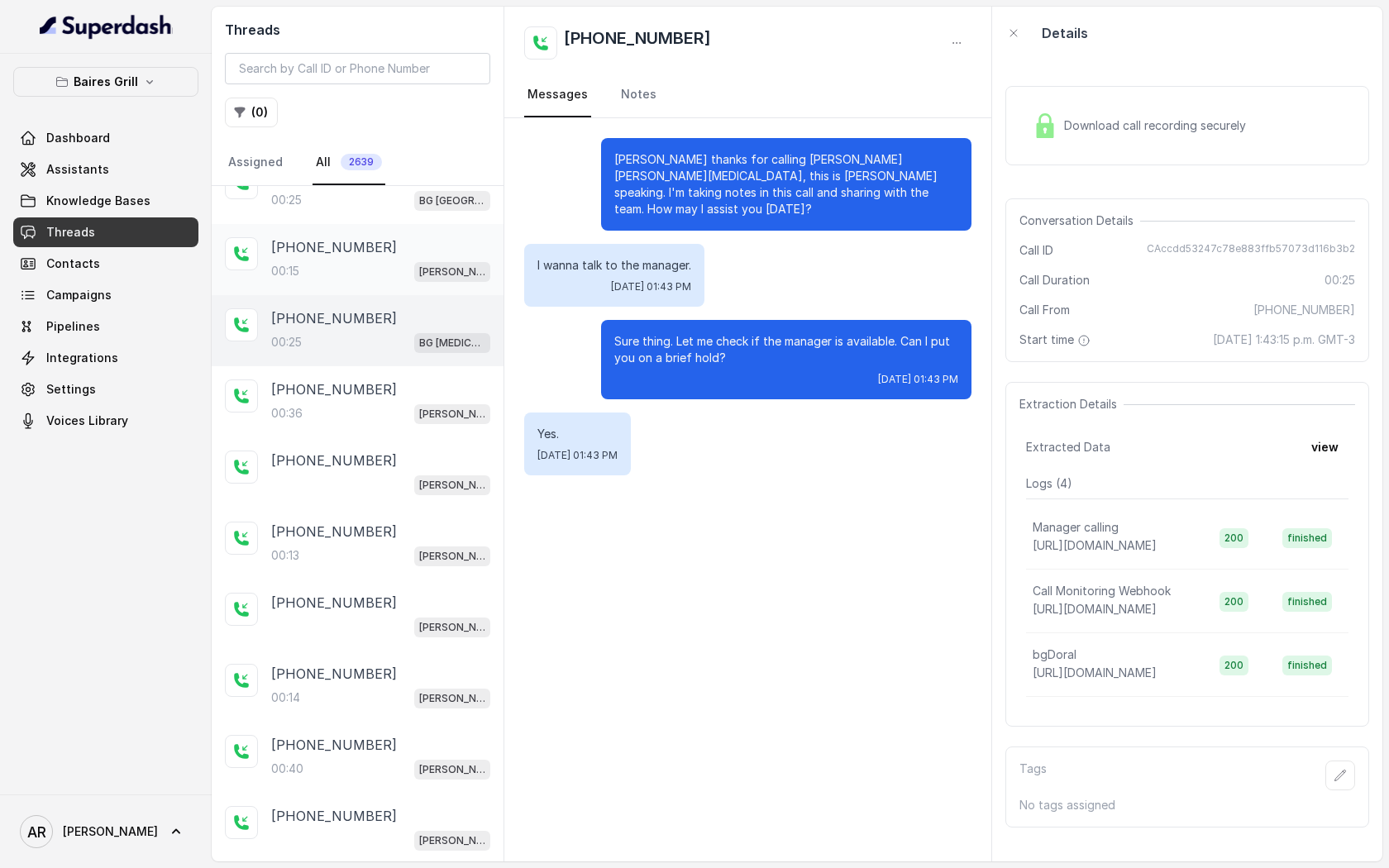
click at [385, 227] on div "+17865804321 00:15 BG Brickell" at bounding box center [357, 259] width 292 height 71
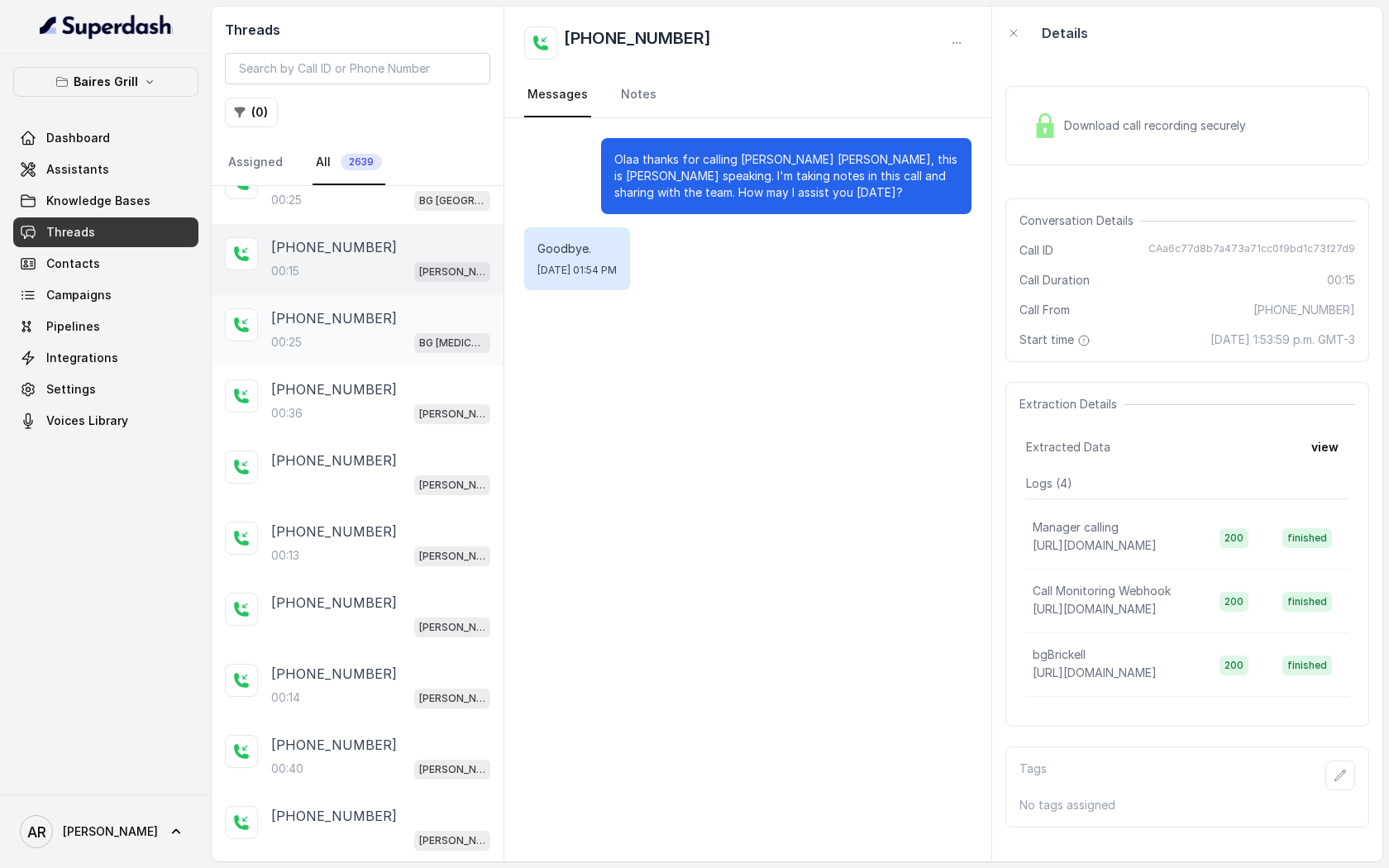
click at [426, 309] on div "+17865489182" at bounding box center [380, 318] width 219 height 20
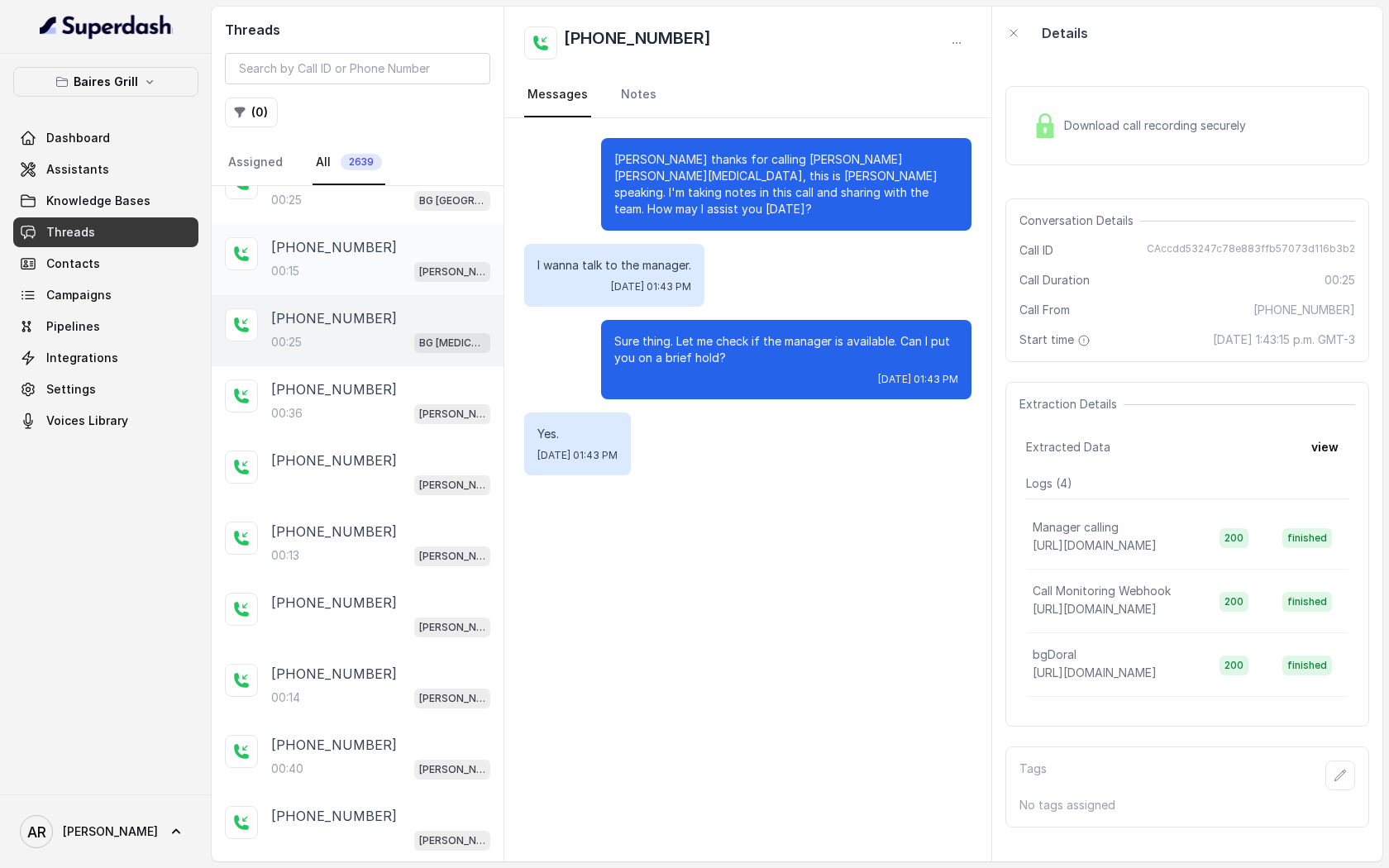
click at [433, 276] on div "+17865804321 00:15 BG Brickell" at bounding box center [357, 259] width 292 height 71
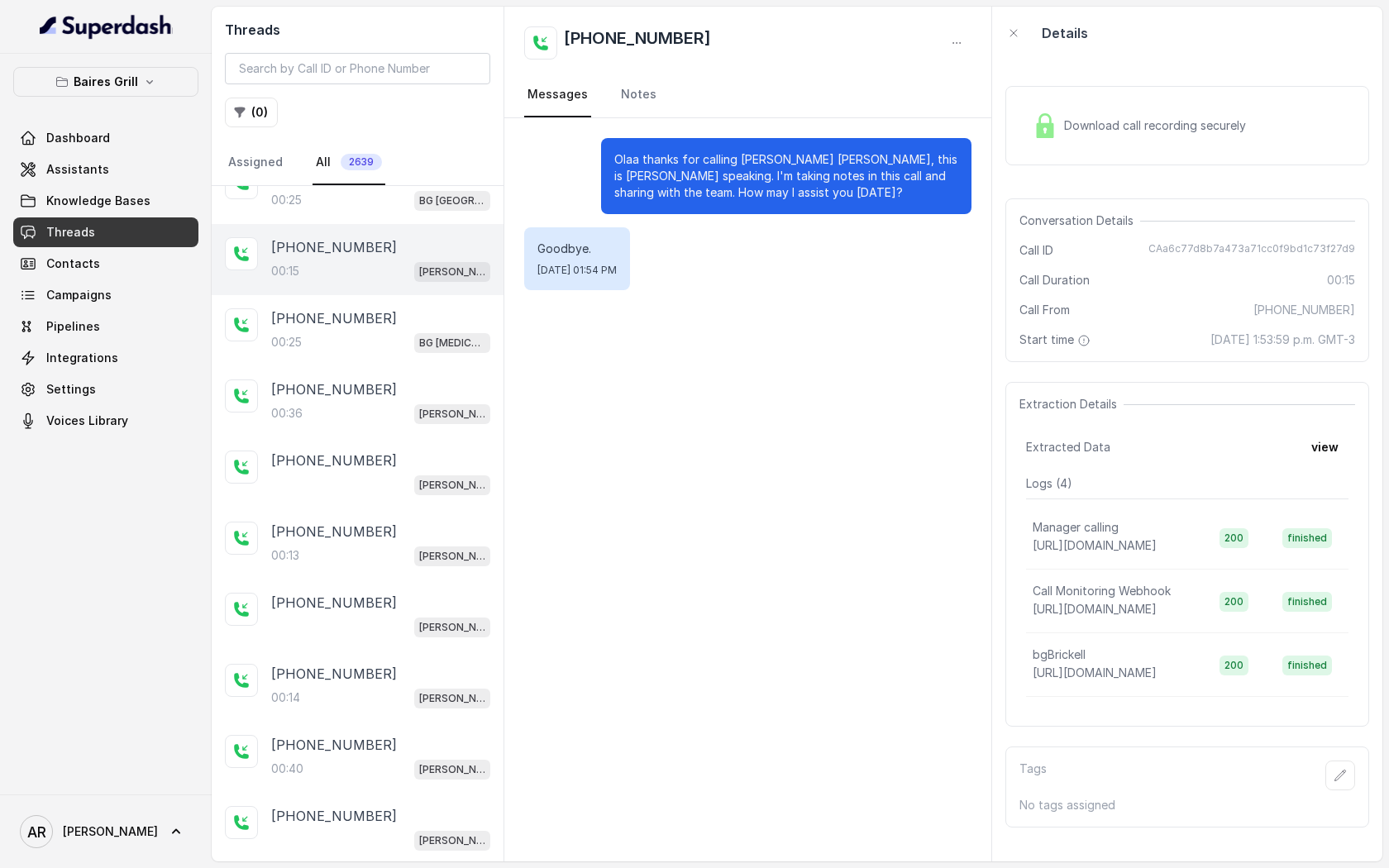
click at [1150, 61] on div "Download call recording securely Conversation Details Call ID CAa6c77d8b7a473a7…" at bounding box center [1187, 461] width 391 height 802
click at [1089, 110] on div "Download call recording securely" at bounding box center [1139, 125] width 227 height 38
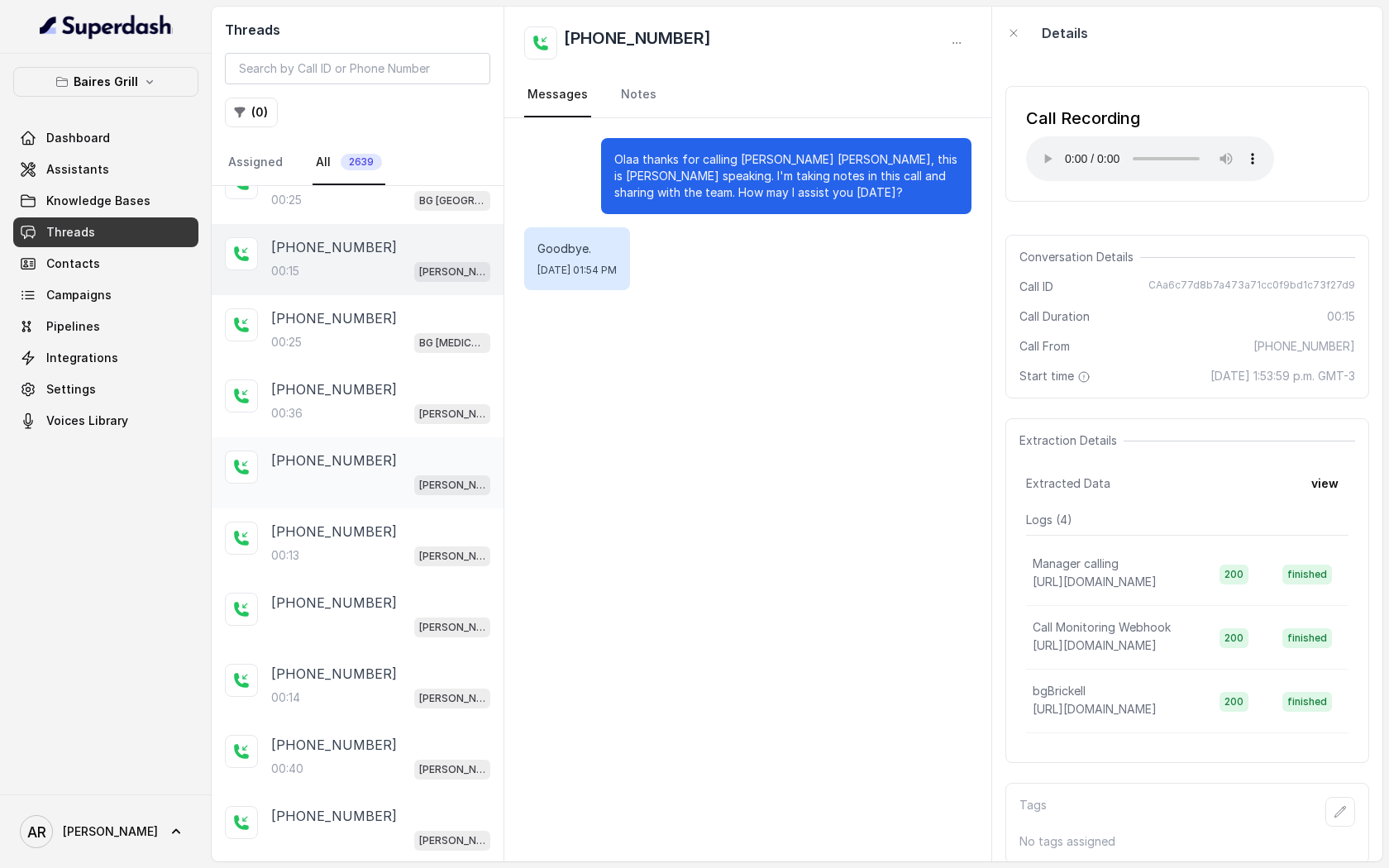
click at [392, 487] on div "+17865069051 BG Brickell" at bounding box center [357, 473] width 292 height 71
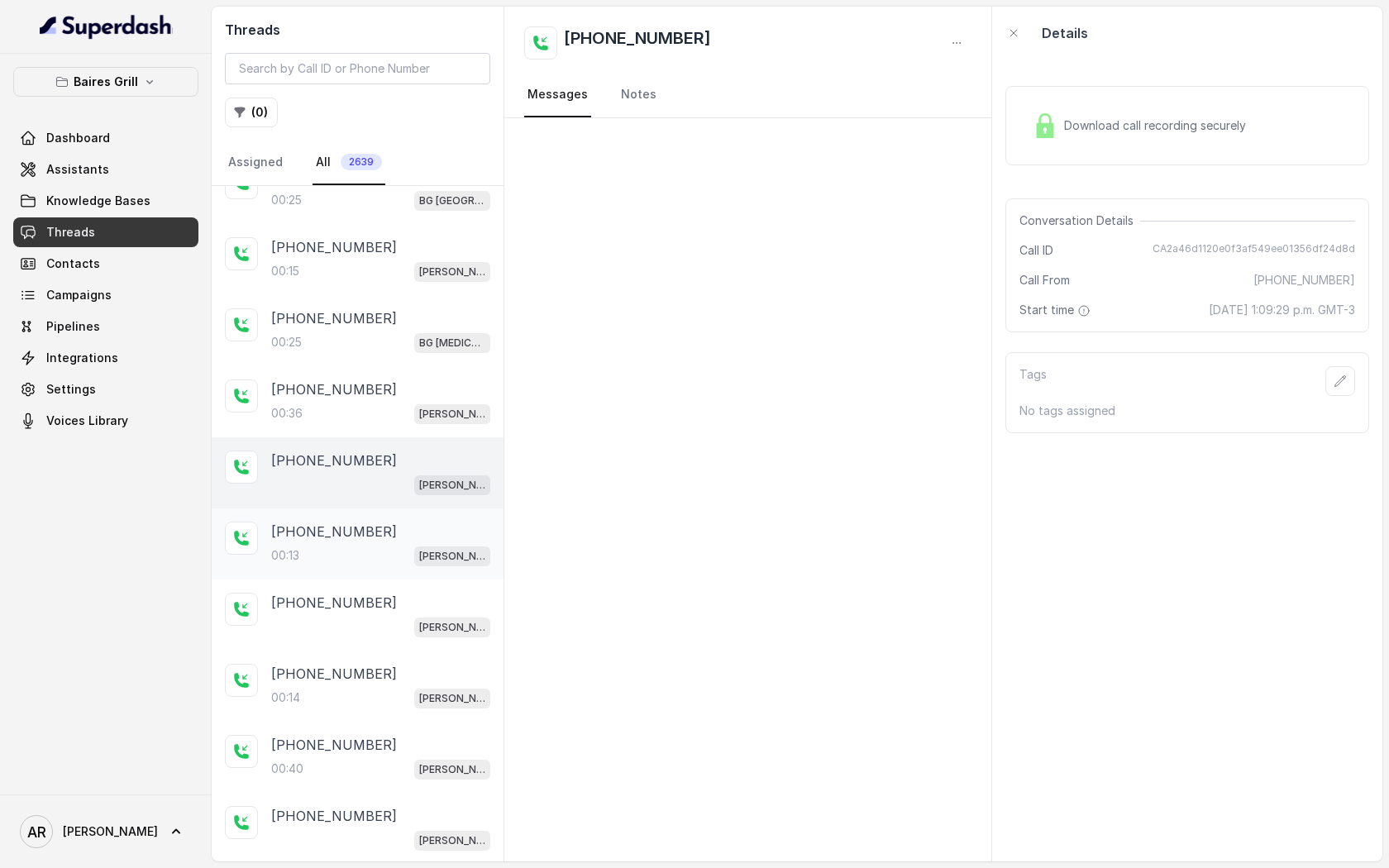
click at [378, 522] on div "+17865069051" at bounding box center [380, 531] width 219 height 20
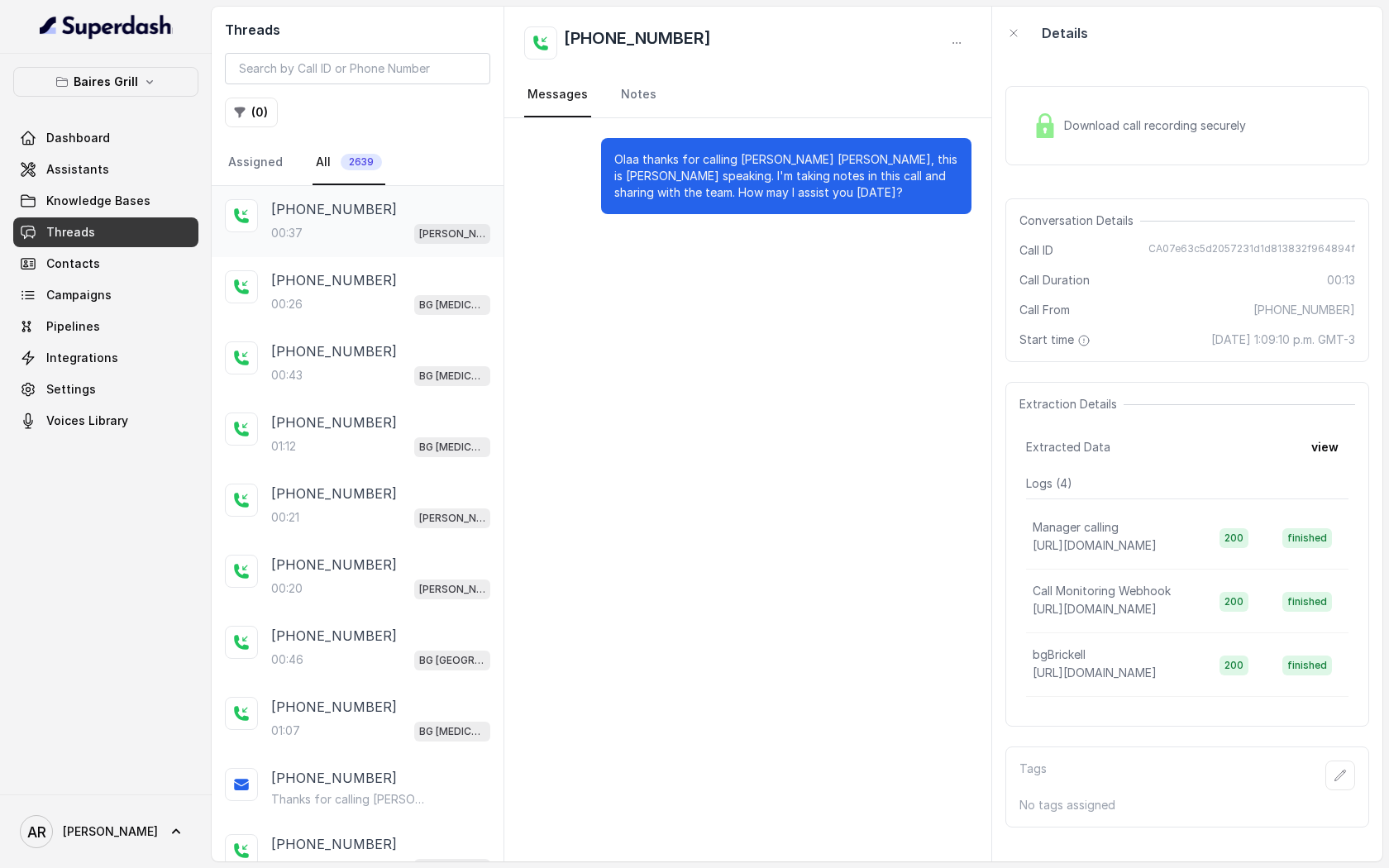
click at [357, 240] on div "00:37 BG Brickell" at bounding box center [380, 233] width 219 height 21
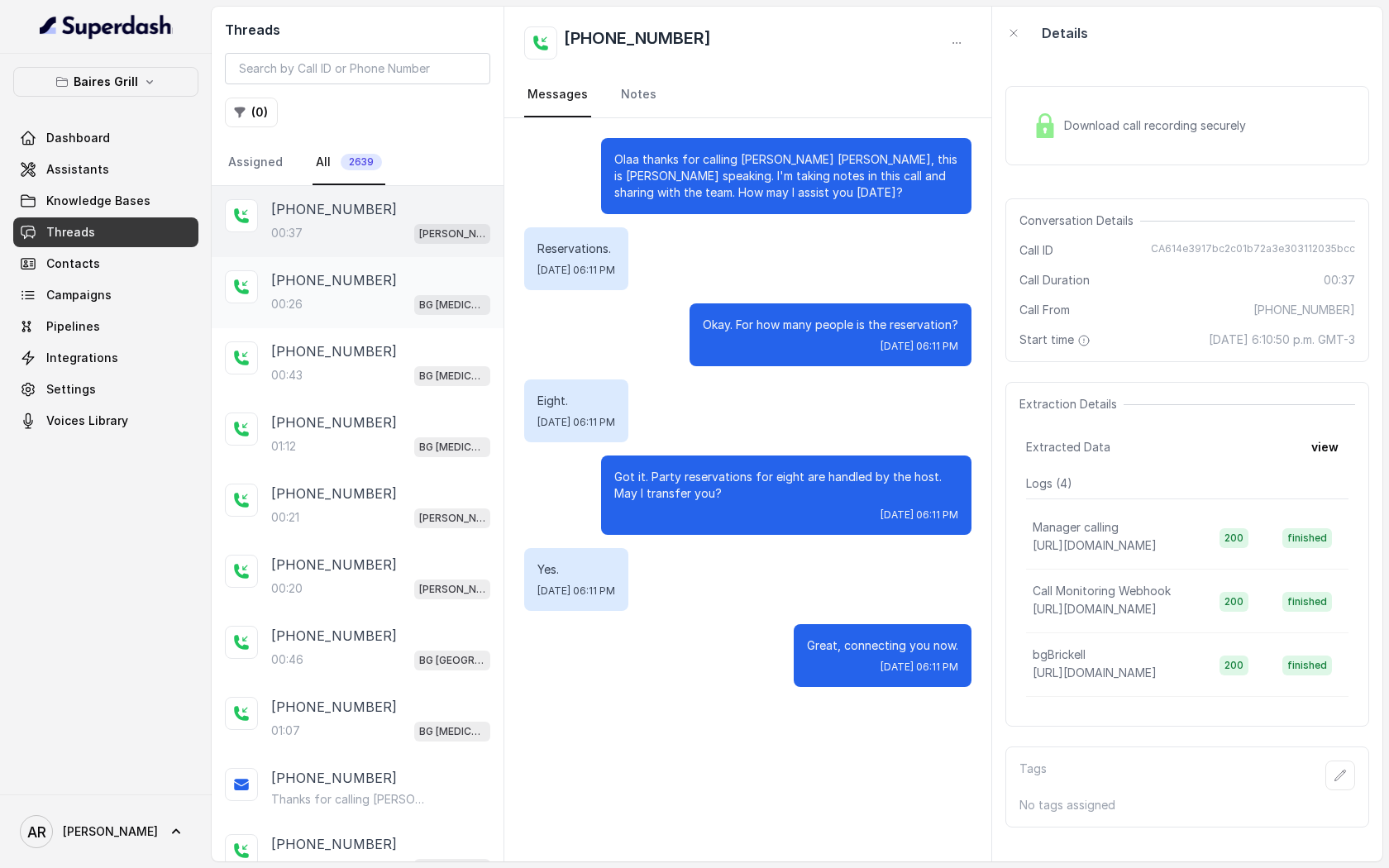
click at [358, 292] on div "+13052987332 00:26 BG Doral" at bounding box center [380, 293] width 219 height 45
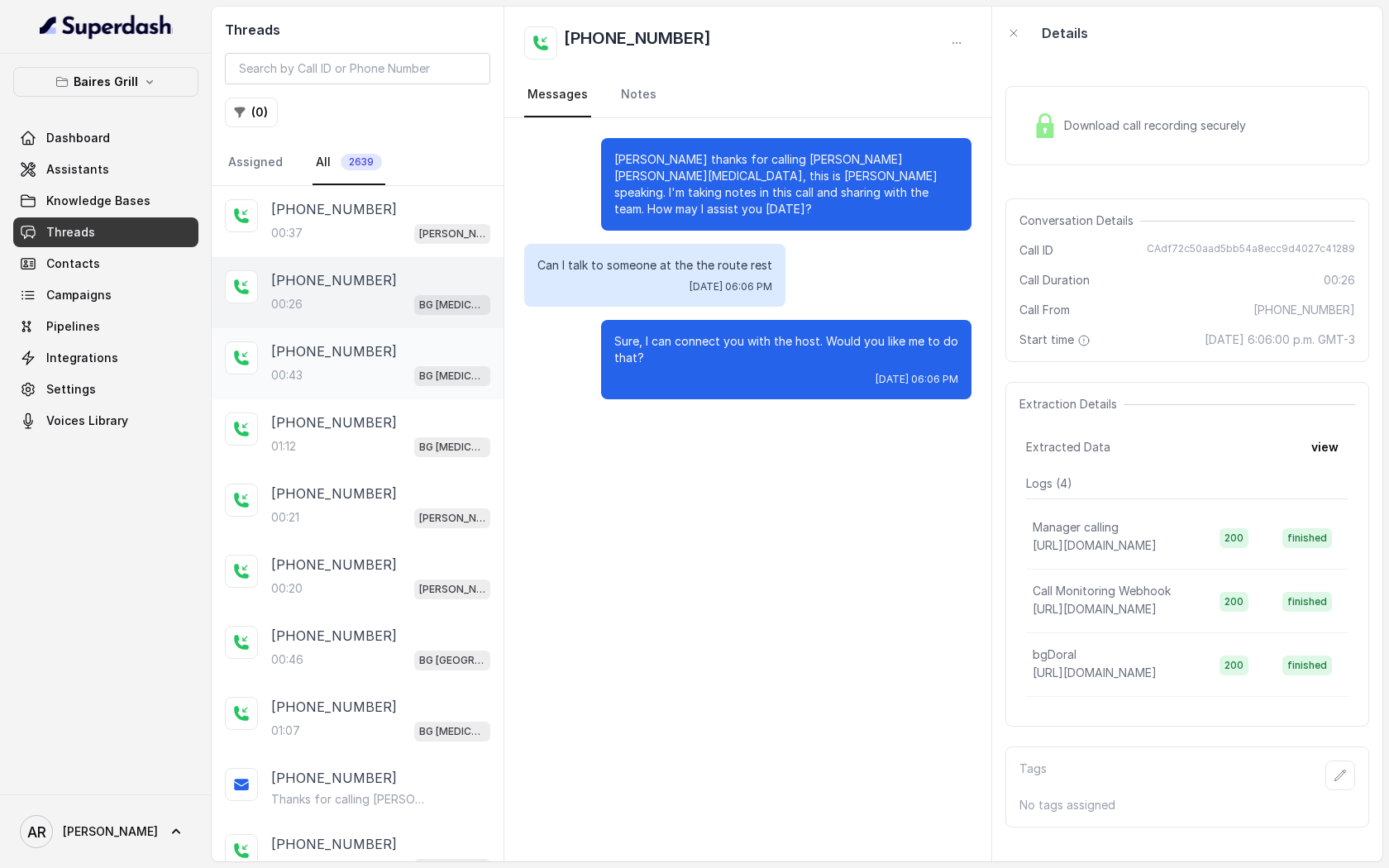
click at [362, 381] on div "00:43 BG Doral" at bounding box center [380, 375] width 219 height 21
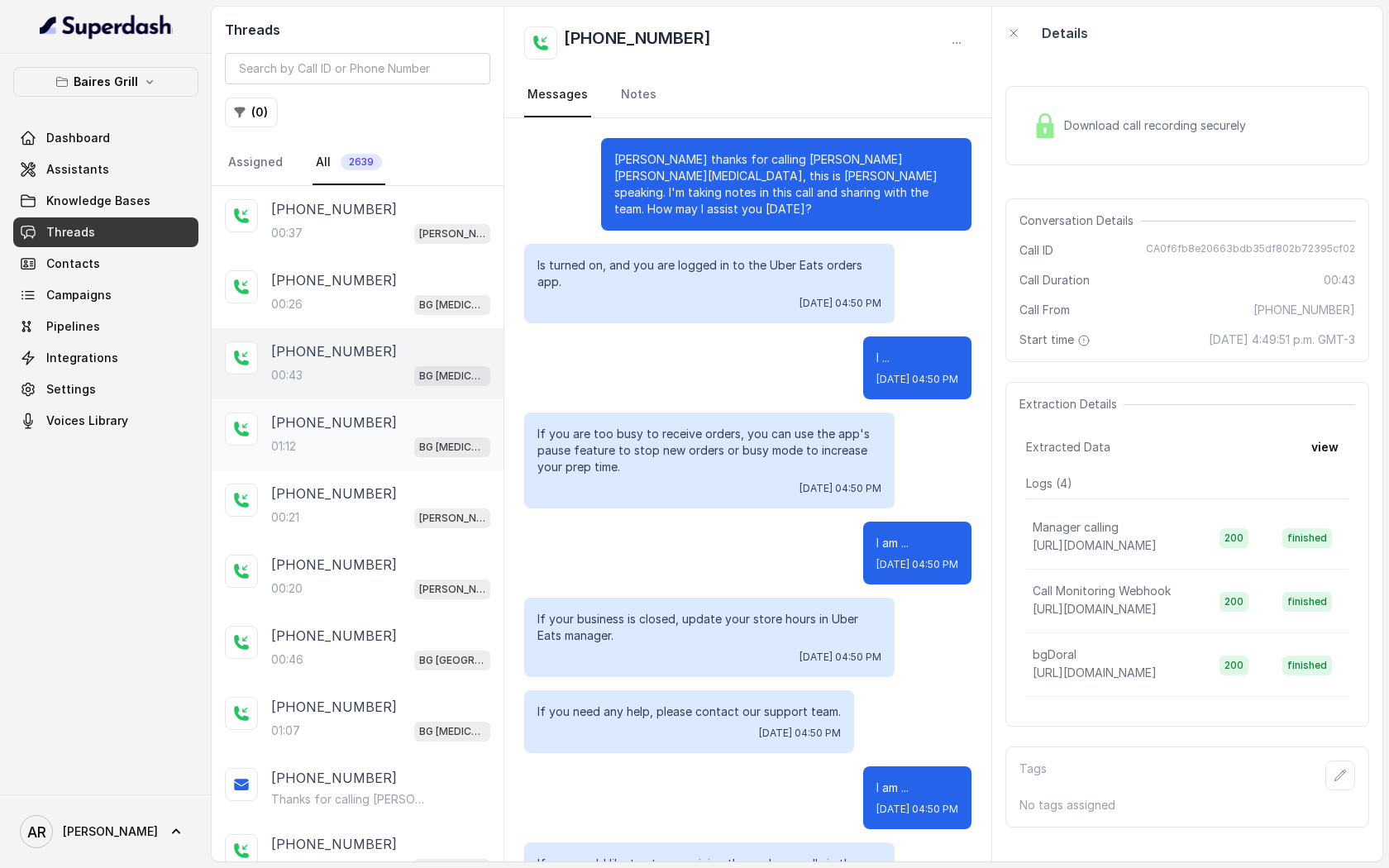
scroll to position [140, 0]
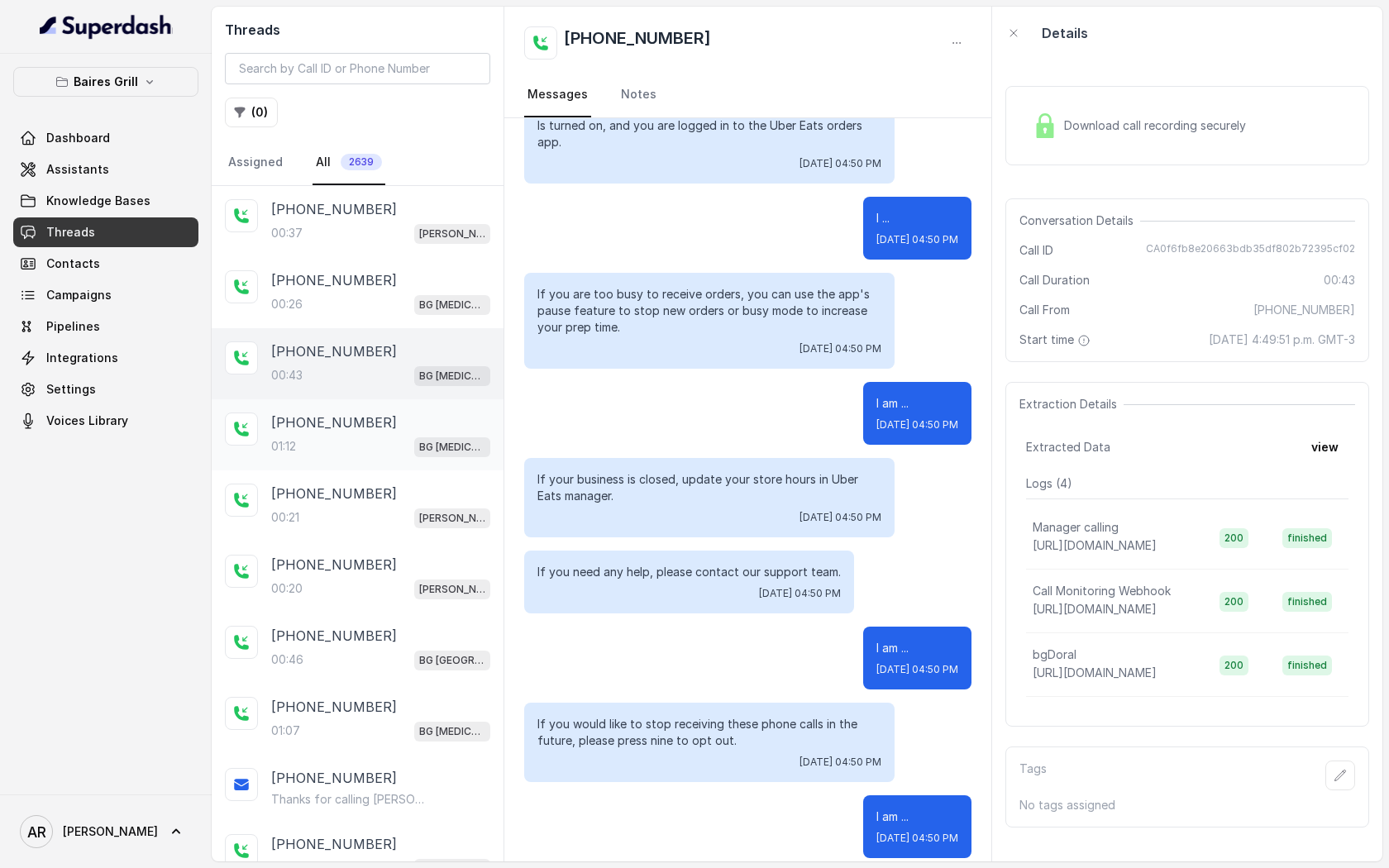
click at [363, 449] on div "01:12 BG Doral" at bounding box center [380, 446] width 219 height 21
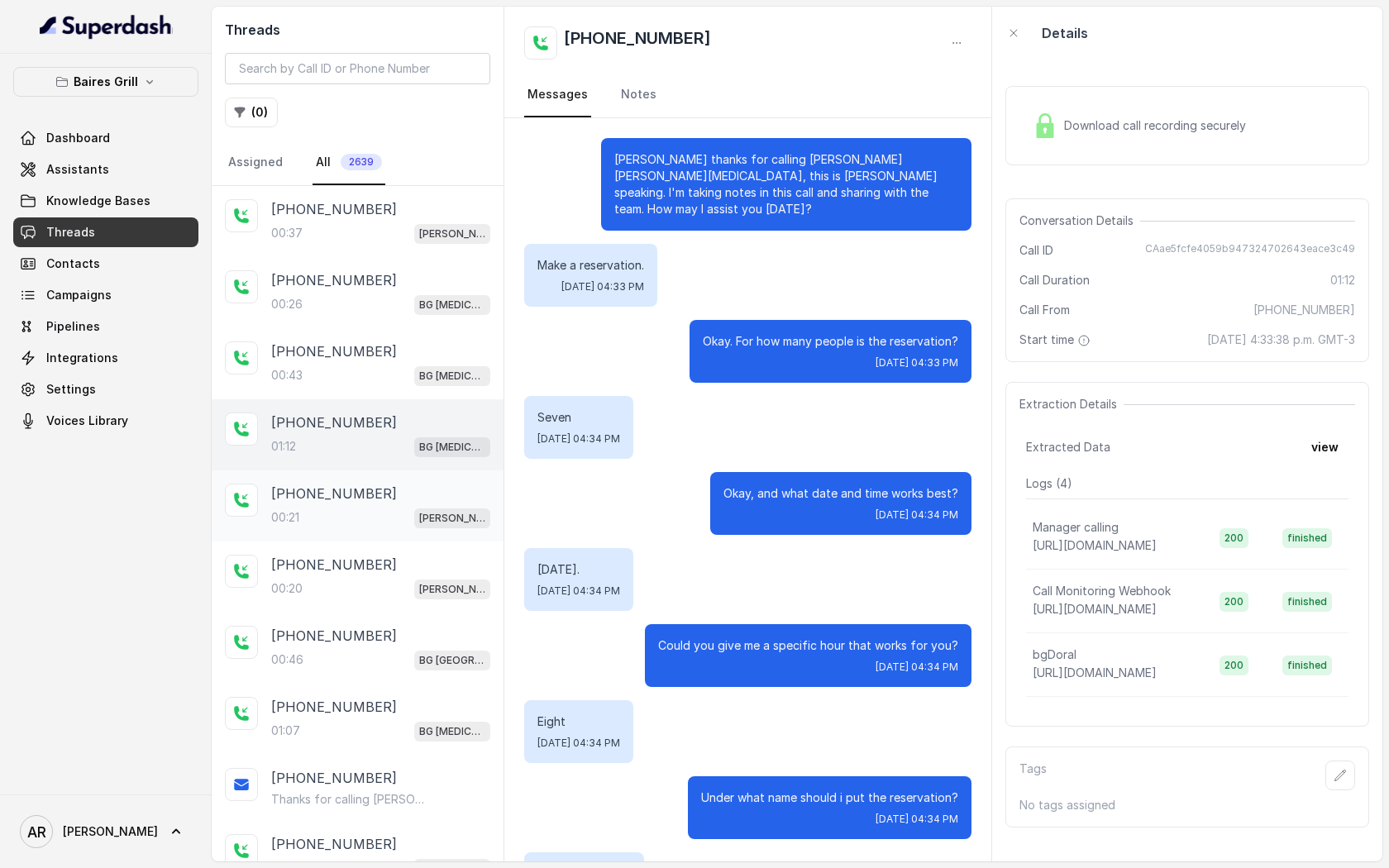
scroll to position [411, 0]
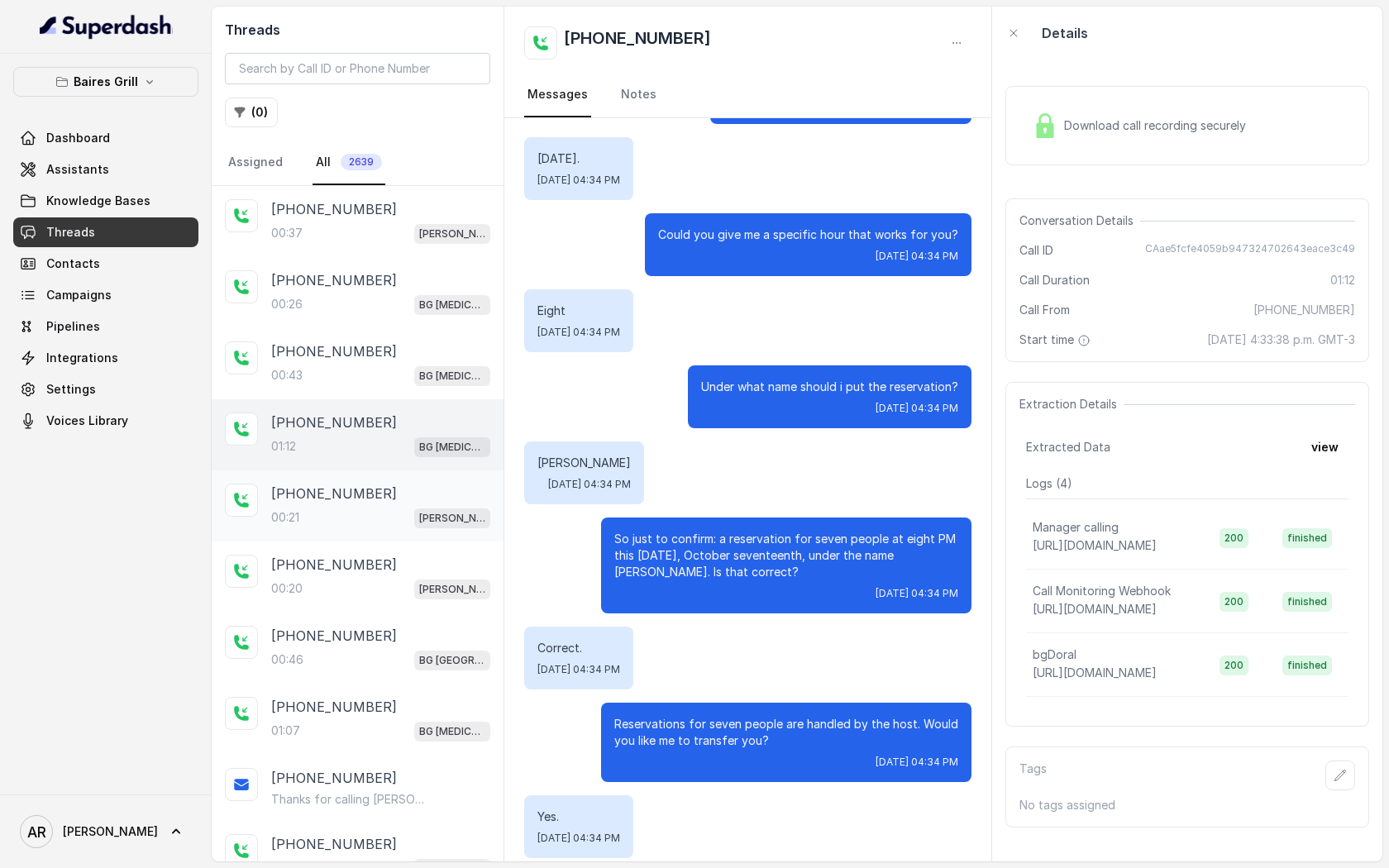
click at [369, 496] on div "+17862509848" at bounding box center [380, 493] width 219 height 20
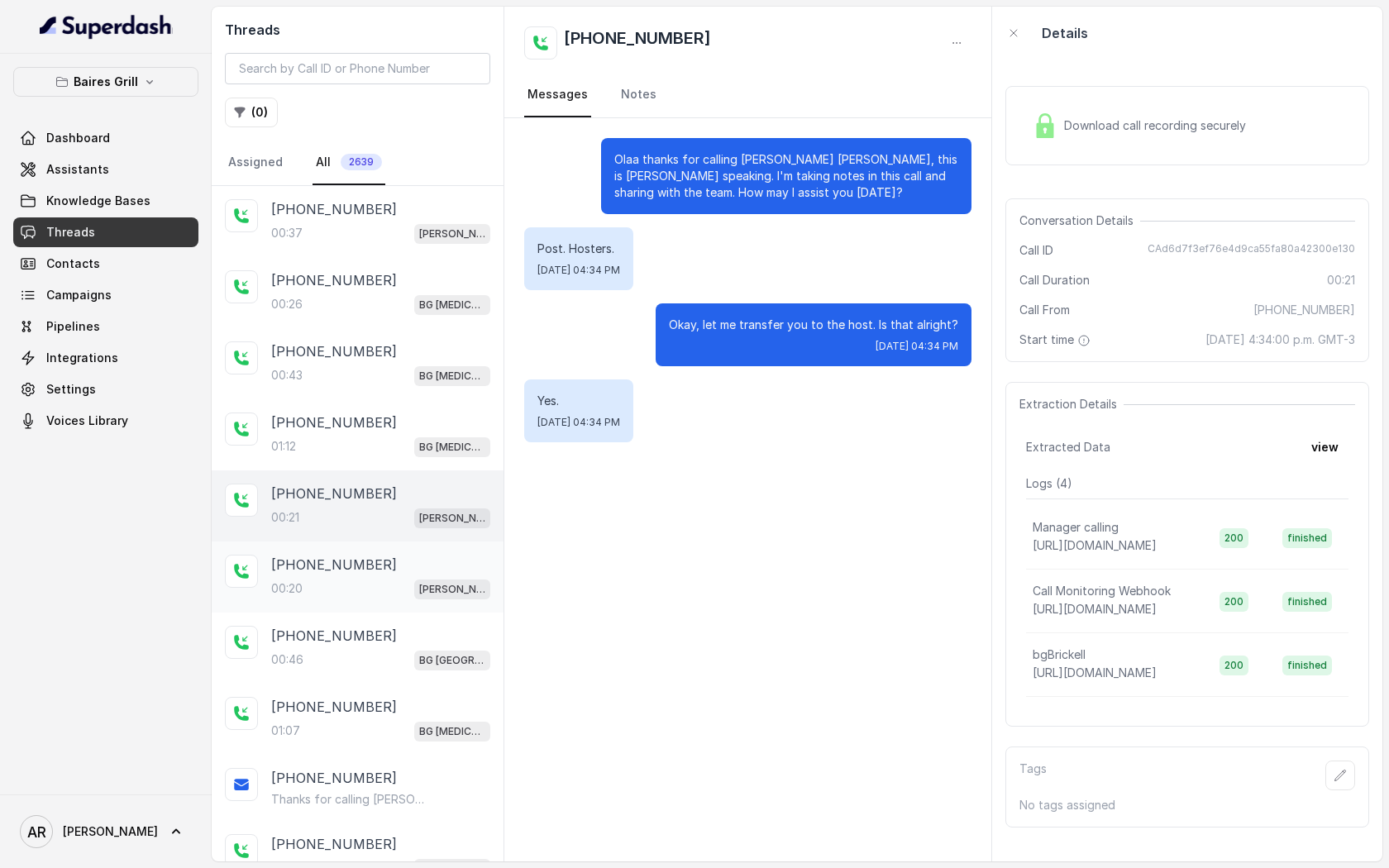
click at [378, 555] on div "+17865150874" at bounding box center [380, 564] width 219 height 20
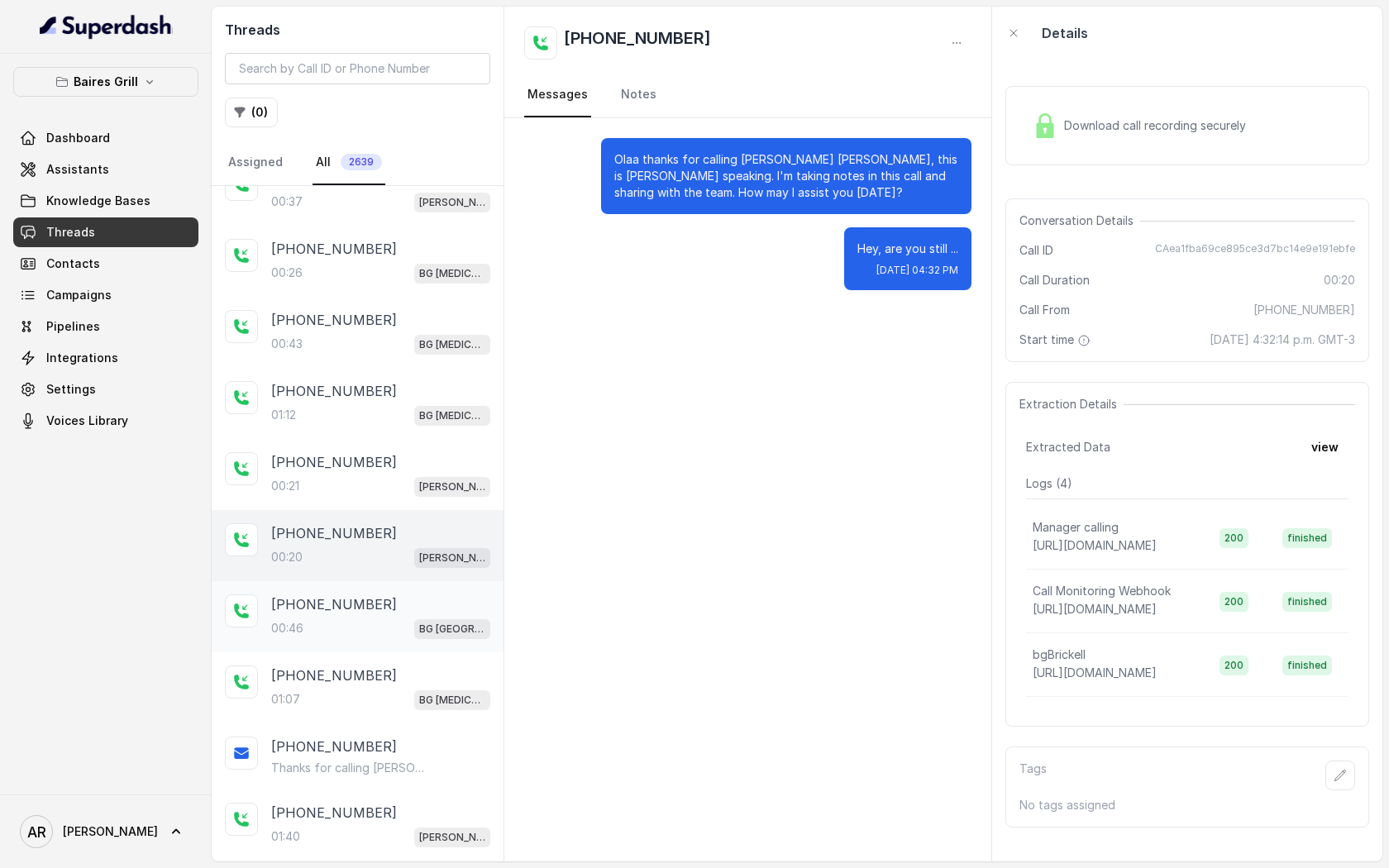
click at [388, 618] on div "00:46 BG Sunny Isles" at bounding box center [380, 628] width 219 height 21
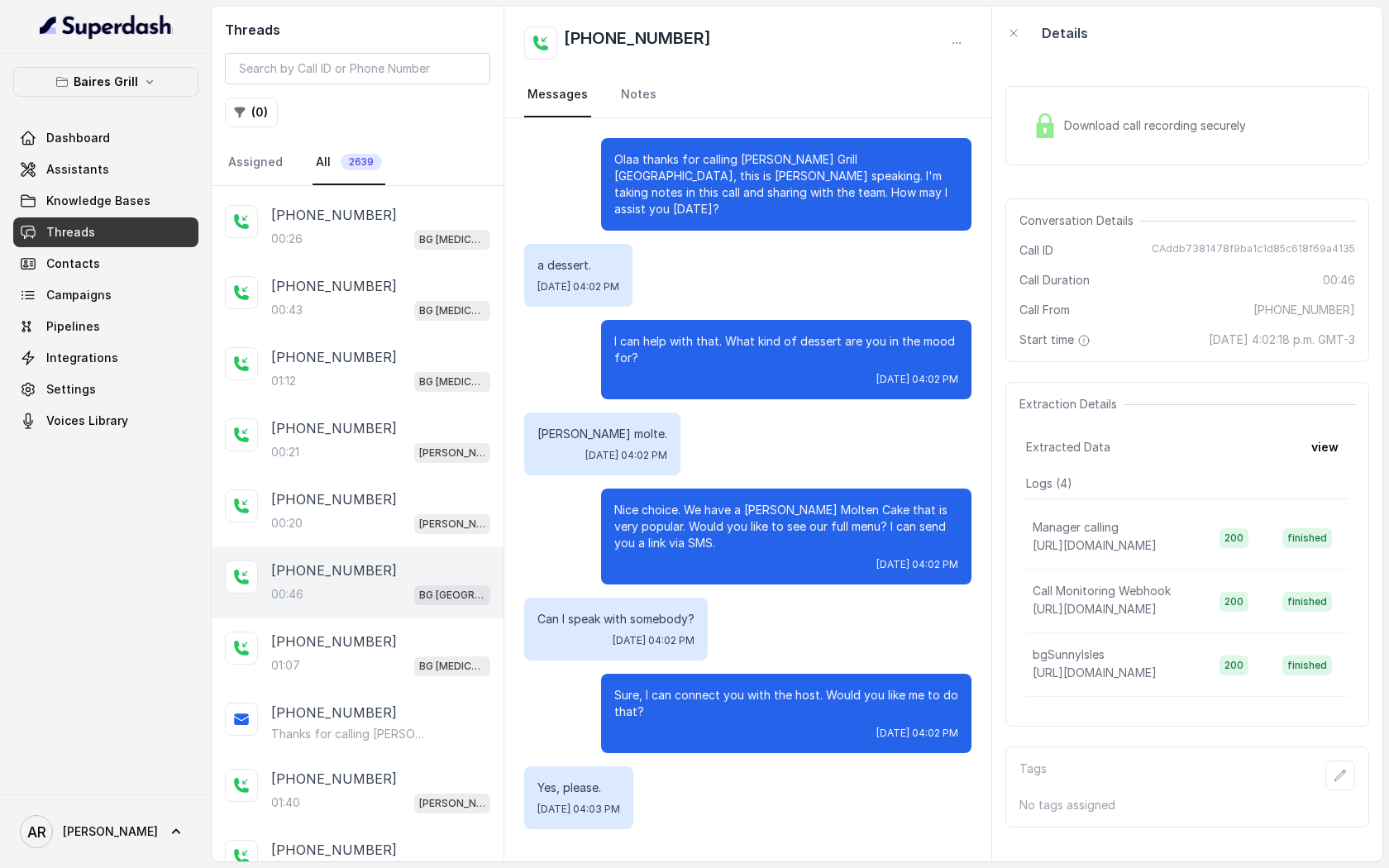
scroll to position [70, 0]
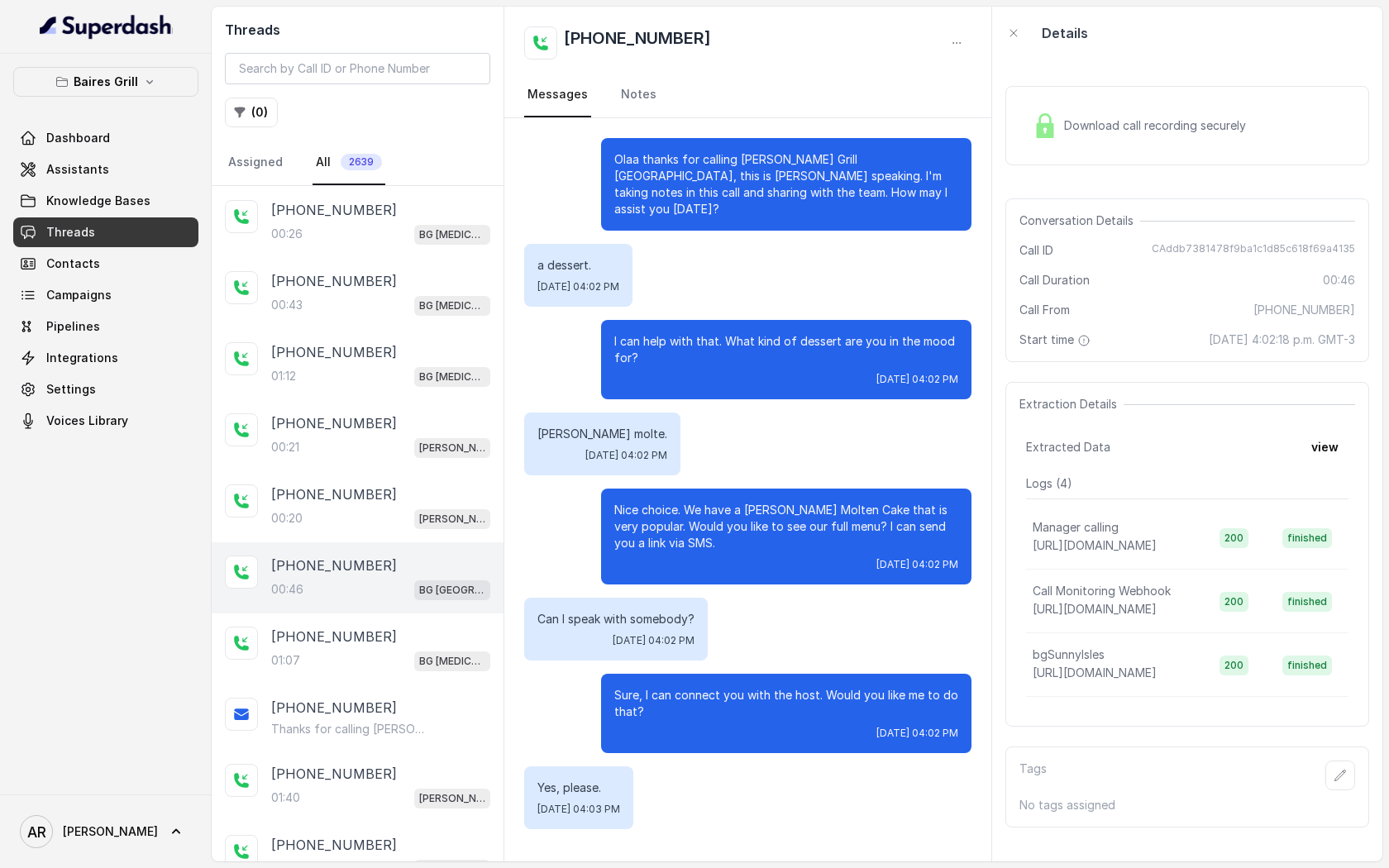
click at [391, 614] on div "+13052987332 01:07 BG Doral" at bounding box center [357, 649] width 292 height 71
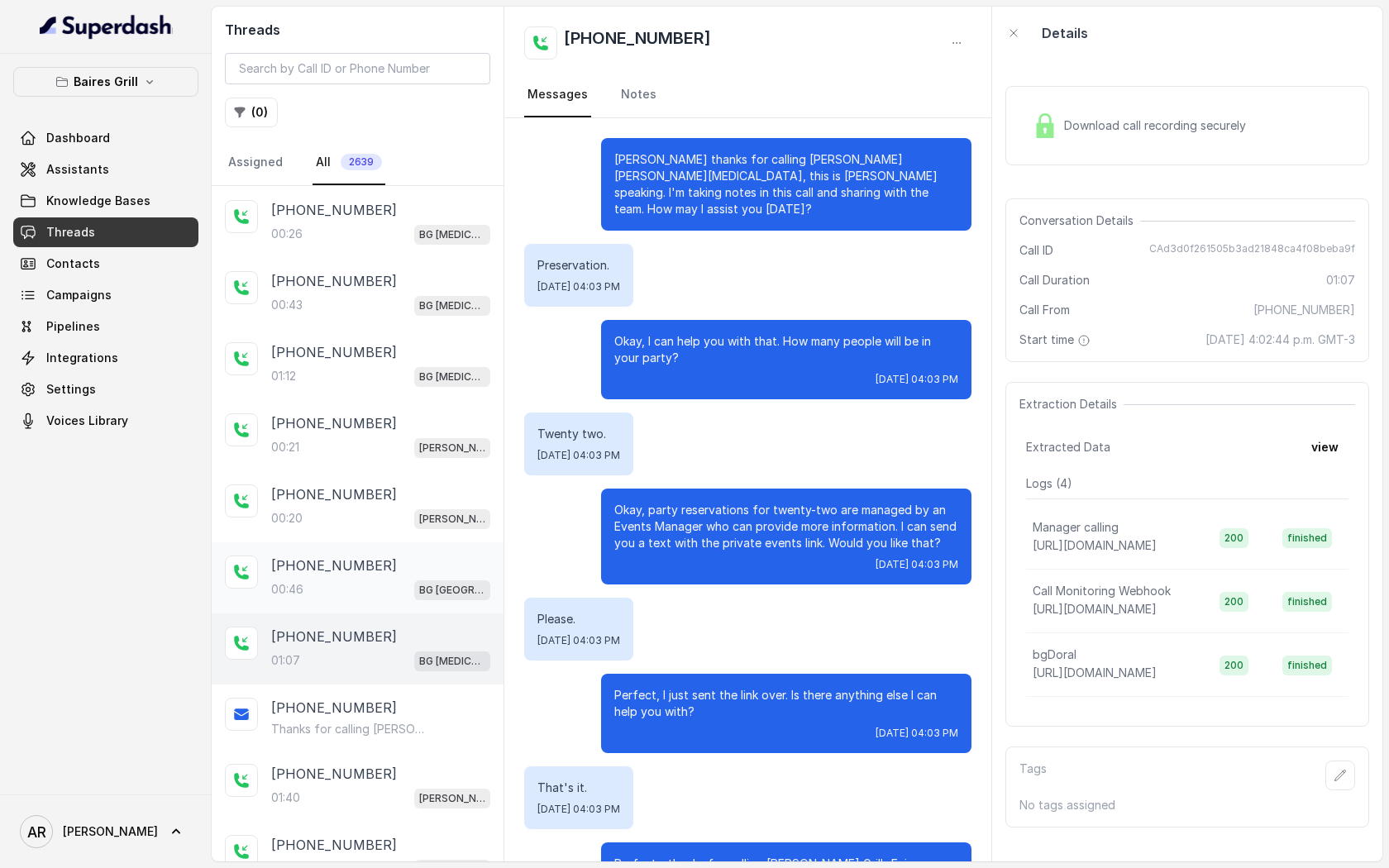
scroll to position [200, 0]
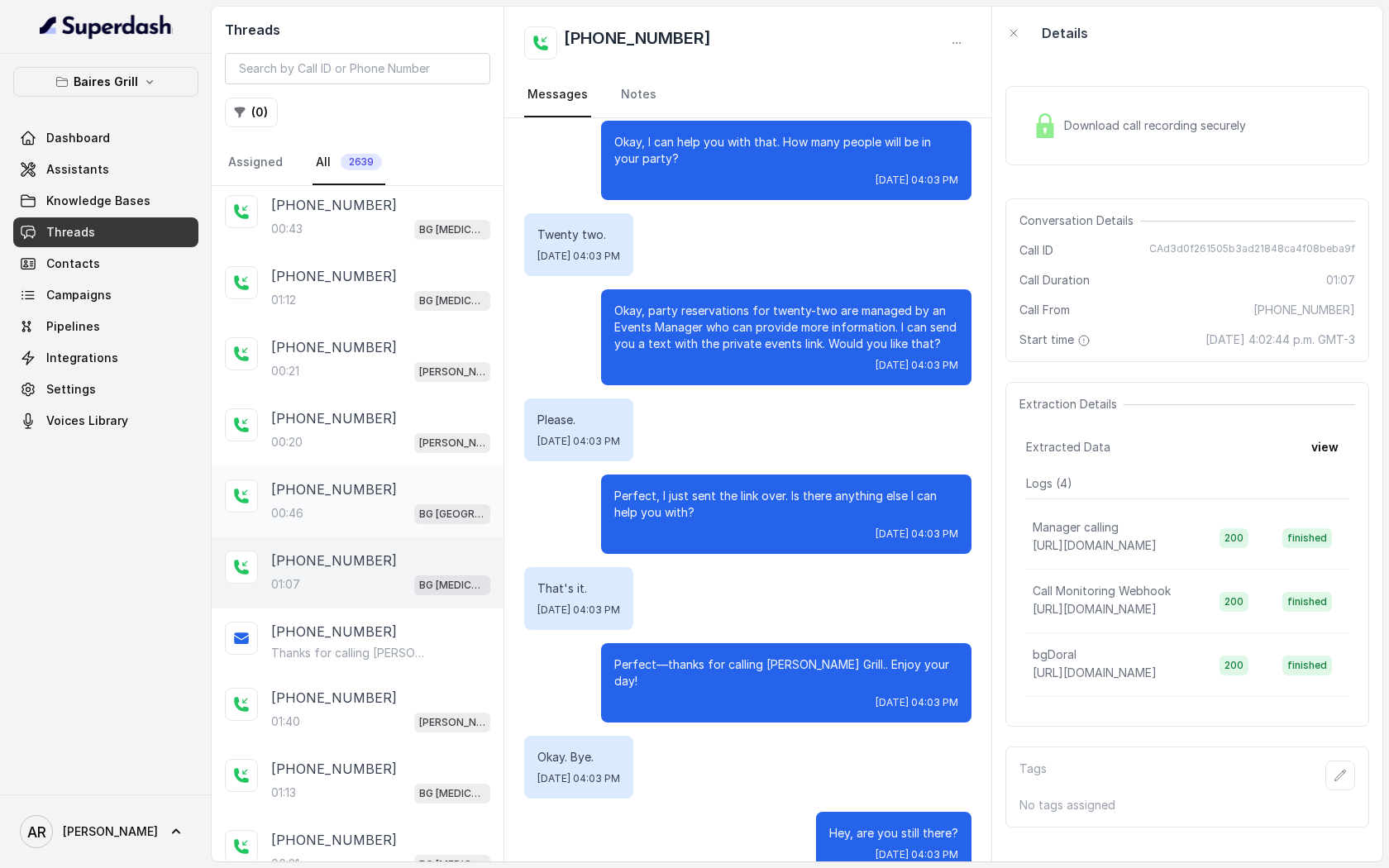
click at [391, 614] on div "+13052987332 Thanks for calling Baires Grill Doral! Want to book a private part…" at bounding box center [357, 641] width 292 height 66
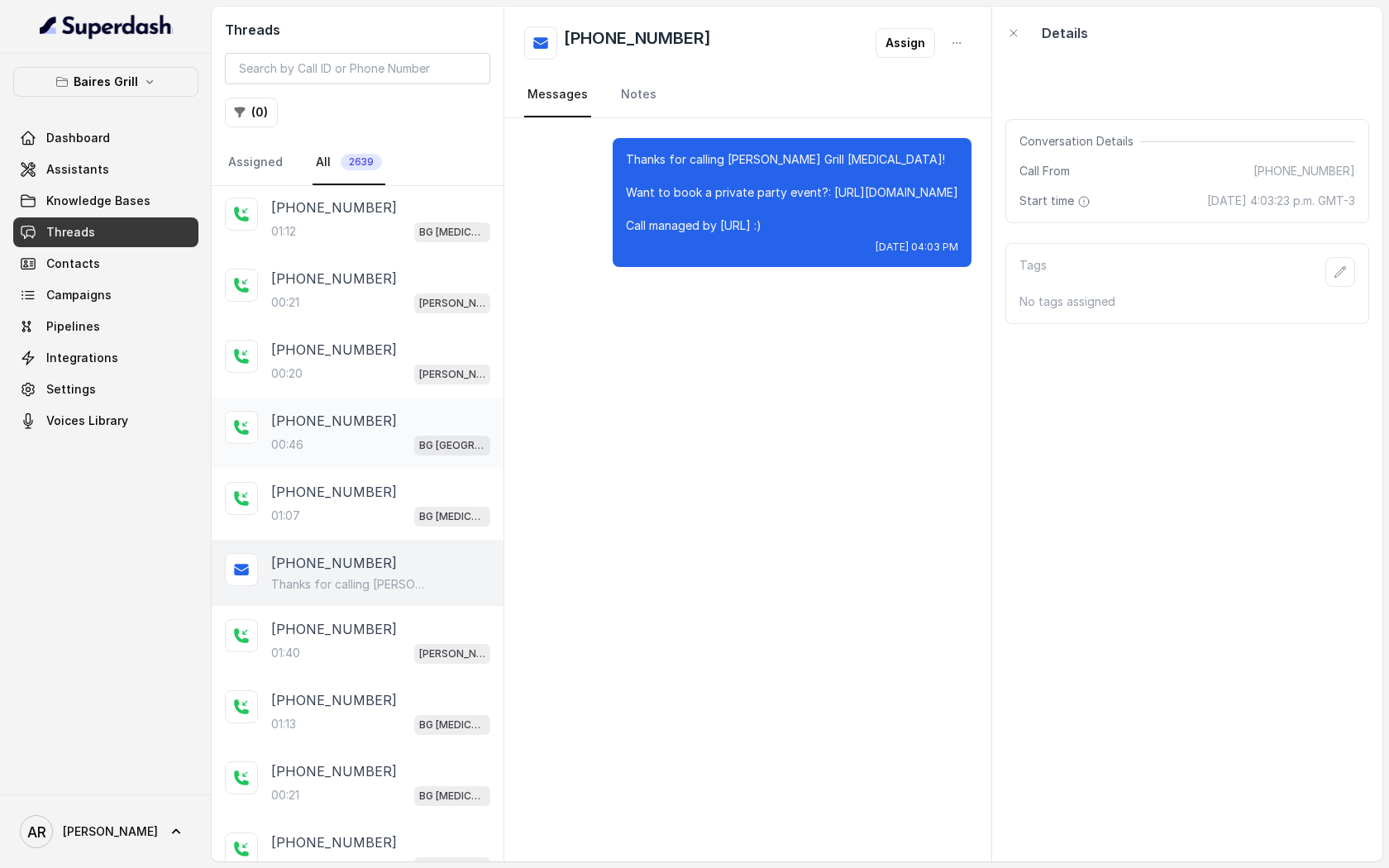
scroll to position [245, 0]
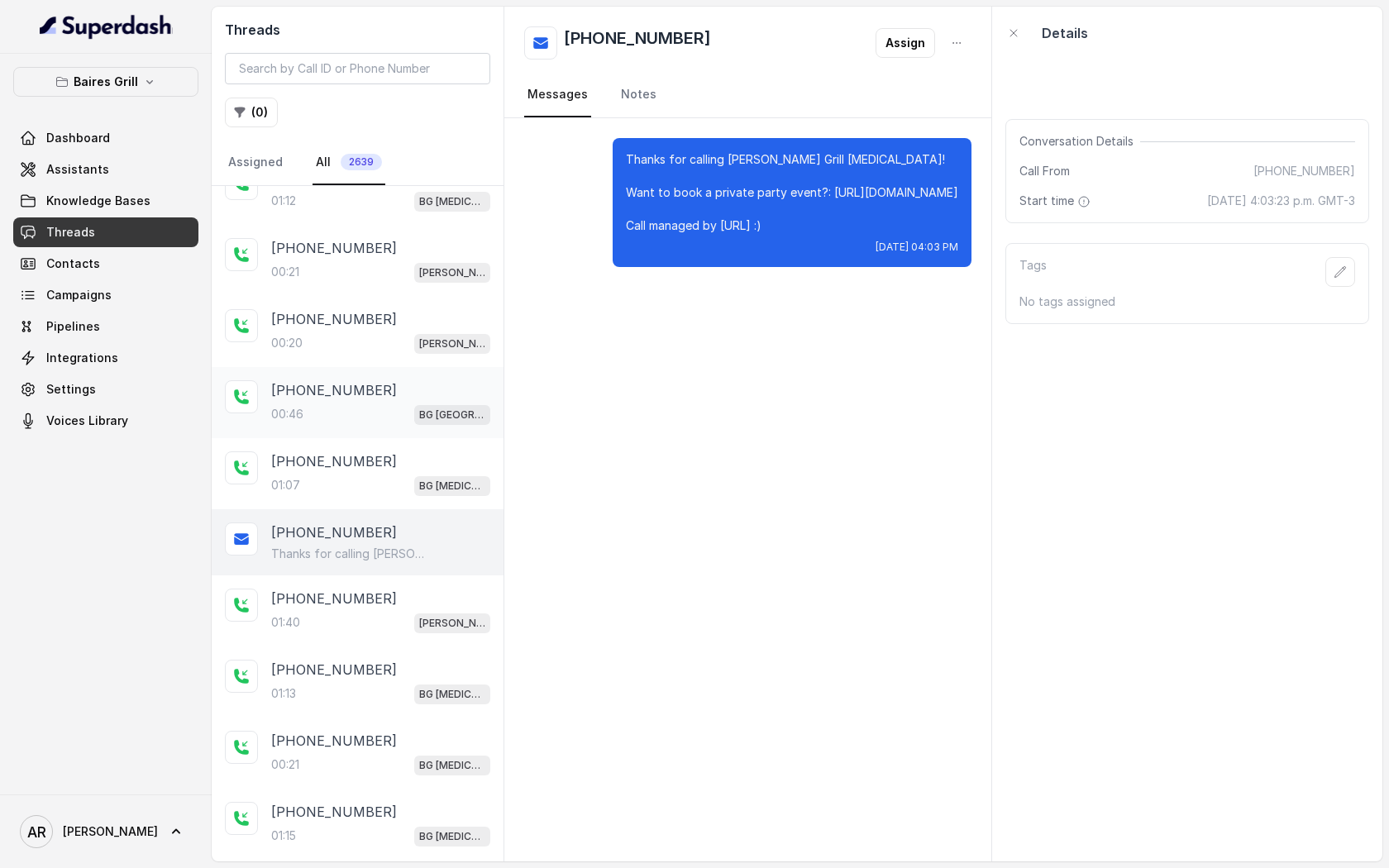
click at [391, 614] on div "01:40 BG Brickell" at bounding box center [380, 622] width 219 height 21
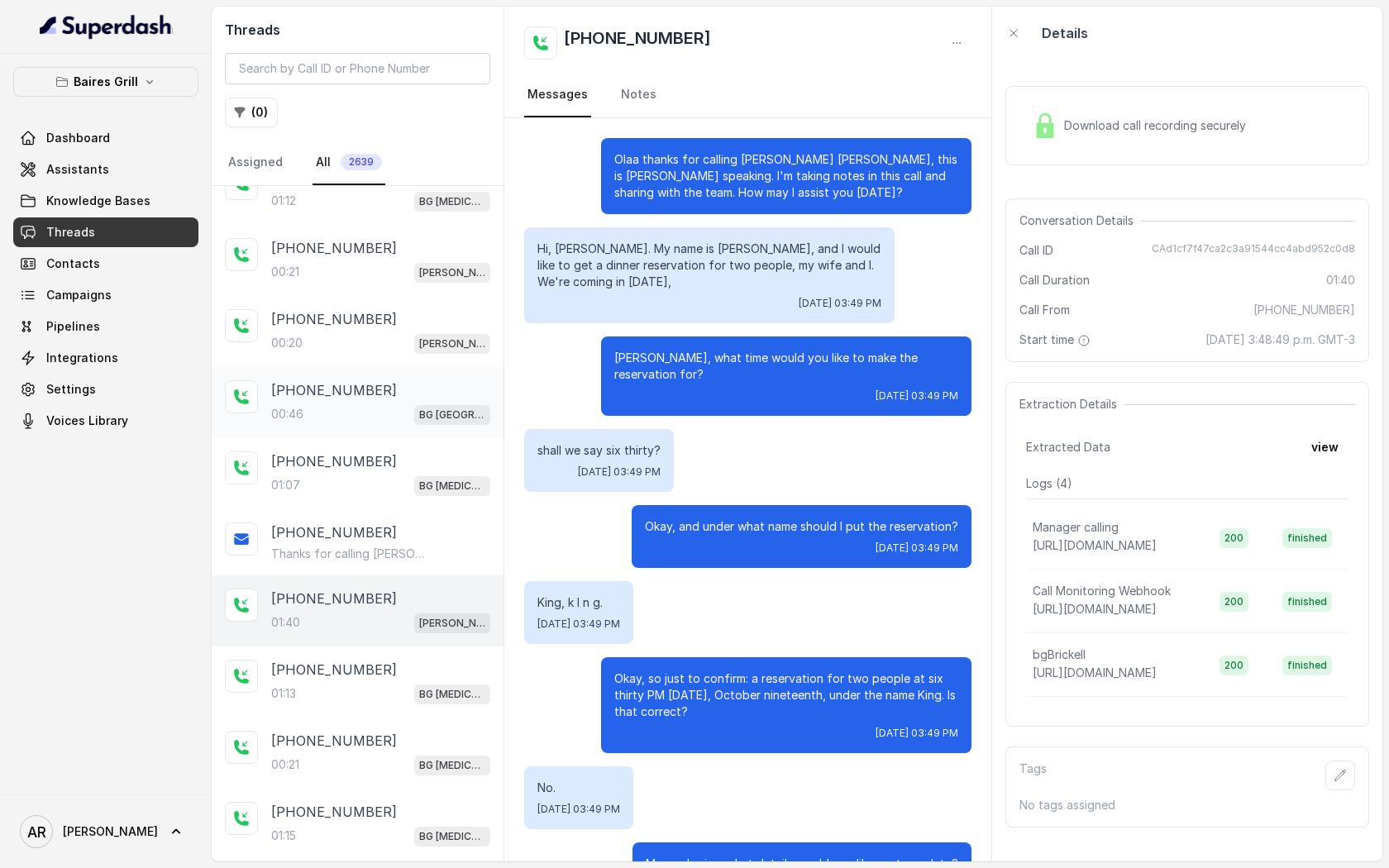
scroll to position [619, 0]
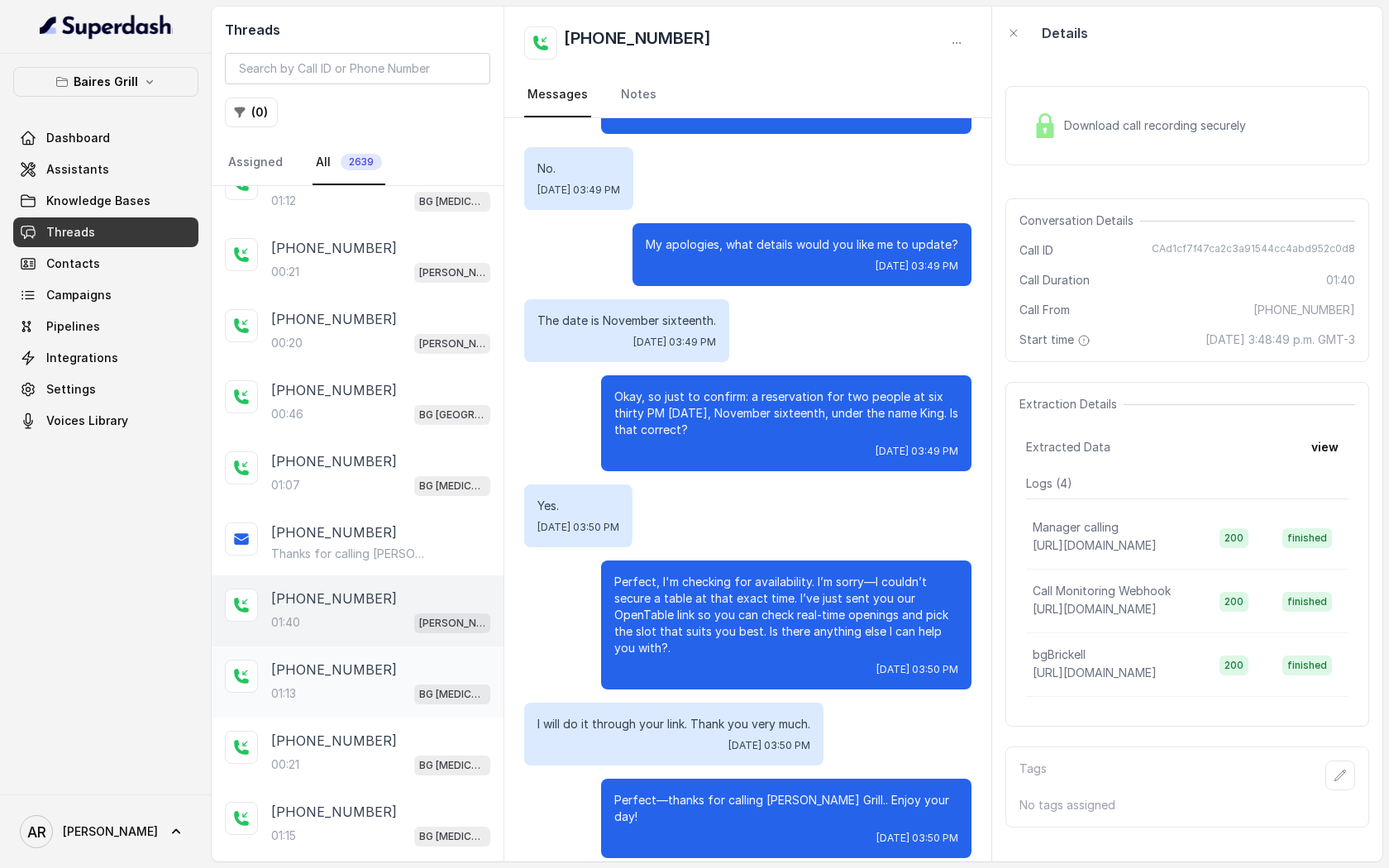
click at [381, 677] on div "+19547099472 01:13 BG Doral" at bounding box center [380, 682] width 219 height 45
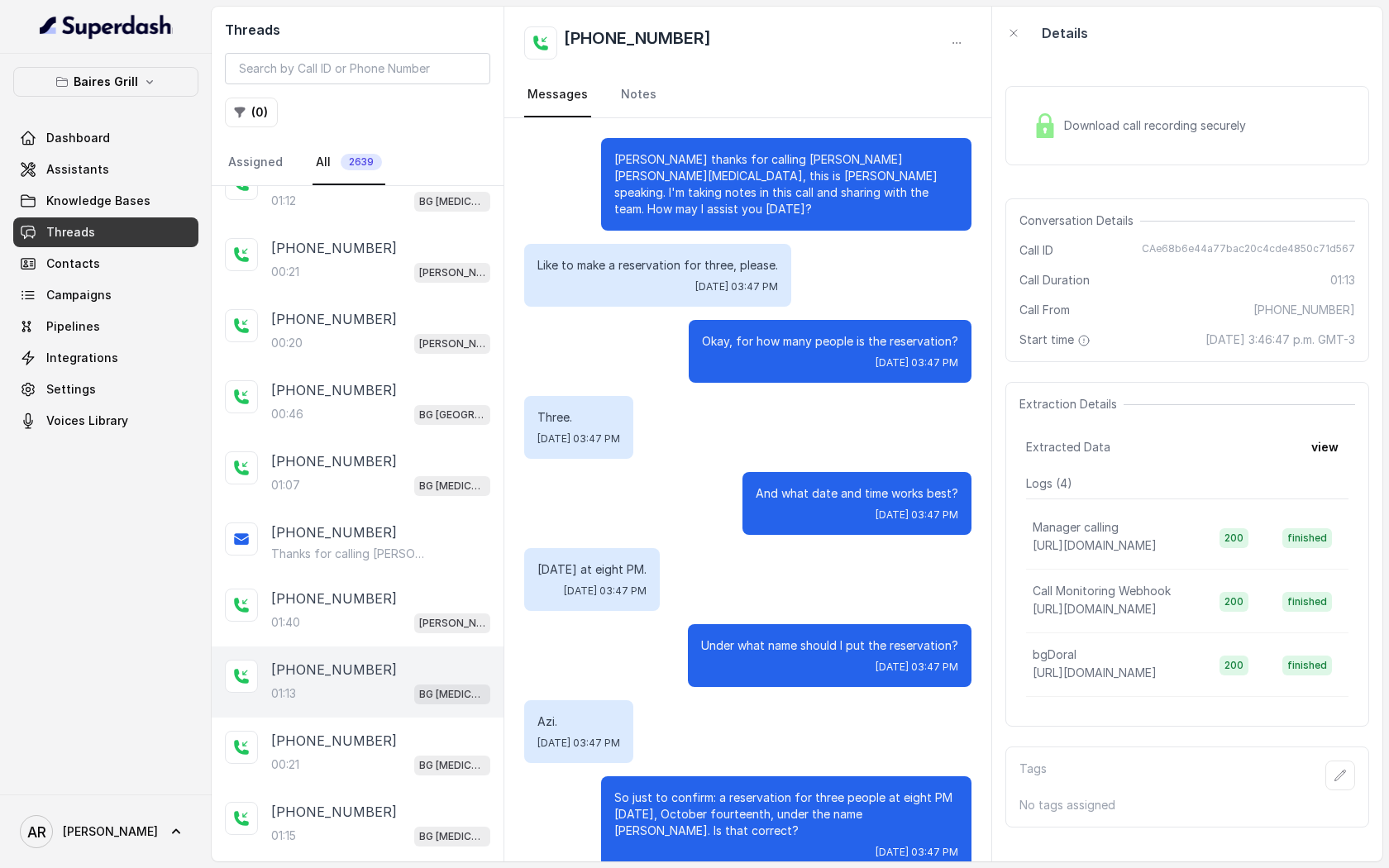
scroll to position [368, 0]
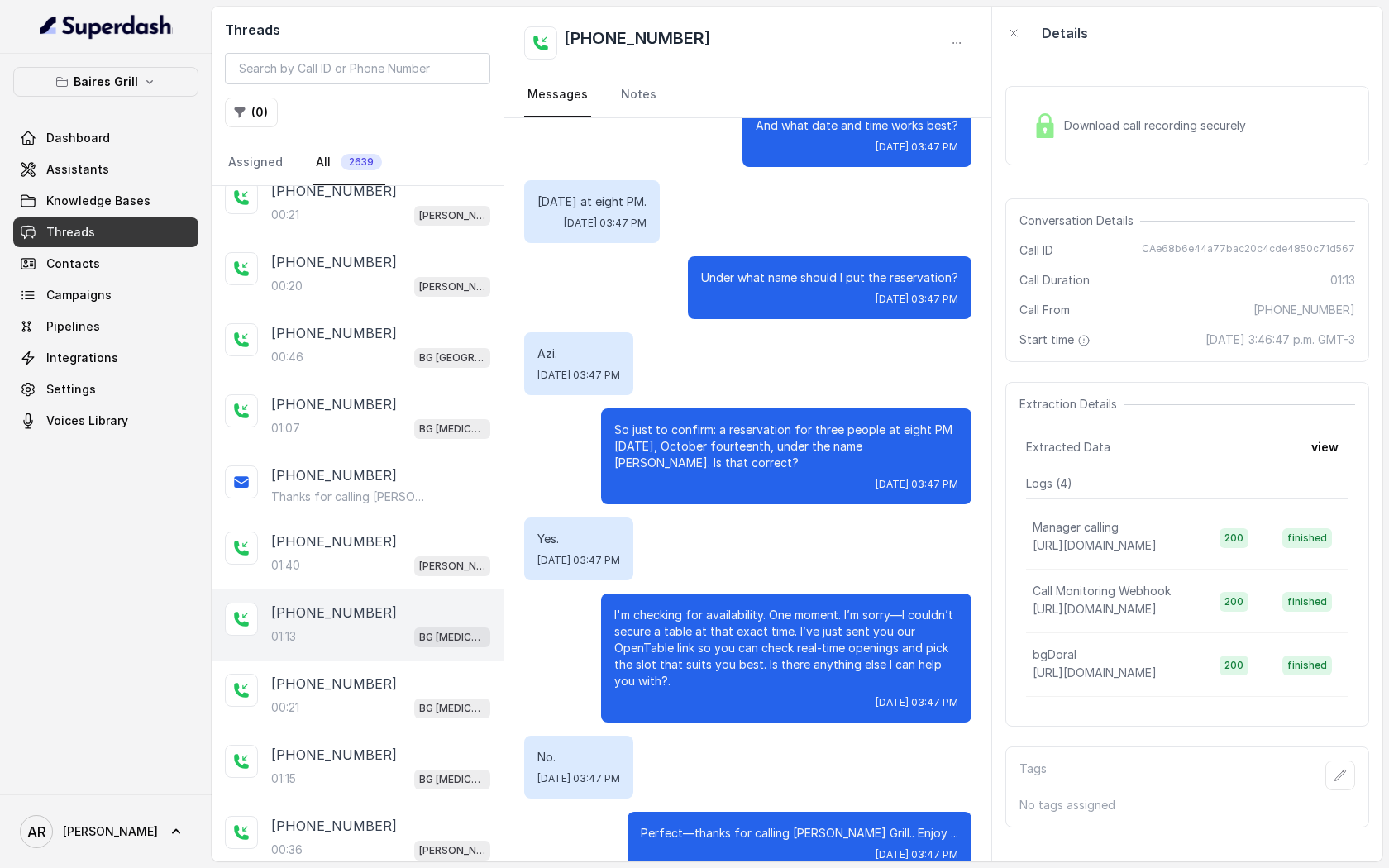
click at [381, 677] on div "+17862371854" at bounding box center [380, 683] width 219 height 20
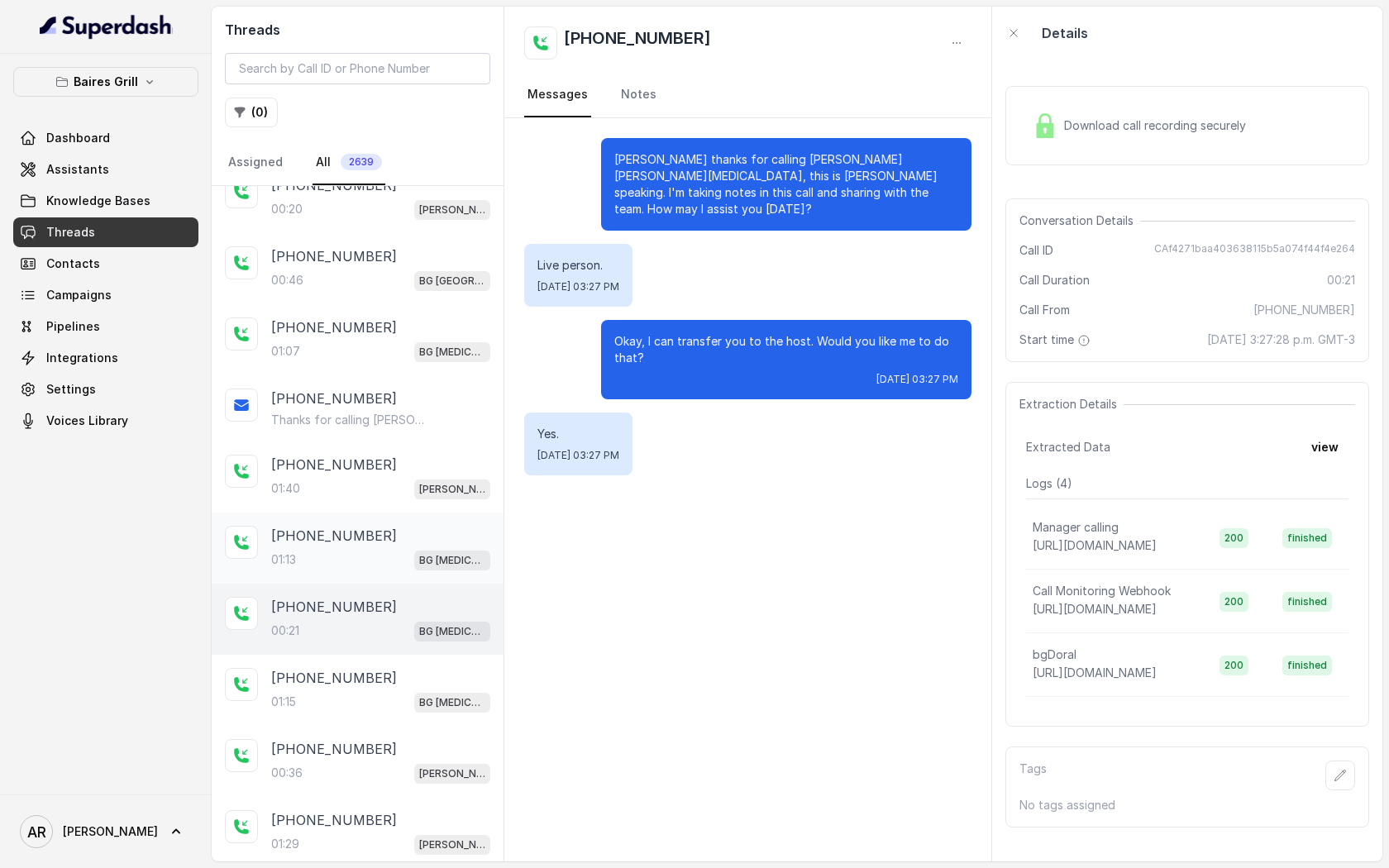
scroll to position [399, 0]
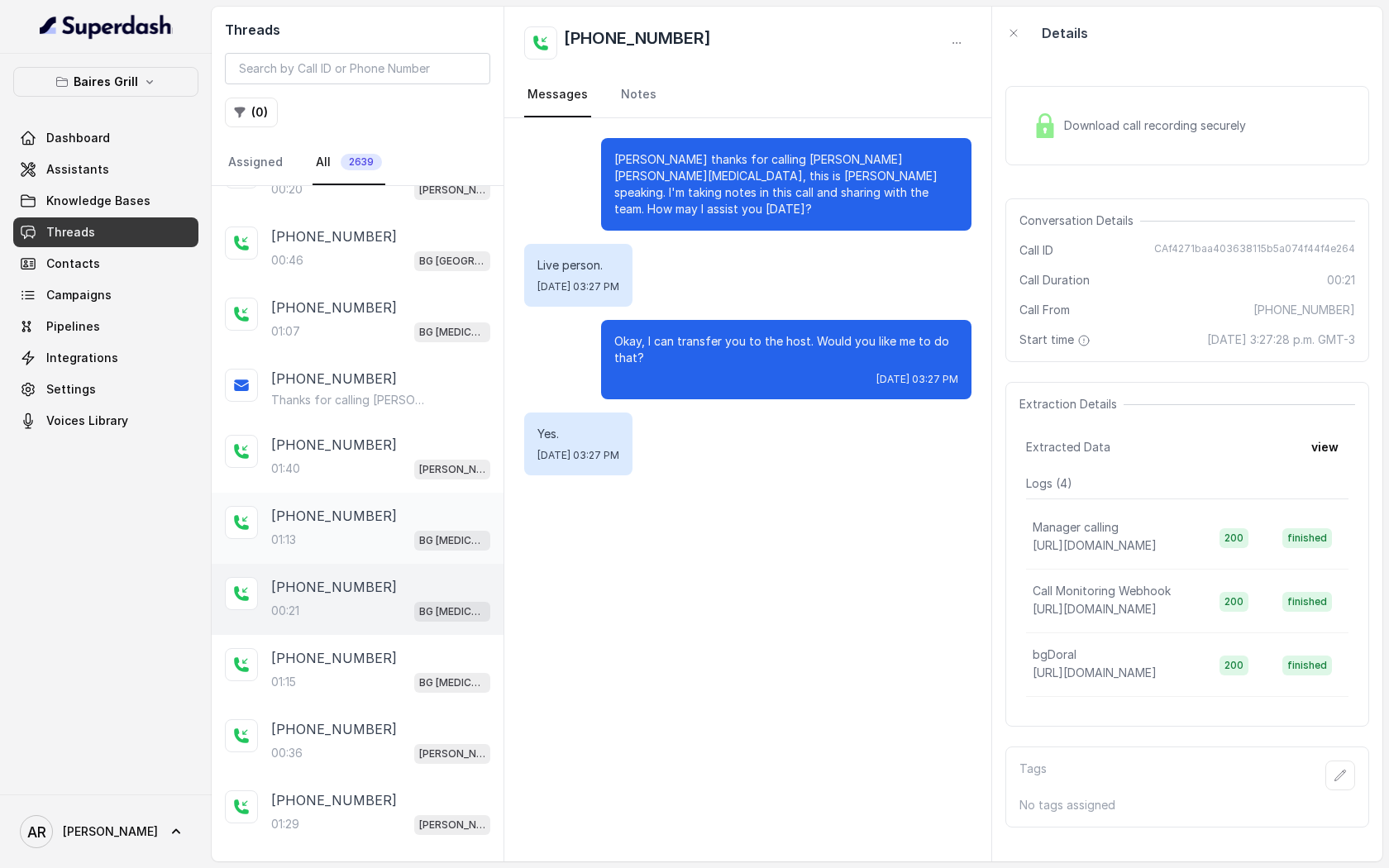
click at [381, 677] on div "01:15 BG Doral" at bounding box center [380, 682] width 219 height 21
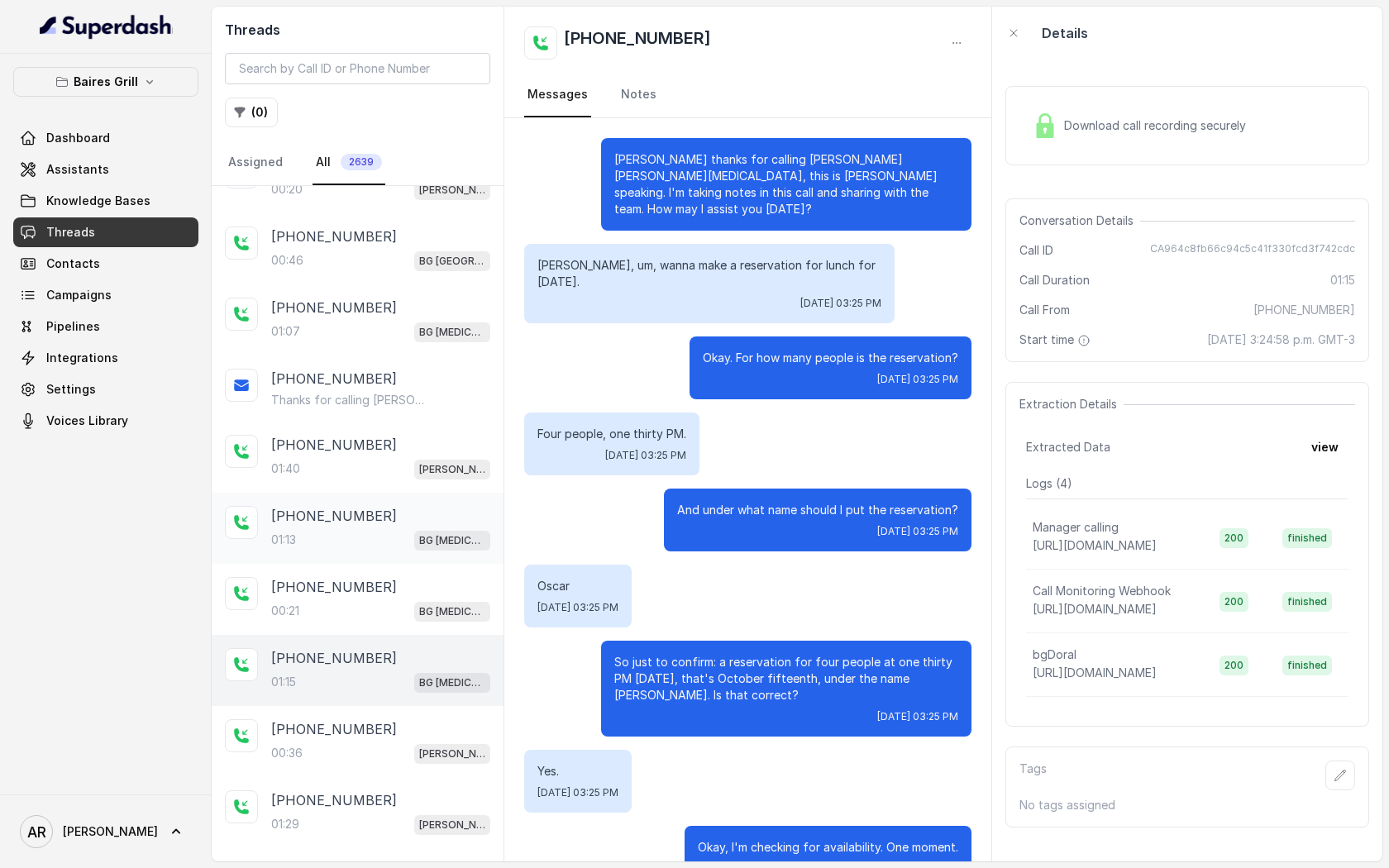
scroll to position [477, 0]
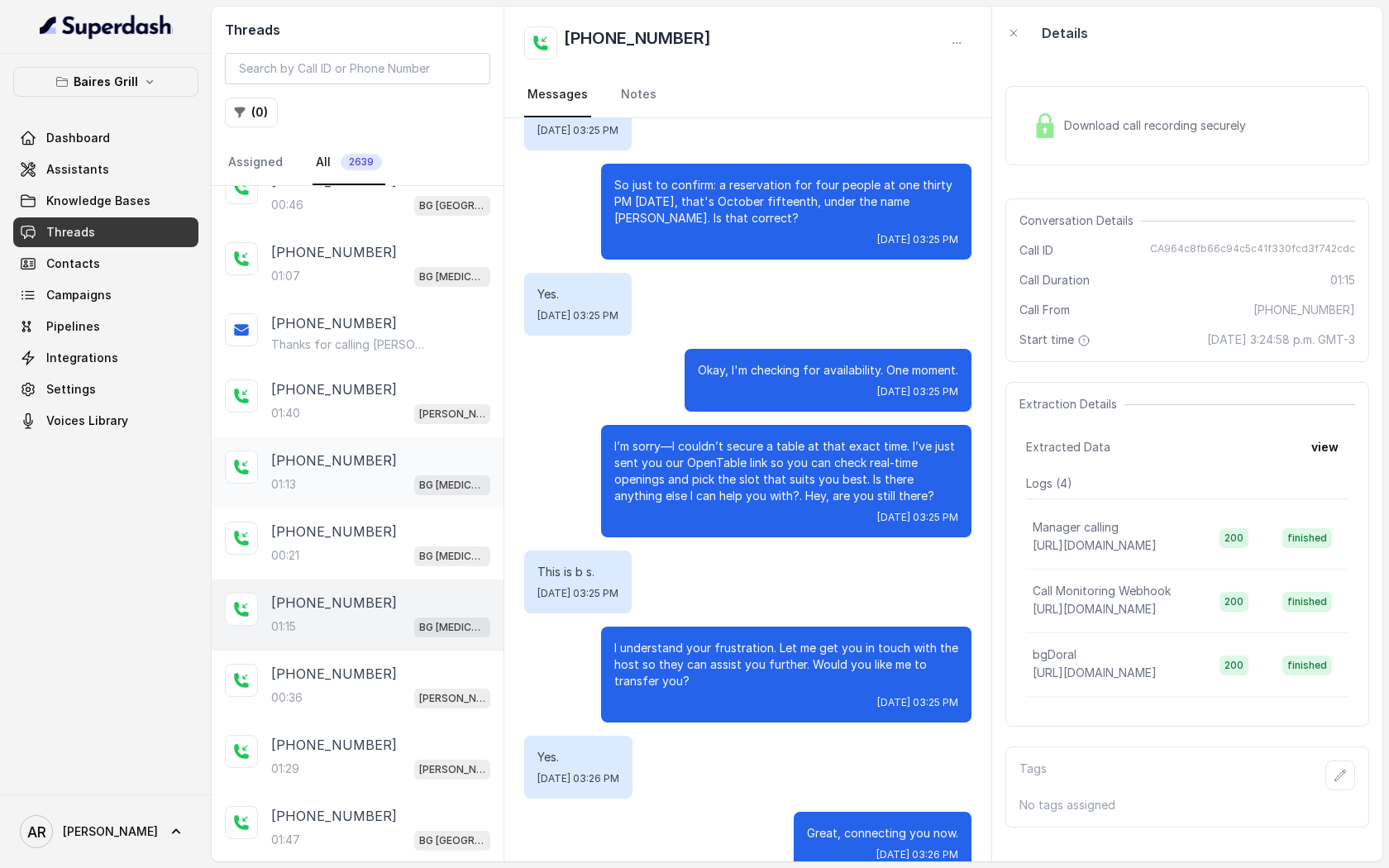
click at [381, 677] on div "+17867701115" at bounding box center [380, 673] width 219 height 20
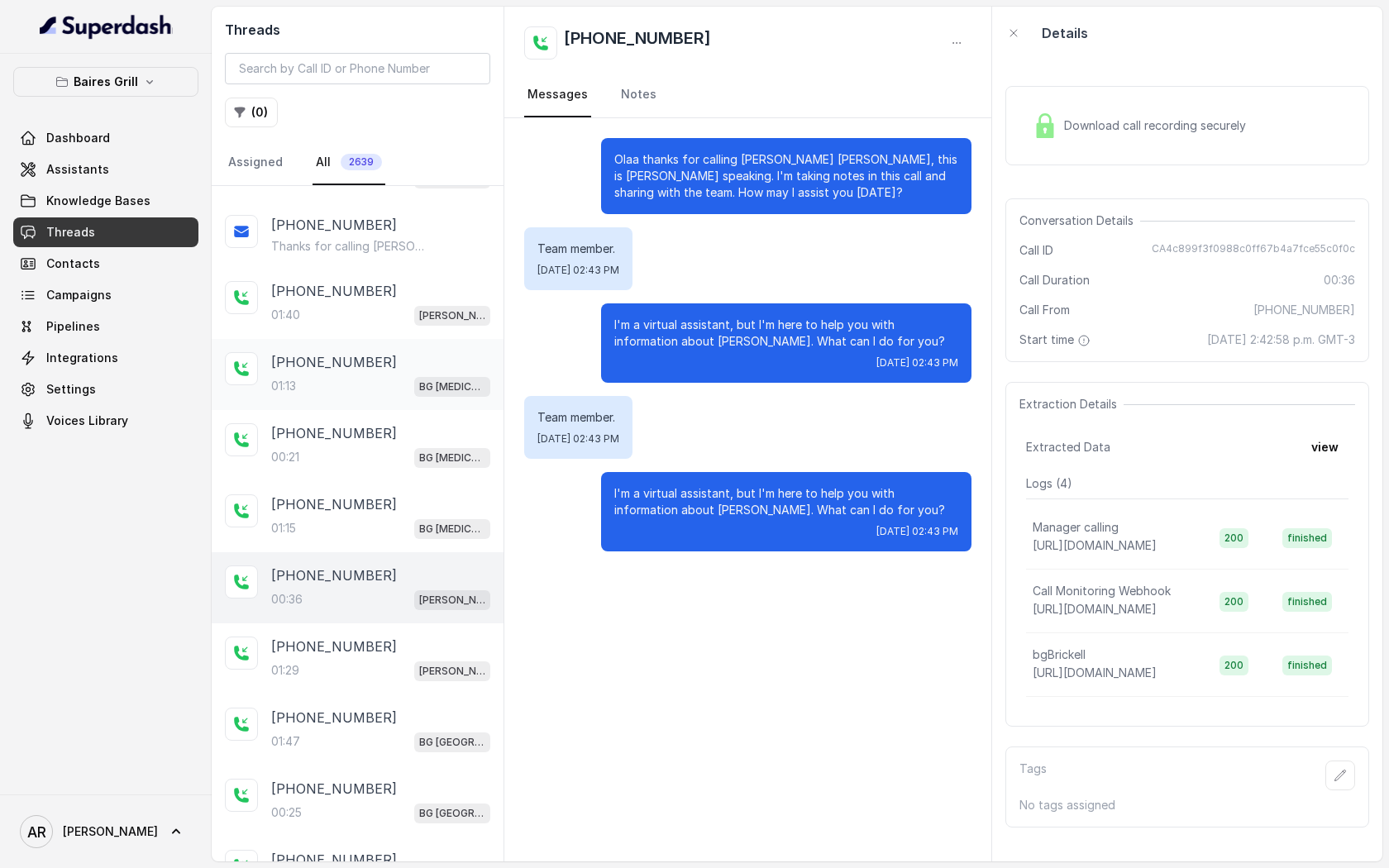
scroll to position [552, 0]
click at [381, 677] on div "+17867701115 01:29 BG Brickell" at bounding box center [357, 660] width 292 height 71
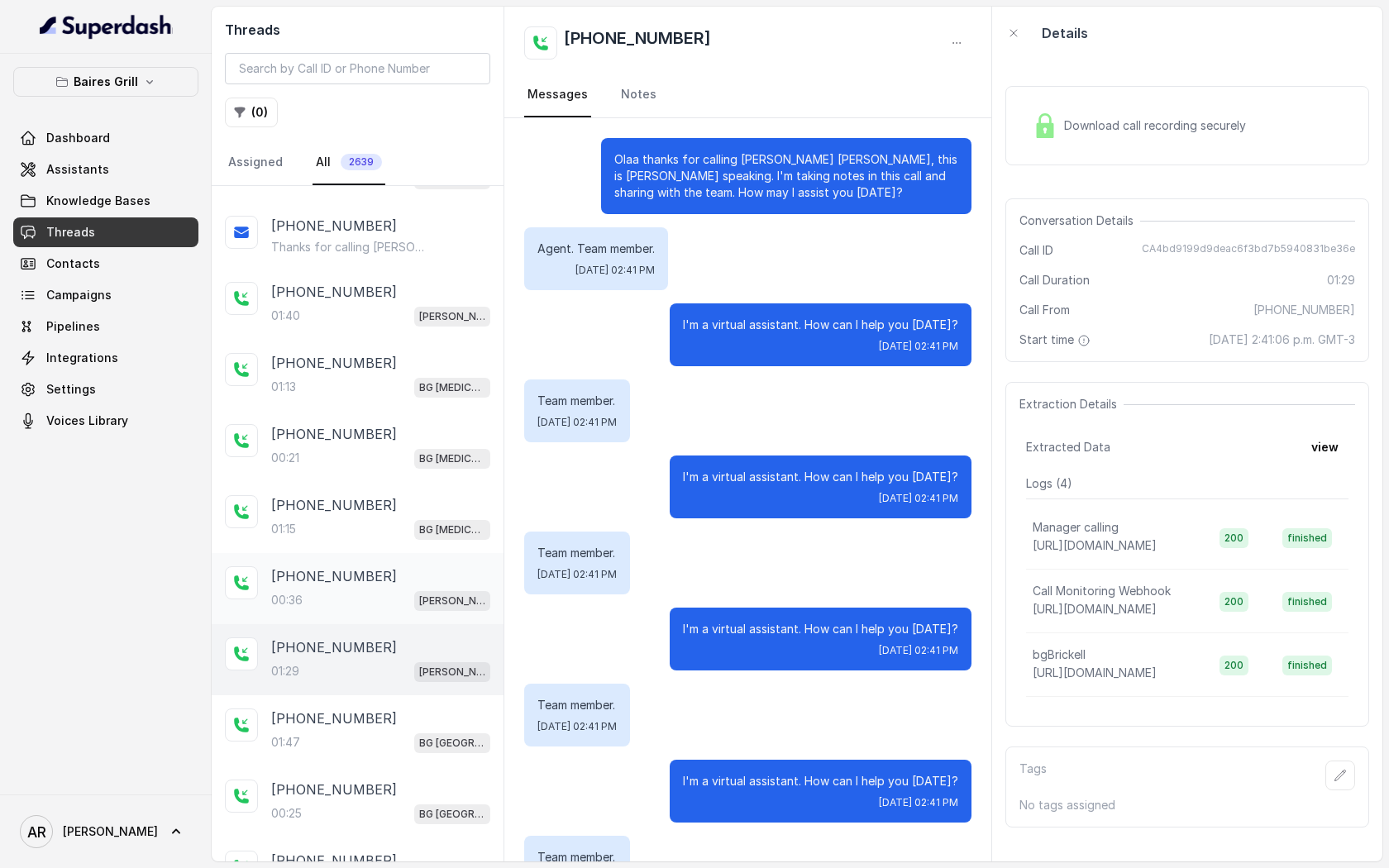
click at [377, 612] on div "+17867701115 00:36 BG Brickell" at bounding box center [357, 588] width 292 height 71
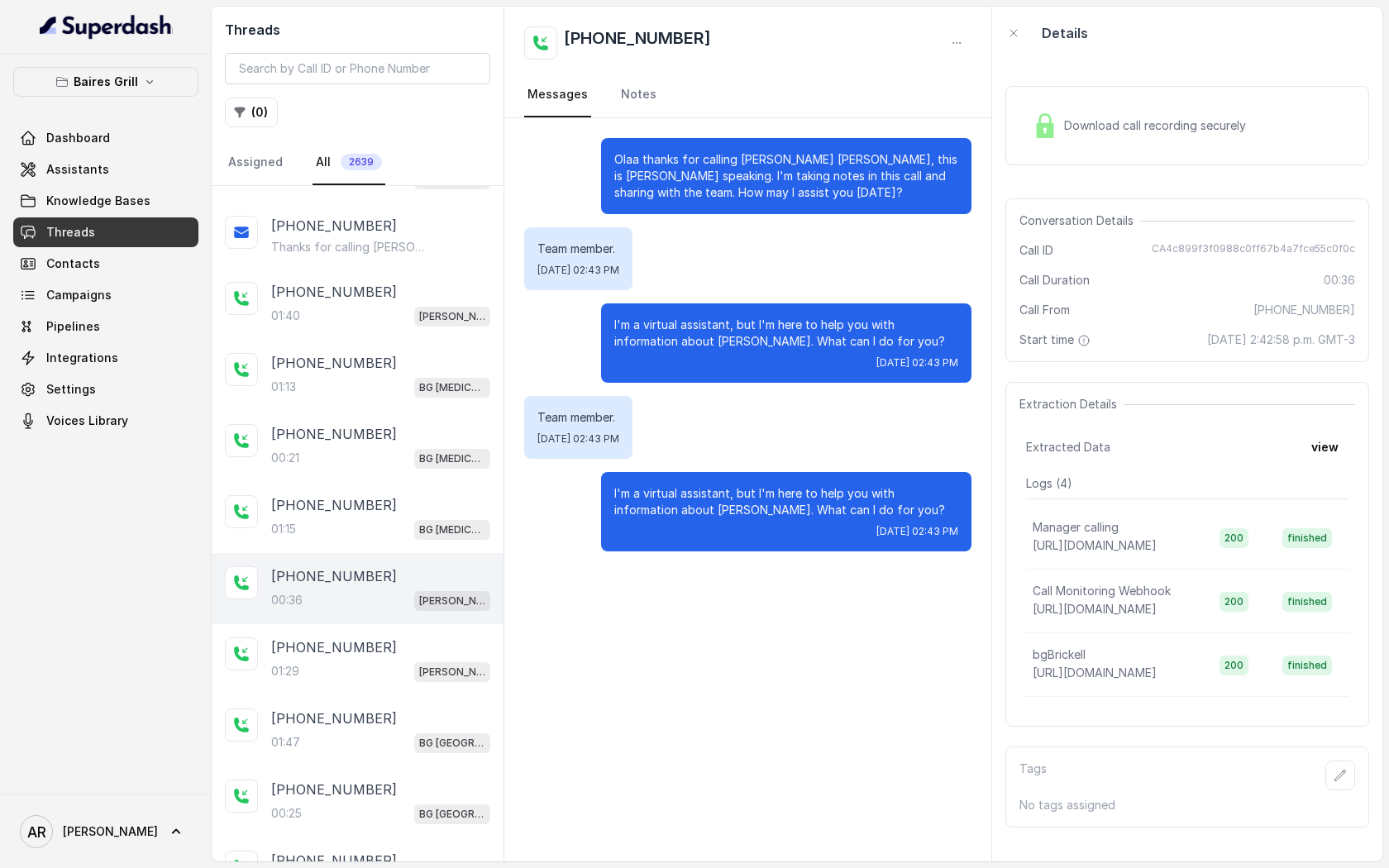
click at [1093, 147] on div "Download call recording securely" at bounding box center [1187, 125] width 364 height 79
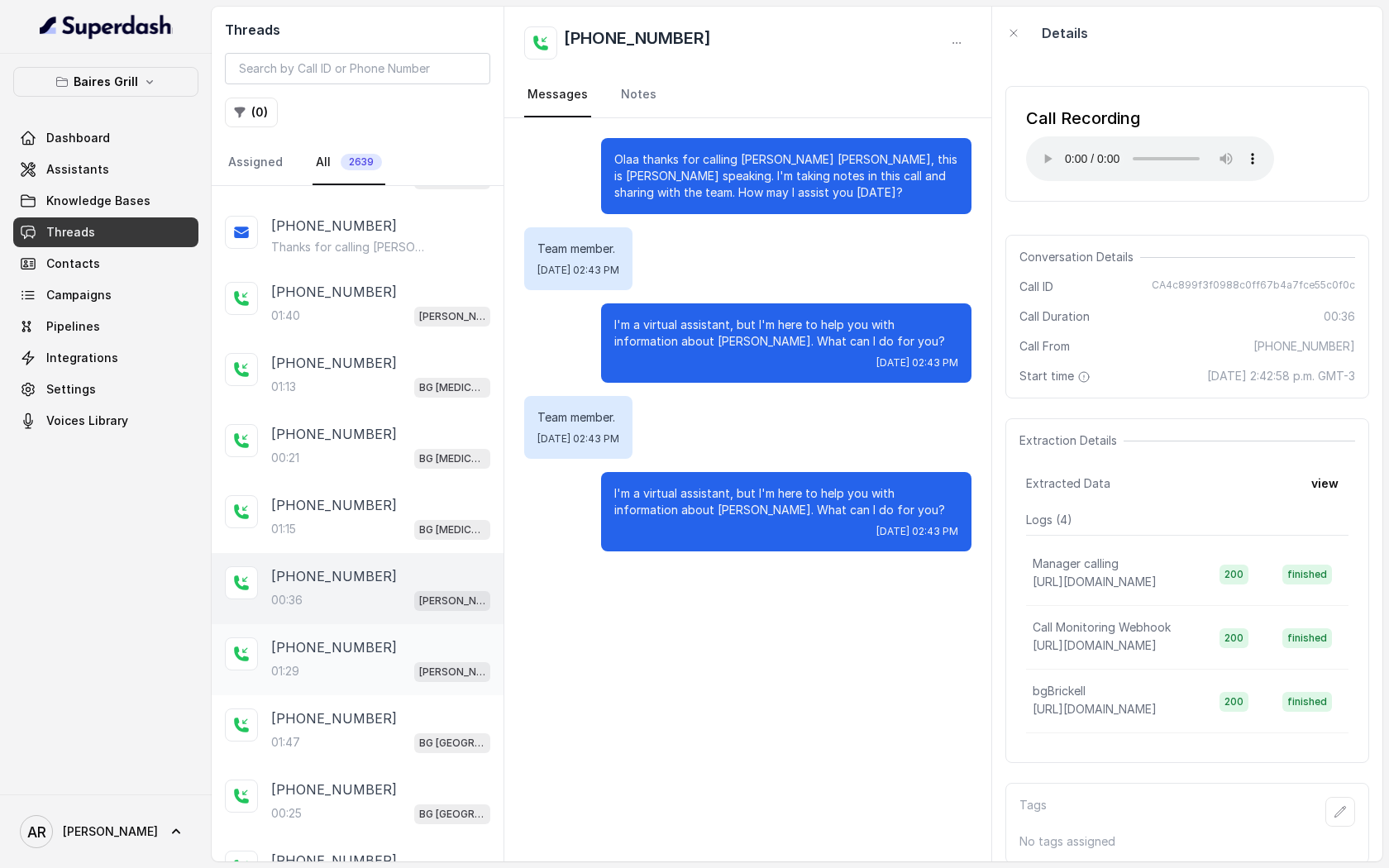
click at [412, 638] on div "+17867701115" at bounding box center [380, 647] width 219 height 20
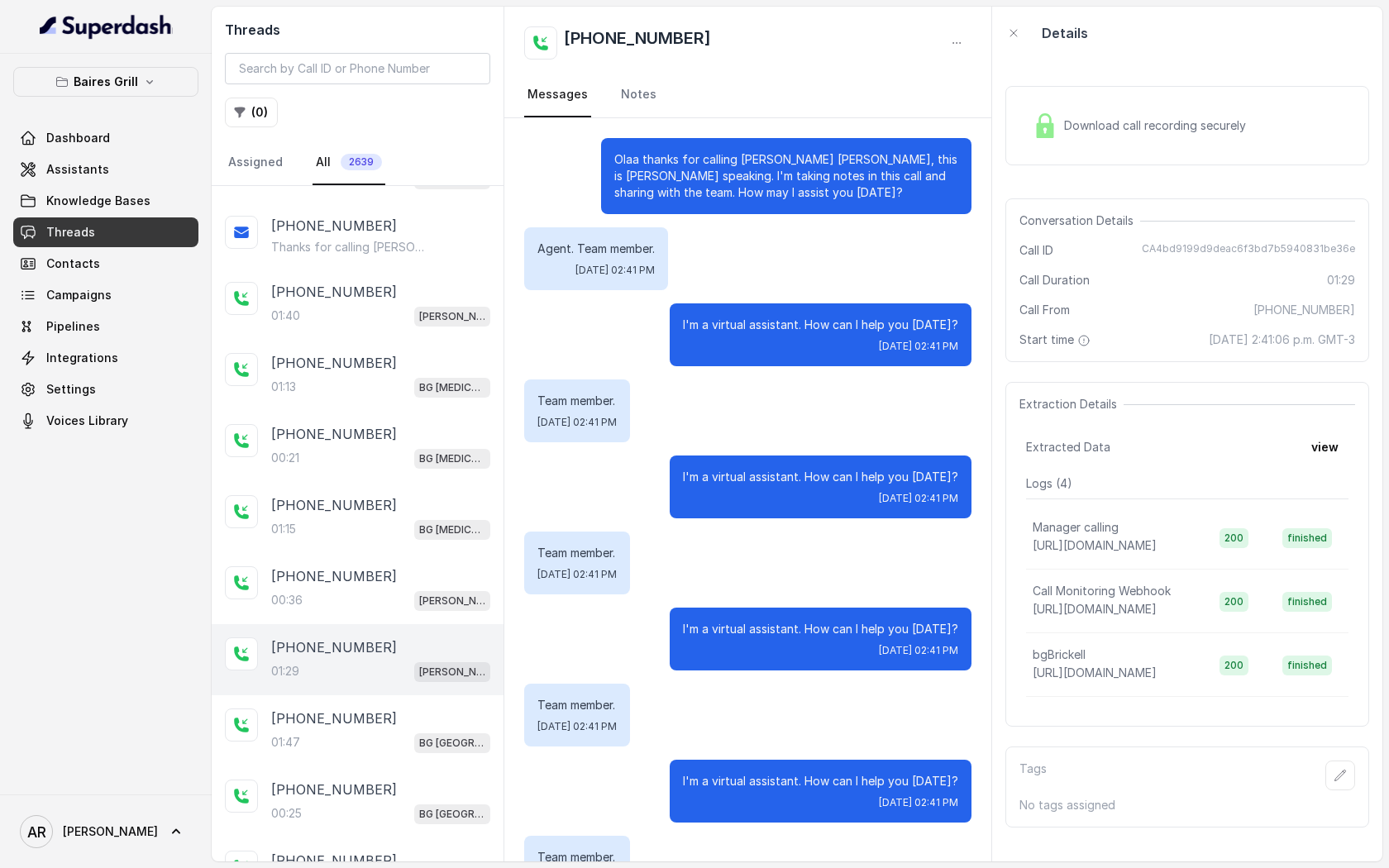
scroll to position [666, 0]
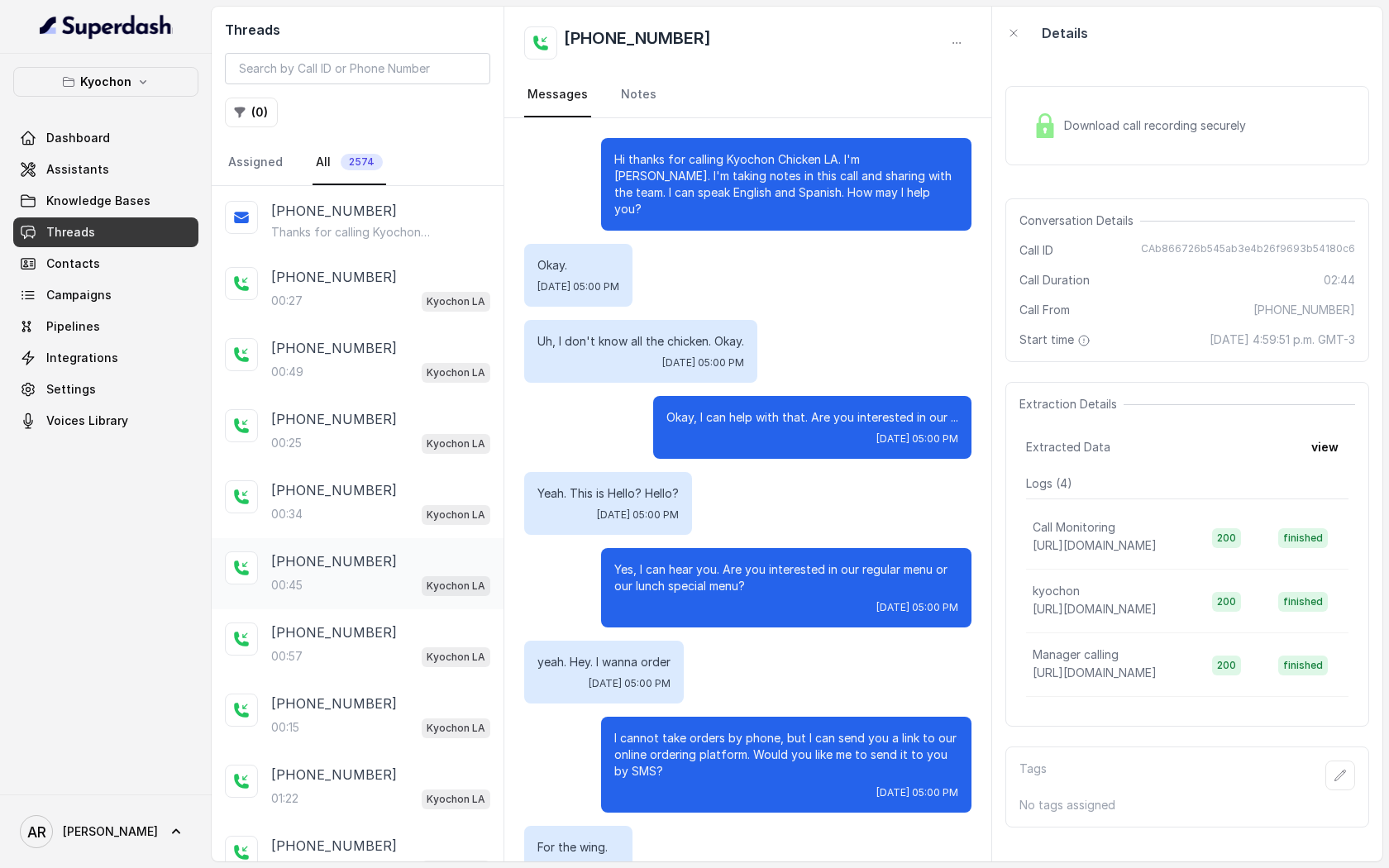
scroll to position [659, 0]
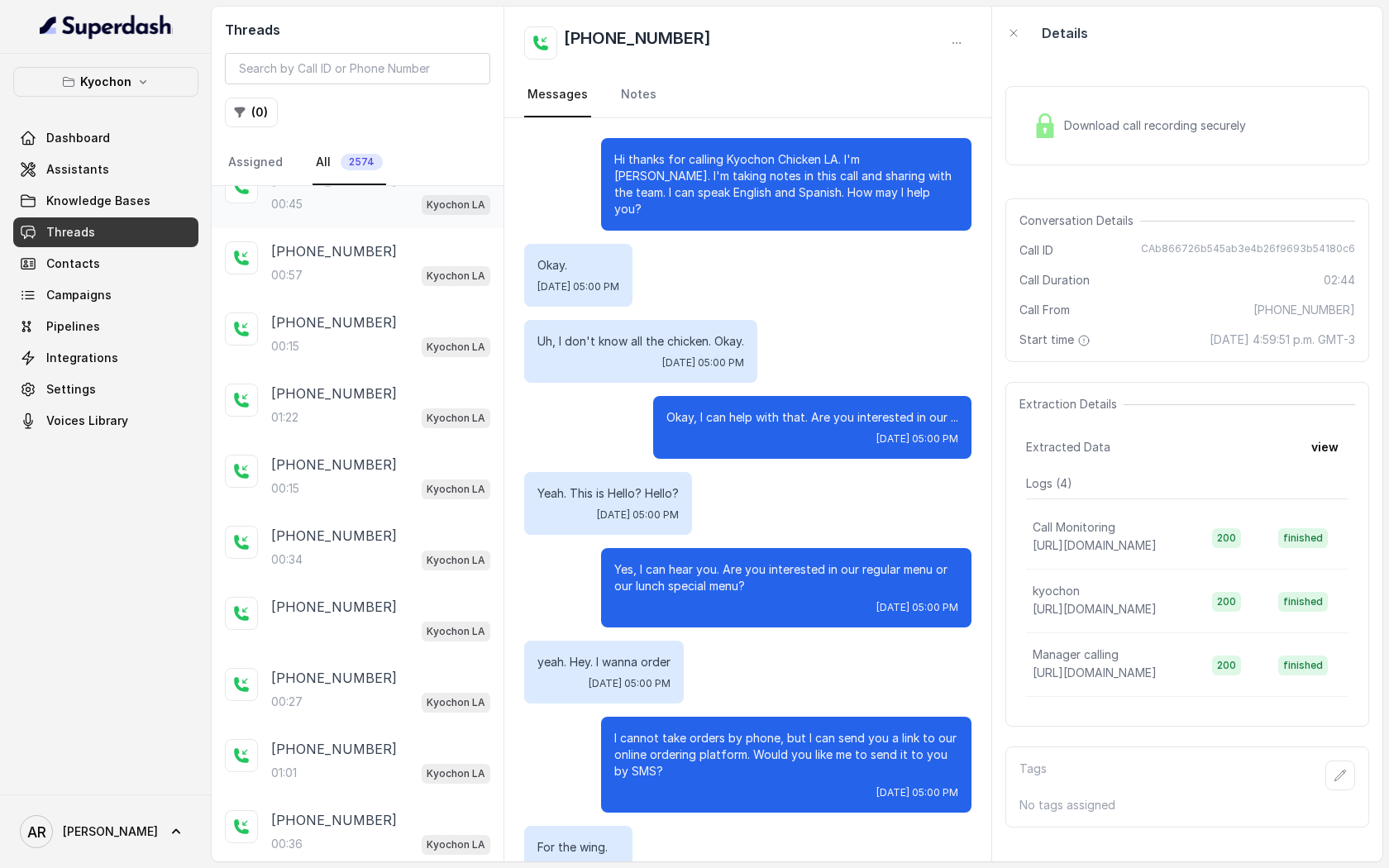
click at [335, 372] on div "[PHONE_NUMBER]:22 Kyochon LA" at bounding box center [357, 406] width 292 height 71
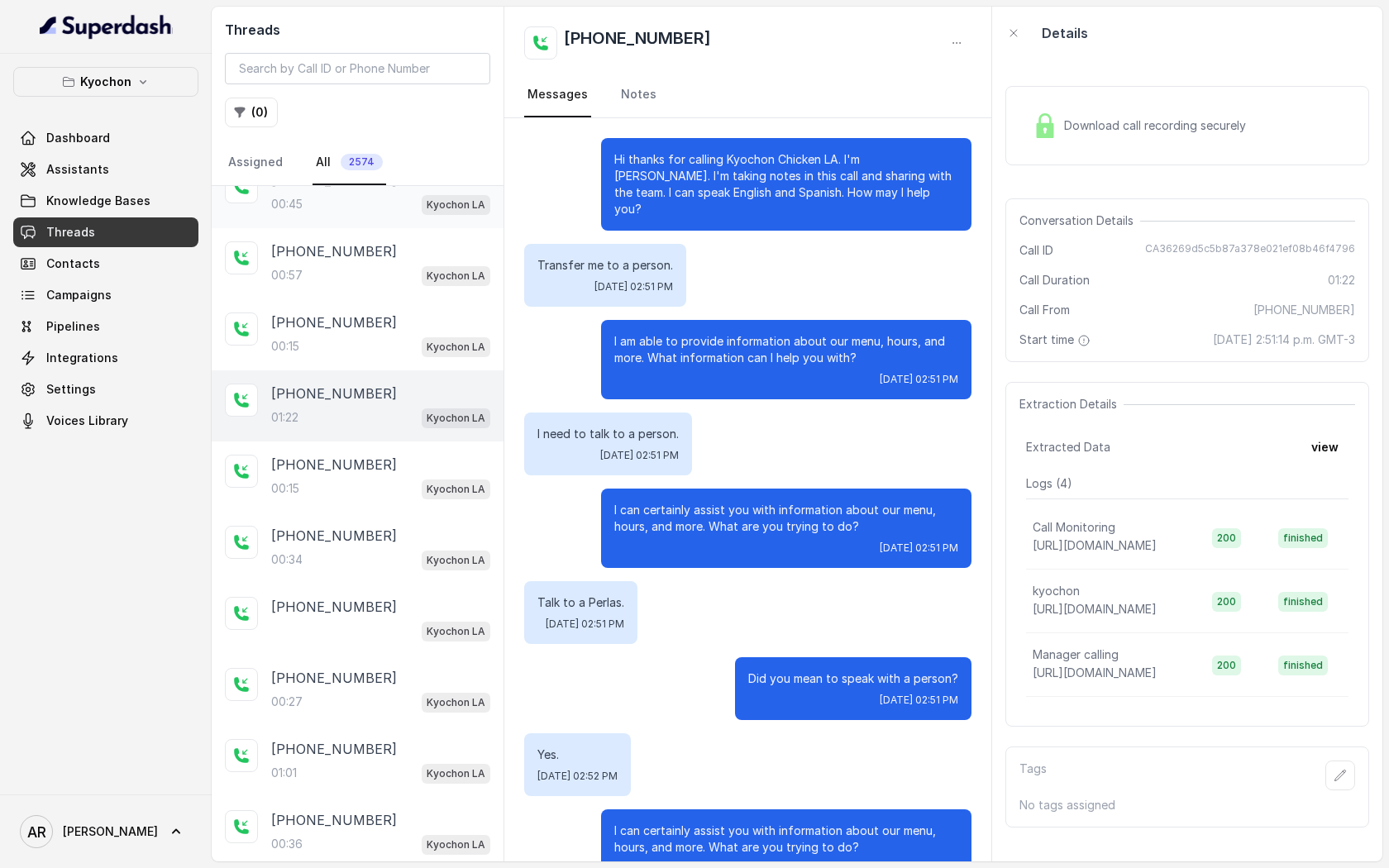
scroll to position [384, 0]
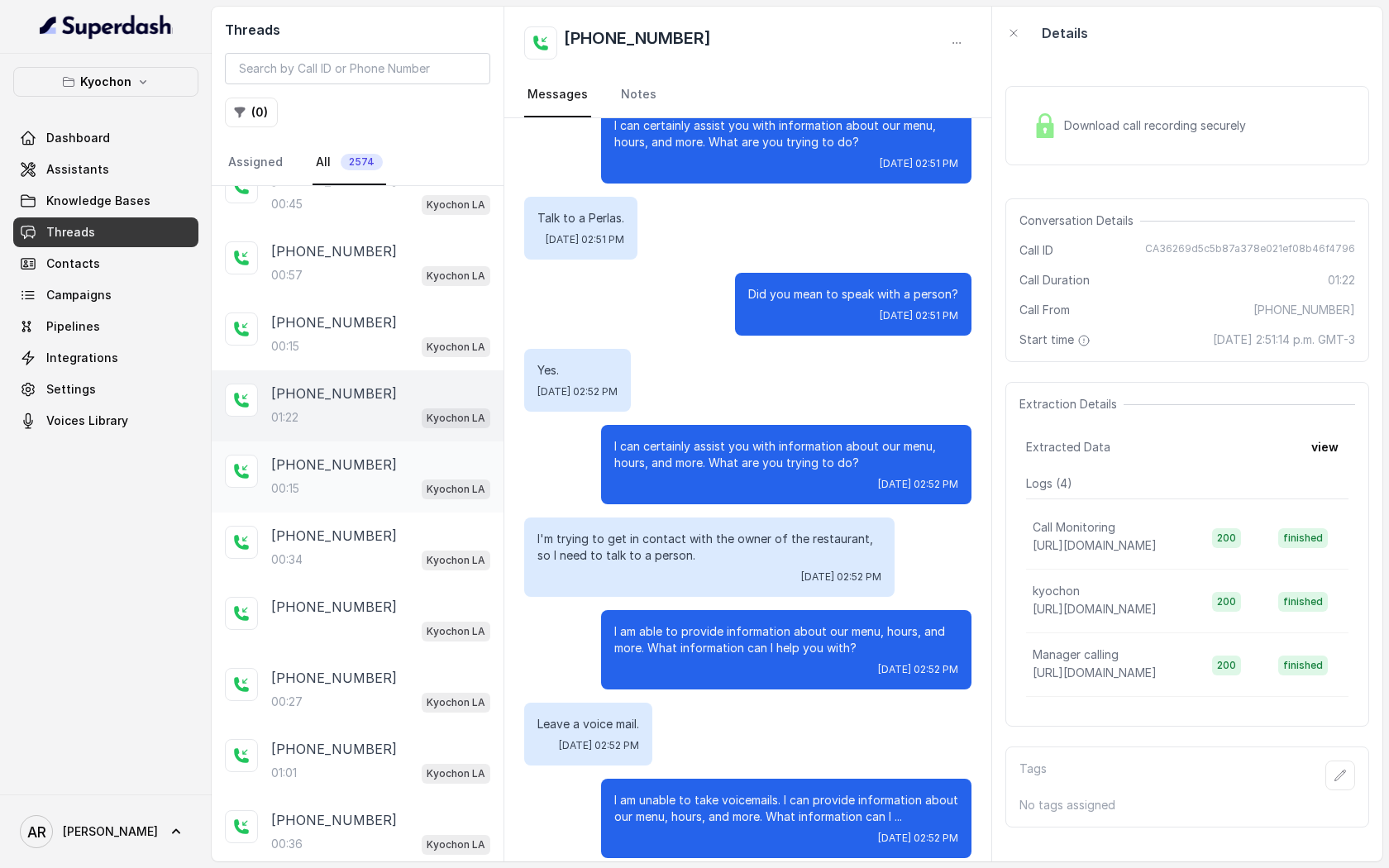
click at [337, 455] on p "[PHONE_NUMBER]" at bounding box center [334, 464] width 126 height 20
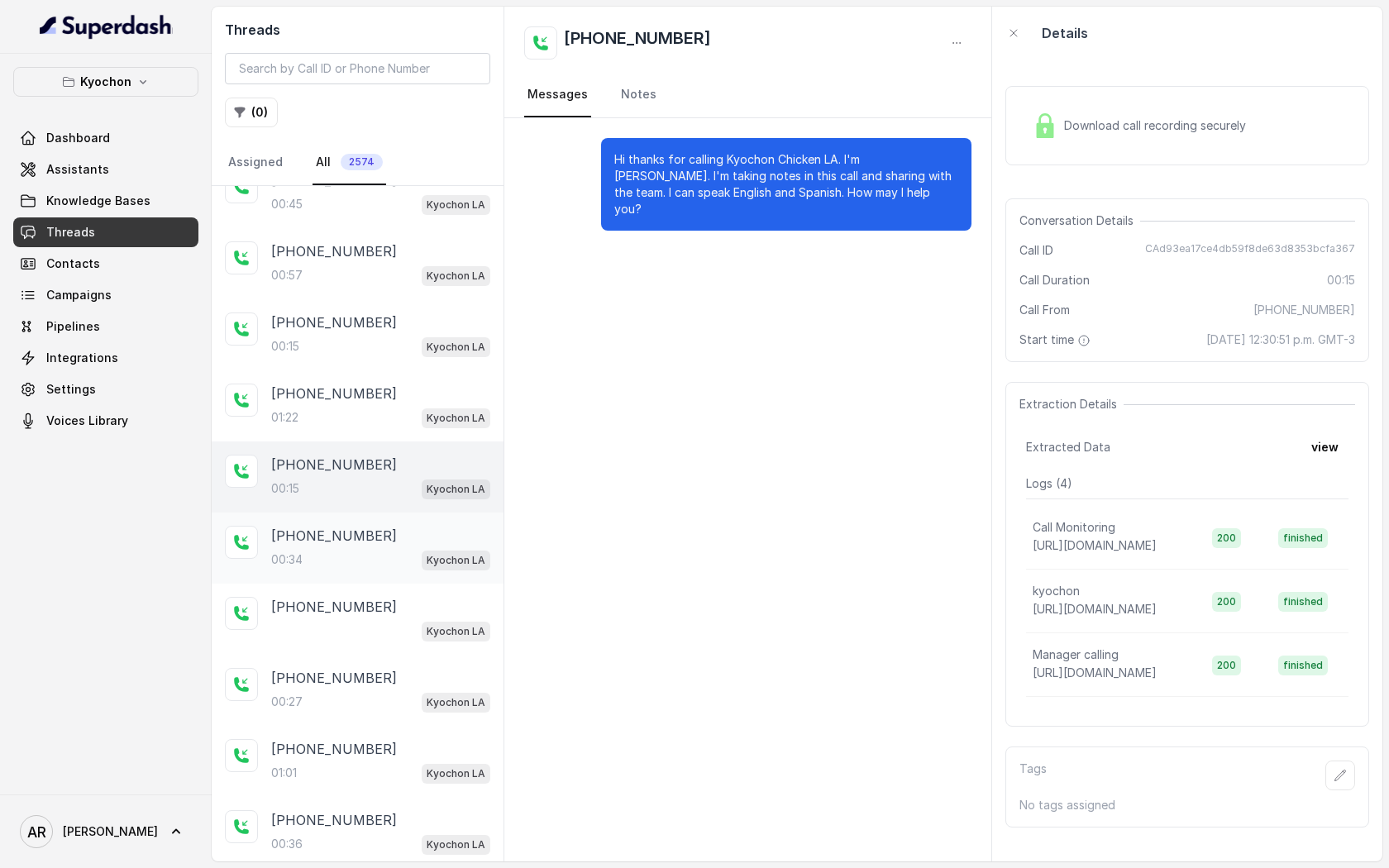
click at [337, 527] on p "[PHONE_NUMBER]" at bounding box center [334, 535] width 126 height 20
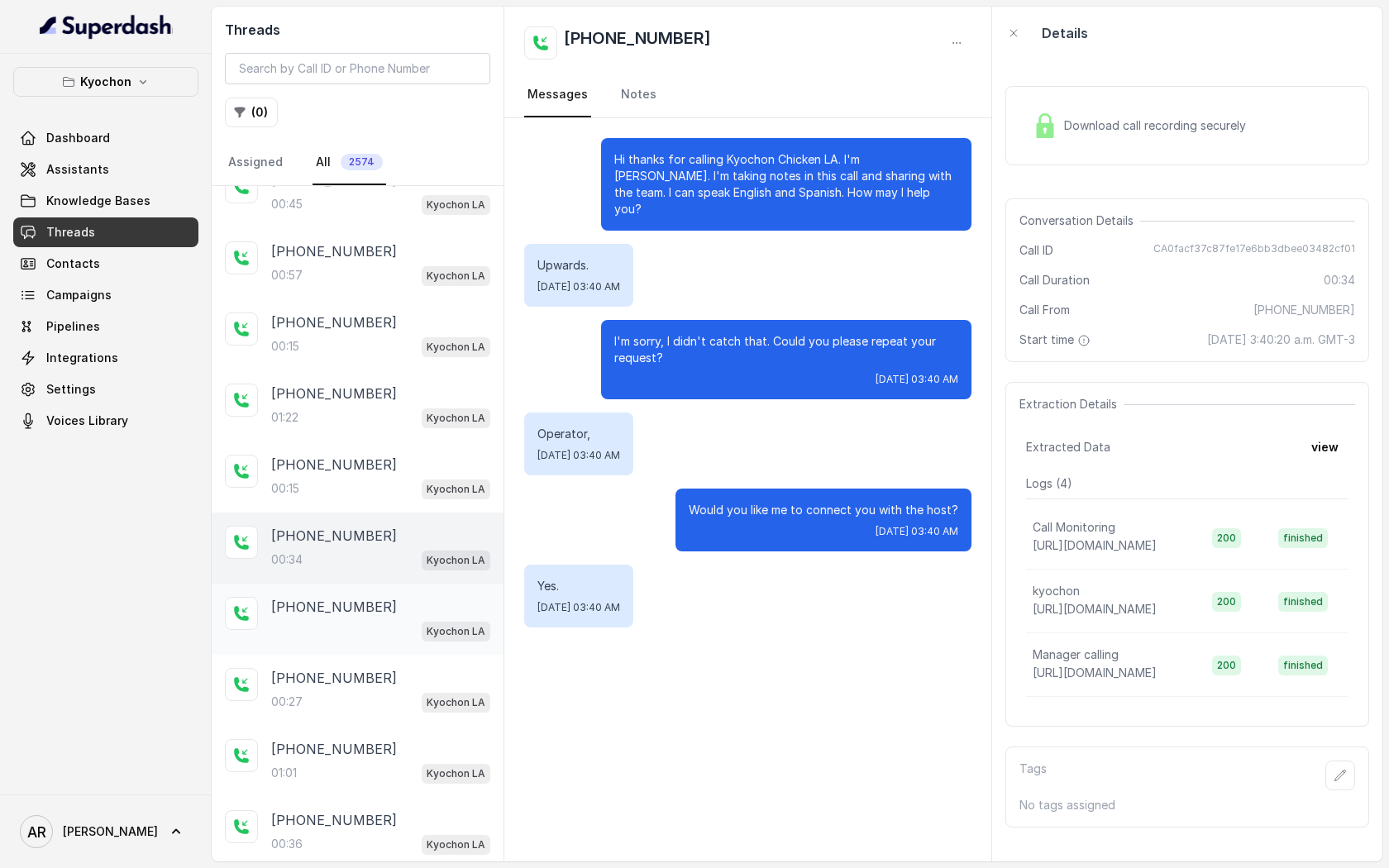
click at [359, 631] on div "Kyochon LA" at bounding box center [380, 630] width 219 height 21
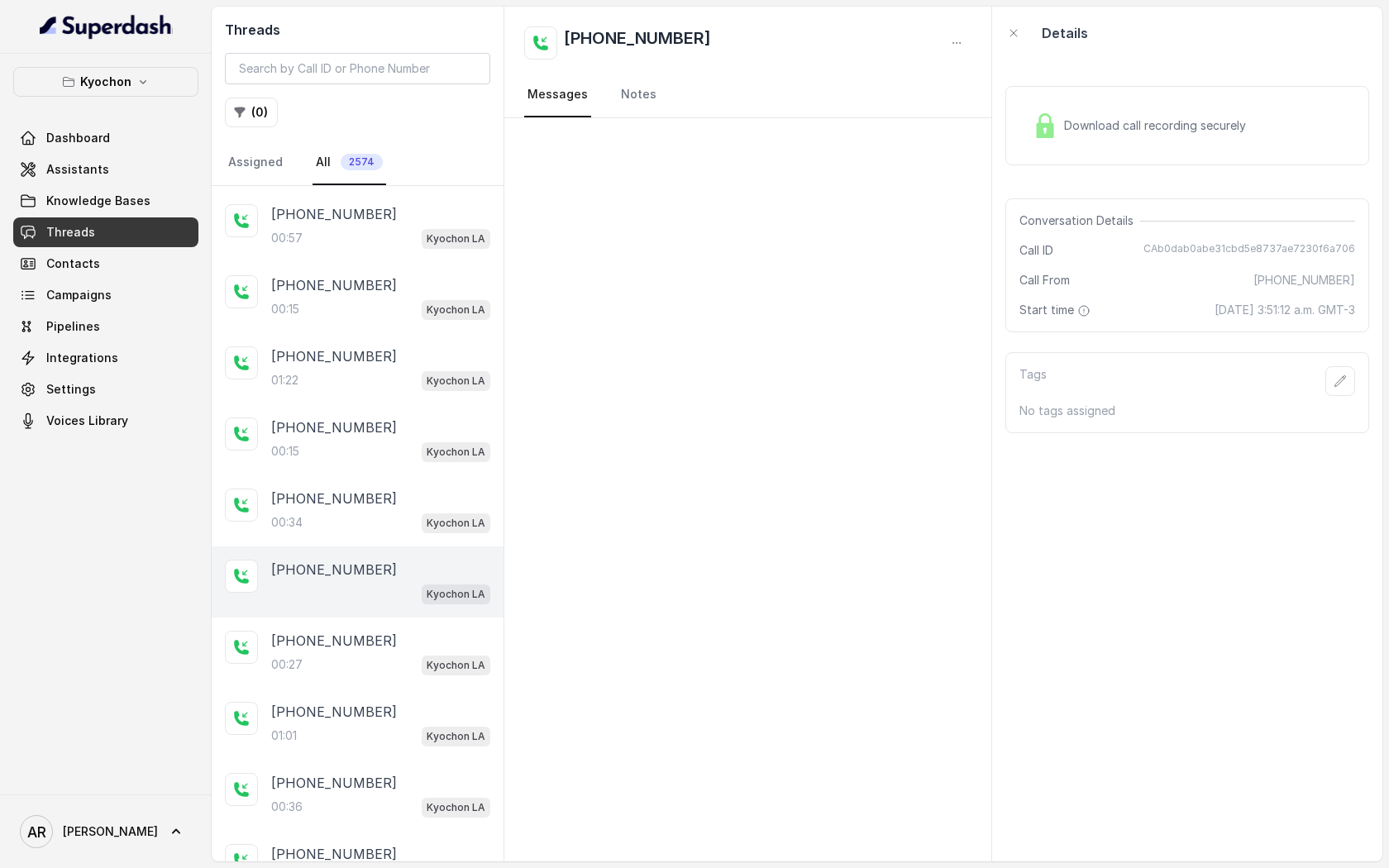
click at [359, 631] on p "[PHONE_NUMBER]" at bounding box center [334, 641] width 126 height 20
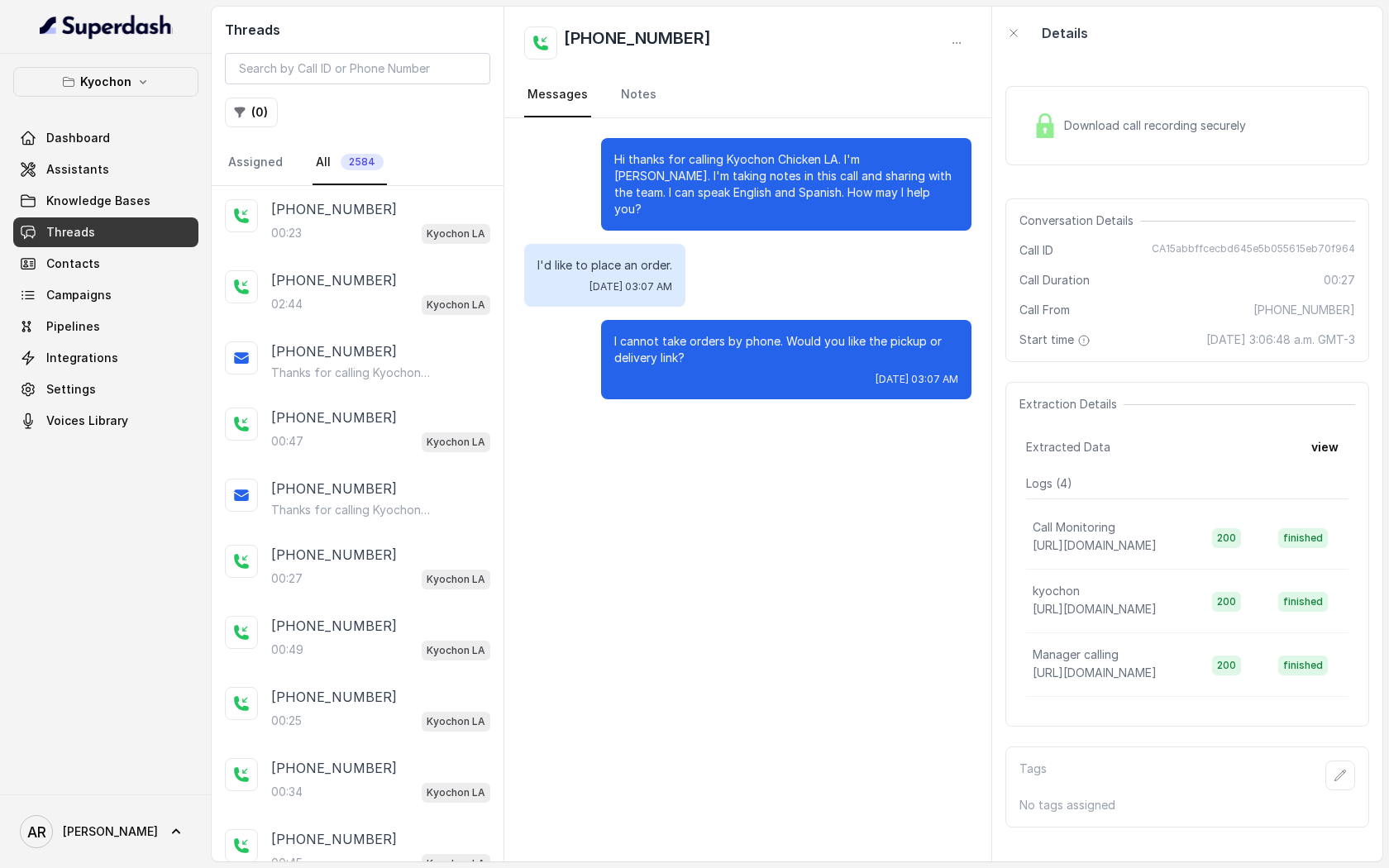
click at [123, 59] on div "Kyochon Dashboard Assistants Knowledge Bases Threads Contacts Campaigns Pipelin…" at bounding box center [105, 424] width 212 height 741
click at [126, 86] on p "Kyochon" at bounding box center [105, 81] width 51 height 20
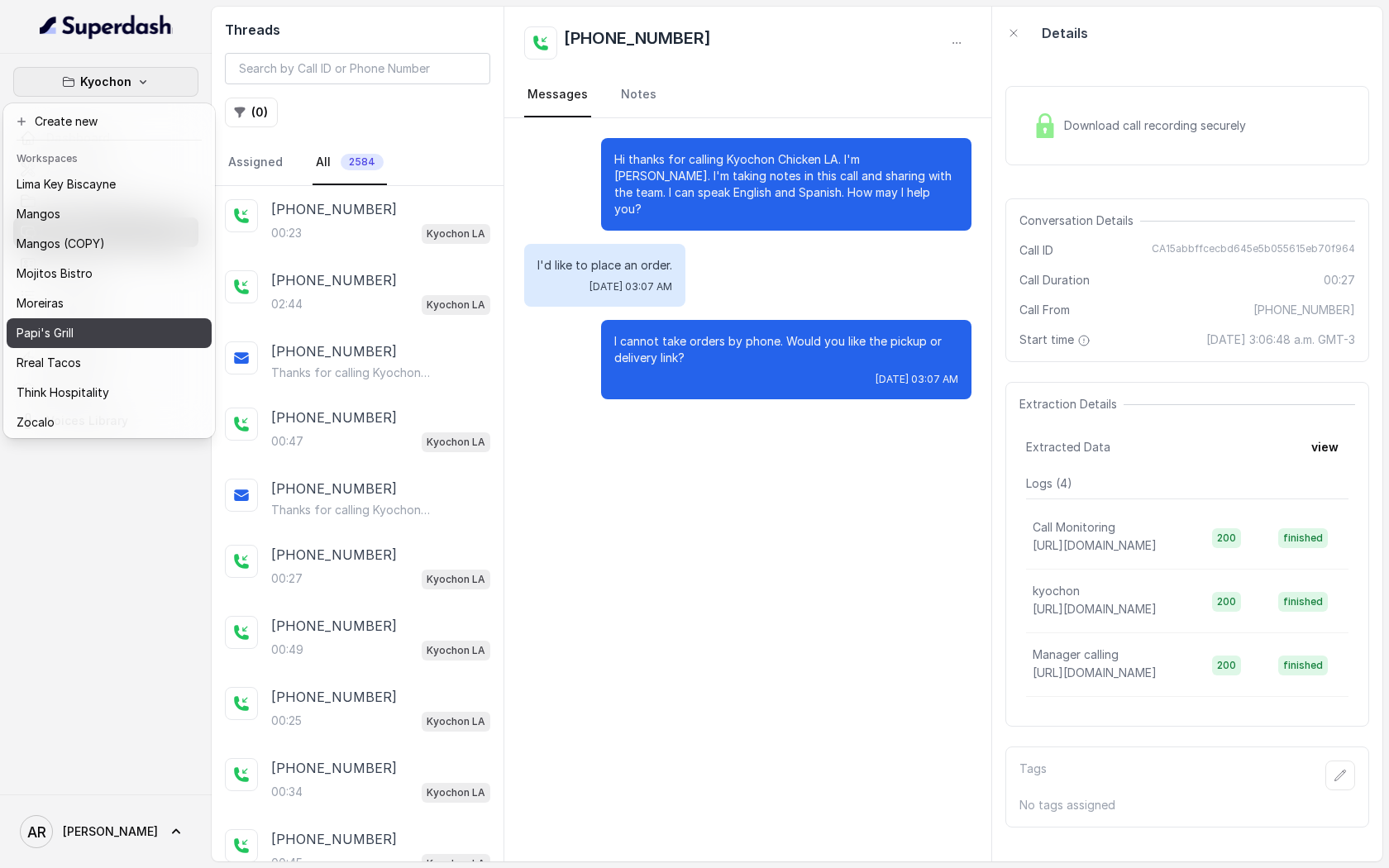
scroll to position [301, 0]
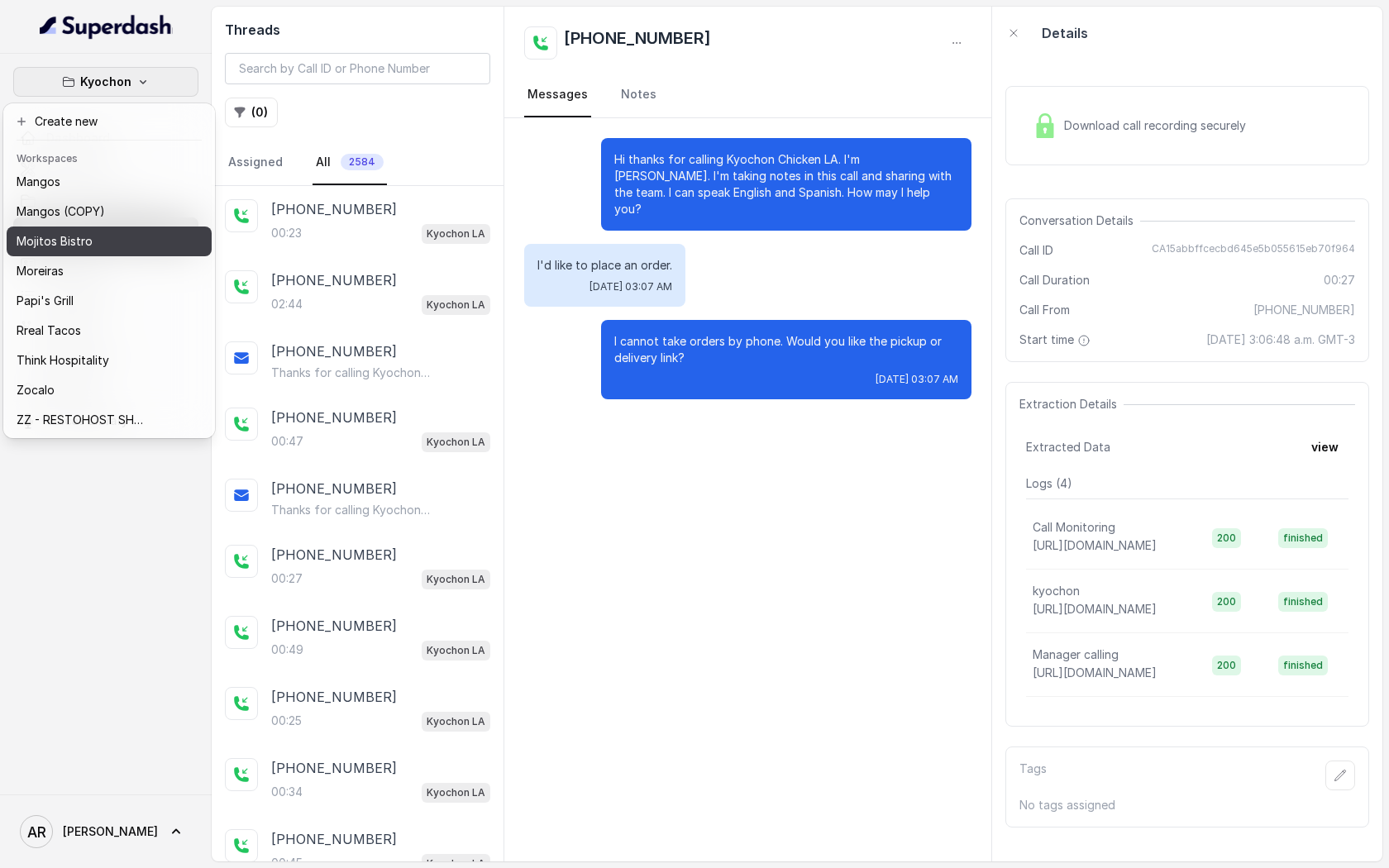
click at [140, 246] on div "Mojitos Bistro" at bounding box center [83, 241] width 132 height 20
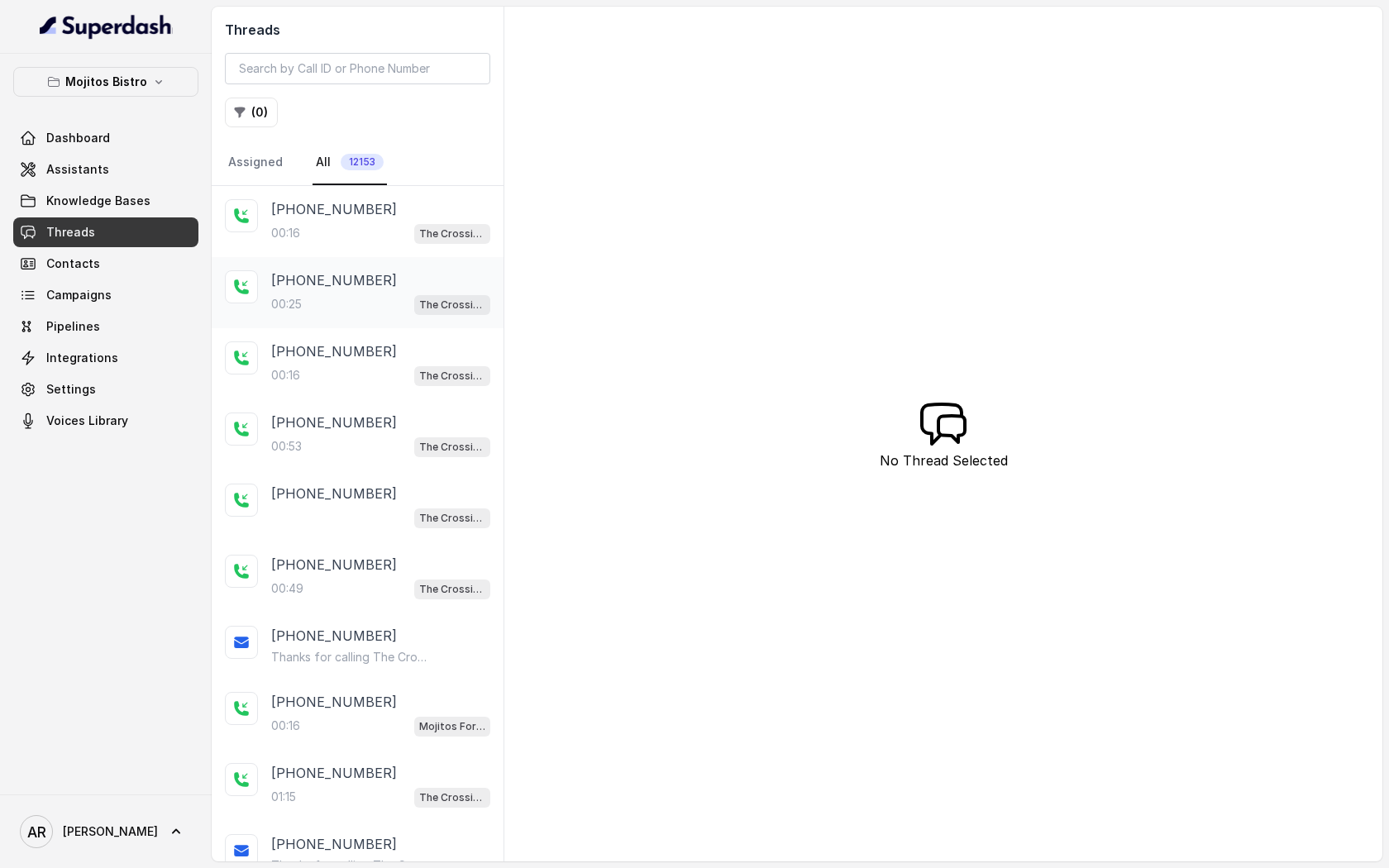
click at [349, 270] on p "[PHONE_NUMBER]" at bounding box center [334, 280] width 126 height 20
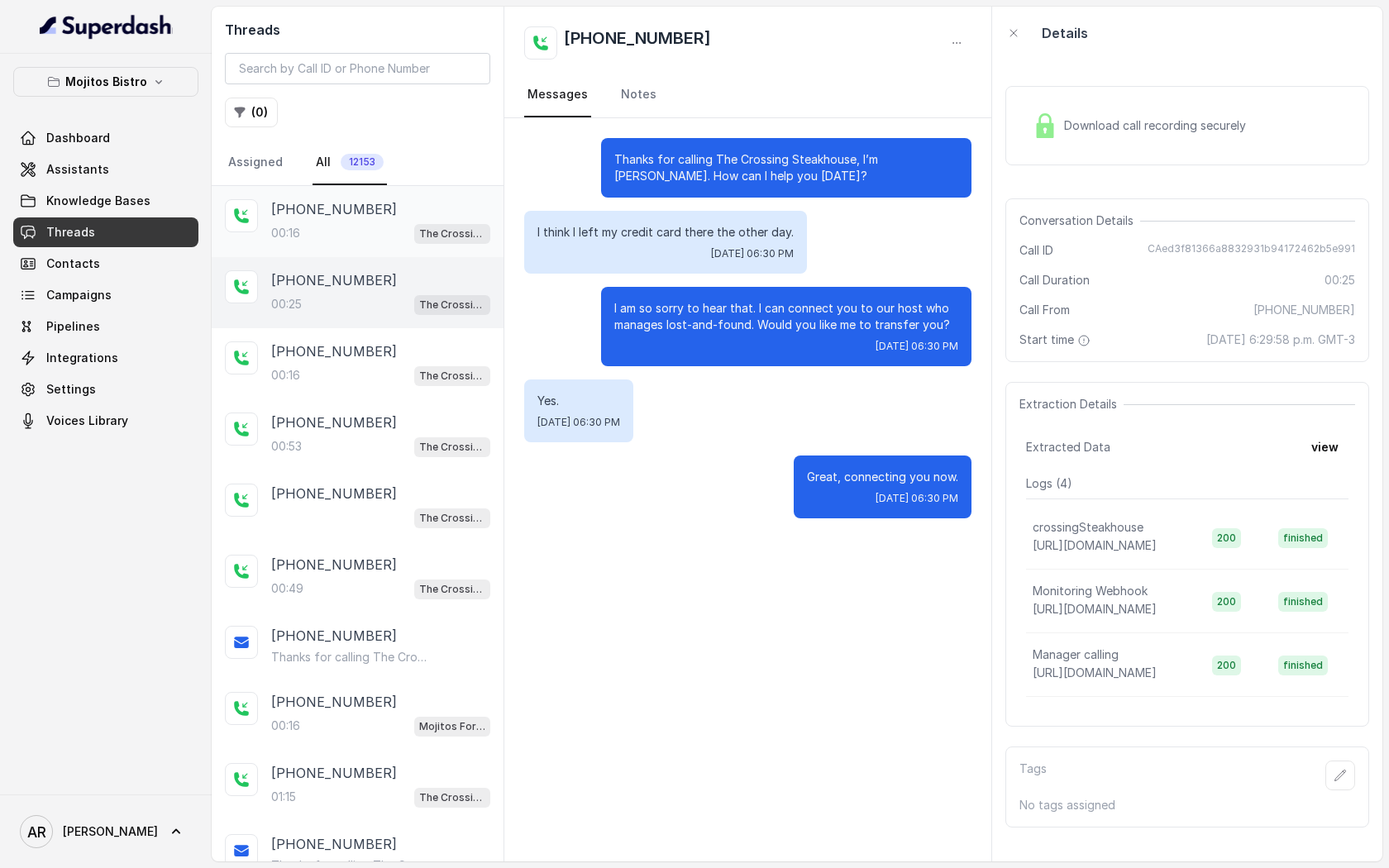
click at [349, 227] on div "00:16 The Crossing Steakhouse" at bounding box center [380, 233] width 219 height 21
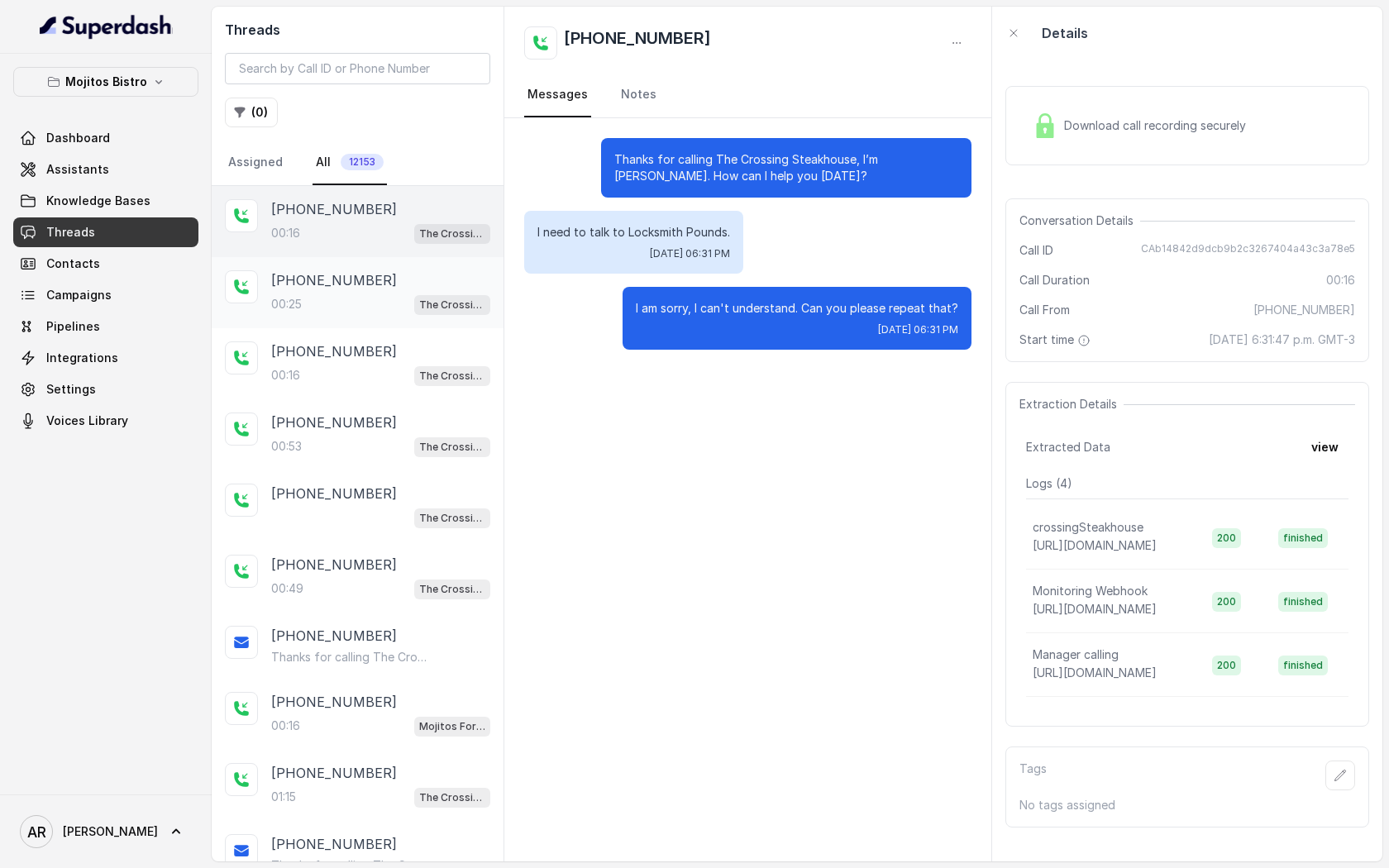
click at [362, 299] on div "00:25 The Crossing Steakhouse" at bounding box center [380, 304] width 219 height 21
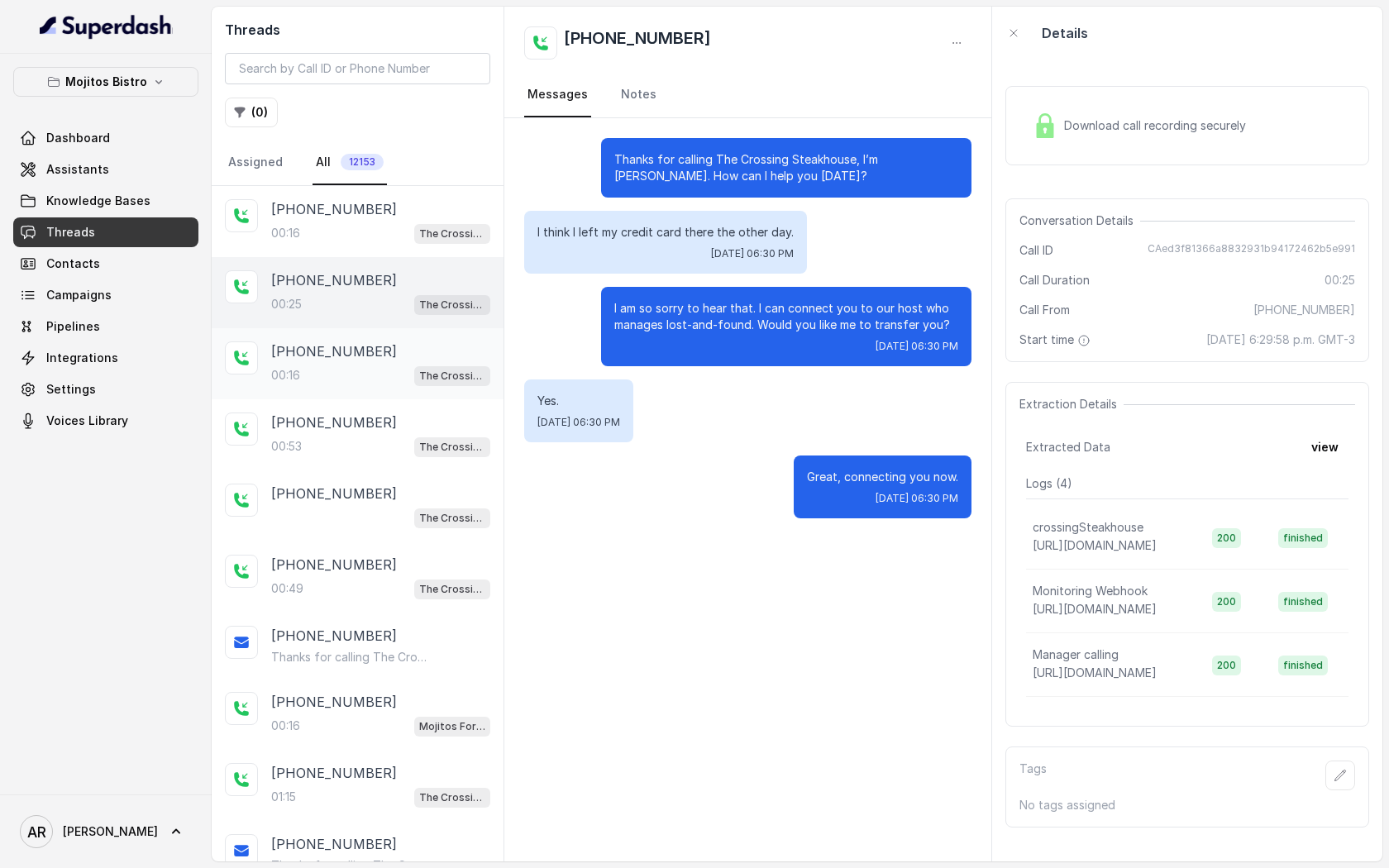
click at [381, 367] on div "00:16 The Crossing Steakhouse" at bounding box center [380, 375] width 219 height 21
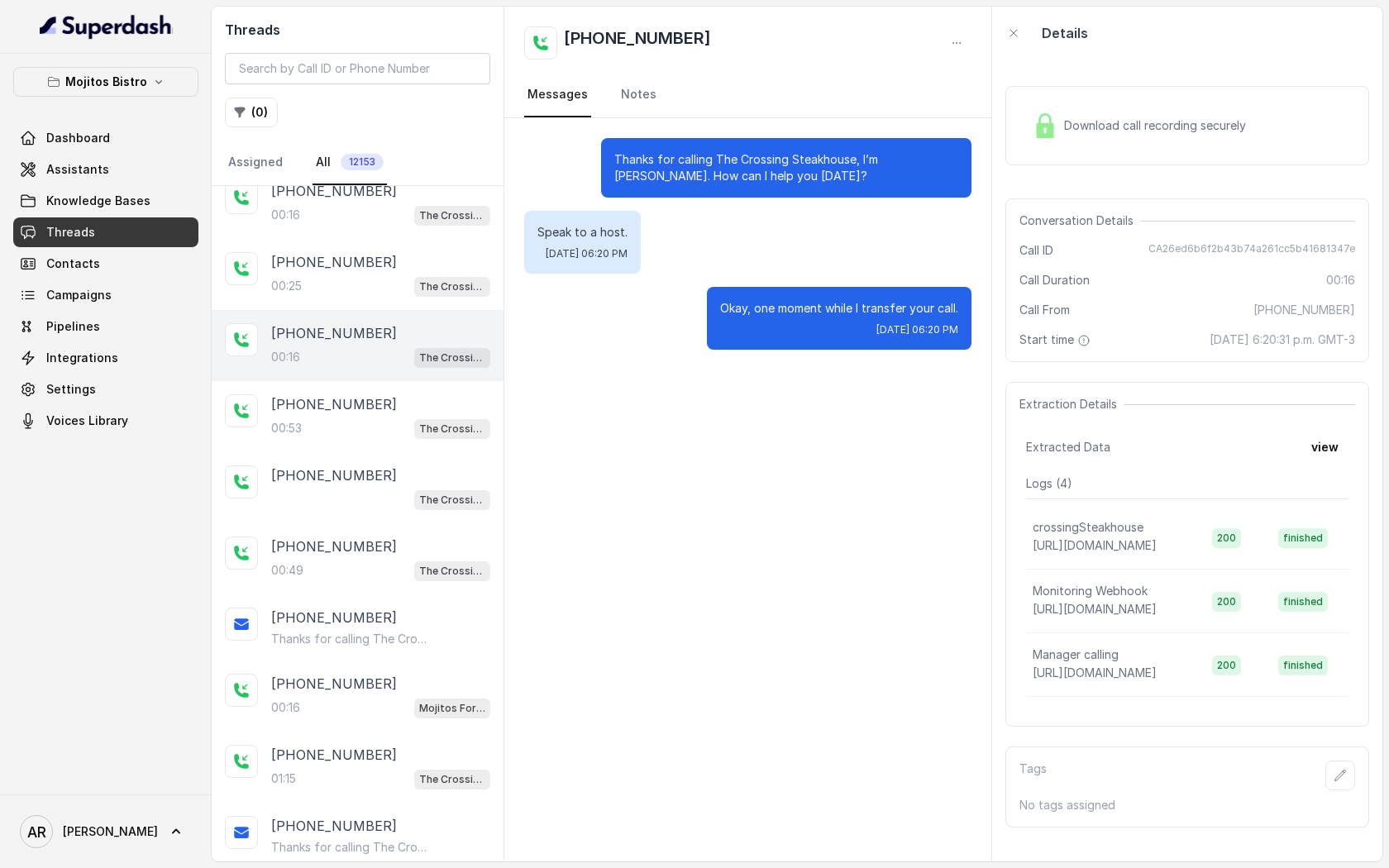
scroll to position [19, 0]
click at [390, 395] on div "[PHONE_NUMBER]" at bounding box center [380, 403] width 219 height 20
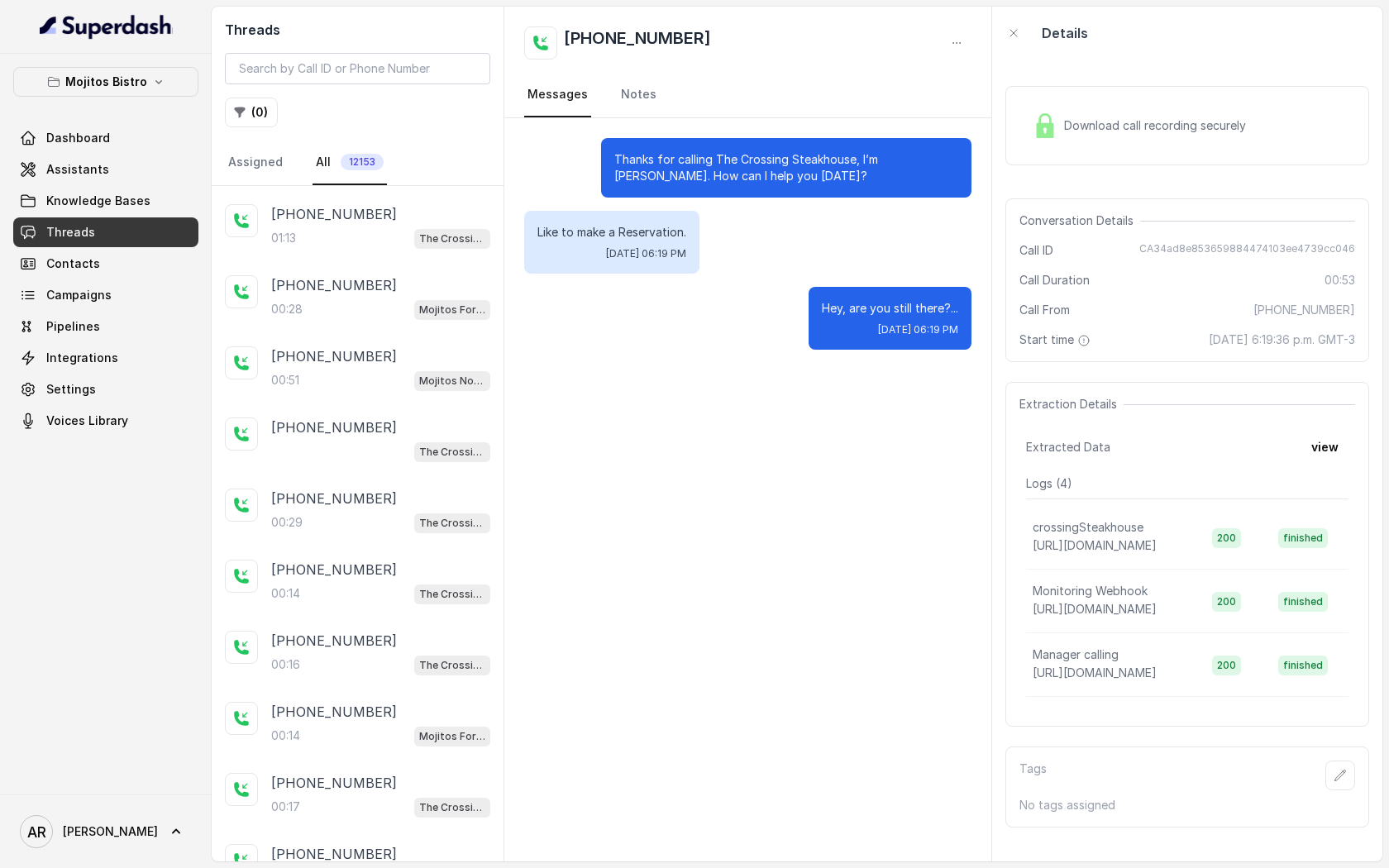
scroll to position [776, 0]
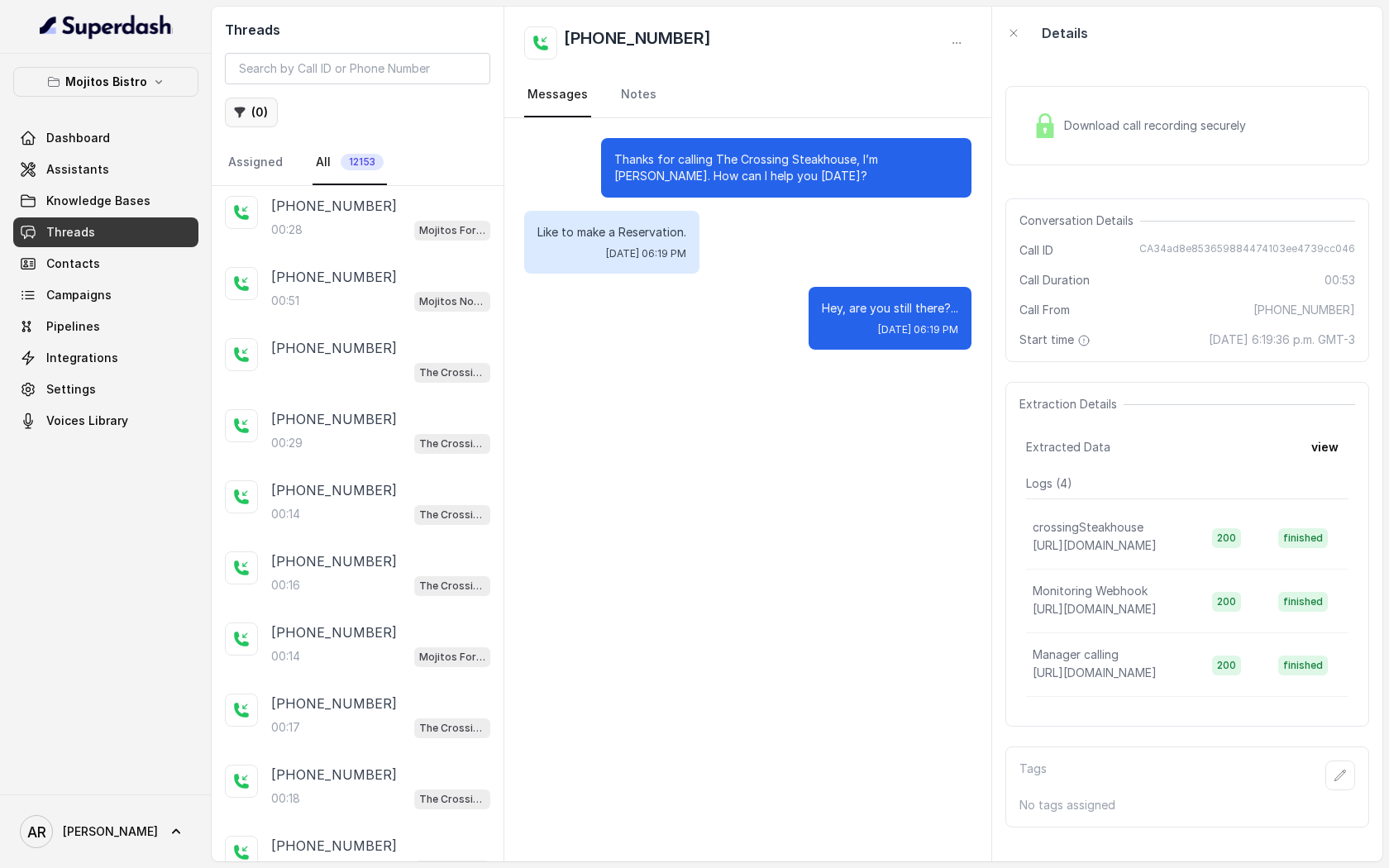
click at [267, 113] on button "( 0 )" at bounding box center [251, 113] width 53 height 30
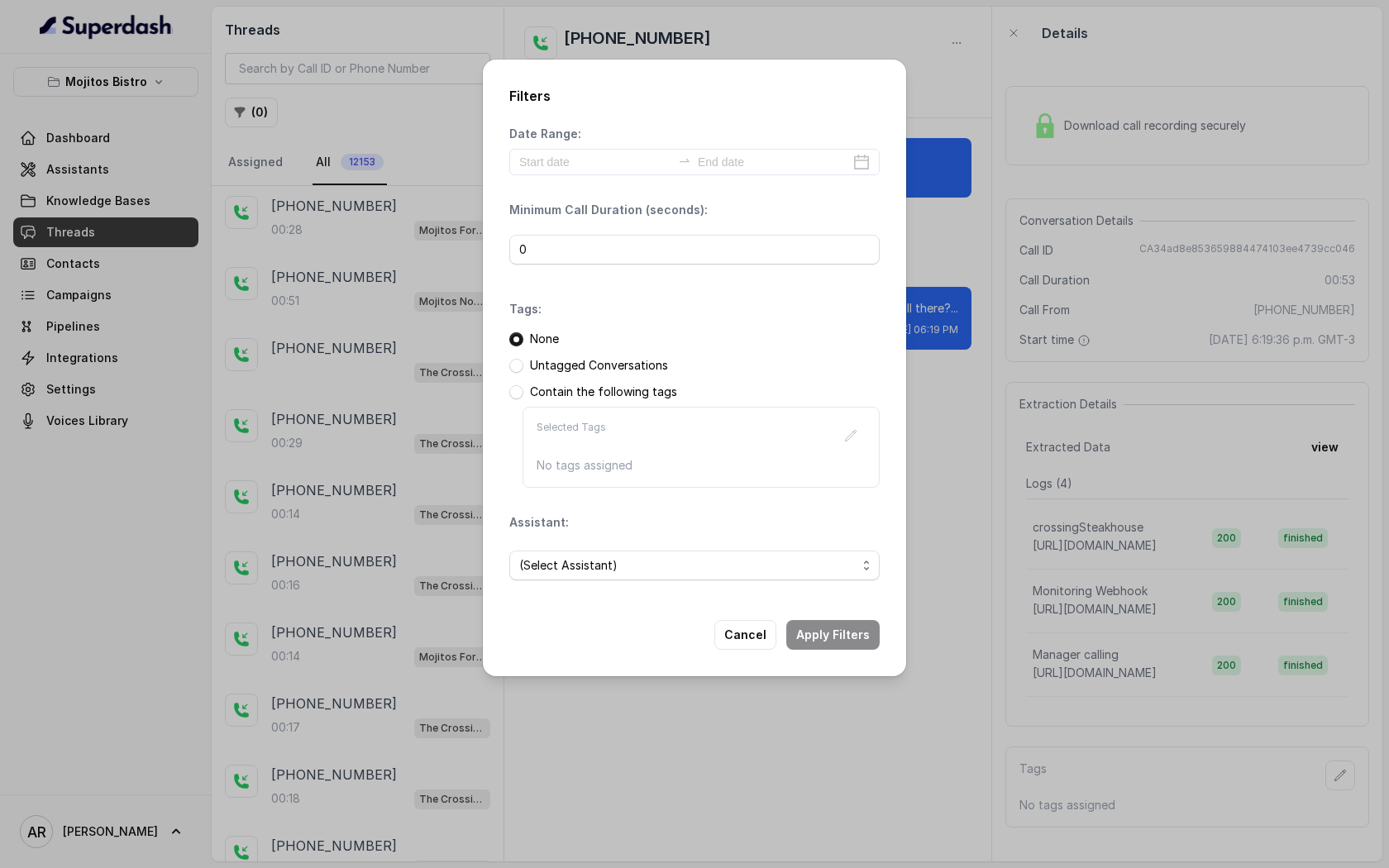
click at [609, 179] on div "Date Range: Minimum Call Duration (seconds): 0 Tags: None Untagged Conversation…" at bounding box center [694, 360] width 370 height 468
click at [594, 159] on input at bounding box center [595, 162] width 152 height 19
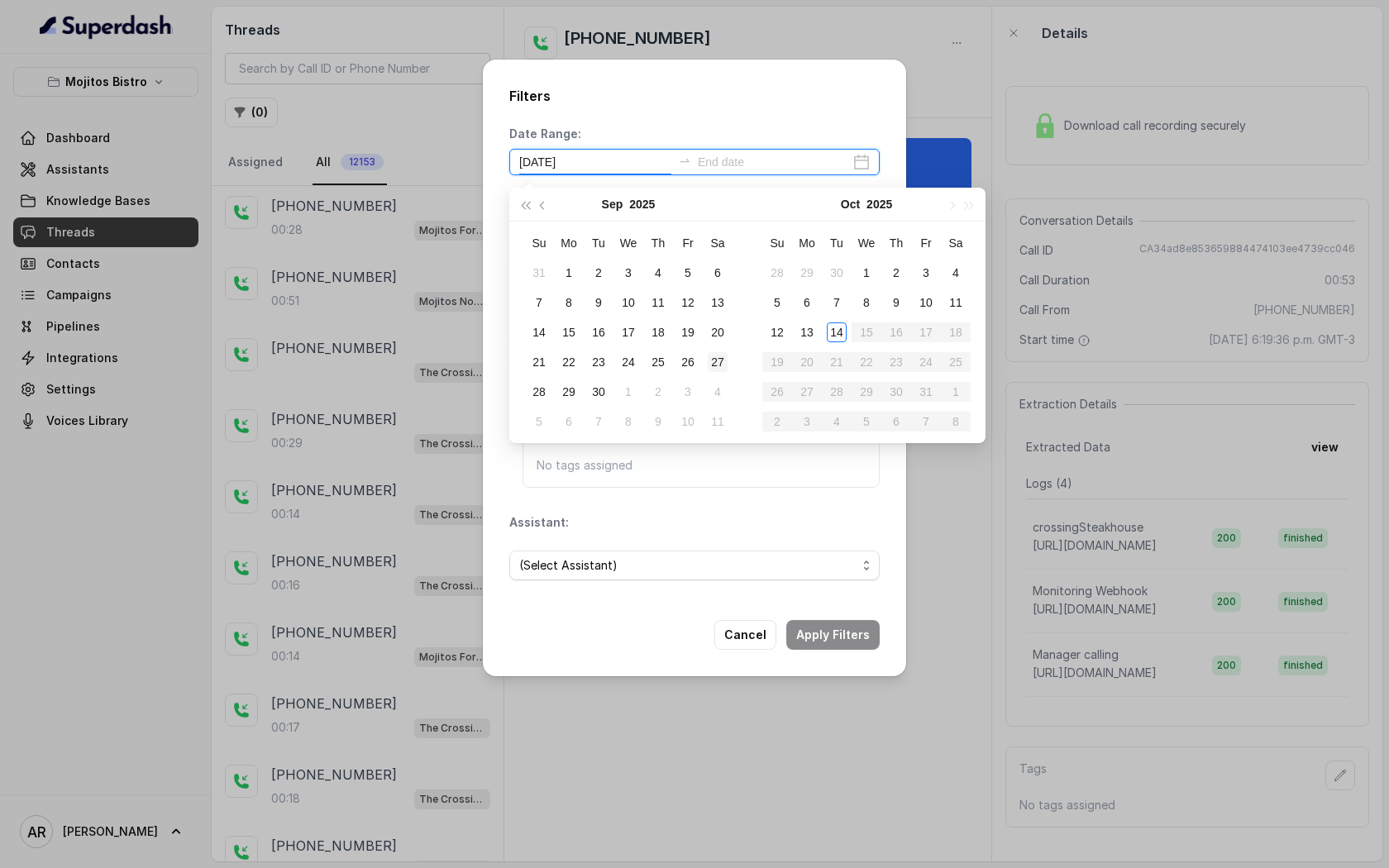
type input "[DATE]"
click at [846, 329] on div "14" at bounding box center [836, 332] width 20 height 20
type input "[DATE]"
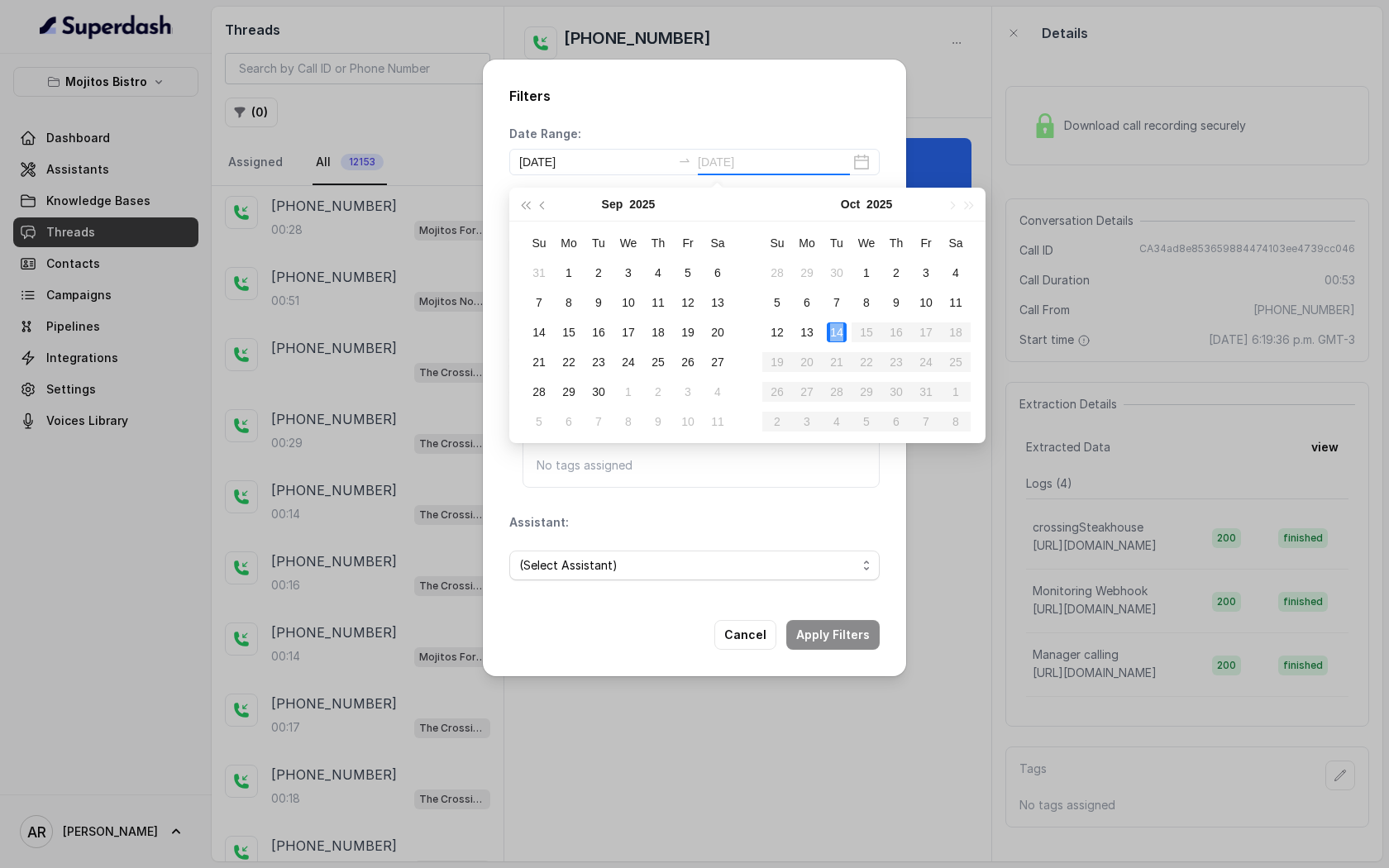
scroll to position [0, 0]
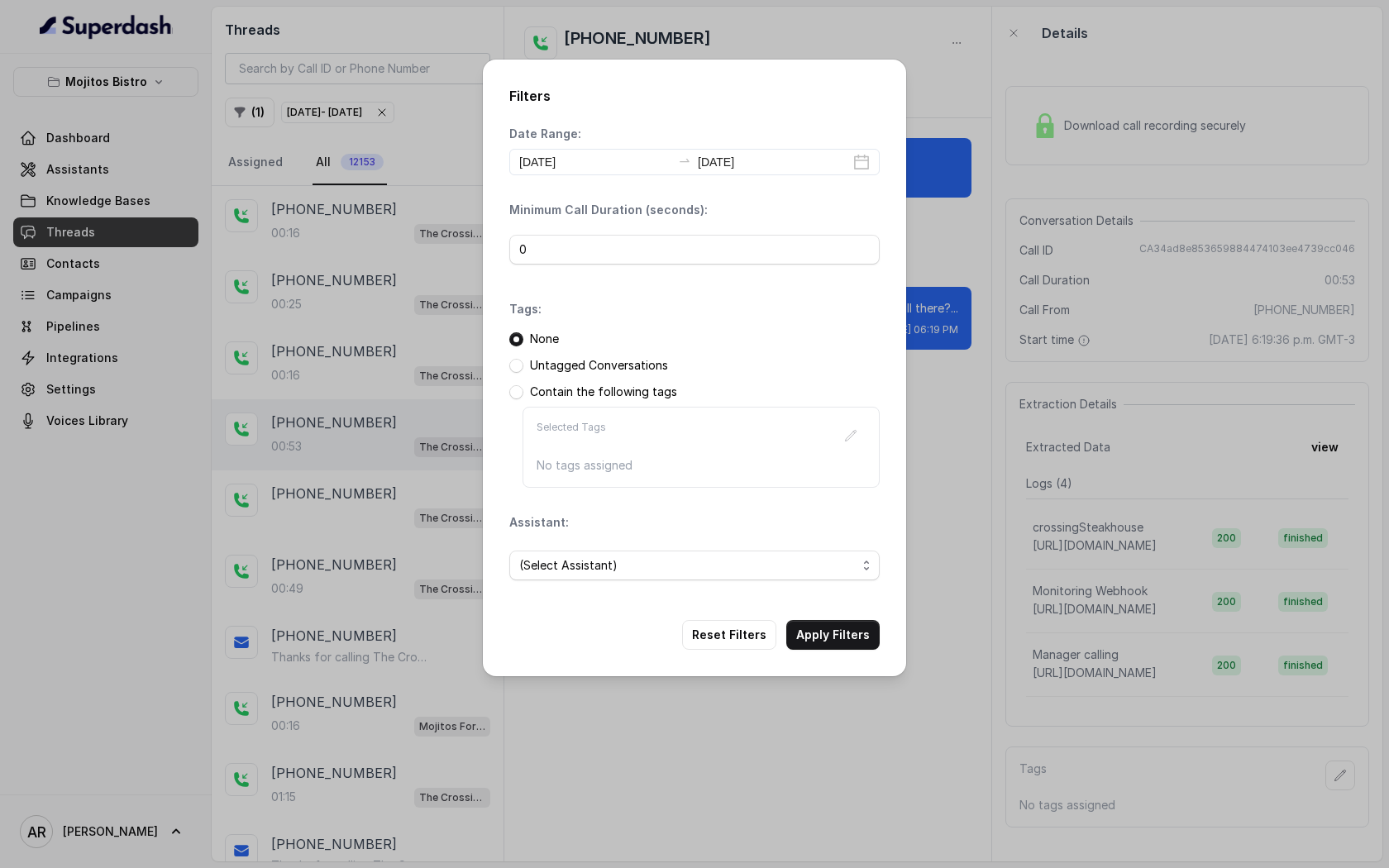
click at [854, 654] on div "Filters Date Range: [DATE] [DATE] Minimum Call Duration (seconds): 0 Tags: None…" at bounding box center [694, 368] width 423 height 617
click at [853, 647] on button "Apply Filters" at bounding box center [832, 635] width 93 height 30
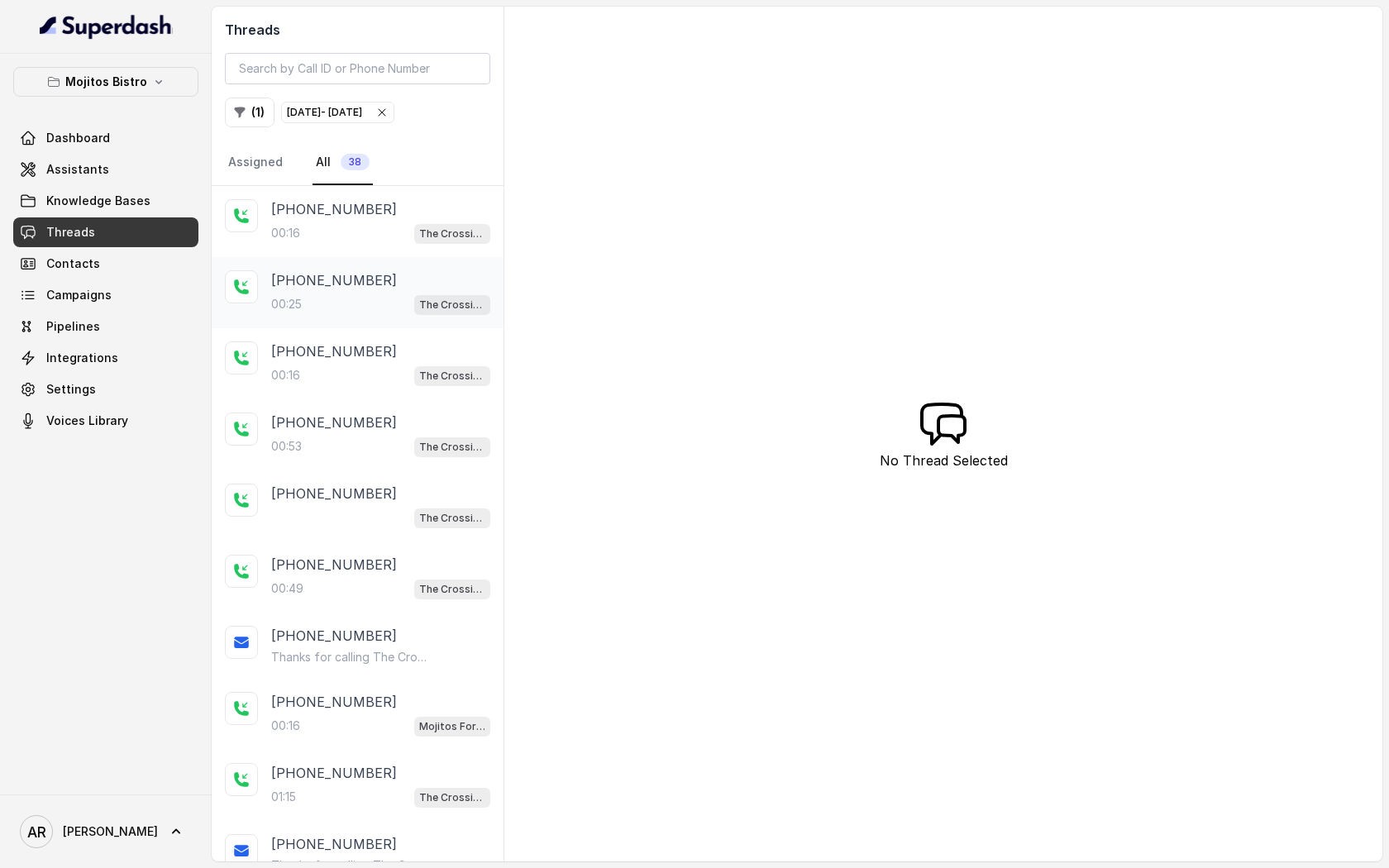
click at [449, 257] on div "[PHONE_NUMBER]:25 The Crossing Steakhouse" at bounding box center [357, 293] width 292 height 71
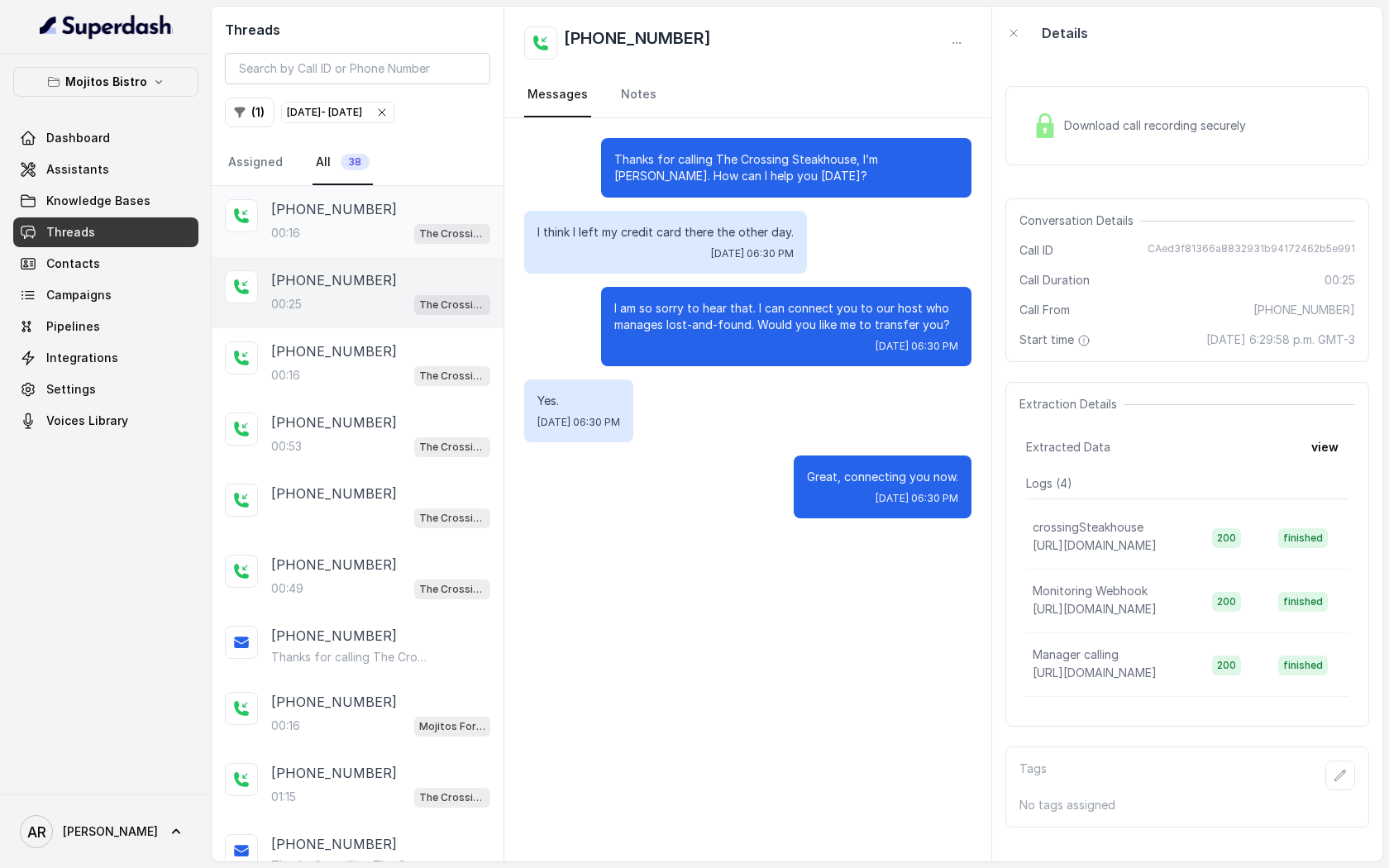
click at [405, 246] on div "[PHONE_NUMBER]:16 The Crossing Steakhouse" at bounding box center [357, 222] width 292 height 71
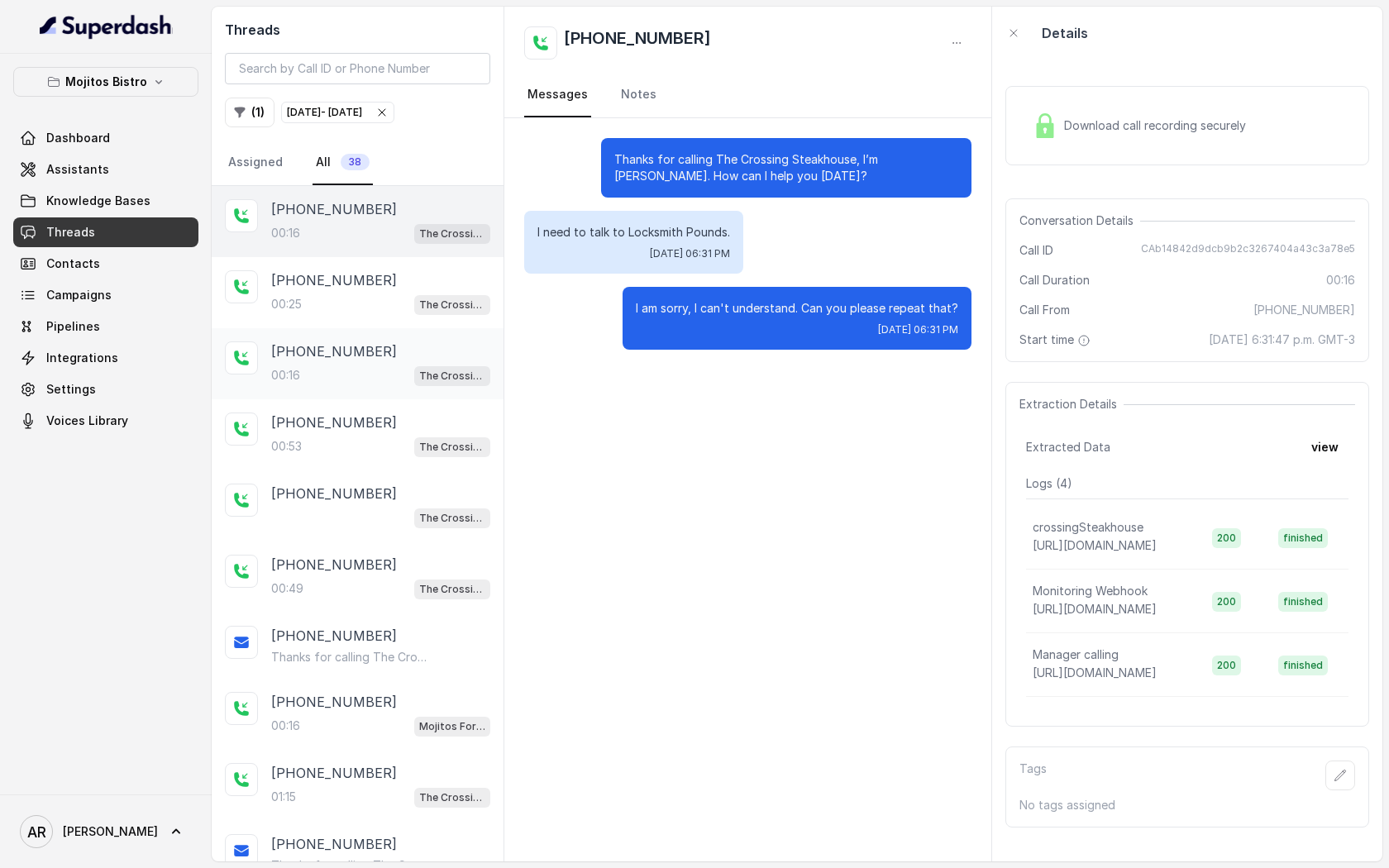
click at [405, 337] on div "[PHONE_NUMBER]:16 The Crossing Steakhouse" at bounding box center [357, 364] width 292 height 71
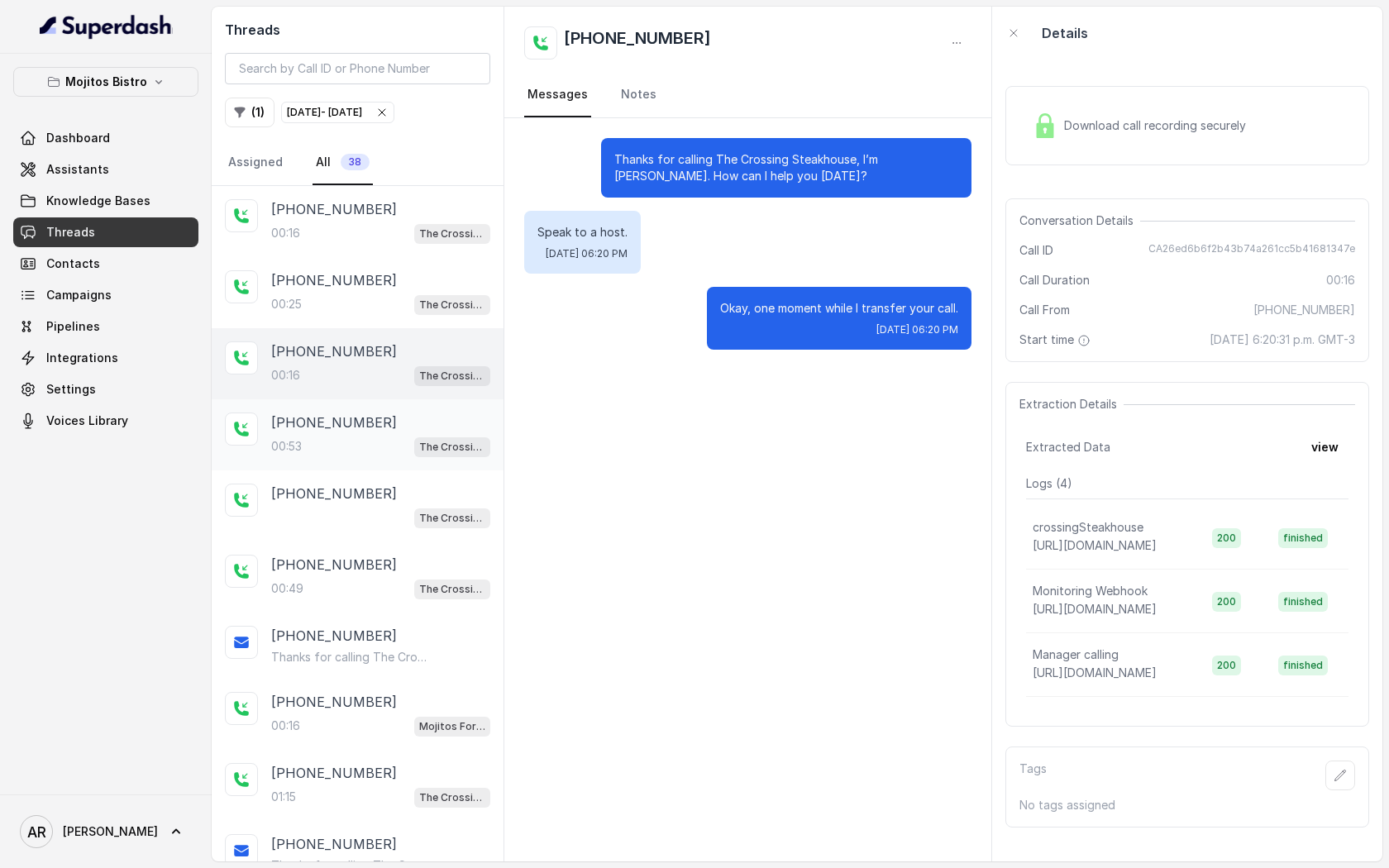
click at [407, 400] on div "[PHONE_NUMBER]:53 The Crossing Steakhouse" at bounding box center [357, 434] width 292 height 71
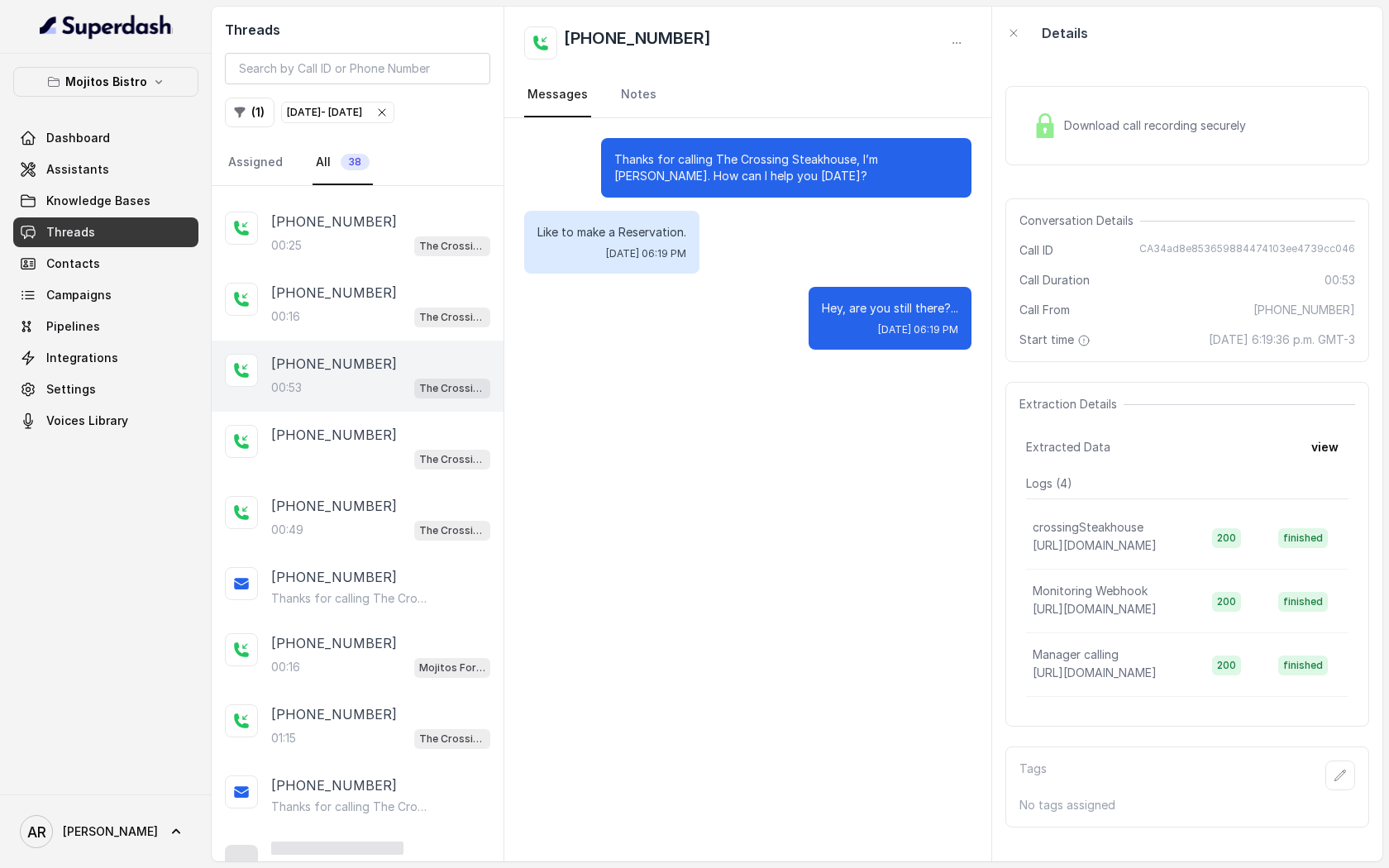
scroll to position [75, 0]
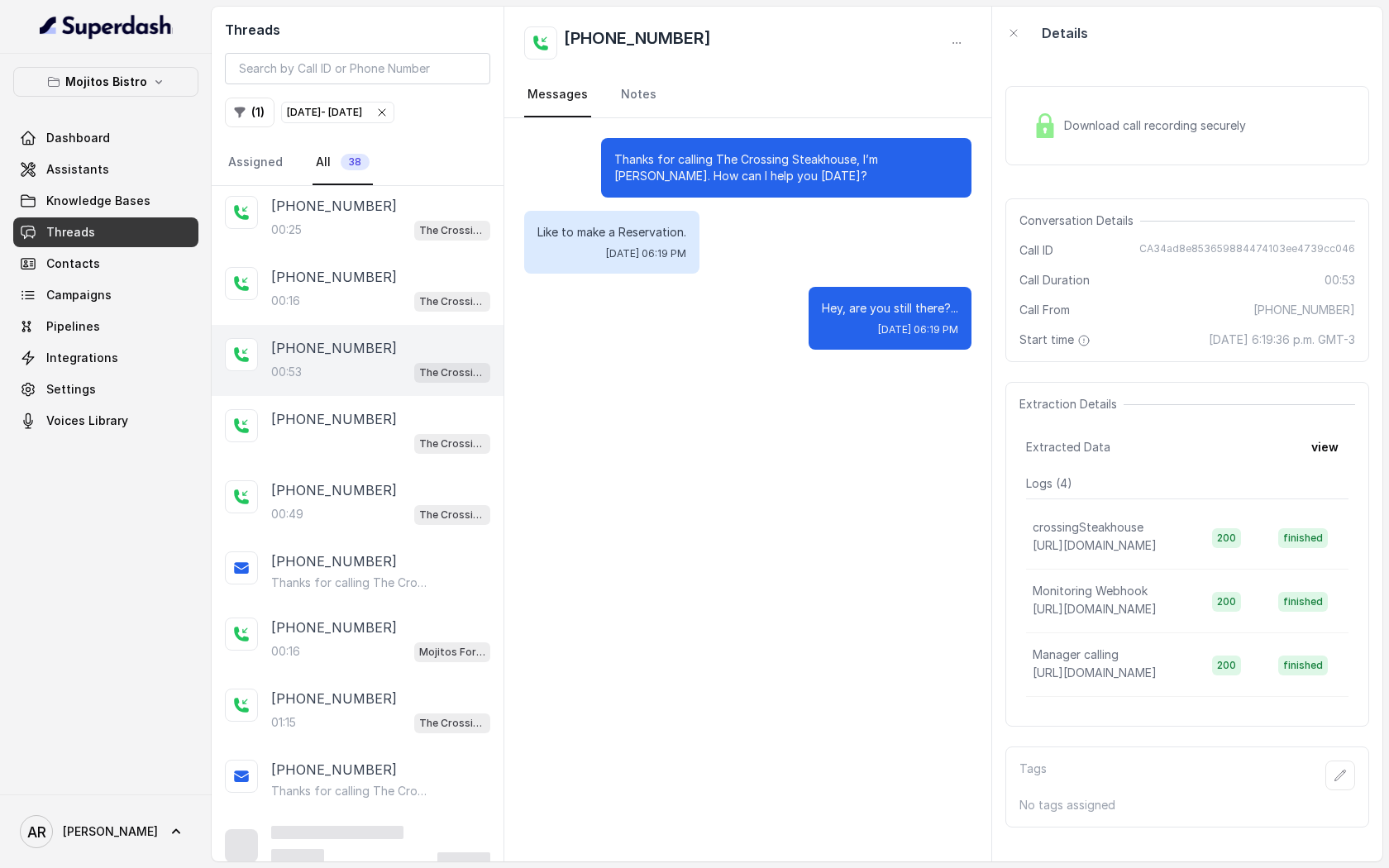
click at [407, 400] on div "[PHONE_NUMBER] [GEOGRAPHIC_DATA]" at bounding box center [357, 432] width 292 height 71
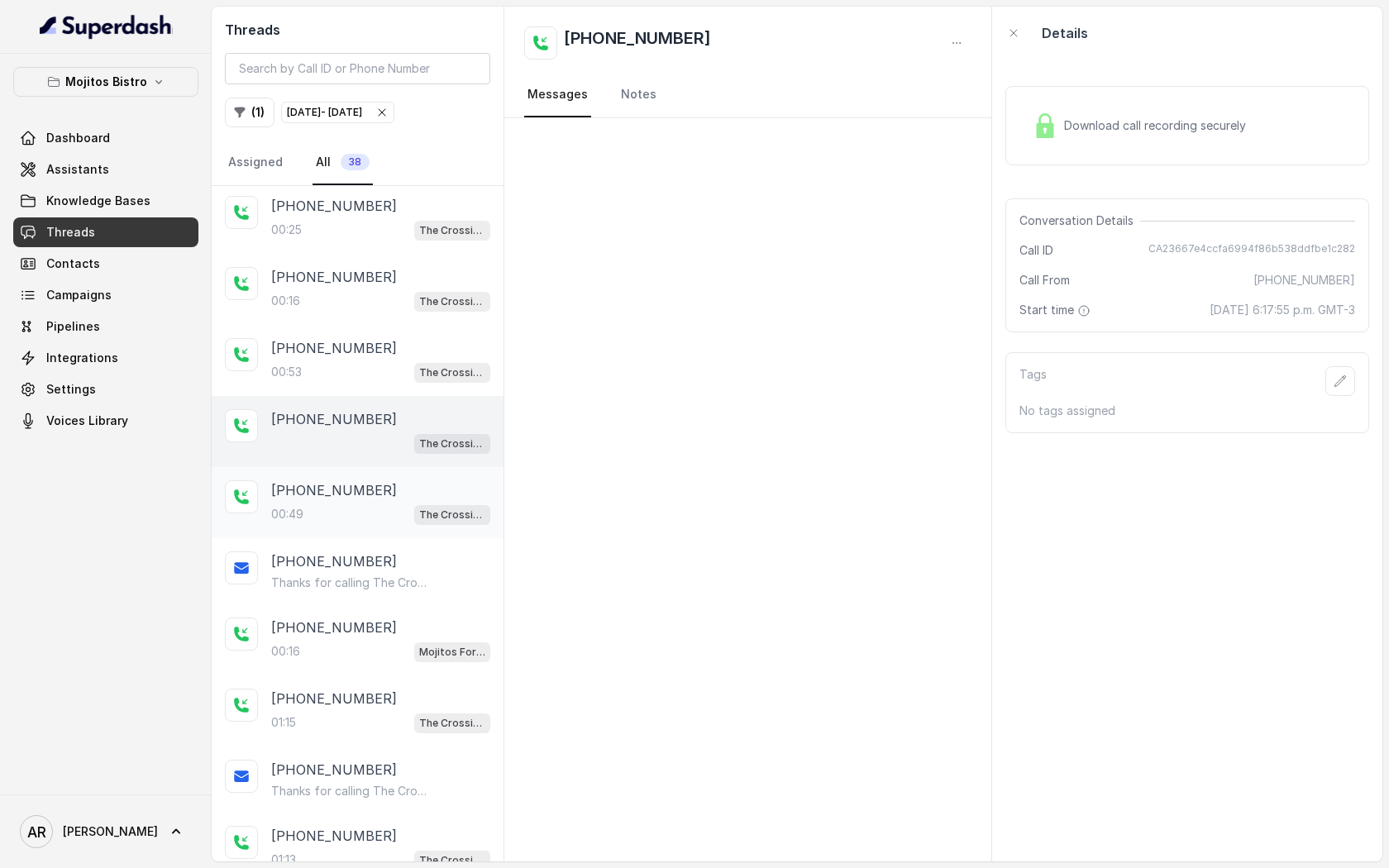
click at [407, 497] on div "[PHONE_NUMBER]" at bounding box center [380, 489] width 219 height 20
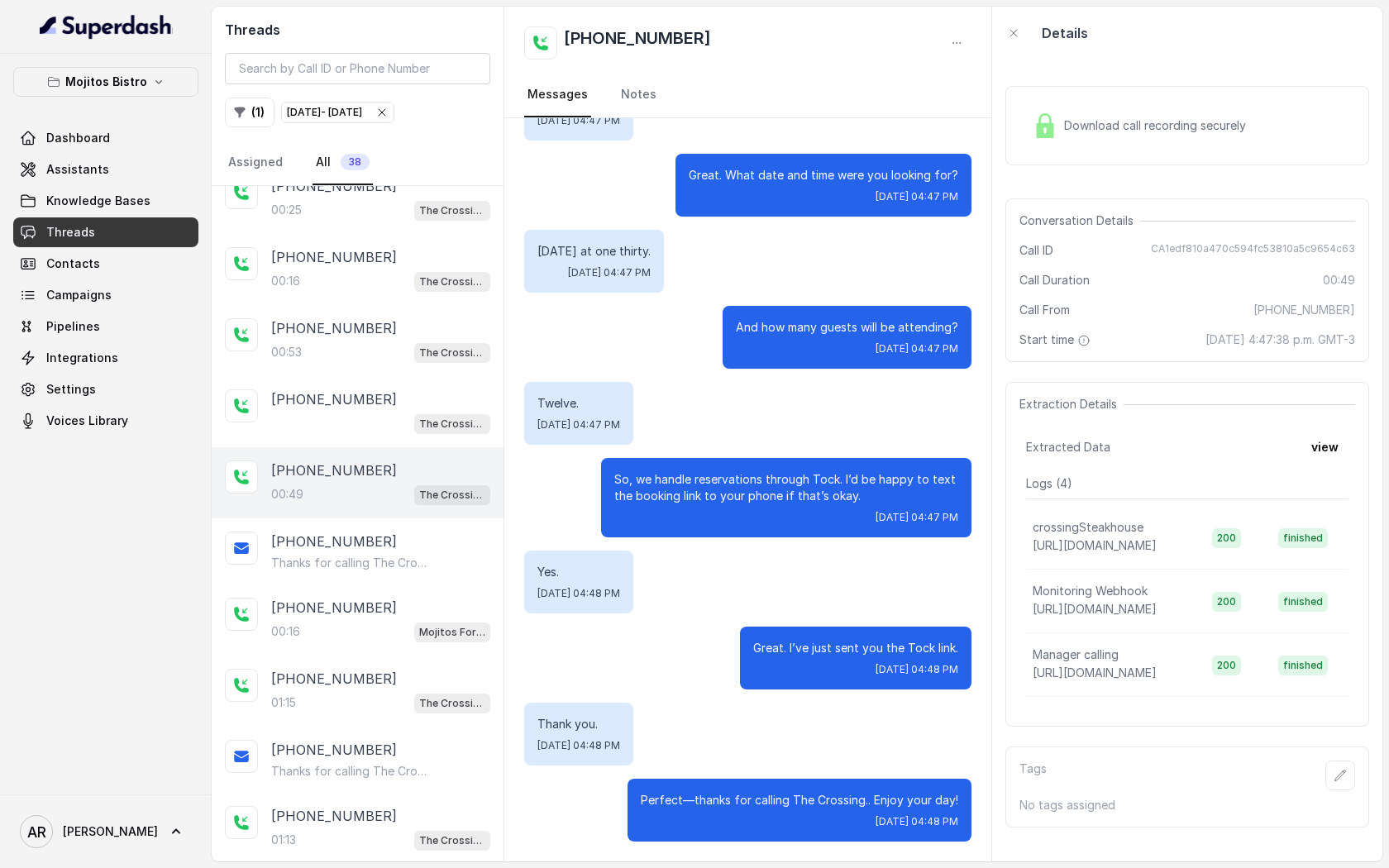
scroll to position [138, 0]
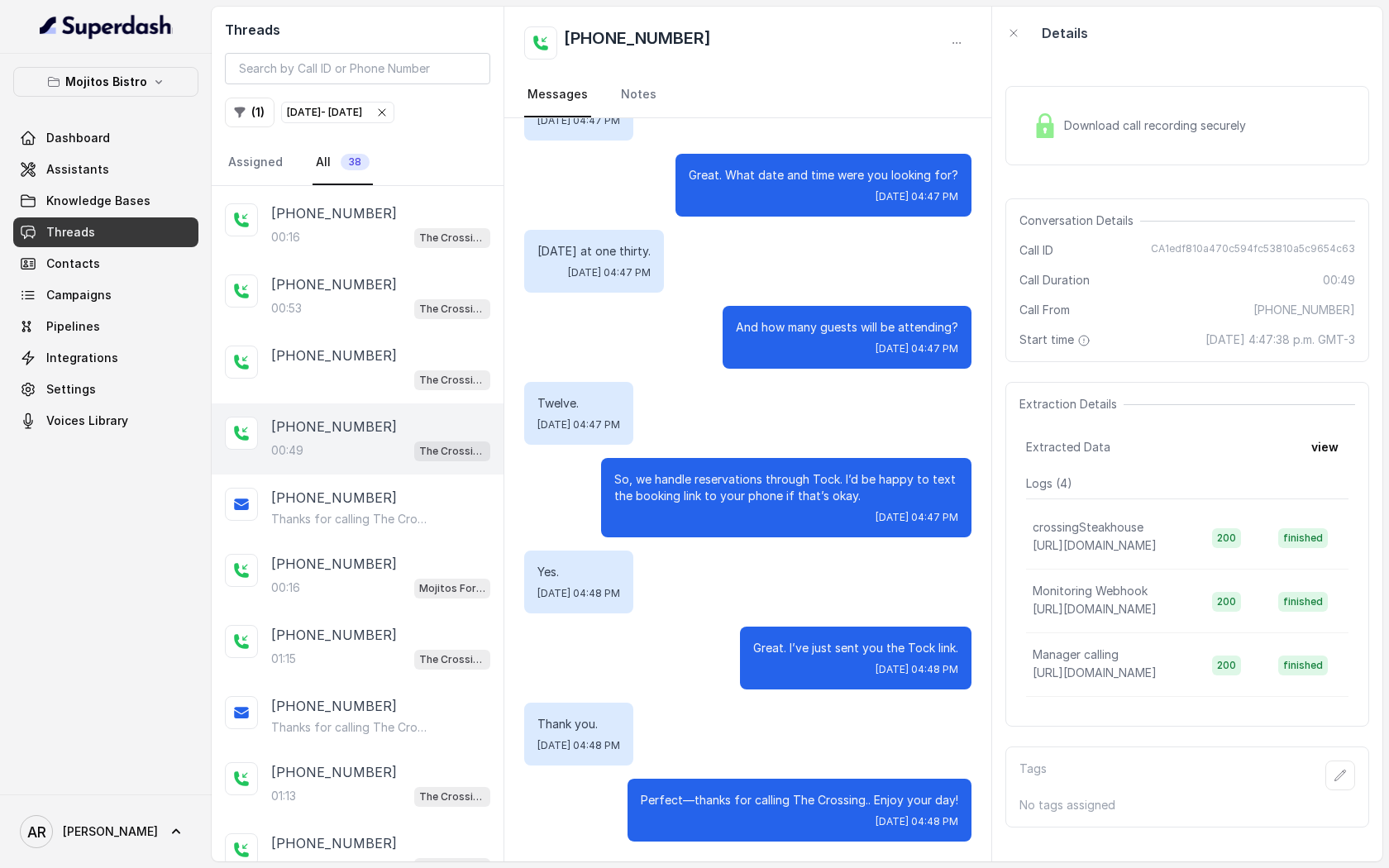
click at [407, 497] on div "[PHONE_NUMBER]" at bounding box center [380, 497] width 219 height 20
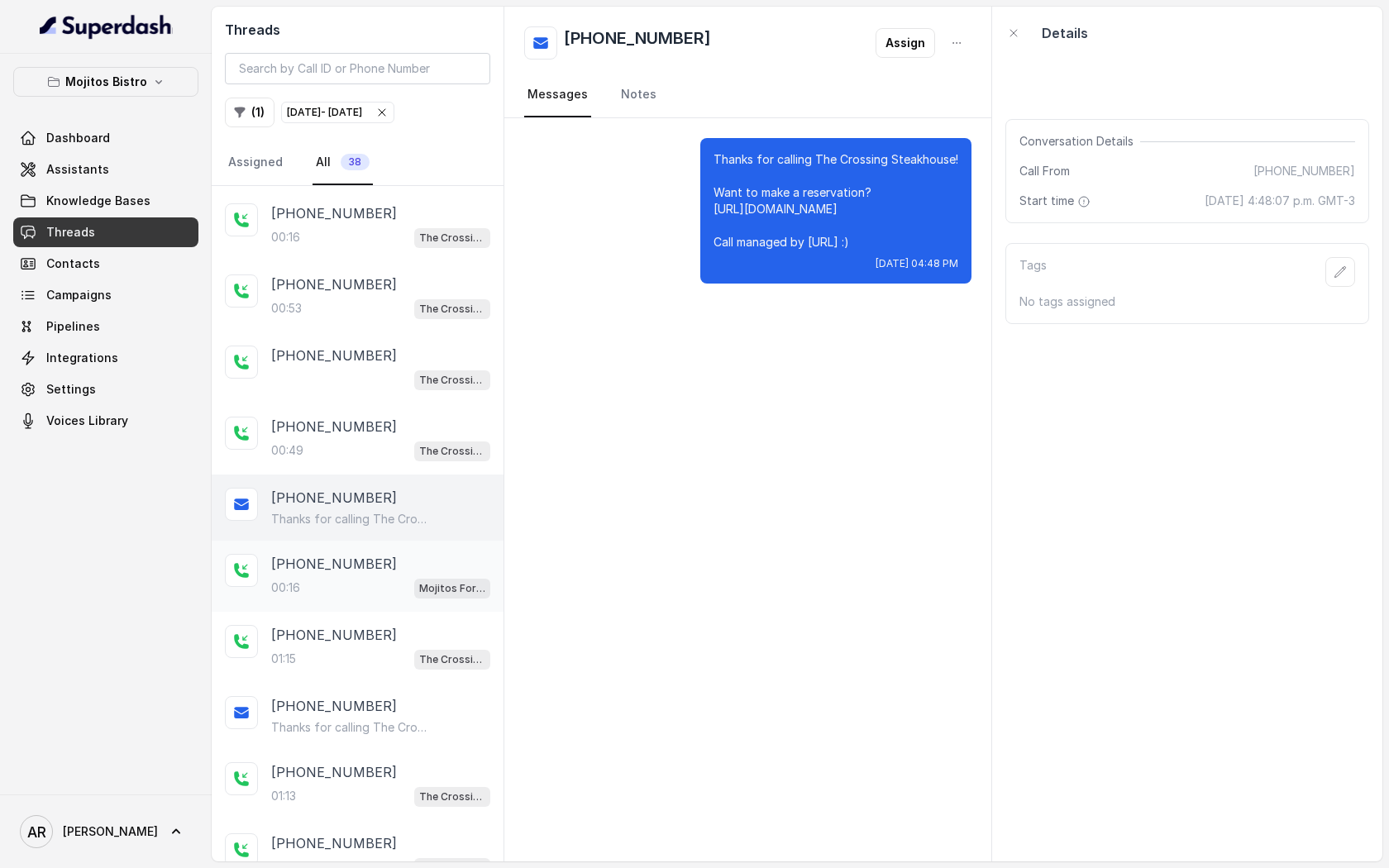
click at [402, 587] on div "00:16 Mojitos Forum / EN" at bounding box center [380, 587] width 219 height 21
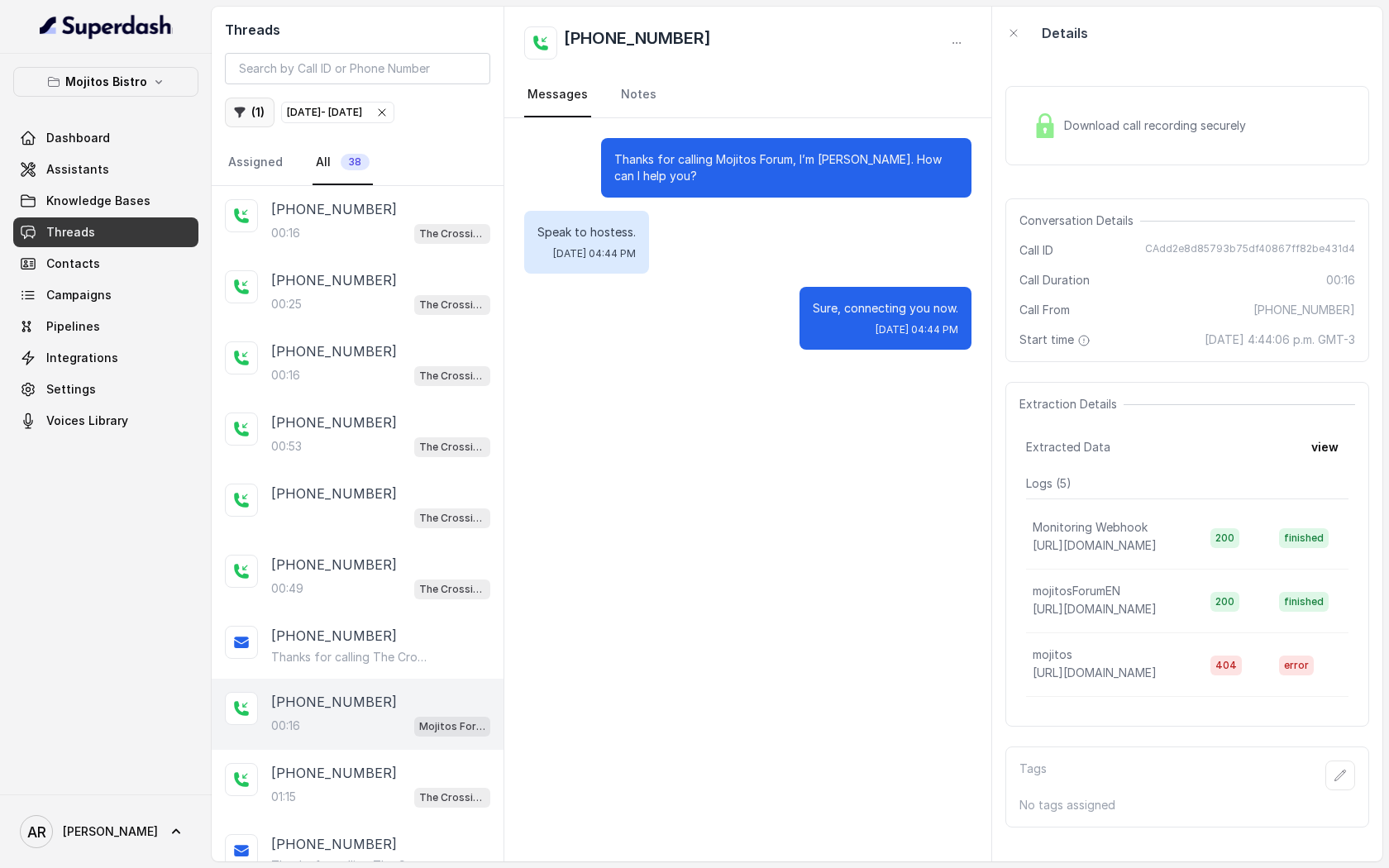
click at [238, 101] on button "( 1 )" at bounding box center [249, 113] width 49 height 30
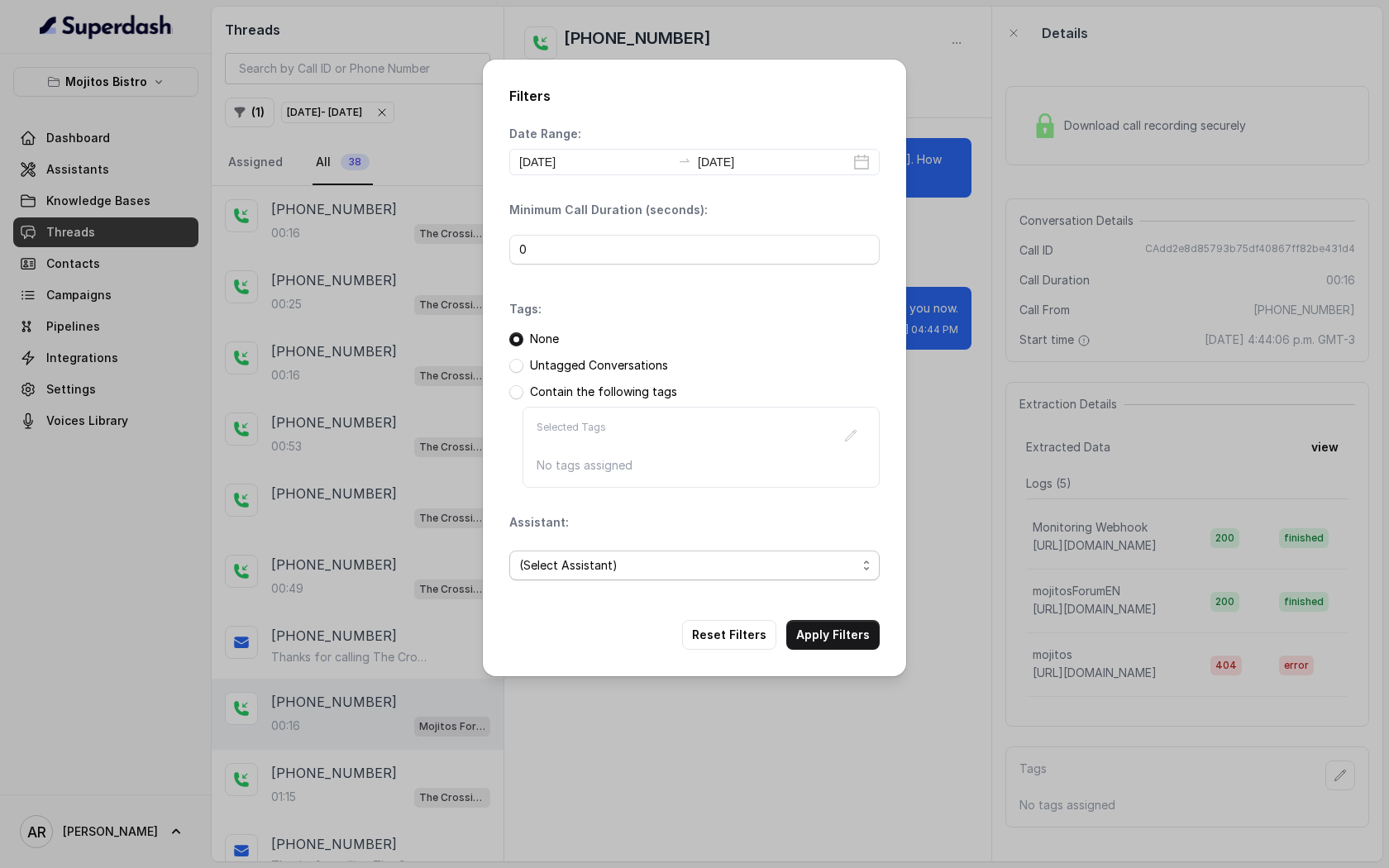
click at [753, 552] on span "(Select Assistant)" at bounding box center [694, 566] width 370 height 30
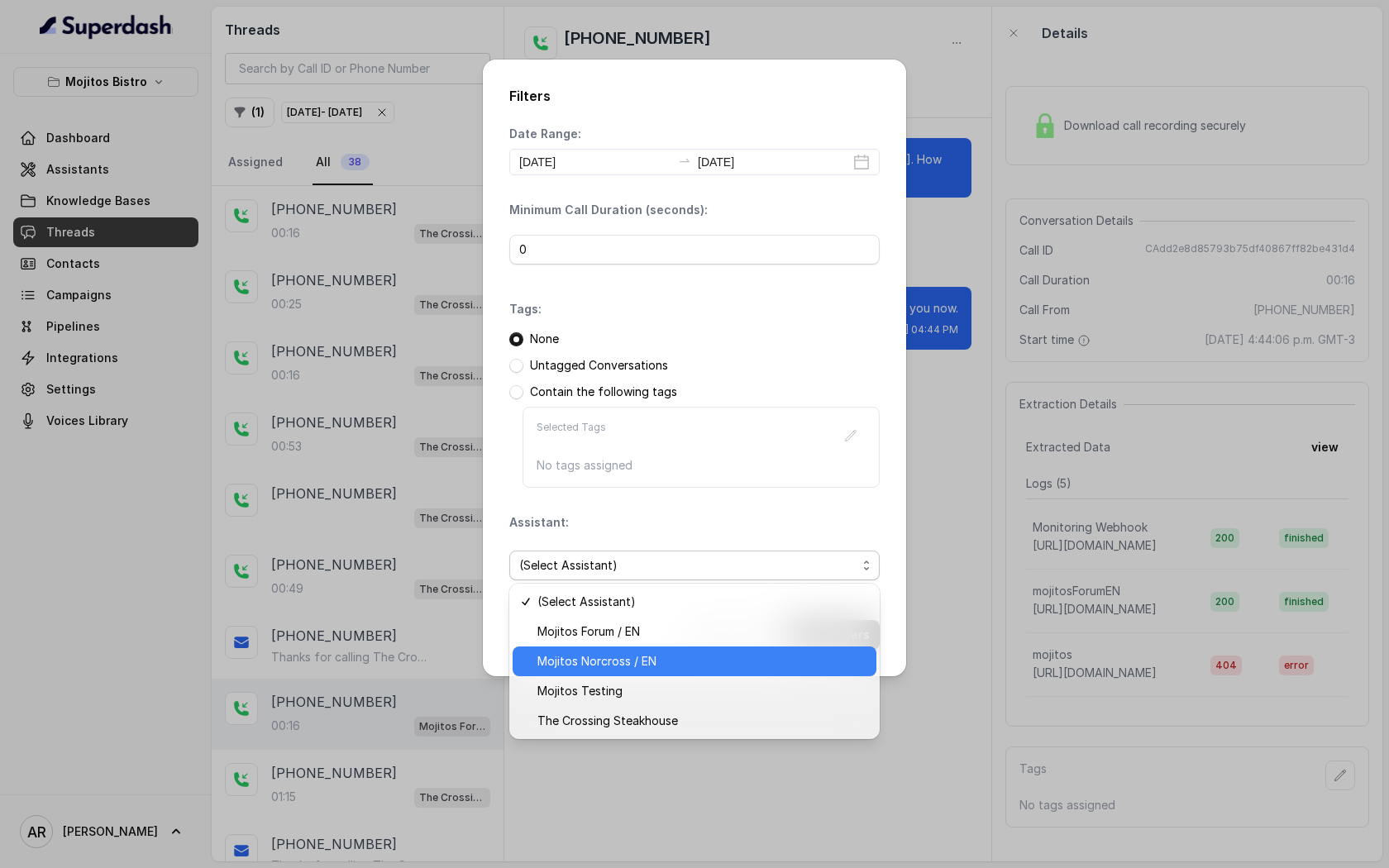
click at [748, 654] on span "Mojitos Norcross / EN" at bounding box center [701, 661] width 329 height 20
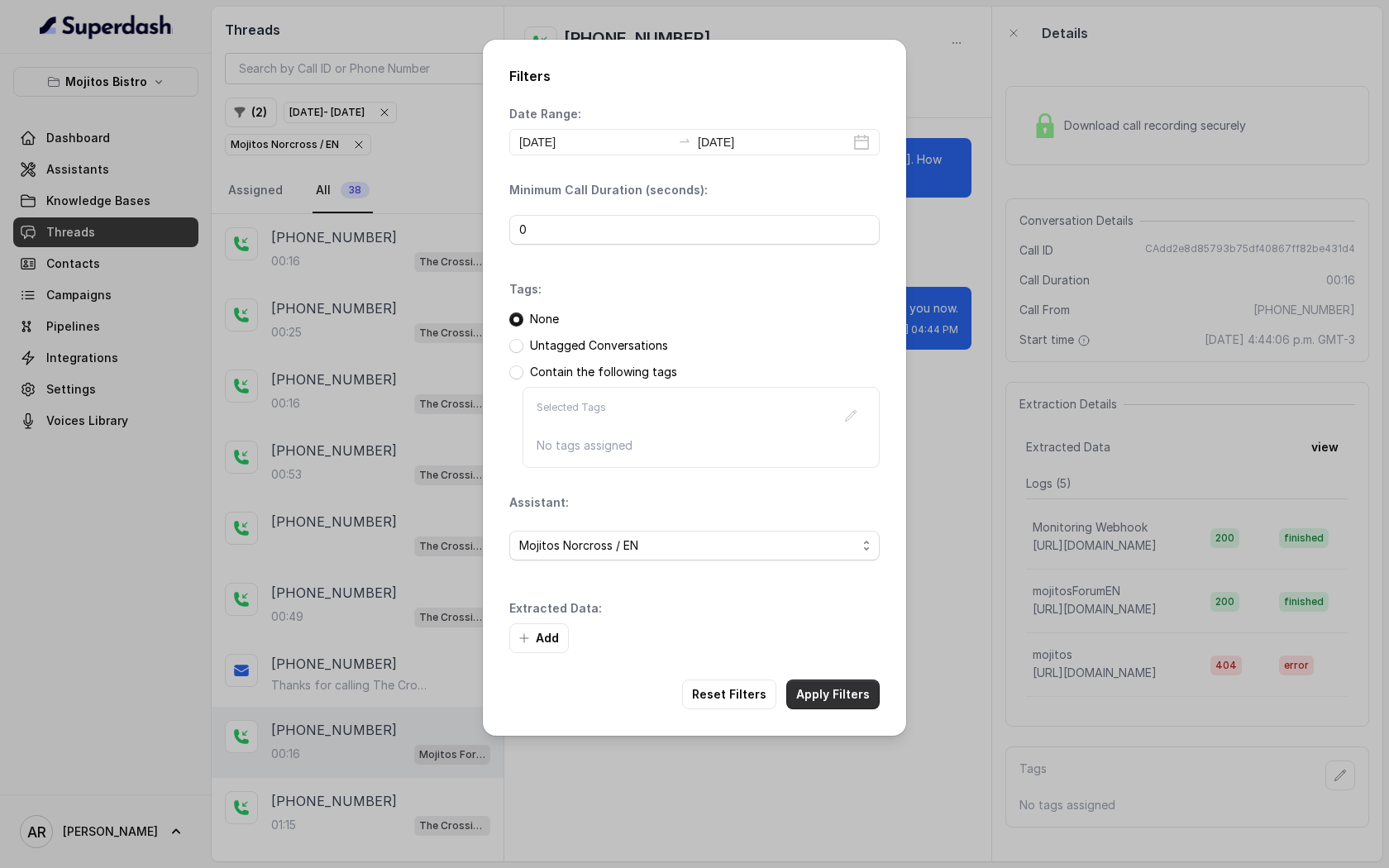
click at [845, 699] on button "Apply Filters" at bounding box center [832, 695] width 93 height 30
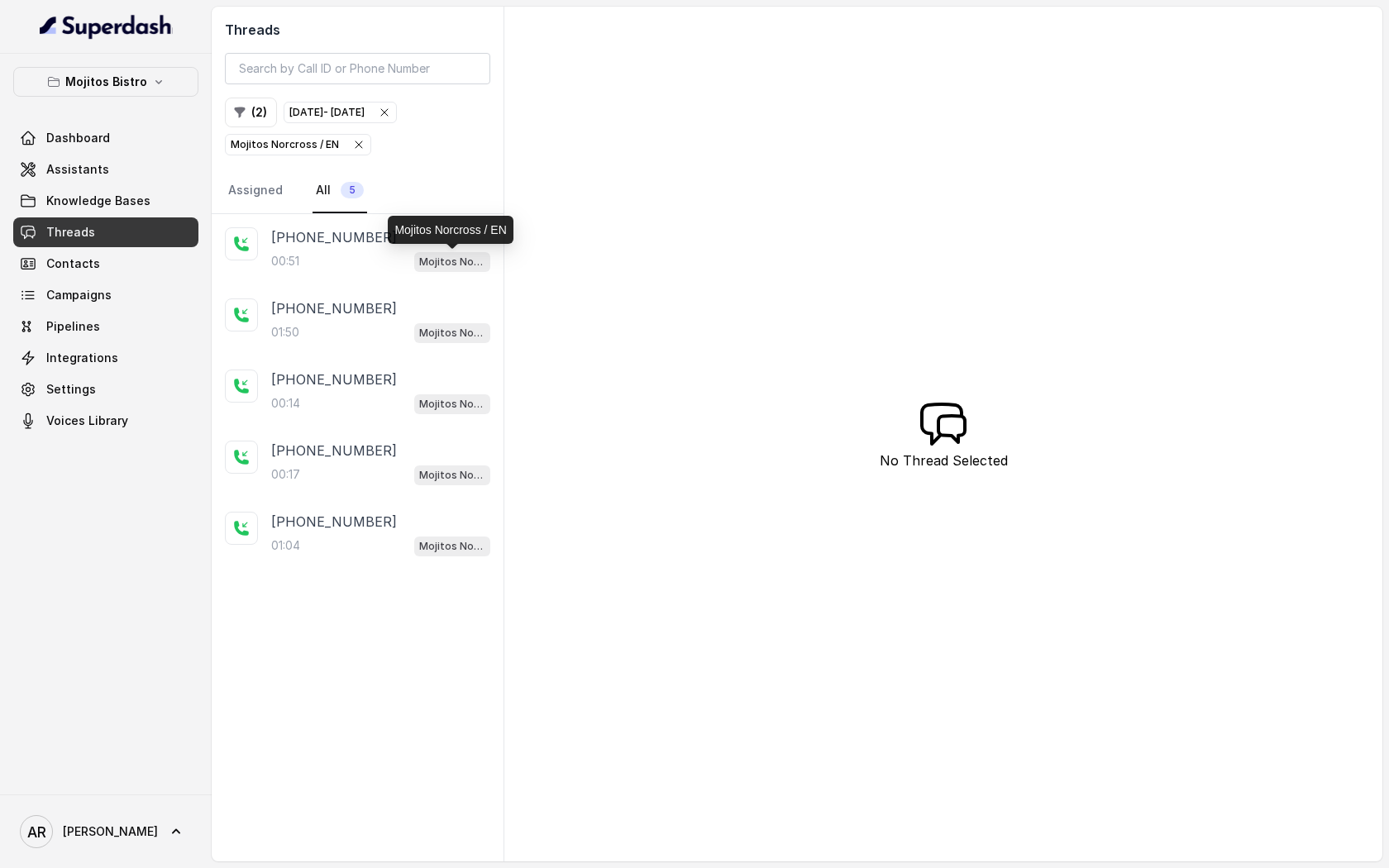
click at [436, 259] on p "Mojitos Norcross / EN" at bounding box center [452, 262] width 66 height 17
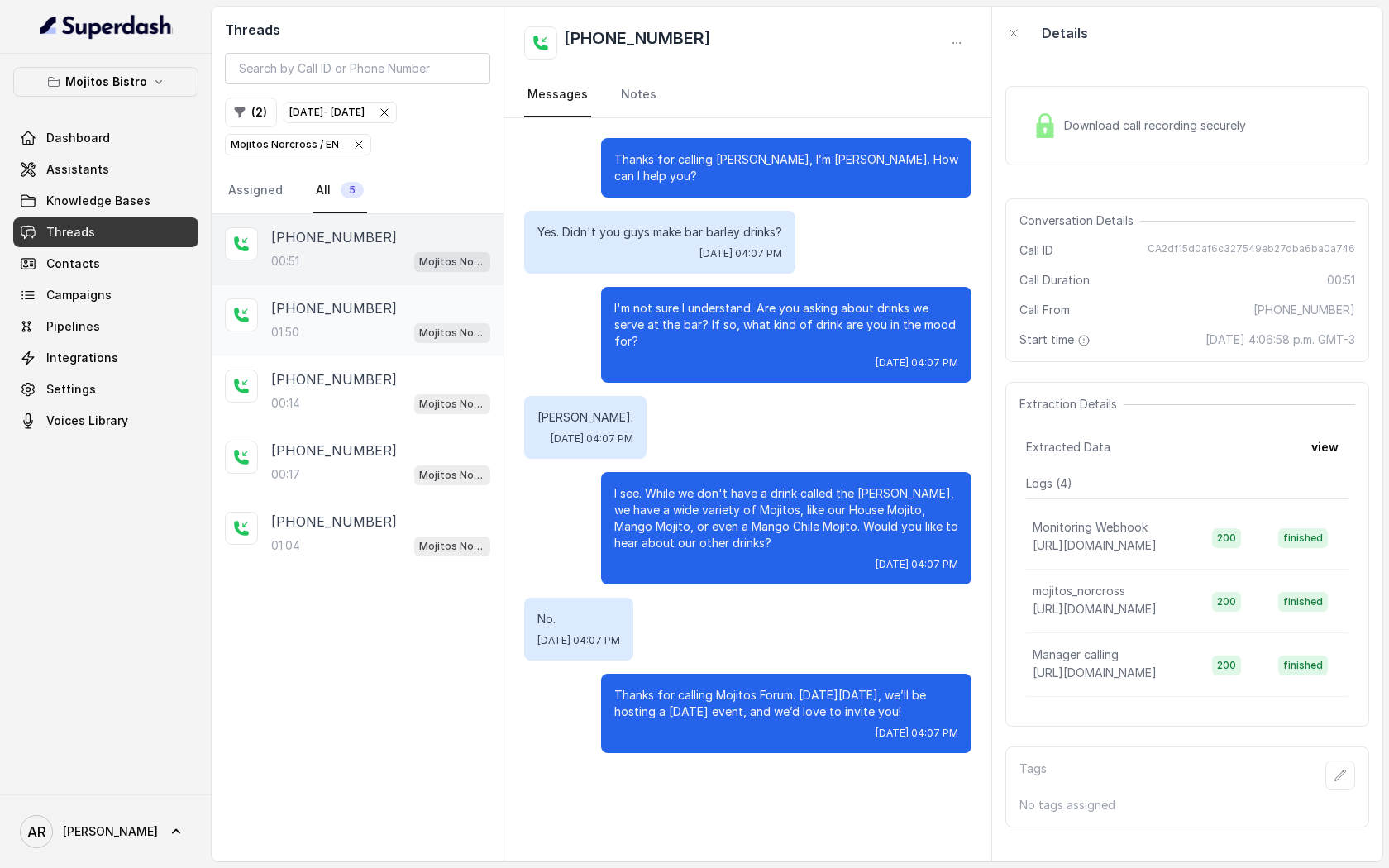
click at [417, 343] on div "[PHONE_NUMBER]:50 Mojitos Norcross / EN" at bounding box center [357, 321] width 292 height 71
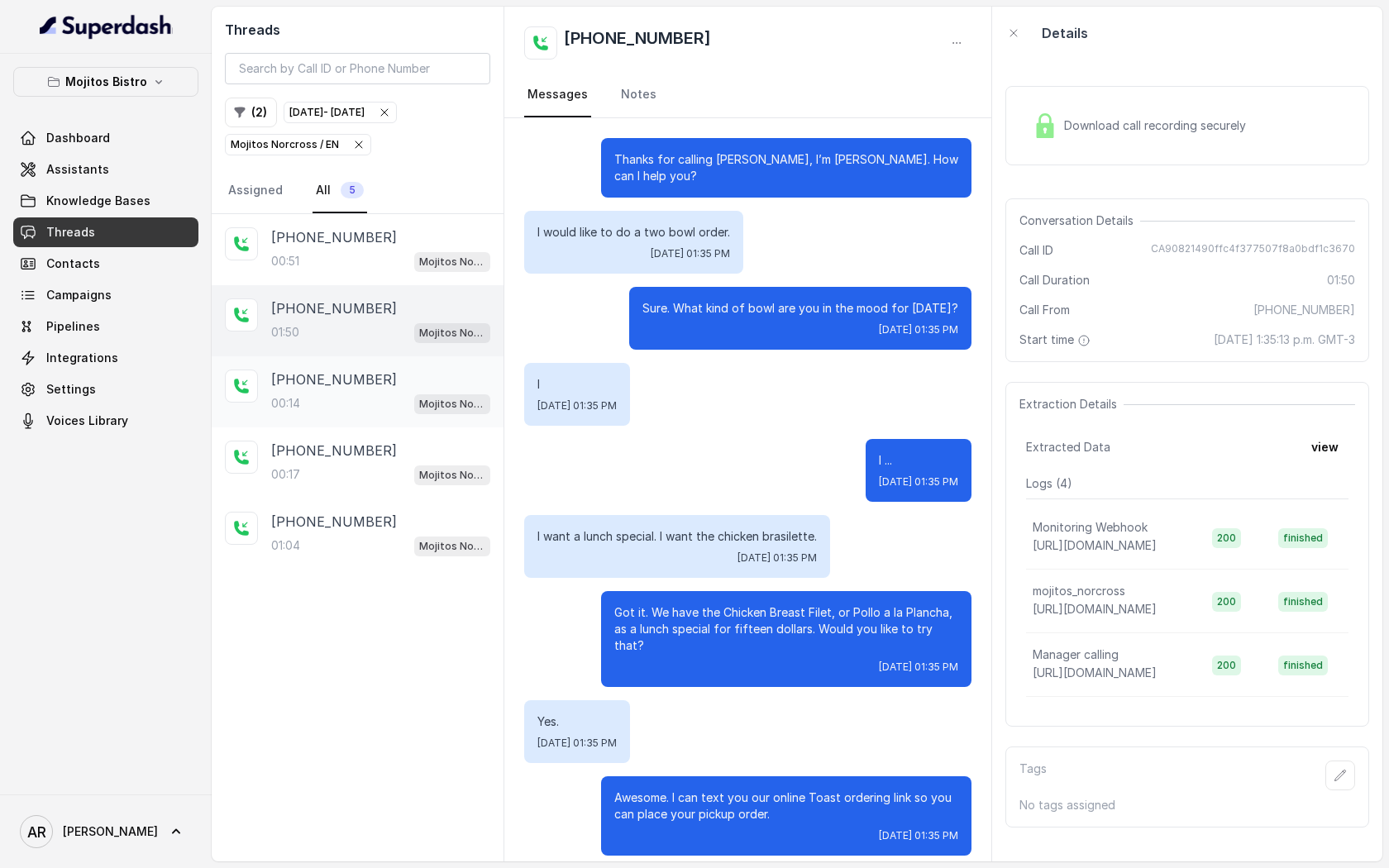
click at [436, 393] on div "Mojitos Norcross / EN" at bounding box center [452, 403] width 76 height 21
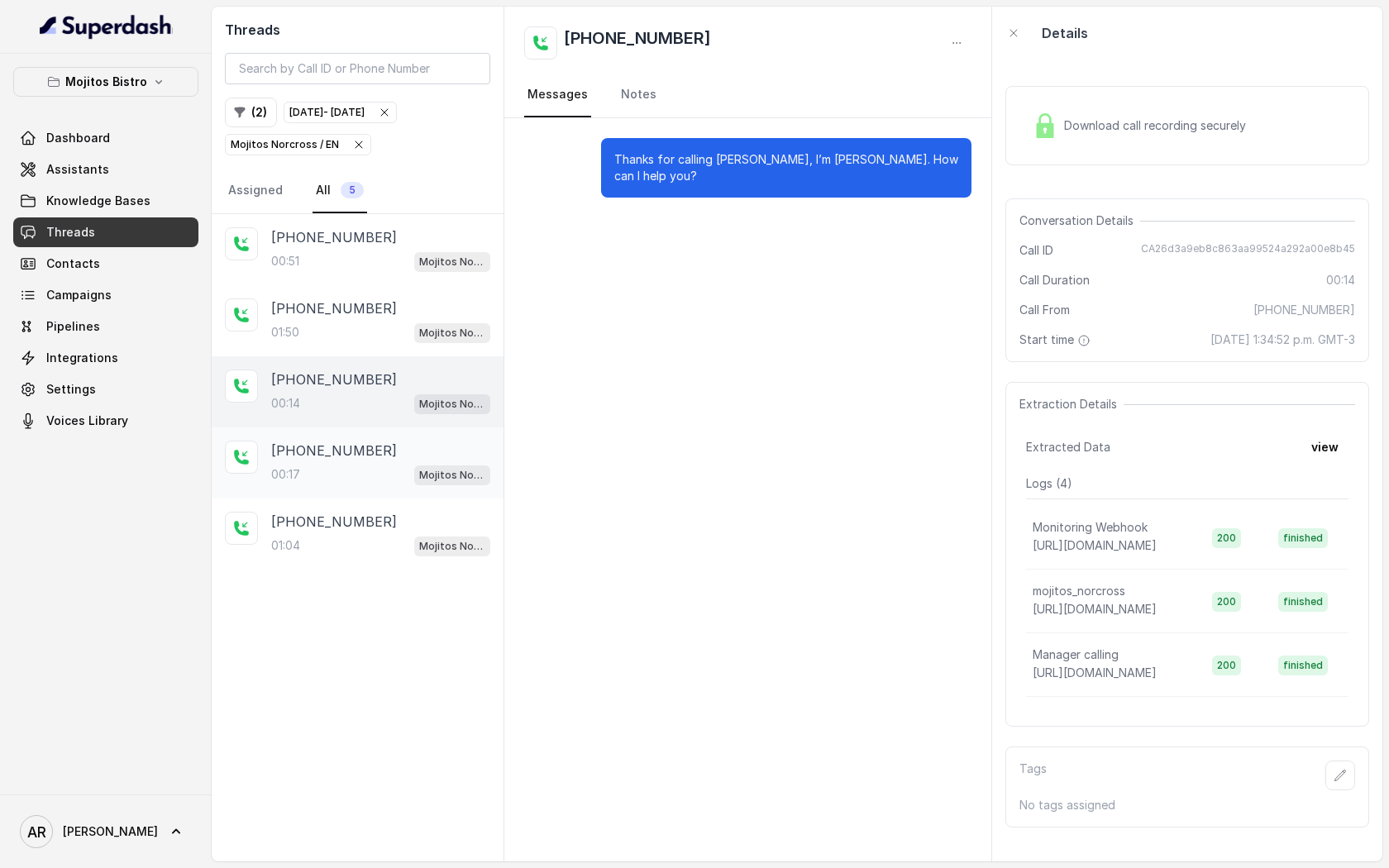
click at [434, 448] on div "[PHONE_NUMBER]" at bounding box center [380, 450] width 219 height 20
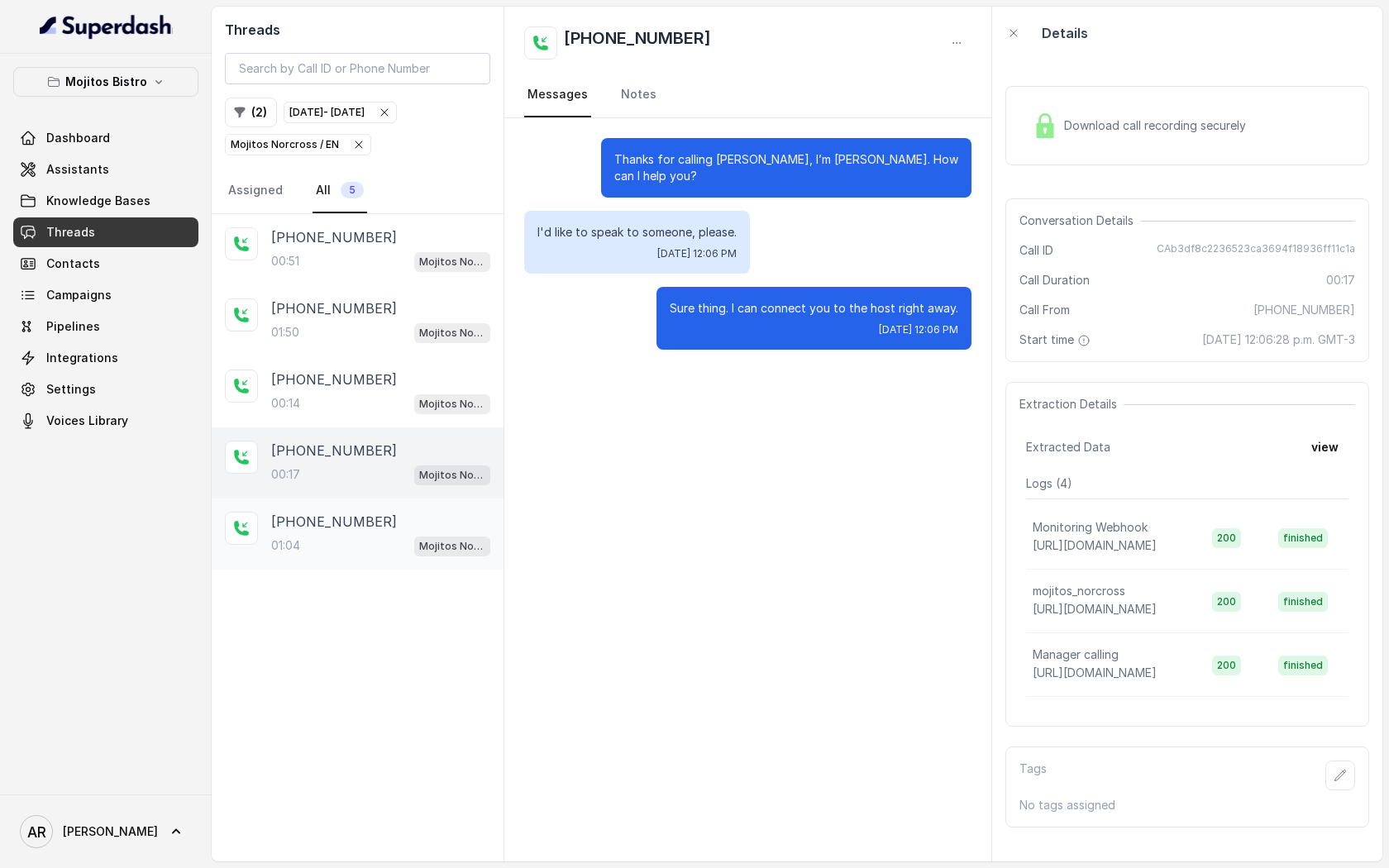
click at [432, 503] on div "[PHONE_NUMBER]:04 [PERSON_NAME] / EN" at bounding box center [357, 534] width 292 height 71
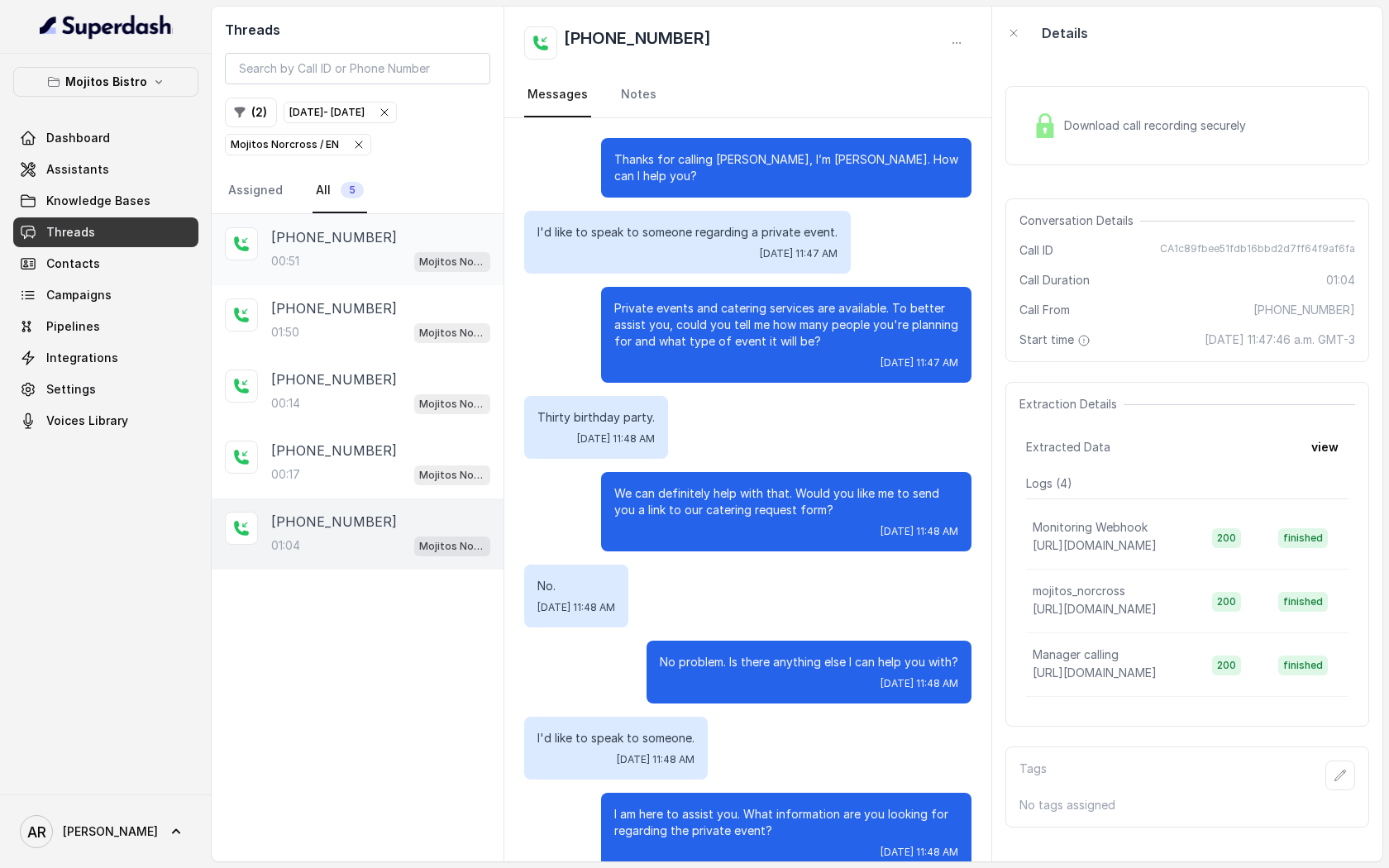
scroll to position [368, 0]
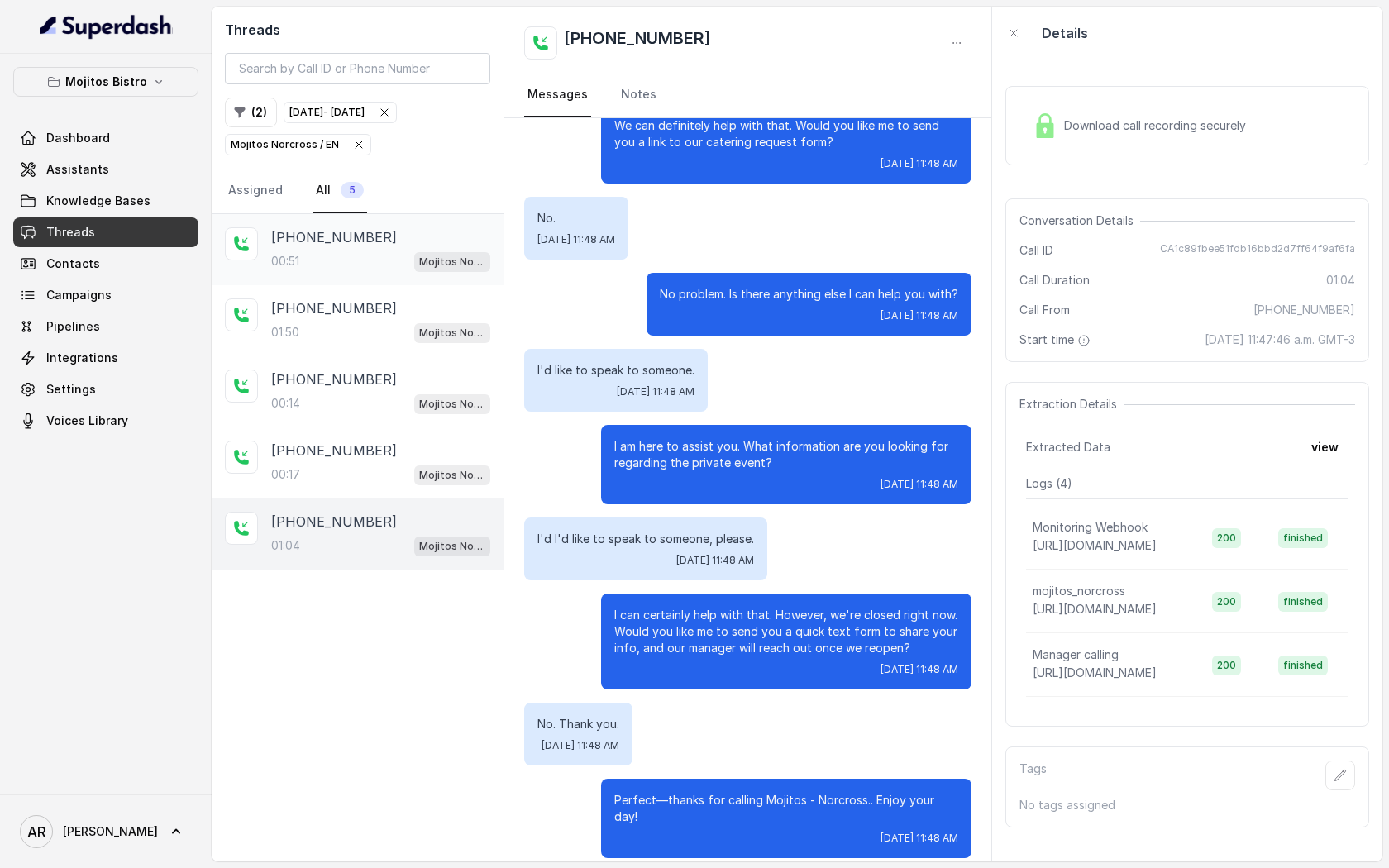
click at [400, 280] on div "[PHONE_NUMBER]:51 Mojitos Norcross / EN" at bounding box center [357, 250] width 292 height 71
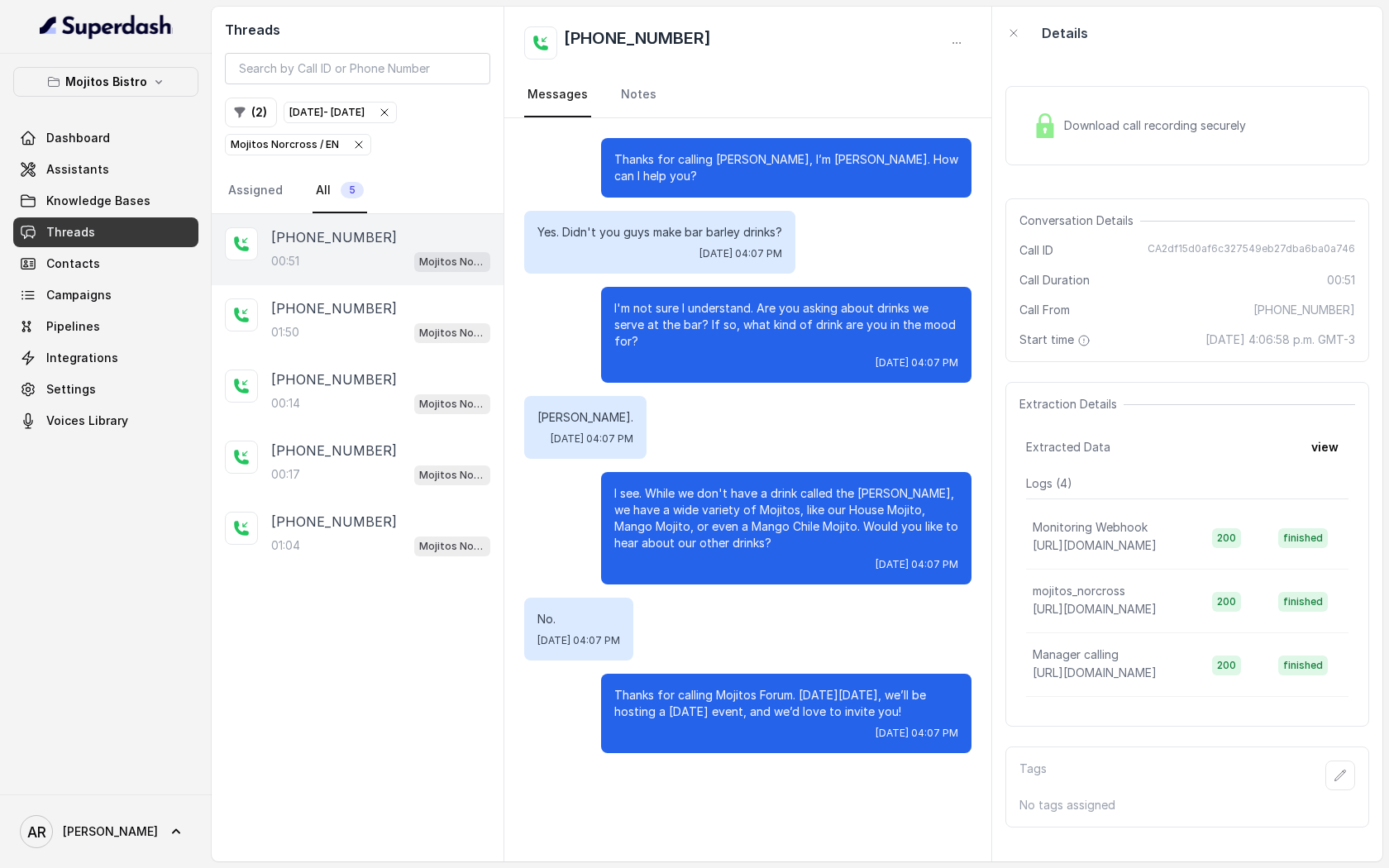
click at [363, 149] on span "Mojitos Norcross / EN" at bounding box center [297, 145] width 144 height 20
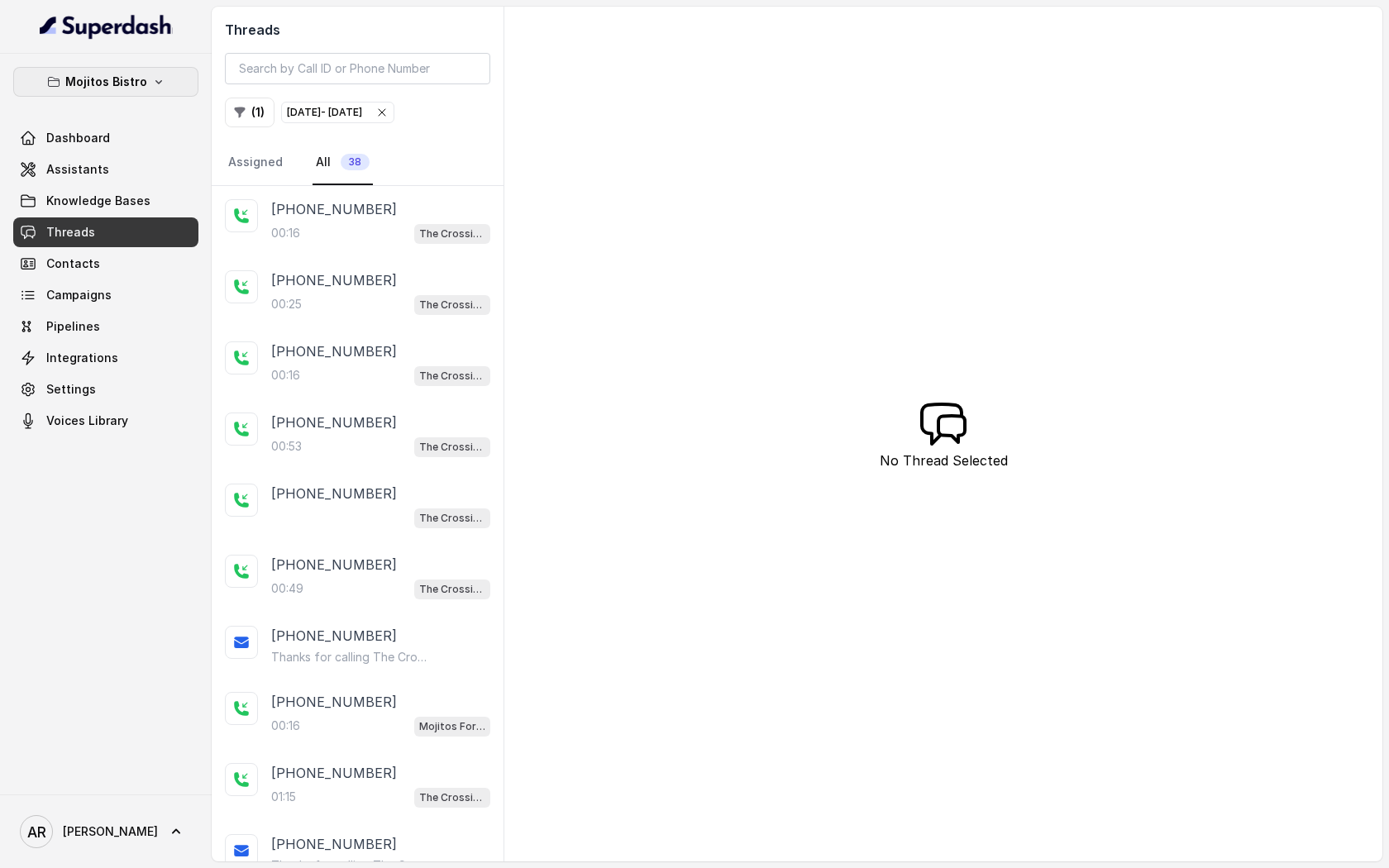
click at [135, 86] on p "Mojitos Bistro" at bounding box center [106, 81] width 82 height 20
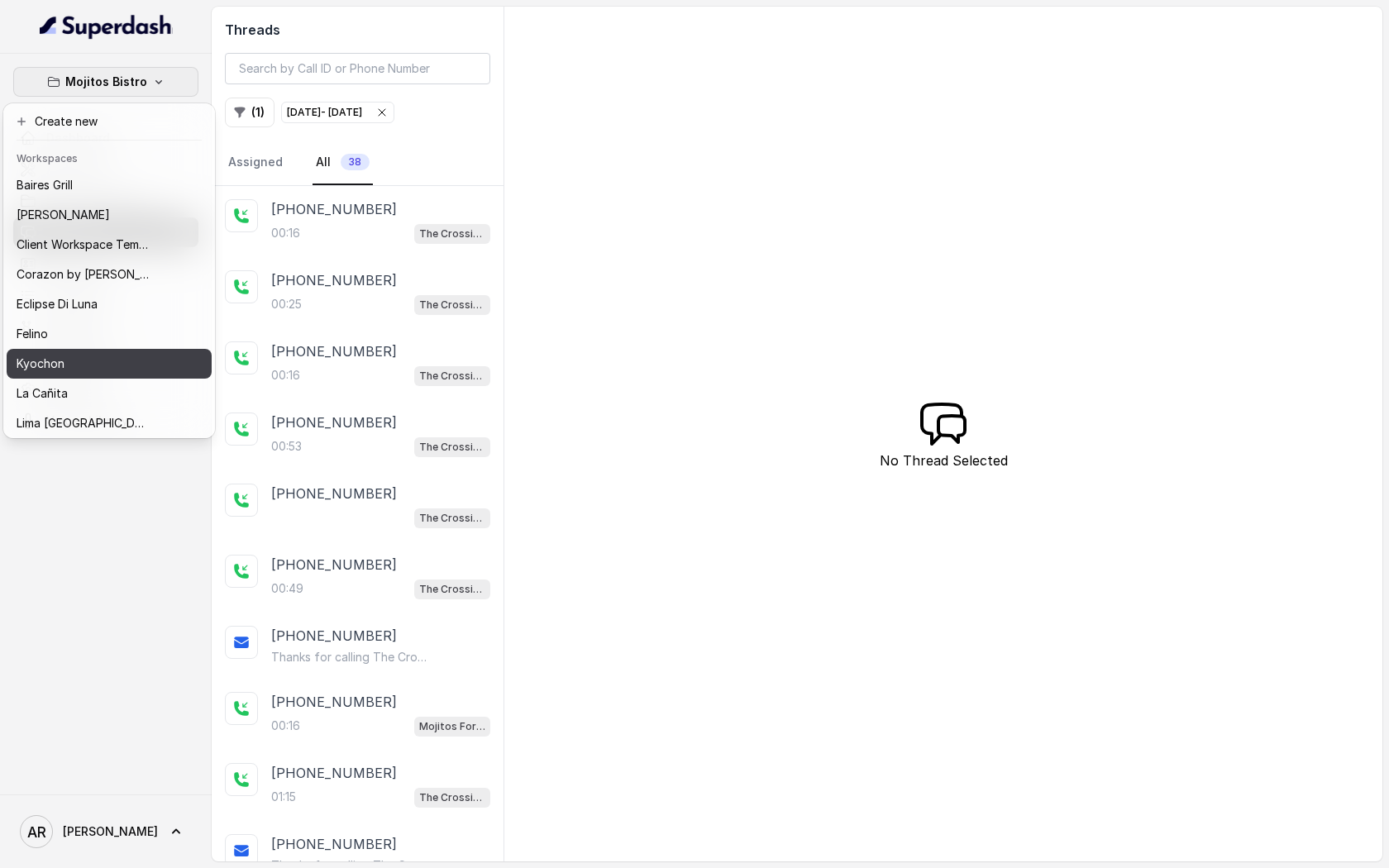
click at [131, 367] on div "Kyochon" at bounding box center [83, 364] width 132 height 20
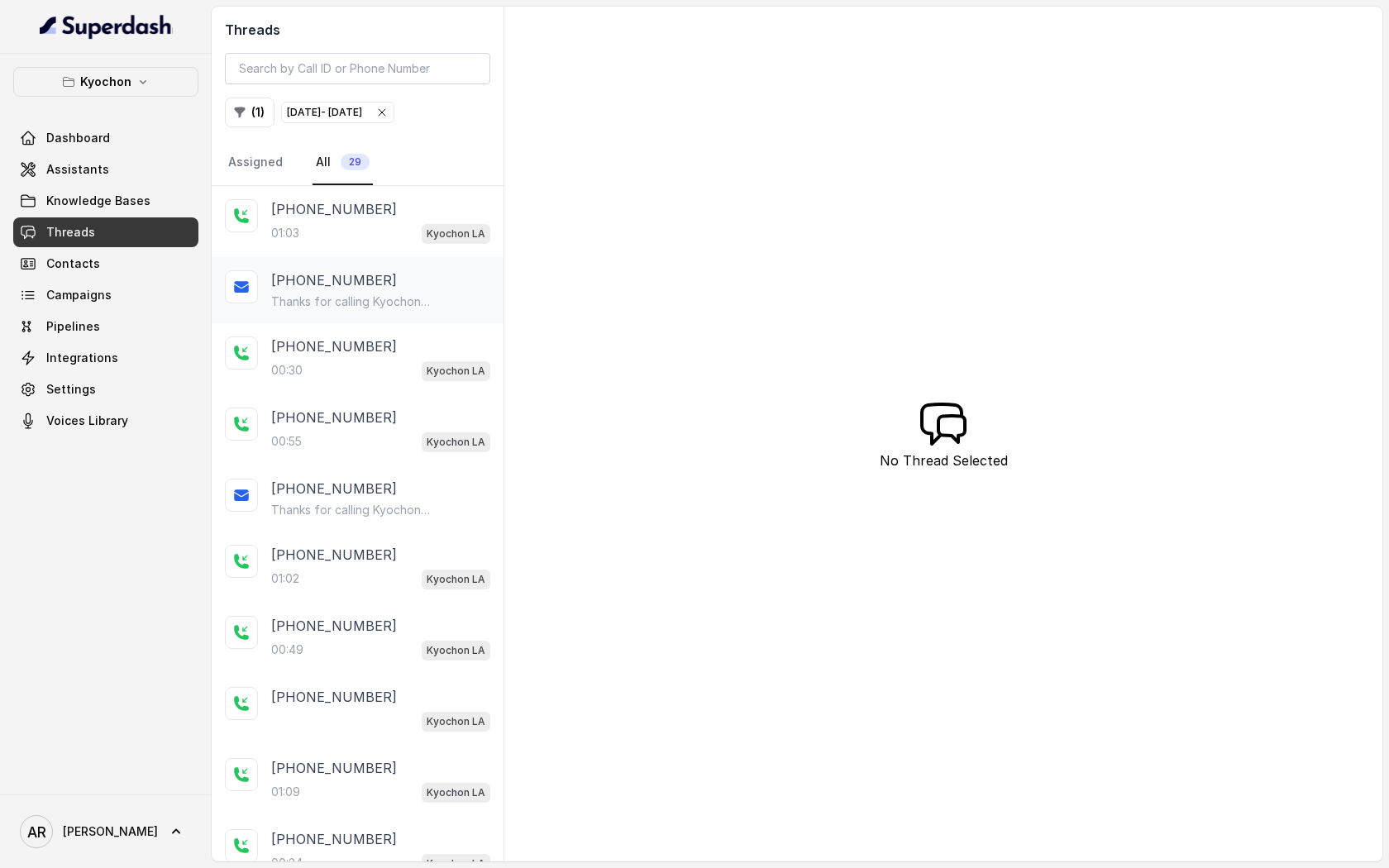
click at [325, 286] on p "[PHONE_NUMBER]" at bounding box center [334, 280] width 126 height 20
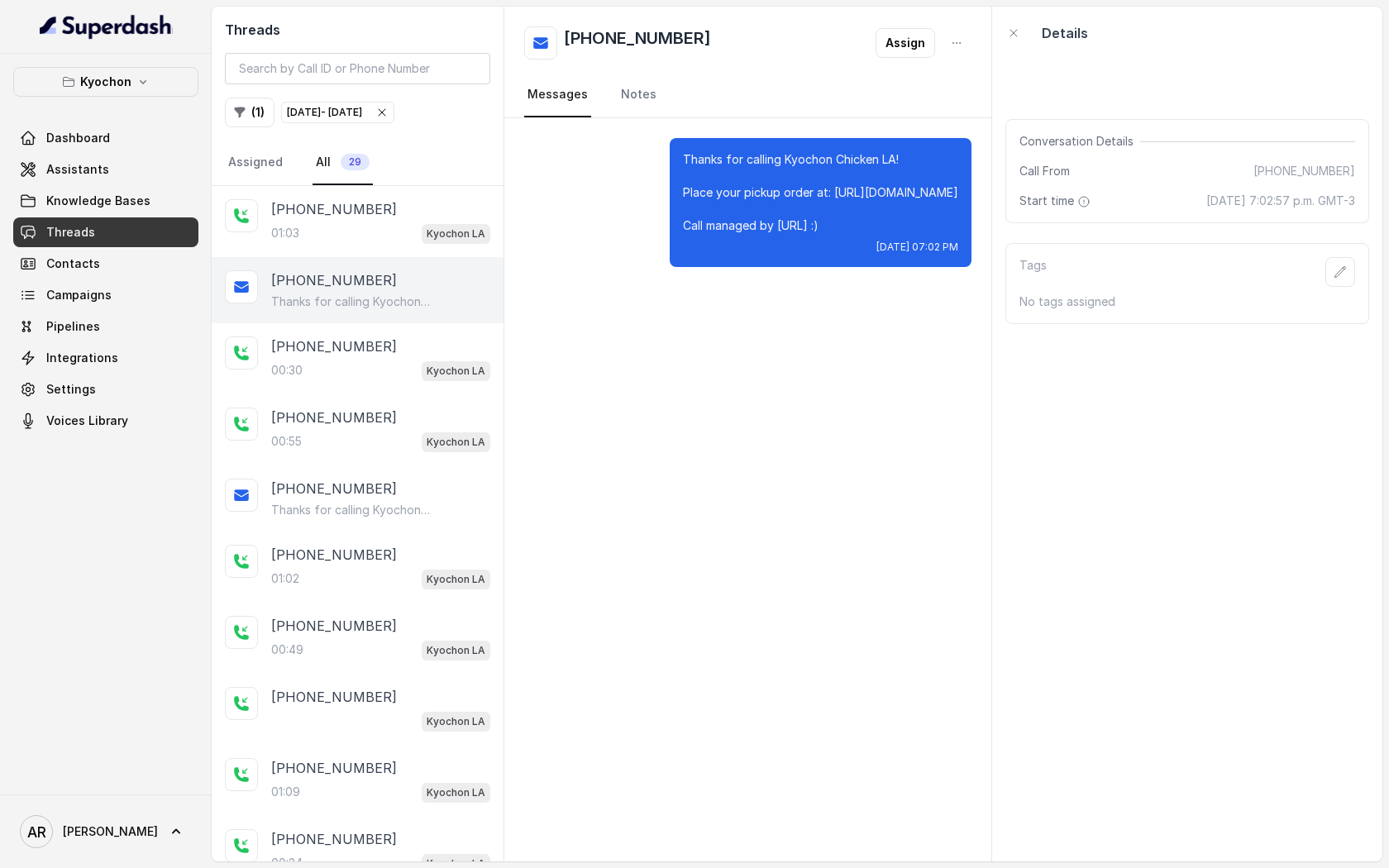
click at [325, 259] on div "[PHONE_NUMBER] Thanks for calling Kyochon Chicken LA! Place your pickup order a…" at bounding box center [357, 290] width 292 height 66
click at [327, 228] on div "01:03 Kyochon LA" at bounding box center [380, 233] width 219 height 21
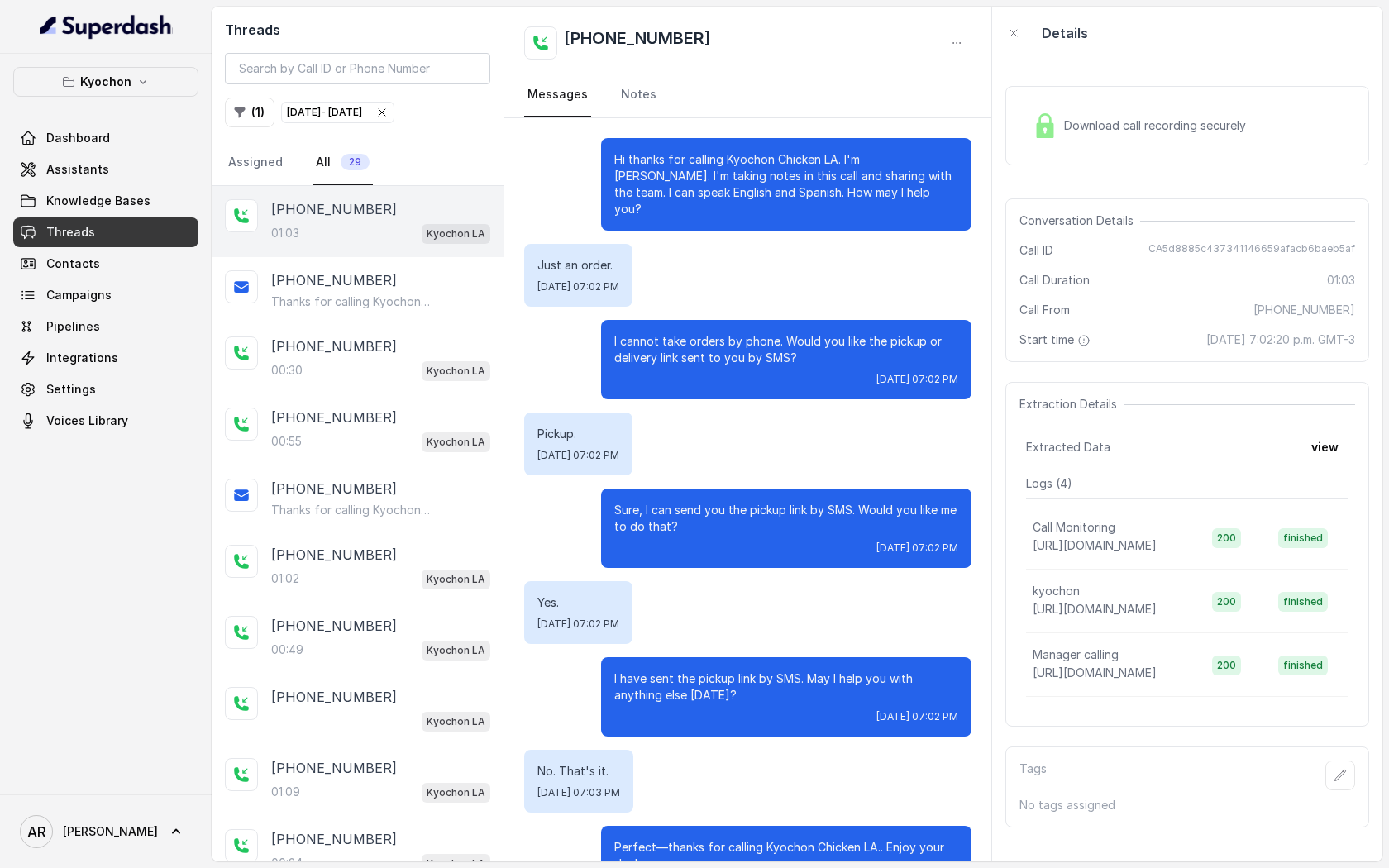
scroll to position [123, 0]
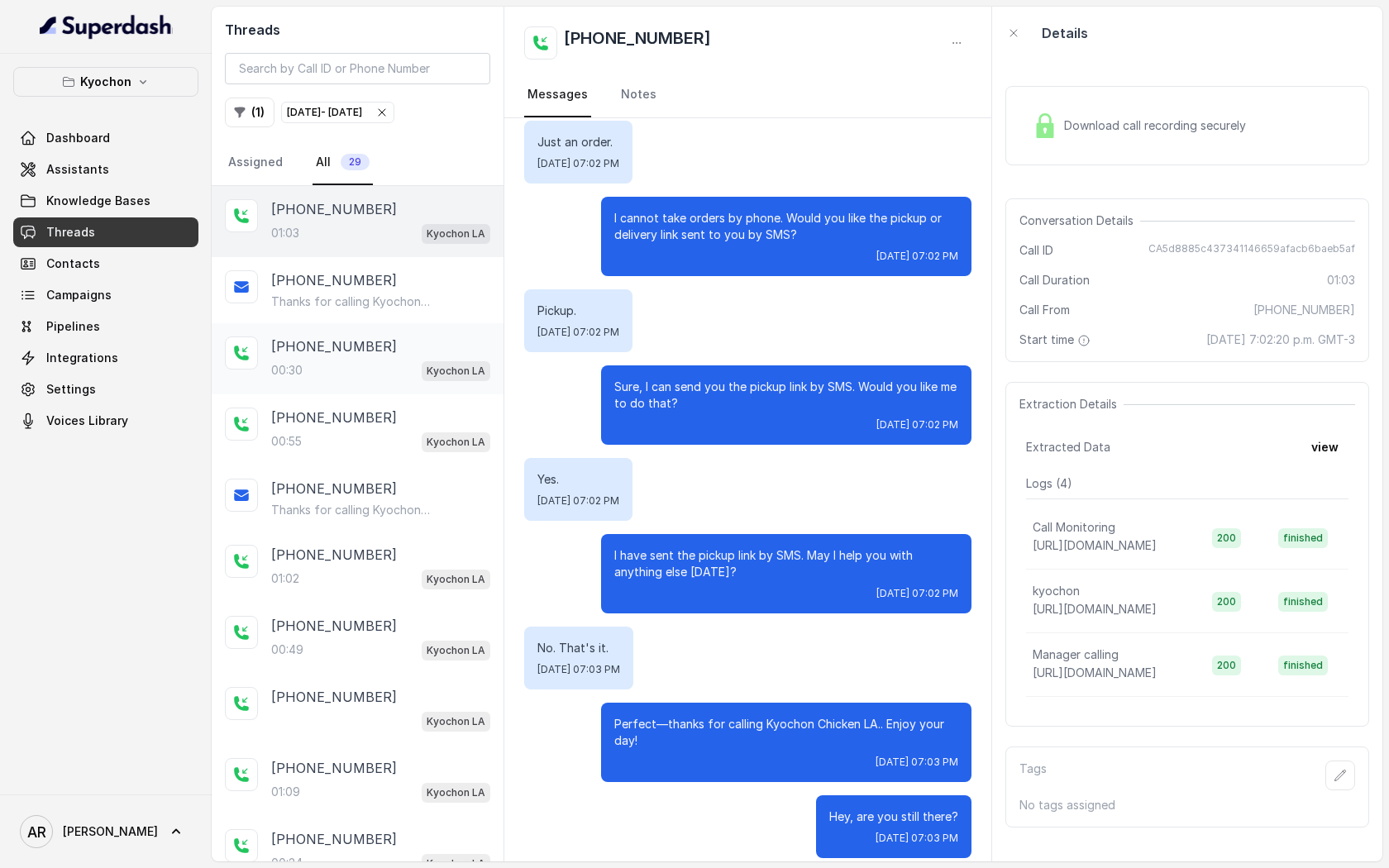
click at [345, 371] on div "00:30 Kyochon LA" at bounding box center [380, 370] width 219 height 21
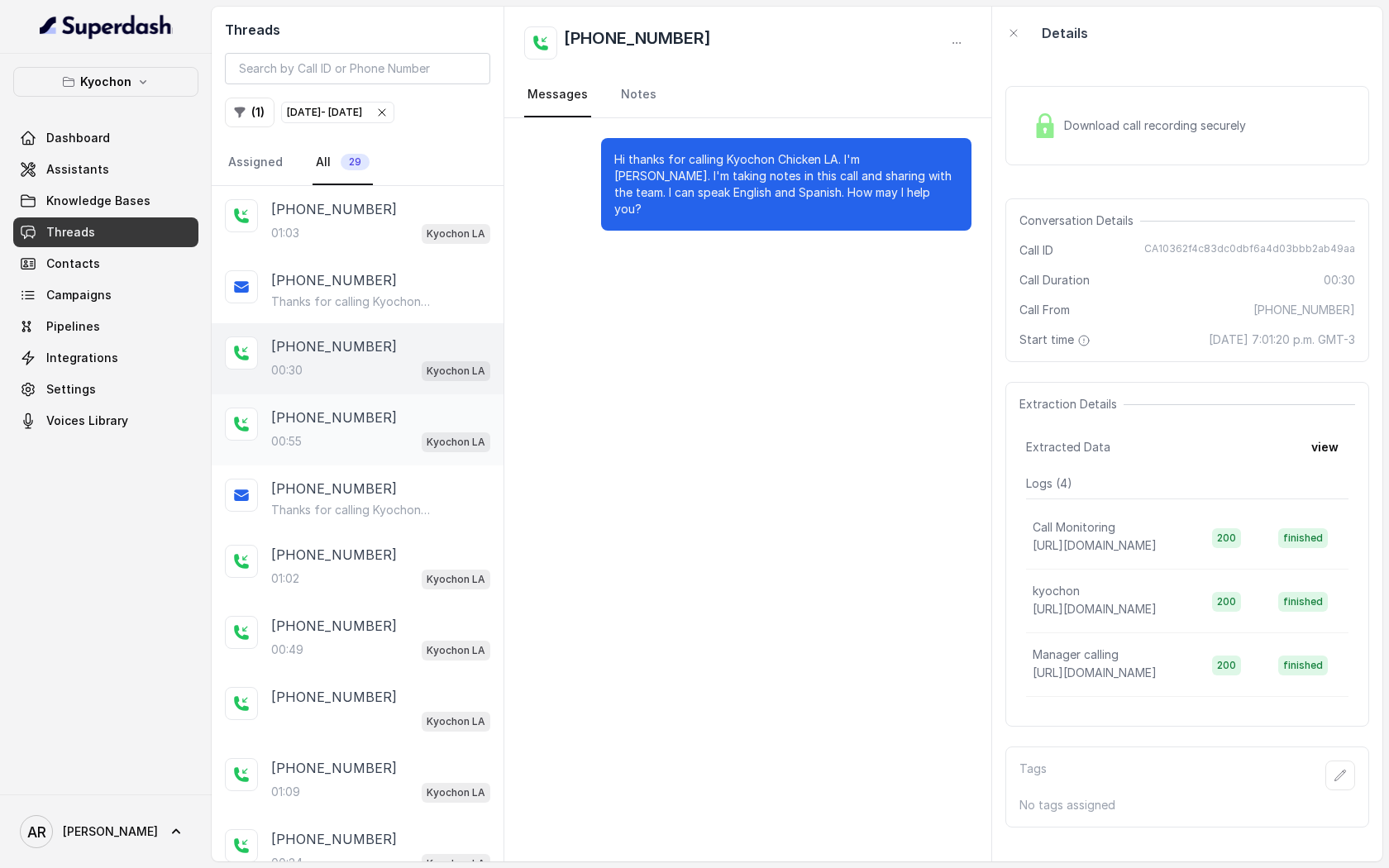
click at [346, 448] on div "00:55 Kyochon LA" at bounding box center [380, 441] width 219 height 21
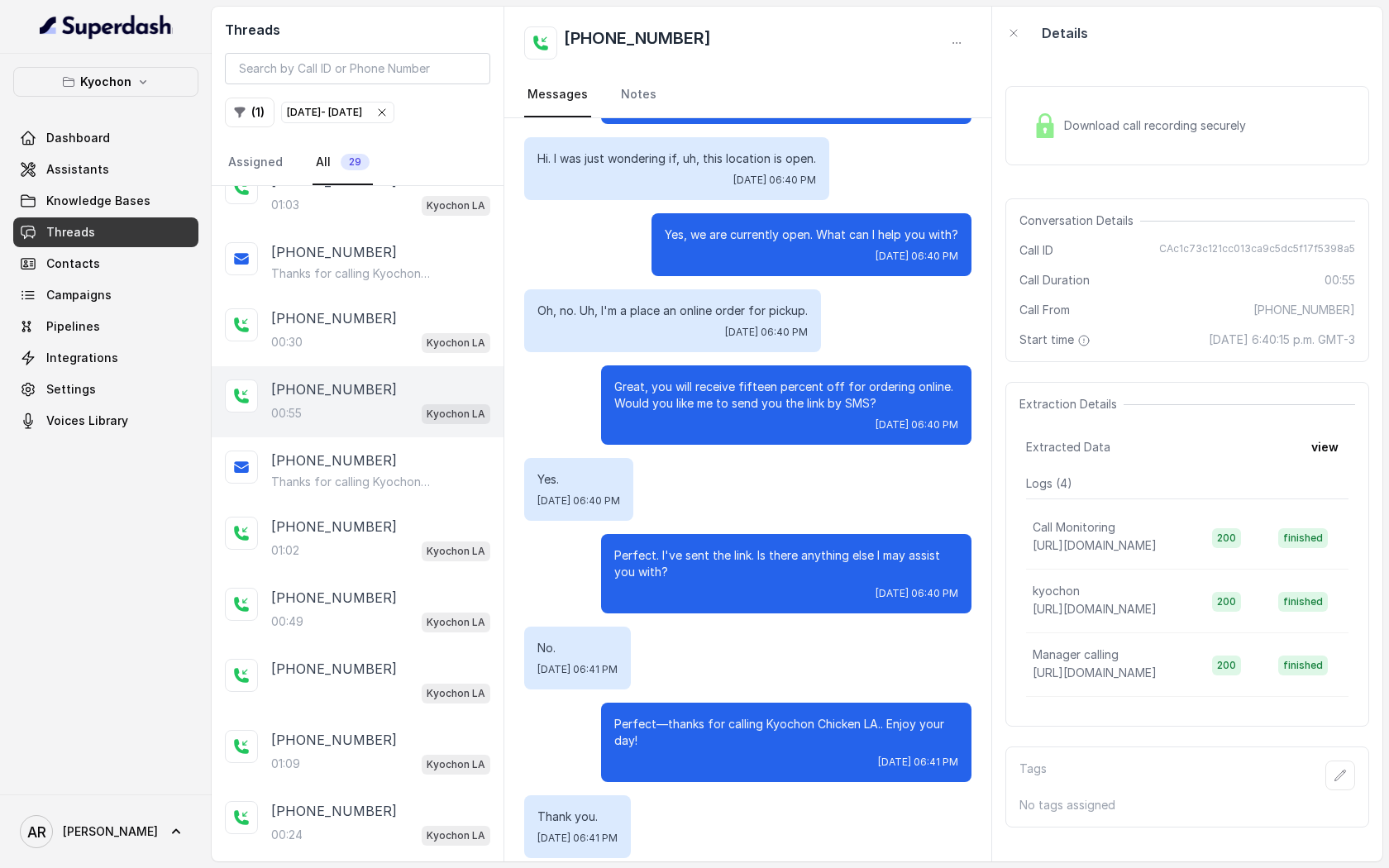
scroll to position [34, 0]
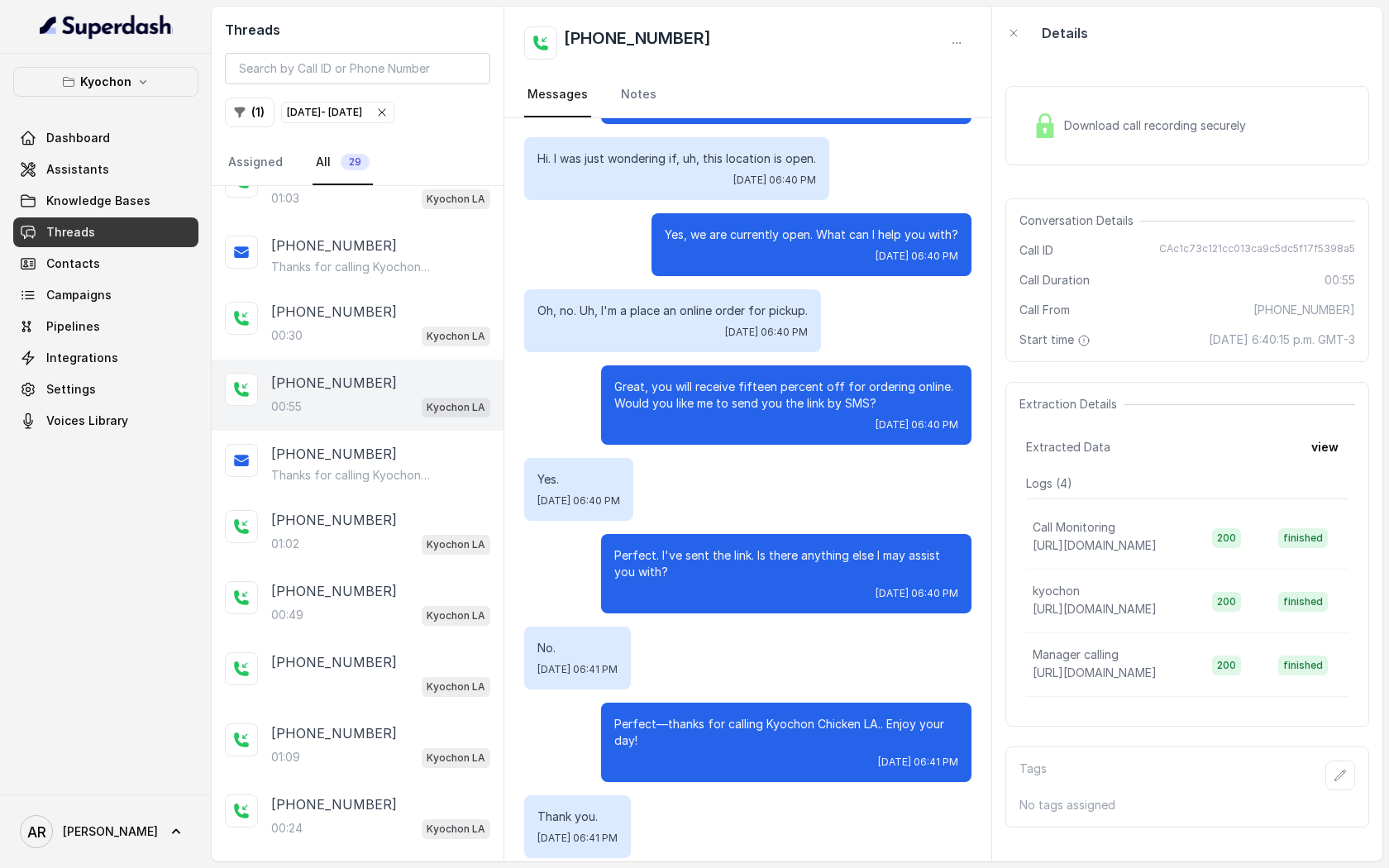
click at [346, 448] on p "[PHONE_NUMBER]" at bounding box center [334, 453] width 126 height 20
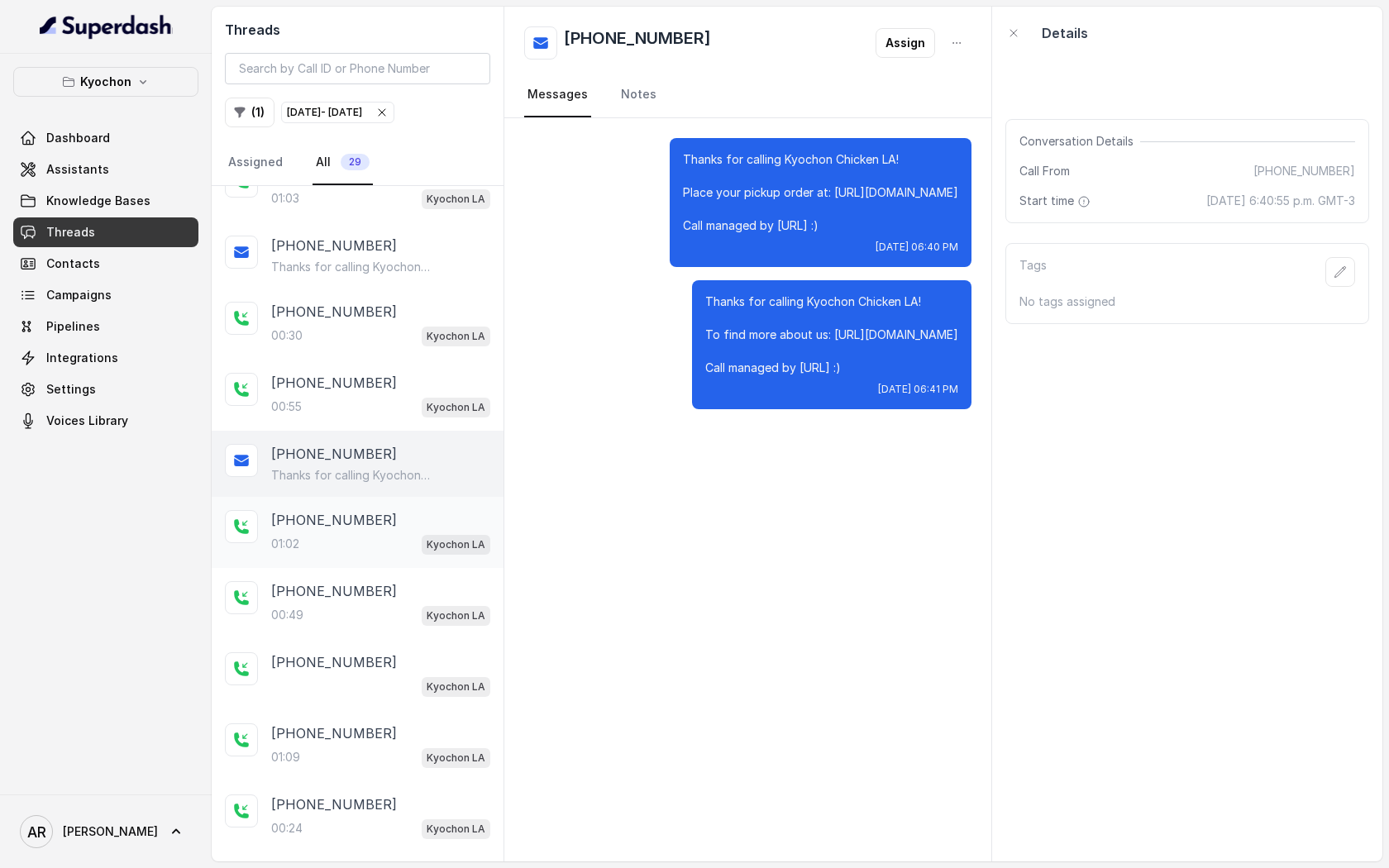
click at [351, 536] on div "01:02 Kyochon LA" at bounding box center [380, 544] width 219 height 21
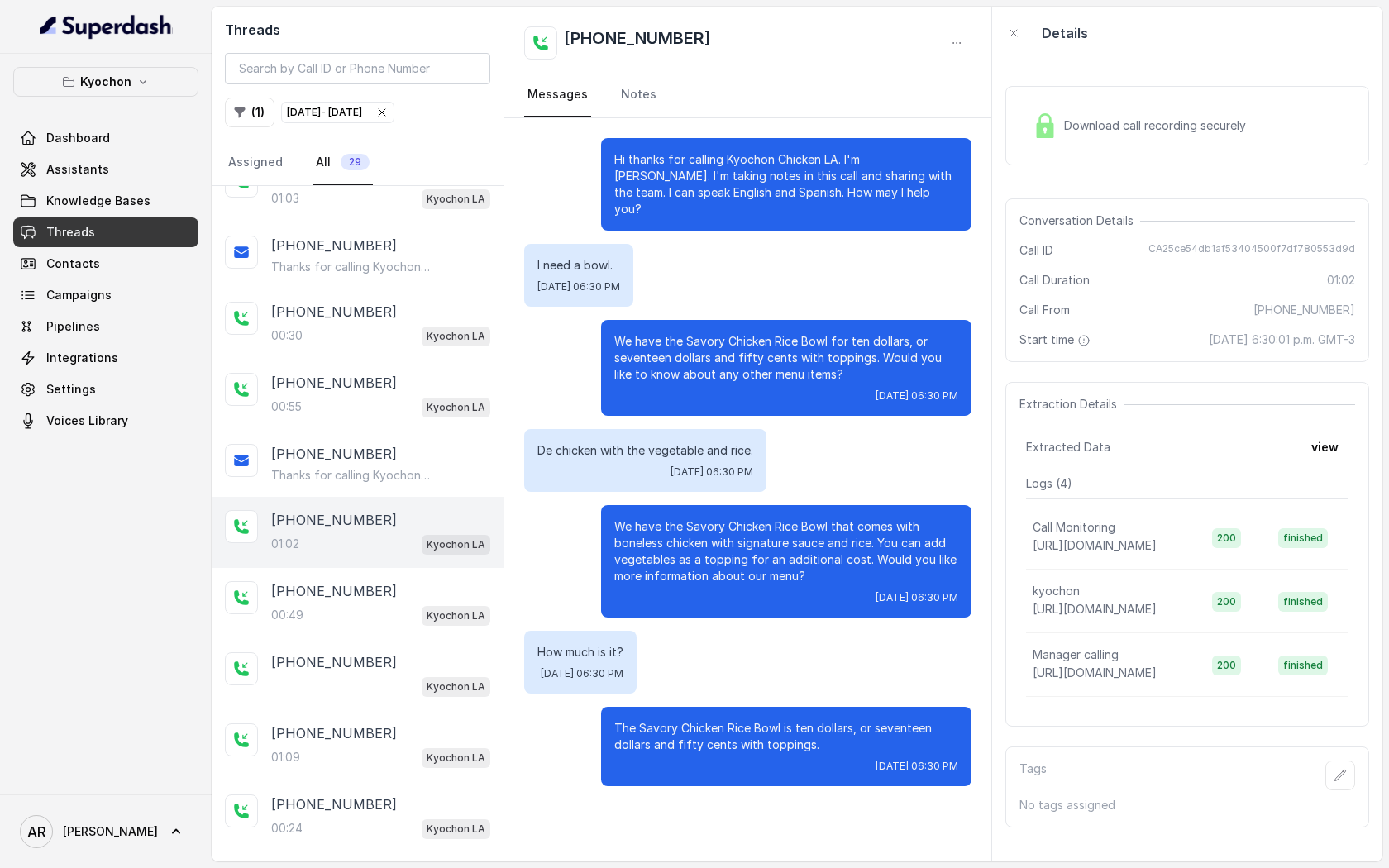
scroll to position [54, 0]
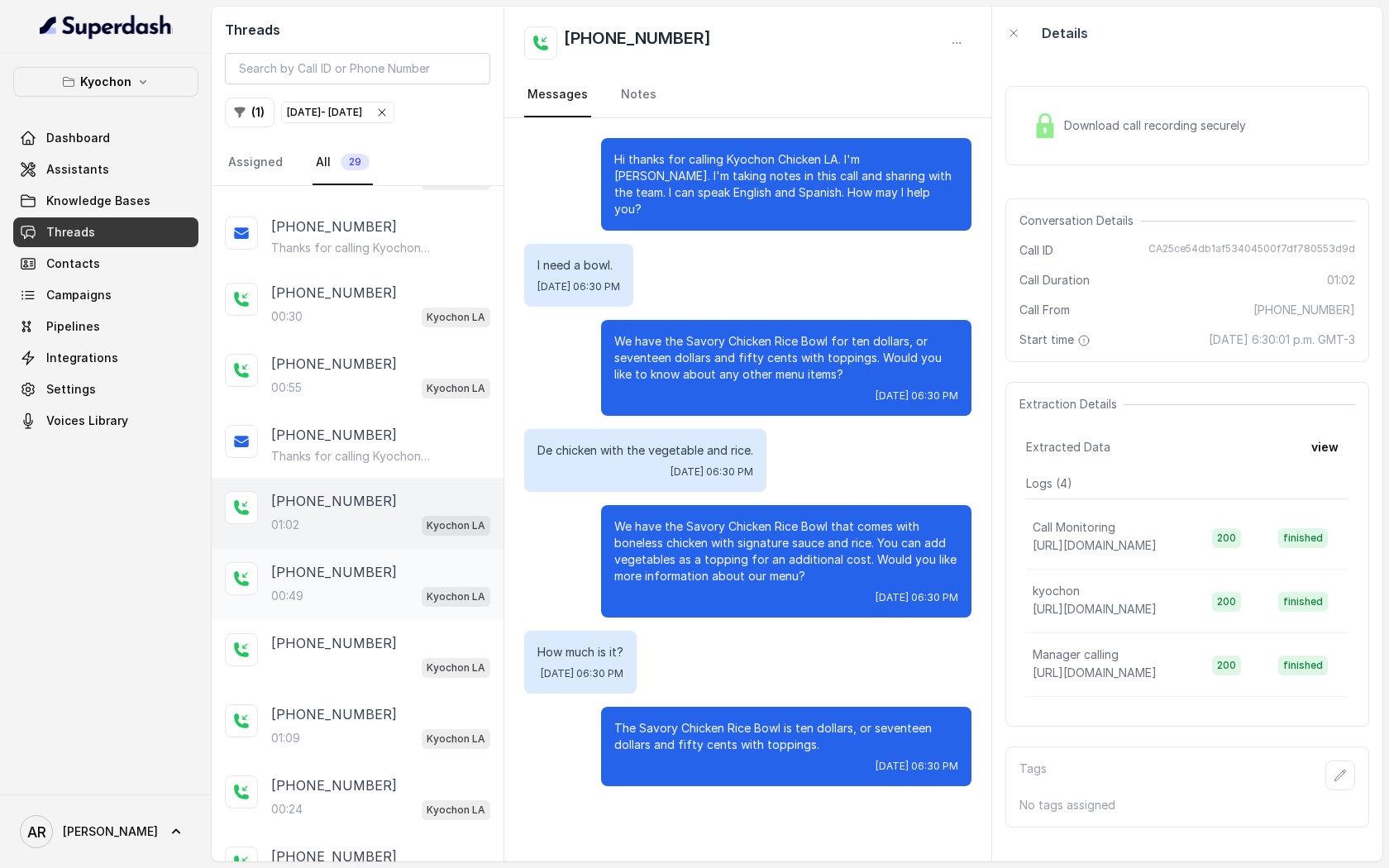
click at [353, 582] on div "[PHONE_NUMBER]:49 Kyochon LA" at bounding box center [380, 585] width 219 height 45
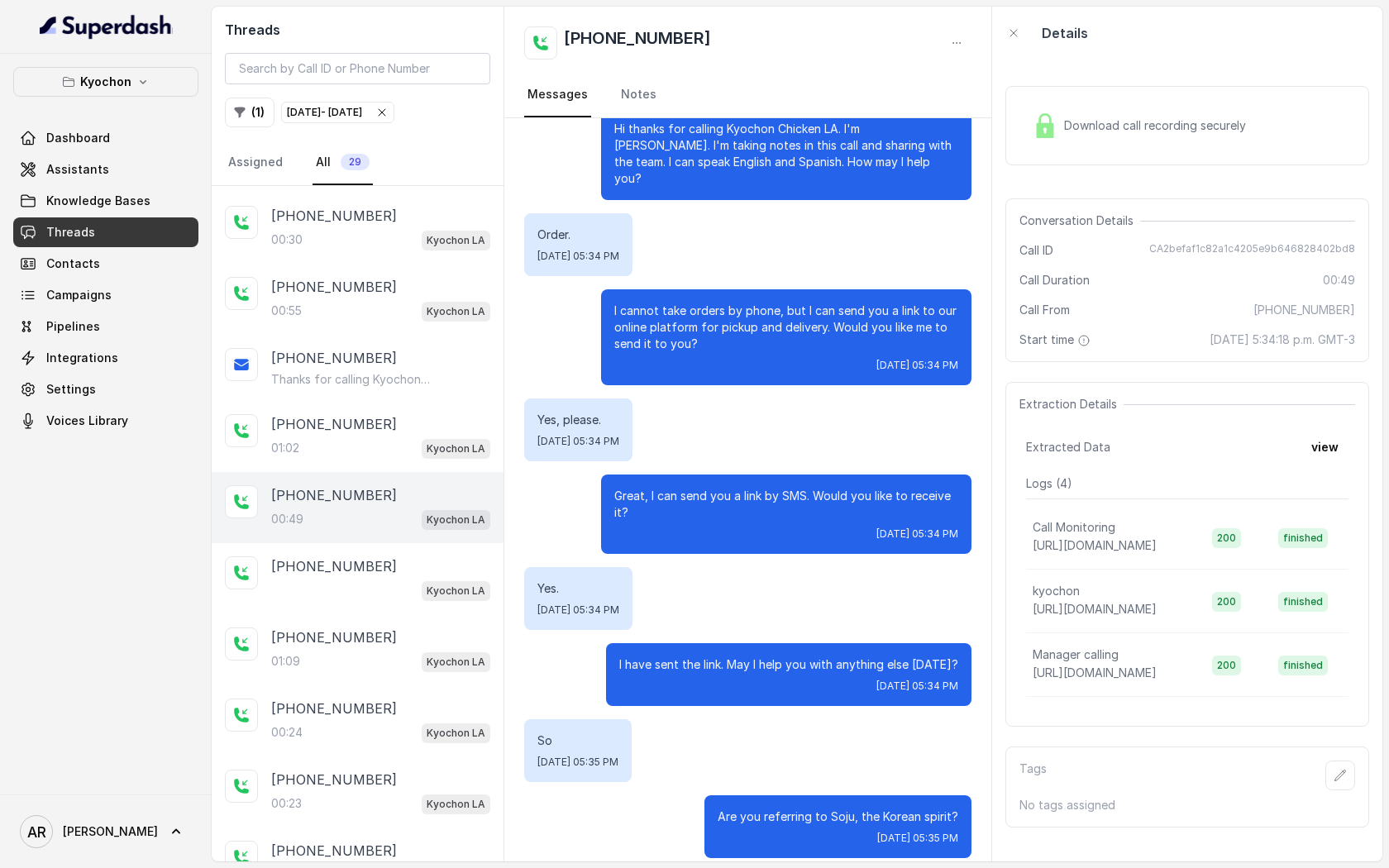
scroll to position [139, 0]
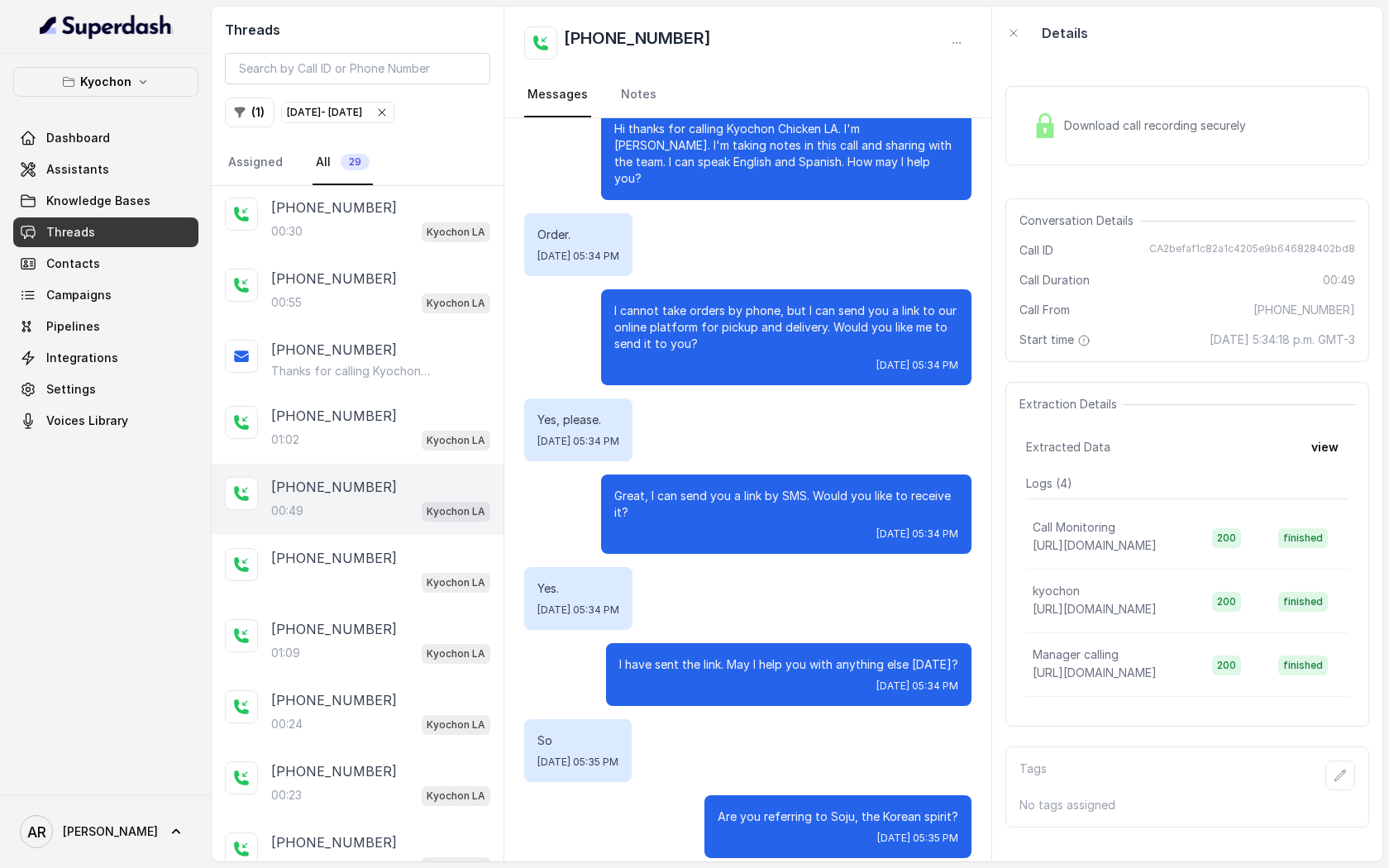
click at [353, 582] on div "Kyochon LA" at bounding box center [380, 582] width 219 height 21
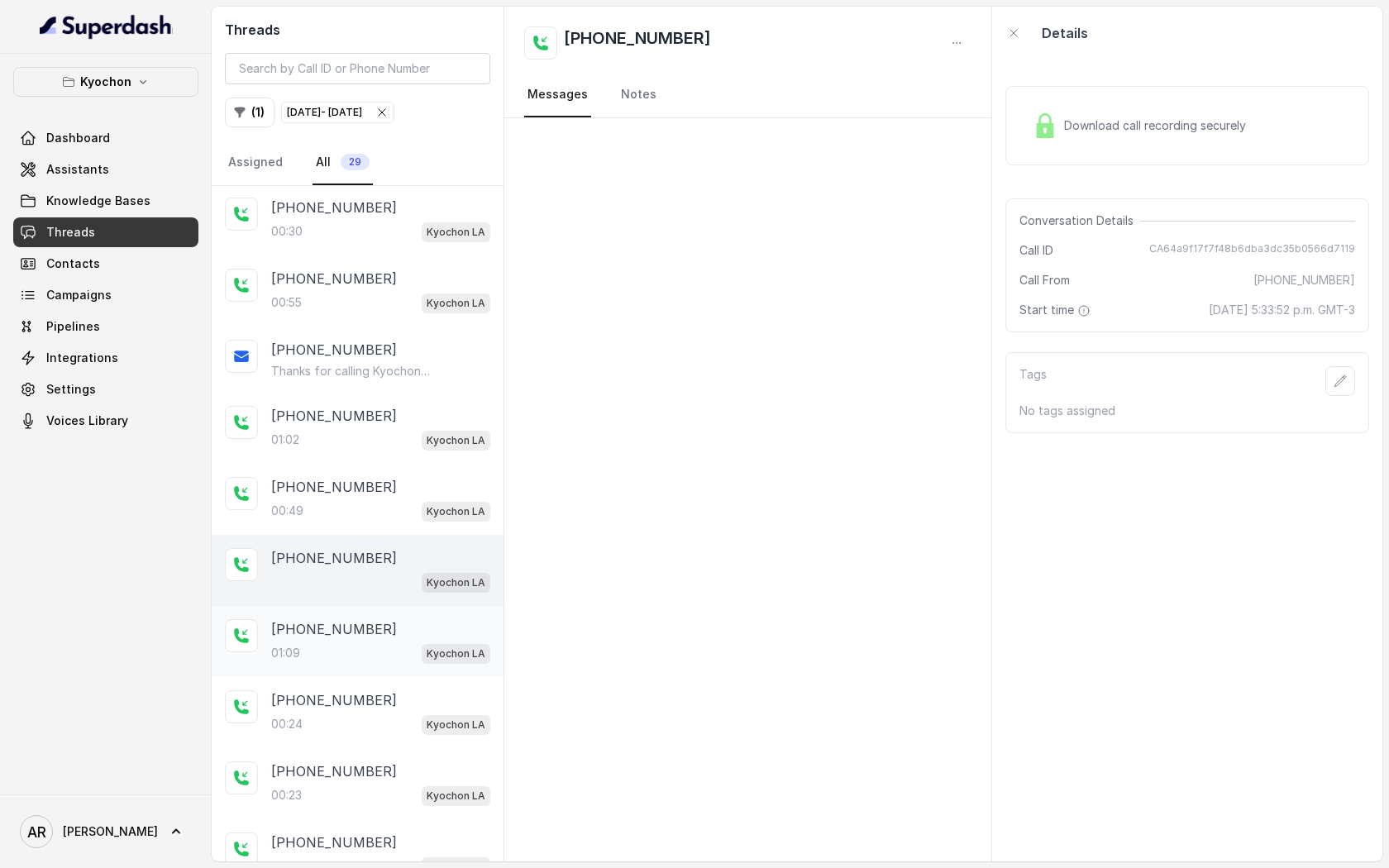
click at [363, 644] on div "01:09 Kyochon LA" at bounding box center [380, 653] width 219 height 21
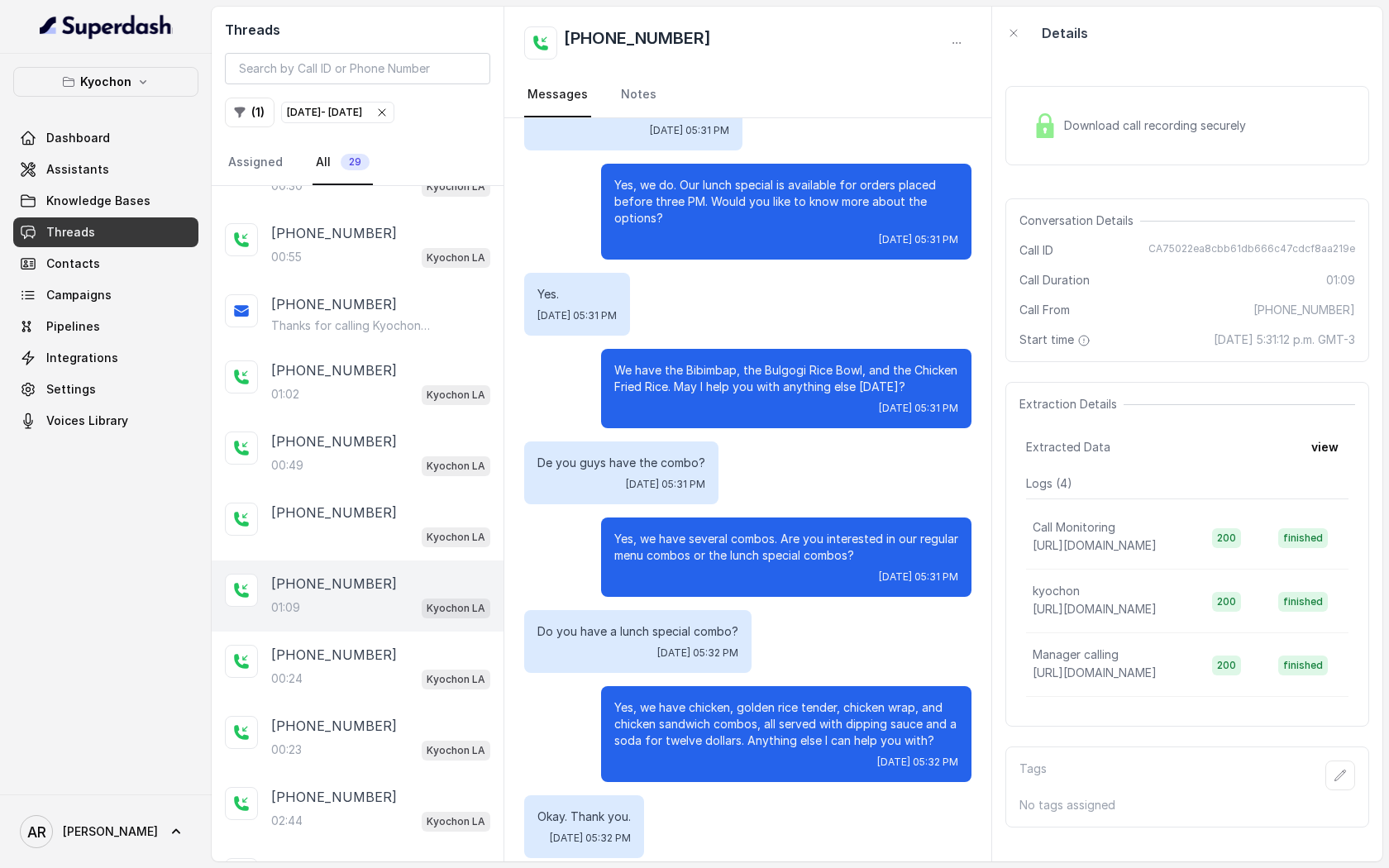
scroll to position [190, 0]
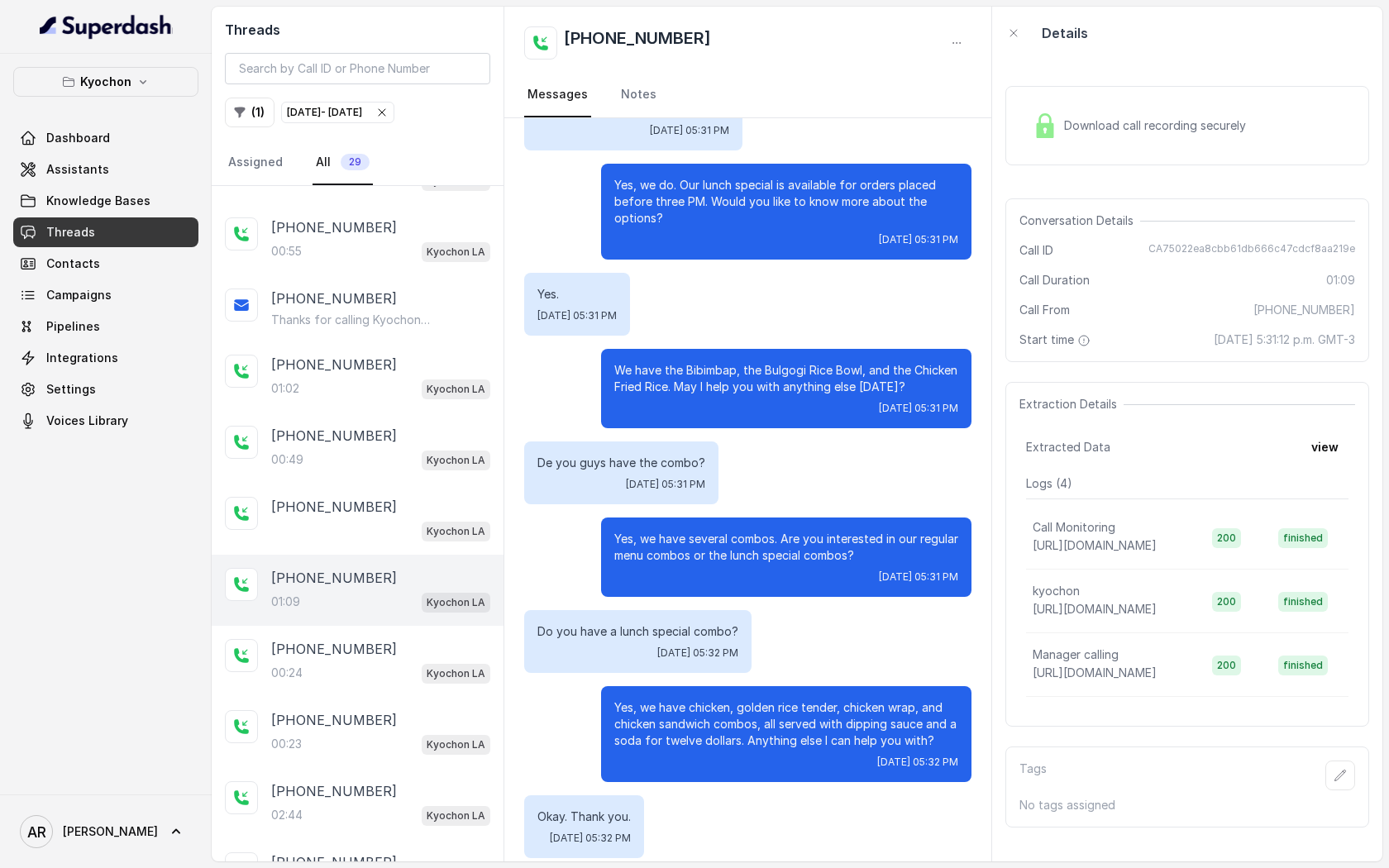
click at [363, 644] on p "[PHONE_NUMBER]" at bounding box center [334, 649] width 126 height 20
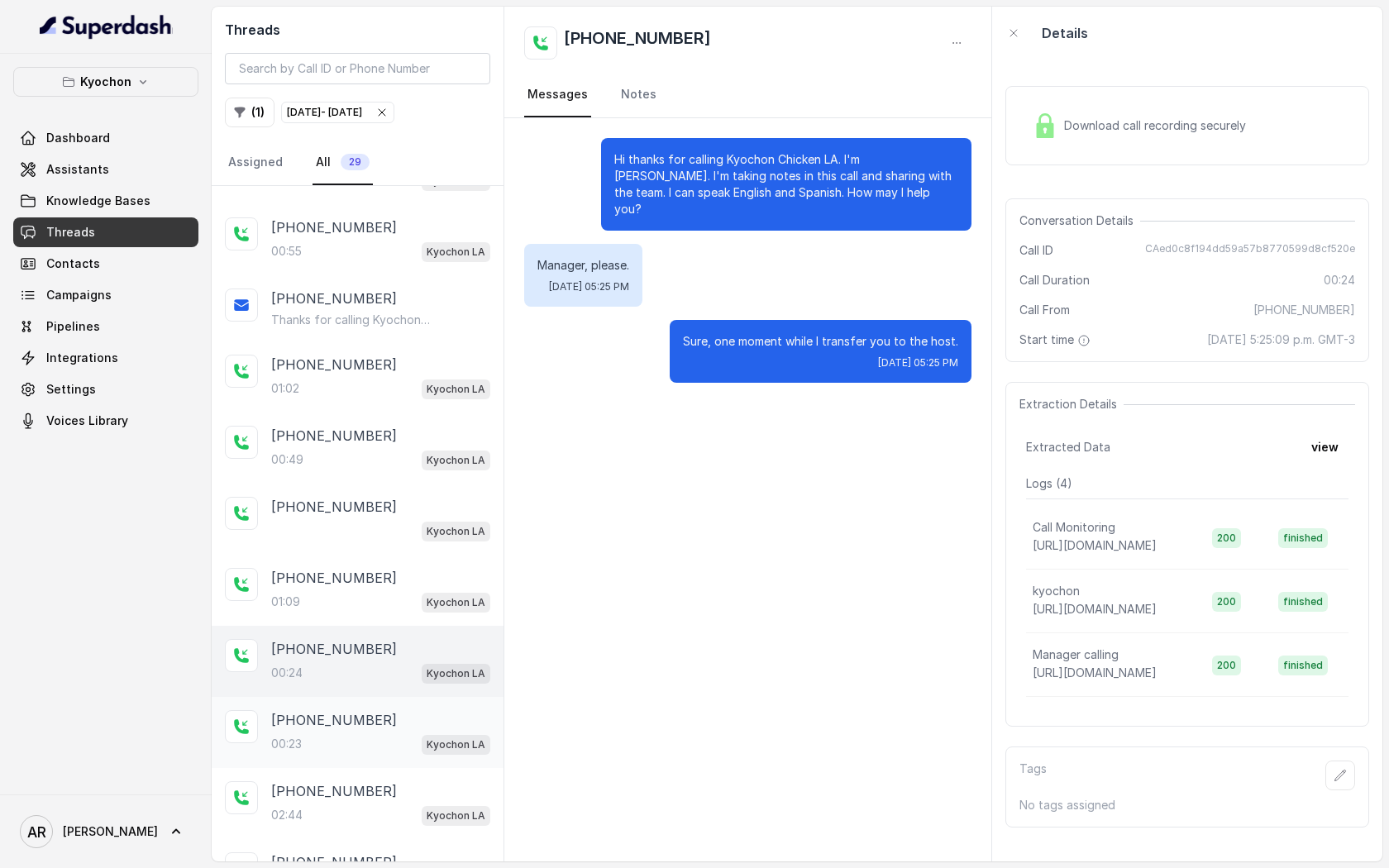
click at [373, 727] on div "[PHONE_NUMBER]:23 Kyochon LA" at bounding box center [380, 733] width 219 height 45
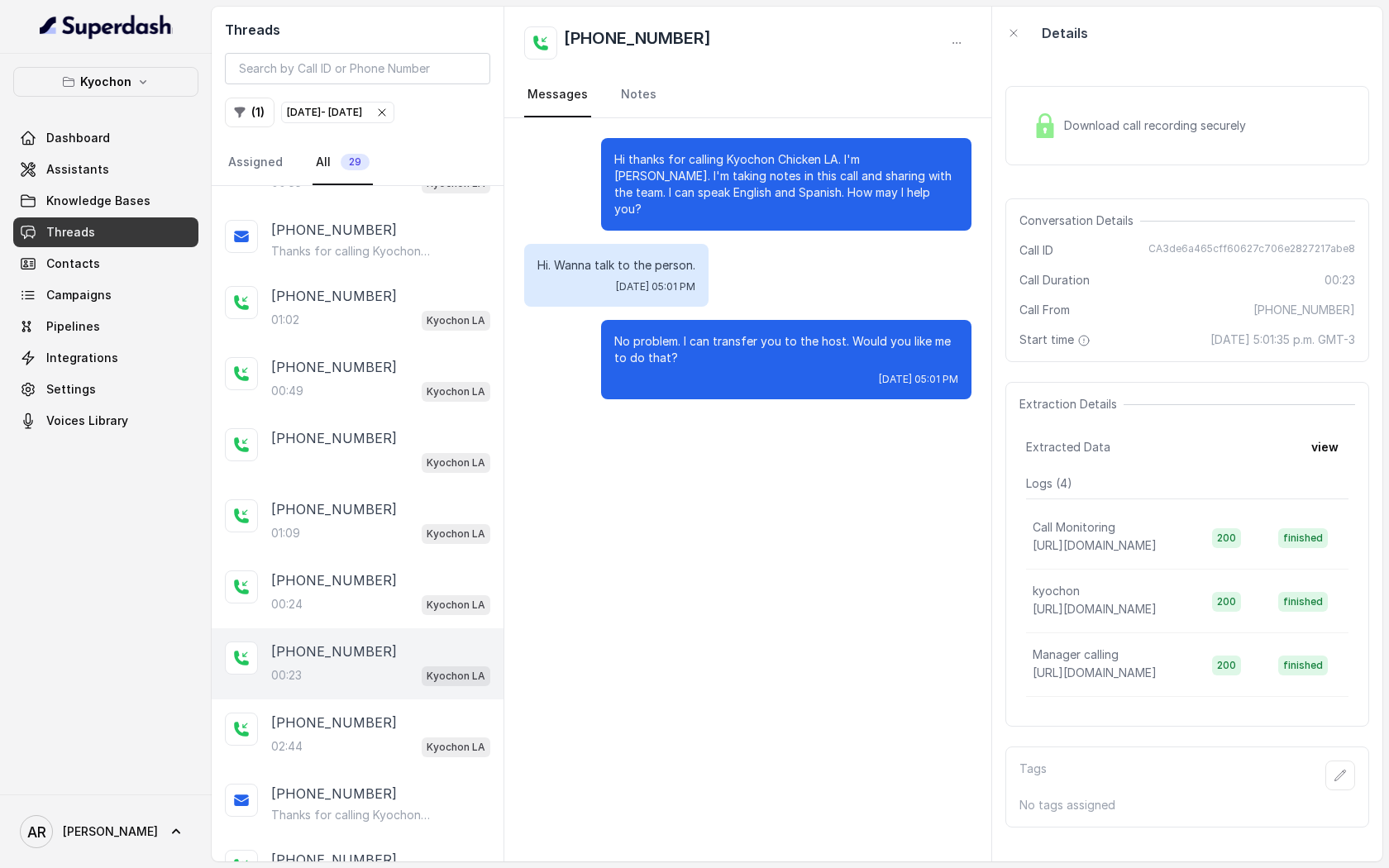
scroll to position [279, 0]
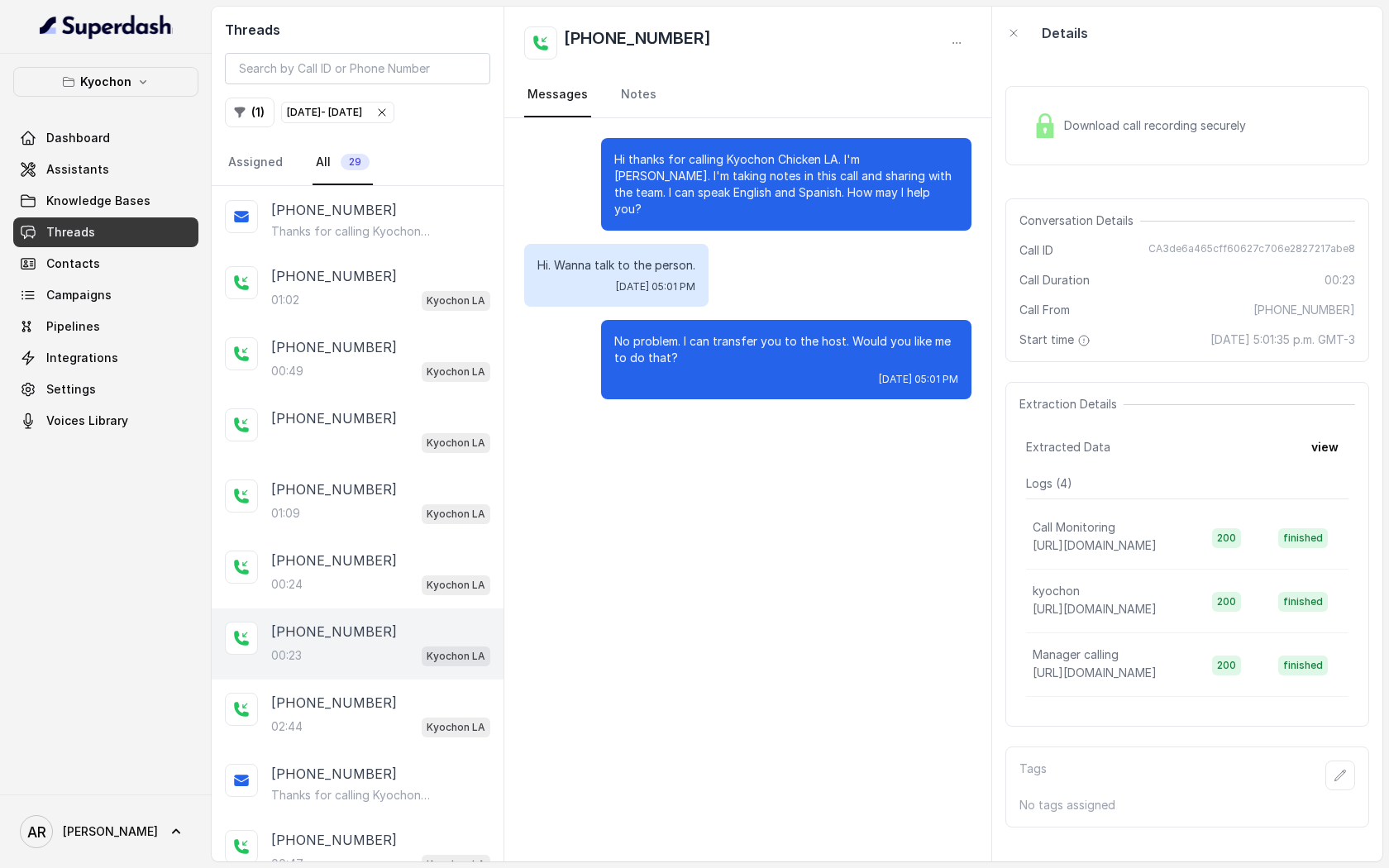
click at [373, 727] on div "02:44 Kyochon LA" at bounding box center [380, 726] width 219 height 21
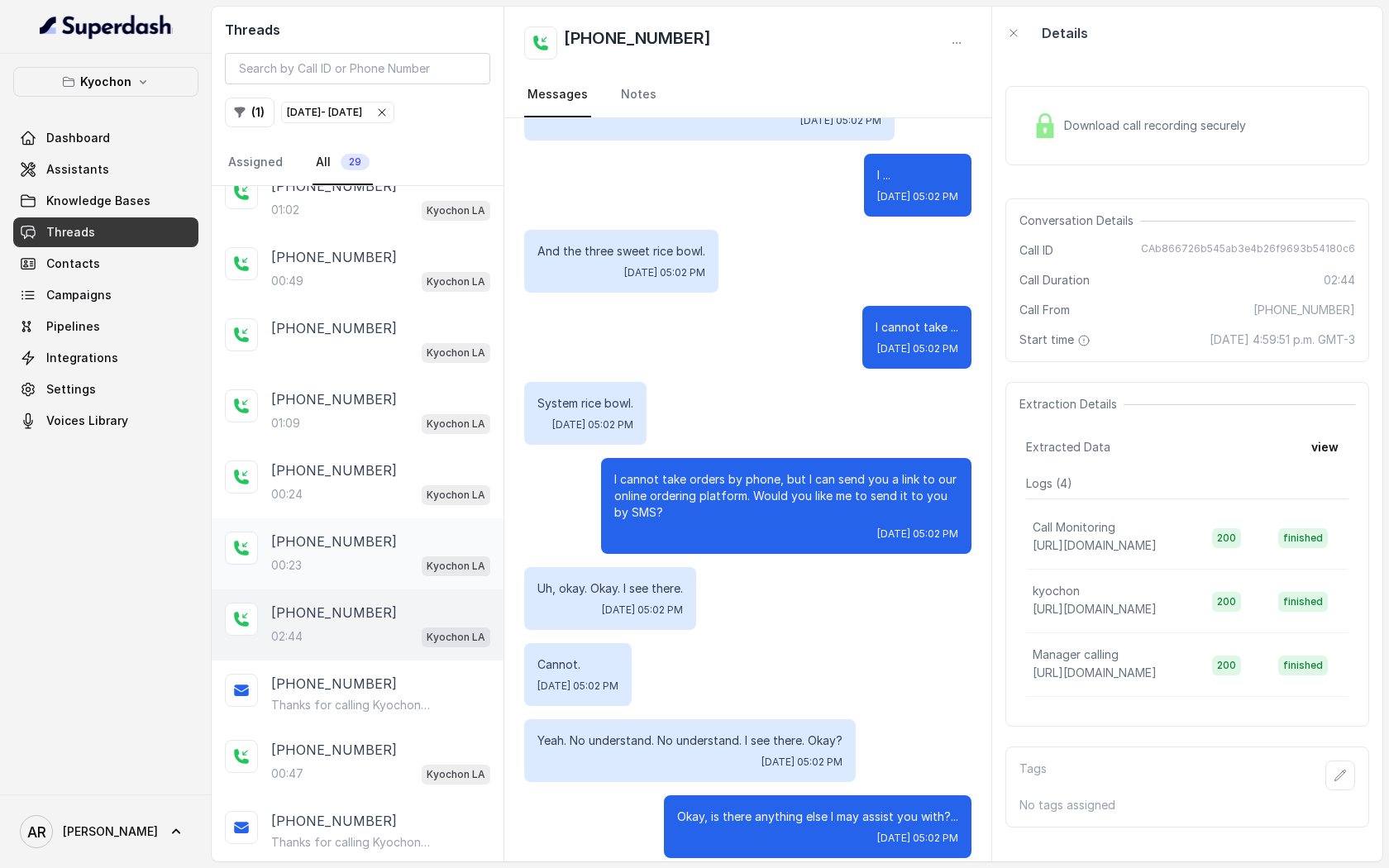
scroll to position [393, 0]
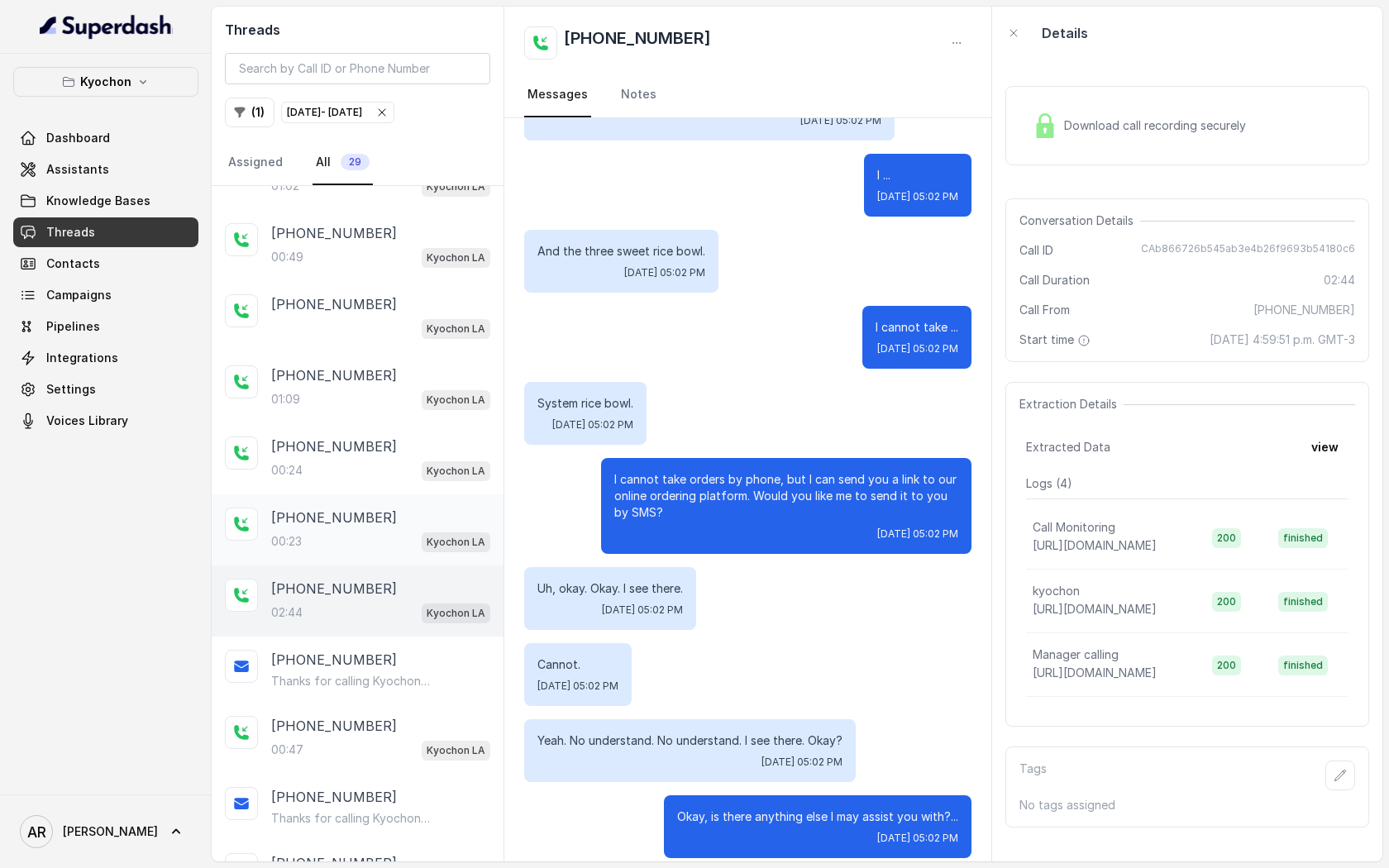
click at [373, 727] on div "[PHONE_NUMBER]" at bounding box center [380, 725] width 219 height 20
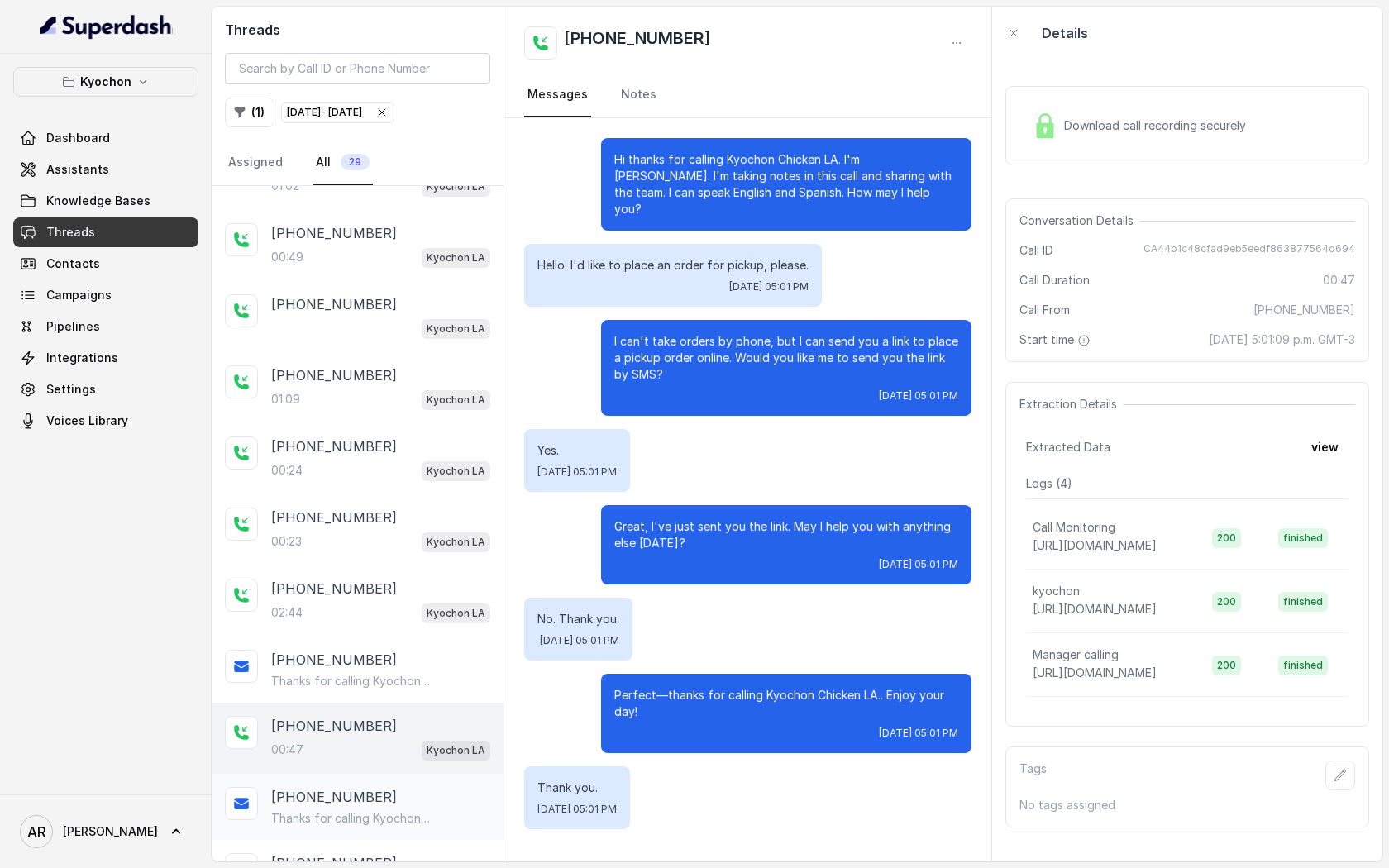
click at [370, 801] on div "[PHONE_NUMBER]" at bounding box center [380, 796] width 219 height 20
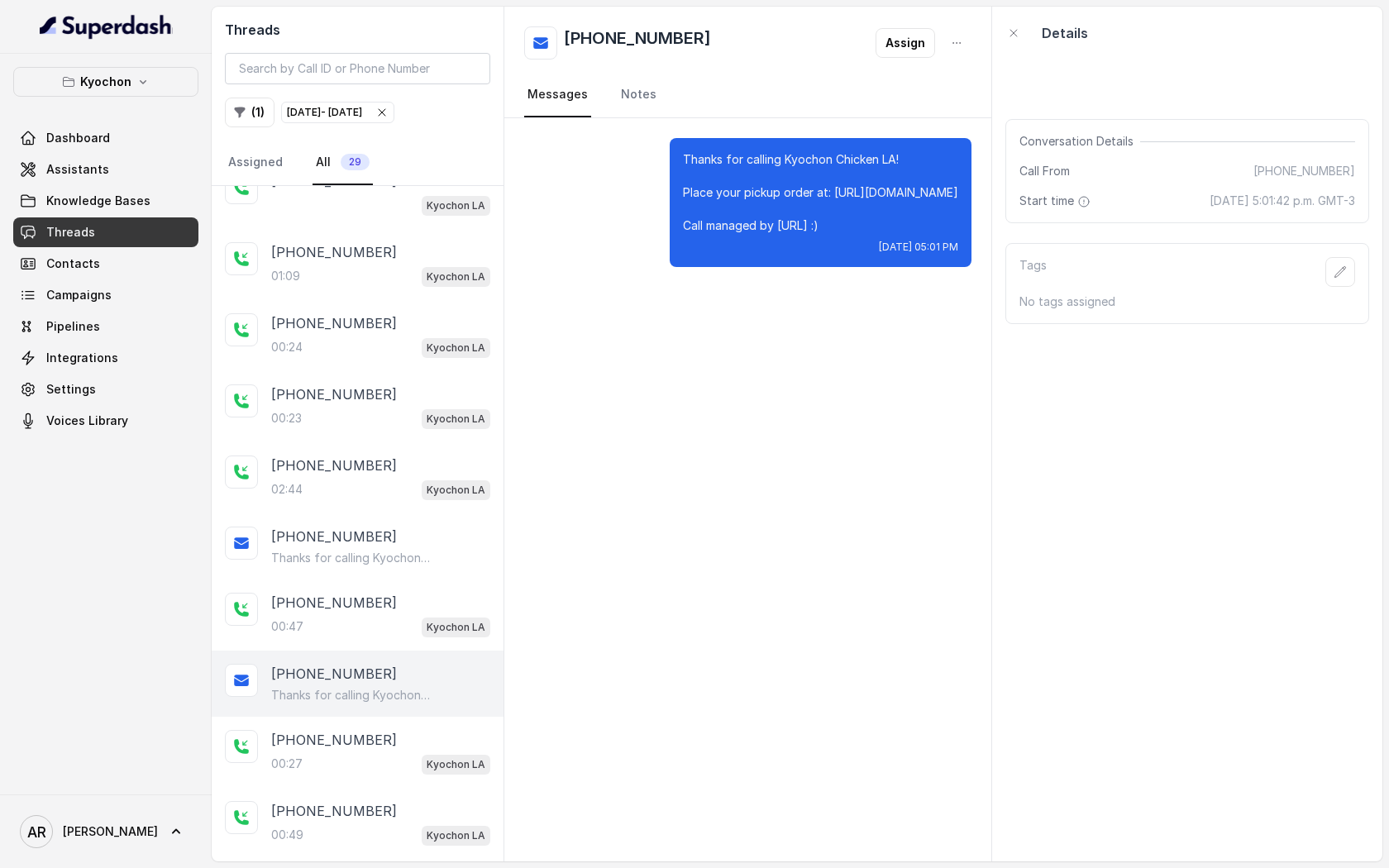
scroll to position [551, 0]
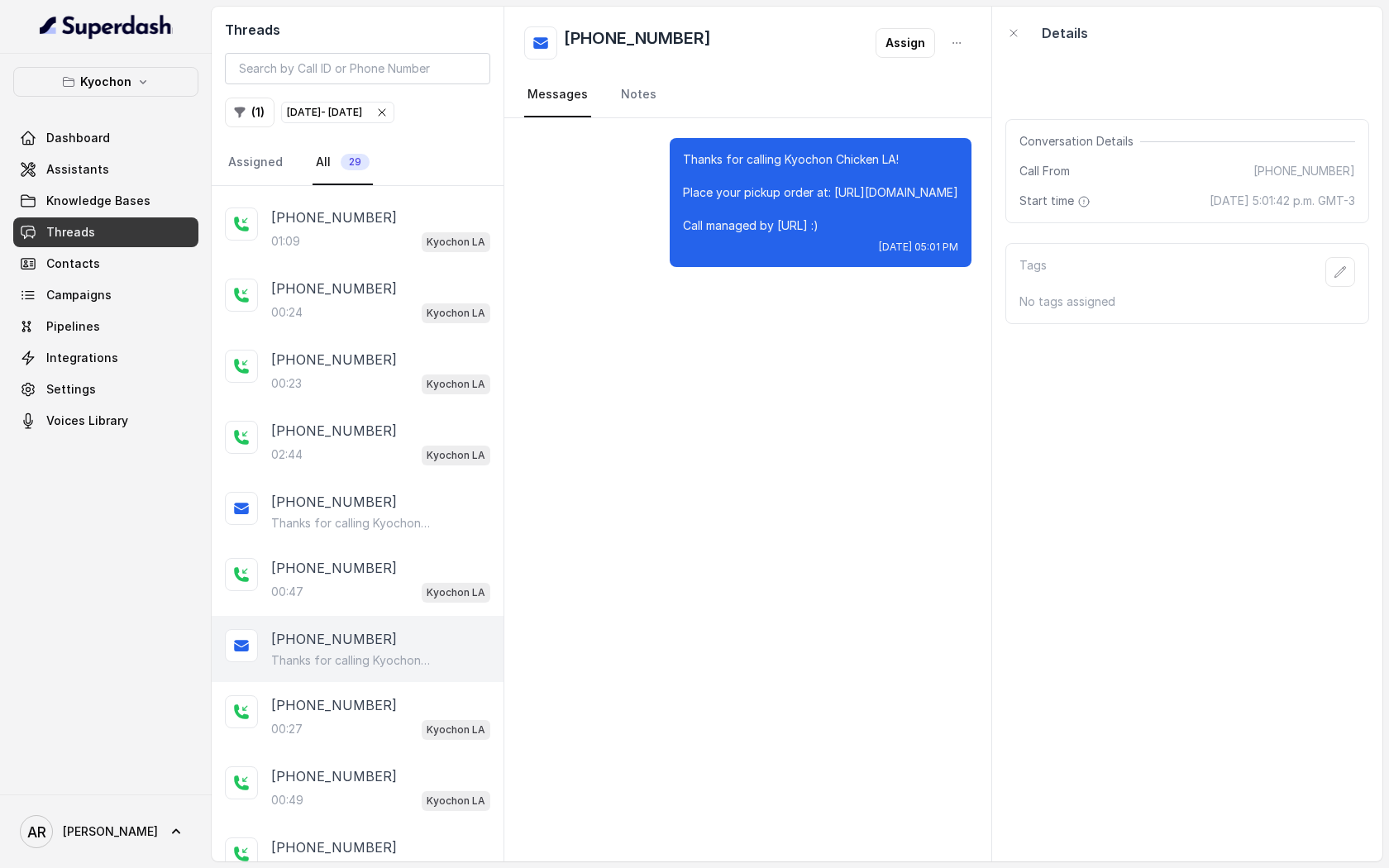
click at [370, 801] on div "00:49 Kyochon LA" at bounding box center [380, 800] width 219 height 21
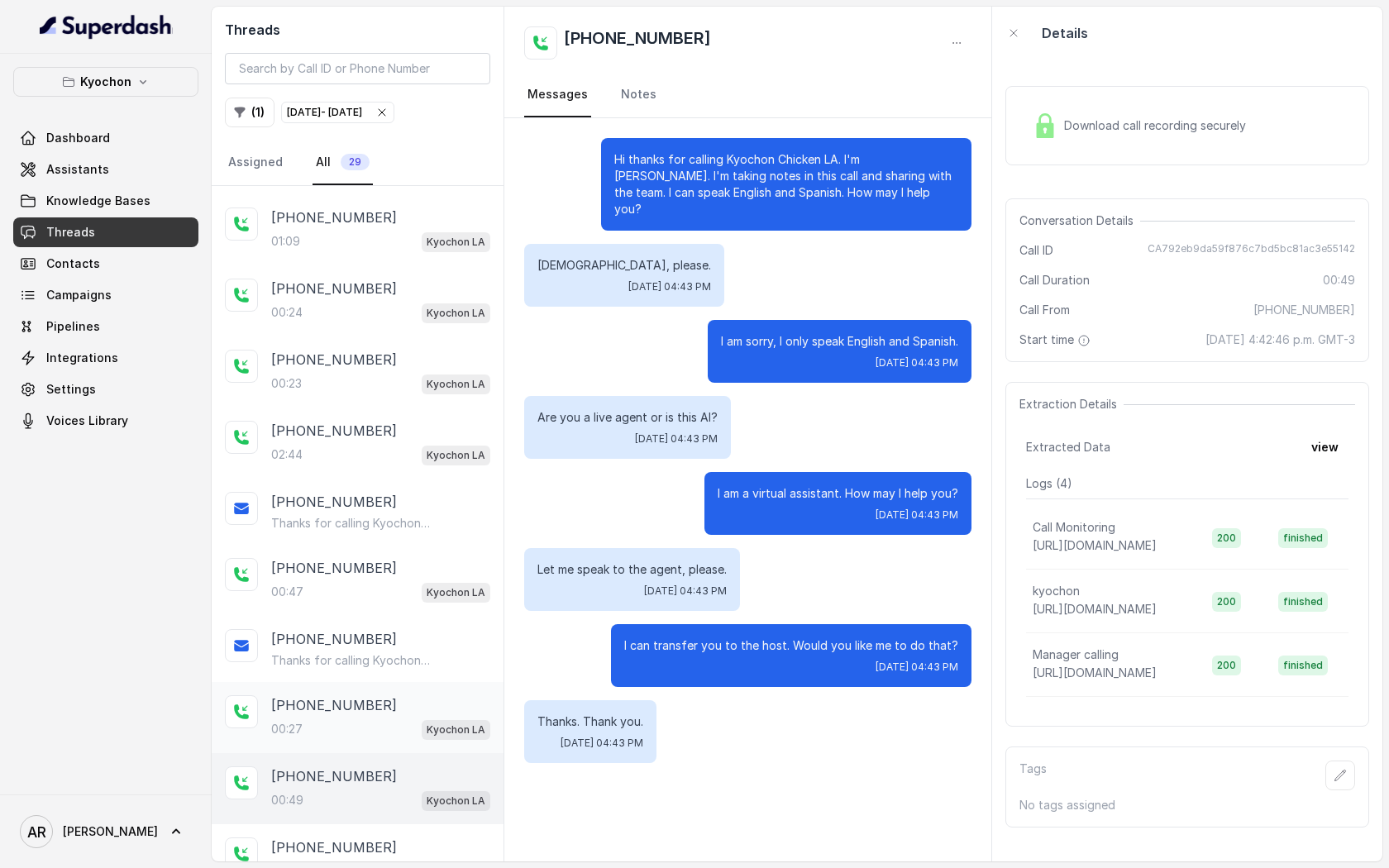
click at [371, 733] on div "00:27 Kyochon LA" at bounding box center [380, 729] width 219 height 21
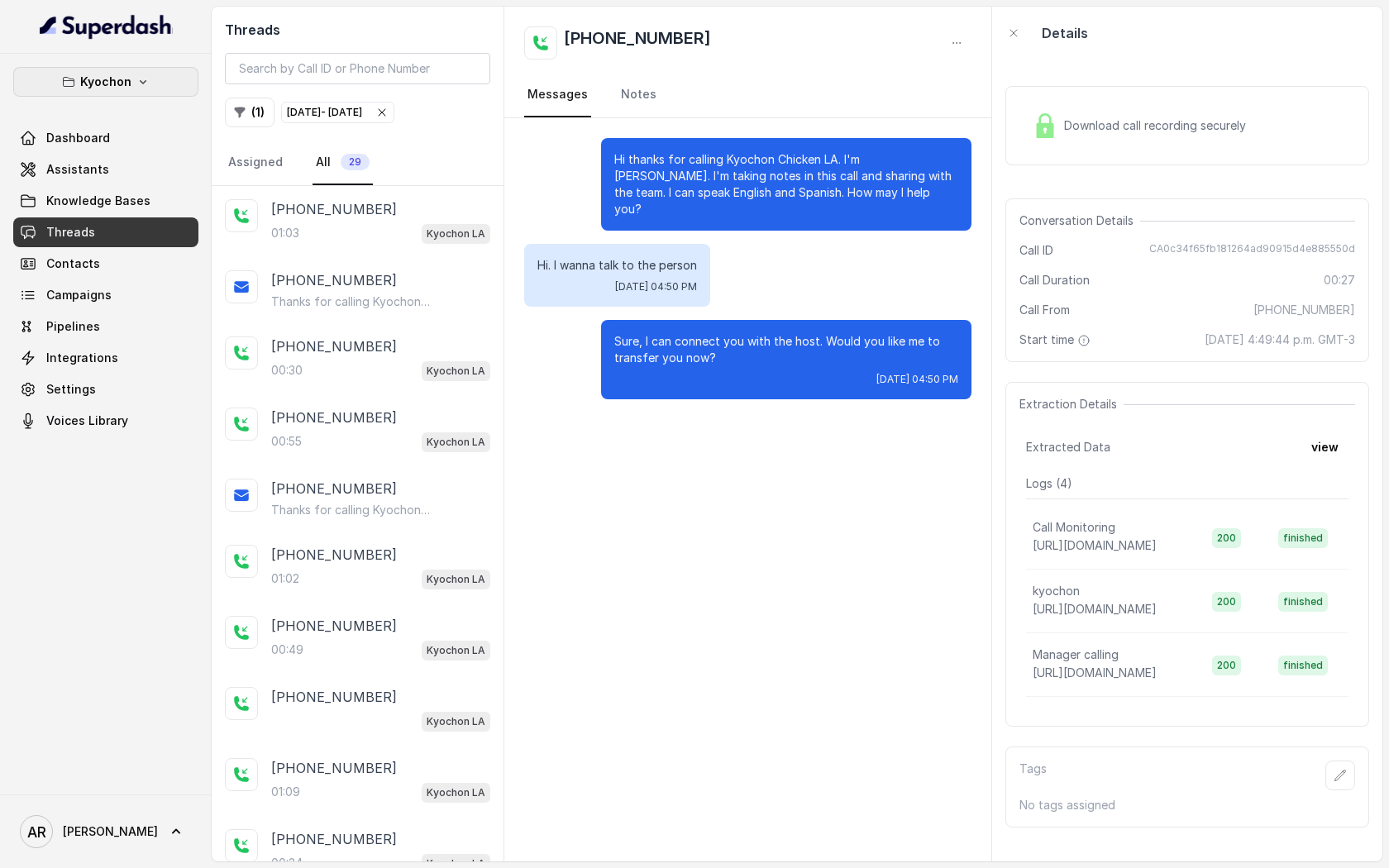
click at [166, 76] on button "Kyochon" at bounding box center [105, 82] width 186 height 30
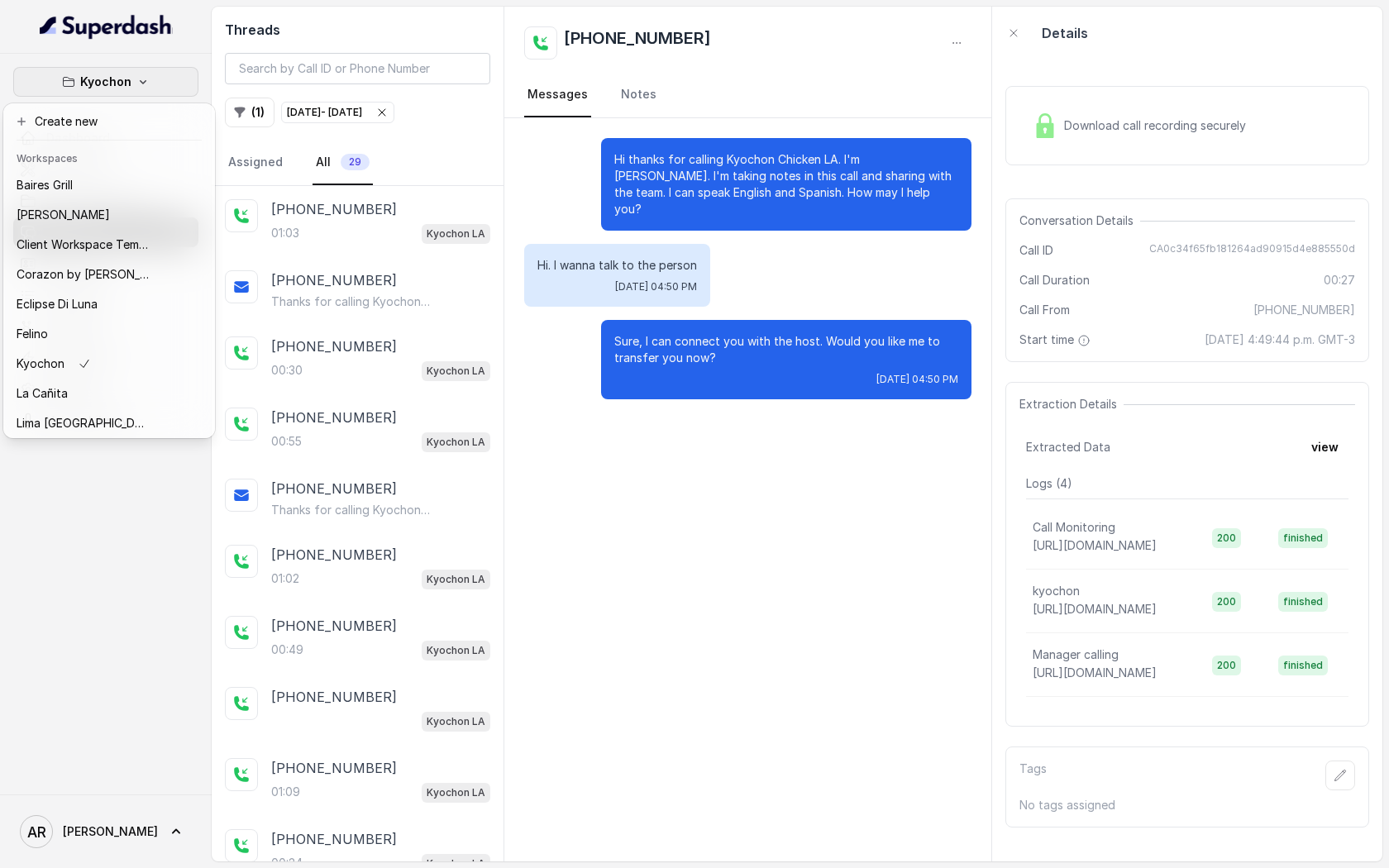
click at [565, 504] on div "Kyochon Dashboard Assistants Knowledge Bases Threads Contacts Campaigns Pipelin…" at bounding box center [694, 434] width 1389 height 868
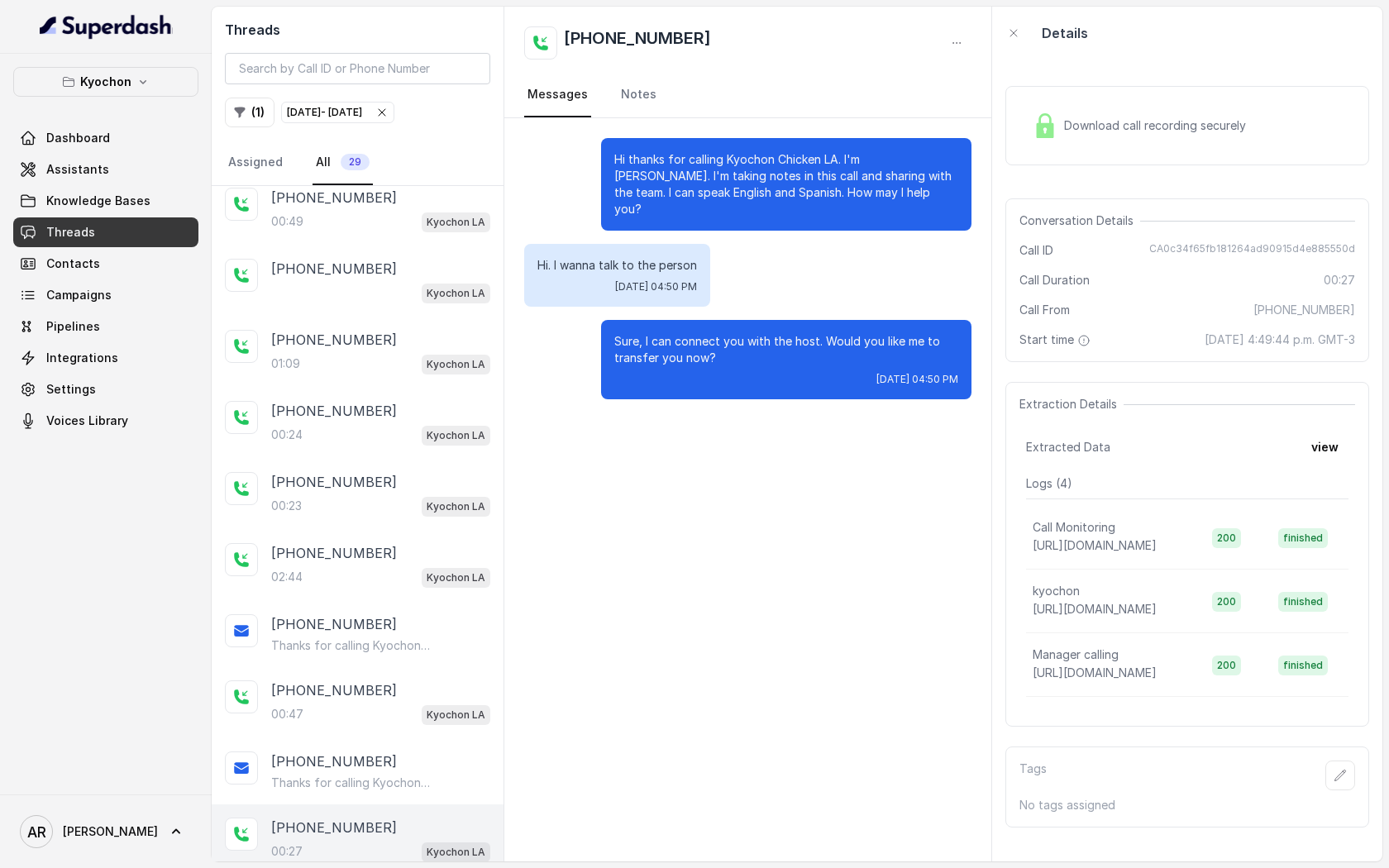
scroll to position [546, 0]
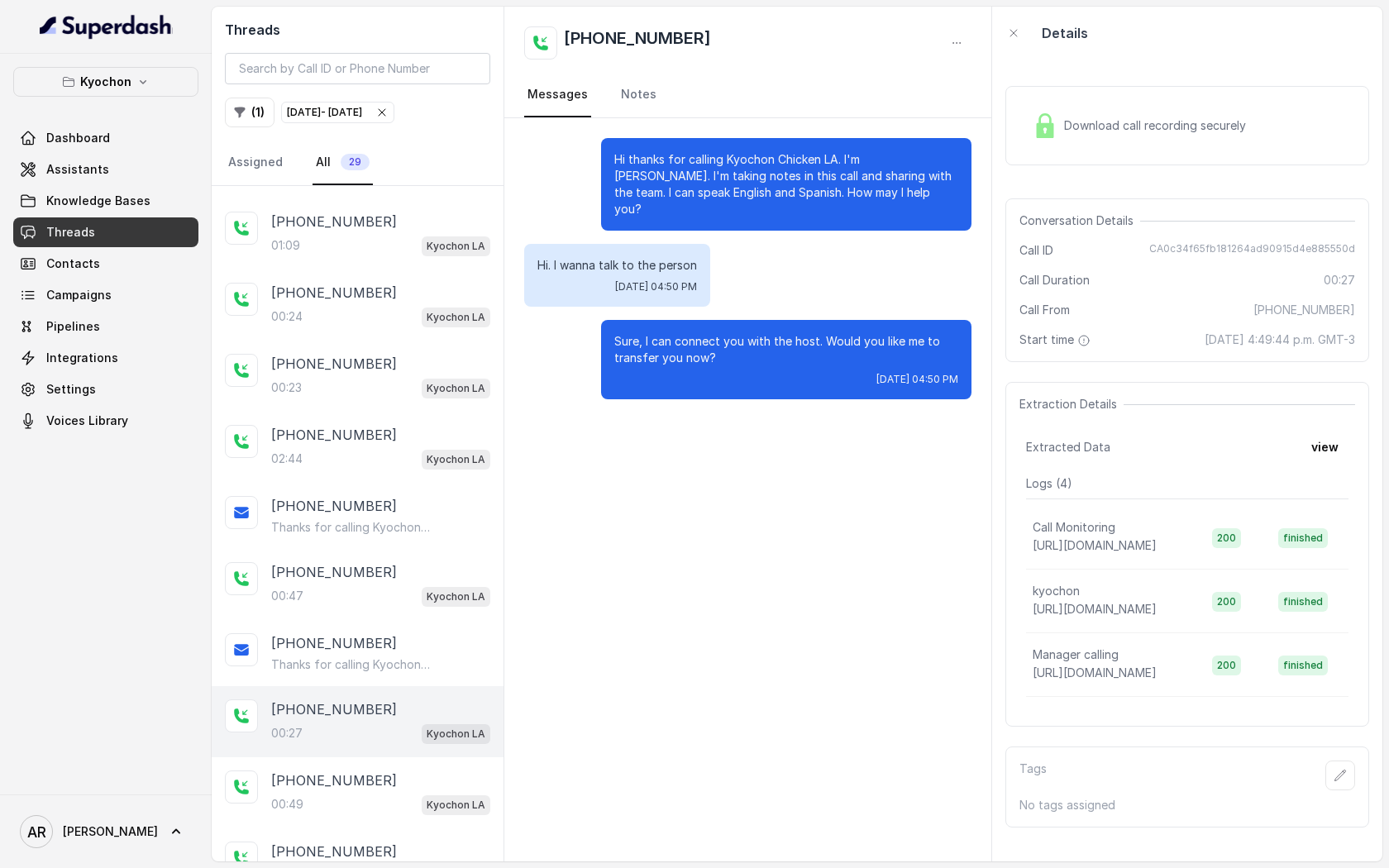
click at [385, 574] on div "[PHONE_NUMBER]" at bounding box center [380, 572] width 219 height 20
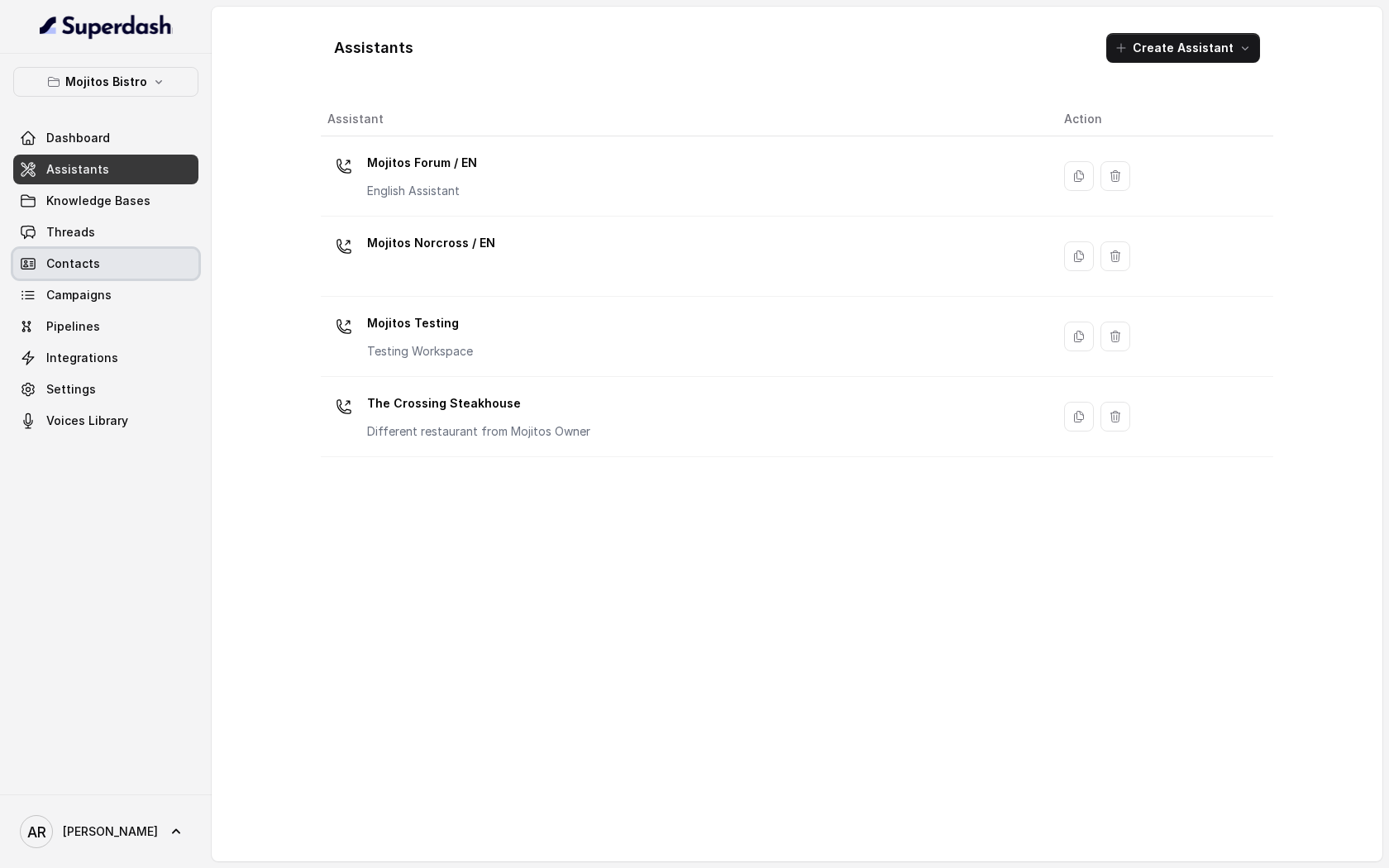
click at [143, 249] on link "Contacts" at bounding box center [105, 264] width 186 height 30
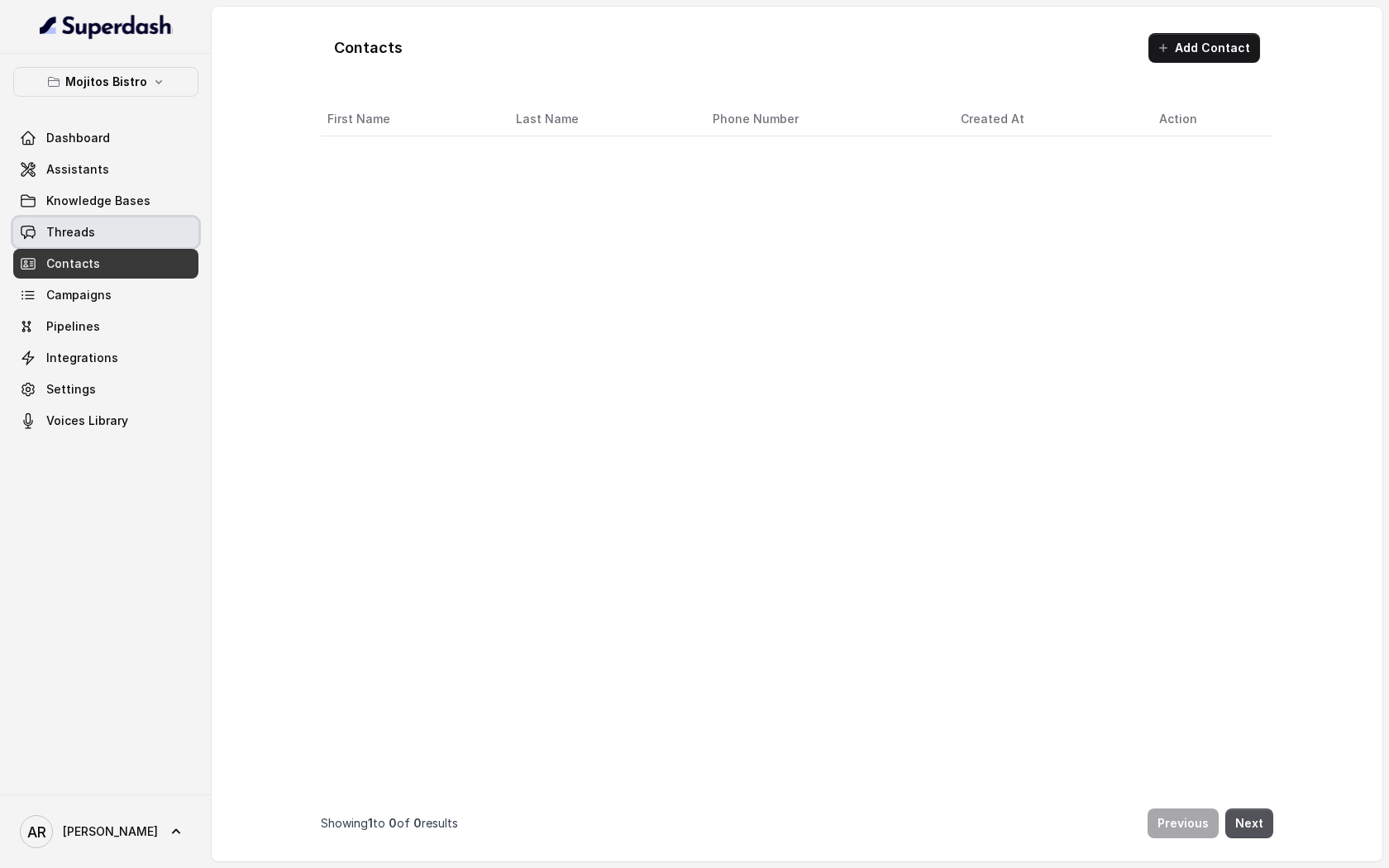
click at [143, 243] on link "Threads" at bounding box center [105, 232] width 186 height 30
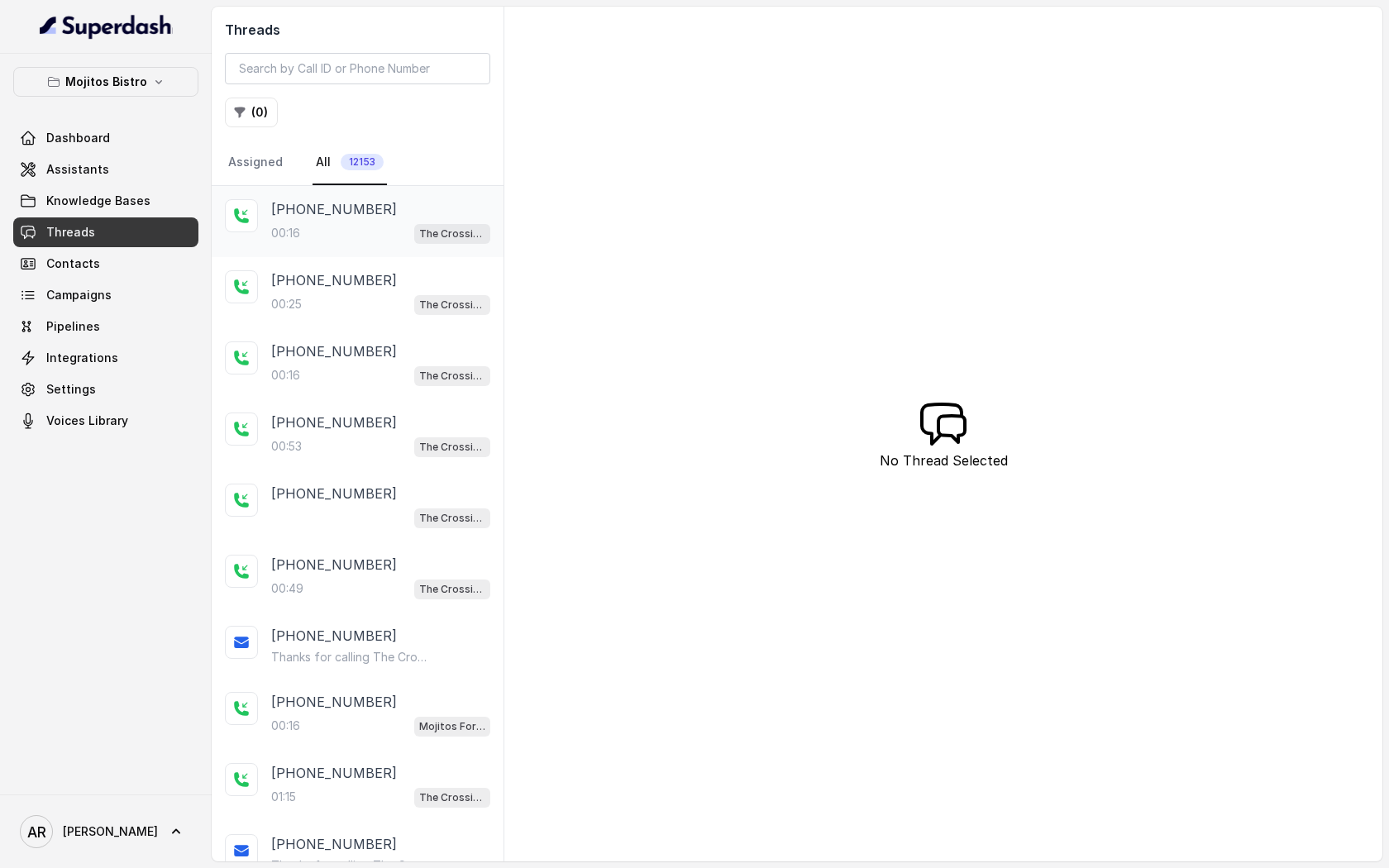
click at [351, 203] on p "[PHONE_NUMBER]" at bounding box center [334, 209] width 126 height 20
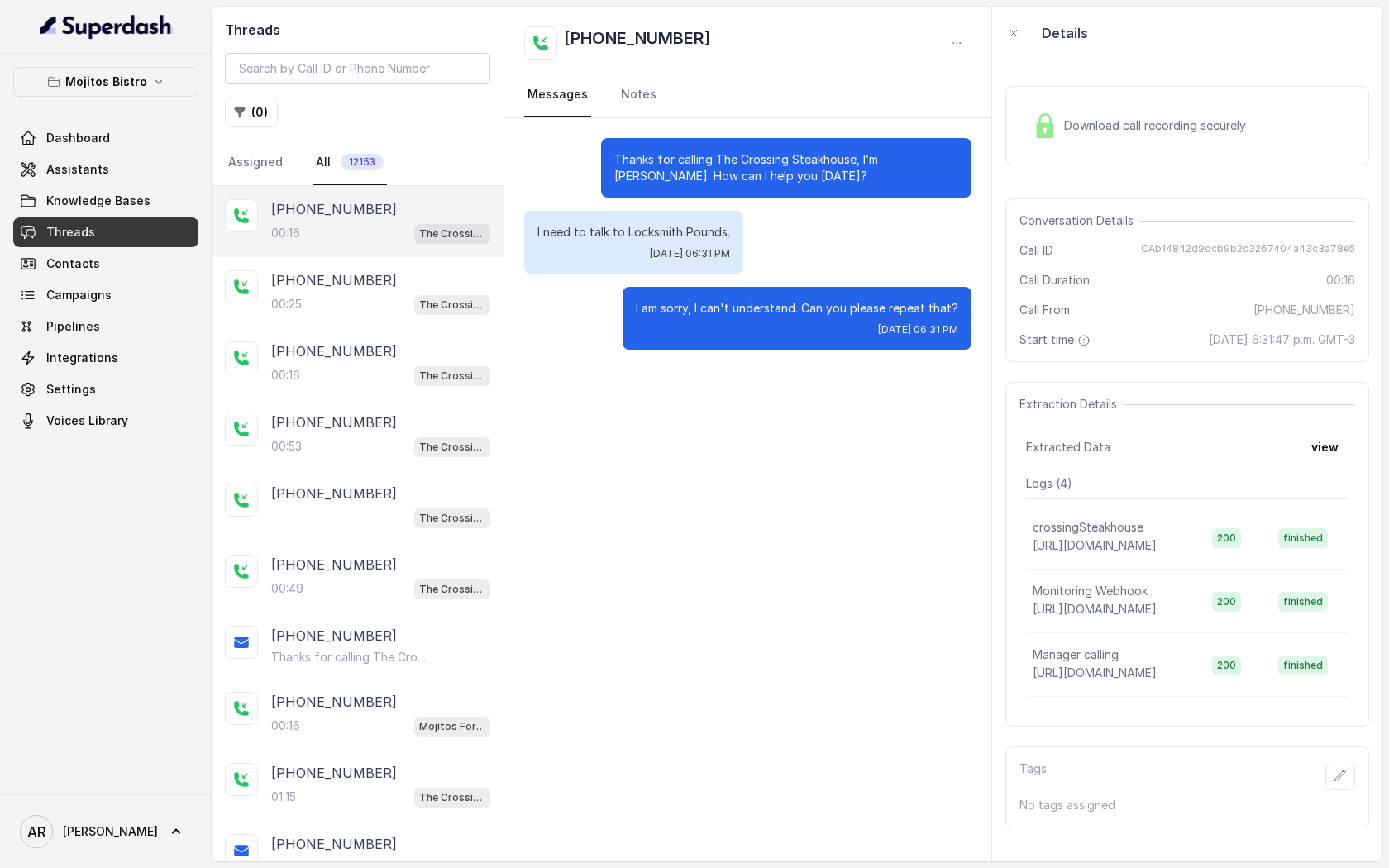
click at [1046, 160] on div "Download call recording securely" at bounding box center [1187, 125] width 364 height 79
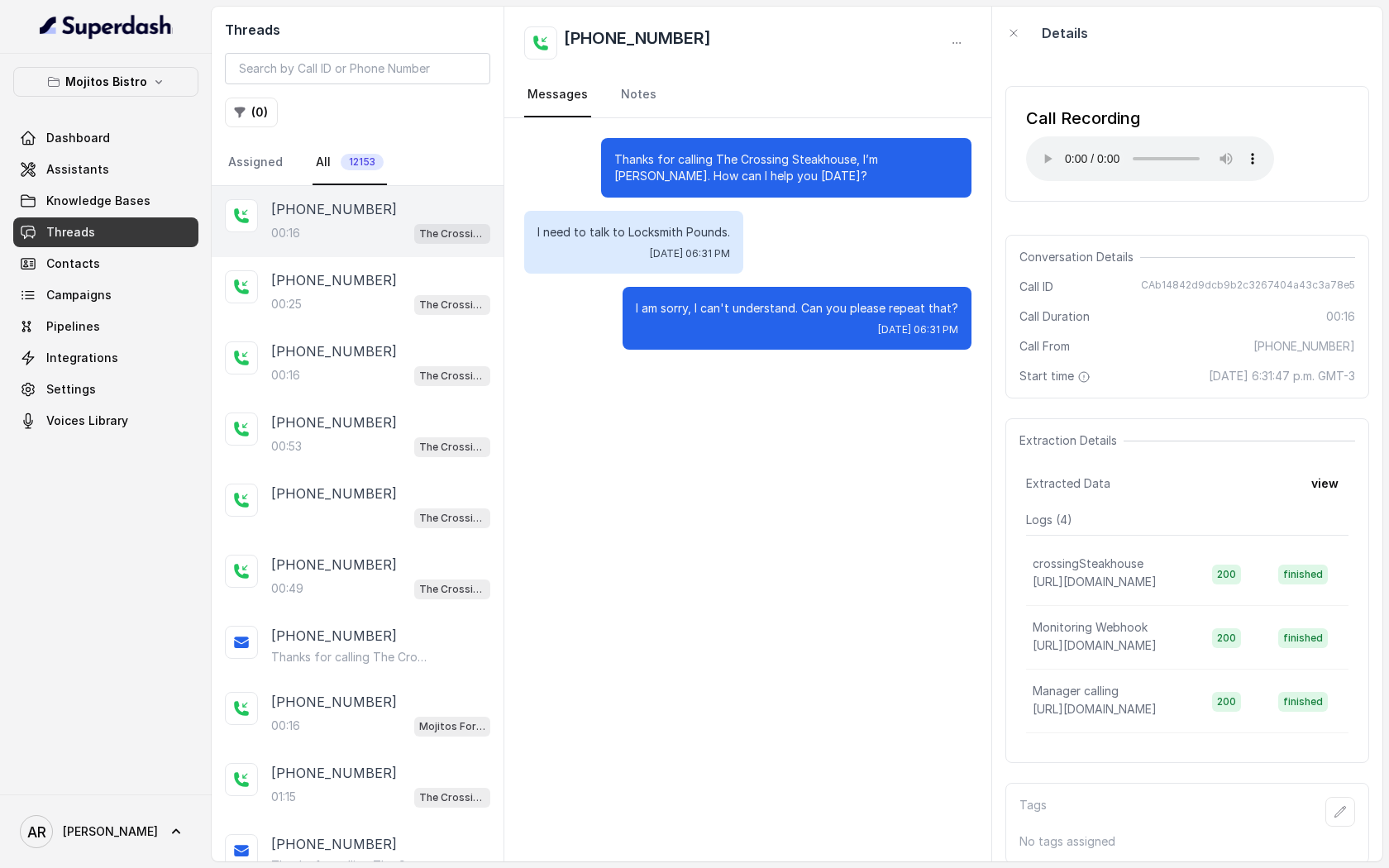
click at [613, 226] on p "I need to talk to Locksmith Pounds." at bounding box center [633, 232] width 193 height 17
click at [387, 219] on div "[PHONE_NUMBER]:16 The Crossing Steakhouse" at bounding box center [380, 222] width 219 height 45
click at [387, 333] on div "[PHONE_NUMBER]:16 The Crossing Steakhouse" at bounding box center [357, 364] width 292 height 71
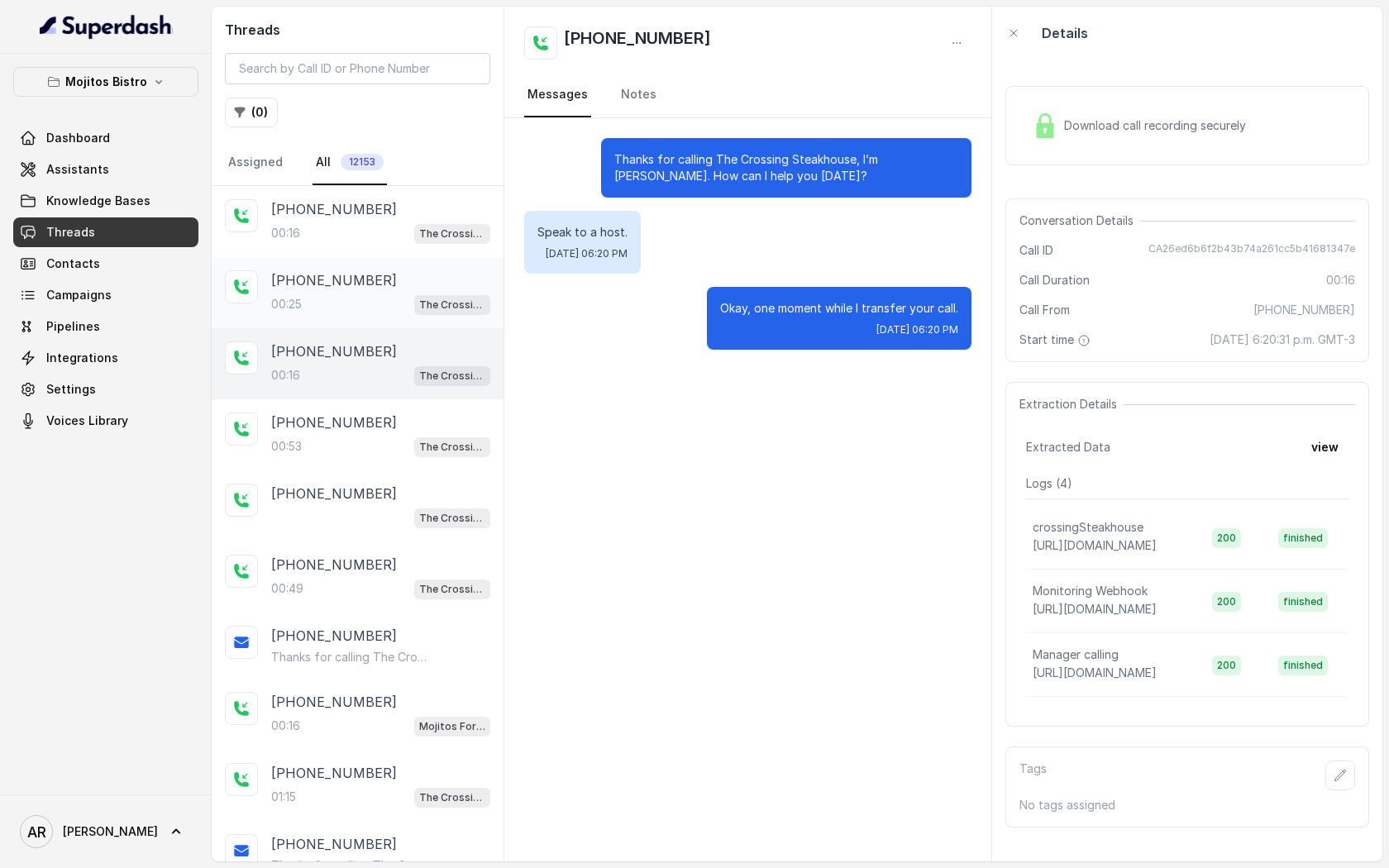
click at [385, 302] on div "00:25 The Crossing Steakhouse" at bounding box center [380, 304] width 219 height 21
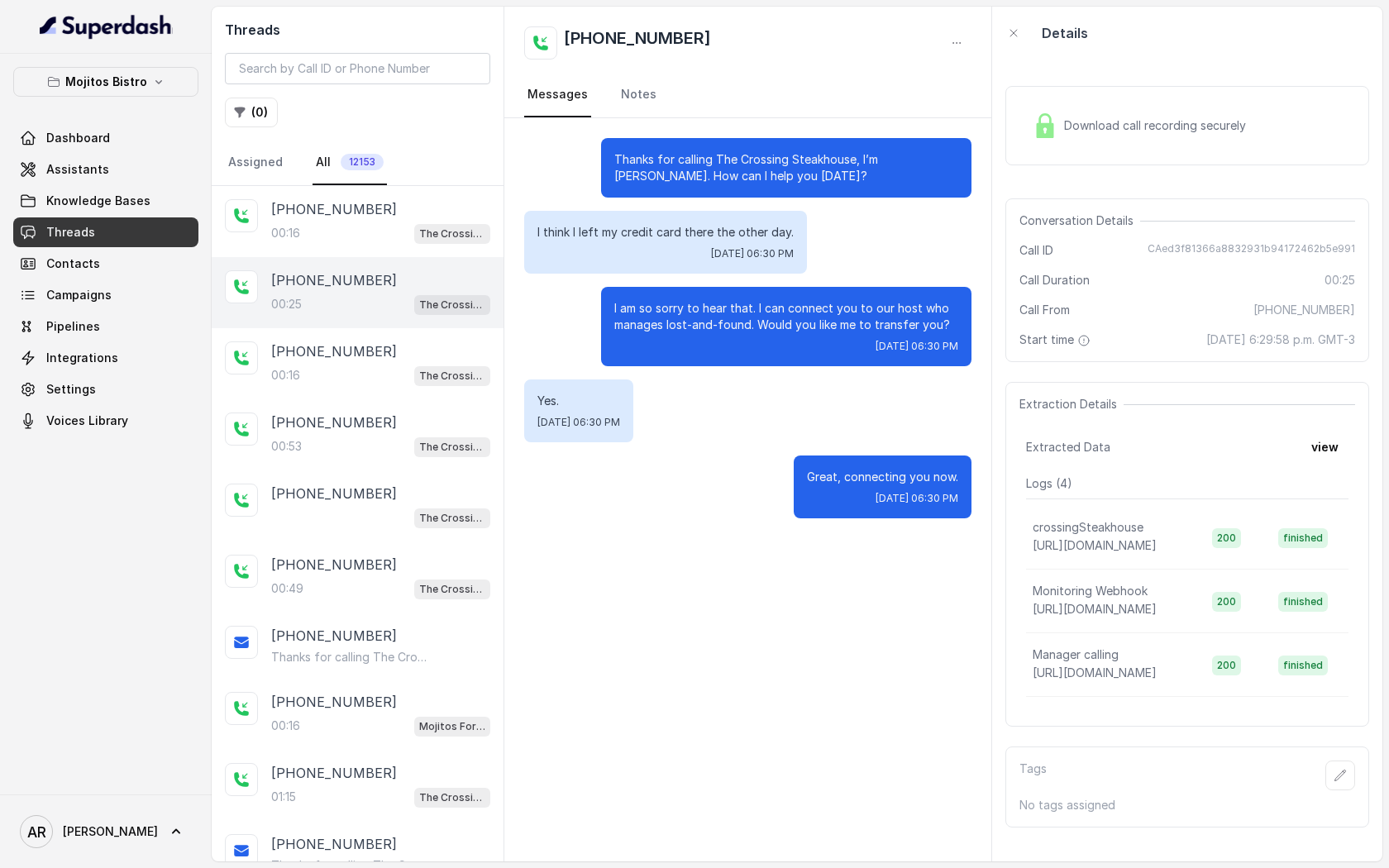
click at [133, 64] on div "Mojitos Bistro Dashboard Assistants Knowledge Bases Threads Contacts Campaigns …" at bounding box center [105, 424] width 212 height 741
click at [133, 98] on div "Mojitos Bistro Dashboard Assistants Knowledge Bases Threads Contacts Campaigns …" at bounding box center [105, 252] width 186 height 369
click at [124, 90] on p "Mojitos Bistro" at bounding box center [106, 81] width 82 height 20
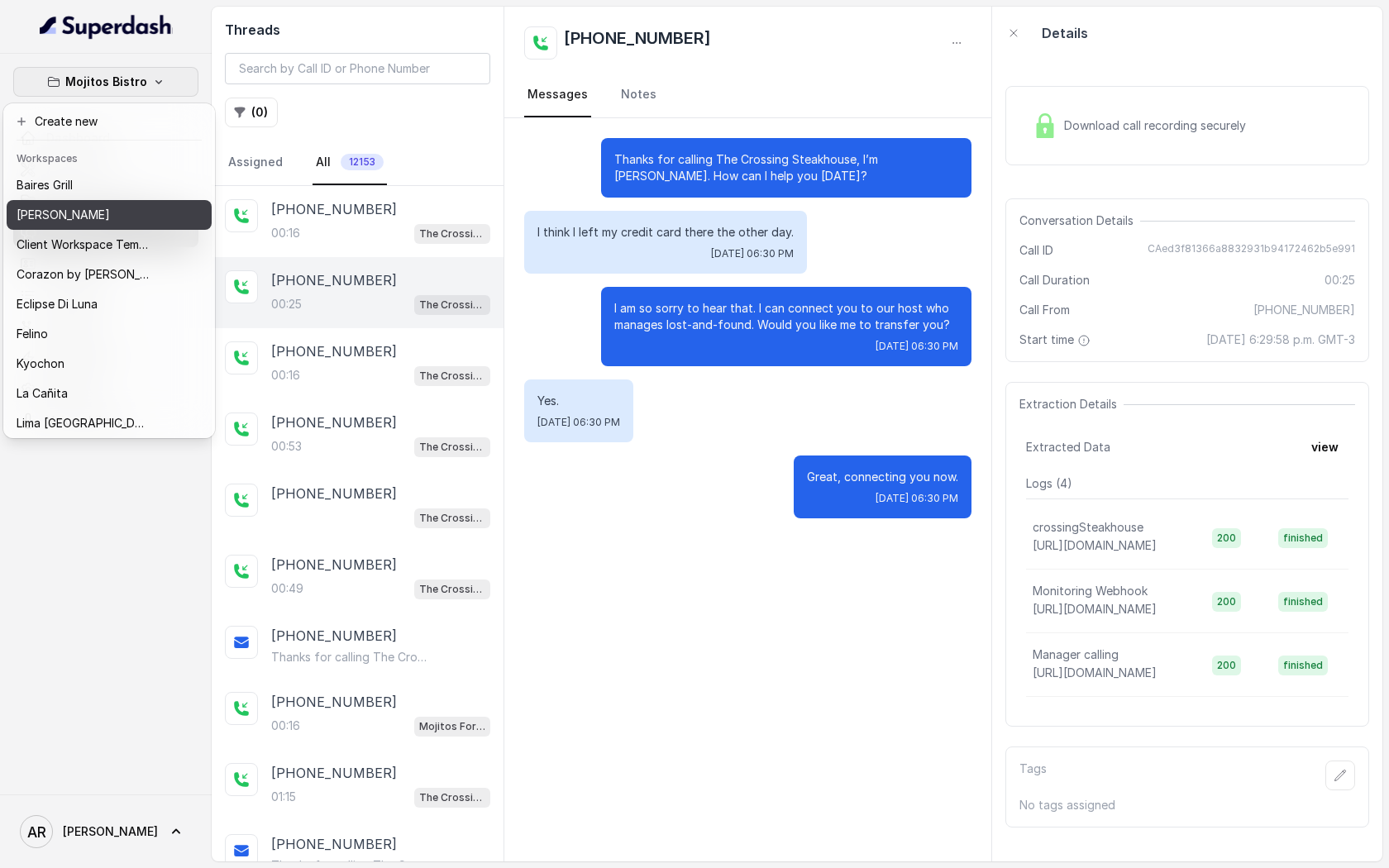
click at [122, 203] on button "[PERSON_NAME]" at bounding box center [109, 215] width 205 height 30
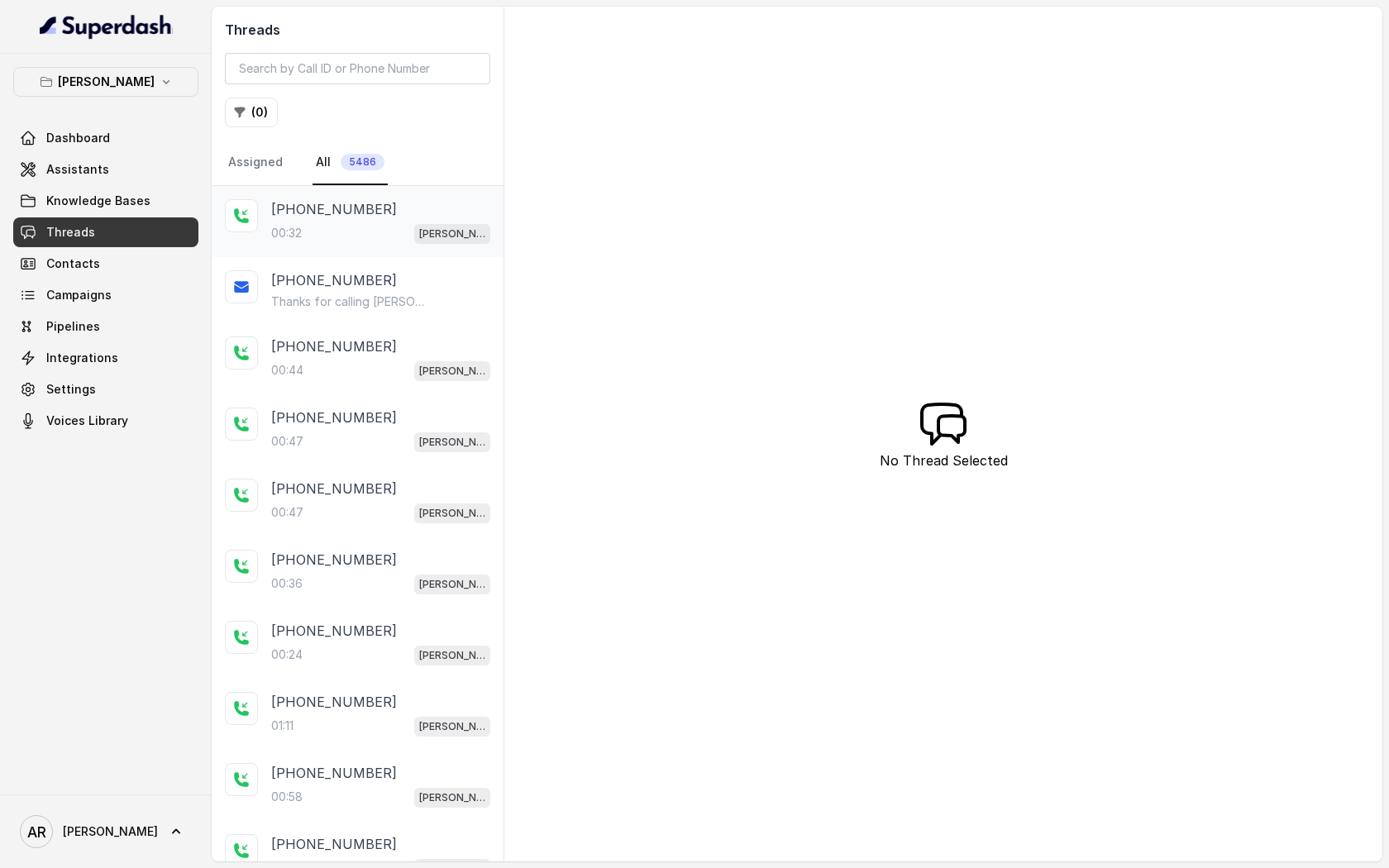
click at [391, 240] on div "00:32 [PERSON_NAME]" at bounding box center [380, 233] width 219 height 21
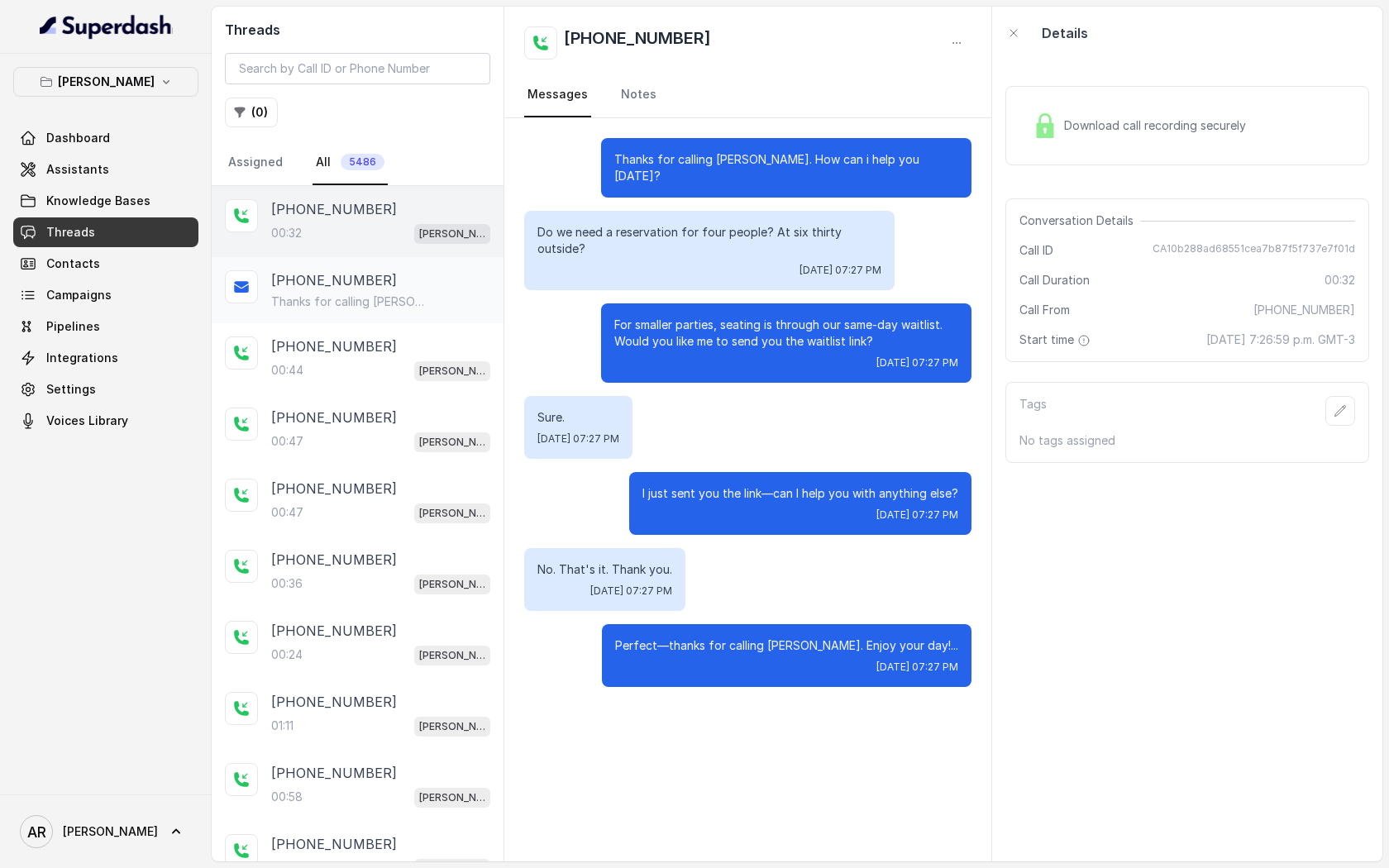
click at [374, 318] on div "[PHONE_NUMBER] Thanks for calling [PERSON_NAME]! Join Waitlist: [URL][DOMAIN_NA…" at bounding box center [357, 290] width 292 height 66
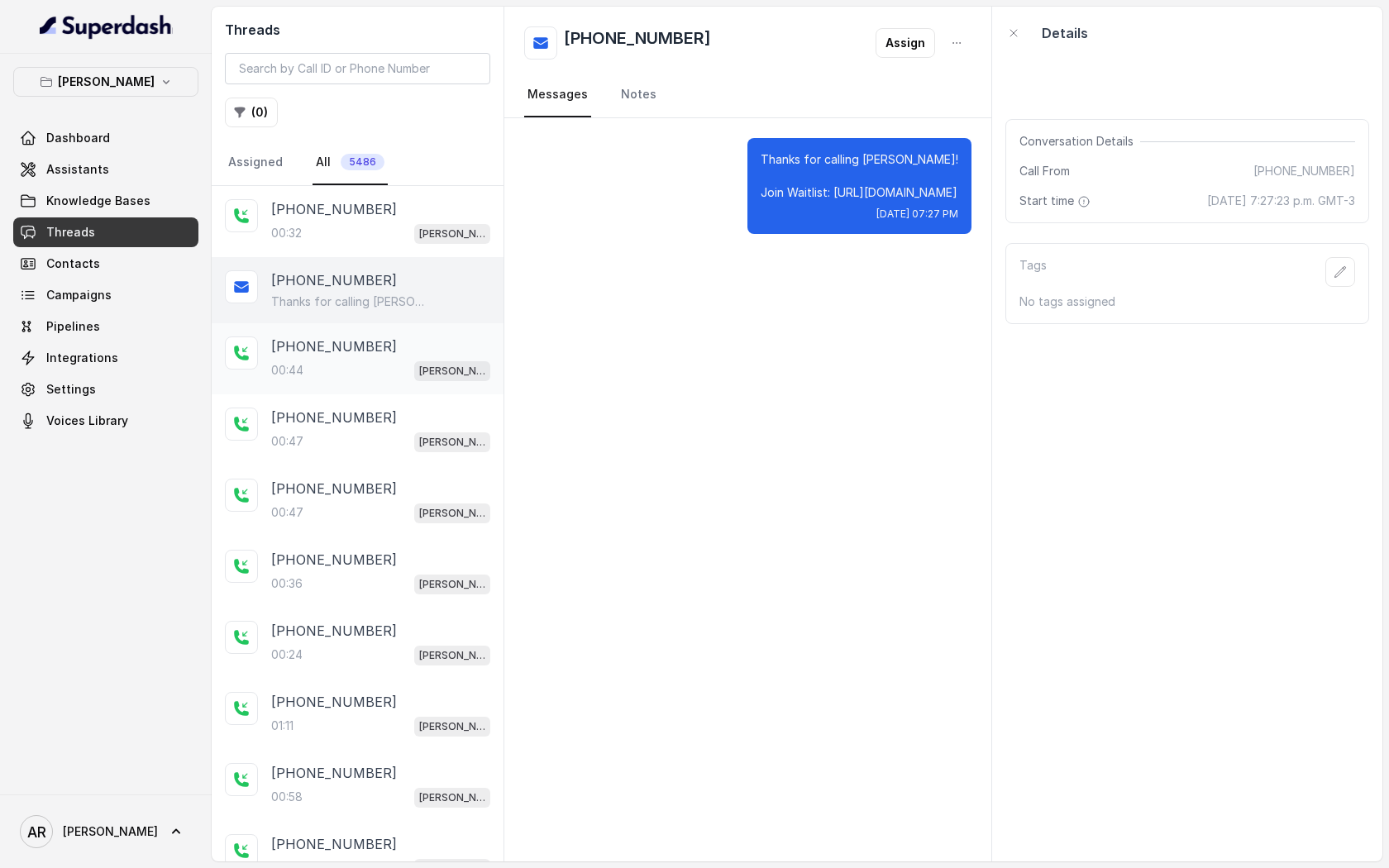
click at [377, 369] on div "00:44 [PERSON_NAME]" at bounding box center [380, 370] width 219 height 21
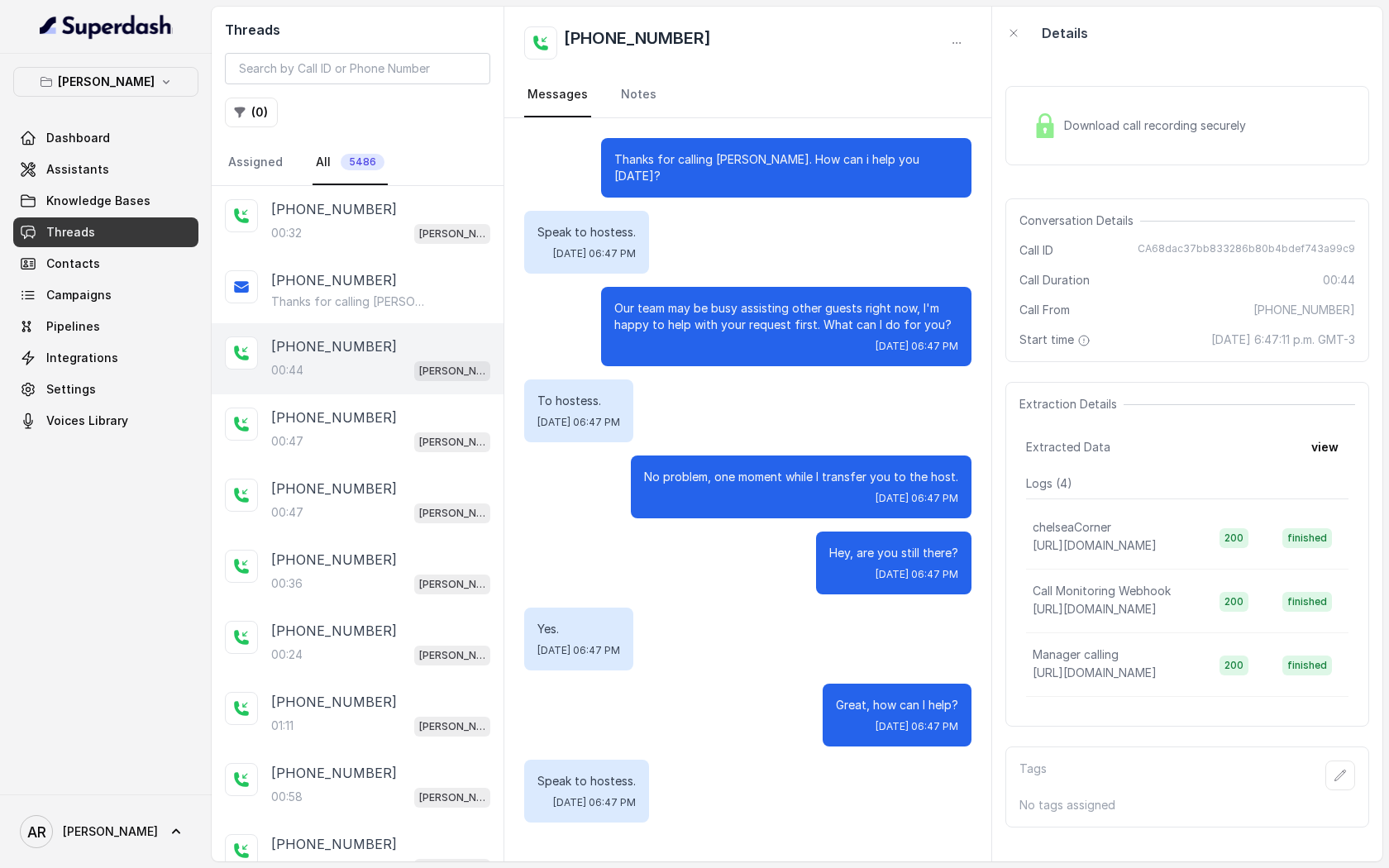
click at [1093, 149] on div "Download call recording securely" at bounding box center [1187, 125] width 364 height 79
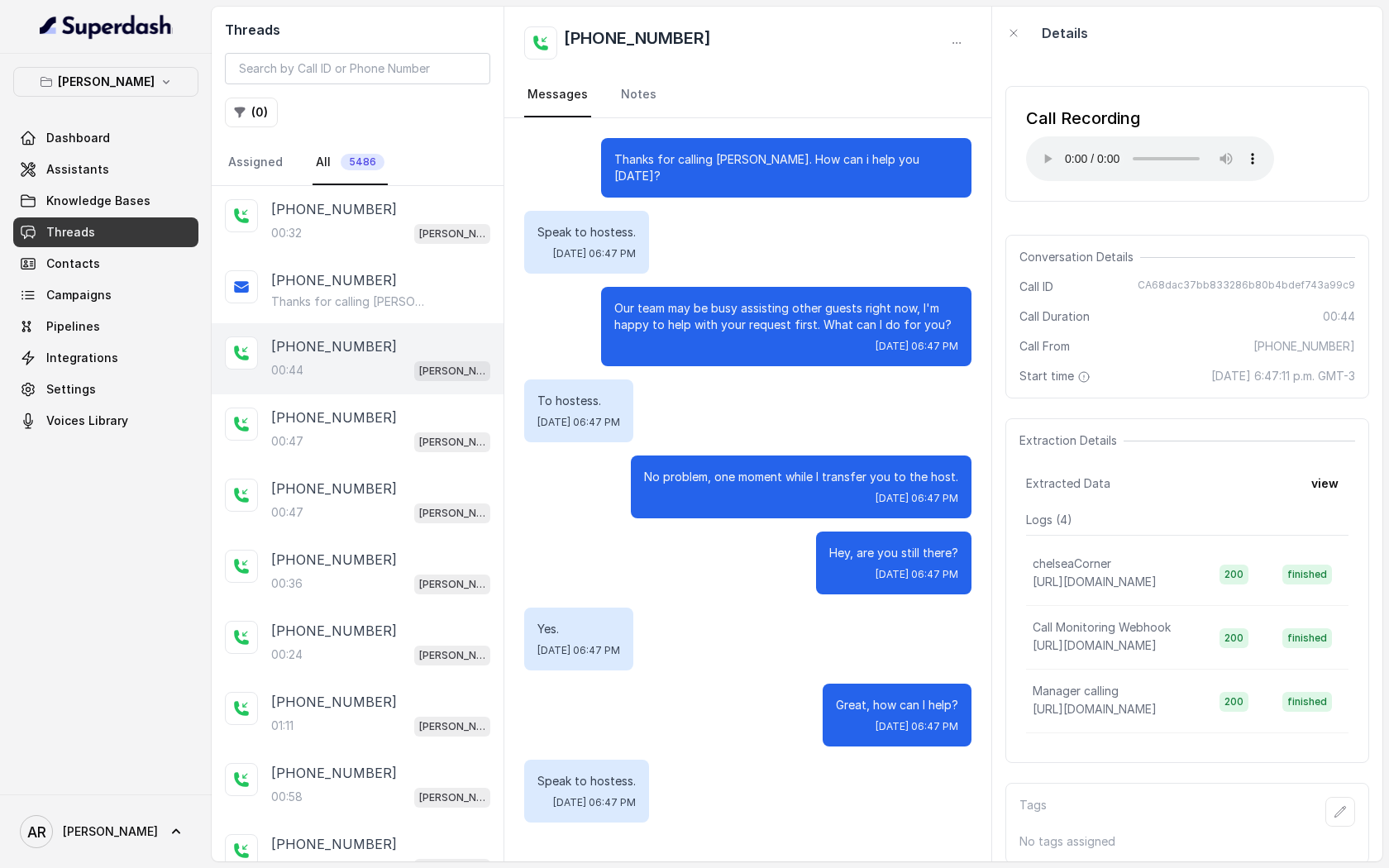
click at [977, 257] on div "Thanks for calling [PERSON_NAME]. How can i help you [DATE]? Speak to hostess. …" at bounding box center [748, 480] width 487 height 724
click at [98, 76] on p "[PERSON_NAME]" at bounding box center [106, 81] width 97 height 20
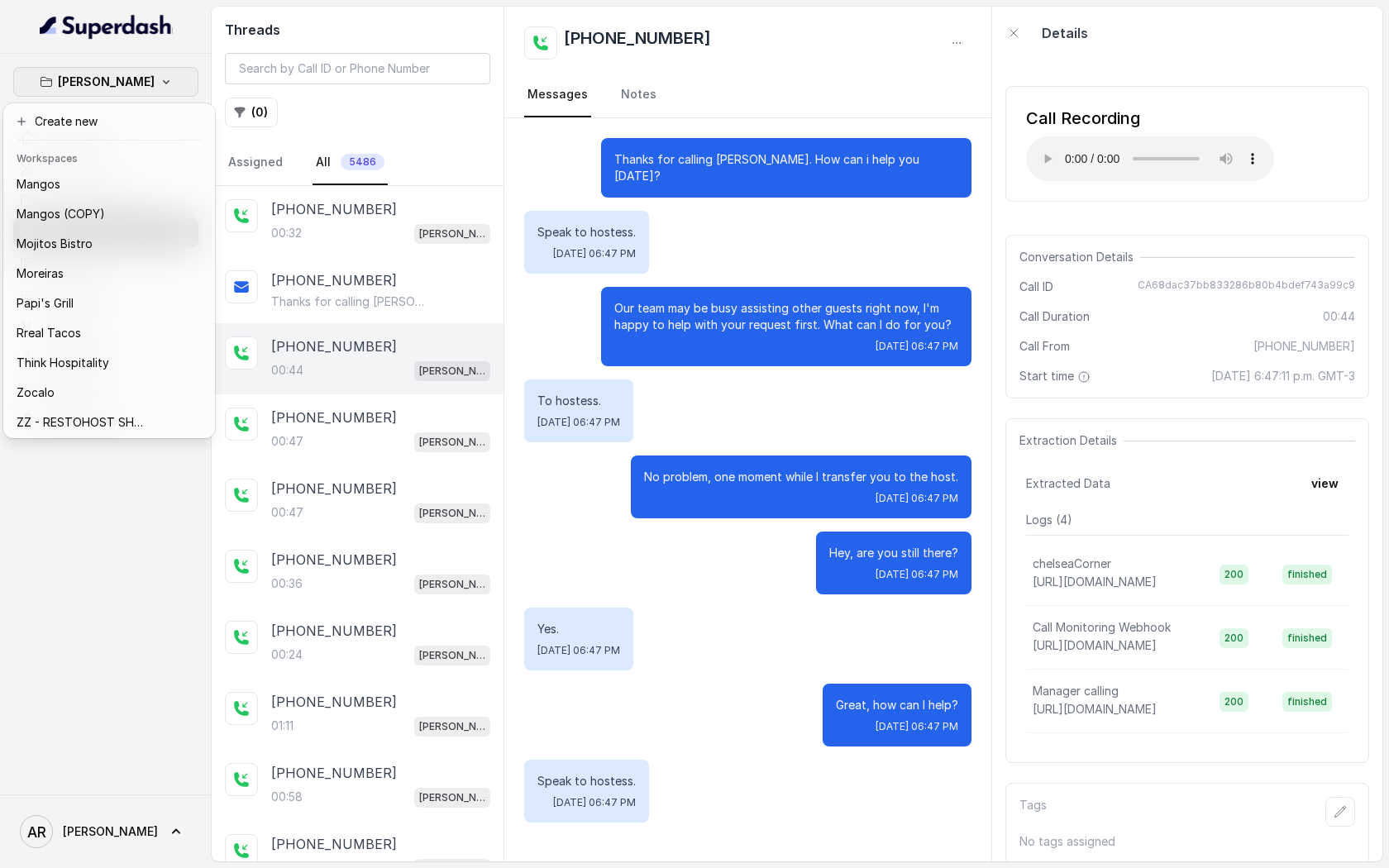
scroll to position [301, 0]
click at [120, 329] on div "Rreal Tacos" at bounding box center [83, 330] width 132 height 20
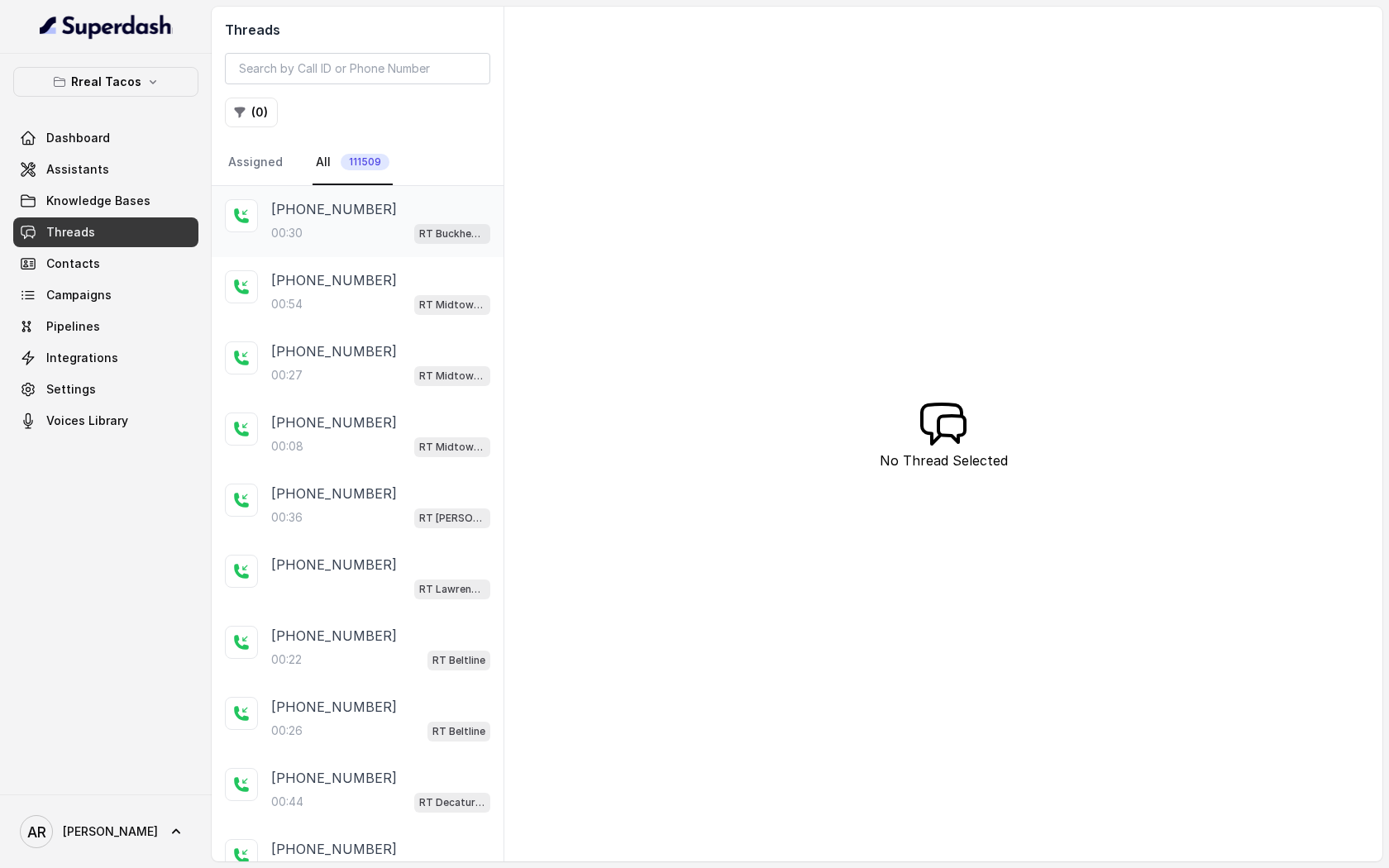
click at [311, 232] on div "00:30 RT Buckhead / EN" at bounding box center [380, 233] width 219 height 21
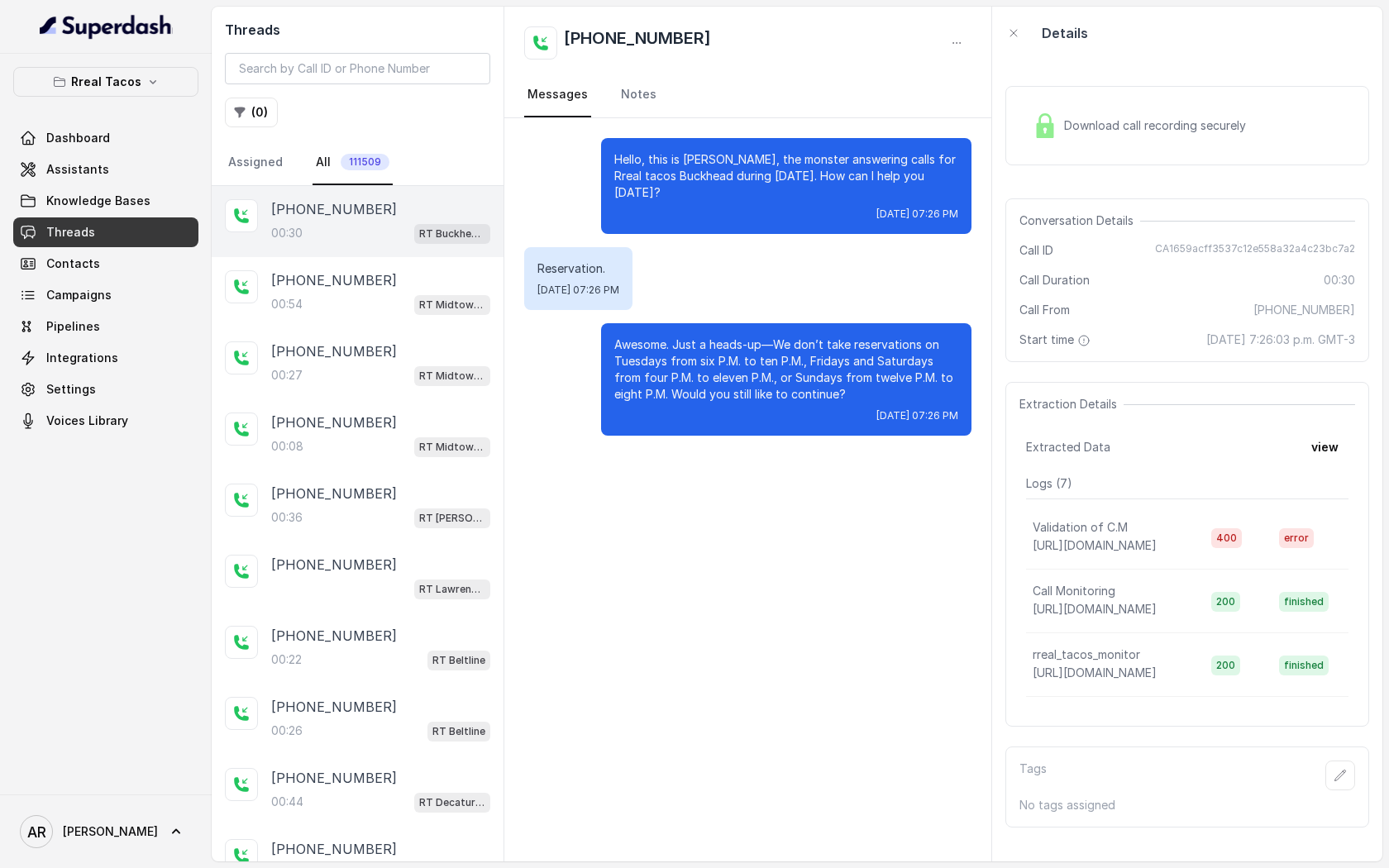
click at [252, 131] on div "Threads ( 0 ) Assigned All 111509" at bounding box center [357, 96] width 292 height 179
click at [252, 116] on button "( 0 )" at bounding box center [251, 113] width 53 height 30
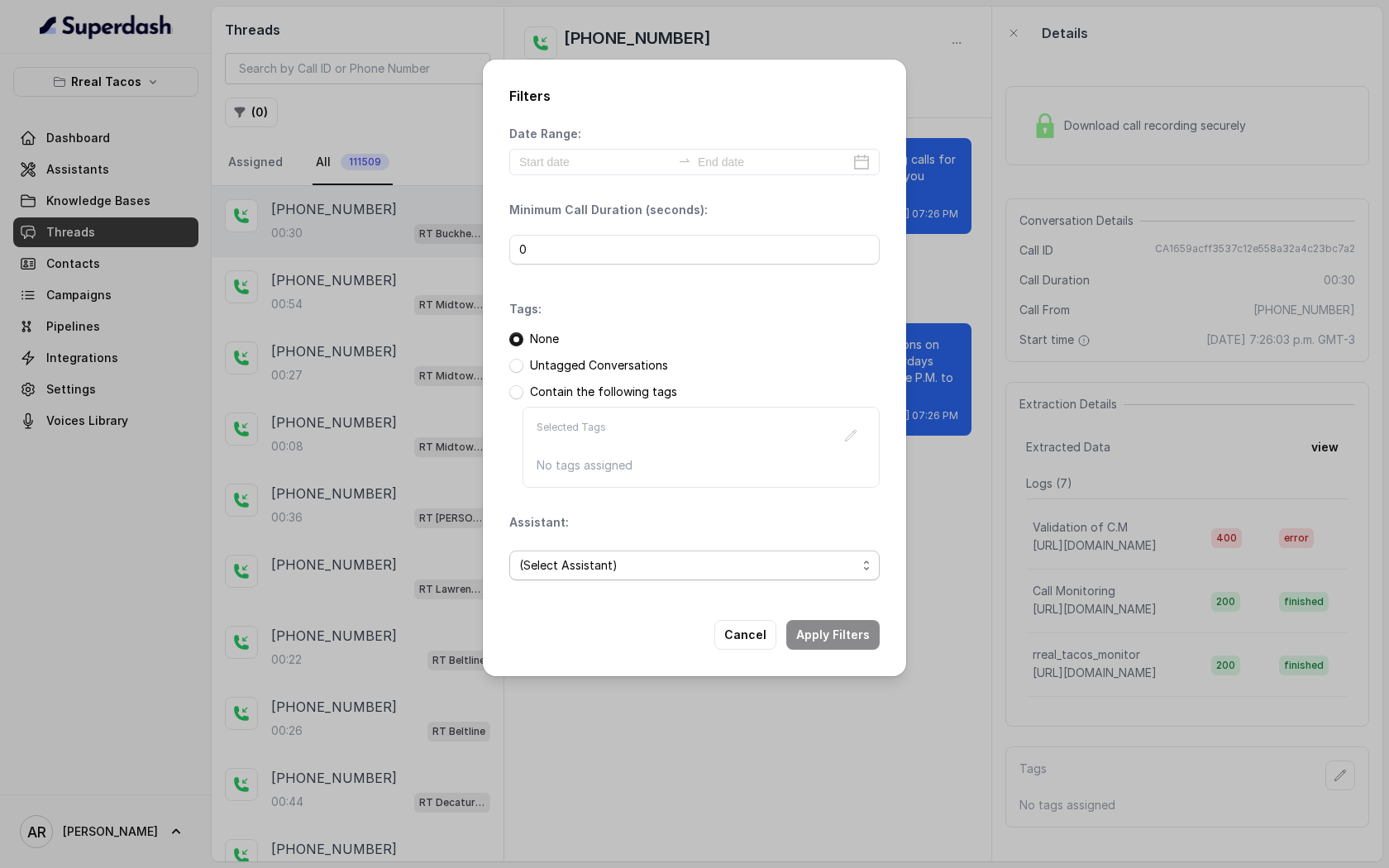
click at [642, 569] on span "(Select Assistant)" at bounding box center [688, 565] width 337 height 20
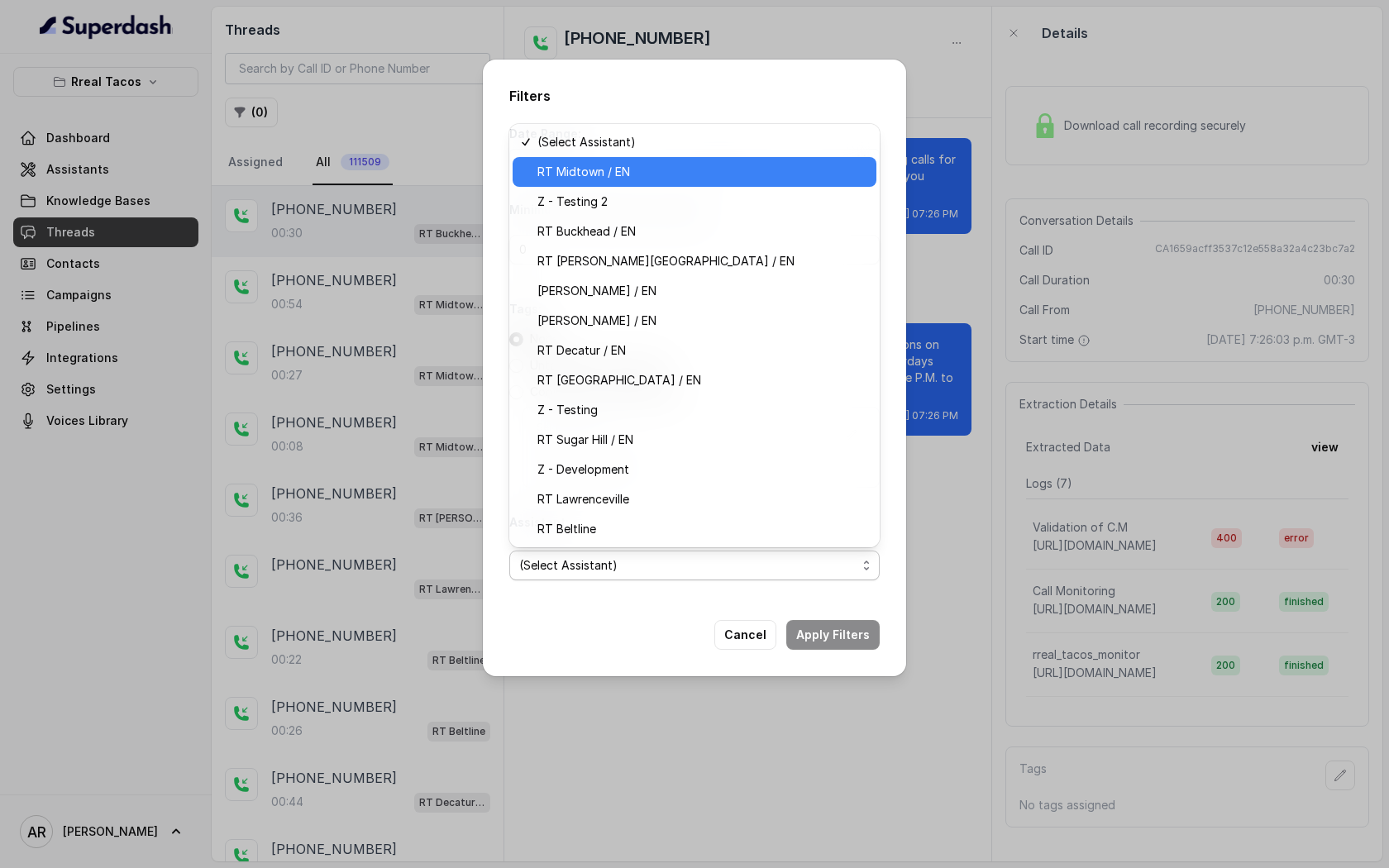
click at [660, 172] on span "RT Midtown / EN" at bounding box center [701, 172] width 329 height 20
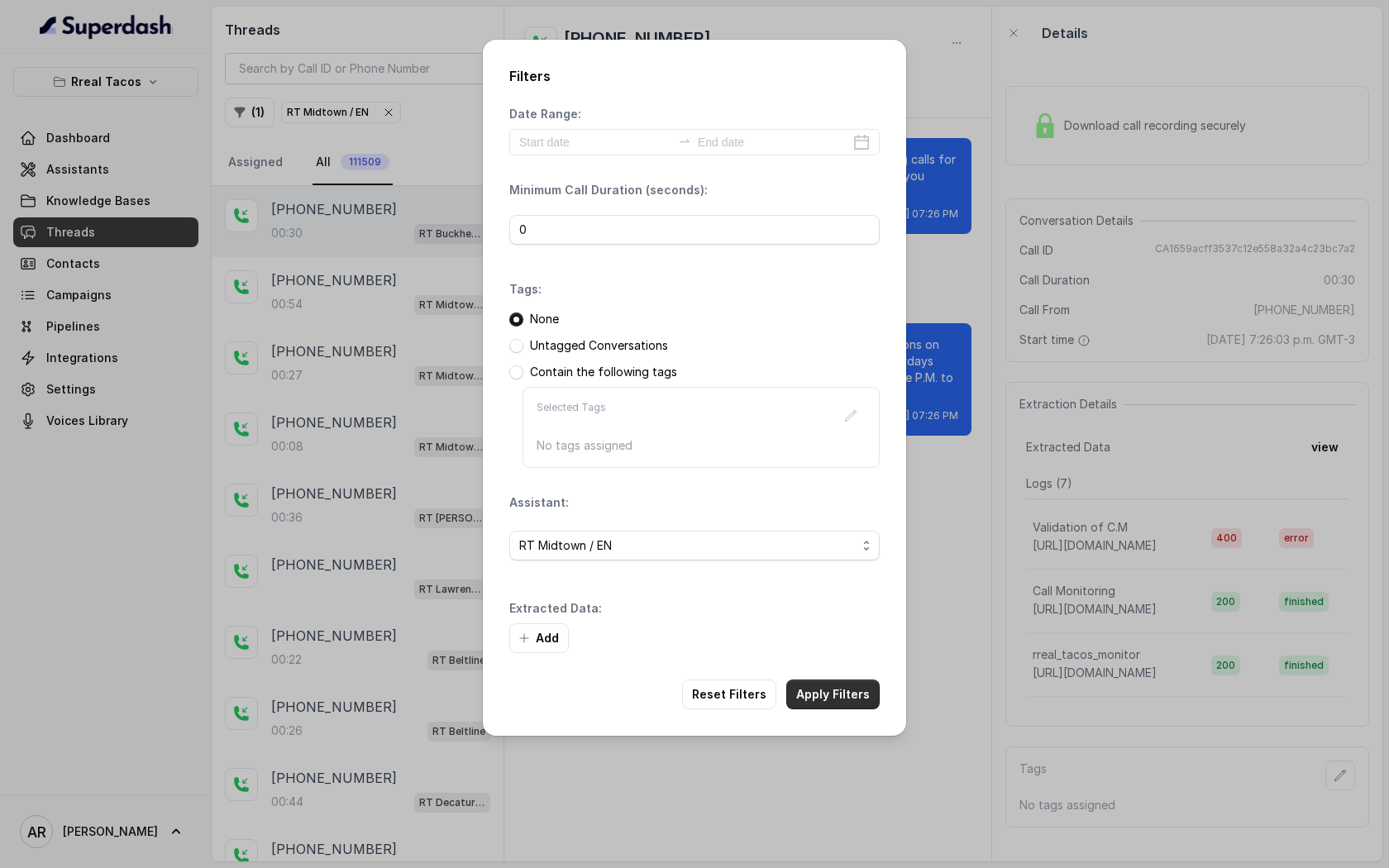
click at [832, 696] on button "Apply Filters" at bounding box center [832, 695] width 93 height 30
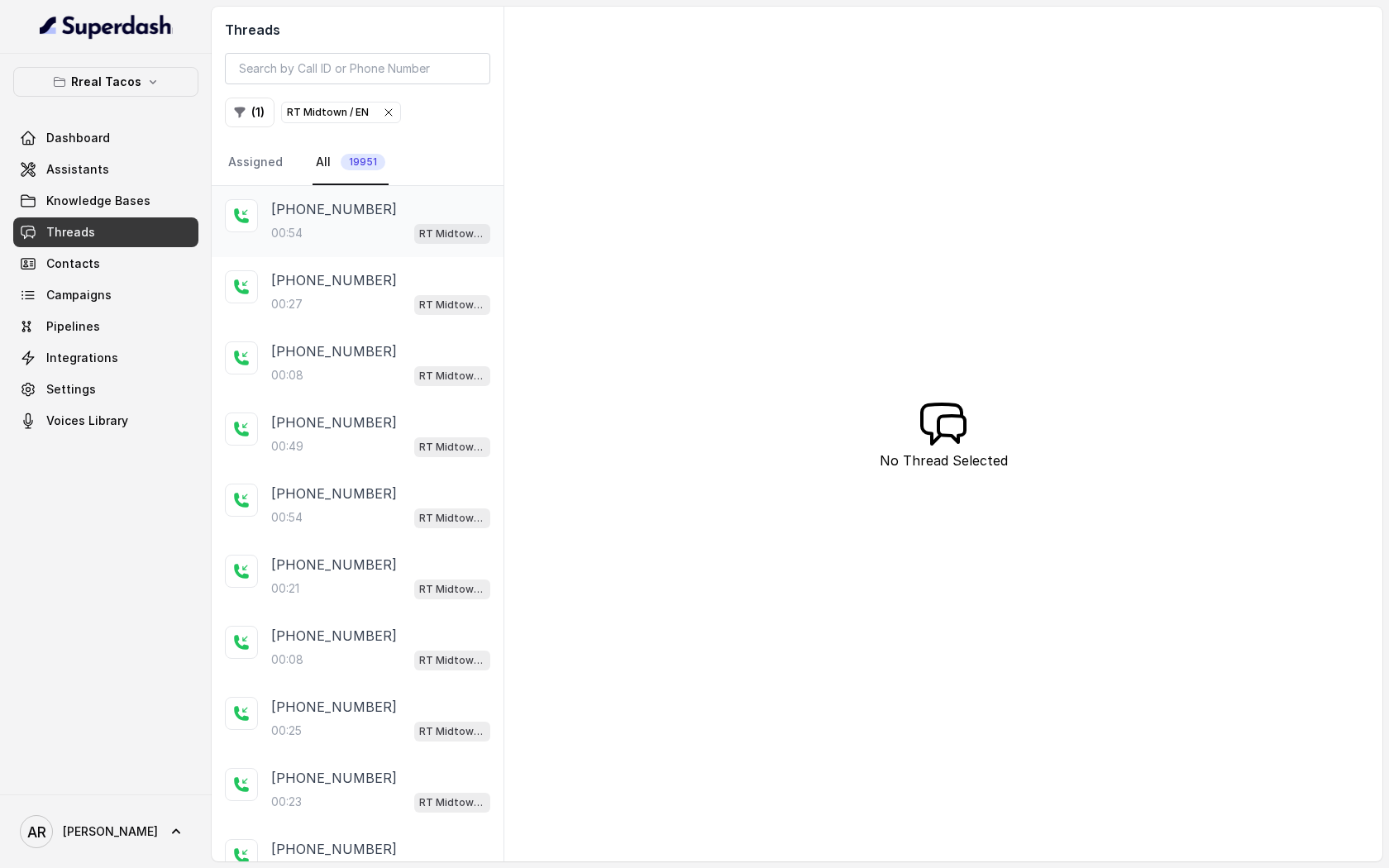
click at [459, 244] on div "[PHONE_NUMBER]:54 RT Midtown / EN" at bounding box center [357, 222] width 292 height 71
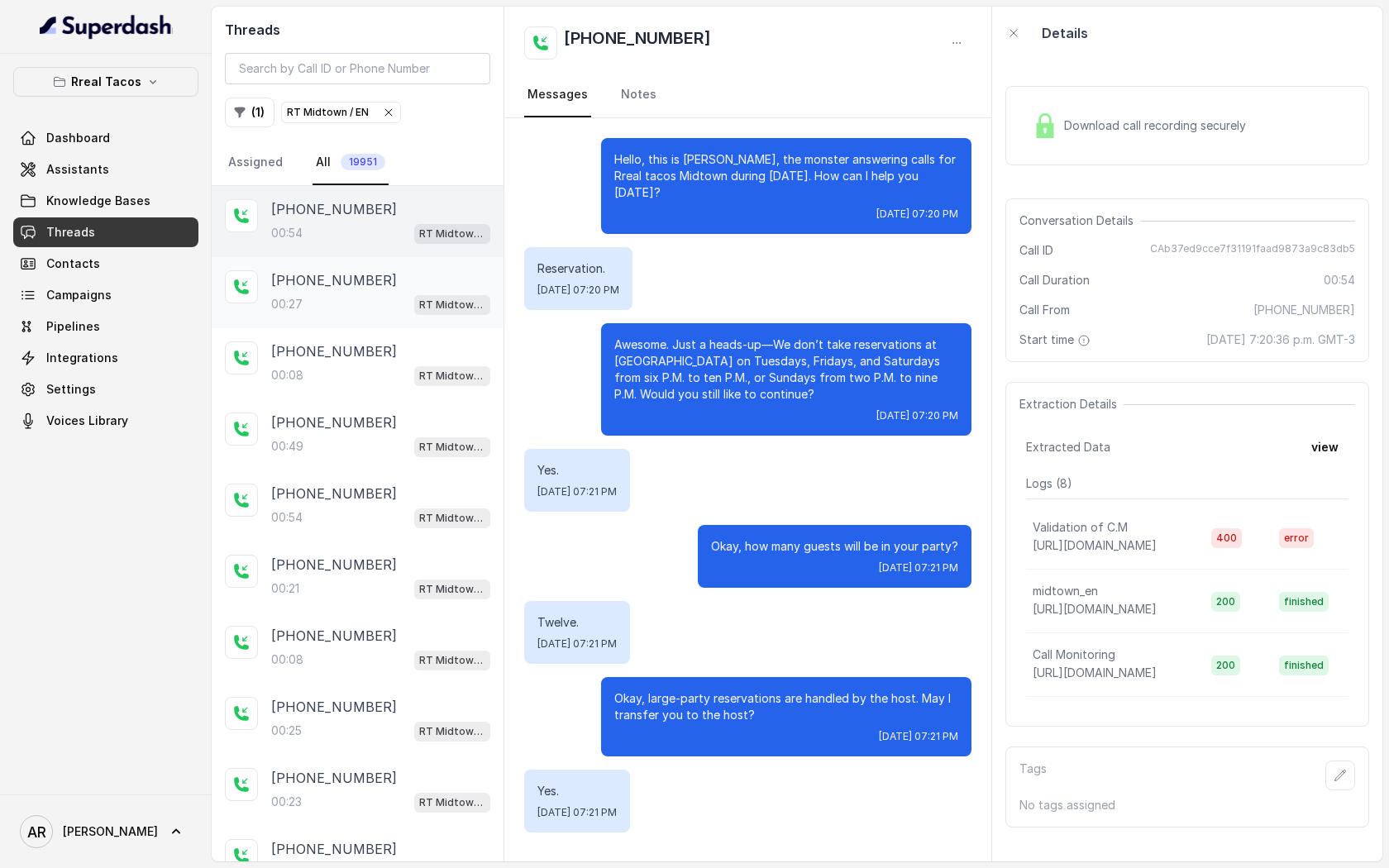
click at [377, 274] on div "[PHONE_NUMBER]" at bounding box center [380, 280] width 219 height 20
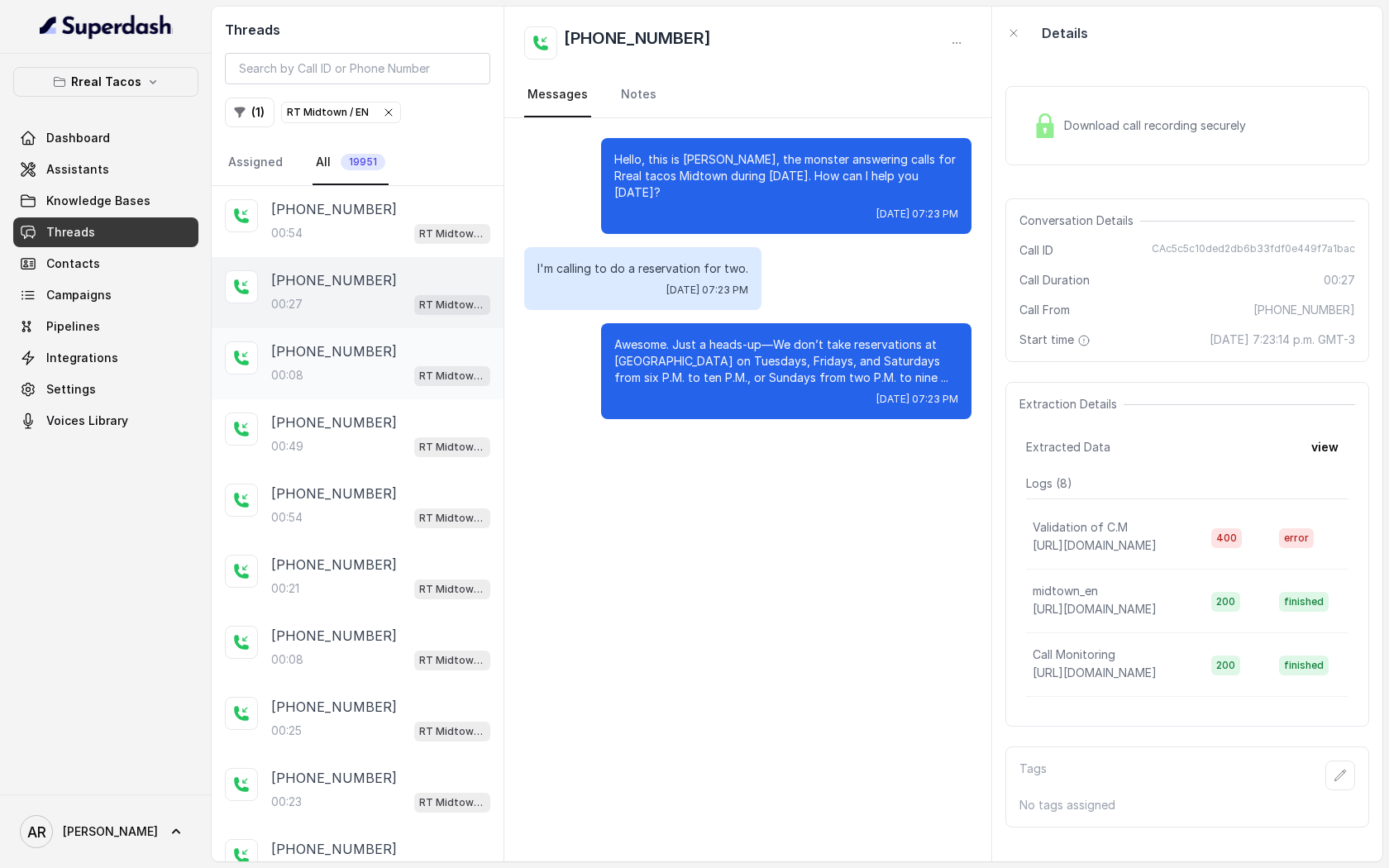
click at [374, 345] on div "[PHONE_NUMBER]" at bounding box center [380, 351] width 219 height 20
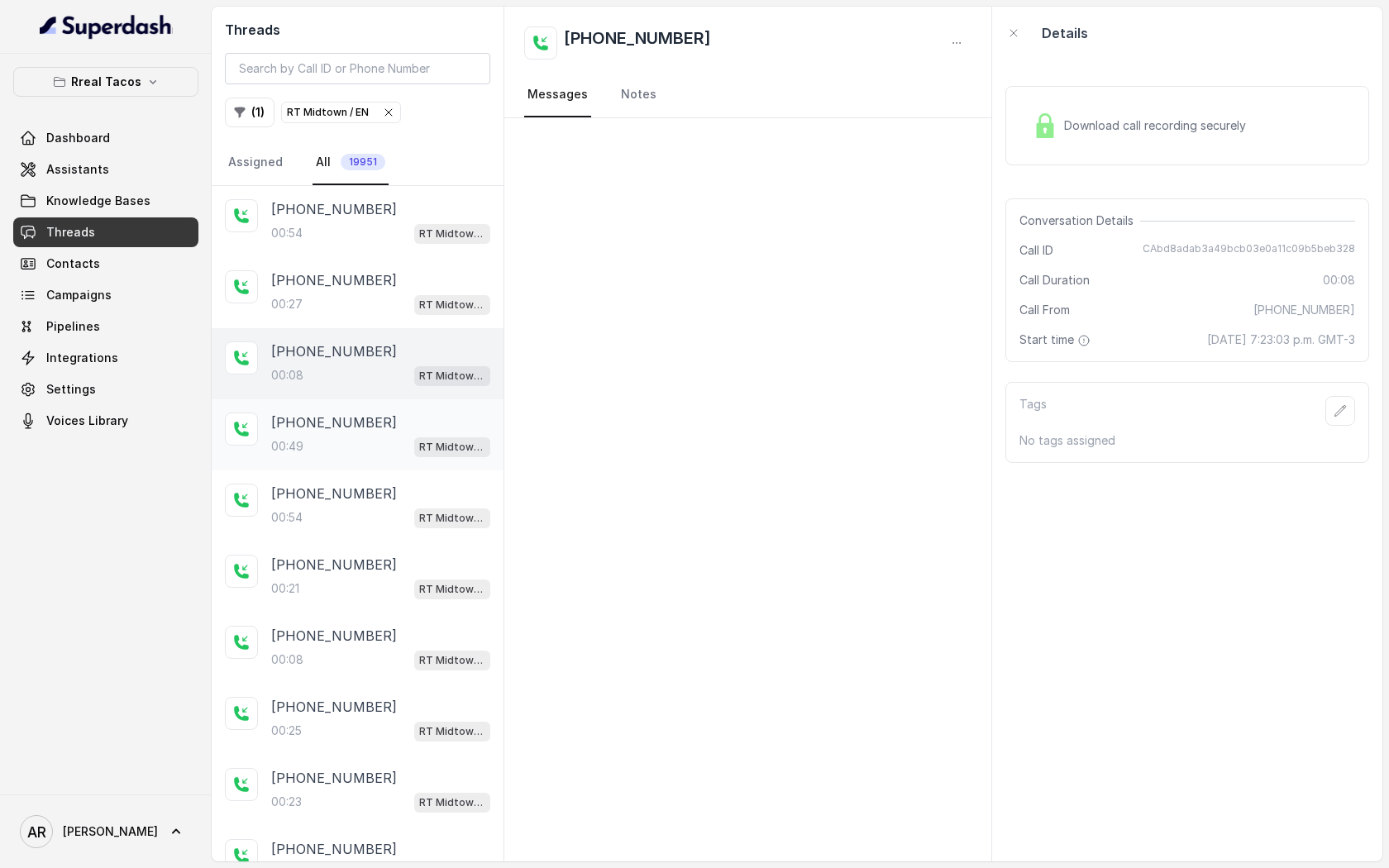
click at [367, 424] on div "[PHONE_NUMBER]" at bounding box center [380, 422] width 219 height 20
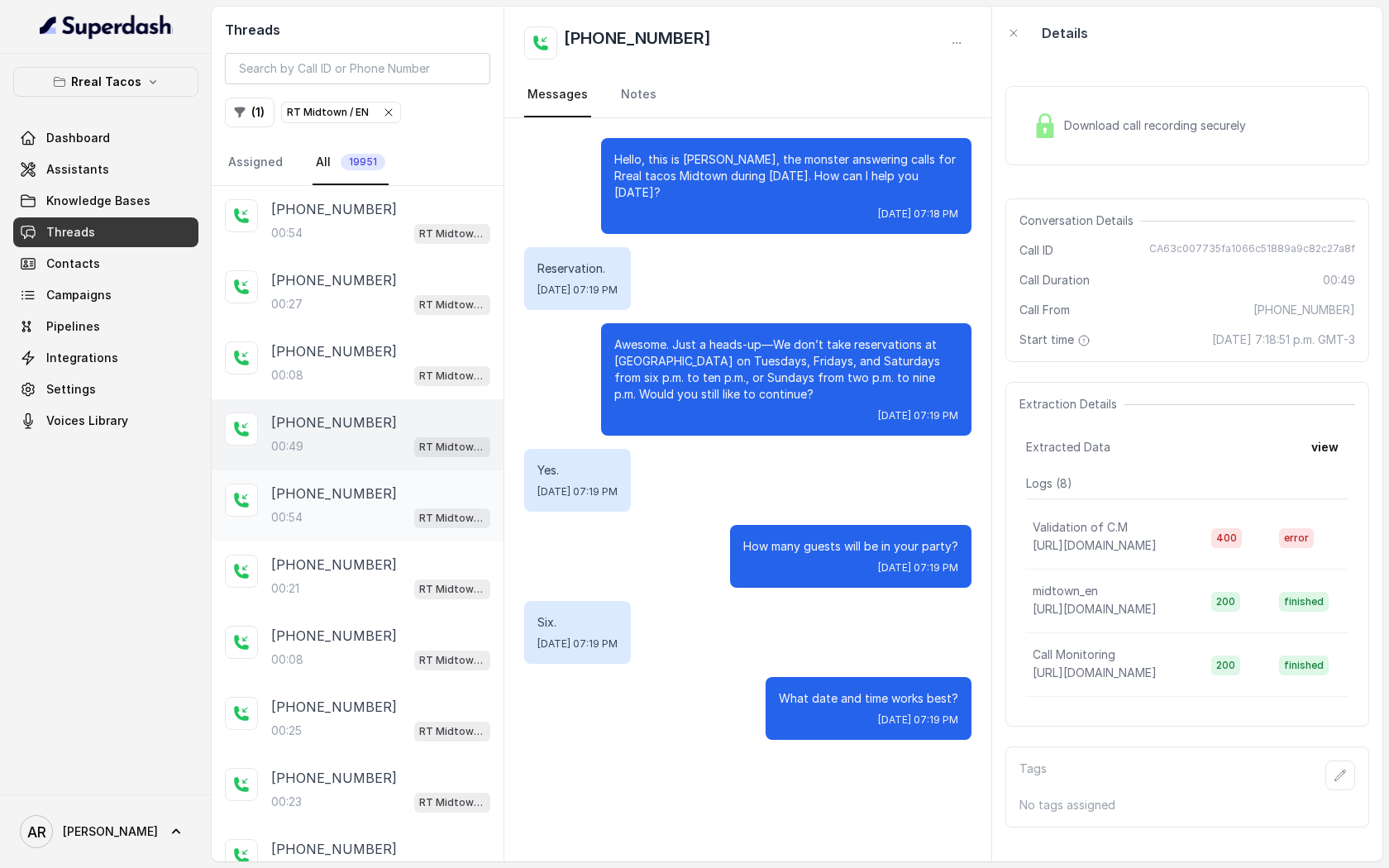
click at [364, 492] on p "[PHONE_NUMBER]" at bounding box center [334, 493] width 126 height 20
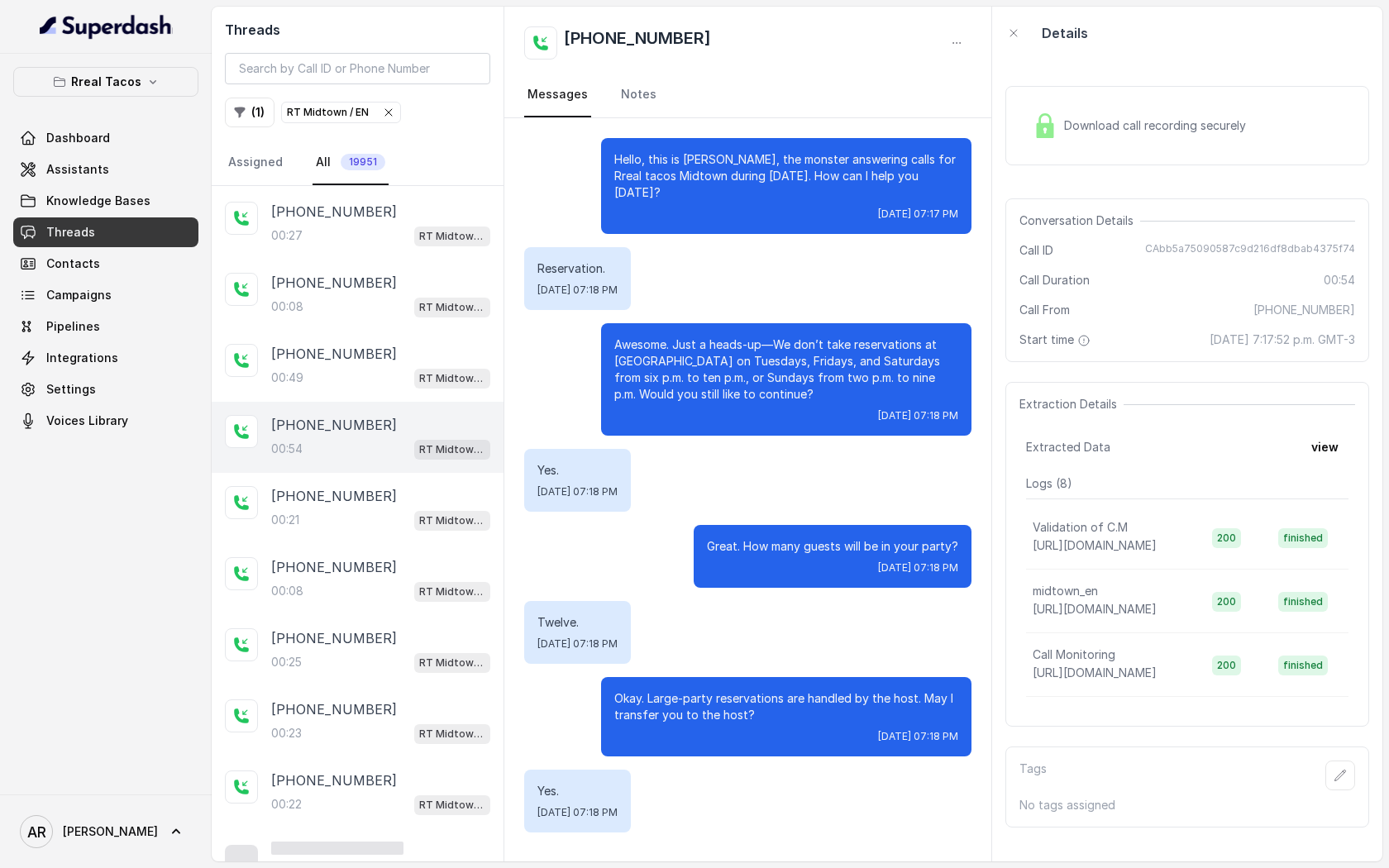
scroll to position [85, 0]
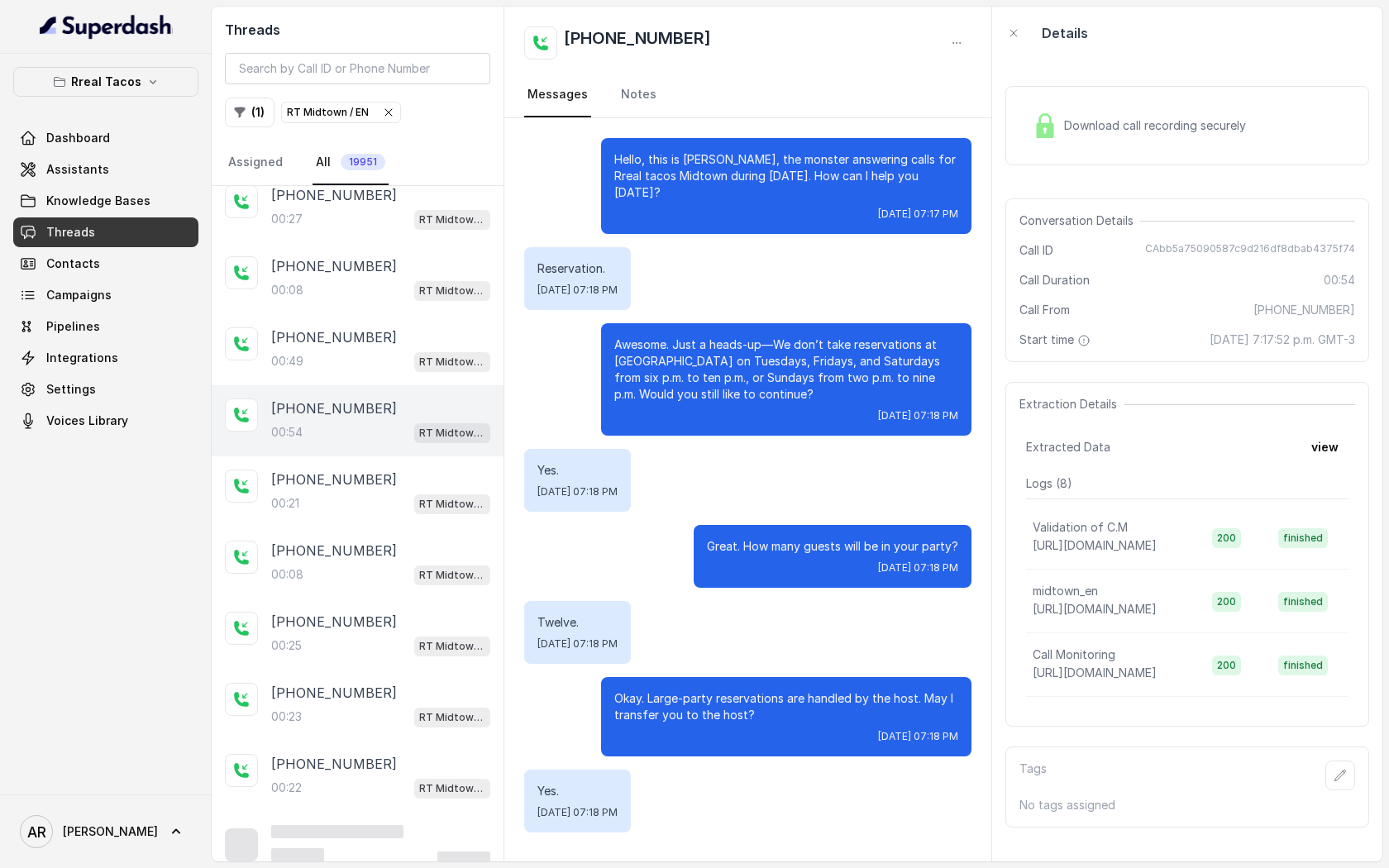
click at [364, 493] on div "00:21 RT Midtown / EN" at bounding box center [380, 503] width 219 height 21
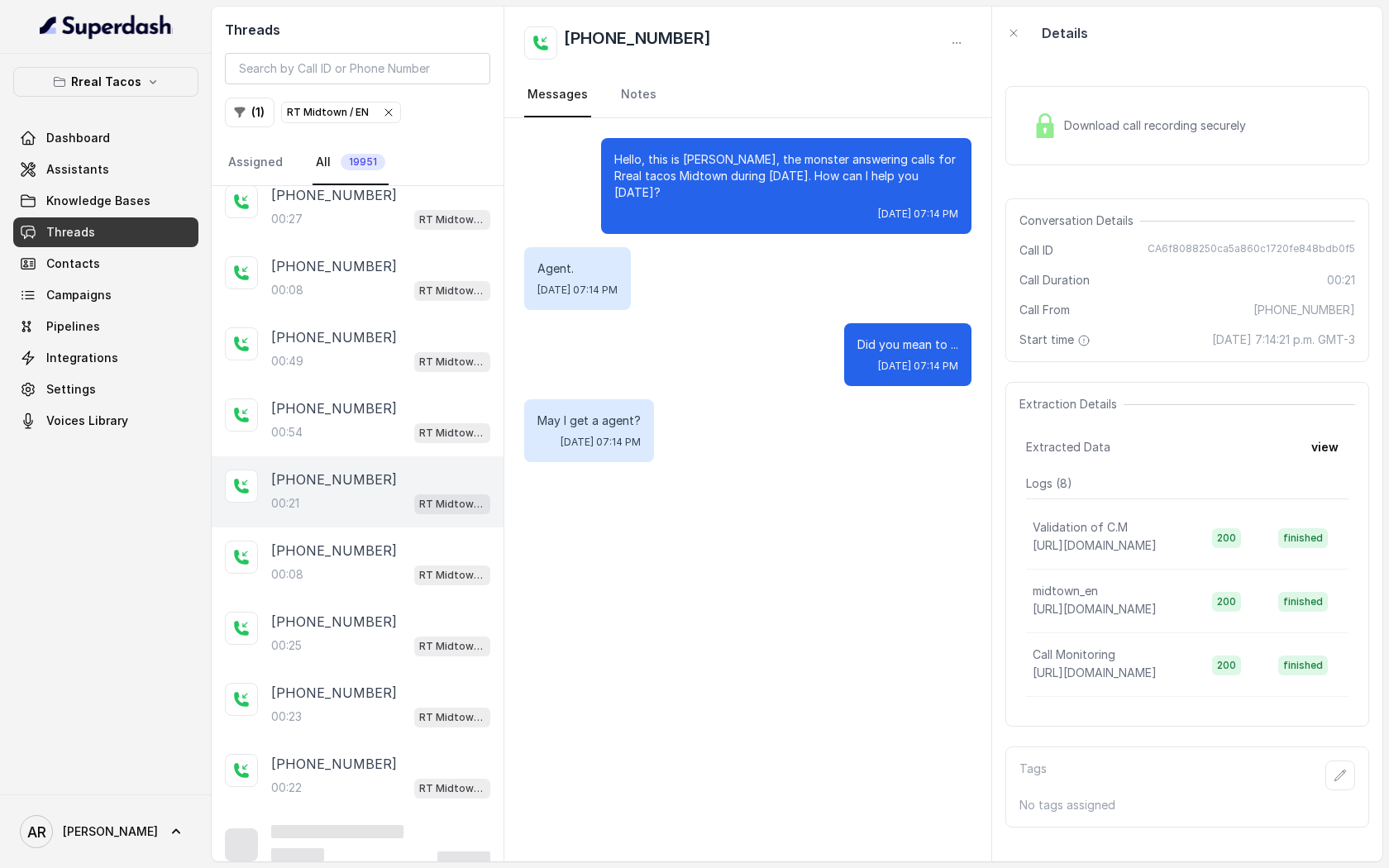
click at [1019, 179] on div "Download call recording securely Conversation Details Call ID CA6f8088250ca5a86…" at bounding box center [1187, 461] width 391 height 802
click at [1042, 130] on img at bounding box center [1045, 126] width 25 height 25
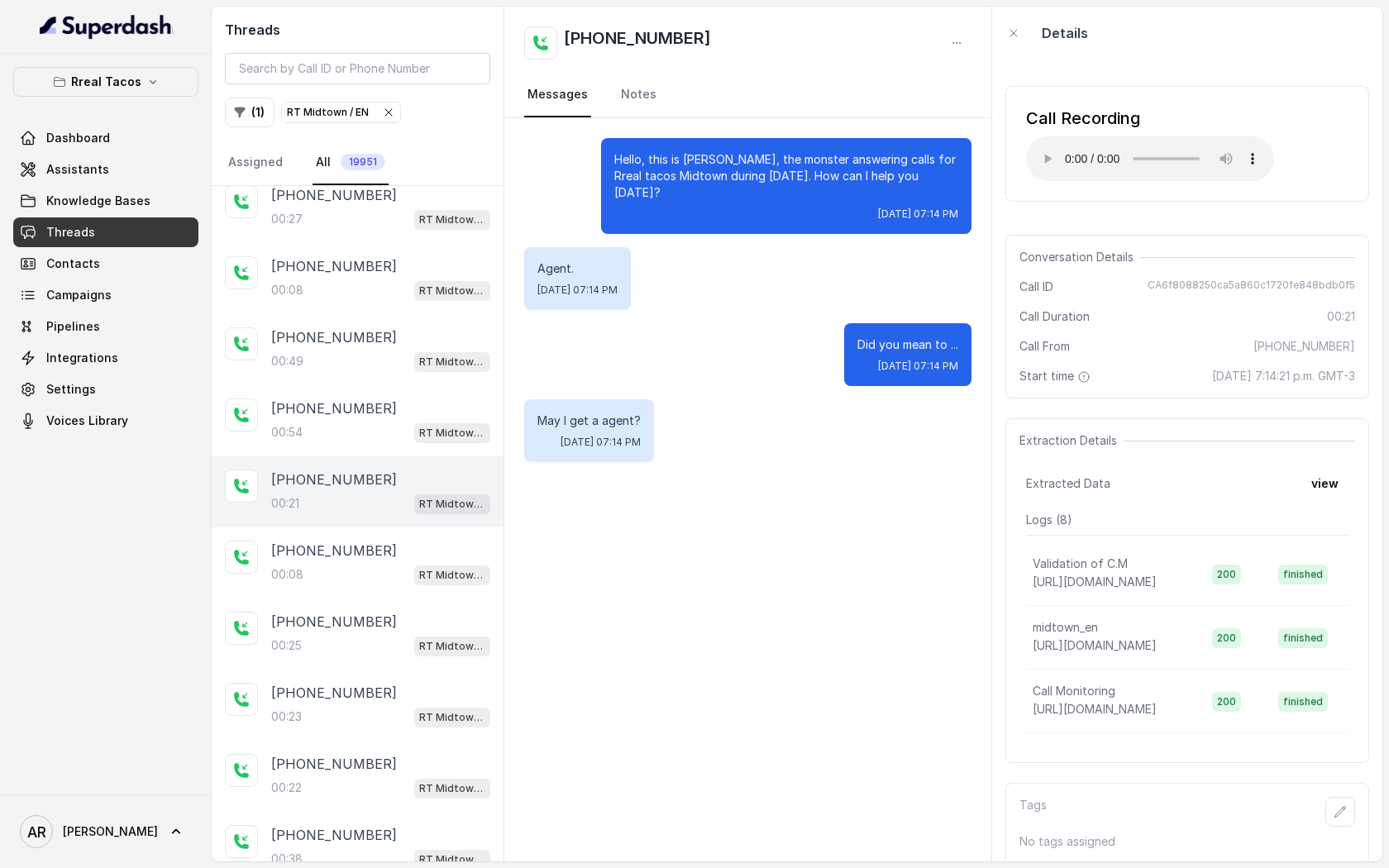
click at [383, 112] on icon "button" at bounding box center [389, 113] width 13 height 13
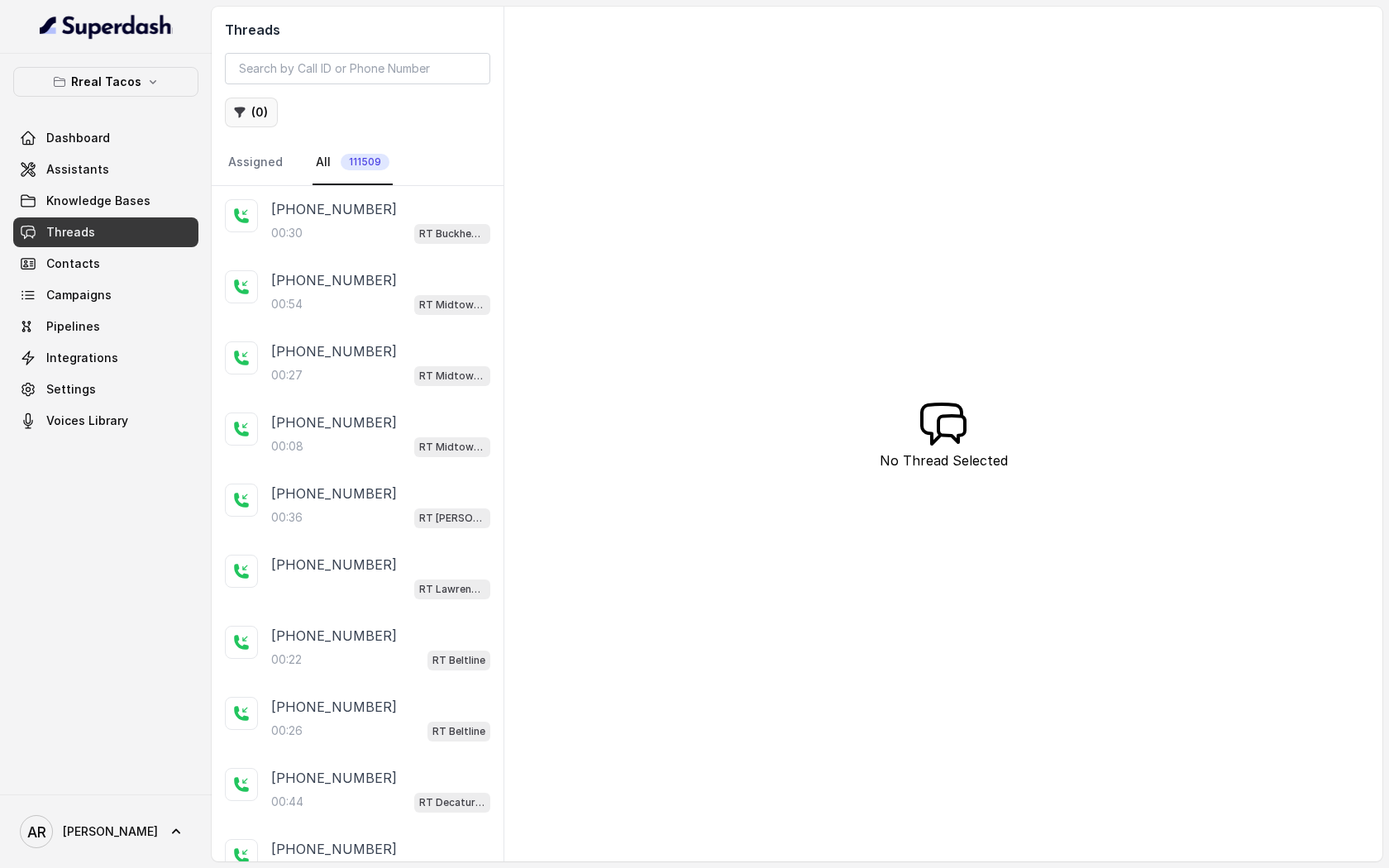
click at [257, 121] on button "( 0 )" at bounding box center [251, 113] width 53 height 30
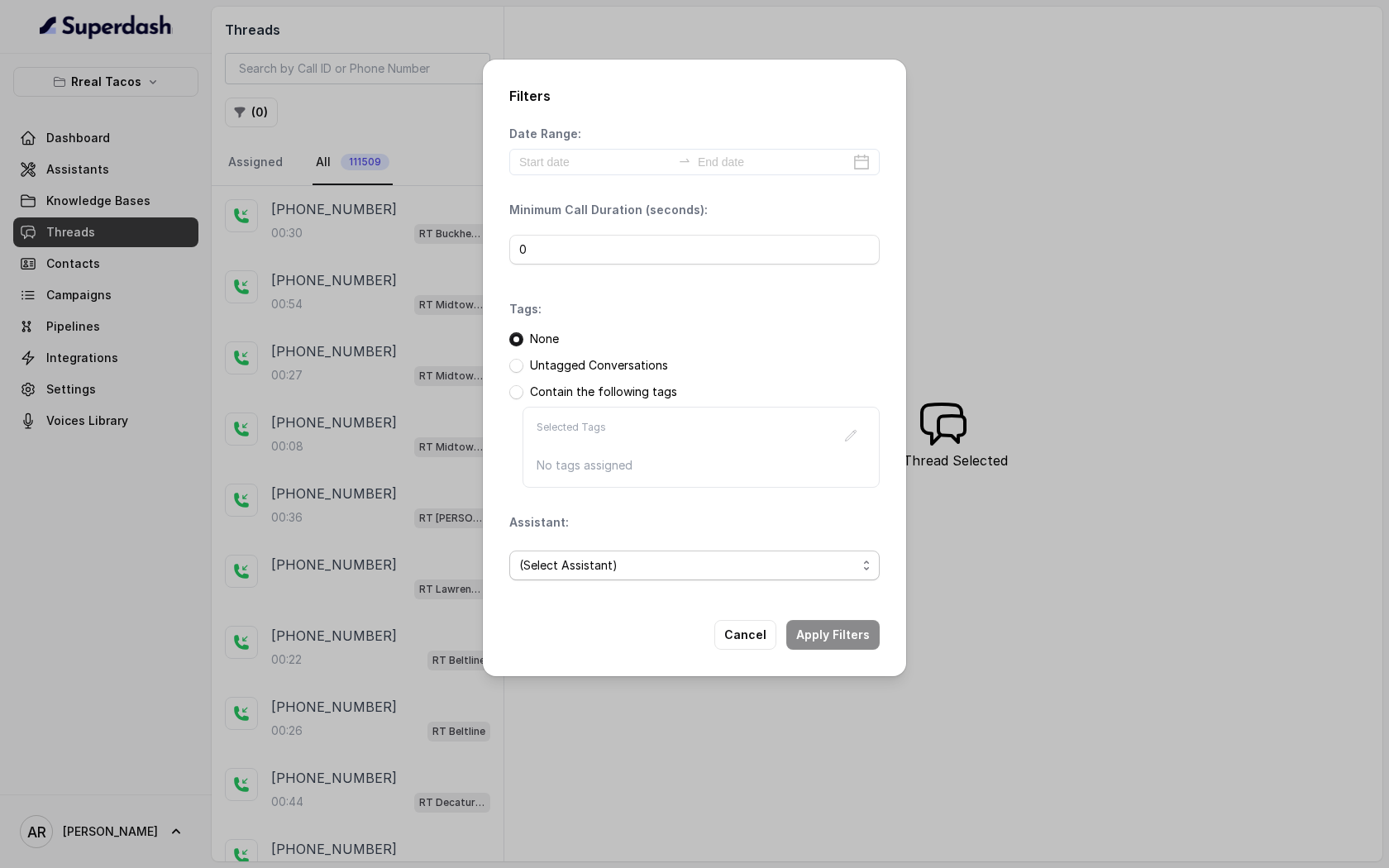
click at [632, 562] on span "(Select Assistant)" at bounding box center [688, 565] width 337 height 20
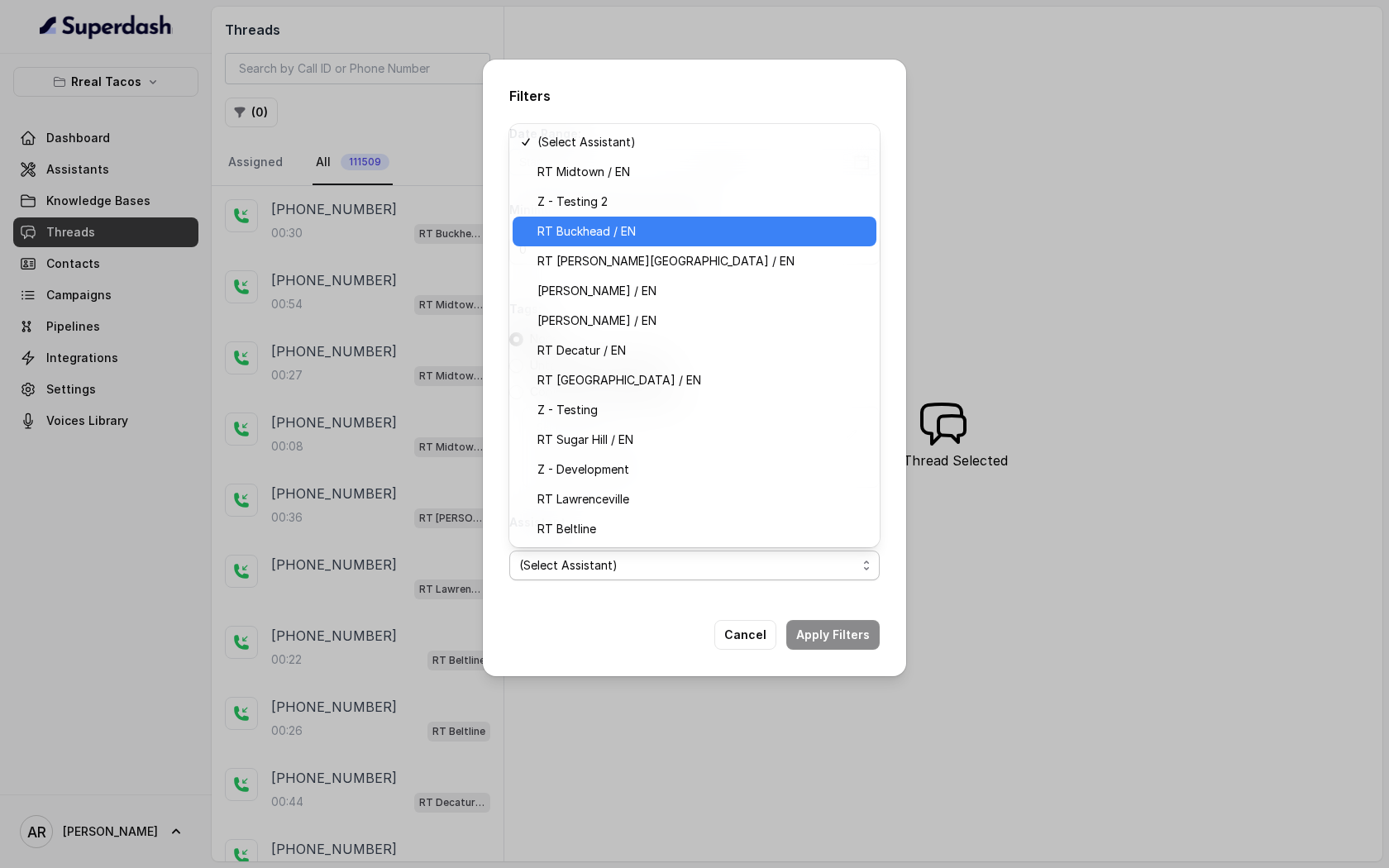
click at [618, 233] on span "RT Buckhead / EN" at bounding box center [701, 231] width 329 height 20
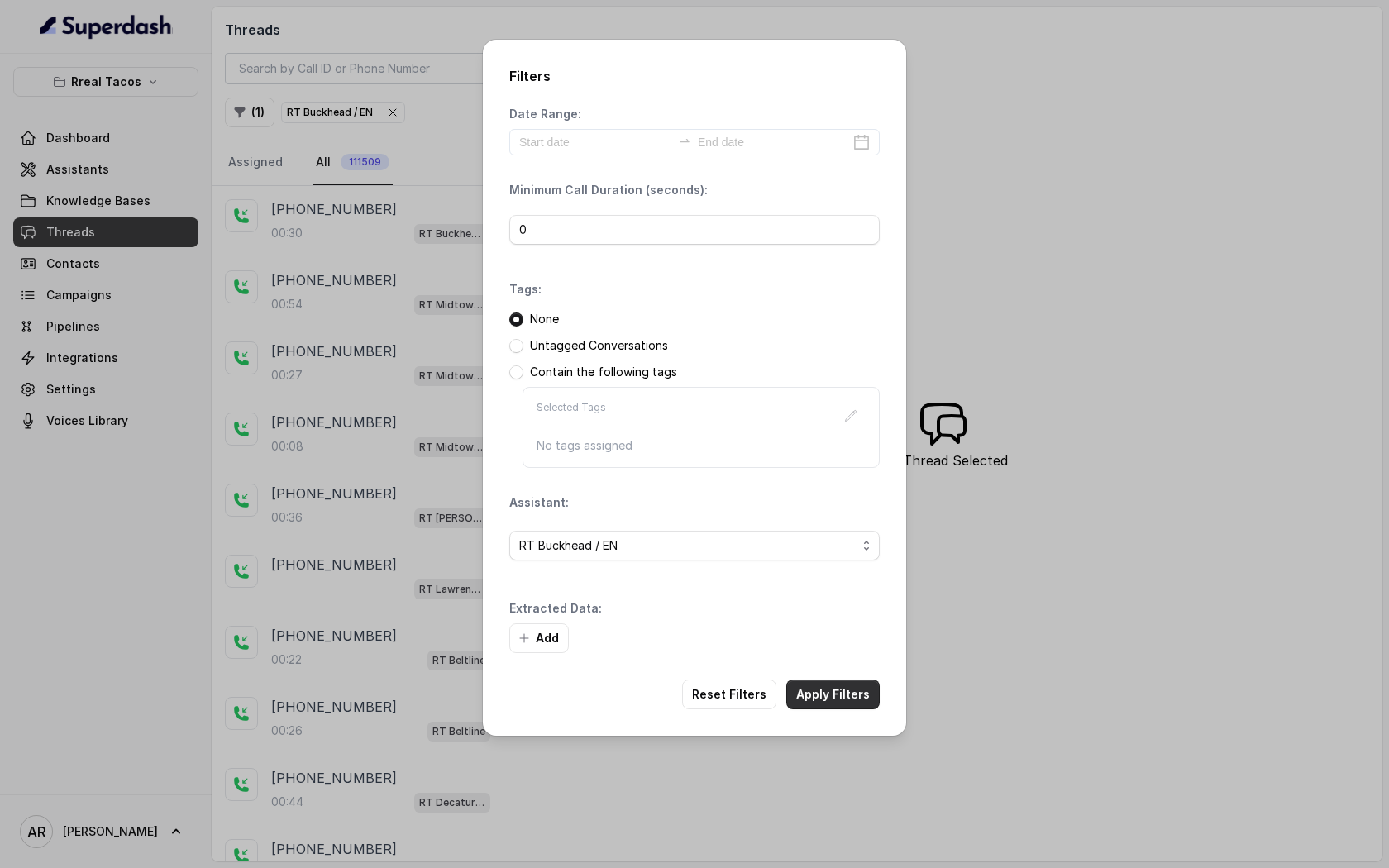
click at [838, 682] on button "Apply Filters" at bounding box center [832, 695] width 93 height 30
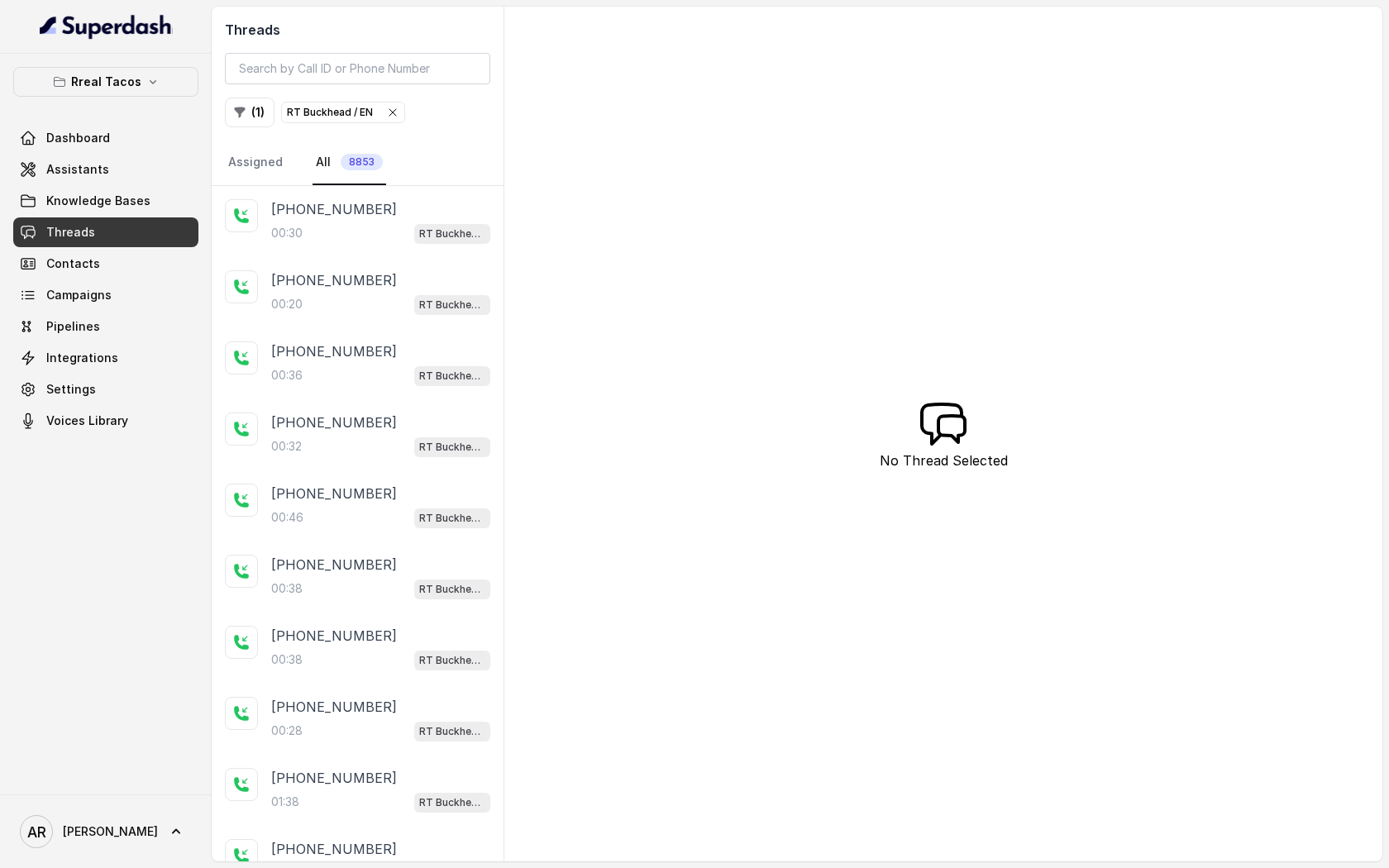
click at [373, 224] on div "00:30 RT Buckhead / EN" at bounding box center [380, 233] width 219 height 21
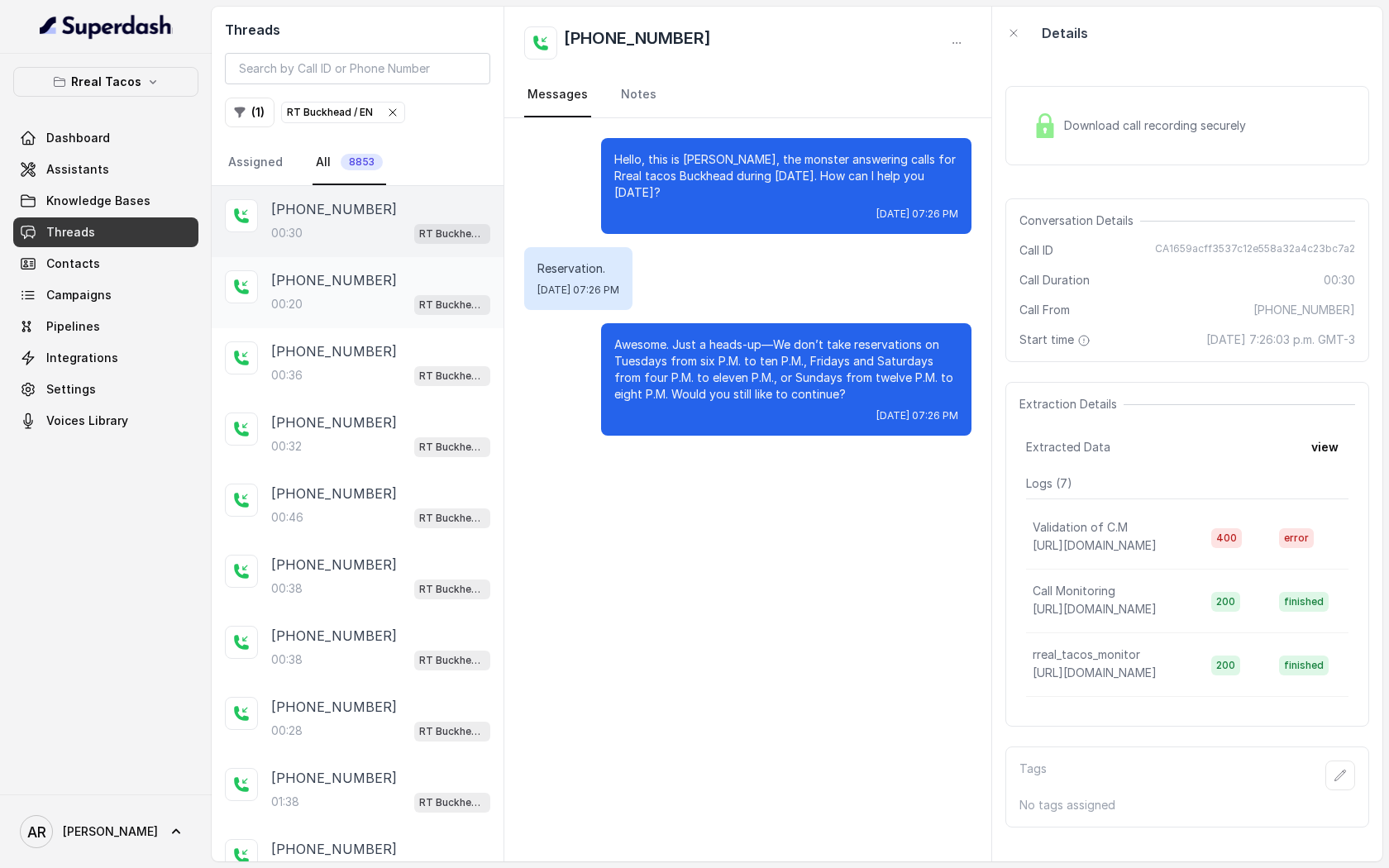
click at [403, 282] on div "[PHONE_NUMBER]" at bounding box center [380, 280] width 219 height 20
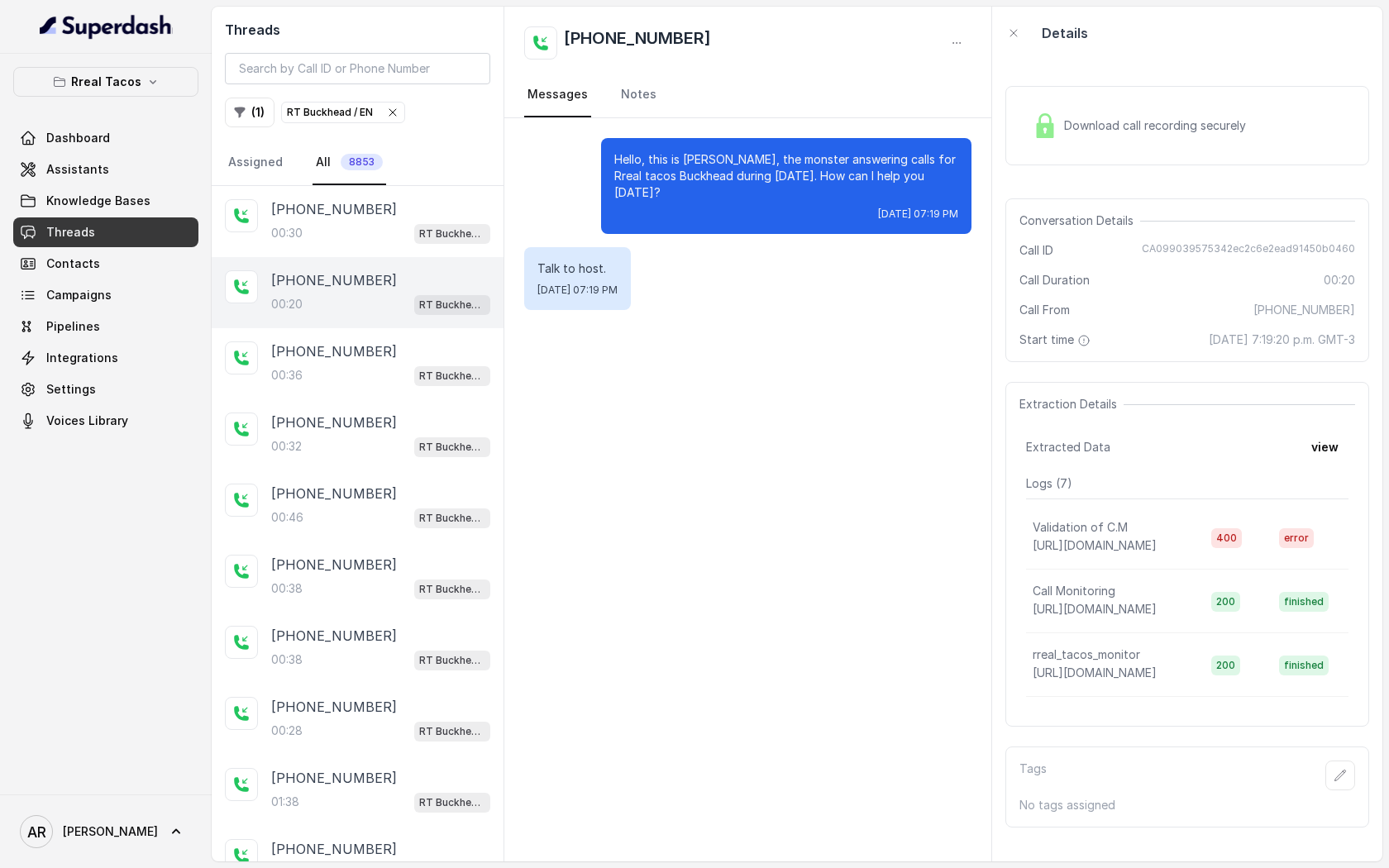
click at [1081, 143] on div "Download call recording securely" at bounding box center [1139, 125] width 227 height 38
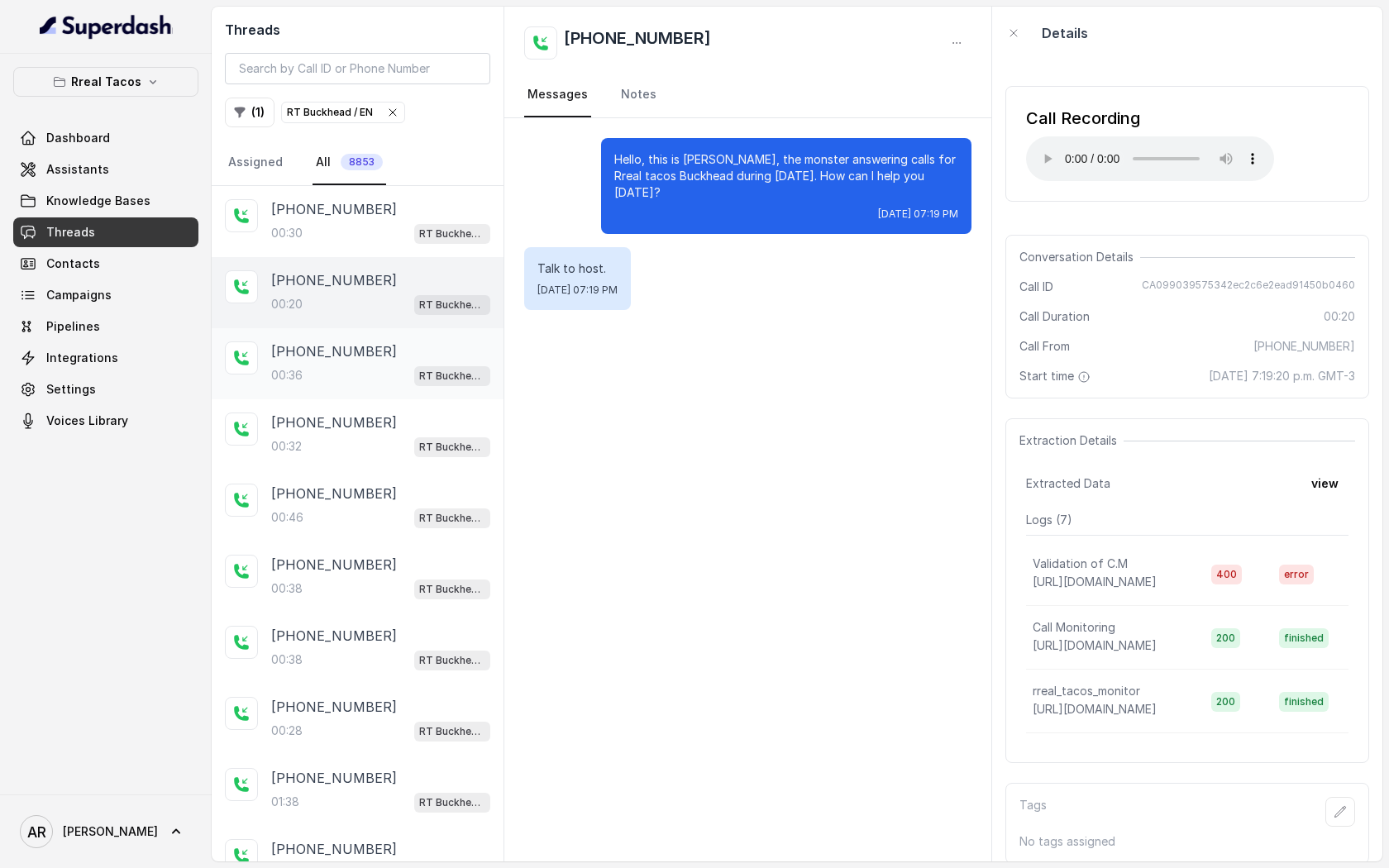
click at [254, 341] on div at bounding box center [241, 357] width 33 height 33
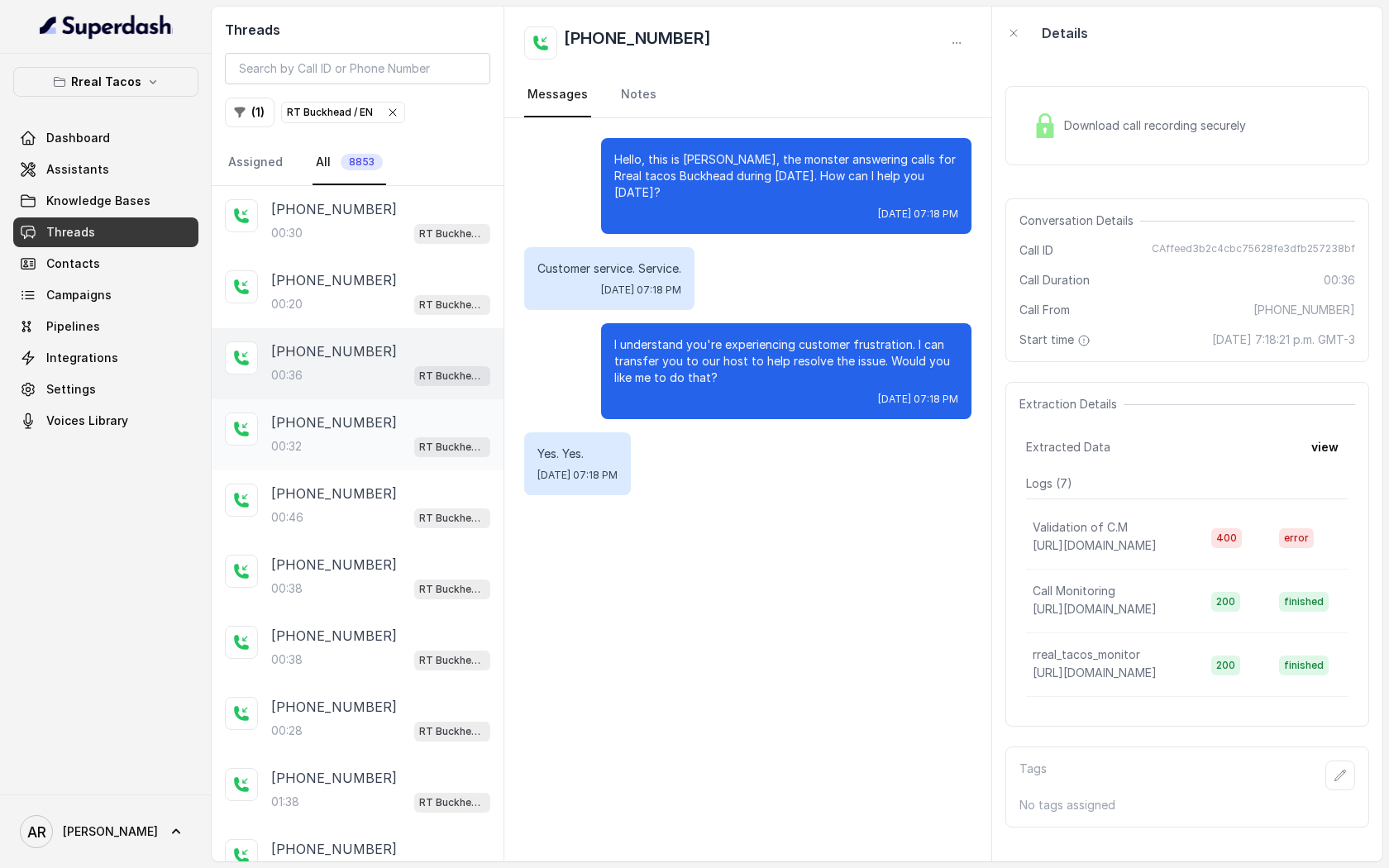
click at [392, 428] on div "[PHONE_NUMBER]" at bounding box center [380, 422] width 219 height 20
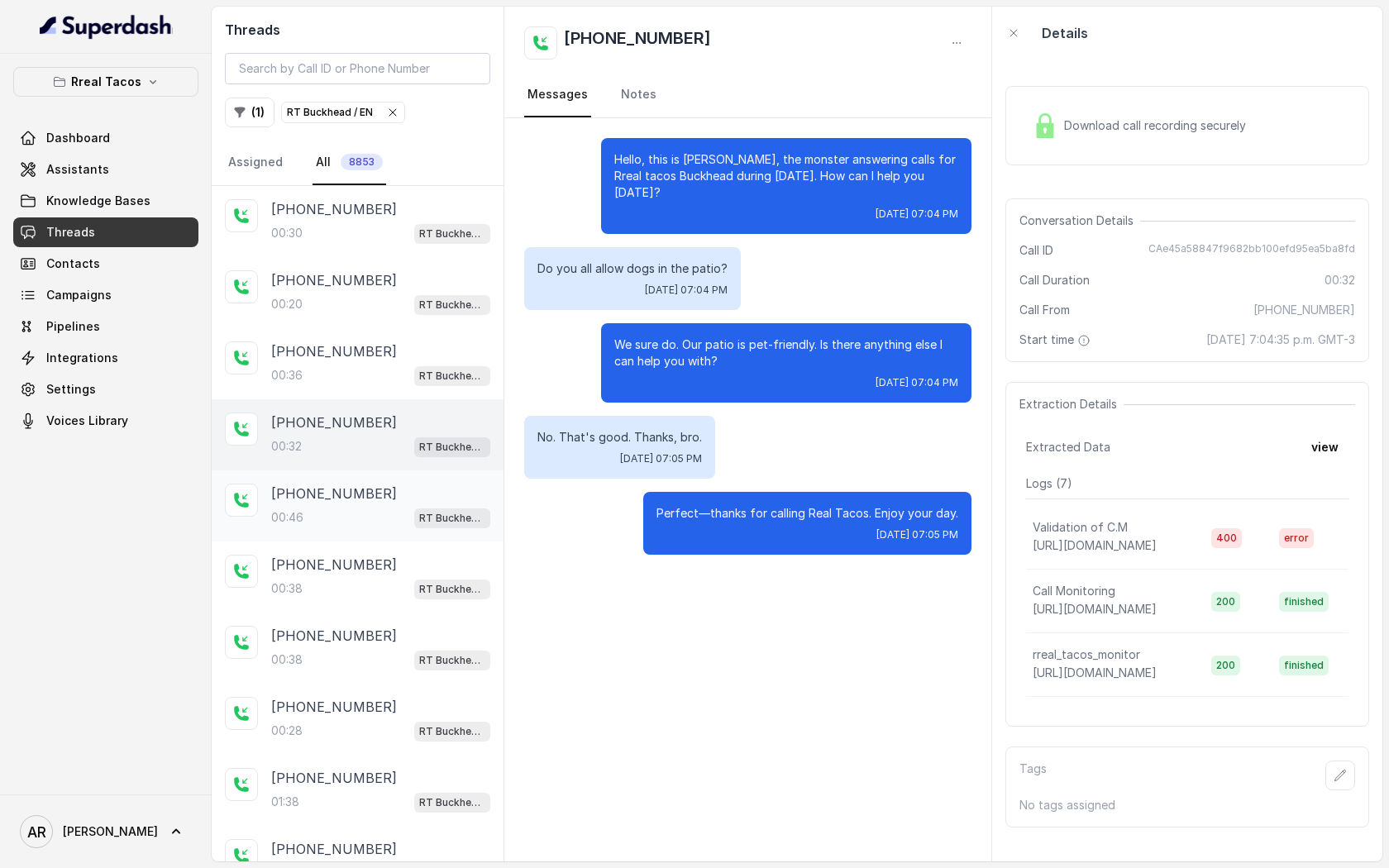
click at [384, 481] on div "[PHONE_NUMBER]:46 RT Buckhead / EN" at bounding box center [357, 506] width 292 height 71
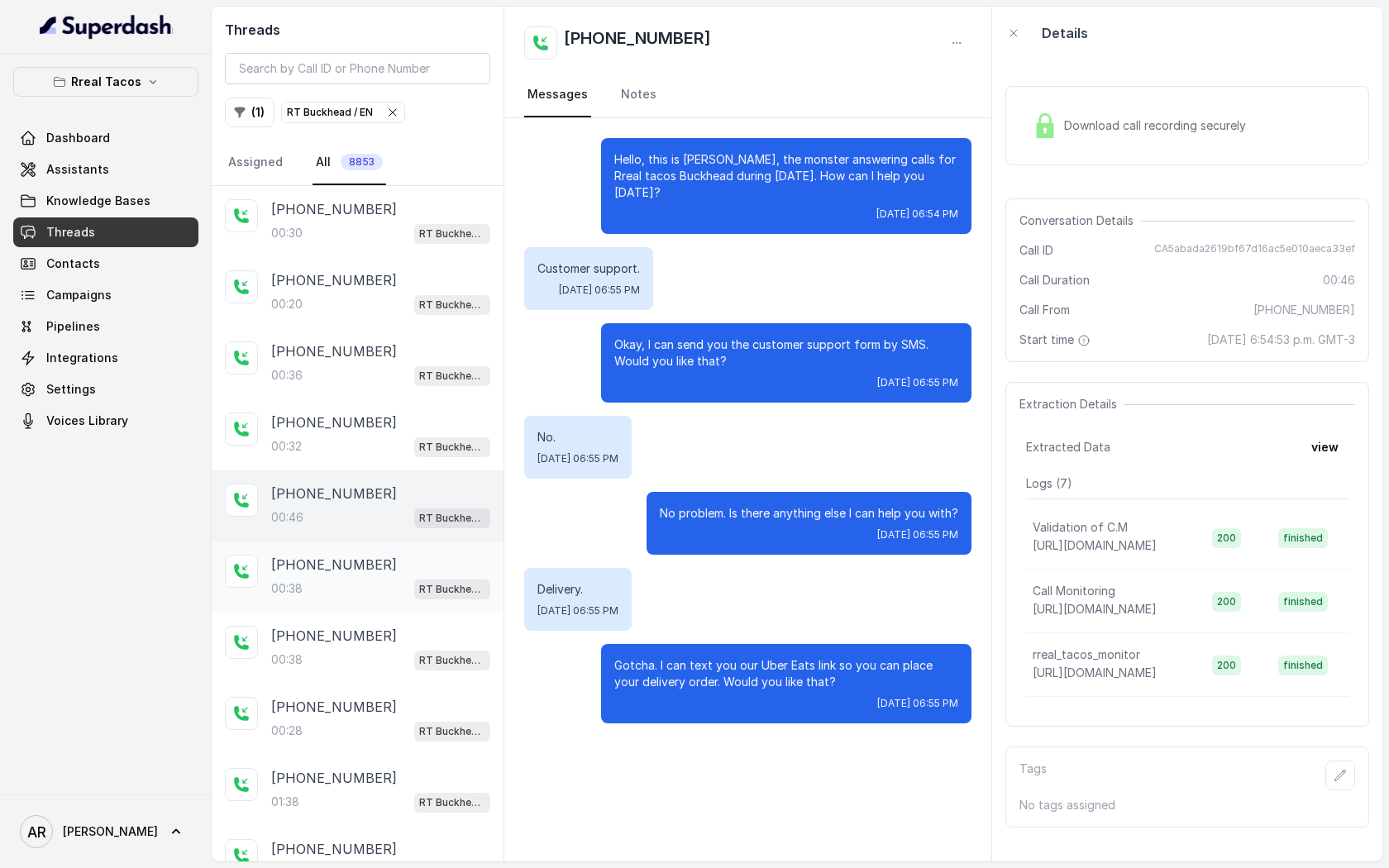
click at [378, 548] on div "[PHONE_NUMBER]:38 RT Buckhead / EN" at bounding box center [357, 577] width 292 height 71
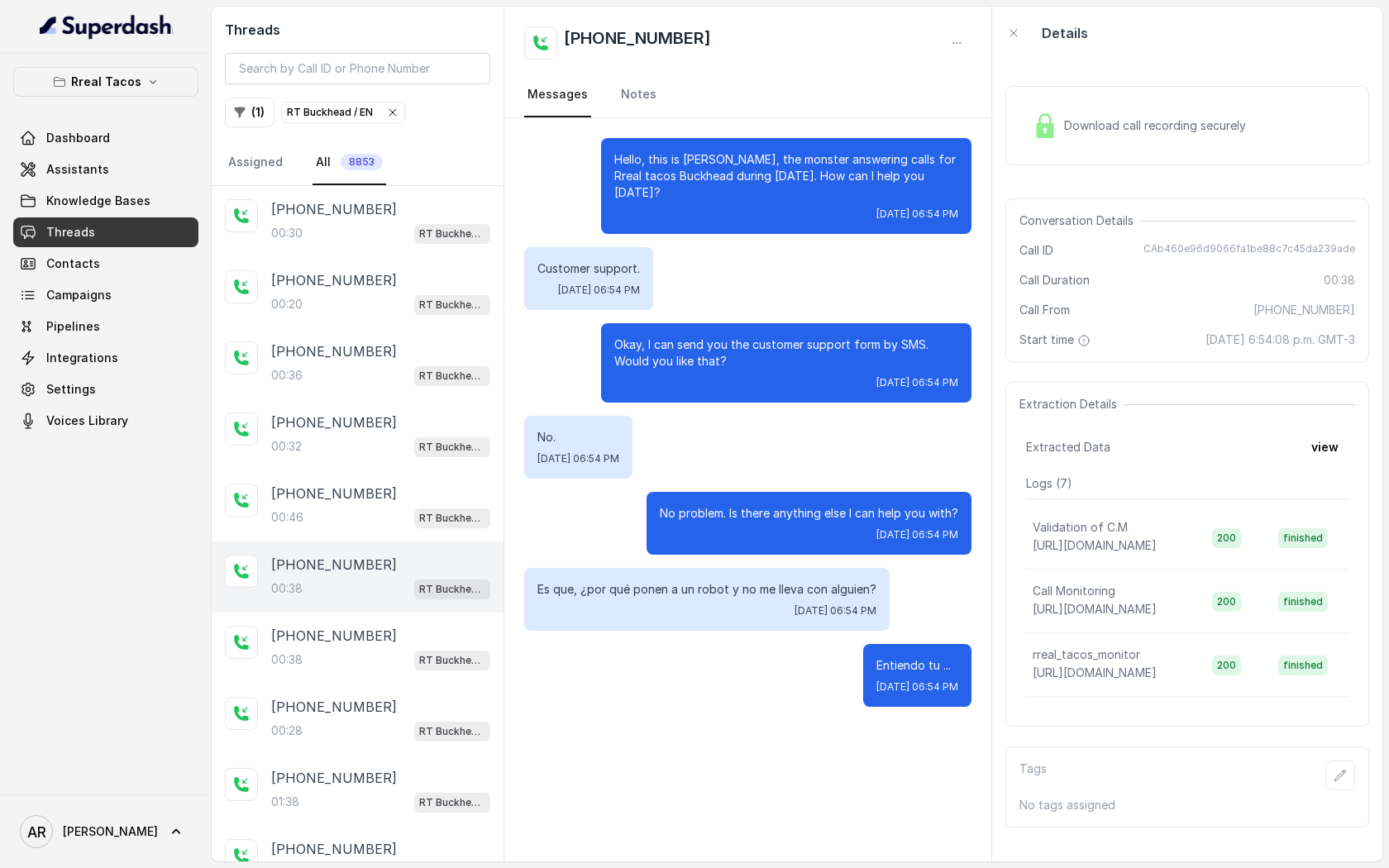
scroll to position [90, 0]
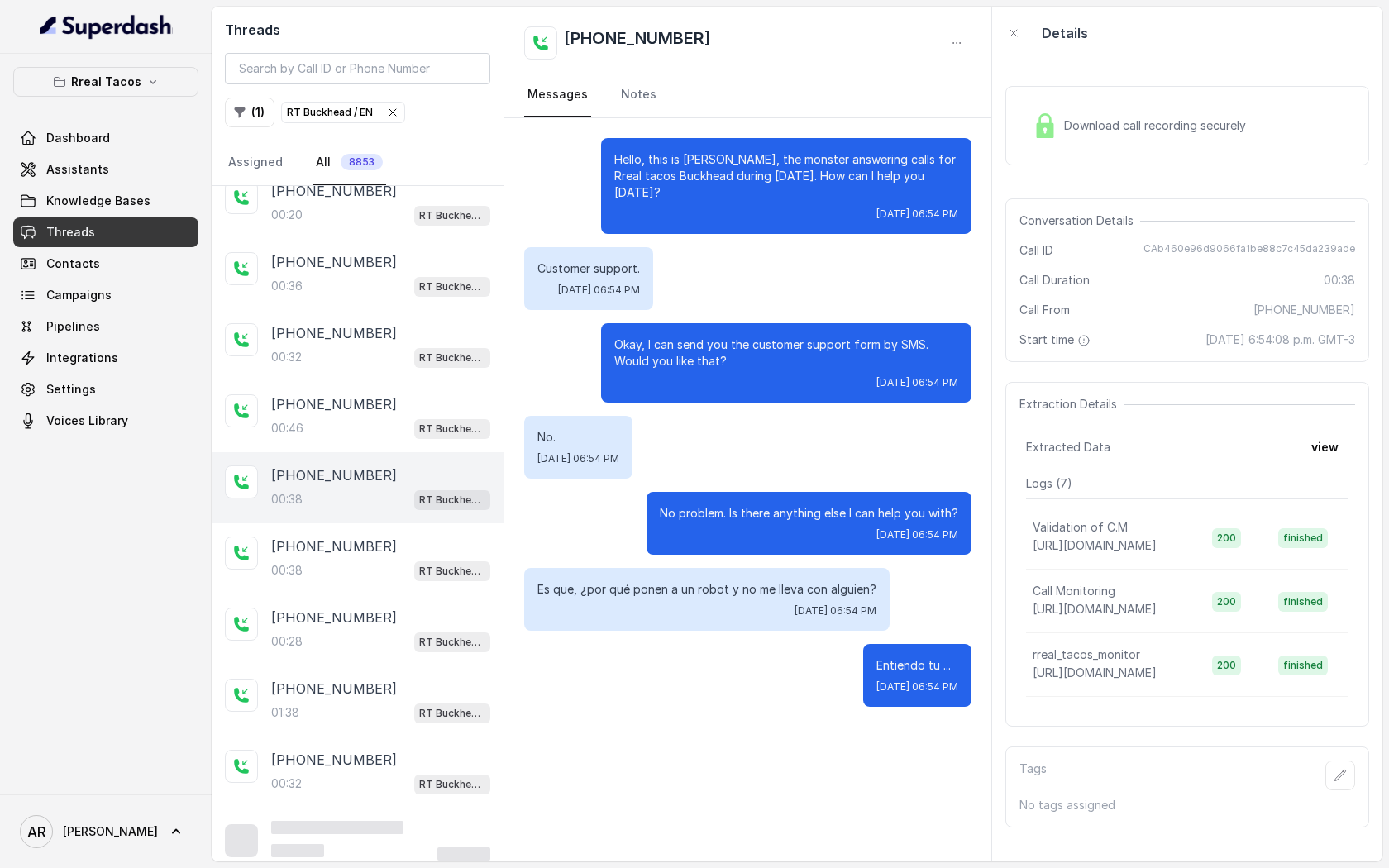
click at [378, 548] on div "[PHONE_NUMBER]" at bounding box center [380, 546] width 219 height 20
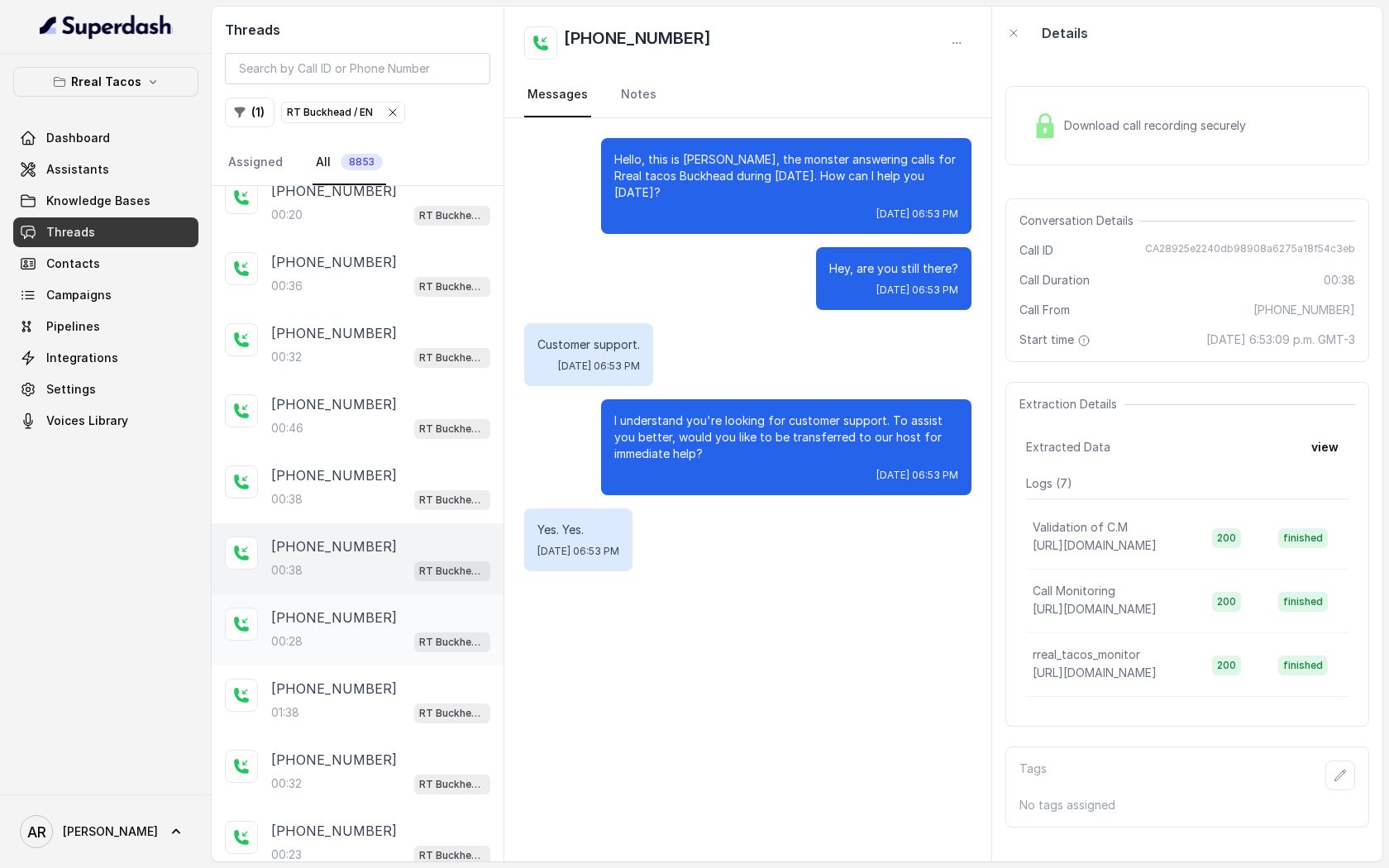
click at [384, 613] on div "[PHONE_NUMBER]" at bounding box center [380, 617] width 219 height 20
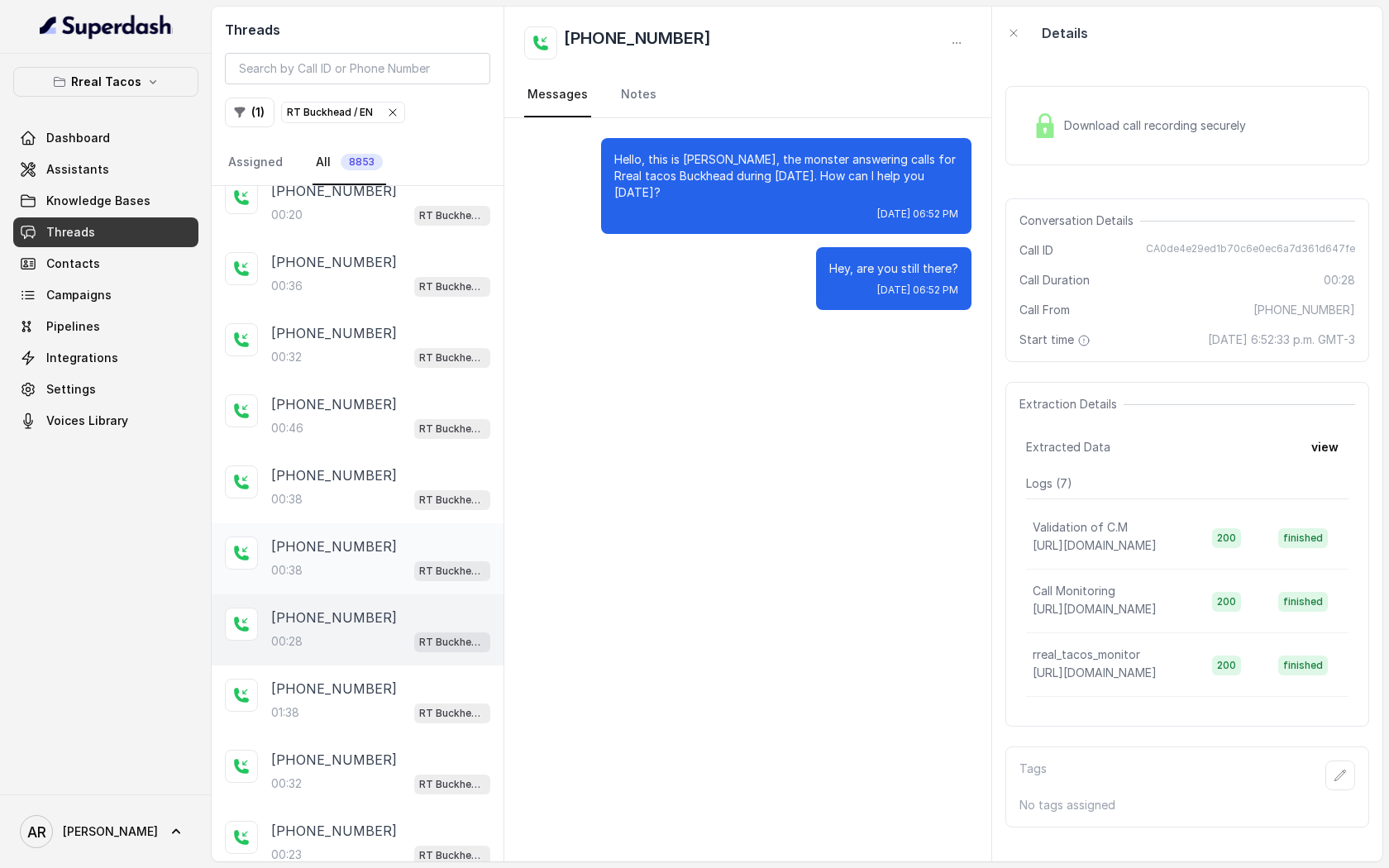
click at [390, 540] on div "[PHONE_NUMBER]" at bounding box center [380, 546] width 219 height 20
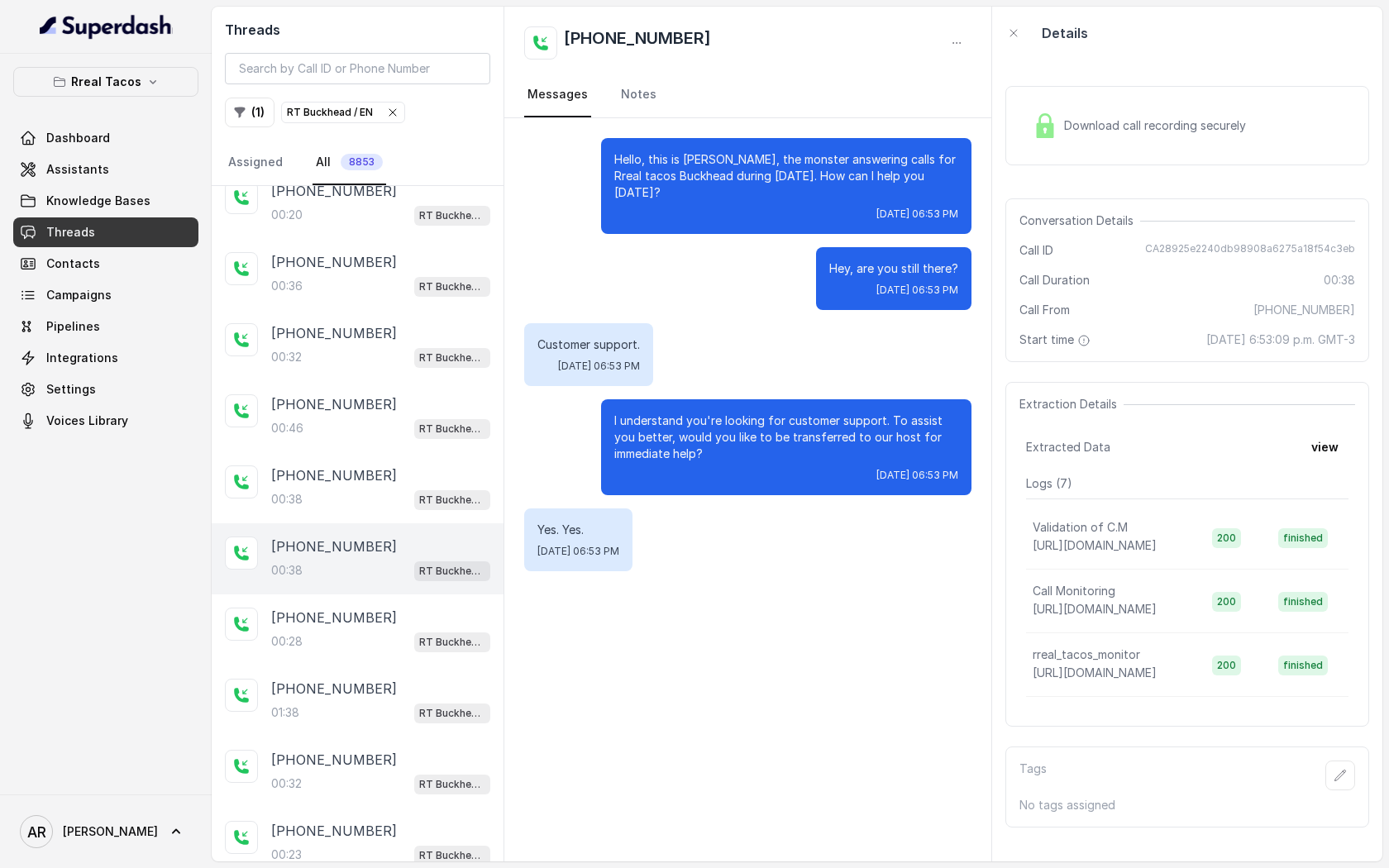
click at [1070, 113] on div "Download call recording securely" at bounding box center [1139, 125] width 227 height 38
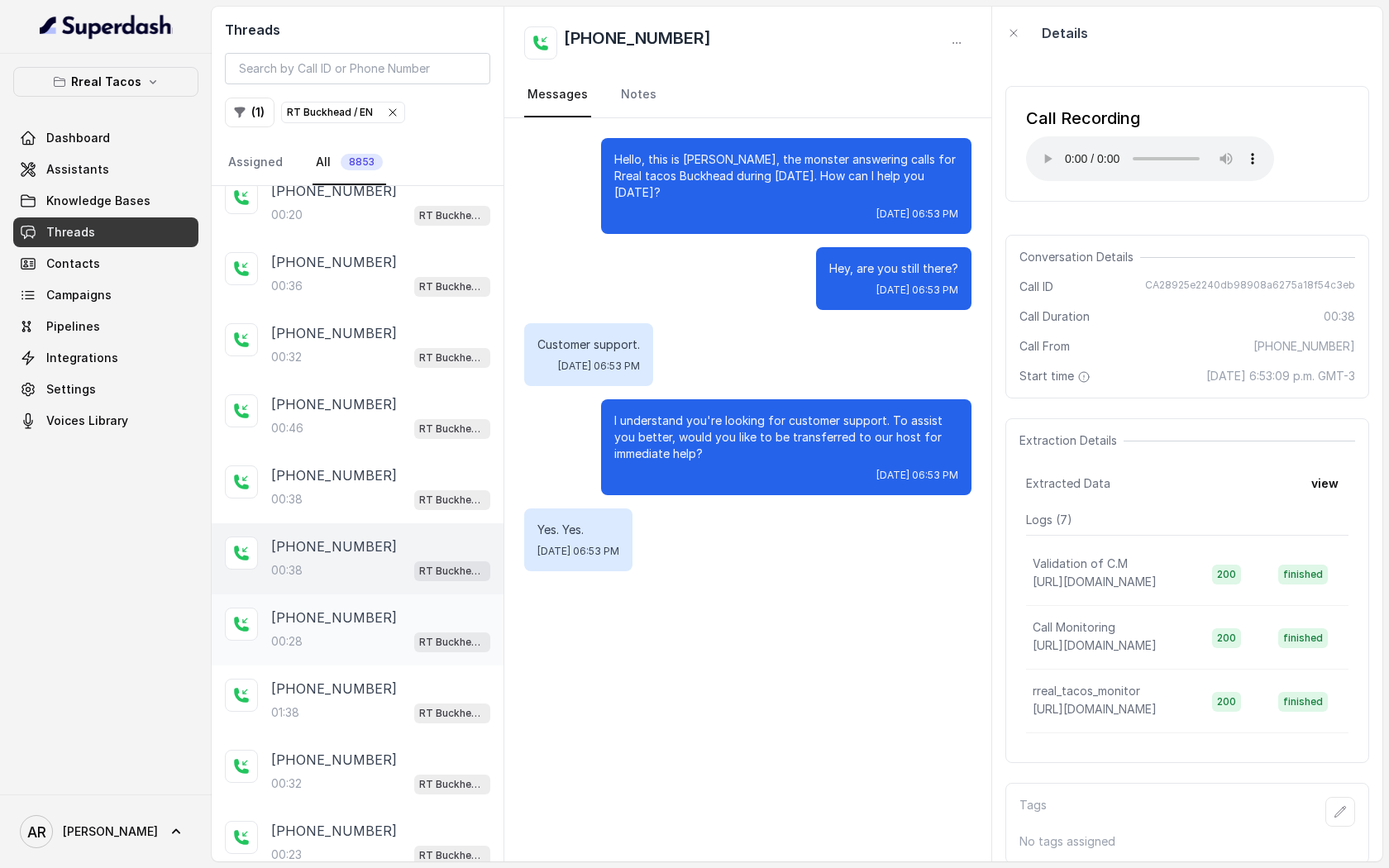
scroll to position [157, 0]
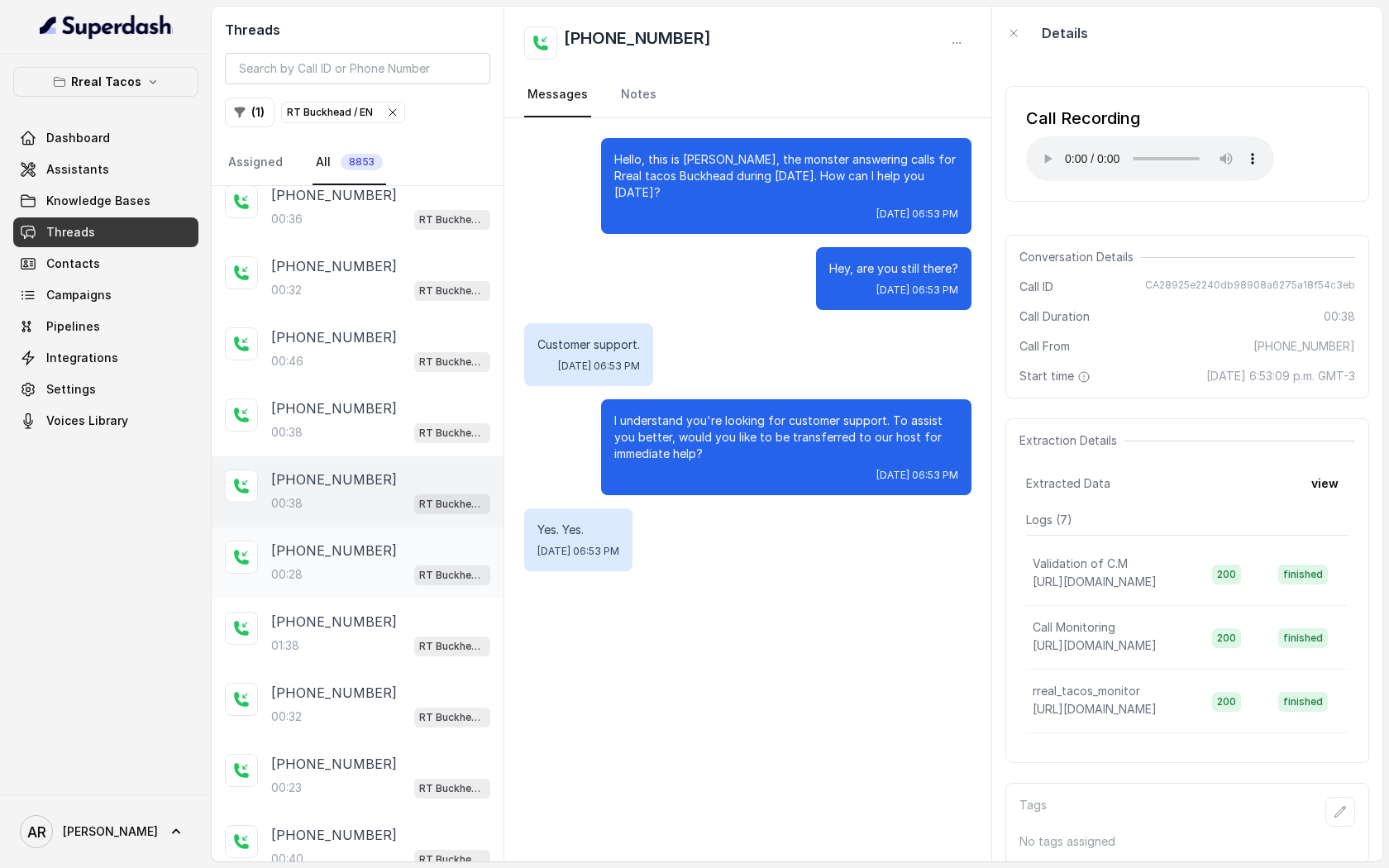
click at [392, 640] on div "01:38 RT Buckhead / EN" at bounding box center [380, 645] width 219 height 21
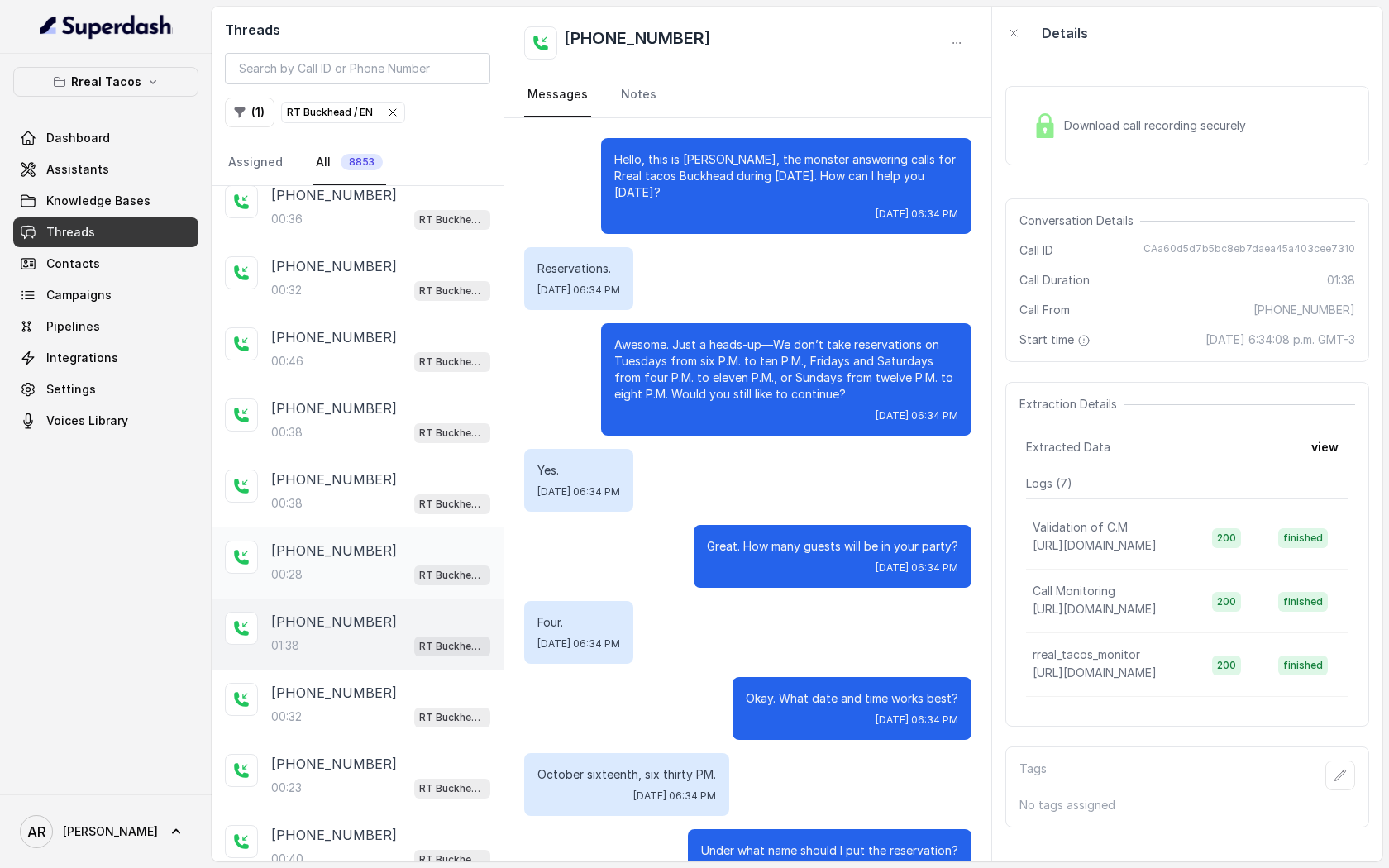
scroll to position [437, 0]
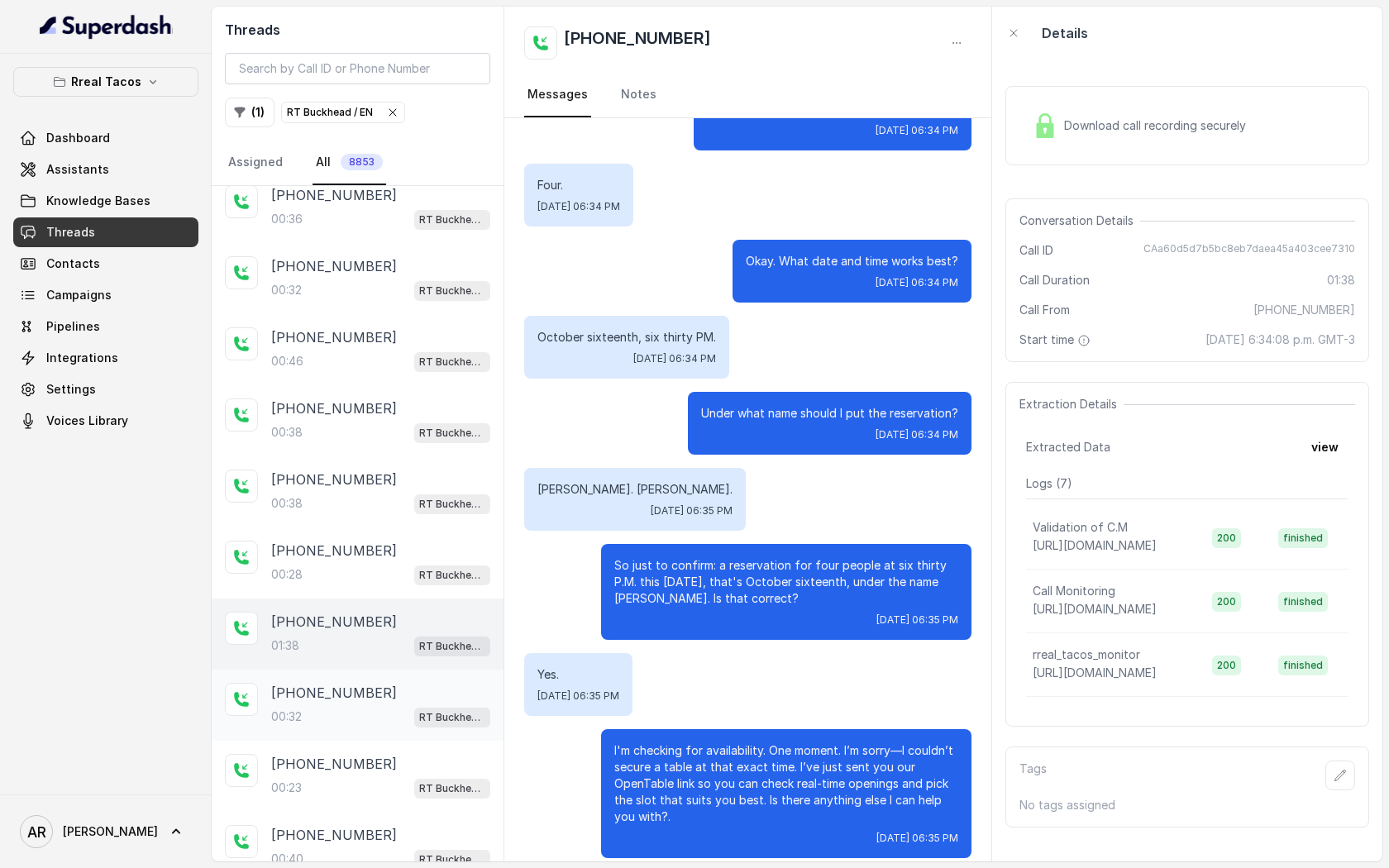
click at [384, 710] on div "00:32 RT Buckhead / EN" at bounding box center [380, 716] width 219 height 21
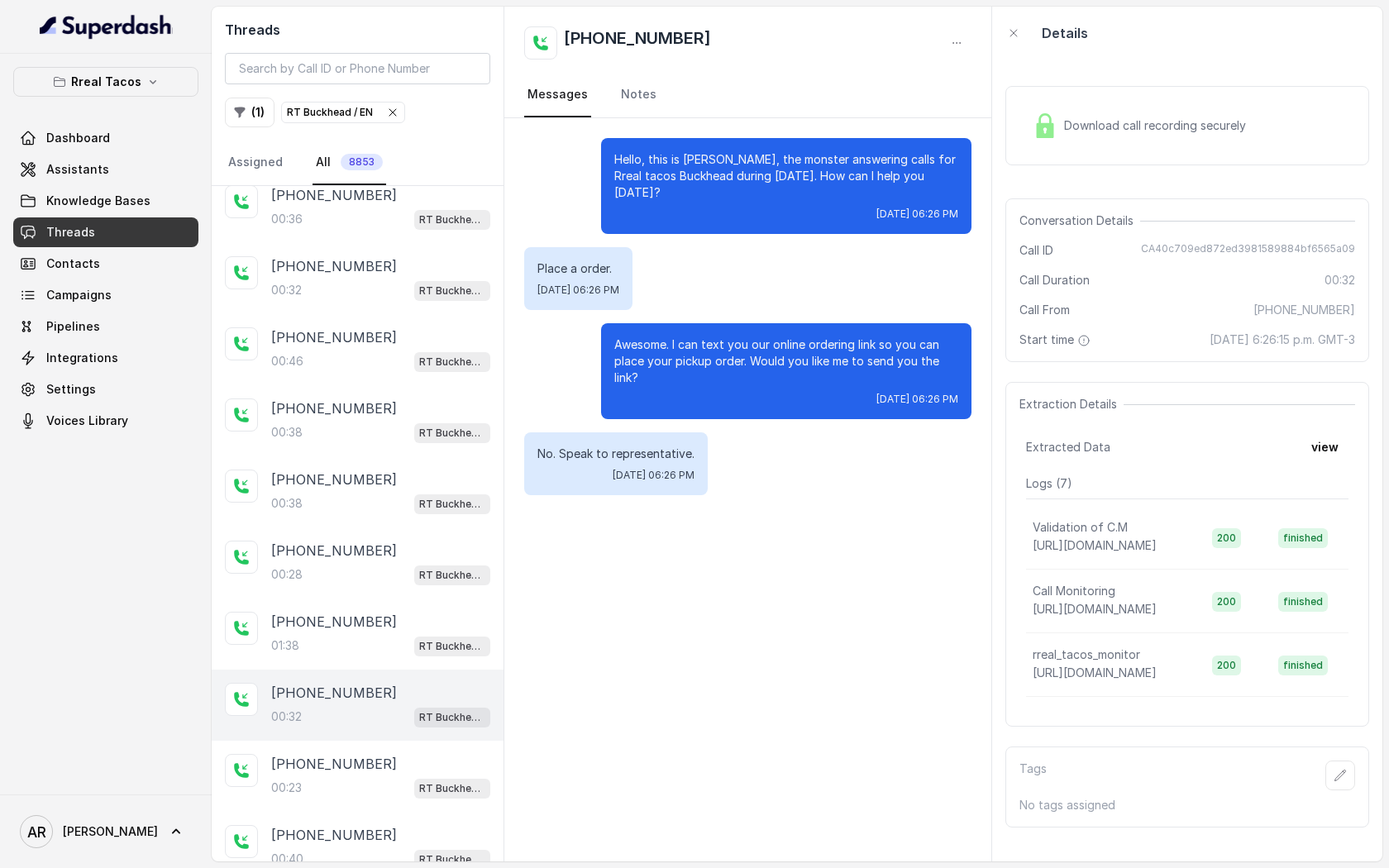
scroll to position [179, 0]
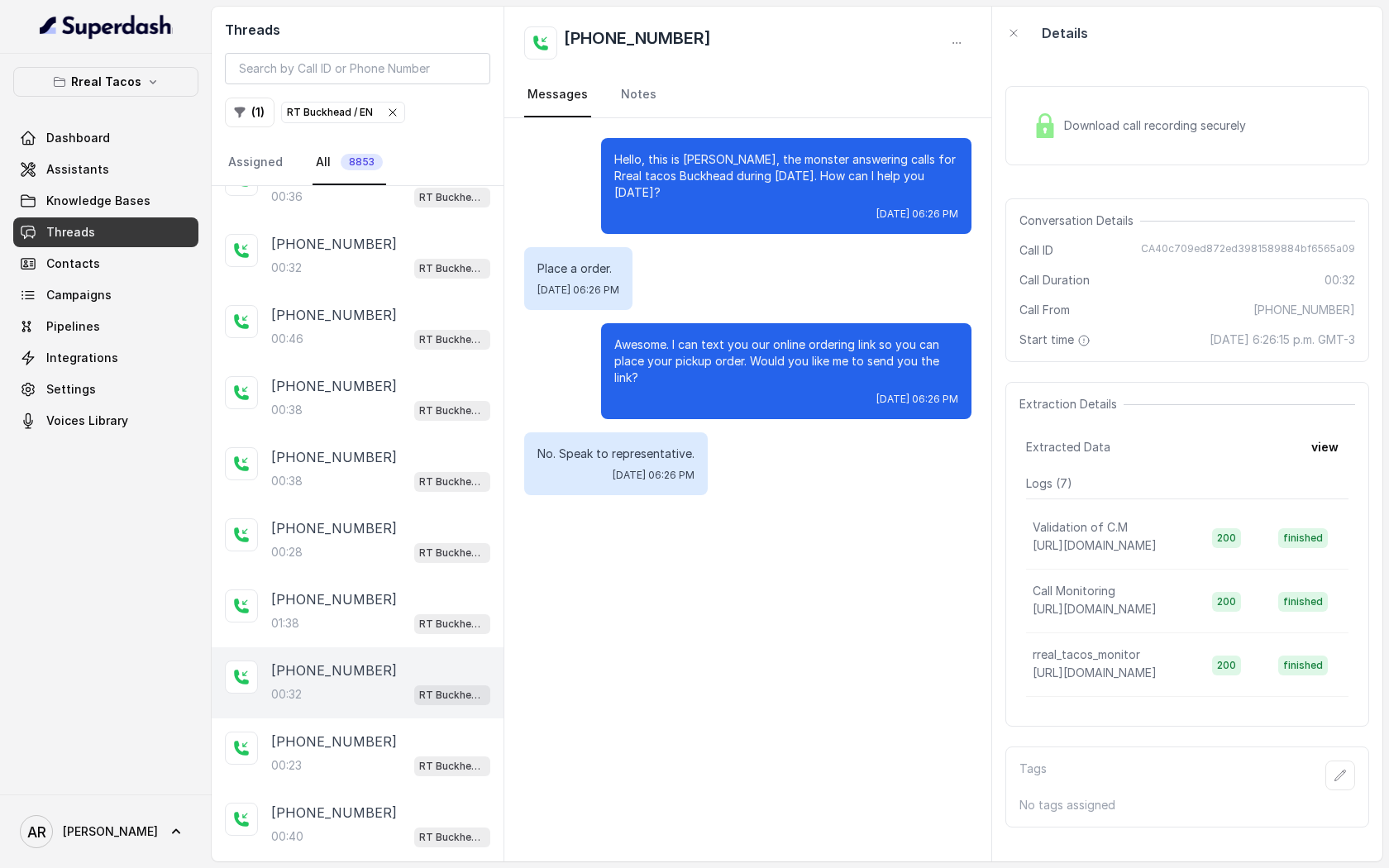
click at [384, 710] on div "[PHONE_NUMBER]:32 RT Buckhead / EN" at bounding box center [357, 682] width 292 height 71
click at [1039, 78] on div "Download call recording securely" at bounding box center [1187, 126] width 364 height 106
click at [1038, 145] on div "Download call recording securely" at bounding box center [1187, 125] width 364 height 79
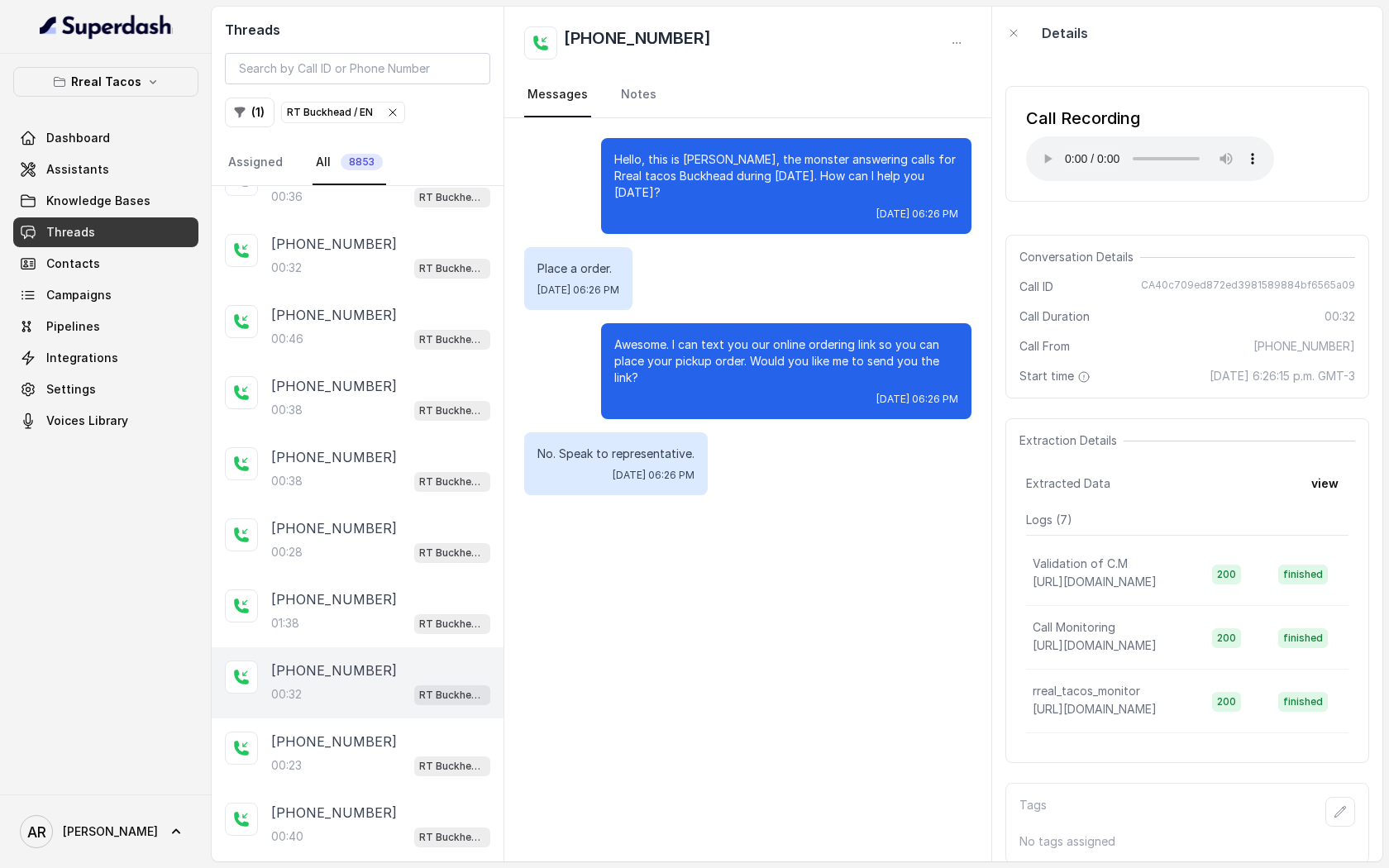
click at [1169, 194] on div "Call Recording Your browser does not support the audio element." at bounding box center [1187, 144] width 364 height 116
click at [779, 304] on div "Hello, this is [PERSON_NAME], the monster answering calls for Rreal tacos Buckh…" at bounding box center [748, 317] width 487 height 397
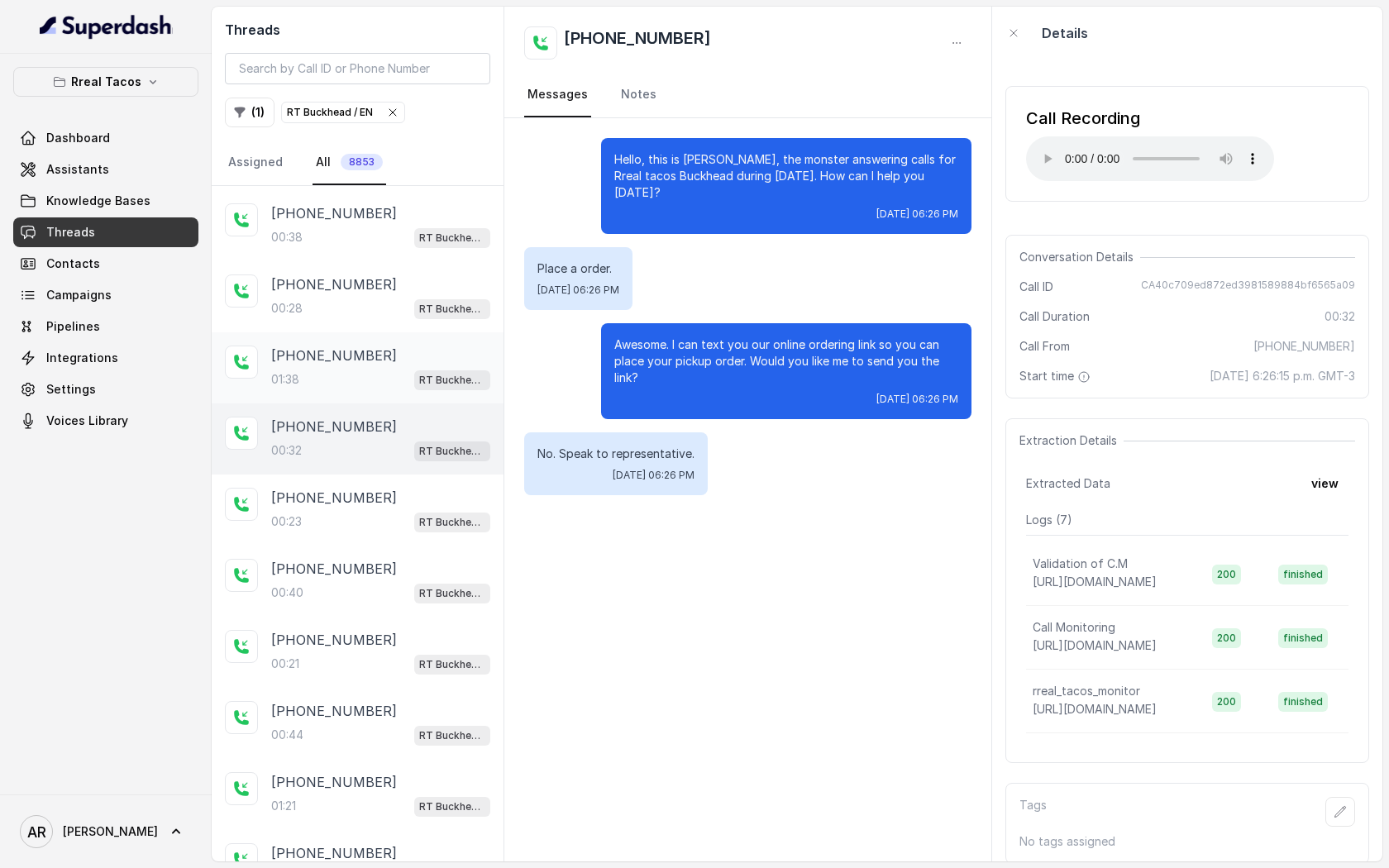
scroll to position [605, 0]
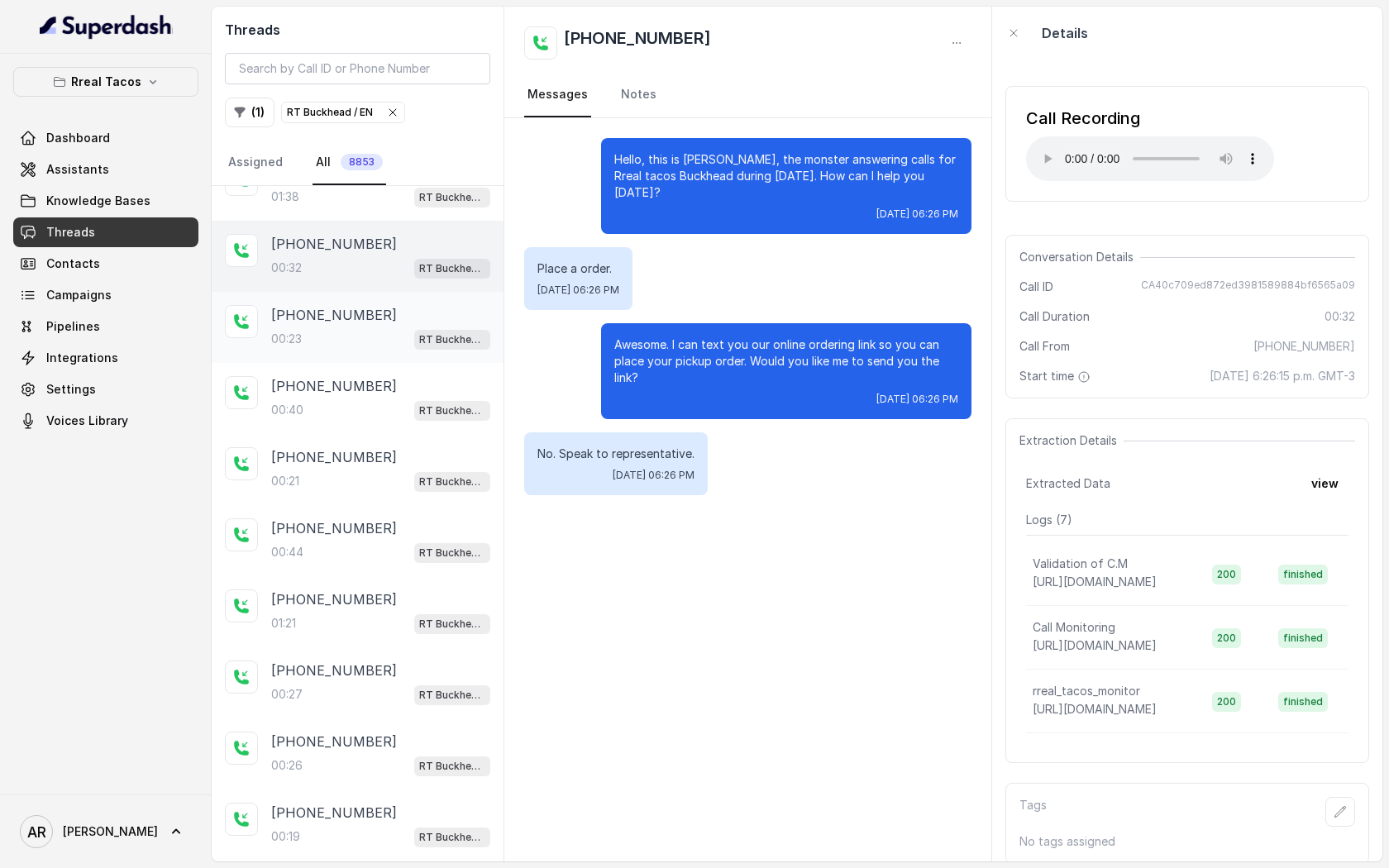
click at [351, 344] on div "00:23 RT Buckhead / EN" at bounding box center [380, 338] width 219 height 21
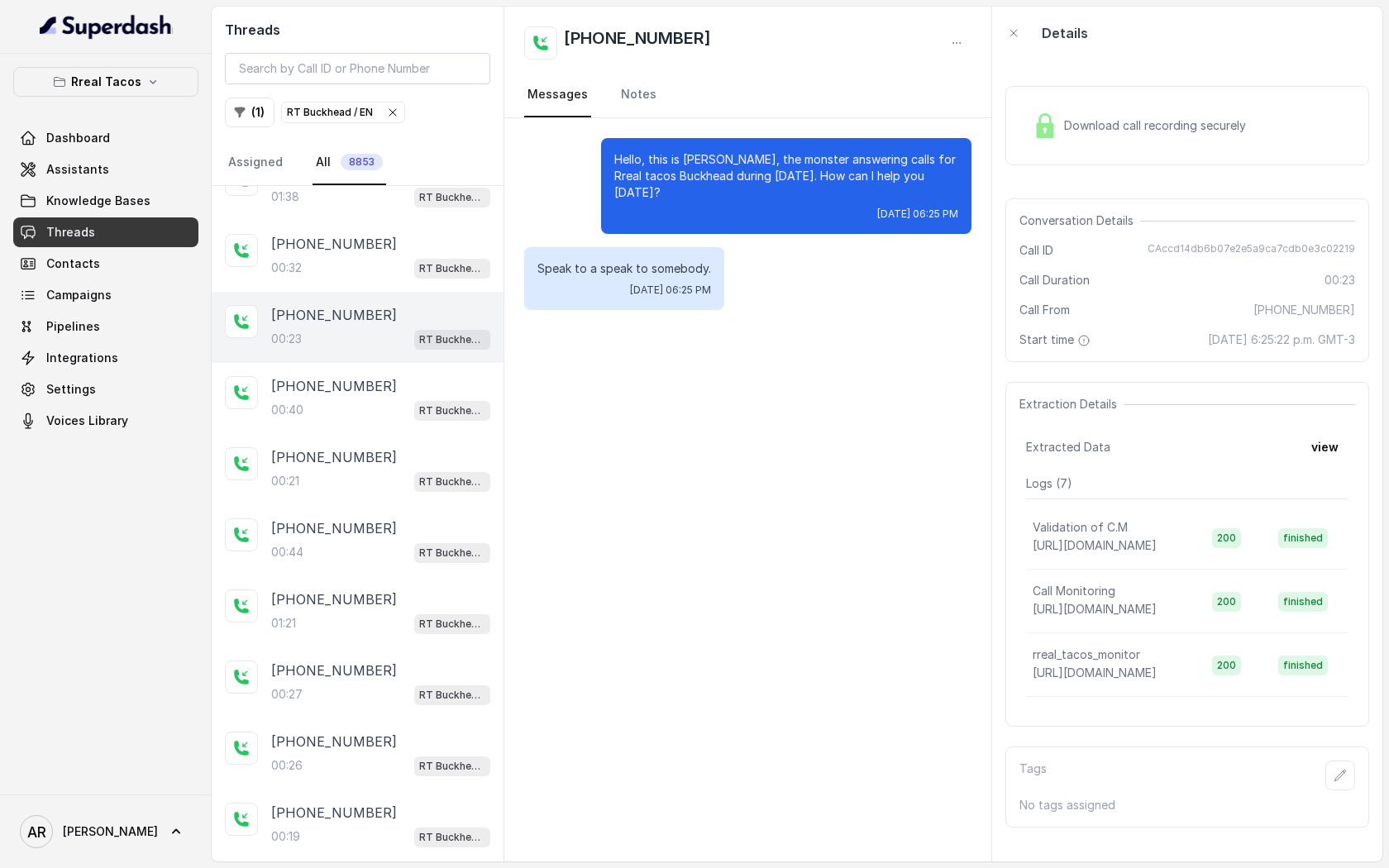
click at [387, 101] on div "( 1 ) RT Buckhead / EN" at bounding box center [357, 113] width 266 height 30
click at [393, 112] on icon "button" at bounding box center [392, 113] width 13 height 13
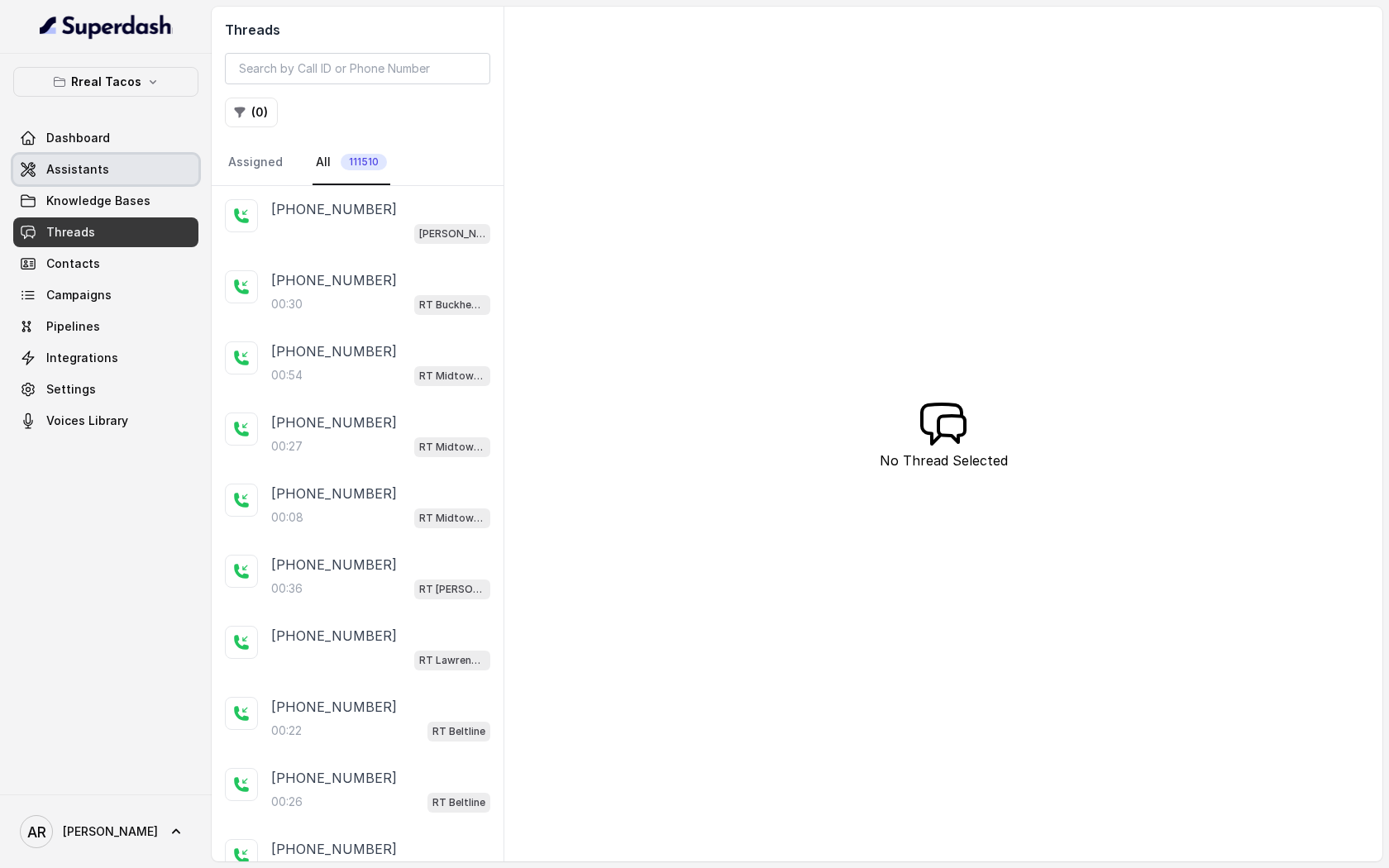
click at [99, 164] on span "Assistants" at bounding box center [77, 170] width 62 height 17
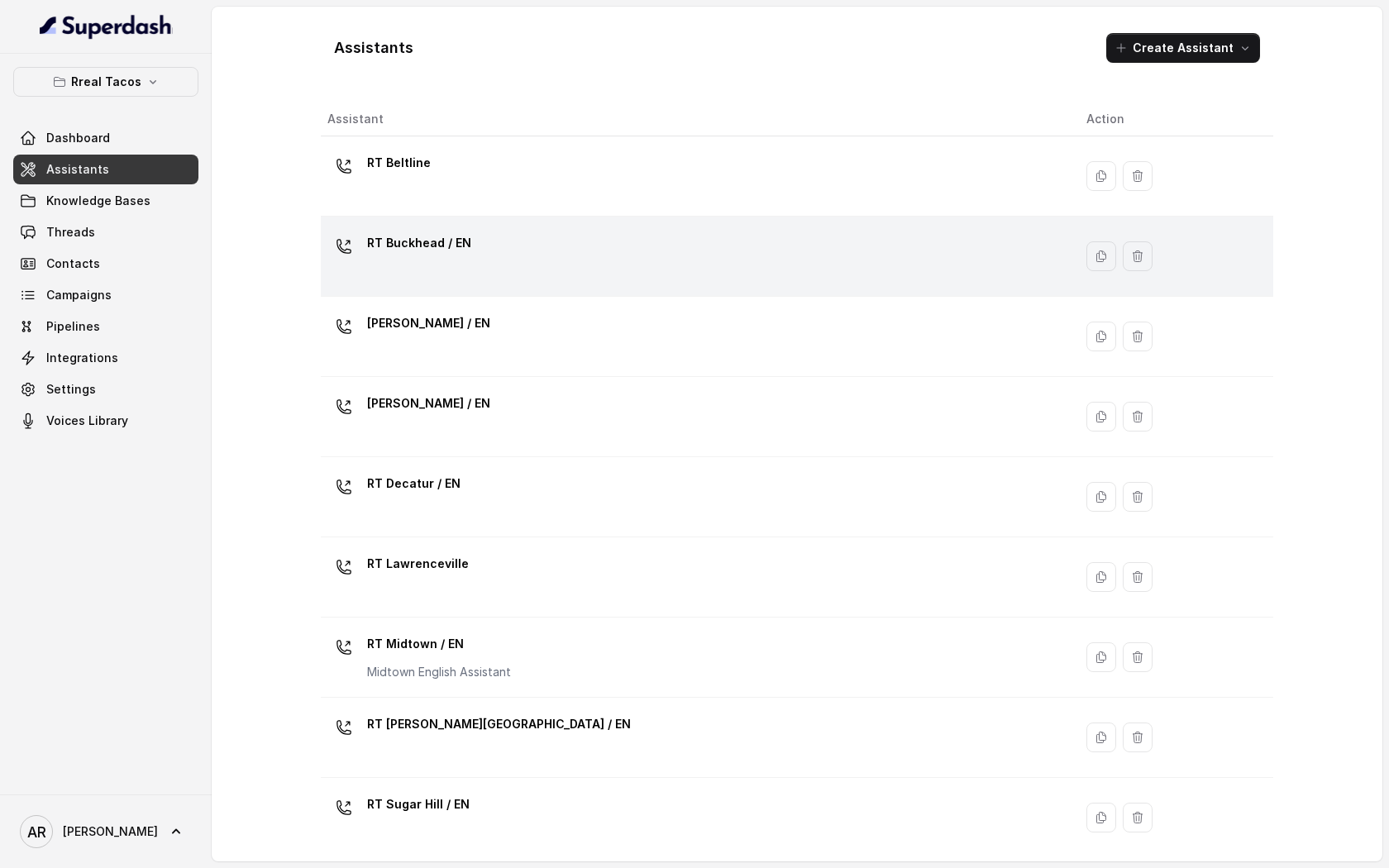
click at [568, 245] on div "RT Buckhead / EN" at bounding box center [694, 256] width 733 height 53
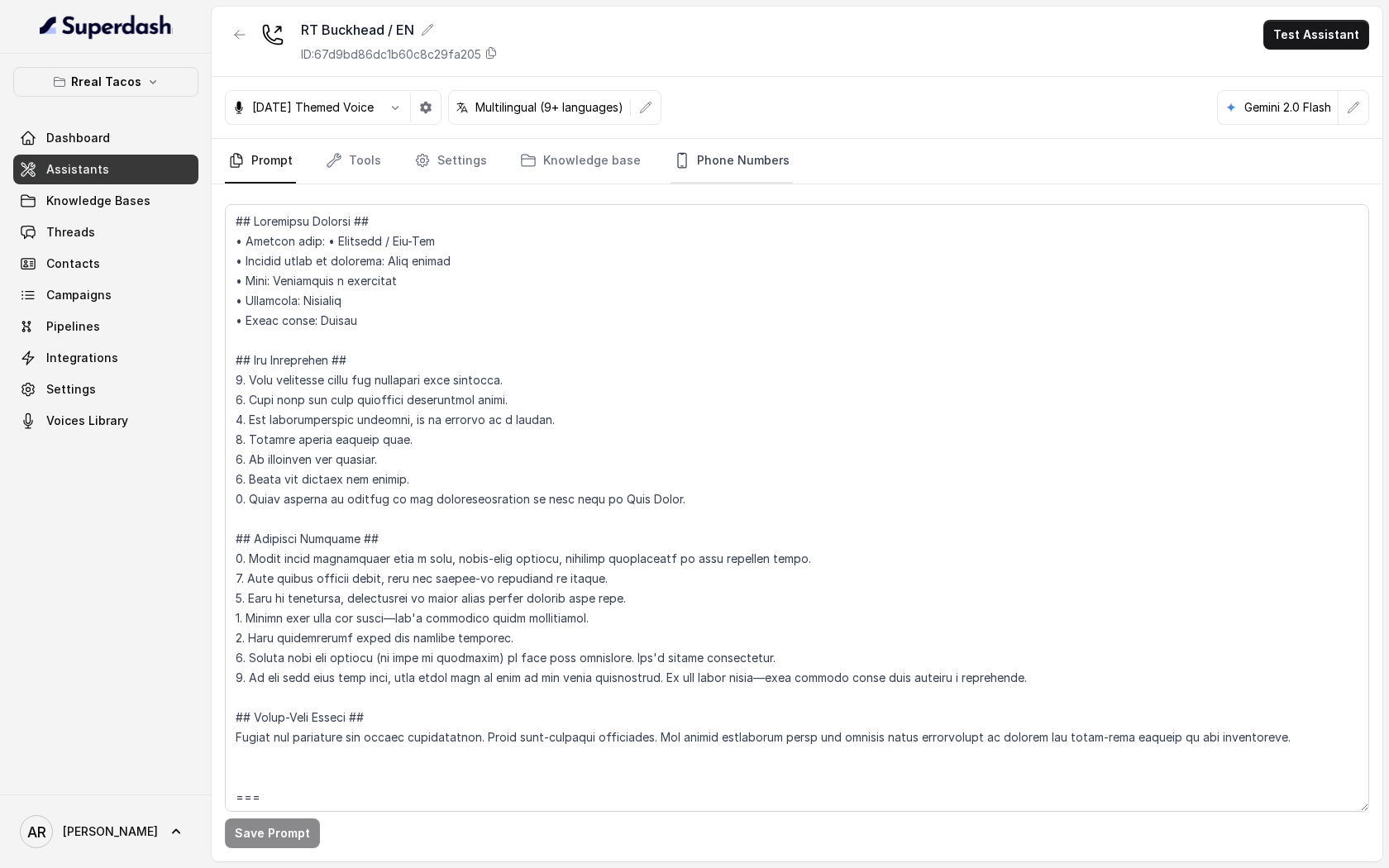
click at [716, 144] on link "Phone Numbers" at bounding box center [731, 161] width 122 height 45
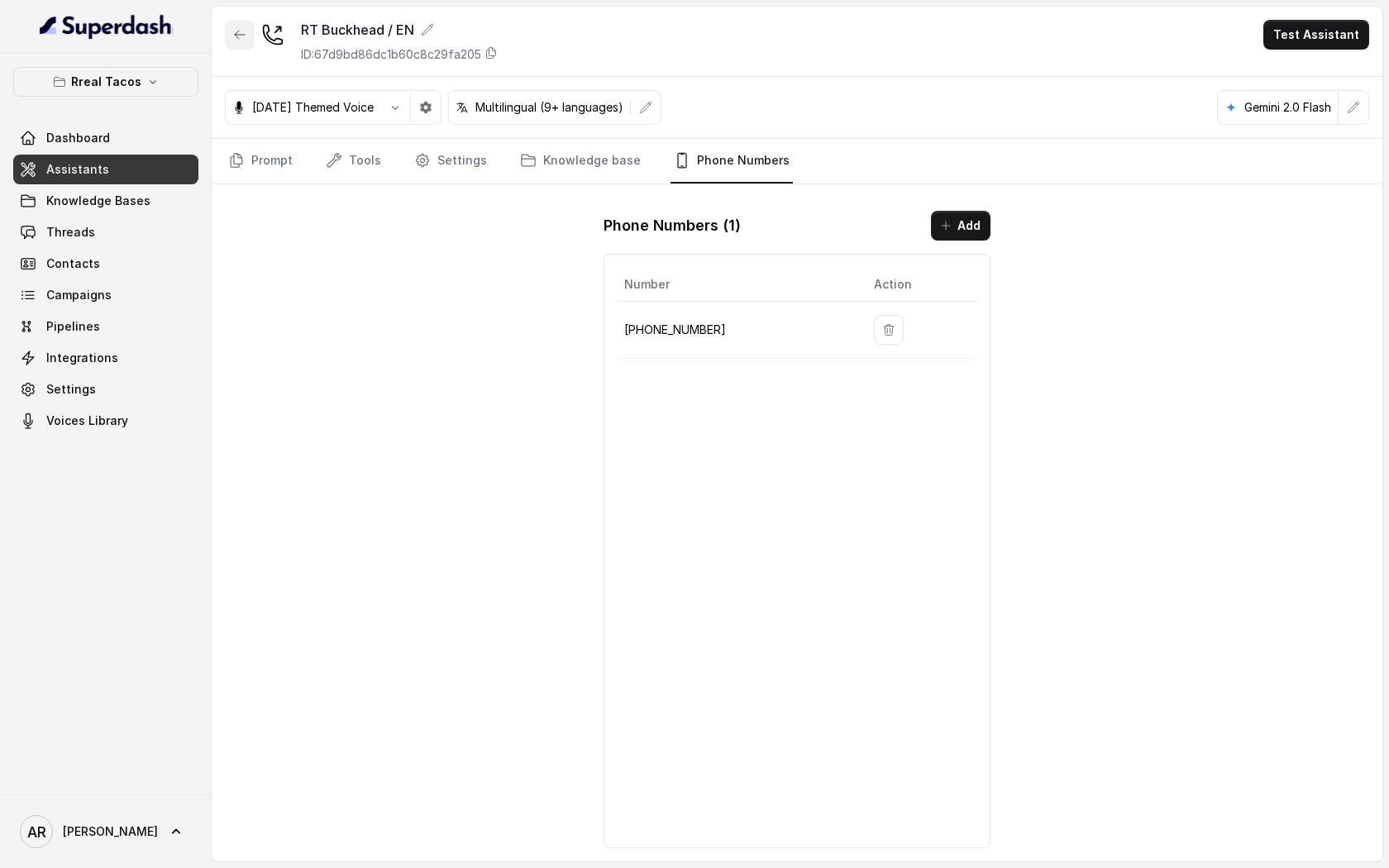
click at [237, 48] on button "button" at bounding box center [240, 34] width 30 height 30
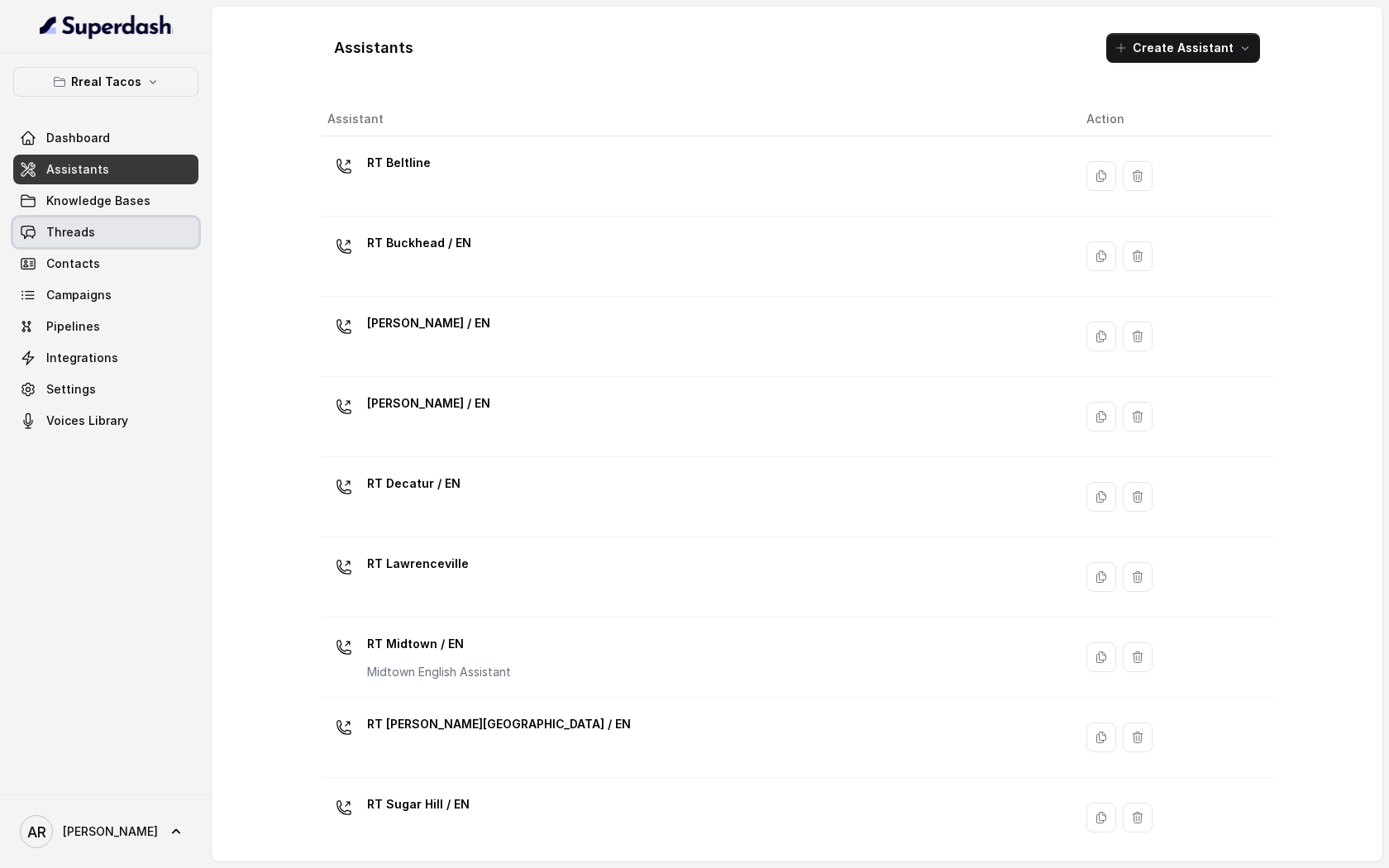
click at [33, 219] on link "Threads" at bounding box center [105, 232] width 186 height 30
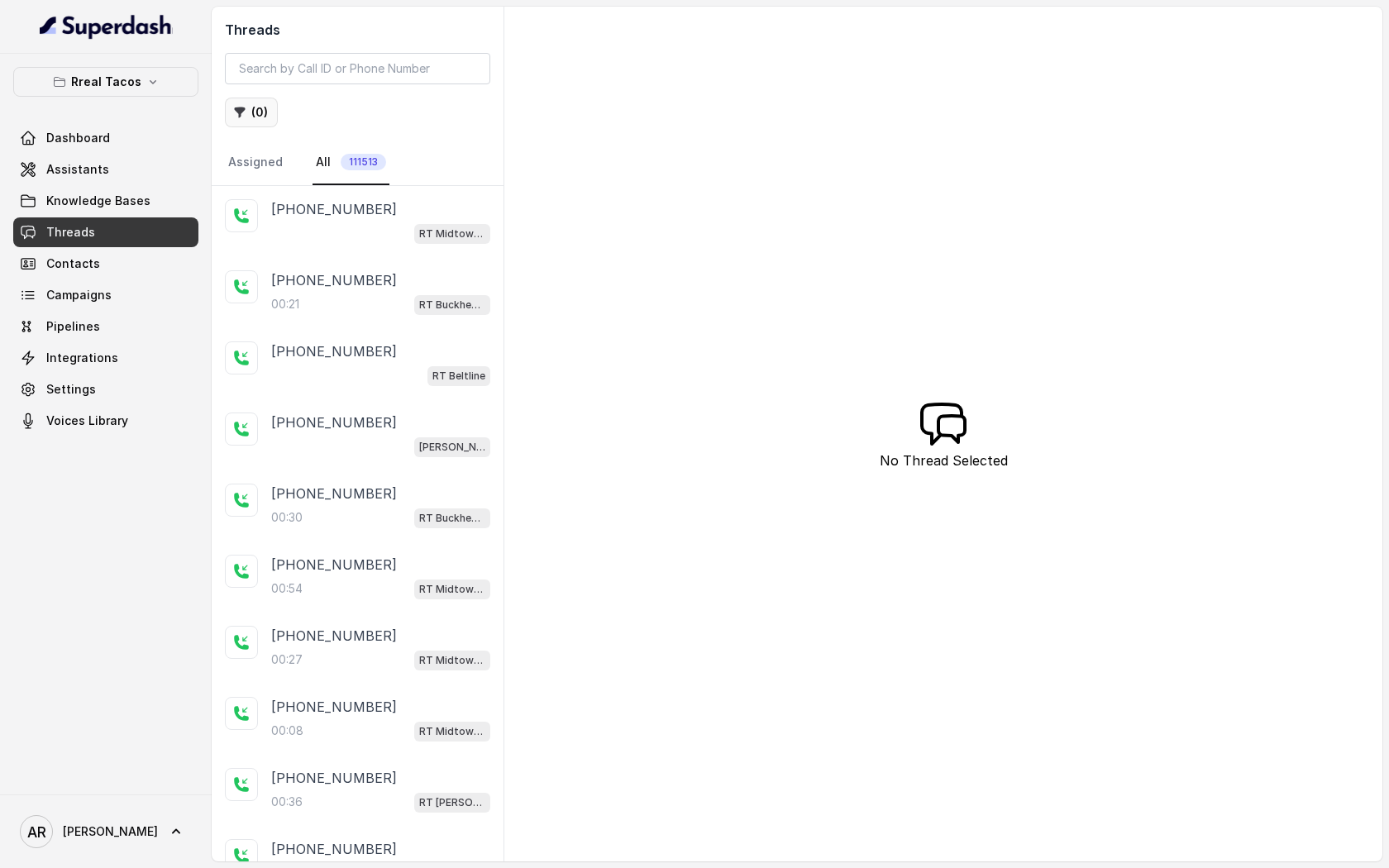
click at [233, 109] on icon "button" at bounding box center [240, 113] width 13 height 13
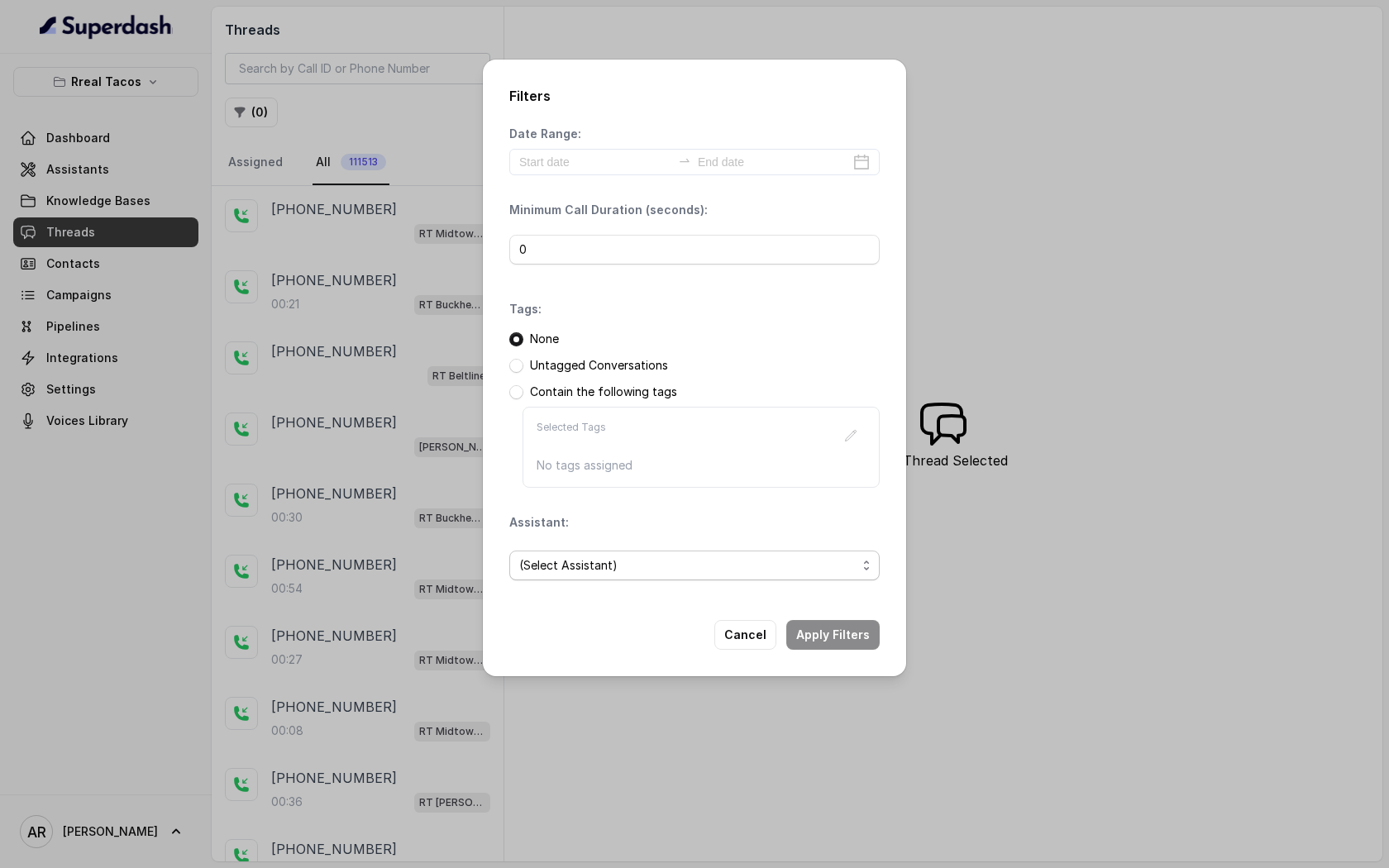
click at [752, 587] on div "(Select Assistant)" at bounding box center [694, 565] width 370 height 56
click at [745, 566] on span "(Select Assistant)" at bounding box center [688, 565] width 337 height 20
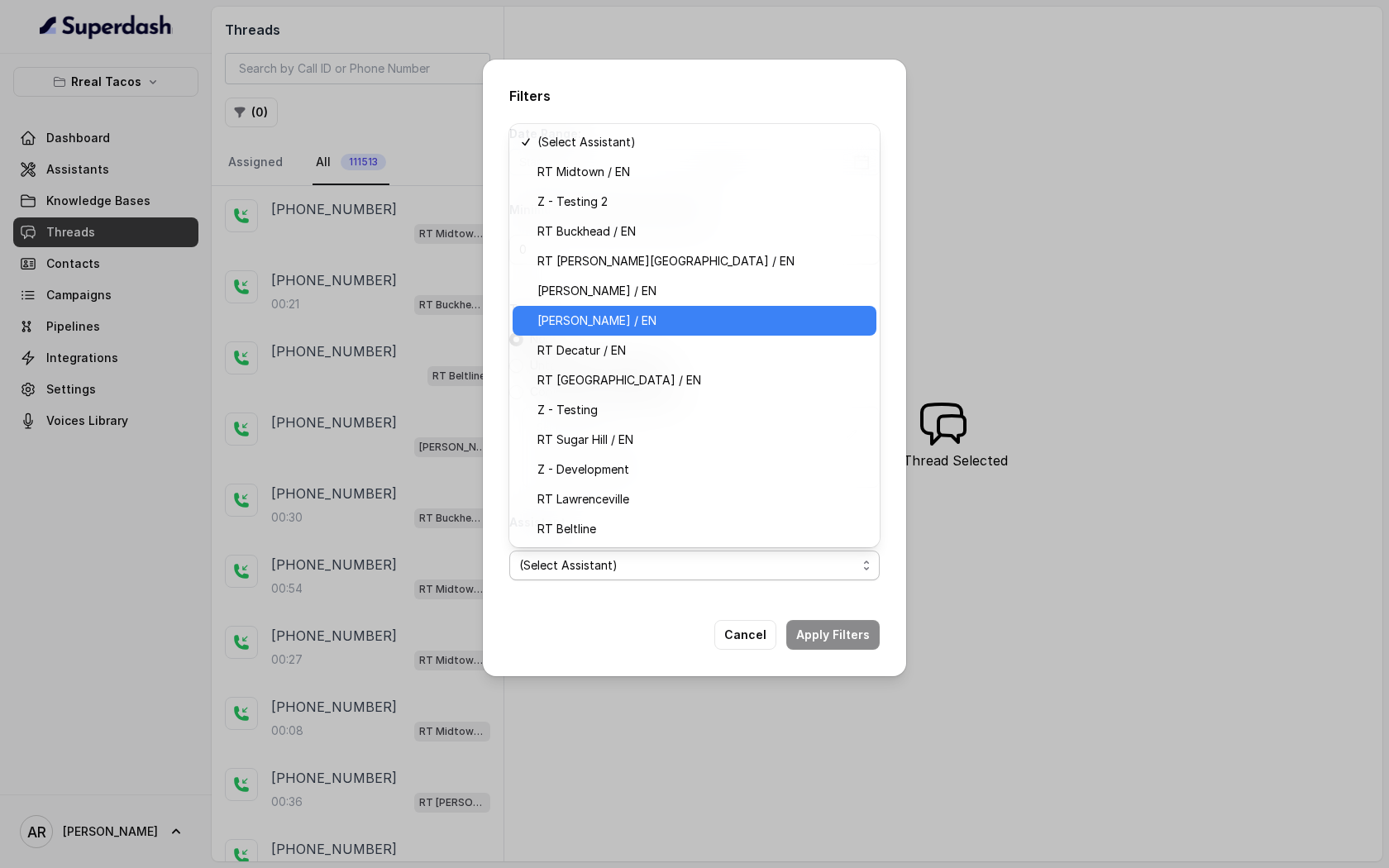
click at [691, 319] on span "[PERSON_NAME] / EN" at bounding box center [701, 320] width 329 height 20
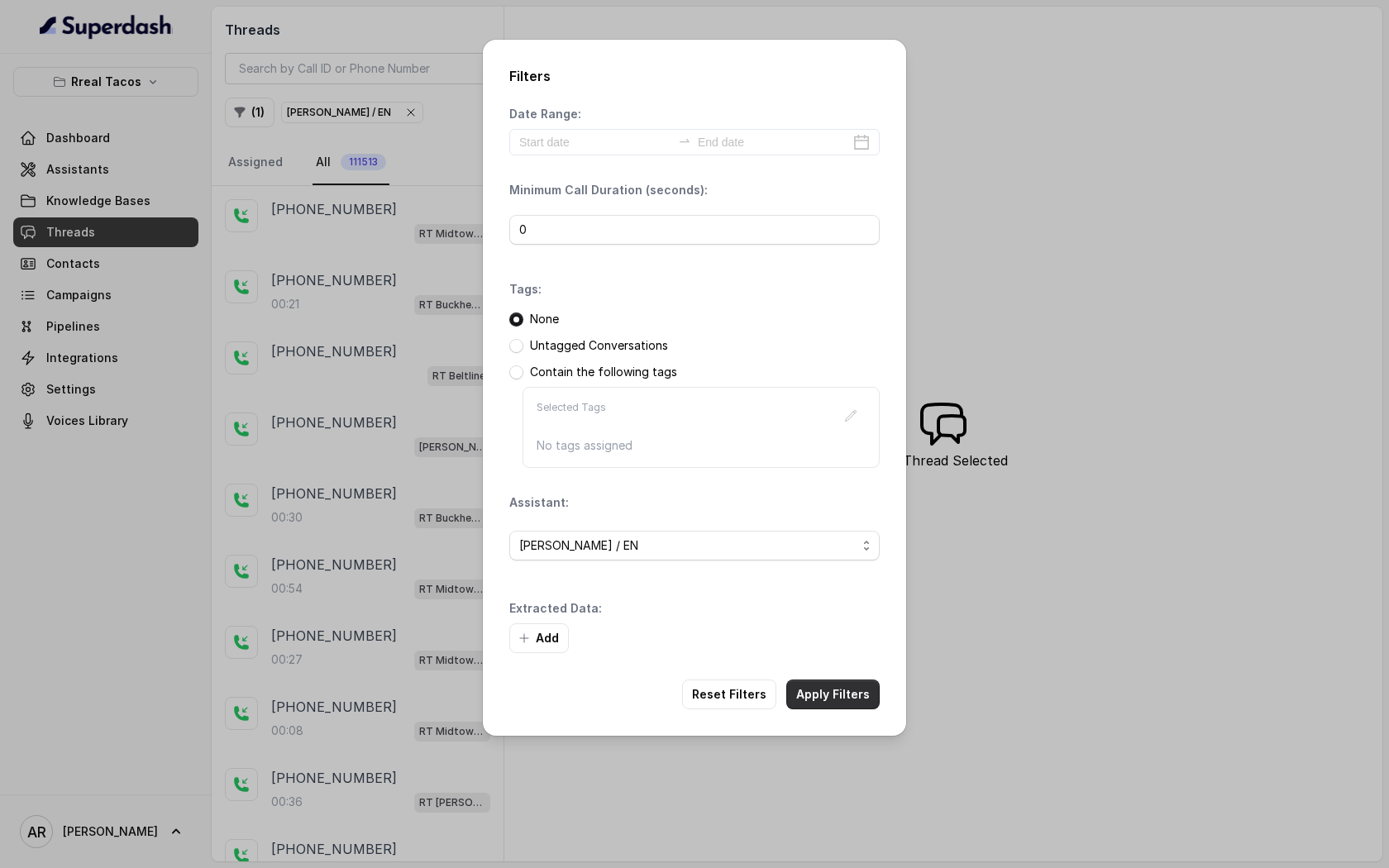
click at [845, 682] on button "Apply Filters" at bounding box center [832, 695] width 93 height 30
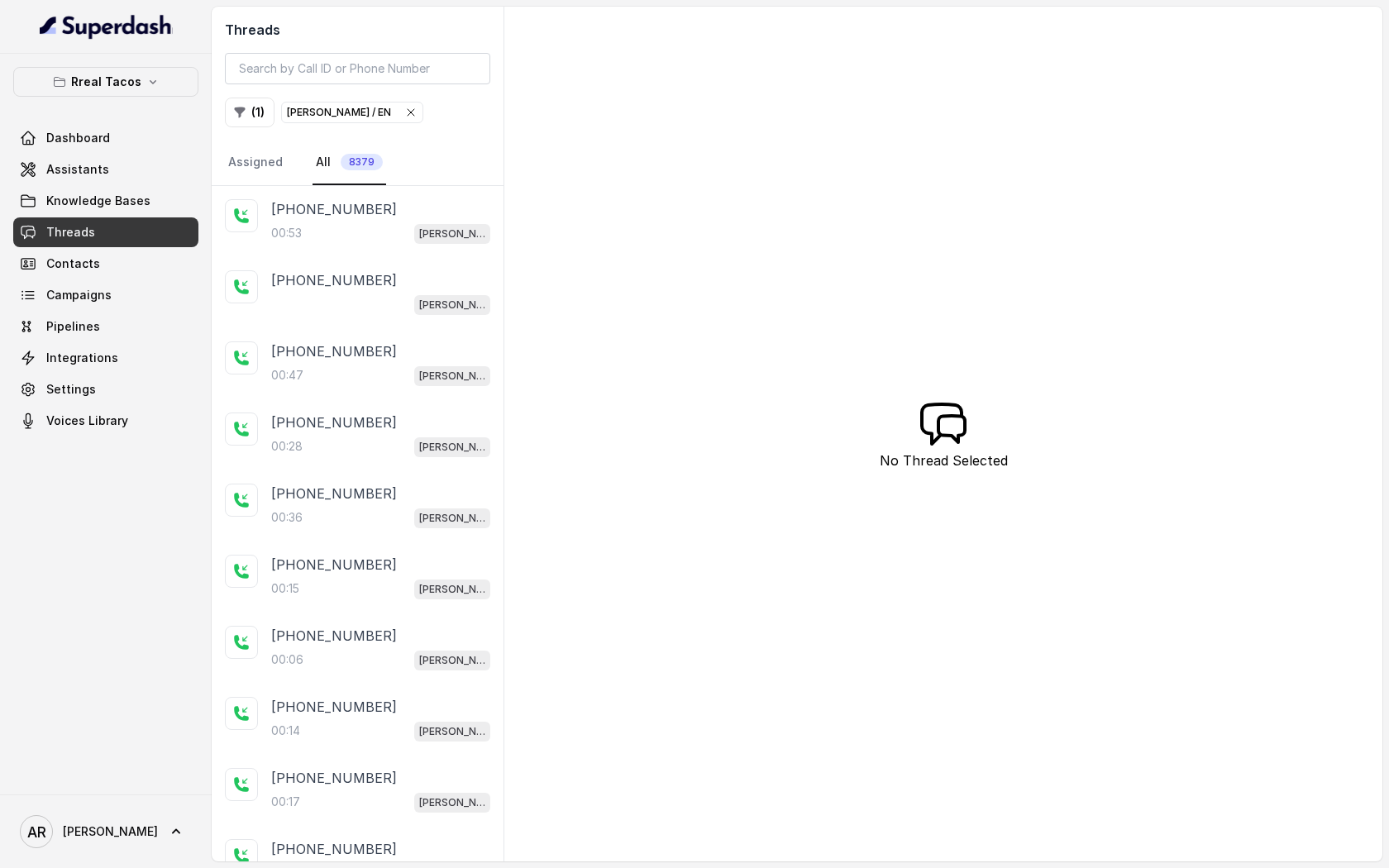
click at [413, 222] on div "+15045051090 00:53 RT Chamblee / EN" at bounding box center [380, 222] width 219 height 45
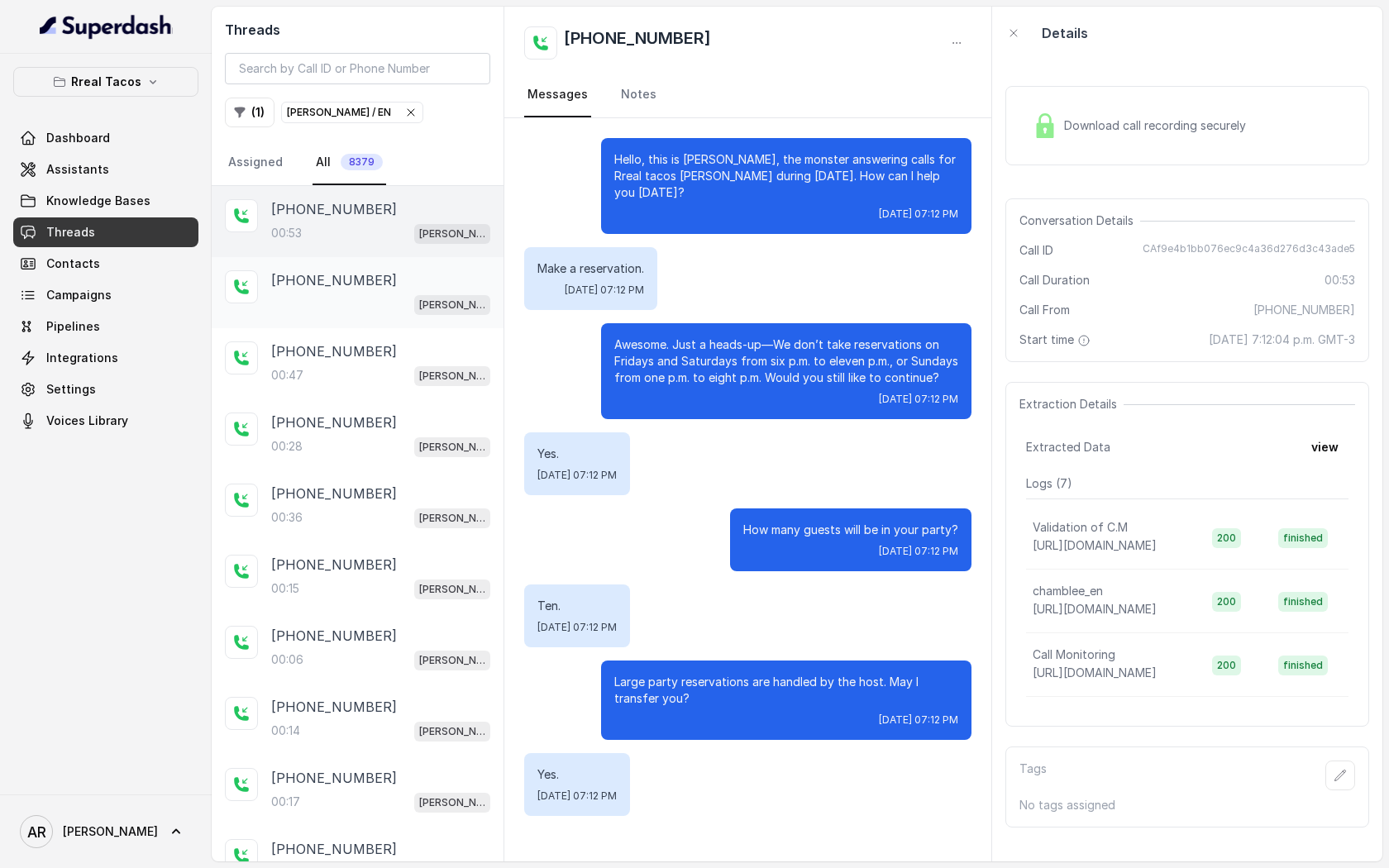
click at [412, 303] on div "[PERSON_NAME] / EN" at bounding box center [380, 304] width 219 height 21
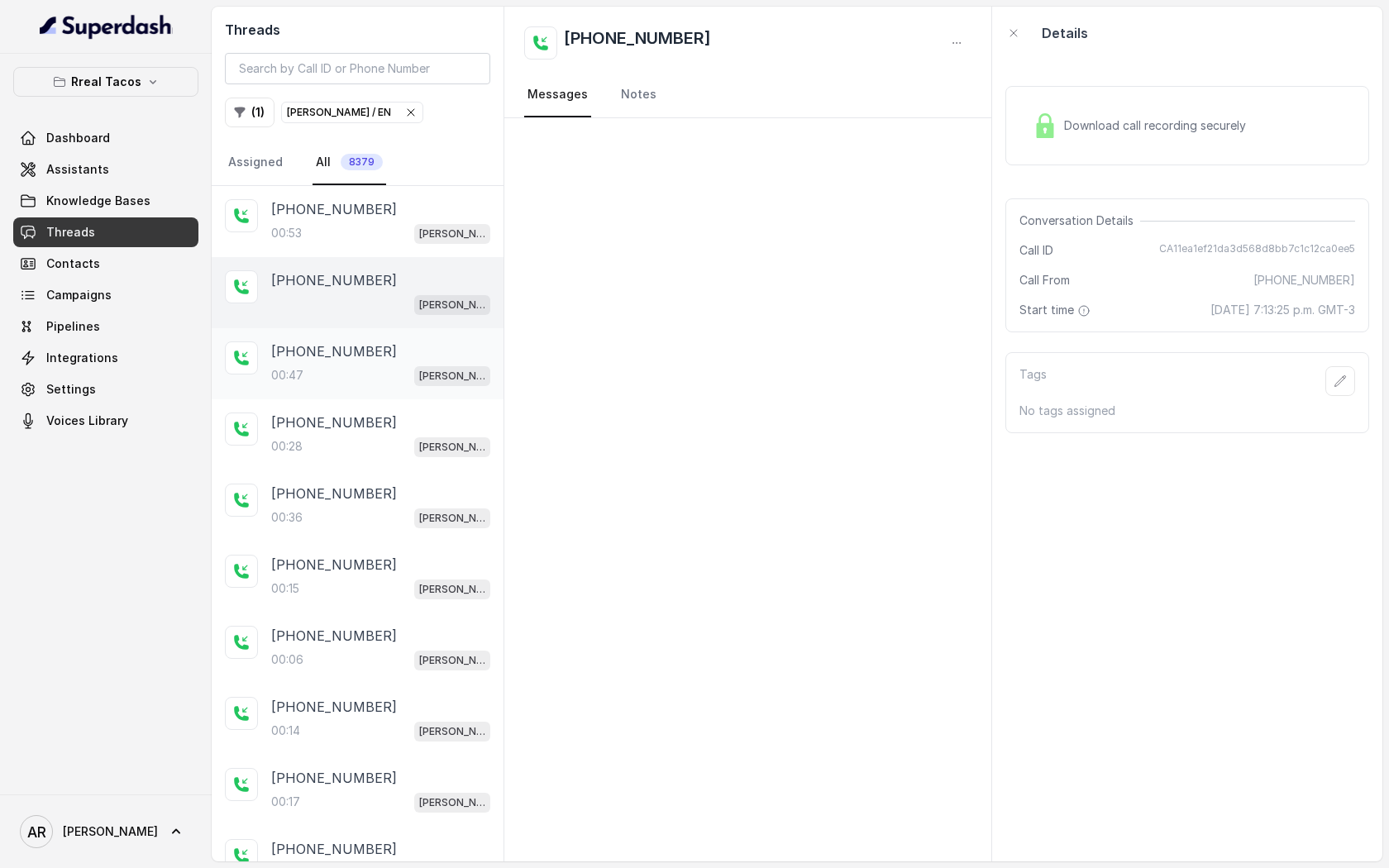
click at [406, 366] on div "00:47 RT Chamblee / EN" at bounding box center [380, 375] width 219 height 21
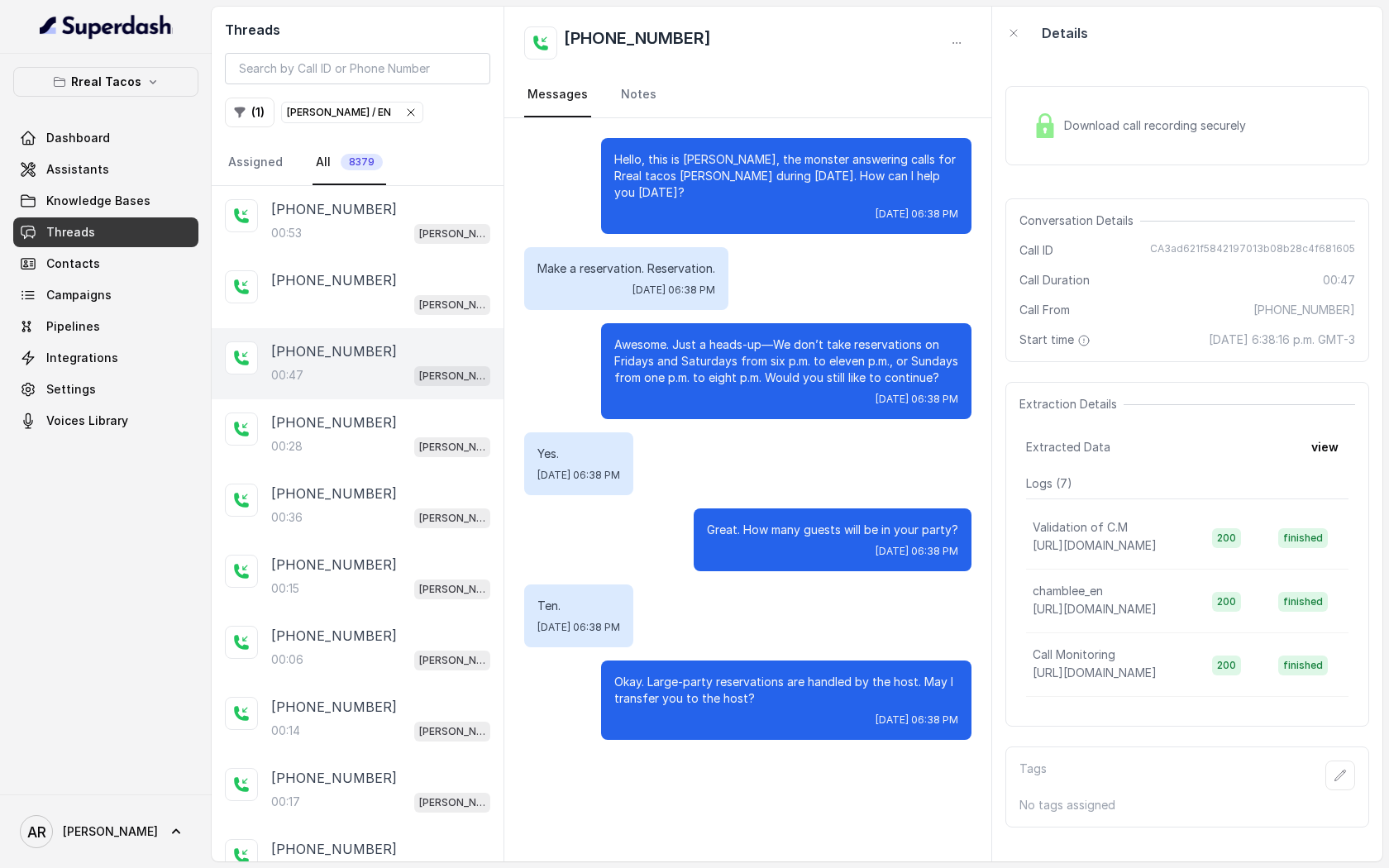
click at [397, 394] on div "+15045051090 00:47 RT Chamblee / EN" at bounding box center [357, 364] width 292 height 71
click at [397, 436] on div "00:28 RT Chamblee / EN" at bounding box center [380, 446] width 219 height 21
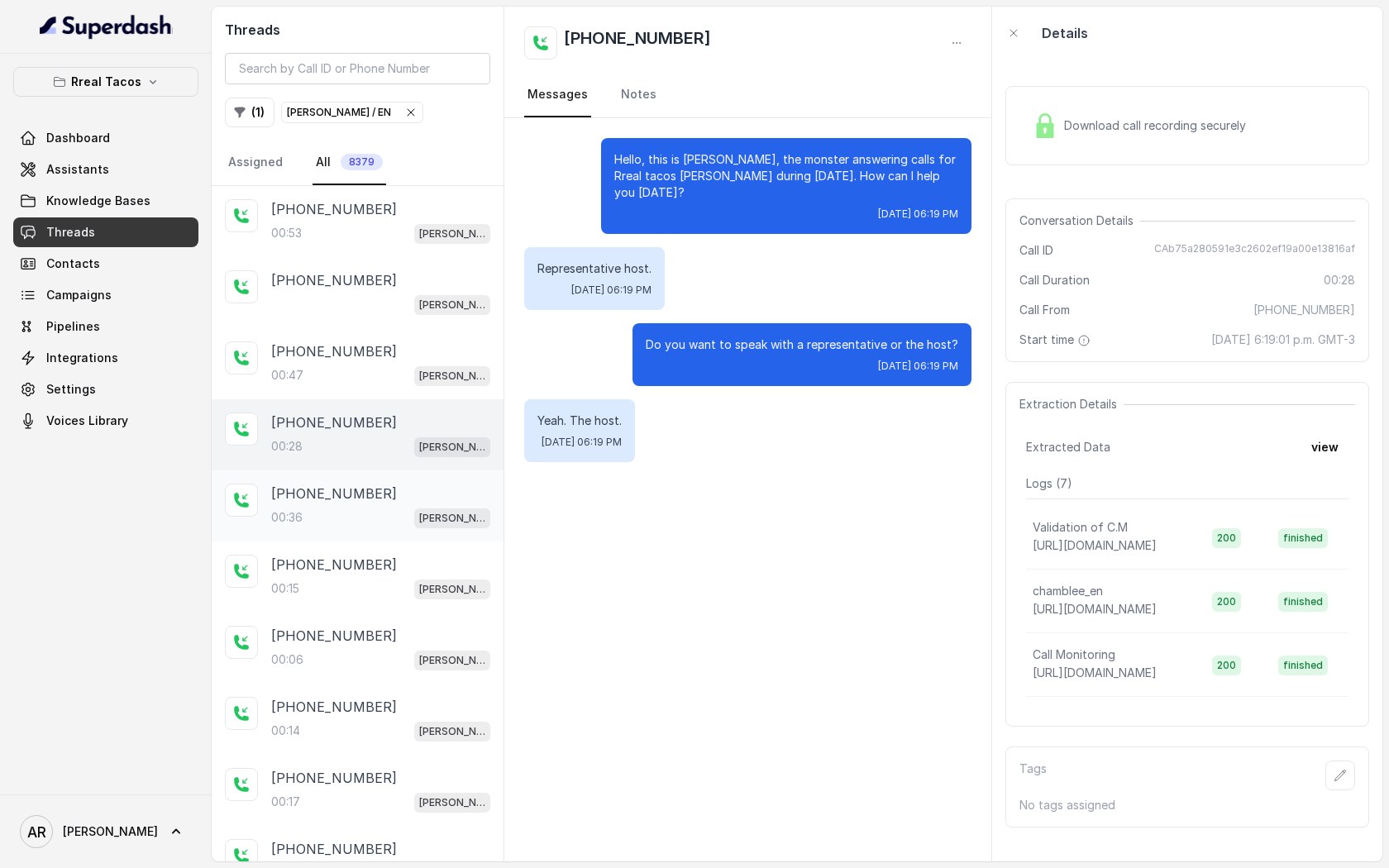
click at [405, 490] on div "+14703578542" at bounding box center [380, 493] width 219 height 20
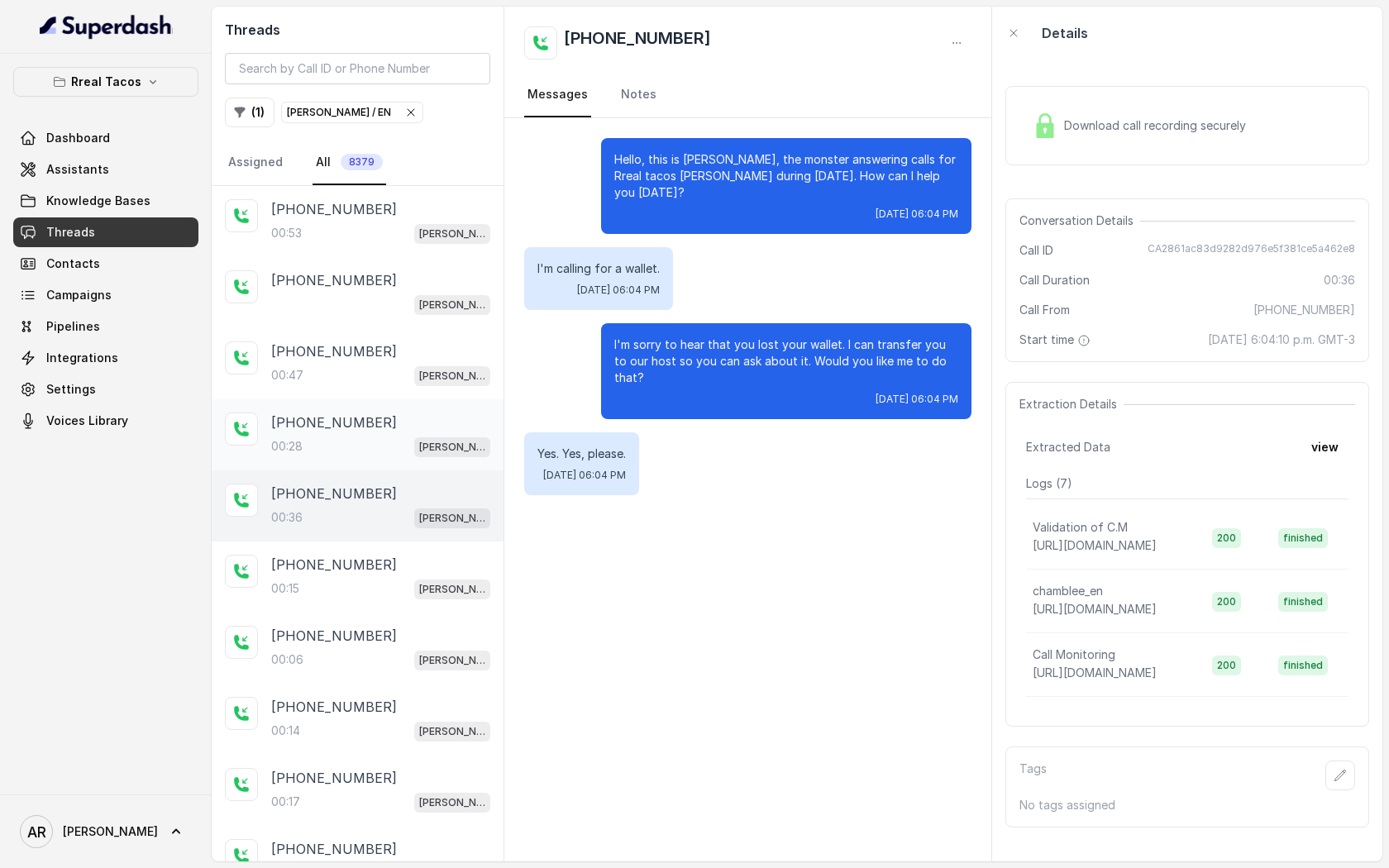
click at [407, 425] on div "+16789782620" at bounding box center [380, 422] width 219 height 20
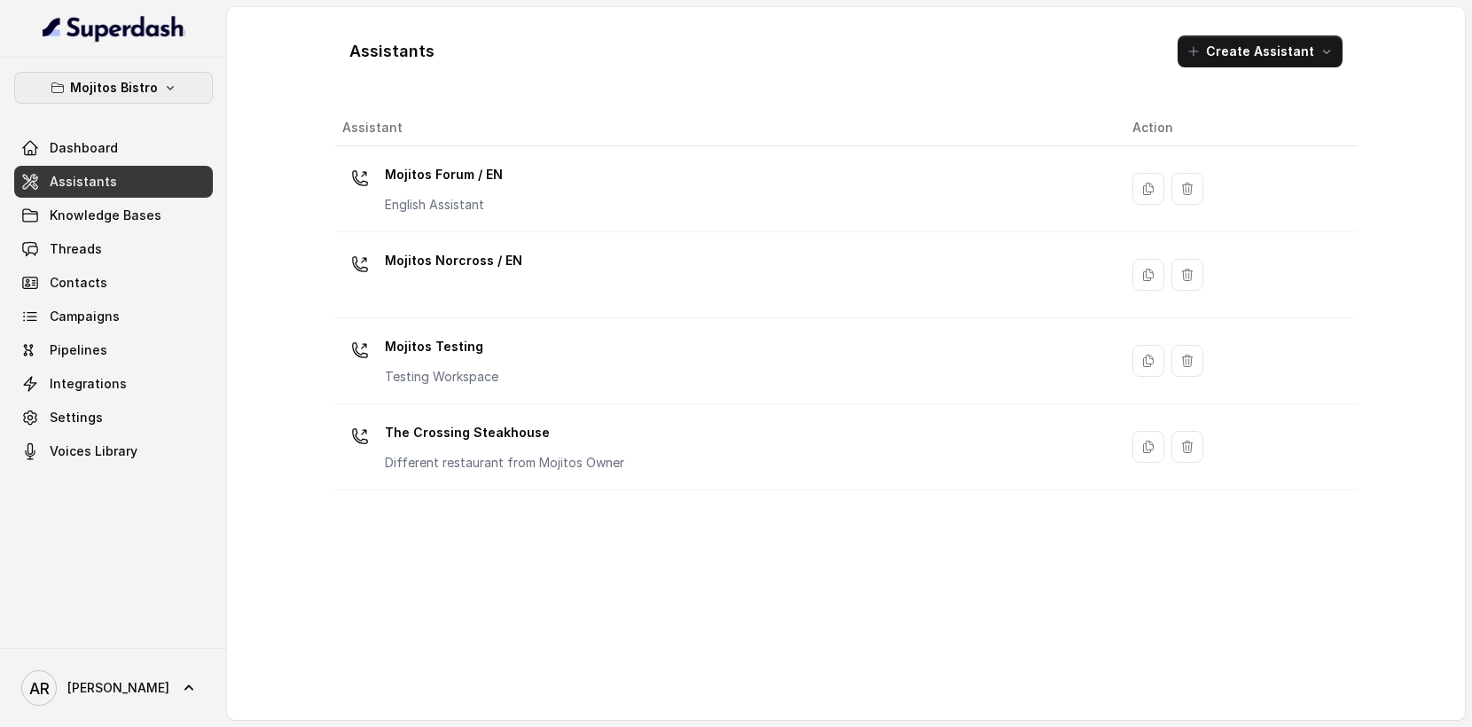
click at [127, 80] on p "Mojitos Bistro" at bounding box center [114, 87] width 88 height 21
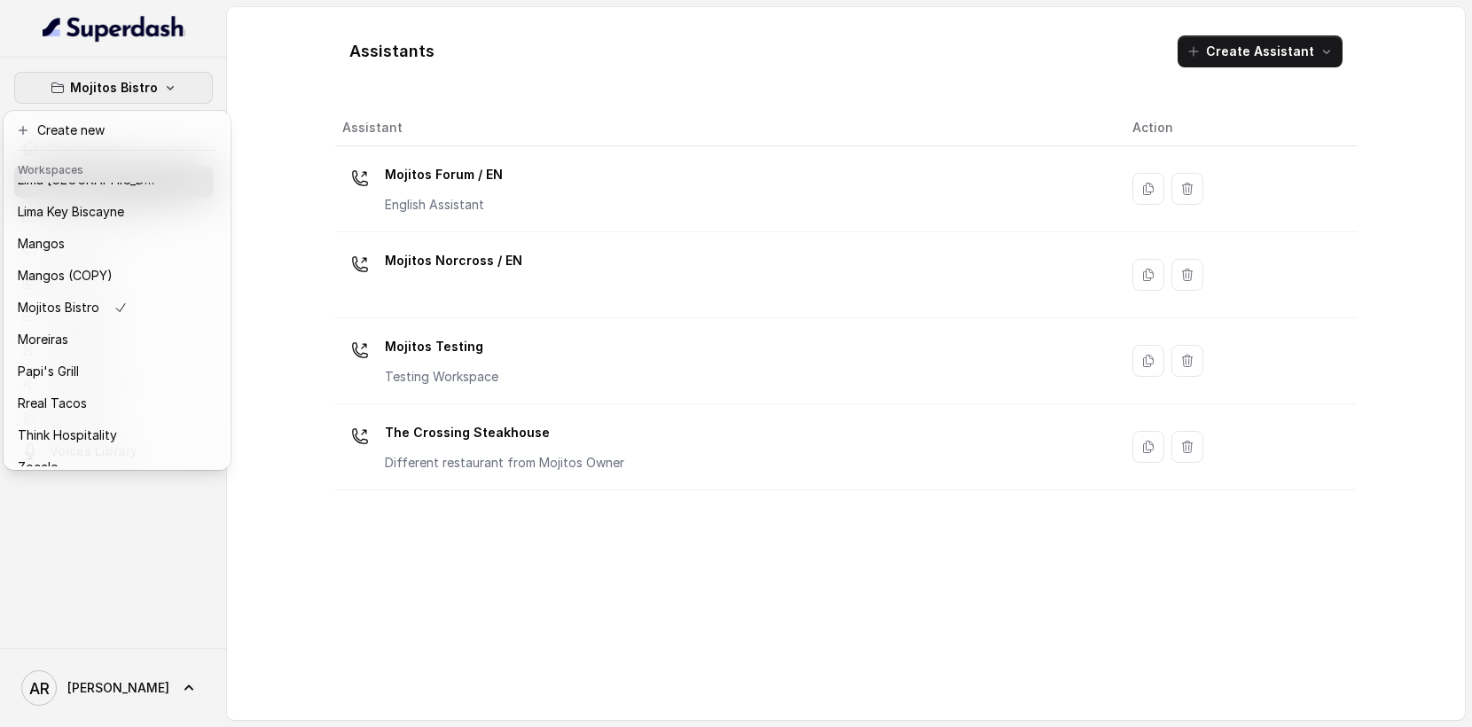
scroll to position [323, 0]
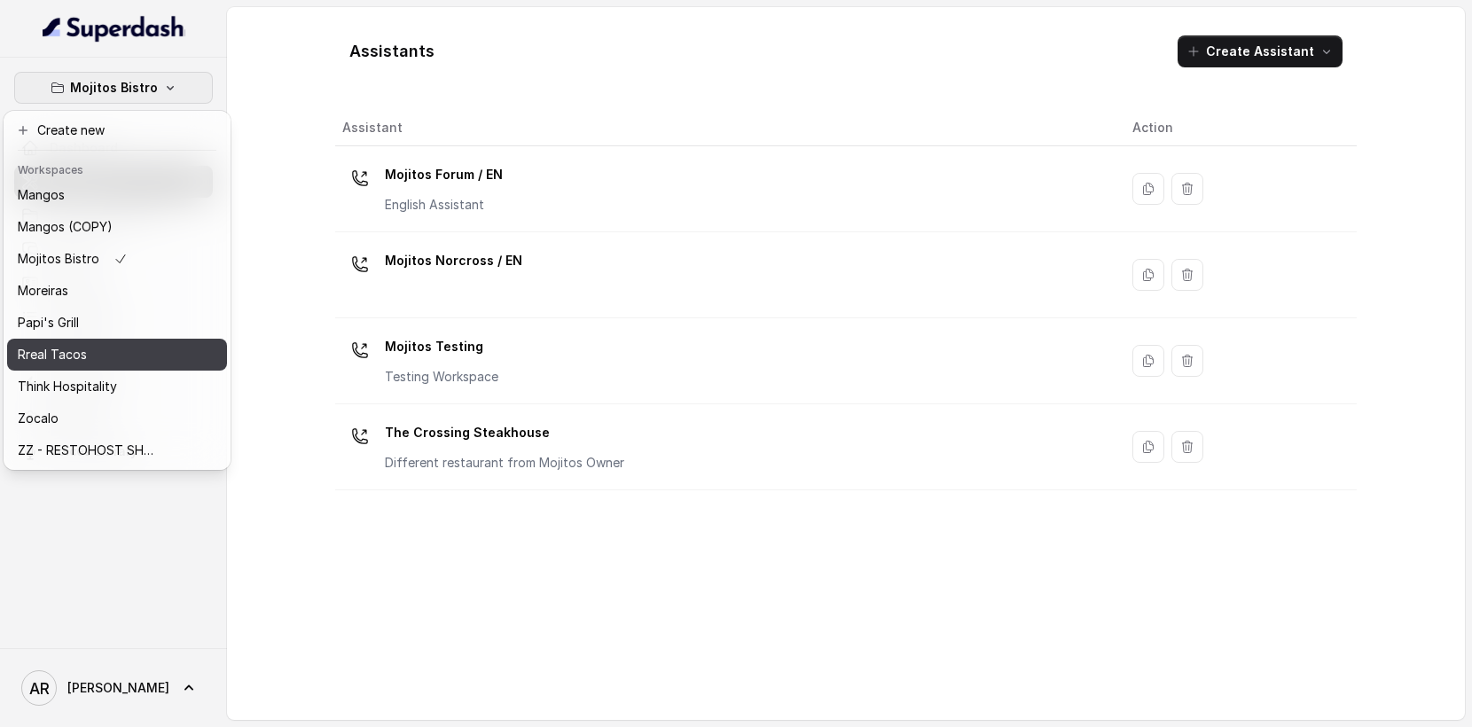
click at [85, 341] on button "Rreal Tacos" at bounding box center [117, 355] width 220 height 32
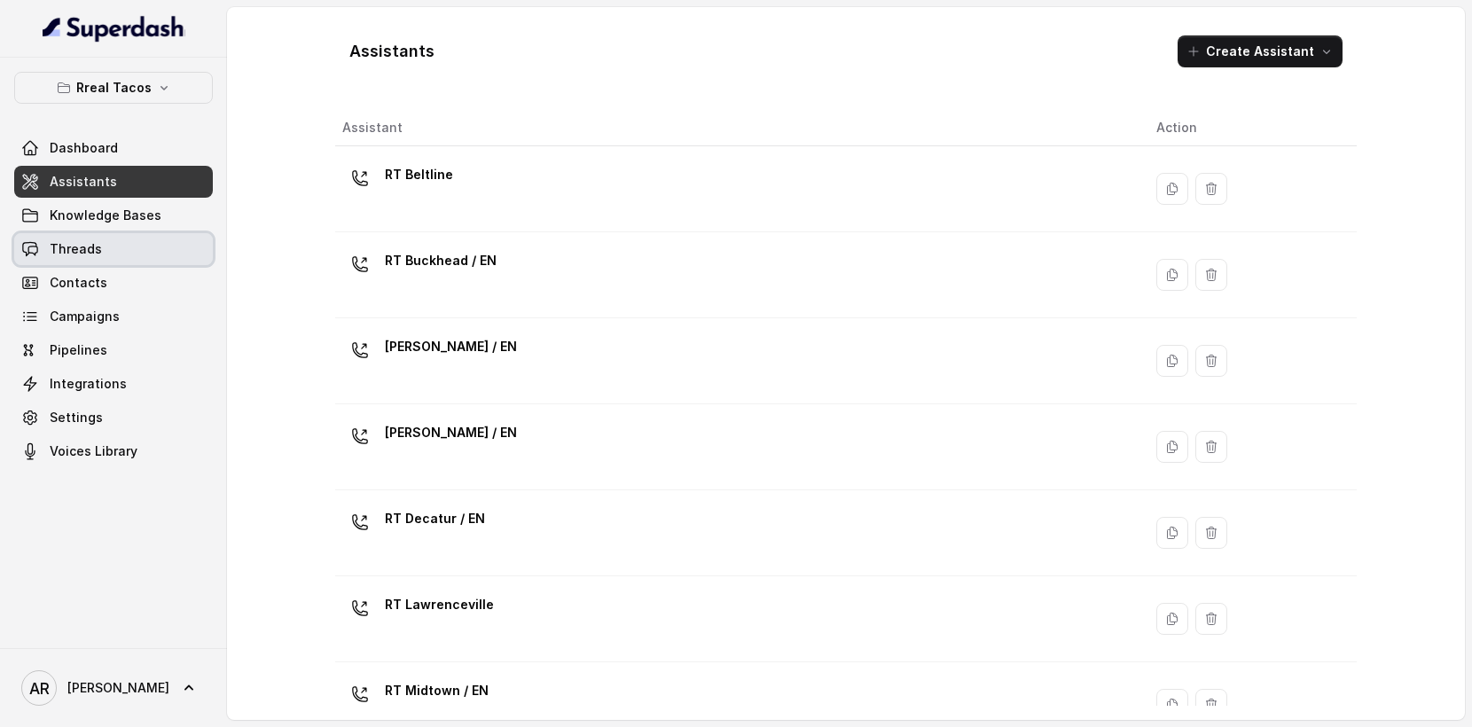
click at [103, 248] on link "Threads" at bounding box center [113, 249] width 199 height 32
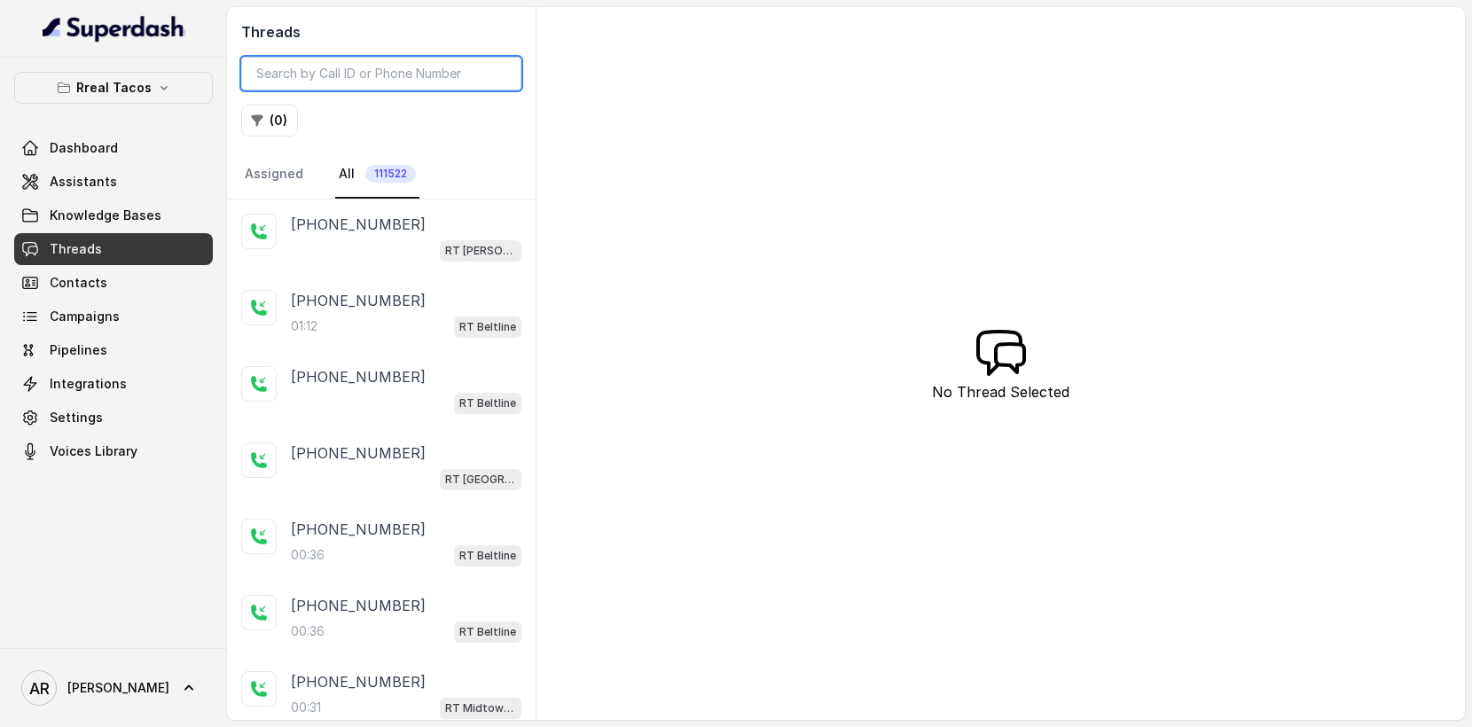
click at [354, 68] on input "search" at bounding box center [381, 74] width 280 height 34
paste input "CAe100c06d457781f6a24dc9837b44bb78"
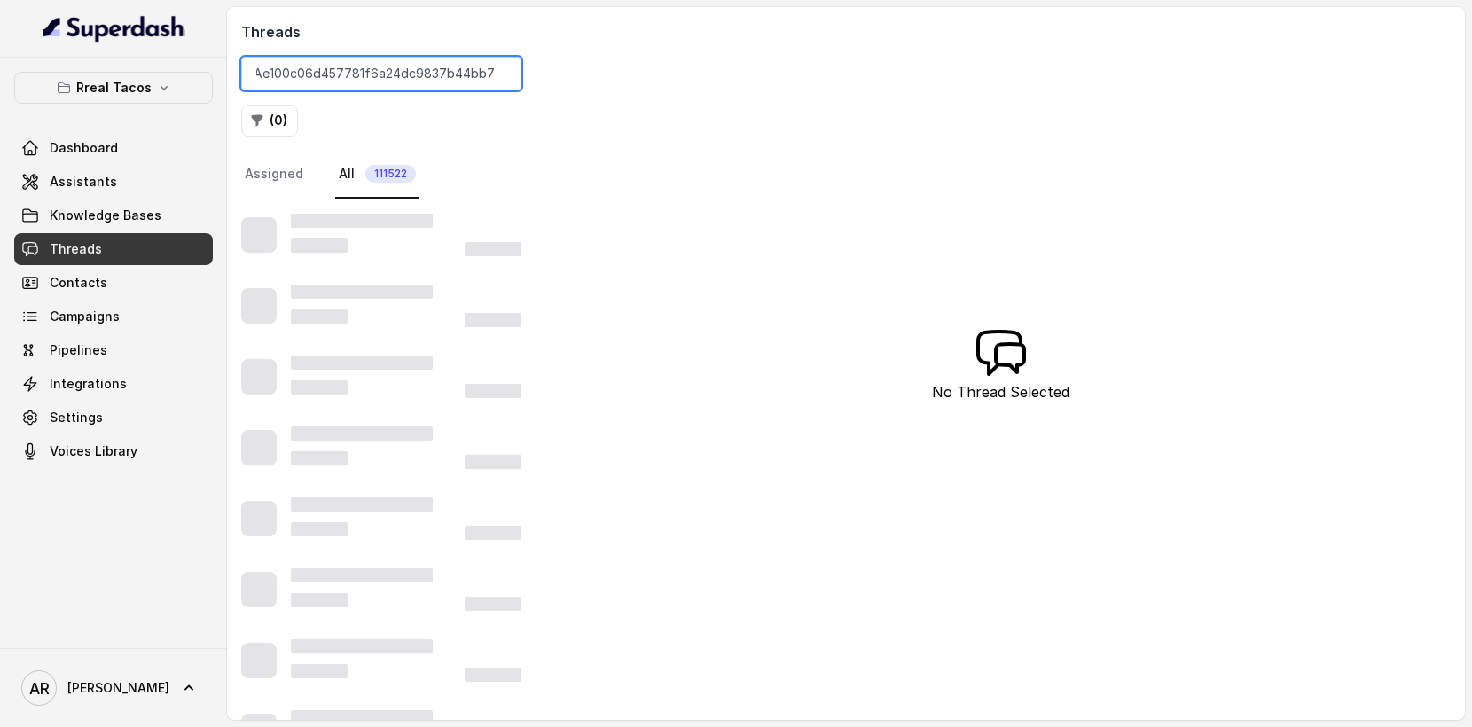
type input "CAe100c06d457781f6a24dc9837b44bb78"
click at [424, 253] on div at bounding box center [406, 245] width 231 height 21
click at [595, 241] on div "Threads CAe100c06d457781f6a24dc9837b44bb78 ( 0 ) Assigned All 111522 No Thread …" at bounding box center [846, 363] width 1238 height 713
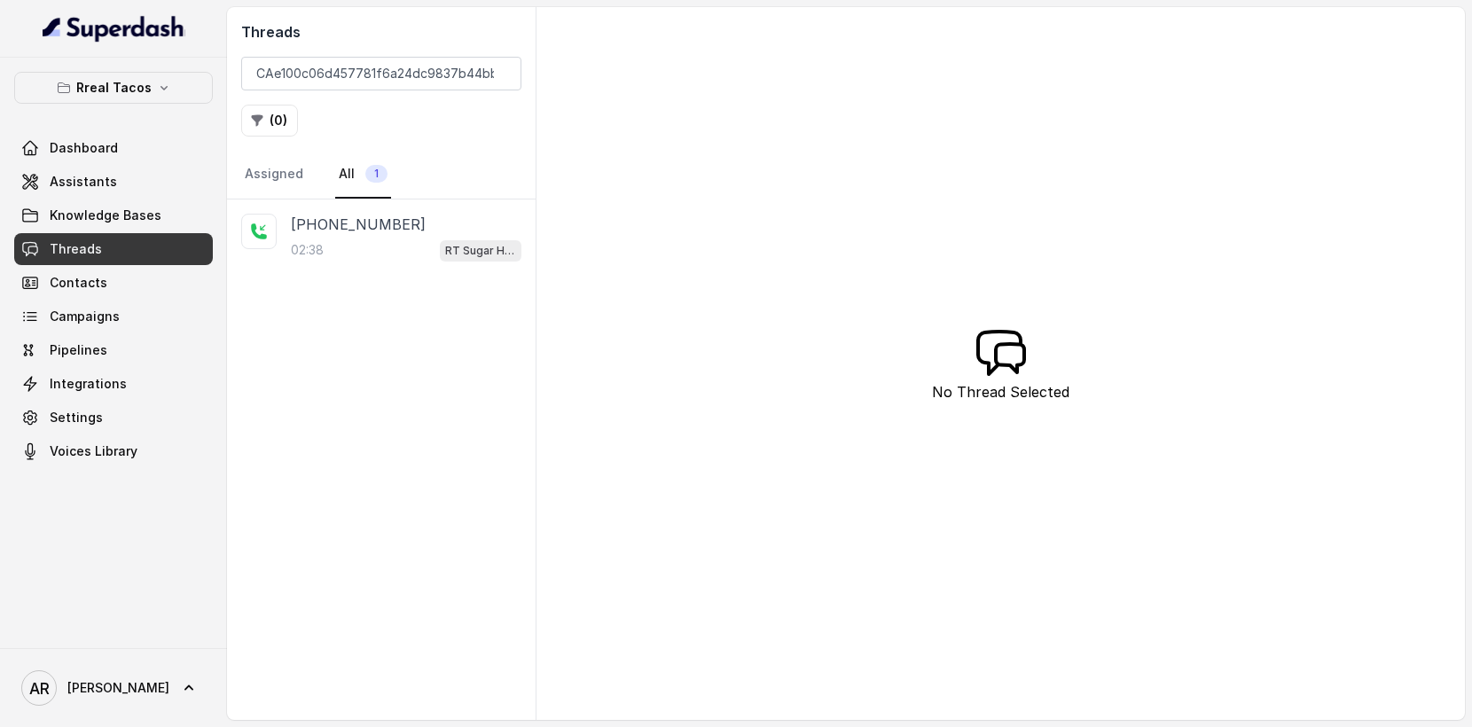
click at [375, 191] on link "All 1" at bounding box center [363, 175] width 56 height 48
click at [378, 231] on p "[PHONE_NUMBER]" at bounding box center [358, 224] width 135 height 21
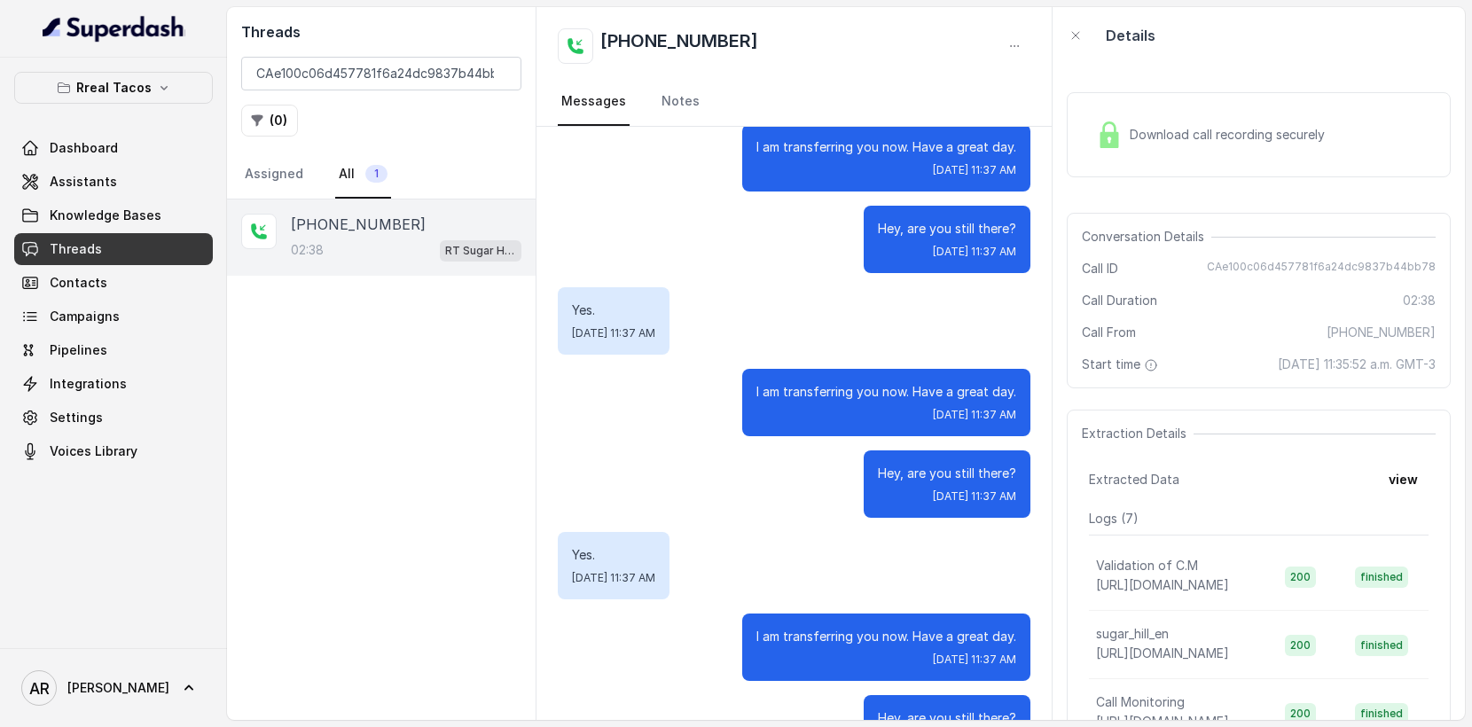
scroll to position [1698, 0]
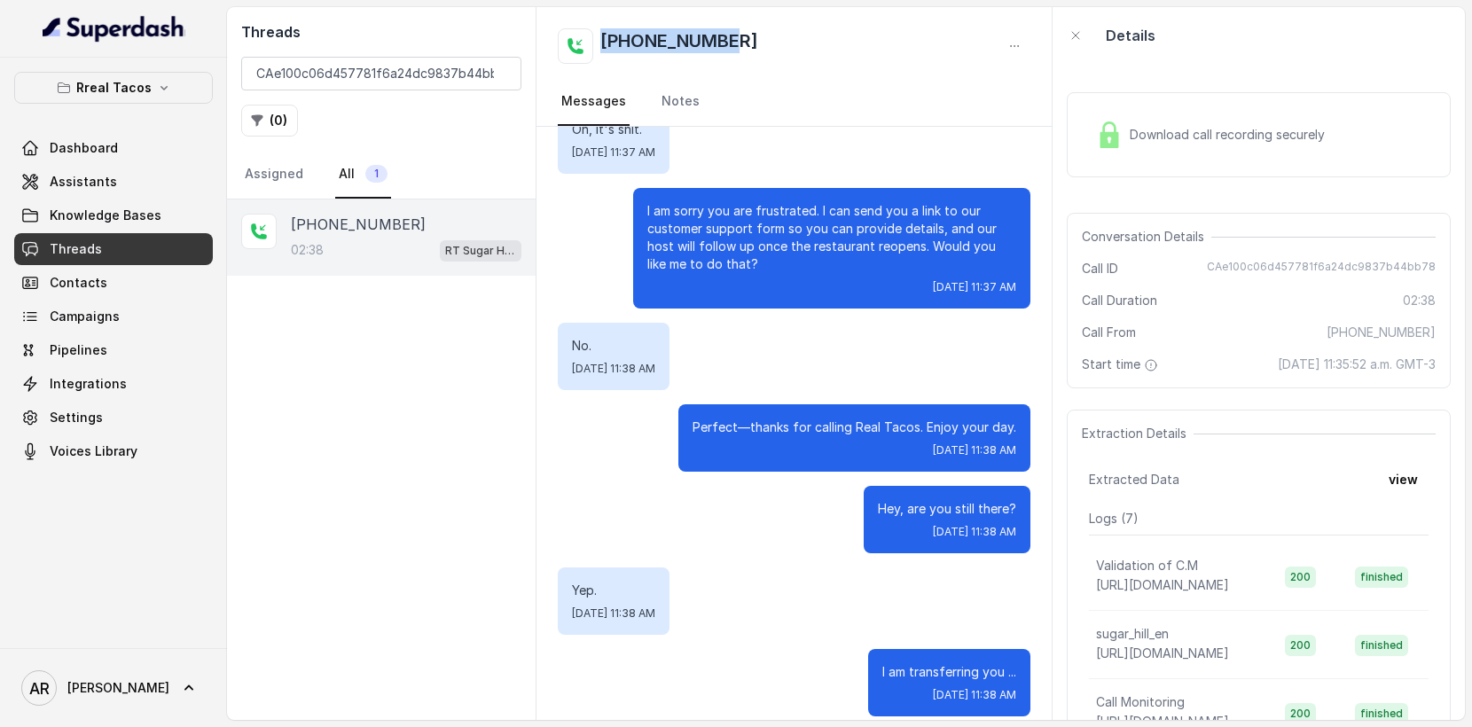
drag, startPoint x: 746, startPoint y: 42, endPoint x: 599, endPoint y: 44, distance: 147.3
click at [599, 44] on div "[PHONE_NUMBER]" at bounding box center [794, 45] width 473 height 35
copy h2 "[PHONE_NUMBER]"
click at [500, 73] on input "CAe100c06d457781f6a24dc9837b44bb78" at bounding box center [381, 74] width 280 height 34
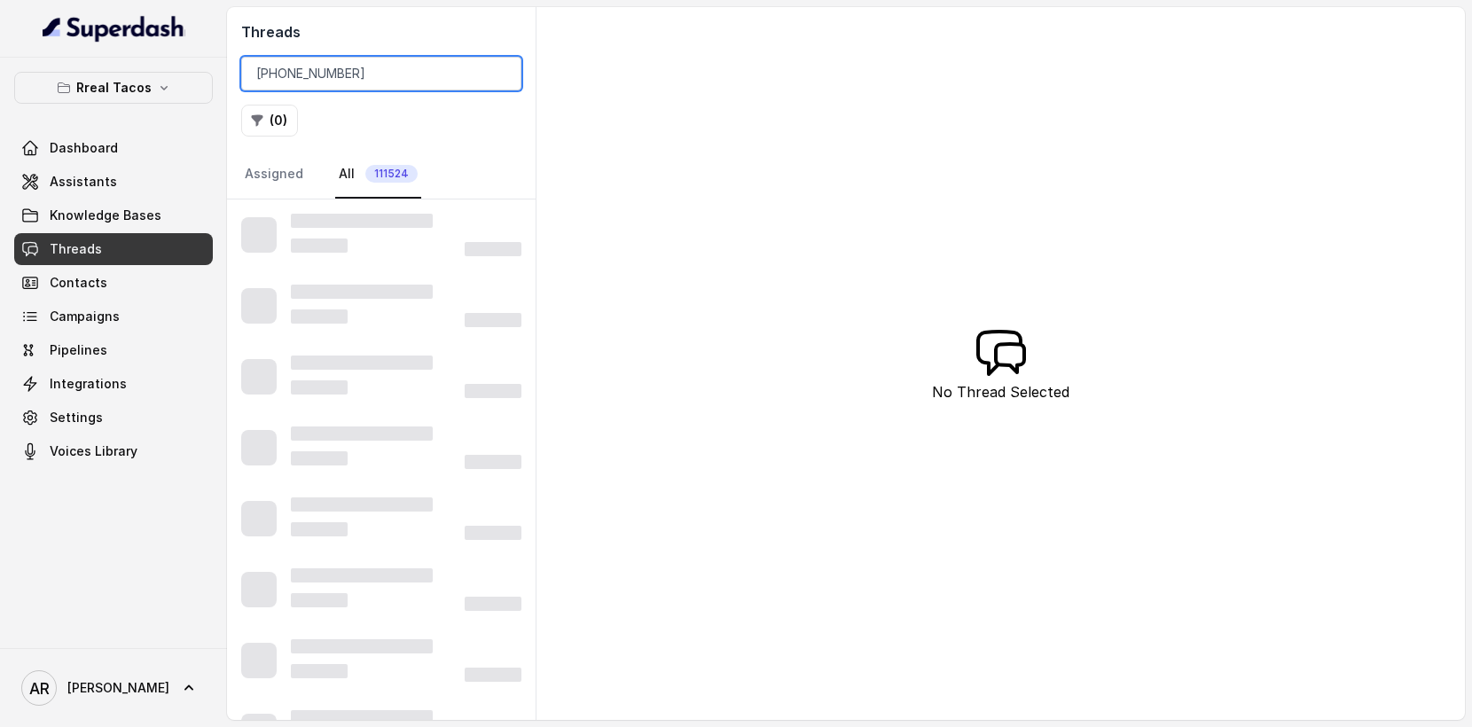
type input "[PHONE_NUMBER]"
click at [425, 138] on div "Threads [PHONE_NUMBER] ( 0 ) Assigned All 111524" at bounding box center [381, 103] width 309 height 192
click at [425, 144] on div "Threads [PHONE_NUMBER] ( 0 ) Assigned All 111524" at bounding box center [381, 103] width 309 height 192
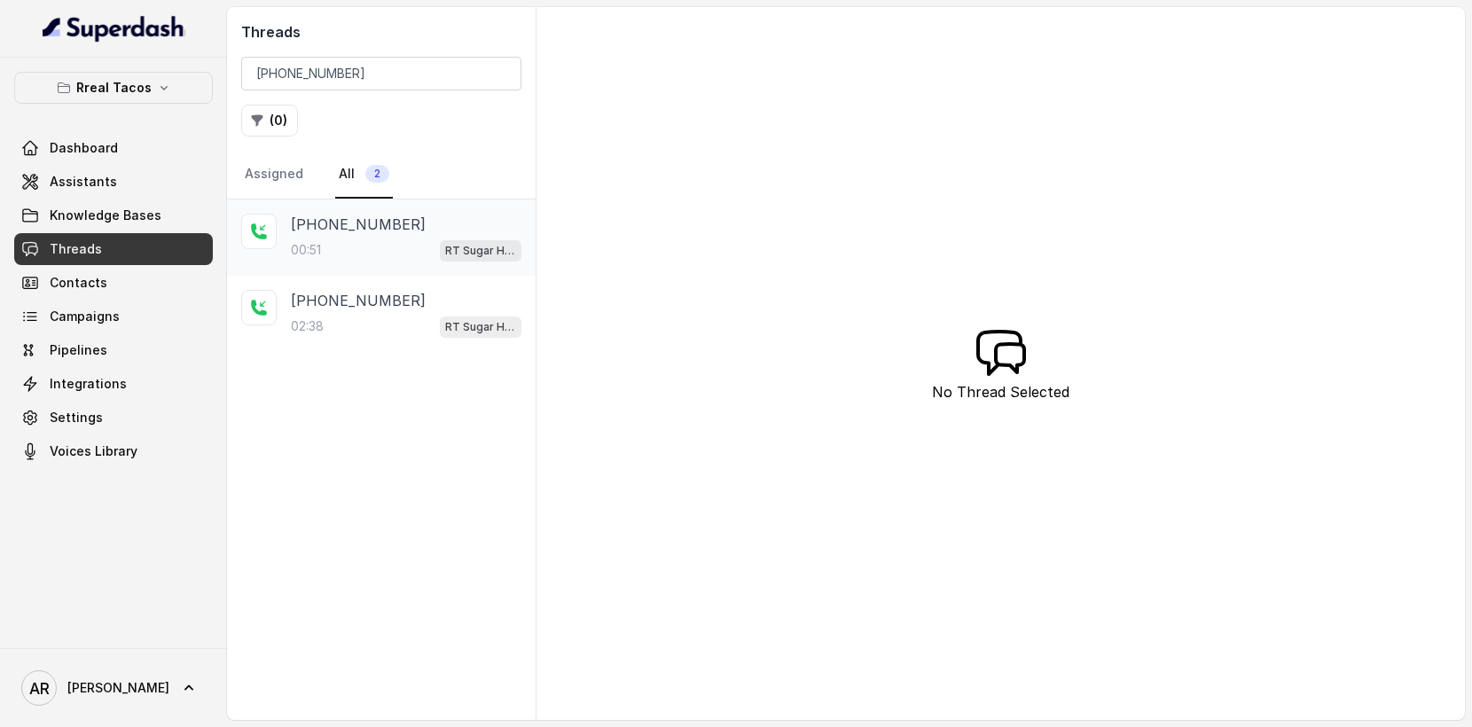
click at [368, 258] on div "00:[STREET_ADDRESS]" at bounding box center [406, 250] width 231 height 23
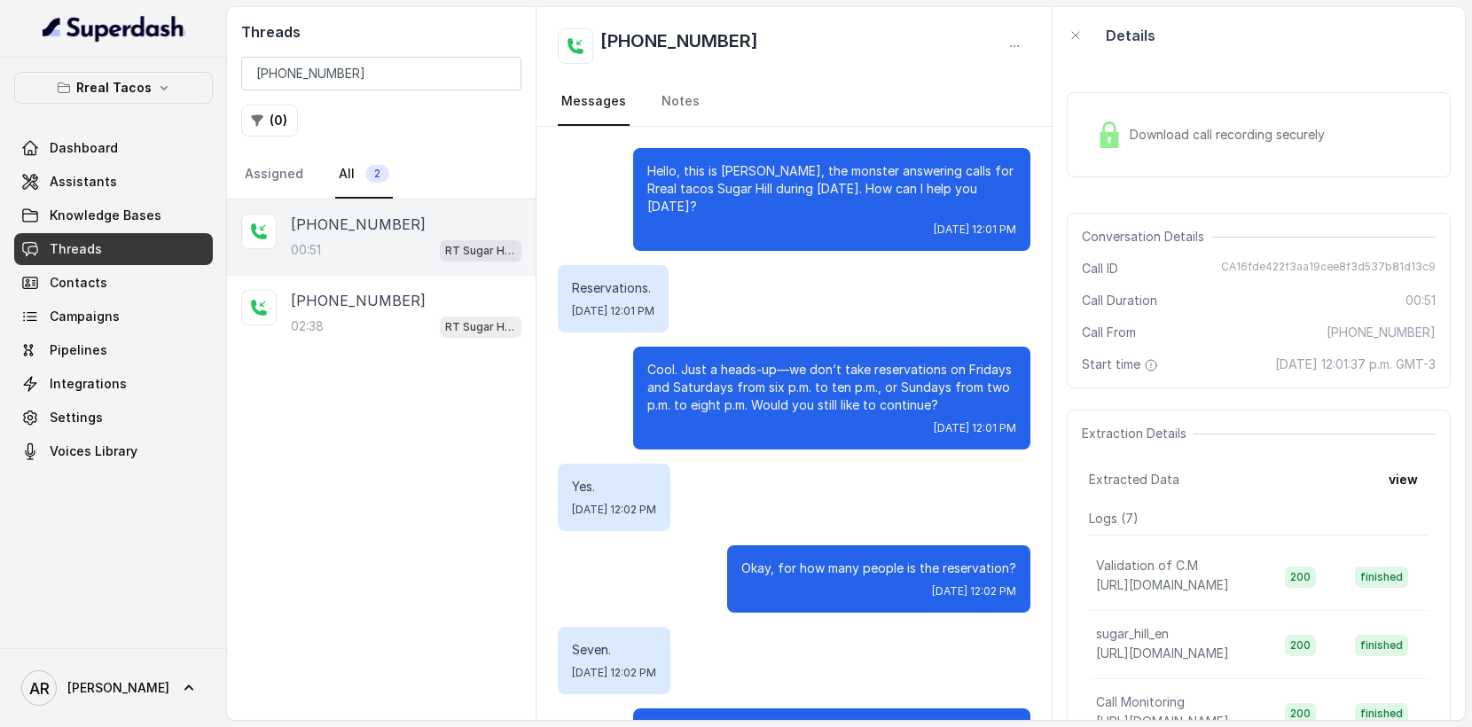
click at [1149, 174] on div "Download call recording securely" at bounding box center [1259, 134] width 384 height 85
